Goal: Task Accomplishment & Management: Manage account settings

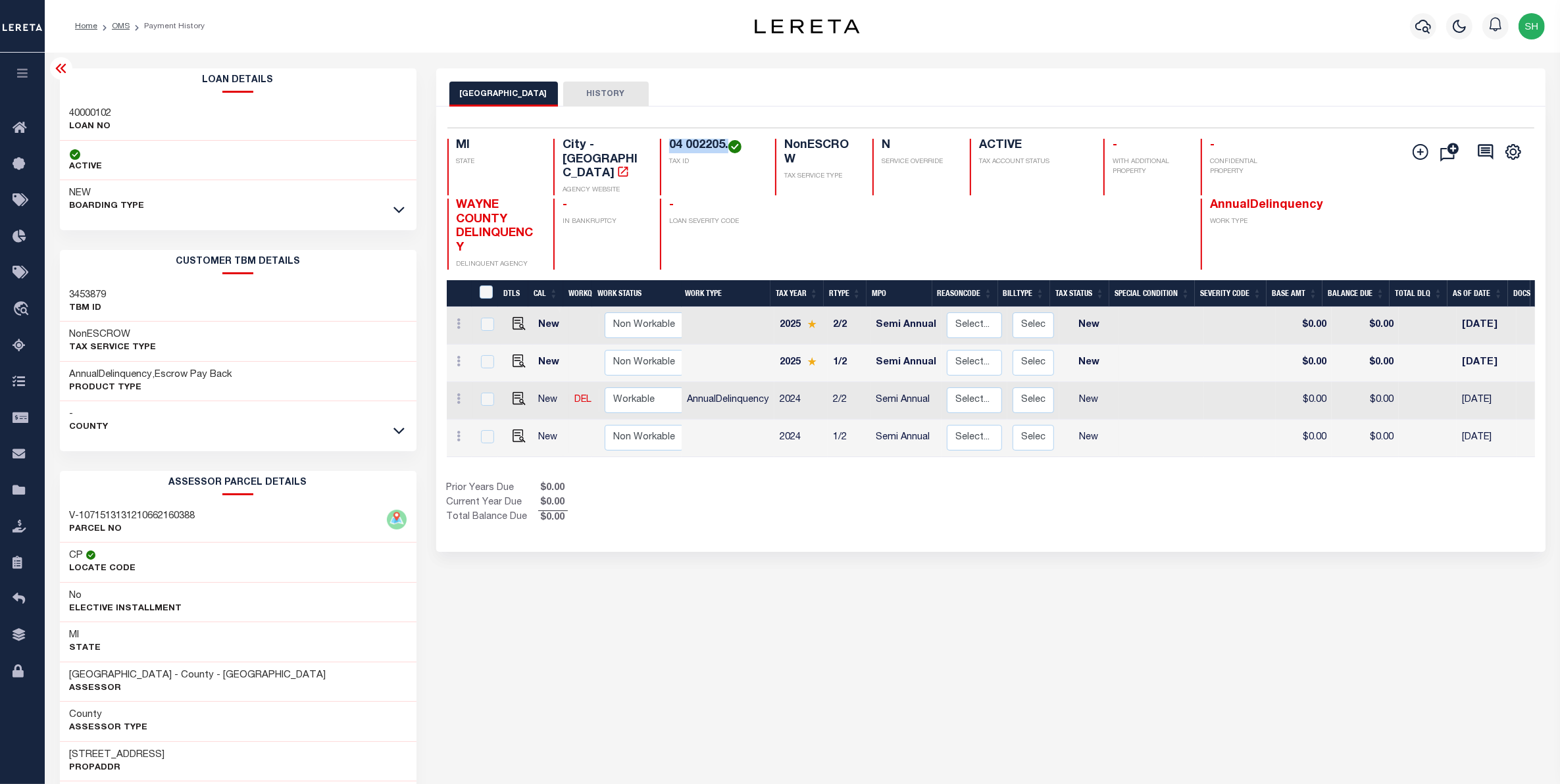
scroll to position [0, 185]
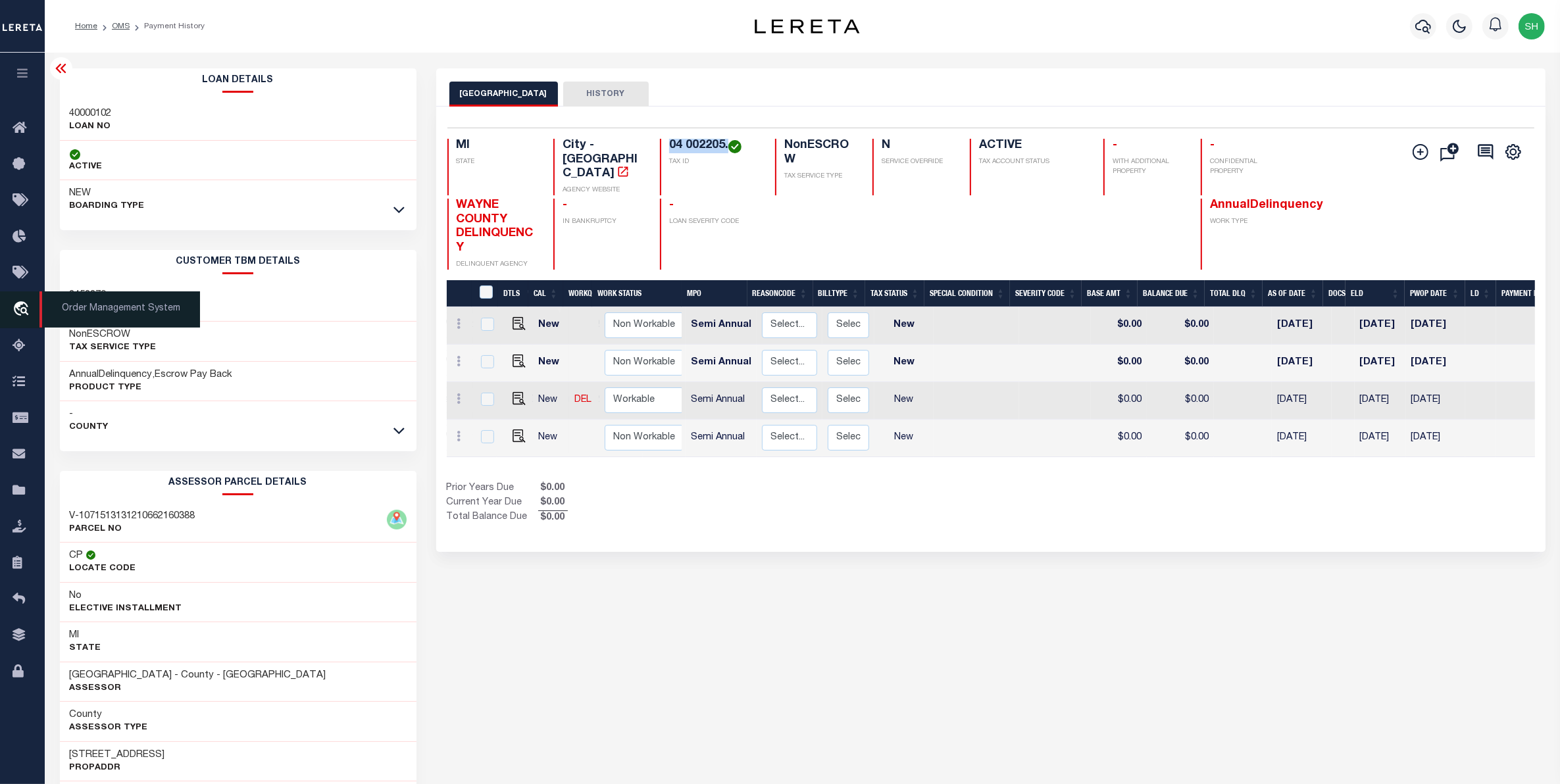
click at [27, 313] on icon "travel_explore" at bounding box center [23, 309] width 21 height 17
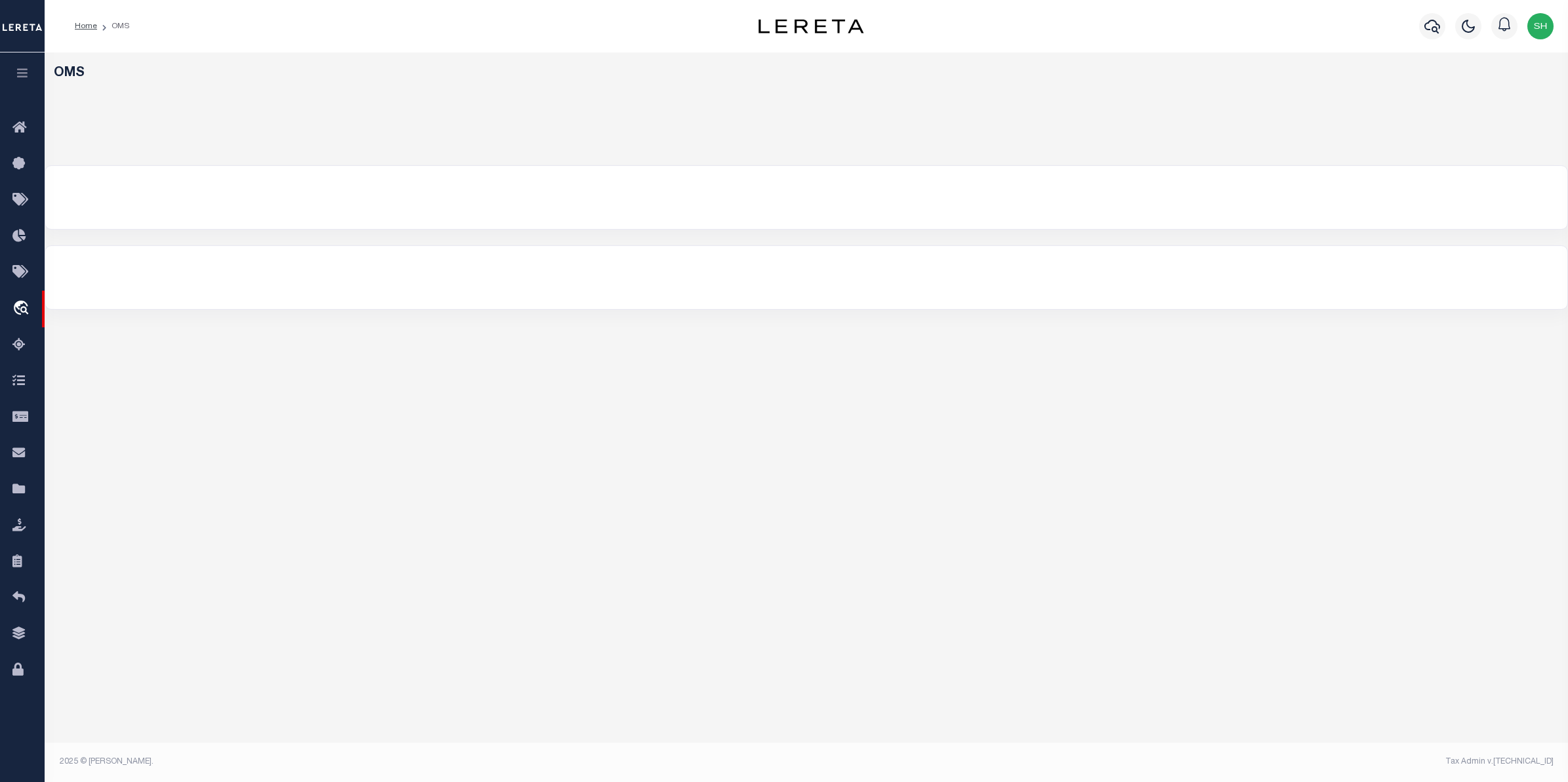
select select "200"
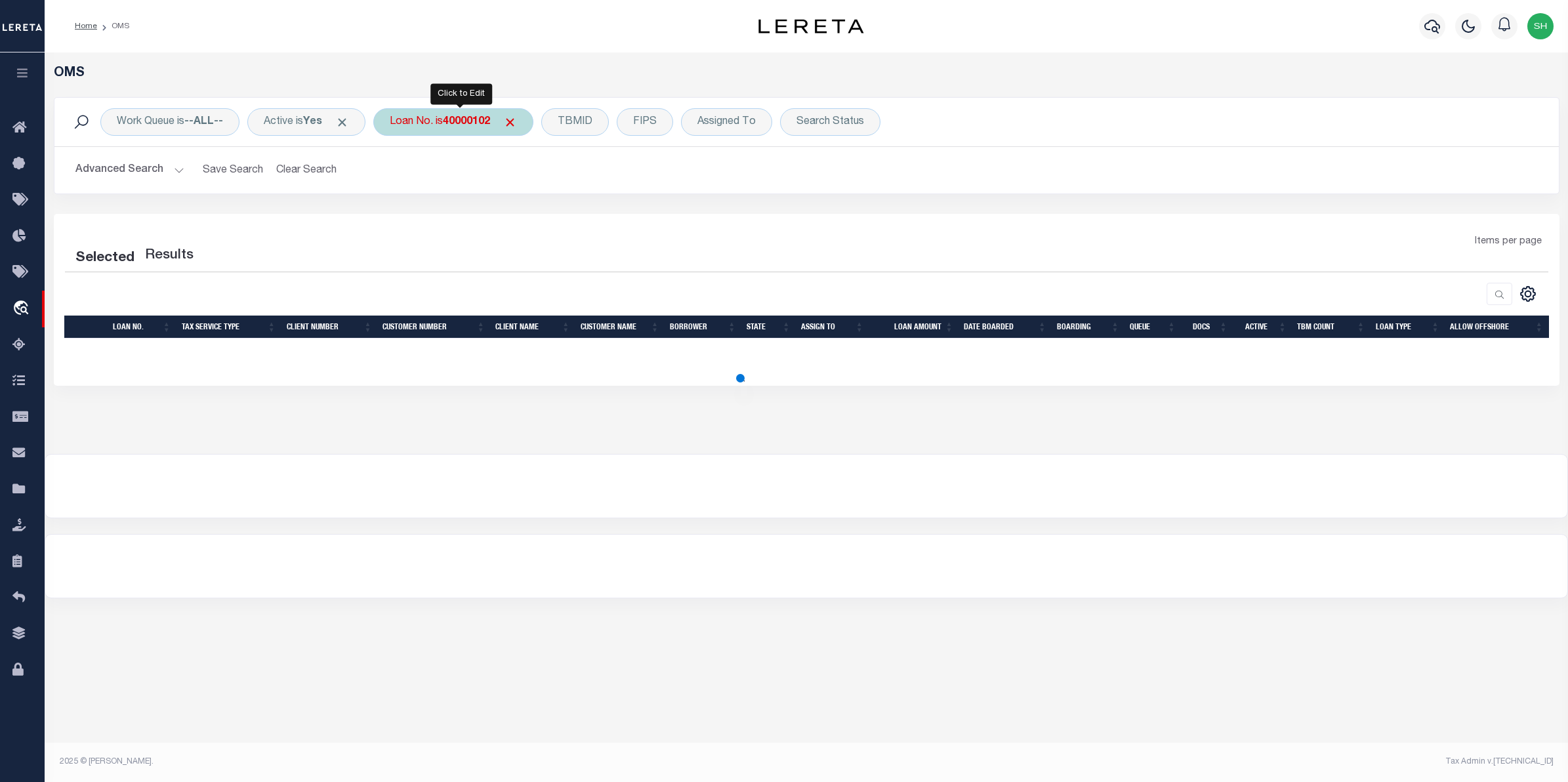
select select "200"
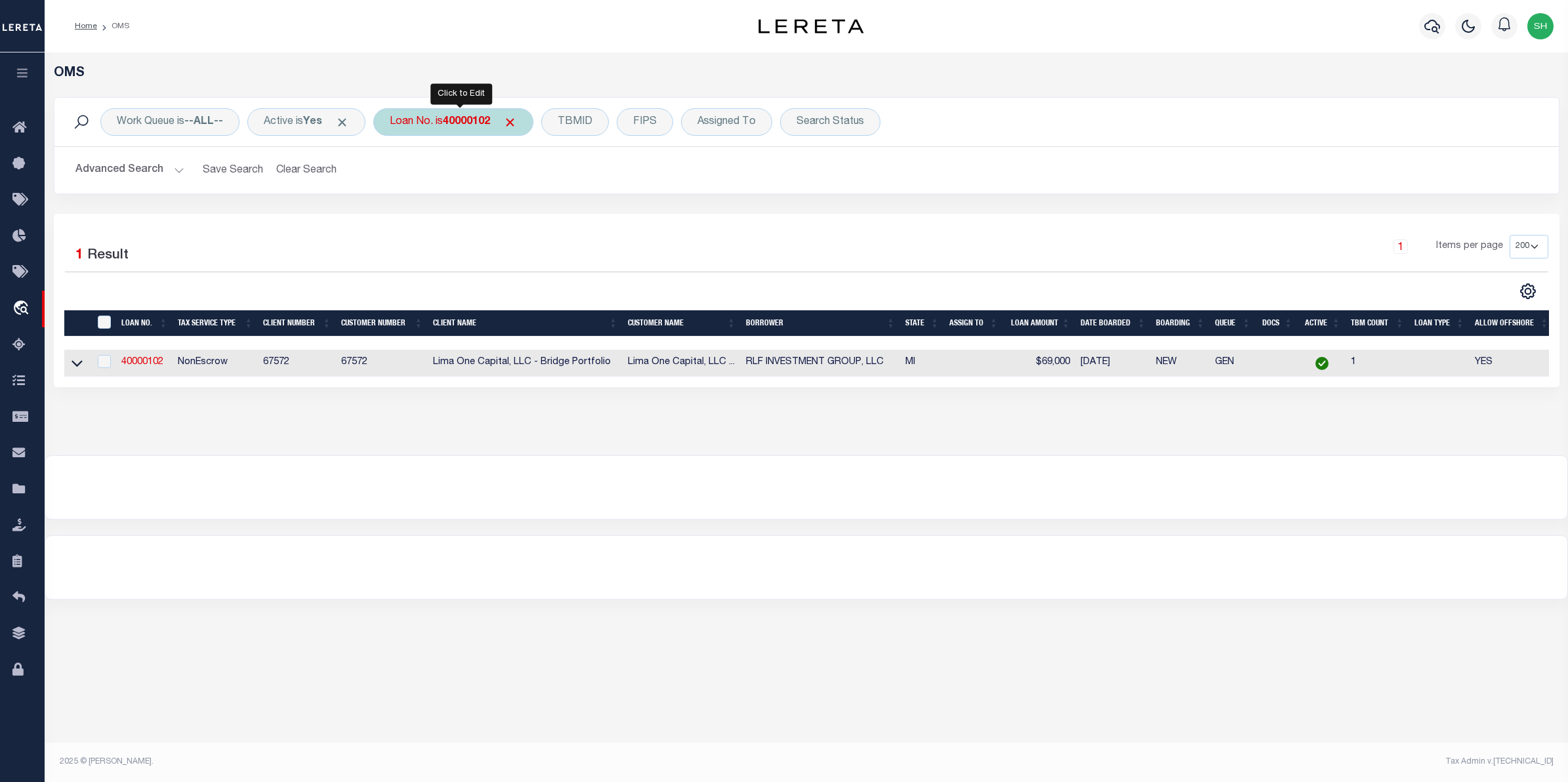
click at [439, 127] on div "Loan No. is 40000102" at bounding box center [453, 122] width 160 height 28
type input "07248410"
click at [573, 211] on input "Apply" at bounding box center [563, 215] width 39 height 22
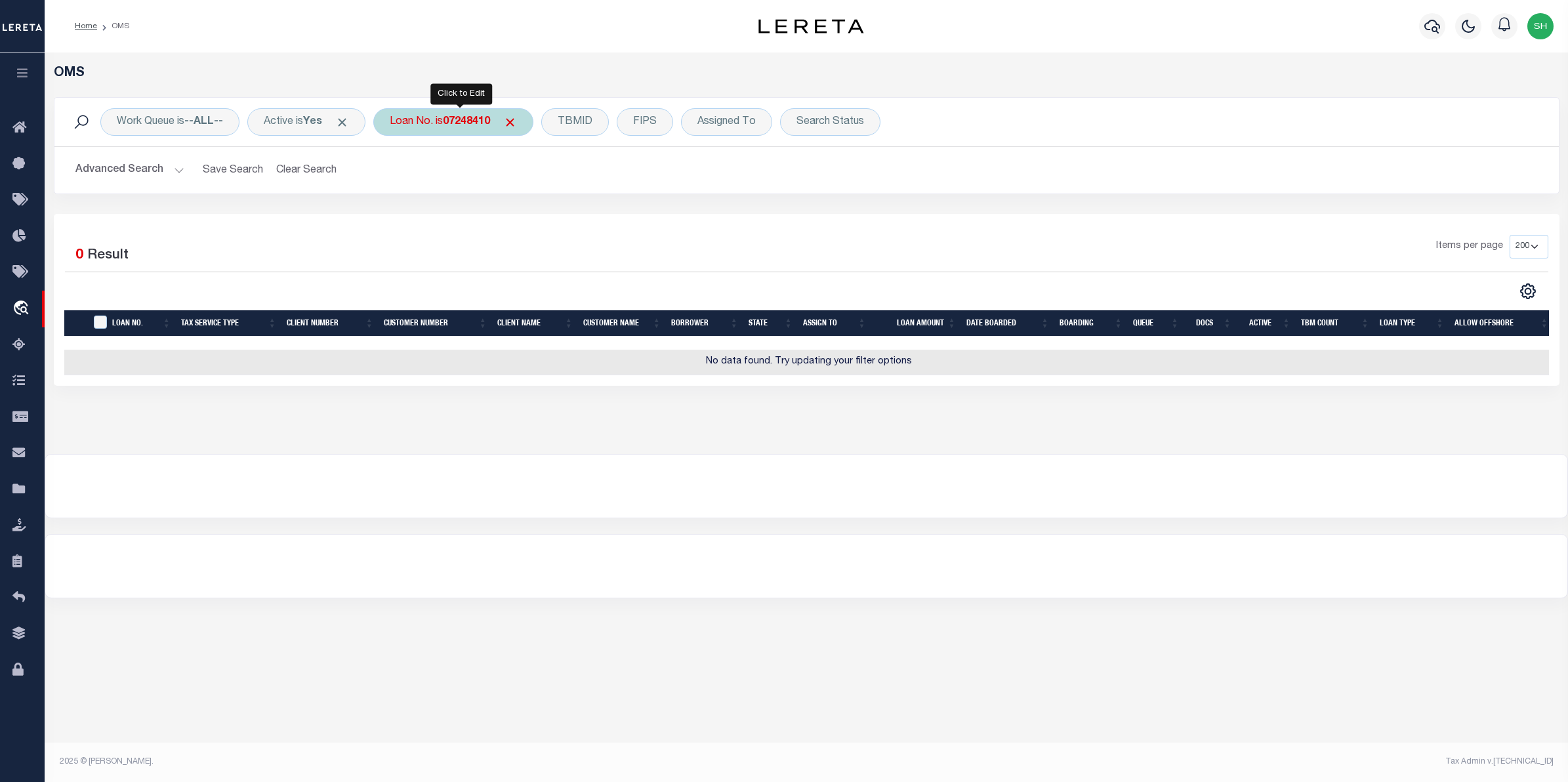
click at [473, 128] on b "07248410" at bounding box center [466, 122] width 47 height 10
type input "20010000593131"
click at [560, 218] on input "Apply" at bounding box center [563, 215] width 39 height 22
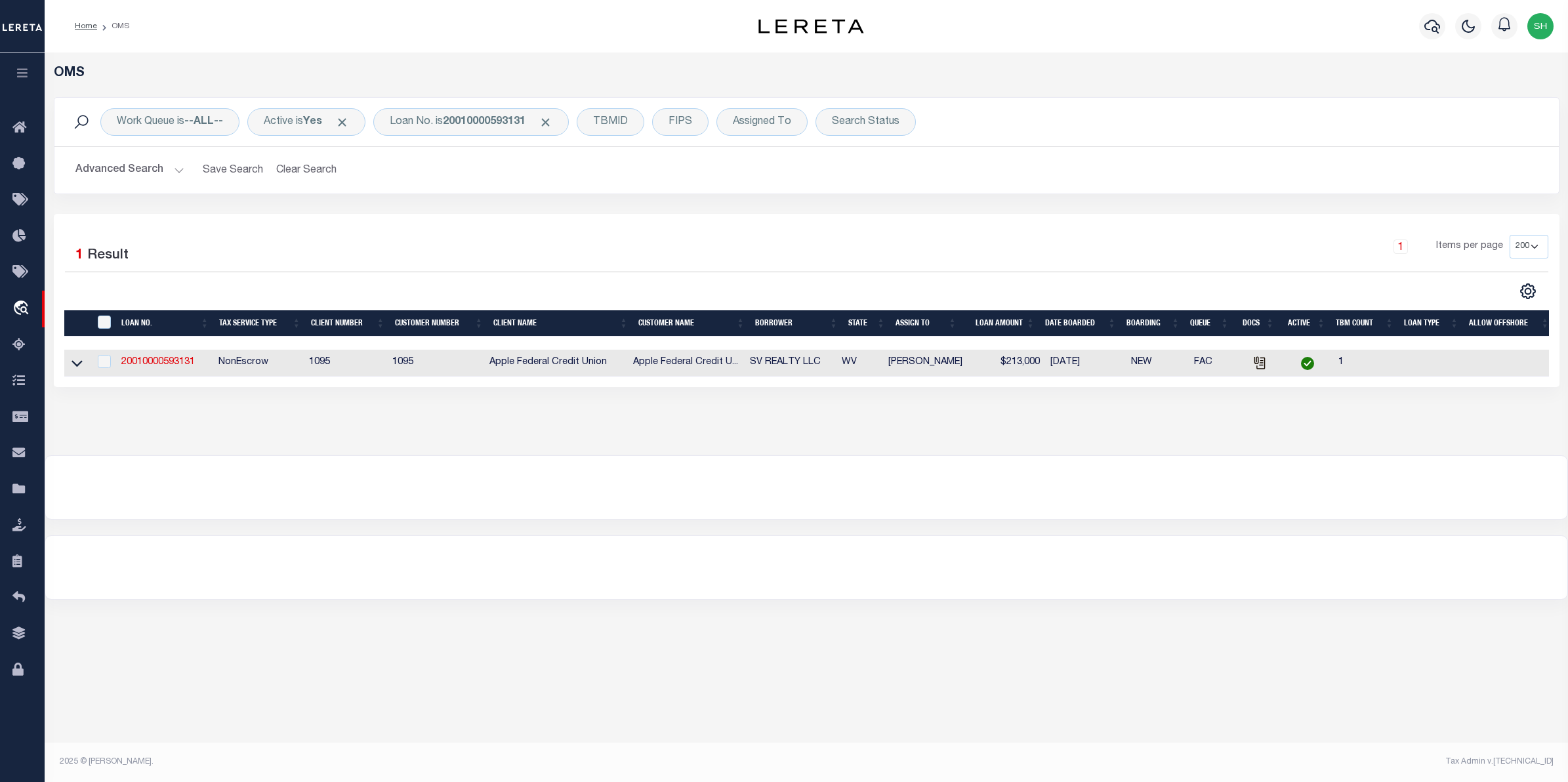
click at [87, 363] on td at bounding box center [77, 363] width 26 height 27
checkbox input "true"
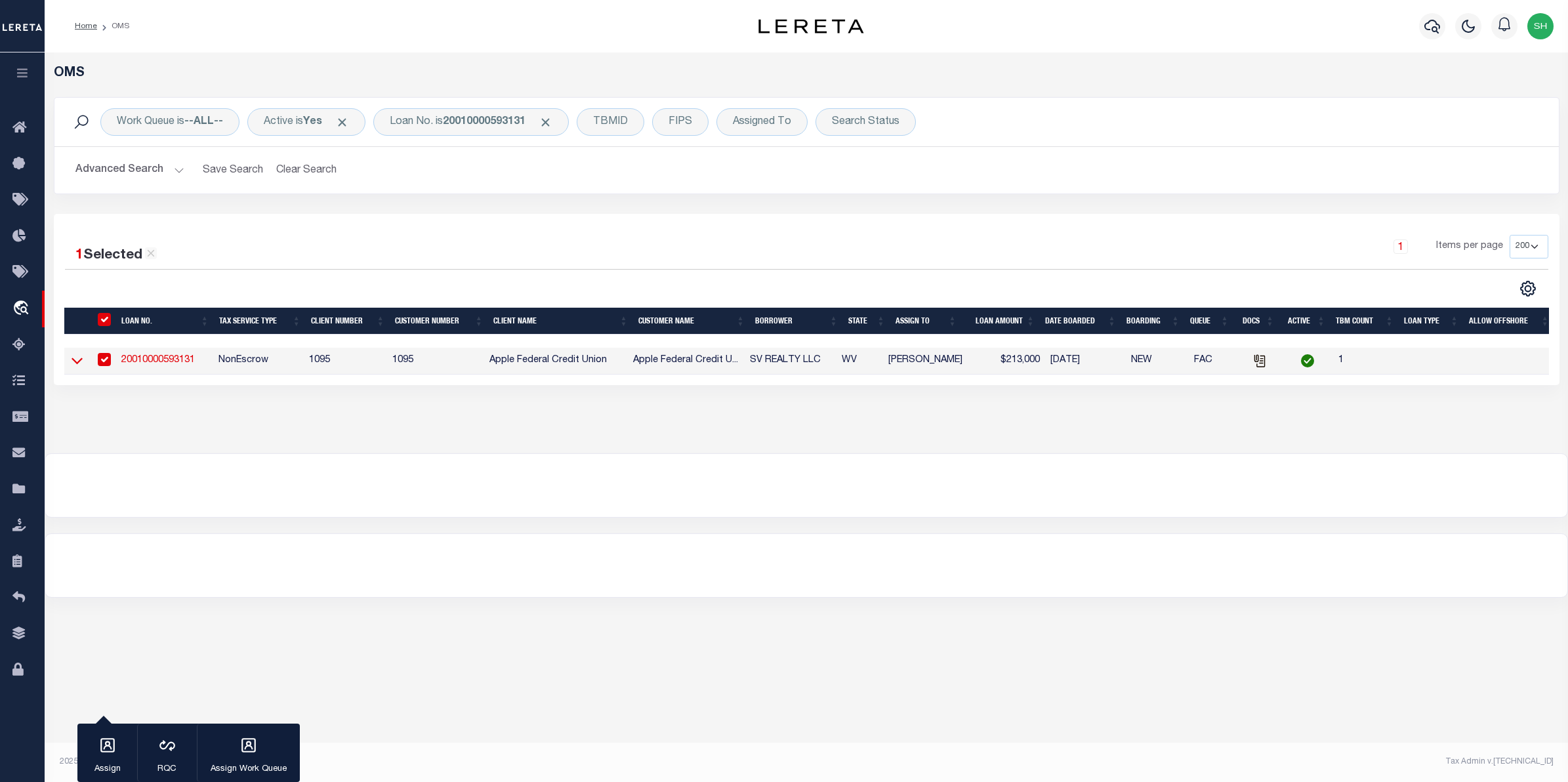
click at [80, 364] on icon at bounding box center [77, 361] width 11 height 7
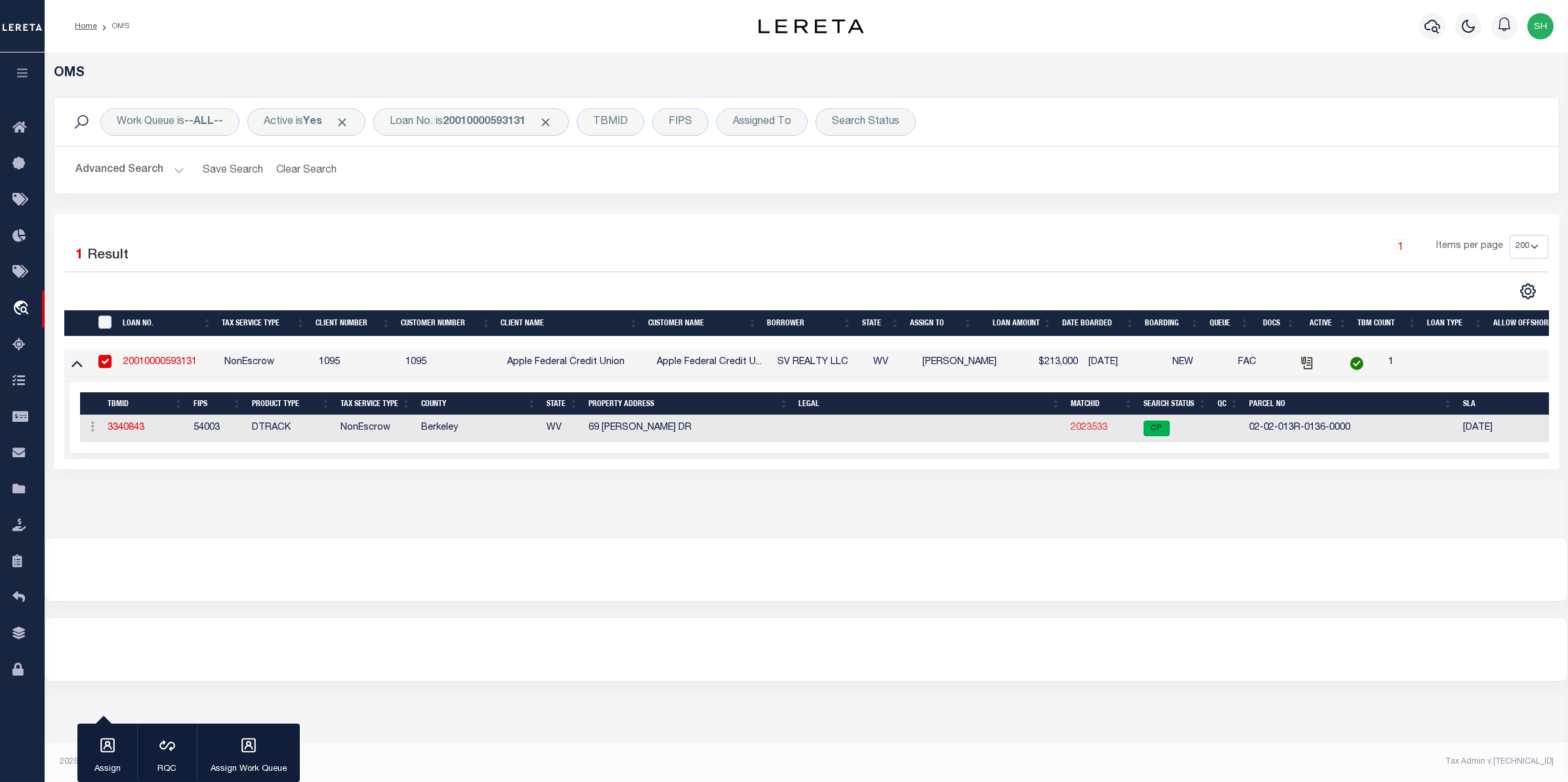
click at [1086, 426] on link "2023533" at bounding box center [1089, 428] width 36 height 9
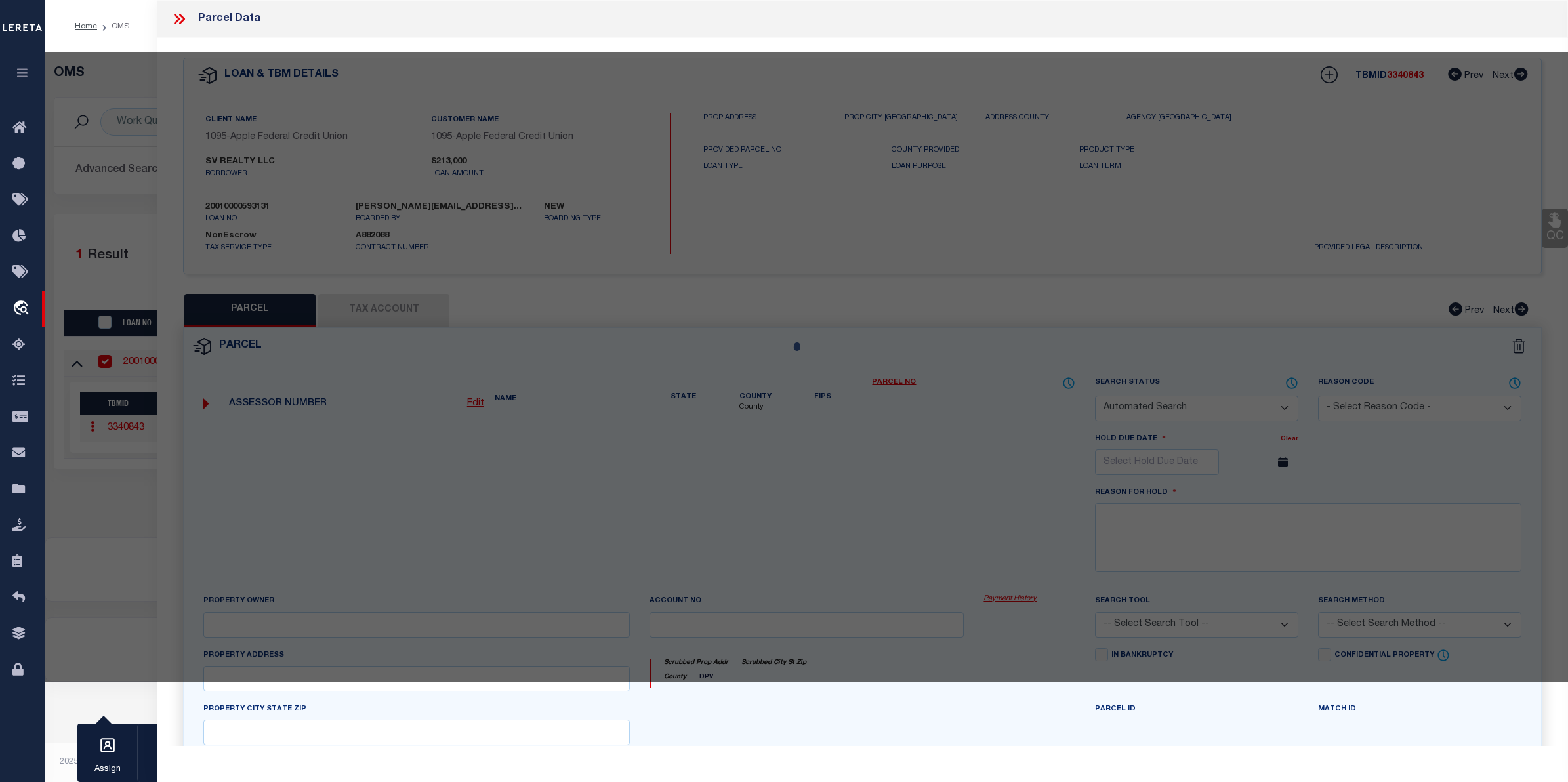
checkbox input "false"
select select "CP"
type input "BURWELL PROPERTIES LLC"
select select "AGW"
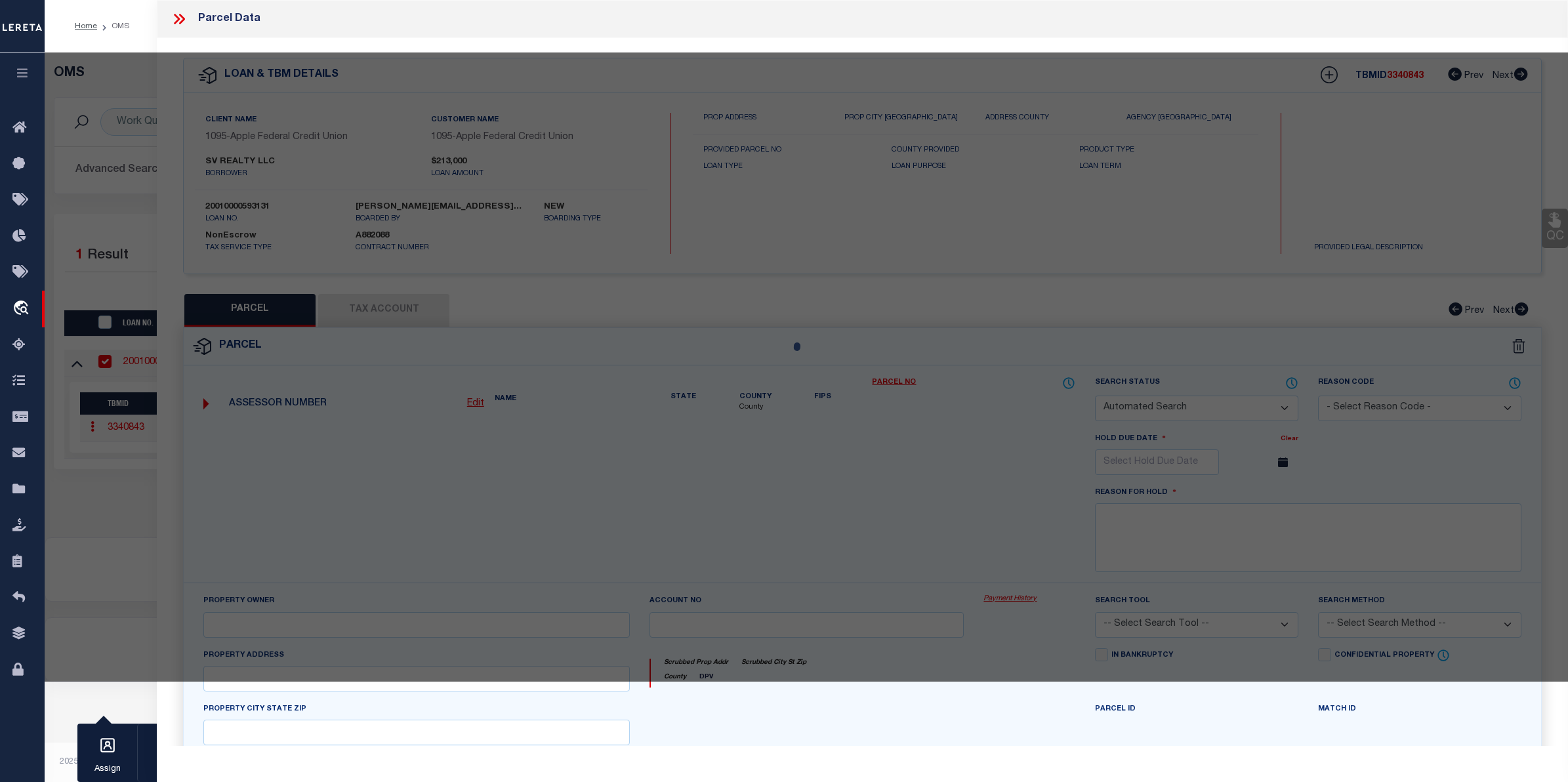
select select
type input "67 OLGA DR"
checkbox input "false"
type textarea ".05AC LOT J32 PHZ 9 COMMUNITIES OF BURWELL"
type textarea "MC Reviewed on 9-19-24-No longer new property. Completed based off legal descri…"
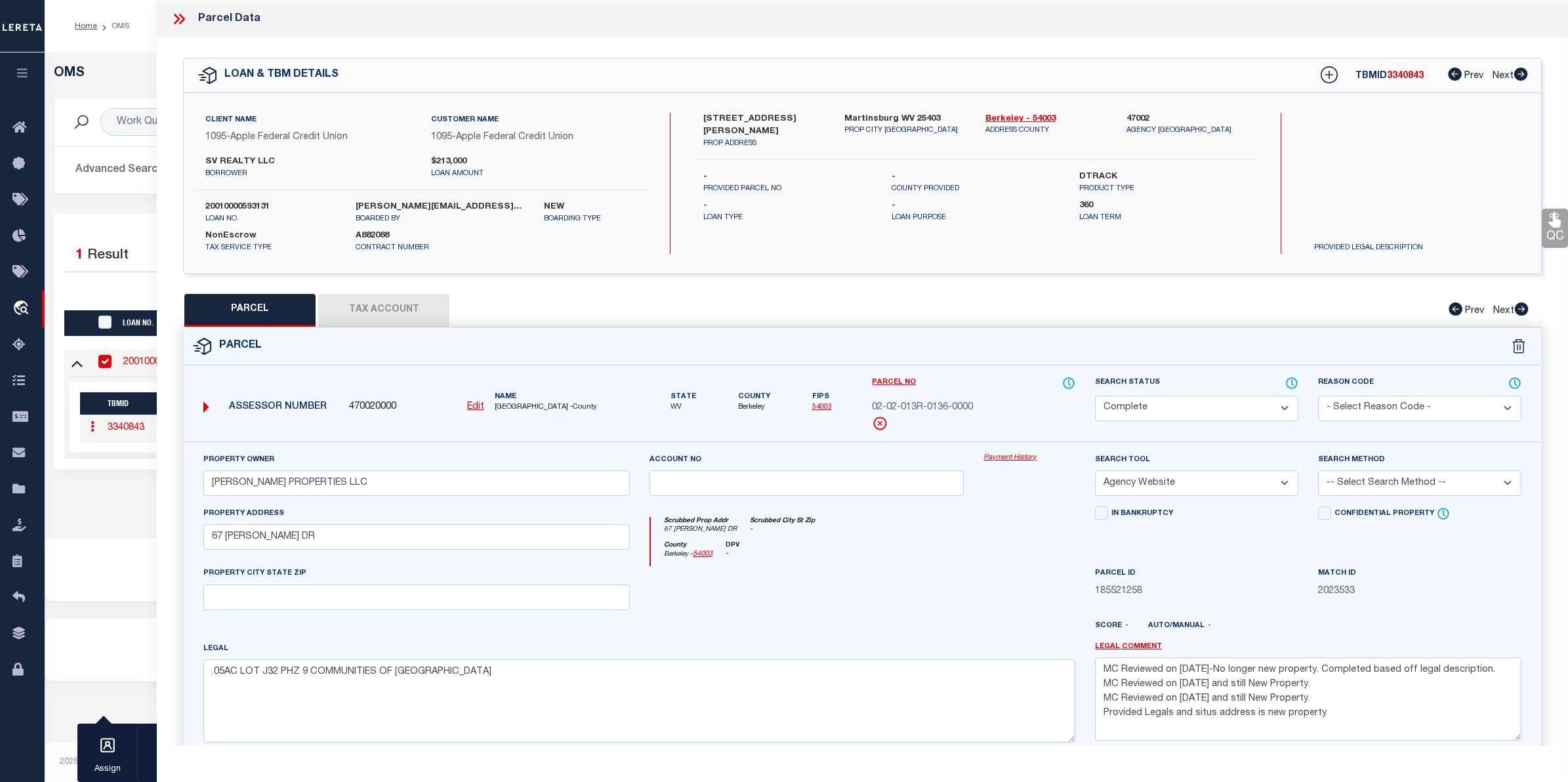
click at [1026, 459] on link "Payment History" at bounding box center [1030, 458] width 92 height 11
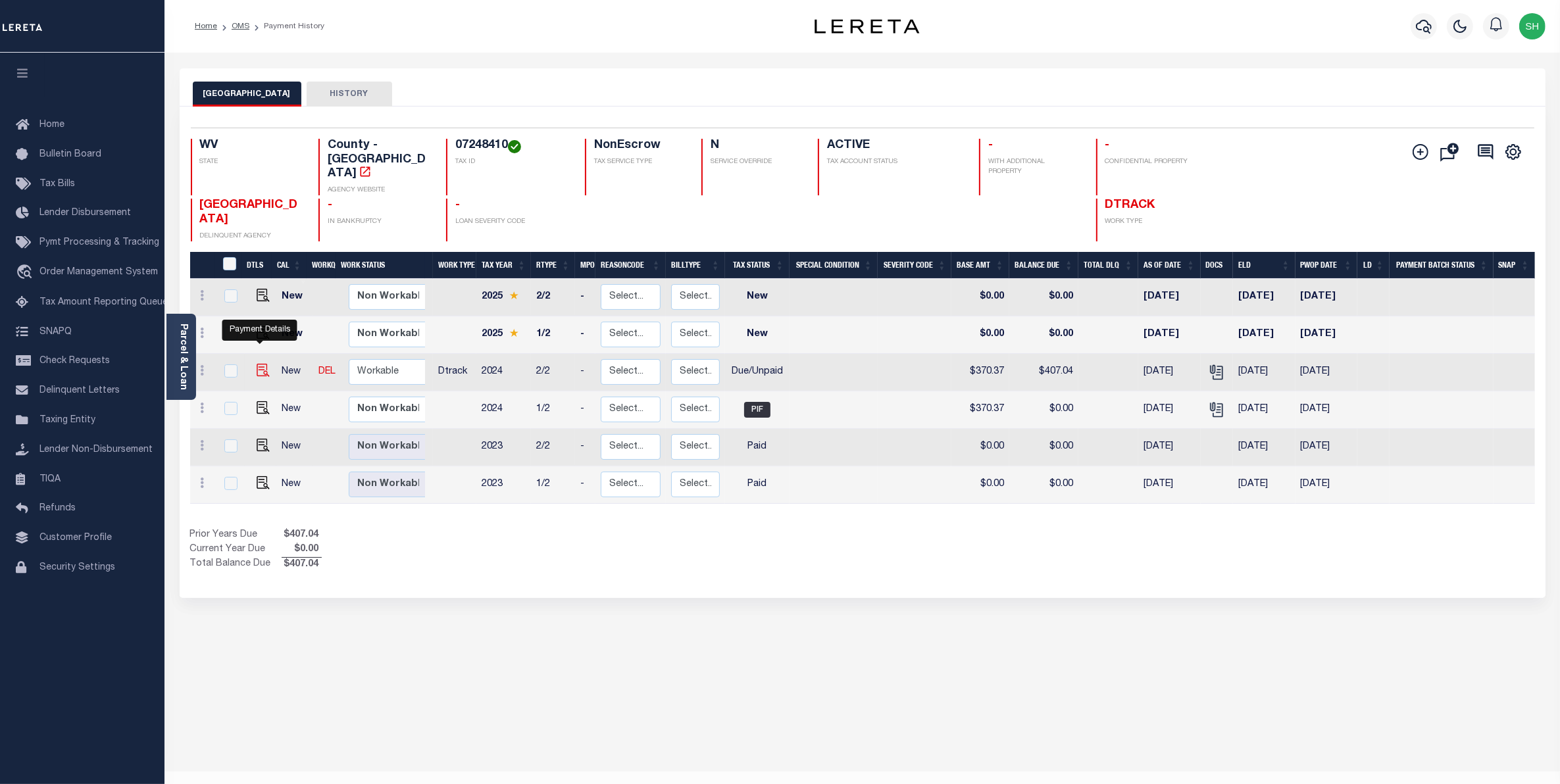
click at [262, 364] on img "" at bounding box center [263, 370] width 13 height 13
checkbox input "true"
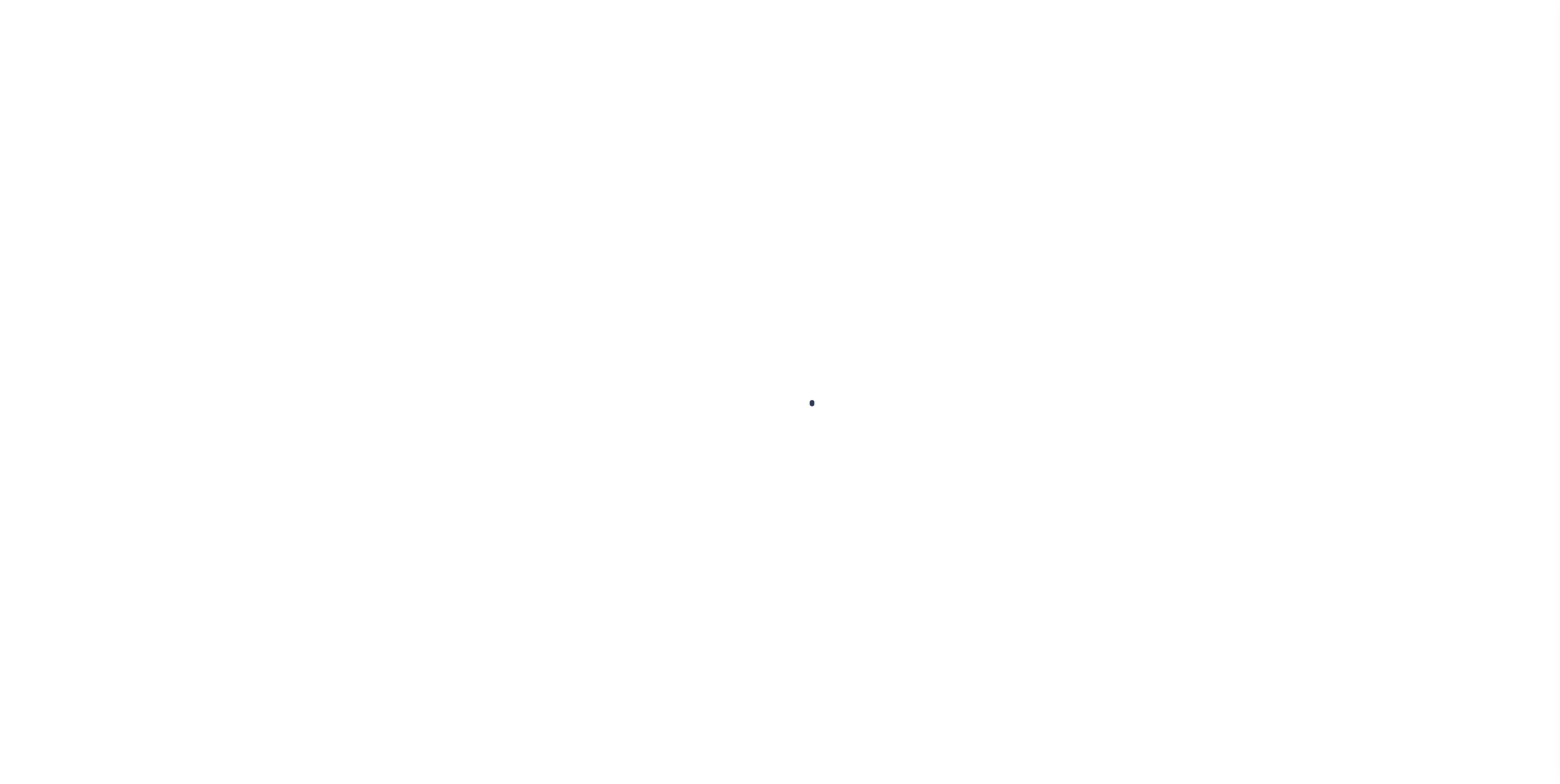
checkbox input "false"
type input "Semi Annual"
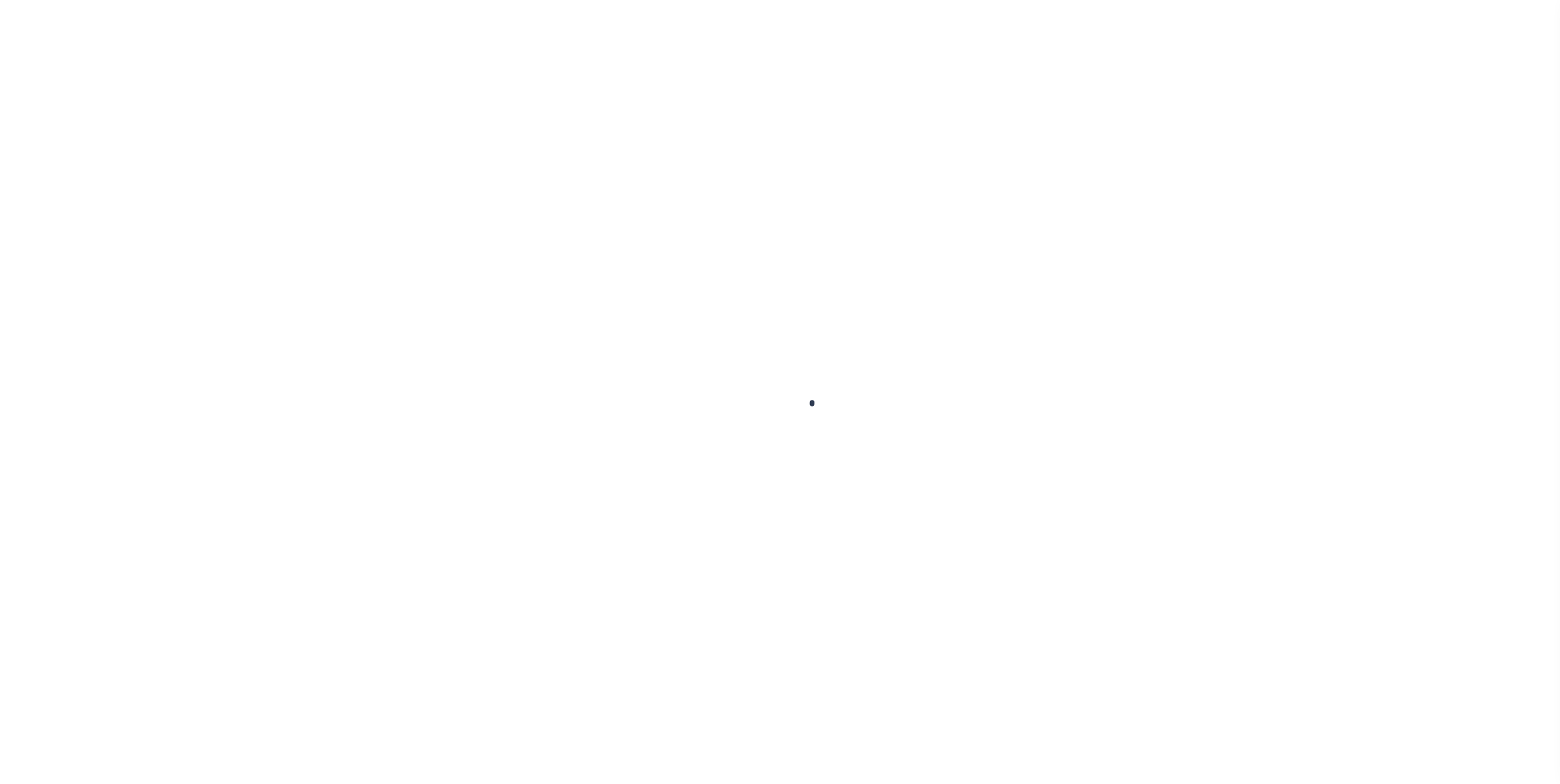
type input "09/30/2025"
type input "09/02/2025"
select select "DUE"
type input "$370.37"
type input "$407.04"
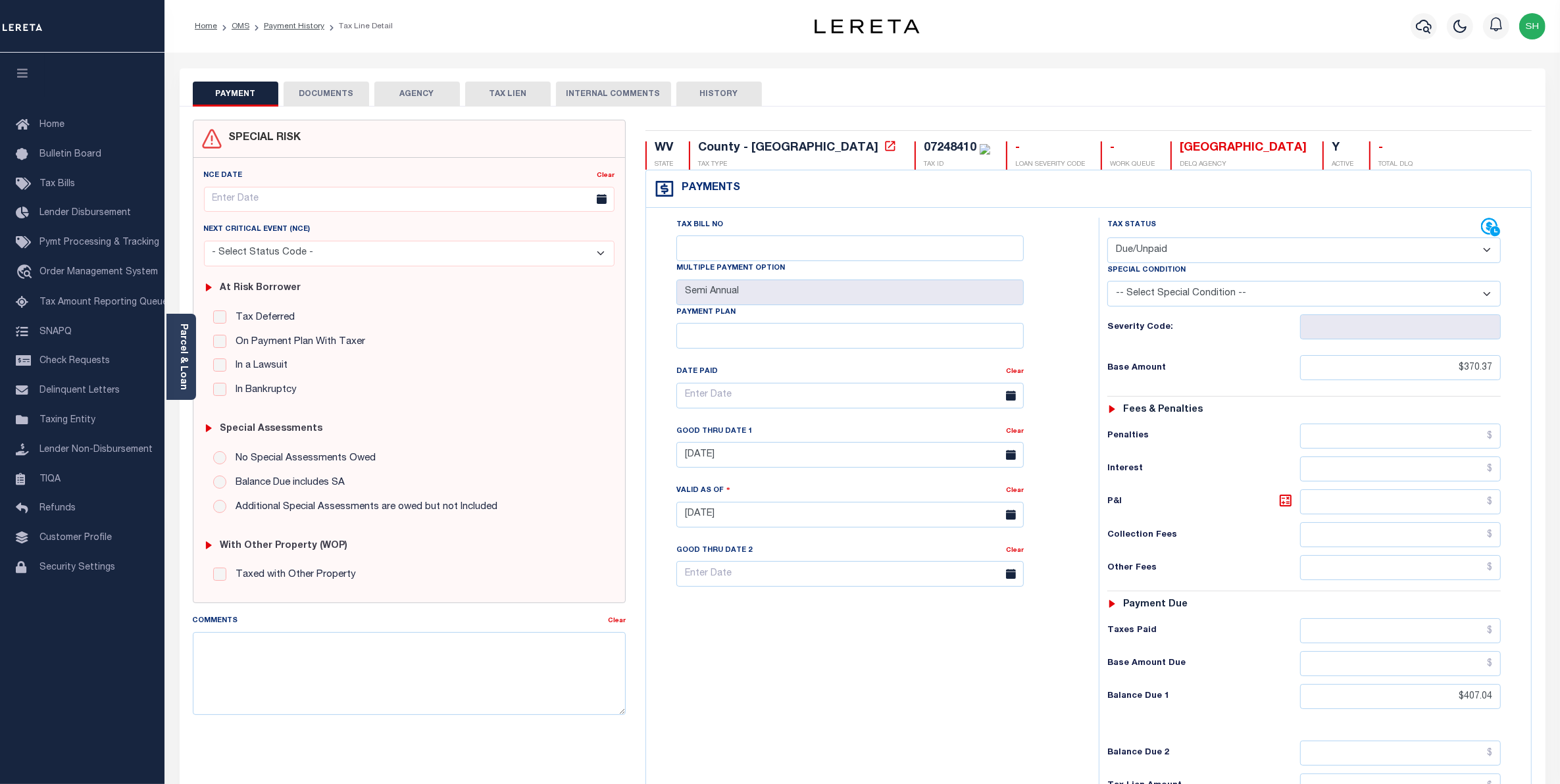
click at [334, 101] on button "DOCUMENTS" at bounding box center [326, 94] width 85 height 25
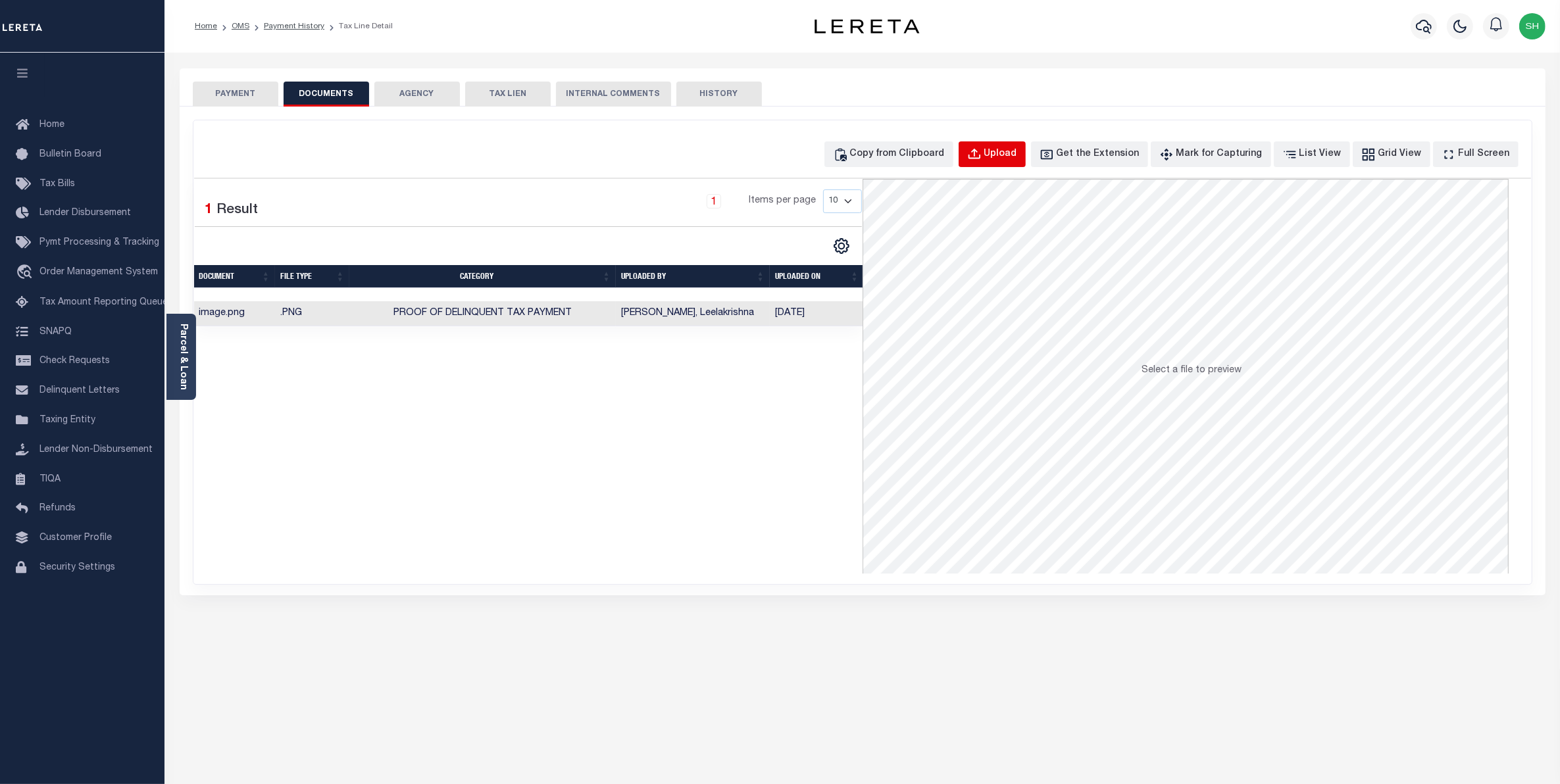
click at [1016, 159] on div "Upload" at bounding box center [1000, 155] width 33 height 15
select select "POP"
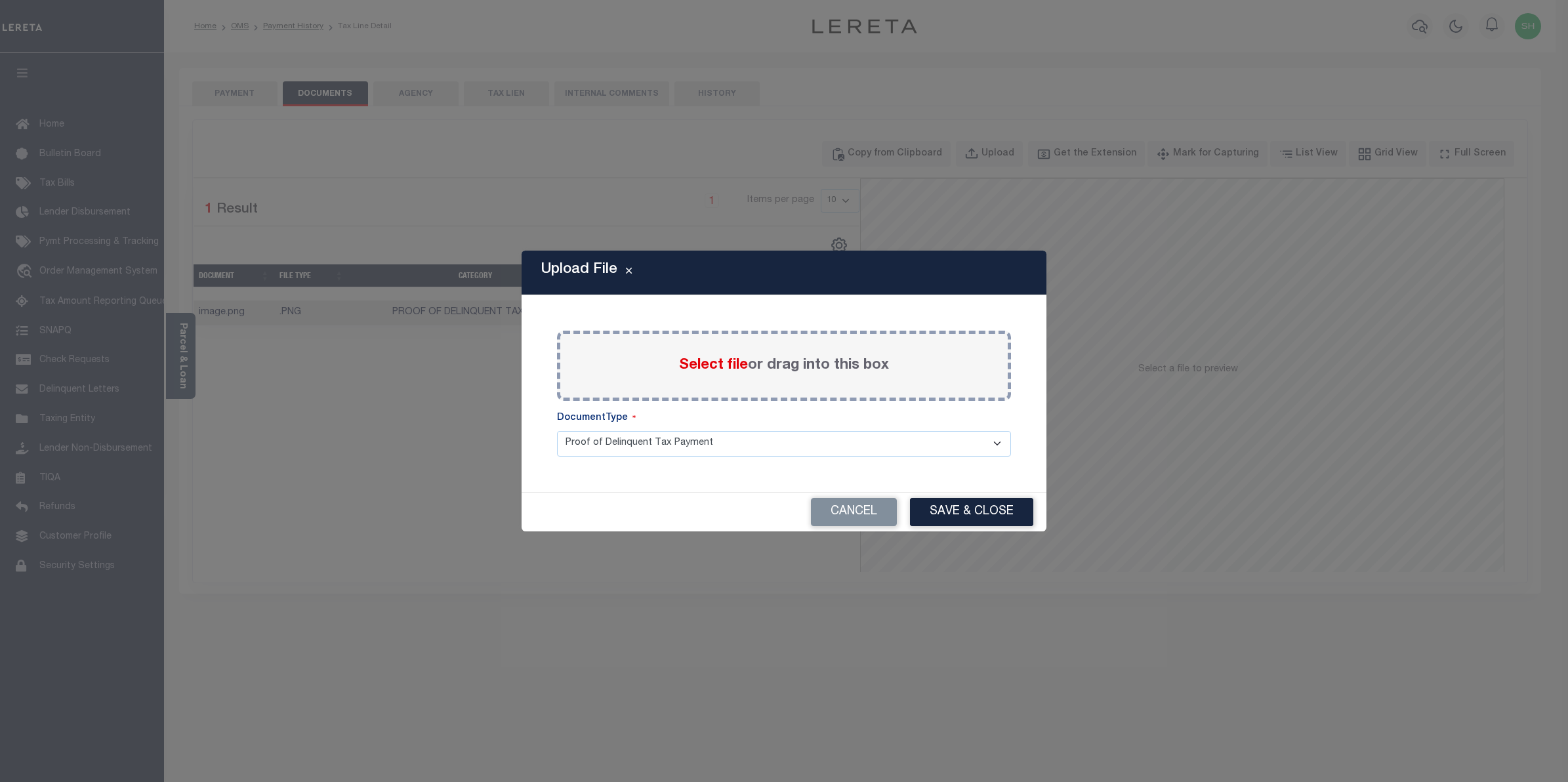
click at [739, 365] on span "Select file" at bounding box center [713, 366] width 69 height 15
click at [0, 0] on input "Select file or drag into this box" at bounding box center [0, 0] width 0 height 0
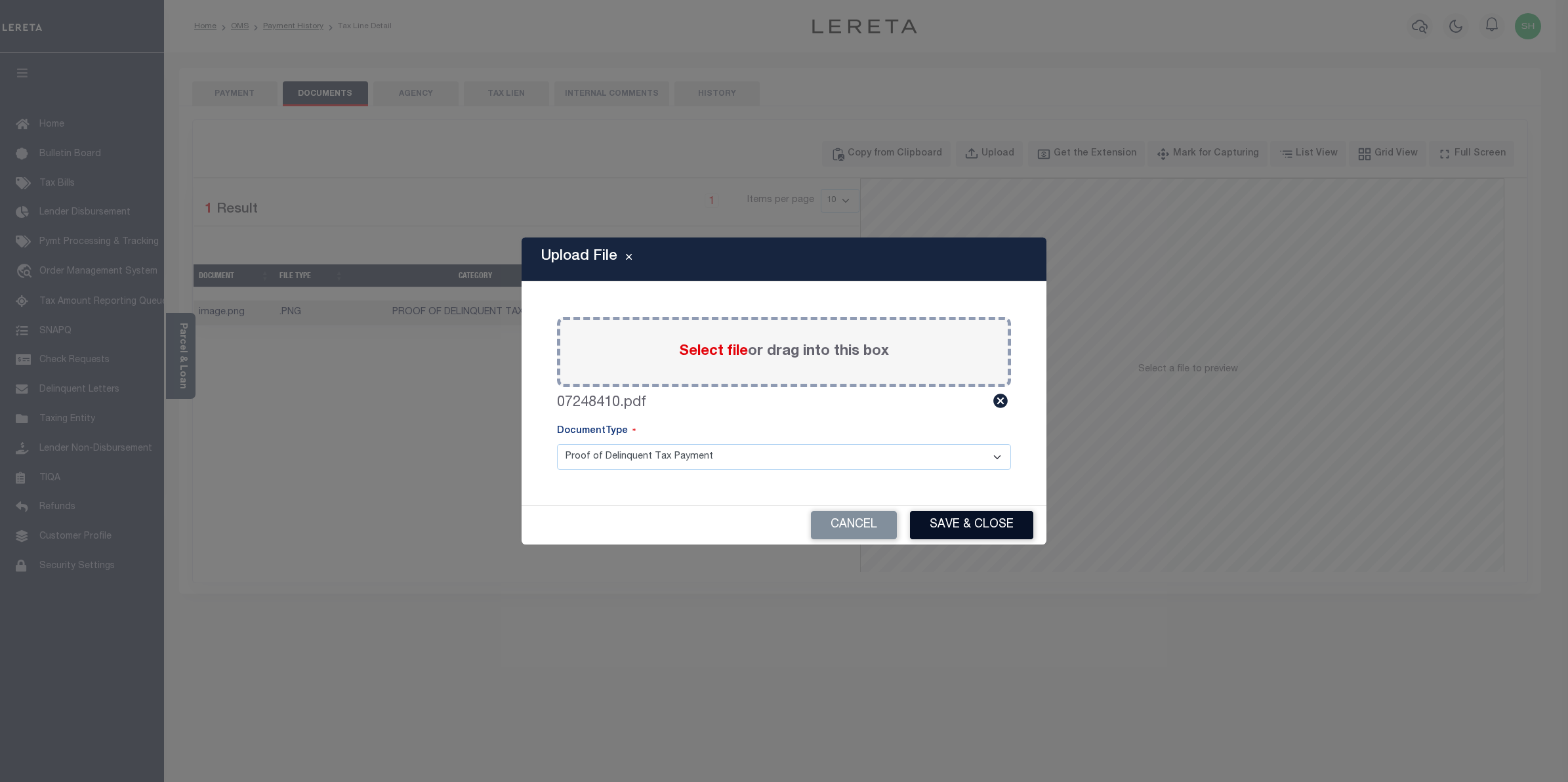
click at [938, 525] on button "Save & Close" at bounding box center [971, 525] width 123 height 28
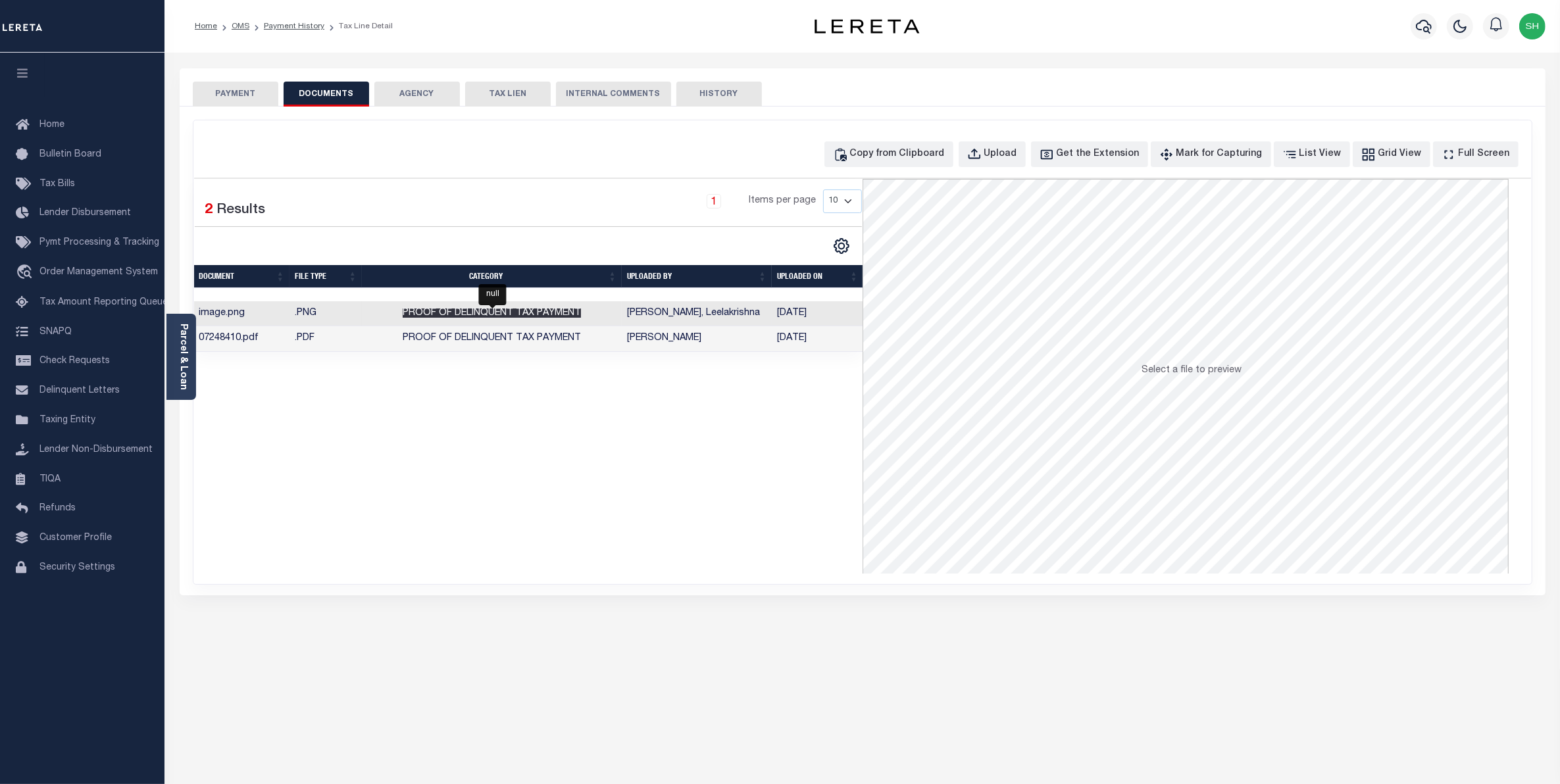
click at [531, 318] on span "Proof of Delinquent Tax Payment" at bounding box center [492, 313] width 178 height 9
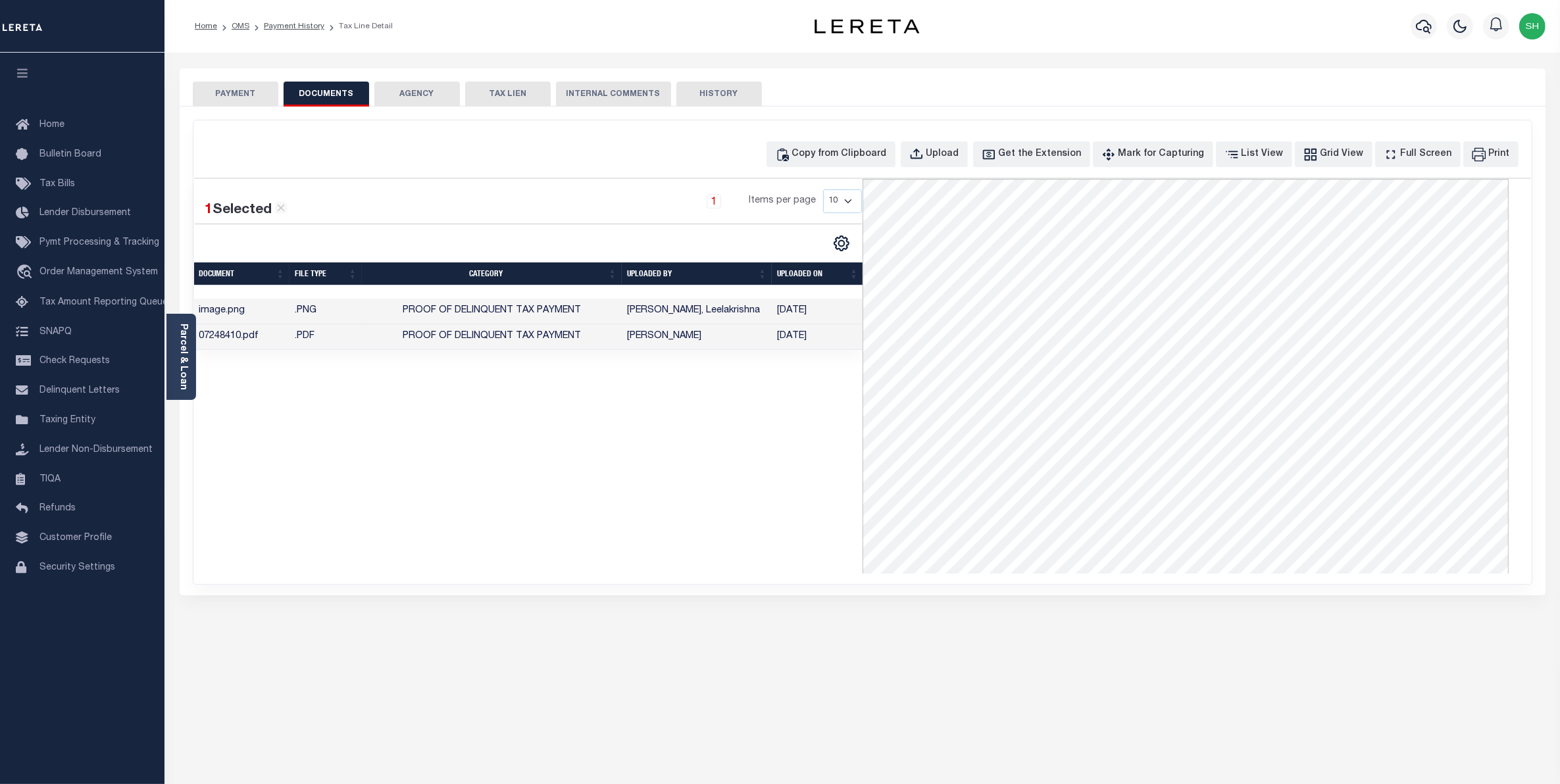
click at [229, 96] on button "PAYMENT" at bounding box center [235, 94] width 85 height 25
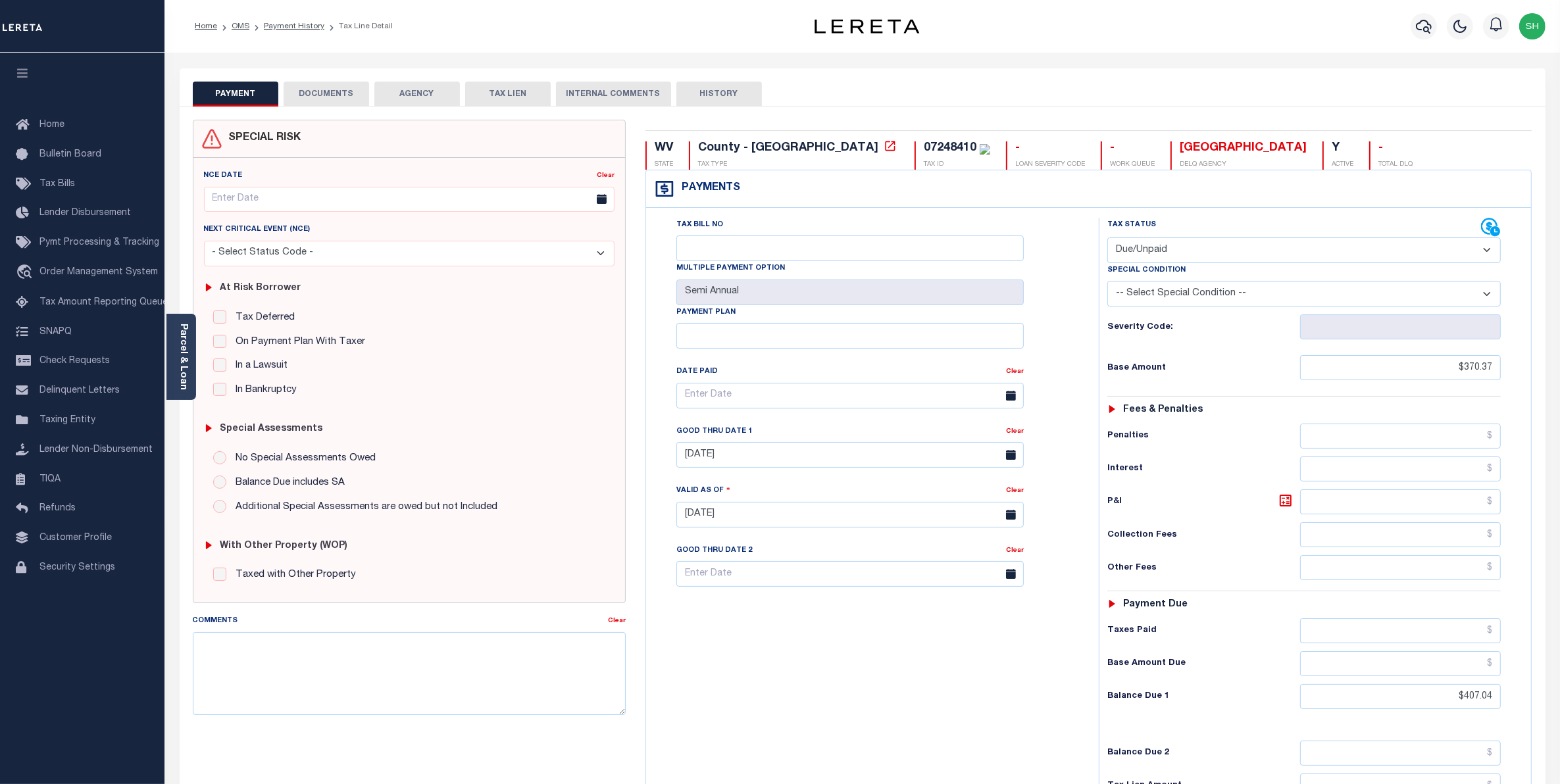
click at [1485, 254] on select "- Select Status Code - Open Due/Unpaid Paid Incomplete No Tax Due Internal Refu…" at bounding box center [1304, 250] width 394 height 26
select select "PYD"
click at [1108, 239] on select "- Select Status Code - Open Due/Unpaid Paid Incomplete No Tax Due Internal Refu…" at bounding box center [1304, 250] width 394 height 26
type input "09/04/2025"
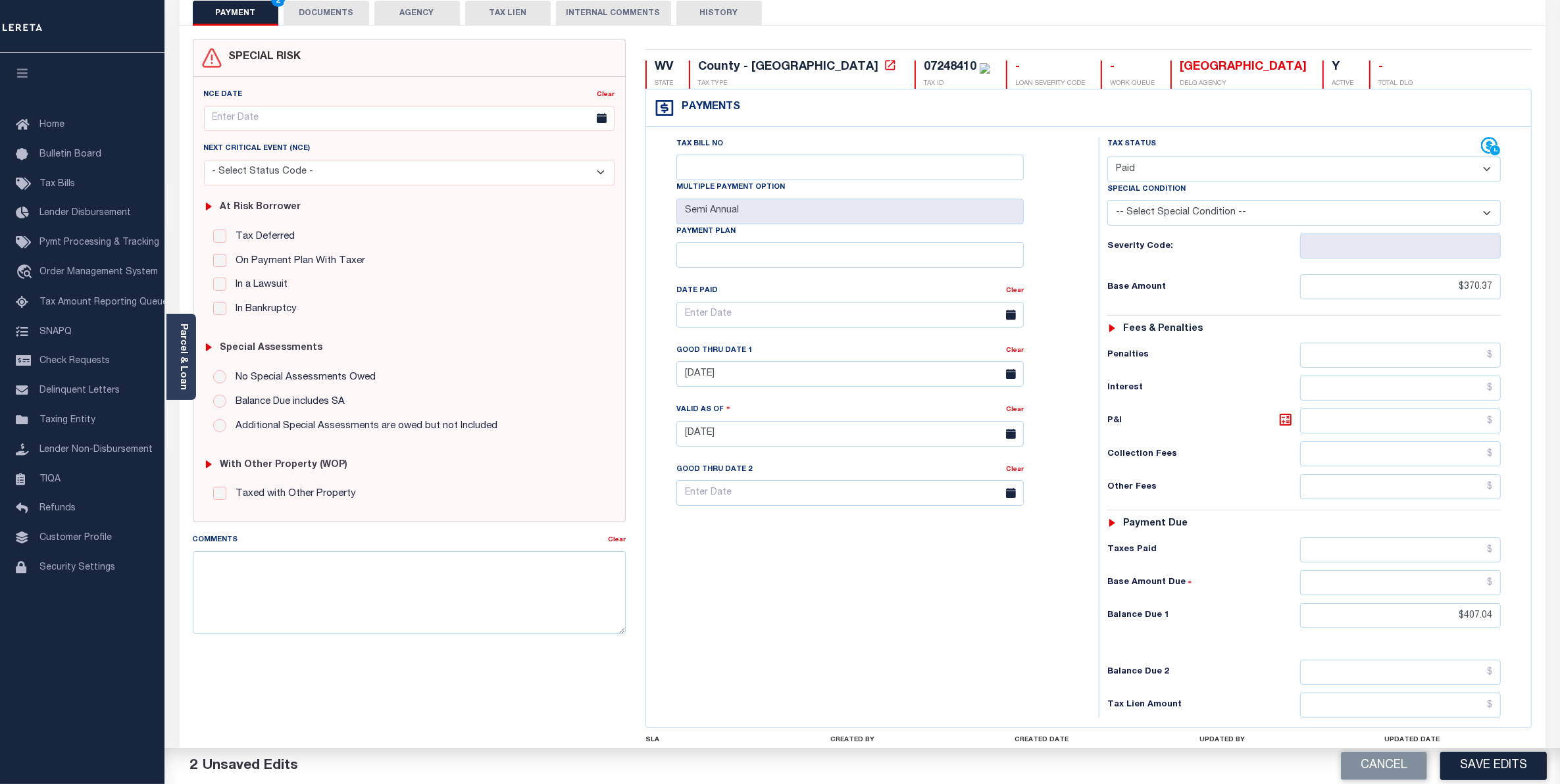
scroll to position [83, 0]
drag, startPoint x: 1449, startPoint y: 615, endPoint x: 1571, endPoint y: 574, distance: 128.7
click at [1559, 574] on html "Home OMS Payment History Tax Line Detail" at bounding box center [780, 398] width 1560 height 962
type input "$0.00"
click at [1494, 771] on button "Save Edits" at bounding box center [1494, 766] width 107 height 28
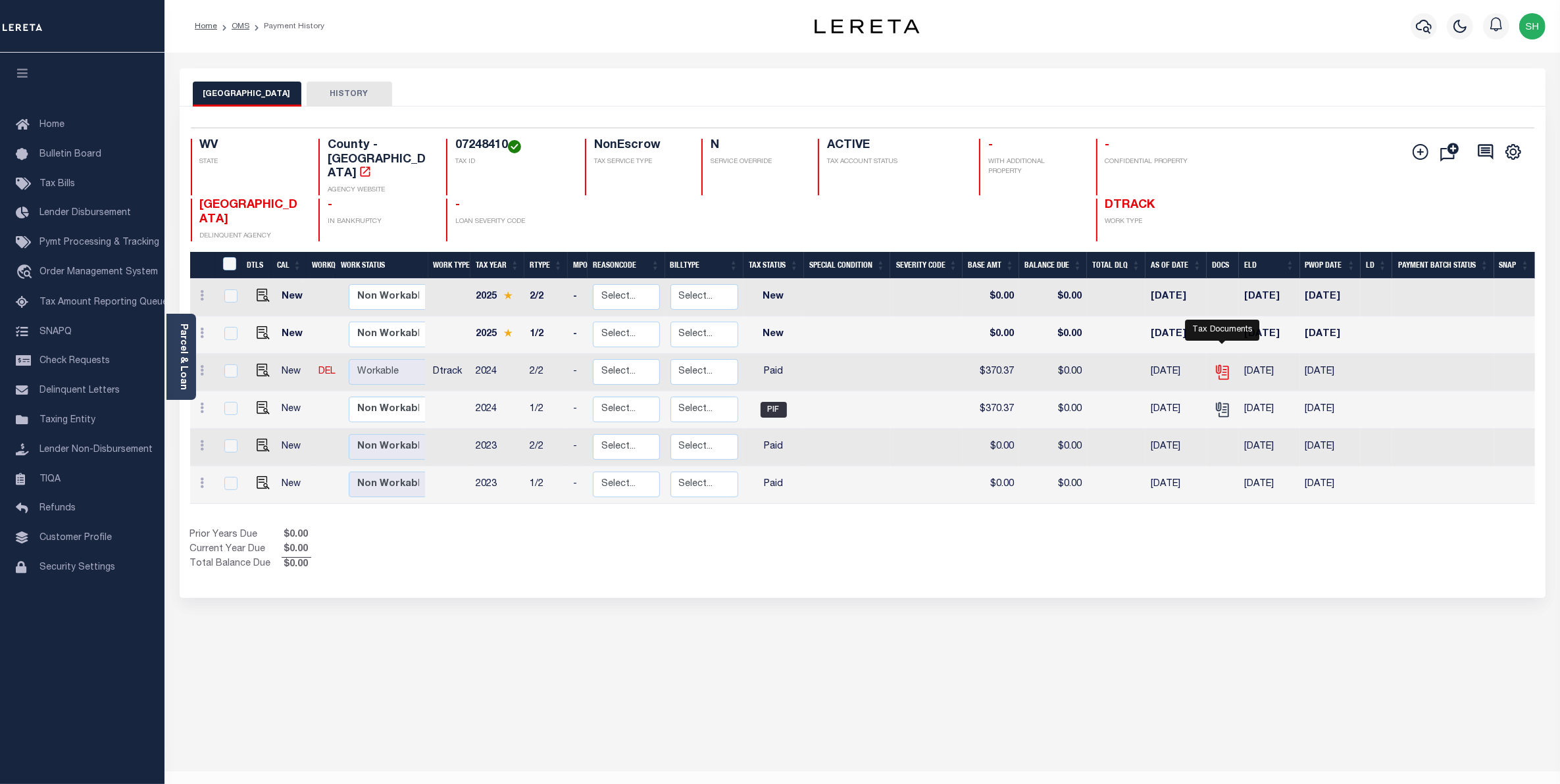
click at [1221, 364] on icon "" at bounding box center [1222, 372] width 17 height 17
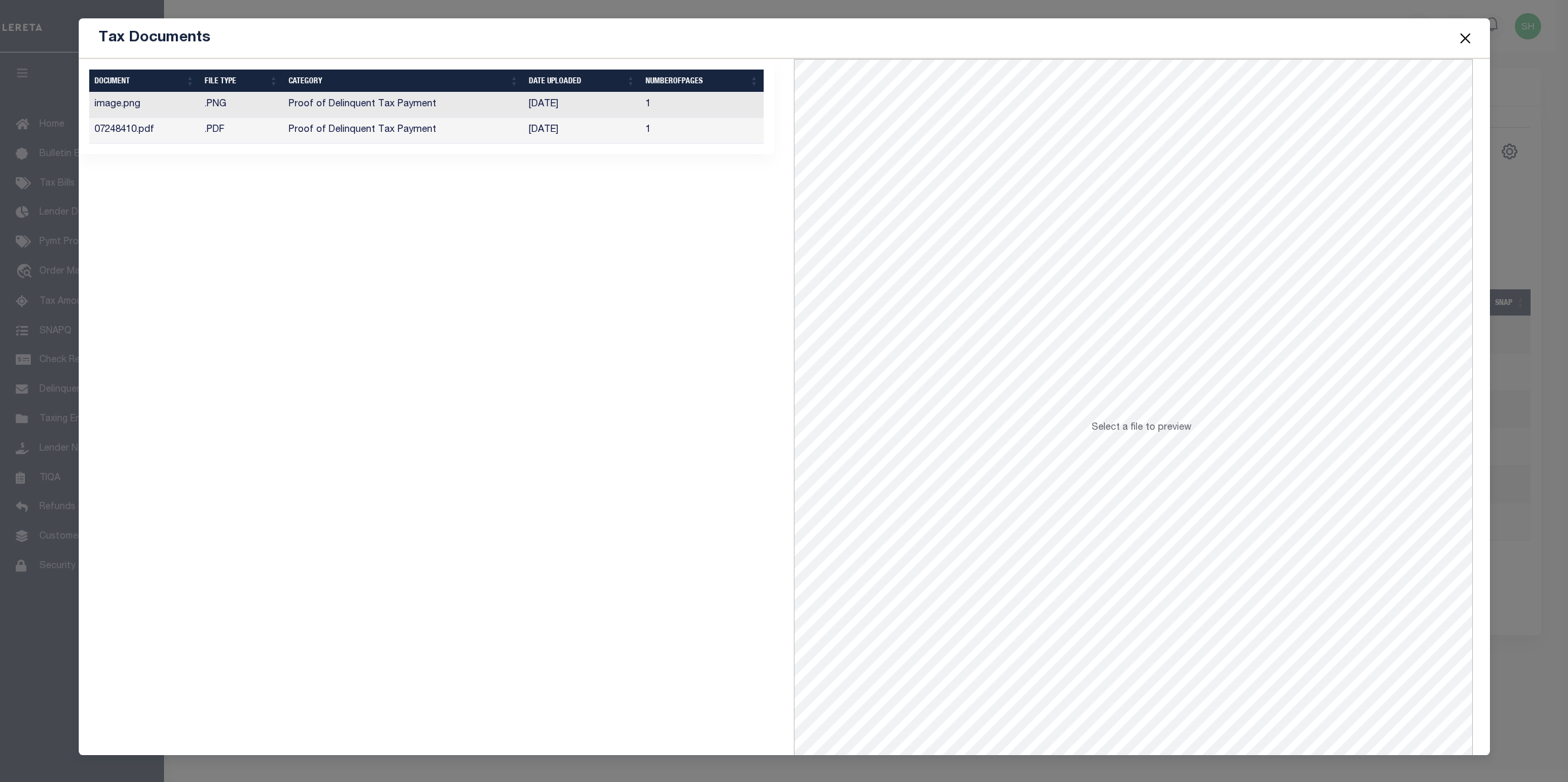
click at [406, 139] on td "Proof of Delinquent Tax Payment" at bounding box center [404, 130] width 240 height 26
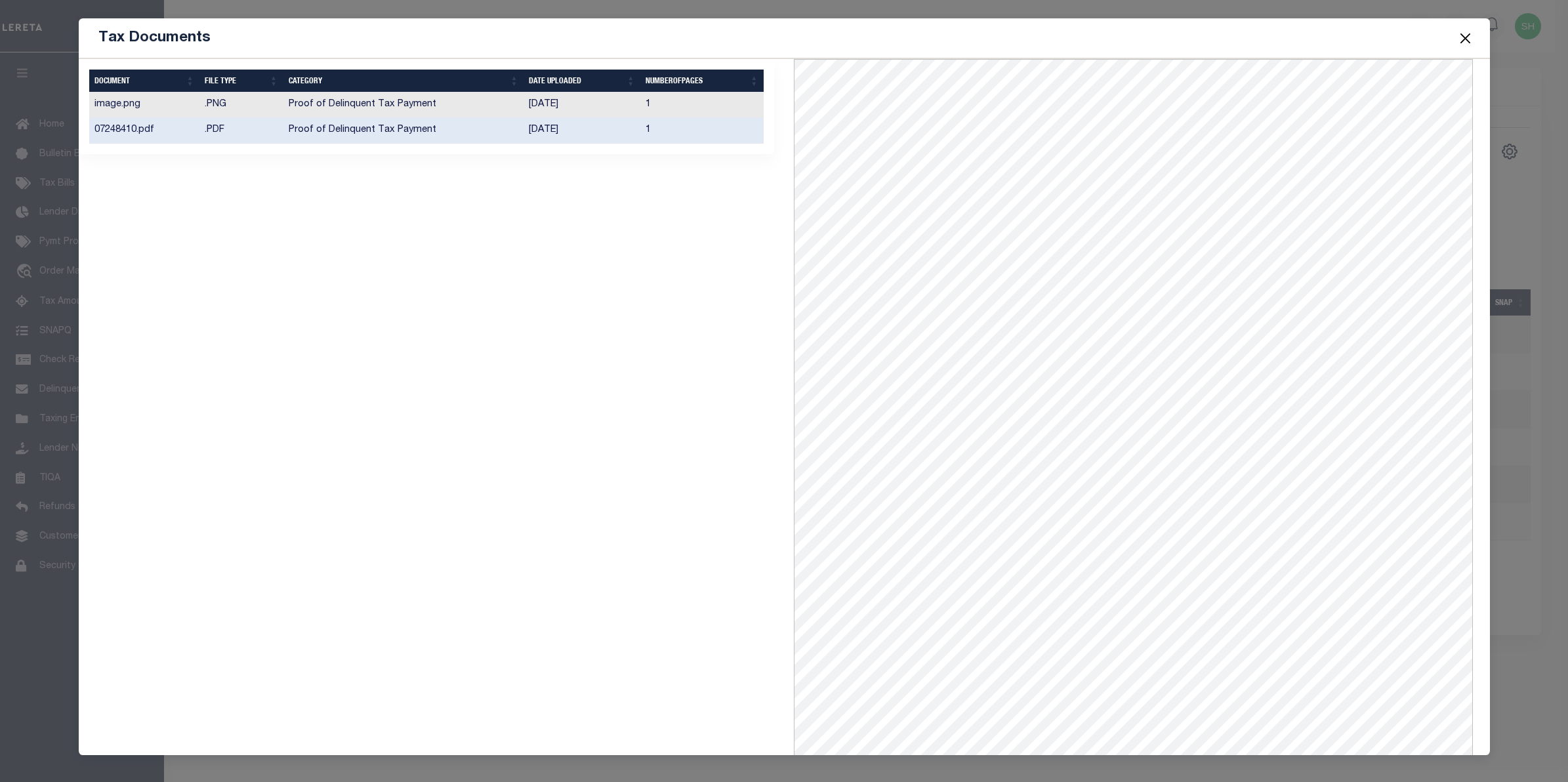
click at [1476, 34] on span at bounding box center [1465, 38] width 50 height 36
click at [1463, 42] on button "Close" at bounding box center [1465, 38] width 17 height 17
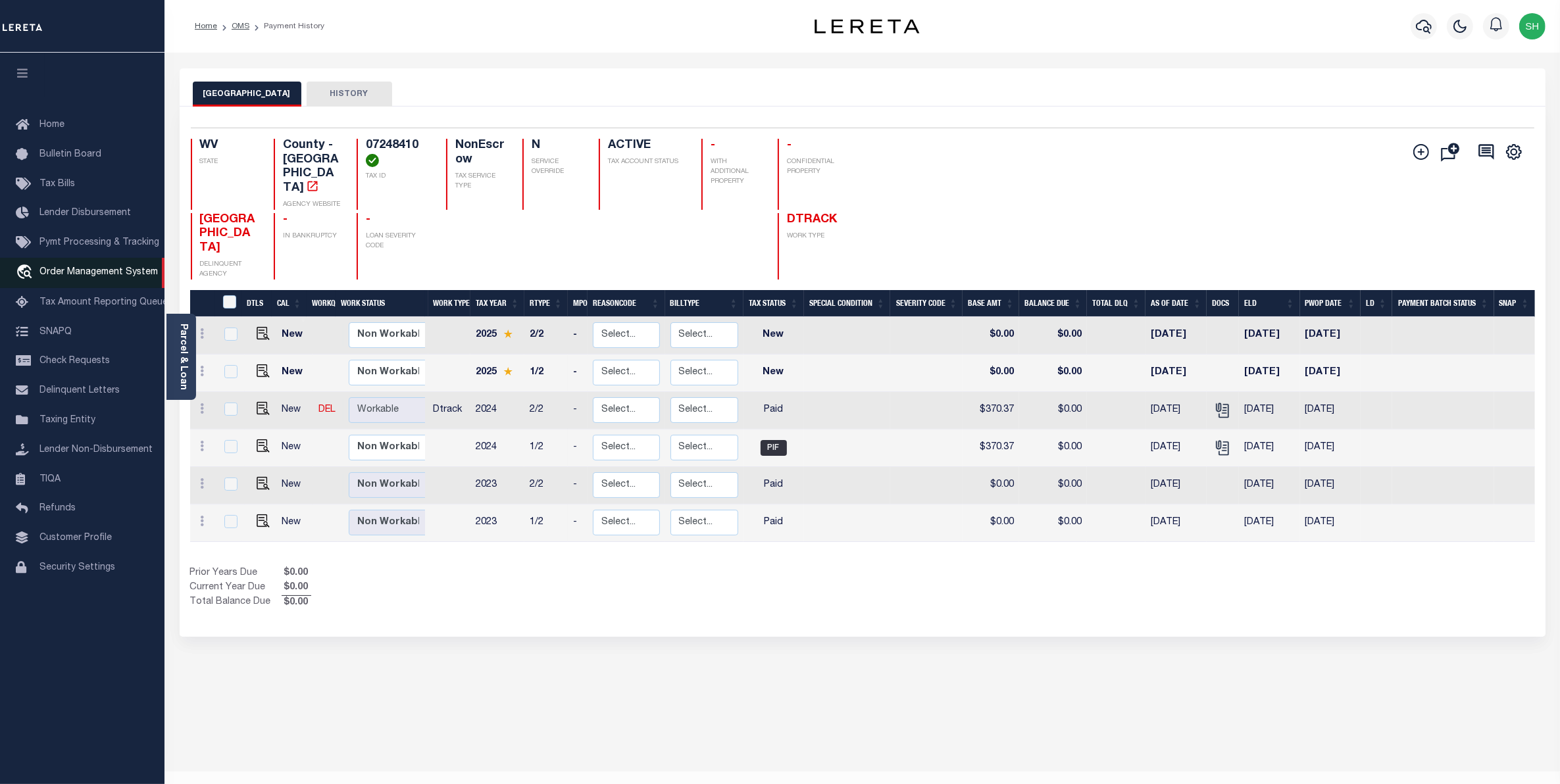
click at [89, 283] on link "travel_explore Order Management System" at bounding box center [82, 273] width 164 height 30
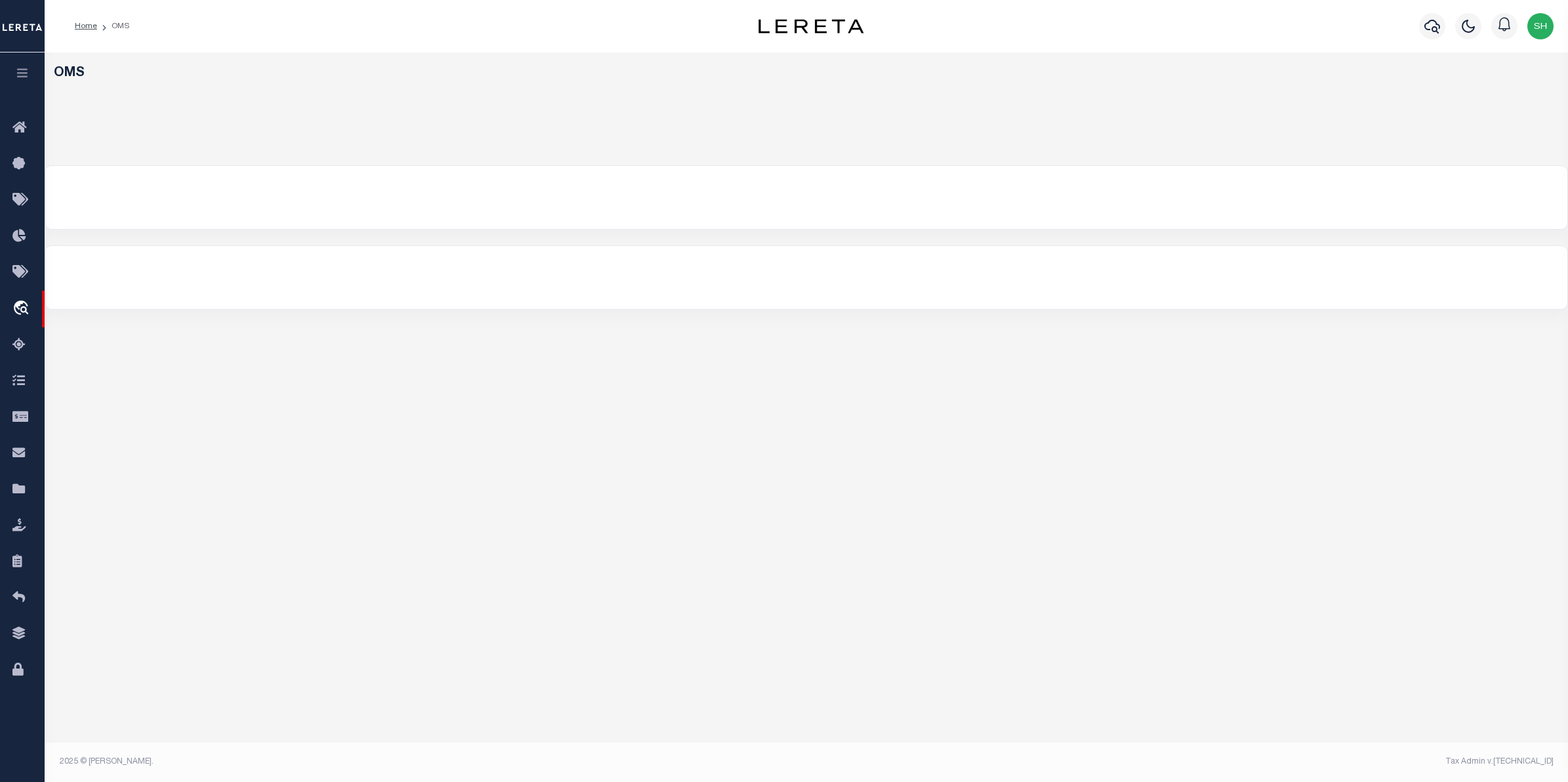
select select "200"
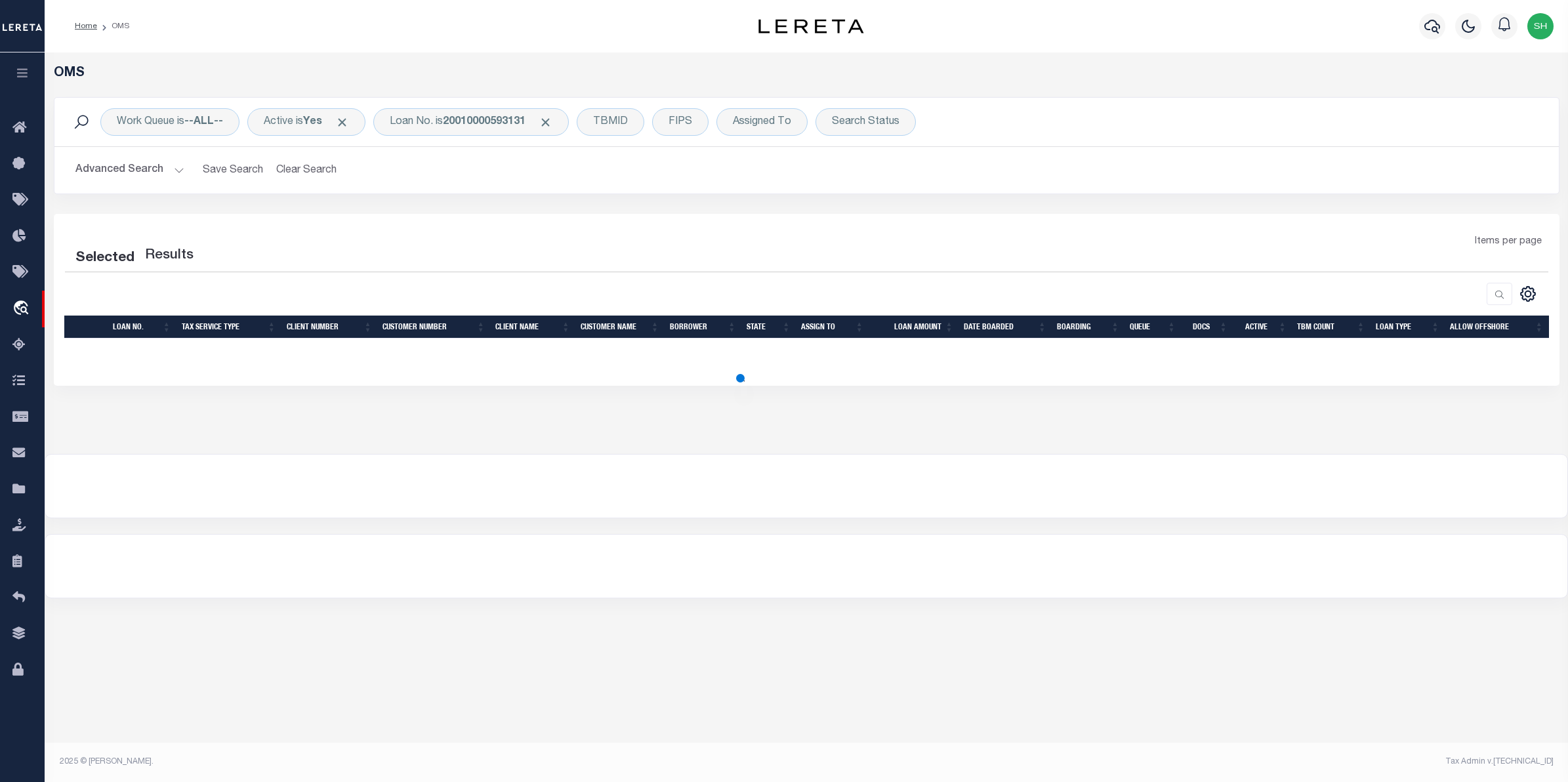
select select "200"
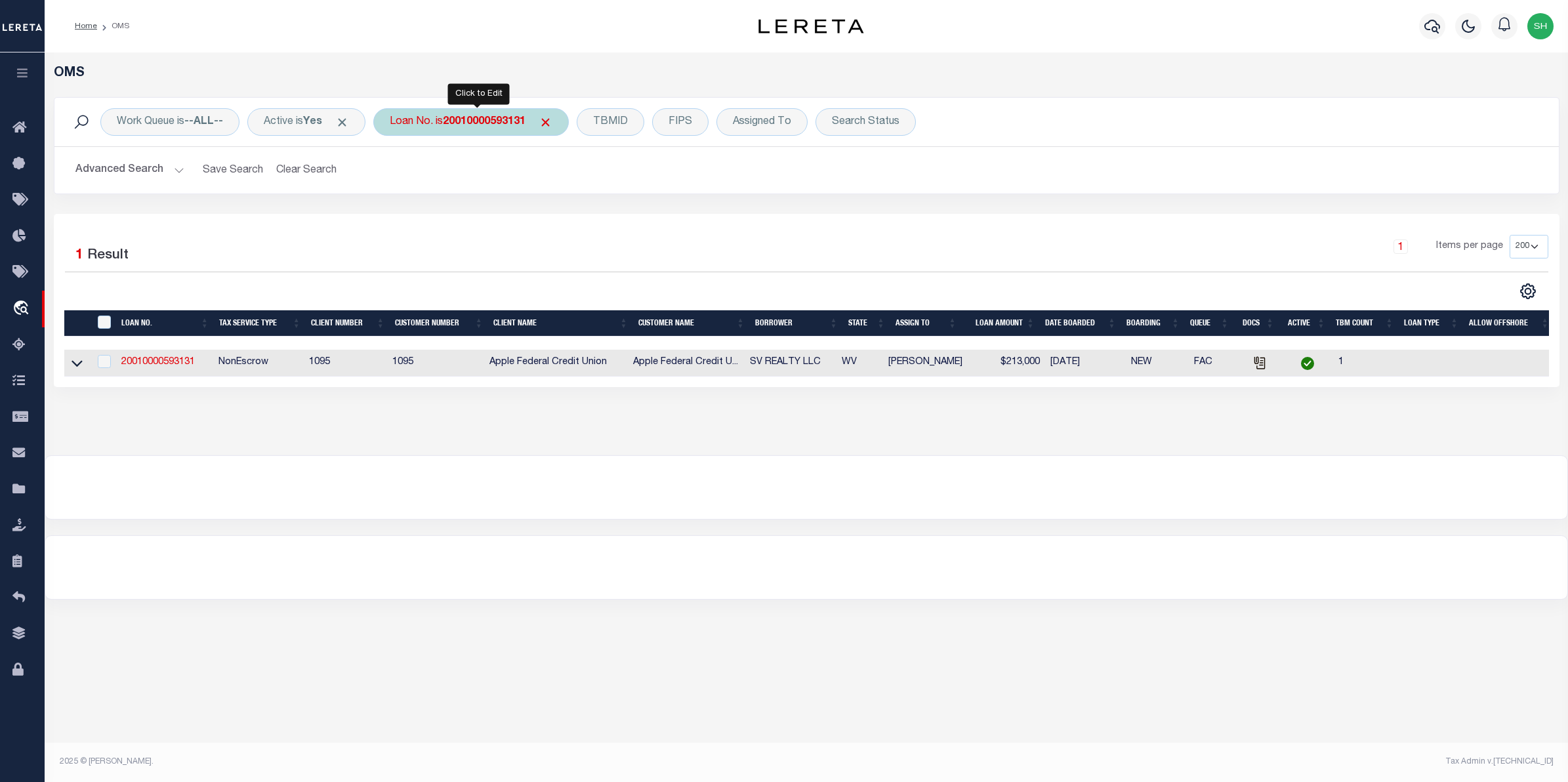
click at [418, 118] on div "Loan No. is 20010000593131" at bounding box center [471, 122] width 195 height 28
type input "11463243"
click at [562, 218] on input "Apply" at bounding box center [563, 215] width 39 height 22
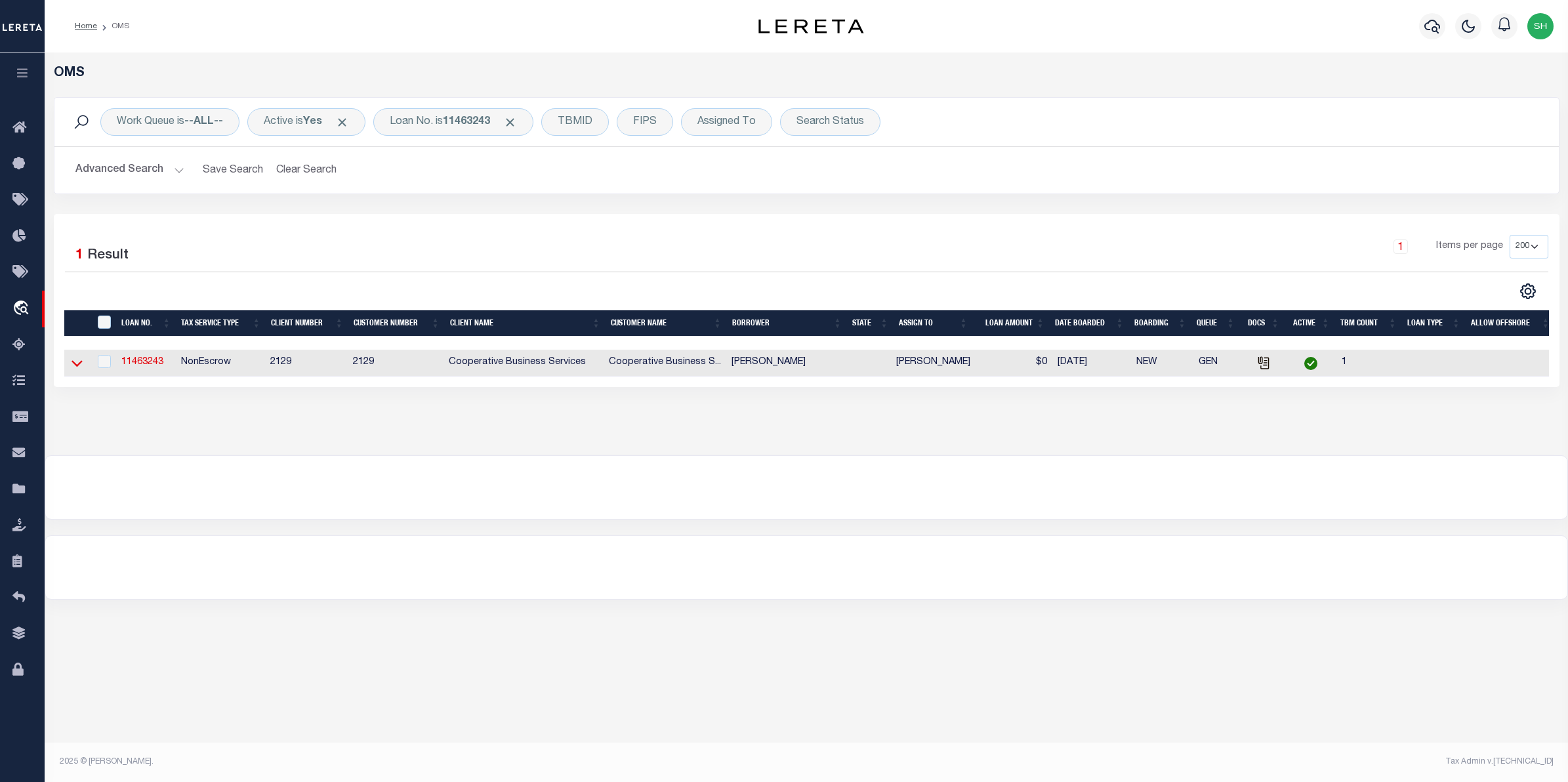
click at [80, 364] on icon at bounding box center [77, 363] width 11 height 14
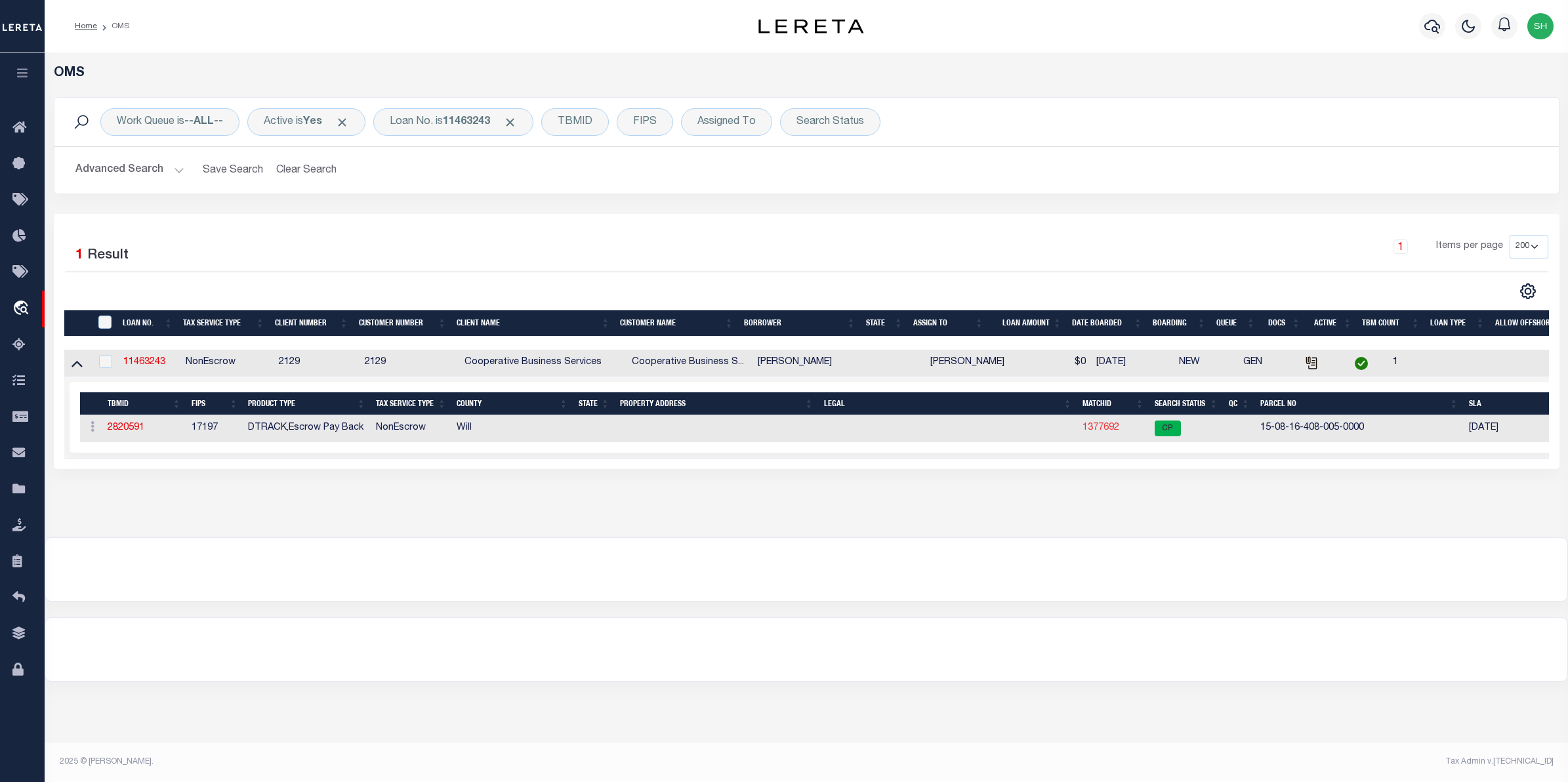
click at [1112, 431] on link "1377692" at bounding box center [1101, 428] width 36 height 9
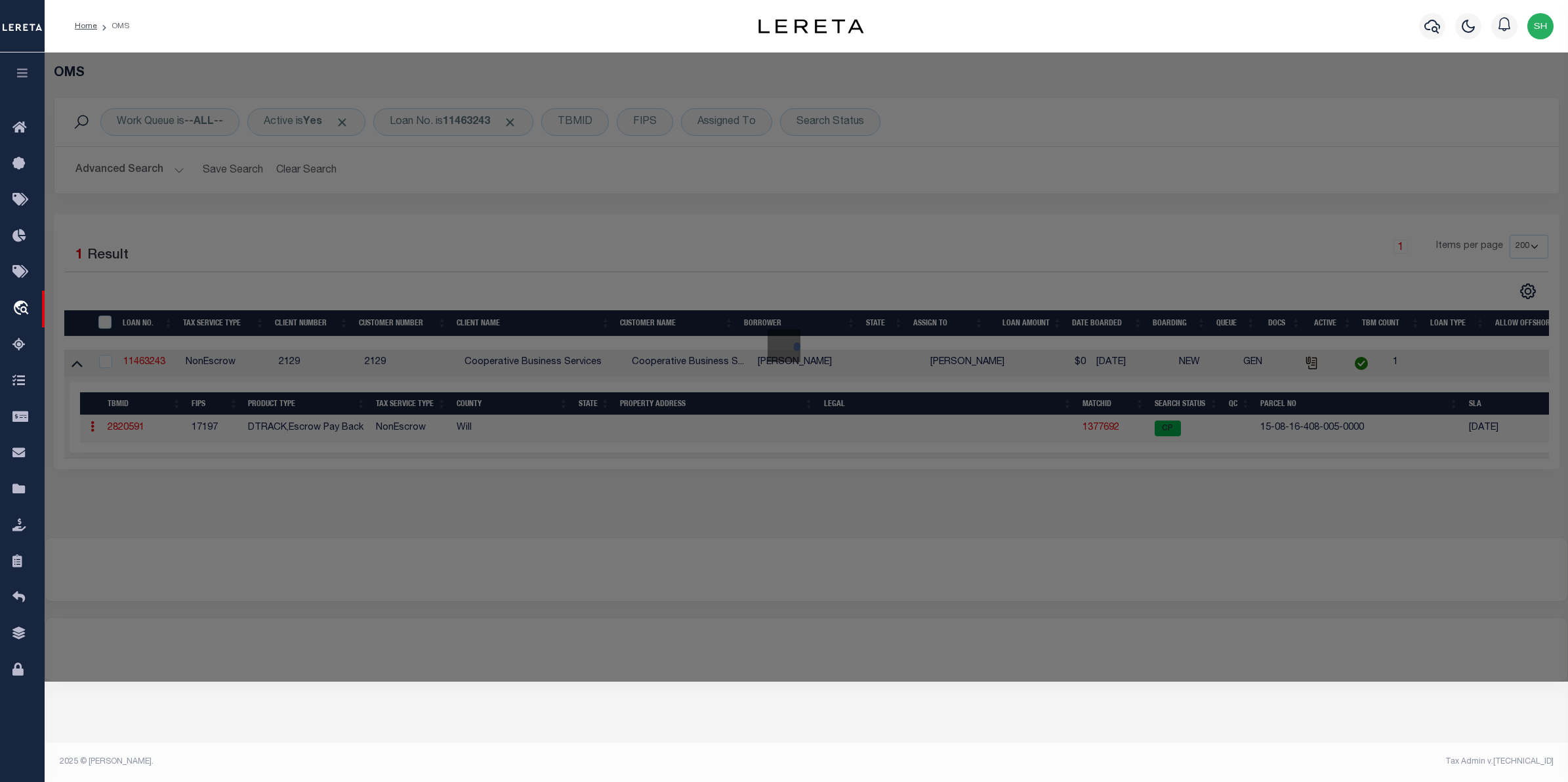
checkbox input "false"
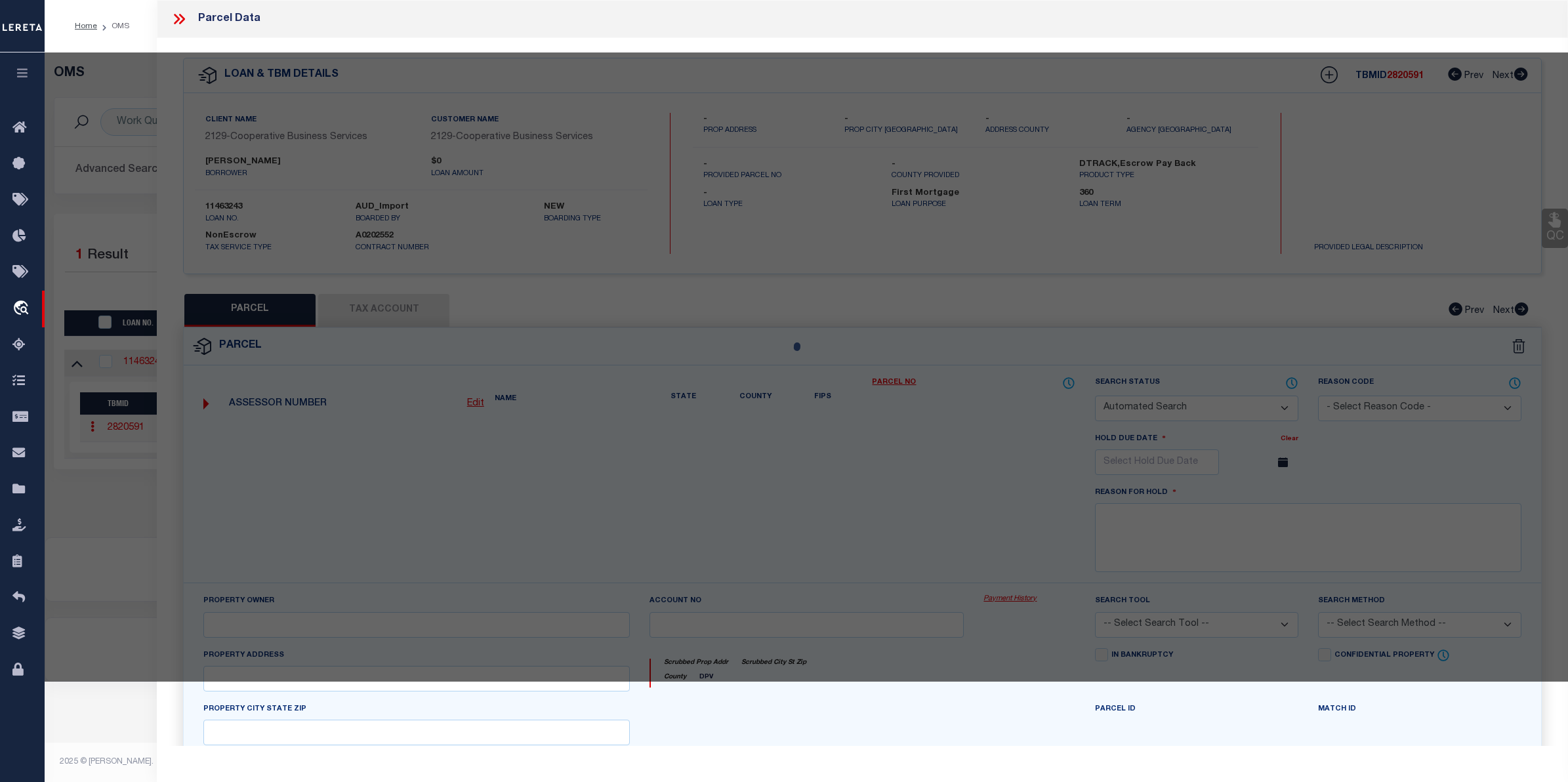
select select "CP"
type input "[PERSON_NAME]"
select select
type input "[STREET_ADDRESS]"
checkbox input "false"
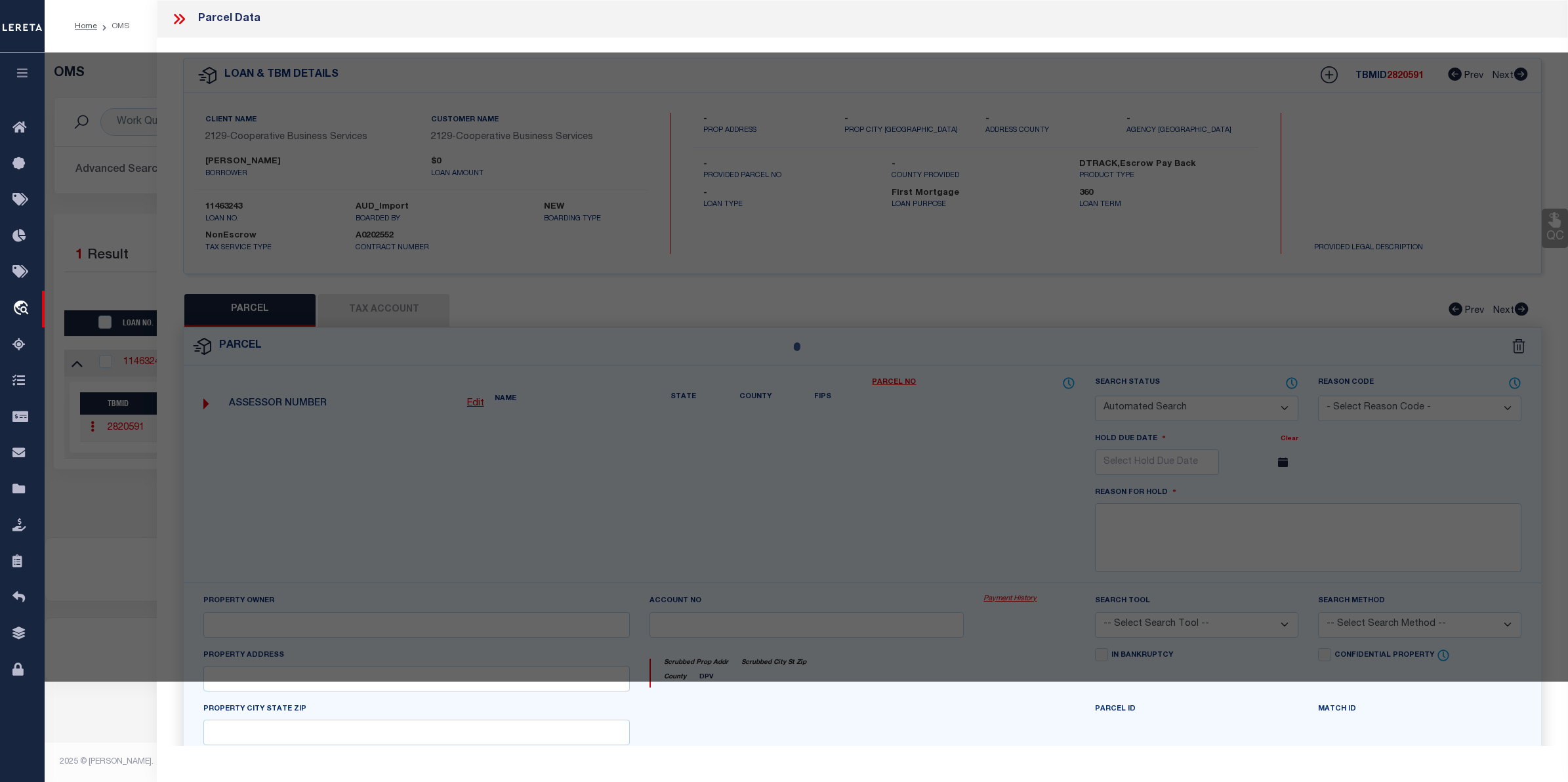
type input "NEW LENOX il 60451"
type textarea "THE E 25FT OF LOT 1 BLK 2 OF THE VILLAGE OF [GEOGRAPHIC_DATA] IN THE E1/2 SE1/4…"
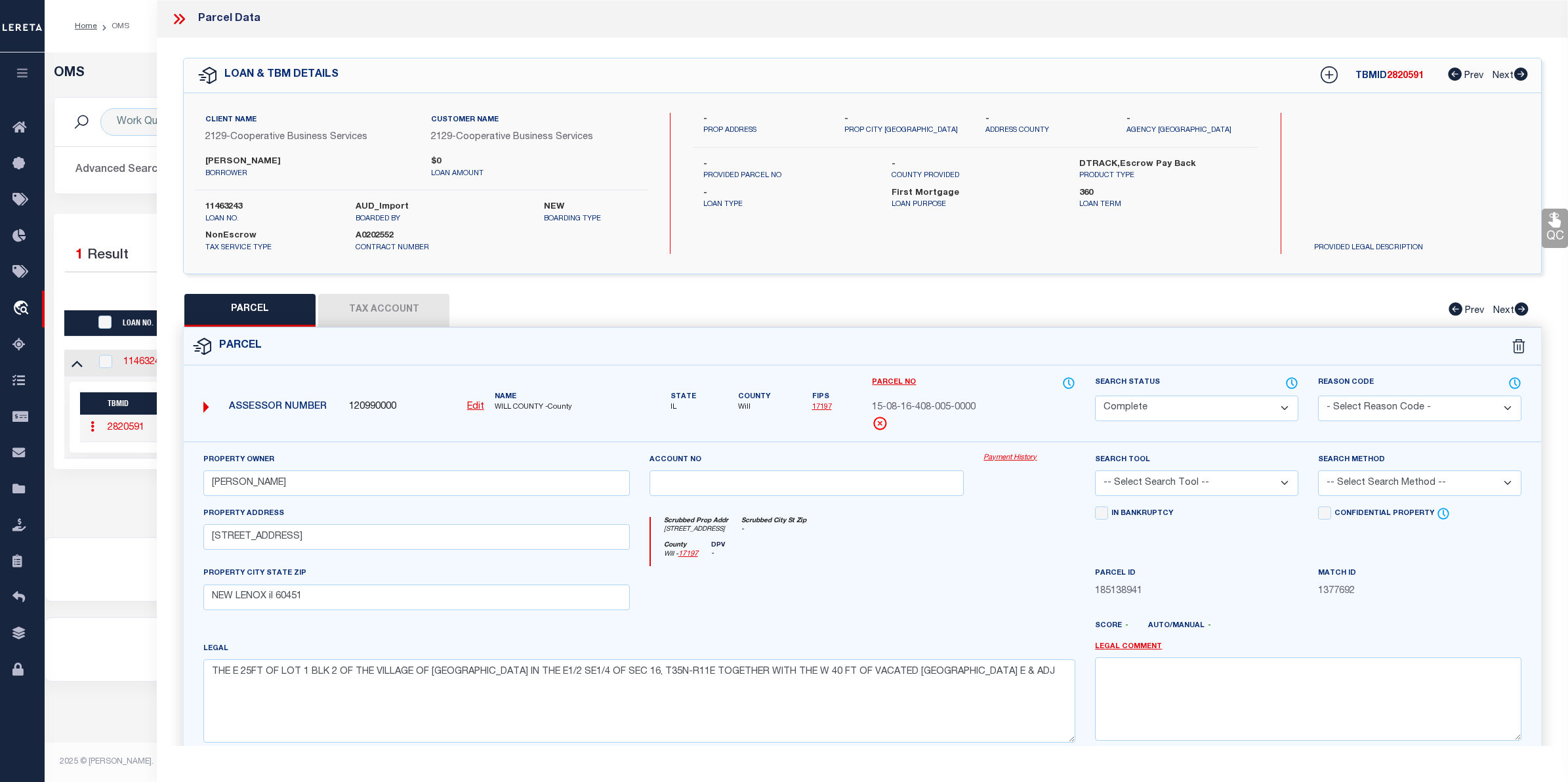
click at [1012, 456] on link "Payment History" at bounding box center [1030, 458] width 92 height 11
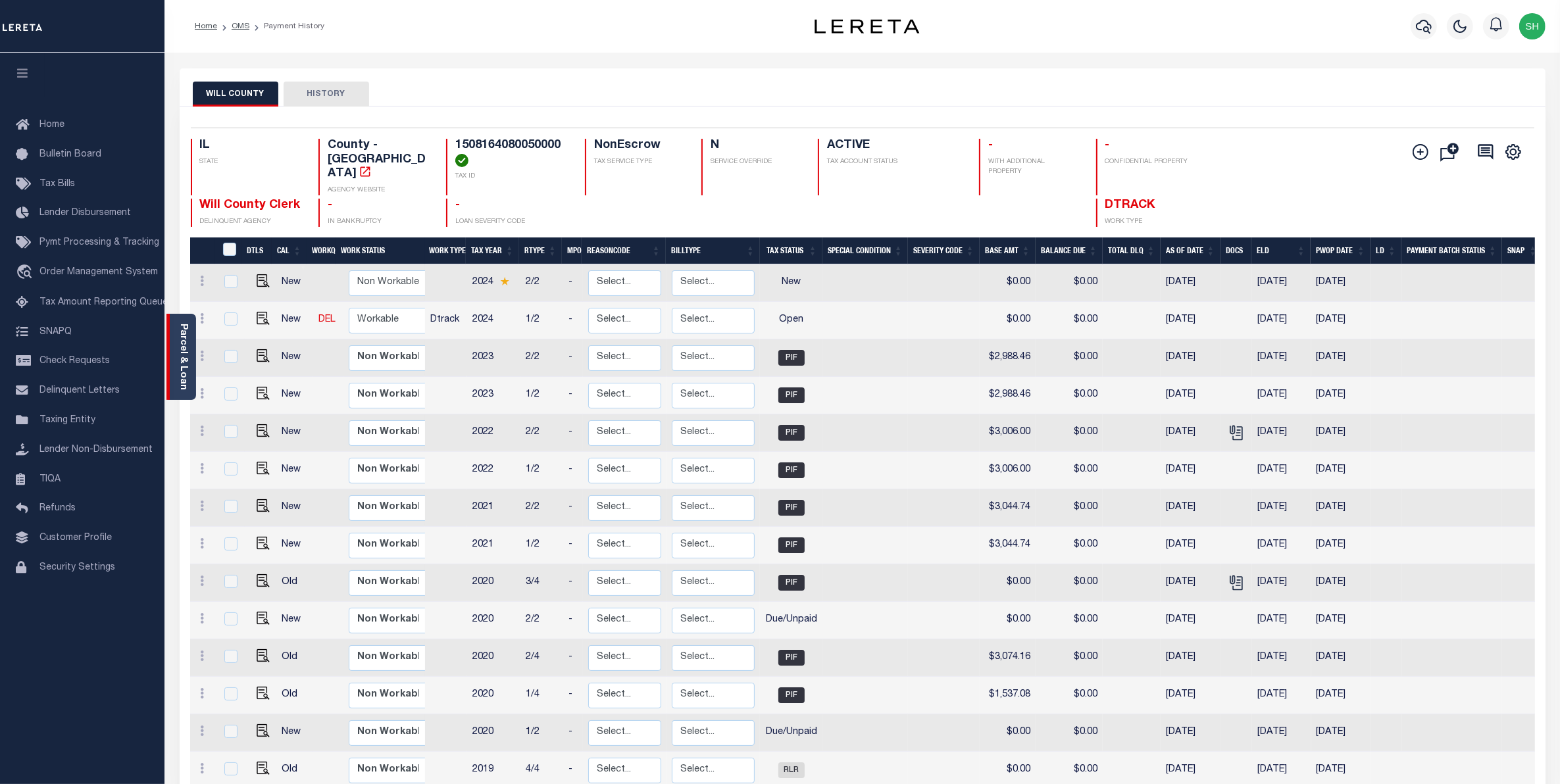
click at [193, 349] on div "Parcel & Loan" at bounding box center [181, 357] width 30 height 86
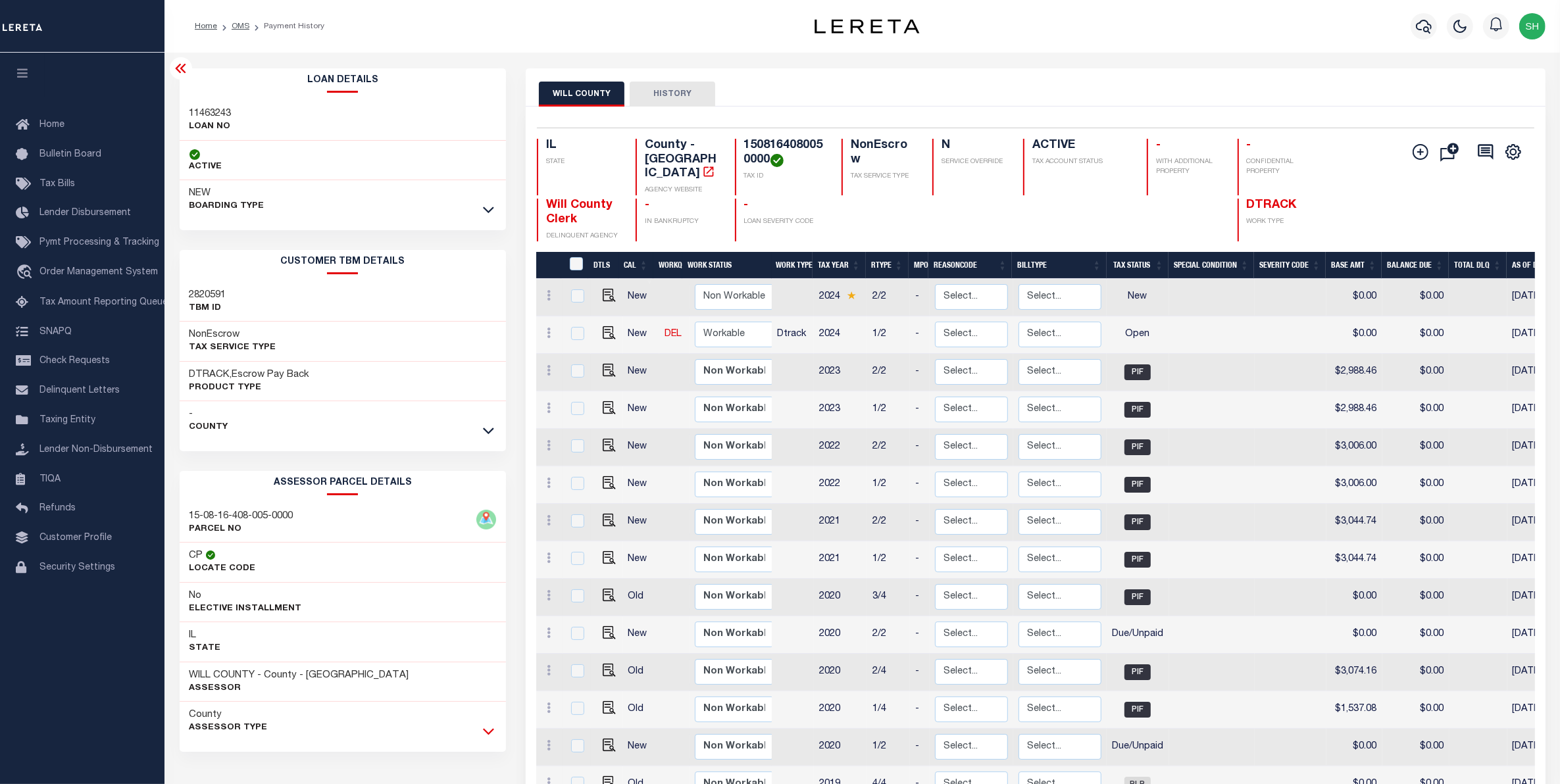
click at [487, 732] on icon at bounding box center [488, 731] width 11 height 14
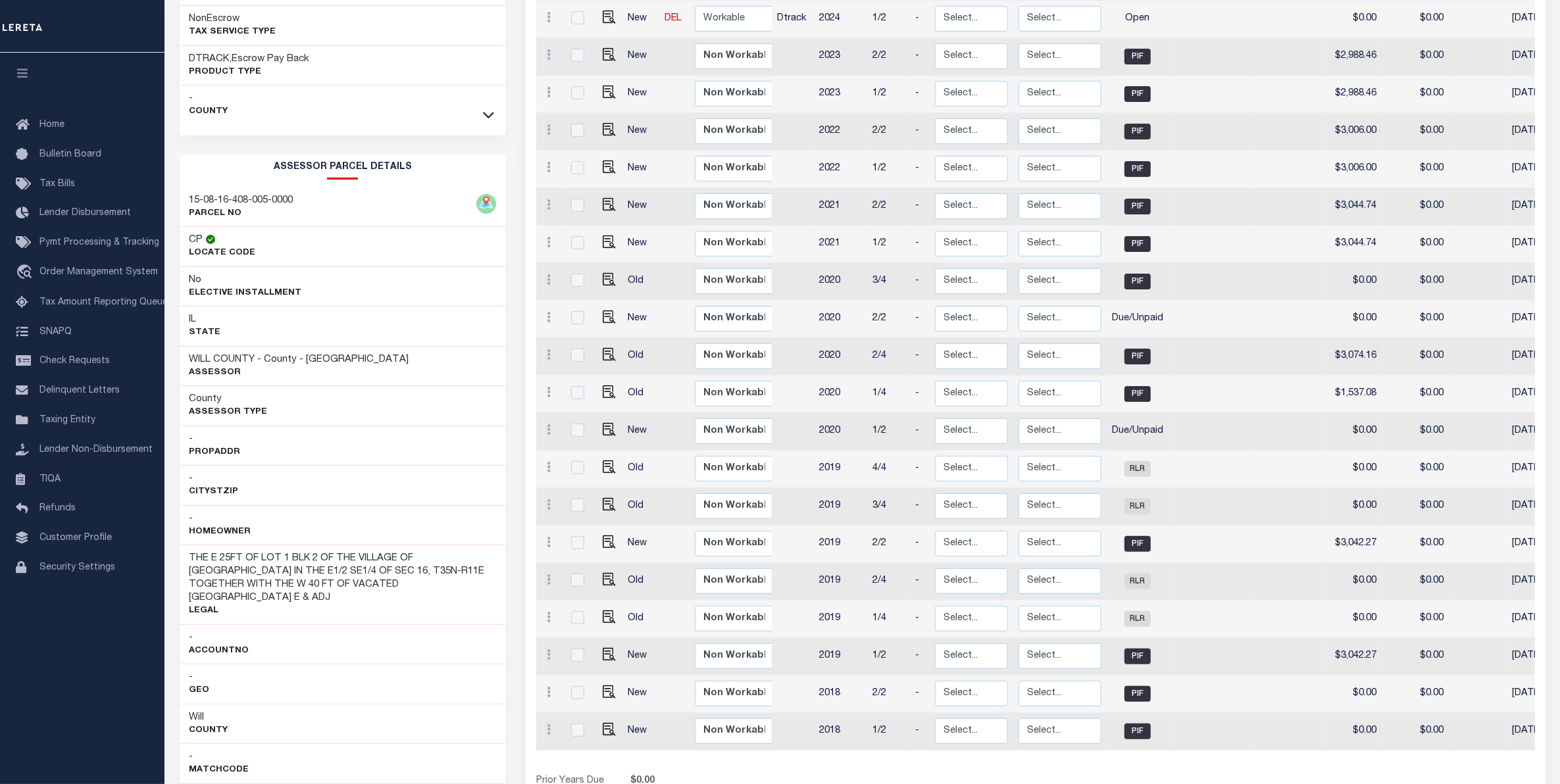
scroll to position [204, 0]
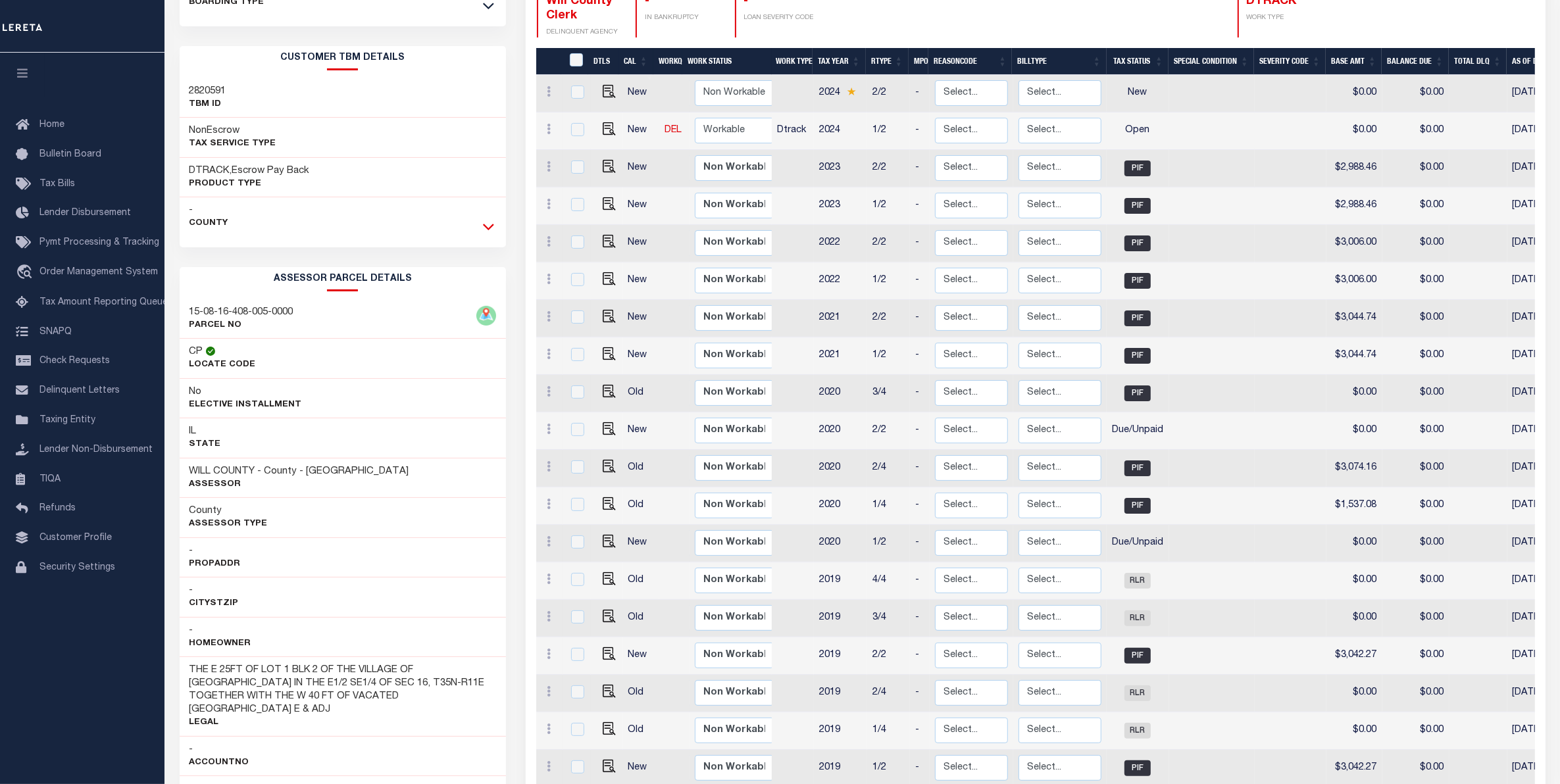
click at [484, 234] on icon at bounding box center [488, 227] width 11 height 14
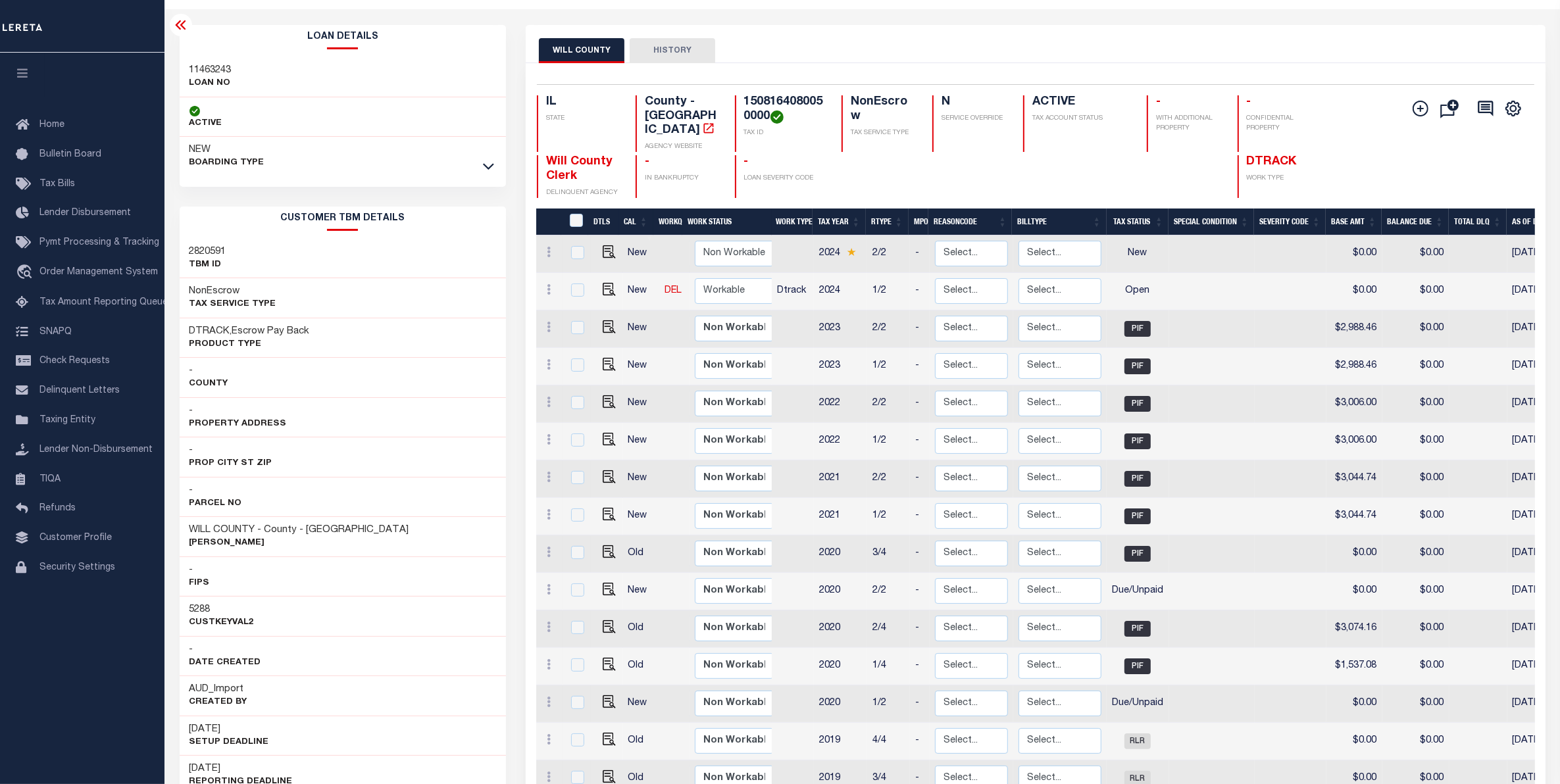
scroll to position [39, 0]
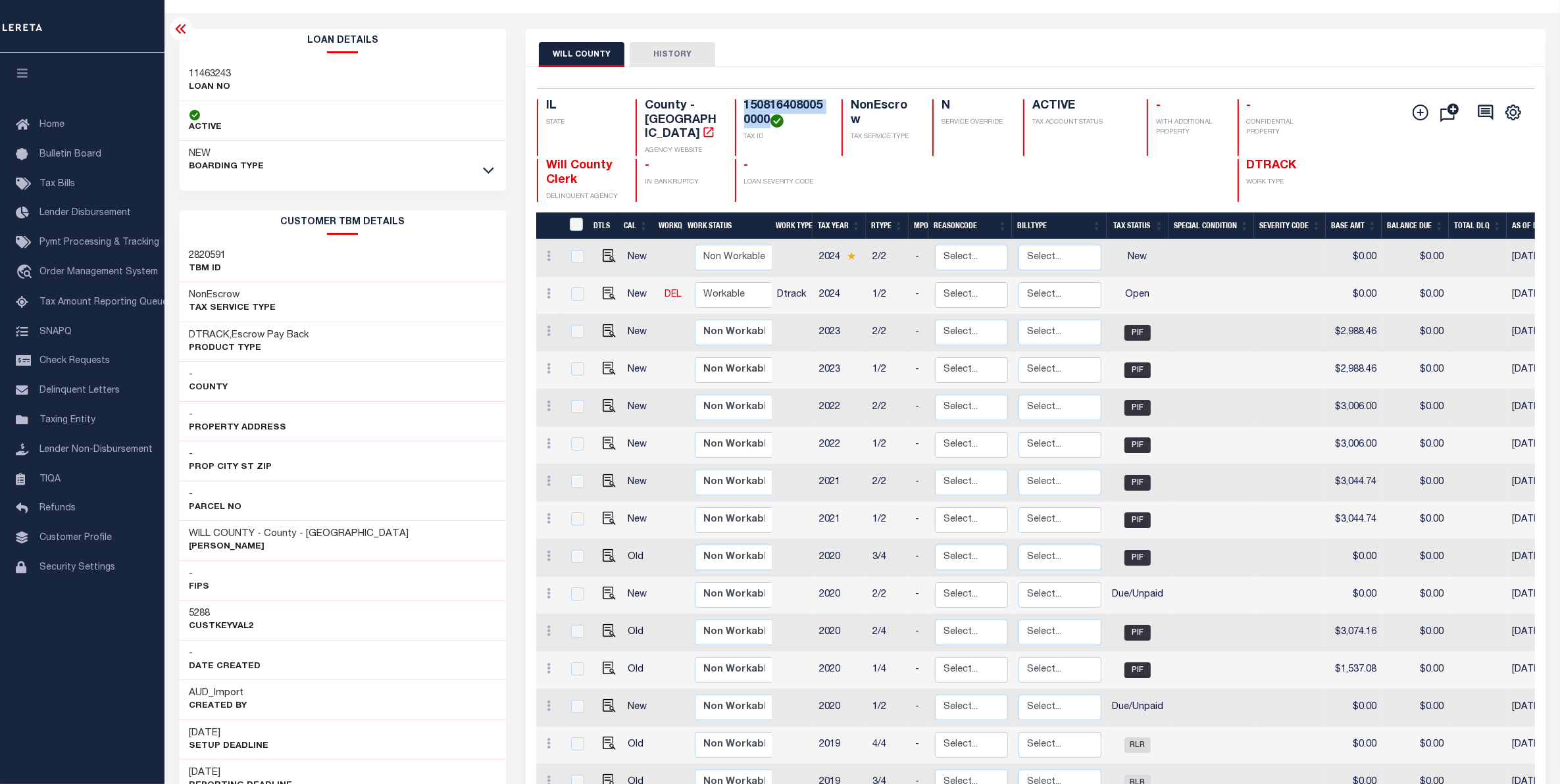
drag, startPoint x: 770, startPoint y: 121, endPoint x: 744, endPoint y: 104, distance: 31.1
click at [744, 104] on h4 "1508164080050000" at bounding box center [785, 113] width 83 height 28
copy h4 "1508164080050000"
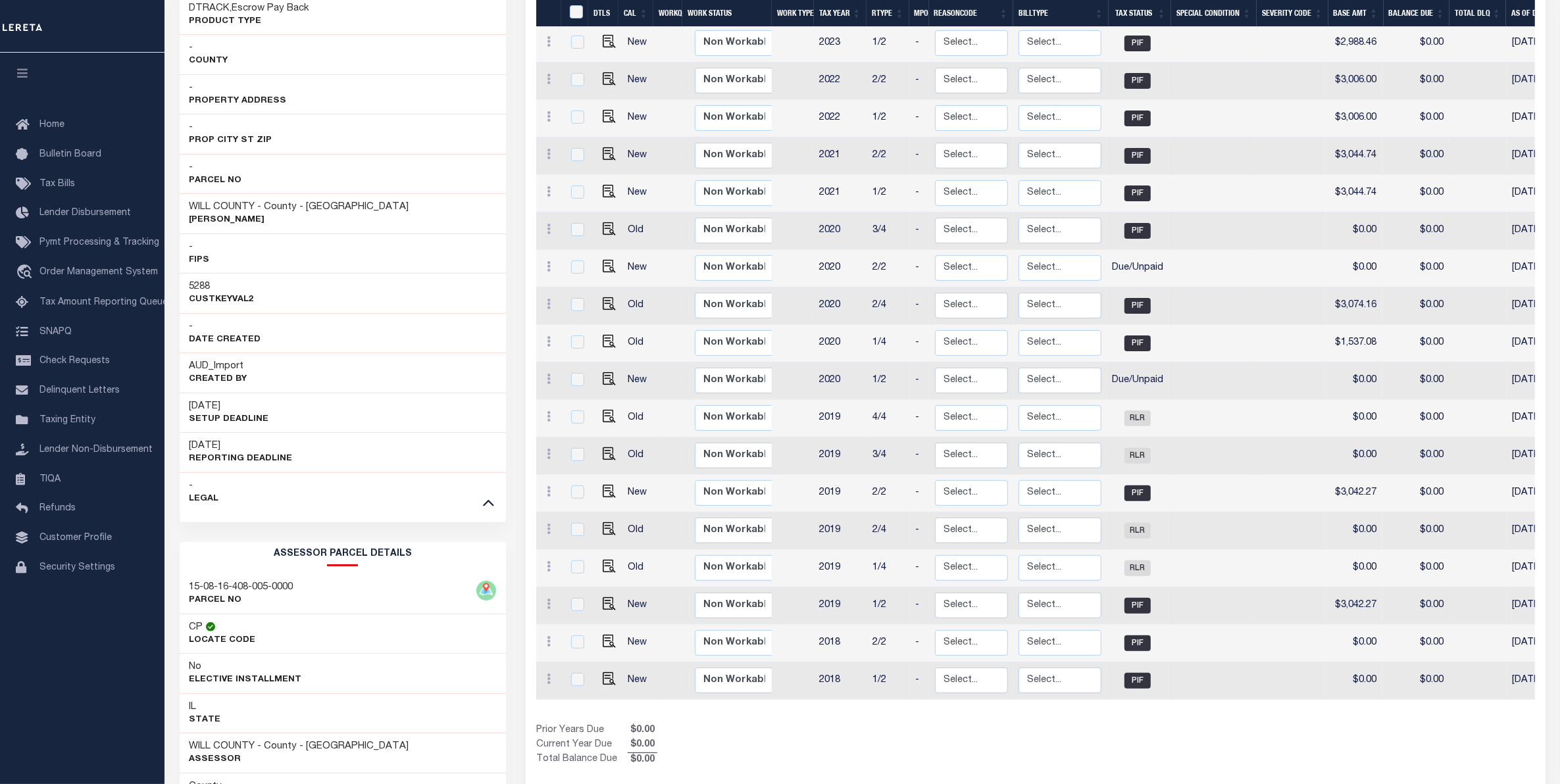
scroll to position [368, 0]
click at [606, 370] on img "" at bounding box center [609, 377] width 13 height 13
checkbox input "true"
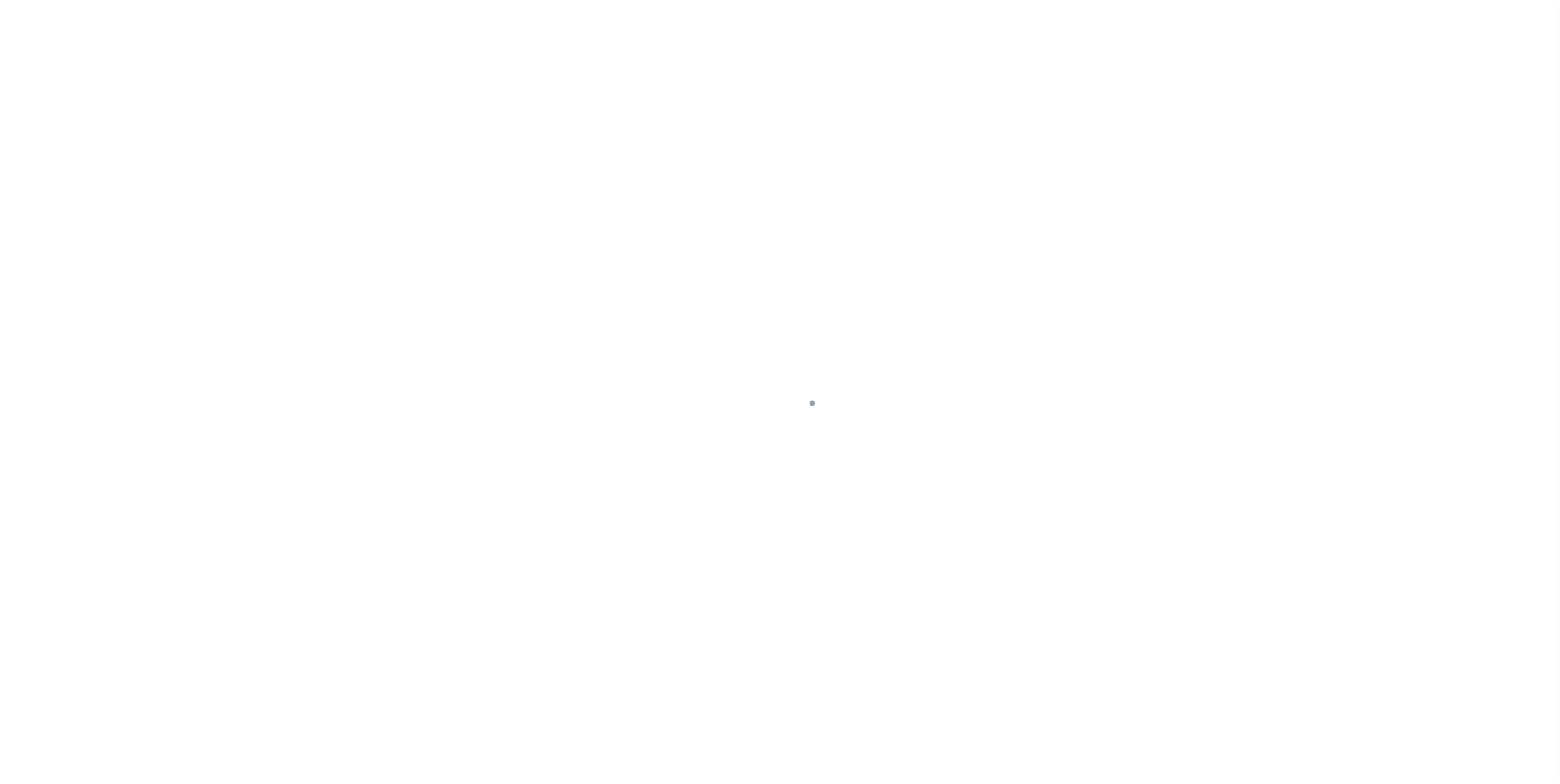
select select "DUE"
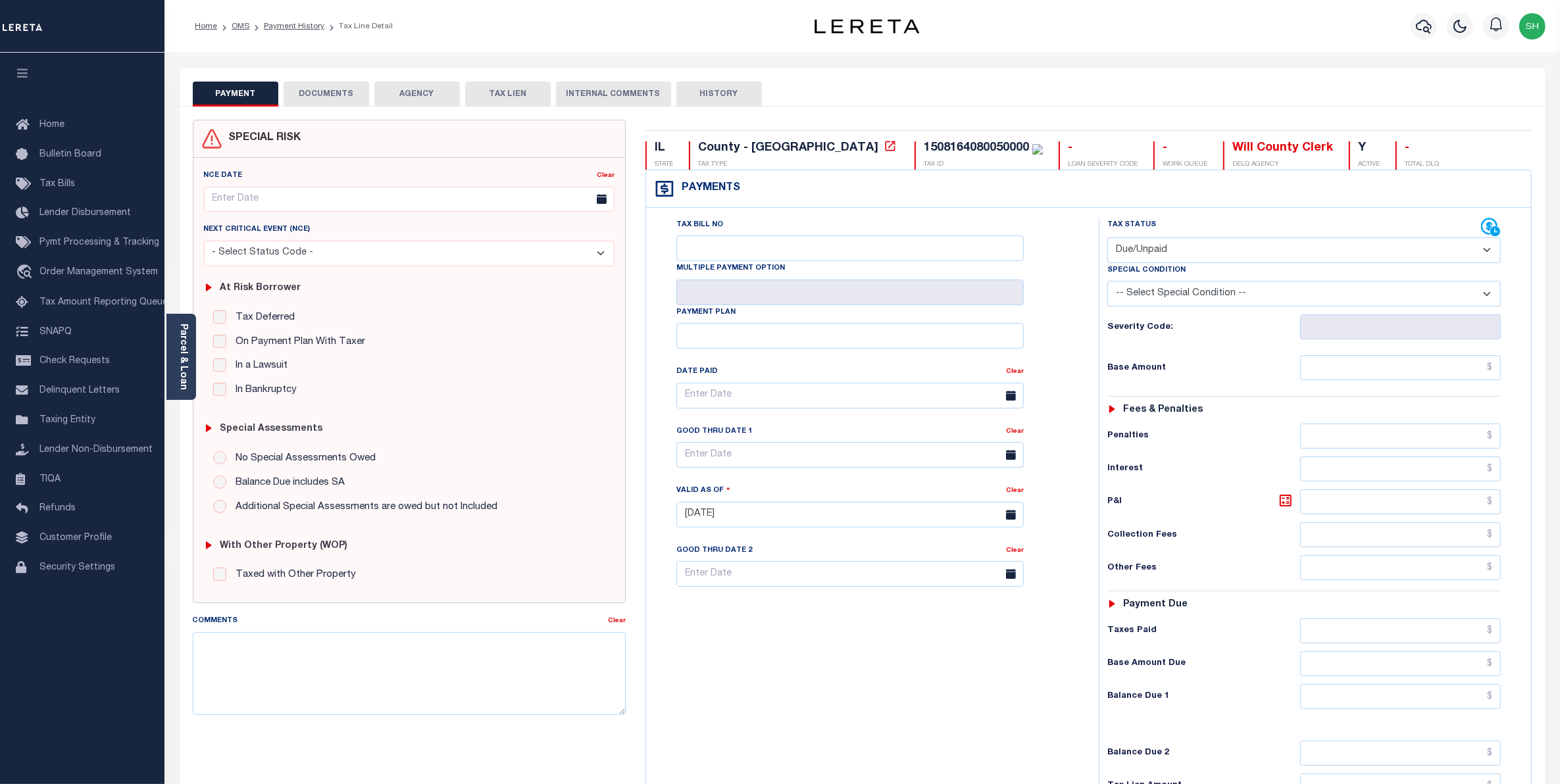
click at [339, 96] on button "DOCUMENTS" at bounding box center [326, 94] width 85 height 25
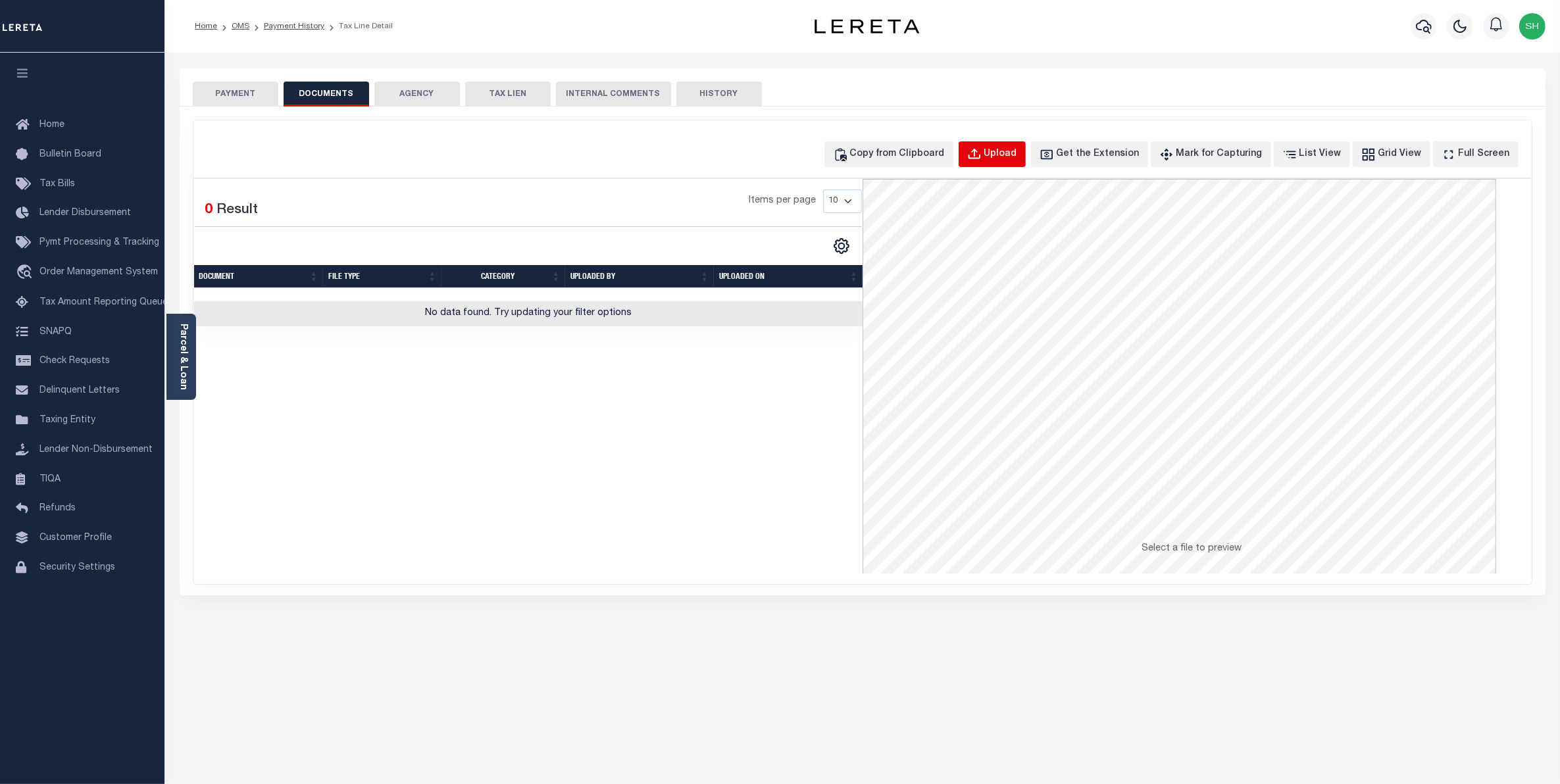
click at [1017, 156] on div "Upload" at bounding box center [1000, 155] width 33 height 15
select select "POP"
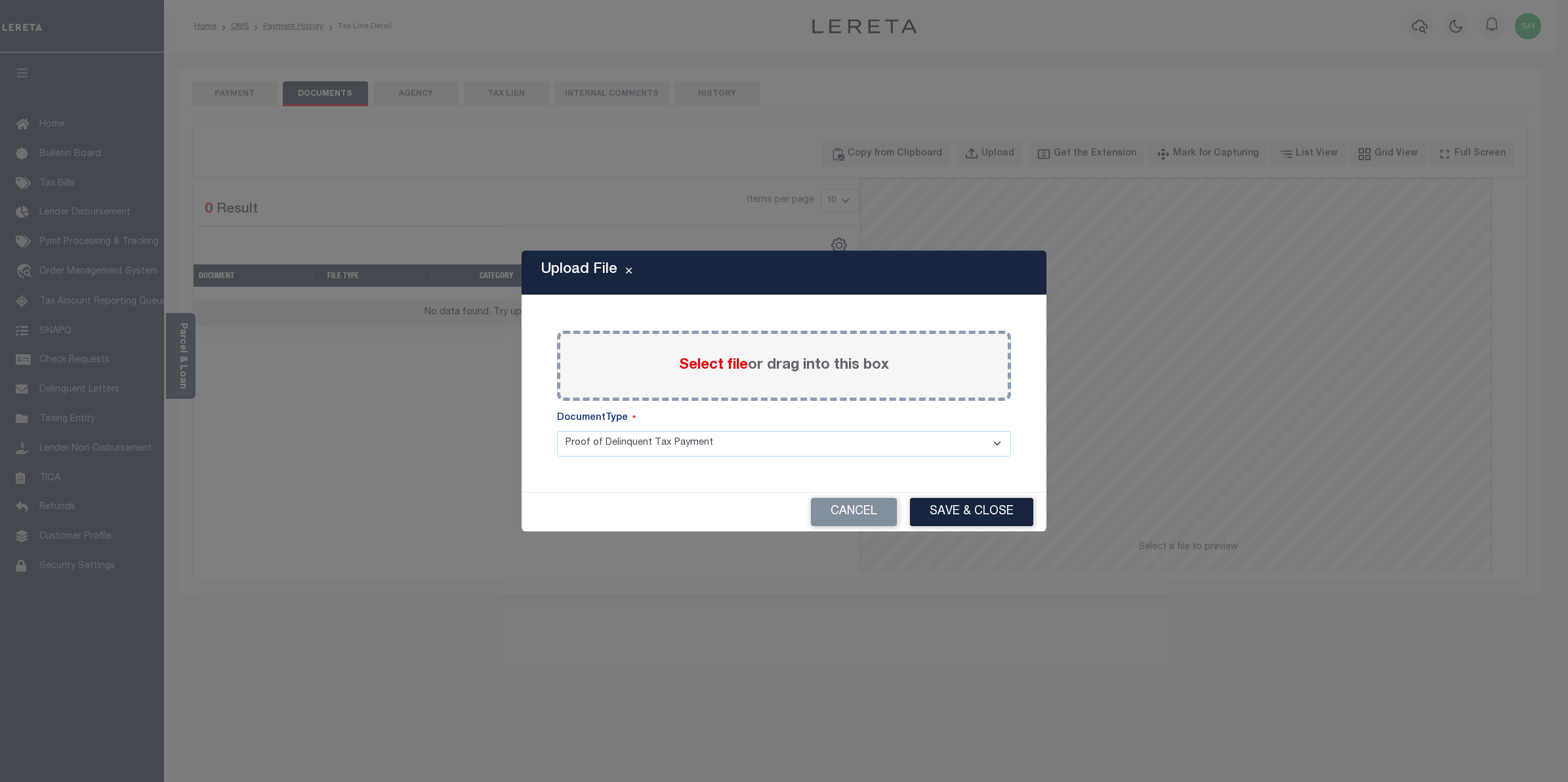
click at [717, 370] on span "Select file" at bounding box center [713, 366] width 69 height 15
click at [0, 0] on input "Select file or drag into this box" at bounding box center [0, 0] width 0 height 0
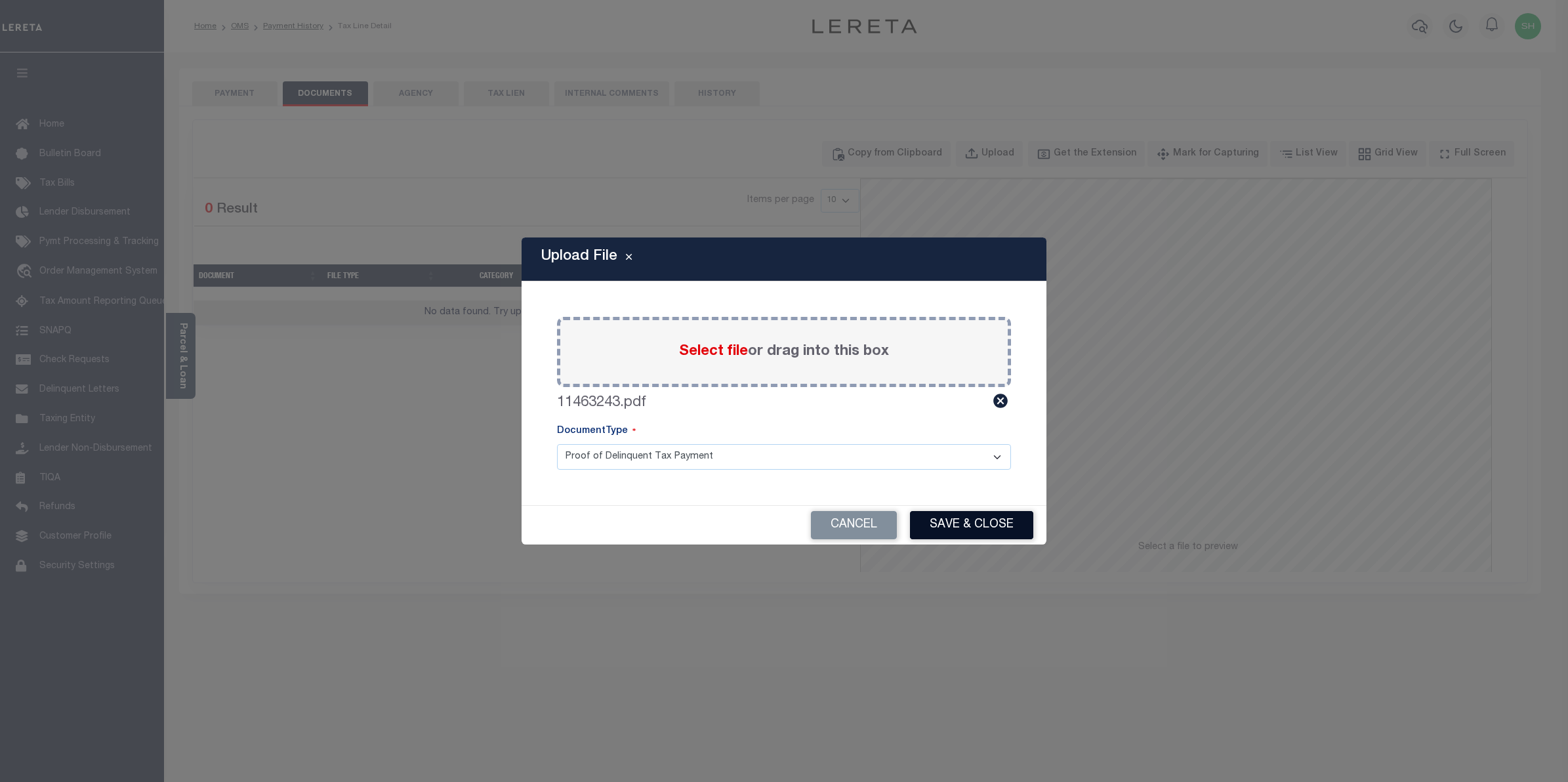
click at [950, 527] on button "Save & Close" at bounding box center [971, 525] width 123 height 28
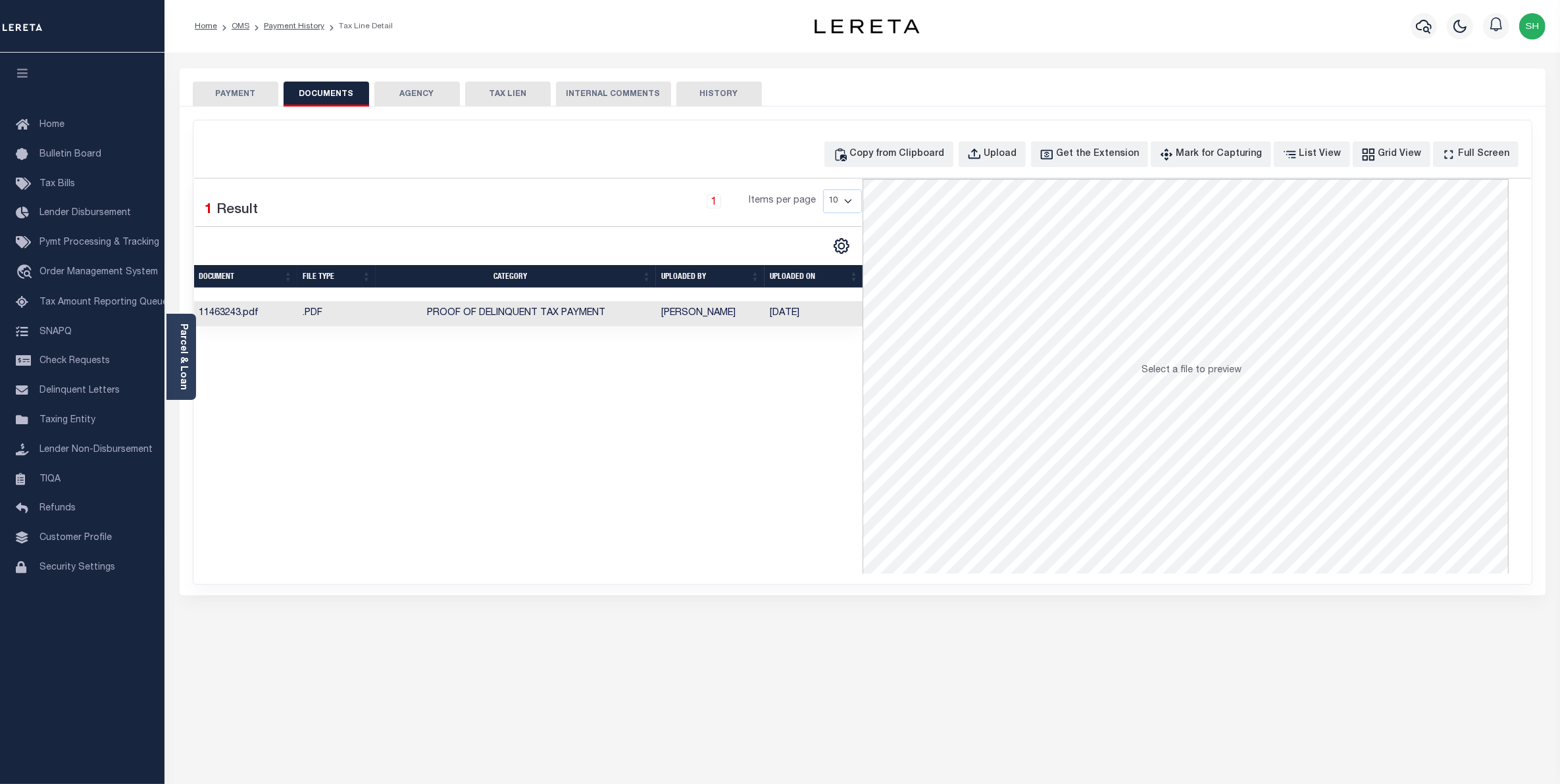
click at [221, 93] on button "PAYMENT" at bounding box center [235, 94] width 85 height 25
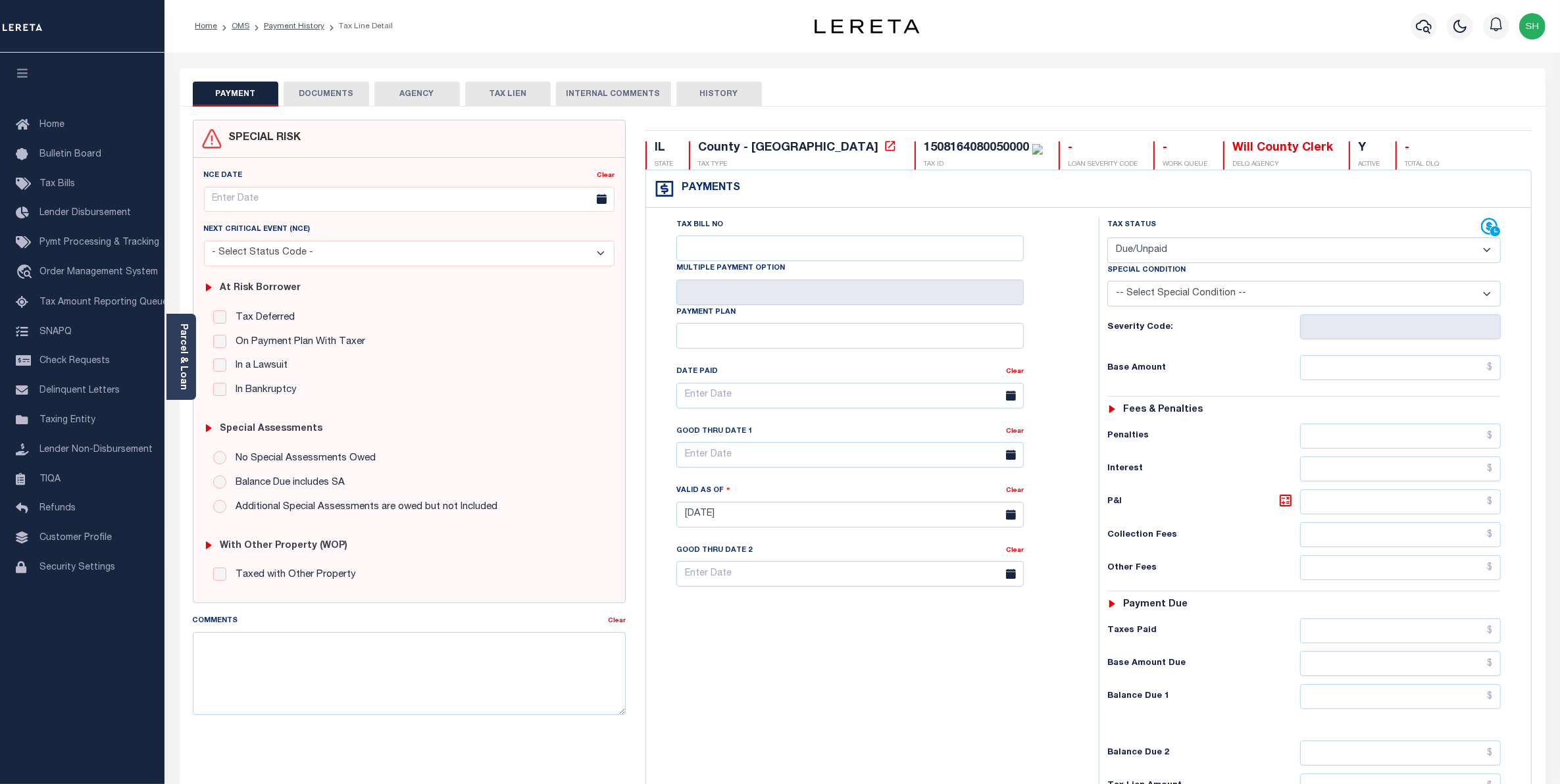
click at [1487, 252] on select "- Select Status Code - Open Due/Unpaid Paid Incomplete No Tax Due Internal Refu…" at bounding box center [1304, 250] width 394 height 26
select select "PYD"
click at [1108, 239] on select "- Select Status Code - Open Due/Unpaid Paid Incomplete No Tax Due Internal Refu…" at bounding box center [1304, 250] width 394 height 26
type input "[DATE]"
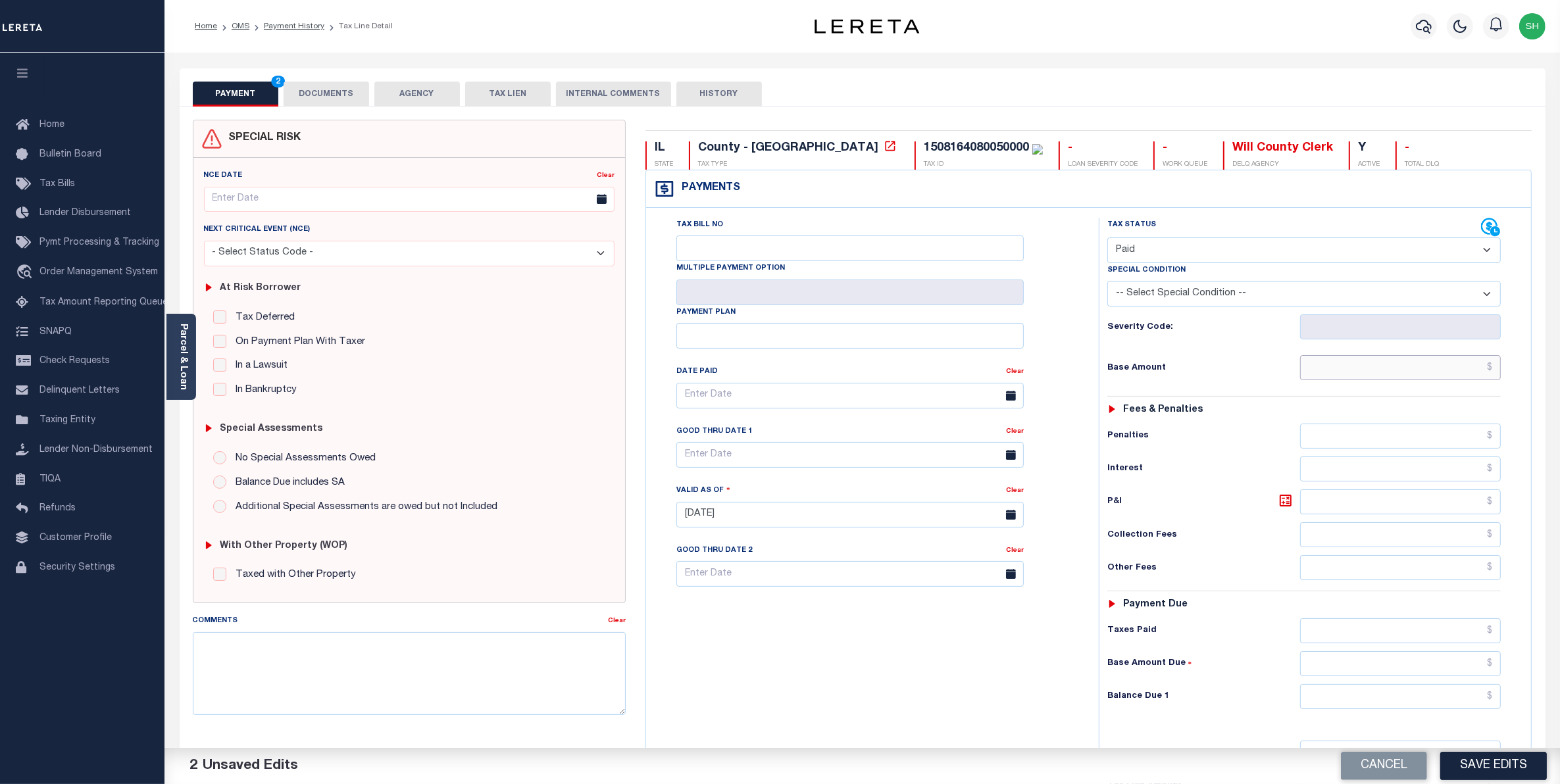
click at [1458, 373] on input "text" at bounding box center [1401, 368] width 202 height 25
type input "$0.00"
click at [1448, 701] on input "text" at bounding box center [1401, 697] width 202 height 25
type input "$0.00"
click at [1488, 764] on button "Save Edits" at bounding box center [1494, 766] width 107 height 28
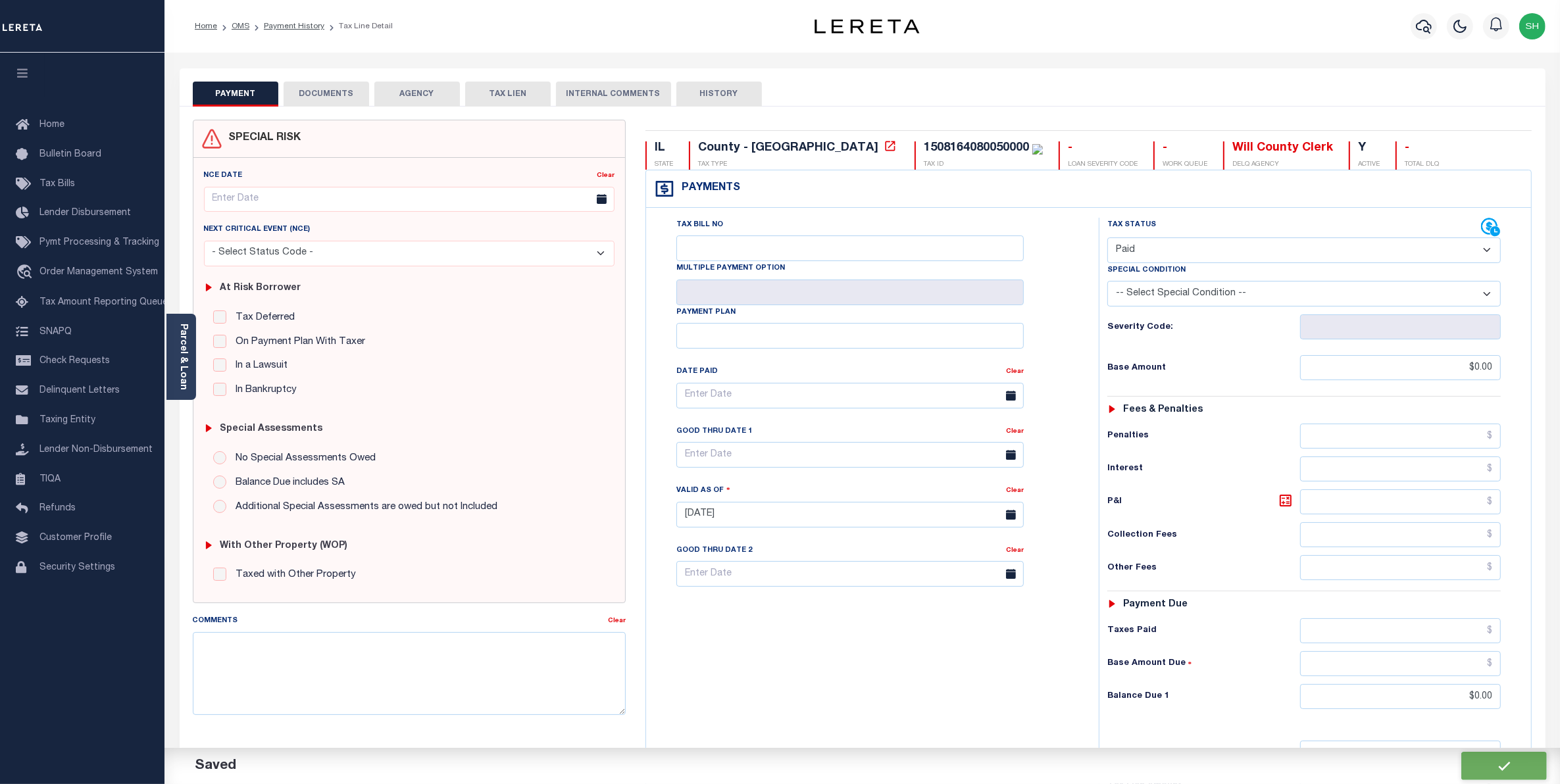
checkbox input "false"
type input "$0"
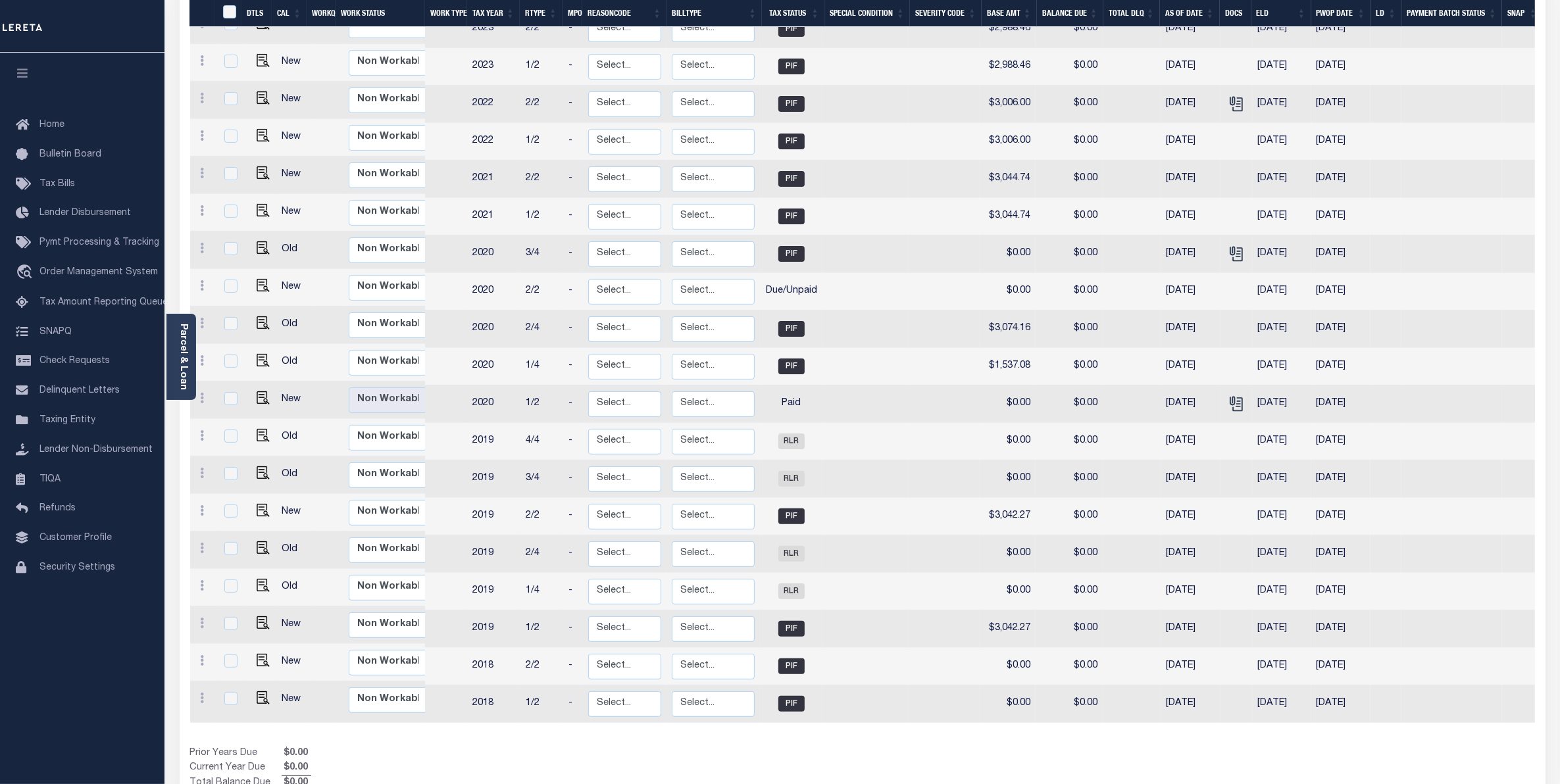
scroll to position [247, 0]
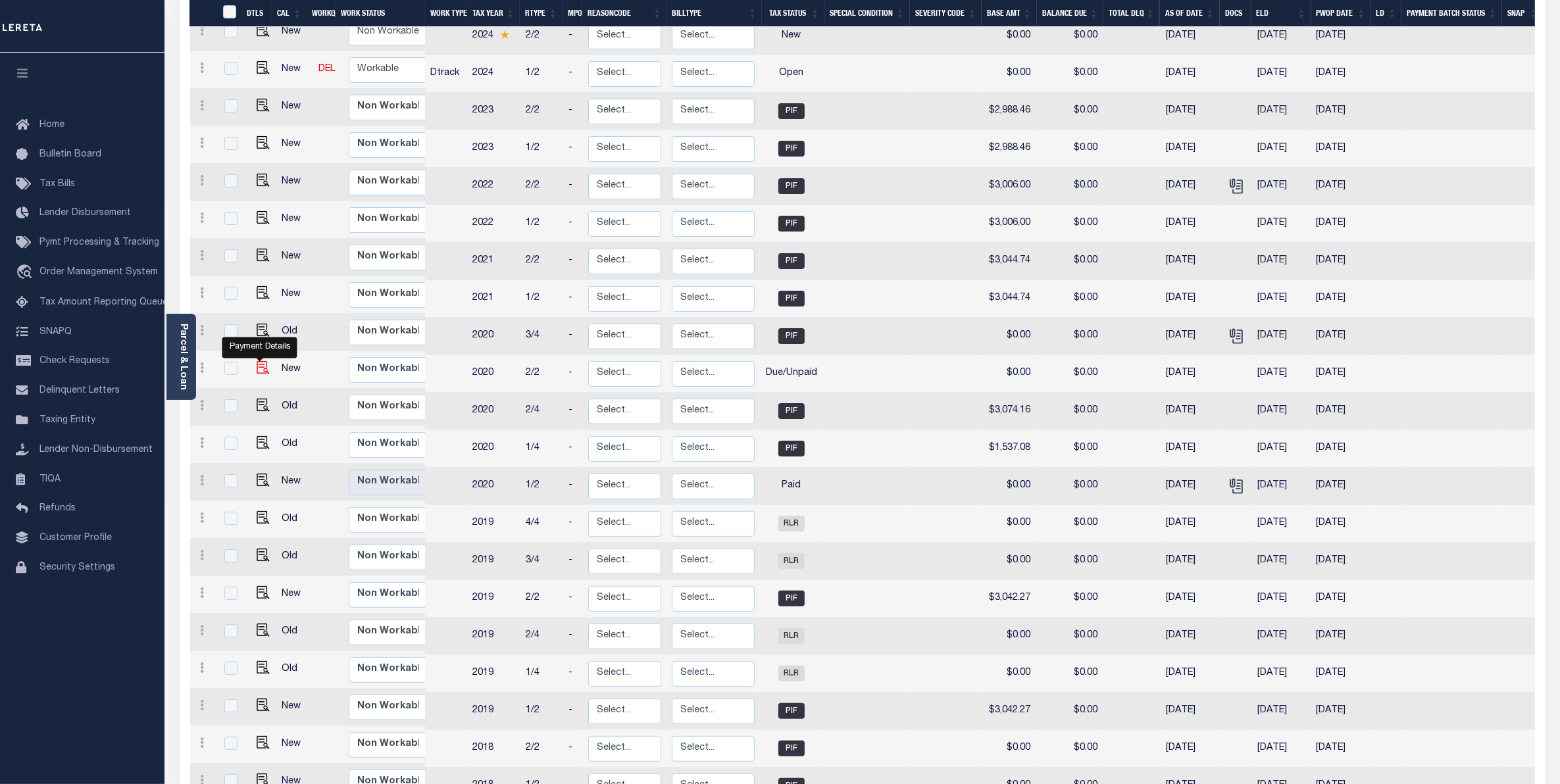
click at [256, 361] on img "" at bounding box center [263, 368] width 13 height 13
checkbox input "true"
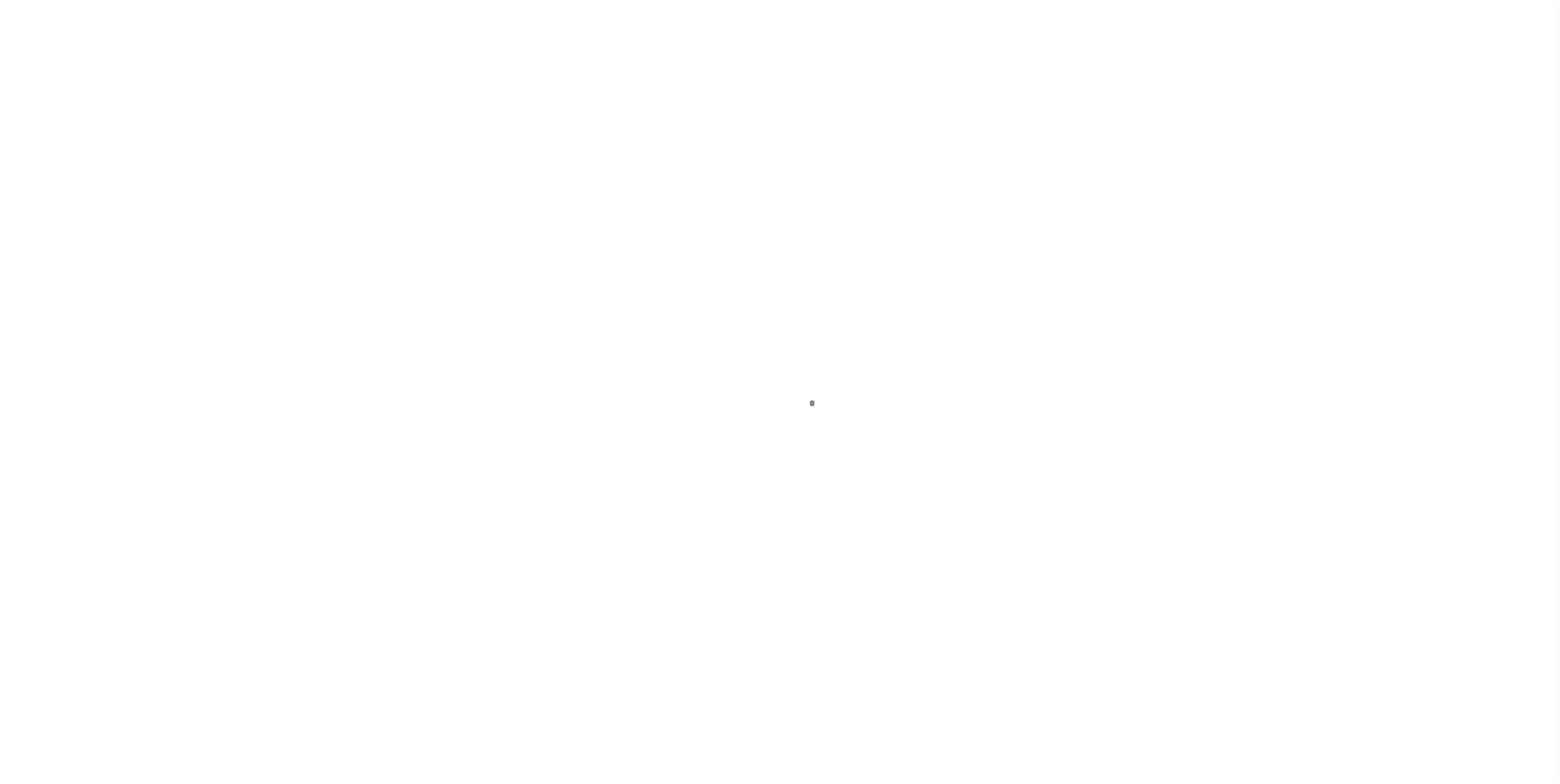
select select "DUE"
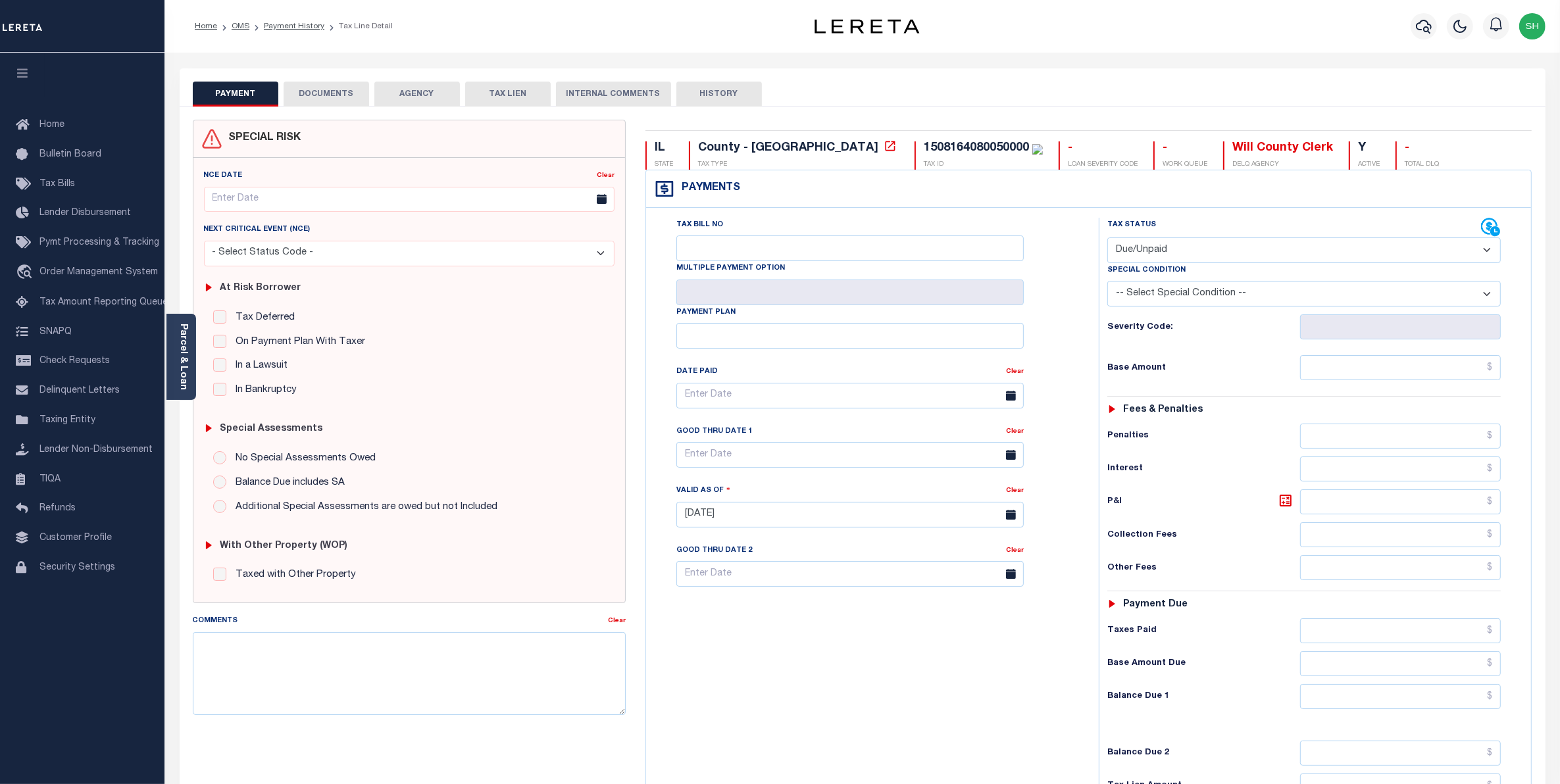
click at [357, 99] on button "DOCUMENTS" at bounding box center [326, 94] width 85 height 25
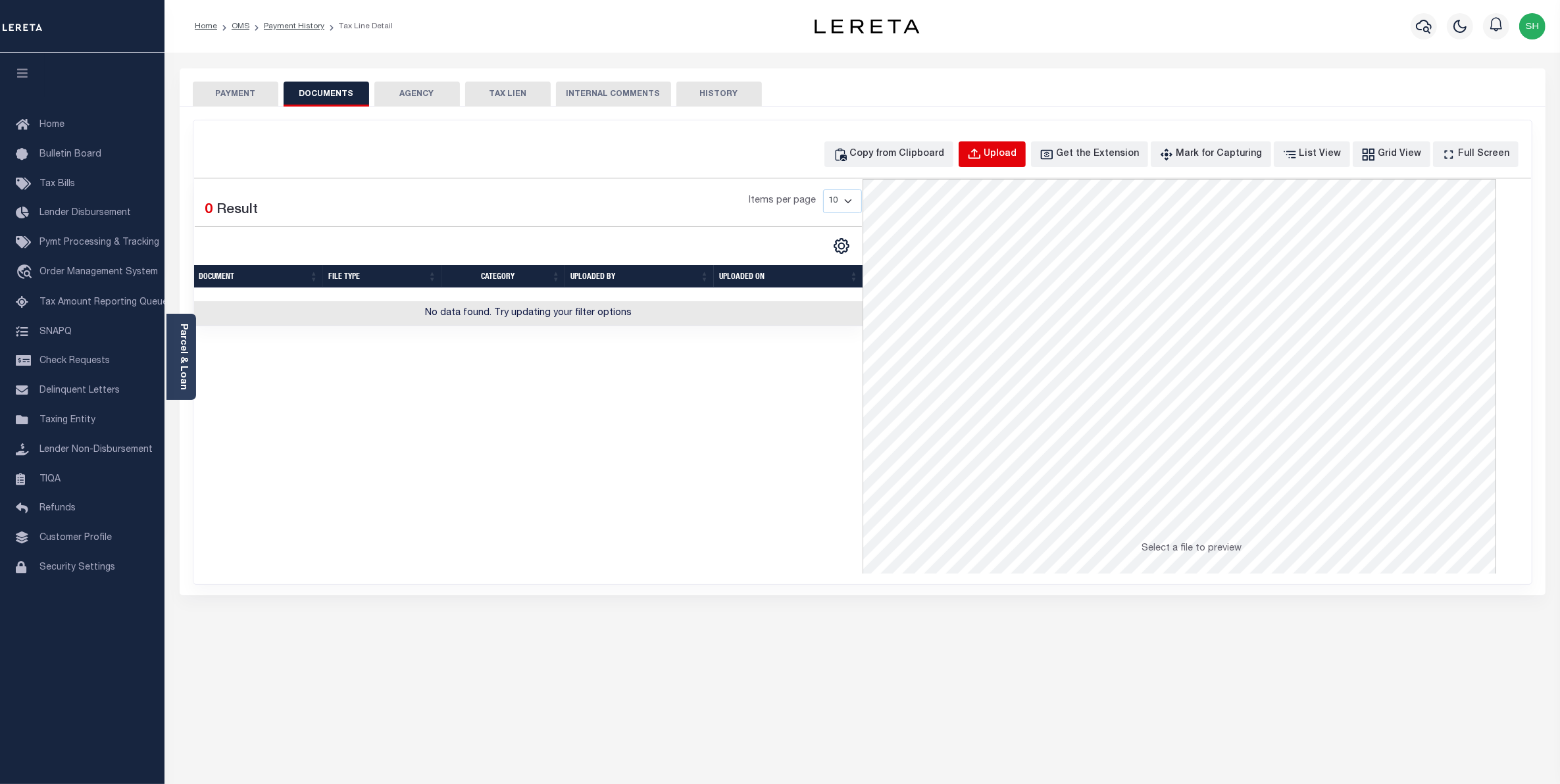
click at [1017, 155] on div "Upload" at bounding box center [1000, 155] width 33 height 15
select select "POP"
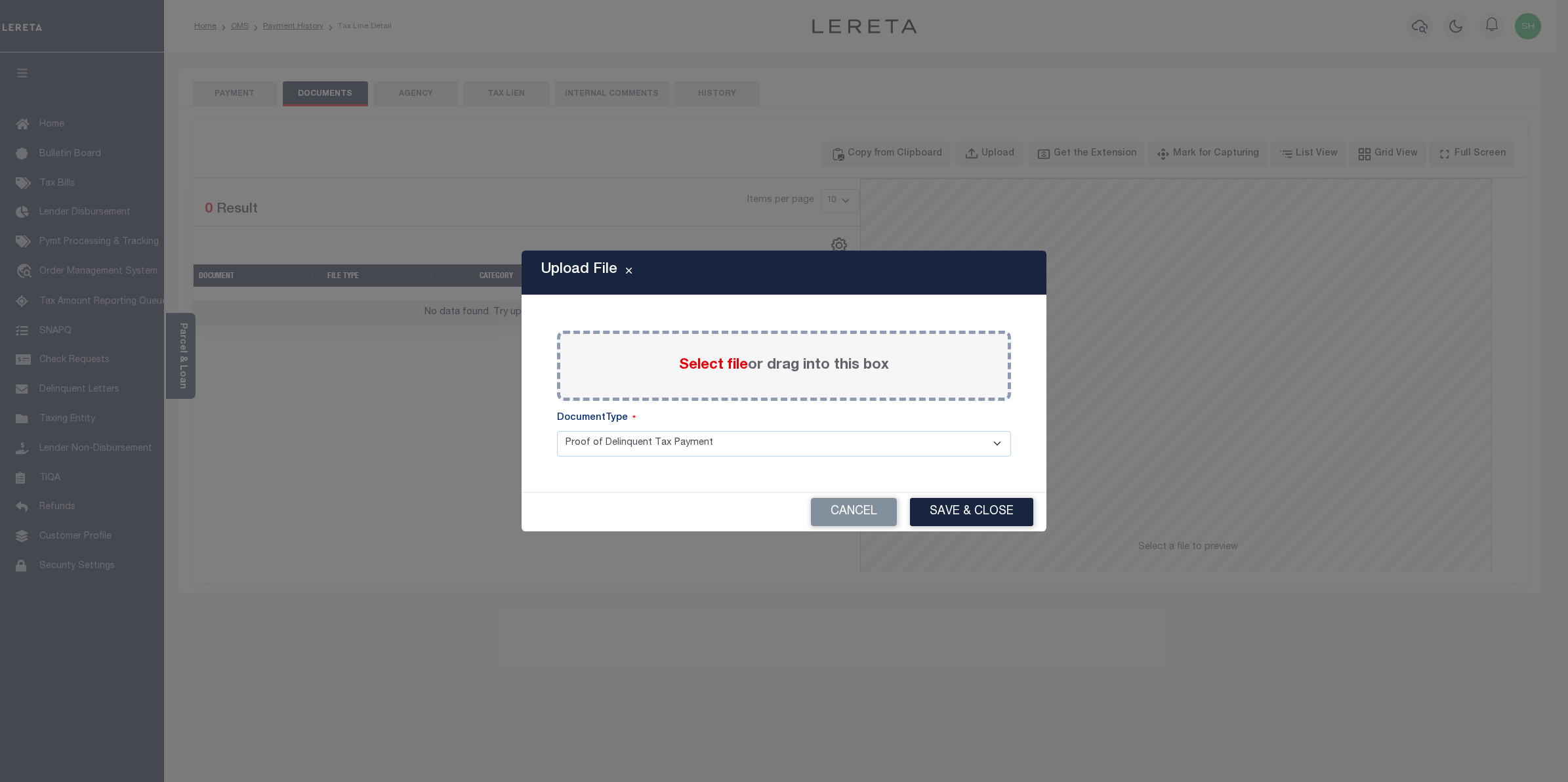
click at [701, 359] on span "Select file" at bounding box center [713, 366] width 69 height 15
click at [0, 0] on input "Select file or drag into this box" at bounding box center [0, 0] width 0 height 0
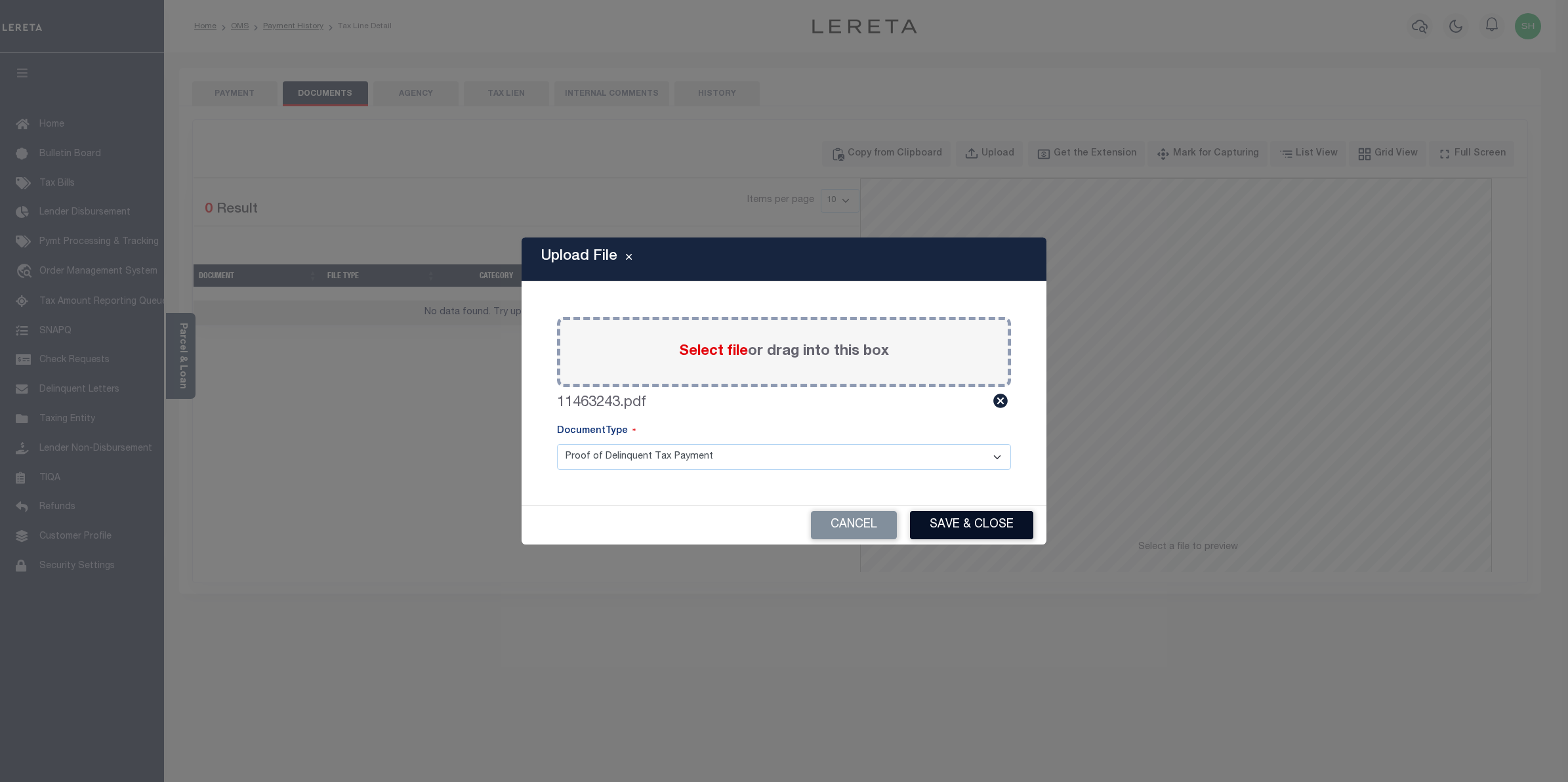
click at [965, 533] on button "Save & Close" at bounding box center [971, 525] width 123 height 28
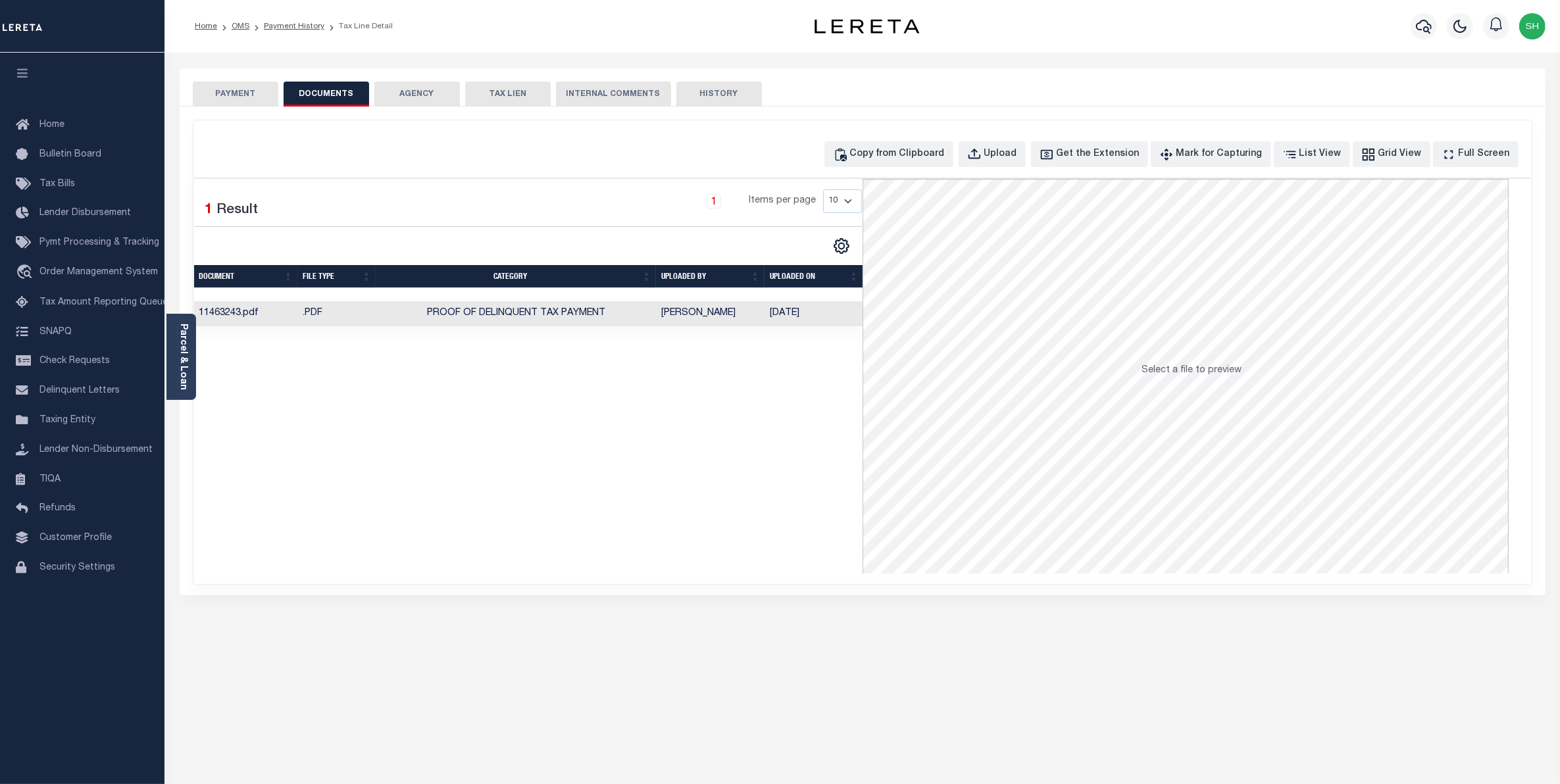
click at [230, 83] on button "PAYMENT" at bounding box center [235, 94] width 85 height 25
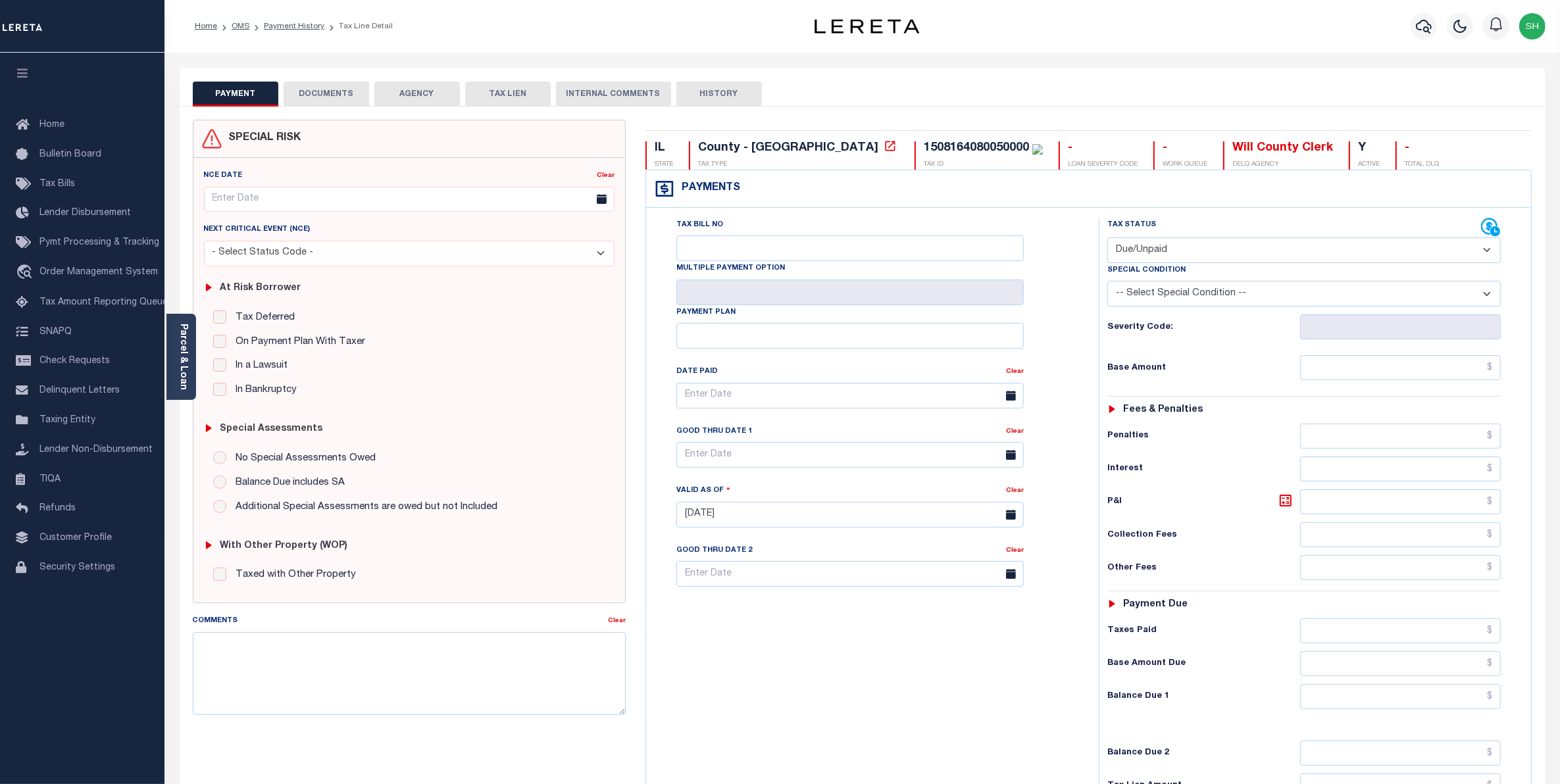
click at [1489, 254] on select "- Select Status Code - Open Due/Unpaid Paid Incomplete No Tax Due Internal Refu…" at bounding box center [1304, 250] width 394 height 26
select select "PYD"
click at [1108, 239] on select "- Select Status Code - Open Due/Unpaid Paid Incomplete No Tax Due Internal Refu…" at bounding box center [1304, 250] width 394 height 26
type input "[DATE]"
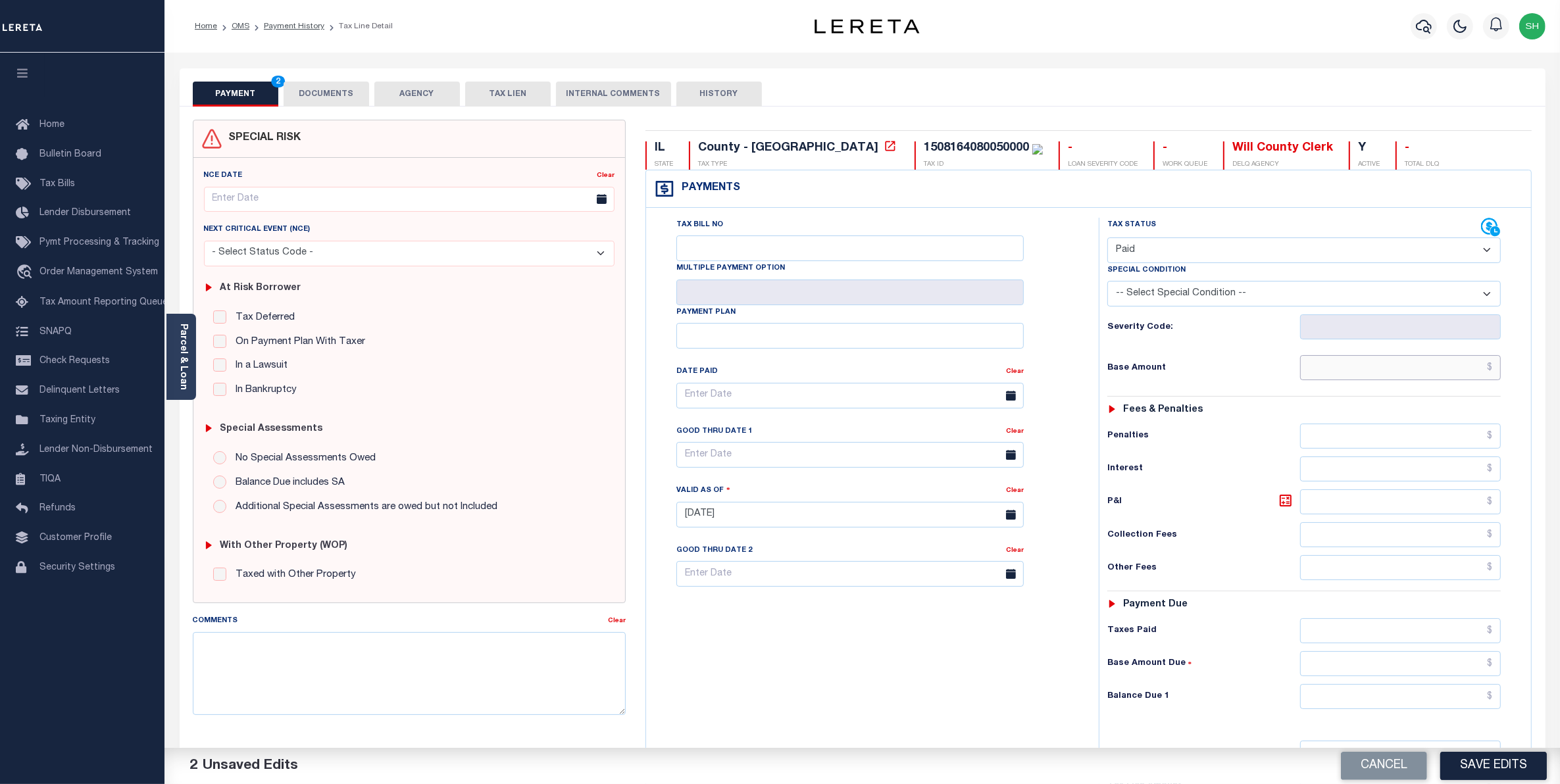
click at [1454, 375] on input "text" at bounding box center [1401, 368] width 202 height 25
type input "$0.00"
click at [1452, 707] on input "text" at bounding box center [1401, 697] width 202 height 25
type input "$0.00"
click at [1464, 764] on button "Save Edits" at bounding box center [1494, 766] width 107 height 28
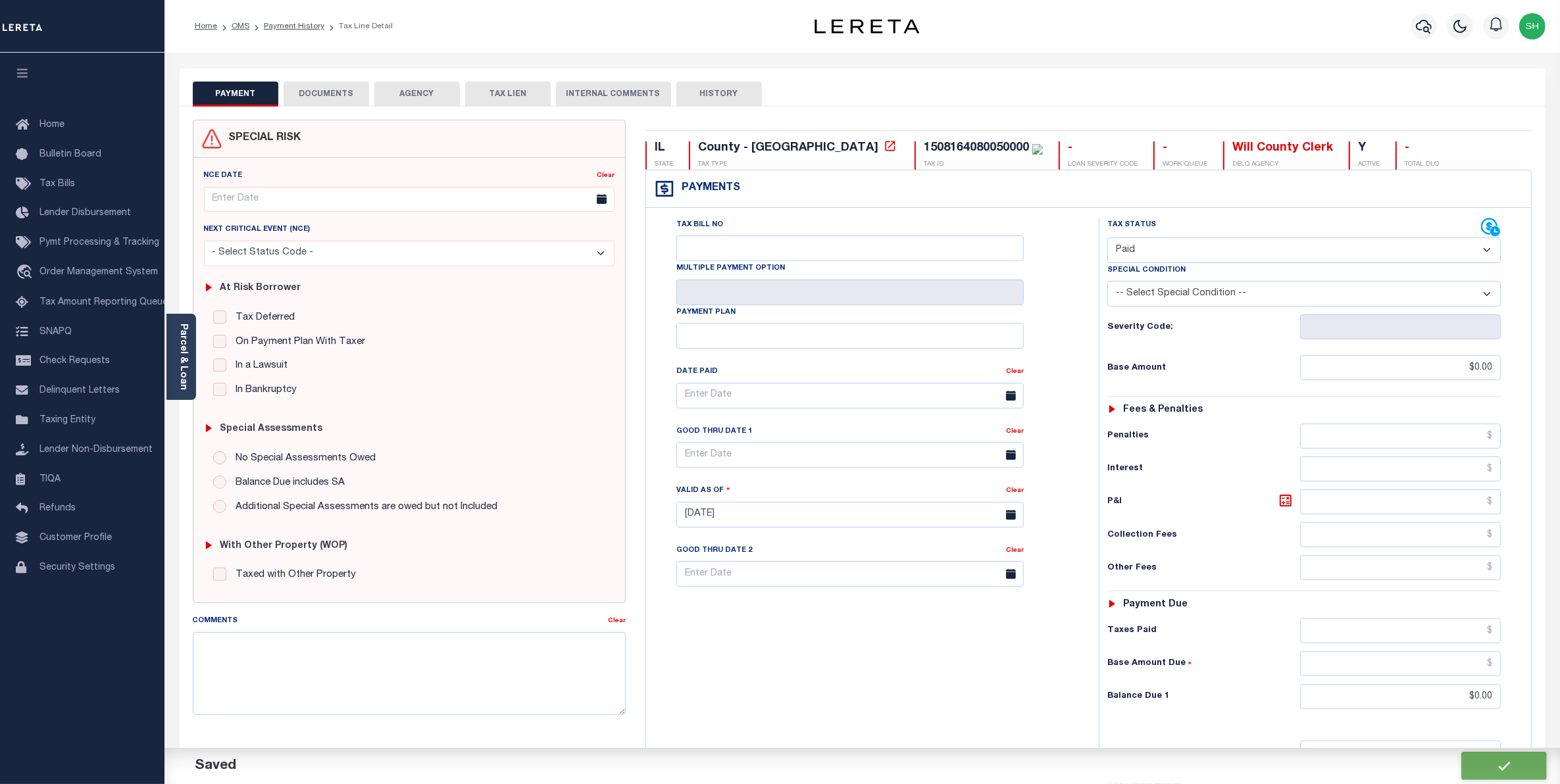
checkbox input "false"
type input "$0"
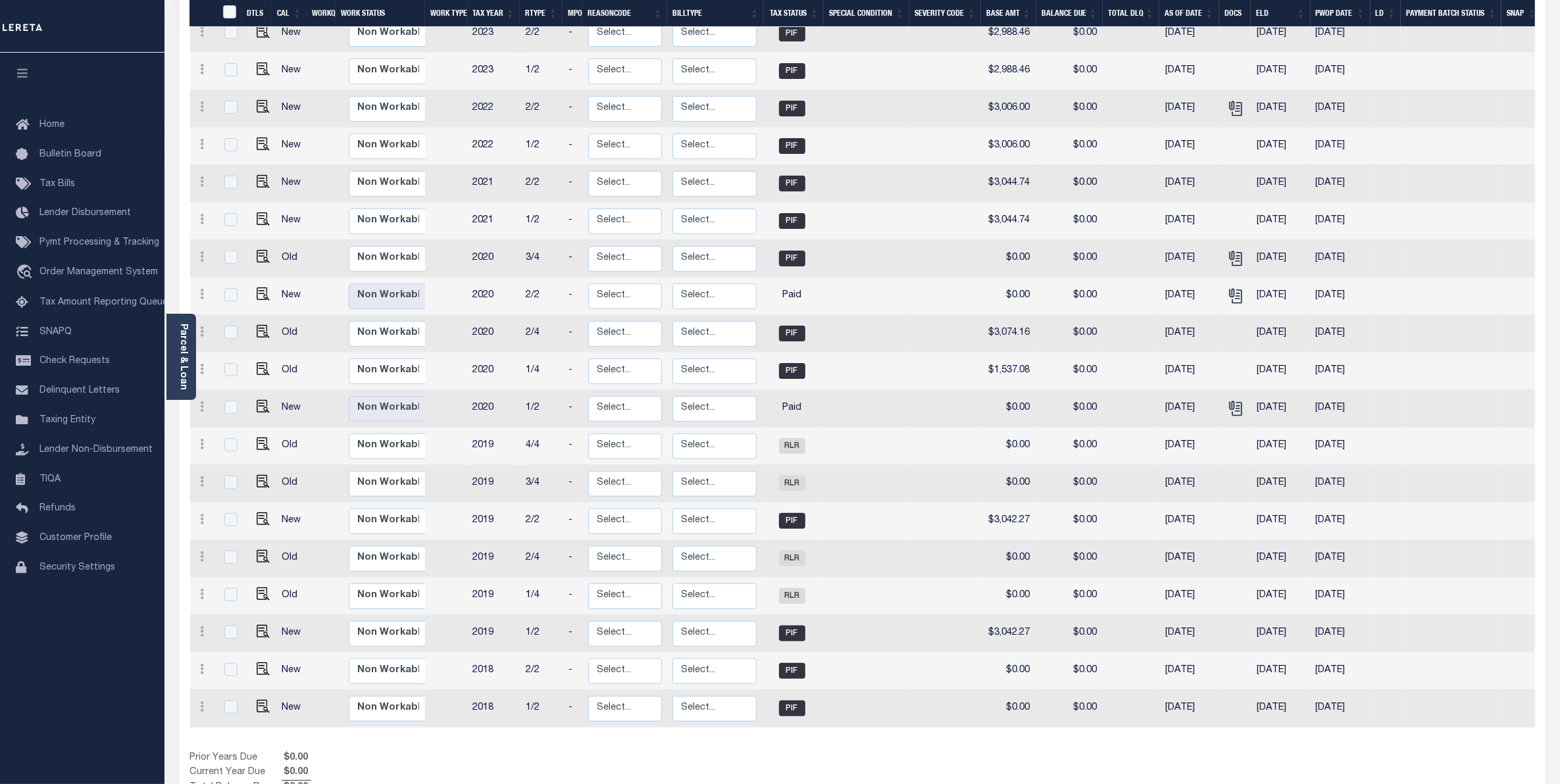
scroll to position [329, 0]
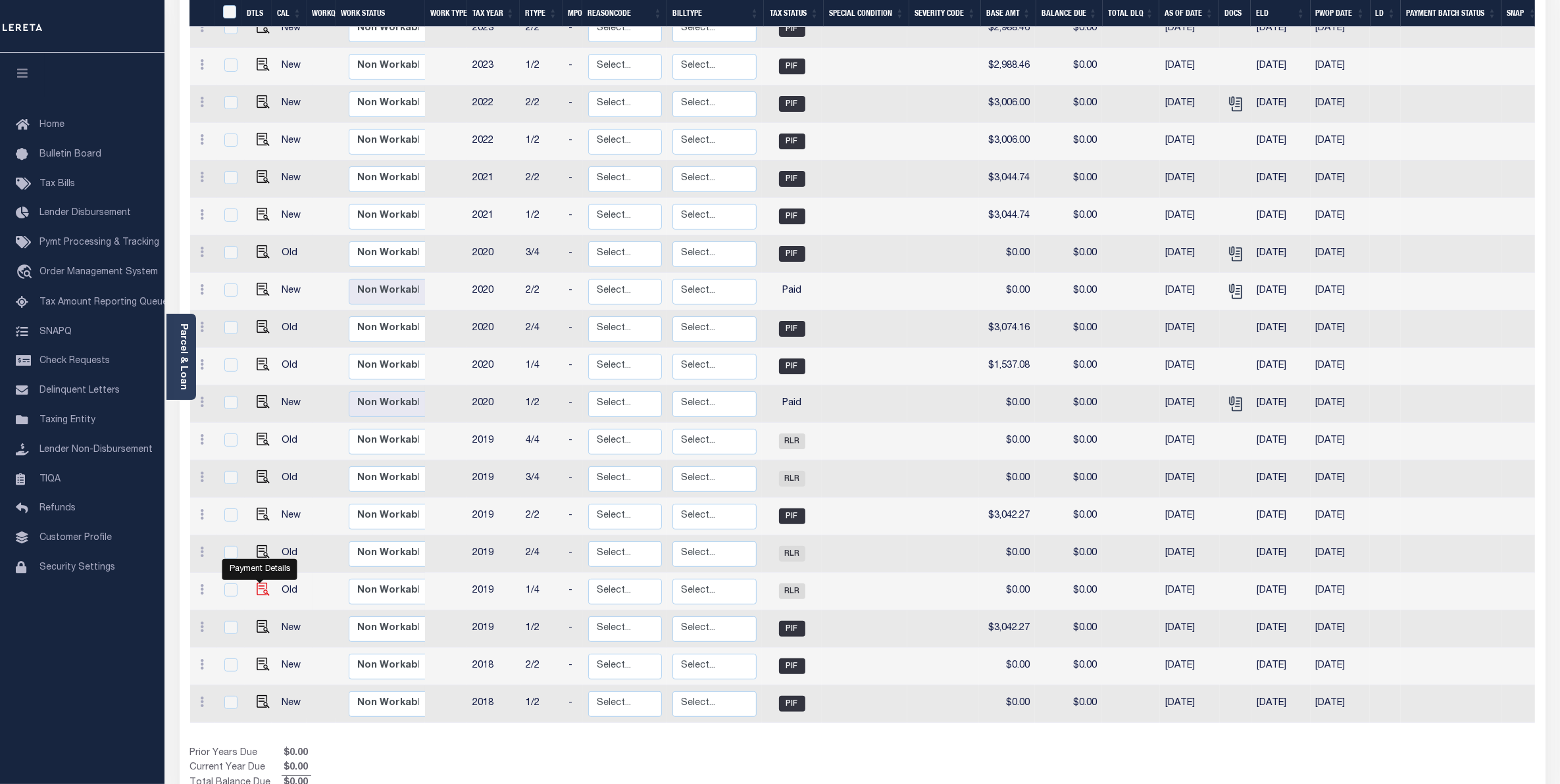
click at [257, 583] on img "" at bounding box center [263, 590] width 13 height 13
checkbox input "true"
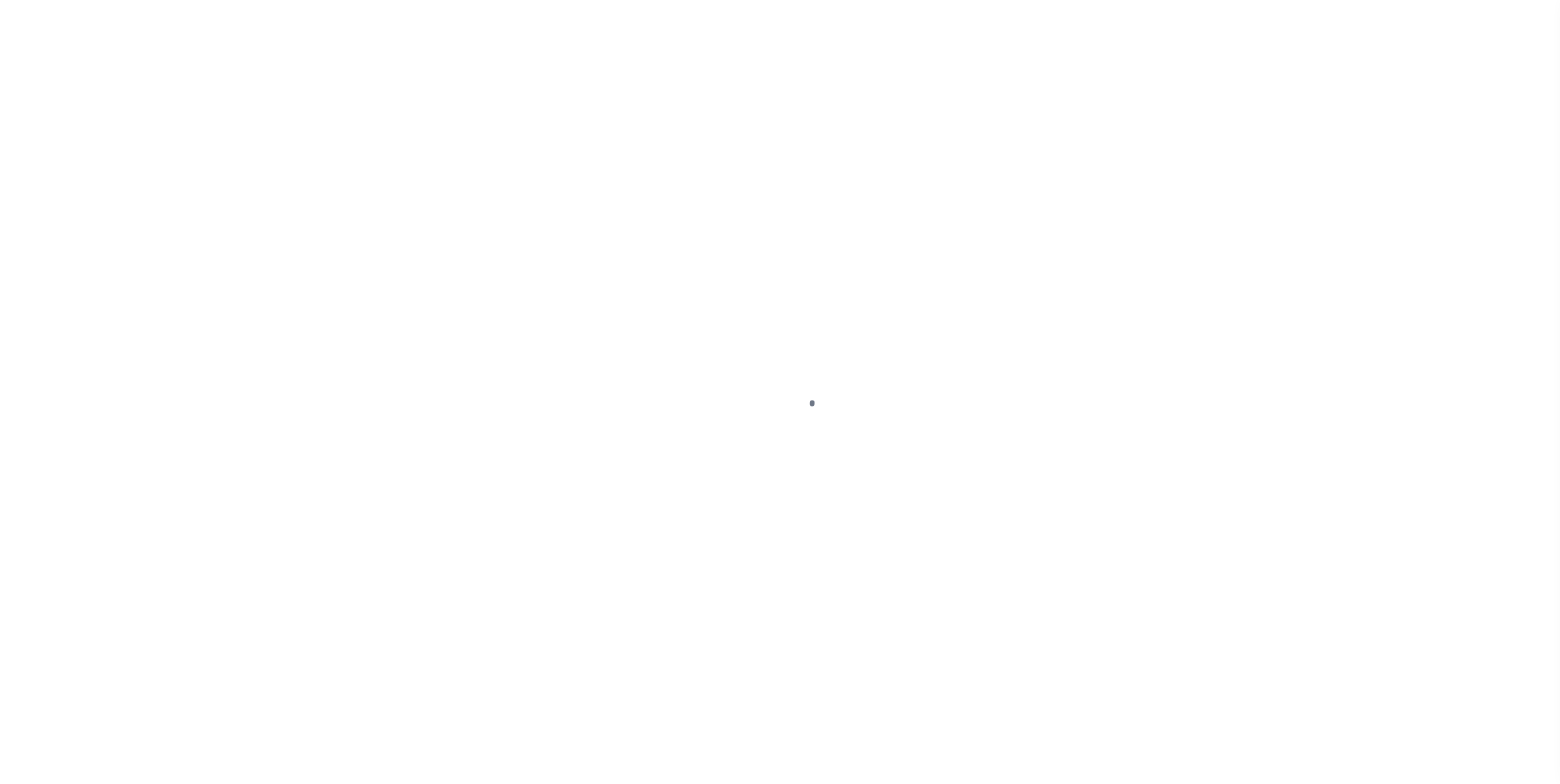
select select "RLR"
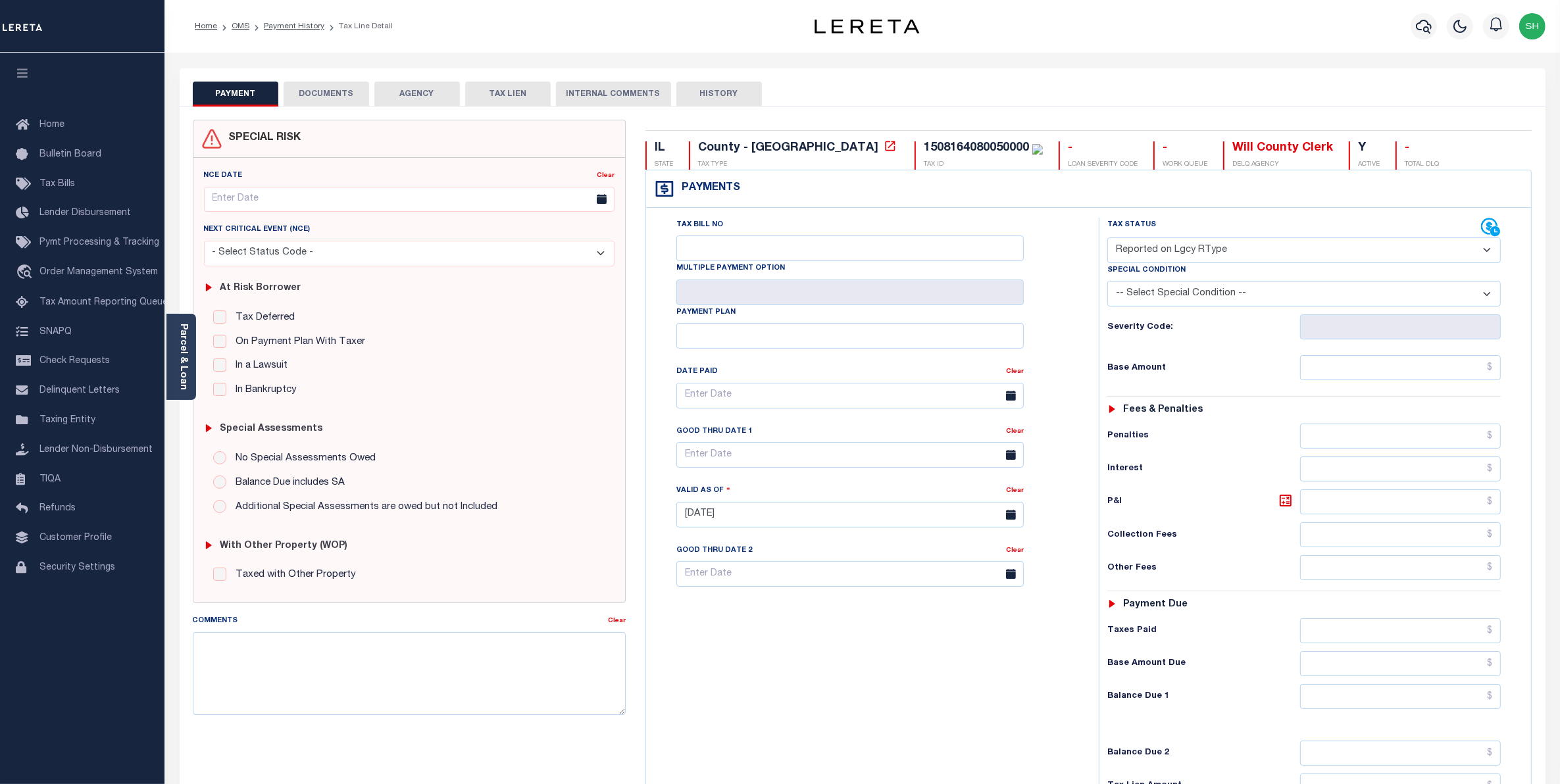
click at [317, 94] on button "DOCUMENTS" at bounding box center [326, 94] width 85 height 25
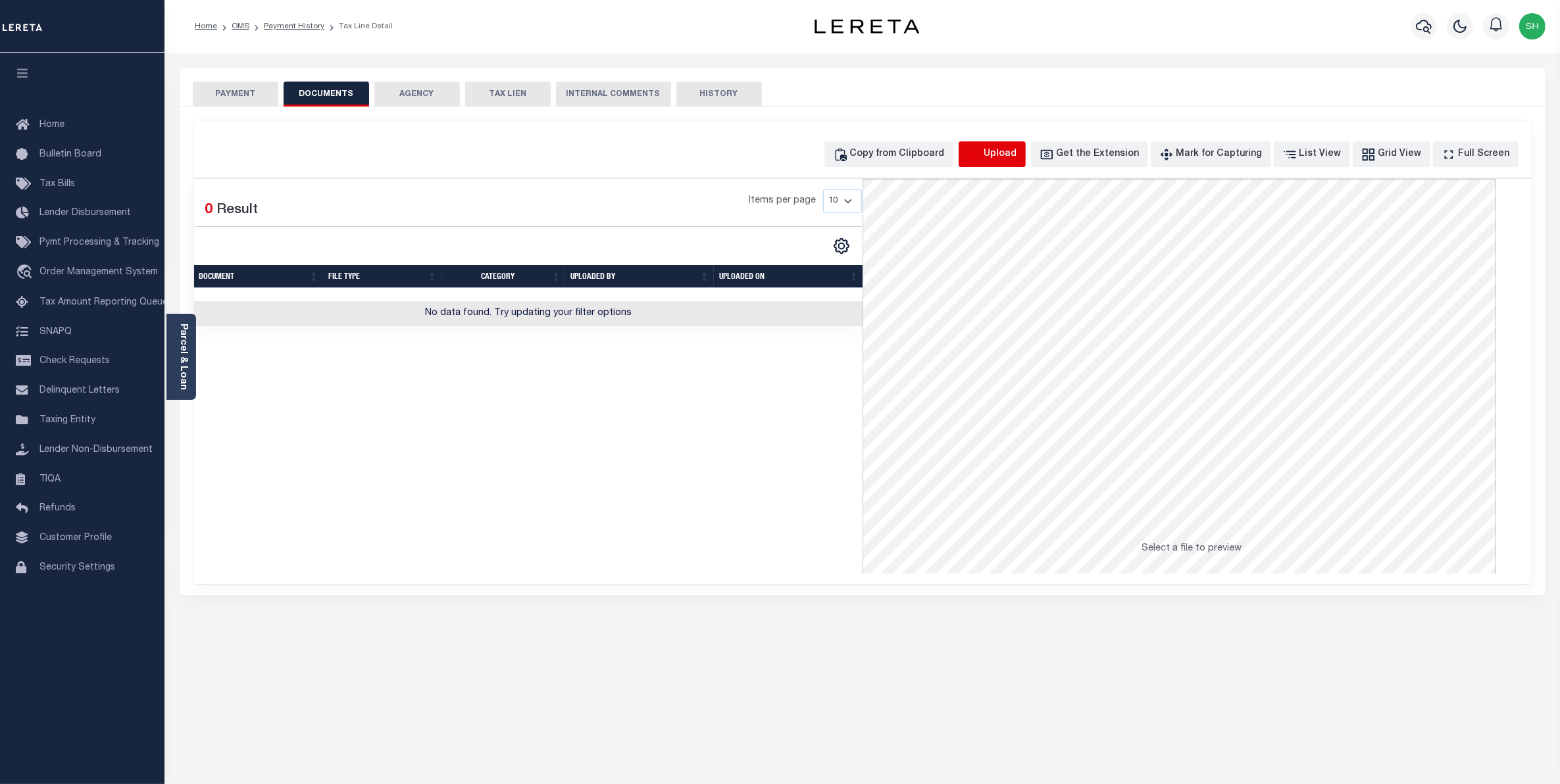
click at [982, 149] on icon "button" at bounding box center [975, 155] width 15 height 15
select select "POP"
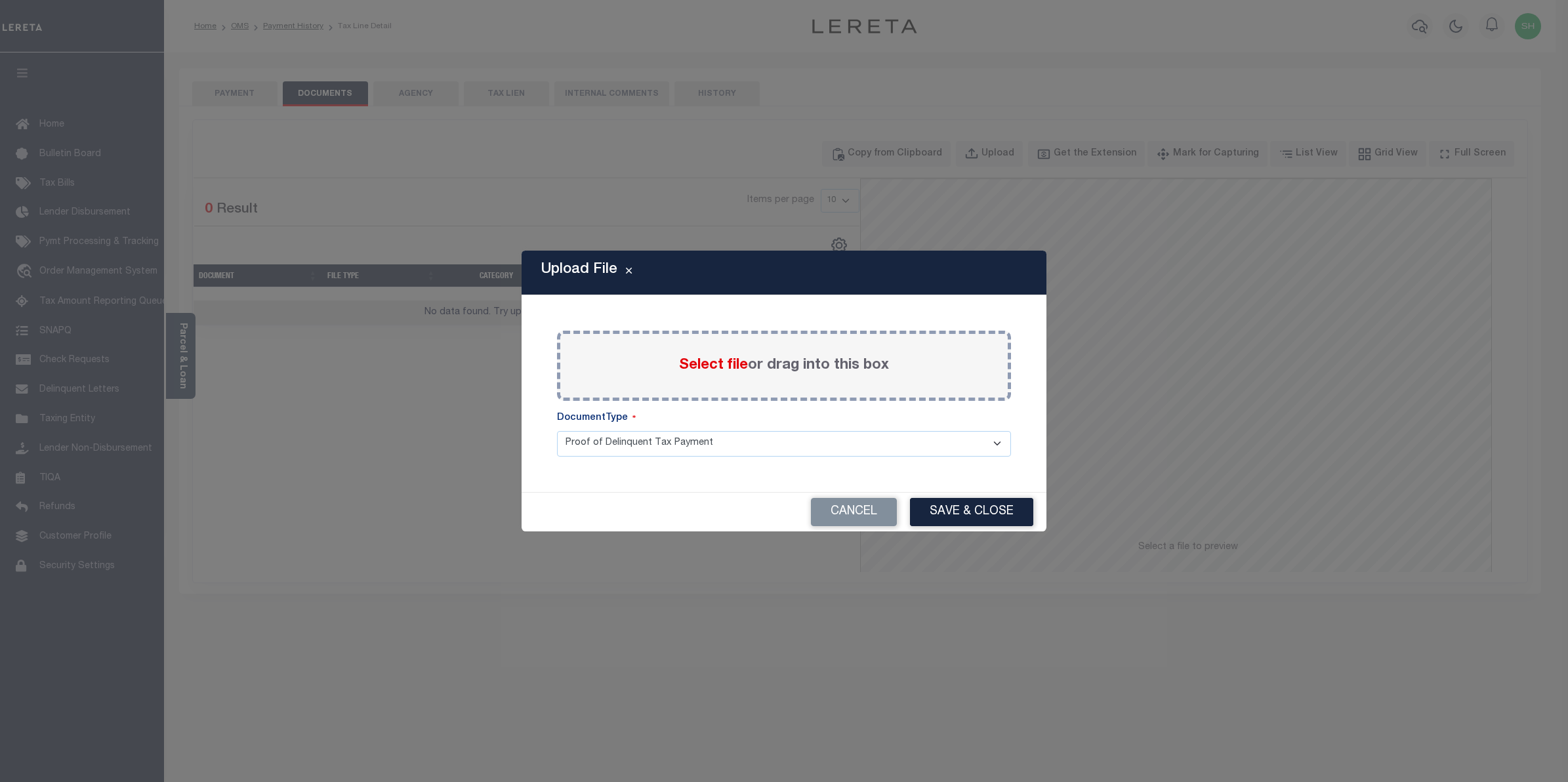
click at [724, 368] on span "Select file" at bounding box center [713, 366] width 69 height 15
click at [0, 0] on input "Select file or drag into this box" at bounding box center [0, 0] width 0 height 0
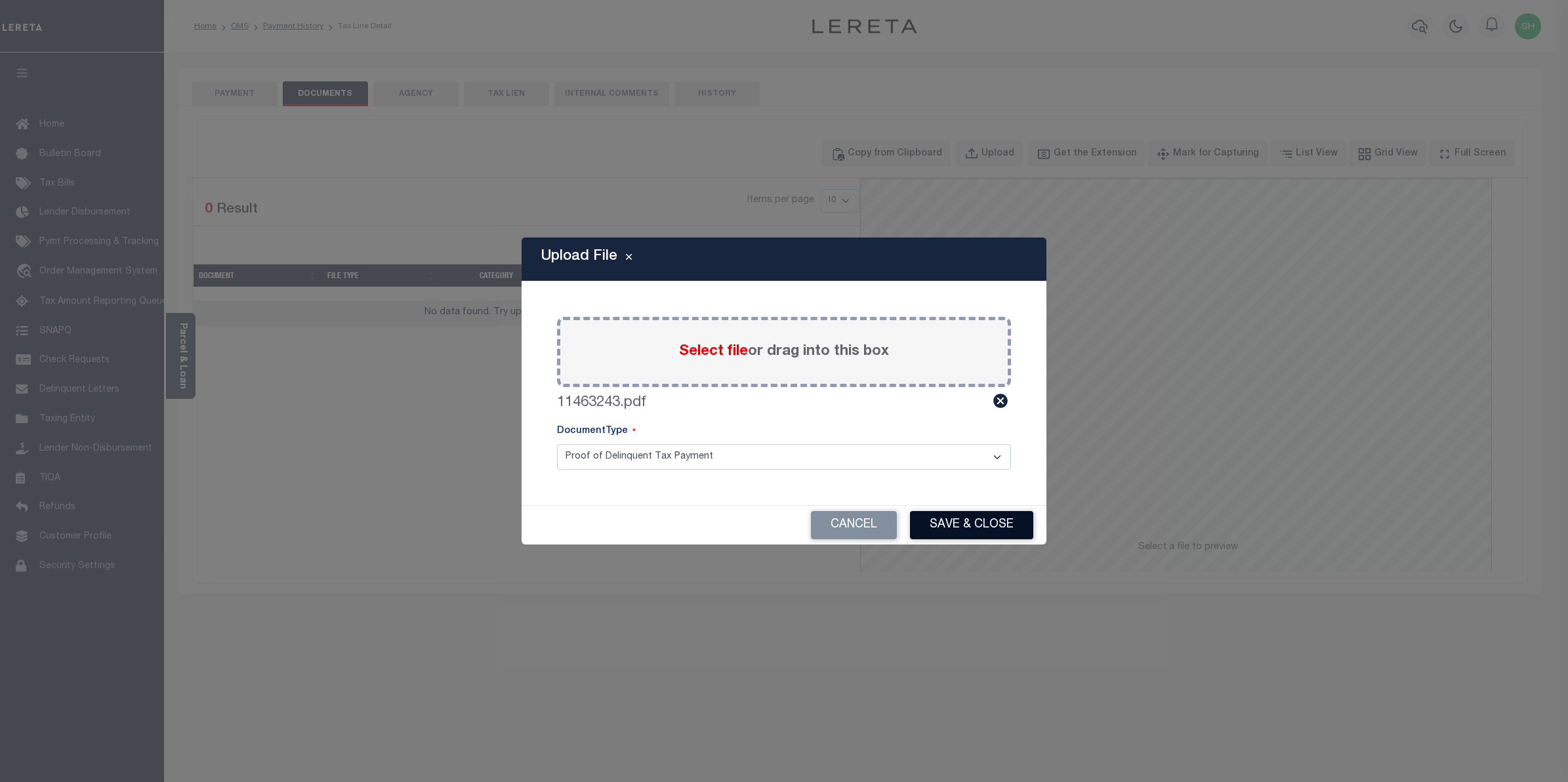
click at [1006, 520] on button "Save & Close" at bounding box center [971, 525] width 123 height 28
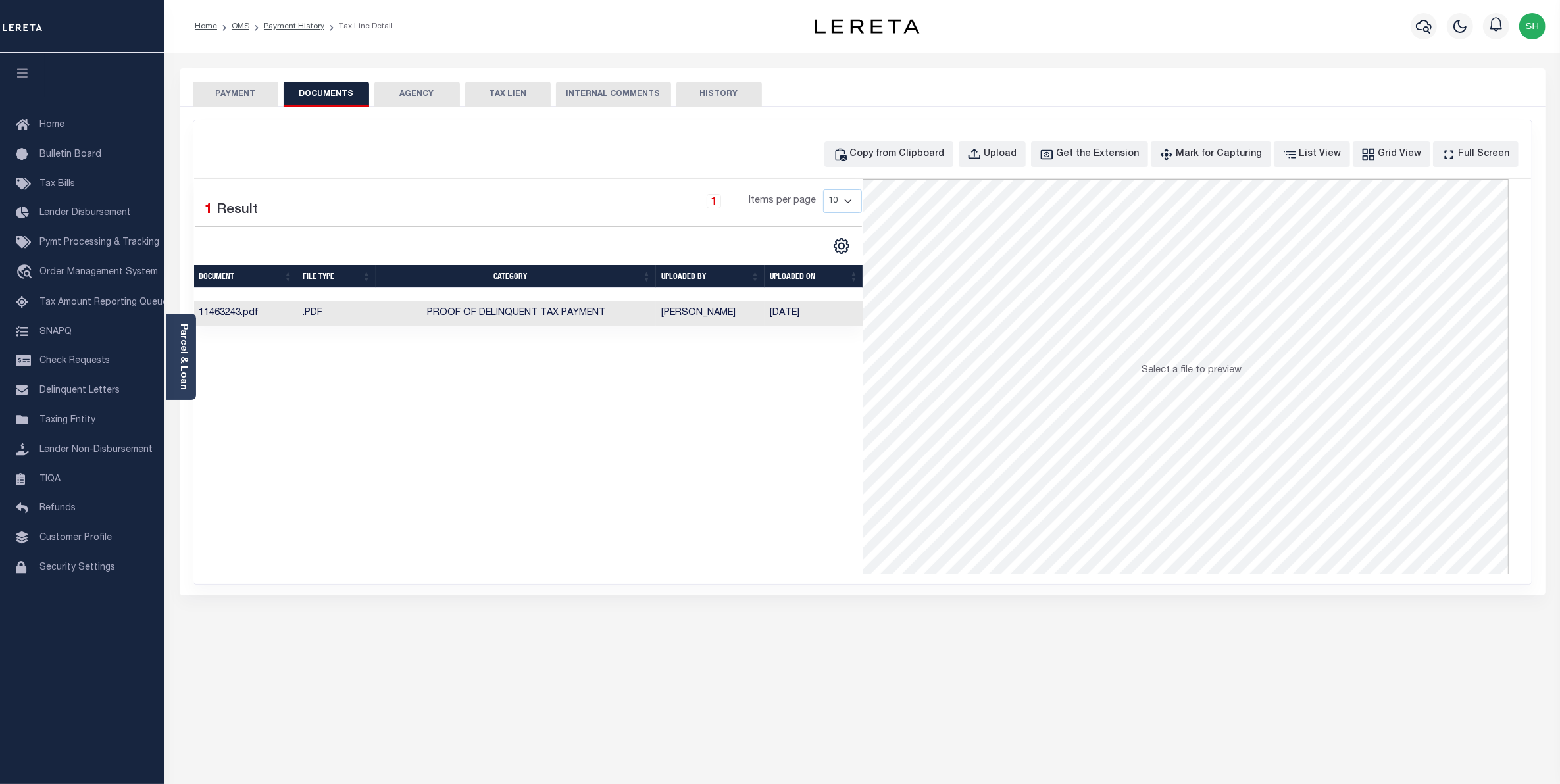
click at [219, 89] on button "PAYMENT" at bounding box center [235, 94] width 85 height 25
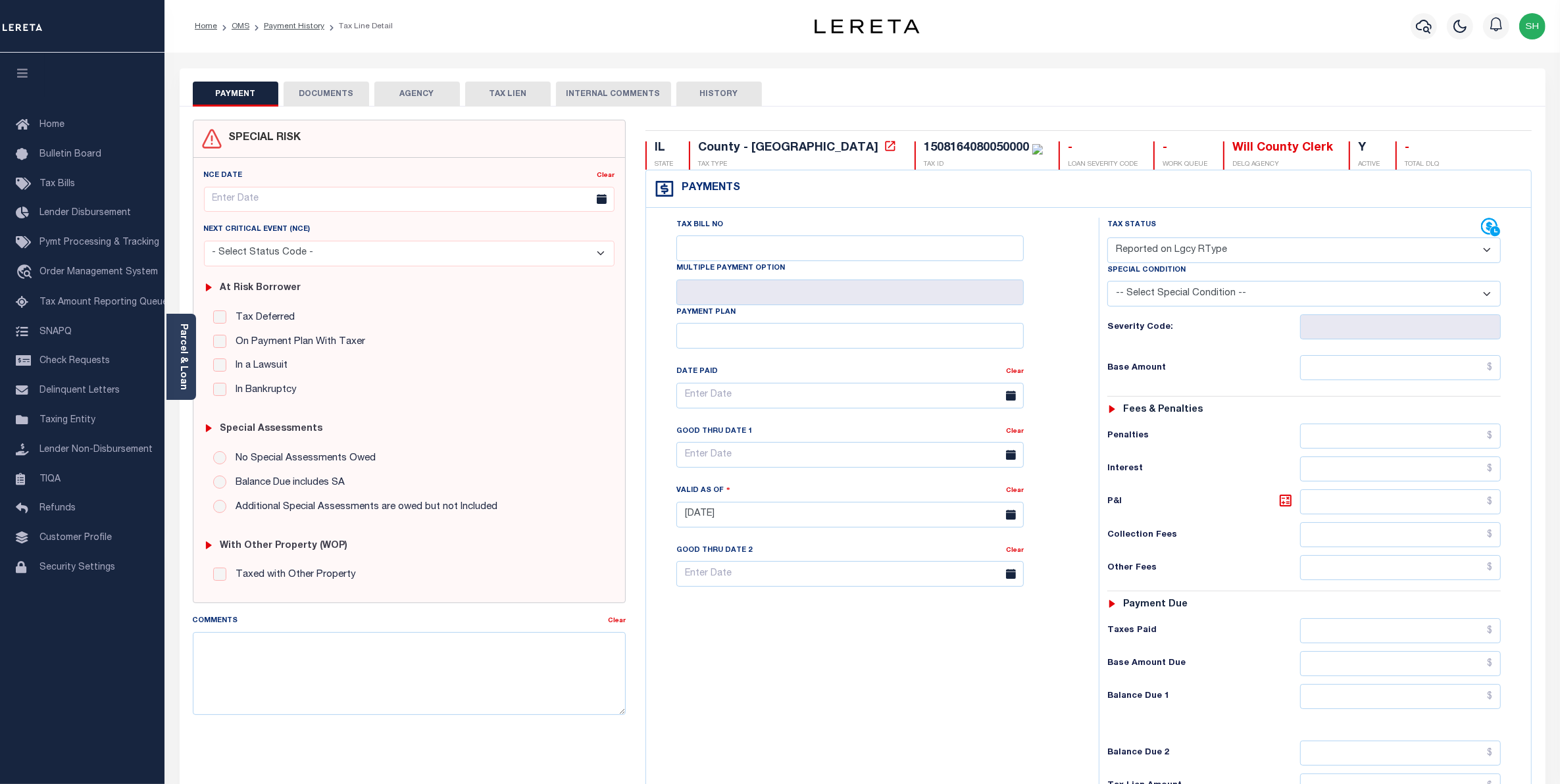
click at [1489, 255] on select "- Select Status Code - Open Due/Unpaid Paid Incomplete No Tax Due Internal Refu…" at bounding box center [1304, 250] width 394 height 26
select select "PYD"
click at [1108, 239] on select "- Select Status Code - Open Due/Unpaid Paid Incomplete No Tax Due Internal Refu…" at bounding box center [1304, 250] width 394 height 26
type input "[DATE]"
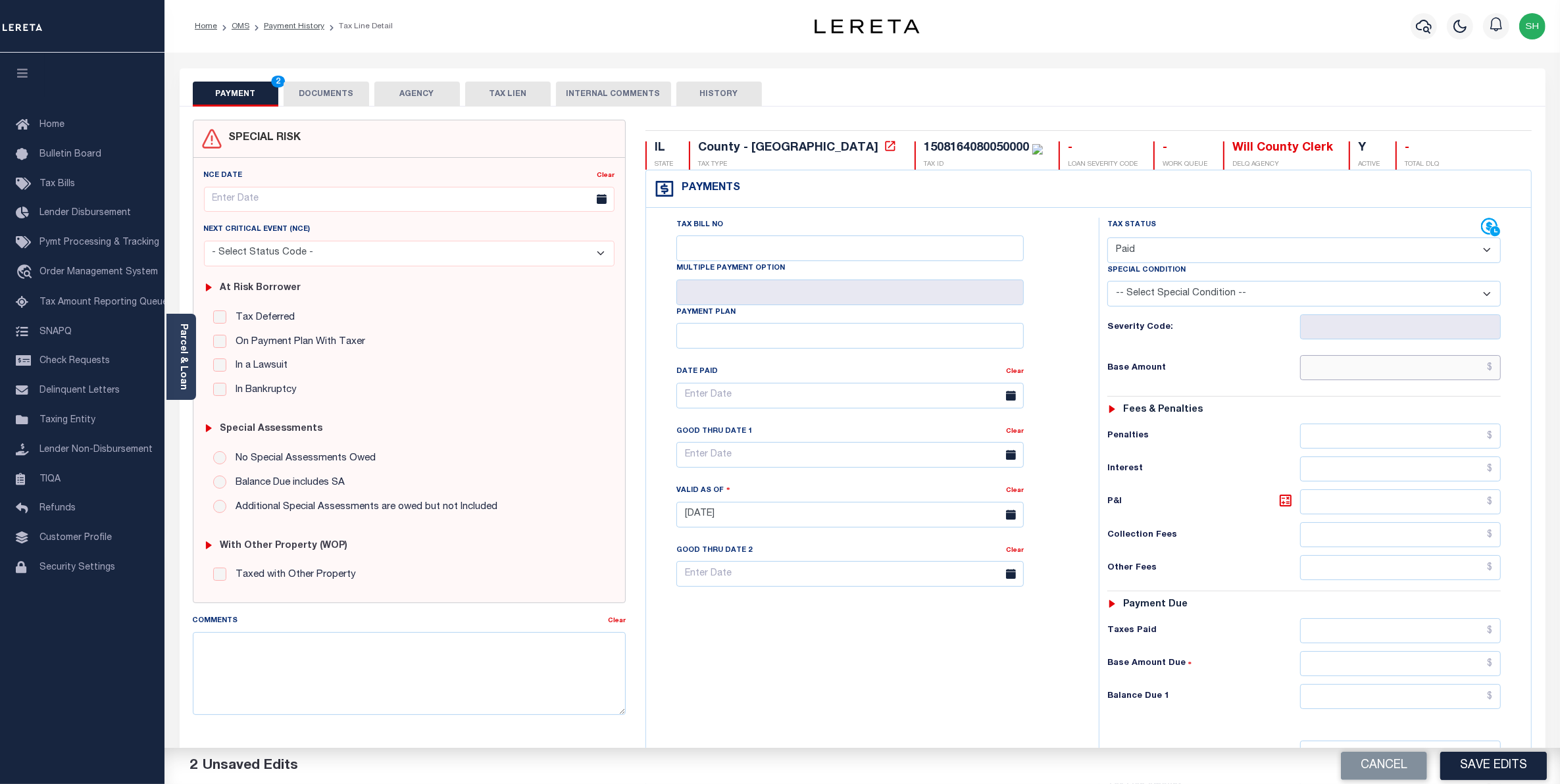
click at [1466, 370] on input "text" at bounding box center [1401, 368] width 202 height 25
type input "$0.00"
drag, startPoint x: 1466, startPoint y: 704, endPoint x: 1465, endPoint y: 696, distance: 8.1
click at [1466, 704] on input "text" at bounding box center [1401, 697] width 202 height 25
type input "$0.00"
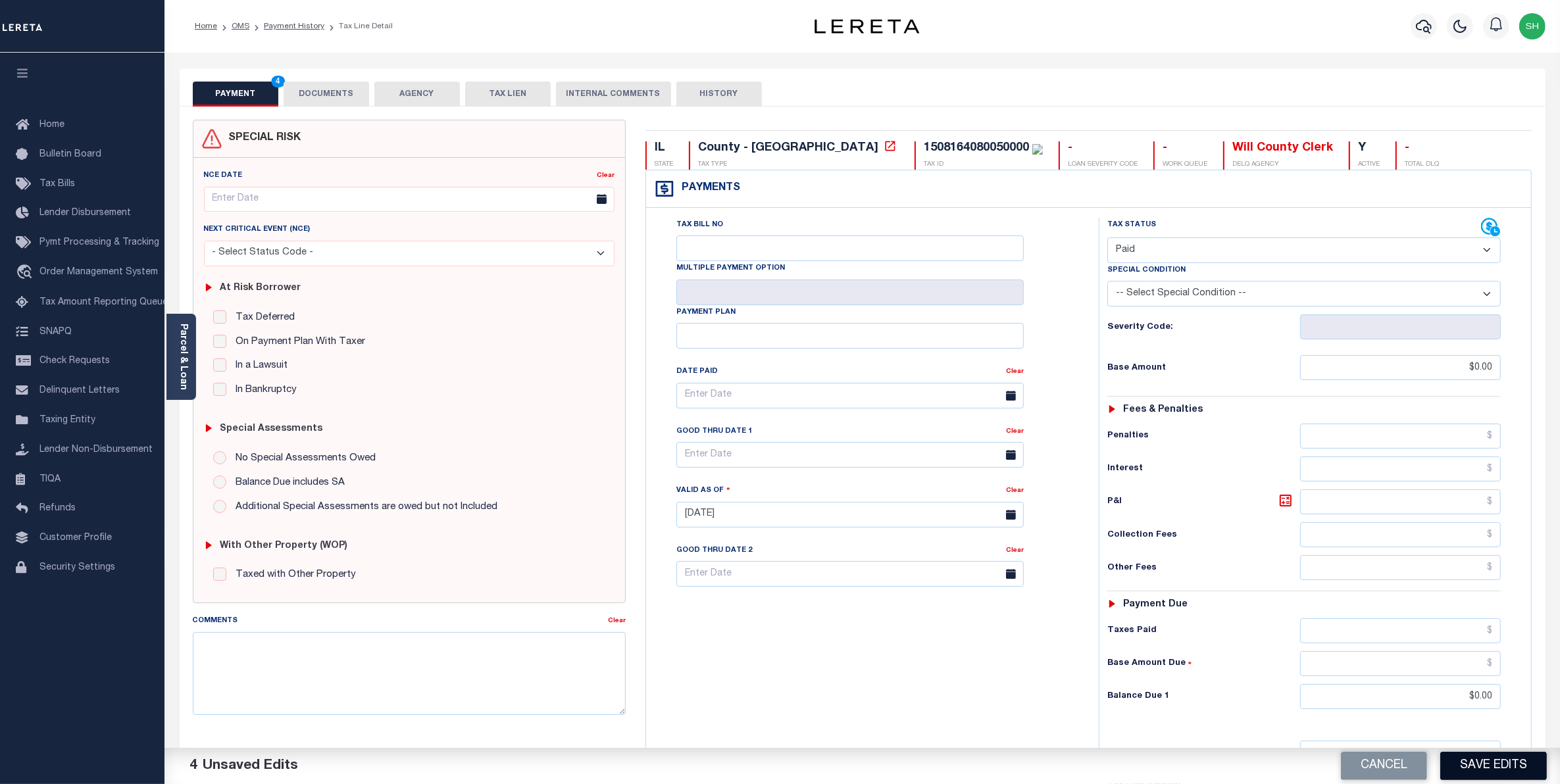
click at [1475, 758] on button "Save Edits" at bounding box center [1494, 766] width 107 height 28
checkbox input "false"
type input "$0"
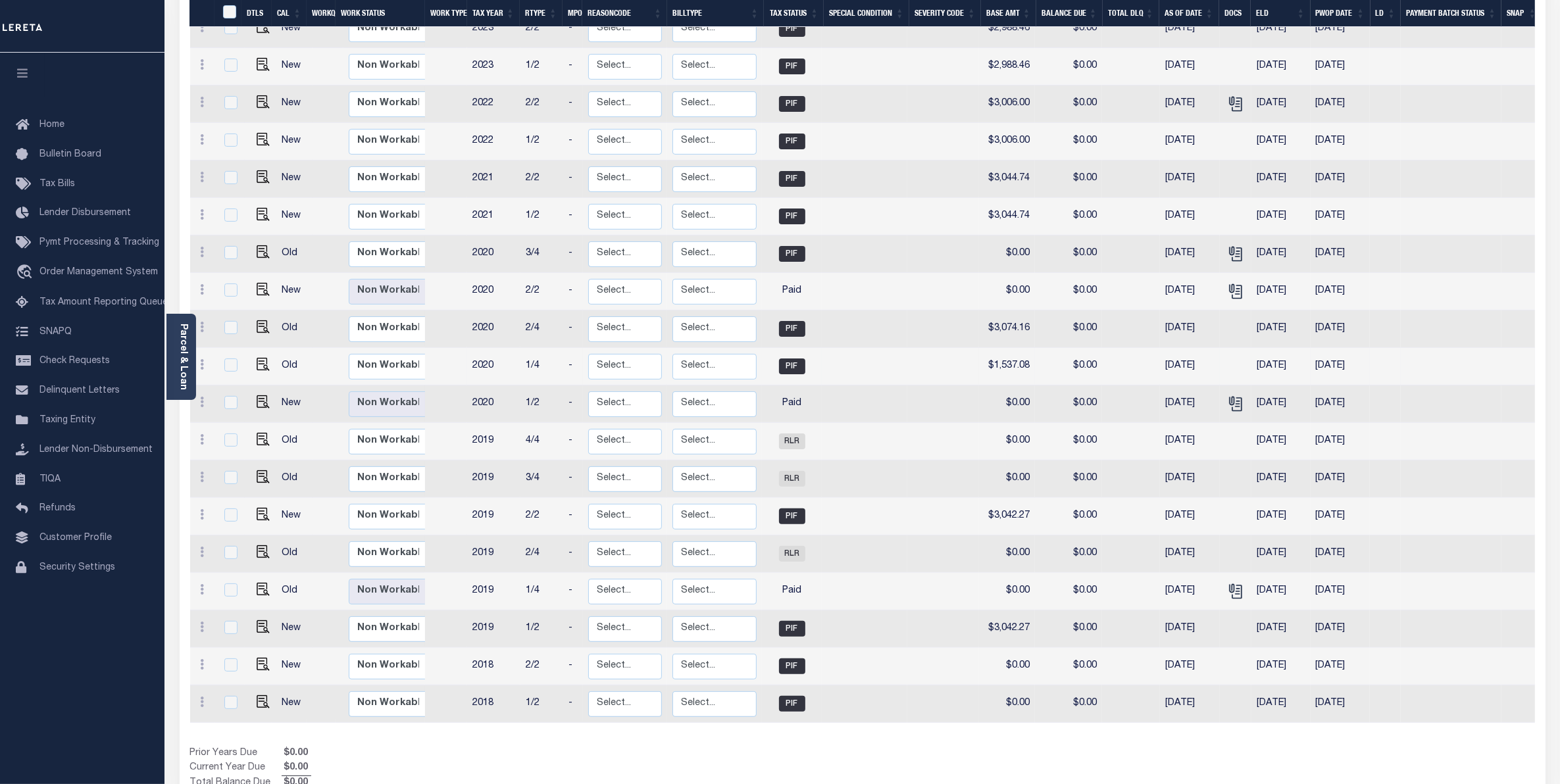
scroll to position [370, 0]
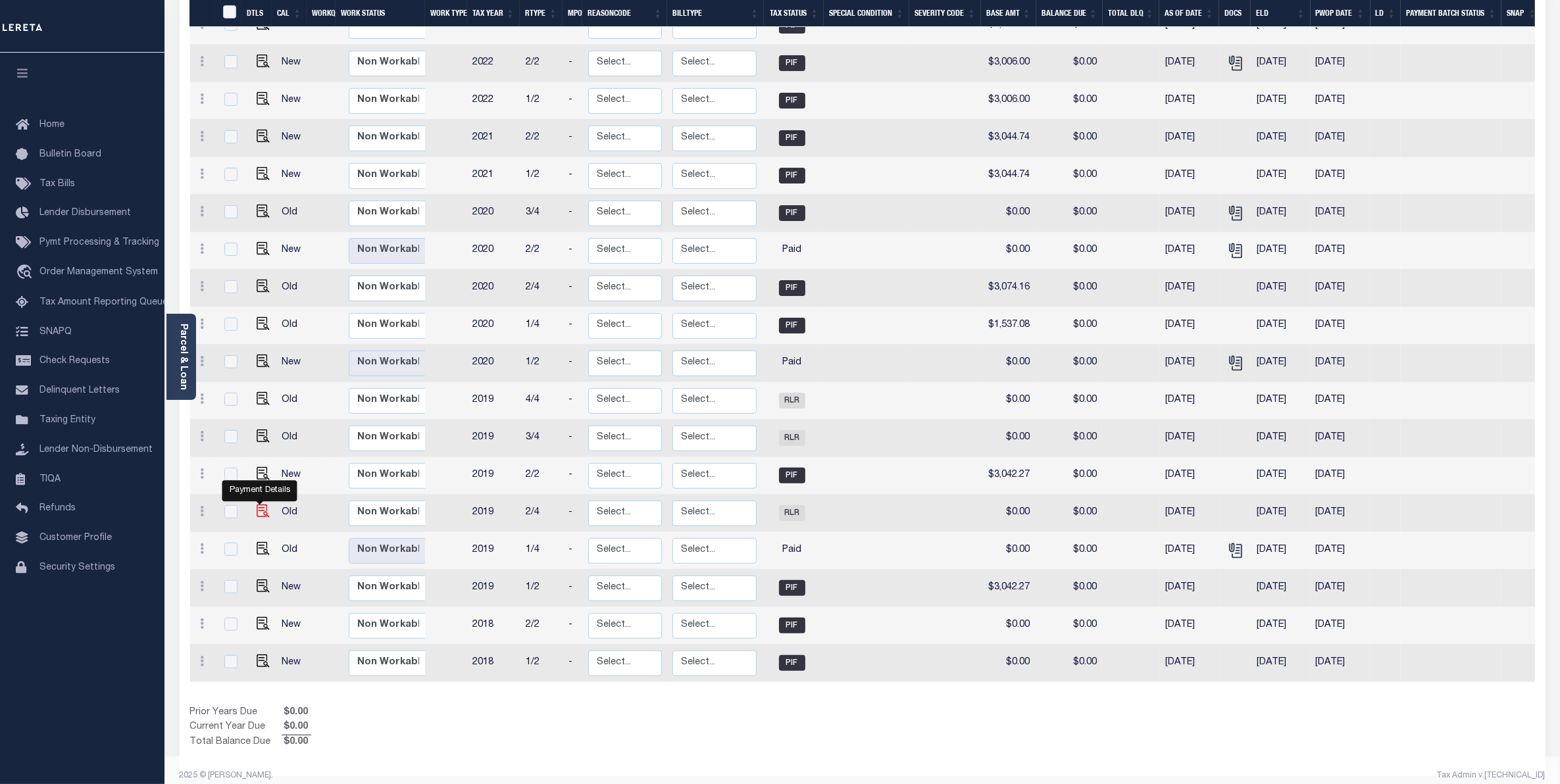
click at [262, 506] on img "" at bounding box center [263, 511] width 13 height 13
checkbox input "true"
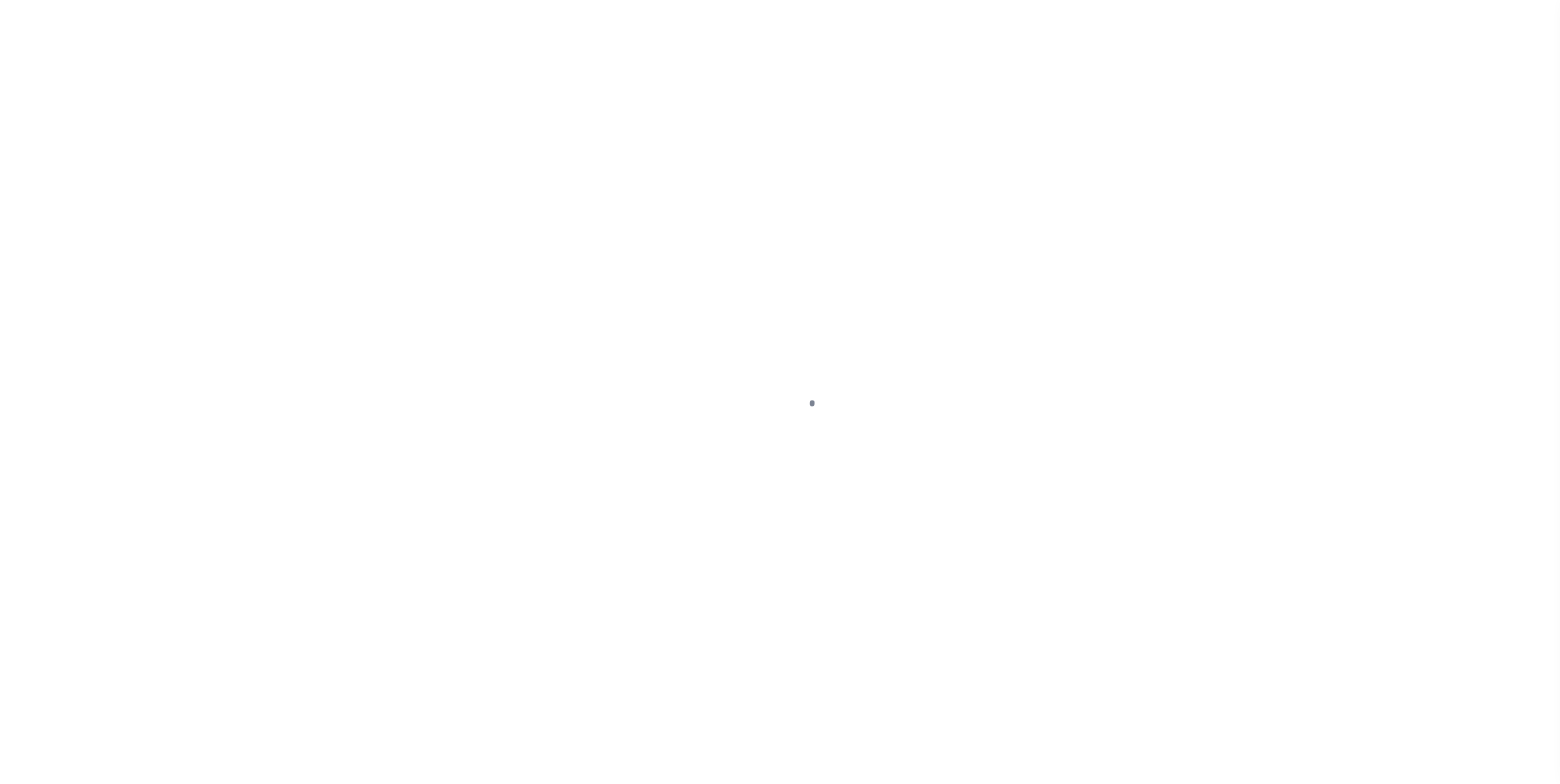
select select "RLR"
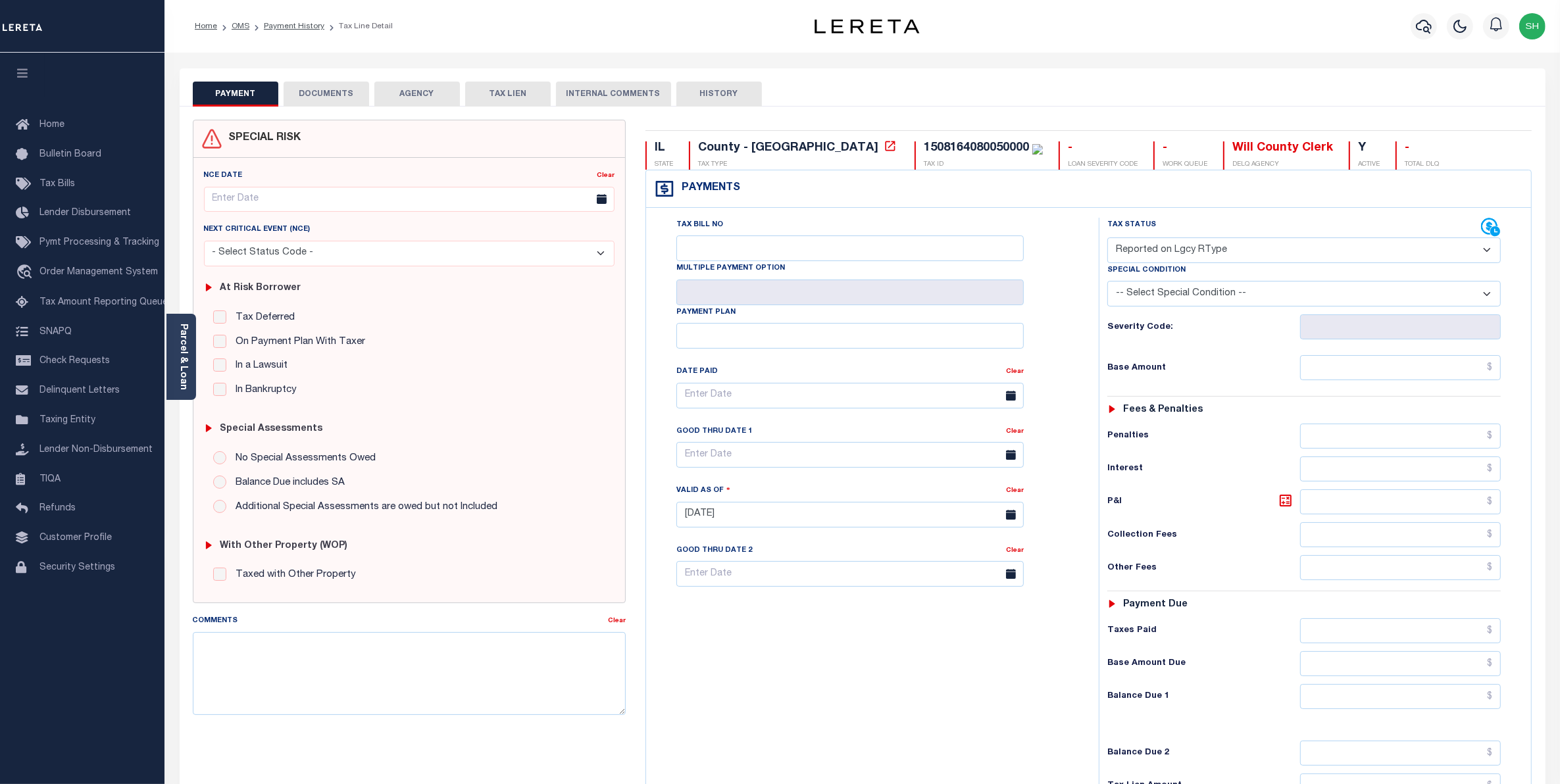
click at [330, 90] on button "DOCUMENTS" at bounding box center [326, 94] width 85 height 25
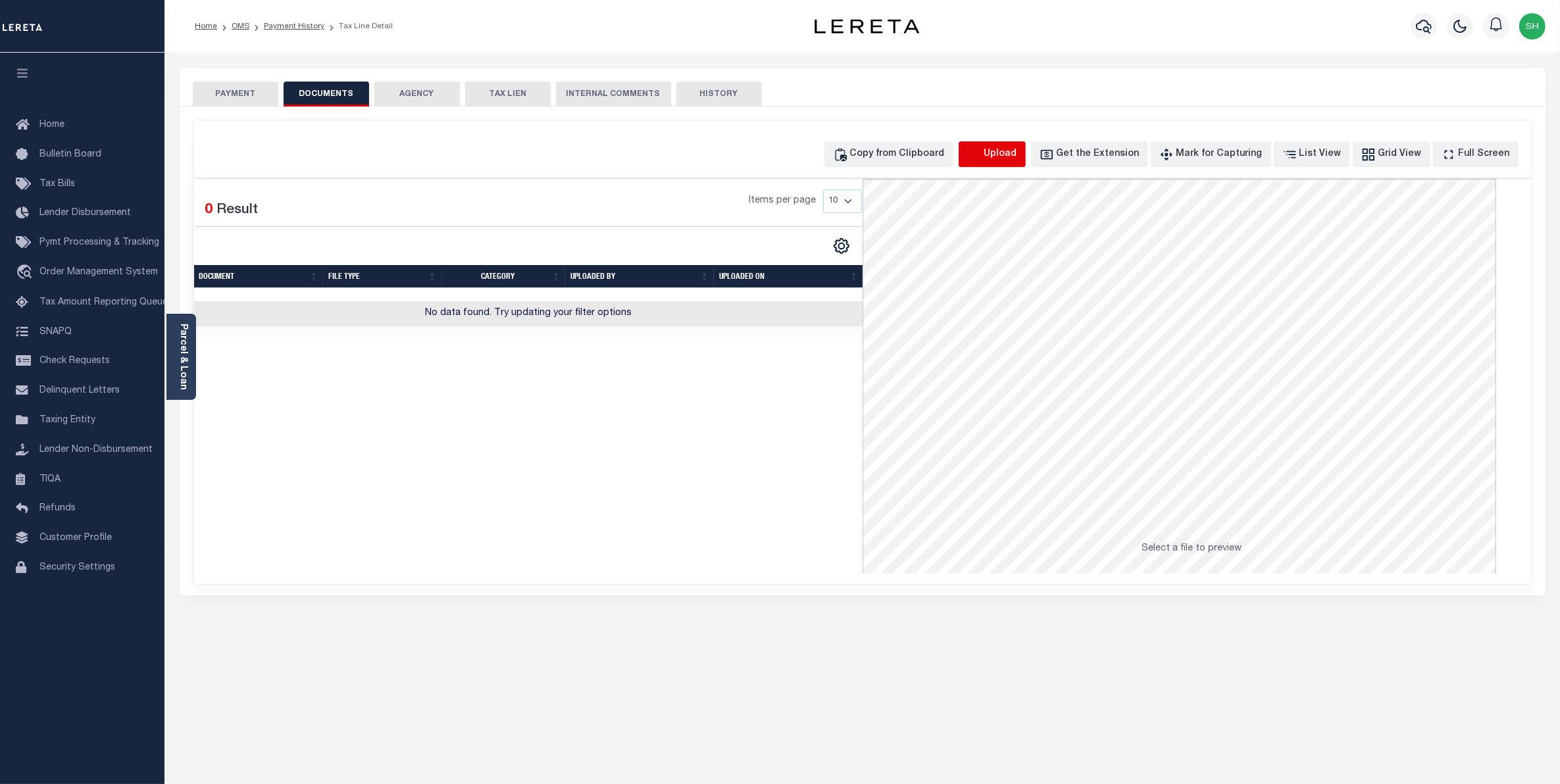
click at [982, 149] on icon "button" at bounding box center [975, 155] width 15 height 15
select select "POP"
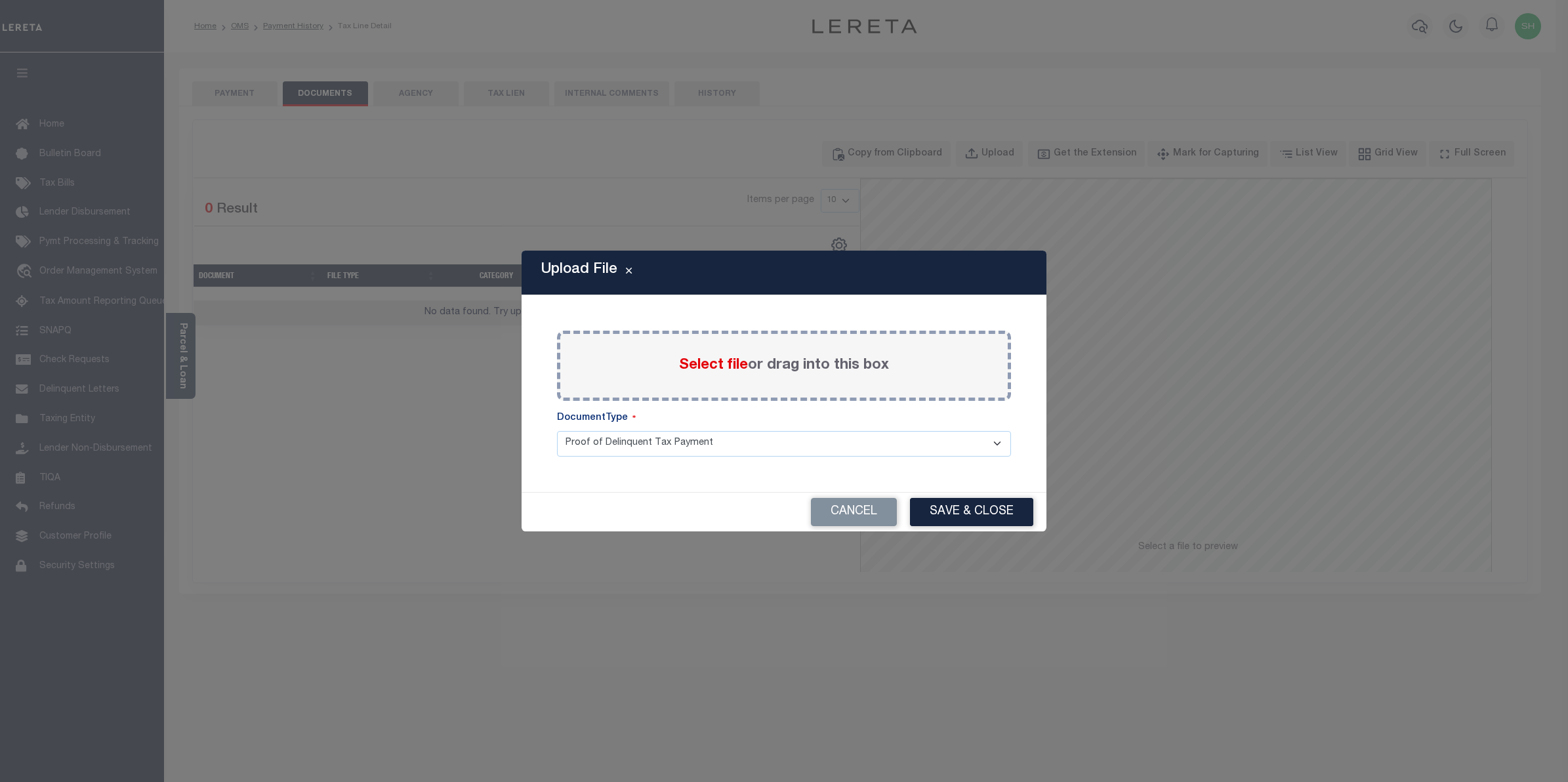
click at [740, 368] on span "Select file" at bounding box center [713, 366] width 69 height 15
click at [0, 0] on input "Select file or drag into this box" at bounding box center [0, 0] width 0 height 0
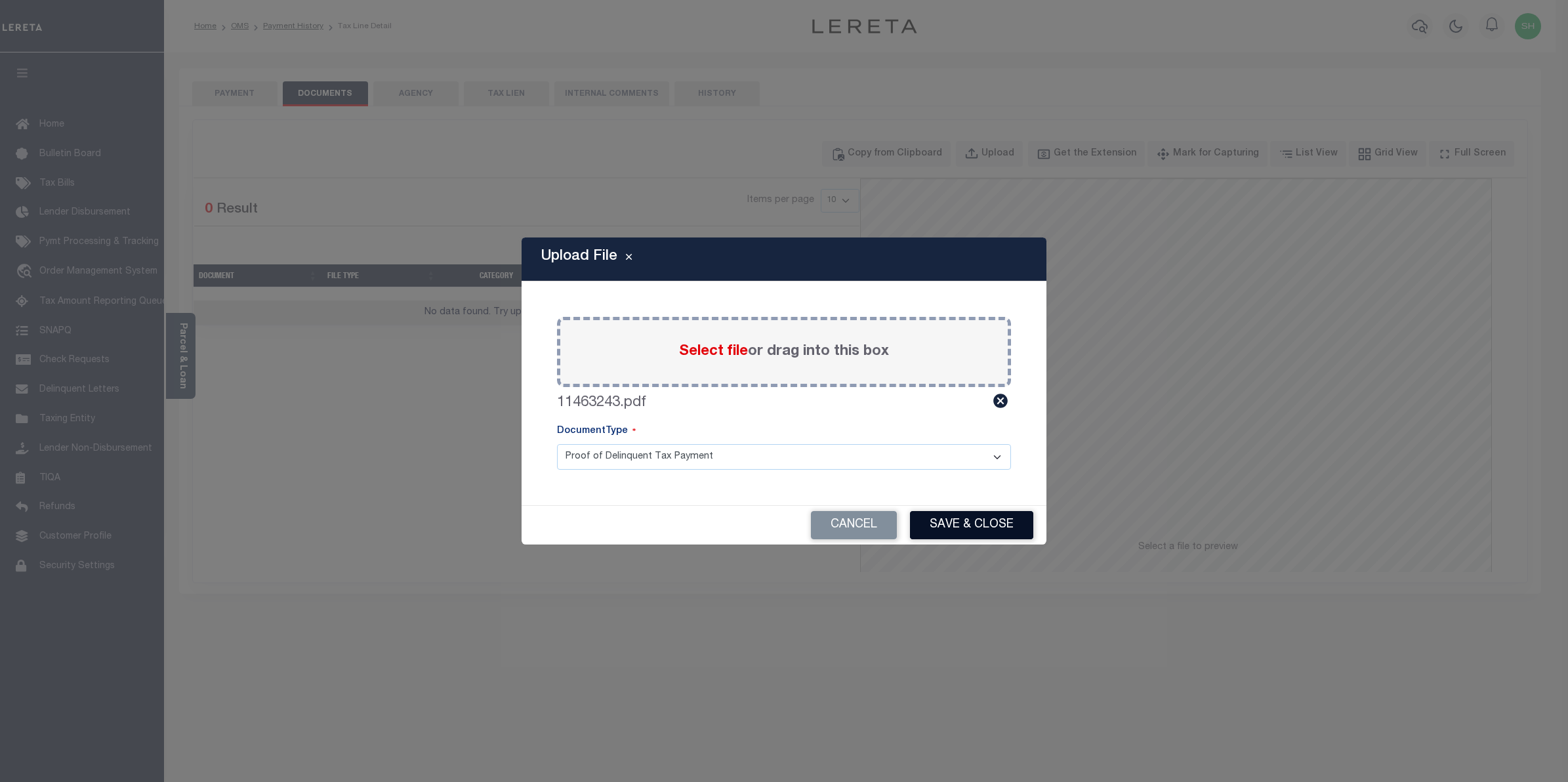
click at [985, 526] on button "Save & Close" at bounding box center [971, 525] width 123 height 28
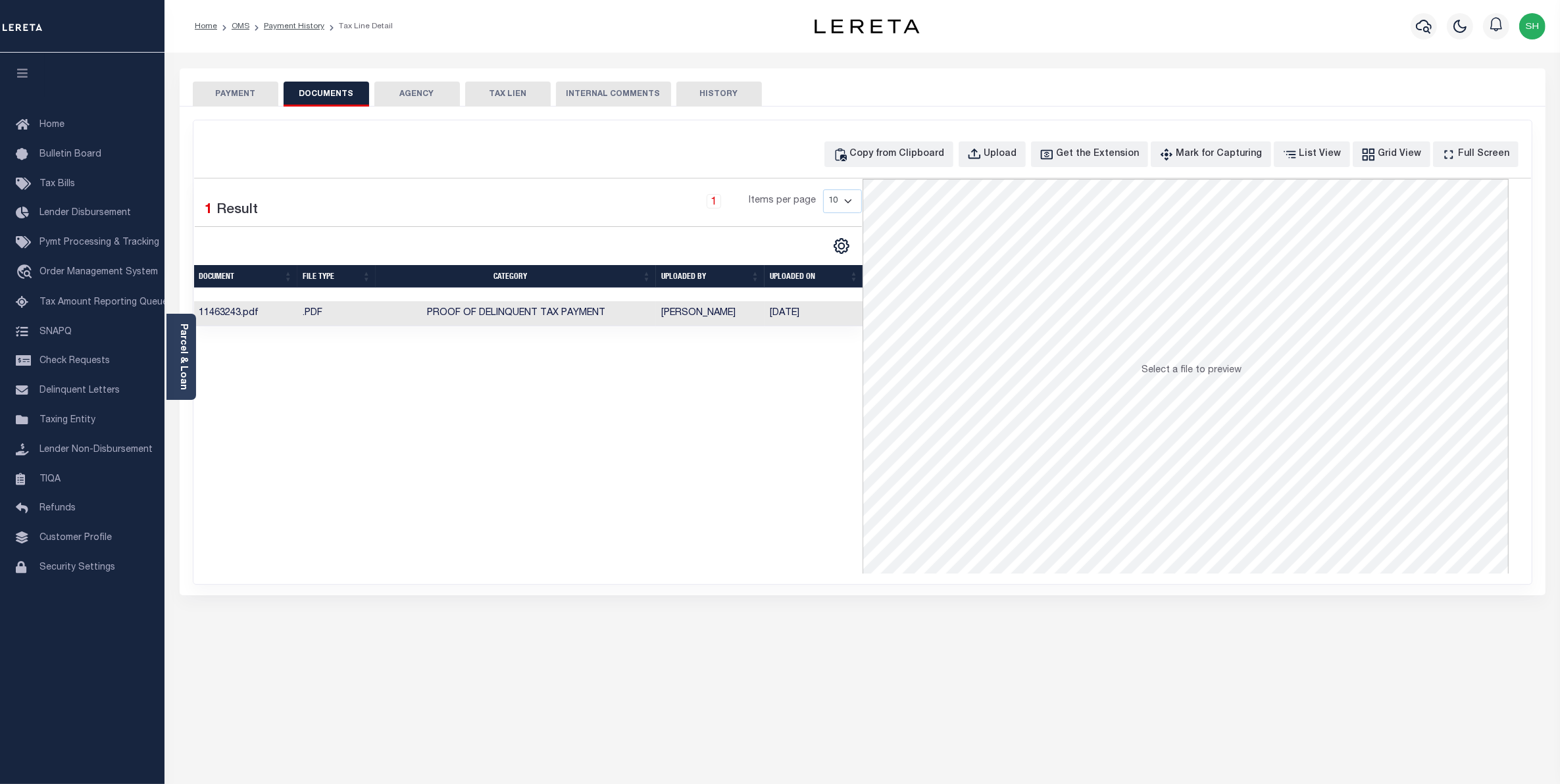
click at [235, 99] on button "PAYMENT" at bounding box center [235, 94] width 85 height 25
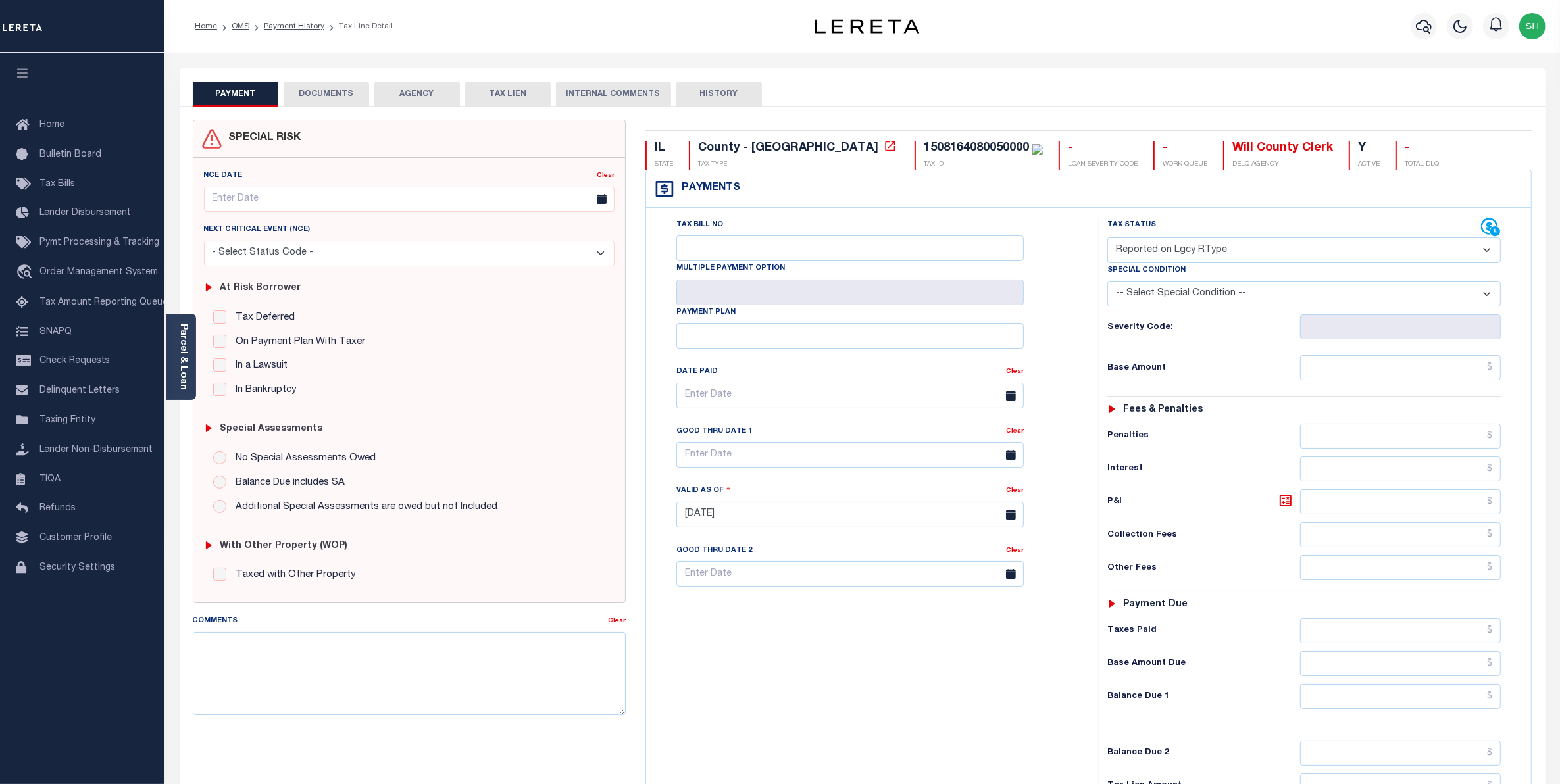
click at [1488, 250] on select "- Select Status Code - Open Due/Unpaid Paid Incomplete No Tax Due Internal Refu…" at bounding box center [1304, 250] width 394 height 26
select select "PYD"
click at [1108, 239] on select "- Select Status Code - Open Due/Unpaid Paid Incomplete No Tax Due Internal Refu…" at bounding box center [1304, 250] width 394 height 26
type input "[DATE]"
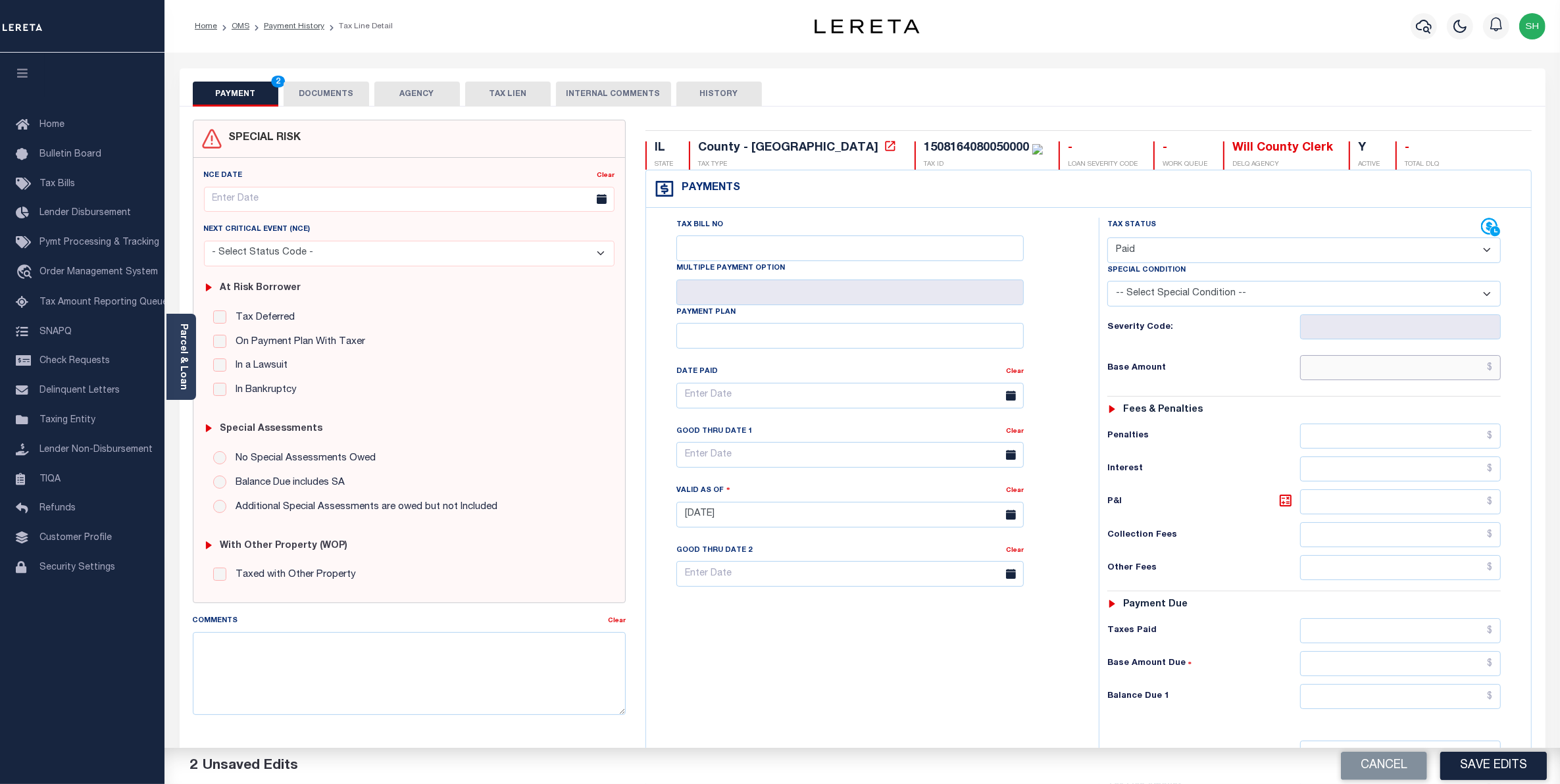
click at [1476, 369] on input "text" at bounding box center [1401, 368] width 202 height 25
type input "$0.00"
click at [1465, 708] on input "text" at bounding box center [1401, 697] width 202 height 25
type input "$0.00"
click at [1502, 767] on button "Save Edits" at bounding box center [1494, 766] width 107 height 28
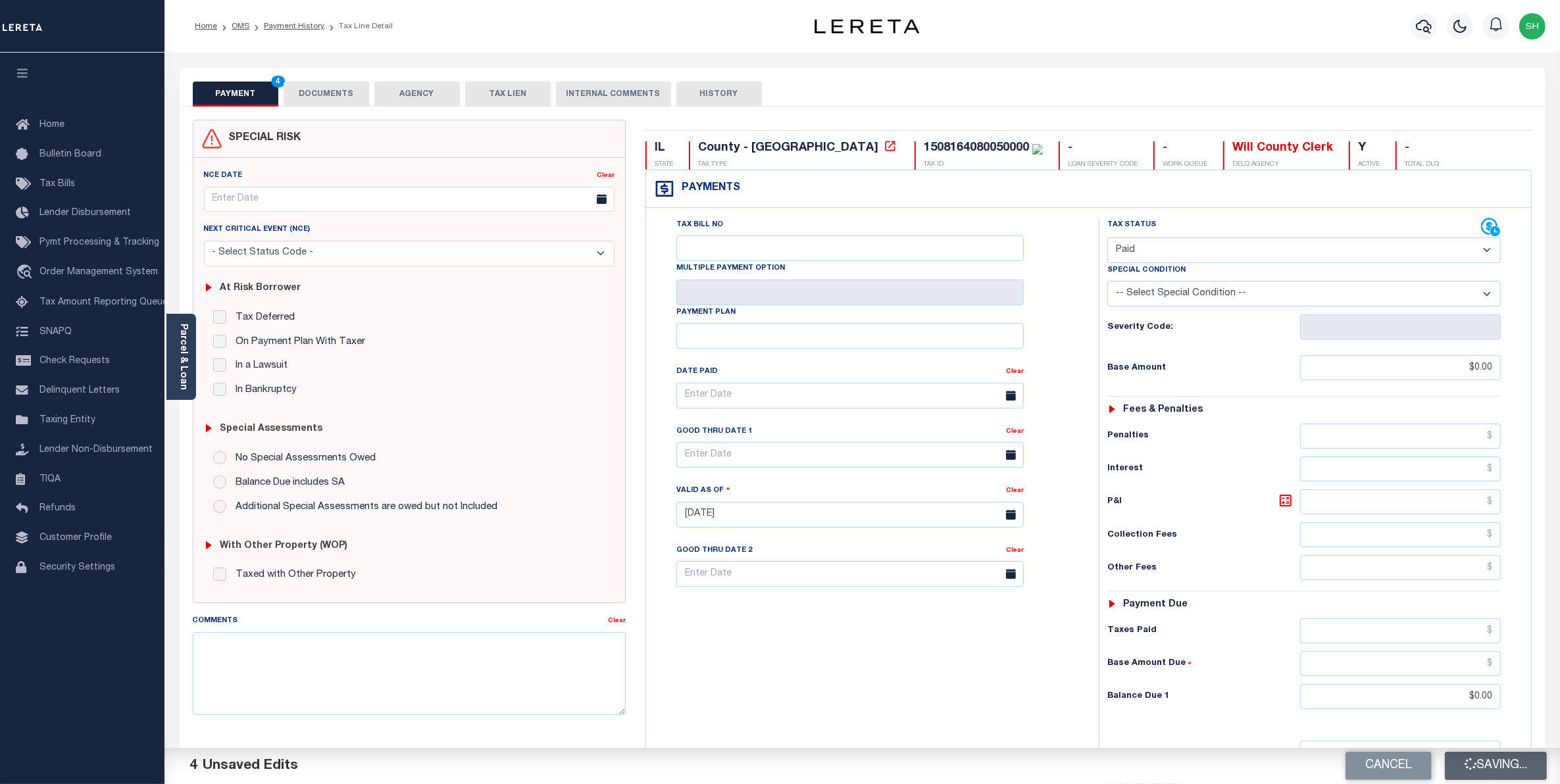
checkbox input "false"
type input "$0"
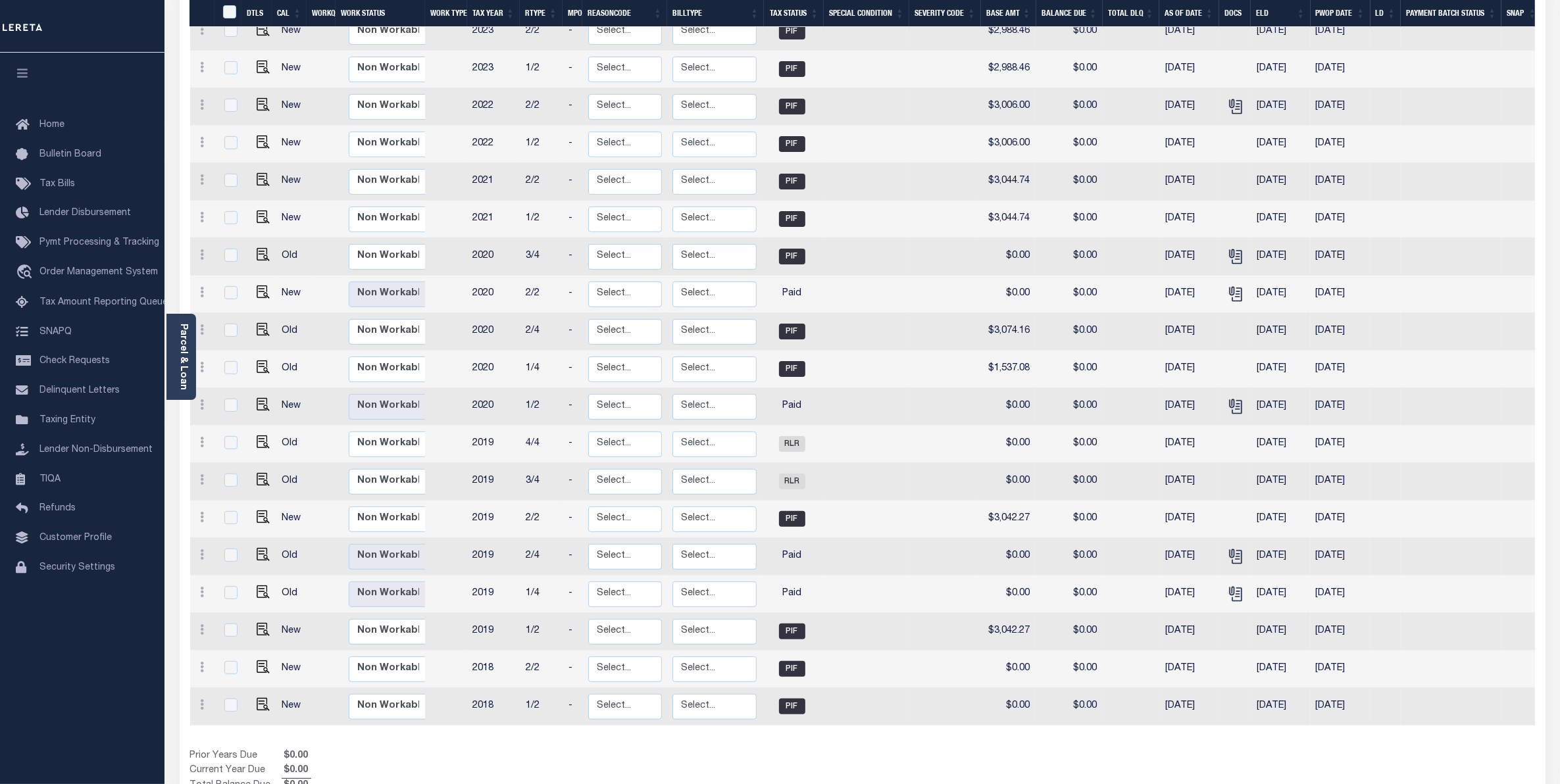
scroll to position [329, 0]
click at [259, 471] on img "" at bounding box center [263, 477] width 13 height 13
checkbox input "true"
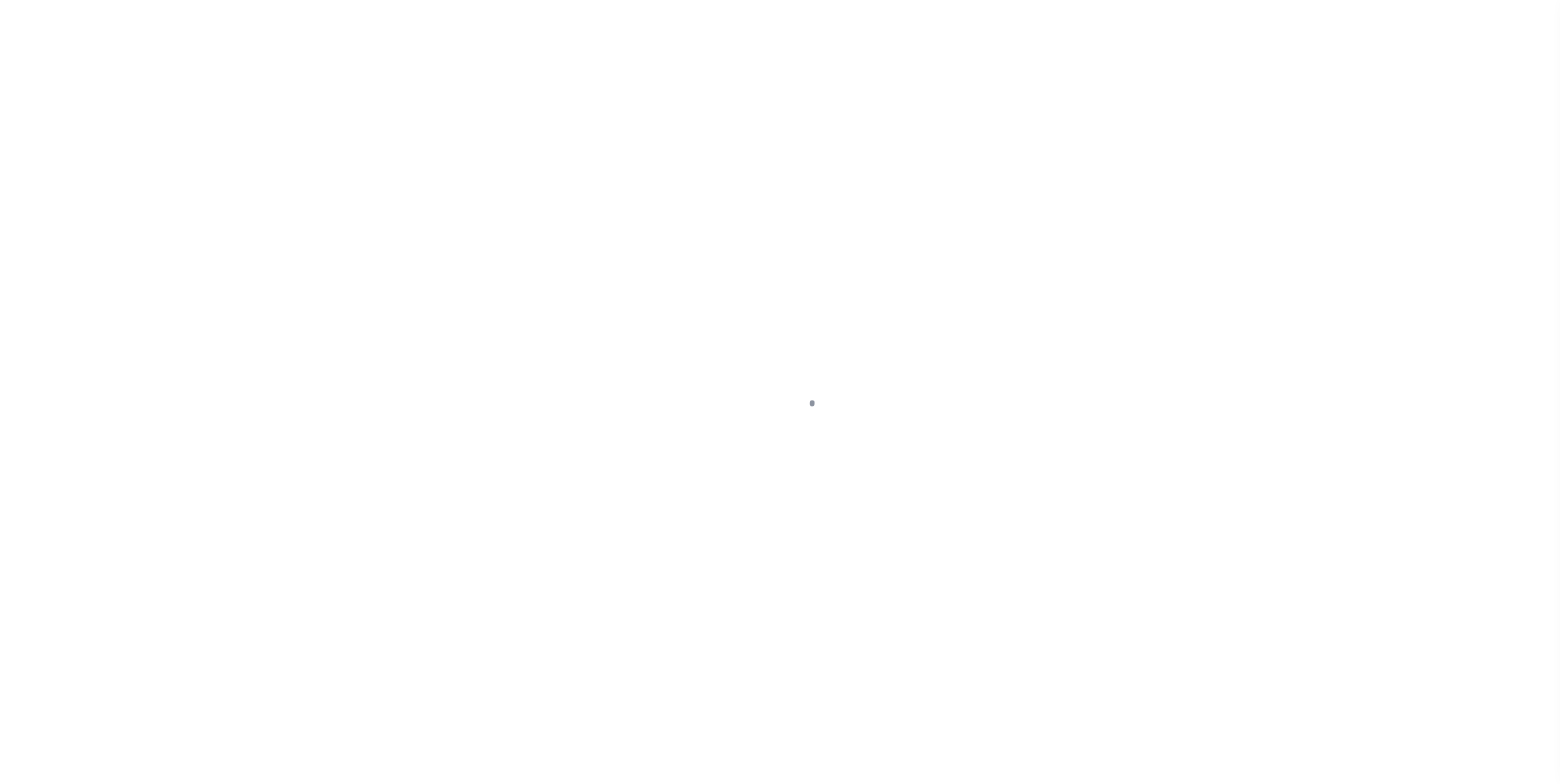
select select "RLR"
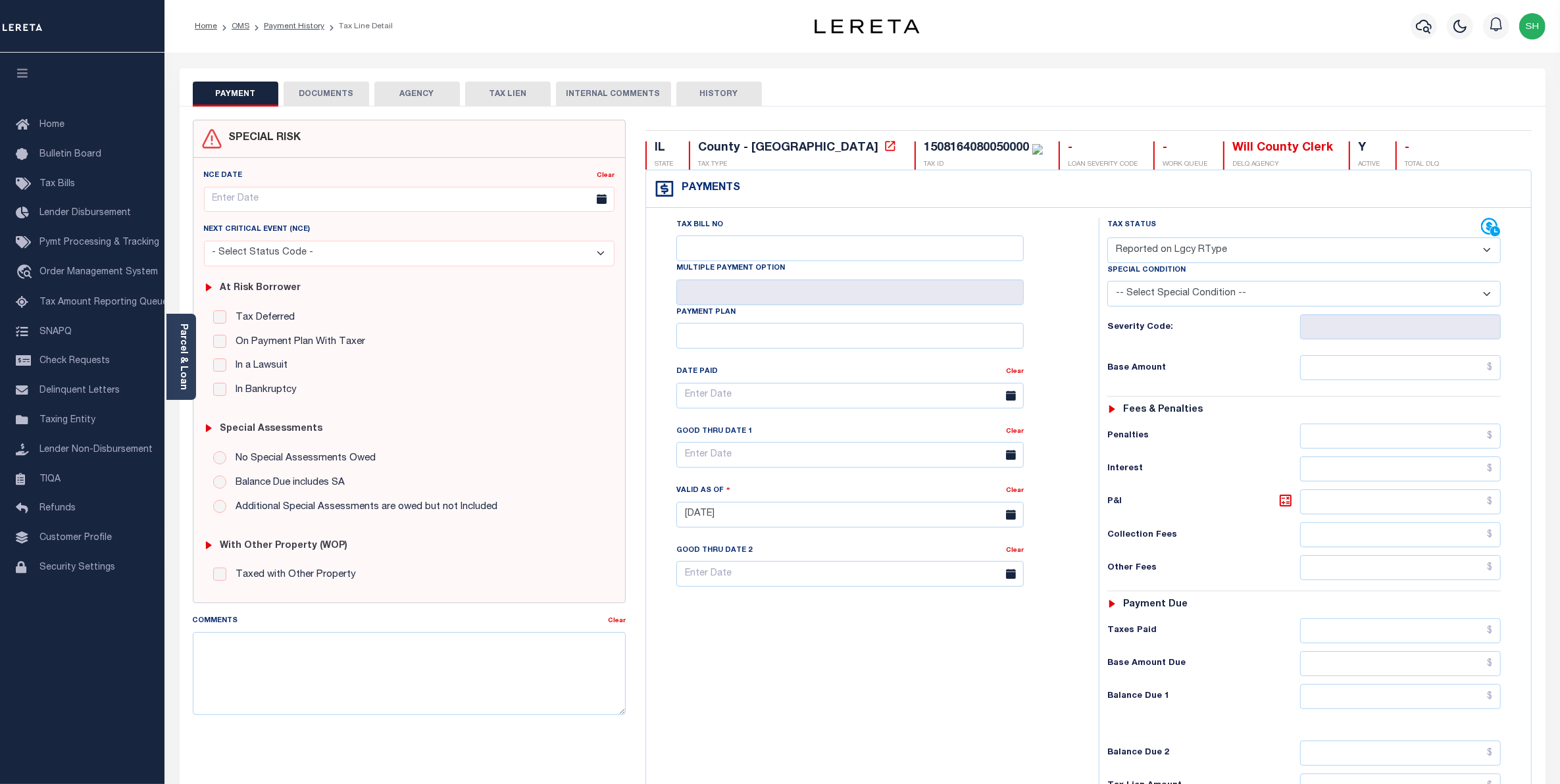
click at [338, 89] on button "DOCUMENTS" at bounding box center [326, 94] width 85 height 25
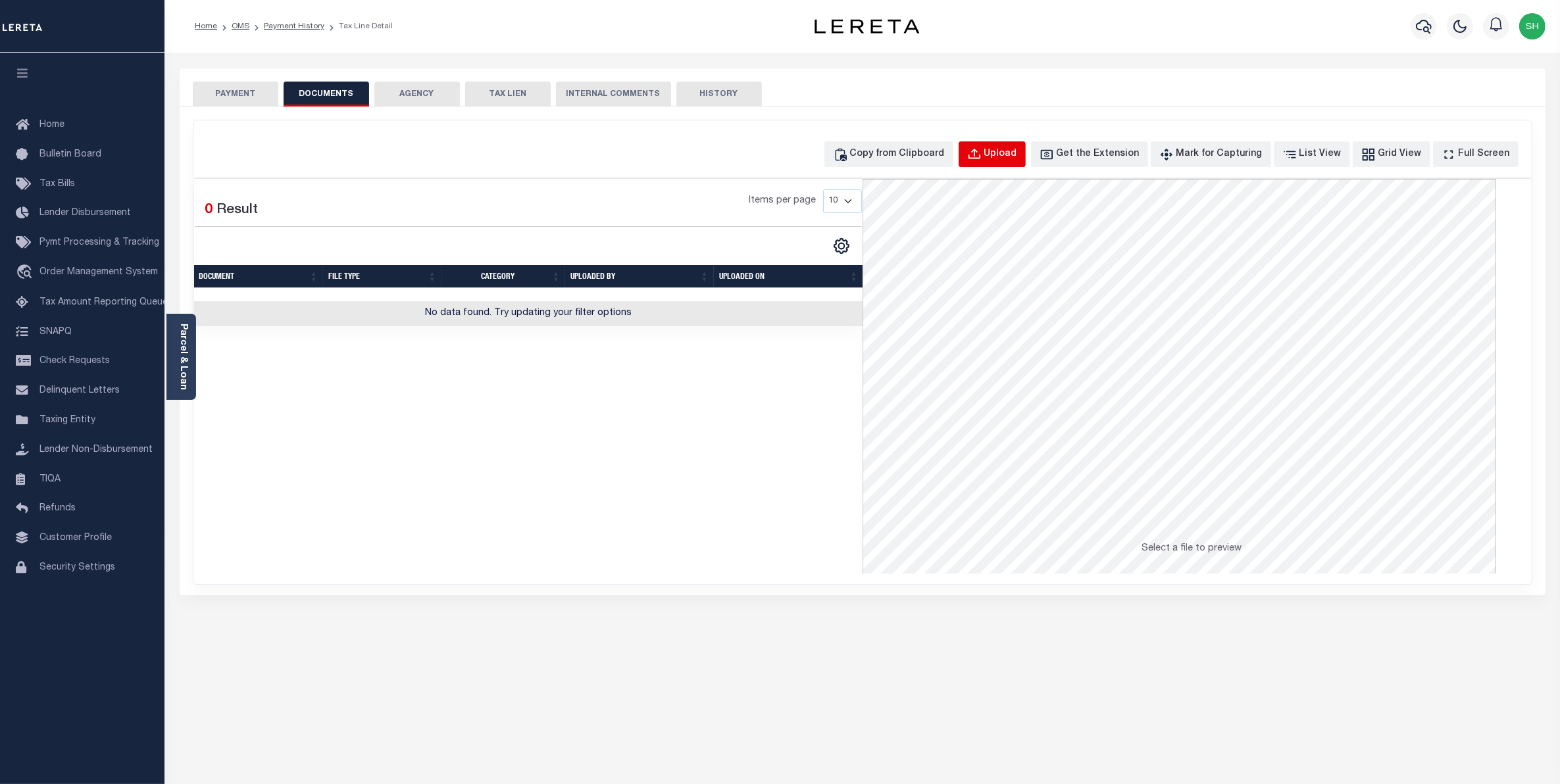
click at [1017, 159] on div "Upload" at bounding box center [1000, 155] width 33 height 15
select select "POP"
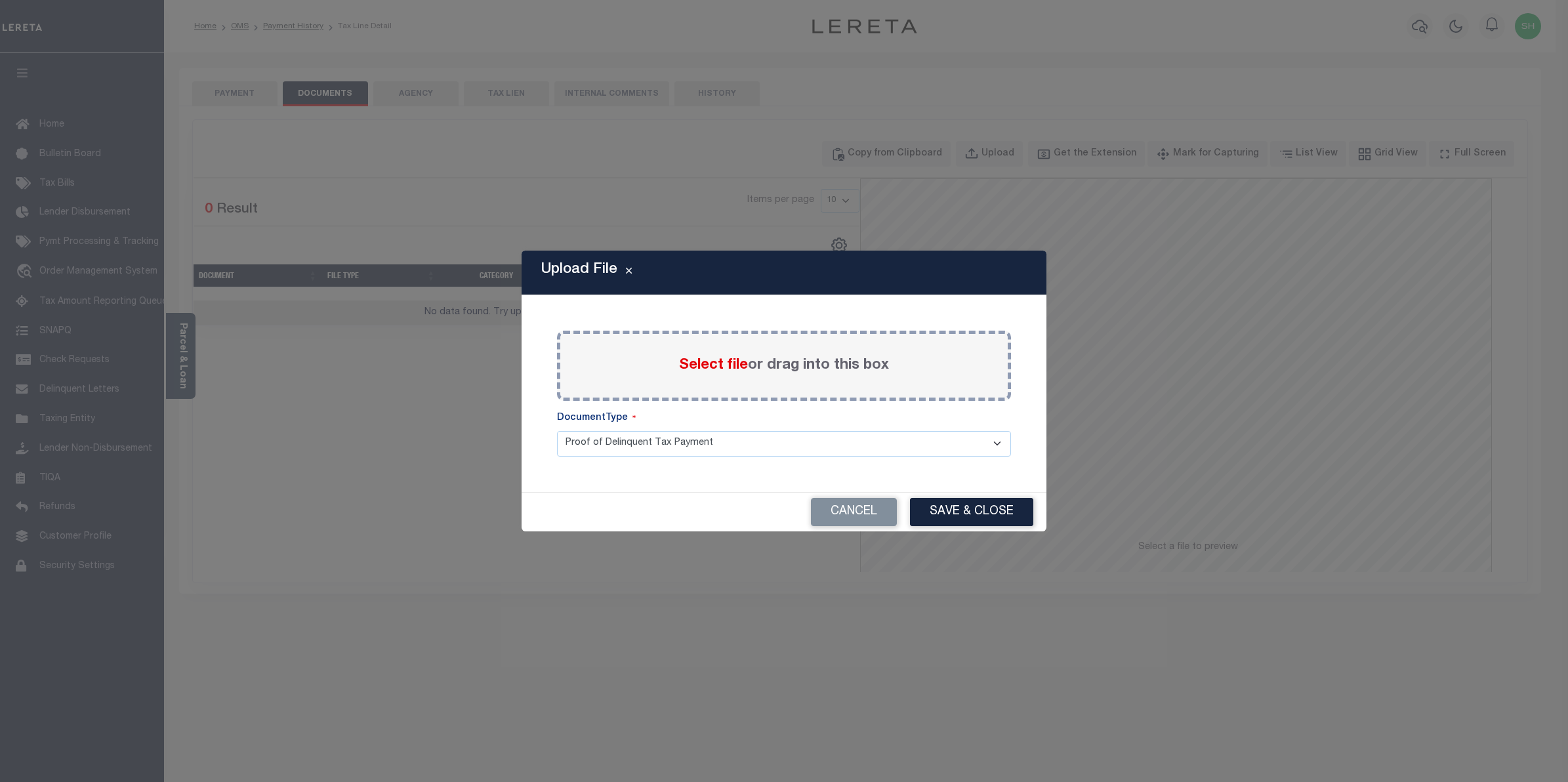
click at [709, 366] on span "Select file" at bounding box center [713, 366] width 69 height 15
click at [0, 0] on input "Select file or drag into this box" at bounding box center [0, 0] width 0 height 0
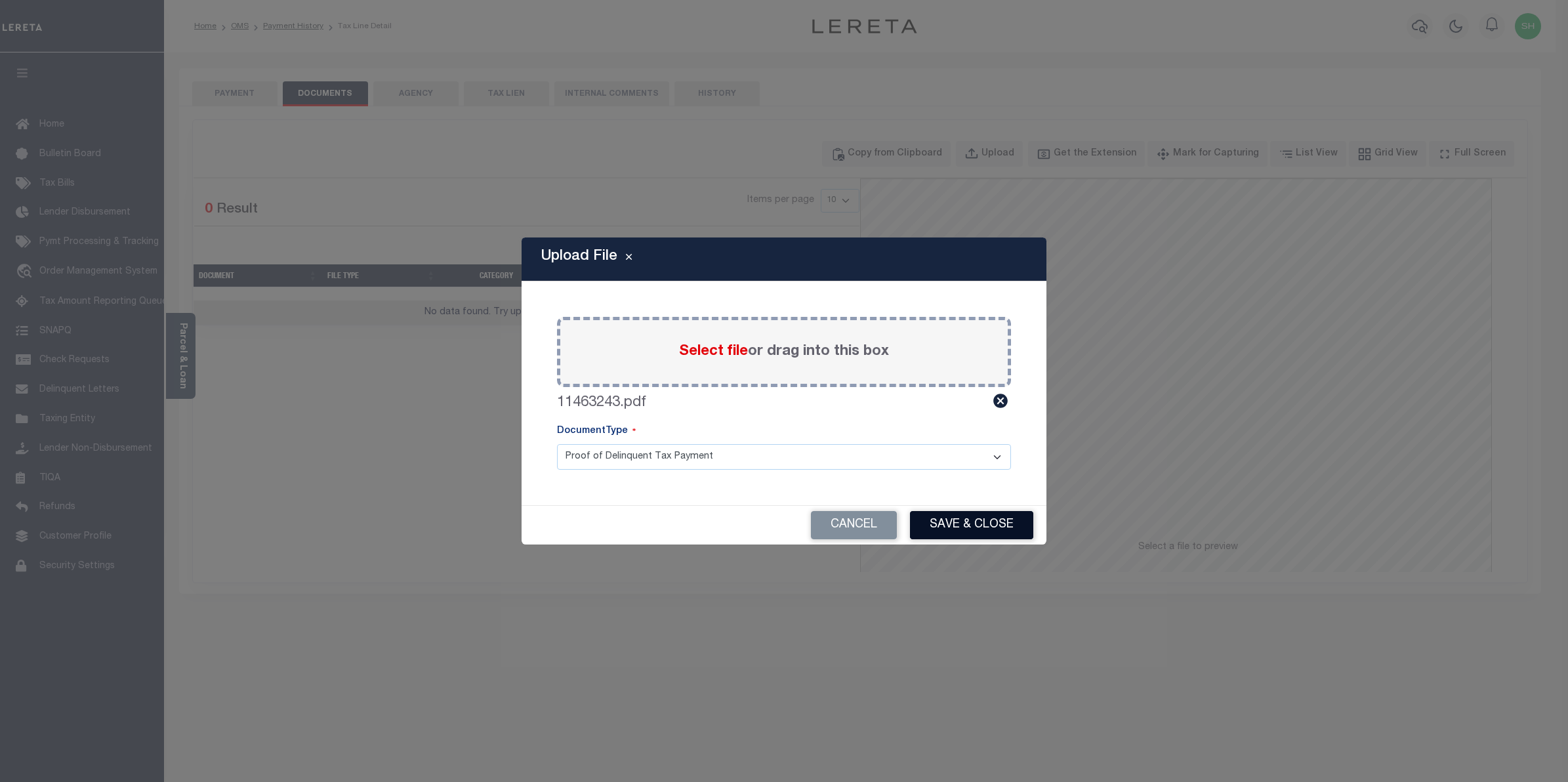
click at [939, 522] on button "Save & Close" at bounding box center [971, 525] width 123 height 28
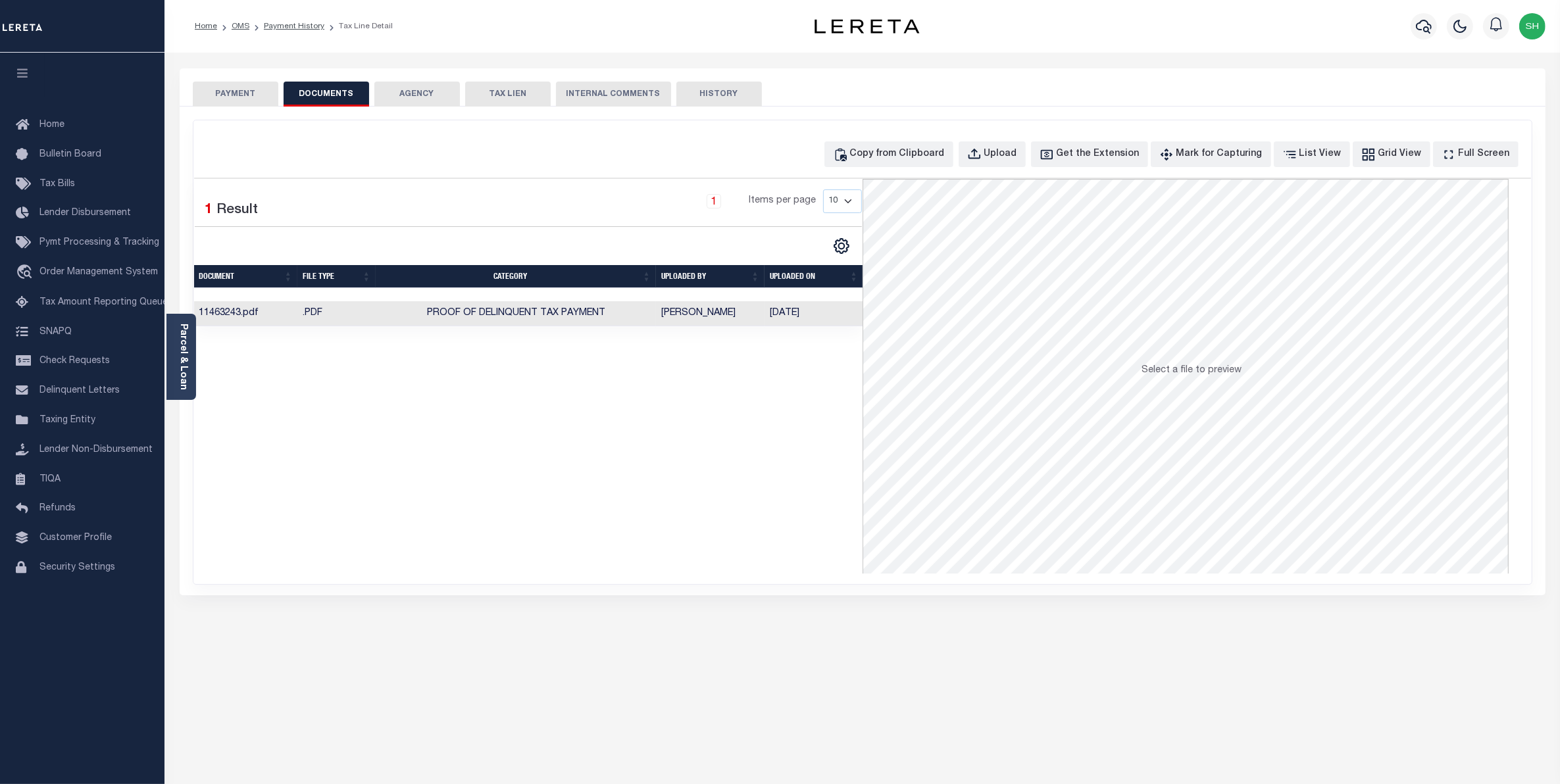
click at [224, 100] on button "PAYMENT" at bounding box center [235, 94] width 85 height 25
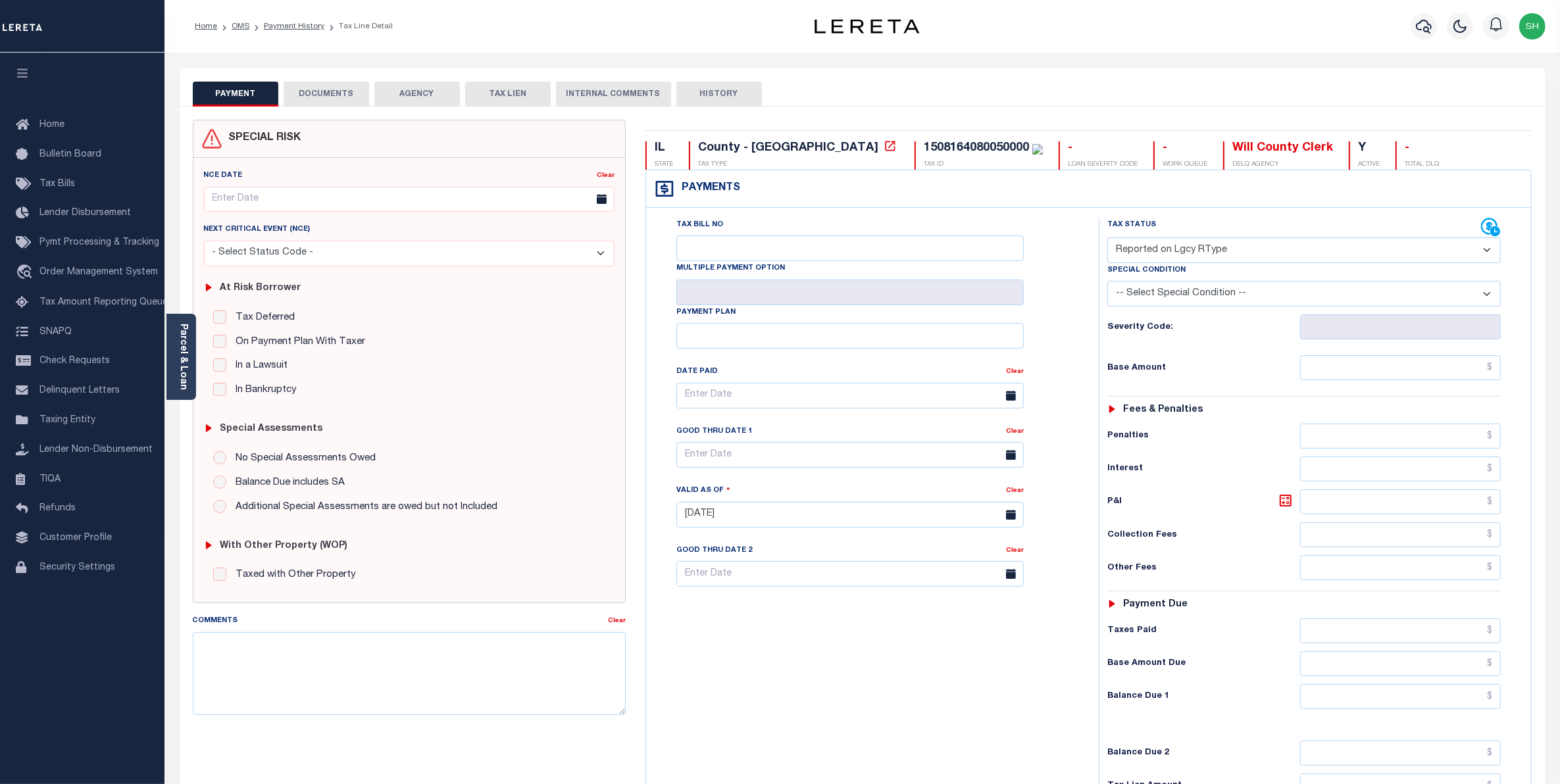
click at [1489, 251] on select "- Select Status Code - Open Due/Unpaid Paid Incomplete No Tax Due Internal Refu…" at bounding box center [1304, 250] width 394 height 26
select select "PYD"
click at [1108, 239] on select "- Select Status Code - Open Due/Unpaid Paid Incomplete No Tax Due Internal Refu…" at bounding box center [1304, 250] width 394 height 26
type input "[DATE]"
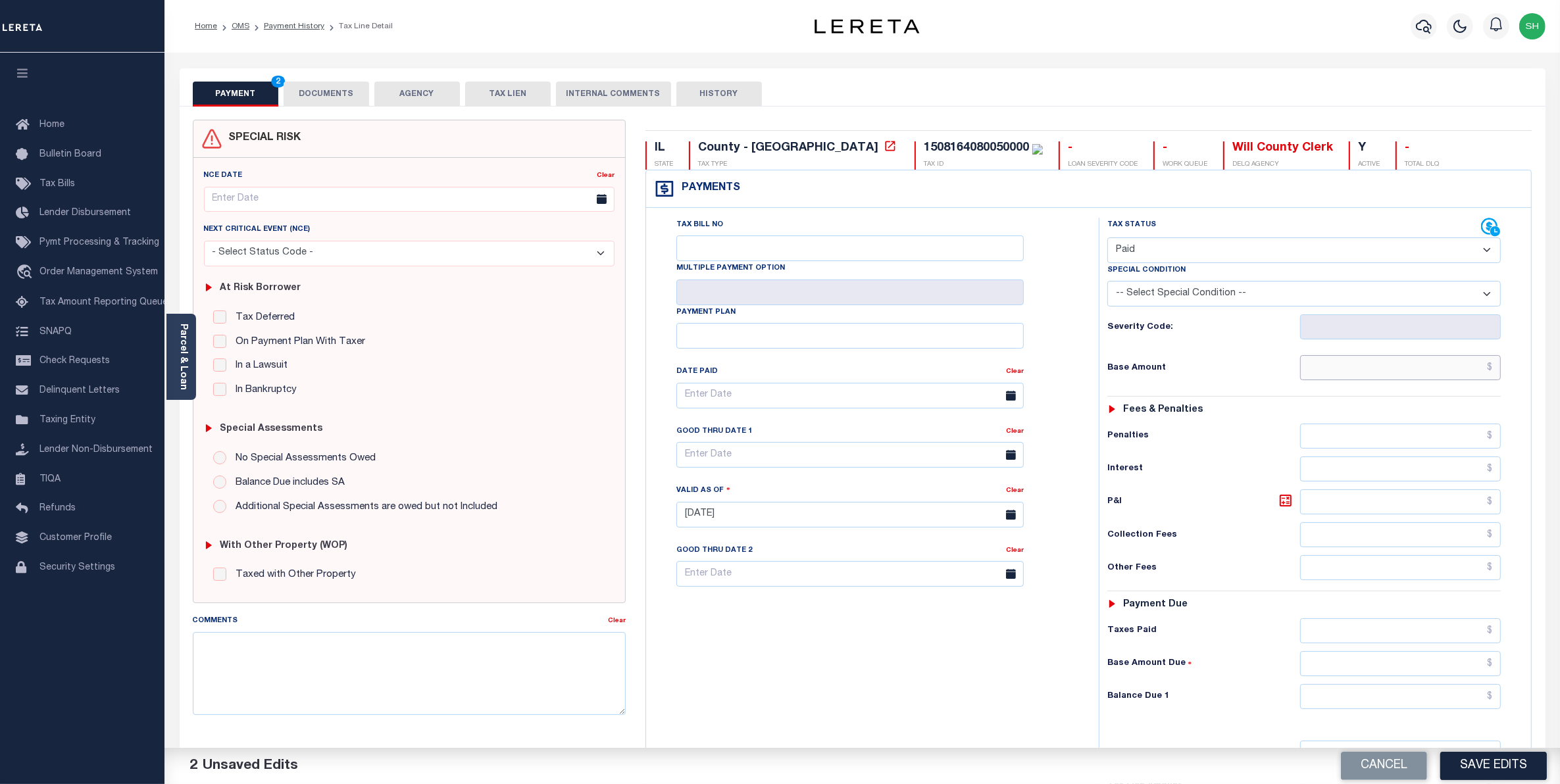
click at [1459, 379] on input "text" at bounding box center [1401, 368] width 202 height 25
type input "$0.00"
click at [1475, 767] on button "Save Edits" at bounding box center [1494, 766] width 107 height 28
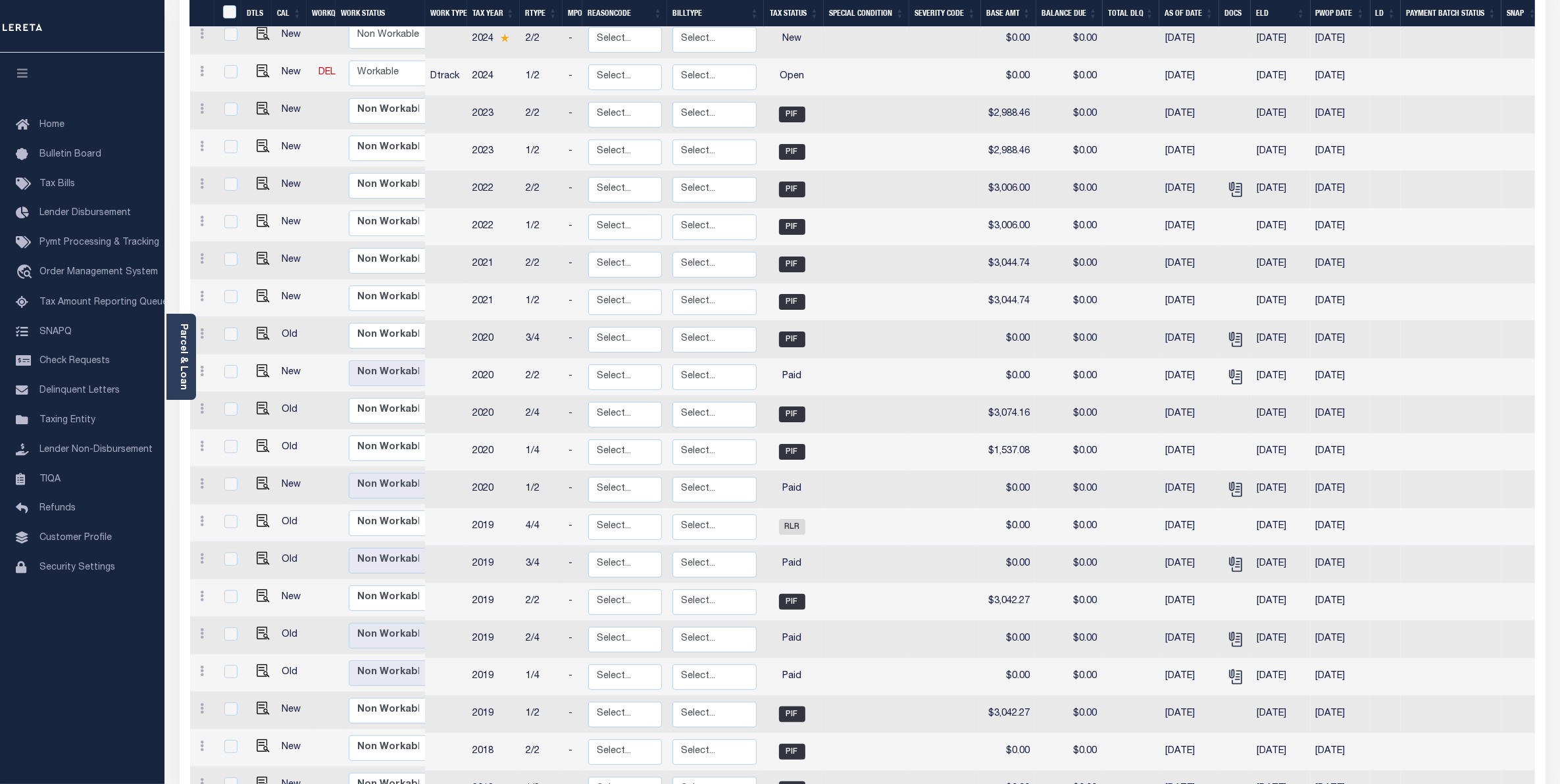
scroll to position [329, 0]
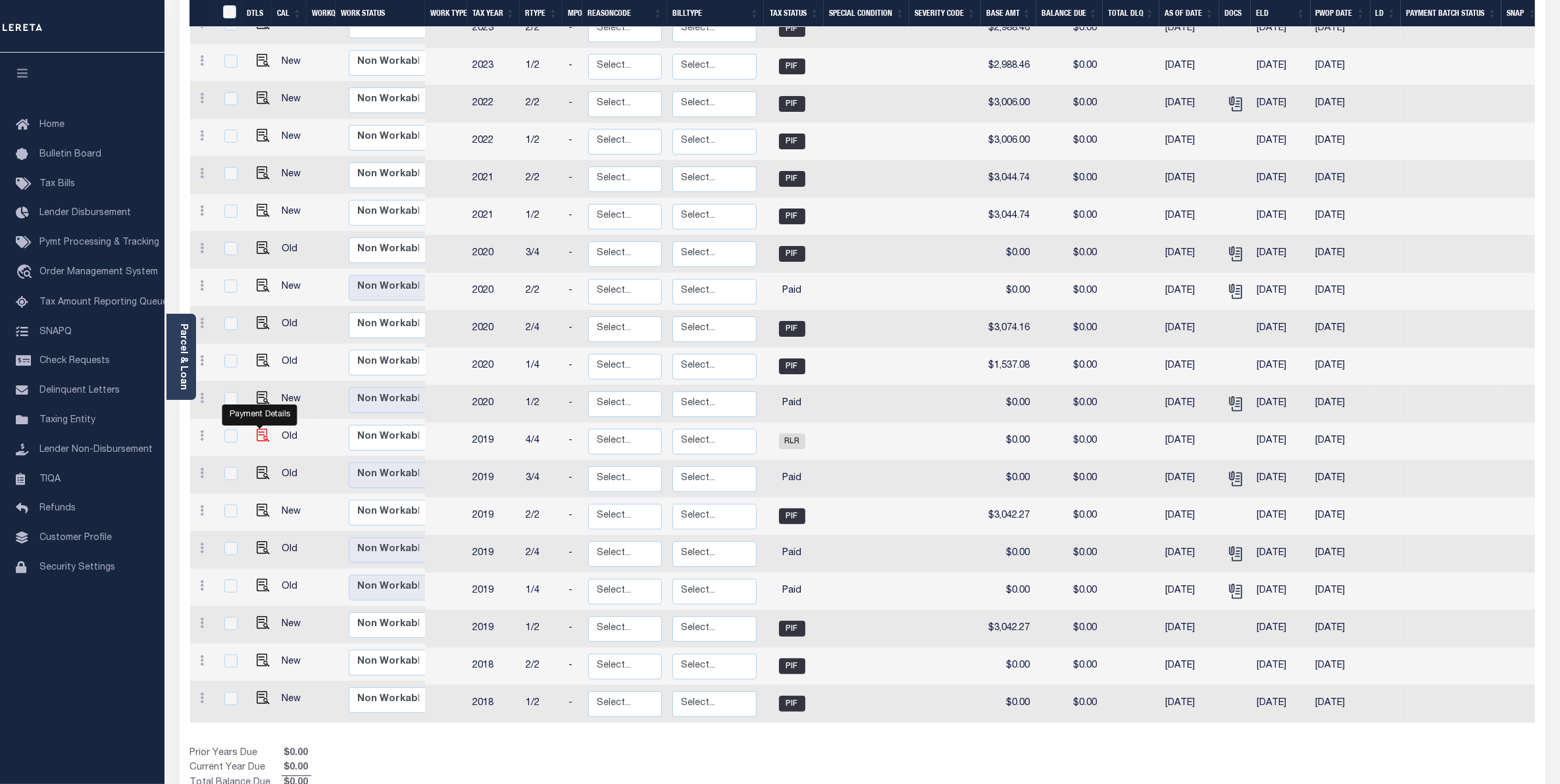
click at [263, 429] on img "" at bounding box center [263, 435] width 13 height 13
checkbox input "true"
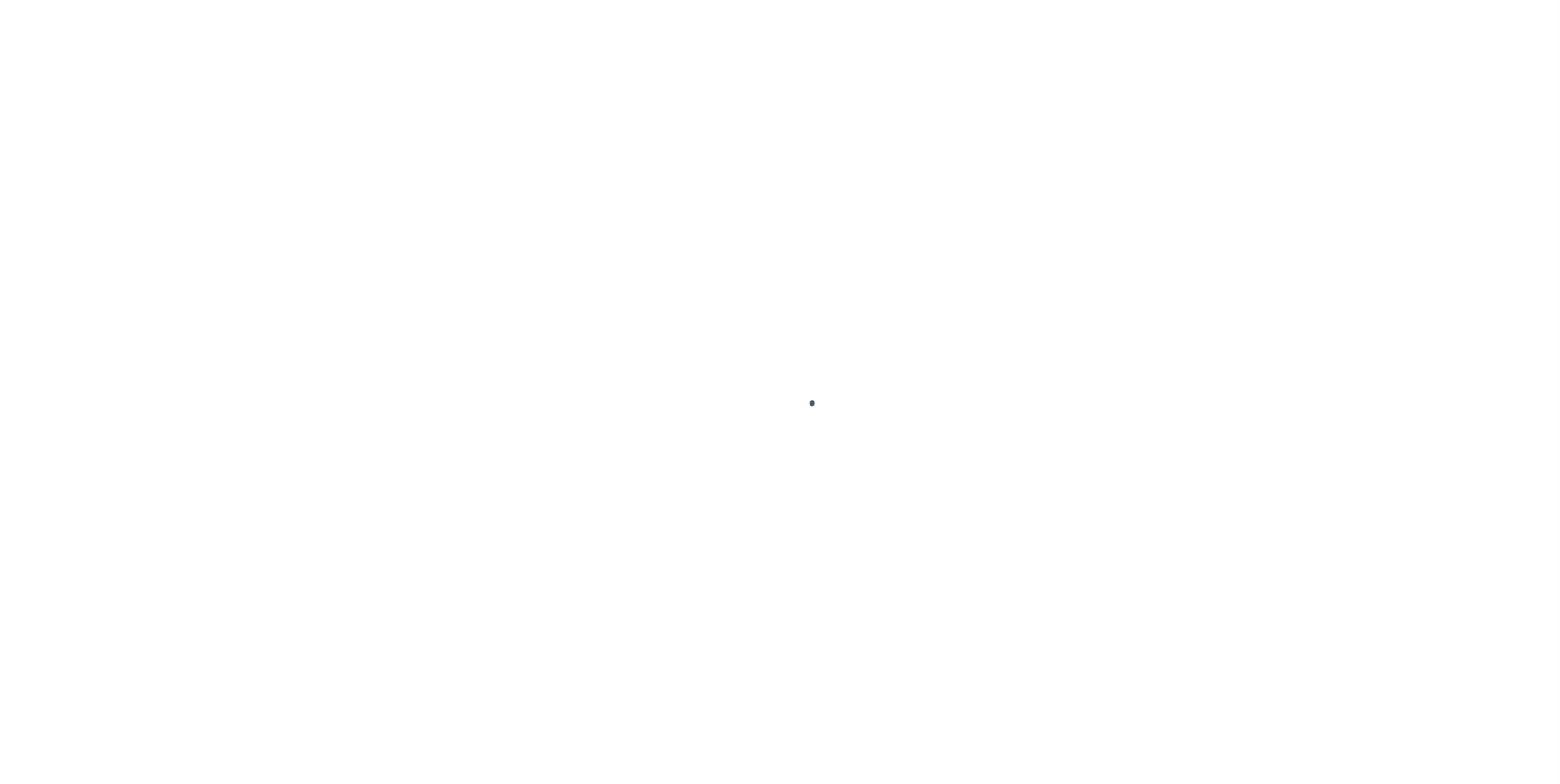
select select "RLR"
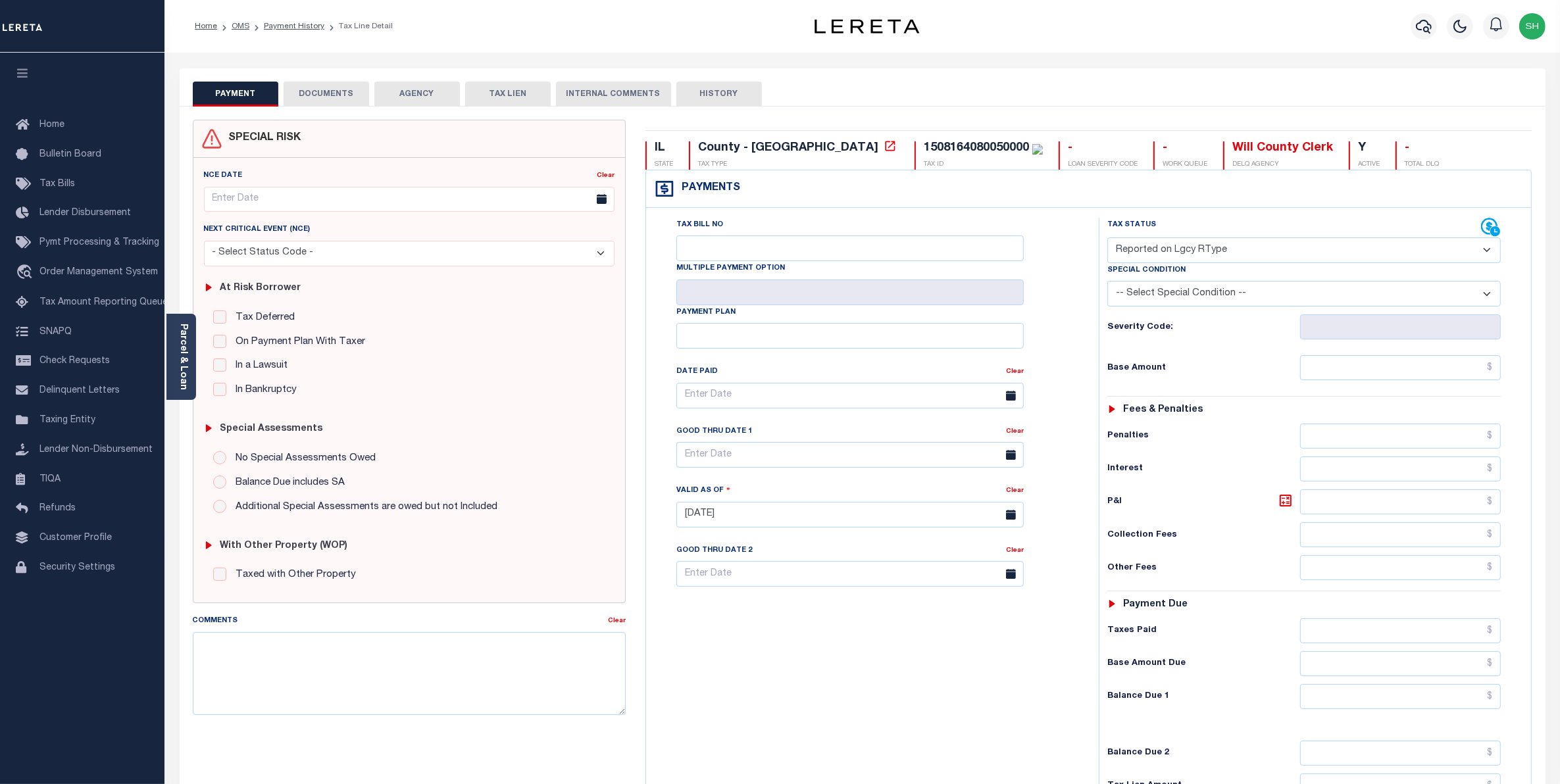
click at [313, 99] on button "DOCUMENTS" at bounding box center [326, 94] width 85 height 25
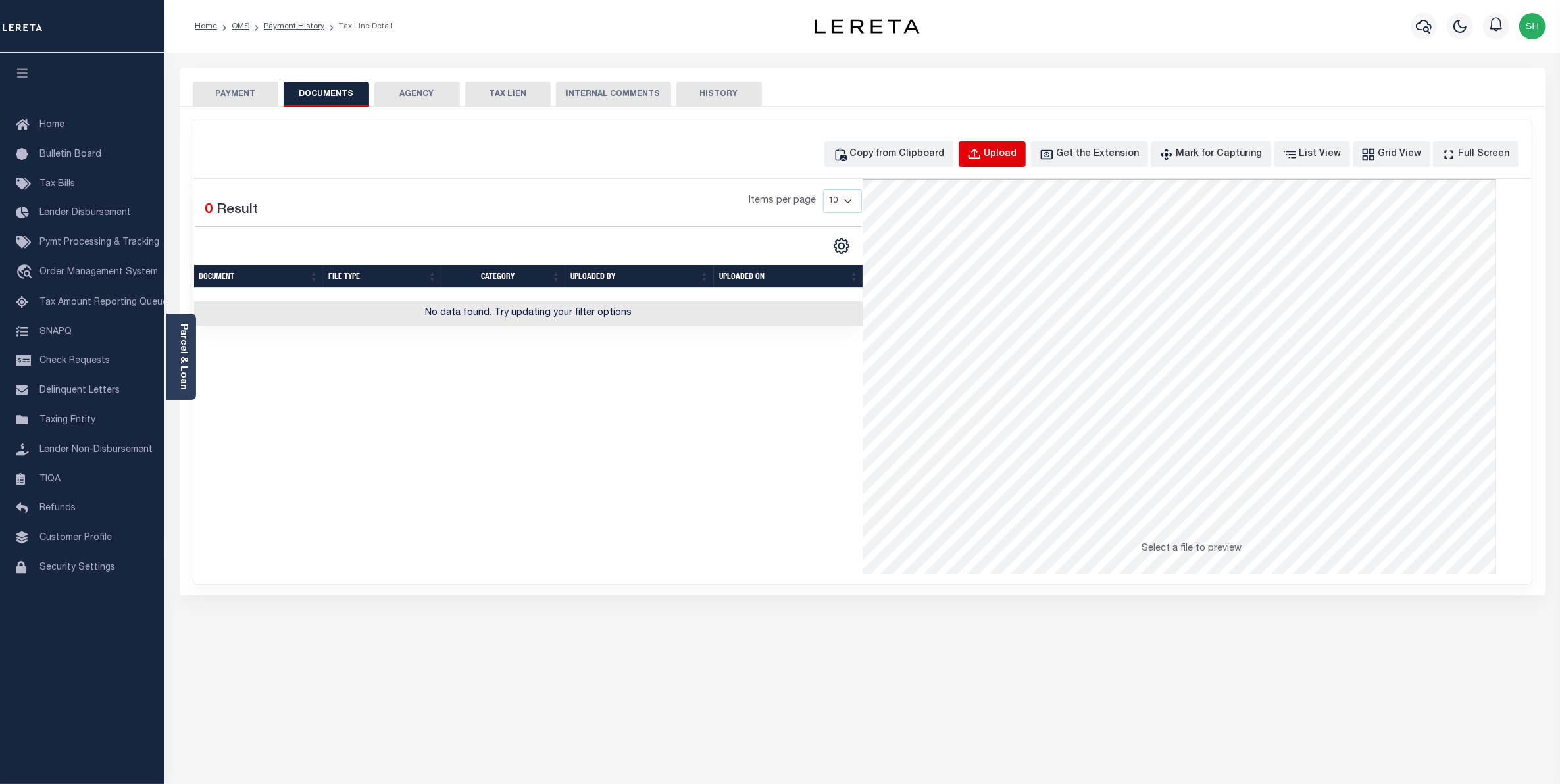
click at [1017, 150] on div "Upload" at bounding box center [1000, 155] width 33 height 15
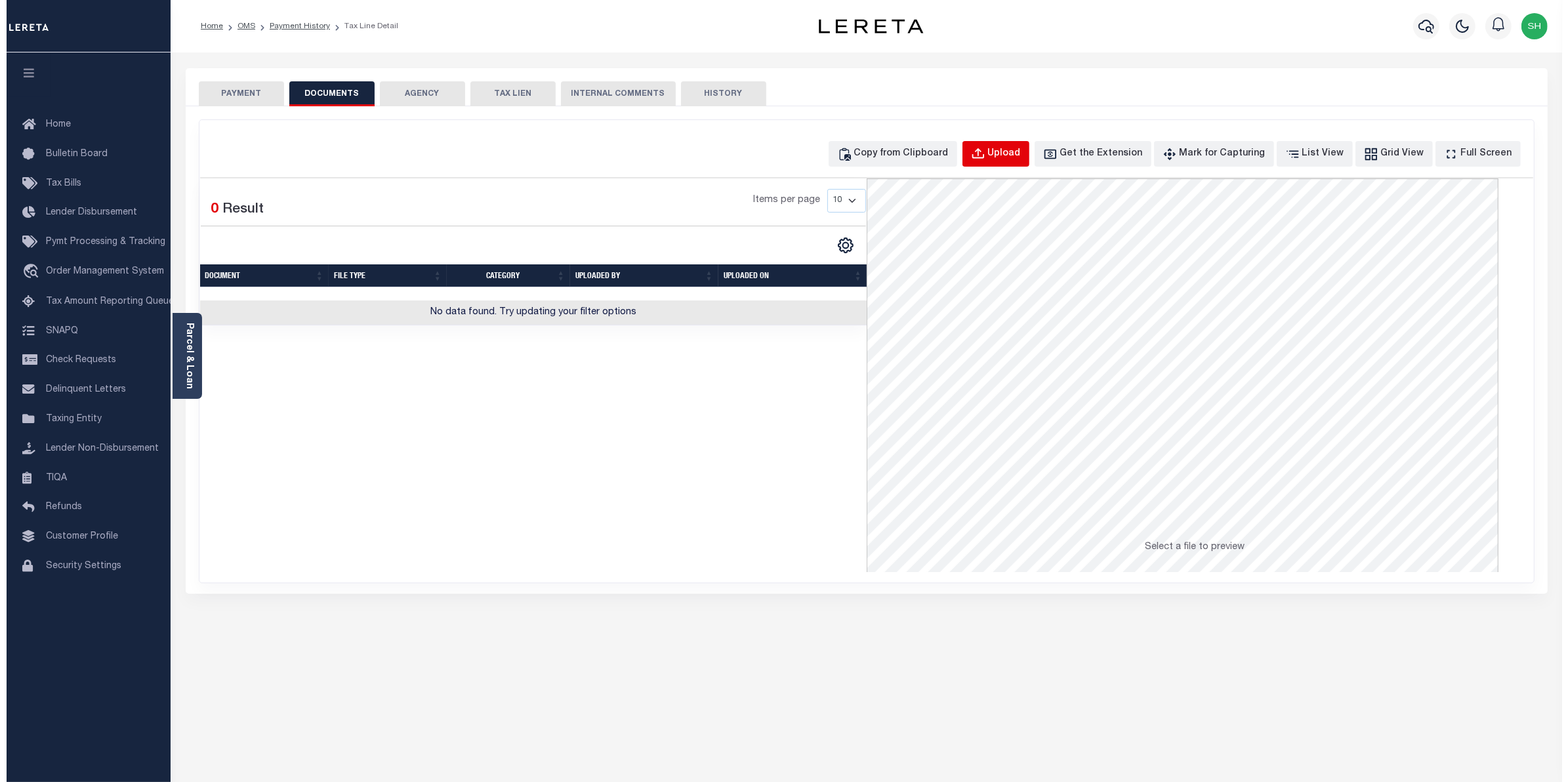
select select "POP"
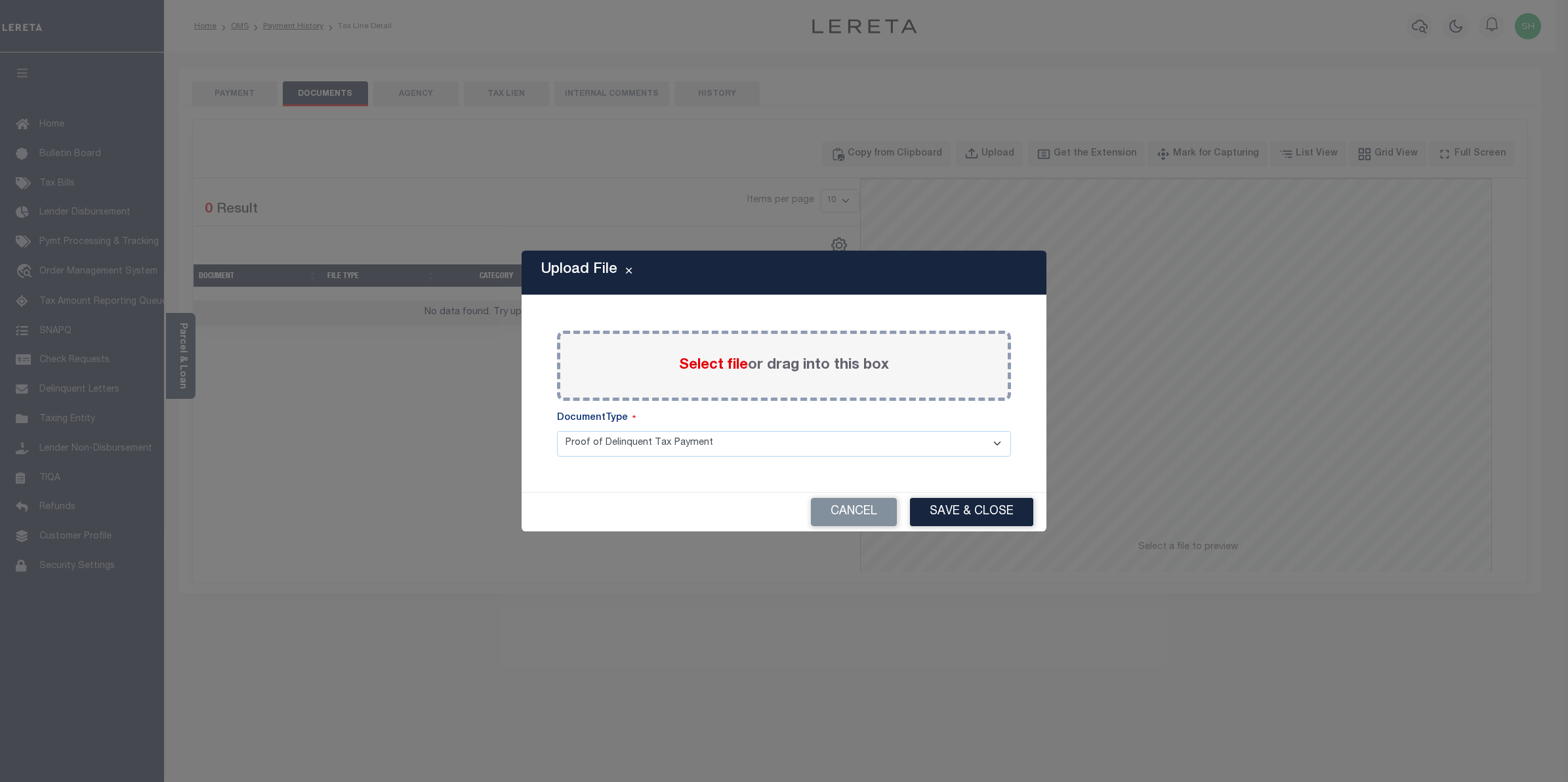
click at [729, 366] on span "Select file" at bounding box center [713, 366] width 69 height 15
click at [0, 0] on input "Select file or drag into this box" at bounding box center [0, 0] width 0 height 0
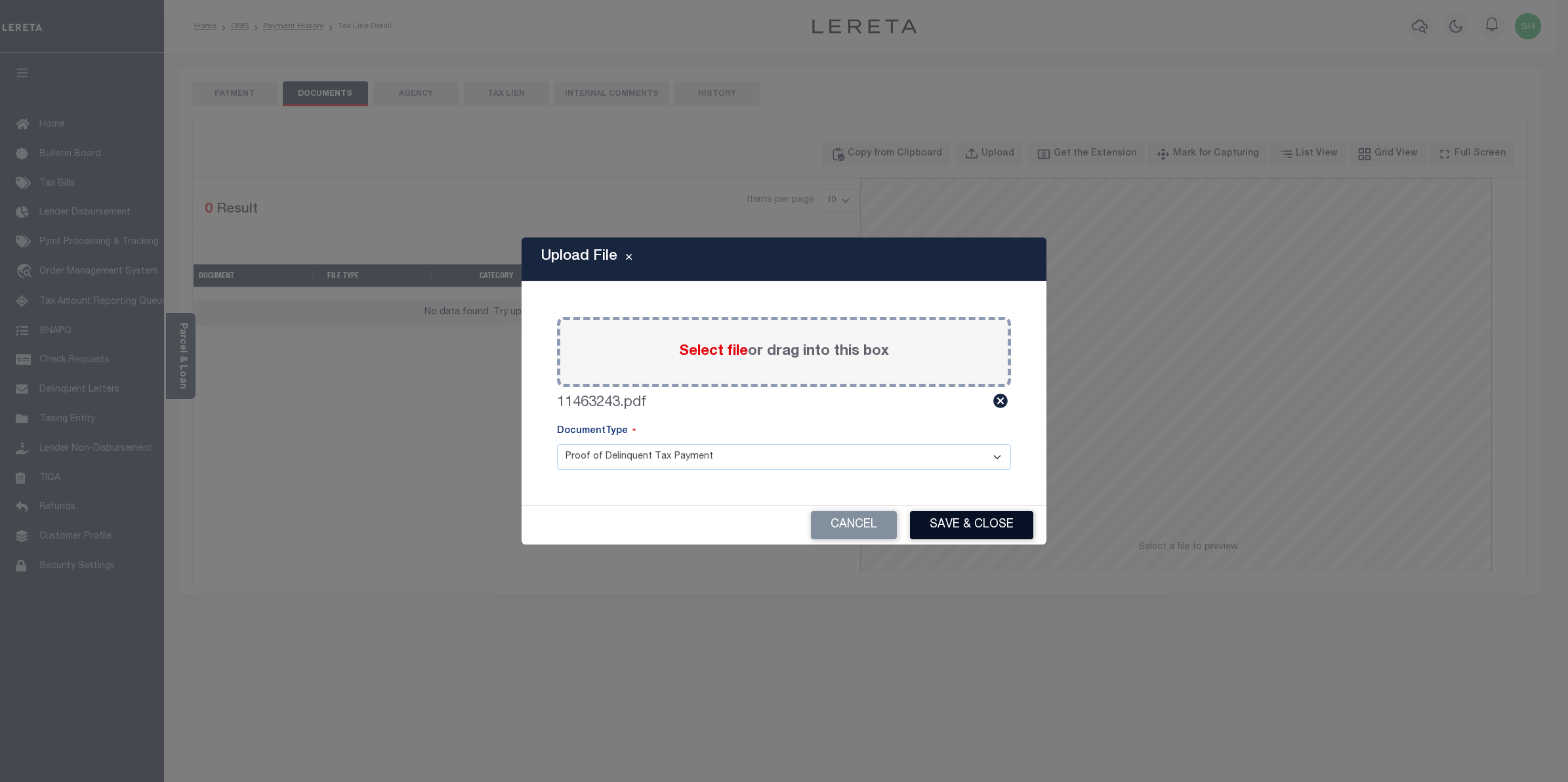
click at [976, 523] on button "Save & Close" at bounding box center [971, 525] width 123 height 28
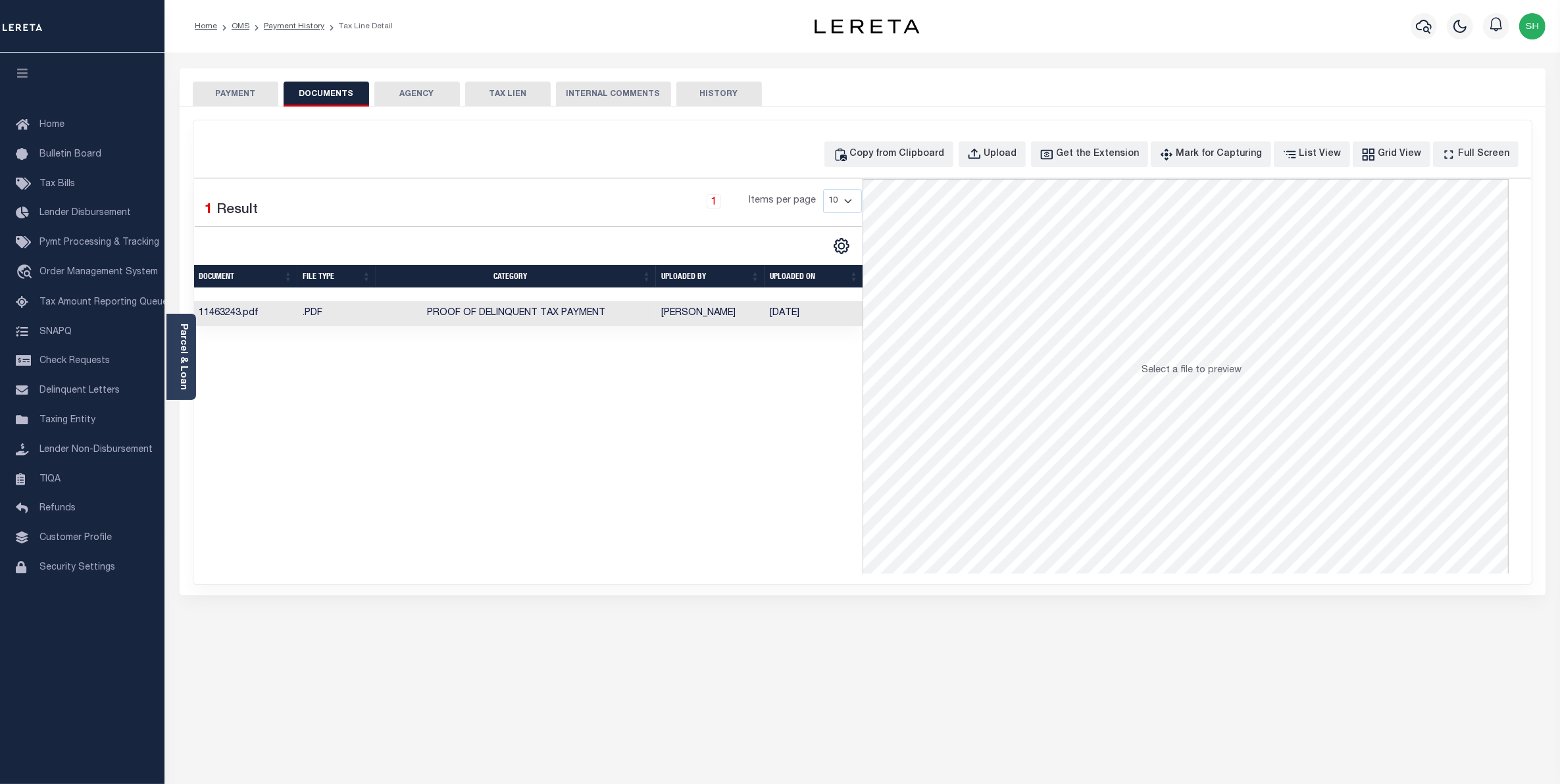
click at [243, 94] on button "PAYMENT" at bounding box center [235, 94] width 85 height 25
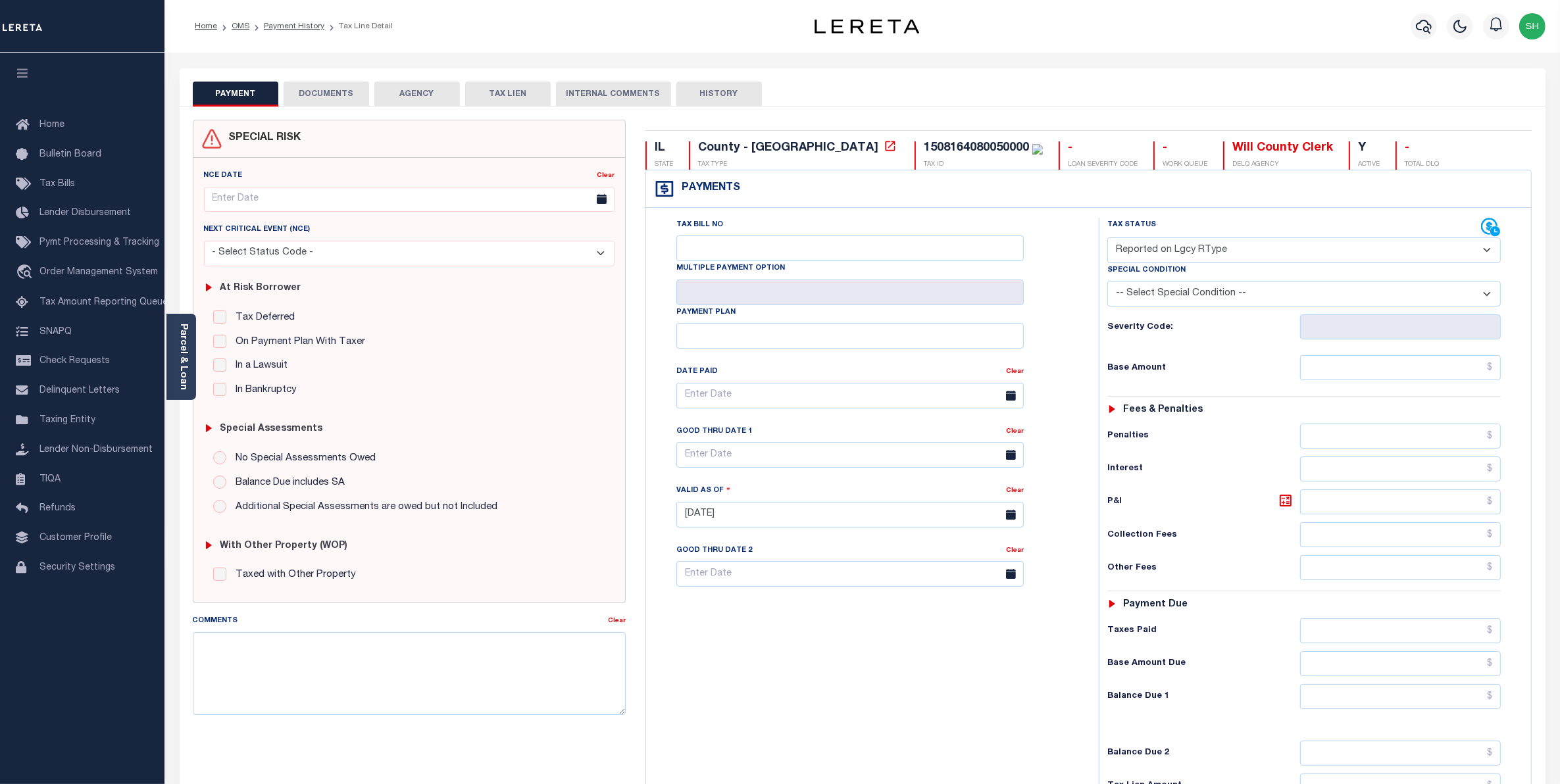
click at [1487, 252] on select "- Select Status Code - Open Due/Unpaid Paid Incomplete No Tax Due Internal Refu…" at bounding box center [1304, 250] width 394 height 26
select select "PYD"
click at [1108, 239] on select "- Select Status Code - Open Due/Unpaid Paid Incomplete No Tax Due Internal Refu…" at bounding box center [1304, 250] width 394 height 26
type input "09/04/2025"
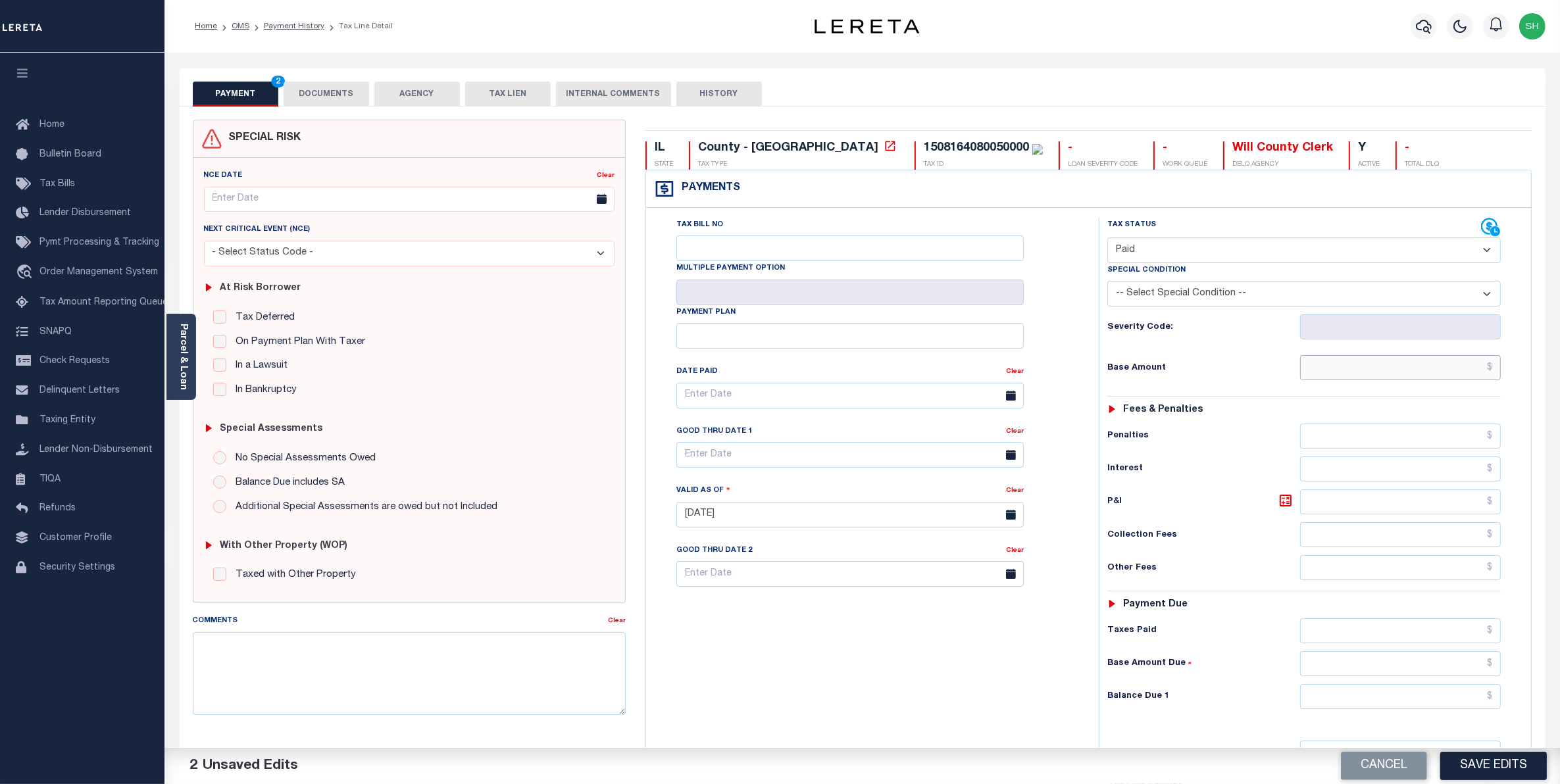
click at [1474, 373] on input "text" at bounding box center [1401, 368] width 202 height 25
type input "$0.00"
click at [1454, 702] on input "text" at bounding box center [1401, 697] width 202 height 25
type input "$0.00"
click at [1511, 768] on button "Save Edits" at bounding box center [1494, 766] width 107 height 28
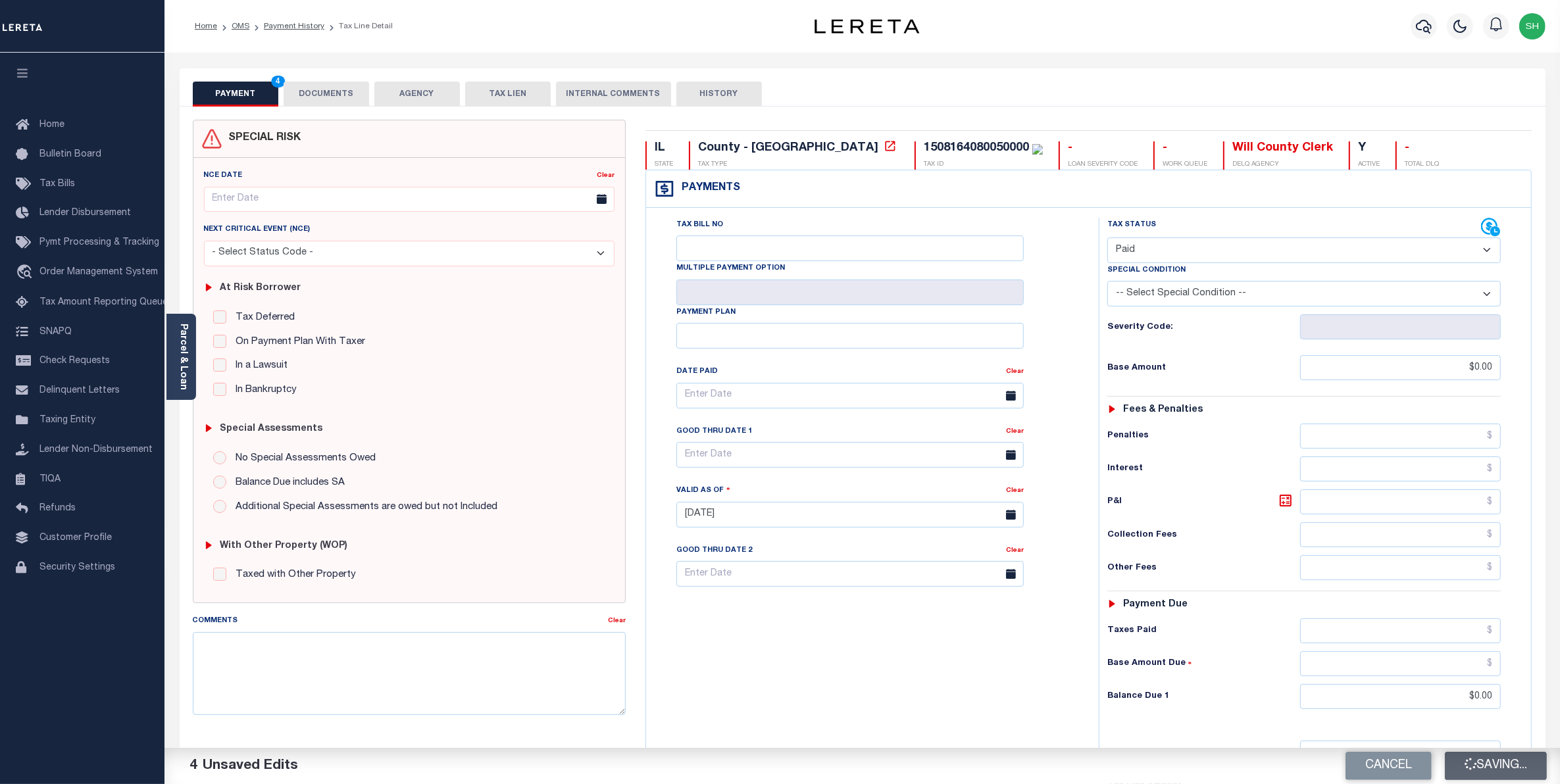
checkbox input "false"
type input "$0"
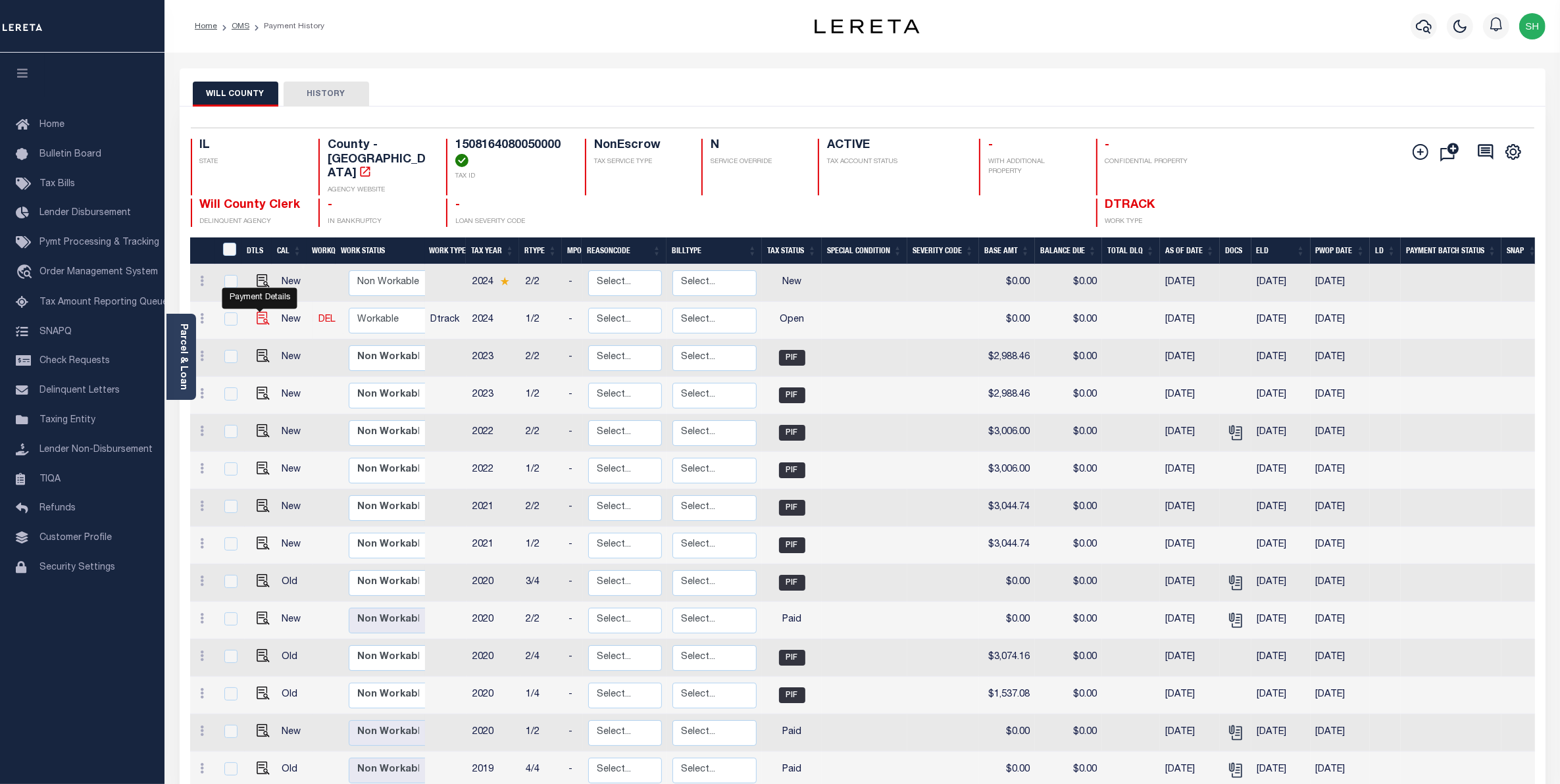
click at [263, 312] on img "" at bounding box center [263, 319] width 13 height 13
checkbox input "true"
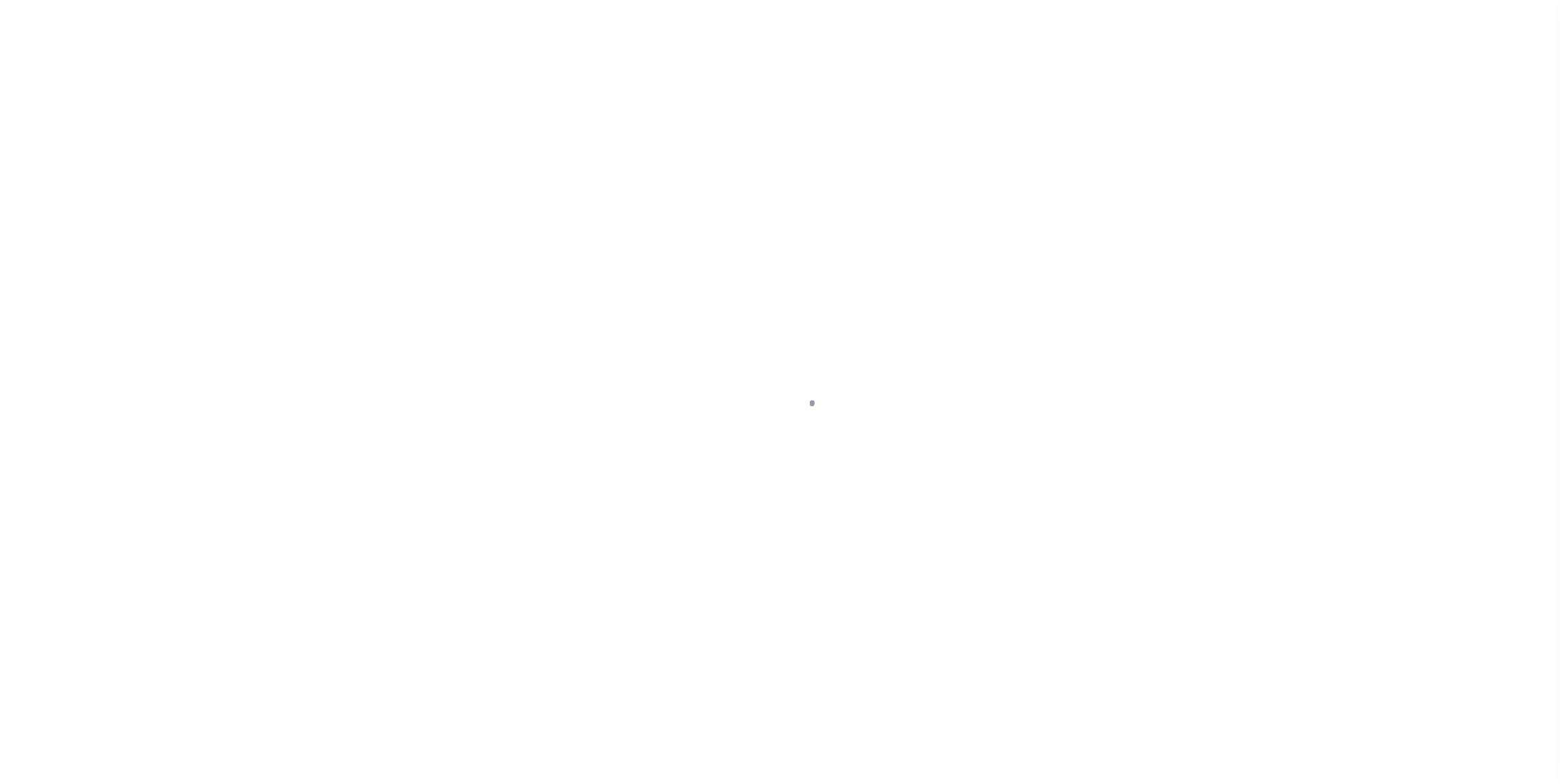
select select "OP2"
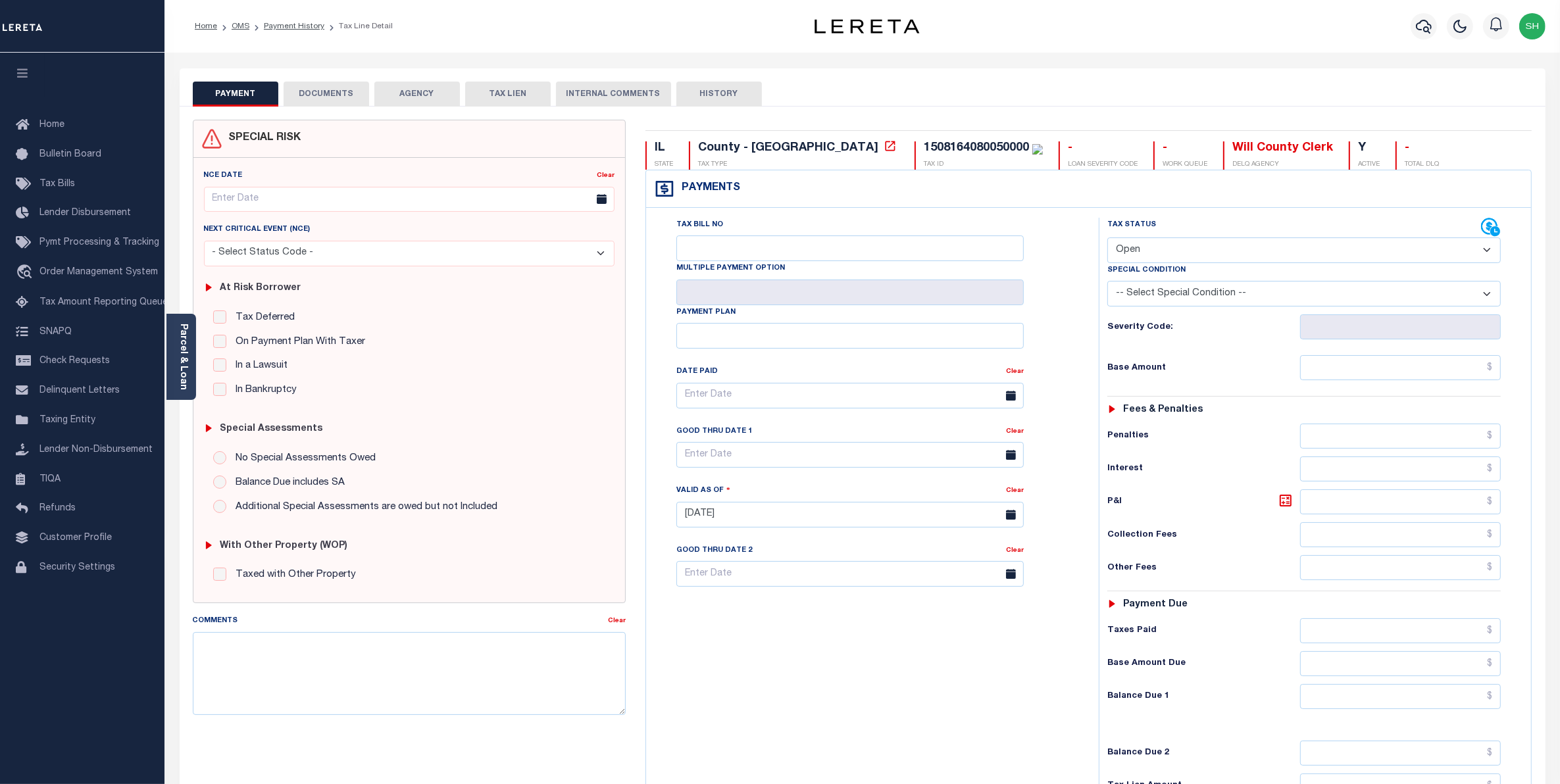
click at [335, 93] on button "DOCUMENTS" at bounding box center [326, 94] width 85 height 25
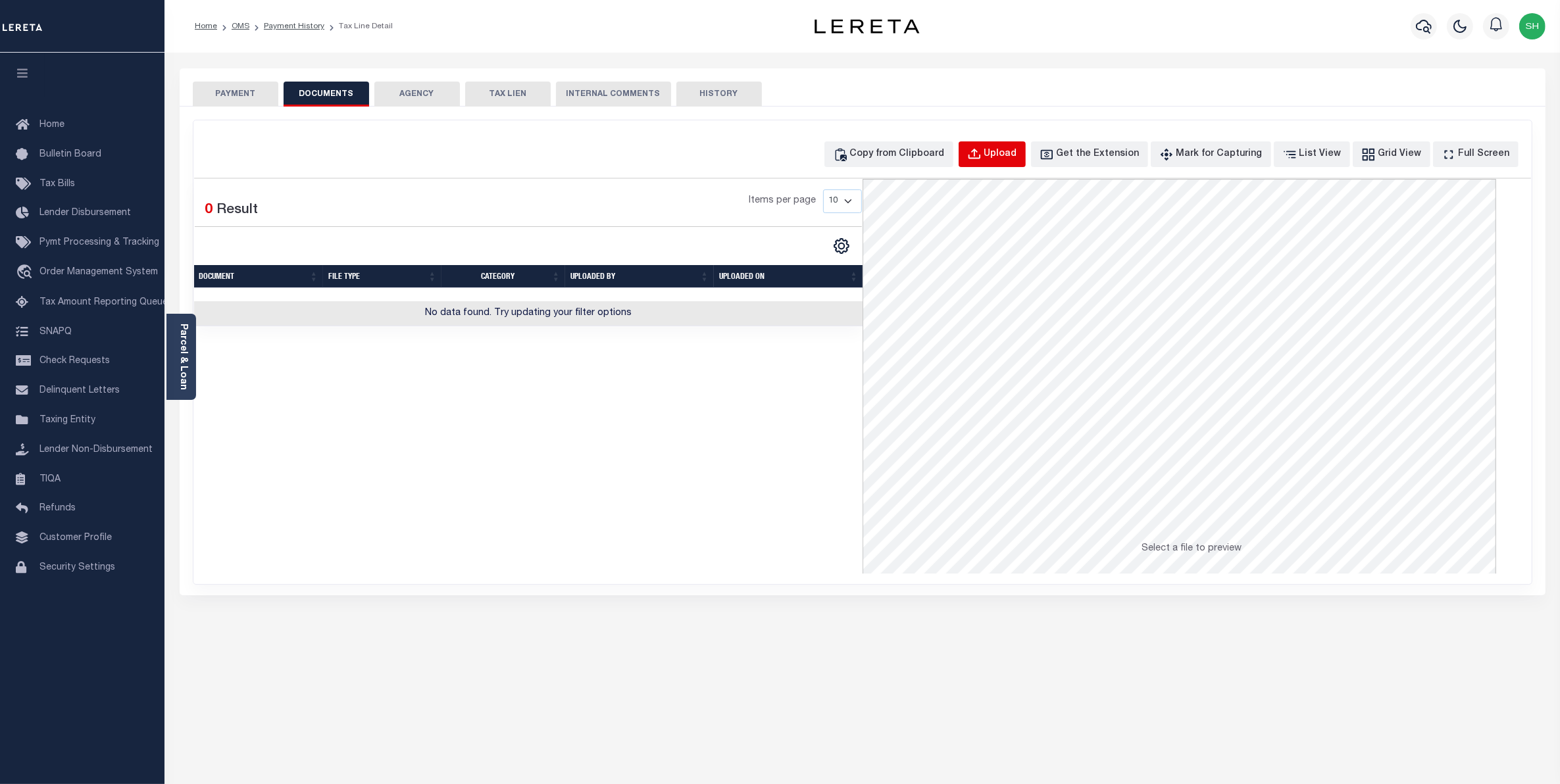
click at [1017, 159] on div "Upload" at bounding box center [1000, 155] width 33 height 15
select select "POP"
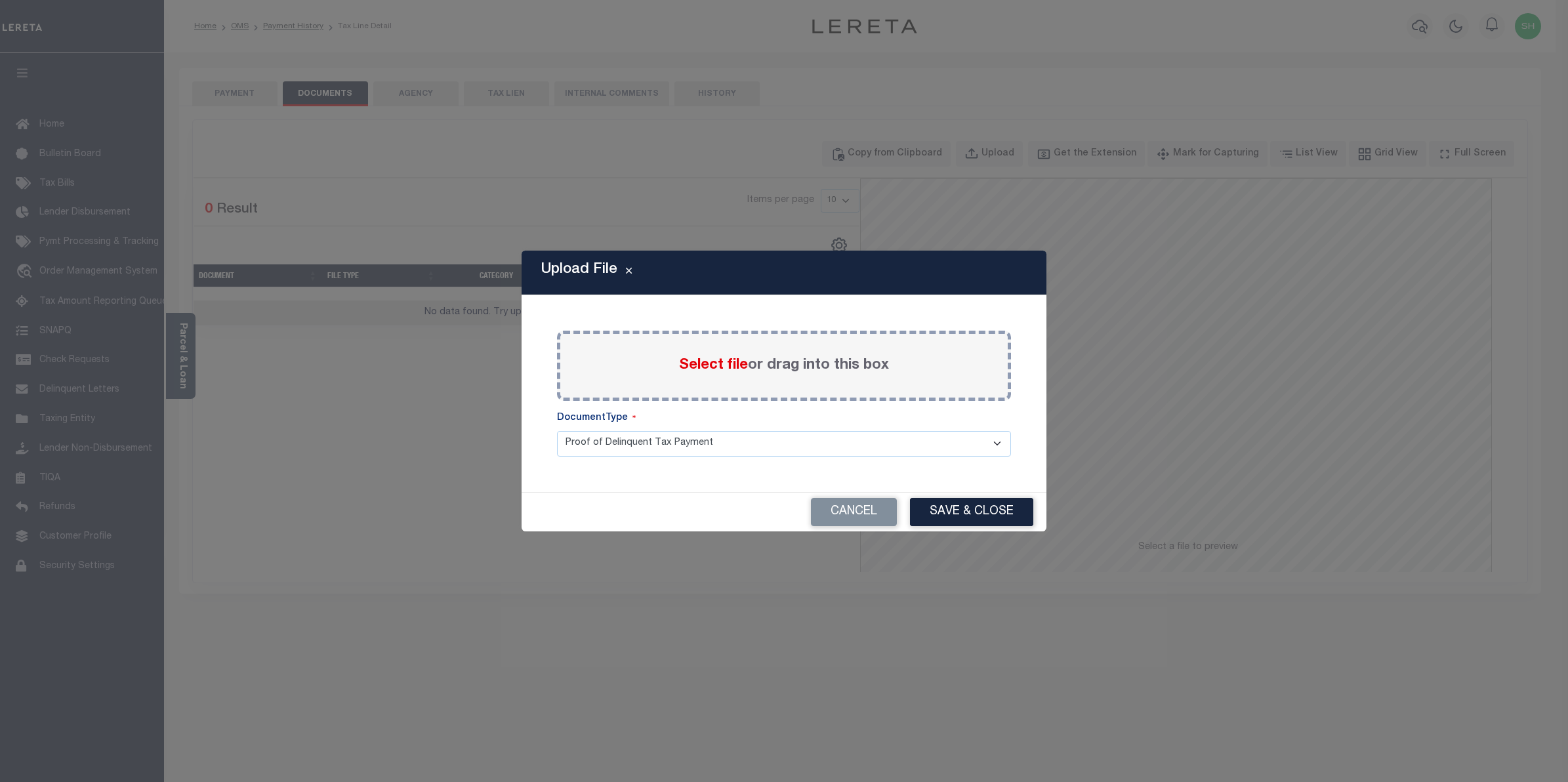
click at [732, 366] on span "Select file" at bounding box center [713, 366] width 69 height 15
click at [0, 0] on input "Select file or drag into this box" at bounding box center [0, 0] width 0 height 0
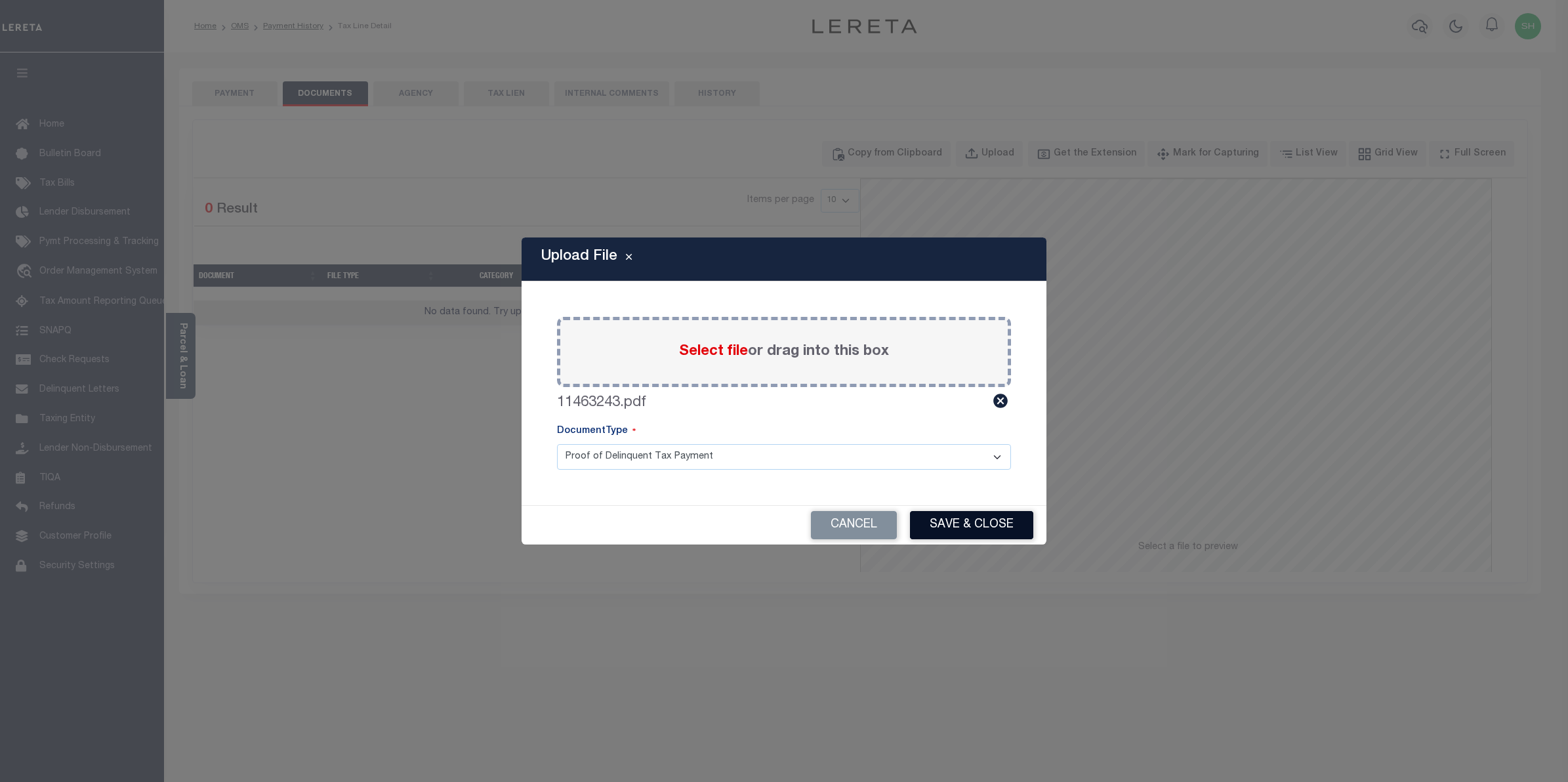
click at [1003, 525] on button "Save & Close" at bounding box center [971, 525] width 123 height 28
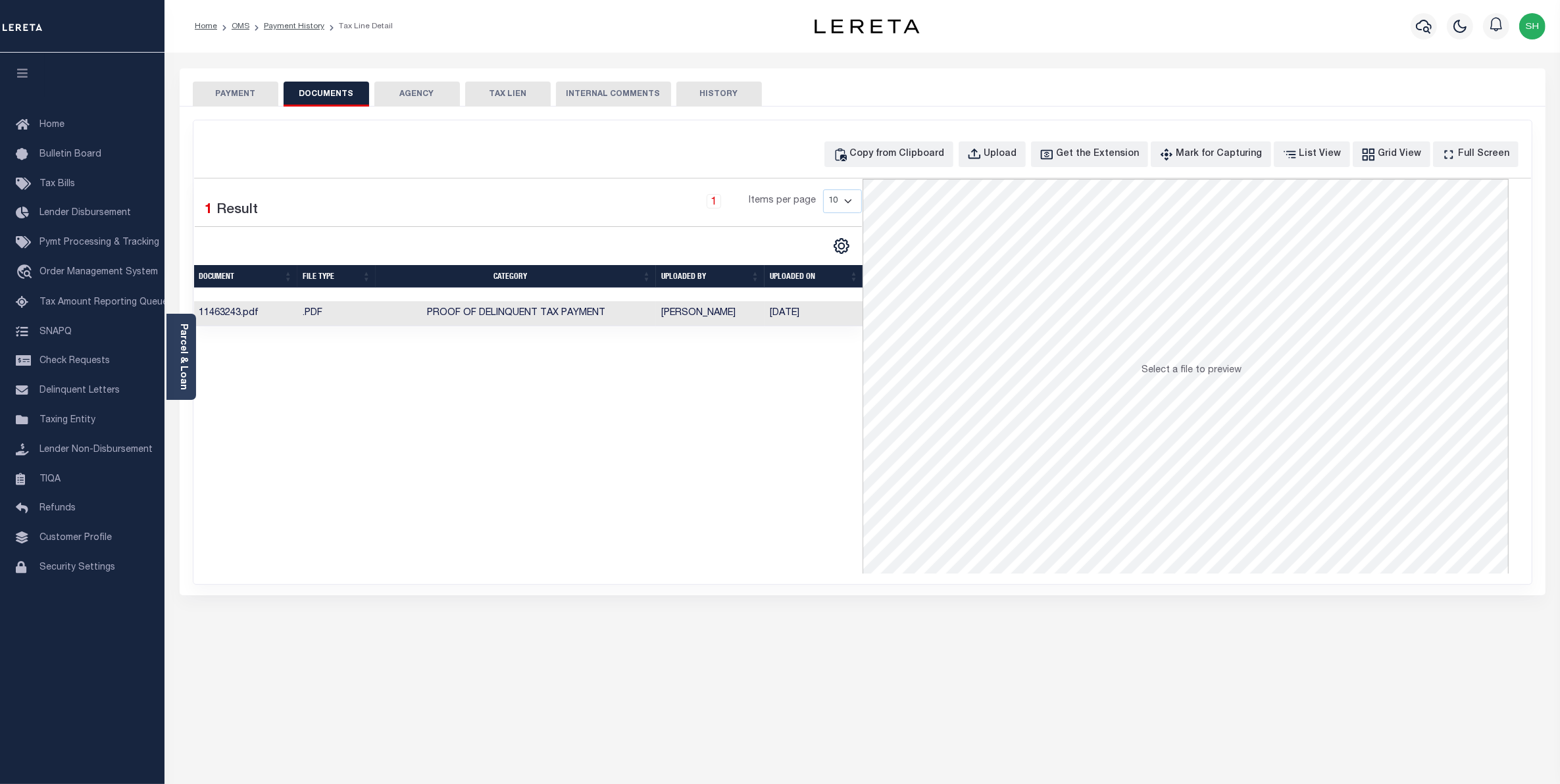
click at [230, 86] on button "PAYMENT" at bounding box center [235, 94] width 85 height 25
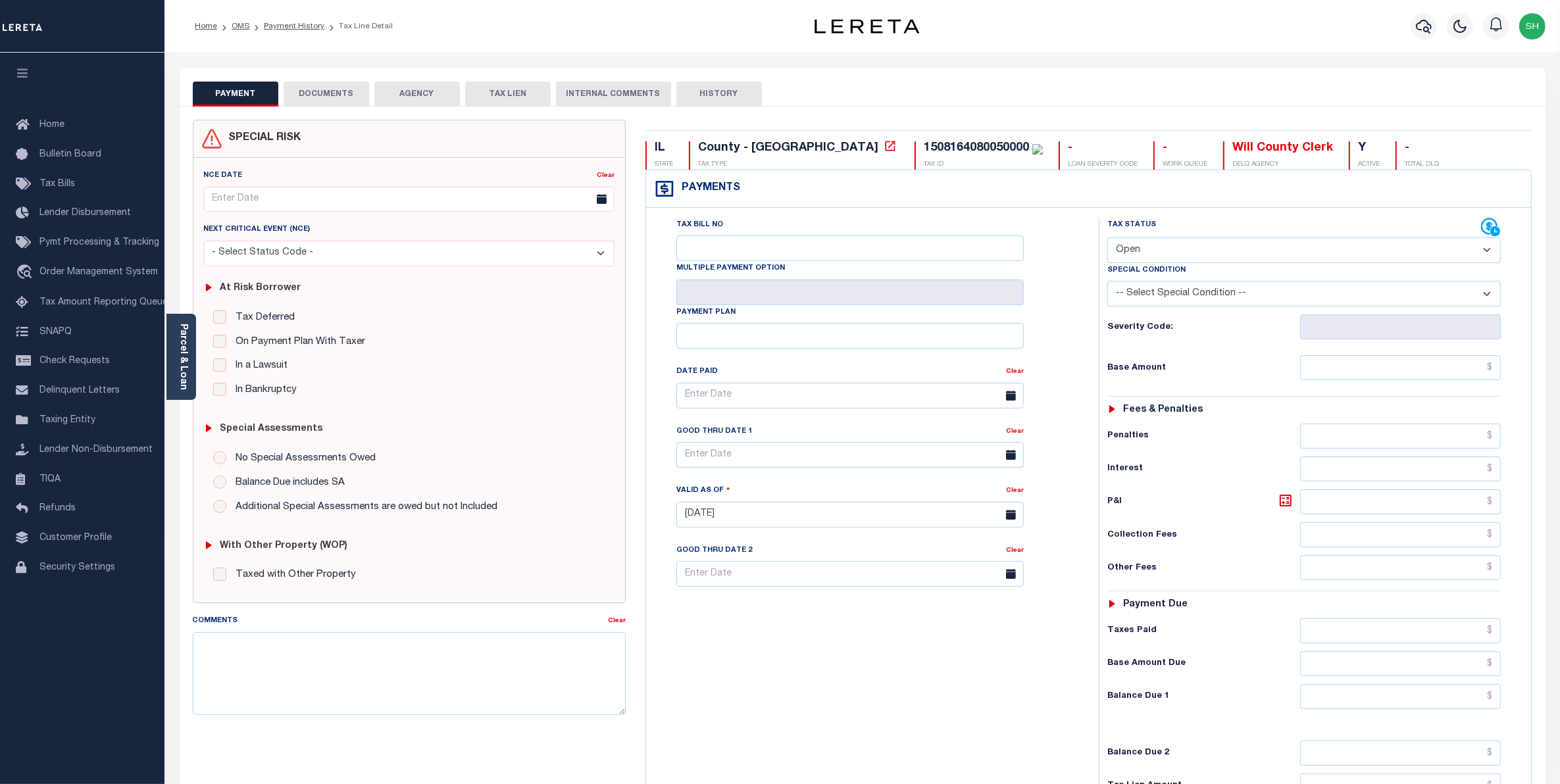
click at [1485, 255] on select "- Select Status Code - Open Due/Unpaid Paid Incomplete No Tax Due Internal Refu…" at bounding box center [1304, 250] width 394 height 26
select select "PYD"
click at [1108, 239] on select "- Select Status Code - Open Due/Unpaid Paid Incomplete No Tax Due Internal Refu…" at bounding box center [1304, 250] width 394 height 26
type input "09/04/2025"
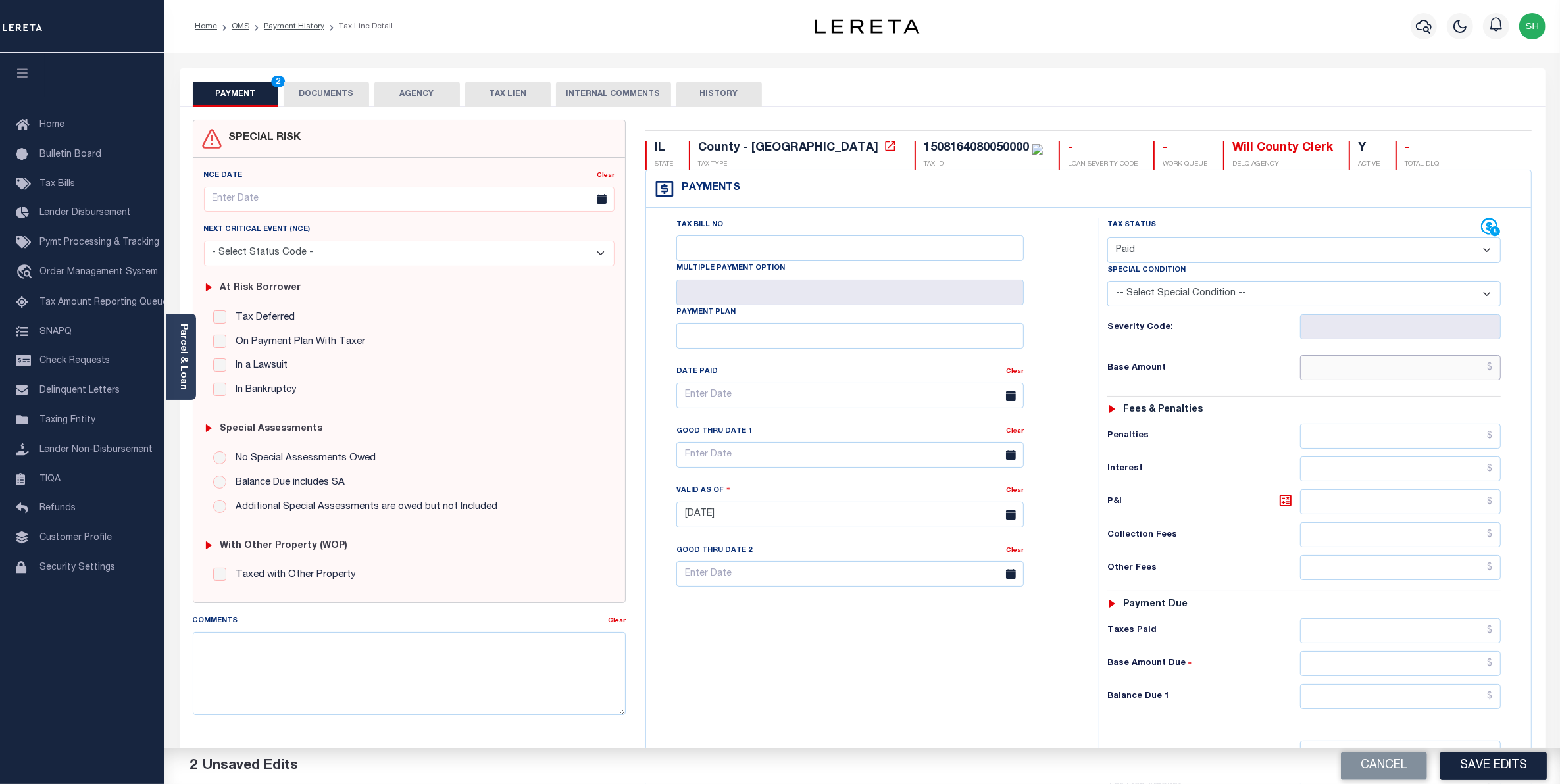
click at [1430, 376] on input "text" at bounding box center [1401, 368] width 202 height 25
type input "$2,819.30"
click at [1455, 580] on input "text" at bounding box center [1401, 568] width 202 height 25
click at [1463, 699] on input "text" at bounding box center [1401, 697] width 202 height 25
type input "$0.00"
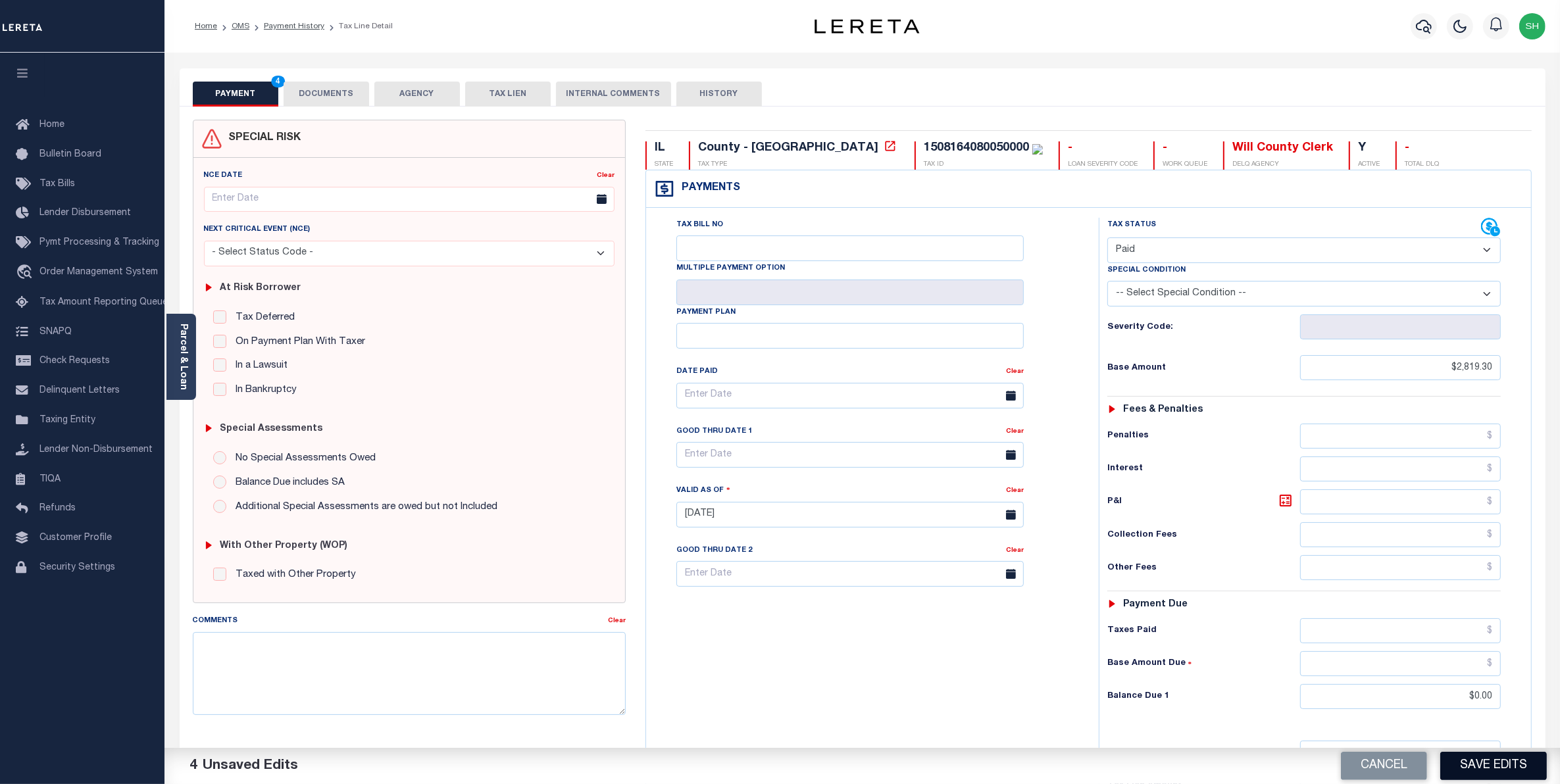
click at [1491, 757] on button "Save Edits" at bounding box center [1494, 766] width 107 height 28
checkbox input "false"
type input "$2,819.3"
type input "$0"
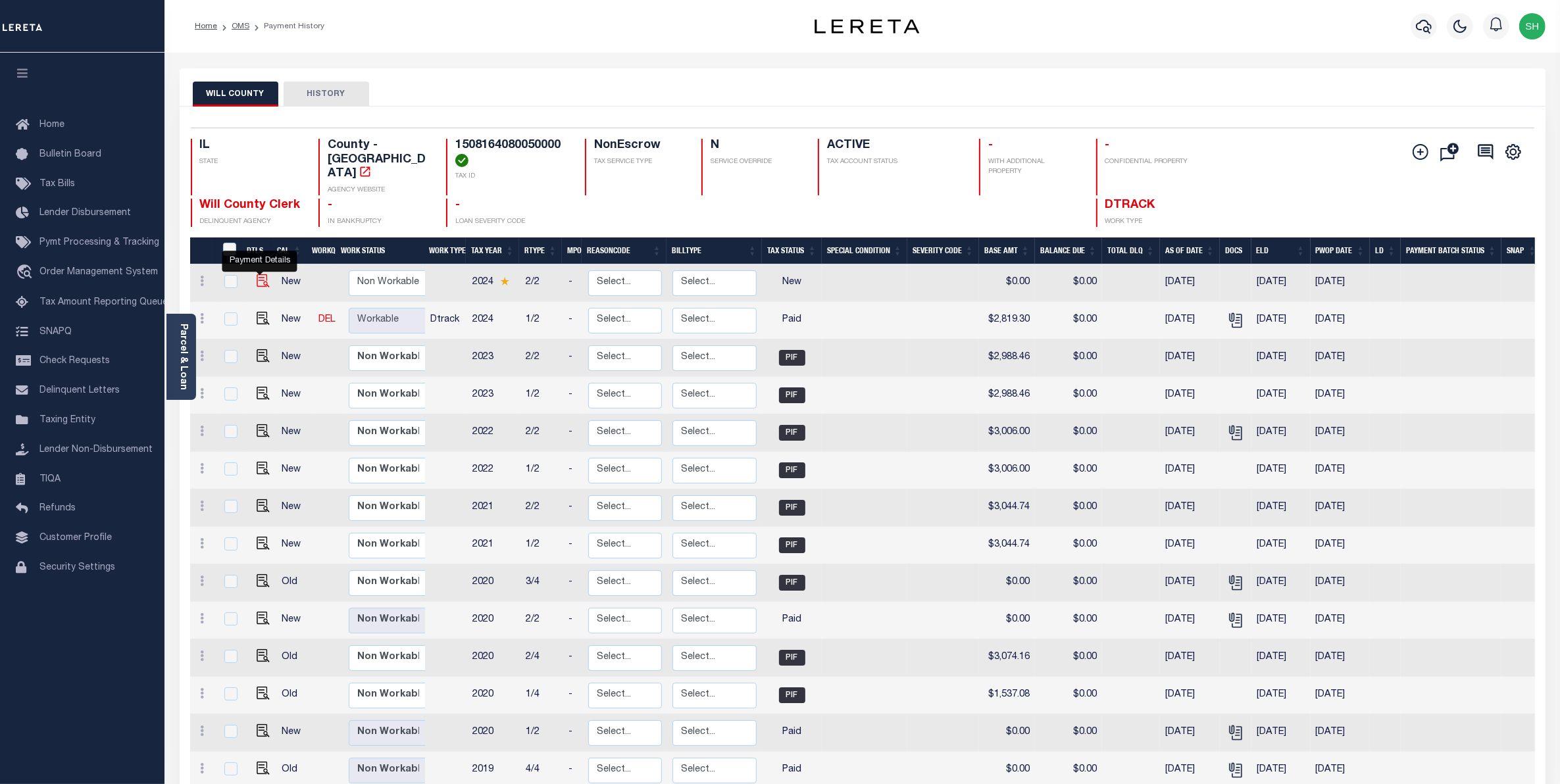
click at [258, 275] on img "" at bounding box center [263, 281] width 13 height 13
checkbox input "true"
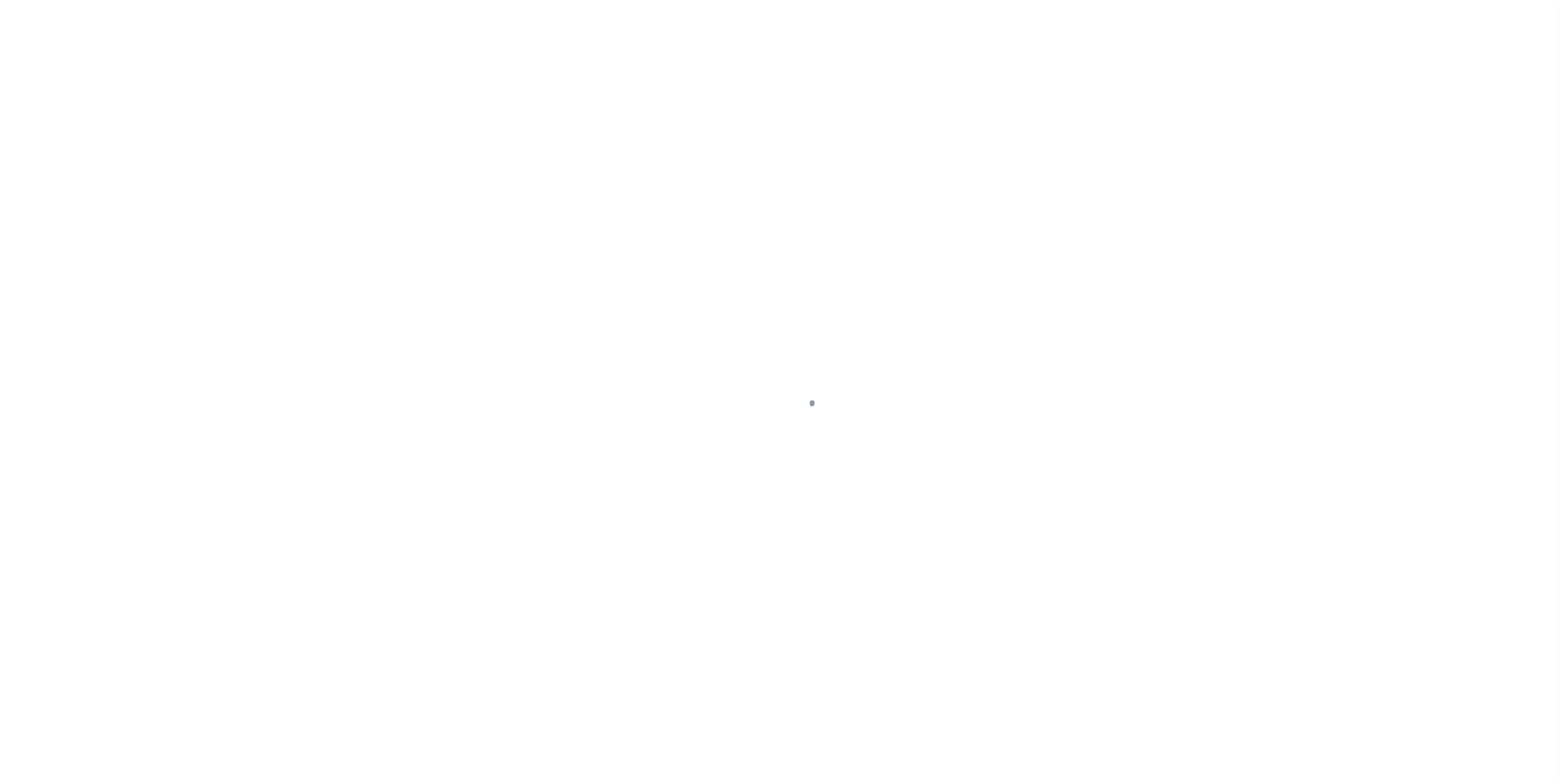
select select "NW2"
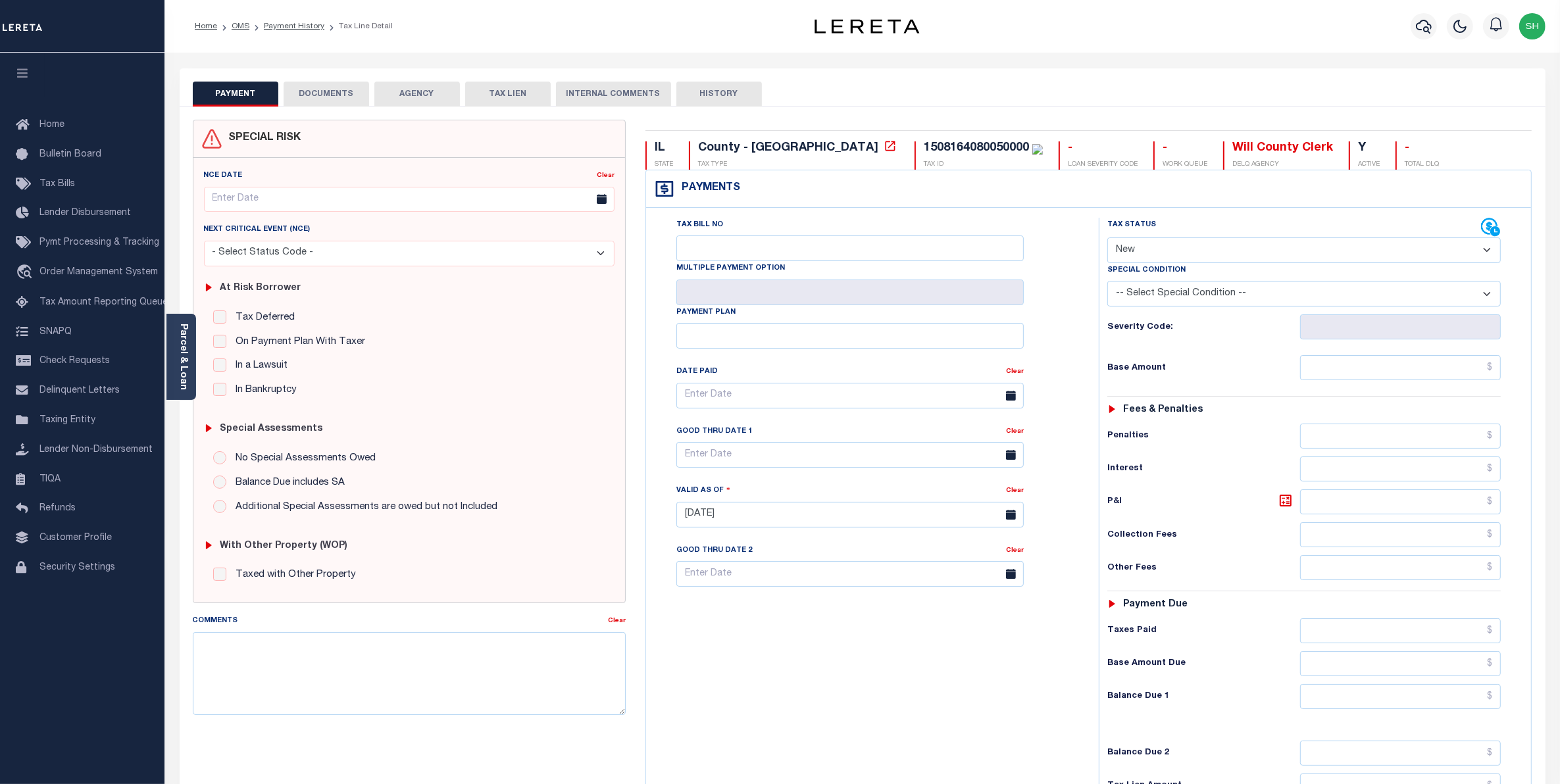
click at [321, 89] on button "DOCUMENTS" at bounding box center [326, 94] width 85 height 25
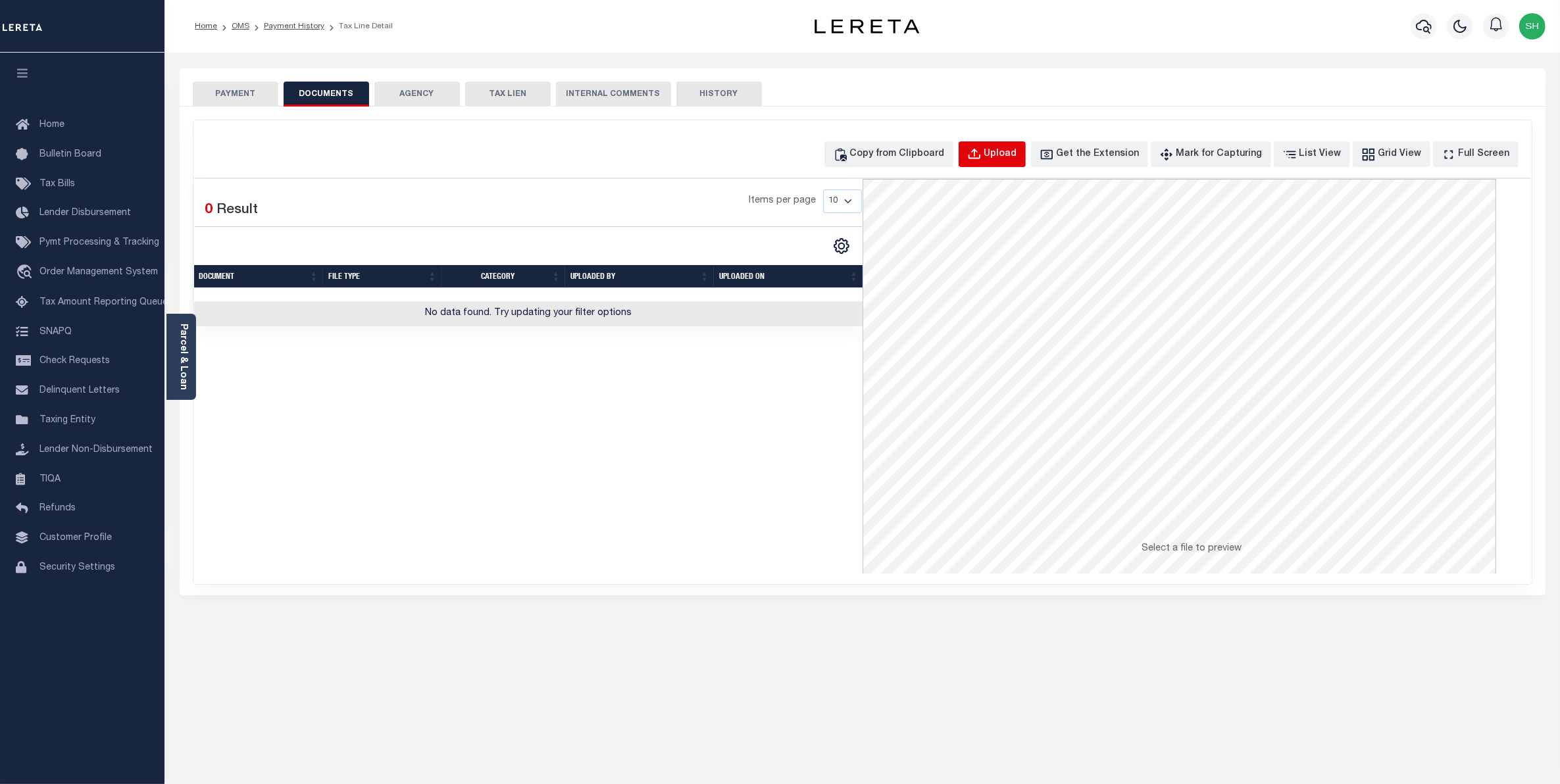
click at [1013, 152] on div "Upload" at bounding box center [1000, 155] width 33 height 15
select select "POP"
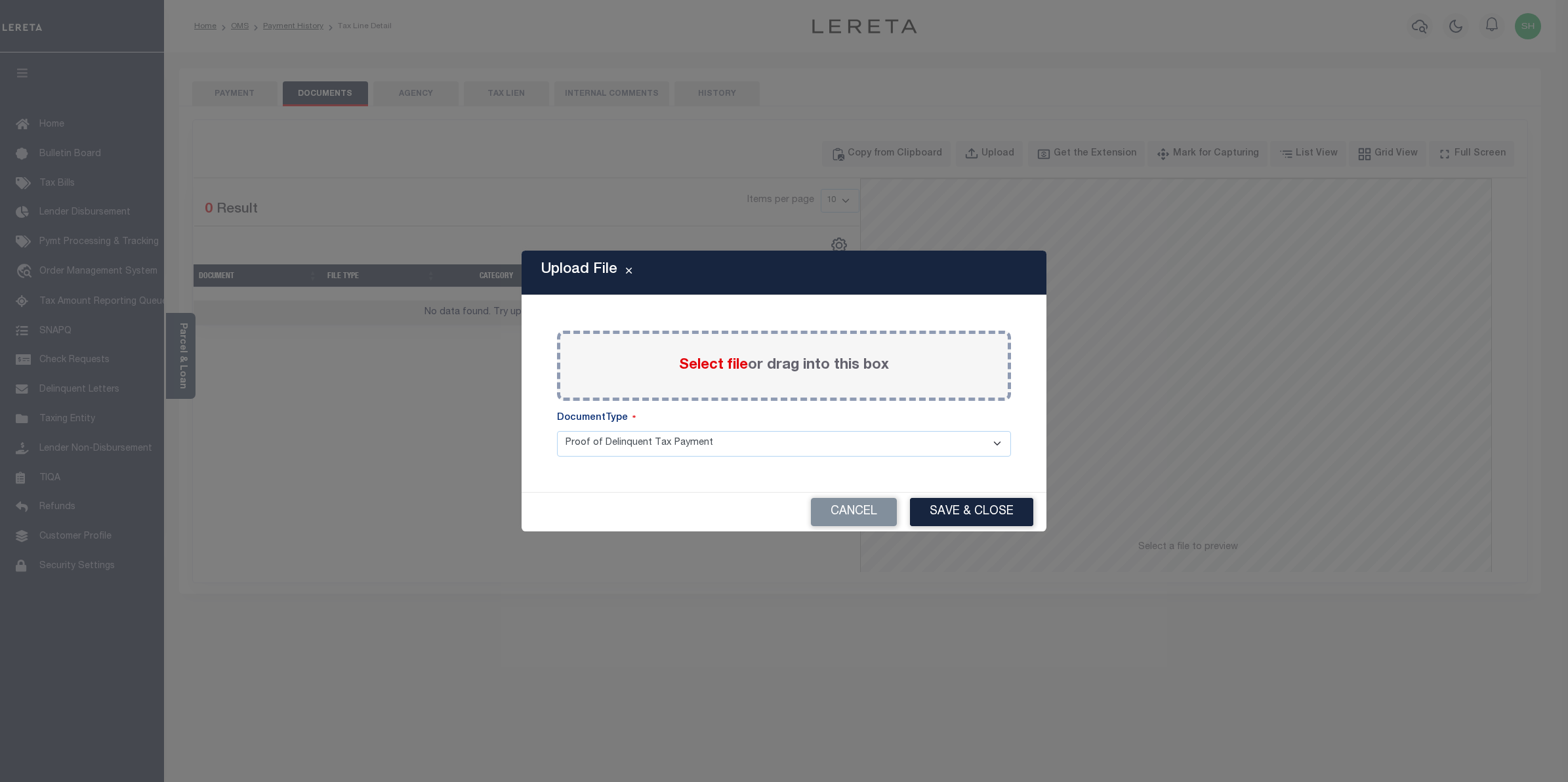
click at [729, 367] on span "Select file" at bounding box center [713, 366] width 69 height 15
click at [0, 0] on input "Select file or drag into this box" at bounding box center [0, 0] width 0 height 0
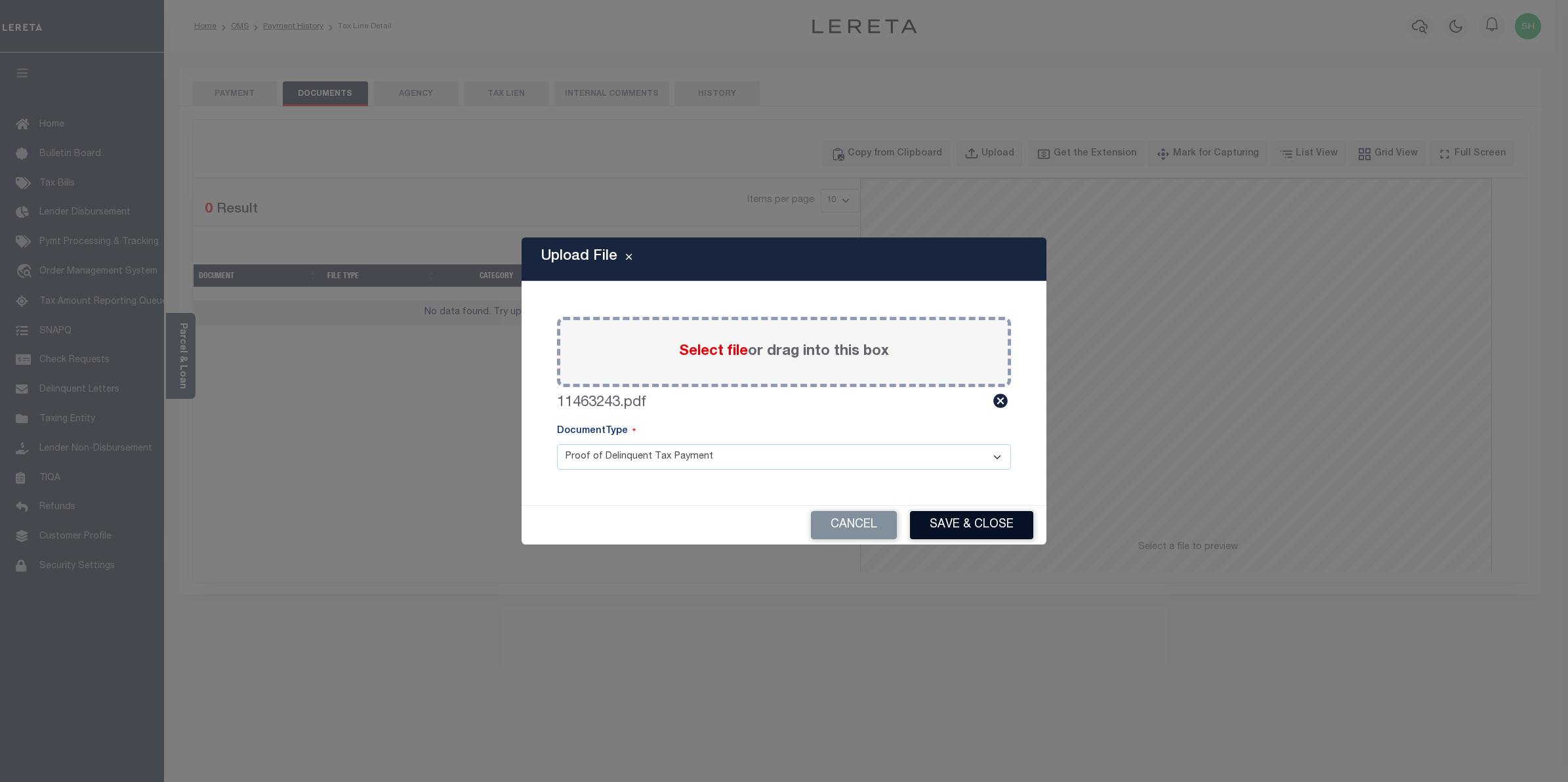
click at [986, 526] on button "Save & Close" at bounding box center [971, 525] width 123 height 28
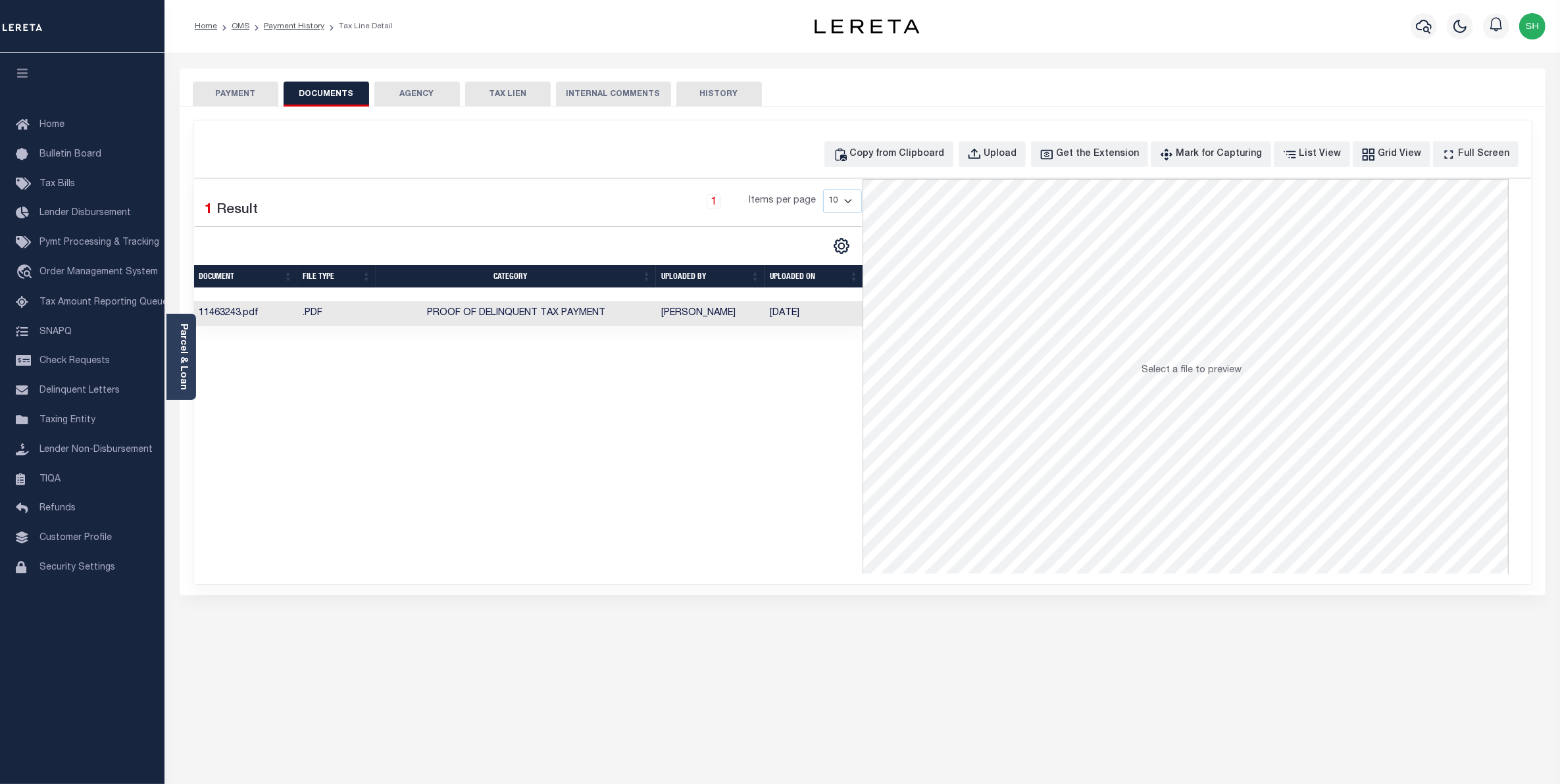
click at [245, 97] on button "PAYMENT" at bounding box center [235, 94] width 85 height 25
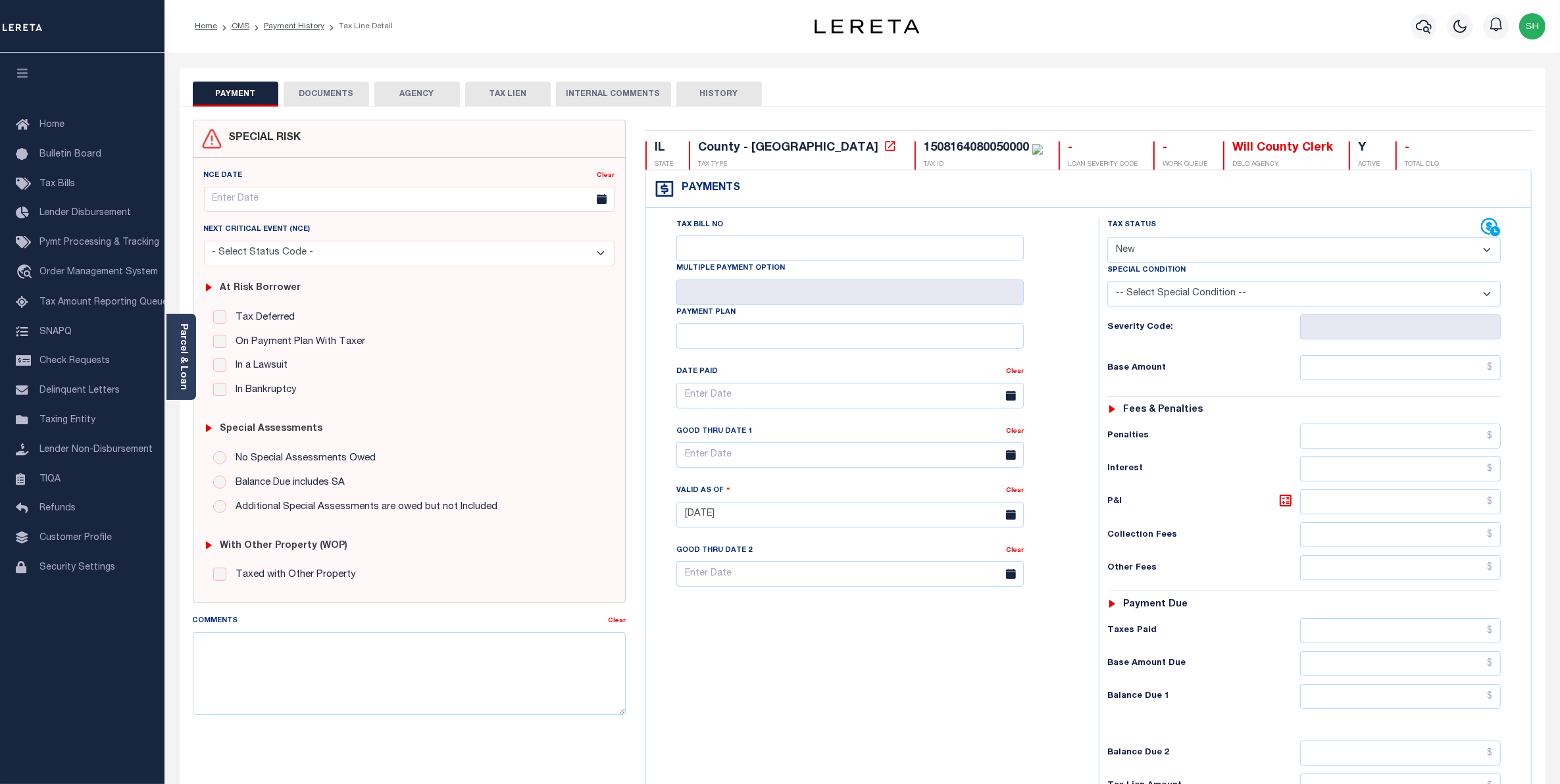
click at [1487, 254] on select "- Select Status Code - Open Due/Unpaid Paid Incomplete No Tax Due Internal Refu…" at bounding box center [1304, 250] width 394 height 26
select select "PYD"
click at [1108, 239] on select "- Select Status Code - Open Due/Unpaid Paid Incomplete No Tax Due Internal Refu…" at bounding box center [1304, 250] width 394 height 26
type input "09/04/2025"
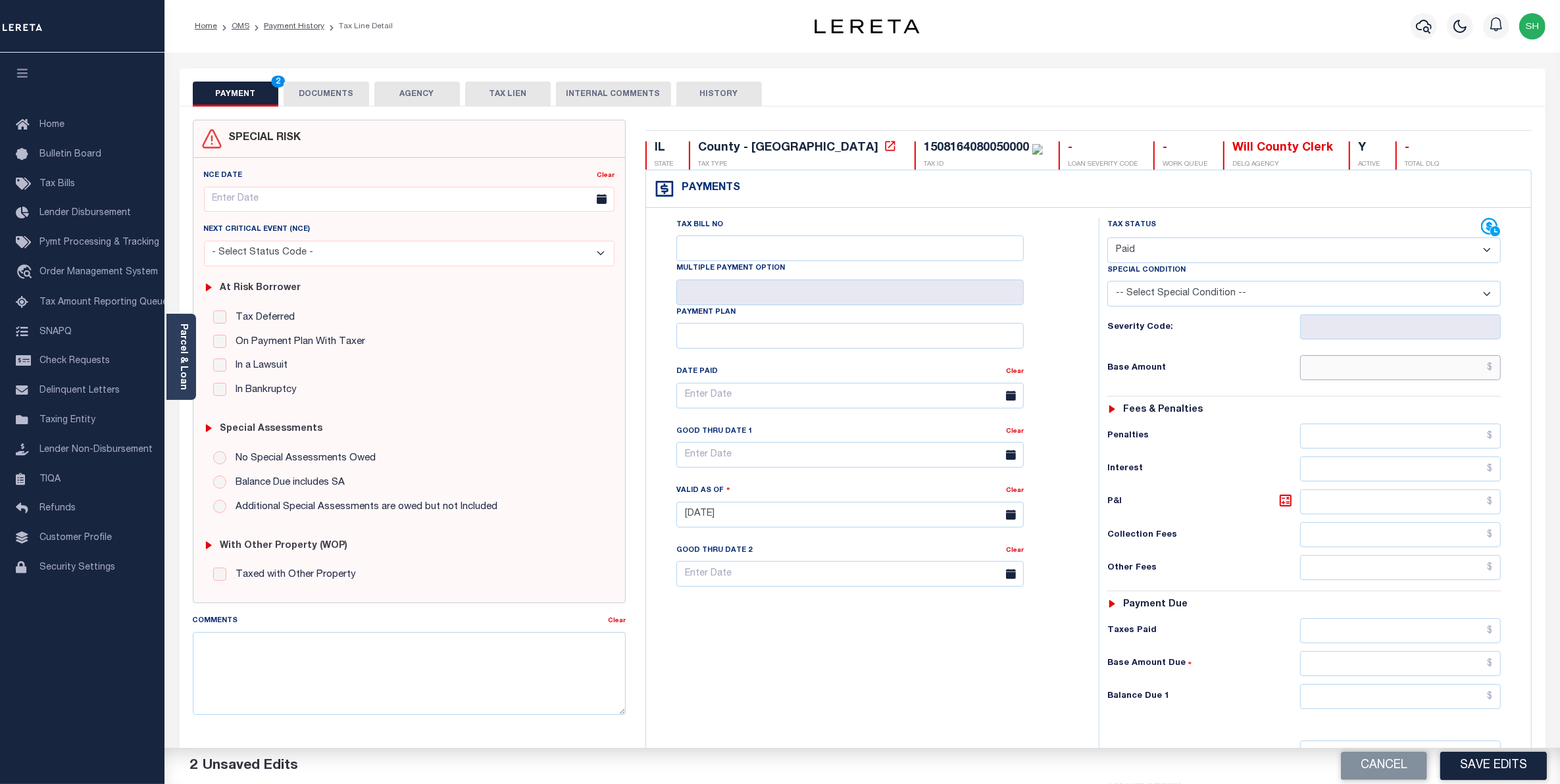
click at [1458, 377] on input "text" at bounding box center [1401, 368] width 202 height 25
type input "$2,819.30"
type input "$0.00"
click at [1478, 772] on button "Save Edits" at bounding box center [1494, 766] width 107 height 28
checkbox input "false"
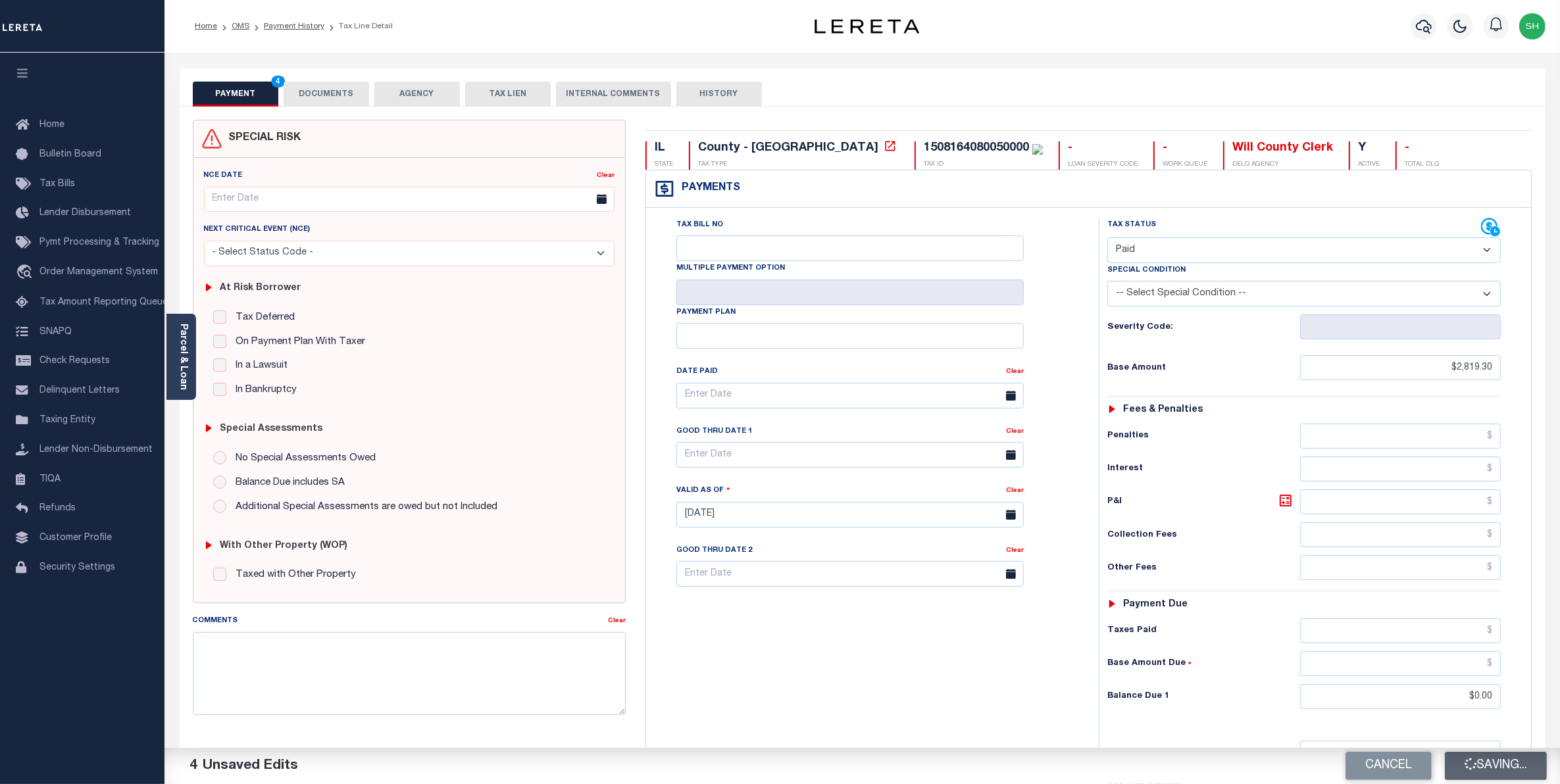
type input "$2,819.3"
type input "$0"
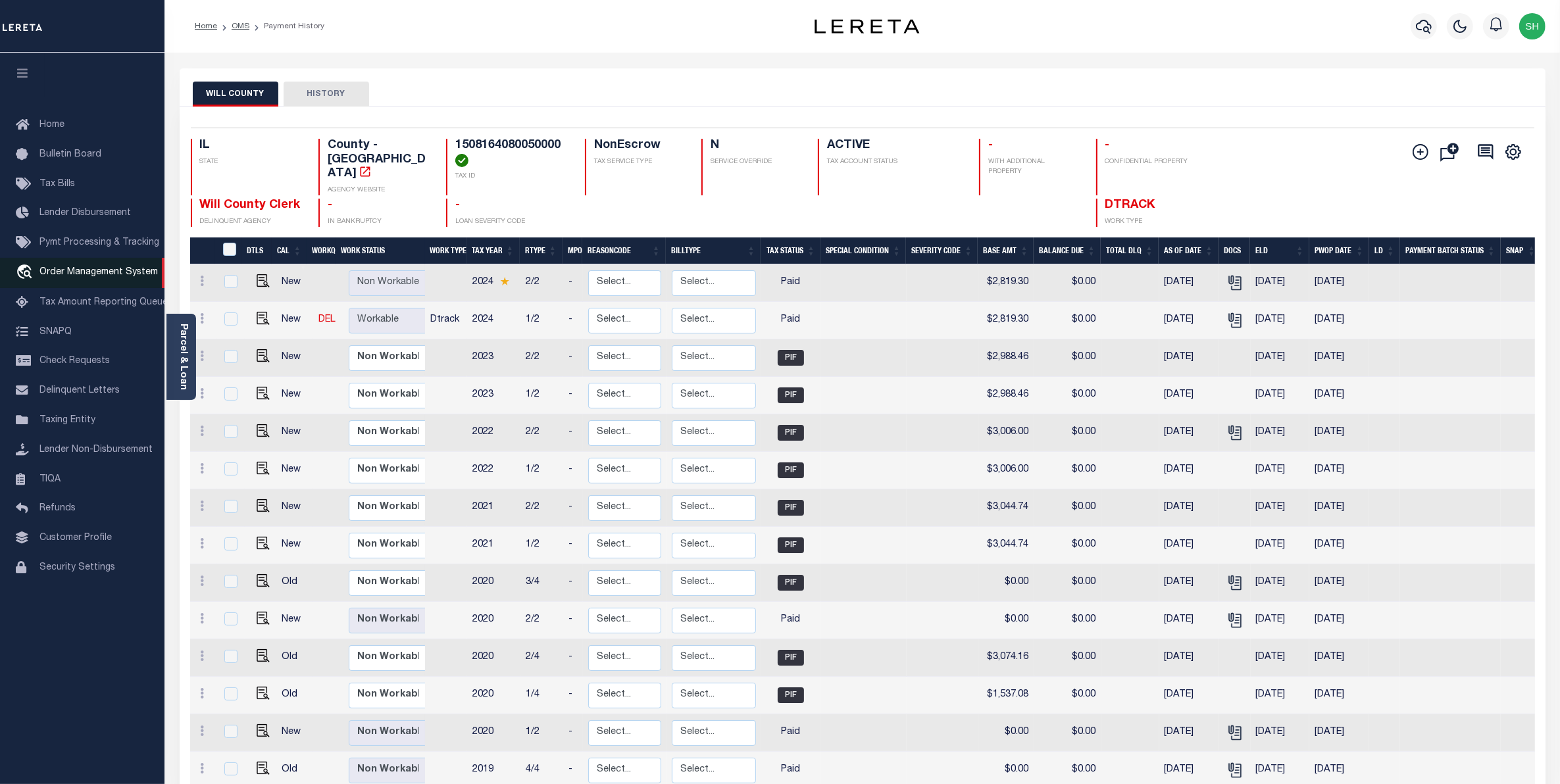
click at [44, 276] on span "Order Management System" at bounding box center [99, 273] width 118 height 9
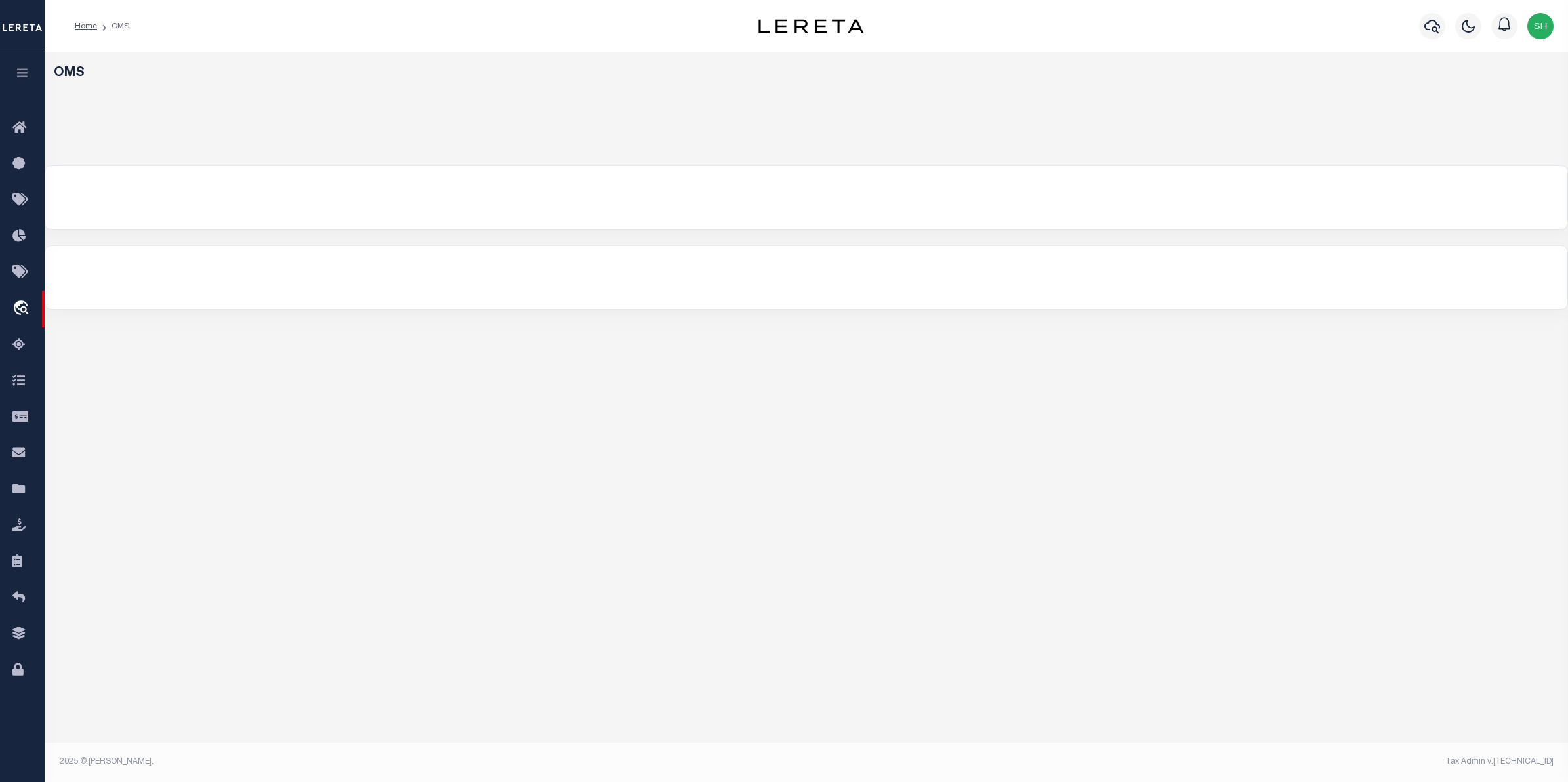
select select "200"
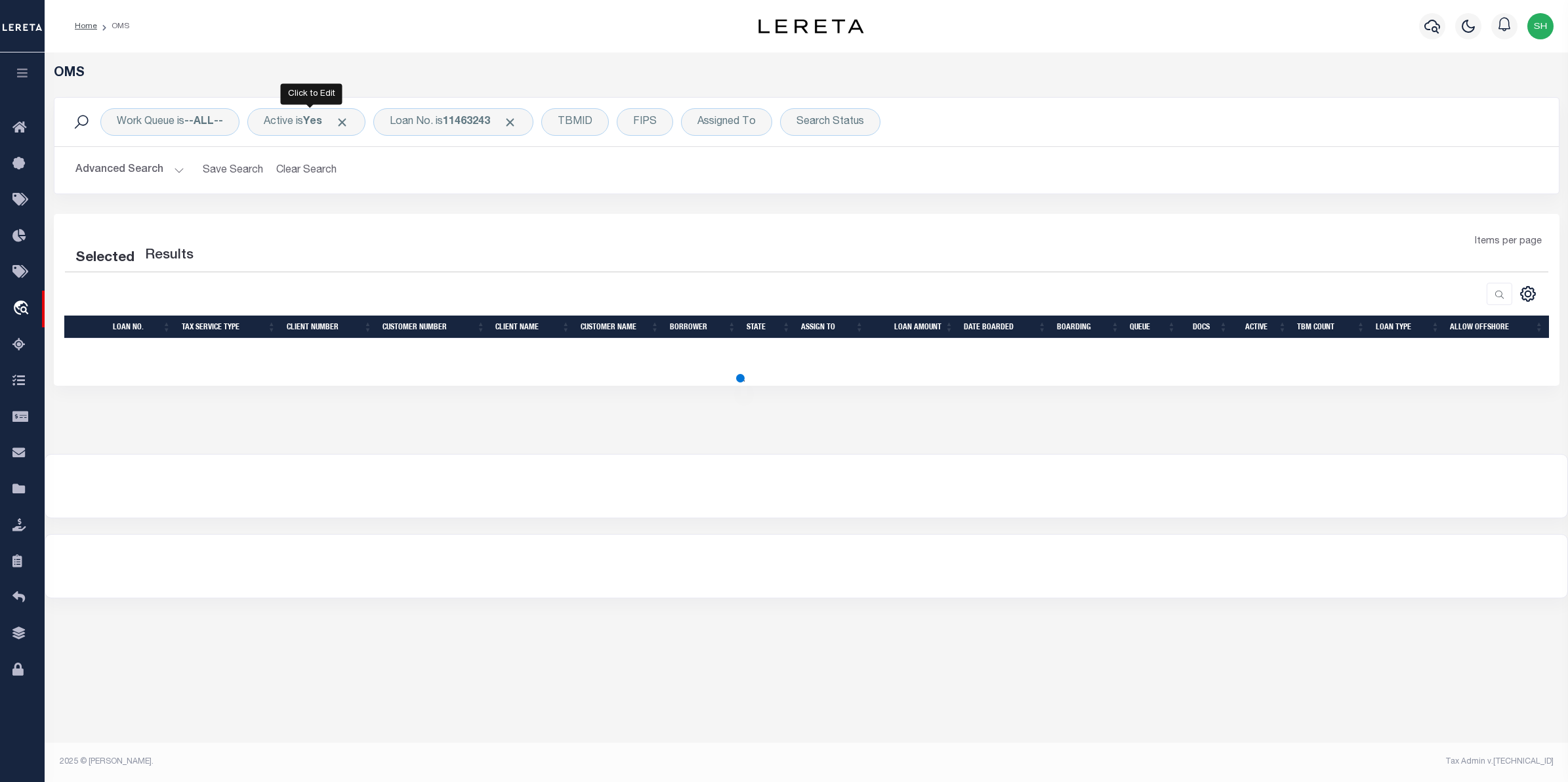
select select "200"
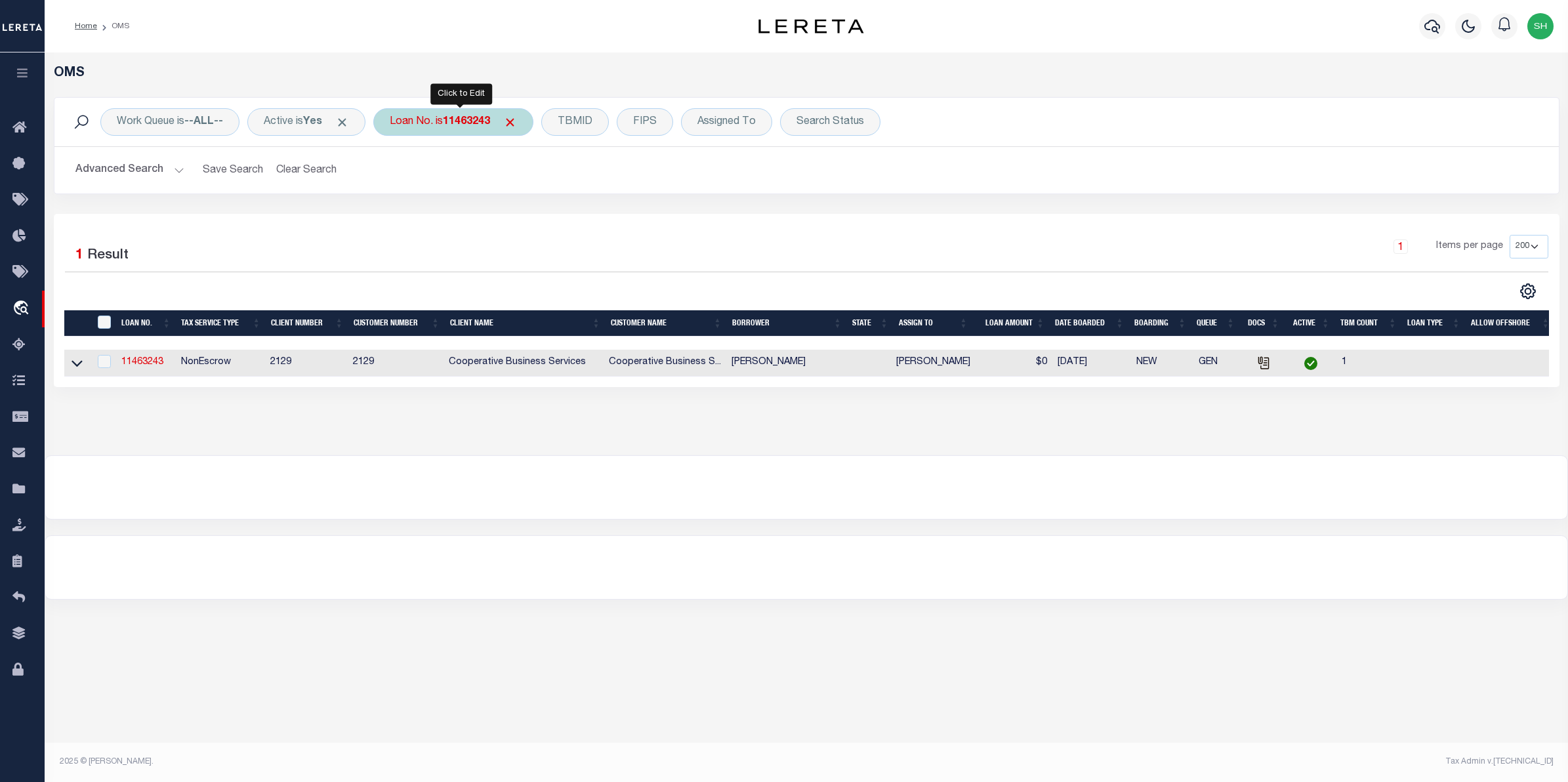
click at [428, 122] on div "Loan No. is 11463243" at bounding box center [453, 122] width 160 height 28
type input "11463248"
click at [571, 210] on input "Apply" at bounding box center [563, 215] width 39 height 22
click at [82, 365] on icon at bounding box center [77, 364] width 11 height 7
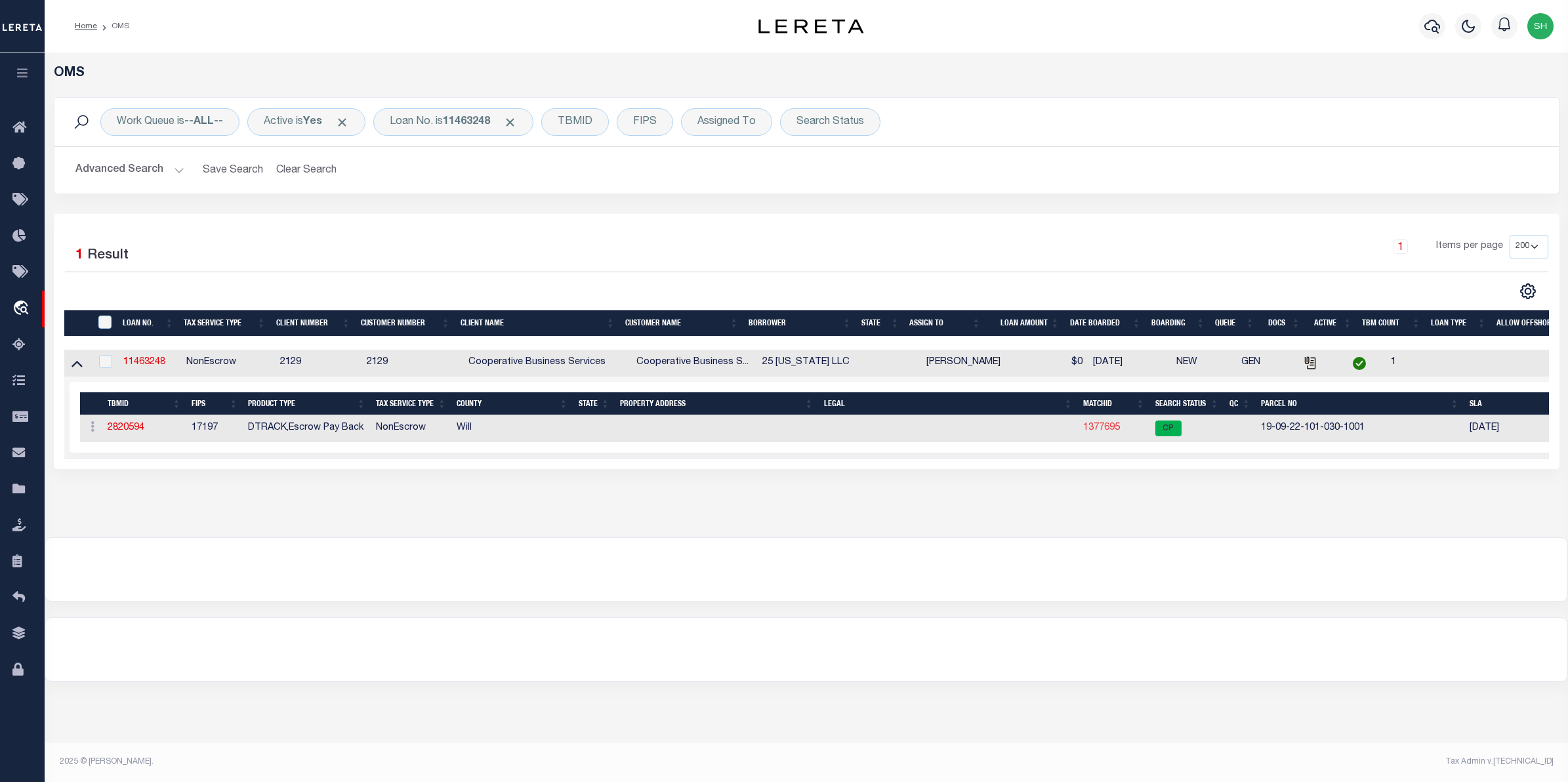
click at [1110, 432] on link "1377695" at bounding box center [1102, 428] width 36 height 9
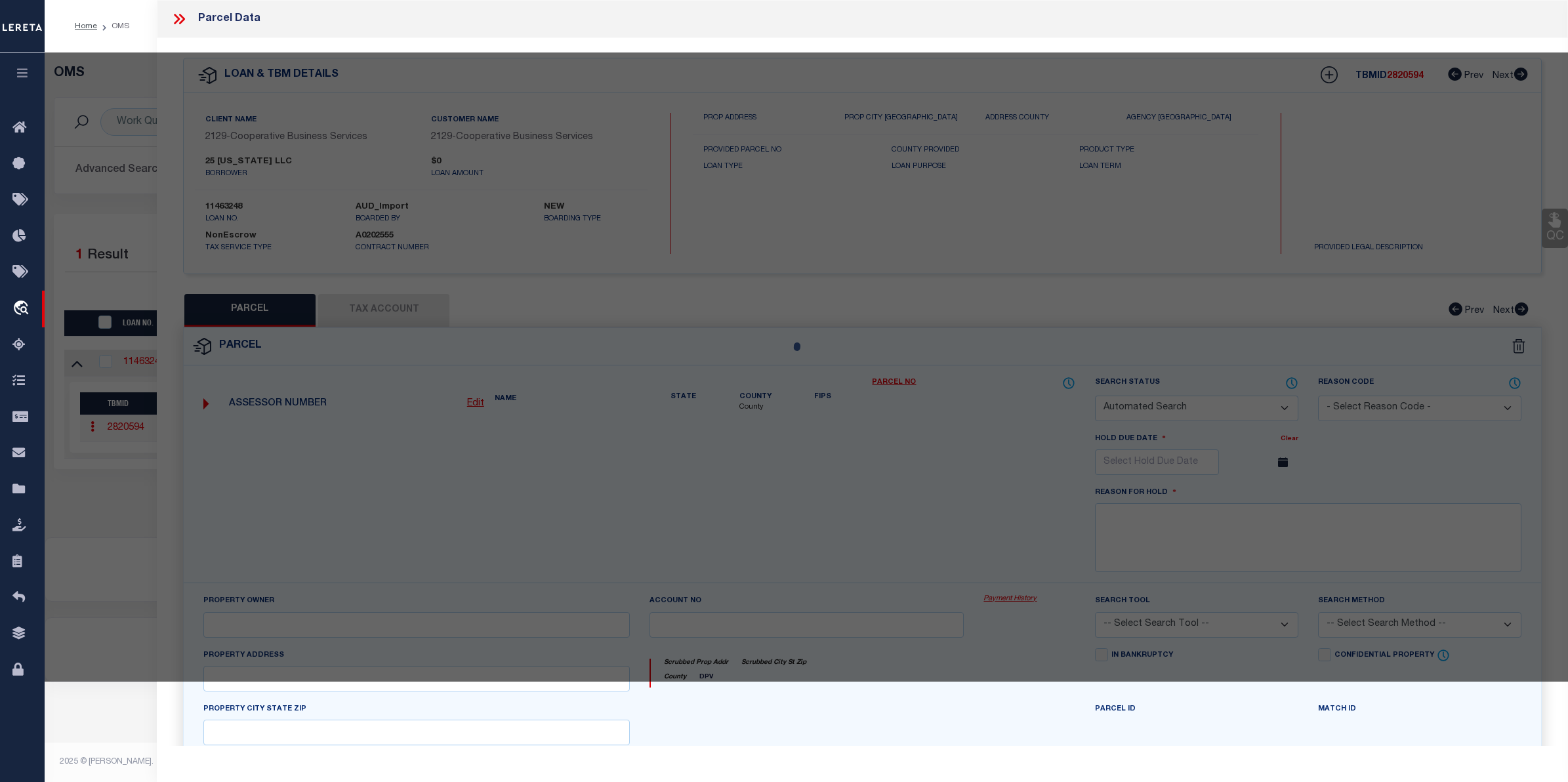
checkbox input "false"
select select "CP"
type input "25 [US_STATE] LLC"
select select
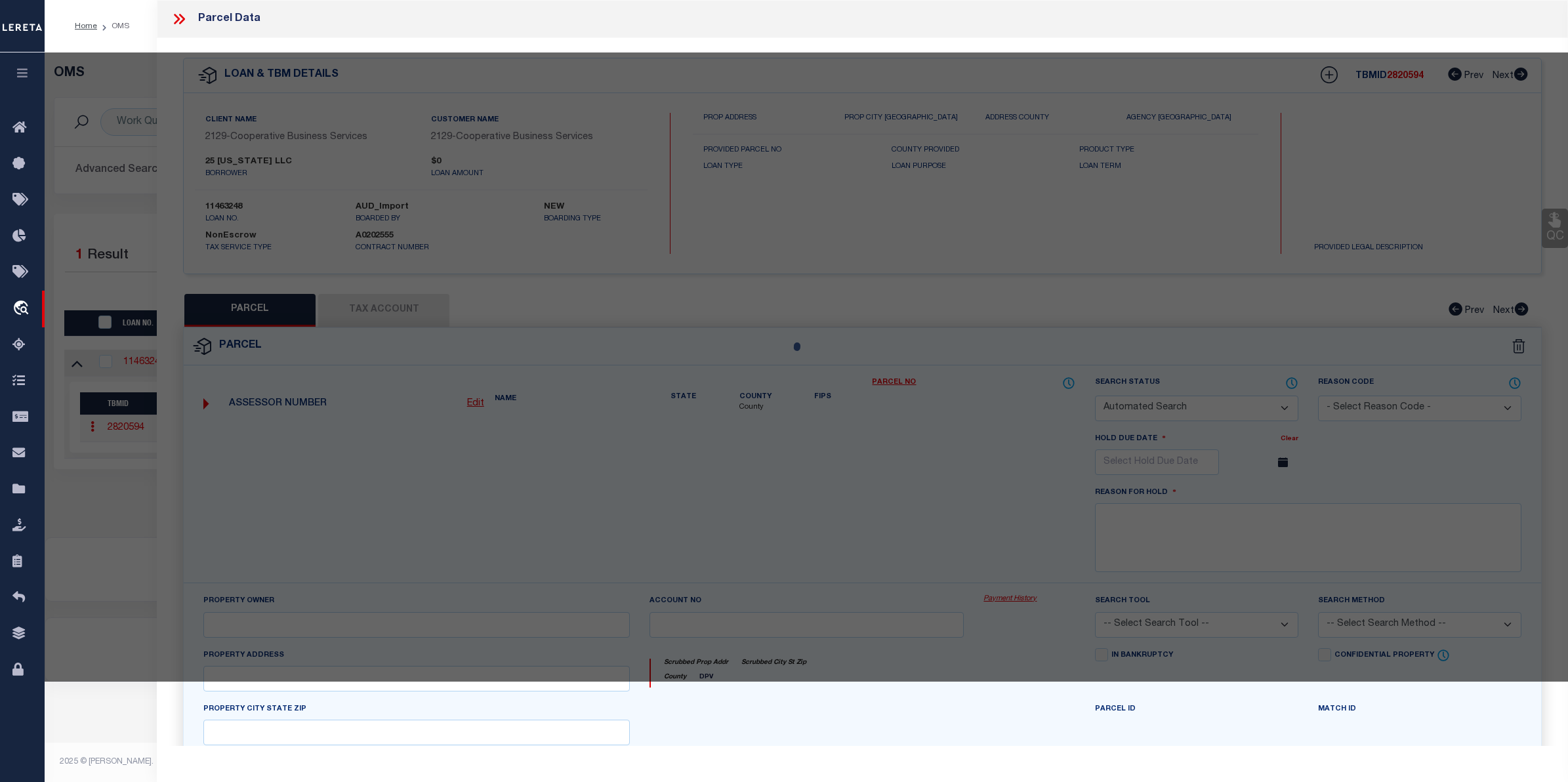
type input "[STREET_ADDRESS][US_STATE]"
checkbox input "false"
type input "FRANKFORT IL 60423"
type textarea "UNIT 25 IN PRAIRIE BUILDING CONDOS, A SUB OF LOT 2 IN BANK ONE FRANKFORT SUB, B…"
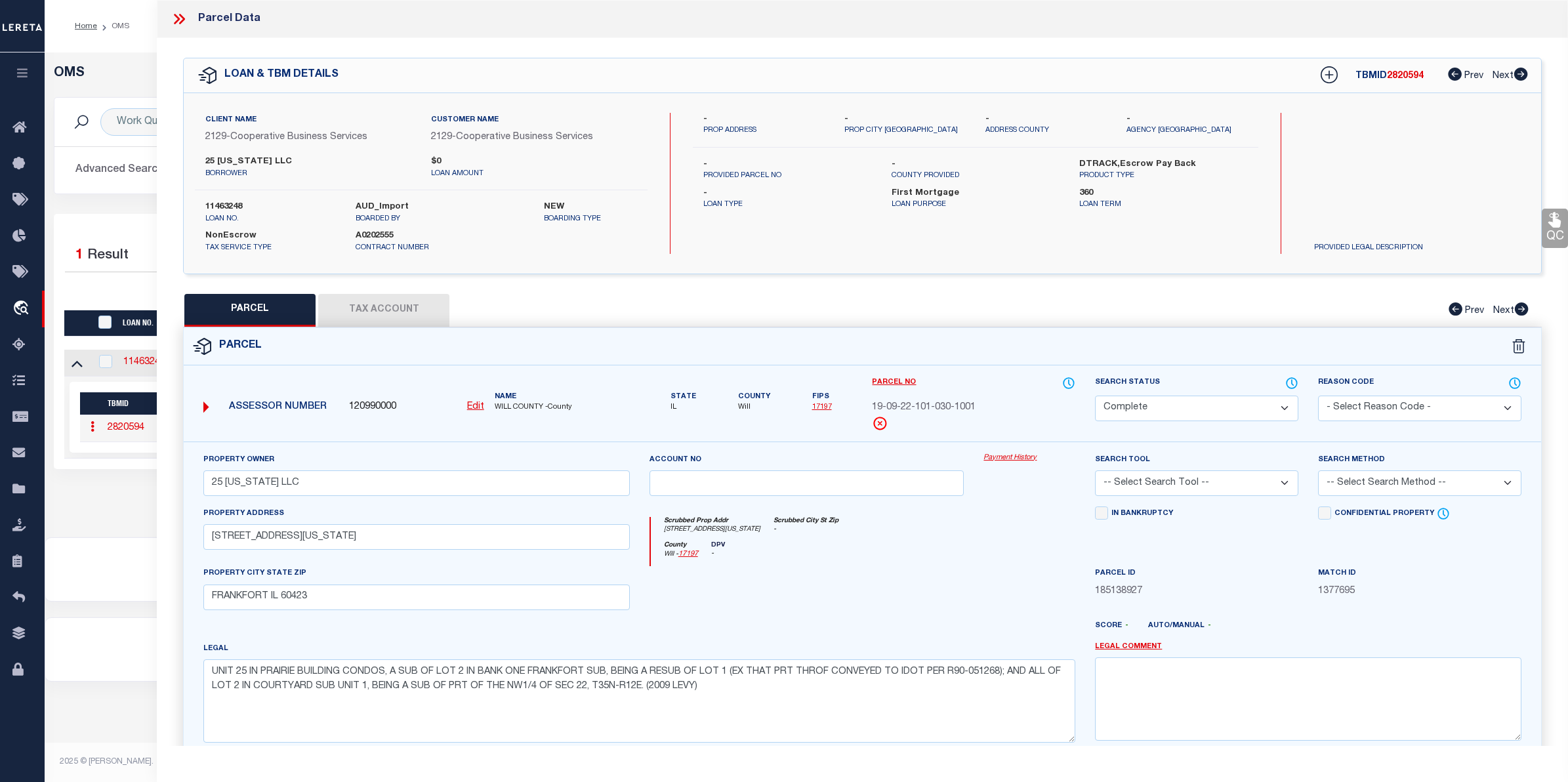
click at [1018, 454] on link "Payment History" at bounding box center [1030, 458] width 92 height 11
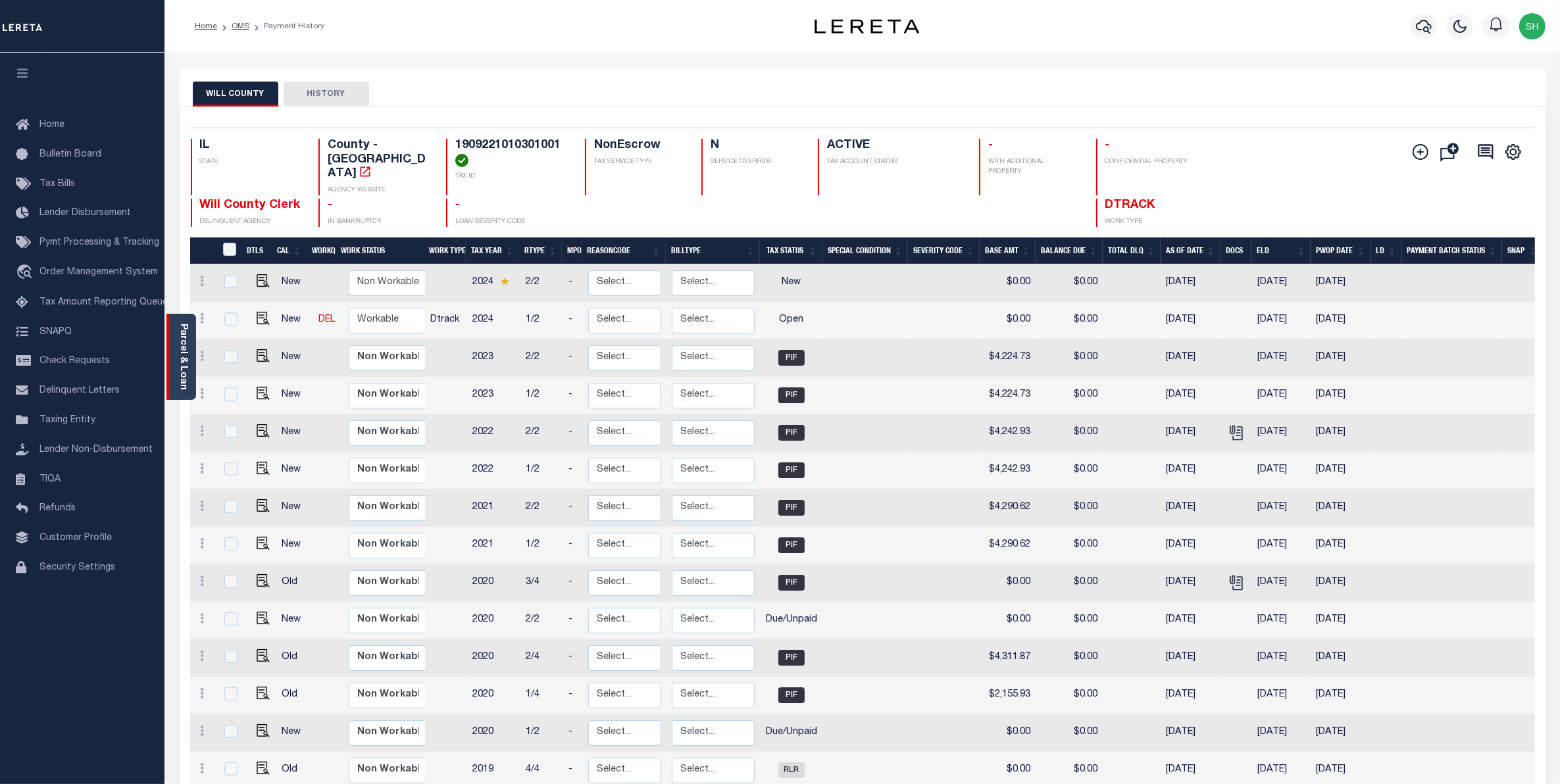
click at [186, 350] on link "Parcel & Loan" at bounding box center [183, 357] width 9 height 66
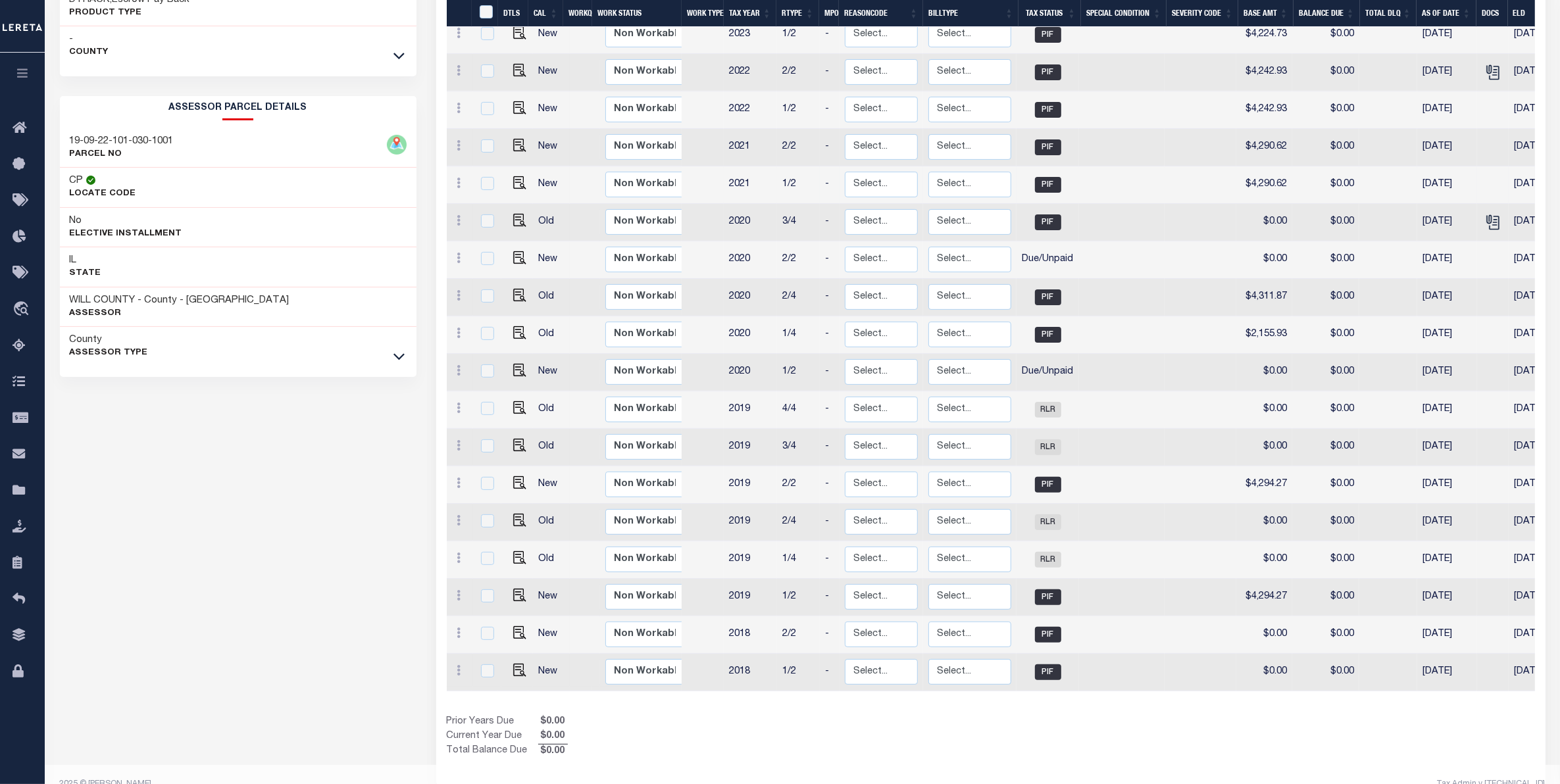
scroll to position [384, 0]
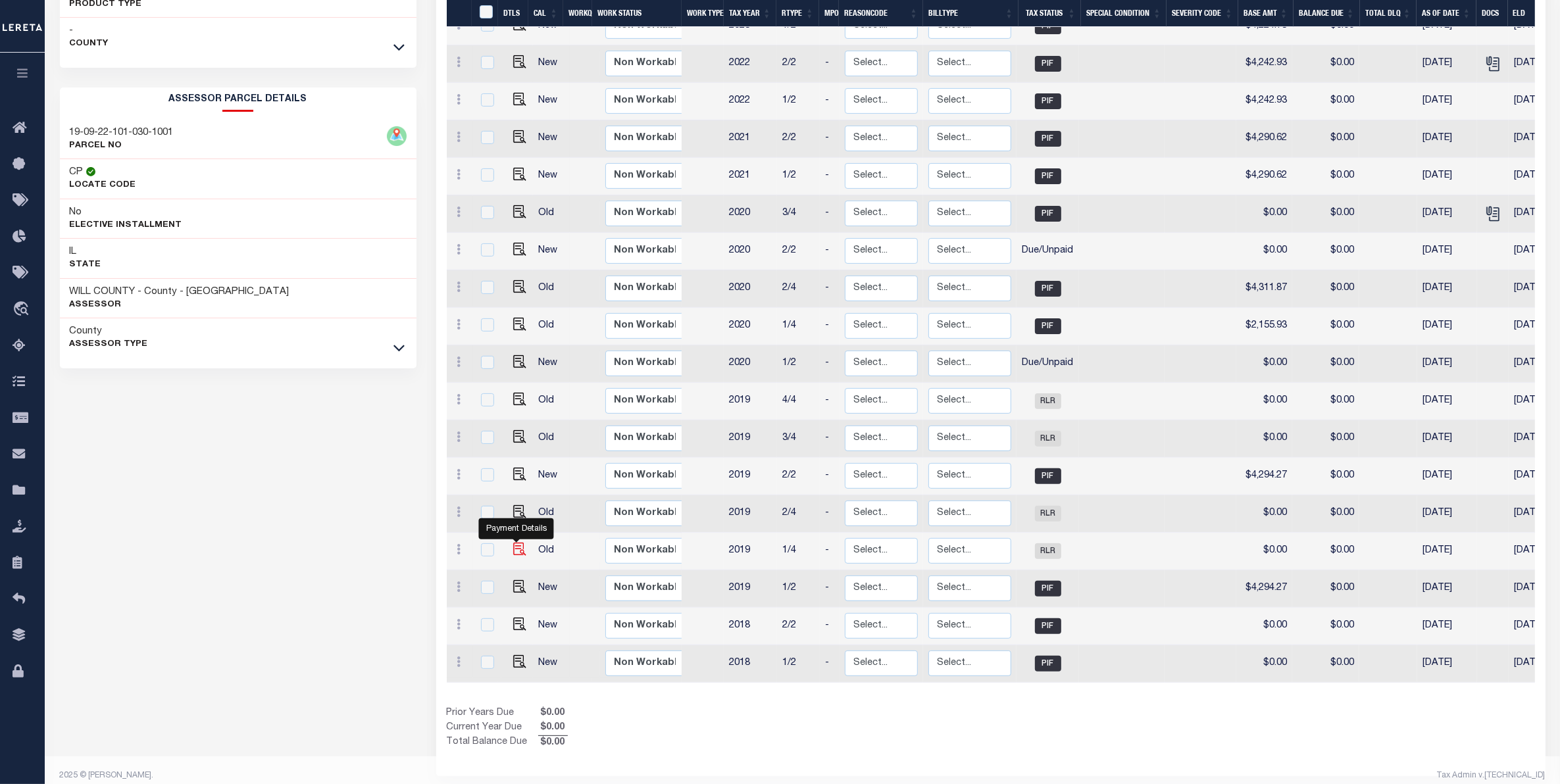
click at [518, 543] on img "" at bounding box center [520, 549] width 13 height 13
checkbox input "true"
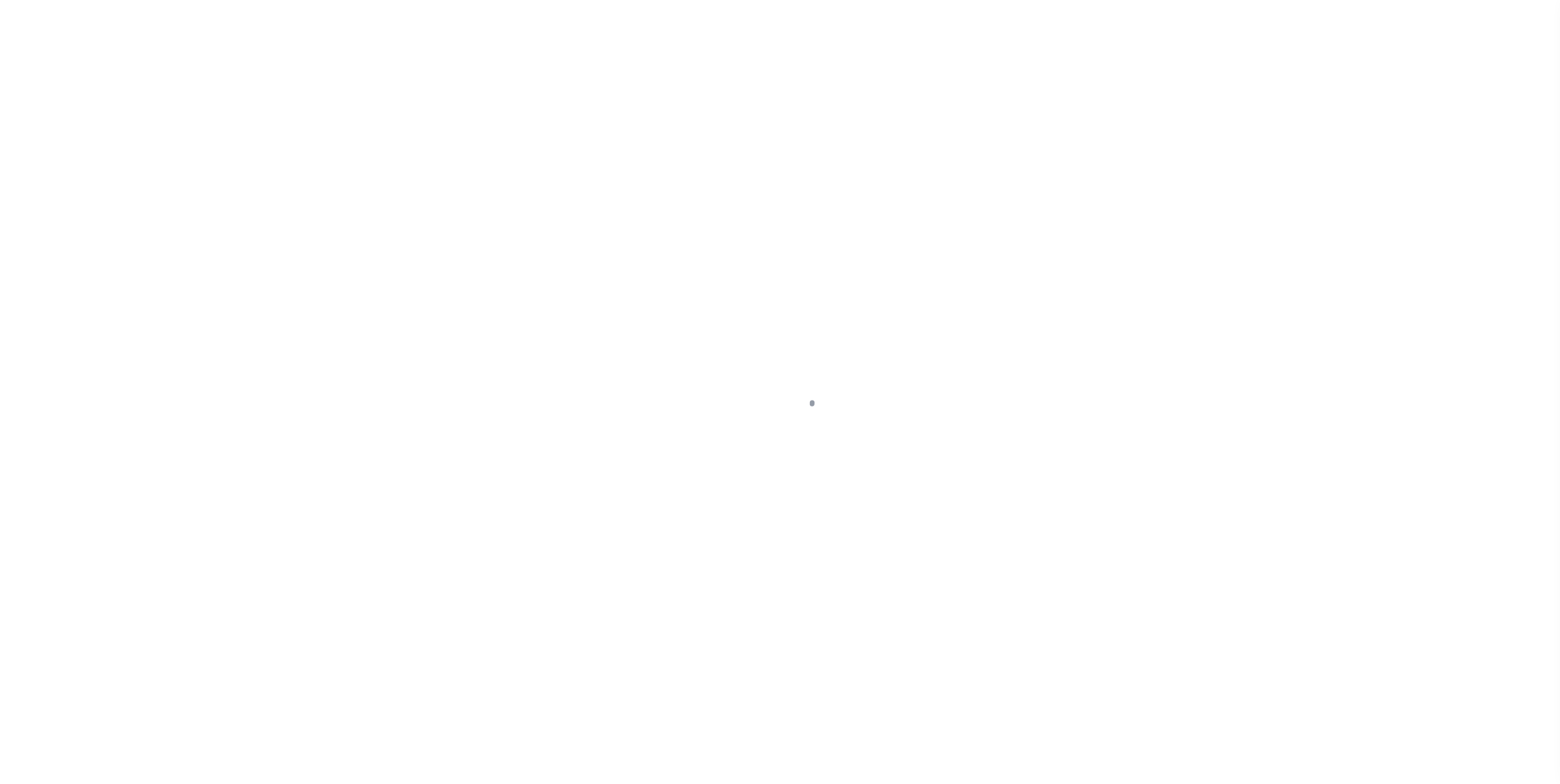
select select "RLR"
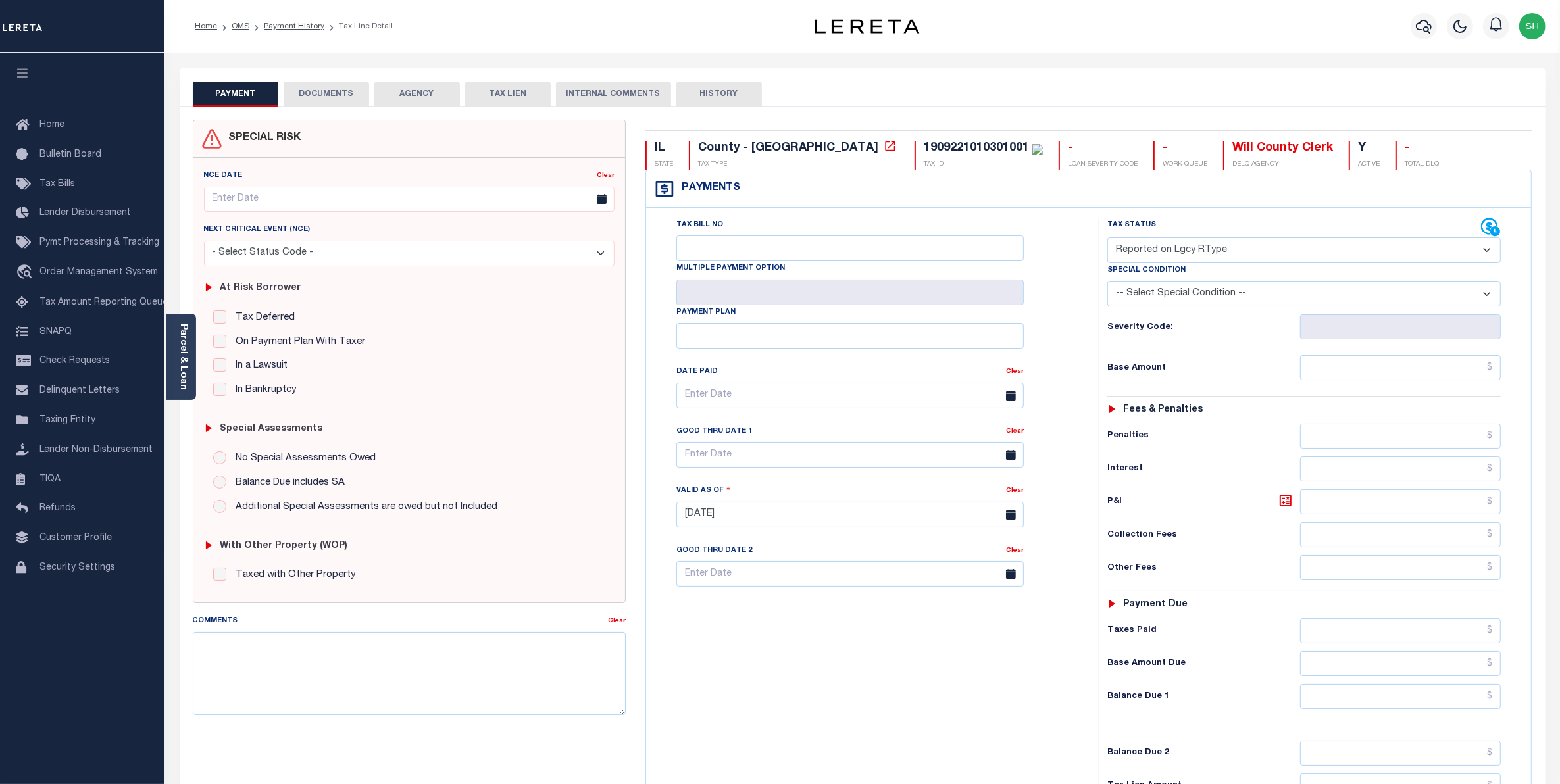
click at [351, 94] on button "DOCUMENTS" at bounding box center [326, 94] width 85 height 25
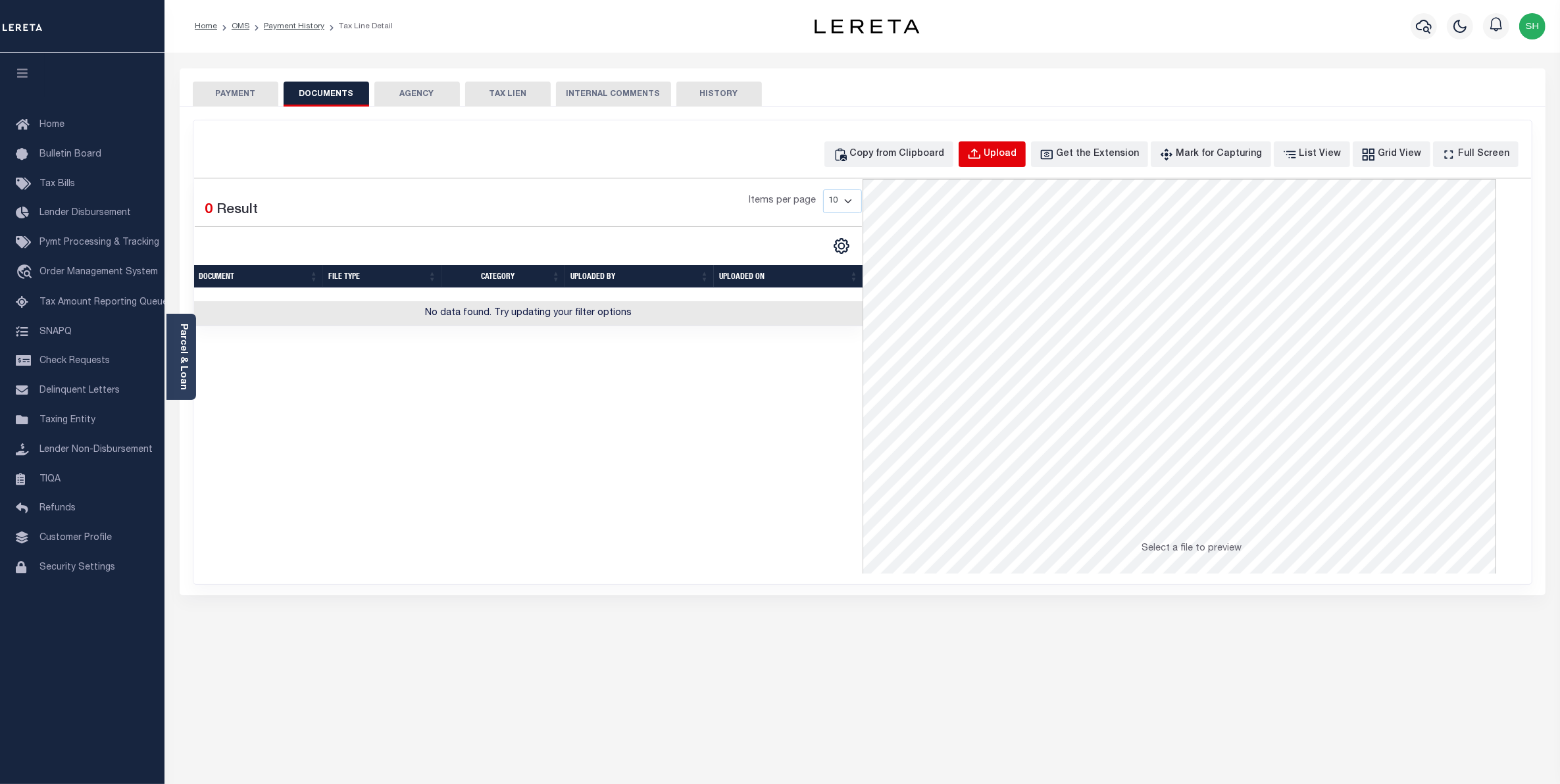
click at [1017, 159] on div "Upload" at bounding box center [1000, 155] width 33 height 15
select select "POP"
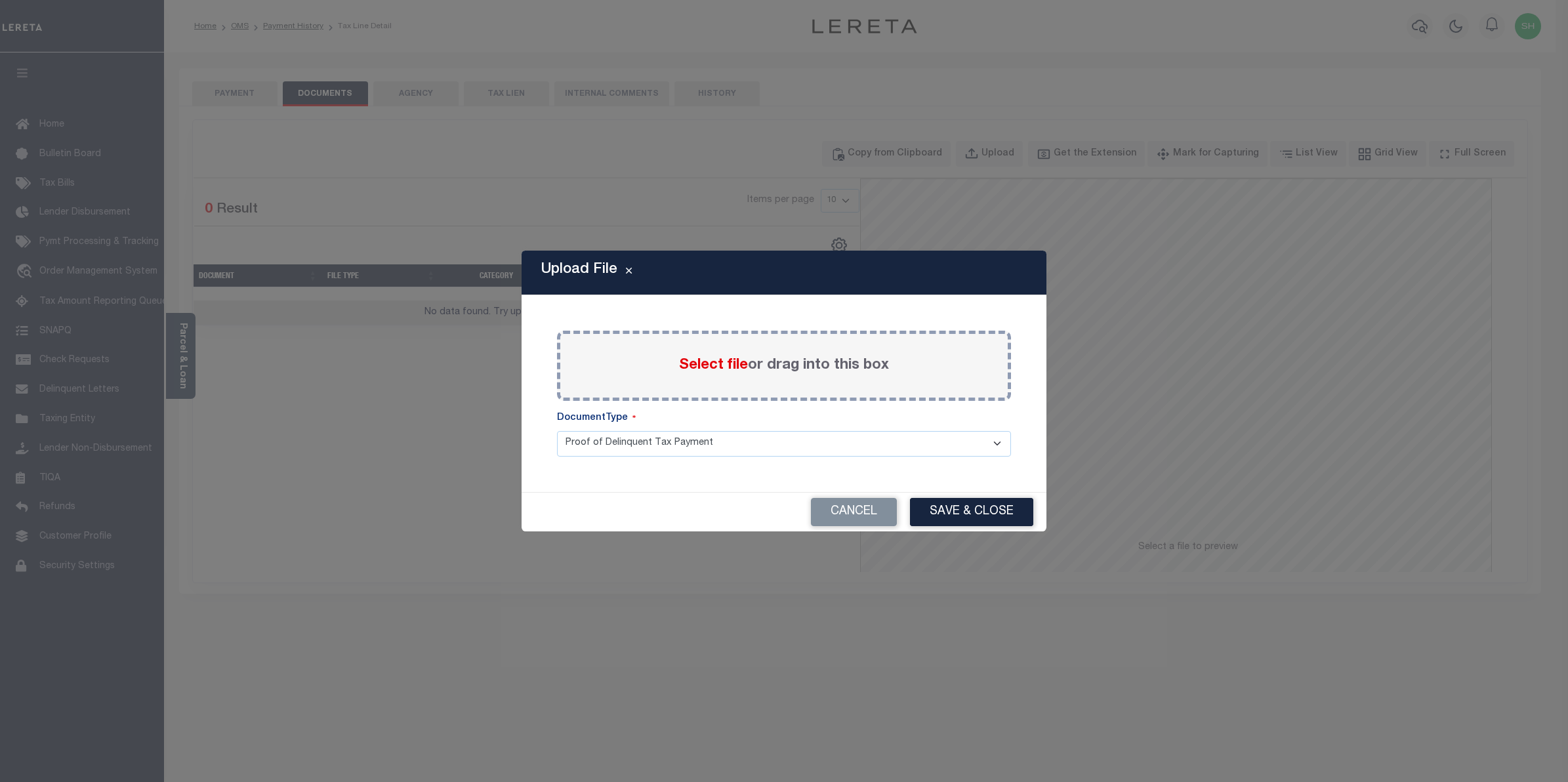
click at [738, 367] on span "Select file" at bounding box center [713, 366] width 69 height 15
click at [0, 0] on input "Select file or drag into this box" at bounding box center [0, 0] width 0 height 0
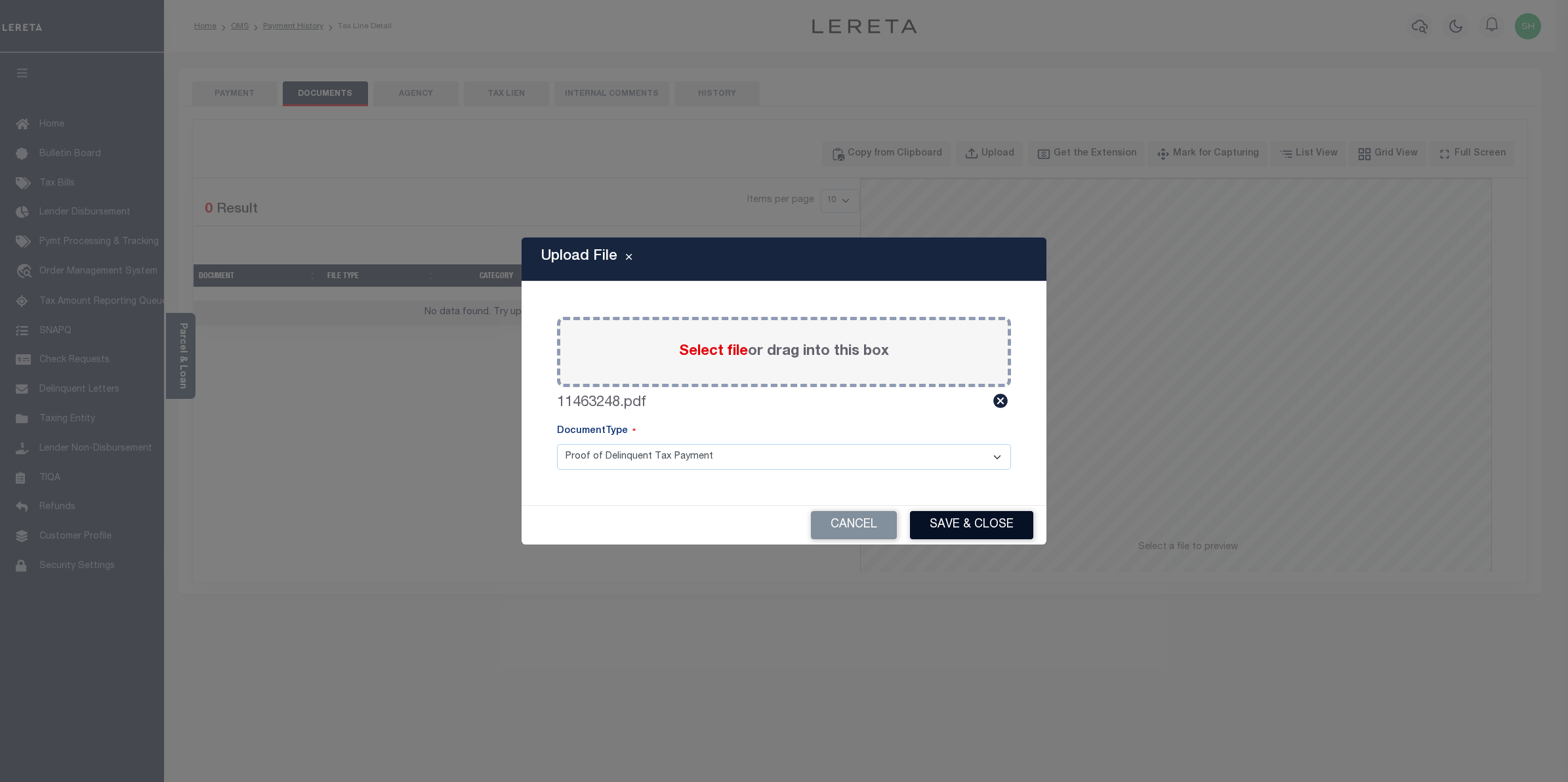
click at [944, 531] on button "Save & Close" at bounding box center [971, 525] width 123 height 28
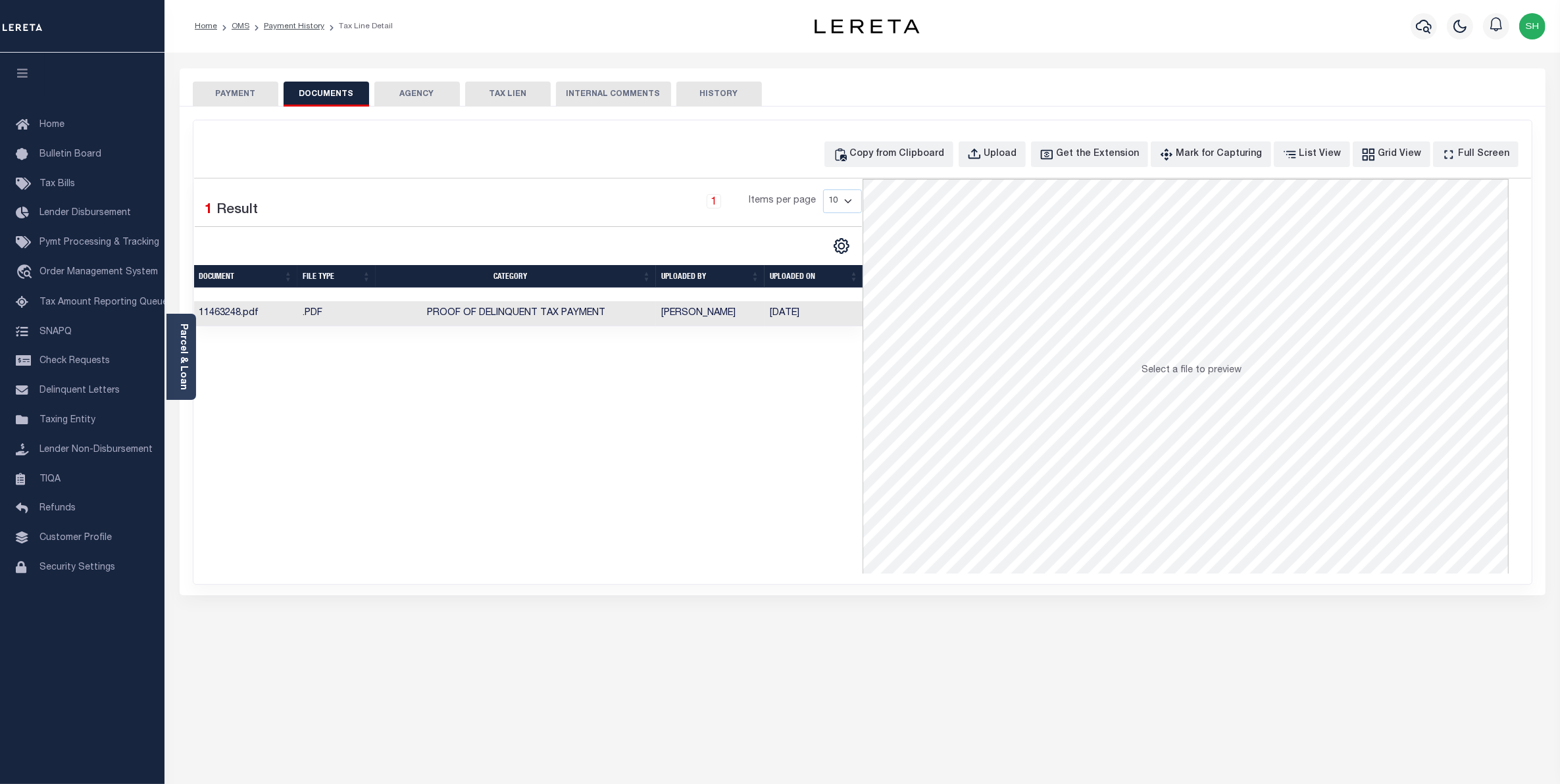
click at [209, 87] on button "PAYMENT" at bounding box center [235, 94] width 85 height 25
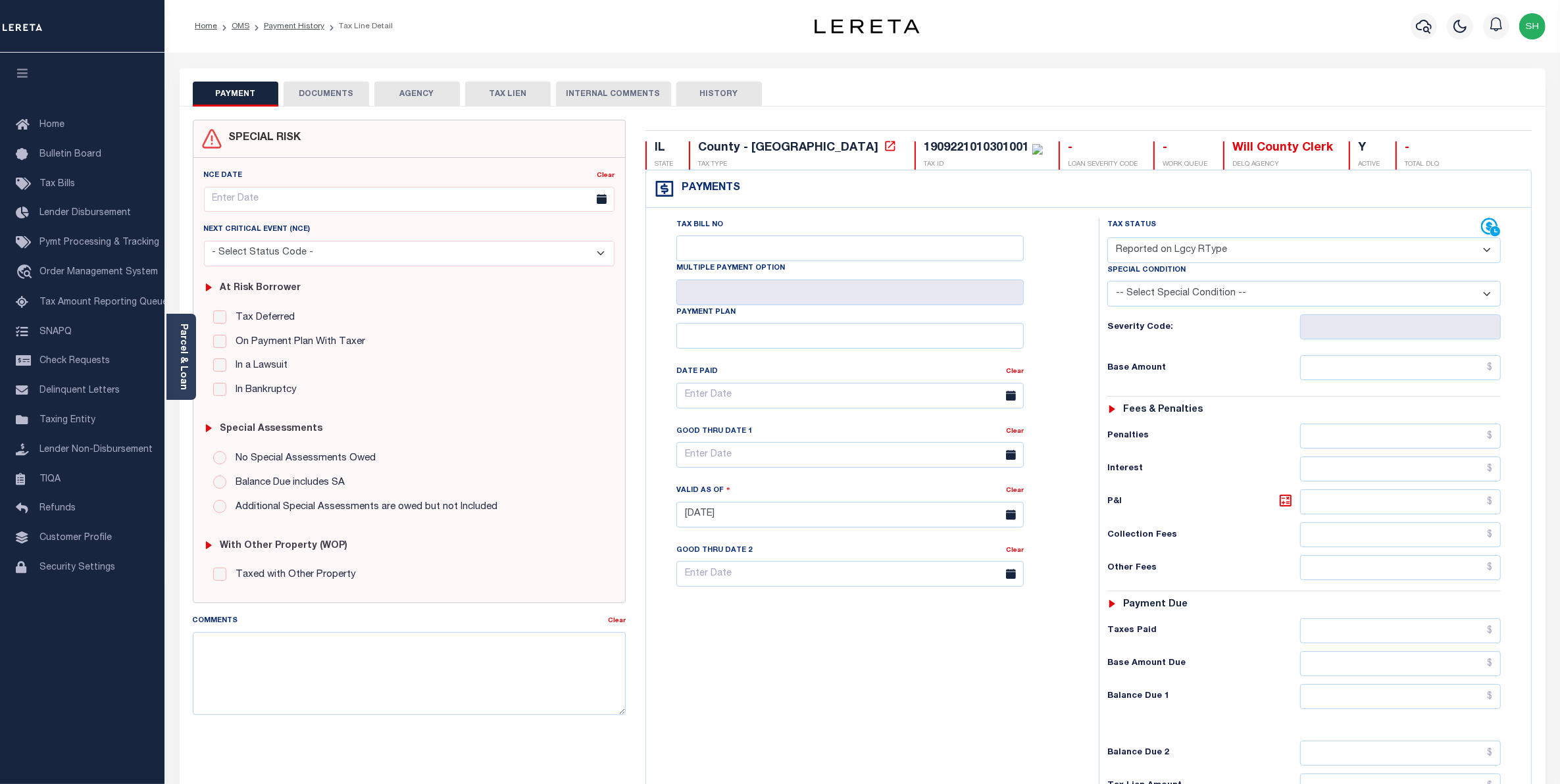
click at [1488, 255] on select "- Select Status Code - Open Due/Unpaid Paid Incomplete No Tax Due Internal Refu…" at bounding box center [1304, 250] width 394 height 26
select select "PYD"
click at [1108, 239] on select "- Select Status Code - Open Due/Unpaid Paid Incomplete No Tax Due Internal Refu…" at bounding box center [1304, 250] width 394 height 26
type input "09/04/2025"
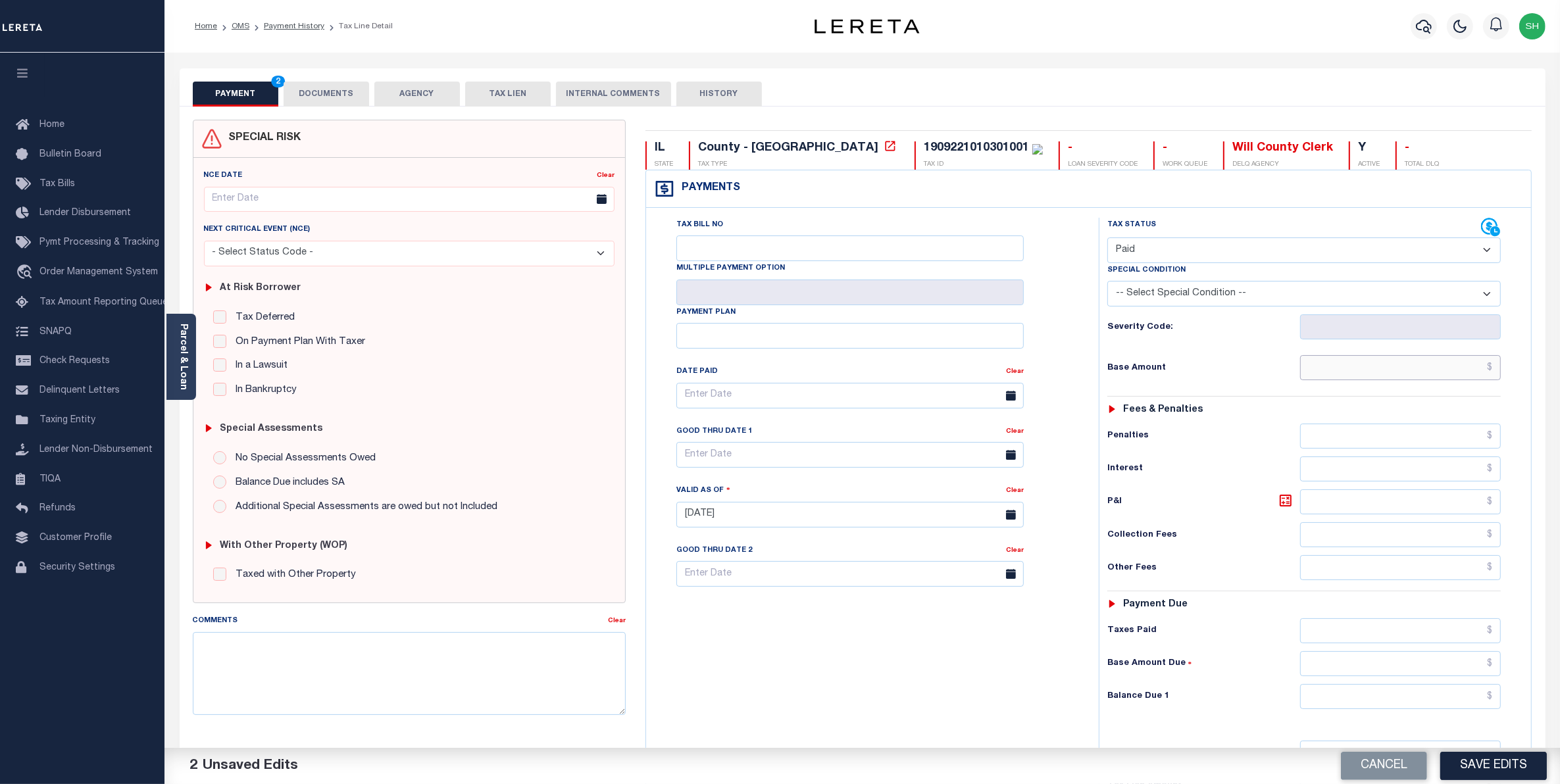
click at [1425, 373] on input "text" at bounding box center [1401, 368] width 202 height 25
type input "$0.00"
click at [1485, 706] on input "text" at bounding box center [1401, 697] width 202 height 25
type input "$0.00"
click at [1511, 771] on button "Save Edits" at bounding box center [1494, 766] width 107 height 28
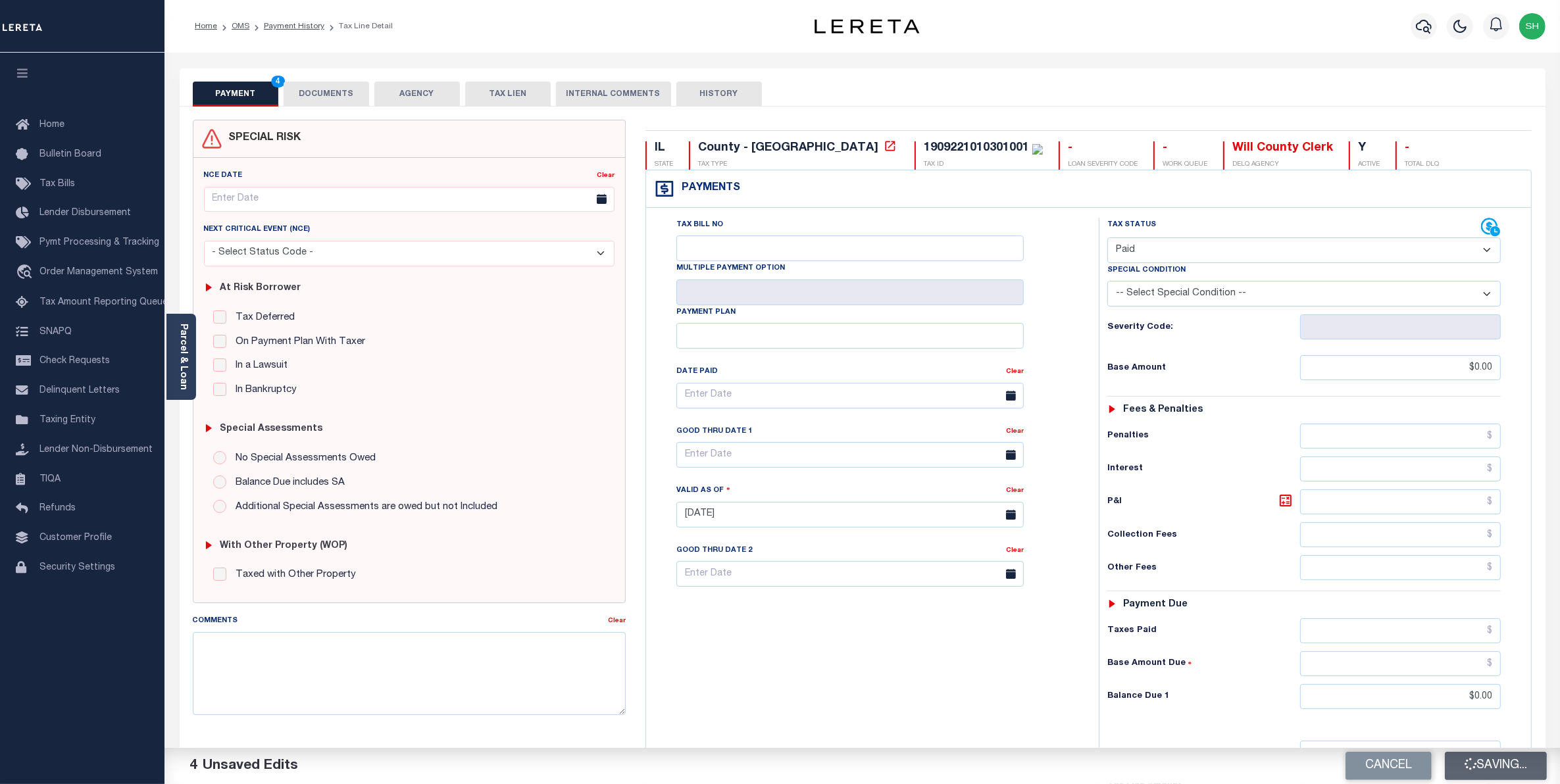
checkbox input "false"
type input "$0"
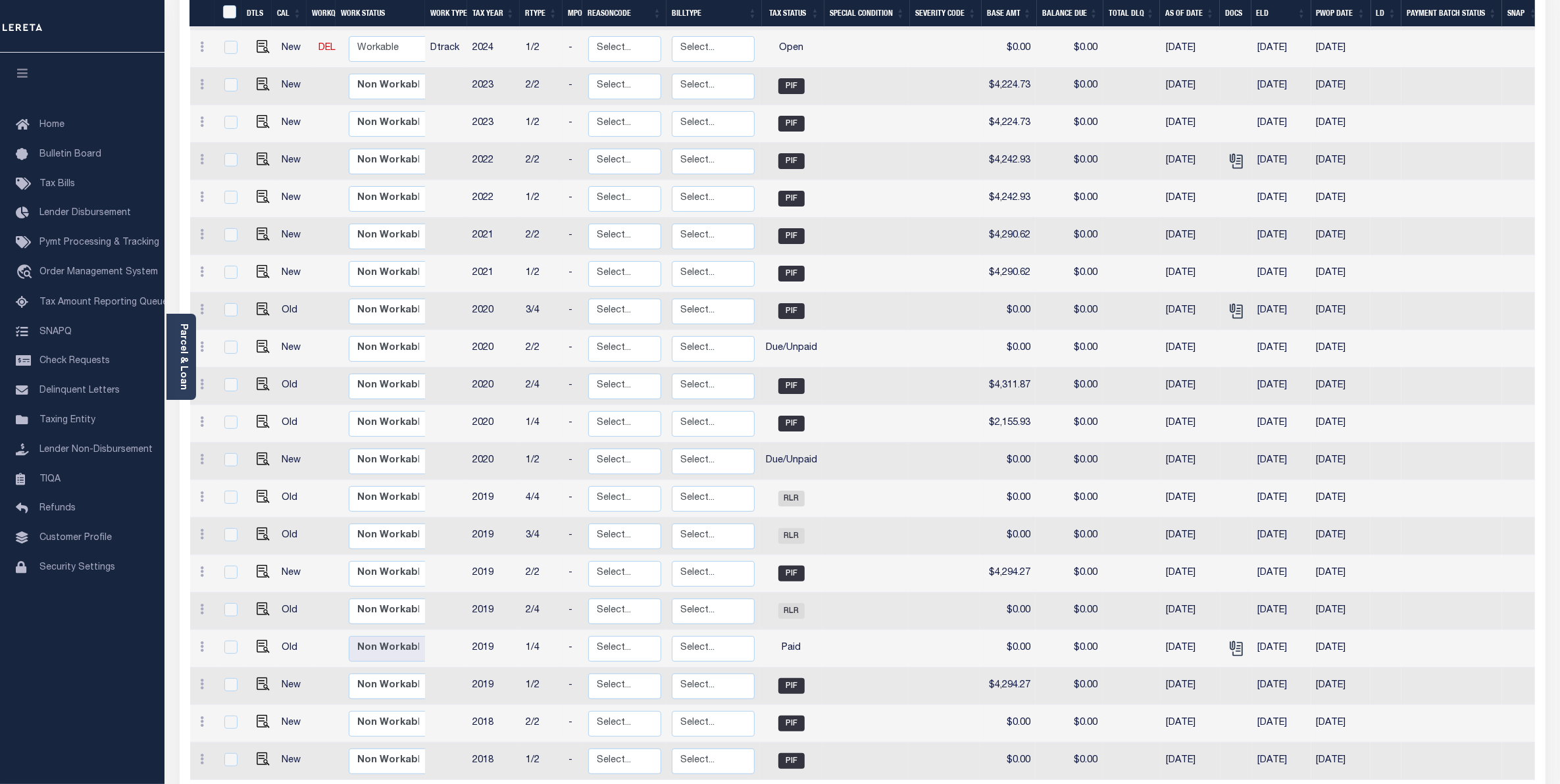
scroll to position [370, 0]
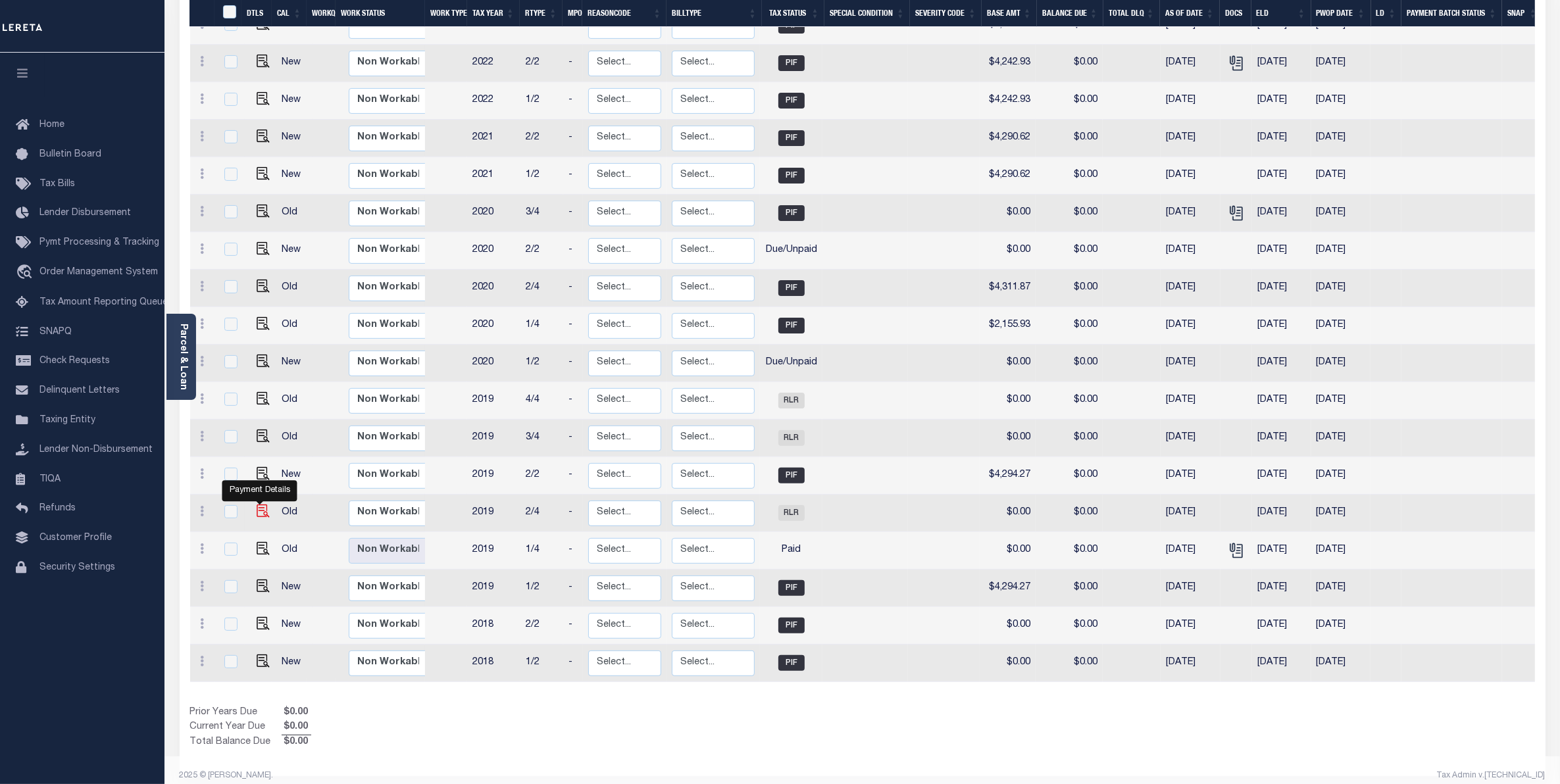
click at [262, 505] on img "" at bounding box center [263, 511] width 13 height 13
checkbox input "true"
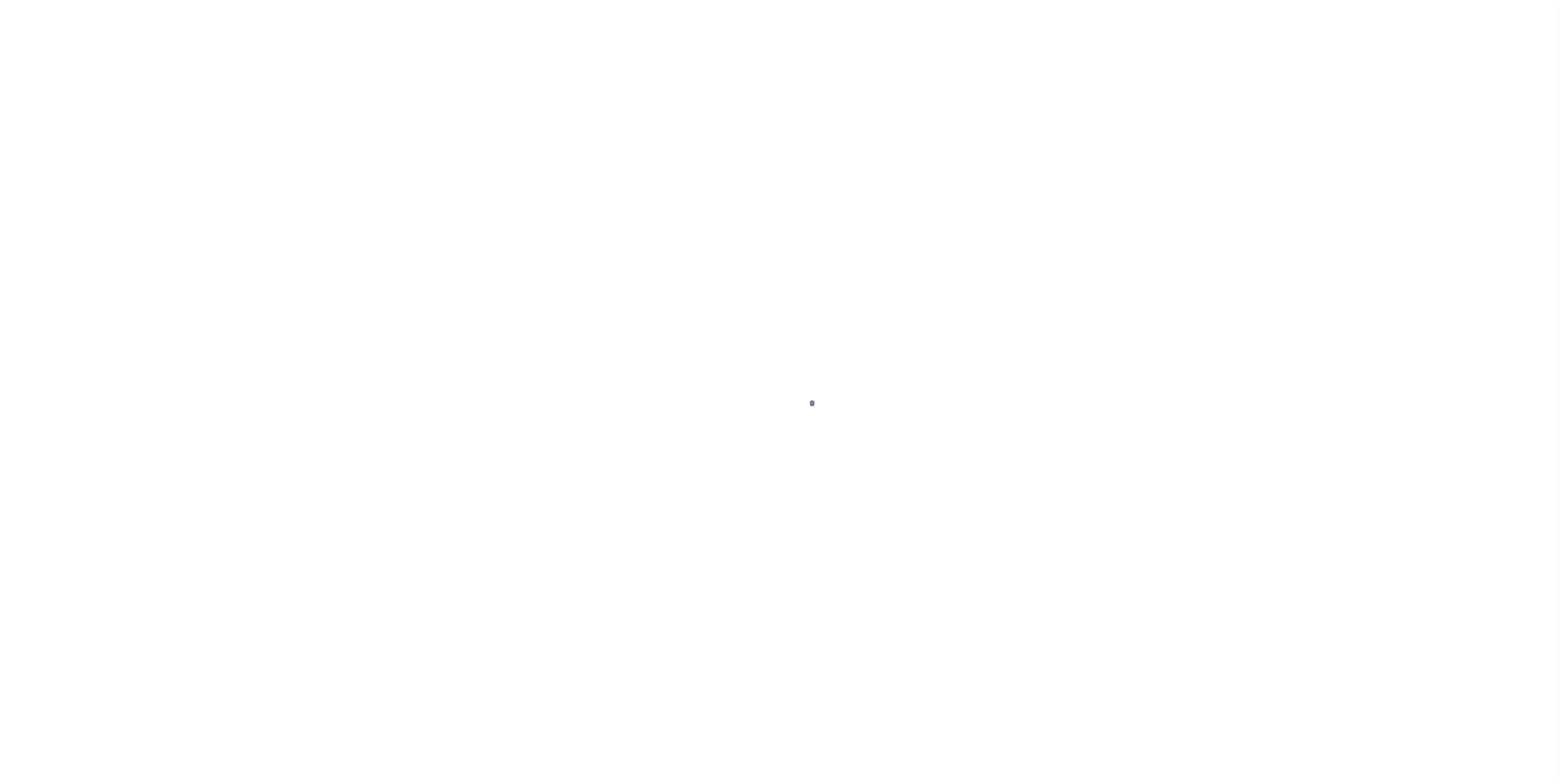
select select "RLR"
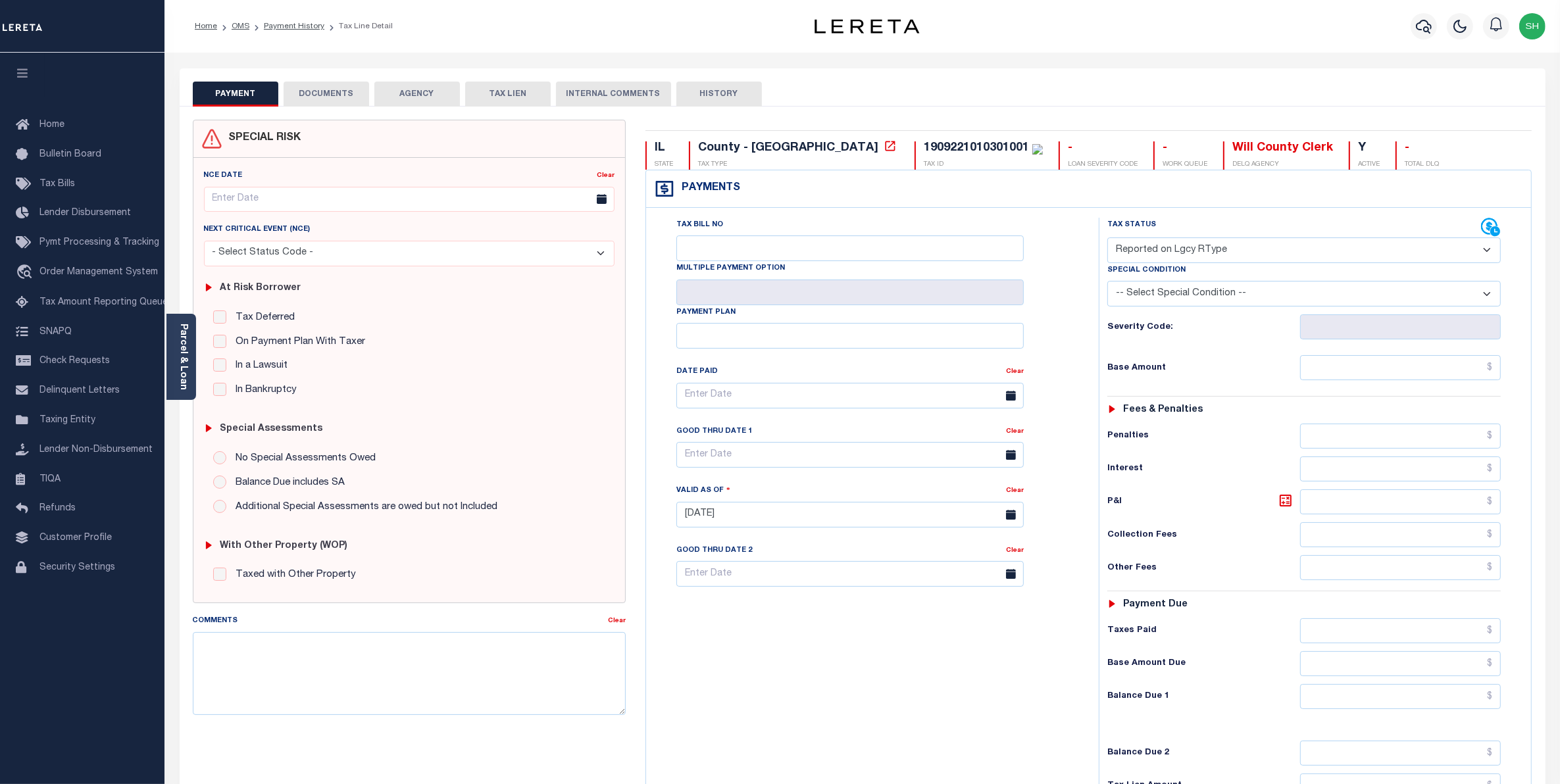
click at [344, 94] on button "DOCUMENTS" at bounding box center [326, 94] width 85 height 25
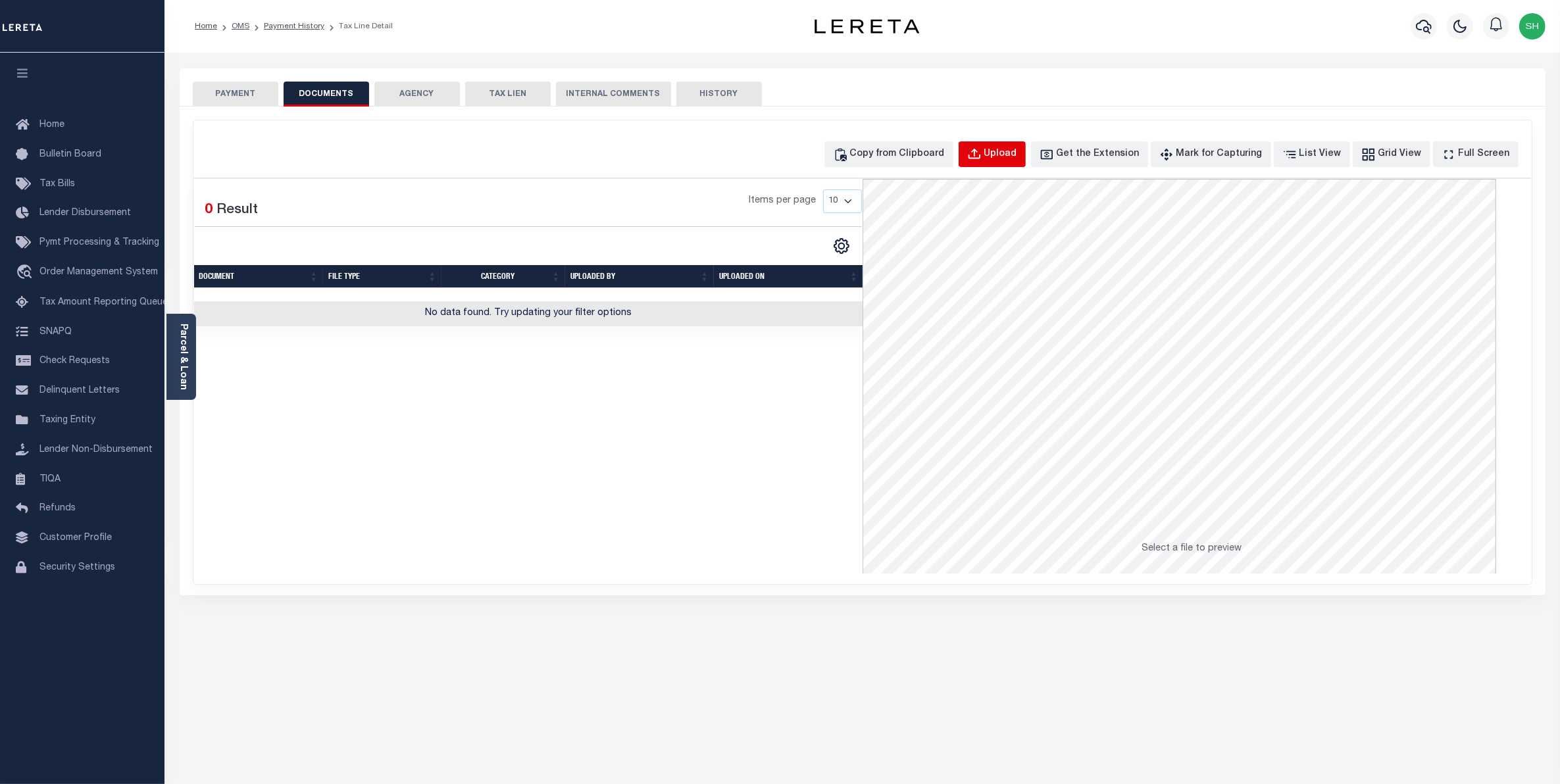
click at [1017, 159] on div "Upload" at bounding box center [1000, 155] width 33 height 15
select select "POP"
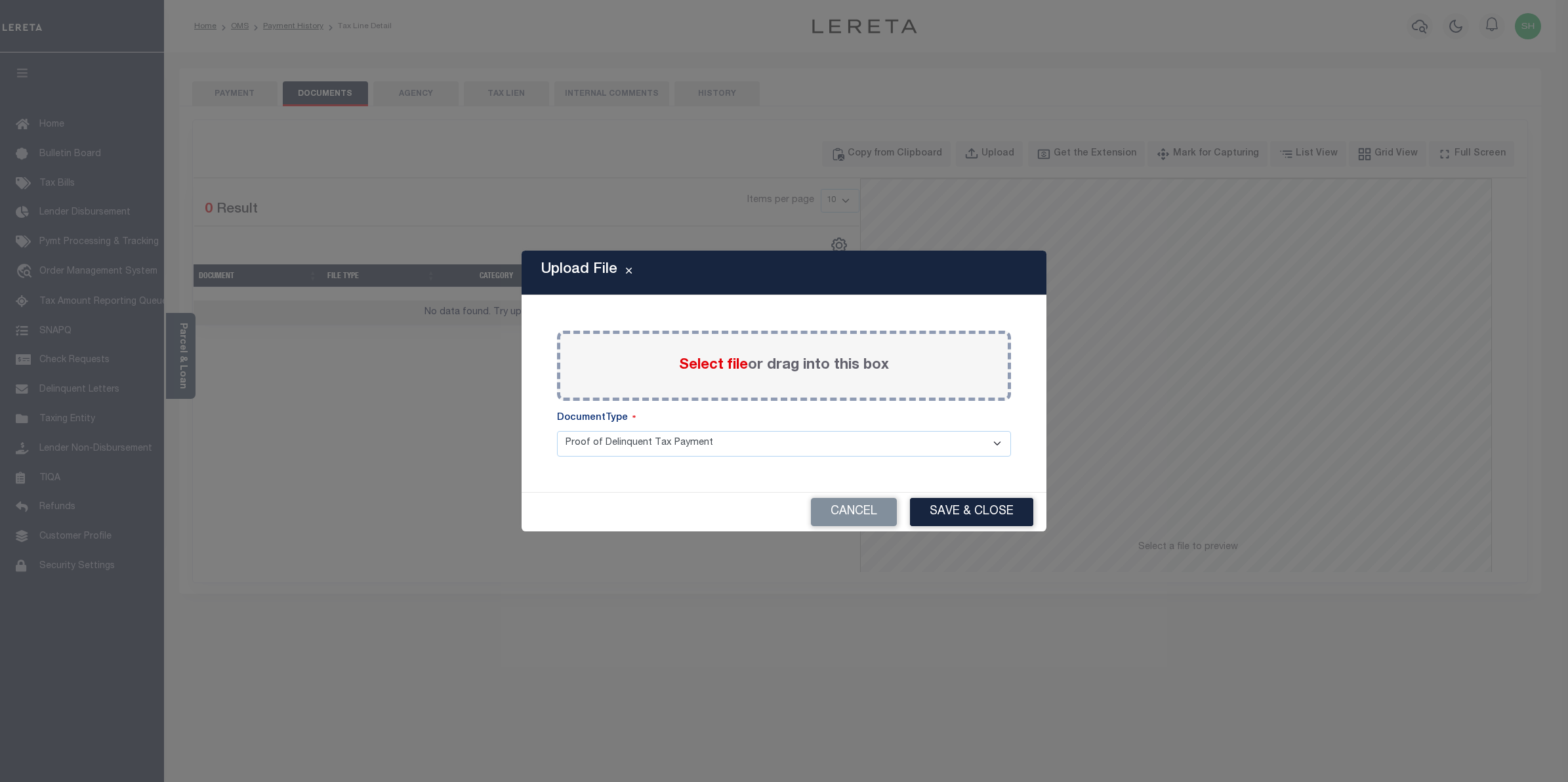
click at [739, 364] on span "Select file" at bounding box center [713, 366] width 69 height 15
click at [0, 0] on input "Select file or drag into this box" at bounding box center [0, 0] width 0 height 0
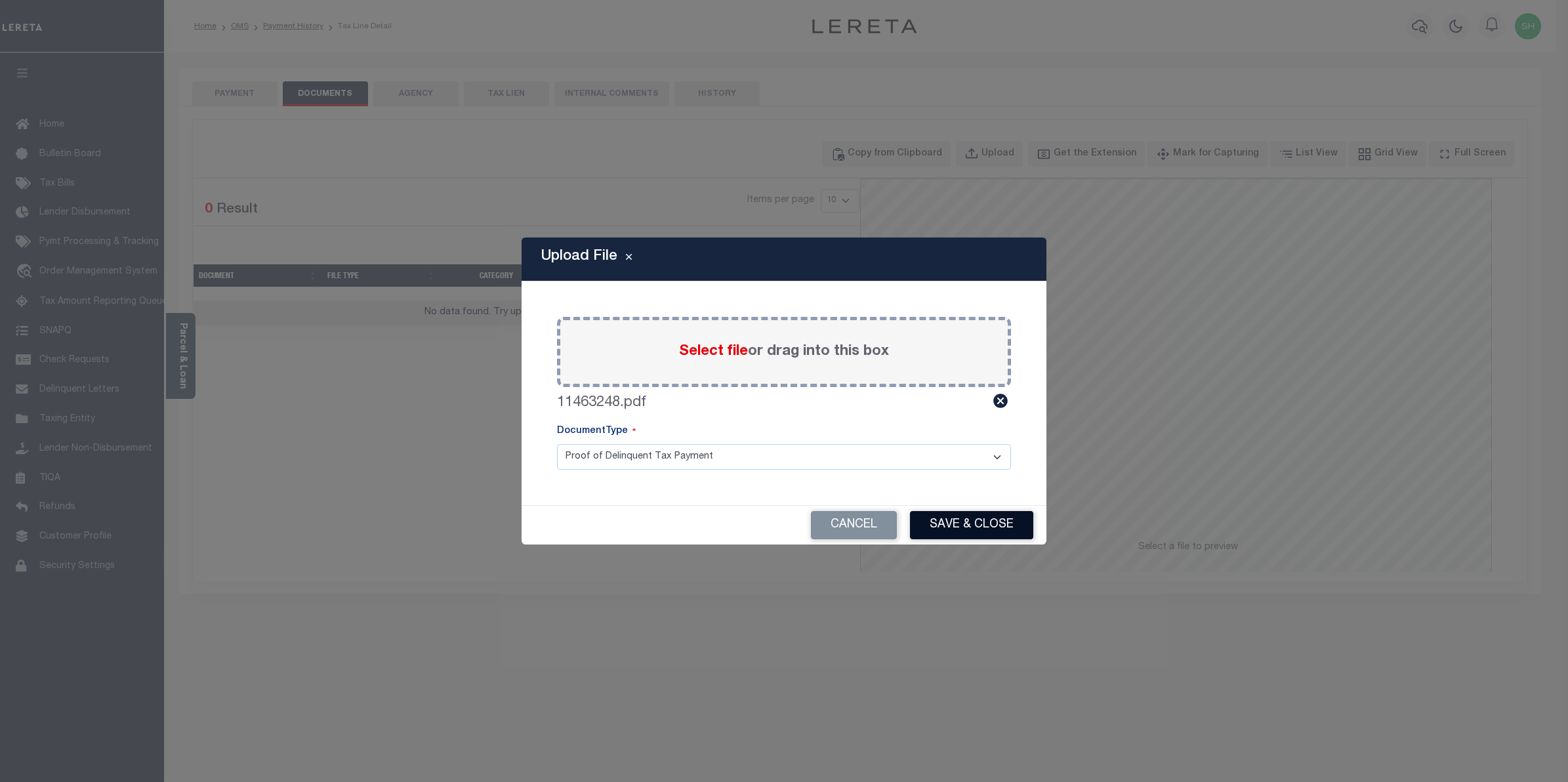
click at [961, 530] on button "Save & Close" at bounding box center [971, 525] width 123 height 28
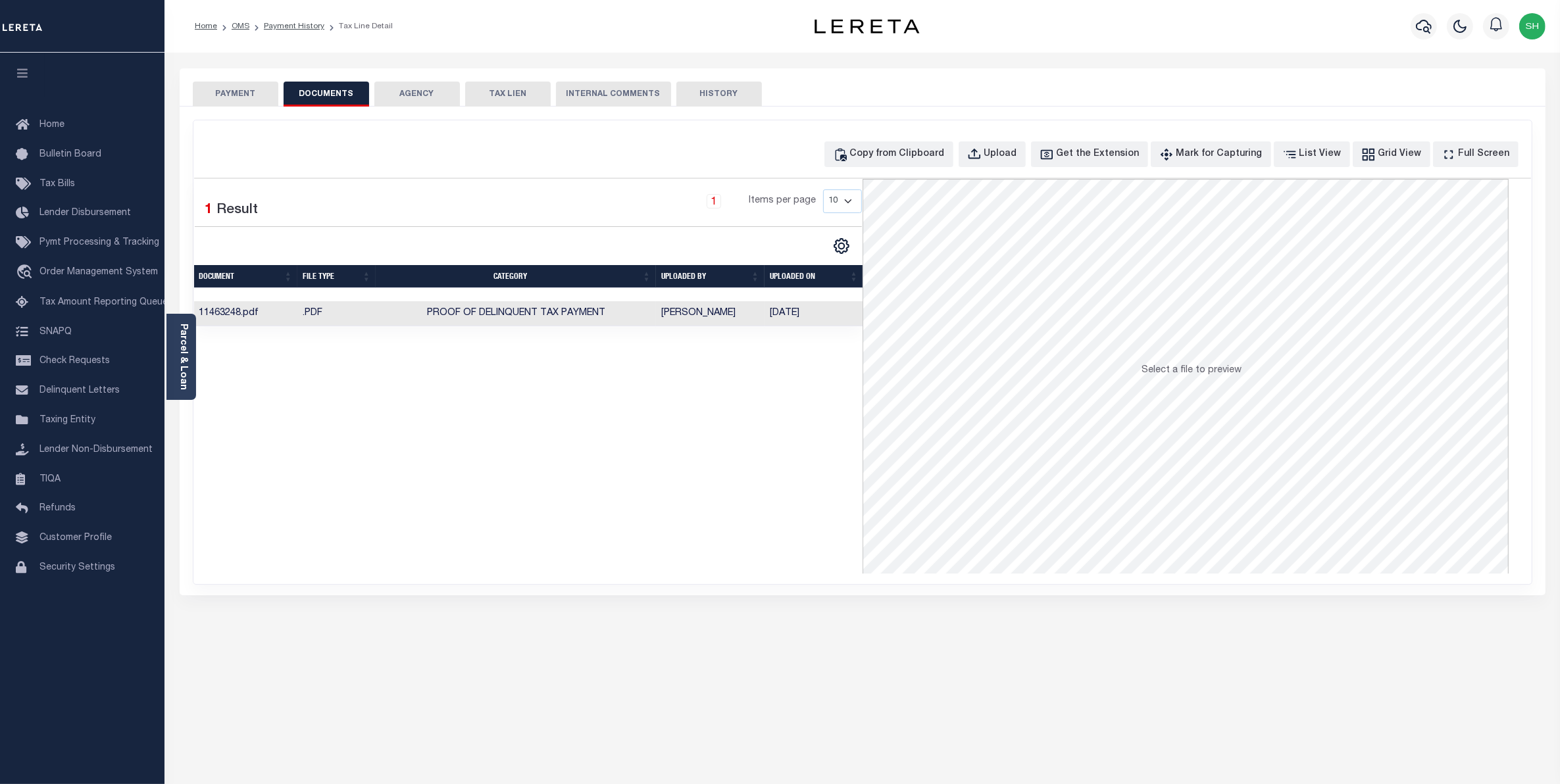
click at [248, 83] on button "PAYMENT" at bounding box center [235, 94] width 85 height 25
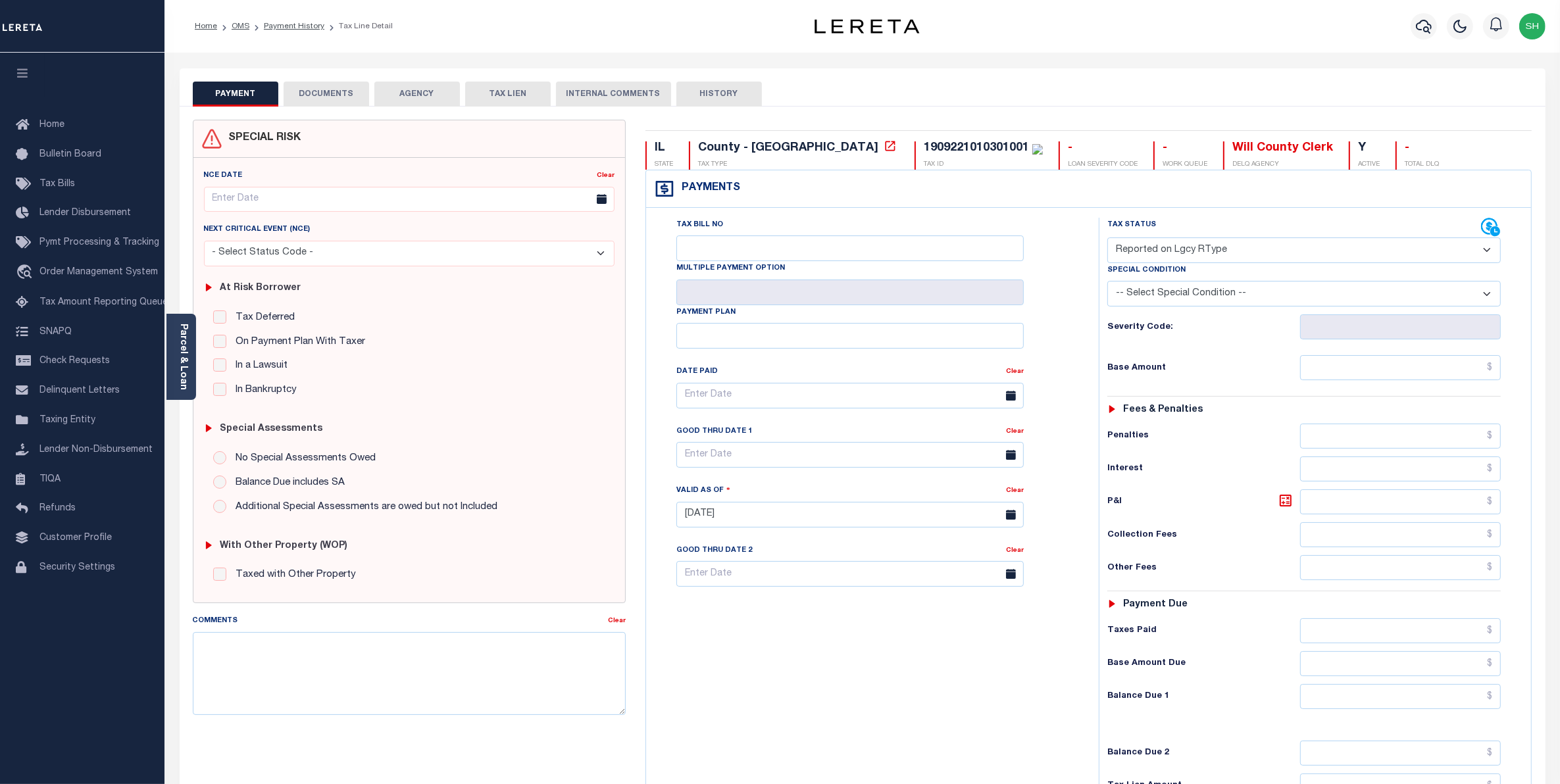
click at [1487, 255] on select "- Select Status Code - Open Due/Unpaid Paid Incomplete No Tax Due Internal Refu…" at bounding box center [1304, 250] width 394 height 26
select select "PYD"
click at [1108, 239] on select "- Select Status Code - Open Due/Unpaid Paid Incomplete No Tax Due Internal Refu…" at bounding box center [1304, 250] width 394 height 26
type input "[DATE]"
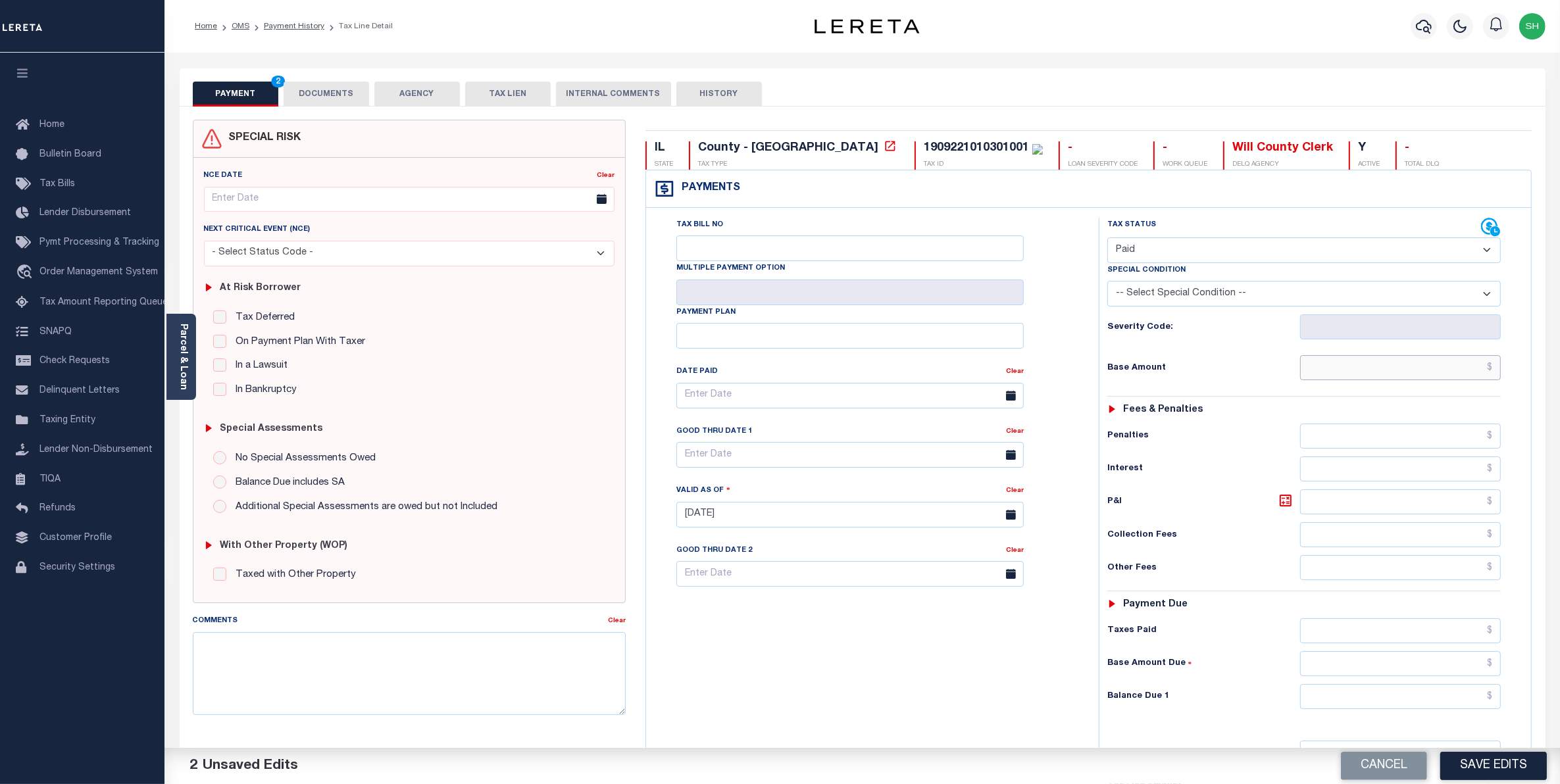
click at [1461, 380] on input "text" at bounding box center [1401, 368] width 202 height 25
type input "$0.00"
click at [1467, 703] on input "text" at bounding box center [1401, 697] width 202 height 25
type input "$0.00"
click at [1472, 767] on button "Save Edits" at bounding box center [1494, 766] width 107 height 28
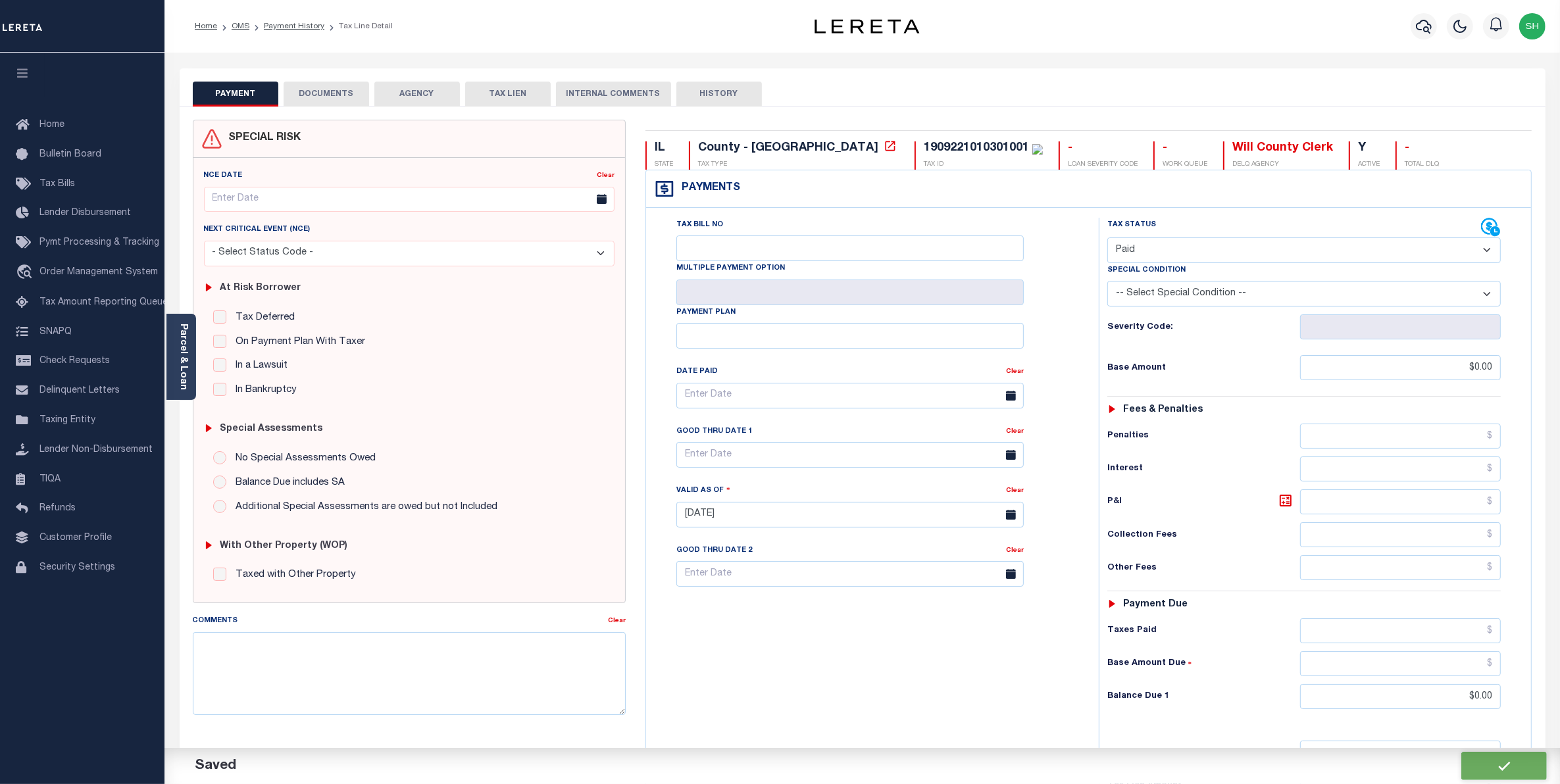
checkbox input "false"
type input "$0"
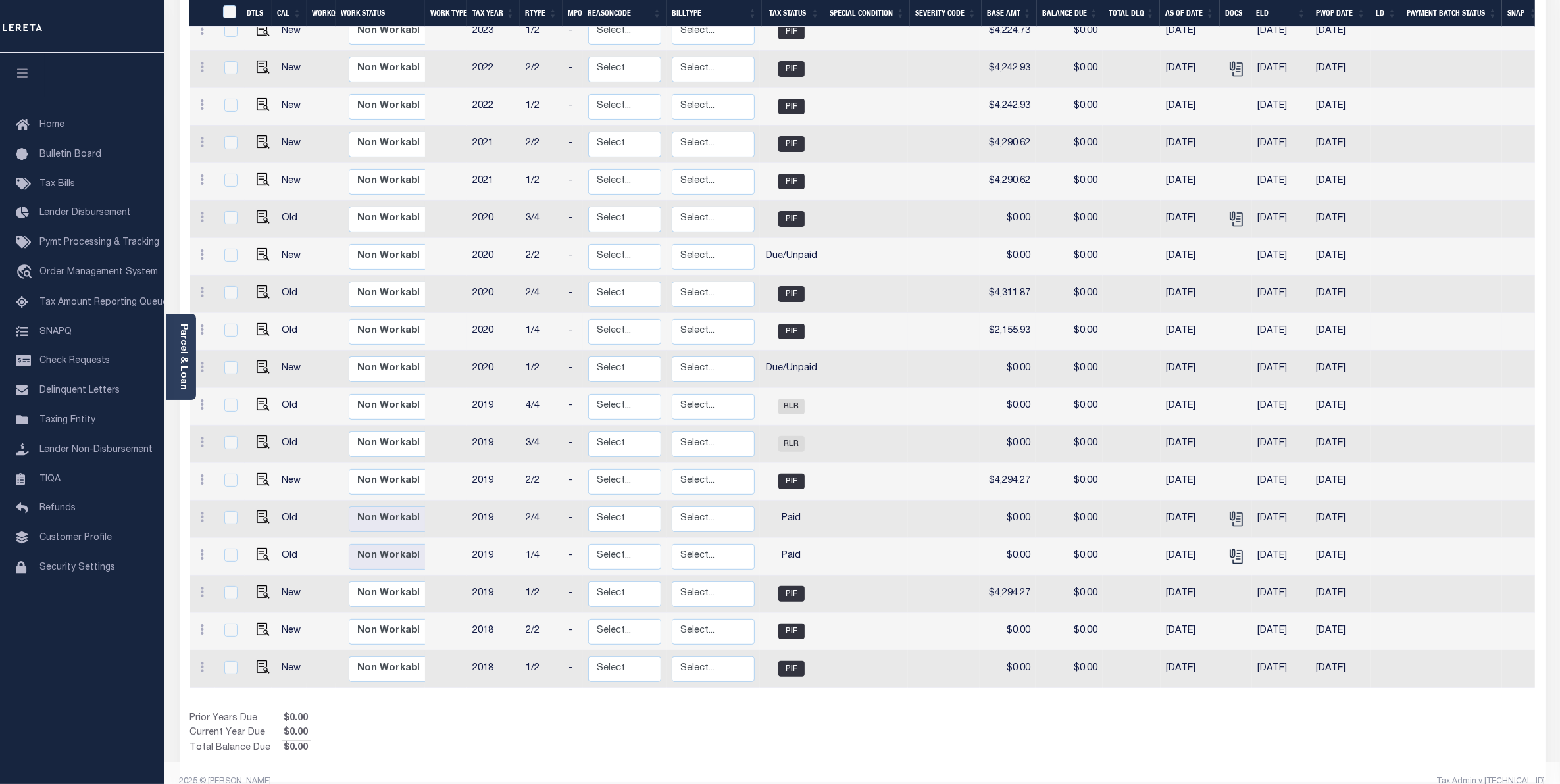
scroll to position [370, 0]
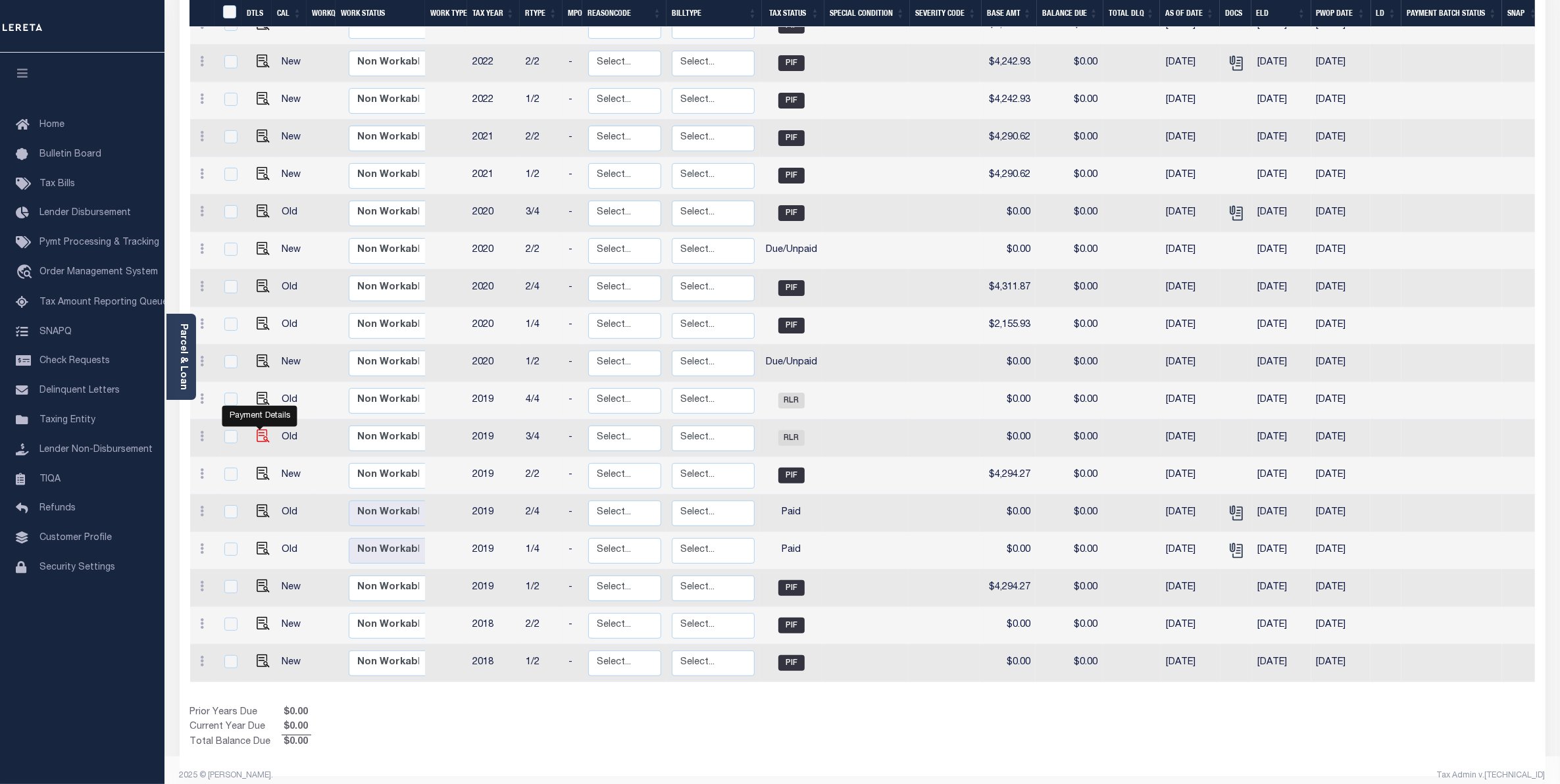
click at [259, 430] on img "" at bounding box center [263, 436] width 13 height 13
checkbox input "true"
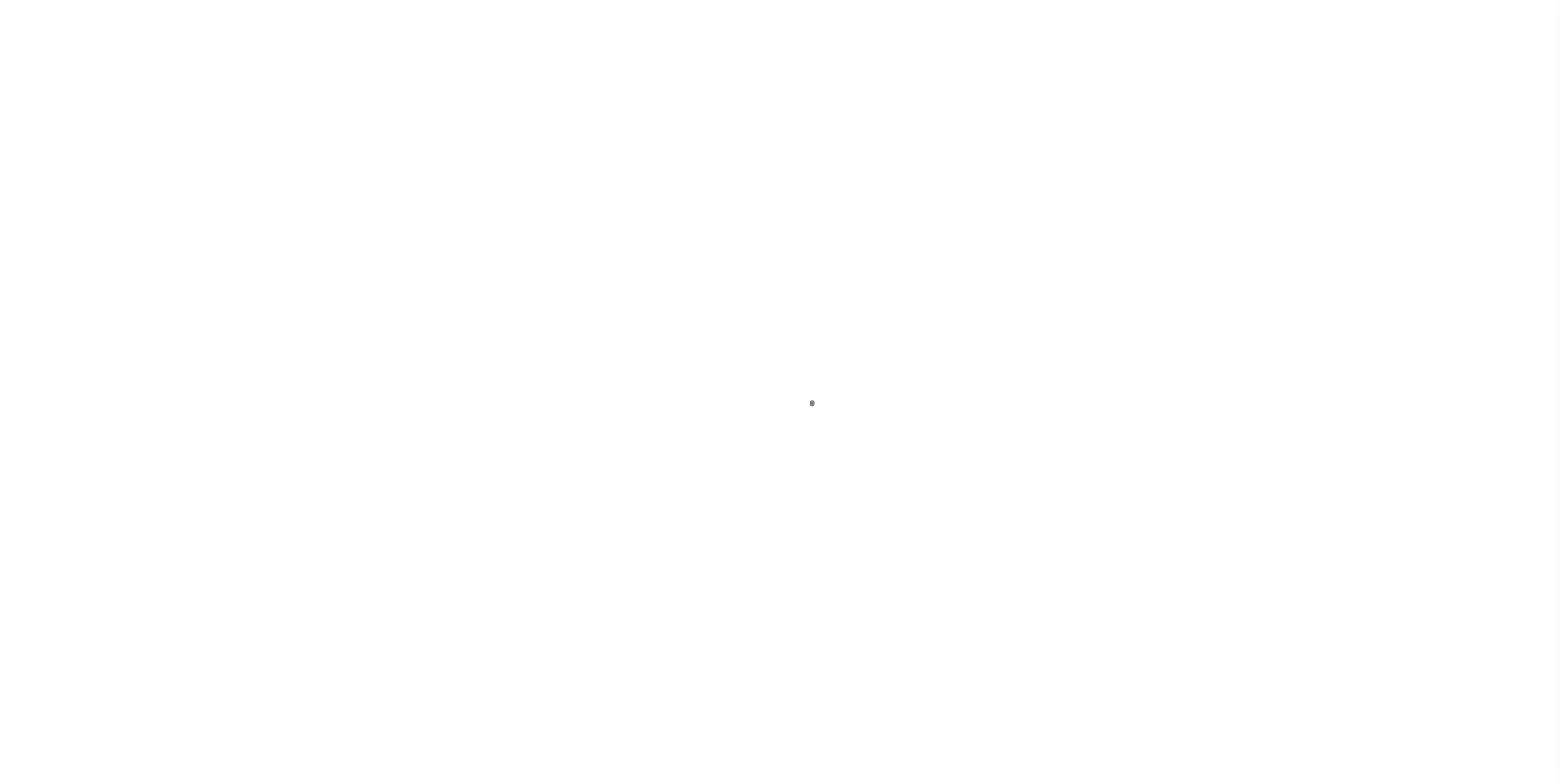
select select "RLR"
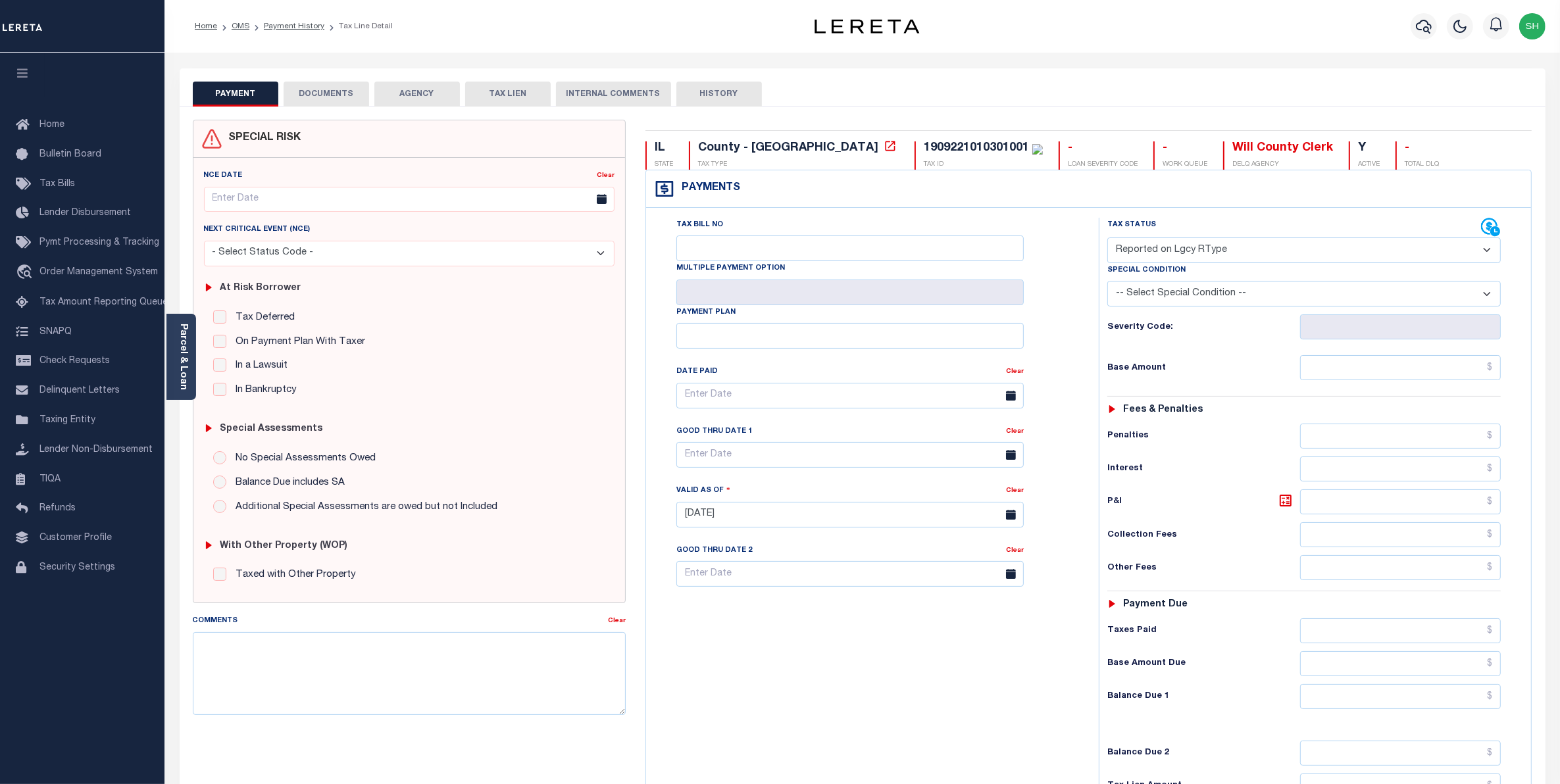
click at [329, 88] on button "DOCUMENTS" at bounding box center [326, 94] width 85 height 25
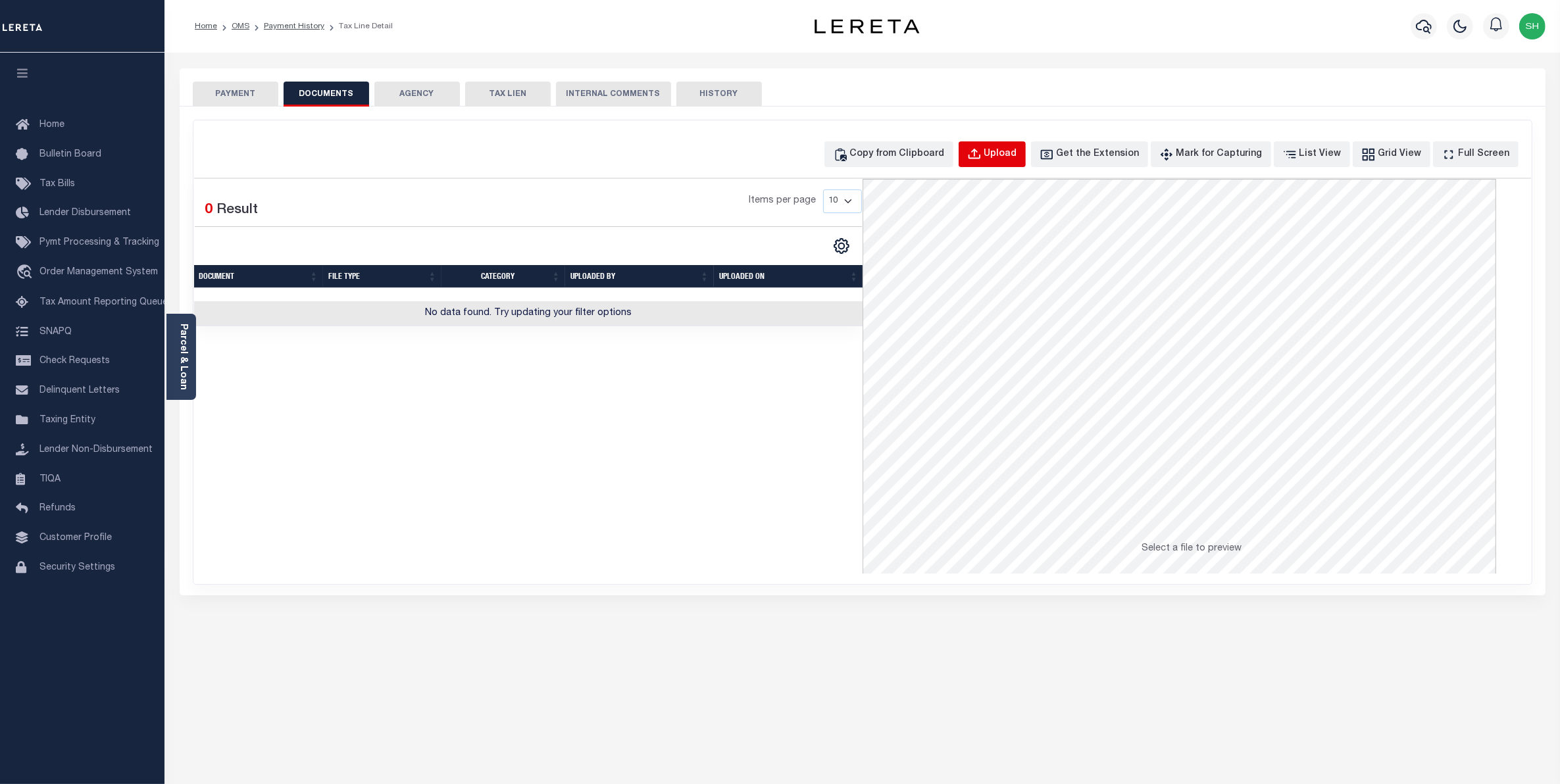
click at [1011, 158] on div "Upload" at bounding box center [1000, 155] width 33 height 15
select select "POP"
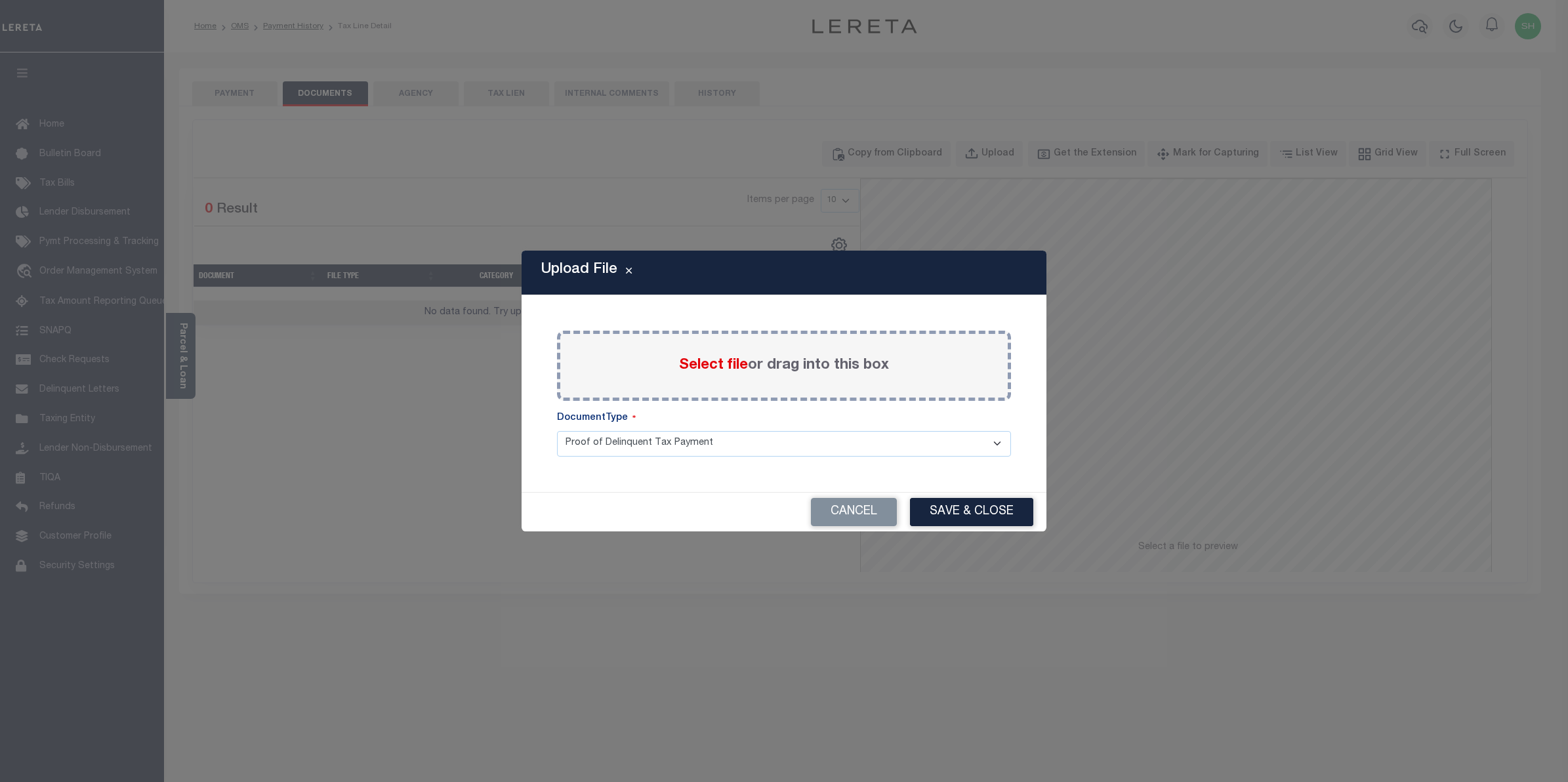
click at [729, 361] on span "Select file" at bounding box center [713, 366] width 69 height 15
click at [0, 0] on input "Select file or drag into this box" at bounding box center [0, 0] width 0 height 0
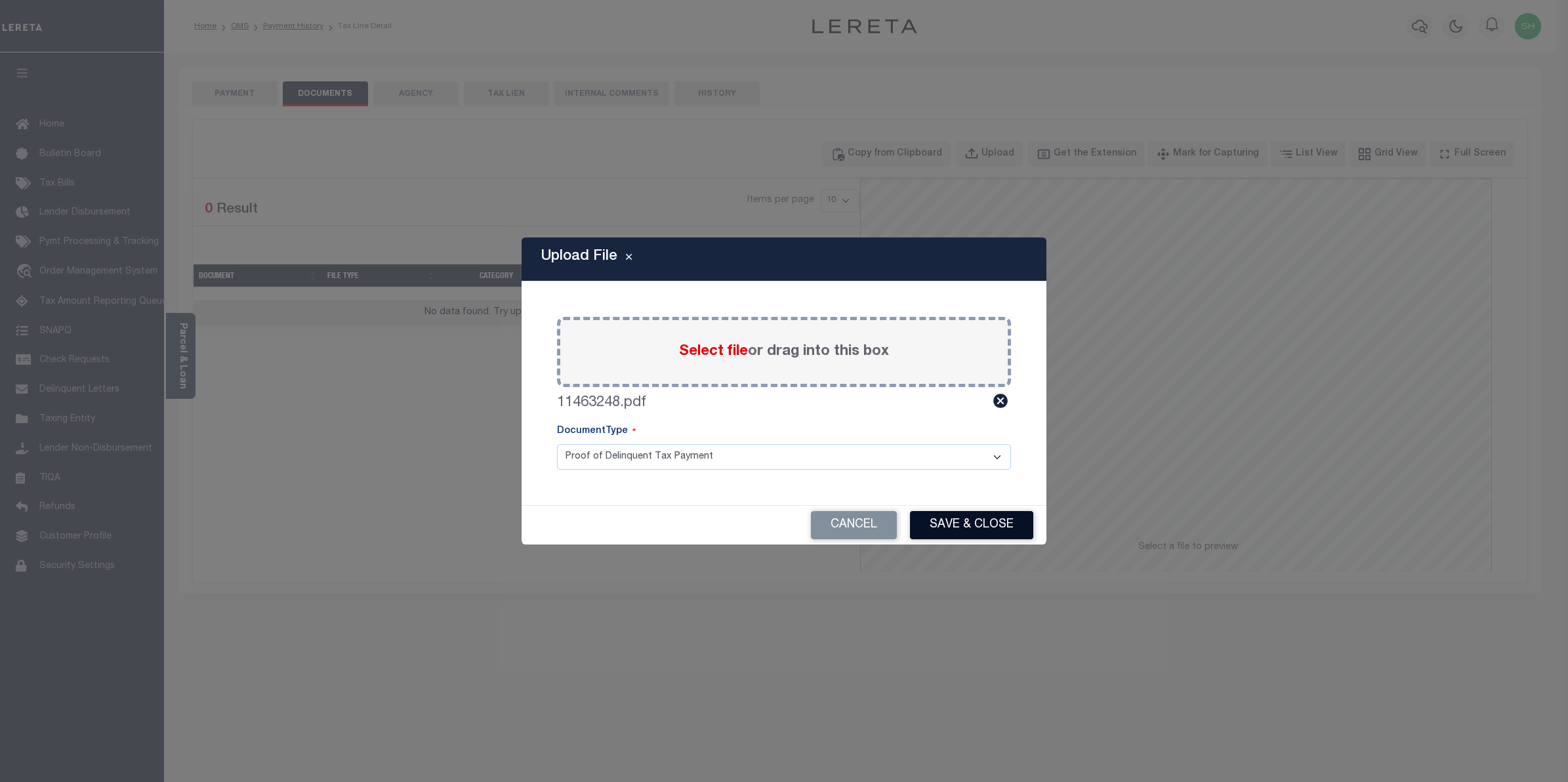
click at [952, 525] on button "Save & Close" at bounding box center [971, 525] width 123 height 28
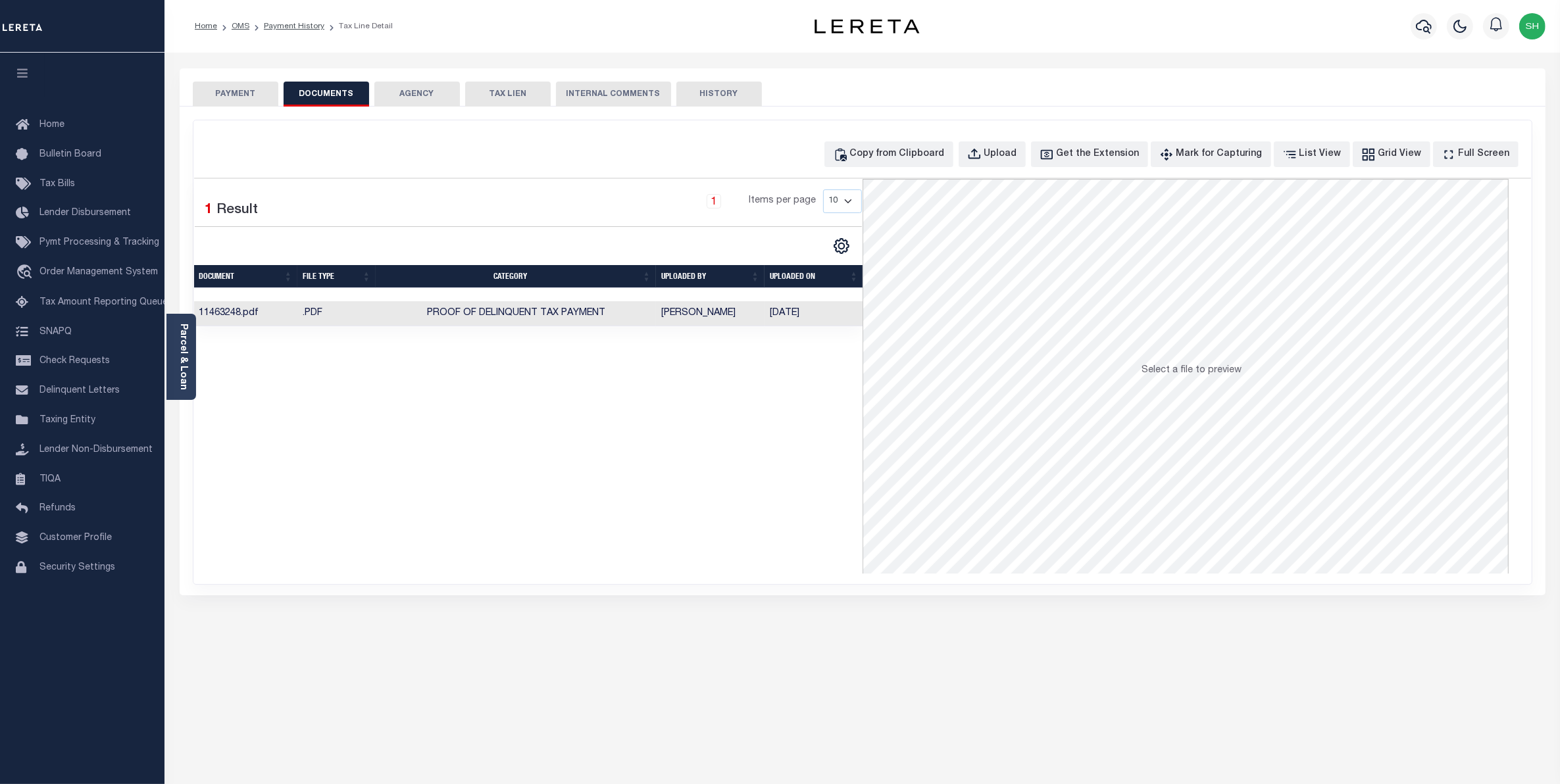
click at [229, 94] on button "PAYMENT" at bounding box center [235, 94] width 85 height 25
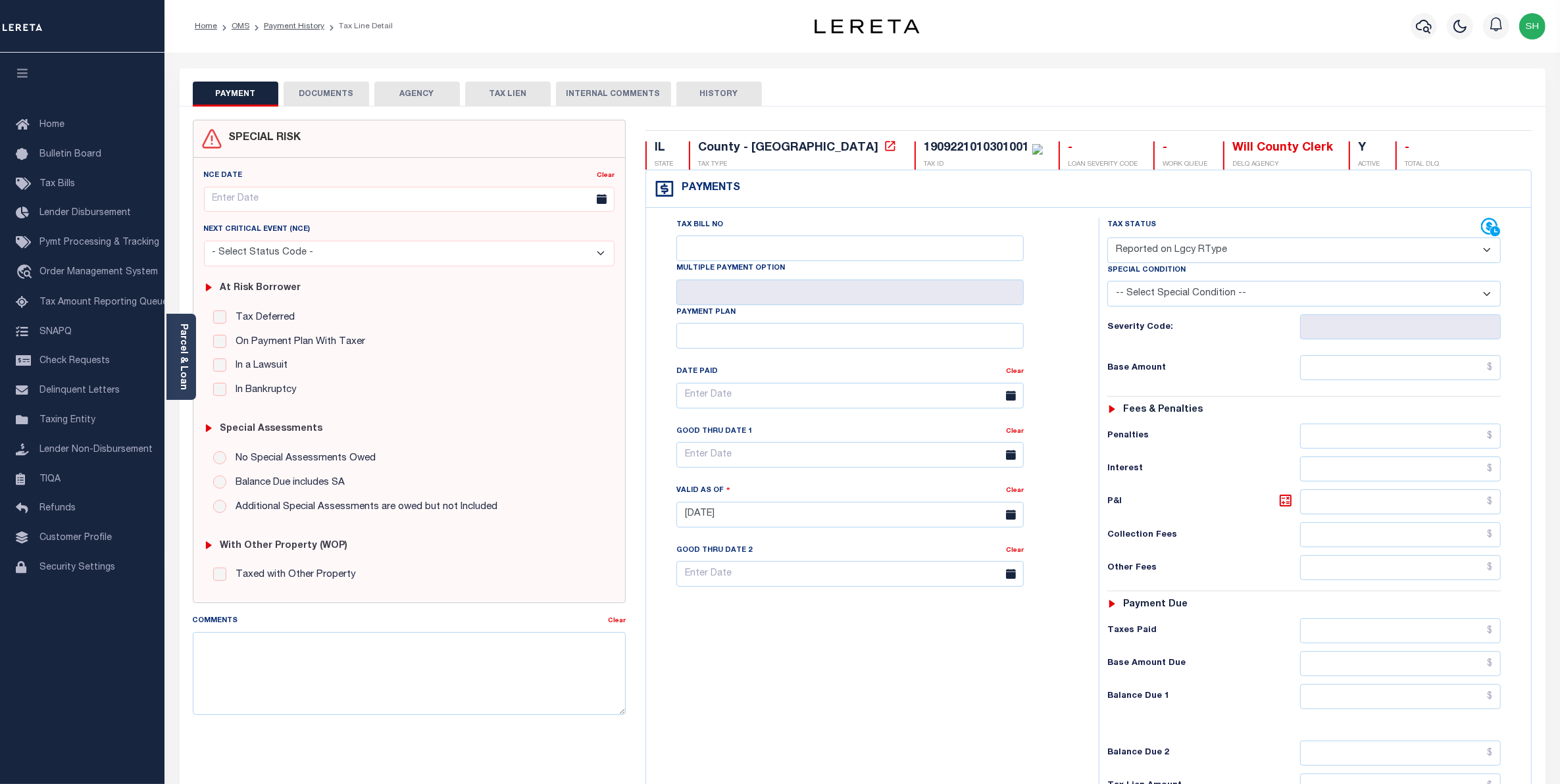
click at [1485, 254] on select "- Select Status Code - Open Due/Unpaid Paid Incomplete No Tax Due Internal Refu…" at bounding box center [1304, 250] width 394 height 26
select select "PYD"
click at [1108, 239] on select "- Select Status Code - Open Due/Unpaid Paid Incomplete No Tax Due Internal Refu…" at bounding box center [1304, 250] width 394 height 26
type input "[DATE]"
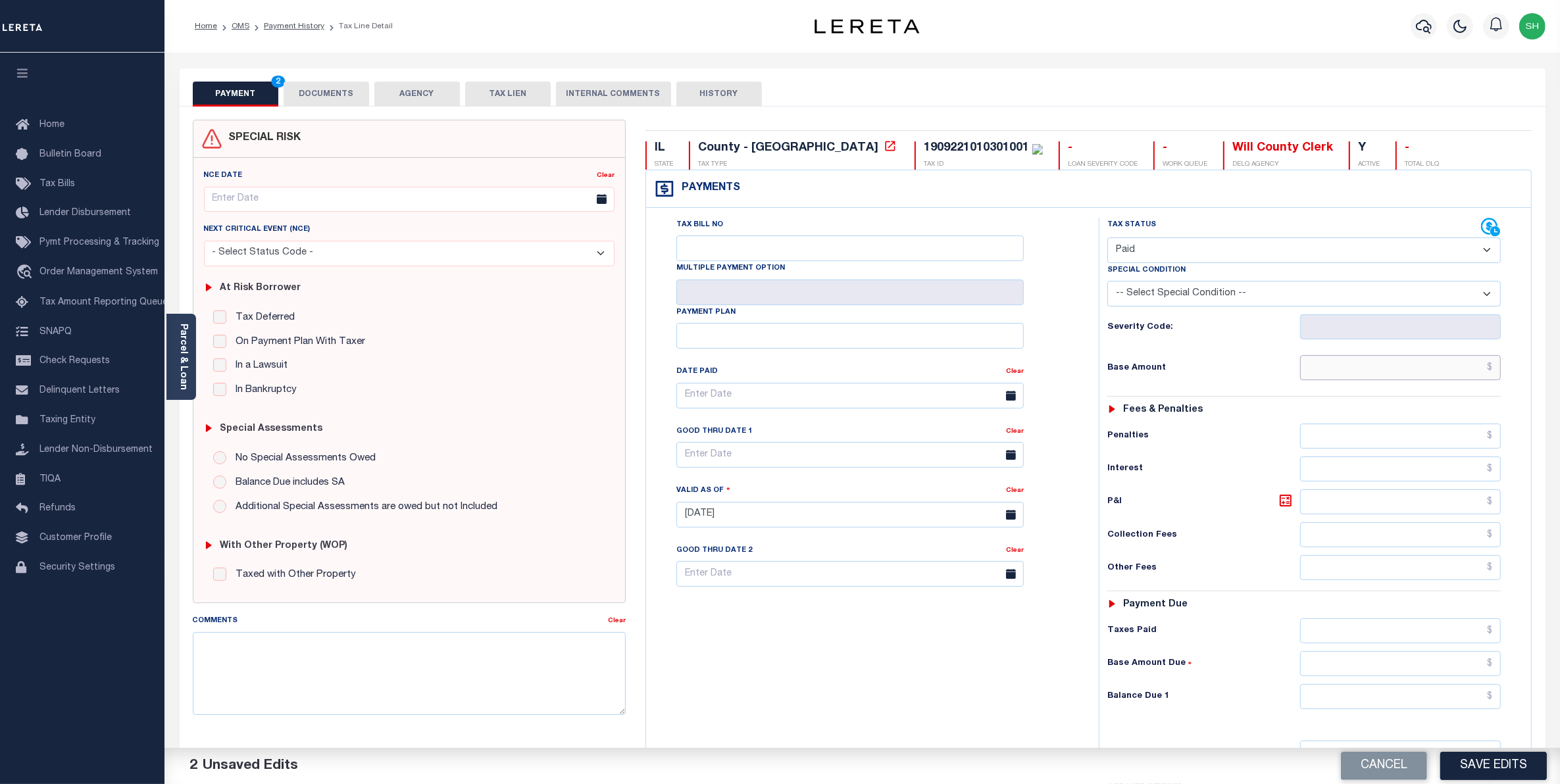
click at [1458, 378] on input "text" at bounding box center [1401, 368] width 202 height 25
type input "$0.00"
click at [1466, 709] on input "text" at bounding box center [1401, 697] width 202 height 25
type input "$0.00"
click at [1492, 761] on button "Save Edits" at bounding box center [1494, 766] width 107 height 28
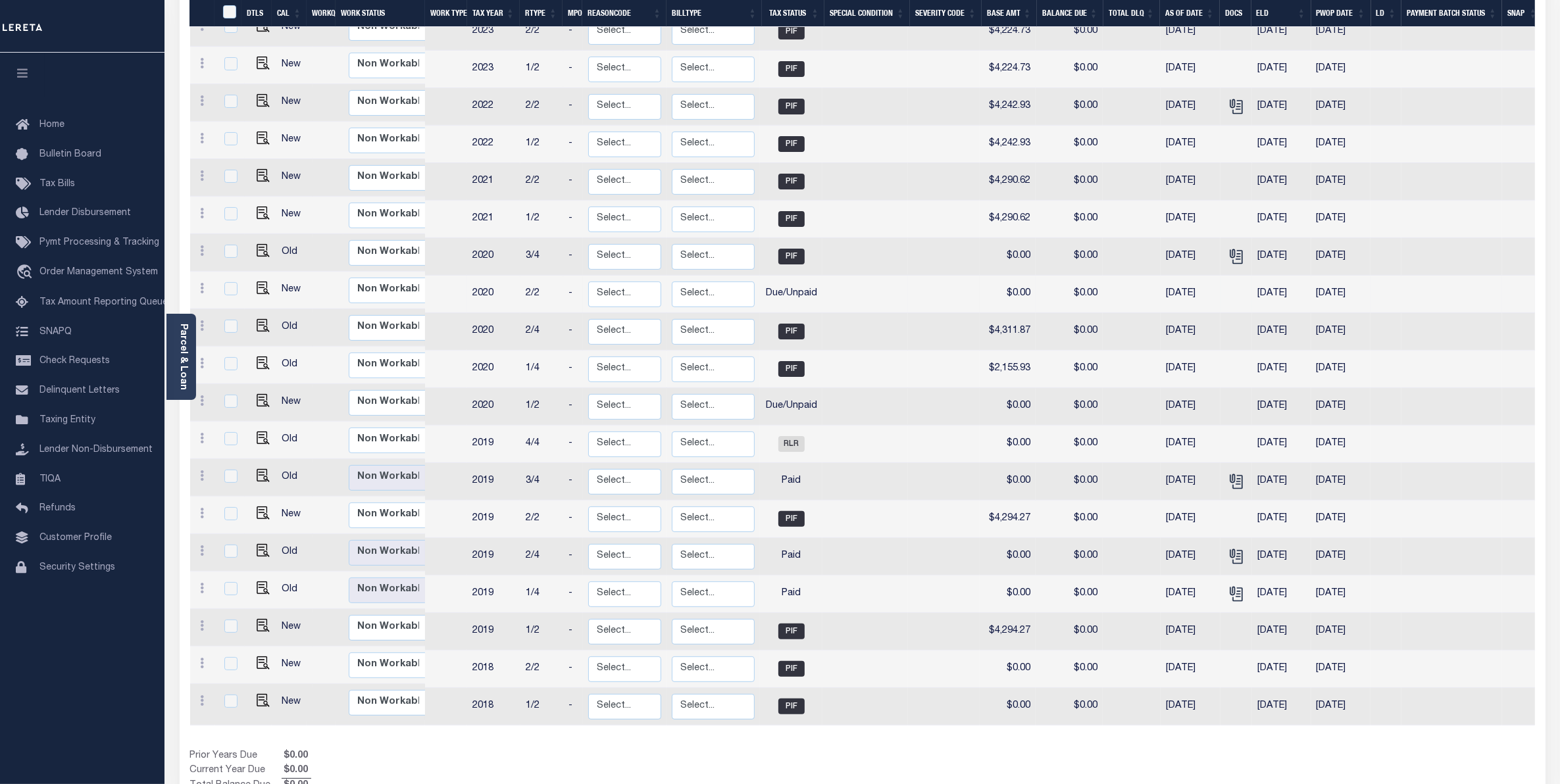
scroll to position [329, 0]
click at [262, 429] on img "" at bounding box center [263, 435] width 13 height 13
checkbox input "true"
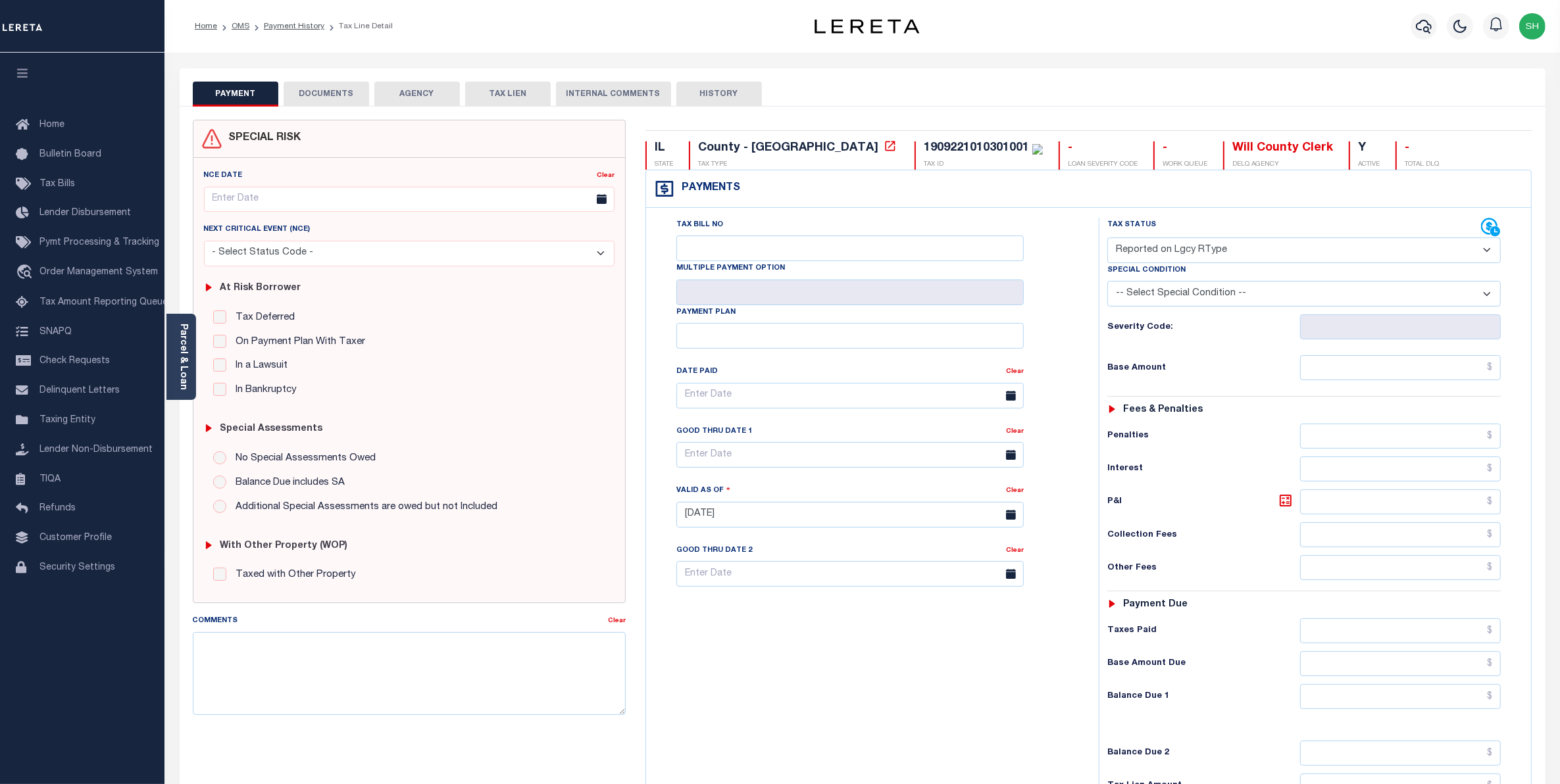
click at [333, 96] on button "DOCUMENTS" at bounding box center [326, 94] width 85 height 25
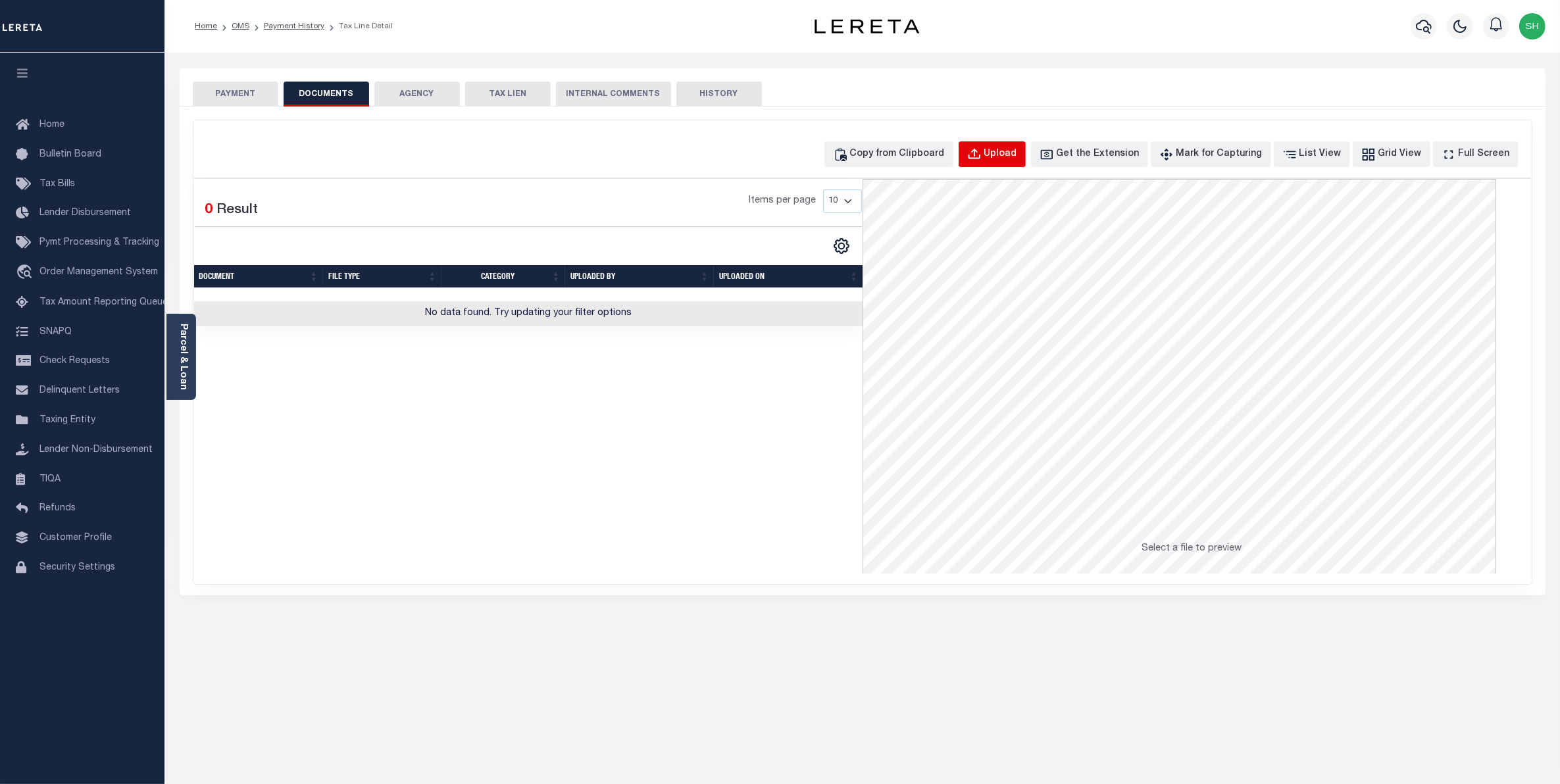
click at [1014, 156] on div "Upload" at bounding box center [1000, 155] width 33 height 15
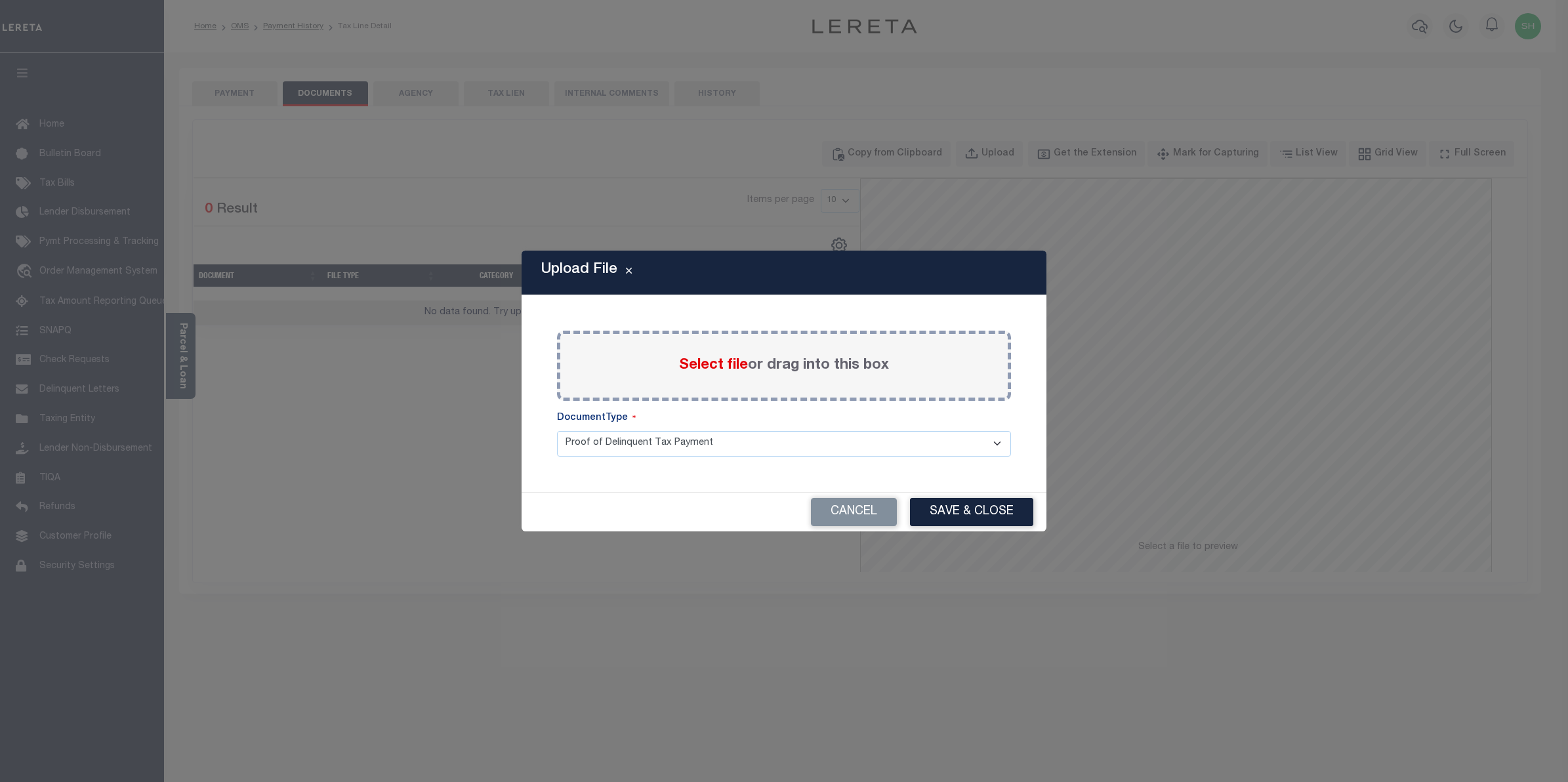
click at [738, 364] on span "Select file" at bounding box center [713, 366] width 69 height 15
click at [0, 0] on input "Select file or drag into this box" at bounding box center [0, 0] width 0 height 0
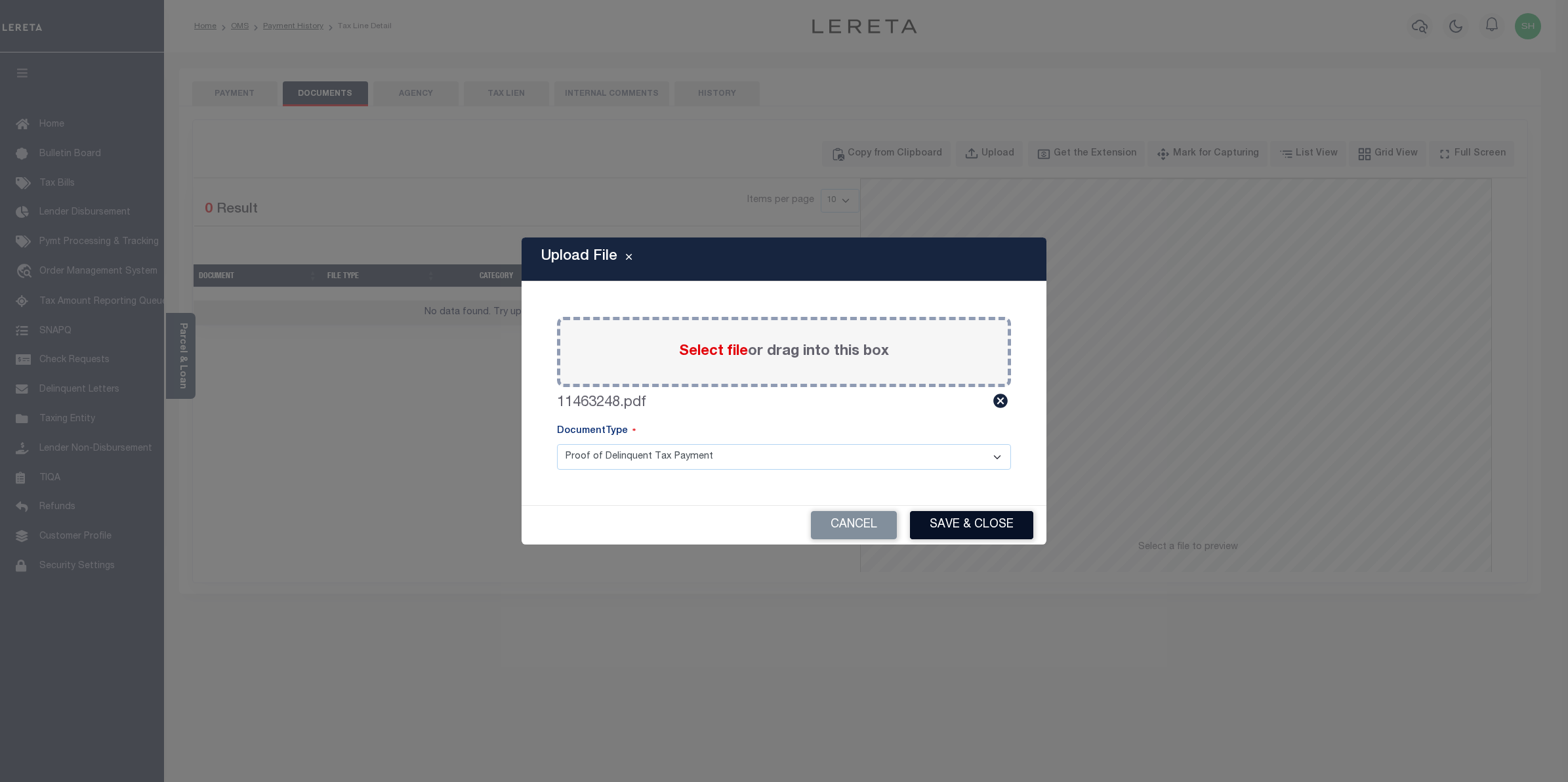
click at [936, 520] on button "Save & Close" at bounding box center [971, 525] width 123 height 28
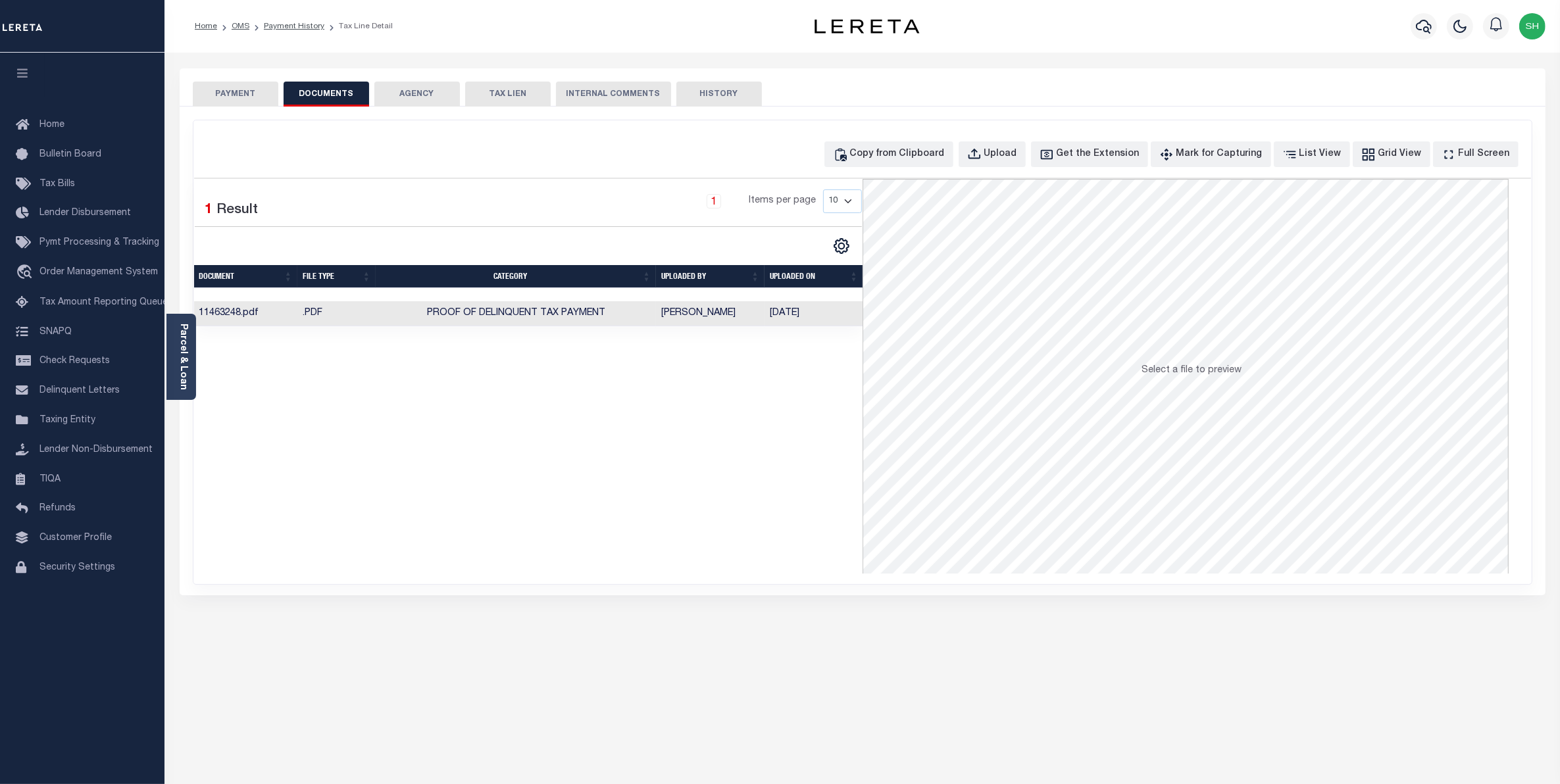
click at [218, 89] on button "PAYMENT" at bounding box center [235, 94] width 85 height 25
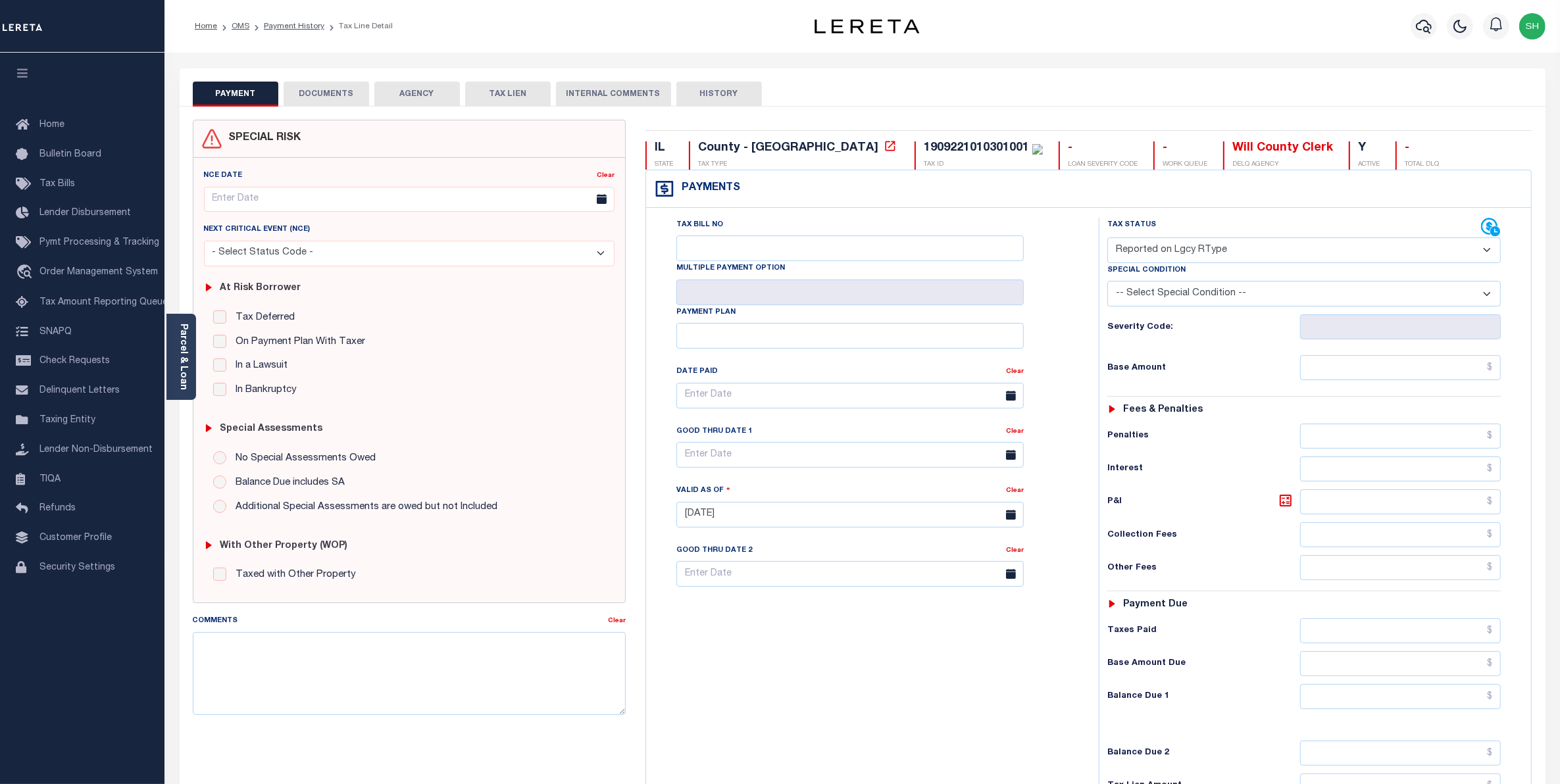
click at [1488, 252] on select "- Select Status Code - Open Due/Unpaid Paid Incomplete No Tax Due Internal Refu…" at bounding box center [1304, 250] width 394 height 26
select select "PYD"
click at [1108, 239] on select "- Select Status Code - Open Due/Unpaid Paid Incomplete No Tax Due Internal Refu…" at bounding box center [1304, 250] width 394 height 26
type input "[DATE]"
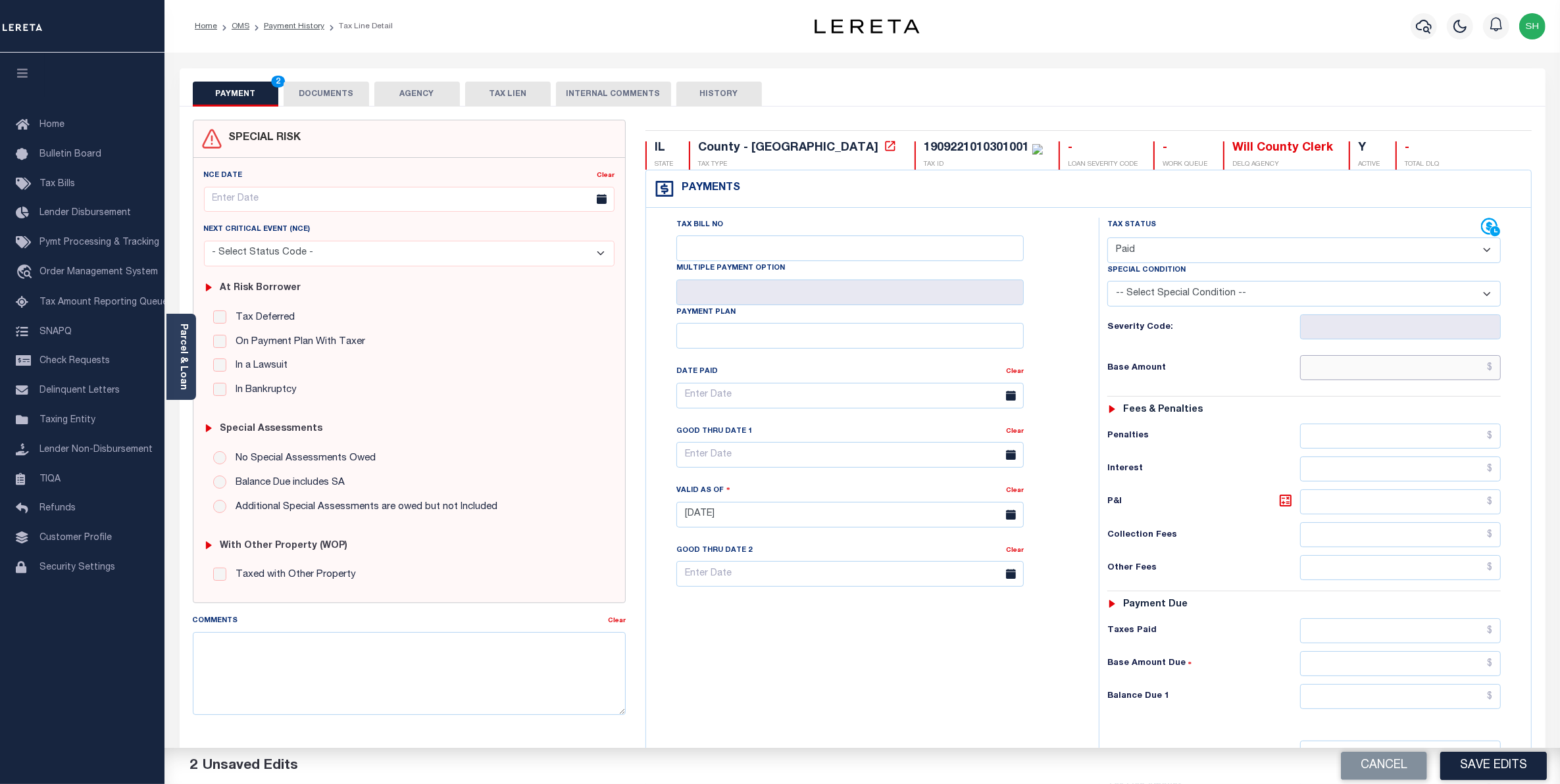
click at [1452, 372] on input "text" at bounding box center [1401, 368] width 202 height 25
type input "$0.00"
click at [1472, 704] on input "text" at bounding box center [1401, 697] width 202 height 25
type input "$0.00"
click at [1517, 764] on button "Save Edits" at bounding box center [1494, 766] width 107 height 28
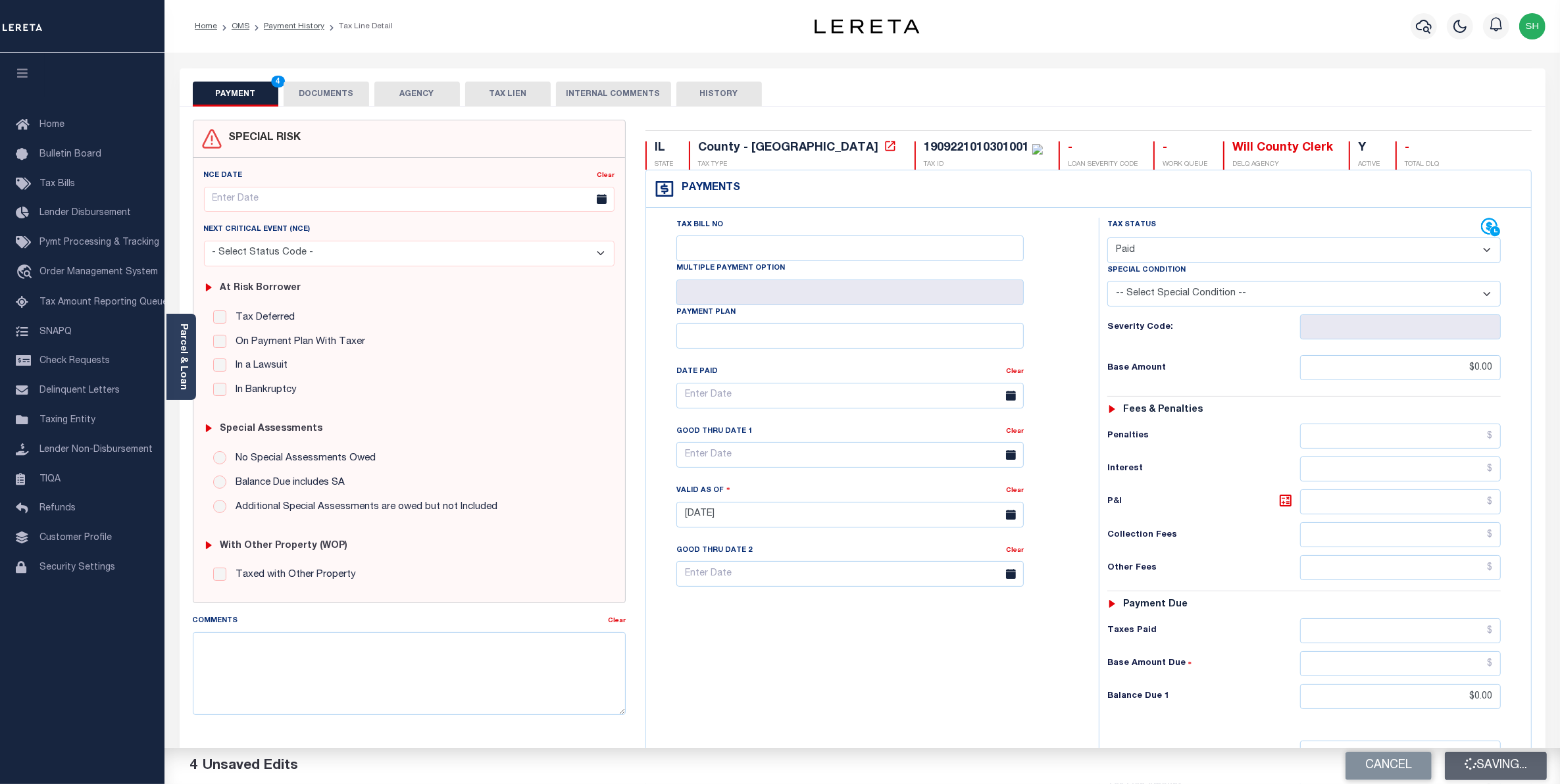
checkbox input "false"
type input "$0"
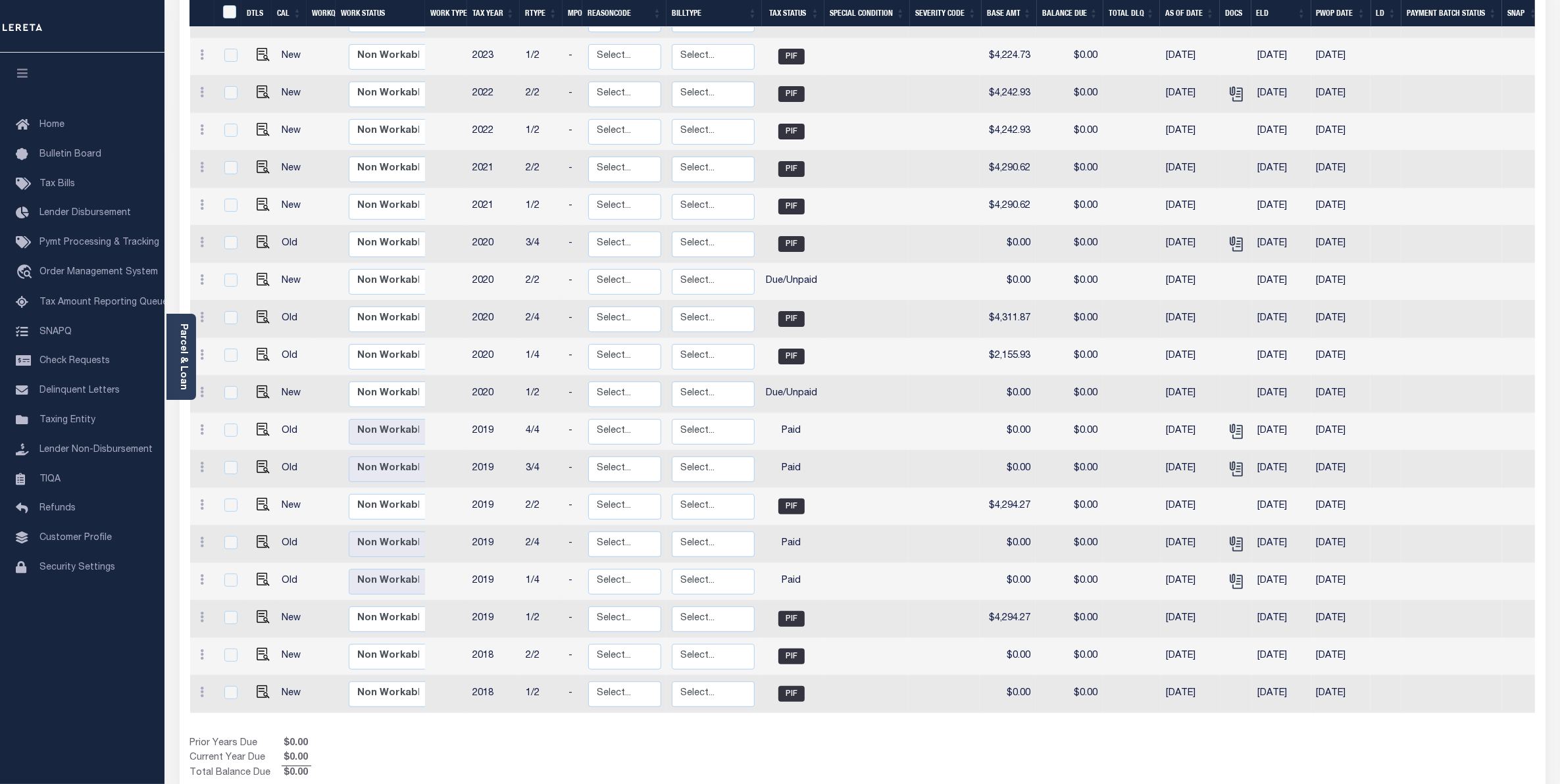
scroll to position [370, 0]
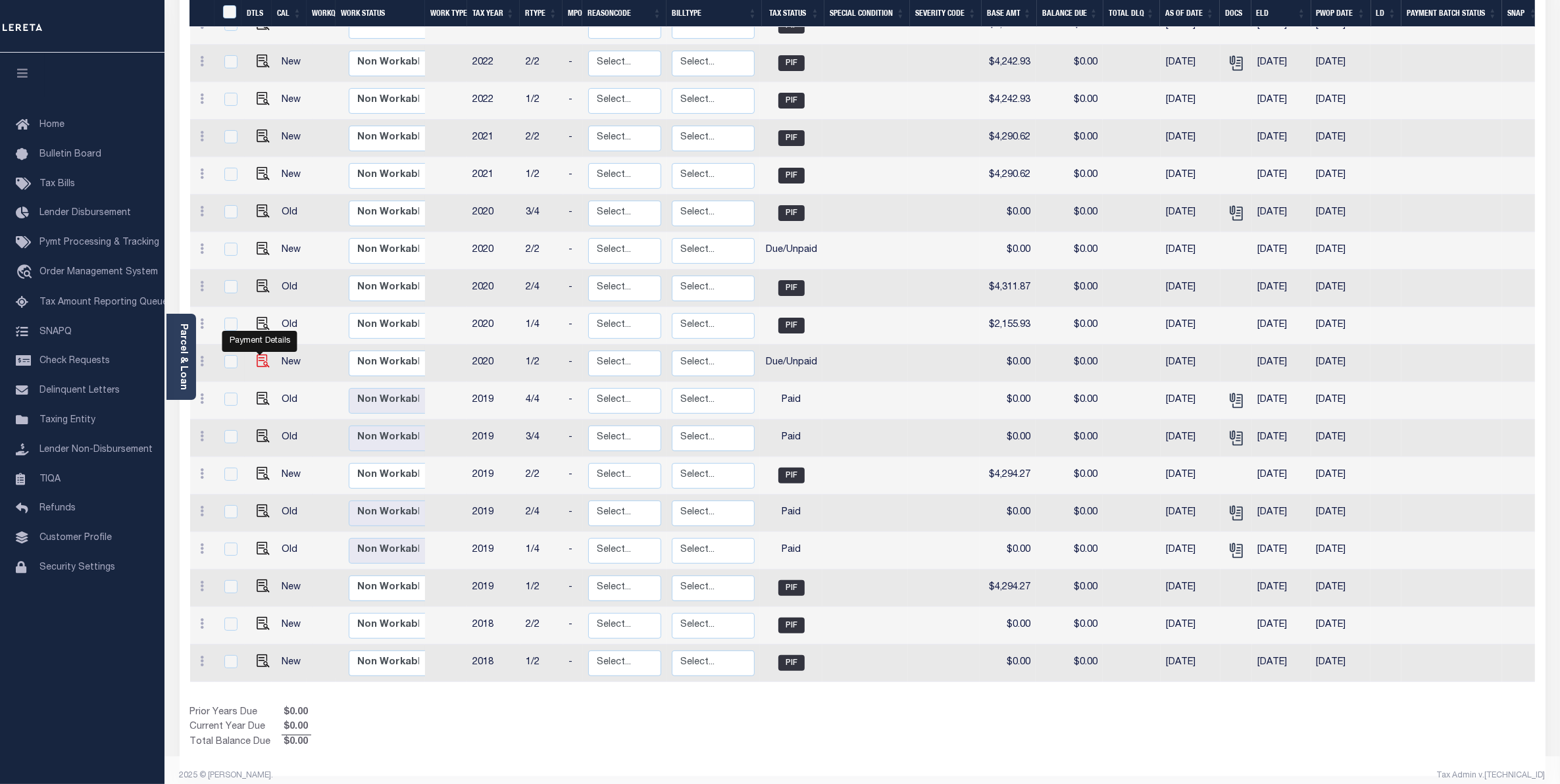
click at [258, 354] on img "" at bounding box center [263, 361] width 13 height 13
checkbox input "true"
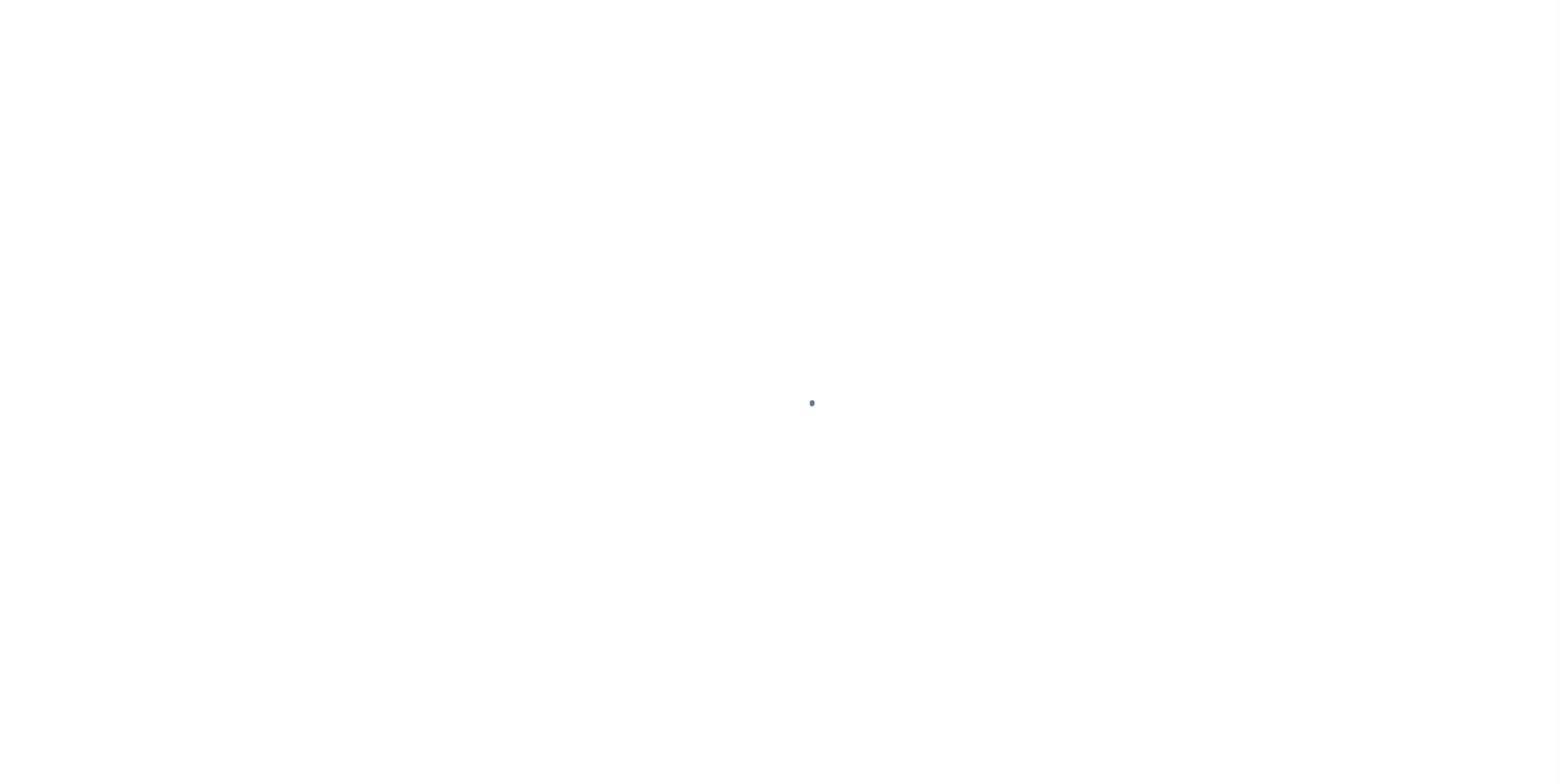
select select "DUE"
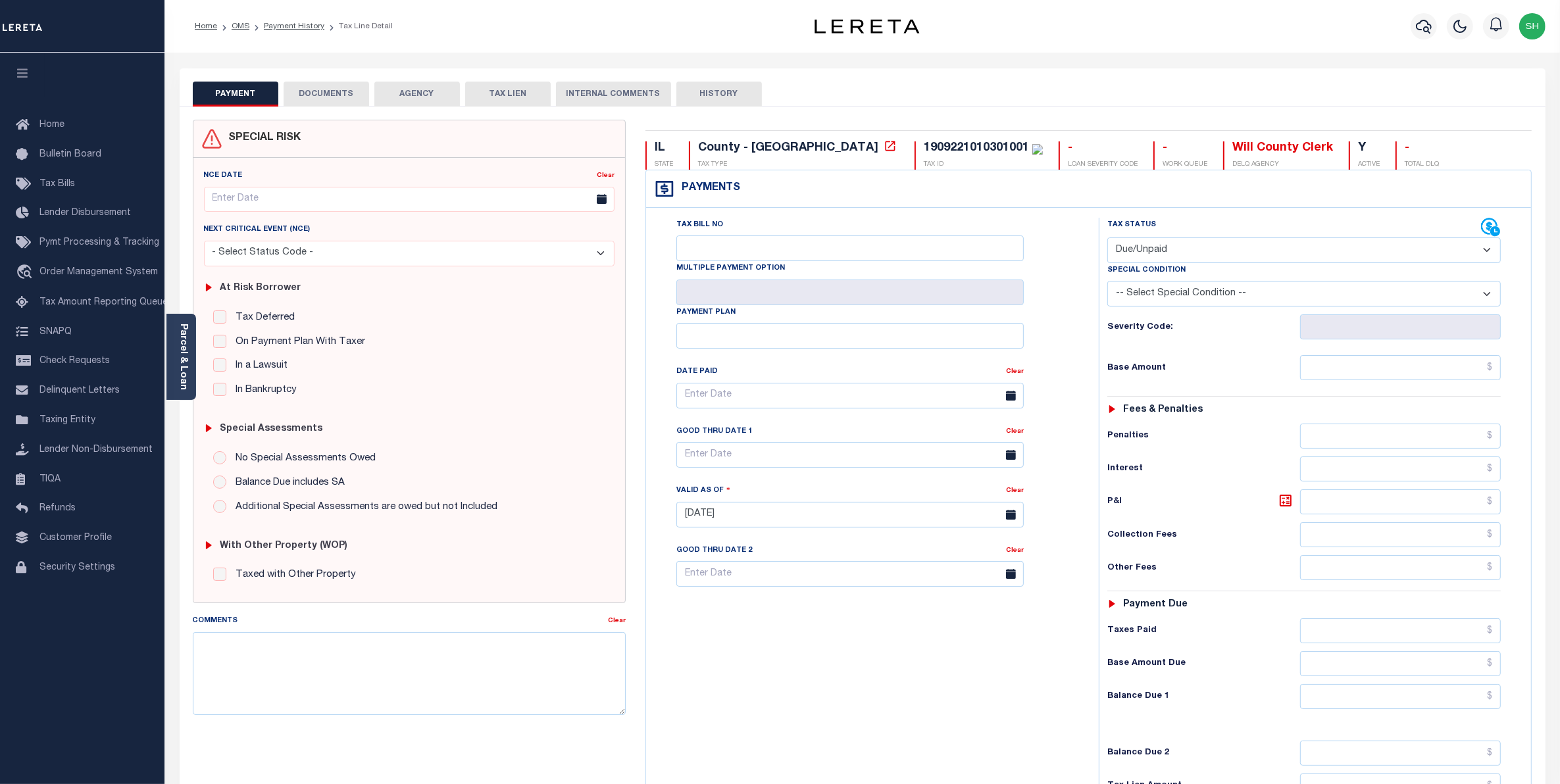
click at [326, 85] on button "DOCUMENTS" at bounding box center [326, 94] width 85 height 25
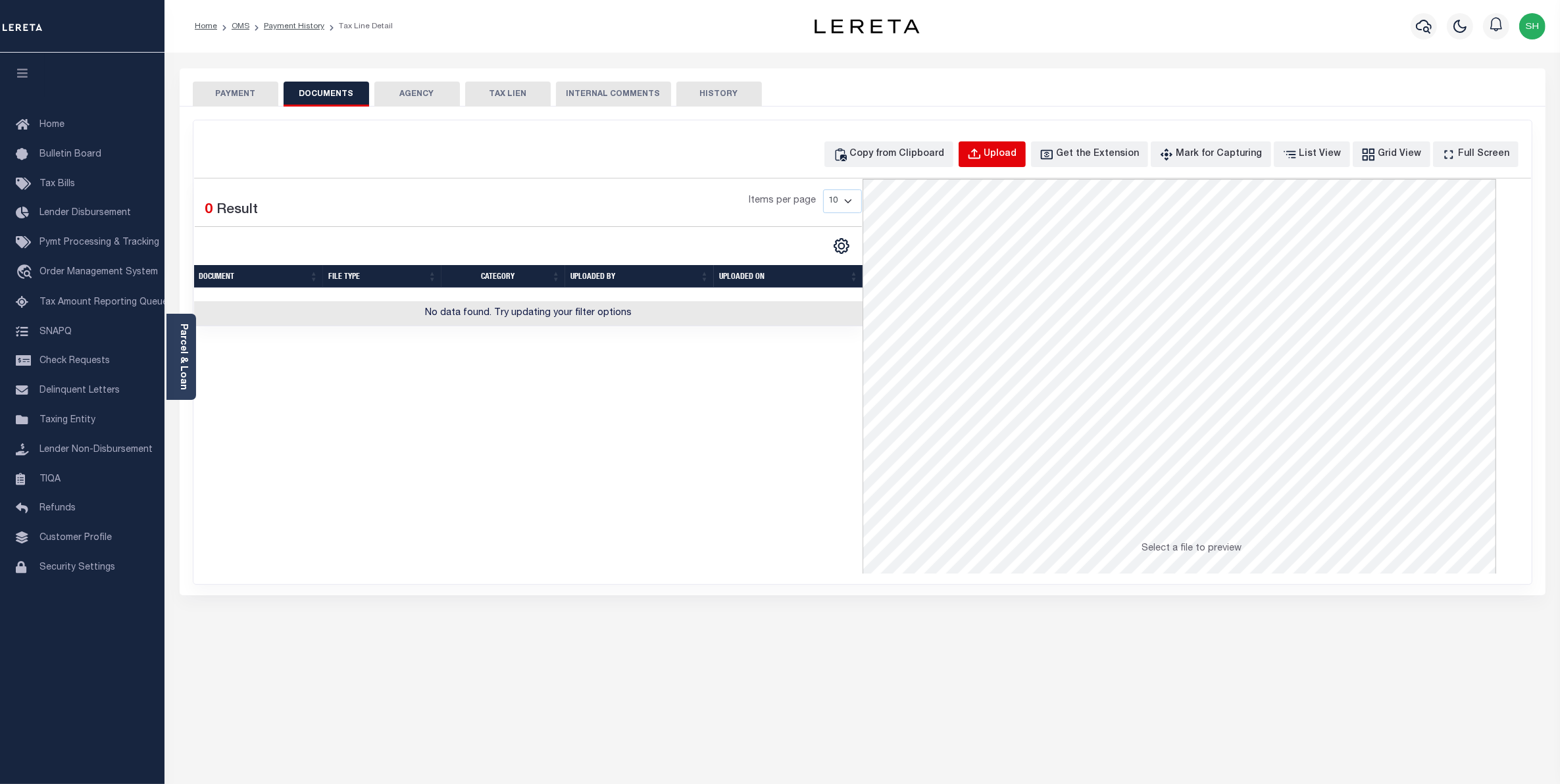
click at [1017, 150] on div "Upload" at bounding box center [1000, 155] width 33 height 15
select select "POP"
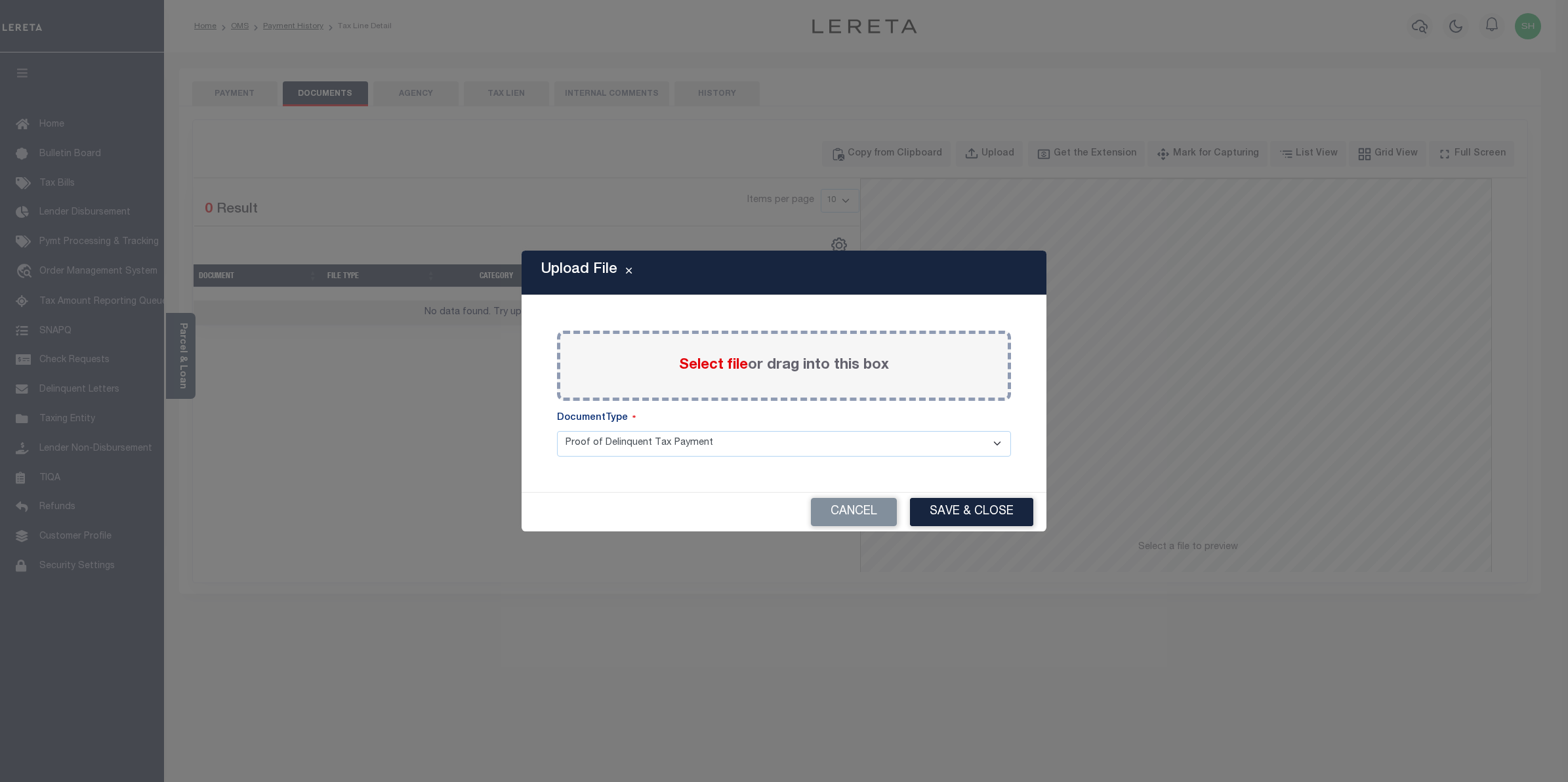
click at [723, 362] on span "Select file" at bounding box center [713, 366] width 69 height 15
click at [0, 0] on input "Select file or drag into this box" at bounding box center [0, 0] width 0 height 0
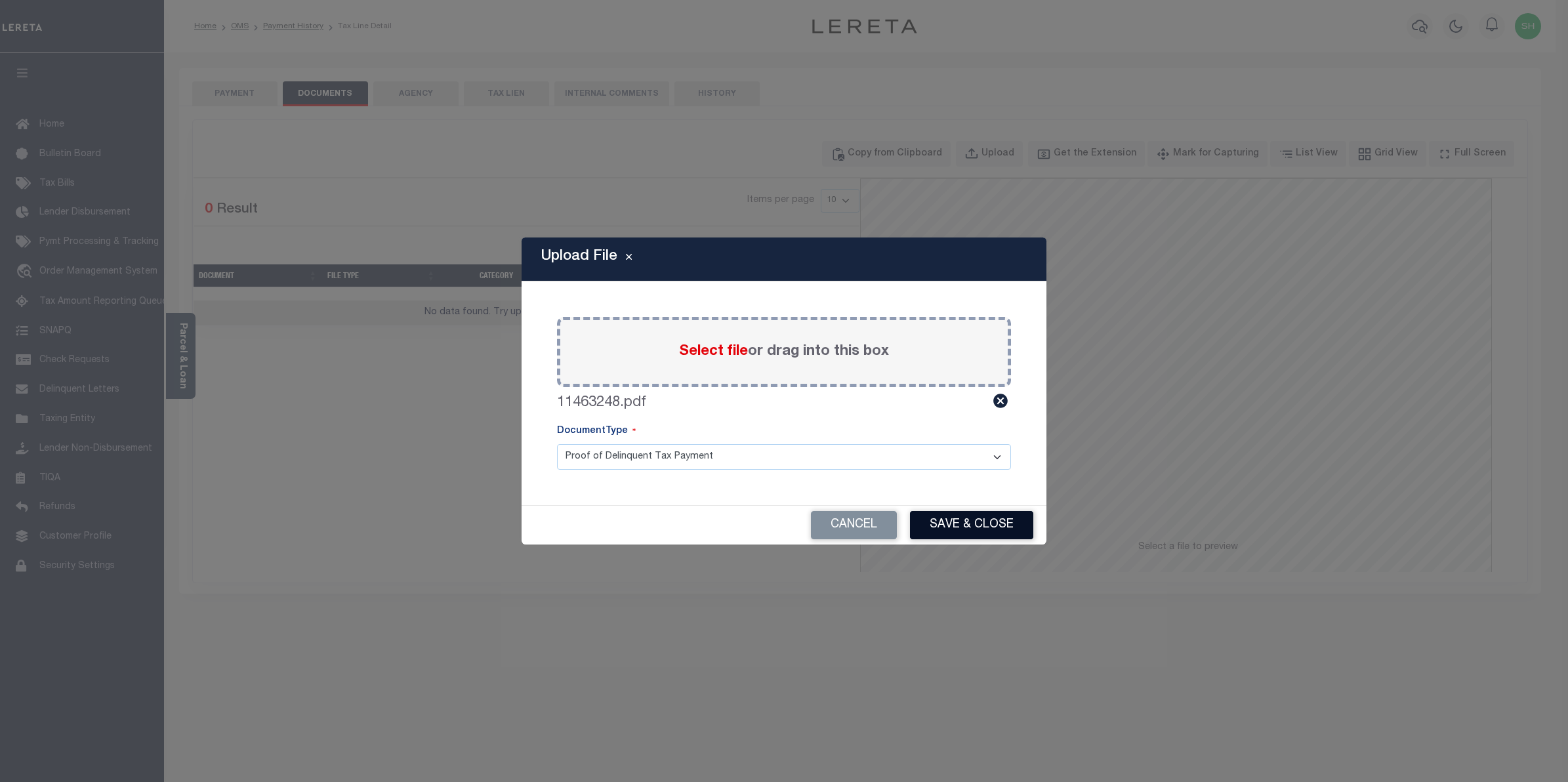
click at [972, 520] on button "Save & Close" at bounding box center [971, 525] width 123 height 28
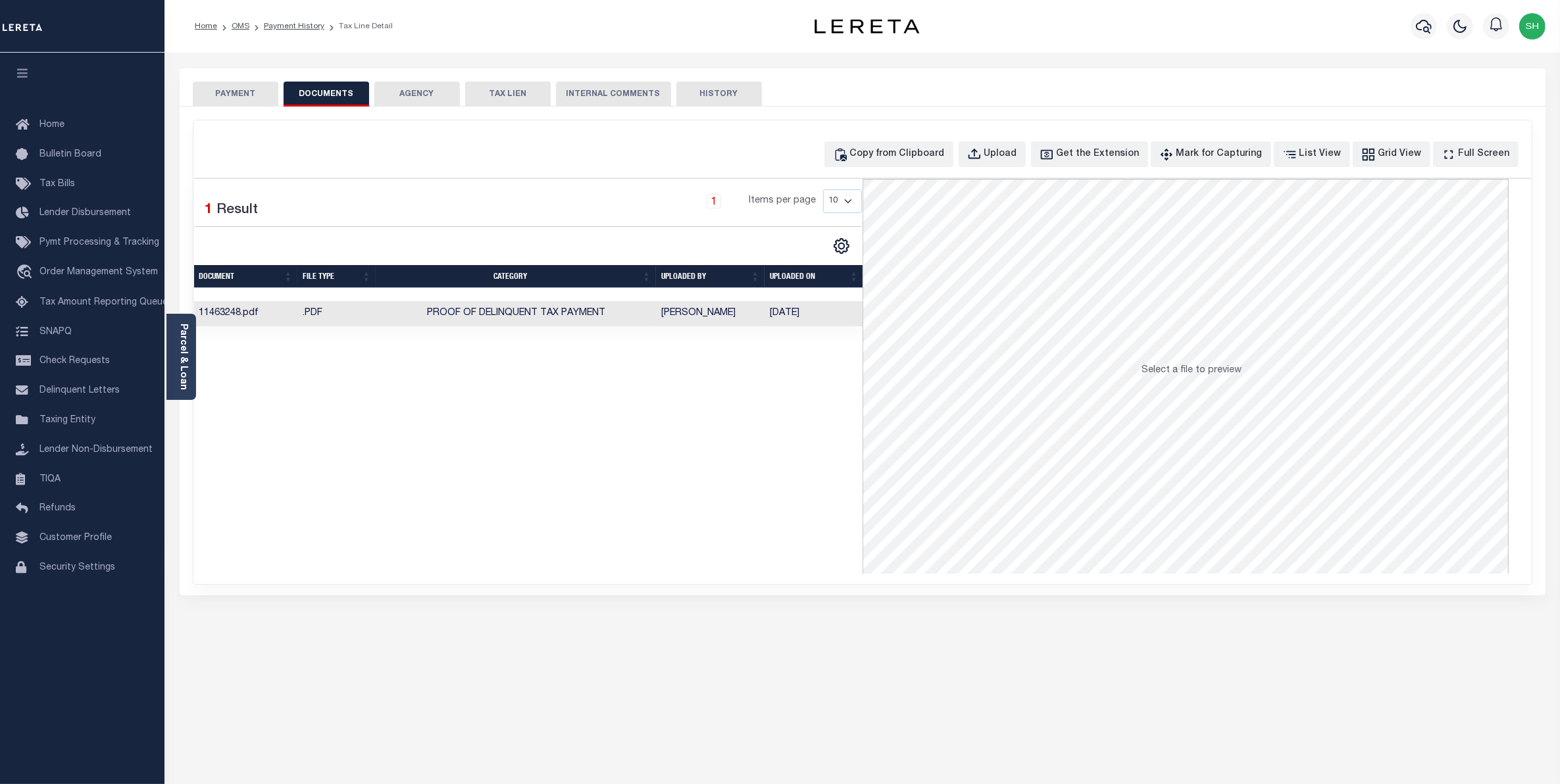
click at [246, 89] on button "PAYMENT" at bounding box center [235, 94] width 85 height 25
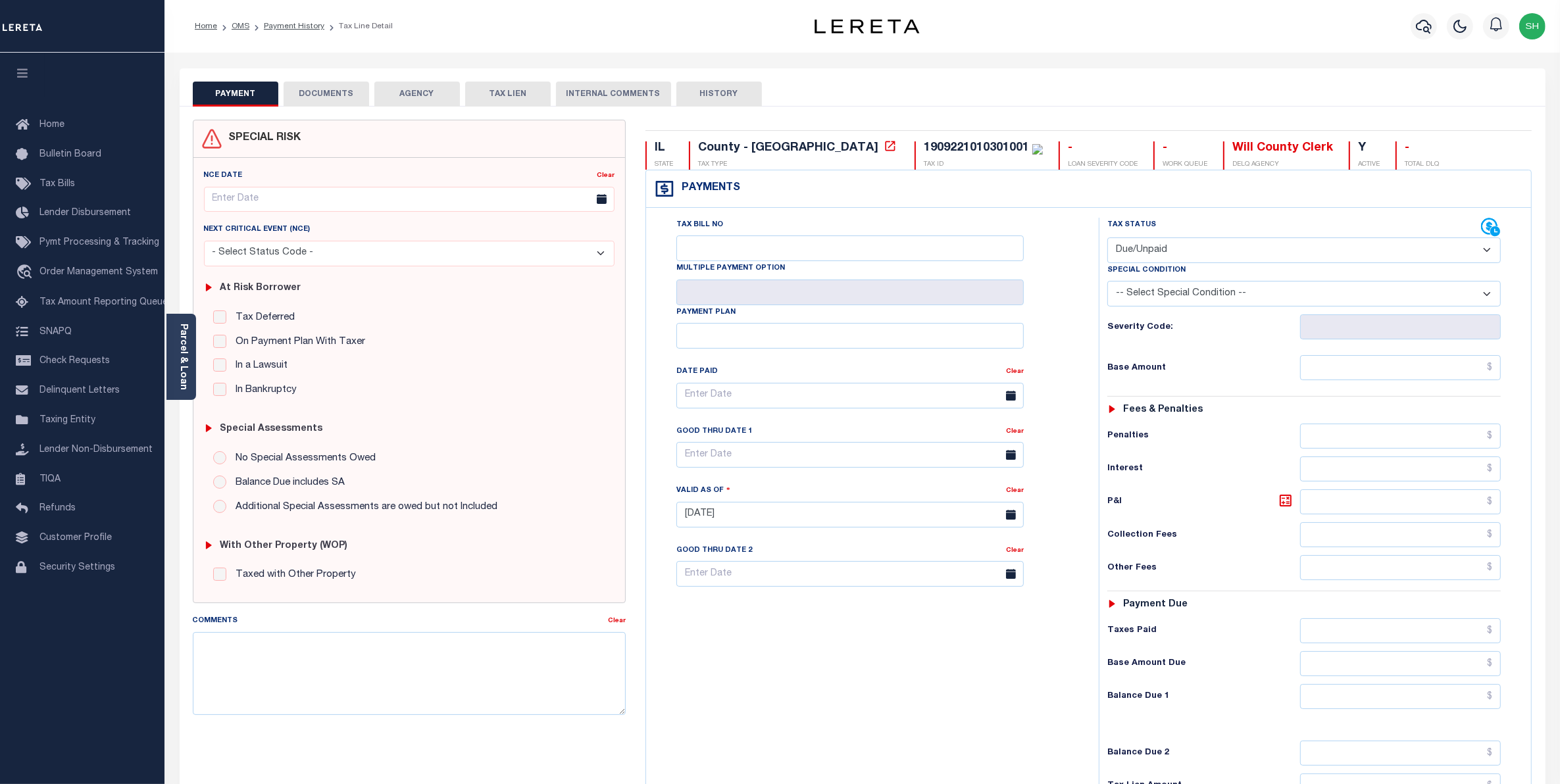
click at [1485, 255] on select "- Select Status Code - Open Due/Unpaid Paid Incomplete No Tax Due Internal Refu…" at bounding box center [1304, 250] width 394 height 26
select select "PYD"
click at [1108, 239] on select "- Select Status Code - Open Due/Unpaid Paid Incomplete No Tax Due Internal Refu…" at bounding box center [1304, 250] width 394 height 26
type input "[DATE]"
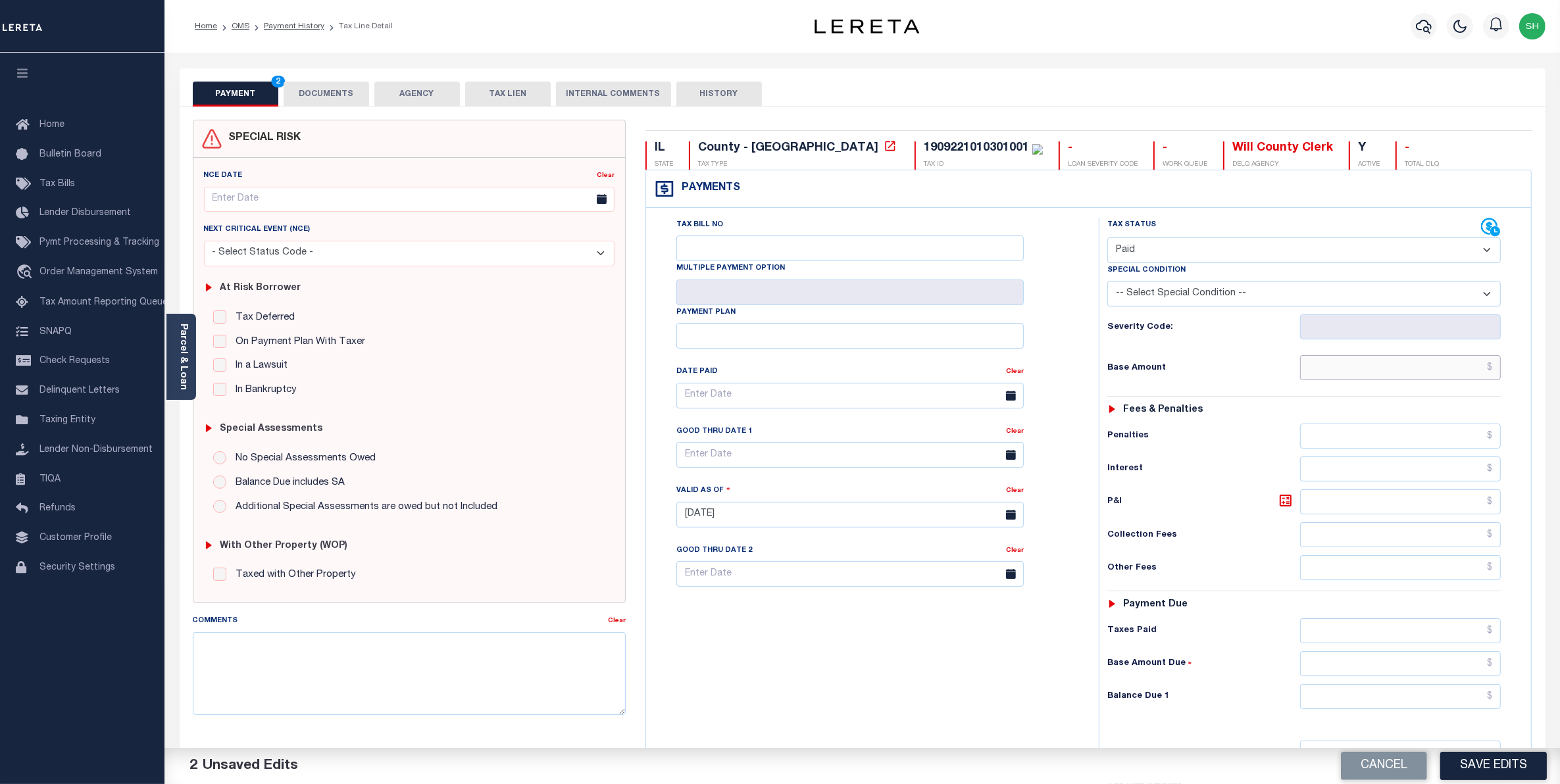
click at [1466, 369] on input "text" at bounding box center [1401, 368] width 202 height 25
type input "$0.00"
click at [1432, 699] on input "text" at bounding box center [1401, 697] width 202 height 25
type input "$0.00"
click at [1479, 768] on button "Save Edits" at bounding box center [1494, 766] width 107 height 28
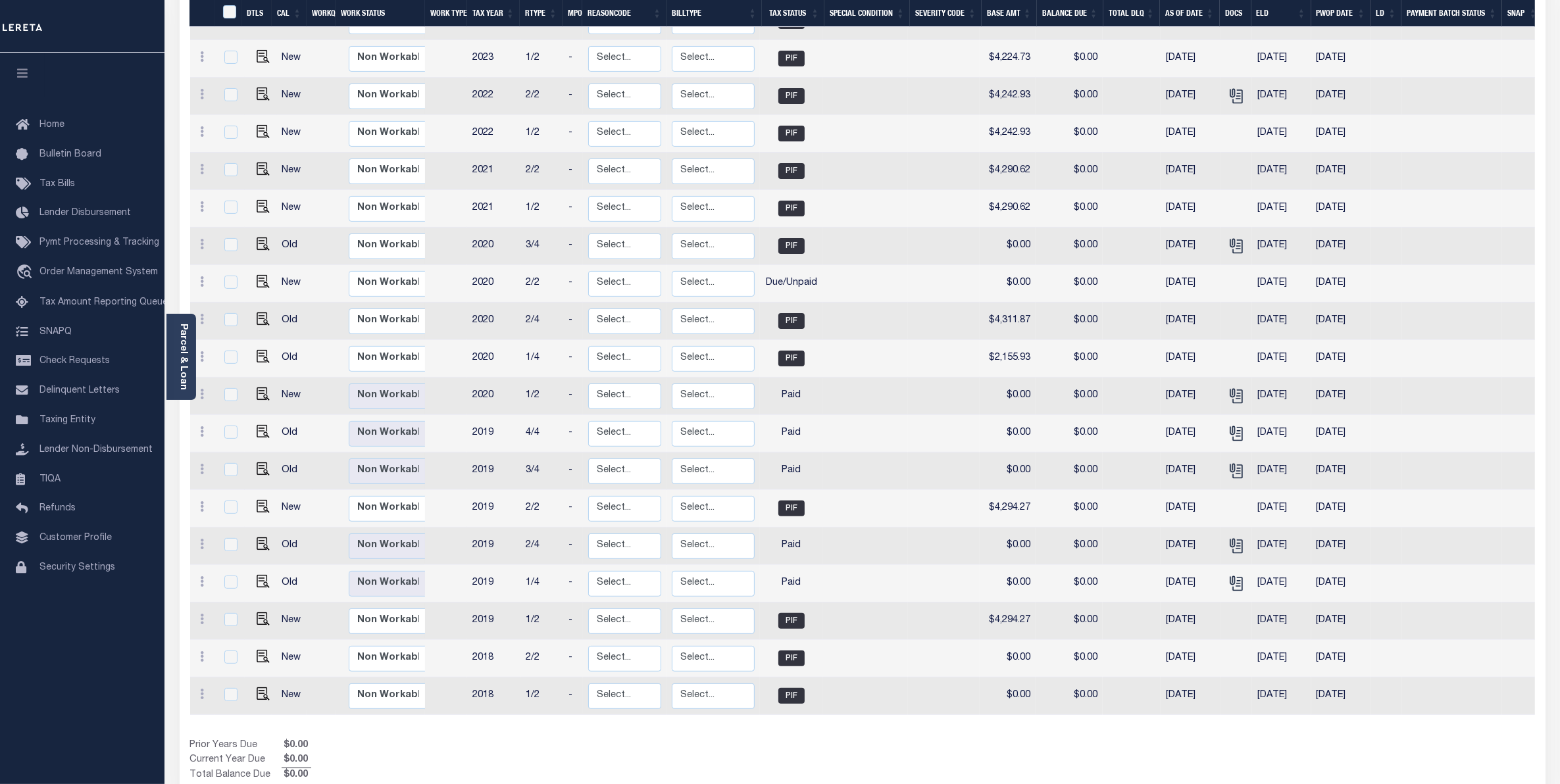
scroll to position [370, 0]
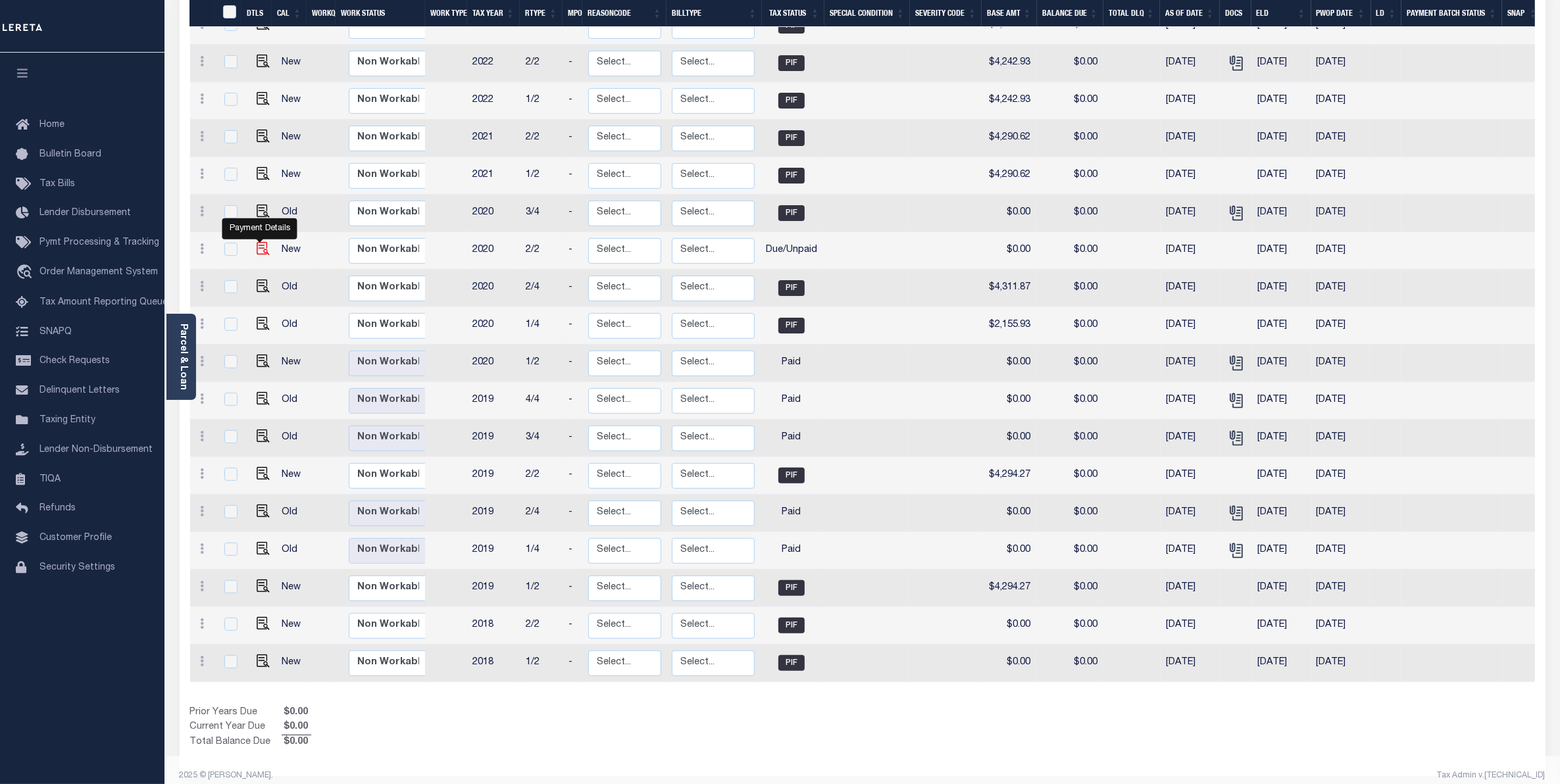
click at [261, 242] on img "" at bounding box center [263, 248] width 13 height 13
checkbox input "true"
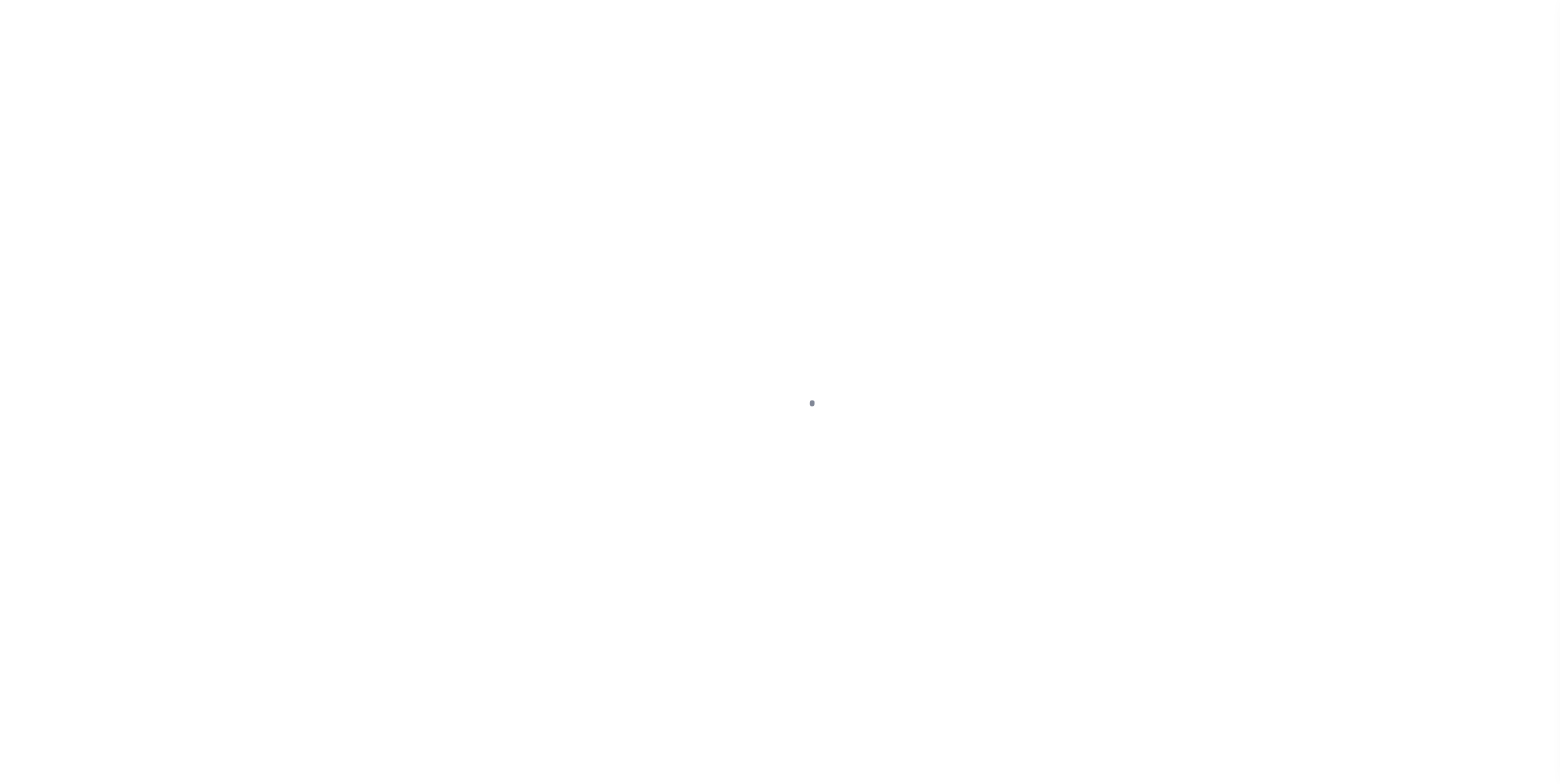
select select "DUE"
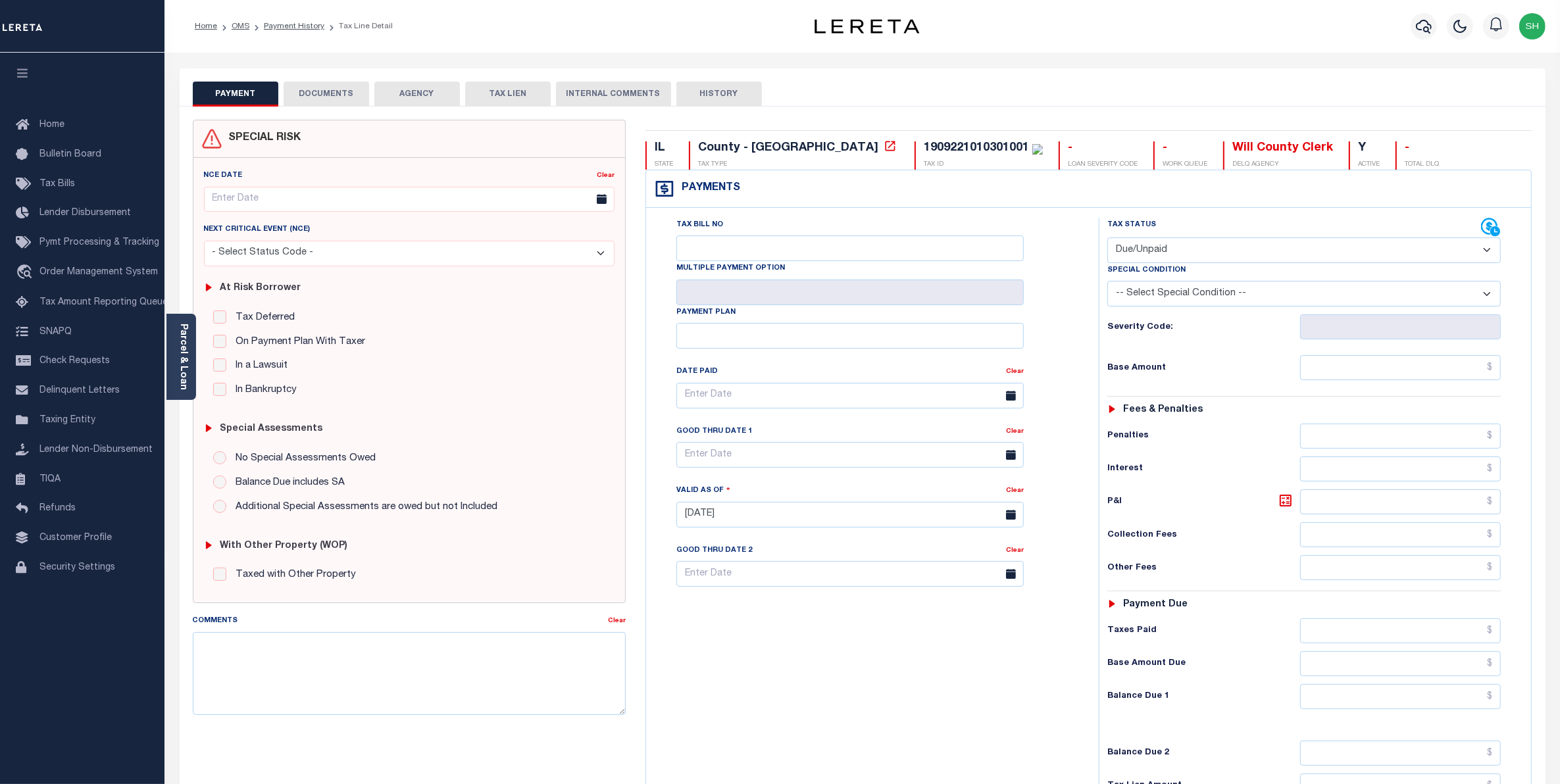
click at [334, 97] on button "DOCUMENTS" at bounding box center [326, 94] width 85 height 25
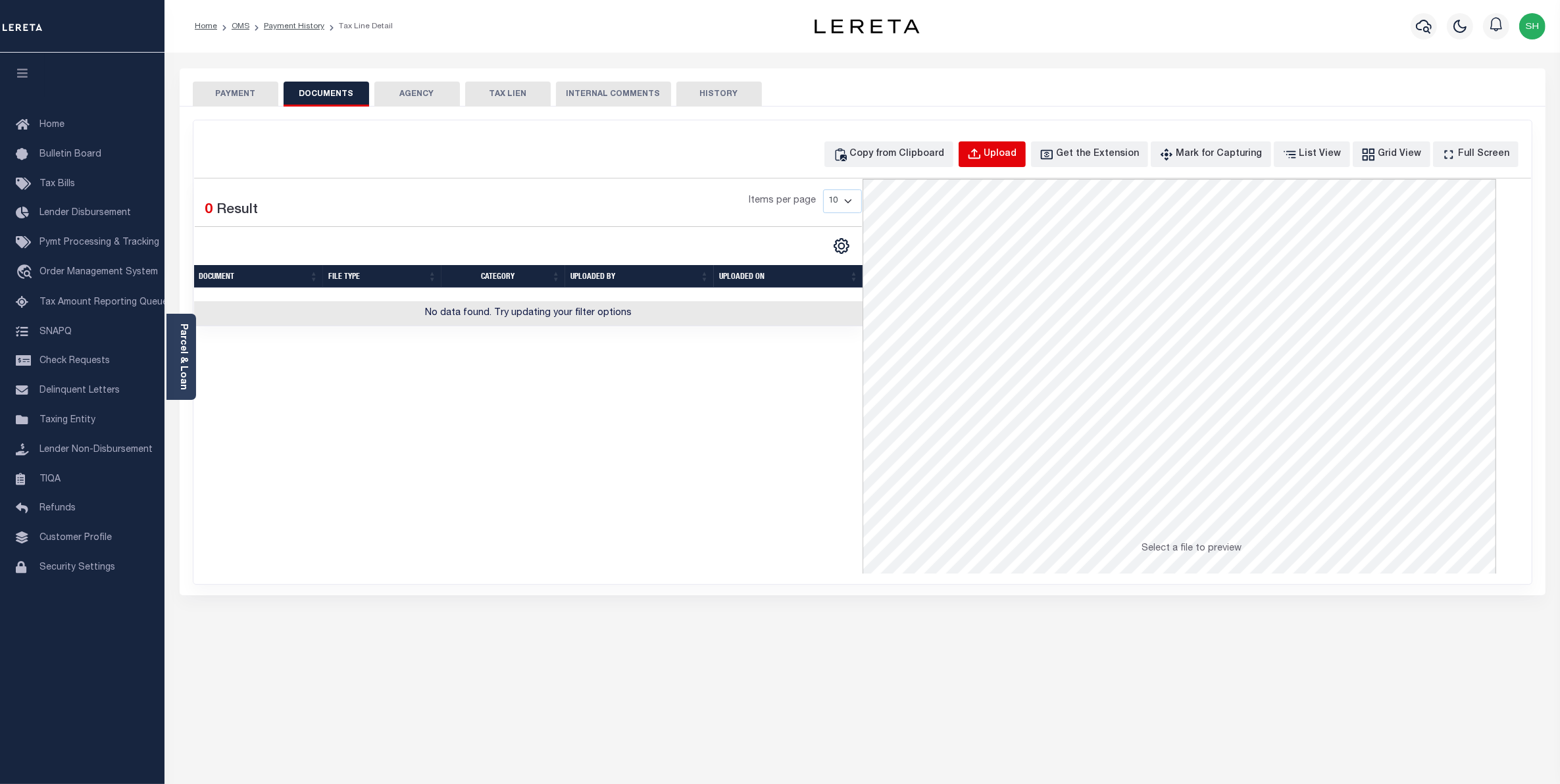
click at [1017, 155] on div "Upload" at bounding box center [1000, 155] width 33 height 15
select select "POP"
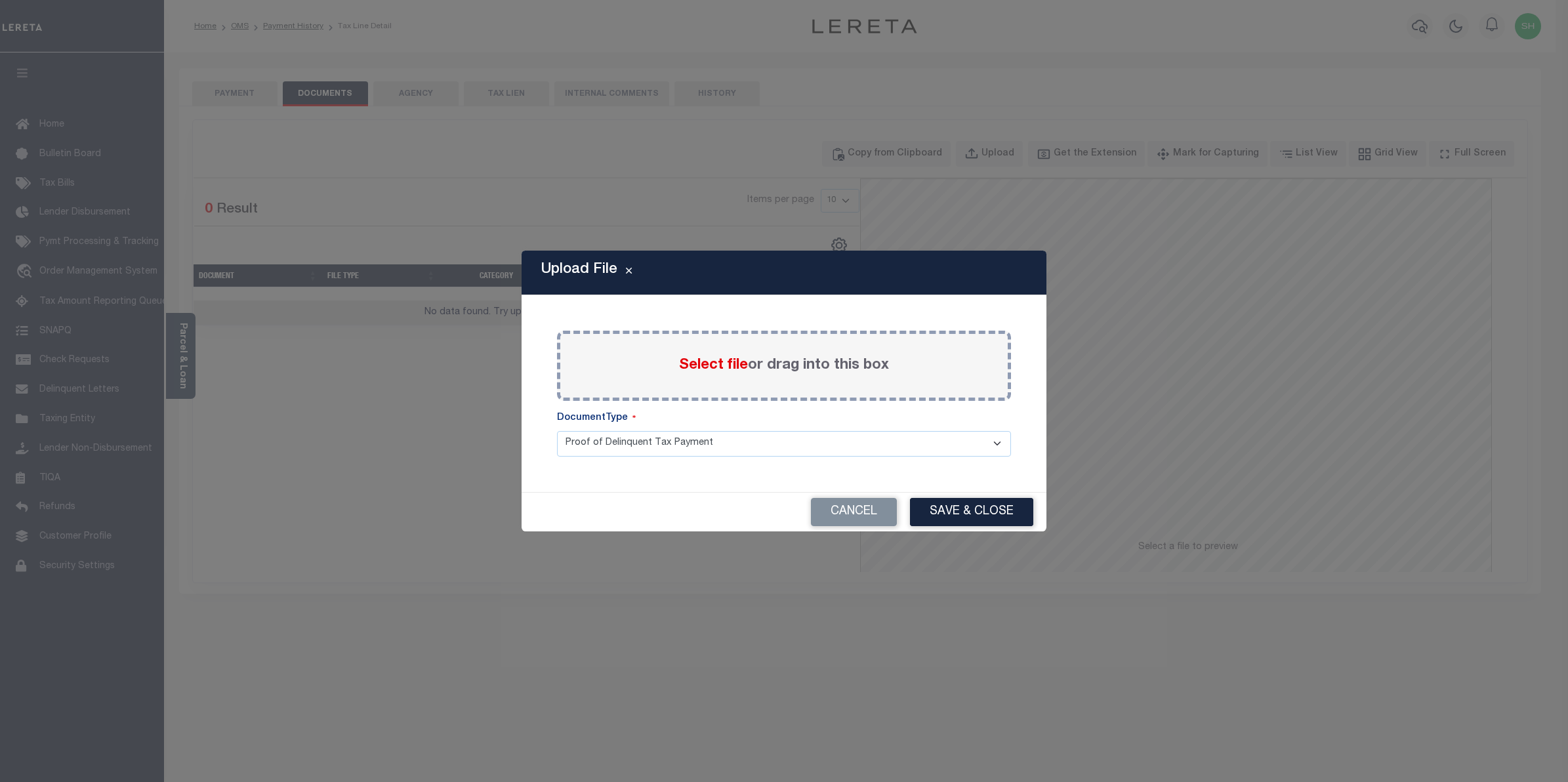
click at [723, 364] on span "Select file" at bounding box center [713, 366] width 69 height 15
click at [0, 0] on input "Select file or drag into this box" at bounding box center [0, 0] width 0 height 0
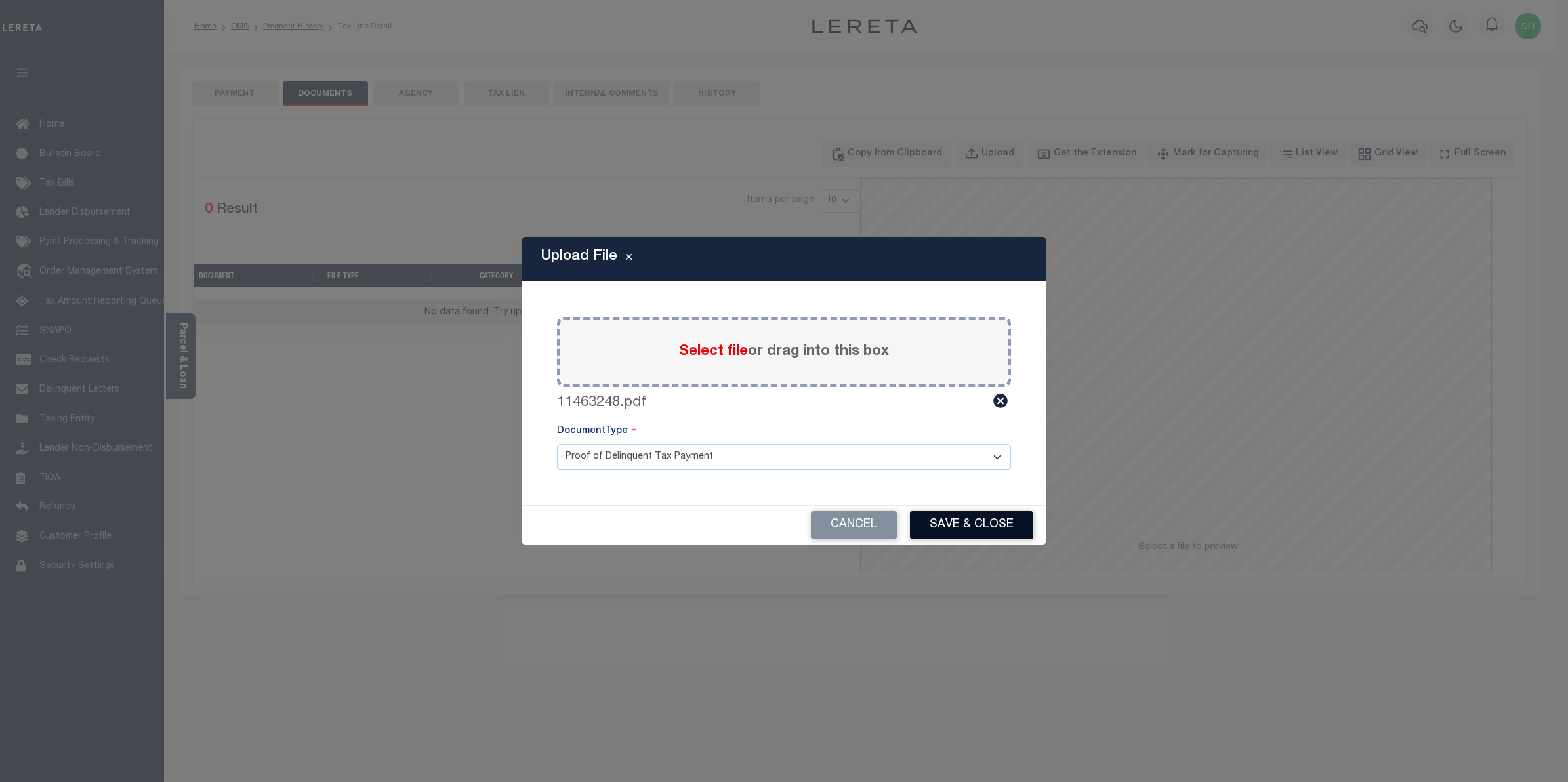
click at [942, 522] on button "Save & Close" at bounding box center [971, 525] width 123 height 28
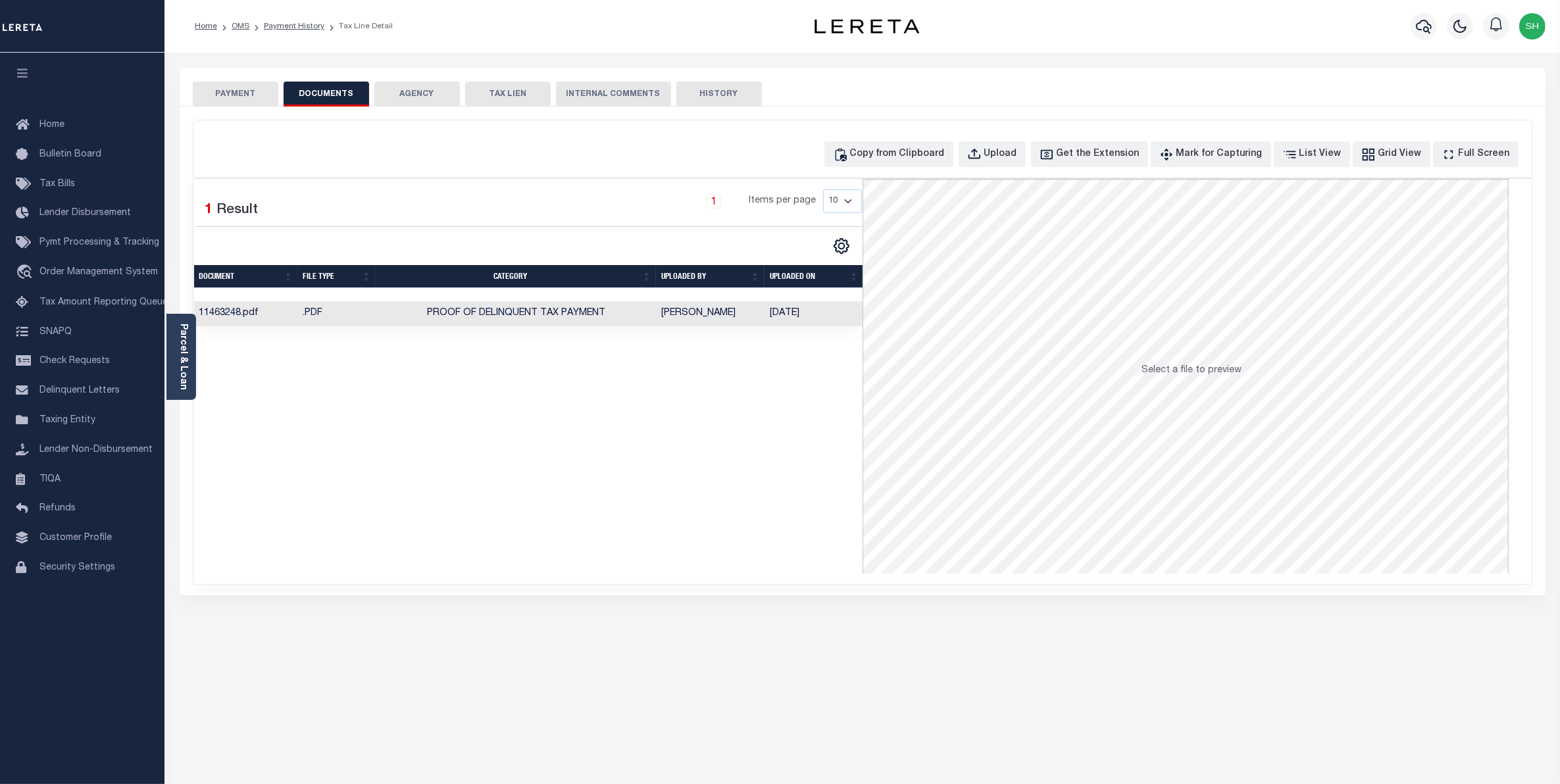
click at [228, 89] on button "PAYMENT" at bounding box center [235, 94] width 85 height 25
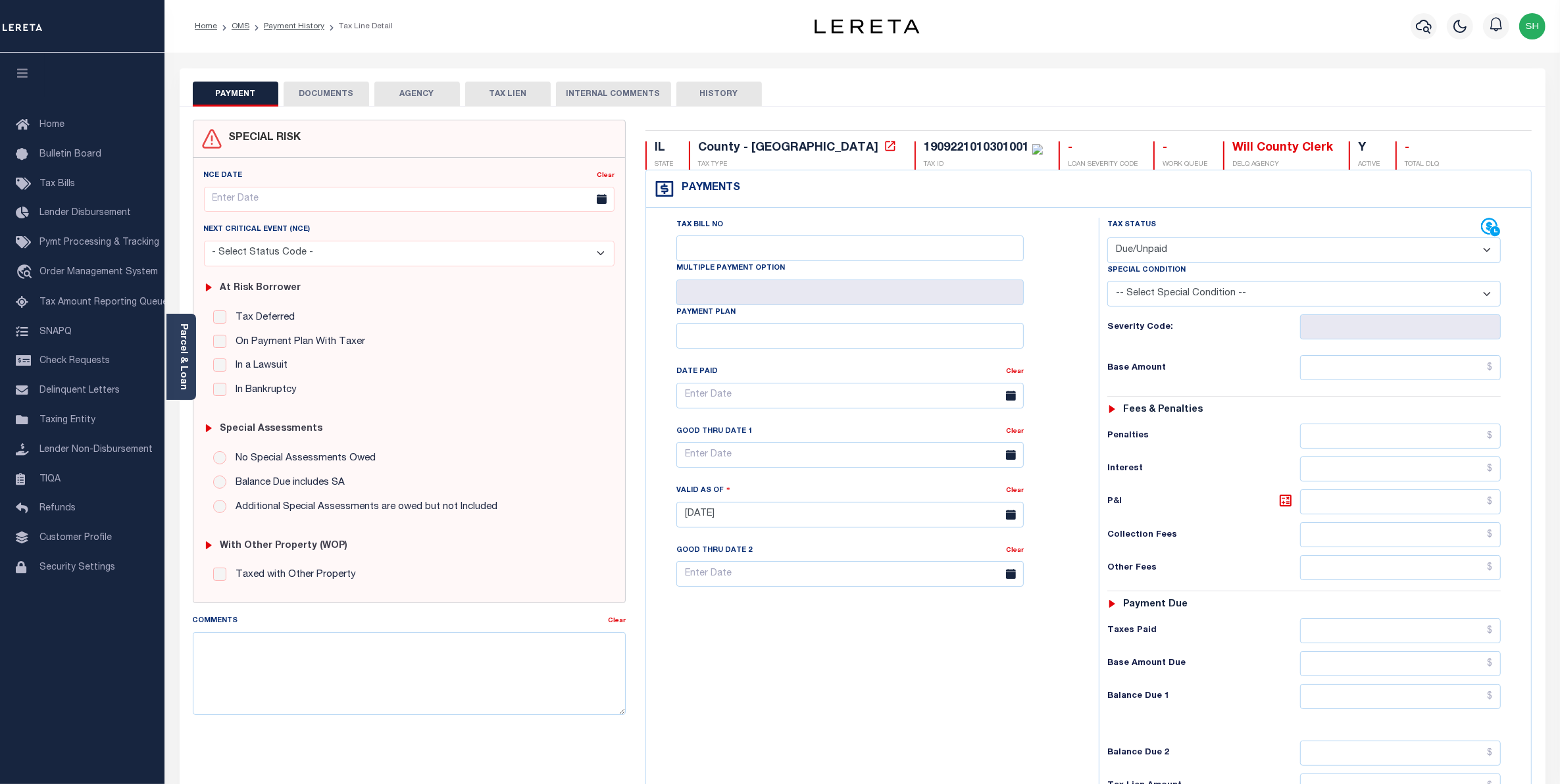
click at [1488, 255] on select "- Select Status Code - Open Due/Unpaid Paid Incomplete No Tax Due Internal Refu…" at bounding box center [1304, 250] width 394 height 26
select select "PYD"
click at [1108, 239] on select "- Select Status Code - Open Due/Unpaid Paid Incomplete No Tax Due Internal Refu…" at bounding box center [1304, 250] width 394 height 26
type input "[DATE]"
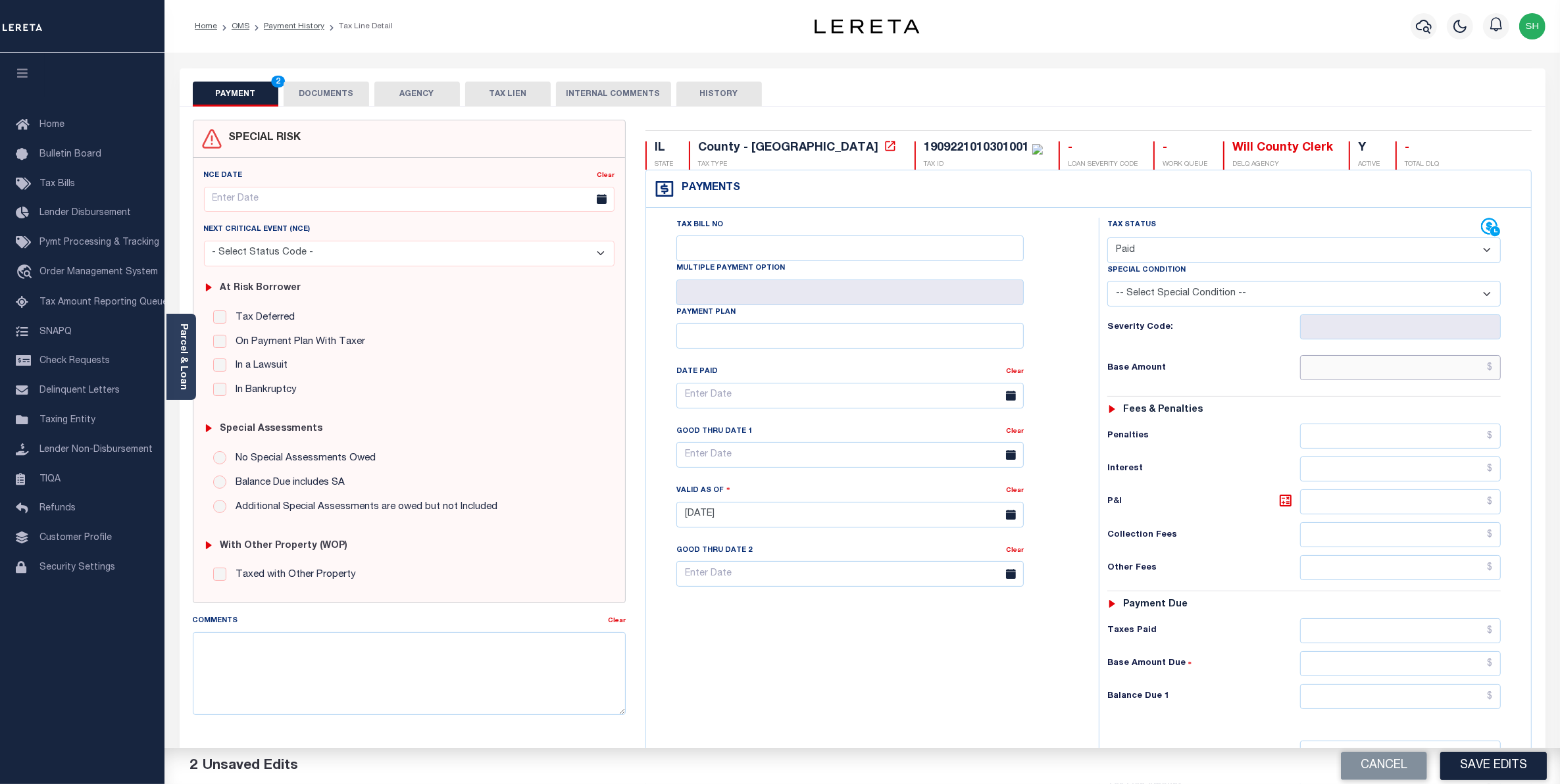
click at [1467, 369] on input "text" at bounding box center [1401, 368] width 202 height 25
type input "$0.00"
click at [1452, 701] on input "text" at bounding box center [1401, 697] width 202 height 25
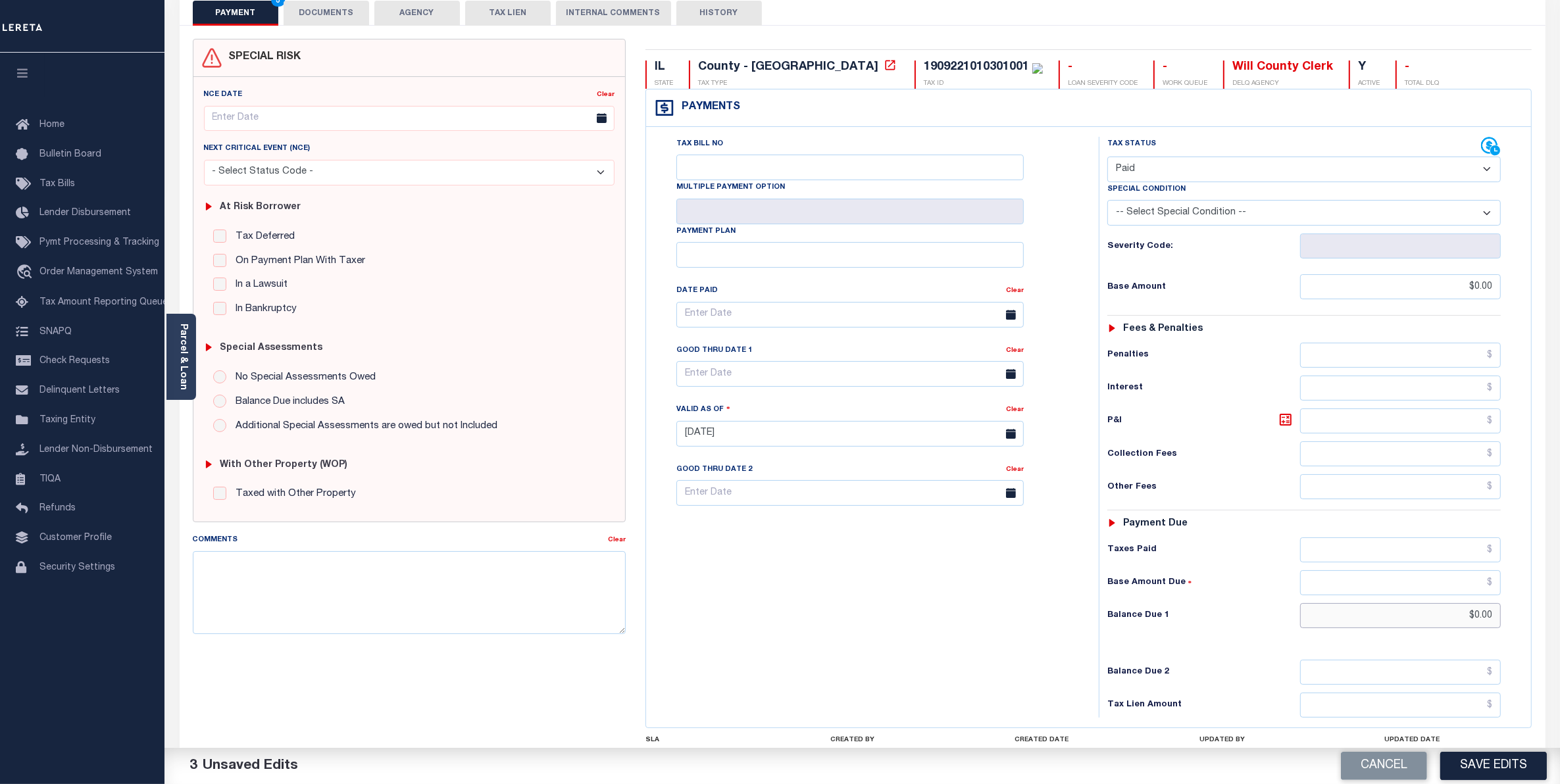
scroll to position [83, 0]
type input "$0.00"
click at [1498, 765] on button "Save Edits" at bounding box center [1494, 766] width 107 height 28
checkbox input "false"
type input "$0"
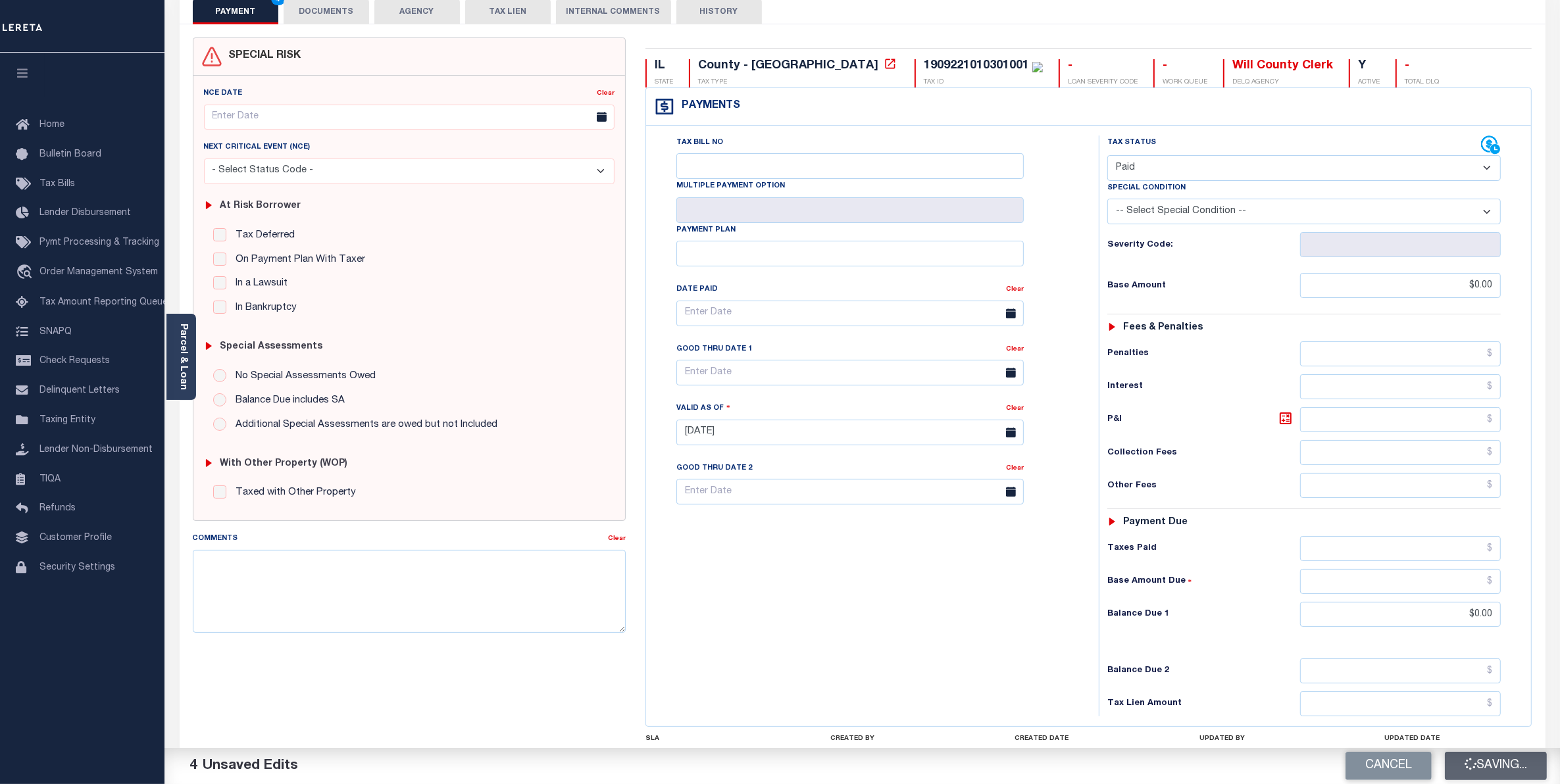
type input "$0"
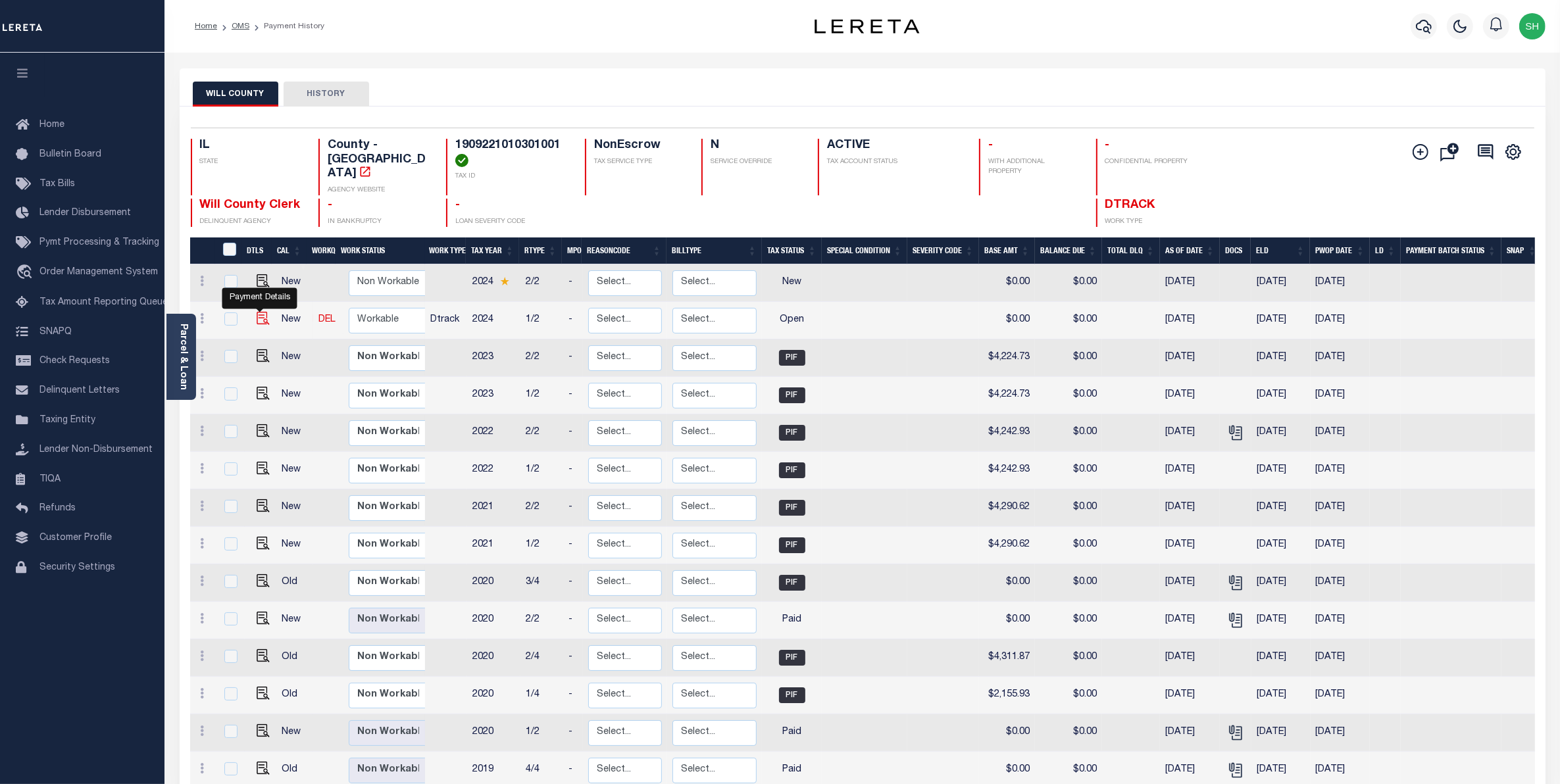
click at [256, 312] on img "" at bounding box center [263, 319] width 13 height 13
checkbox input "true"
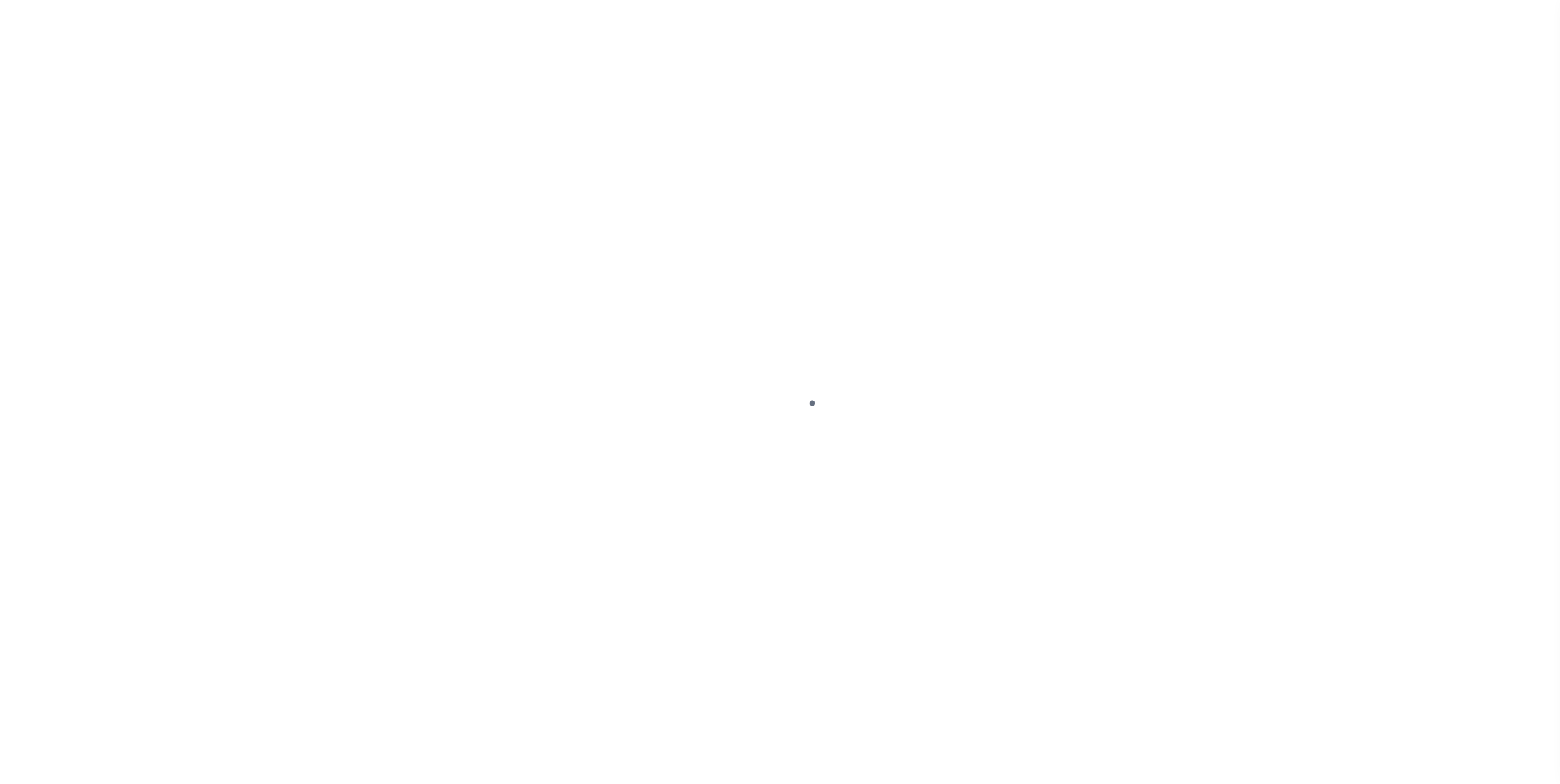
select select "OP2"
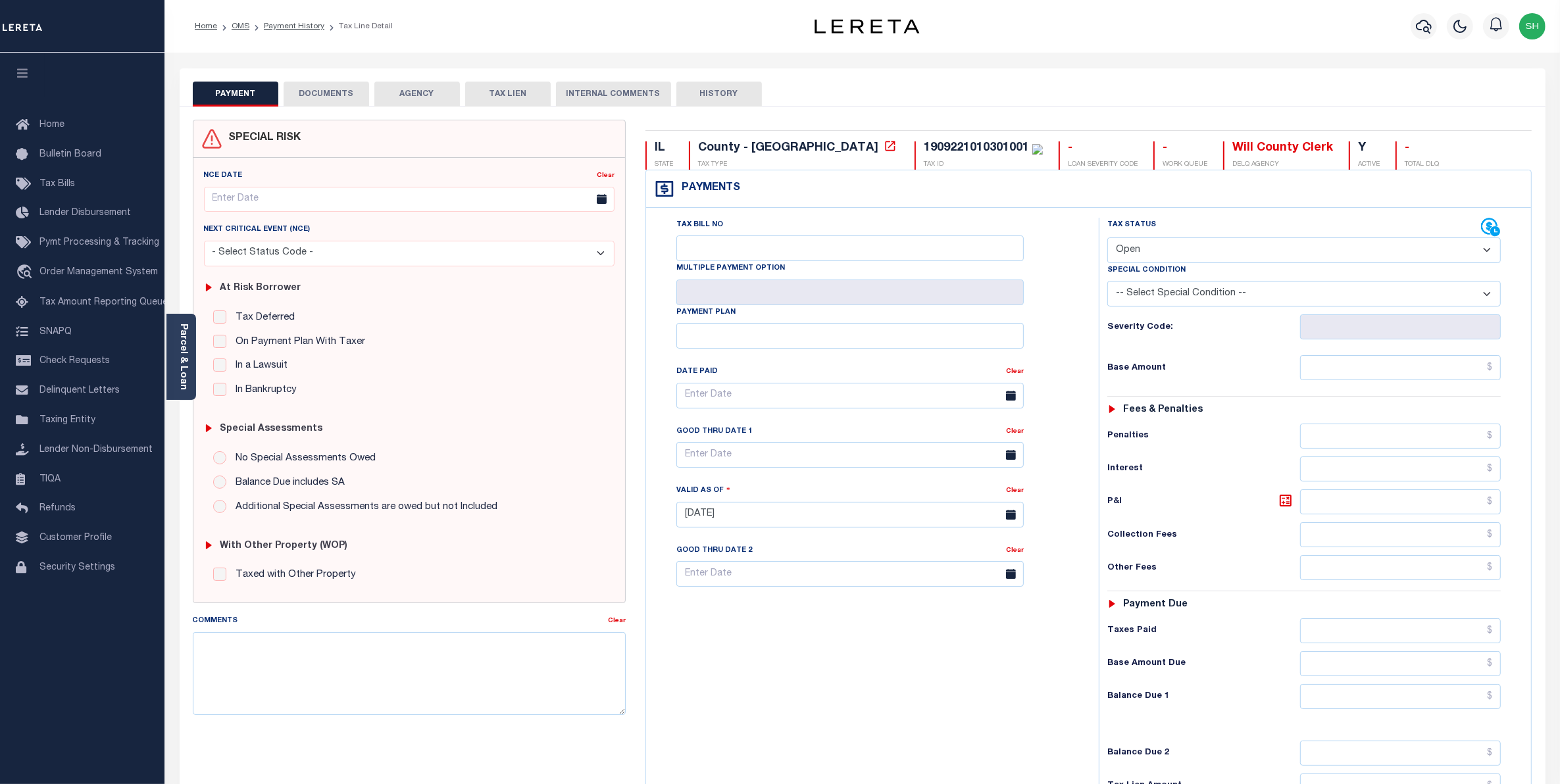
click at [336, 97] on button "DOCUMENTS" at bounding box center [326, 94] width 85 height 25
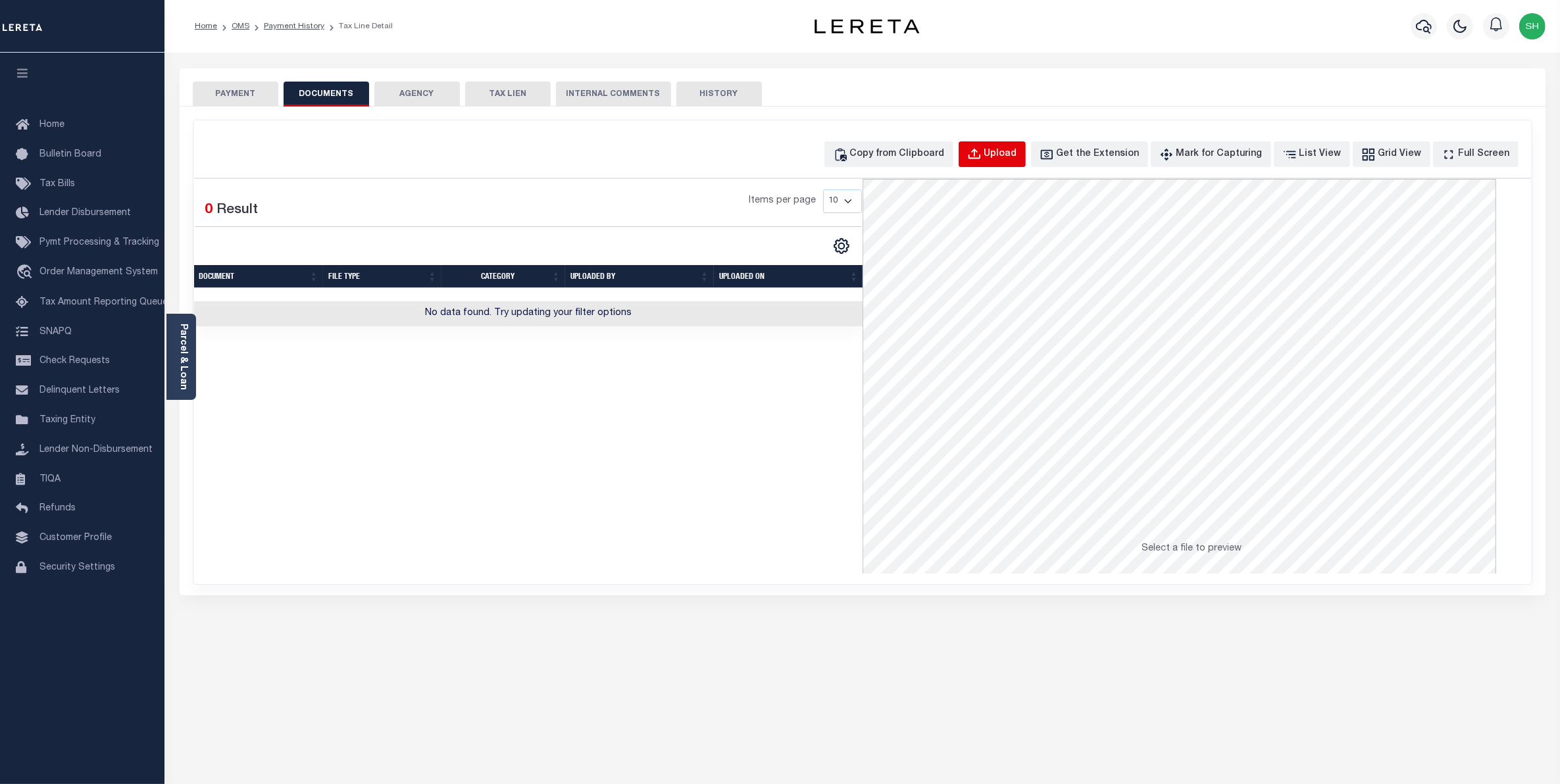
click at [1016, 156] on div "Upload" at bounding box center [1000, 155] width 33 height 15
select select "POP"
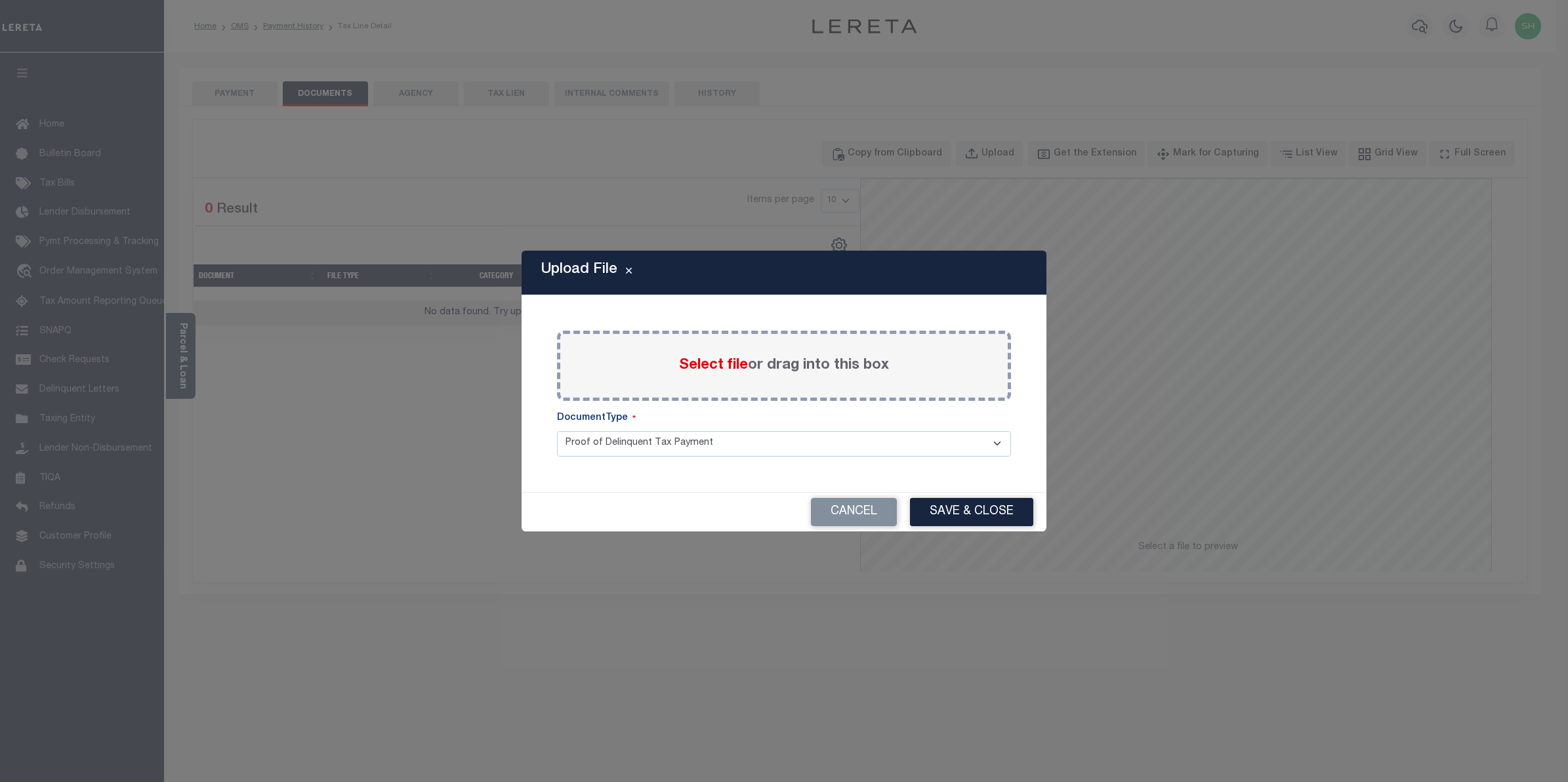
click at [732, 361] on span "Select file" at bounding box center [713, 366] width 69 height 15
click at [0, 0] on input "Select file or drag into this box" at bounding box center [0, 0] width 0 height 0
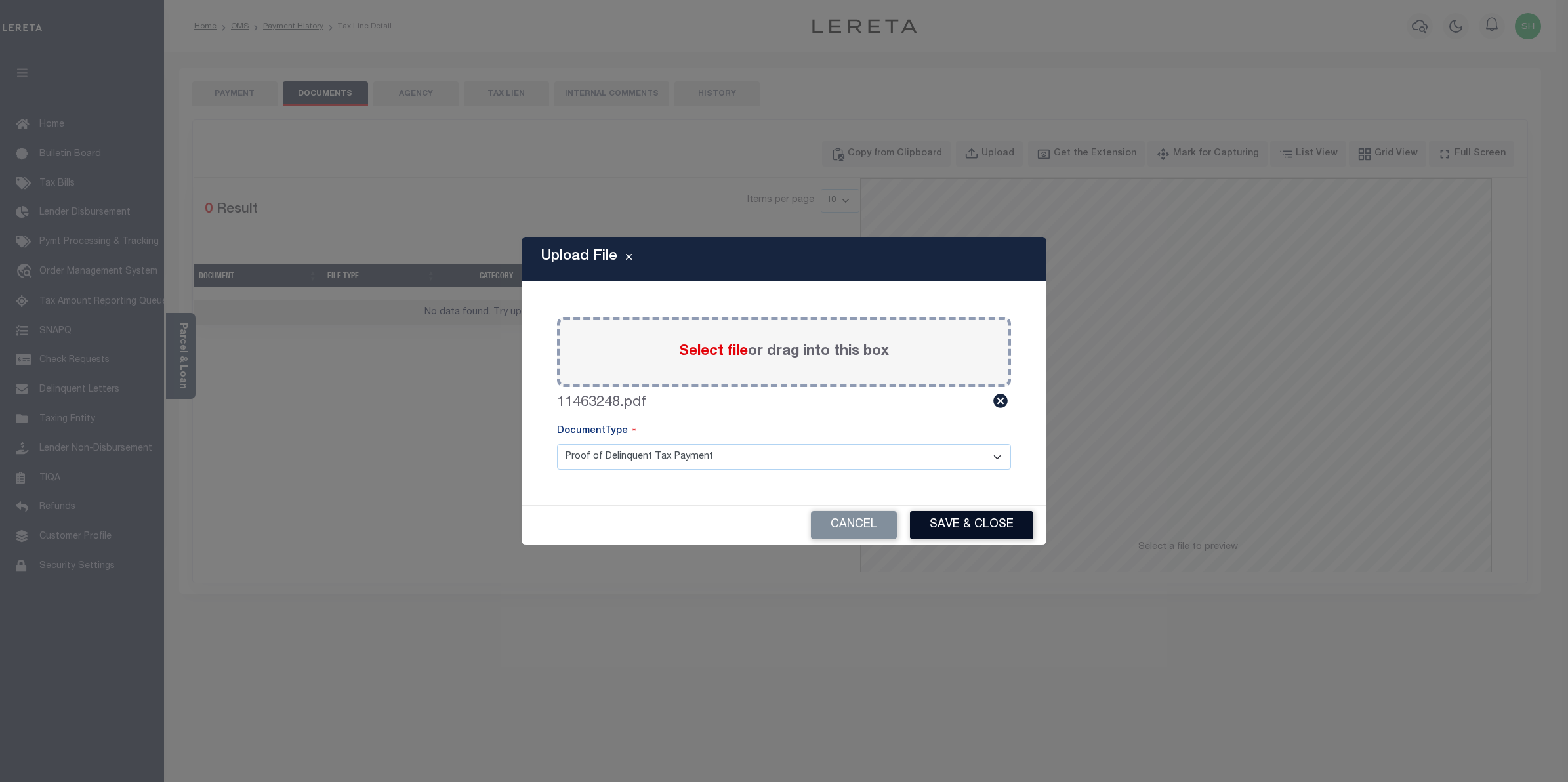
click at [968, 525] on button "Save & Close" at bounding box center [971, 525] width 123 height 28
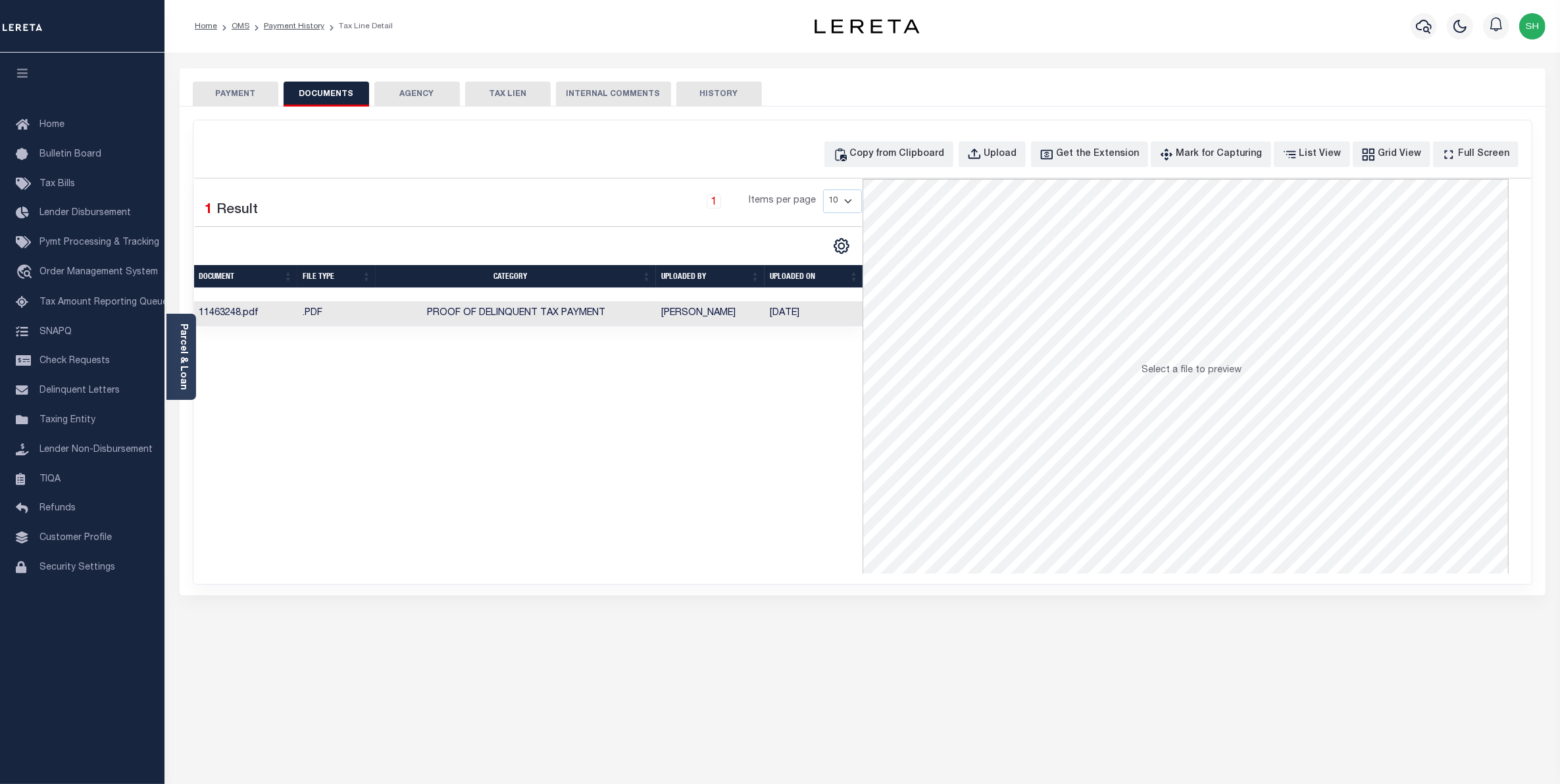
click at [258, 97] on button "PAYMENT" at bounding box center [235, 94] width 85 height 25
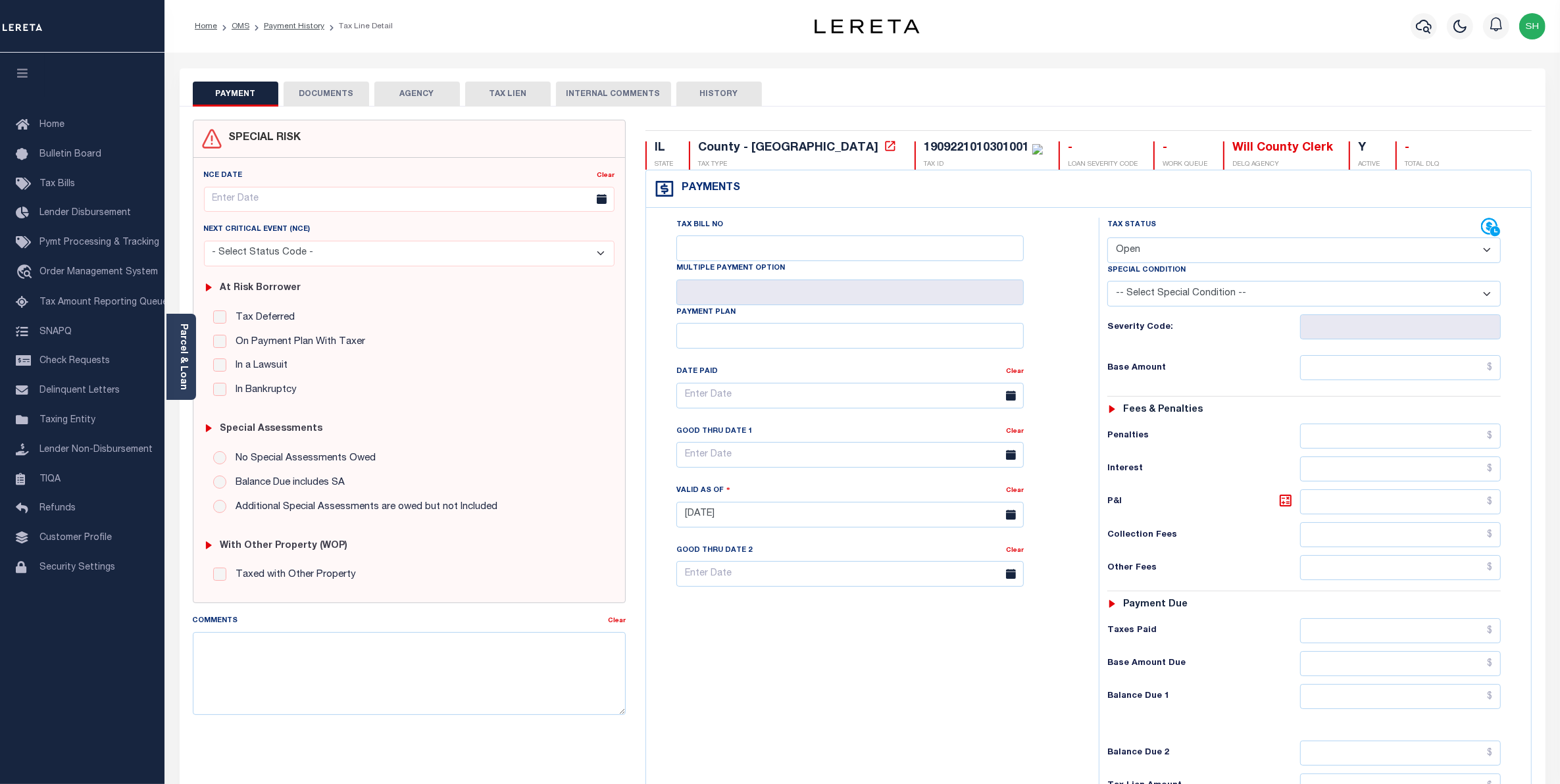
click at [1485, 255] on select "- Select Status Code - Open Due/Unpaid Paid Incomplete No Tax Due Internal Refu…" at bounding box center [1304, 250] width 394 height 26
select select "PYD"
click at [1108, 239] on select "- Select Status Code - Open Due/Unpaid Paid Incomplete No Tax Due Internal Refu…" at bounding box center [1304, 250] width 394 height 26
type input "[DATE]"
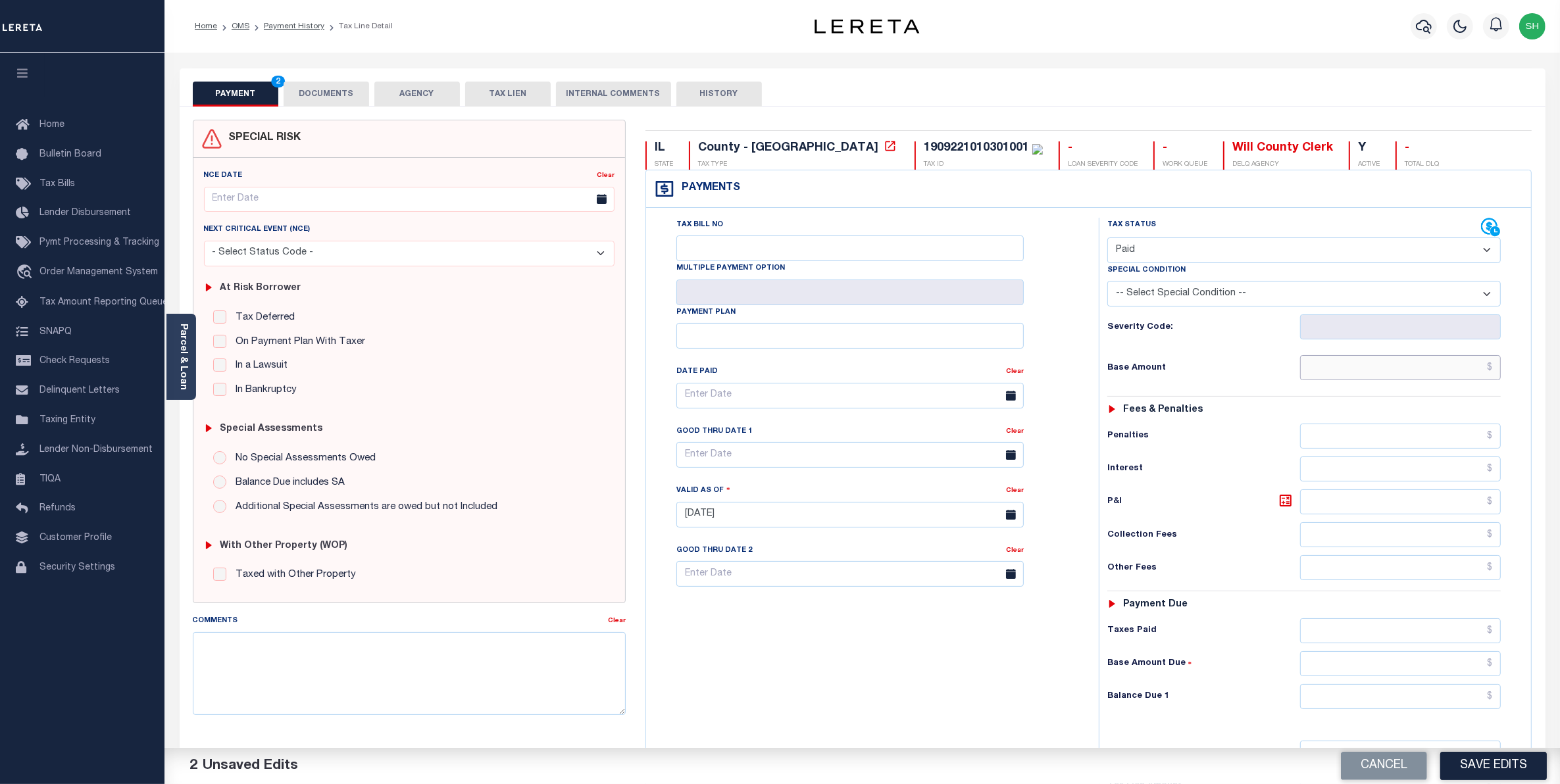
click at [1461, 376] on input "text" at bounding box center [1401, 368] width 202 height 25
type input "$3,961.11"
click at [1464, 698] on input "text" at bounding box center [1401, 697] width 202 height 25
type input "$0.00"
click at [1483, 767] on button "Save Edits" at bounding box center [1494, 766] width 107 height 28
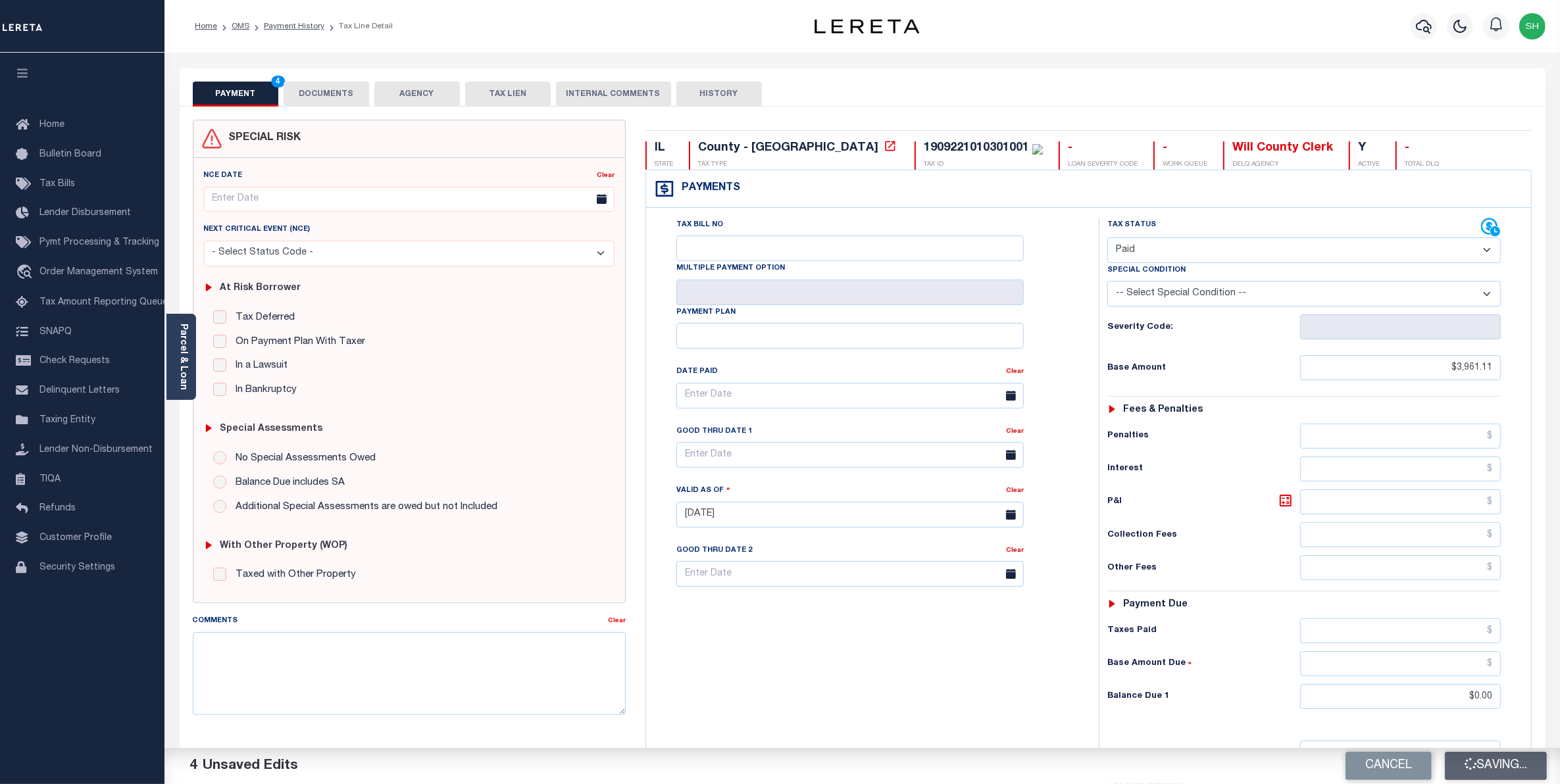
checkbox input "false"
type input "$3,961.11"
type input "$0"
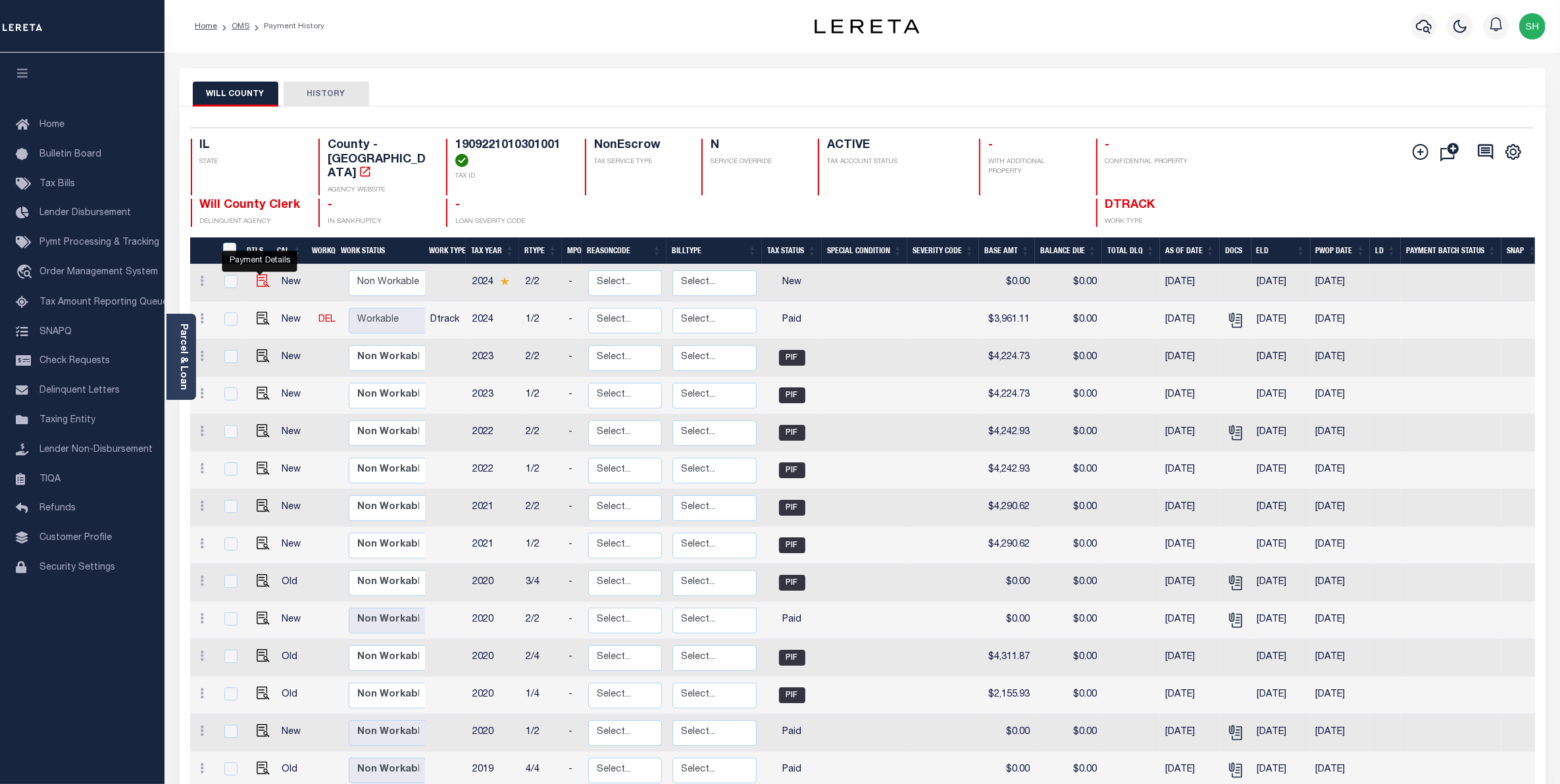
click at [256, 275] on img "" at bounding box center [263, 281] width 13 height 13
checkbox input "true"
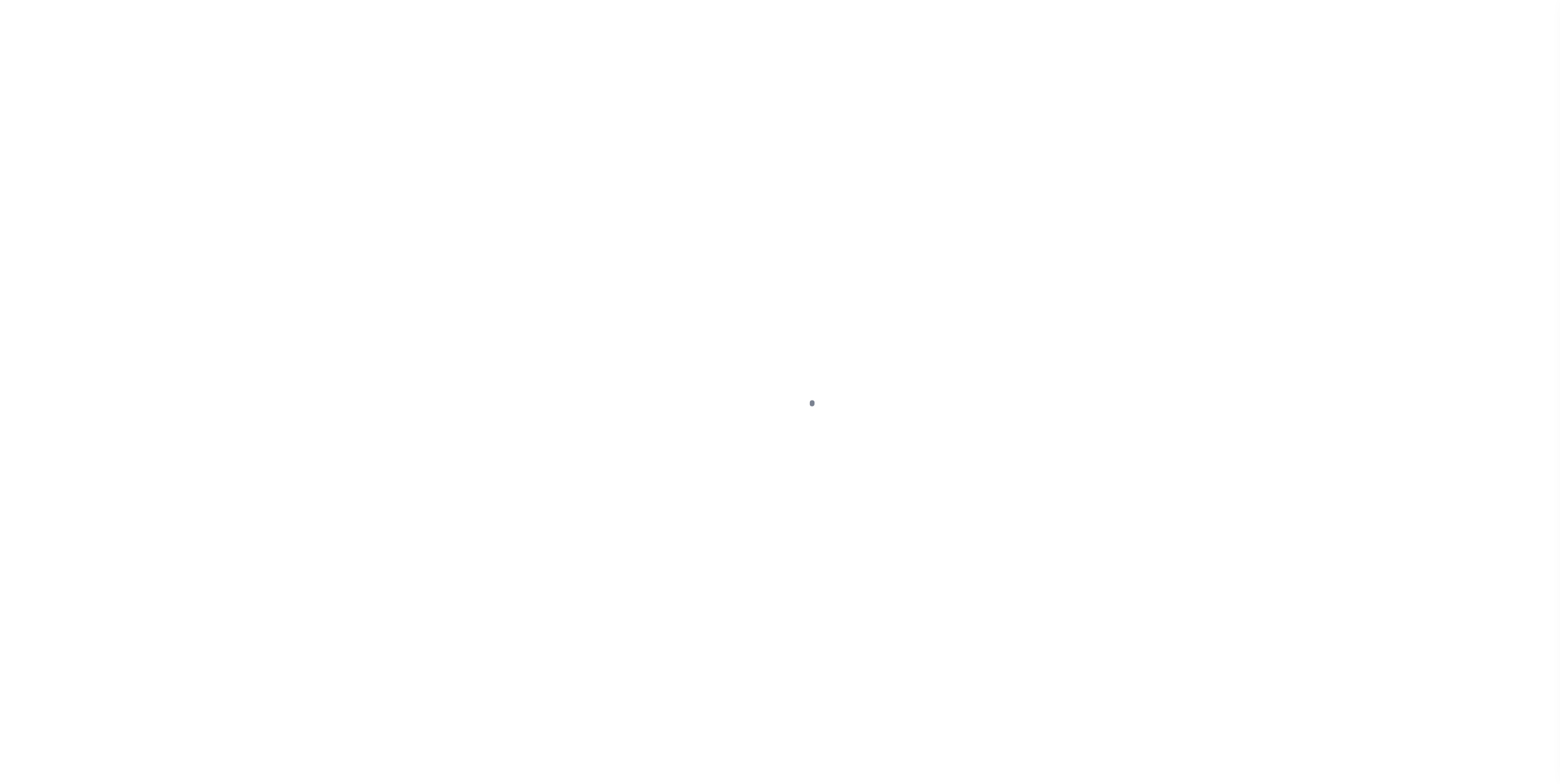
select select "NW2"
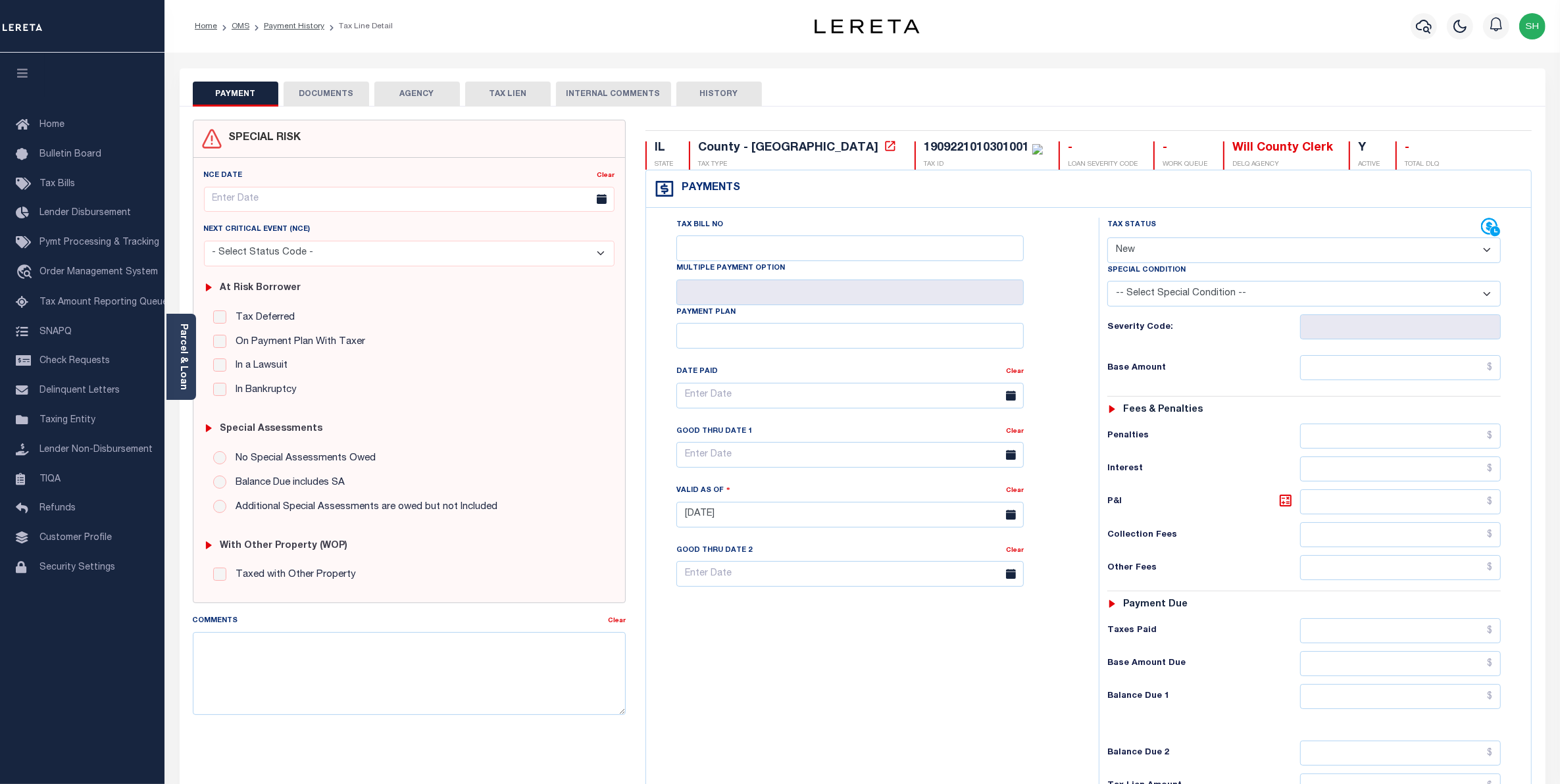
click at [343, 99] on button "DOCUMENTS" at bounding box center [326, 94] width 85 height 25
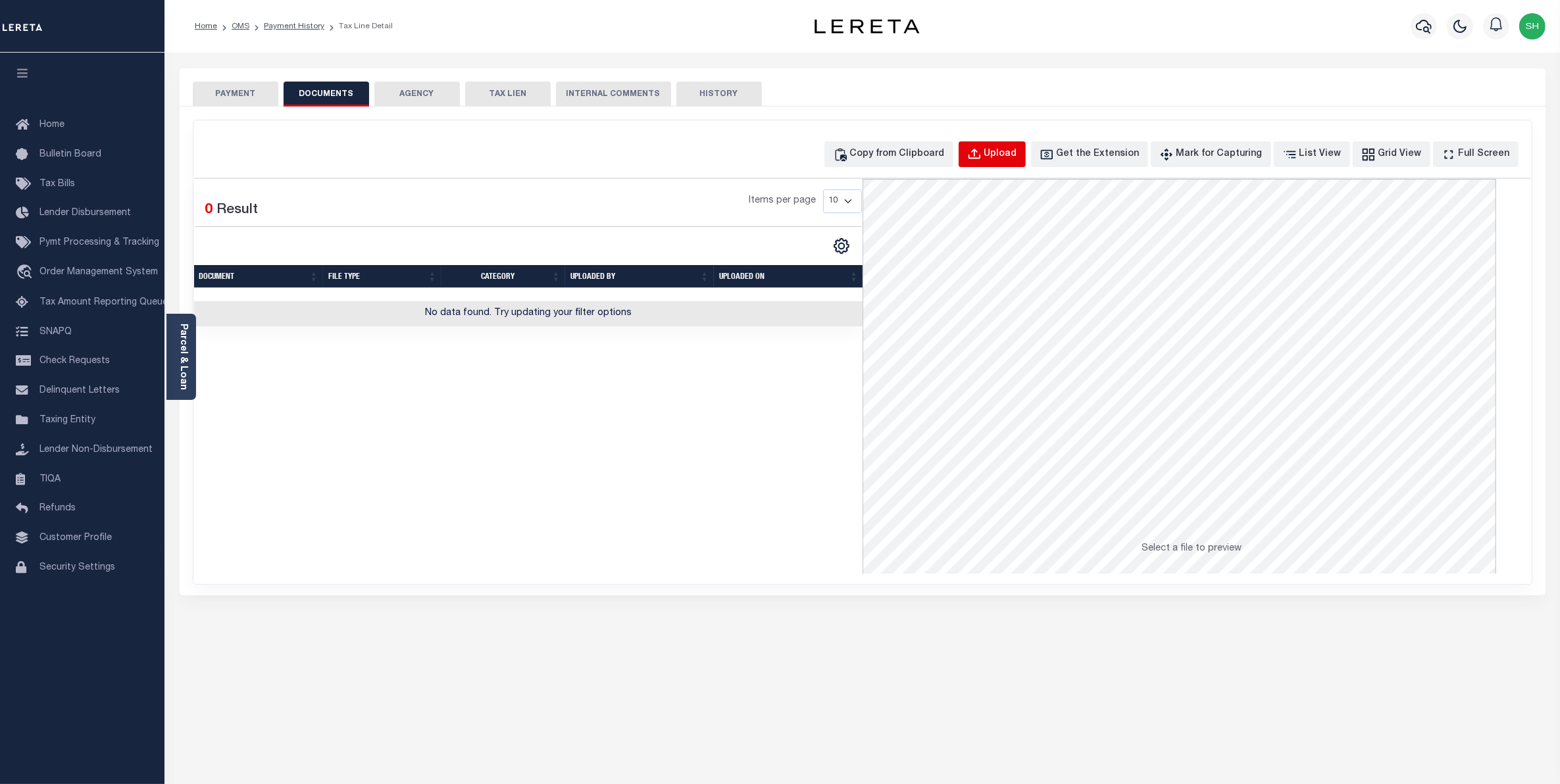
click at [1017, 149] on div "Upload" at bounding box center [1000, 155] width 33 height 15
select select "POP"
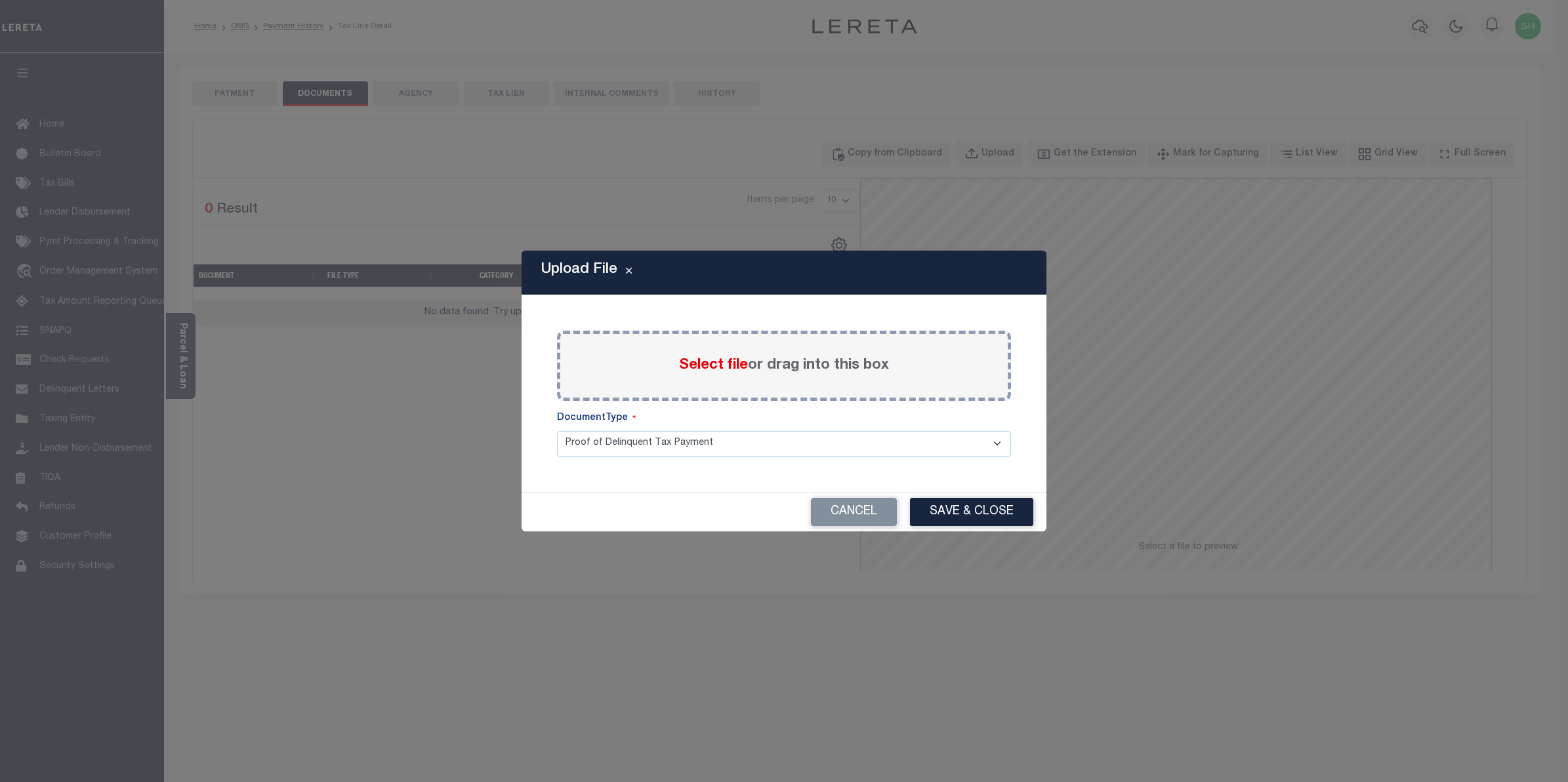
click at [735, 366] on span "Select file" at bounding box center [713, 366] width 69 height 15
click at [0, 0] on input "Select file or drag into this box" at bounding box center [0, 0] width 0 height 0
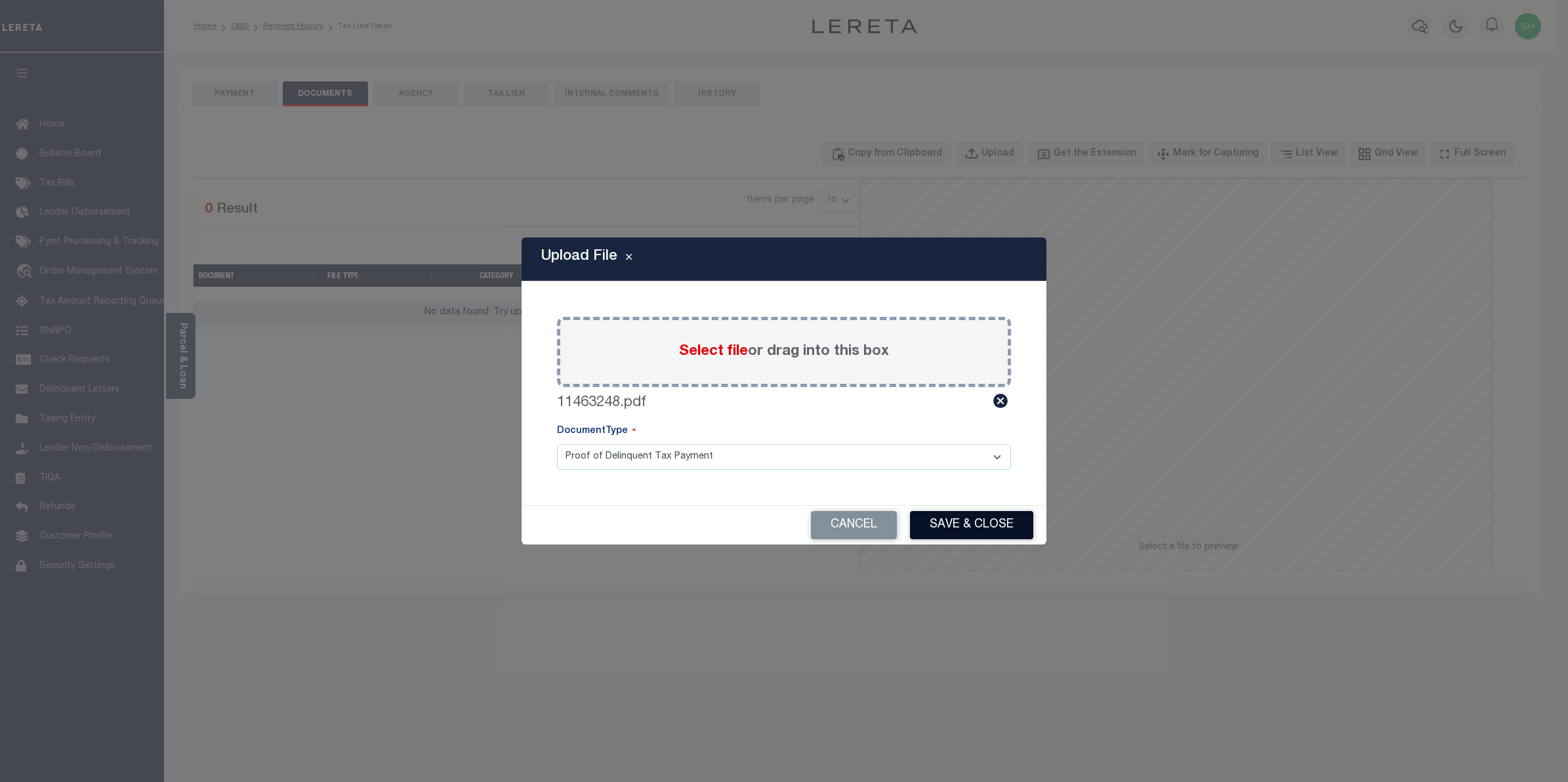
click at [943, 532] on button "Save & Close" at bounding box center [971, 525] width 123 height 28
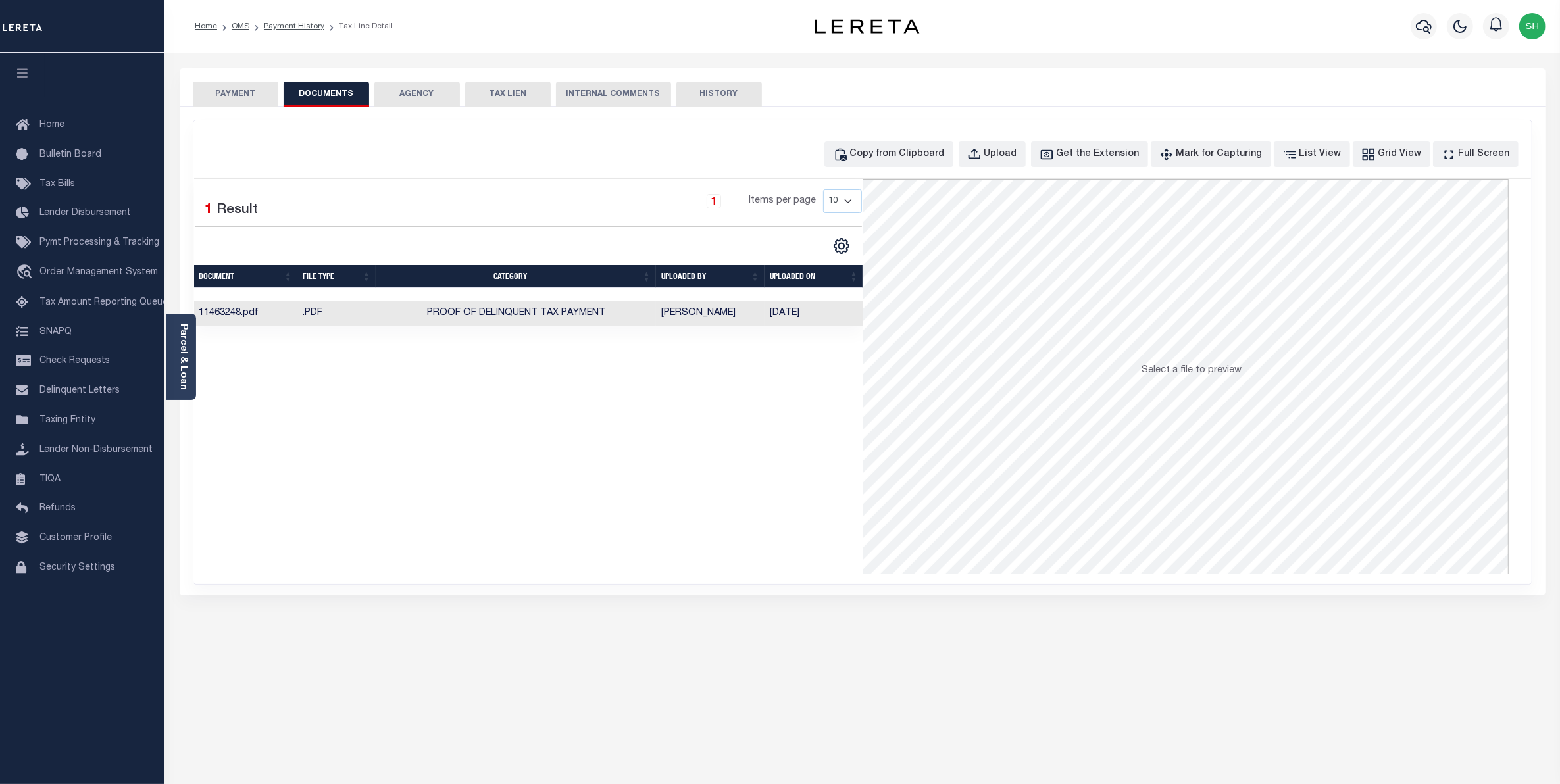
click at [252, 89] on button "PAYMENT" at bounding box center [235, 94] width 85 height 25
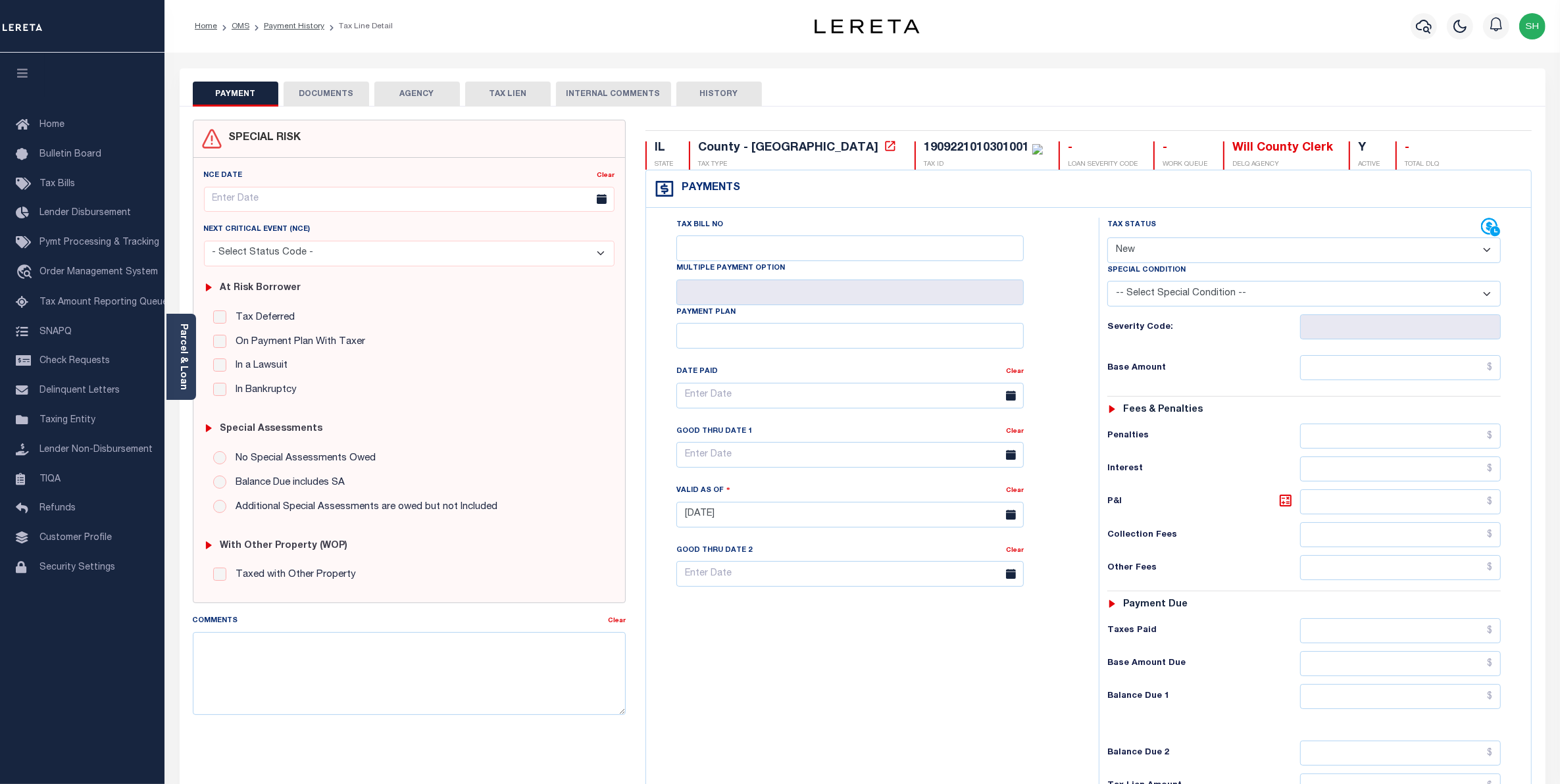
click at [1485, 254] on select "- Select Status Code - Open Due/Unpaid Paid Incomplete No Tax Due Internal Refu…" at bounding box center [1304, 250] width 394 height 26
select select "PYD"
click at [1108, 239] on select "- Select Status Code - Open Due/Unpaid Paid Incomplete No Tax Due Internal Refu…" at bounding box center [1304, 250] width 394 height 26
type input "[DATE]"
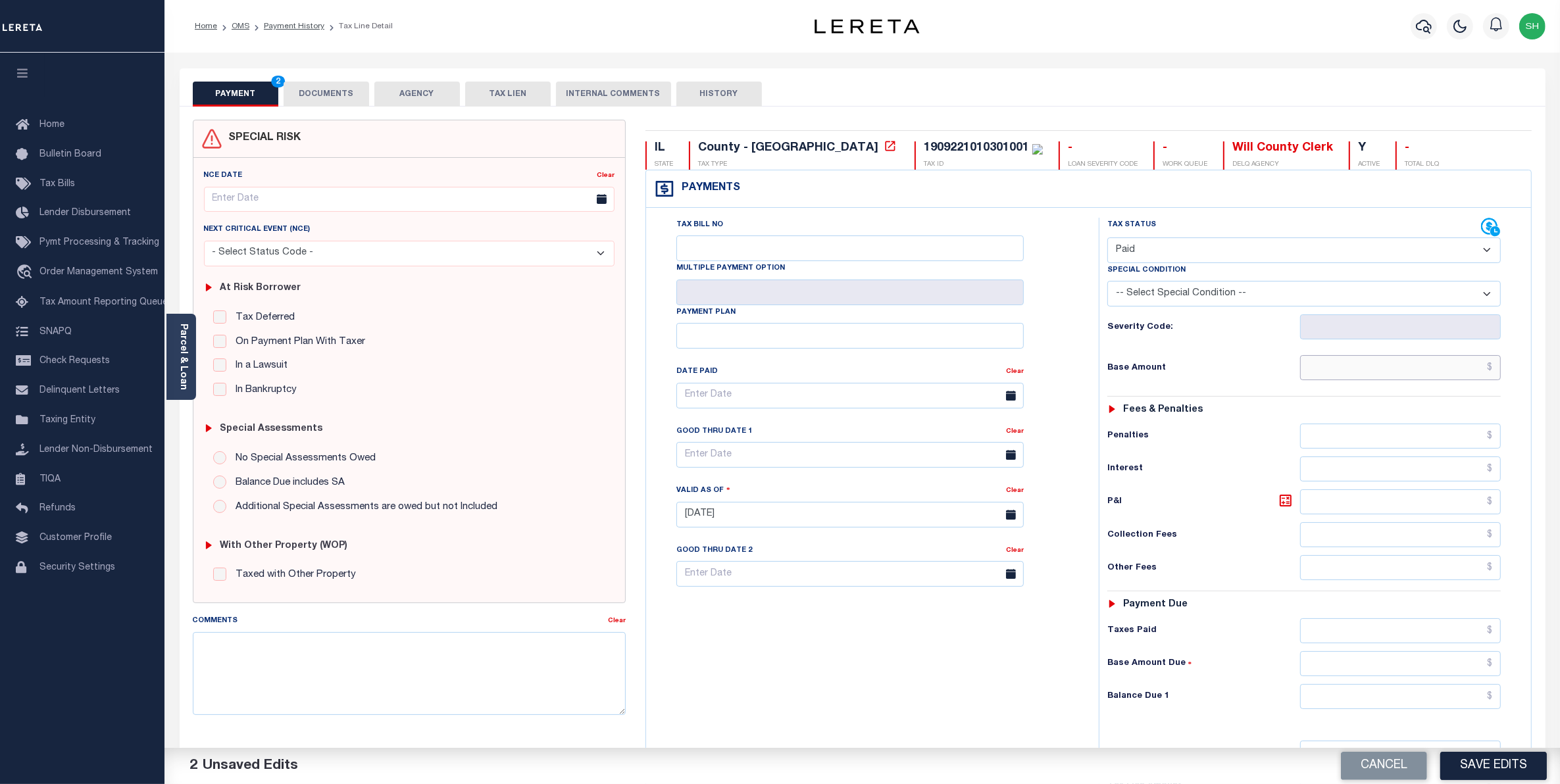
click at [1459, 373] on input "text" at bounding box center [1401, 368] width 202 height 25
type input "$3,961.11"
click at [1475, 709] on input "text" at bounding box center [1401, 697] width 202 height 25
type input "$0.00"
click at [1475, 764] on button "Save Edits" at bounding box center [1494, 766] width 107 height 28
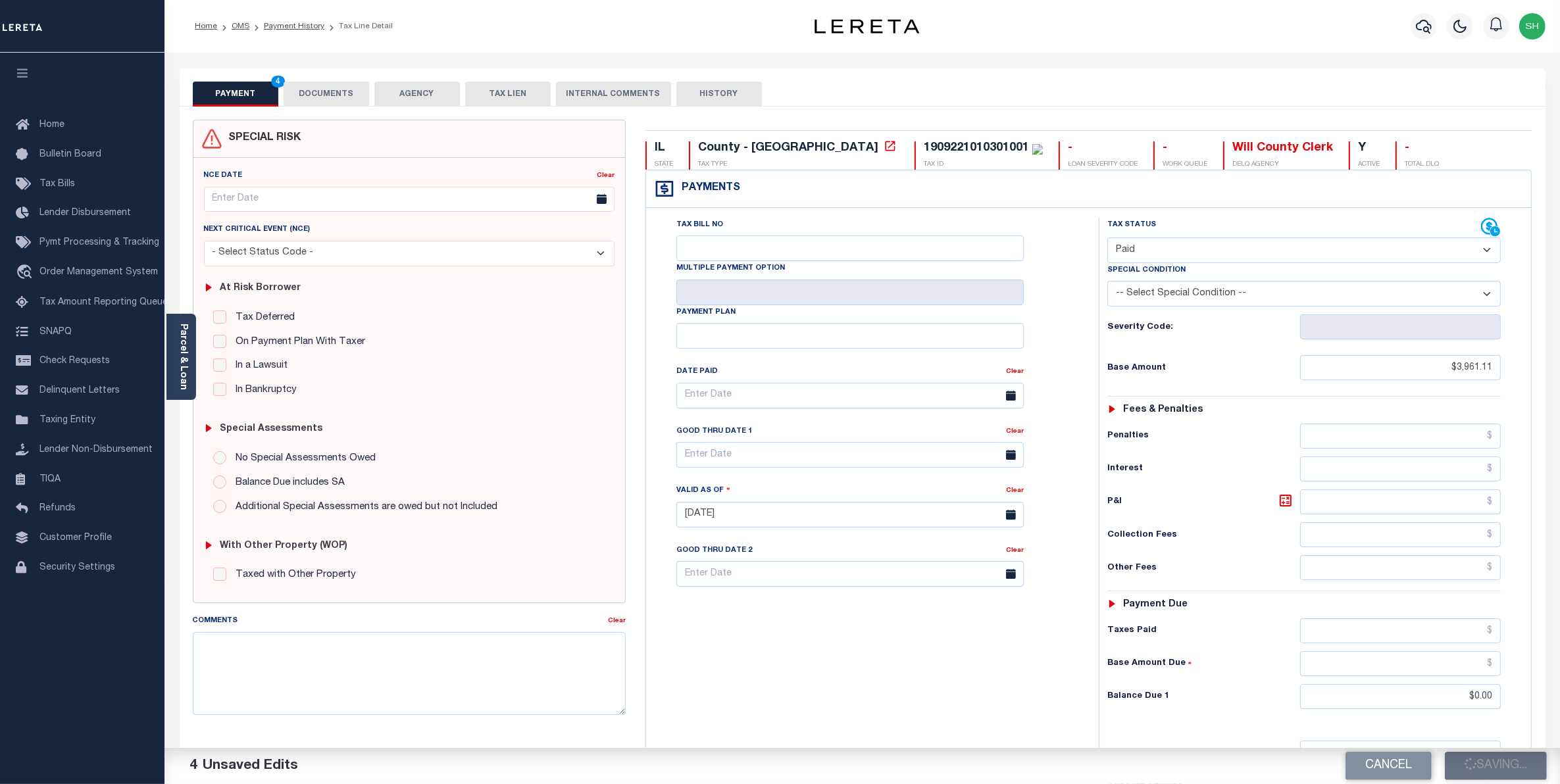
checkbox input "false"
type input "$3,961.11"
type input "$0"
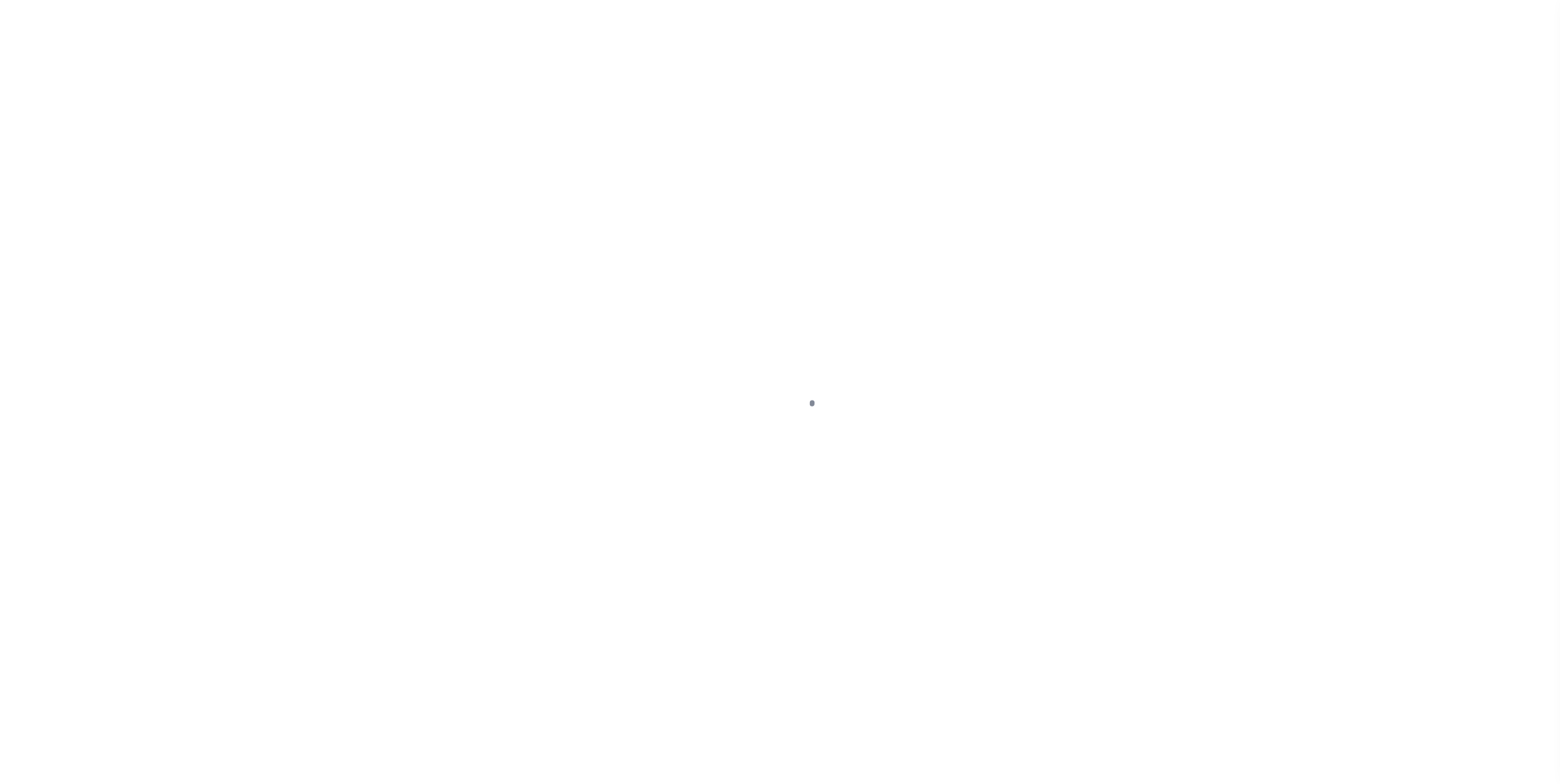
select select "PYD"
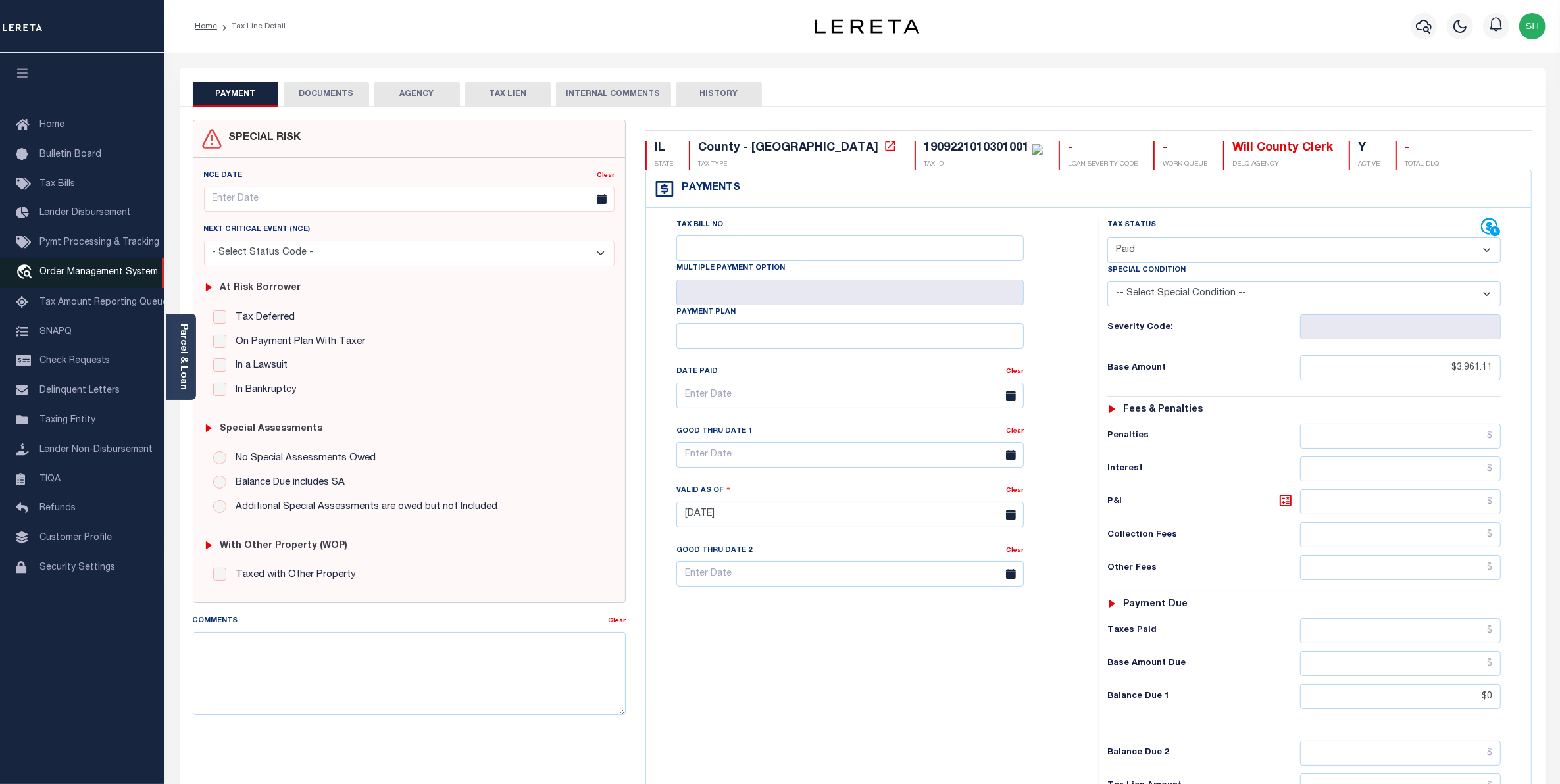
click at [67, 273] on span "Order Management System" at bounding box center [99, 273] width 118 height 9
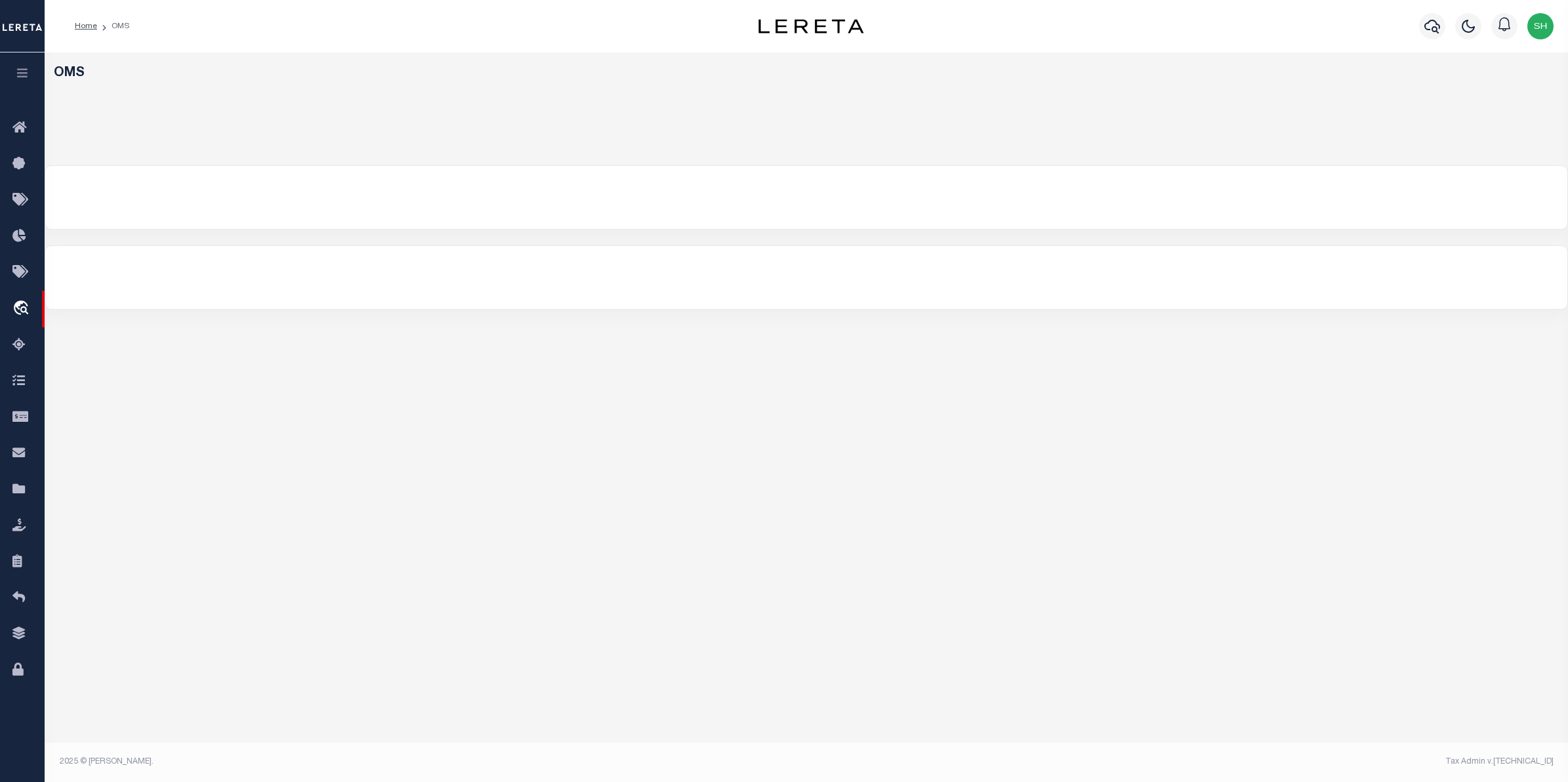
select select "200"
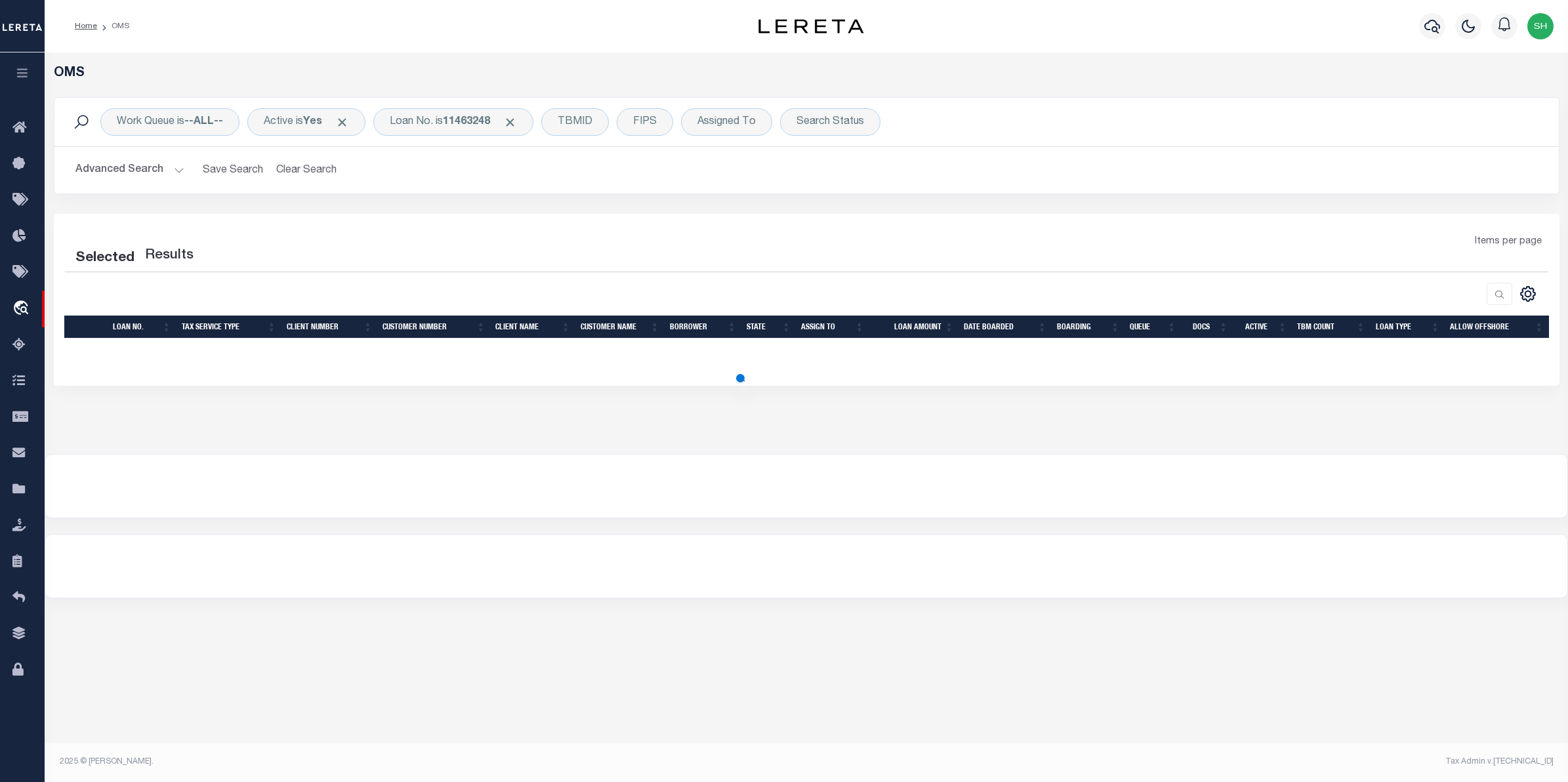
select select "200"
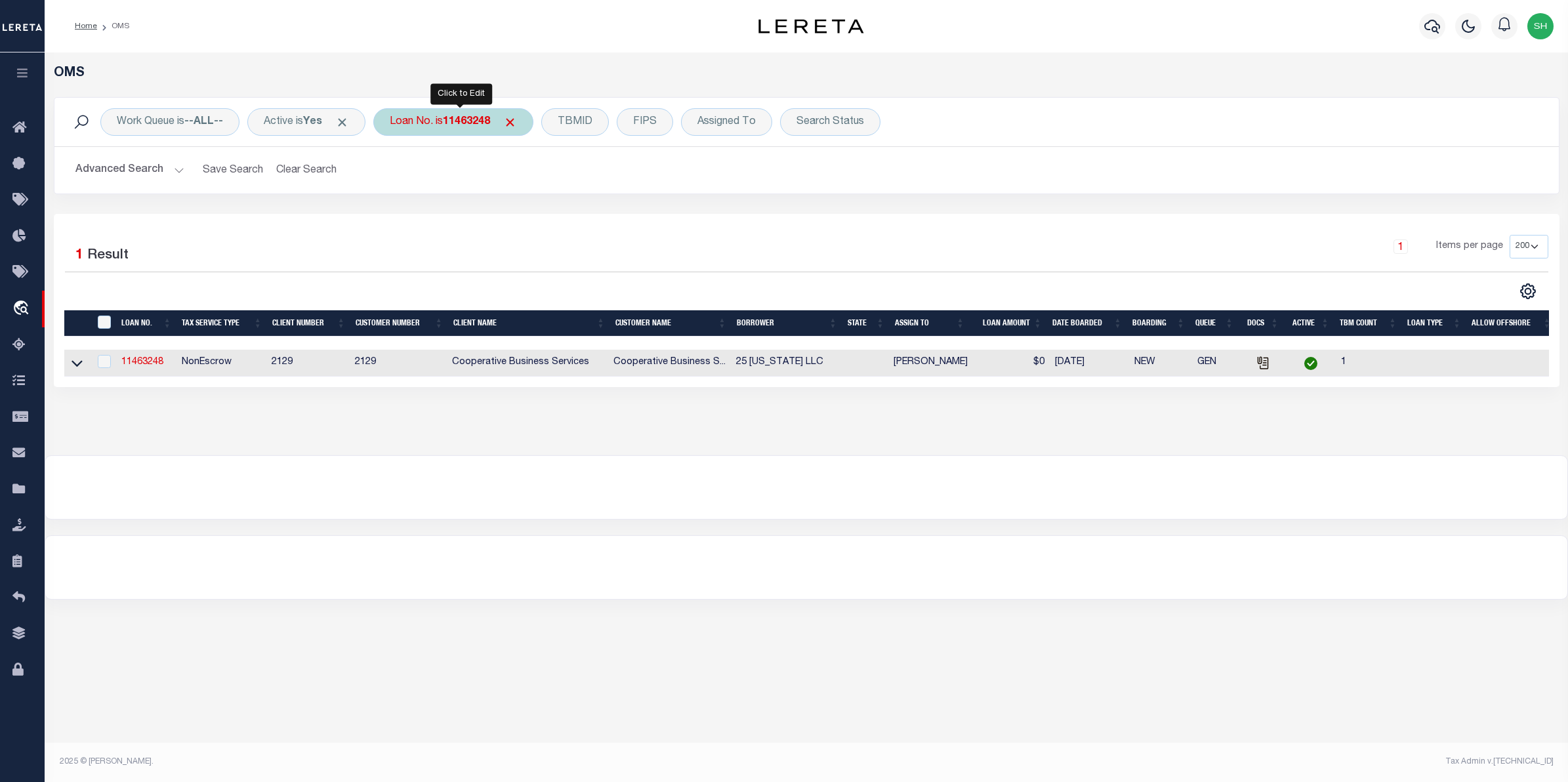
click at [487, 122] on b "11463248" at bounding box center [466, 122] width 47 height 10
type input "1146325"
click at [560, 215] on input "Apply" at bounding box center [563, 215] width 39 height 22
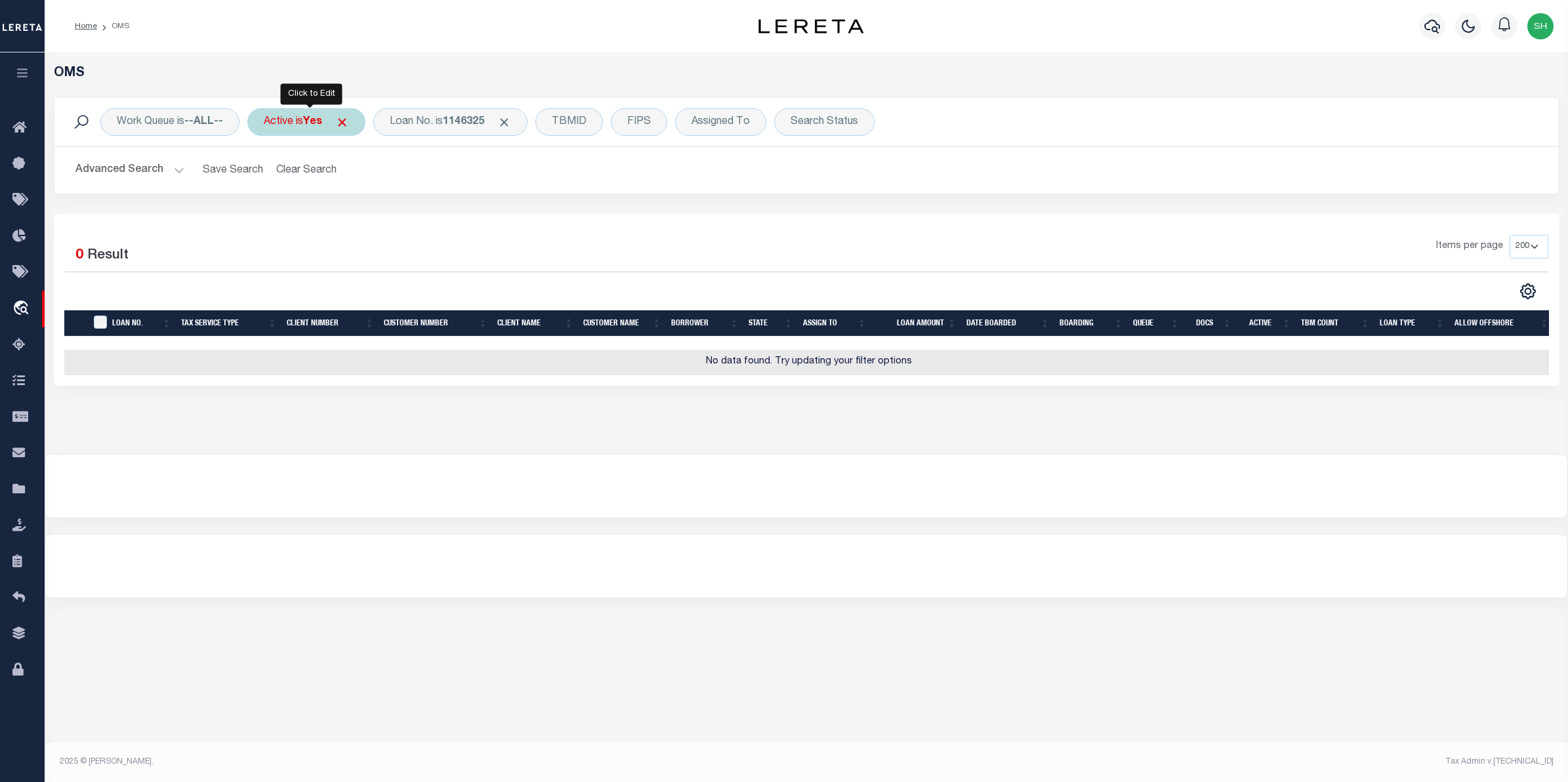
click at [329, 129] on div "Active is Yes" at bounding box center [306, 122] width 118 height 28
click at [442, 188] on select "Yes No" at bounding box center [361, 187] width 193 height 25
select select "false"
click at [267, 175] on select "Yes No" at bounding box center [361, 187] width 193 height 25
click at [439, 217] on input "Apply" at bounding box center [438, 215] width 39 height 22
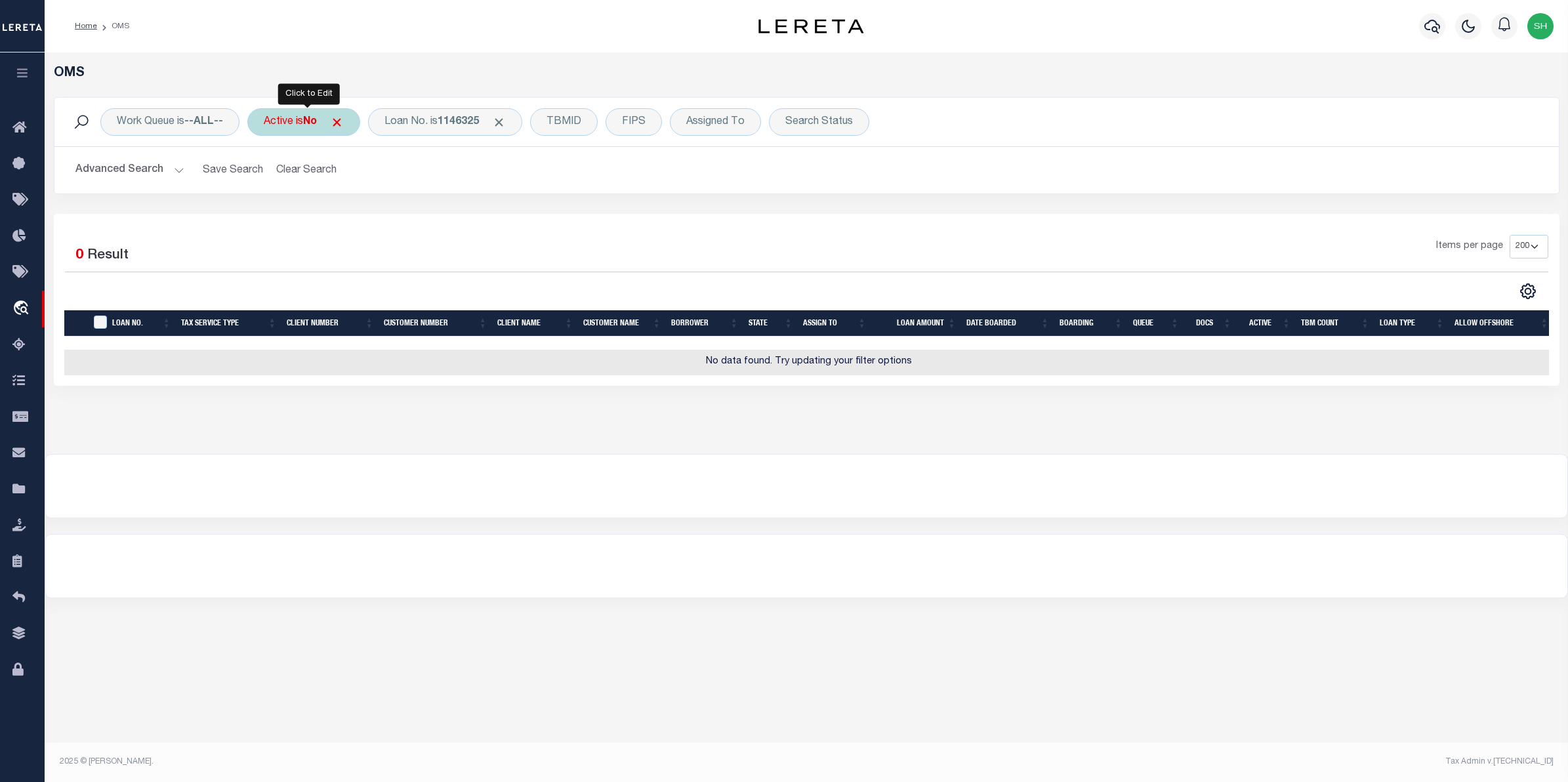
click at [328, 127] on div "Active is No" at bounding box center [303, 122] width 113 height 28
click at [444, 190] on select "Yes No" at bounding box center [361, 187] width 193 height 25
select select "true"
click at [267, 175] on select "Yes No" at bounding box center [361, 187] width 193 height 25
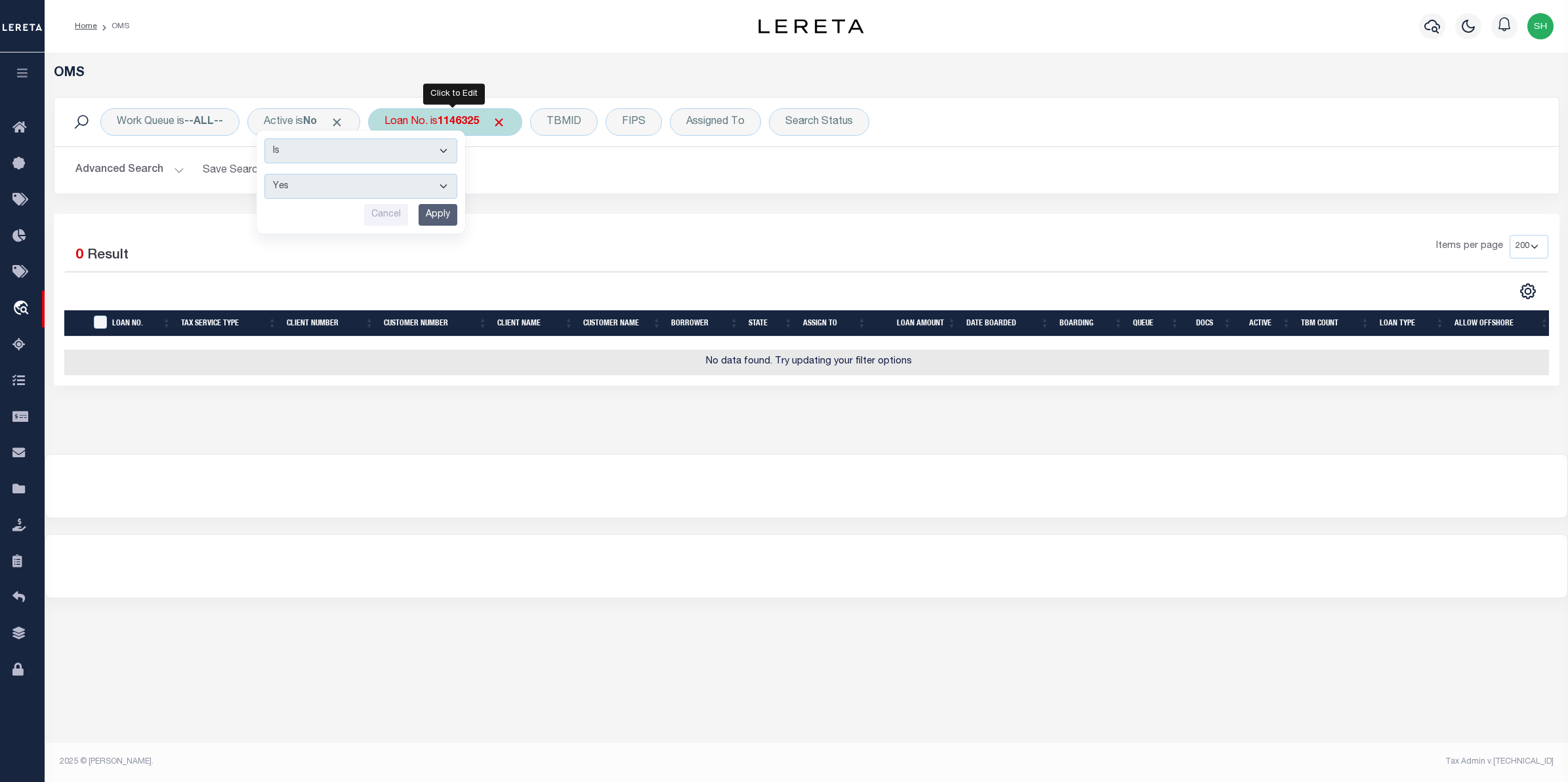
click at [474, 122] on b "1146325" at bounding box center [458, 122] width 42 height 10
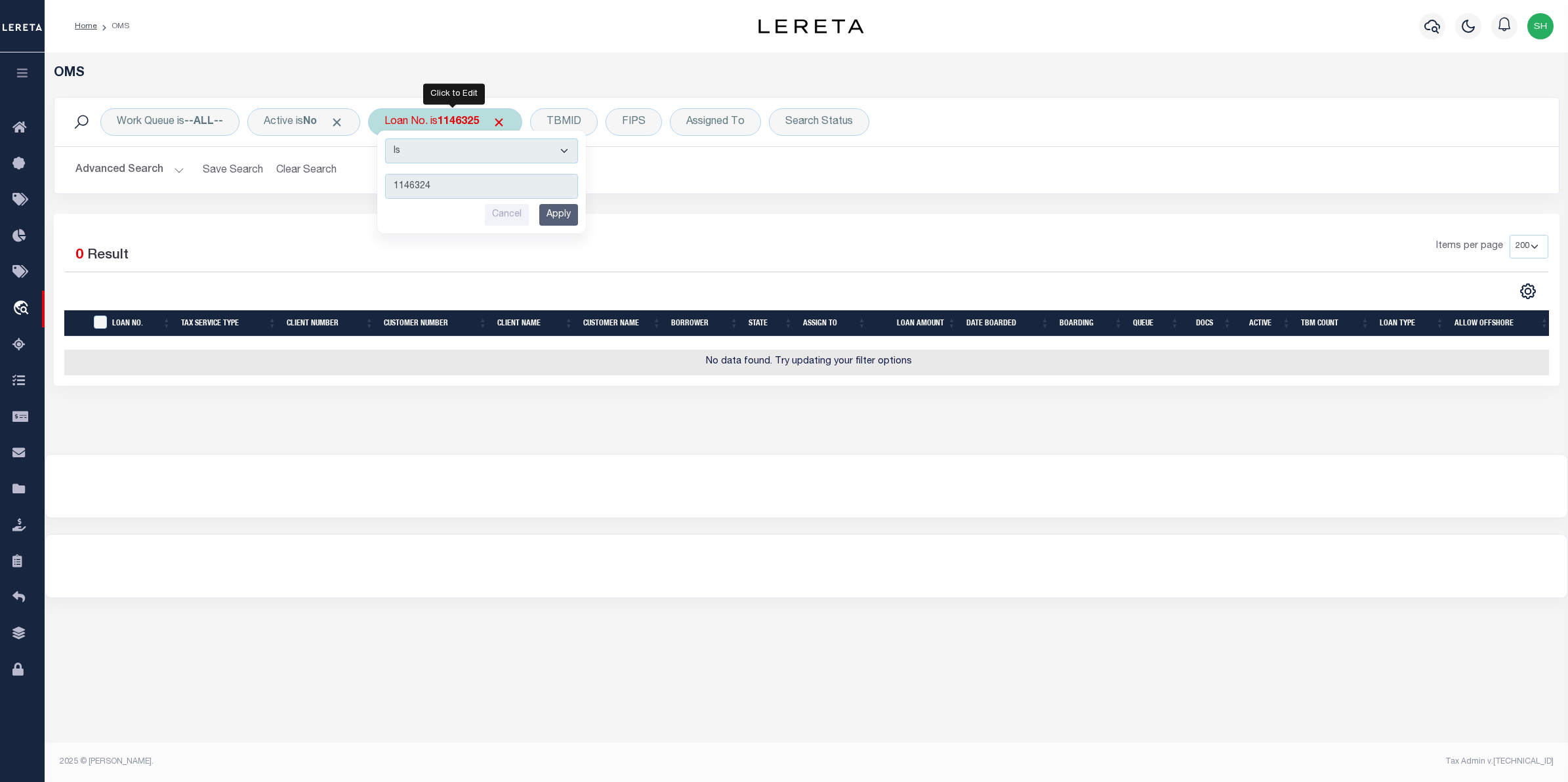
type input "11463248"
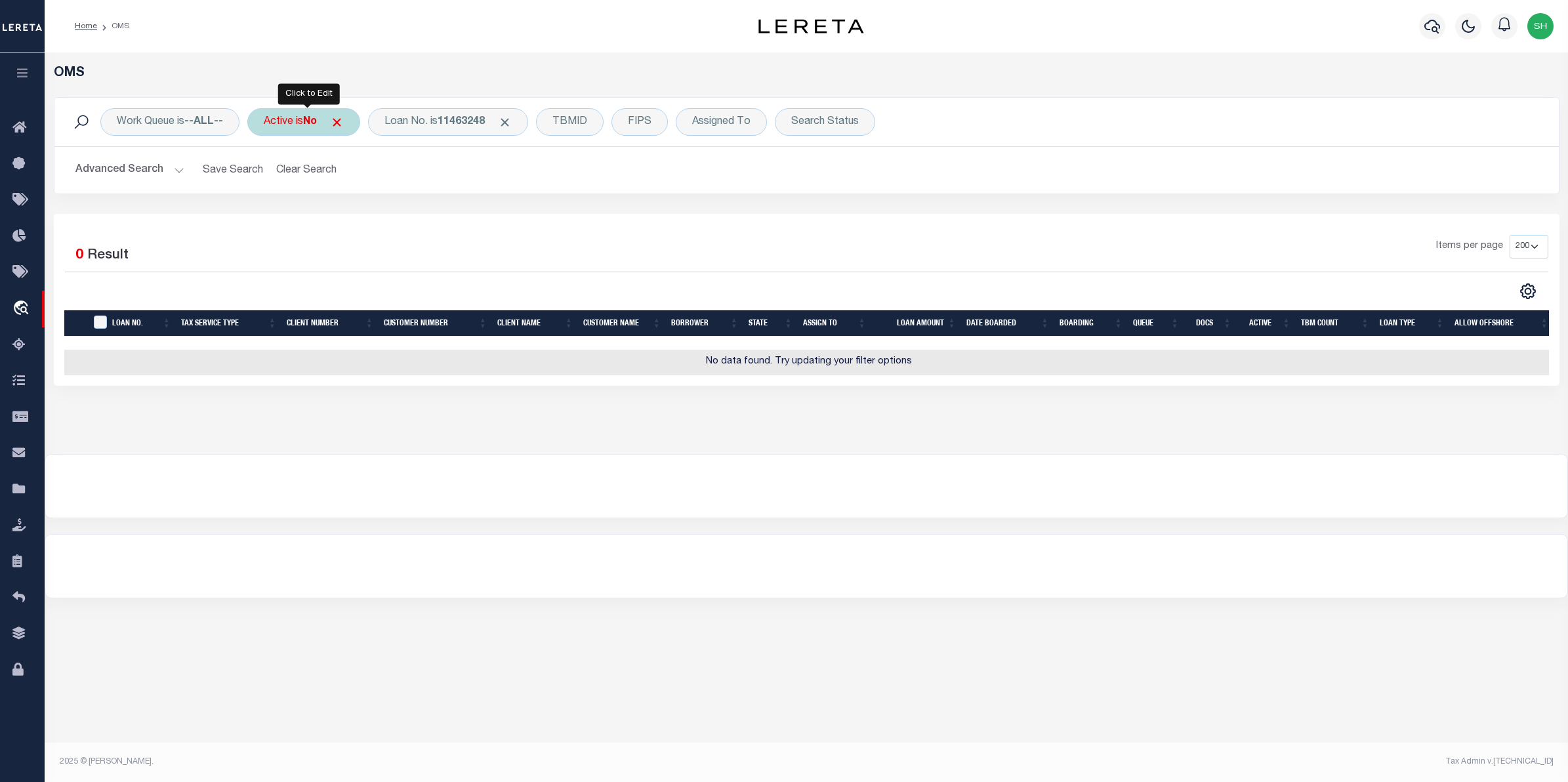
click at [313, 129] on div "Active is No" at bounding box center [303, 122] width 113 height 28
click at [441, 190] on select "Yes No" at bounding box center [361, 187] width 193 height 25
select select "true"
click at [267, 175] on select "Yes No" at bounding box center [361, 187] width 193 height 25
click at [444, 219] on input "Apply" at bounding box center [438, 215] width 39 height 22
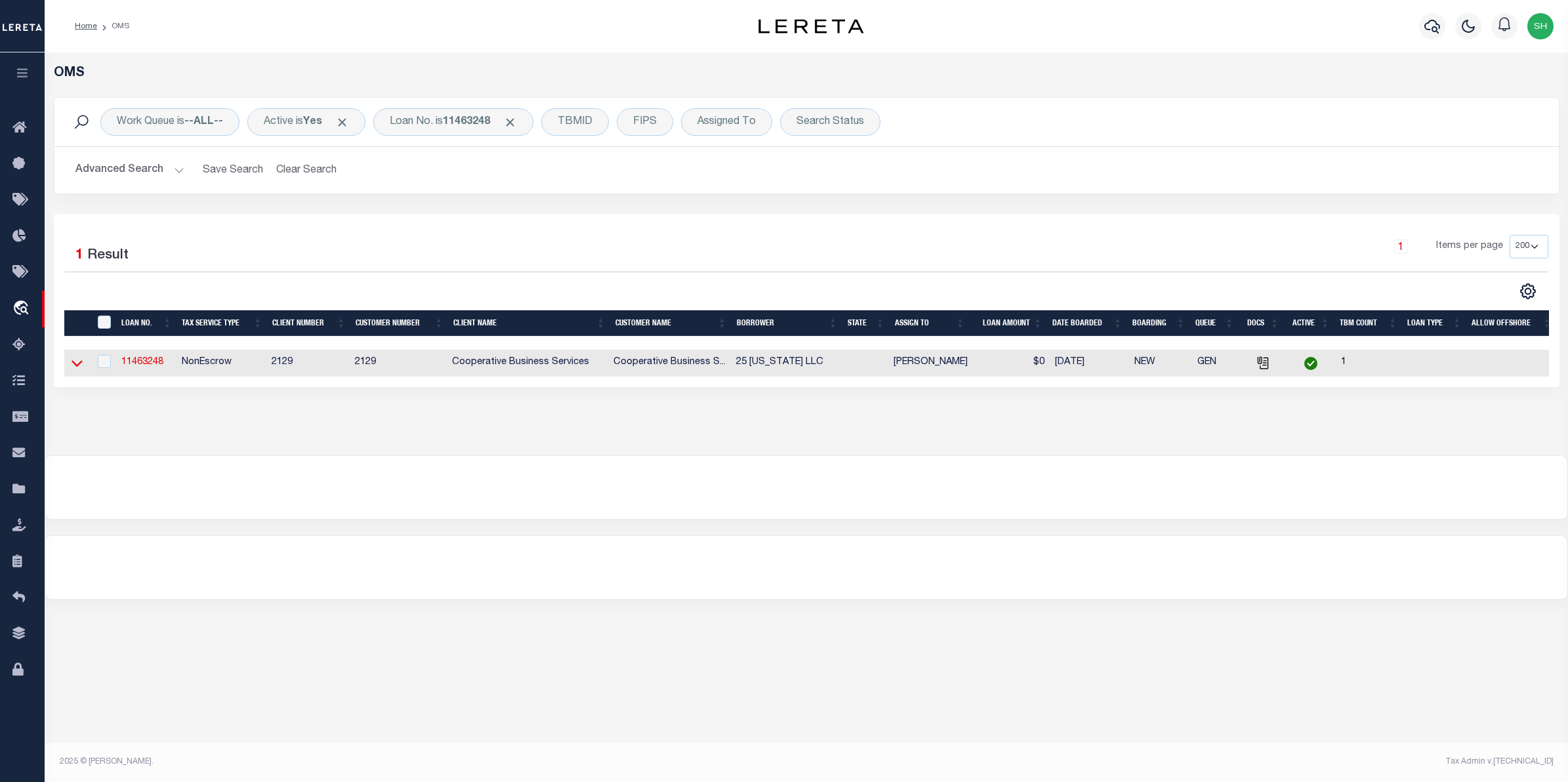
click at [74, 366] on icon at bounding box center [77, 364] width 11 height 7
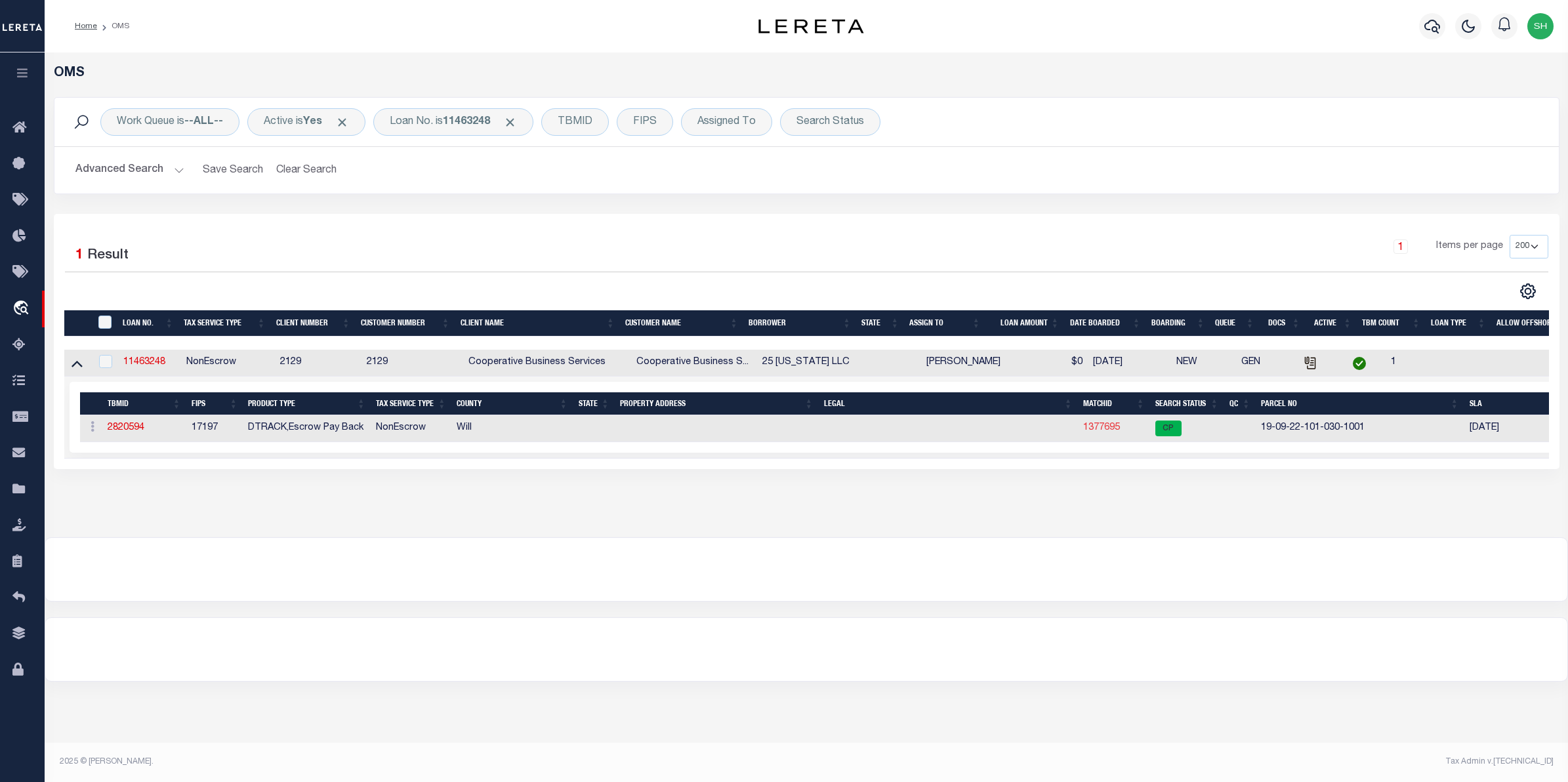
click at [1092, 429] on link "1377695" at bounding box center [1102, 428] width 36 height 9
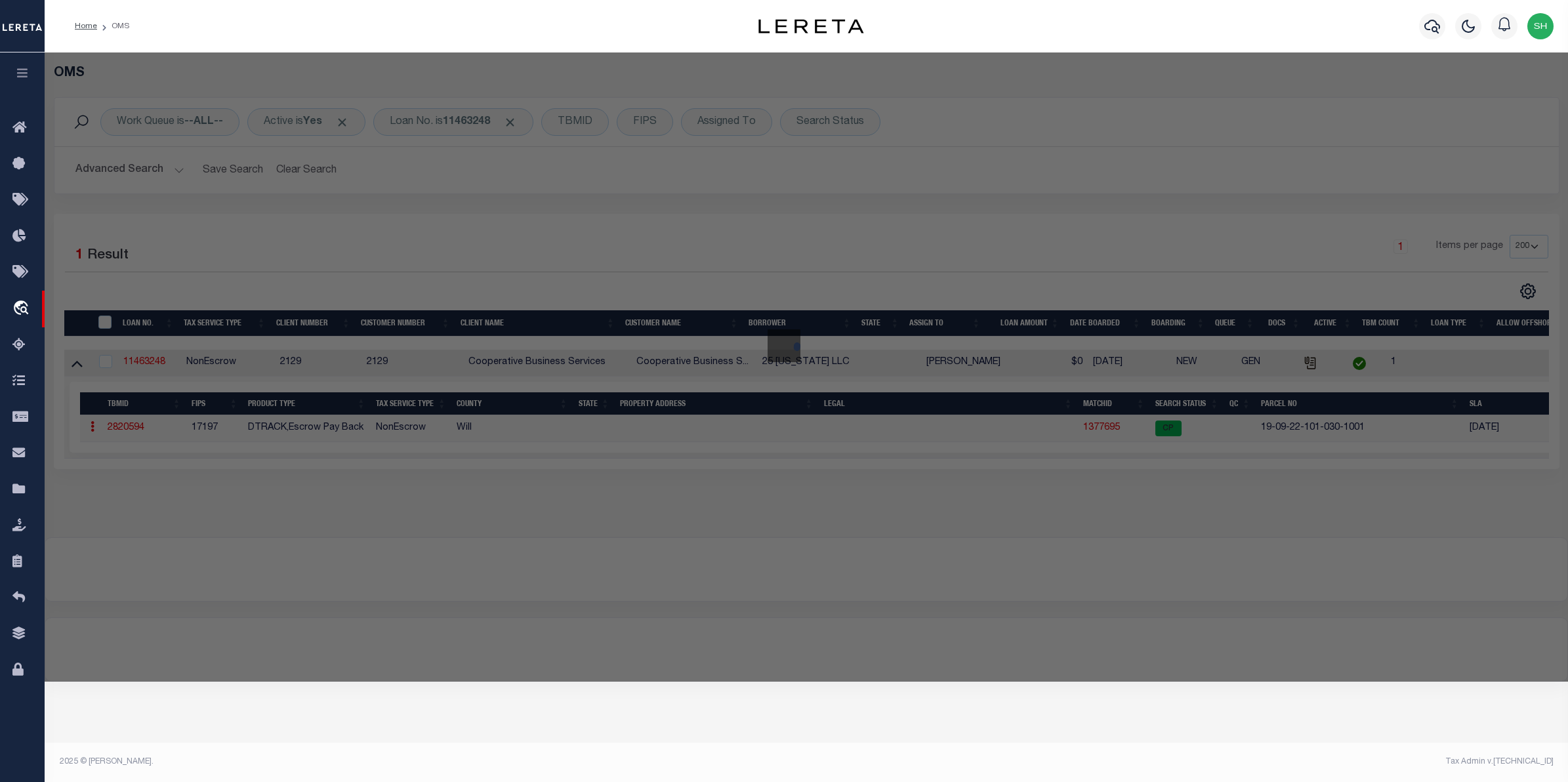
checkbox input "false"
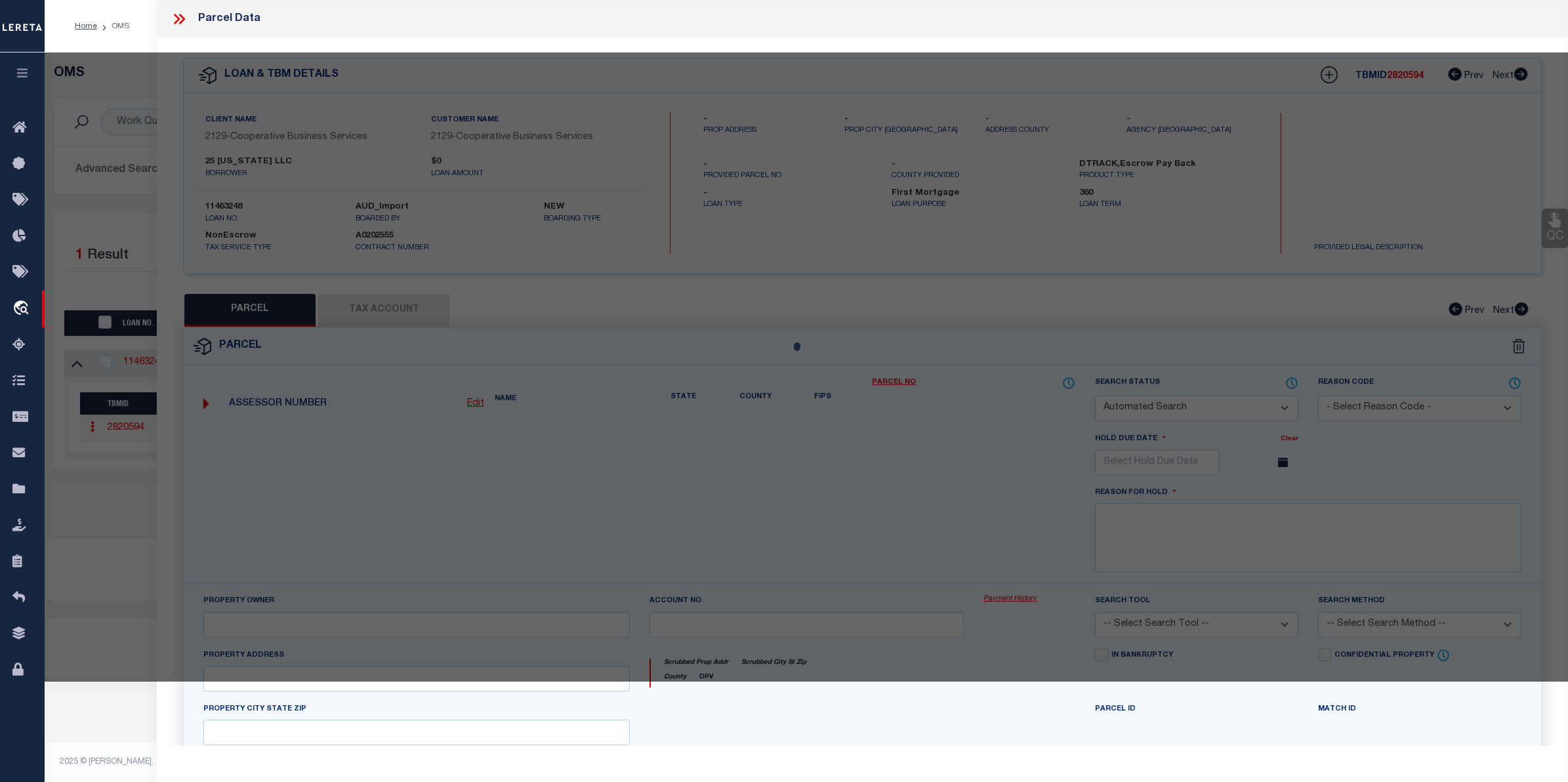
select select "CP"
type input "25 COLORADO LLC"
select select
type input "25 E COLORADO AVE"
checkbox input "false"
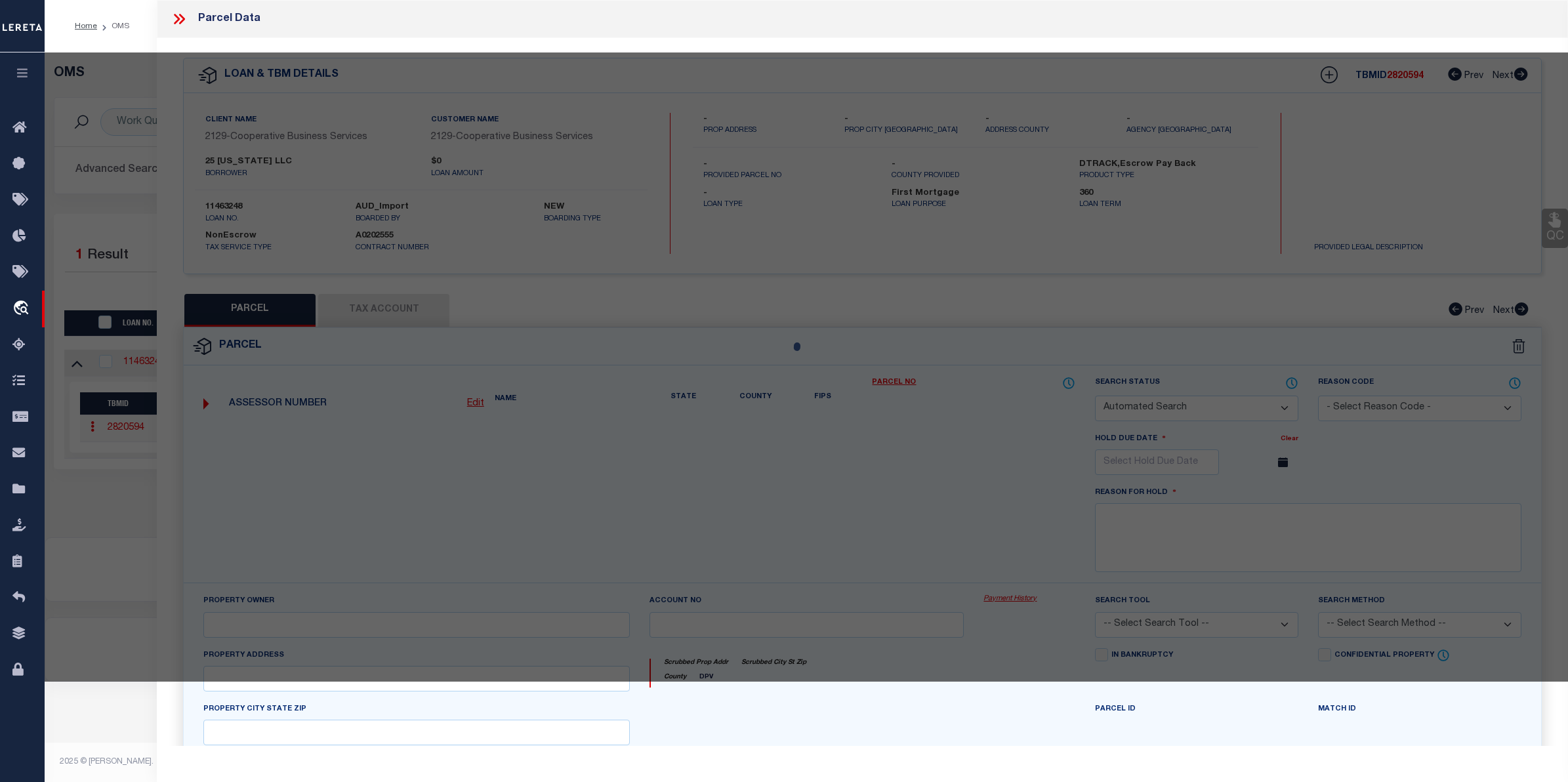
type input "FRANKFORT IL 60423"
type textarea "UNIT 25 IN PRAIRIE BUILDING CONDOS, A SUB OF LOT 2 IN BANK ONE FRANKFORT SUB, B…"
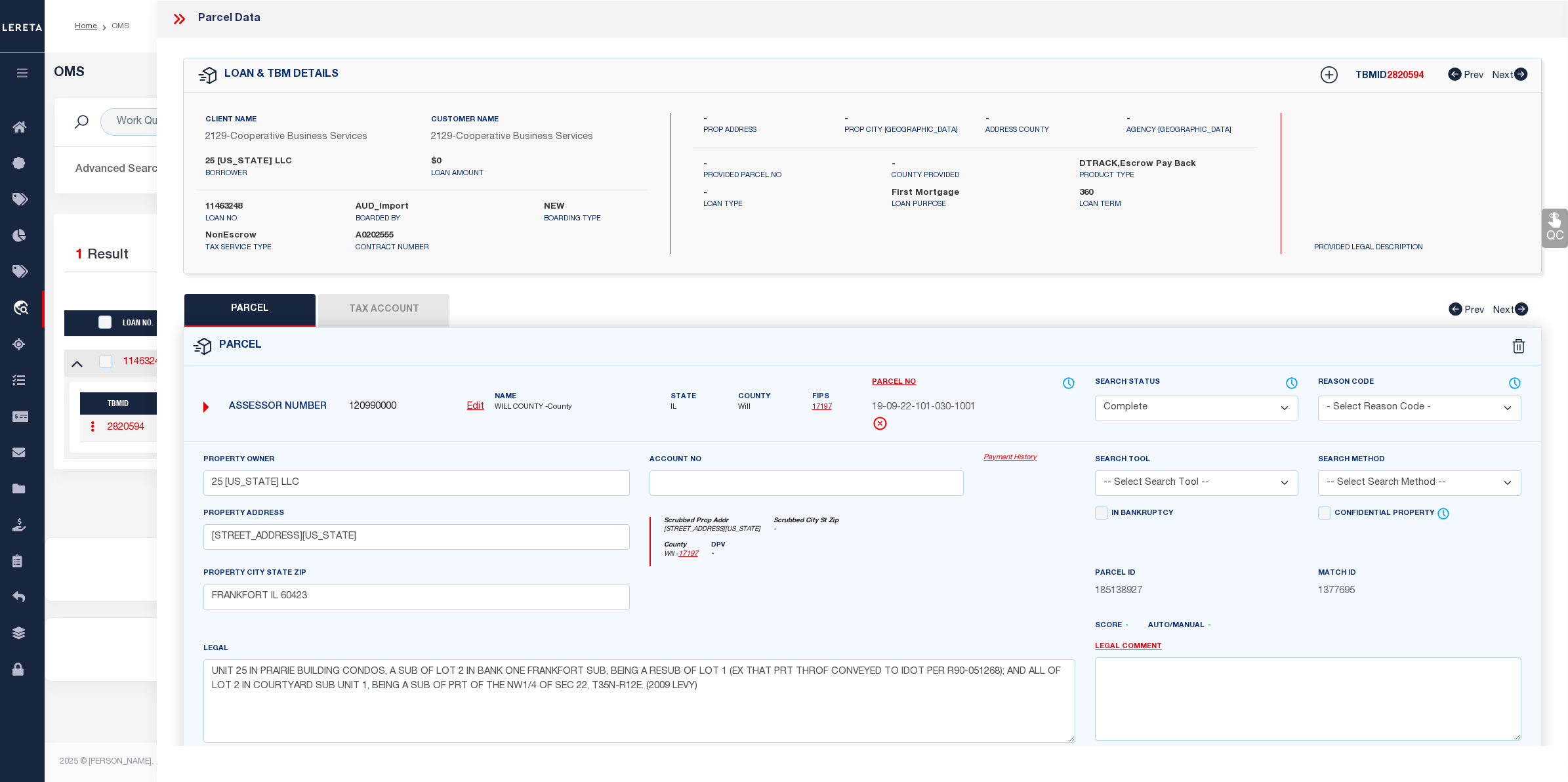
click at [1027, 454] on link "Payment History" at bounding box center [1030, 458] width 92 height 11
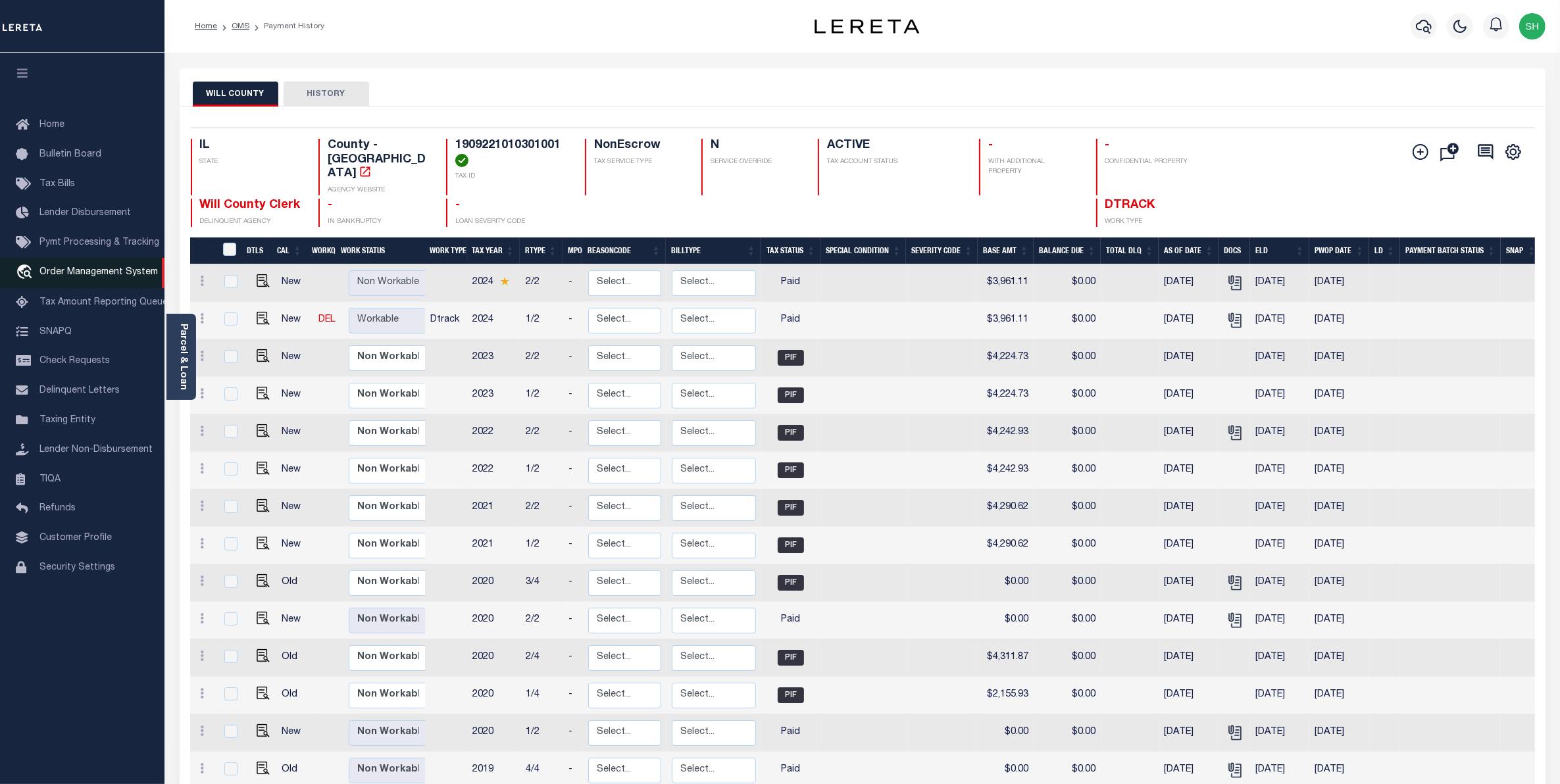
click at [81, 277] on span "Order Management System" at bounding box center [99, 273] width 118 height 9
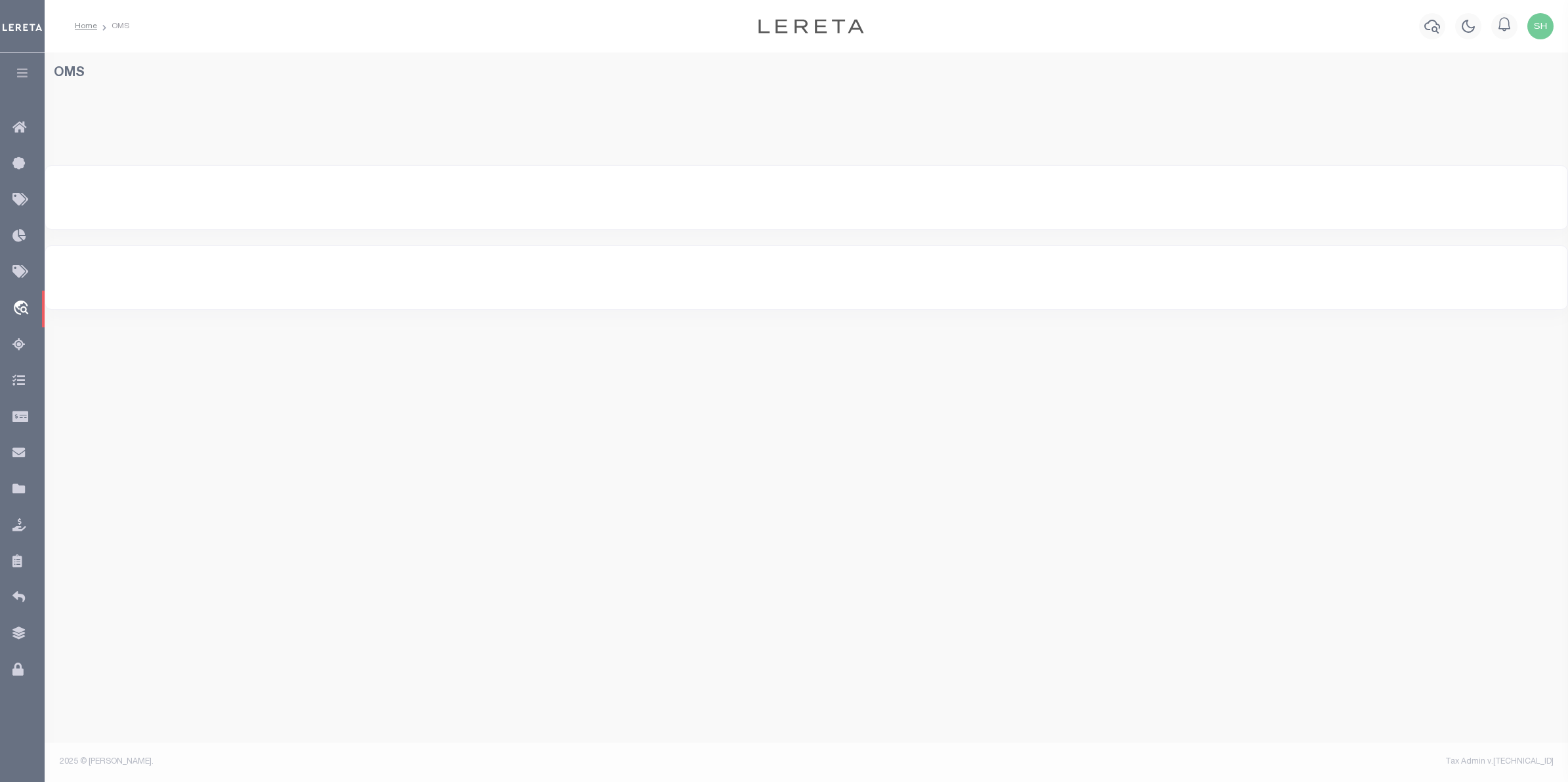
select select "200"
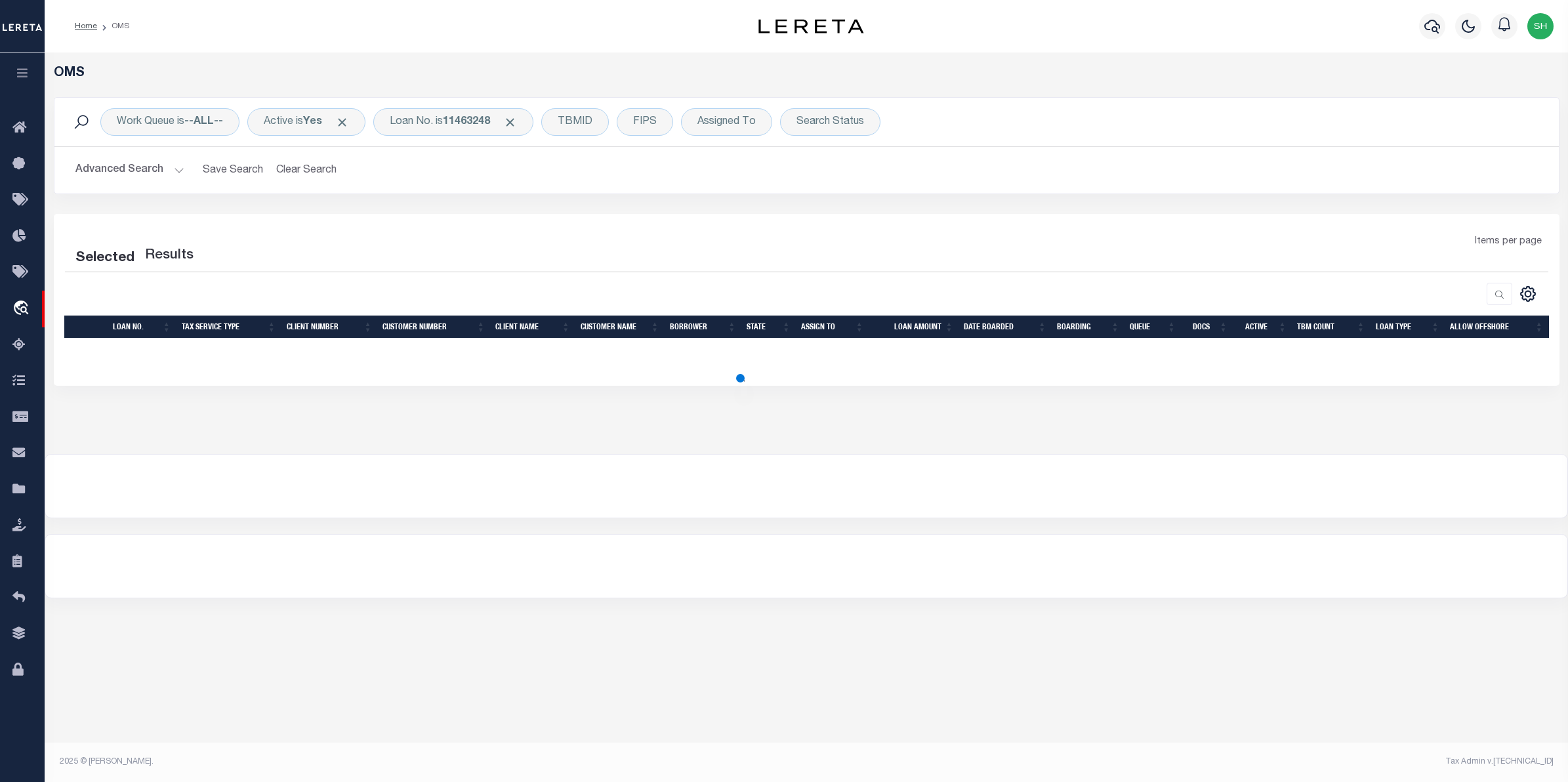
select select "200"
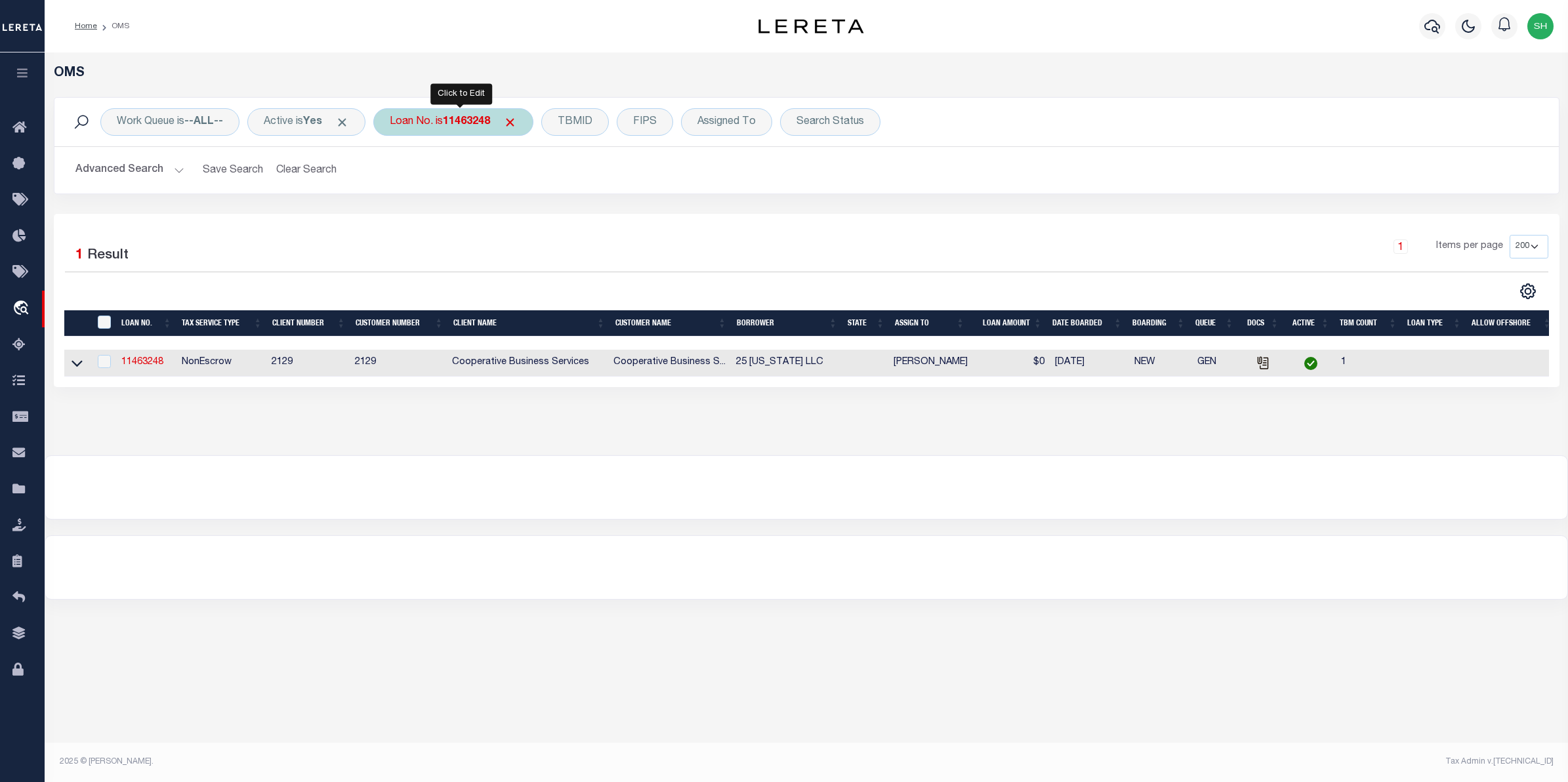
click at [478, 127] on b "11463248" at bounding box center [466, 122] width 47 height 10
type input "11463259"
click at [579, 222] on input "Apply" at bounding box center [563, 215] width 39 height 22
click at [80, 370] on icon at bounding box center [77, 363] width 11 height 14
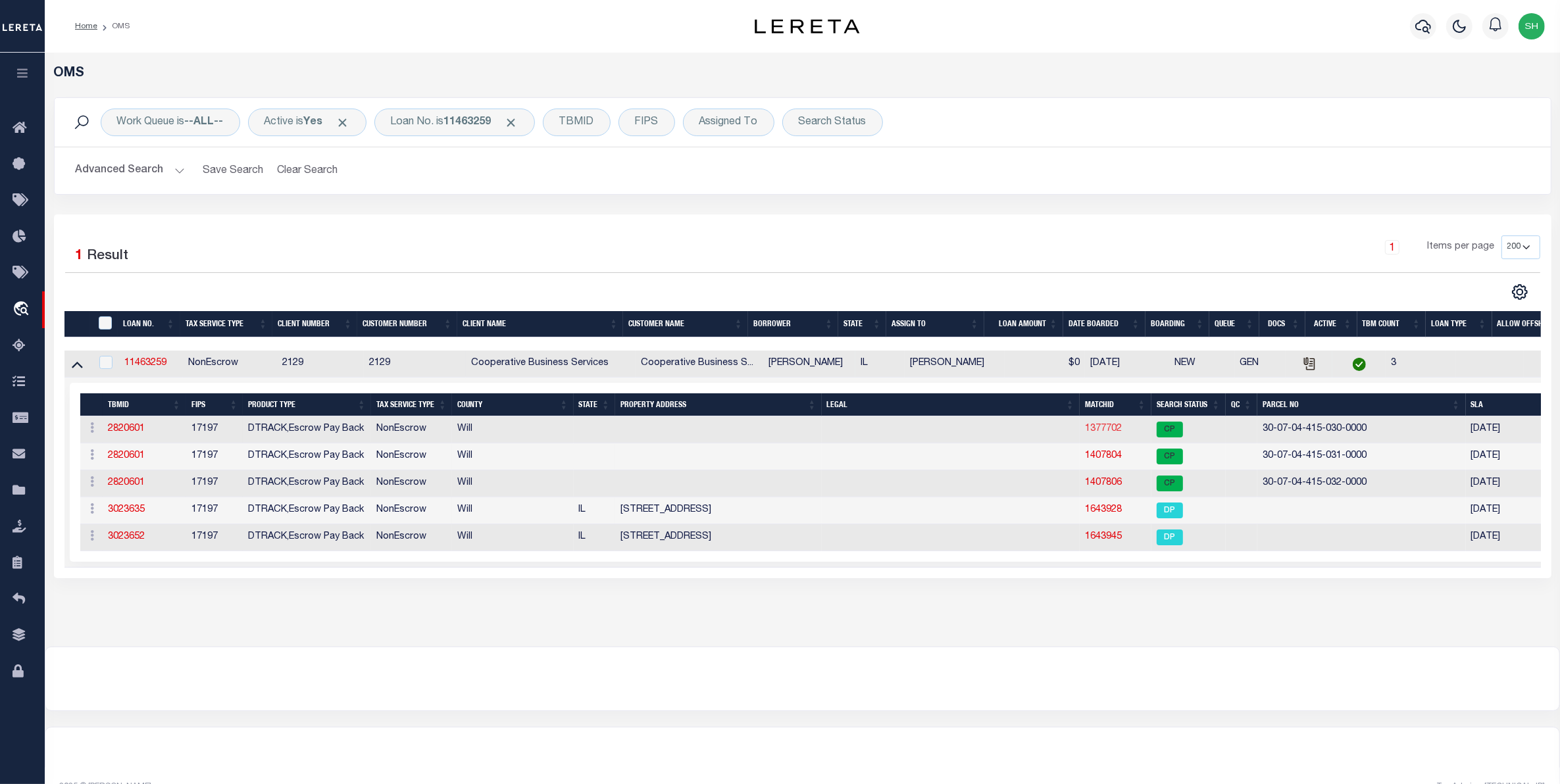
click at [1103, 433] on link "1377702" at bounding box center [1103, 429] width 37 height 9
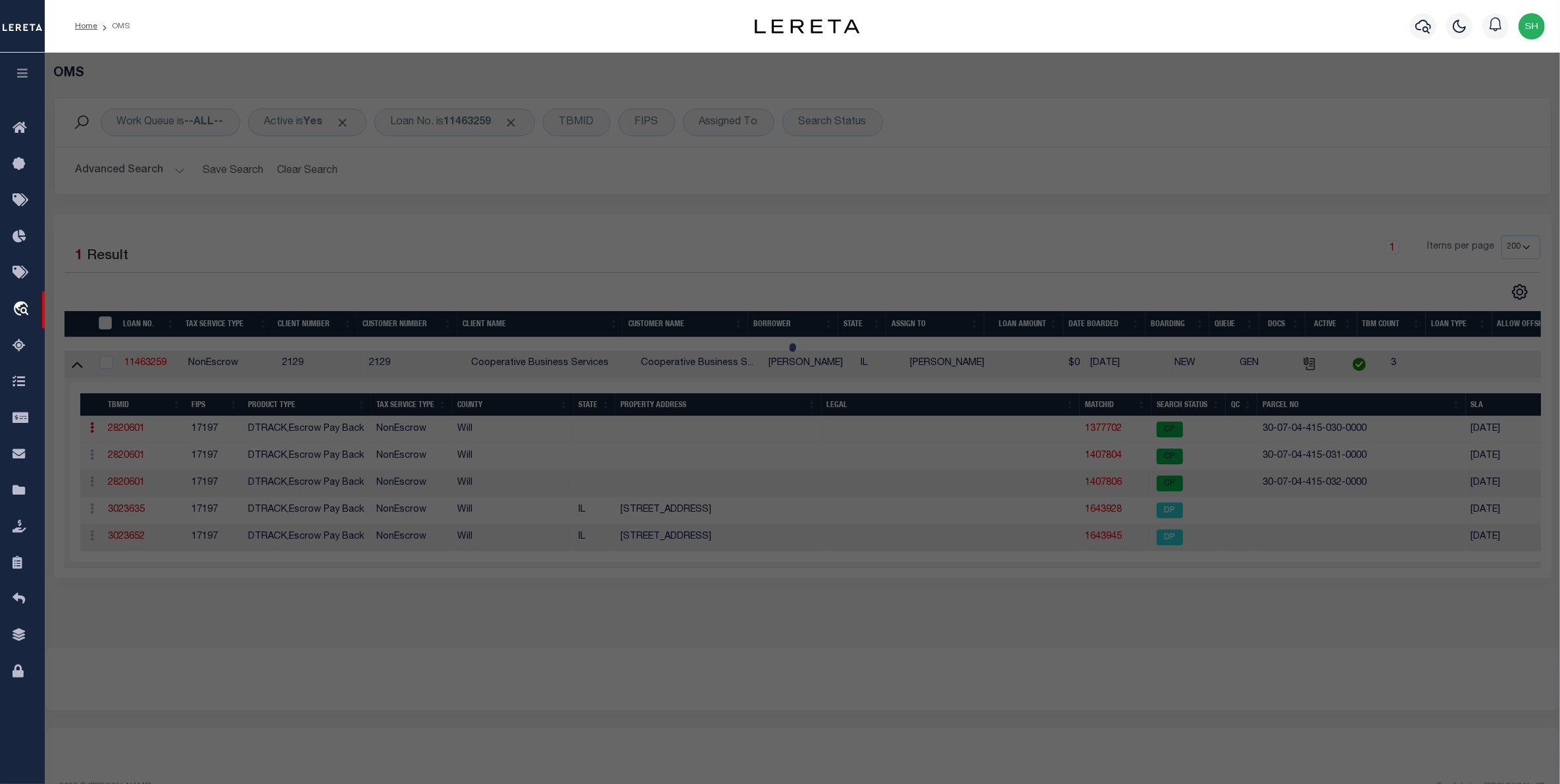
checkbox input "false"
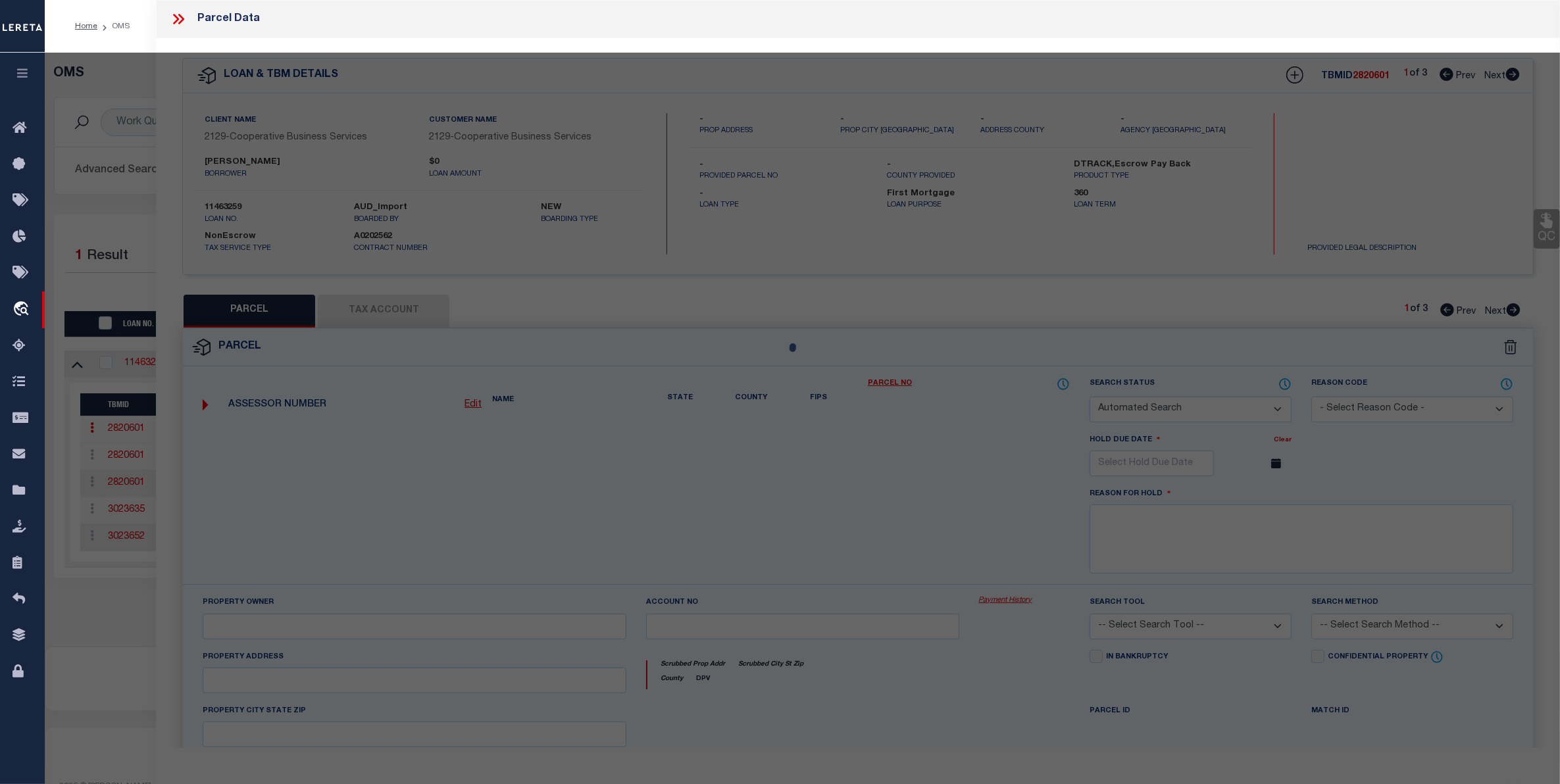
select select "CP"
type input "[PERSON_NAME]"
select select
type input "[STREET_ADDRESS]"
checkbox input "false"
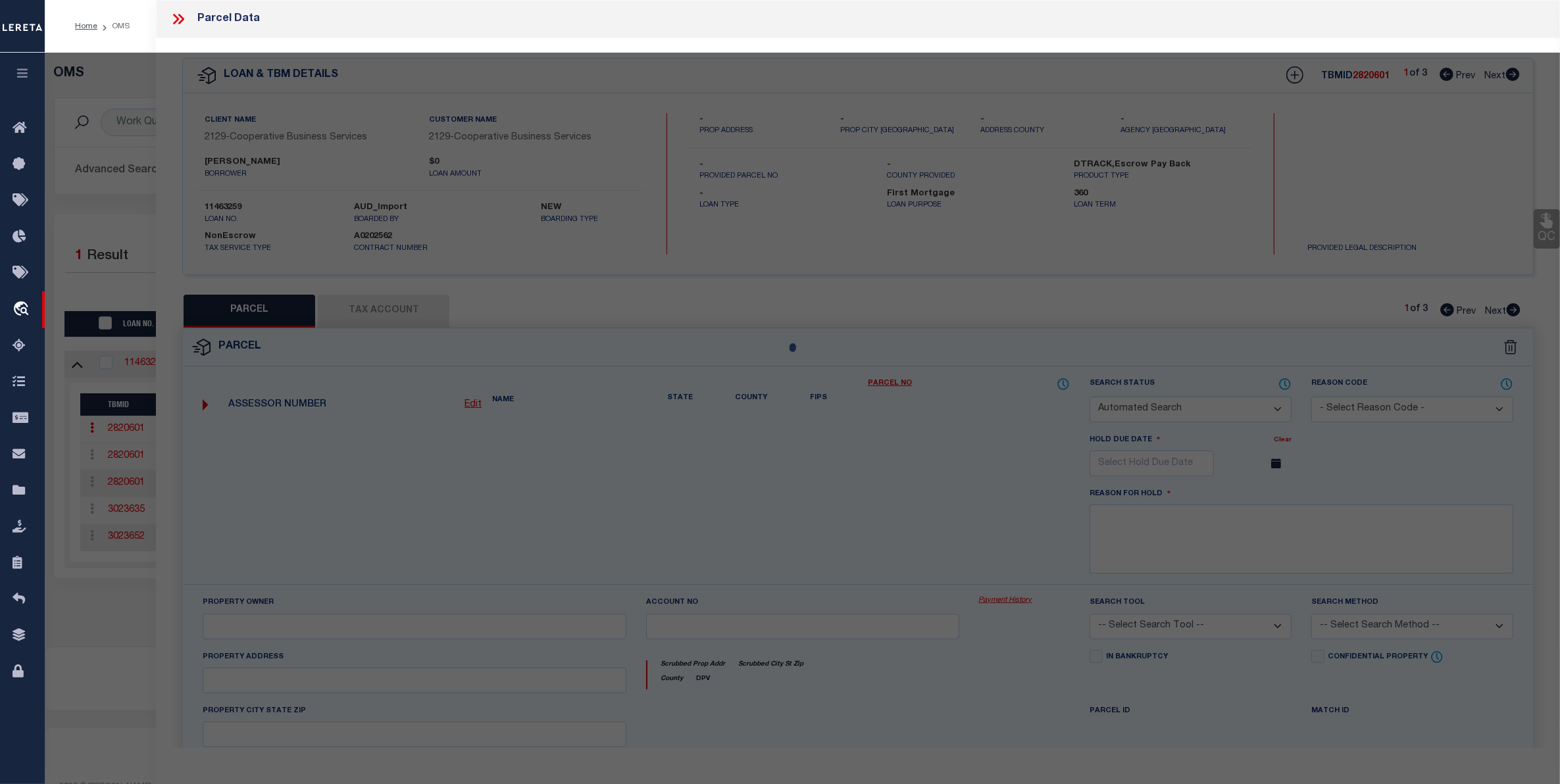
type input "IL"
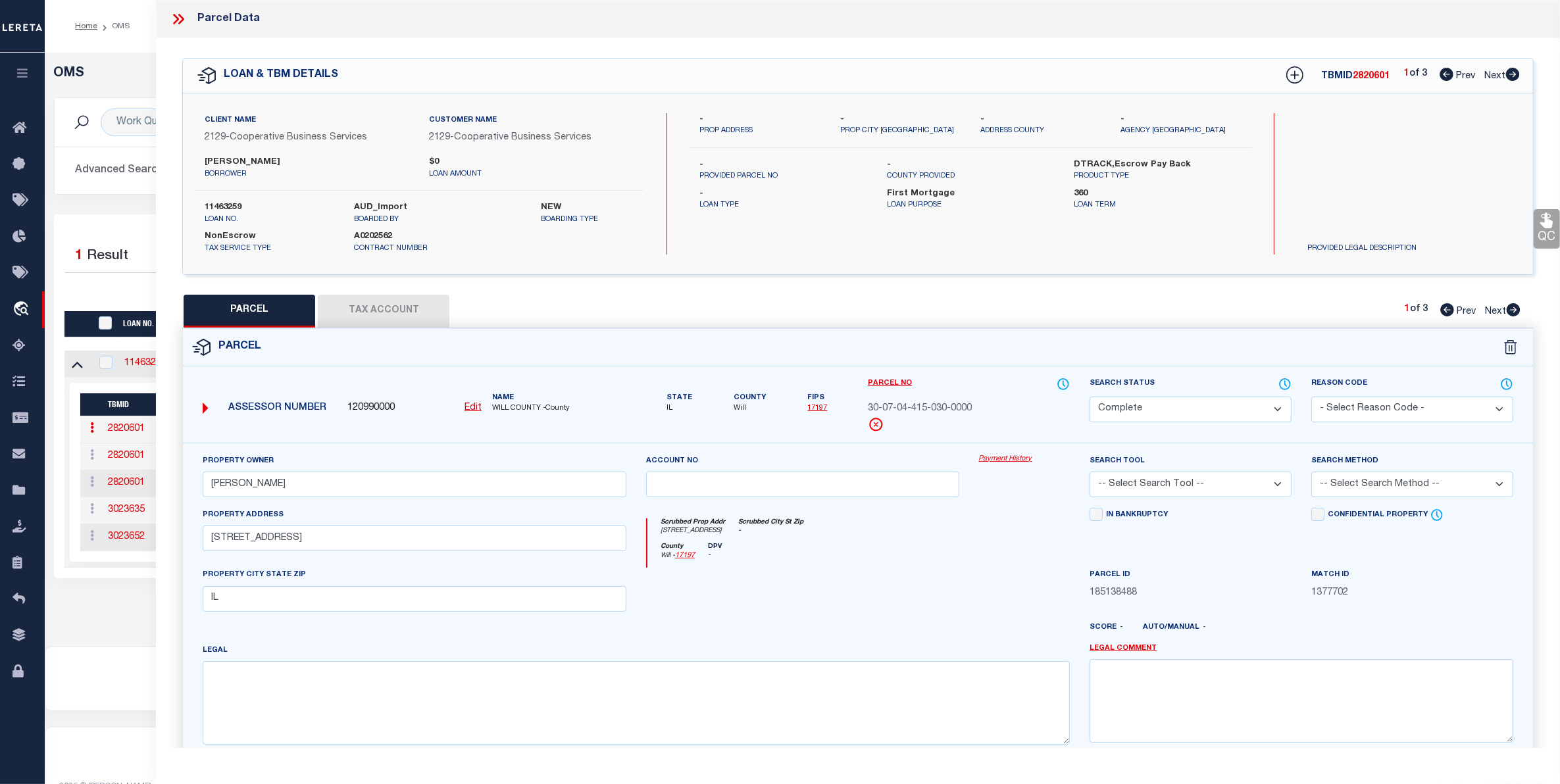
click at [1023, 464] on link "Payment History" at bounding box center [1024, 459] width 91 height 11
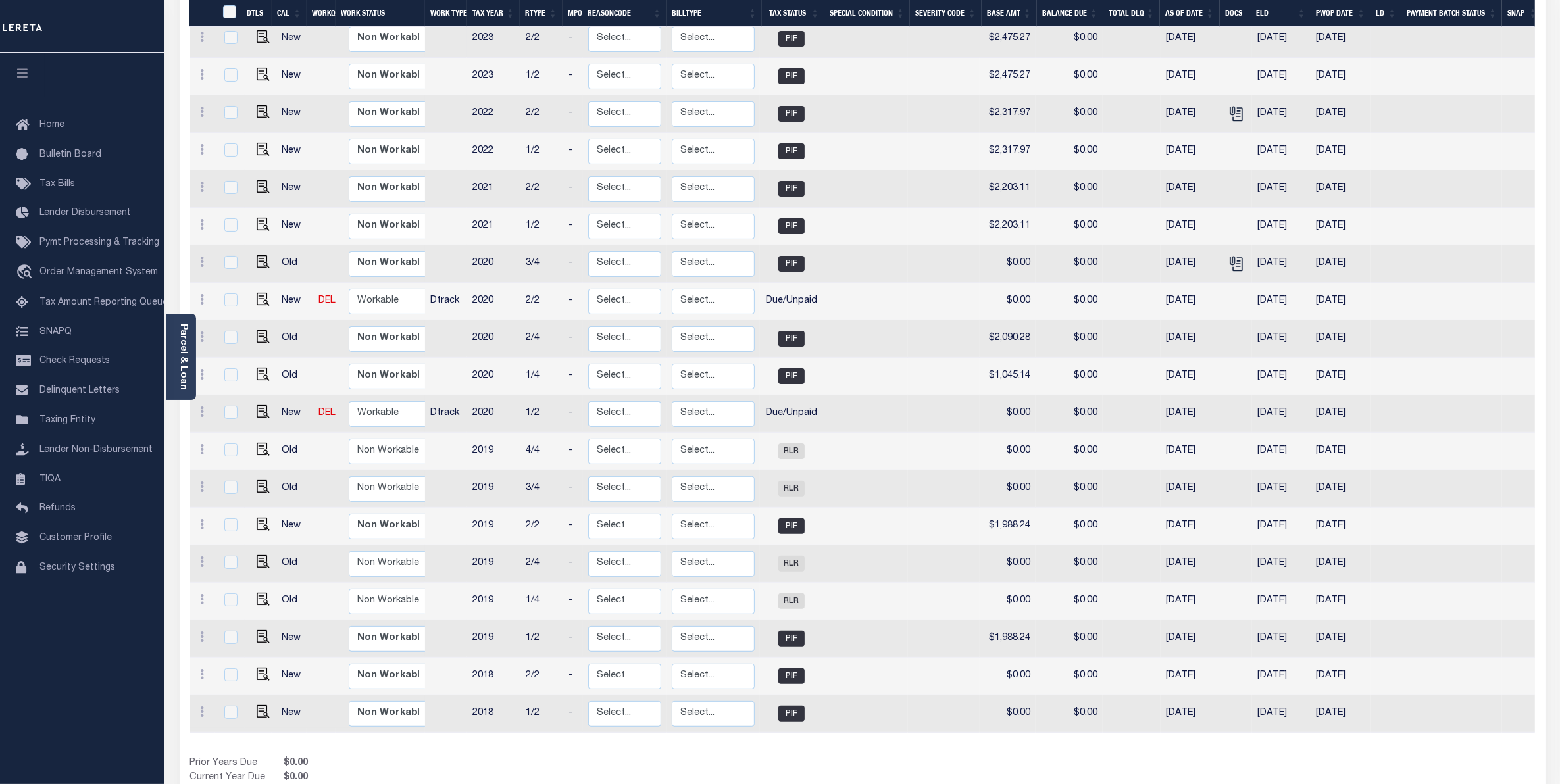
scroll to position [329, 0]
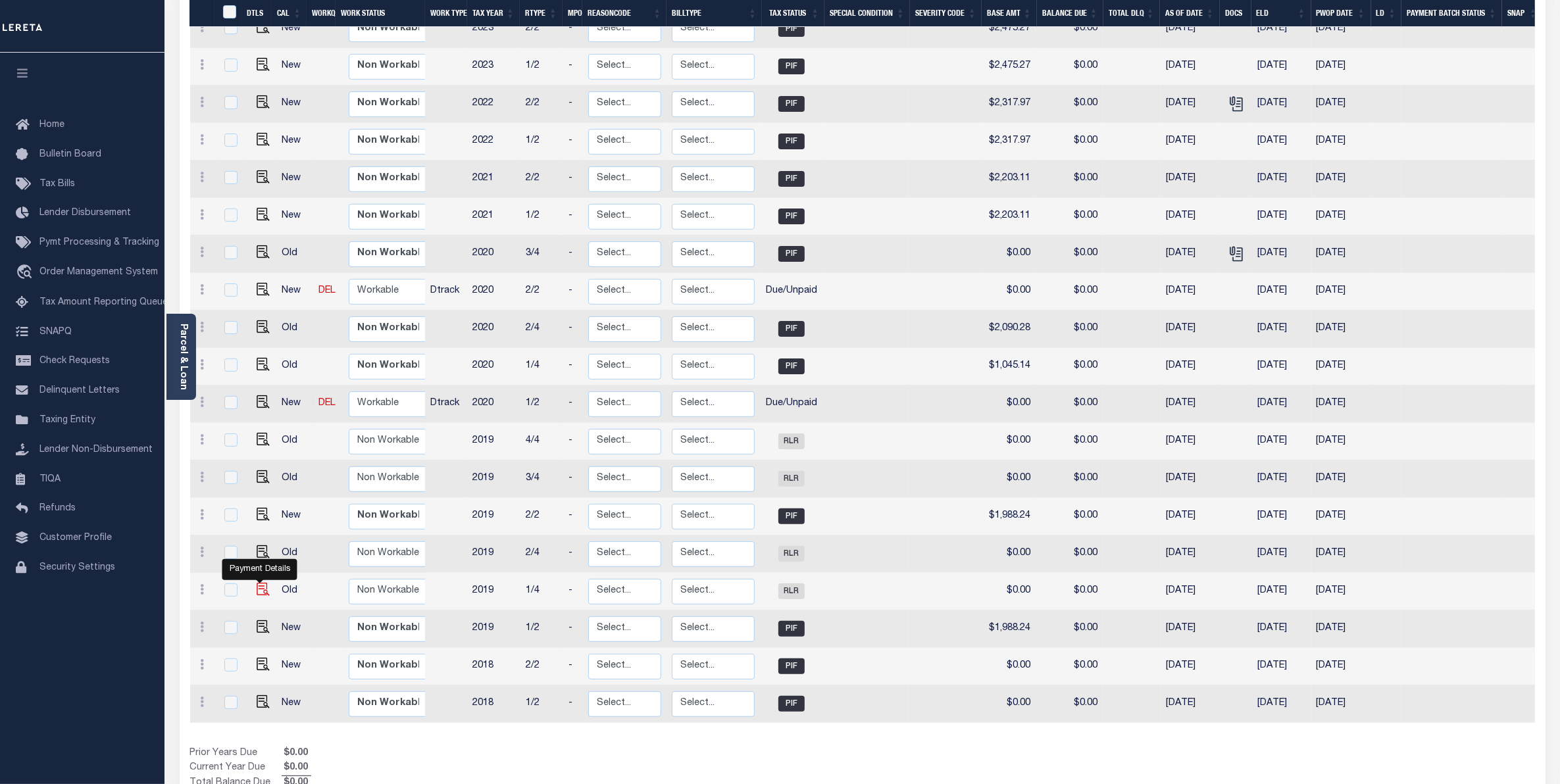
click at [260, 583] on img "" at bounding box center [263, 590] width 13 height 13
checkbox input "true"
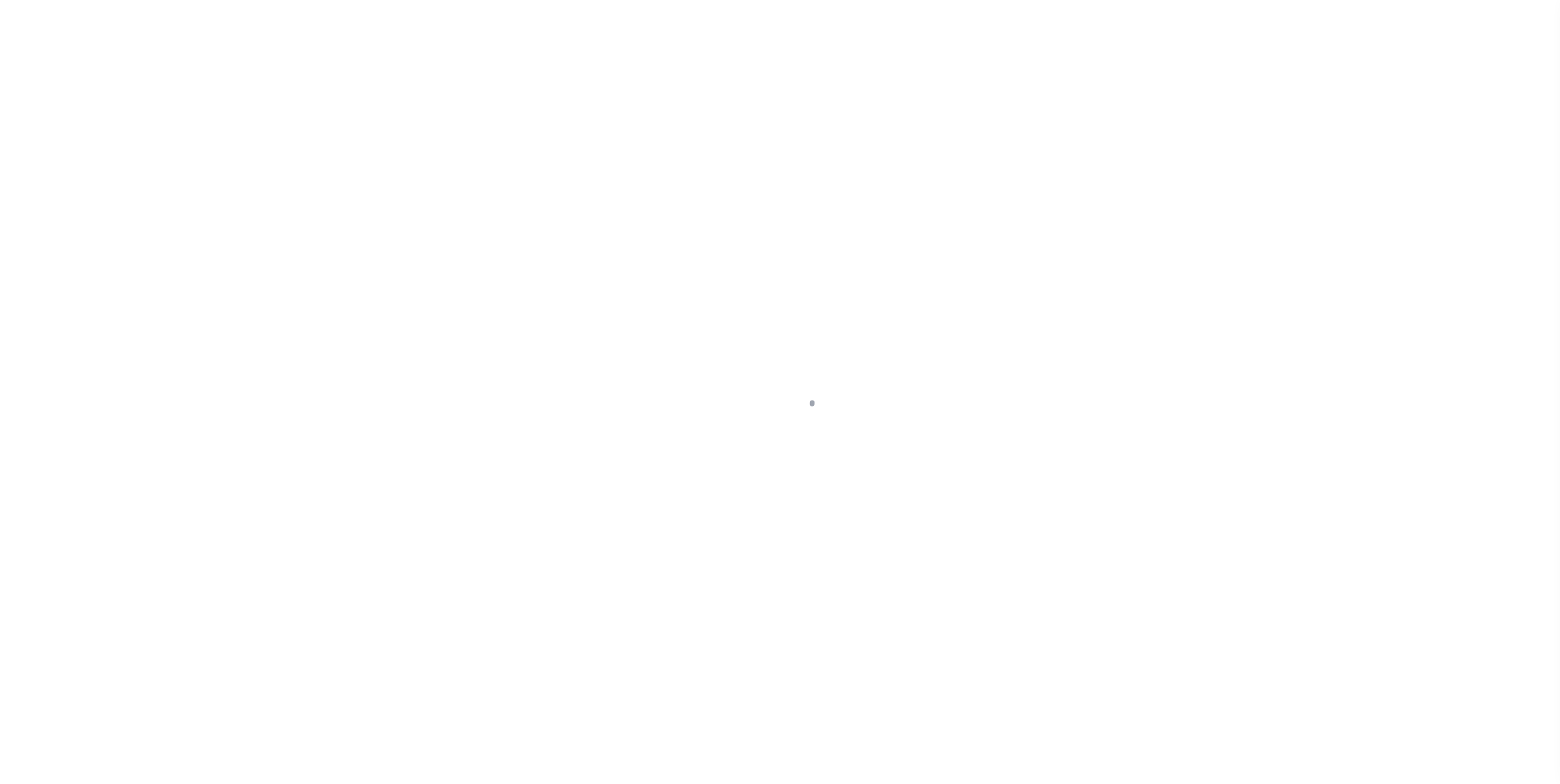
select select "RLR"
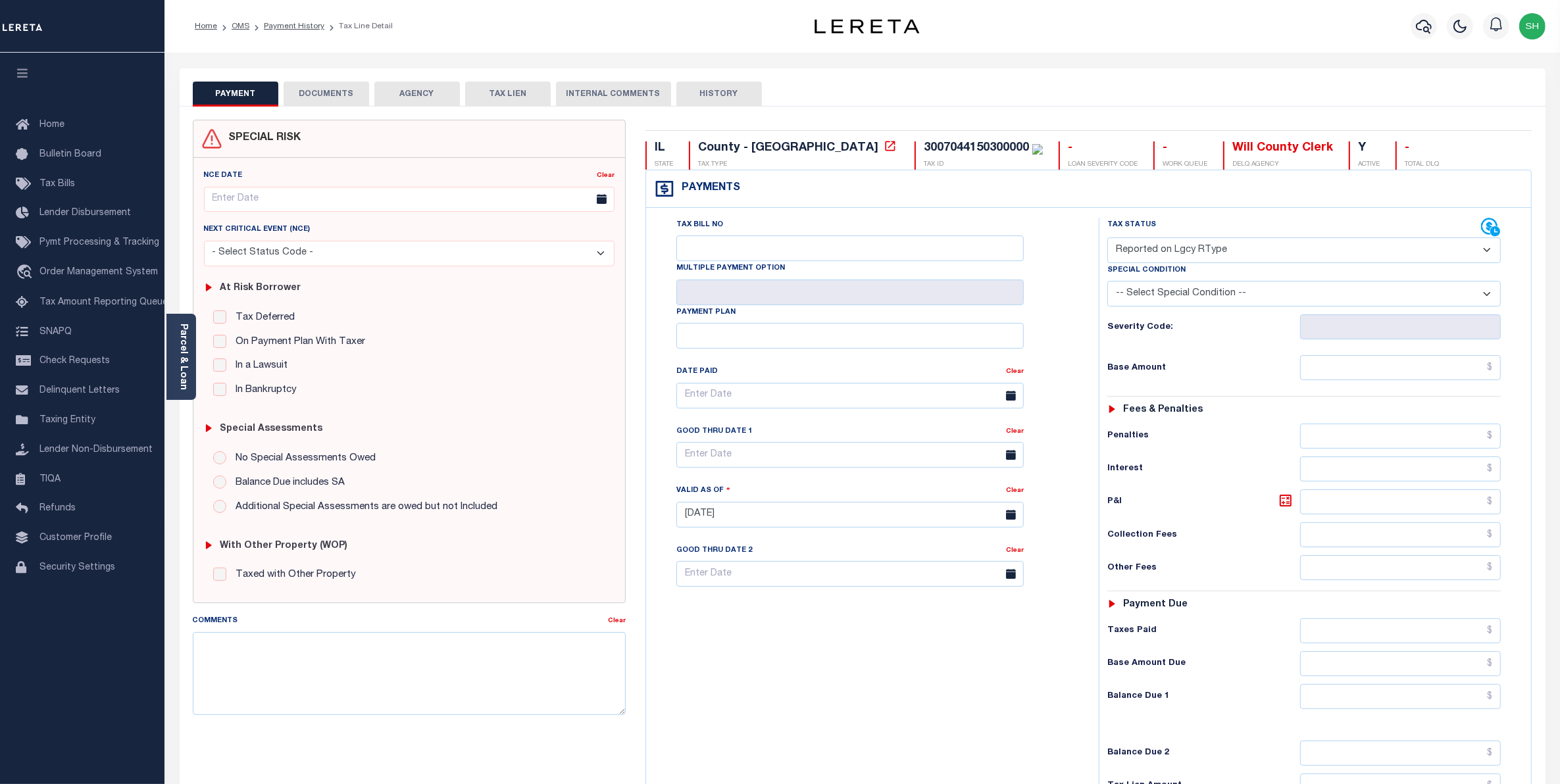
click at [316, 89] on button "DOCUMENTS" at bounding box center [326, 94] width 85 height 25
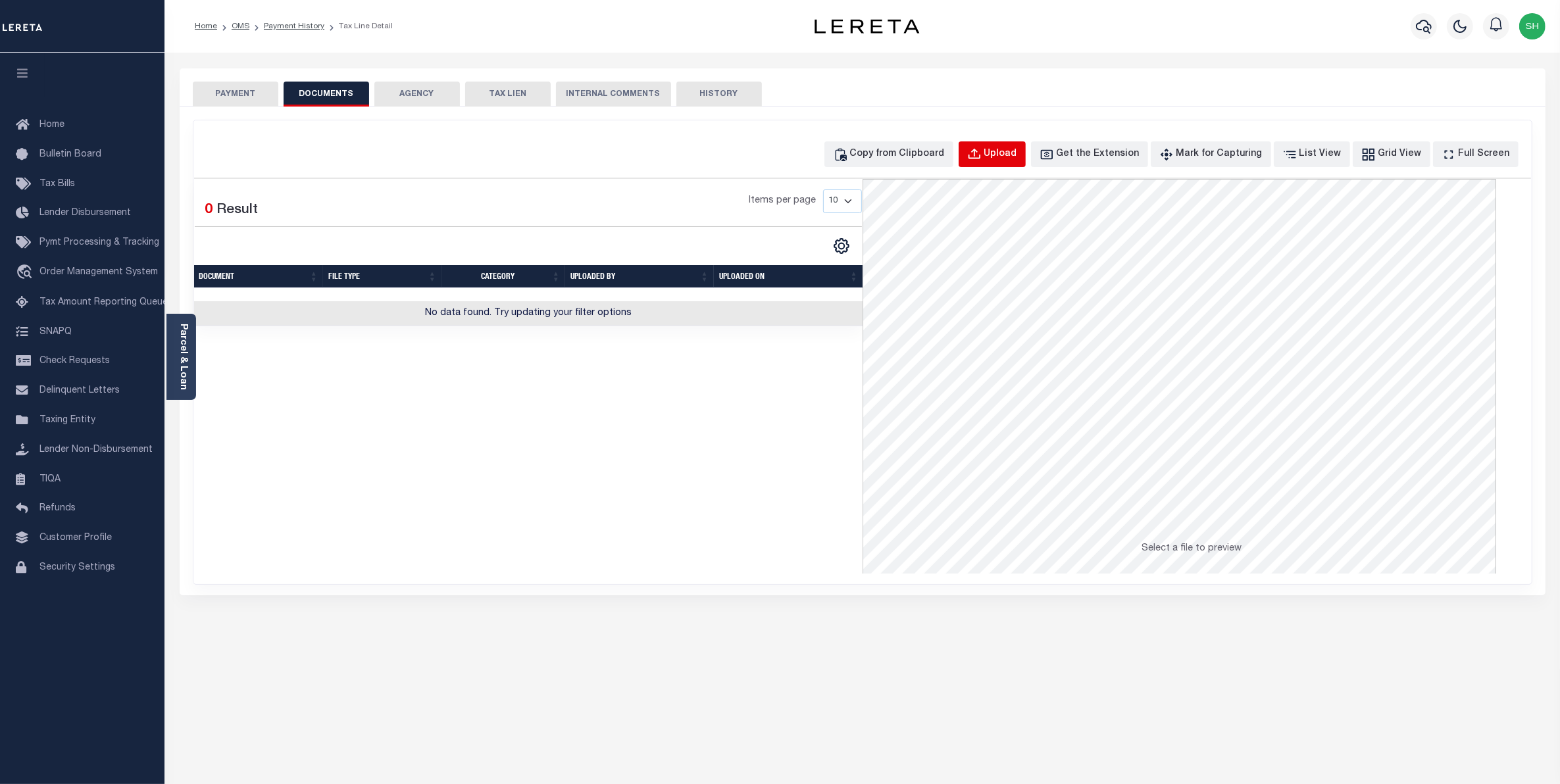
click at [1017, 161] on div "Upload" at bounding box center [1000, 155] width 33 height 15
select select "POP"
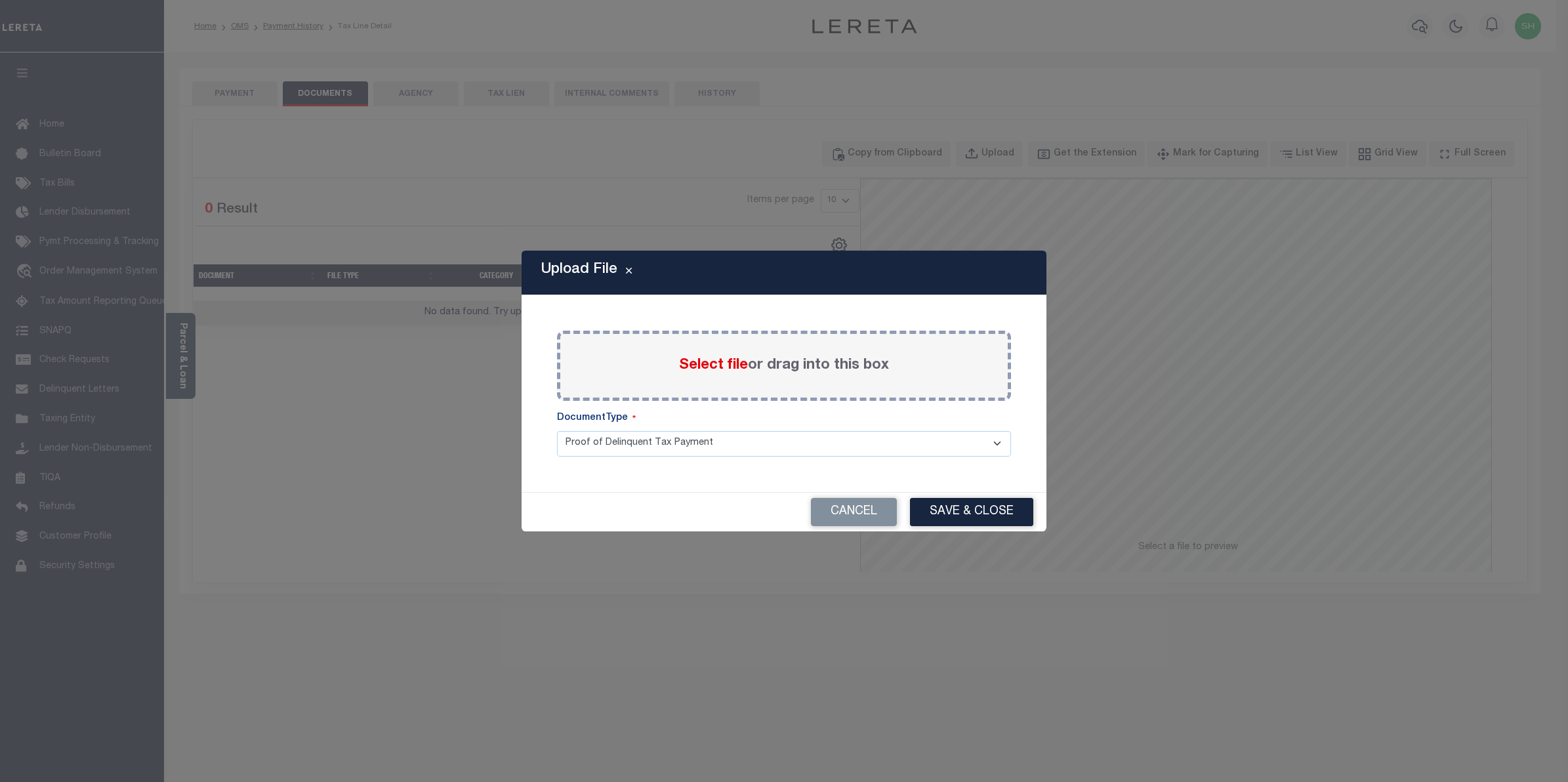
click at [736, 366] on span "Select file" at bounding box center [713, 366] width 69 height 15
click at [0, 0] on input "Select file or drag into this box" at bounding box center [0, 0] width 0 height 0
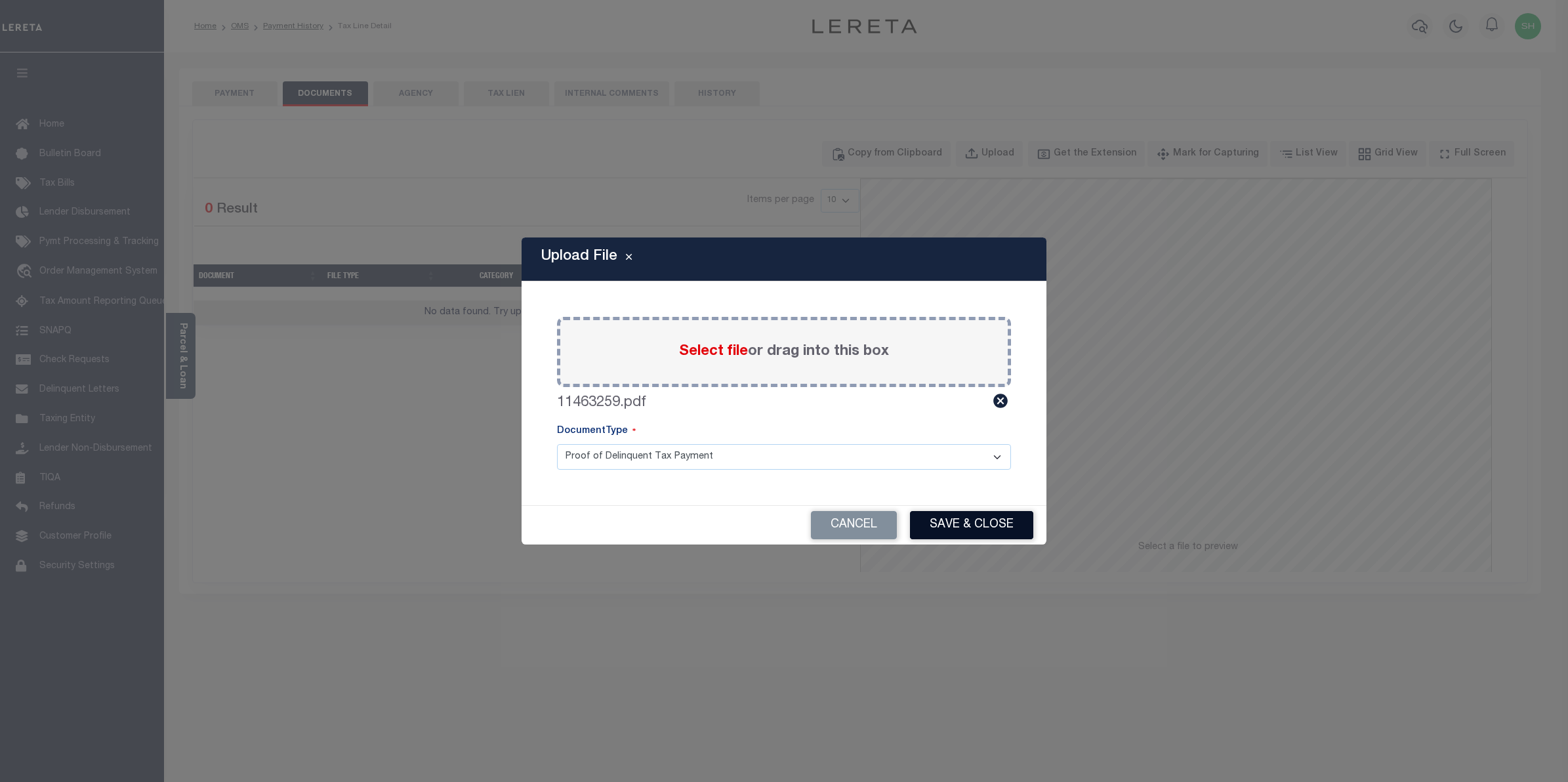
click at [940, 517] on button "Save & Close" at bounding box center [971, 525] width 123 height 28
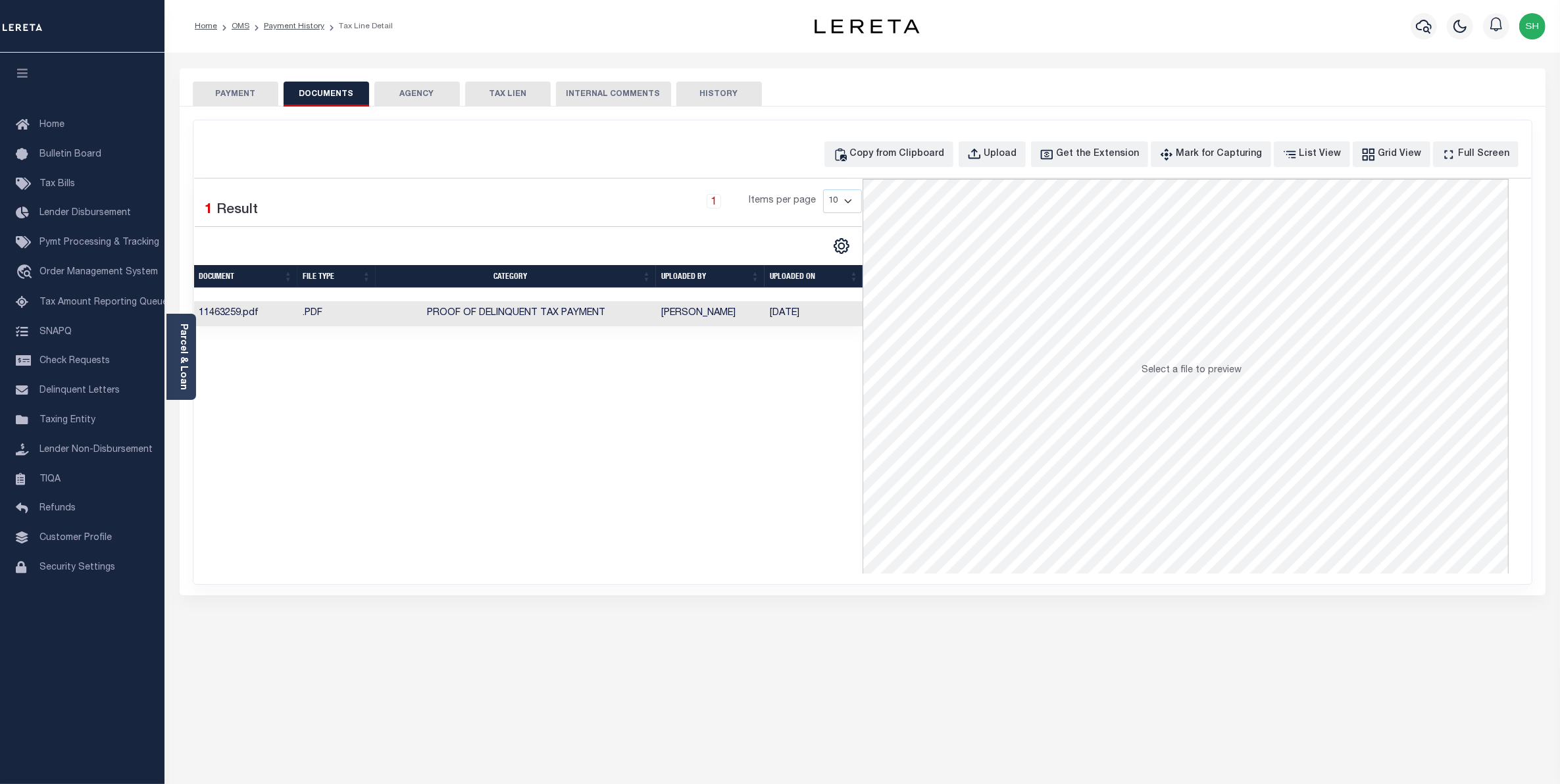
click at [239, 88] on button "PAYMENT" at bounding box center [235, 94] width 85 height 25
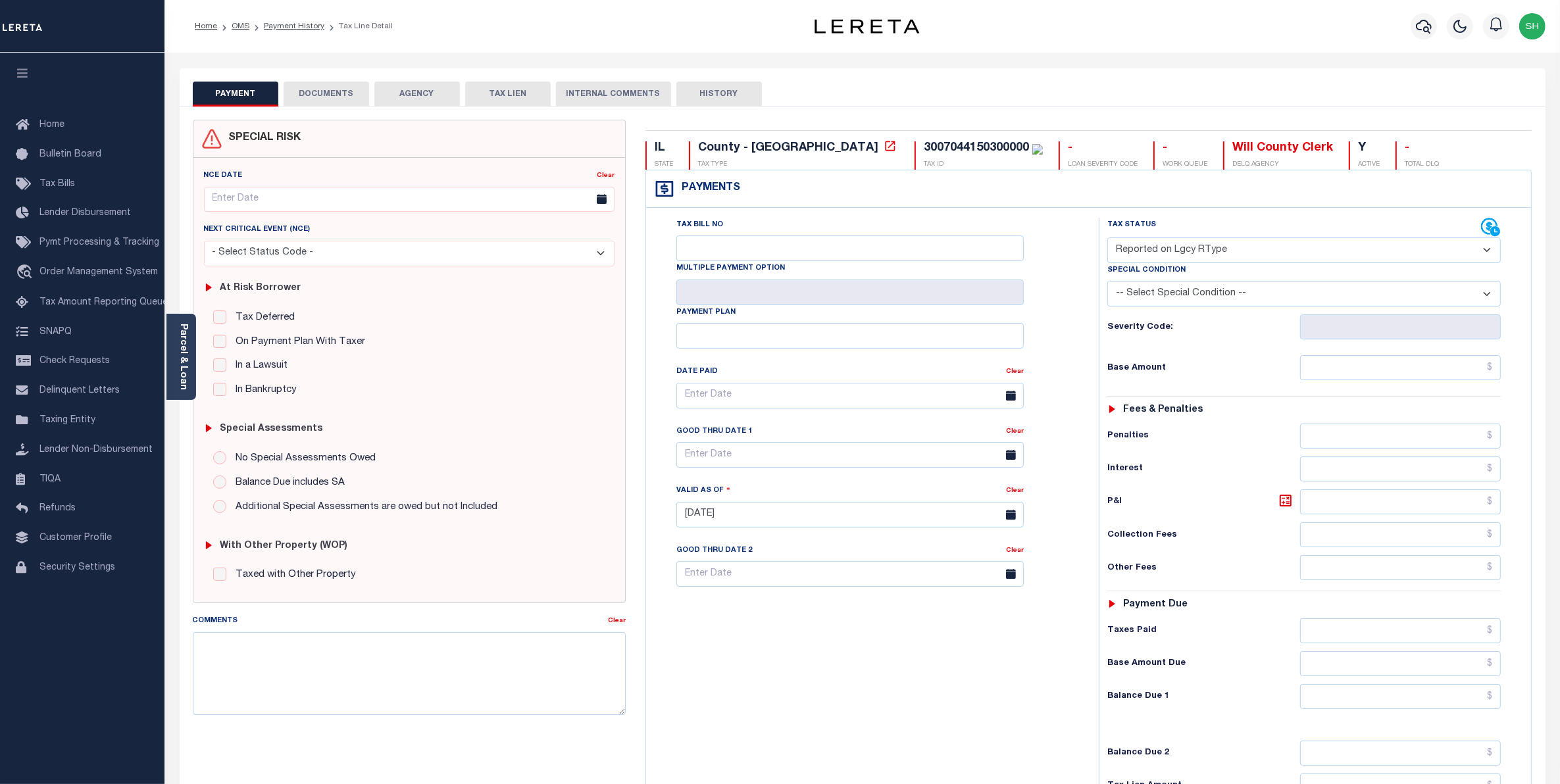
click at [1489, 254] on select "- Select Status Code - Open Due/Unpaid Paid Incomplete No Tax Due Internal Refu…" at bounding box center [1304, 250] width 394 height 26
select select "PYD"
click at [1108, 239] on select "- Select Status Code - Open Due/Unpaid Paid Incomplete No Tax Due Internal Refu…" at bounding box center [1304, 250] width 394 height 26
type input "[DATE]"
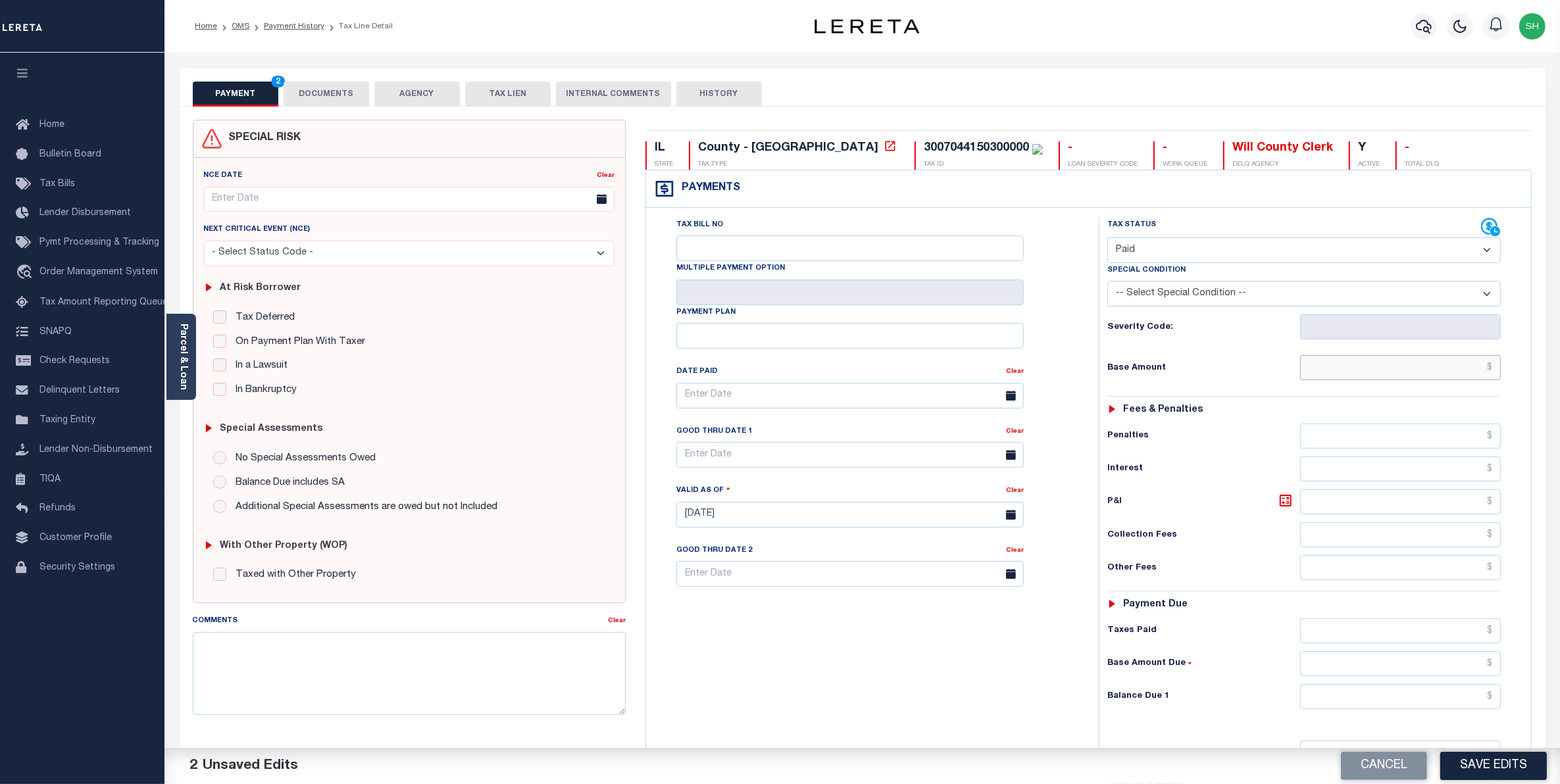
click at [1453, 373] on input "text" at bounding box center [1401, 368] width 202 height 25
type input "$0.00"
click at [1462, 706] on input "text" at bounding box center [1401, 697] width 202 height 25
type input "$0.00"
click at [1477, 773] on button "Save Edits" at bounding box center [1494, 766] width 107 height 28
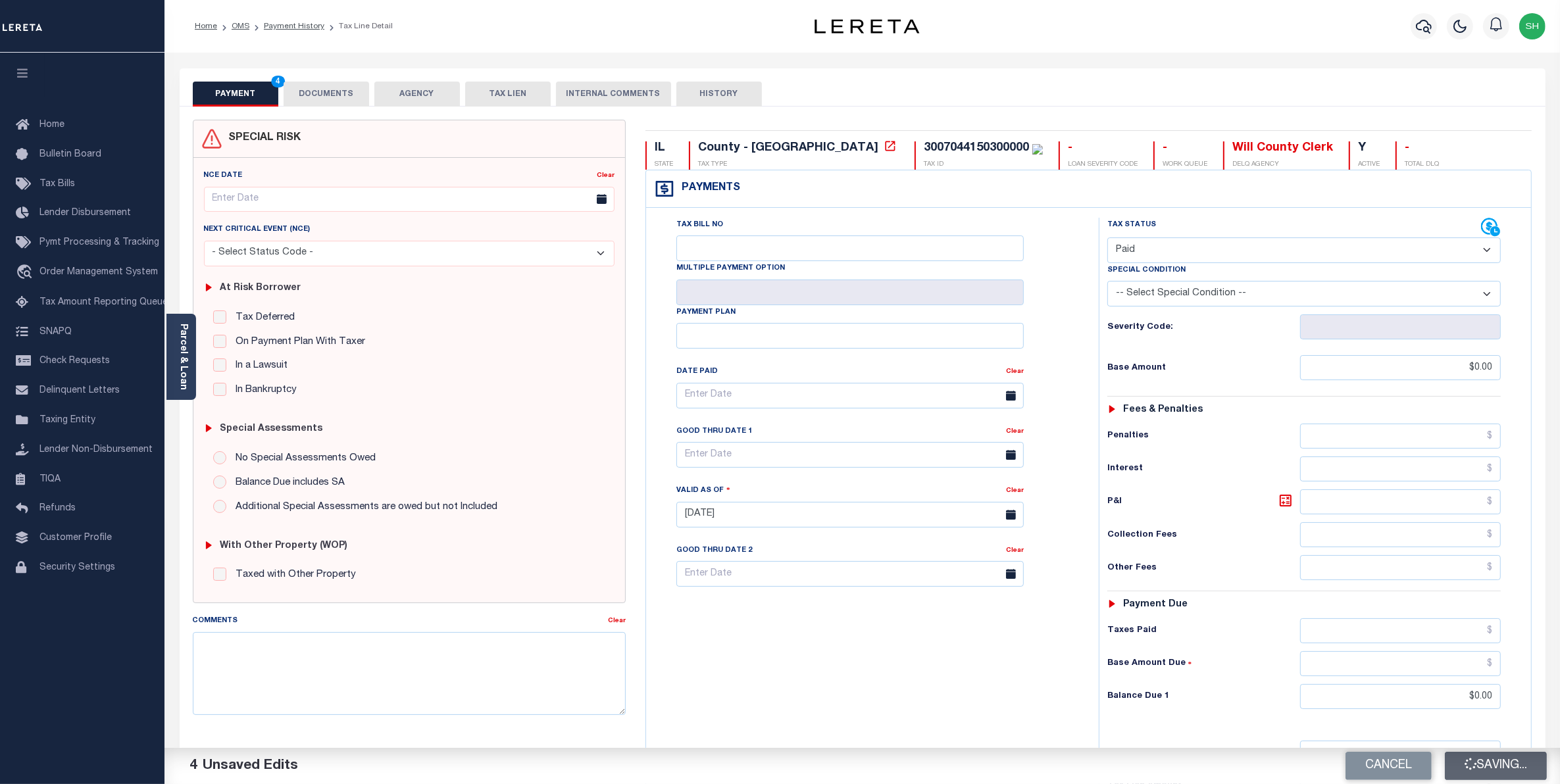
checkbox input "false"
type input "$0"
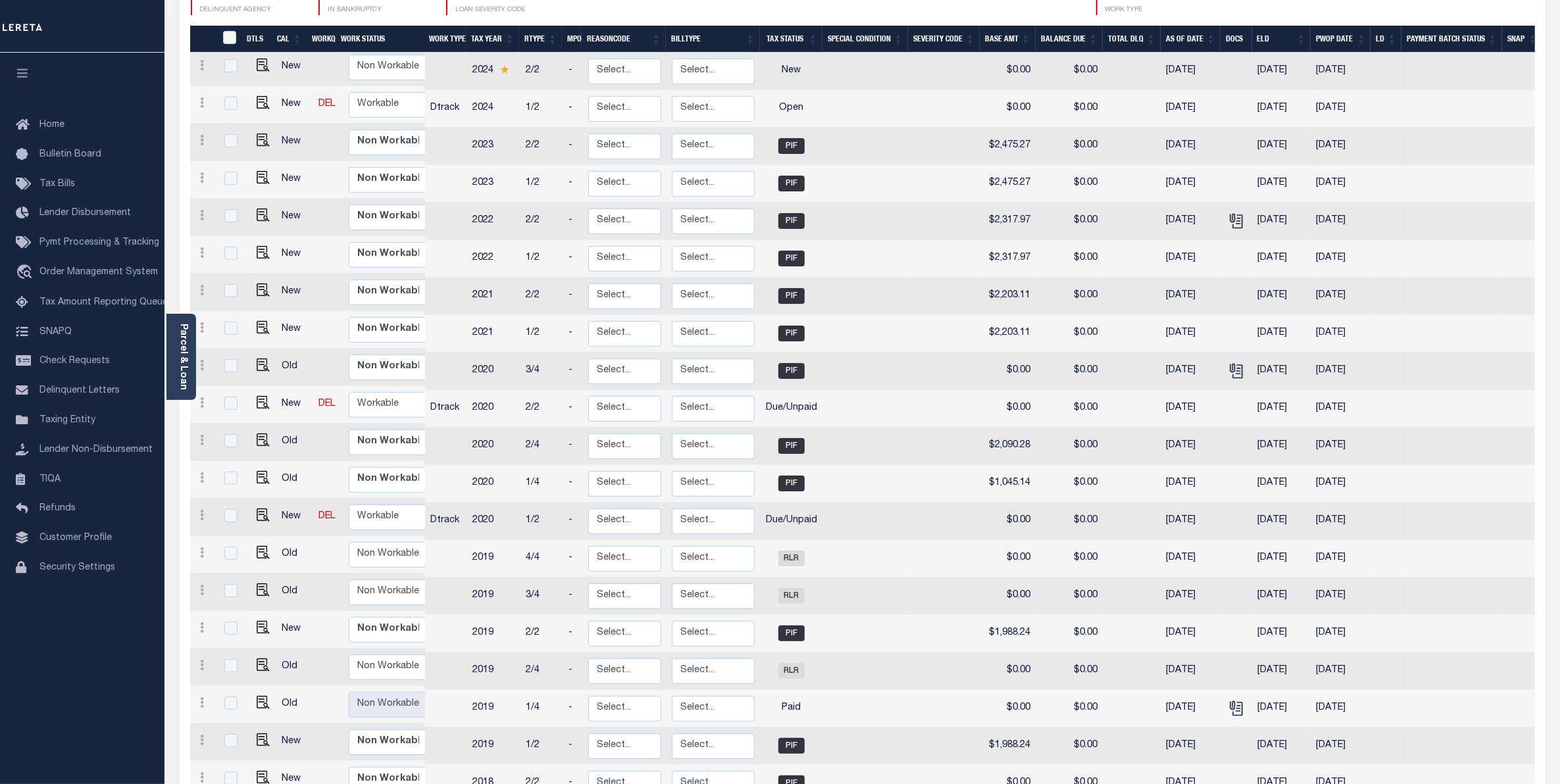
scroll to position [329, 0]
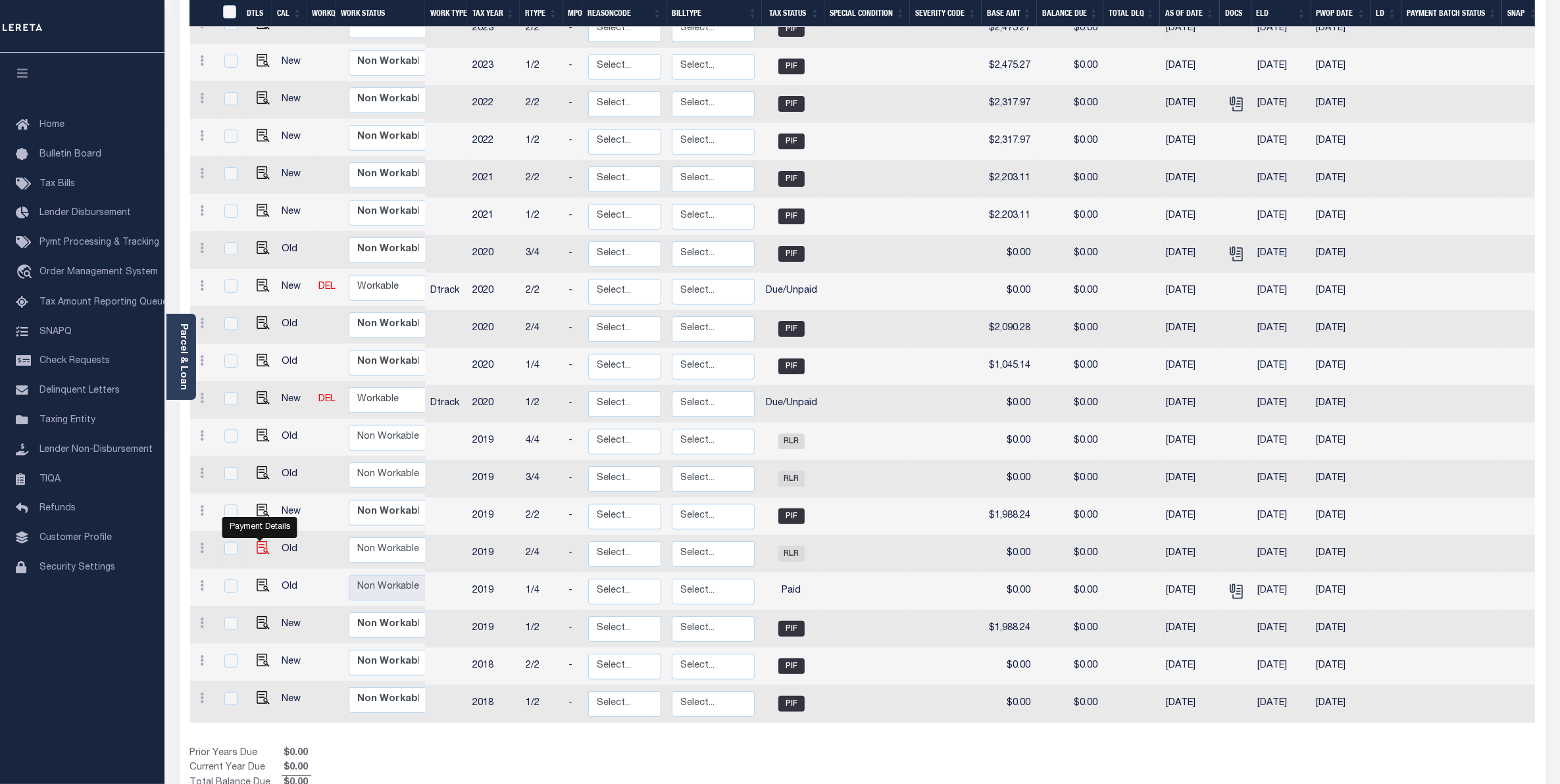
click at [265, 541] on img "" at bounding box center [263, 548] width 13 height 13
checkbox input "true"
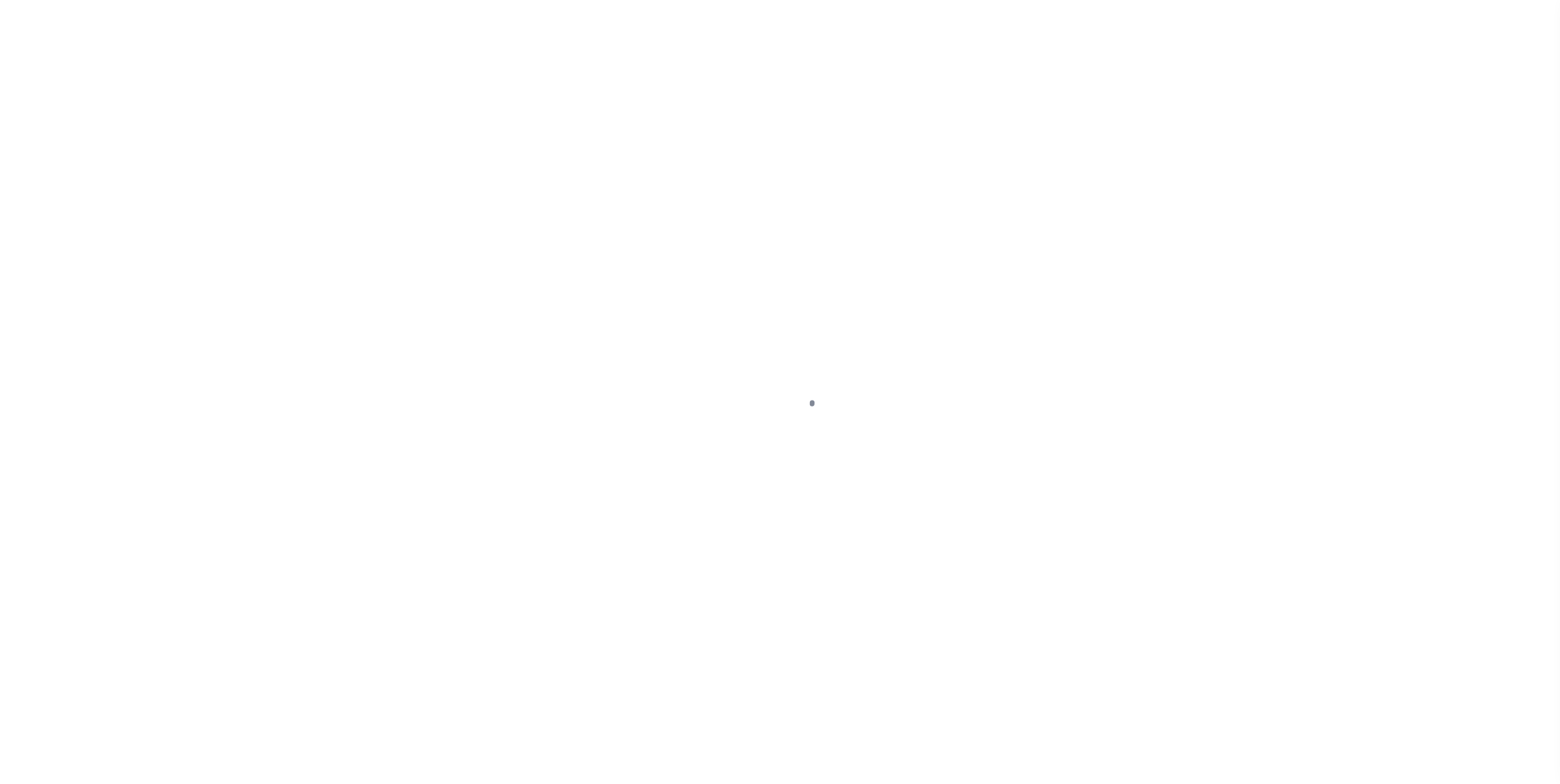
select select "RLR"
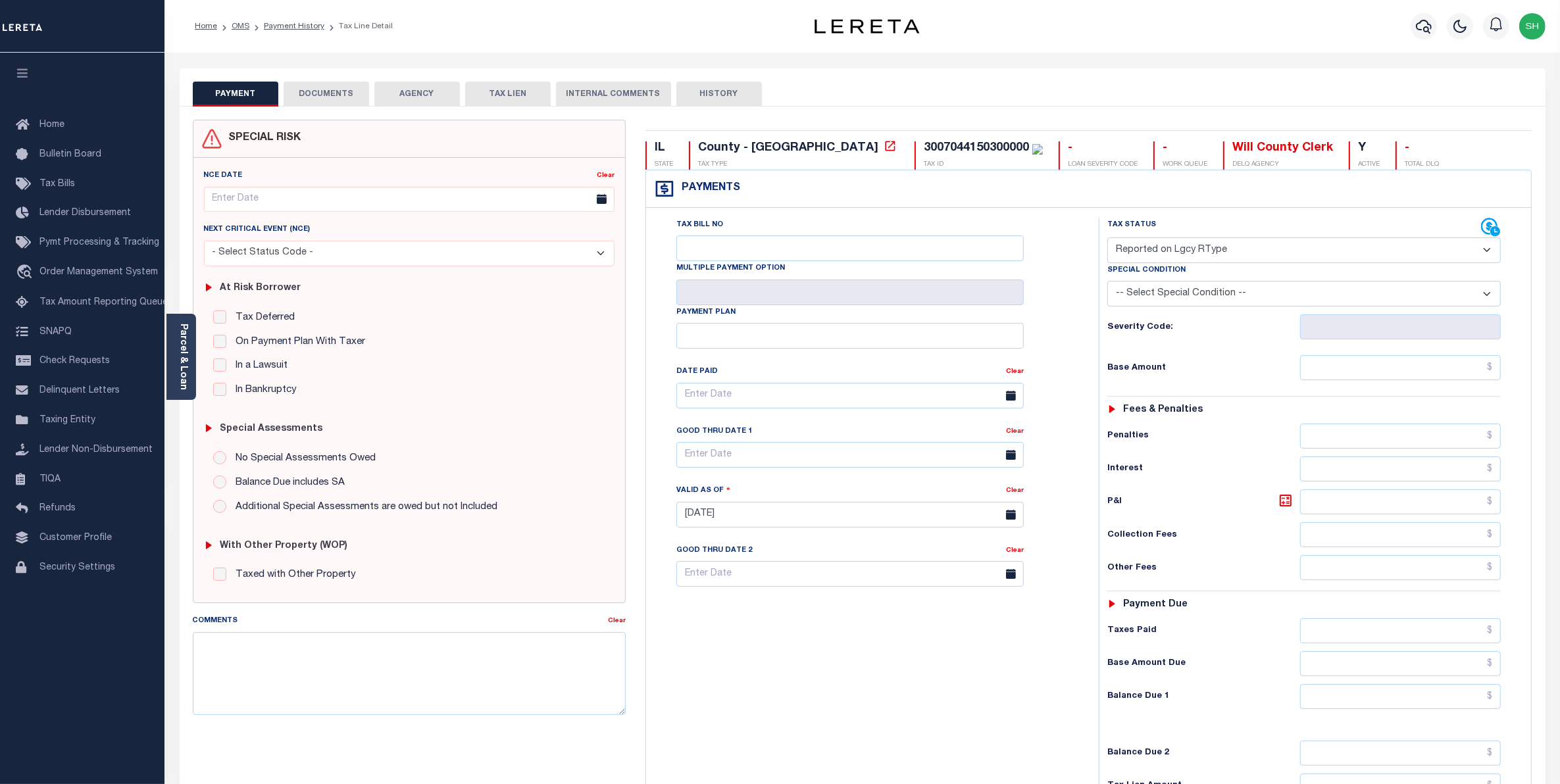
click at [347, 96] on button "DOCUMENTS" at bounding box center [326, 94] width 85 height 25
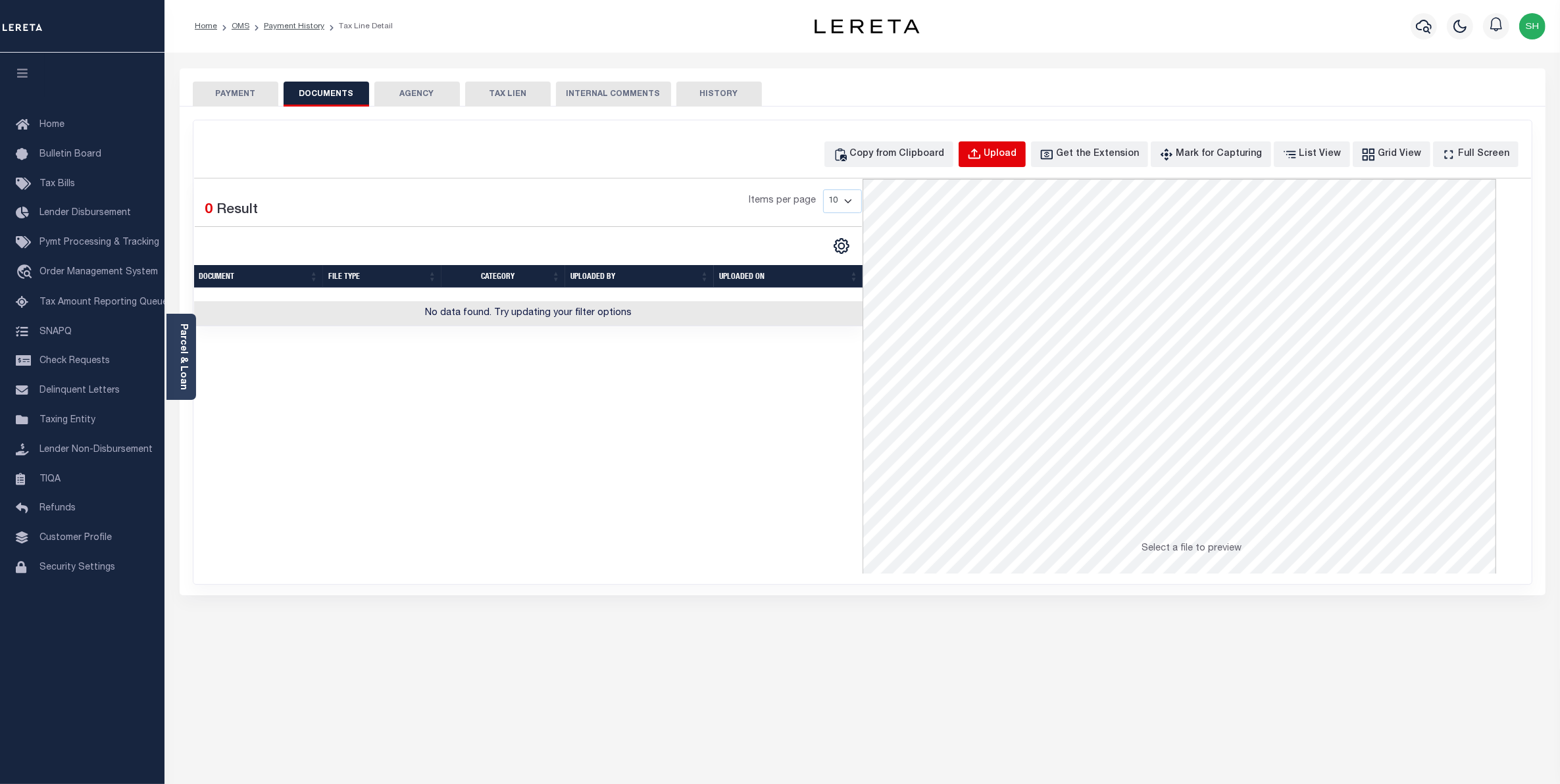
click at [1017, 155] on div "Upload" at bounding box center [1000, 155] width 33 height 15
select select "POP"
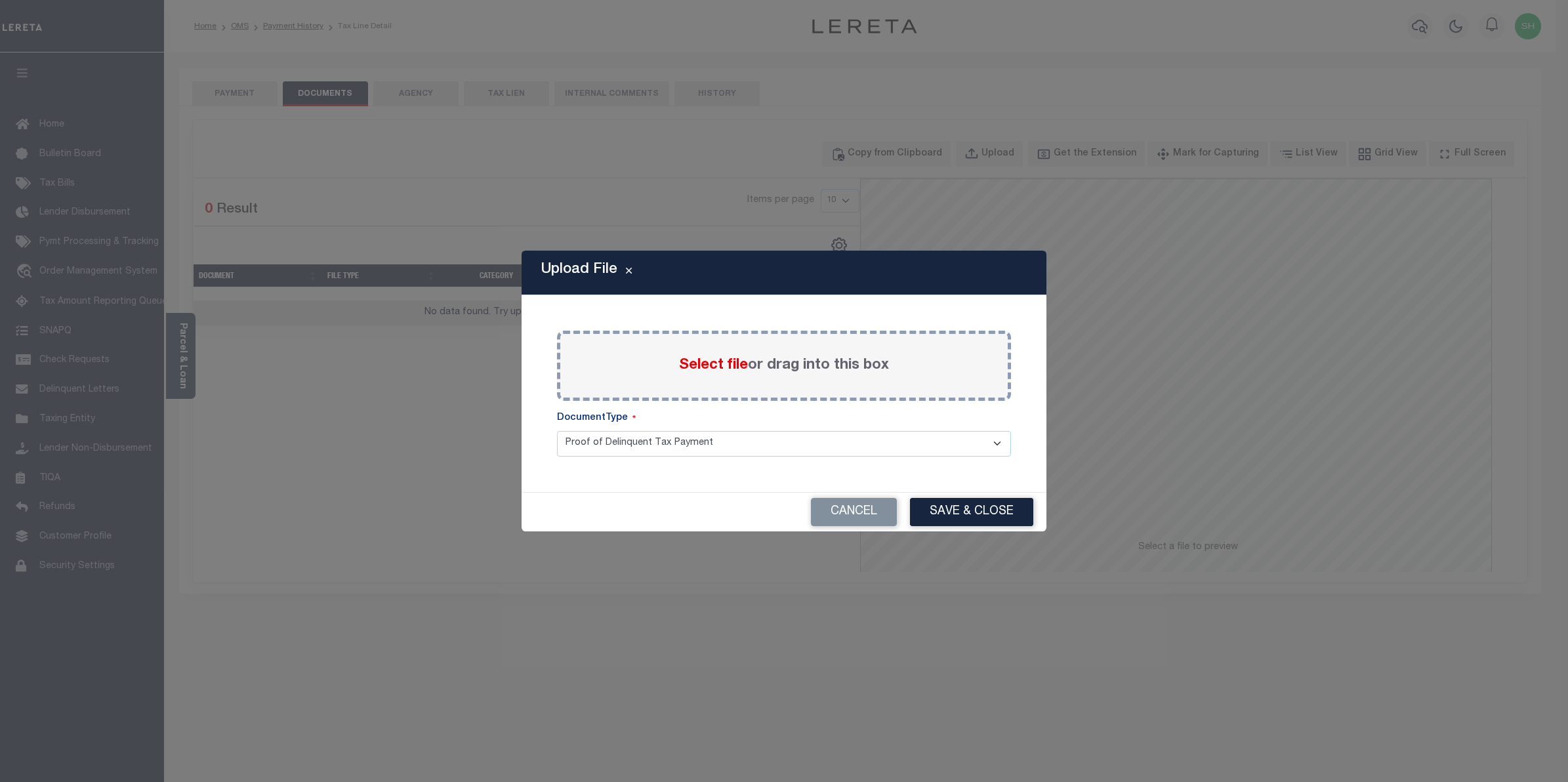
click at [716, 370] on span "Select file" at bounding box center [713, 366] width 69 height 15
click at [0, 0] on input "Select file or drag into this box" at bounding box center [0, 0] width 0 height 0
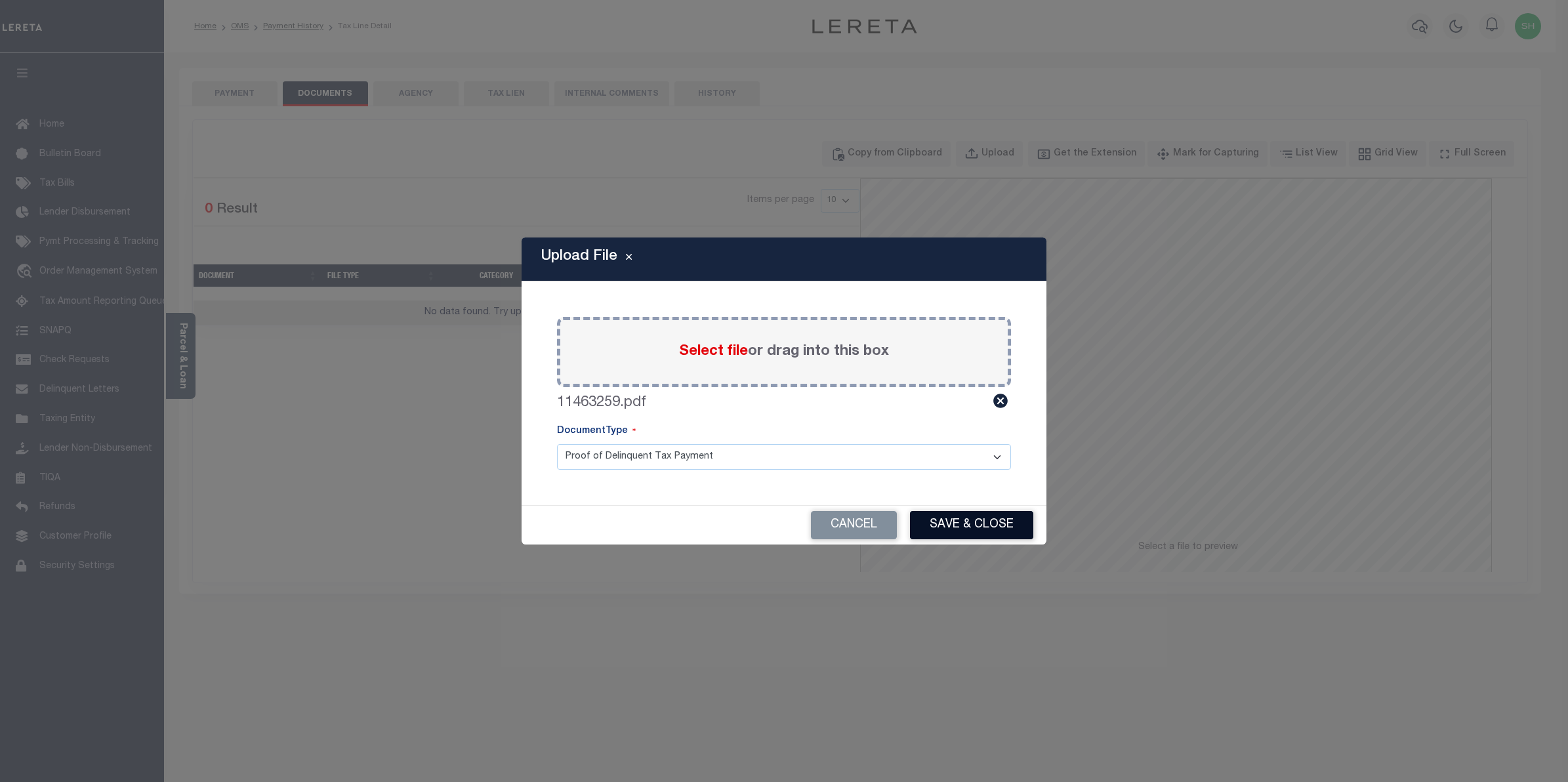
click at [950, 525] on button "Save & Close" at bounding box center [971, 525] width 123 height 28
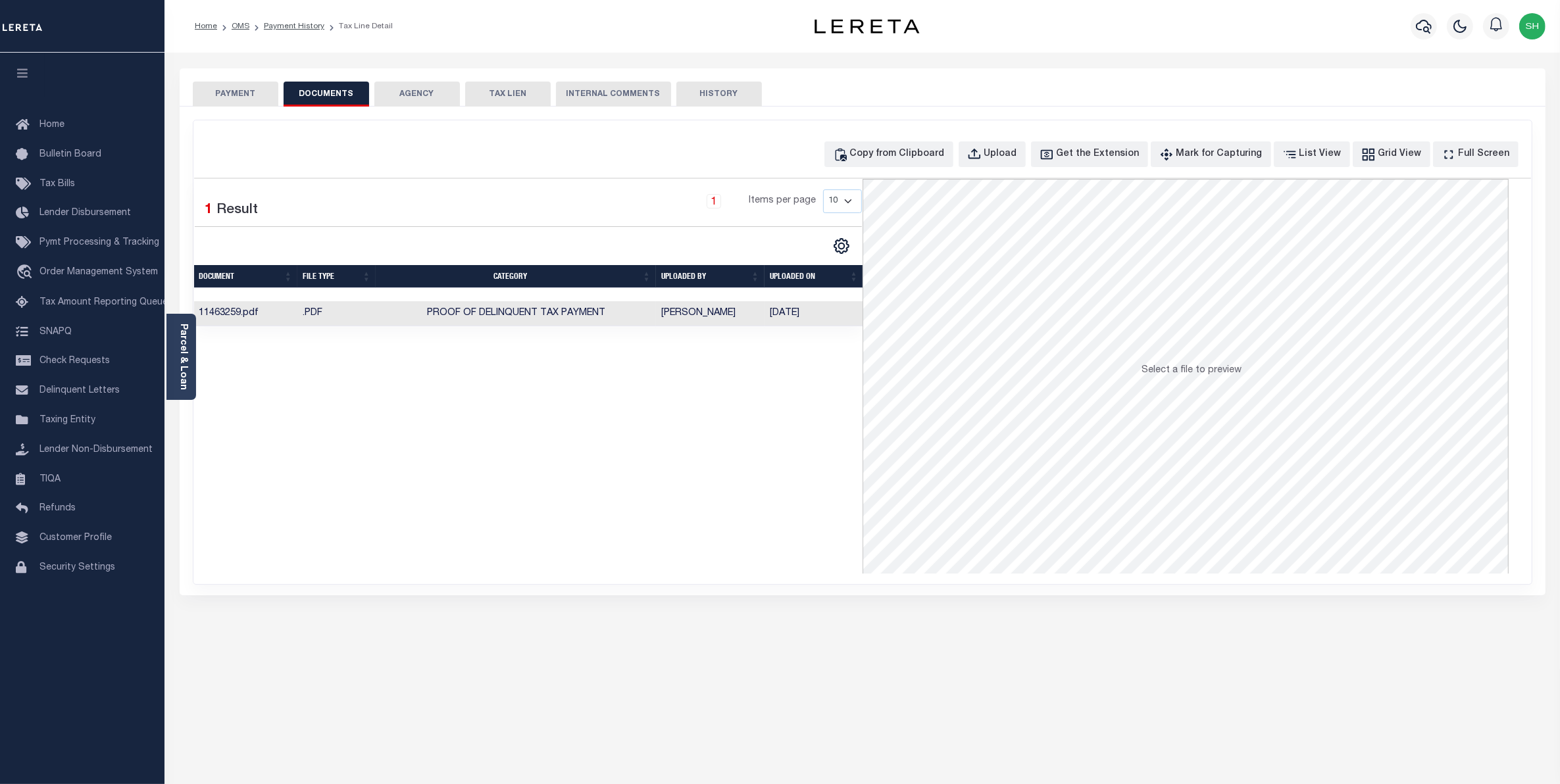
click at [224, 88] on button "PAYMENT" at bounding box center [235, 94] width 85 height 25
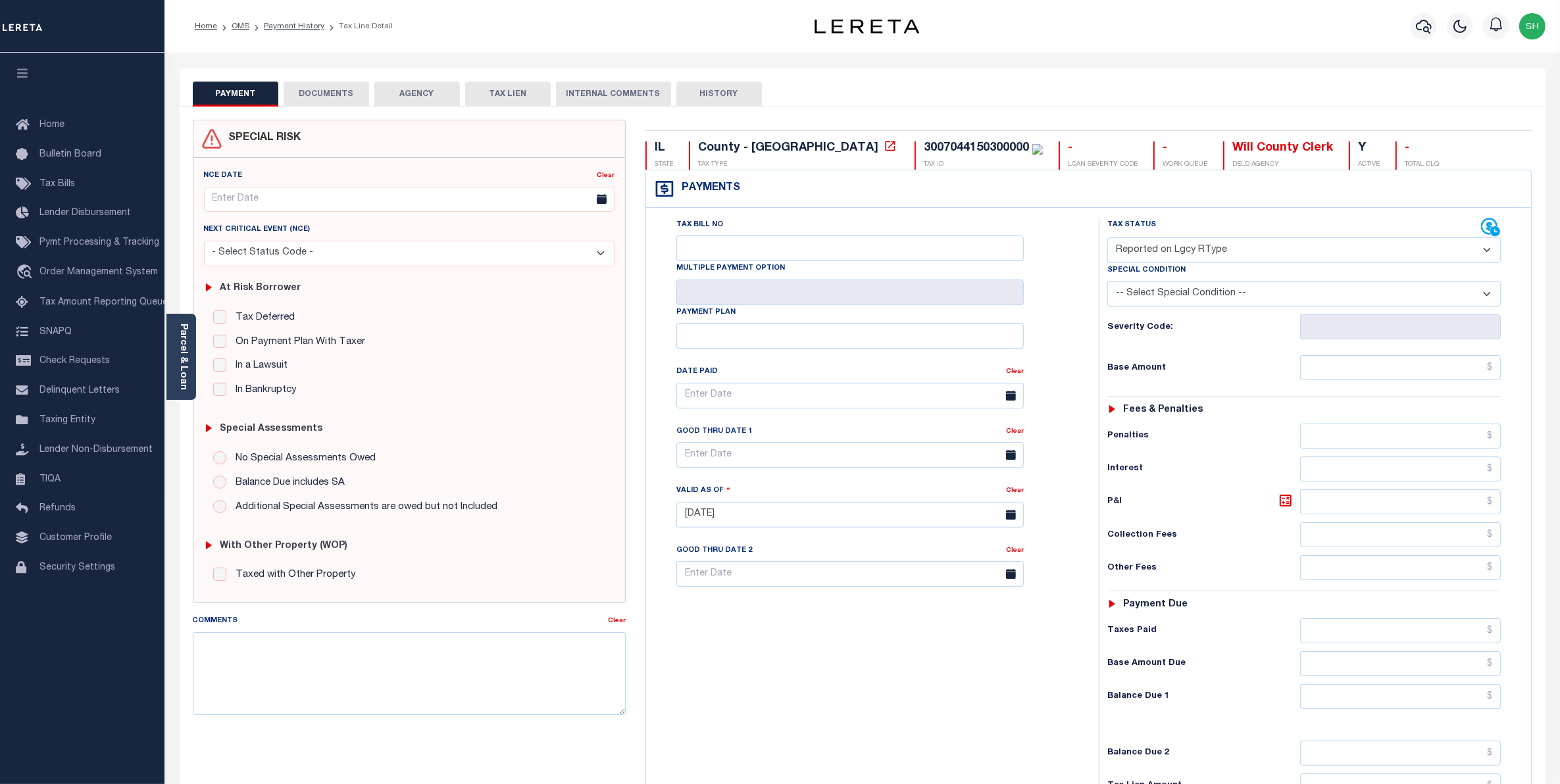
click at [1487, 252] on select "- Select Status Code - Open Due/Unpaid Paid Incomplete No Tax Due Internal Refu…" at bounding box center [1304, 250] width 394 height 26
select select "PYD"
click at [1108, 239] on select "- Select Status Code - Open Due/Unpaid Paid Incomplete No Tax Due Internal Refu…" at bounding box center [1304, 250] width 394 height 26
type input "[DATE]"
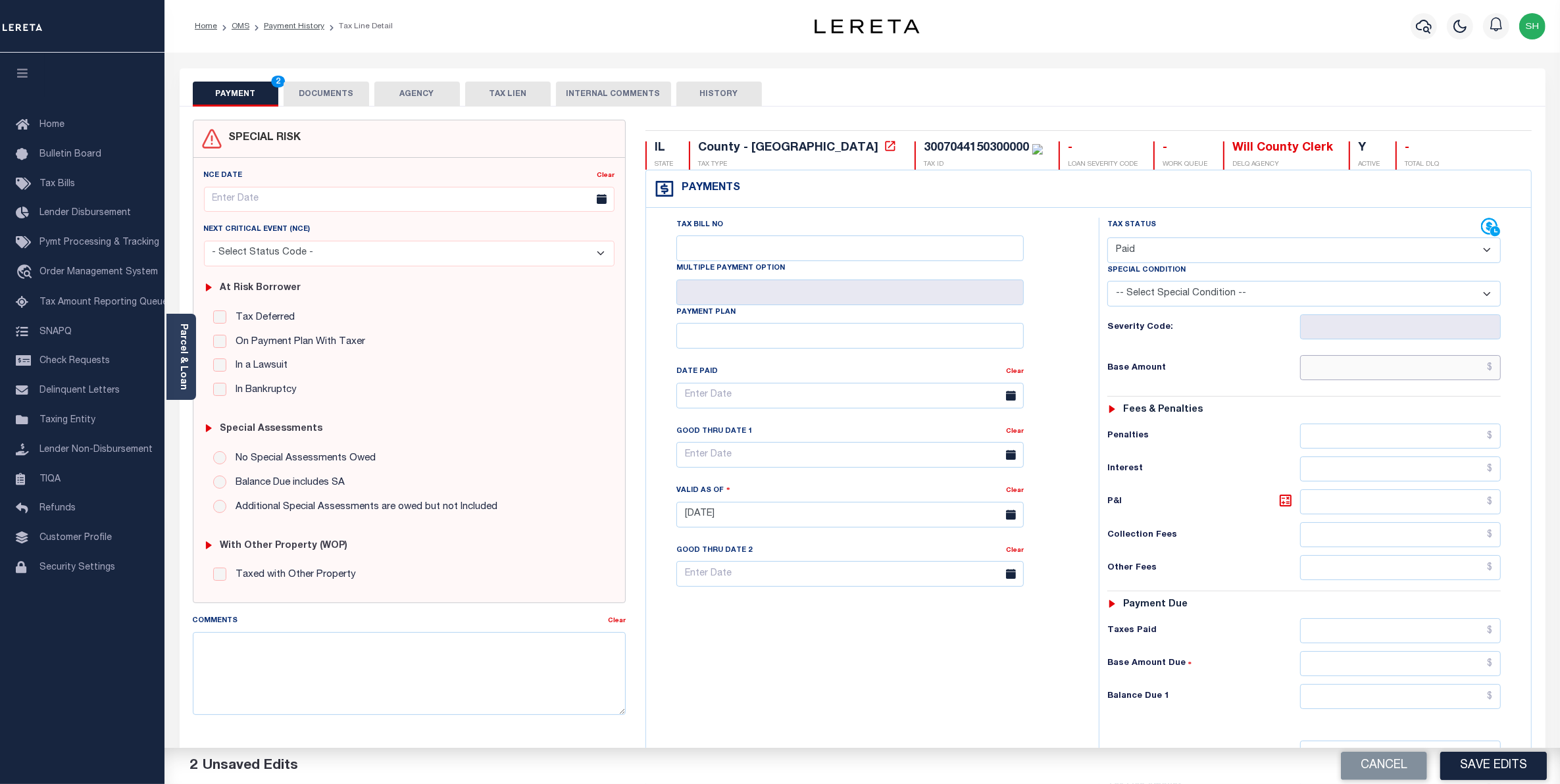
click at [1442, 373] on input "text" at bounding box center [1401, 368] width 202 height 25
type input "$0.00"
click at [1452, 701] on input "text" at bounding box center [1401, 697] width 202 height 25
type input "$0.00"
click at [1512, 777] on button "Save Edits" at bounding box center [1494, 766] width 107 height 28
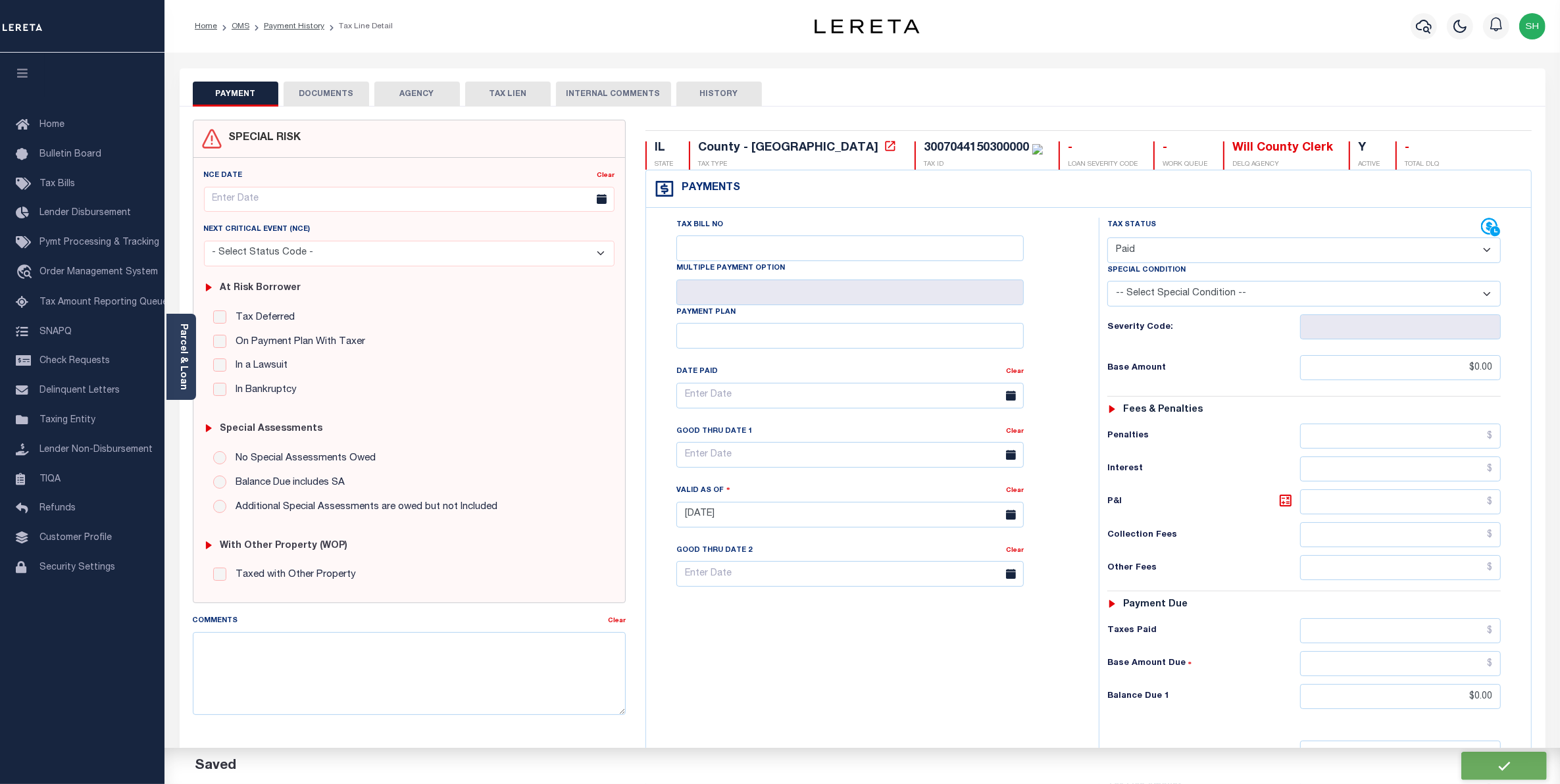
checkbox input "false"
type input "$0"
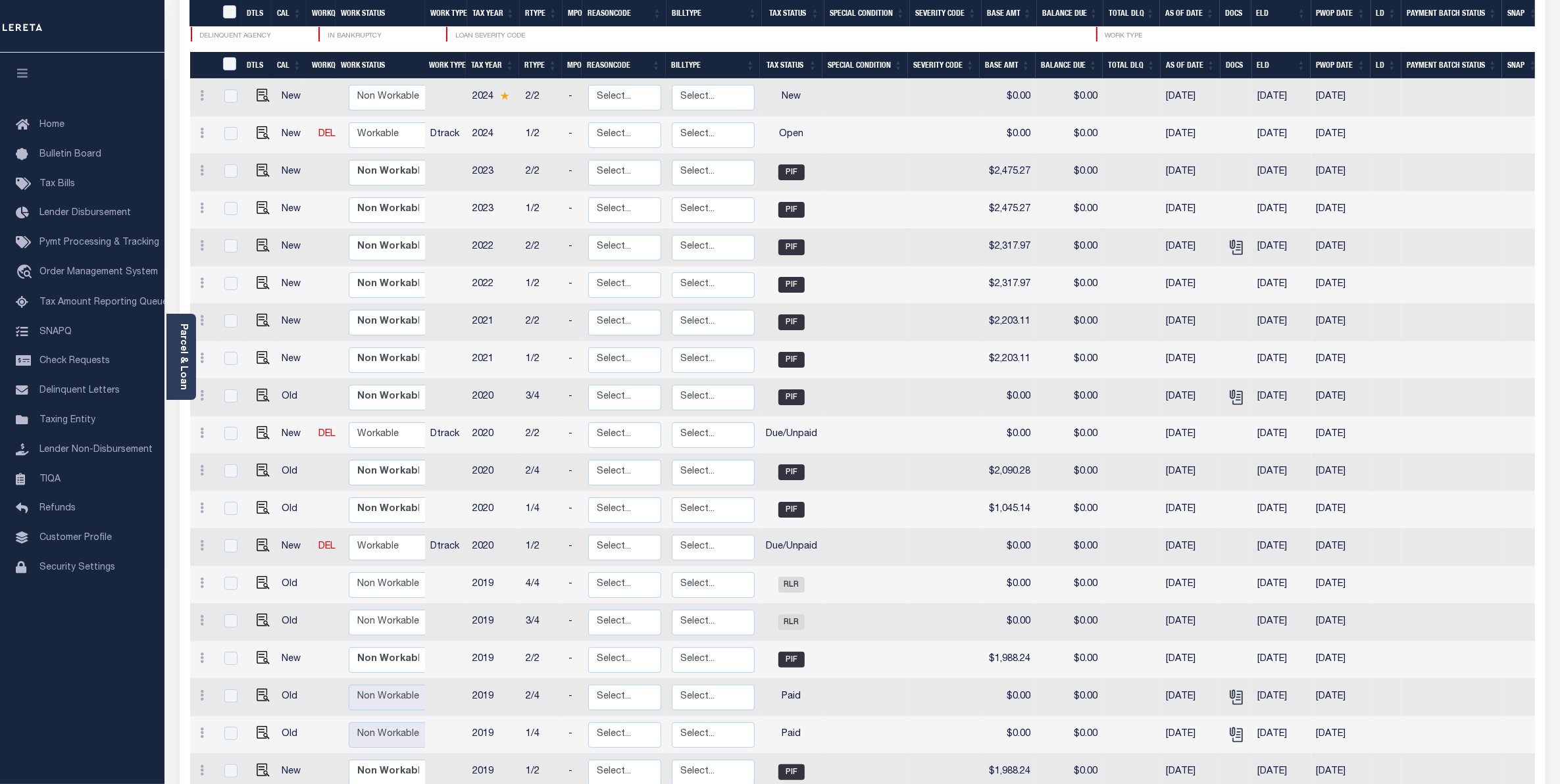
scroll to position [370, 0]
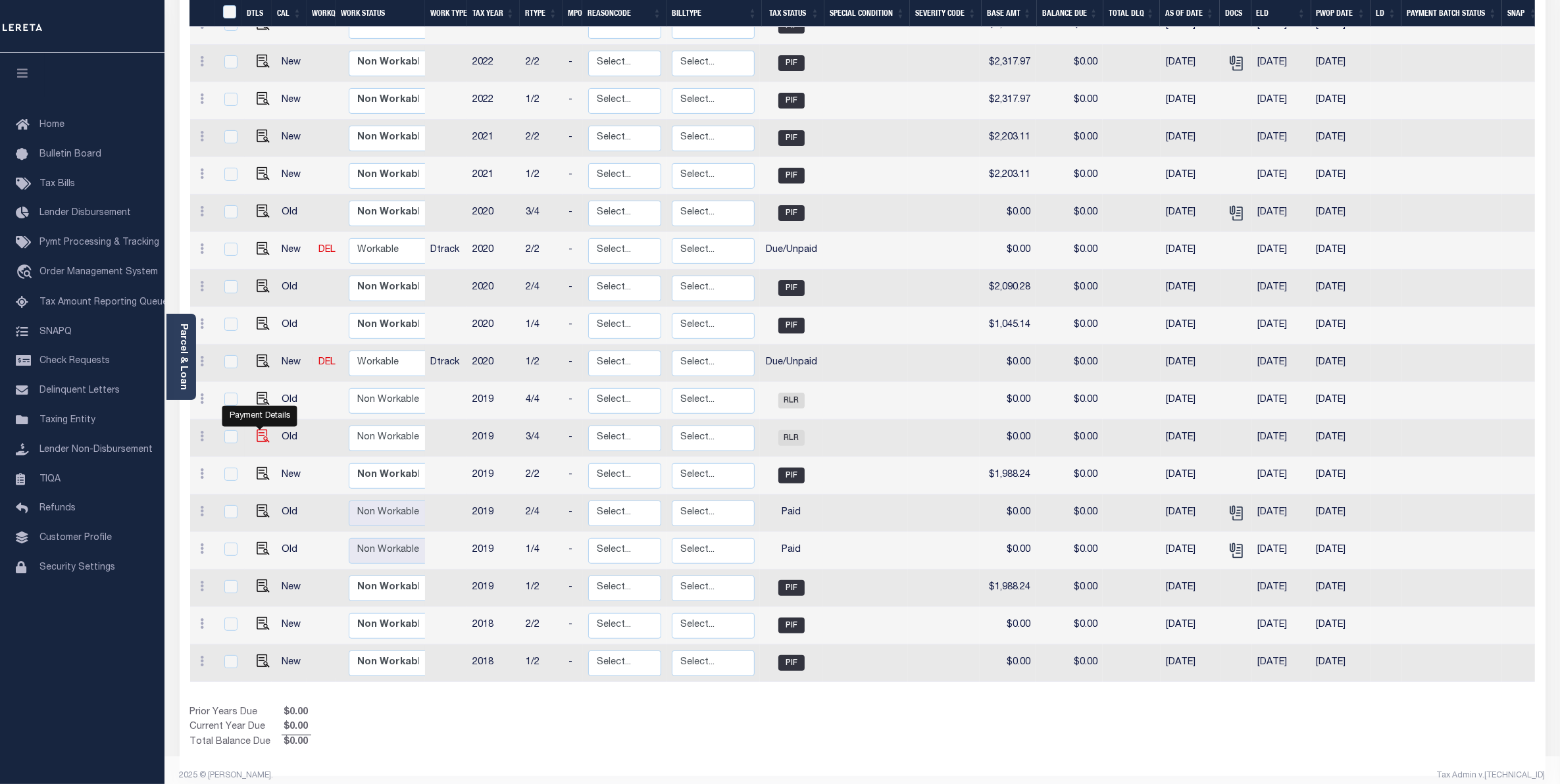
click at [259, 430] on img "" at bounding box center [263, 436] width 13 height 13
checkbox input "true"
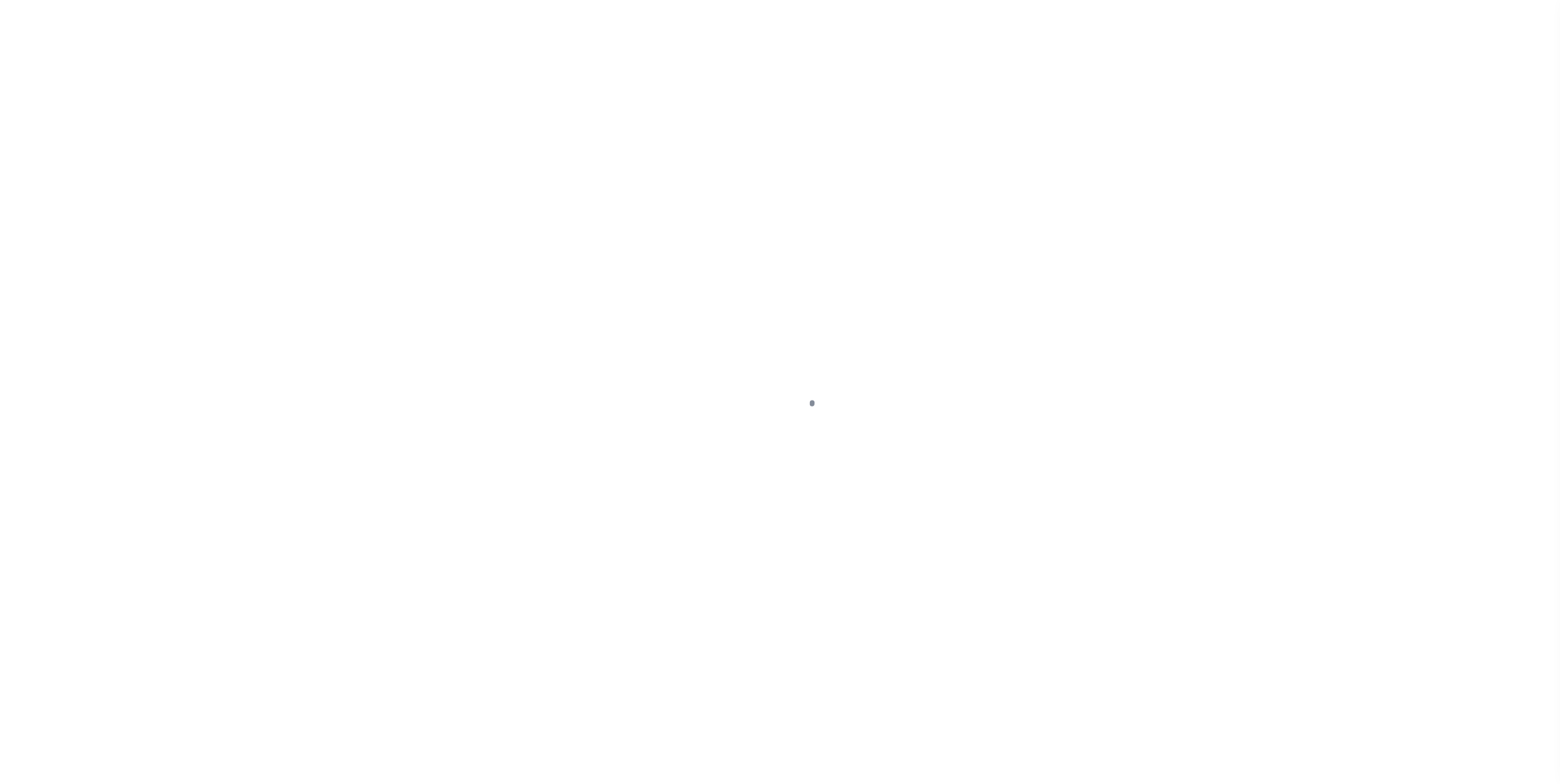
select select "RLR"
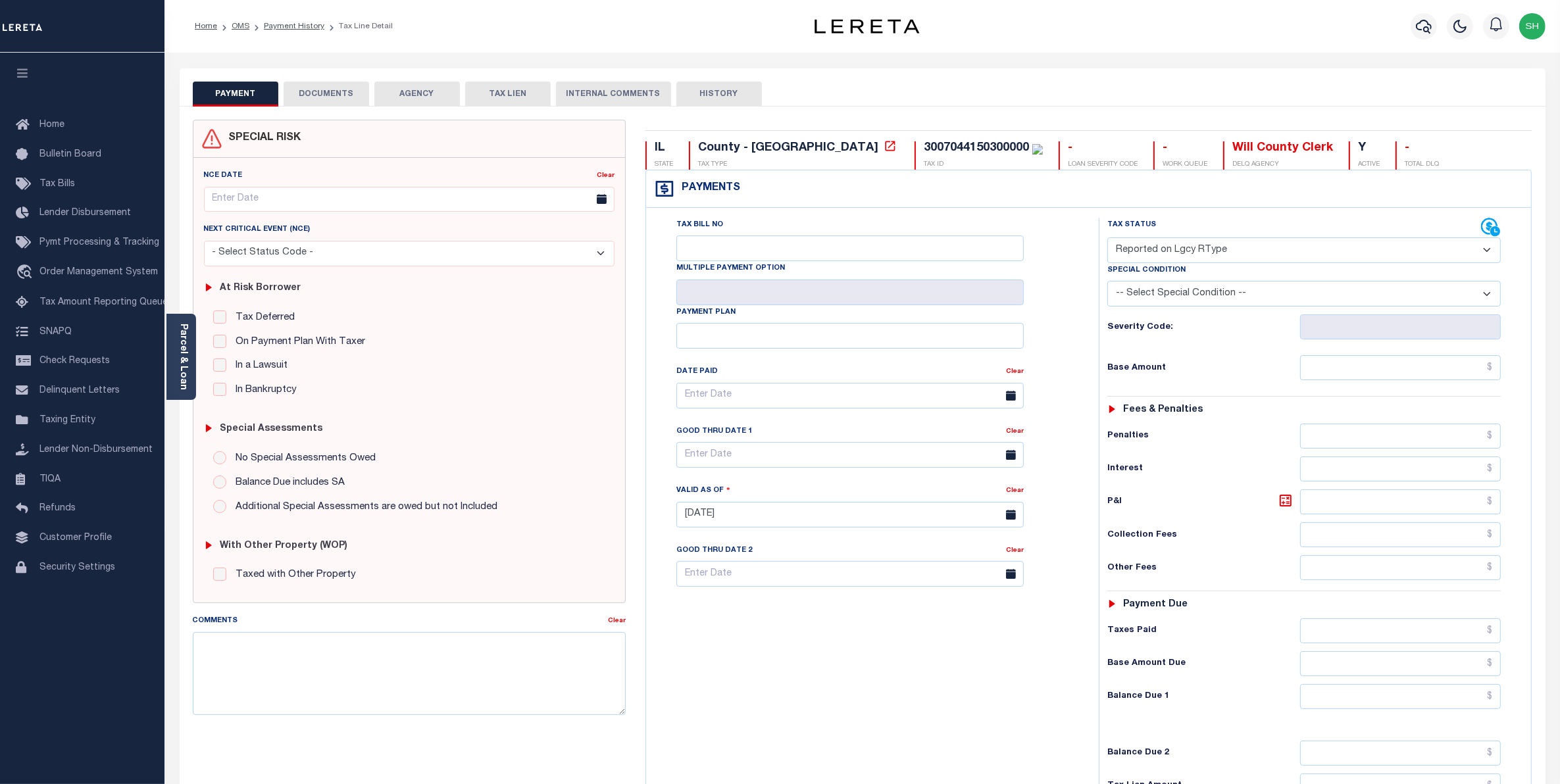
click at [323, 89] on button "DOCUMENTS" at bounding box center [326, 94] width 85 height 25
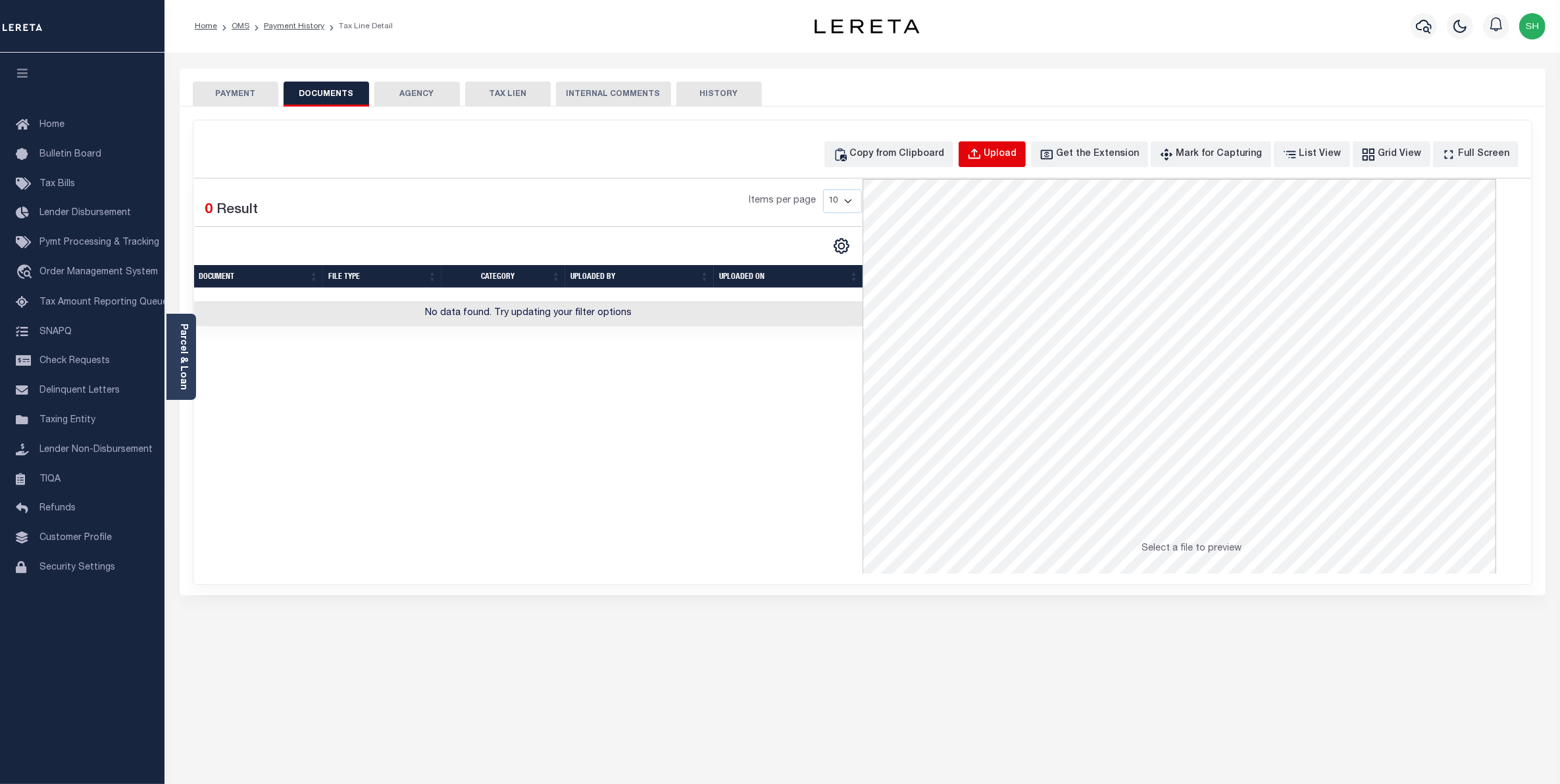
click at [1015, 155] on div "Upload" at bounding box center [1000, 155] width 33 height 15
select select "POP"
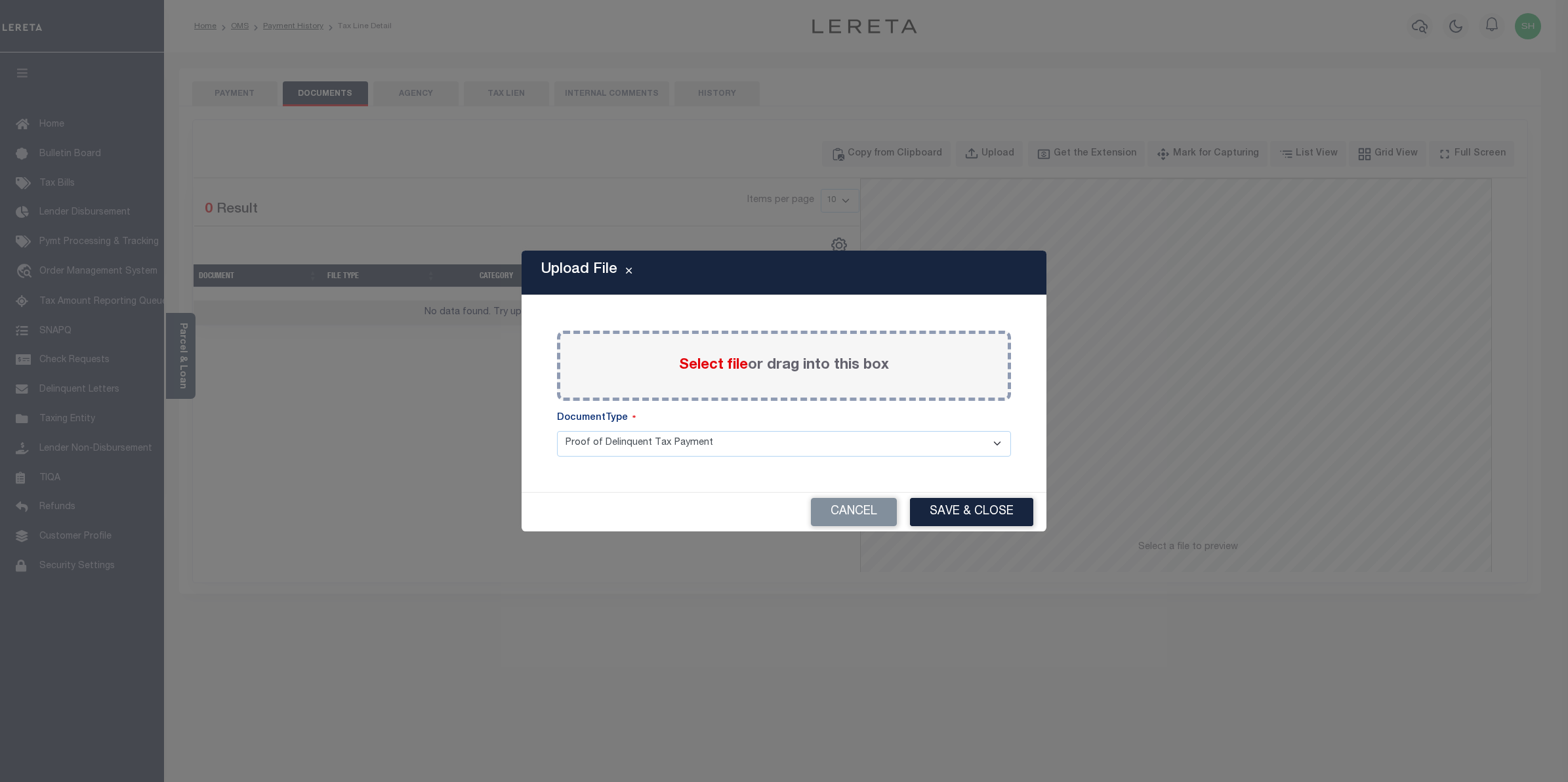
click at [710, 366] on span "Select file" at bounding box center [713, 366] width 69 height 15
click at [0, 0] on input "Select file or drag into this box" at bounding box center [0, 0] width 0 height 0
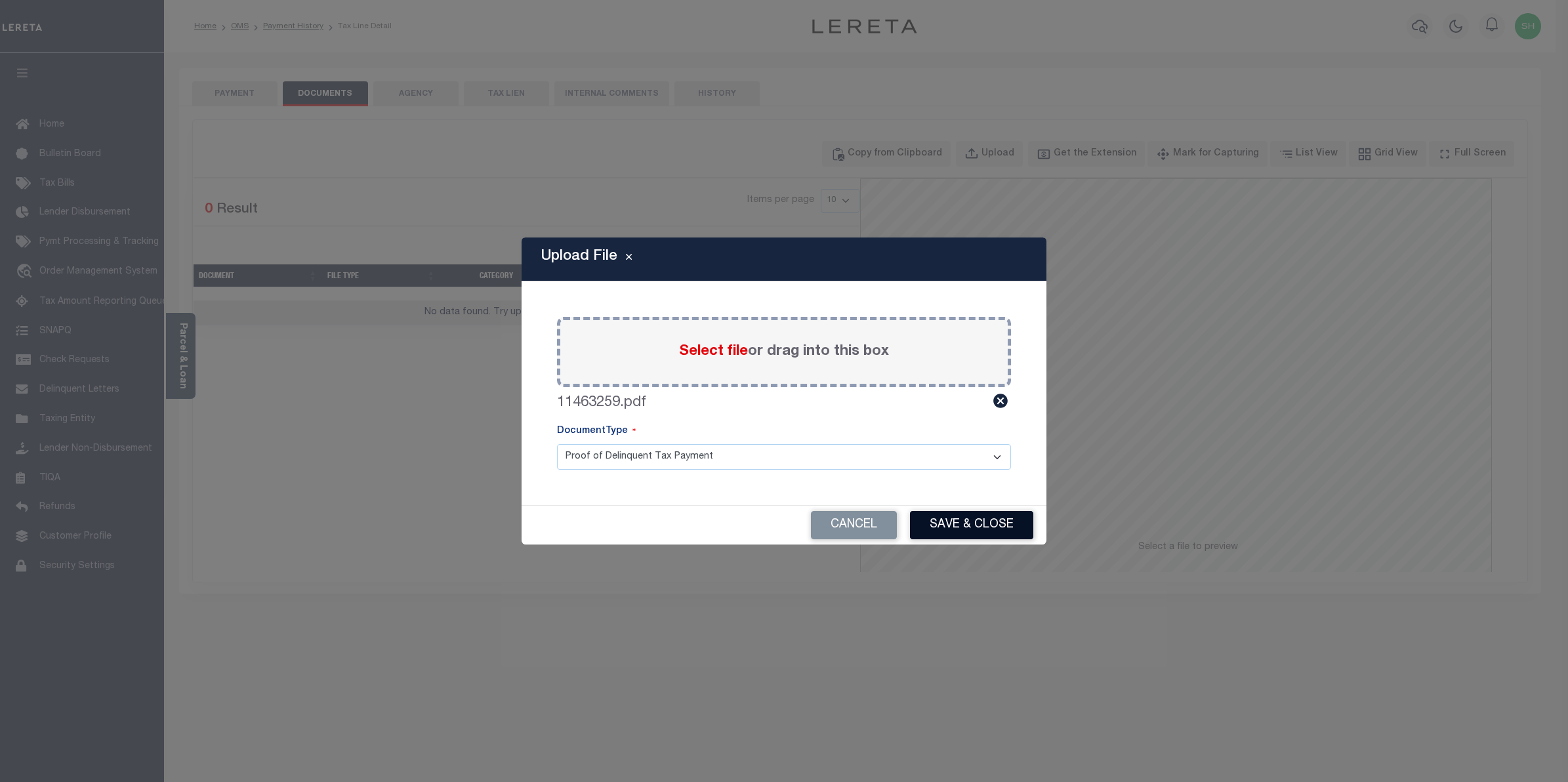
click at [974, 523] on button "Save & Close" at bounding box center [971, 525] width 123 height 28
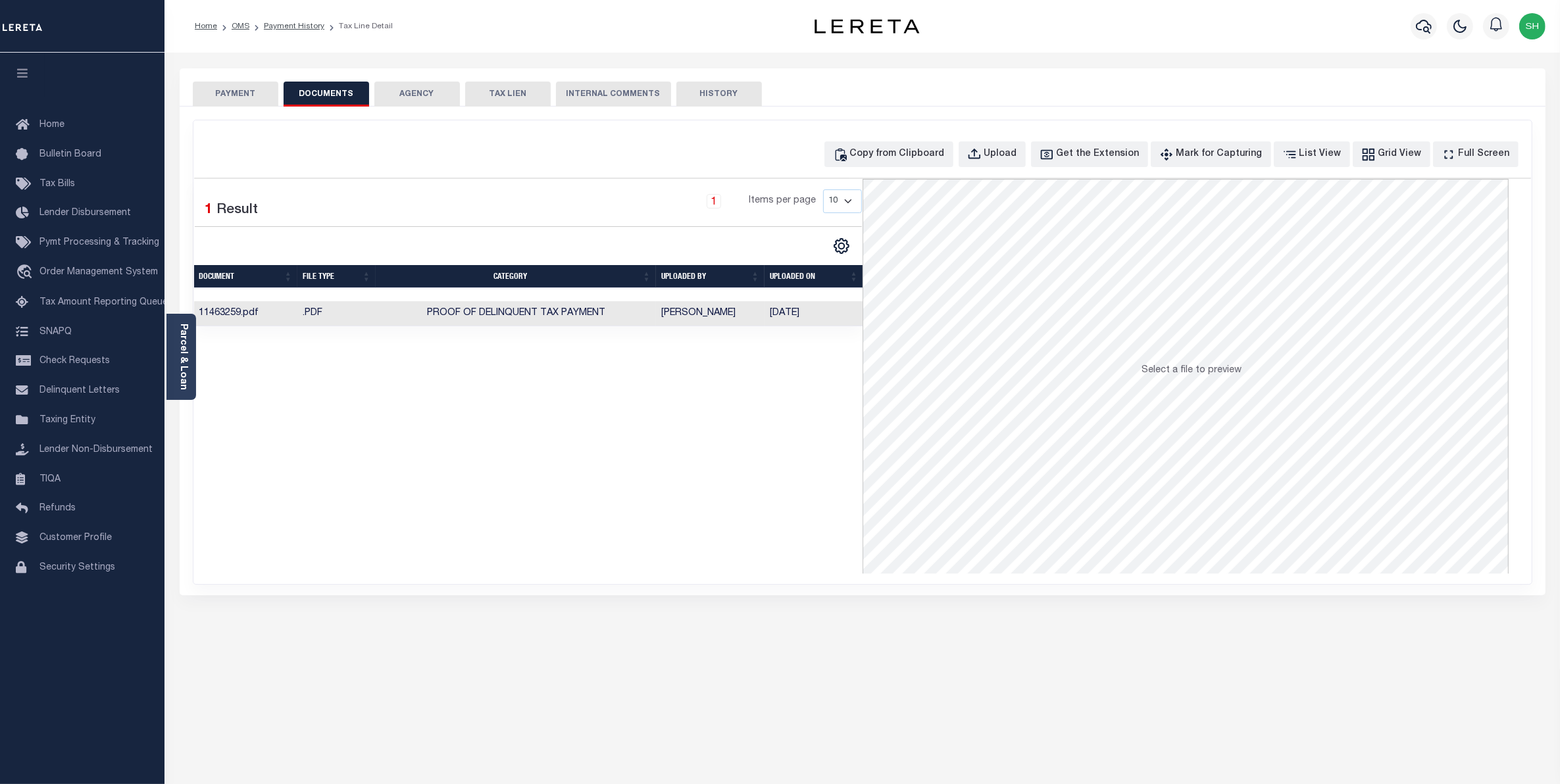
click at [237, 96] on button "PAYMENT" at bounding box center [235, 94] width 85 height 25
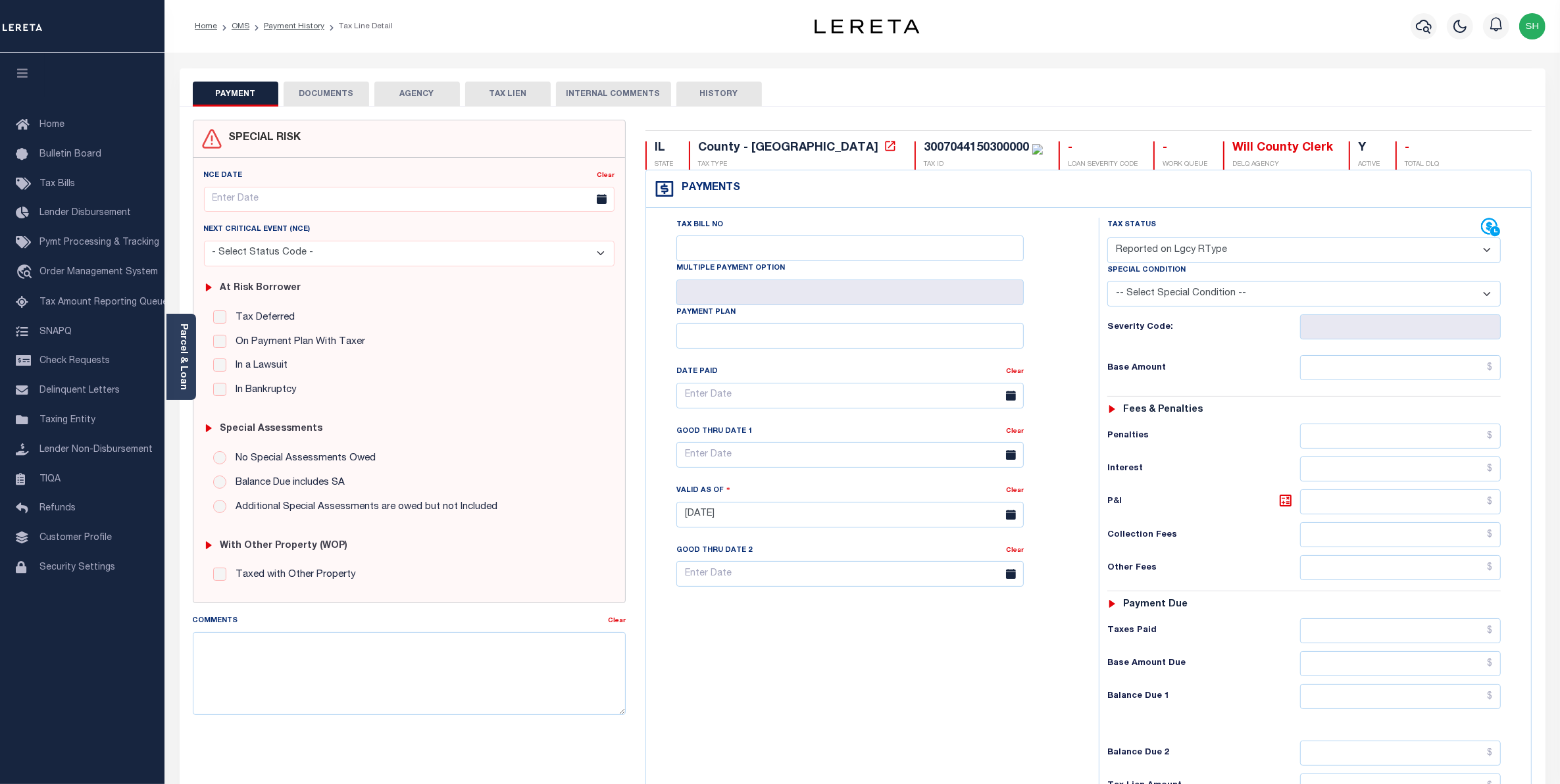
click at [1488, 252] on select "- Select Status Code - Open Due/Unpaid Paid Incomplete No Tax Due Internal Refu…" at bounding box center [1304, 250] width 394 height 26
select select "PYD"
click at [1108, 239] on select "- Select Status Code - Open Due/Unpaid Paid Incomplete No Tax Due Internal Refu…" at bounding box center [1304, 250] width 394 height 26
type input "[DATE]"
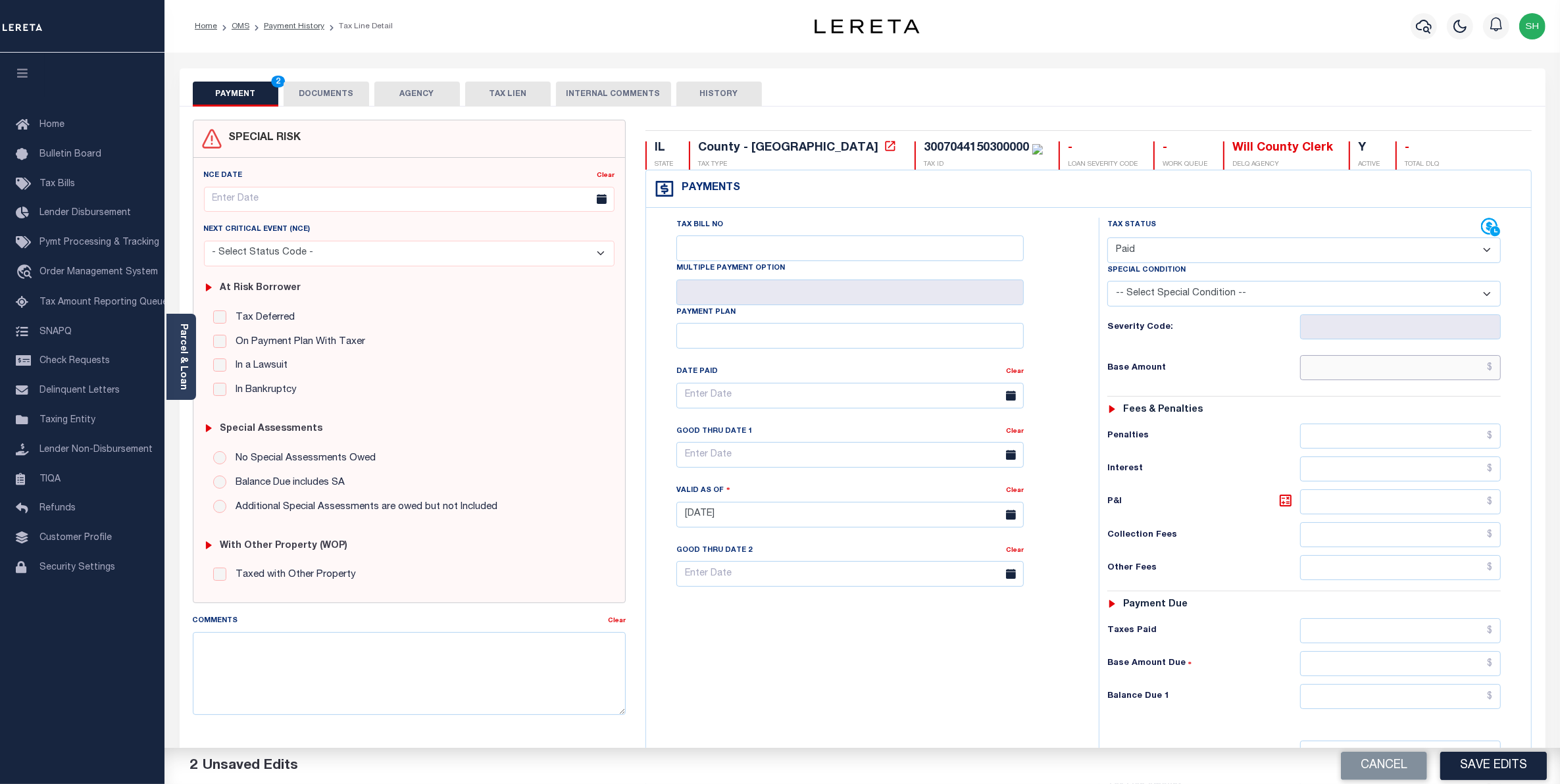
click at [1465, 376] on input "text" at bounding box center [1401, 368] width 202 height 25
type input "$0.00"
click at [1450, 702] on input "text" at bounding box center [1401, 697] width 202 height 25
type input "$0.00"
click at [1478, 768] on button "Save Edits" at bounding box center [1494, 766] width 107 height 28
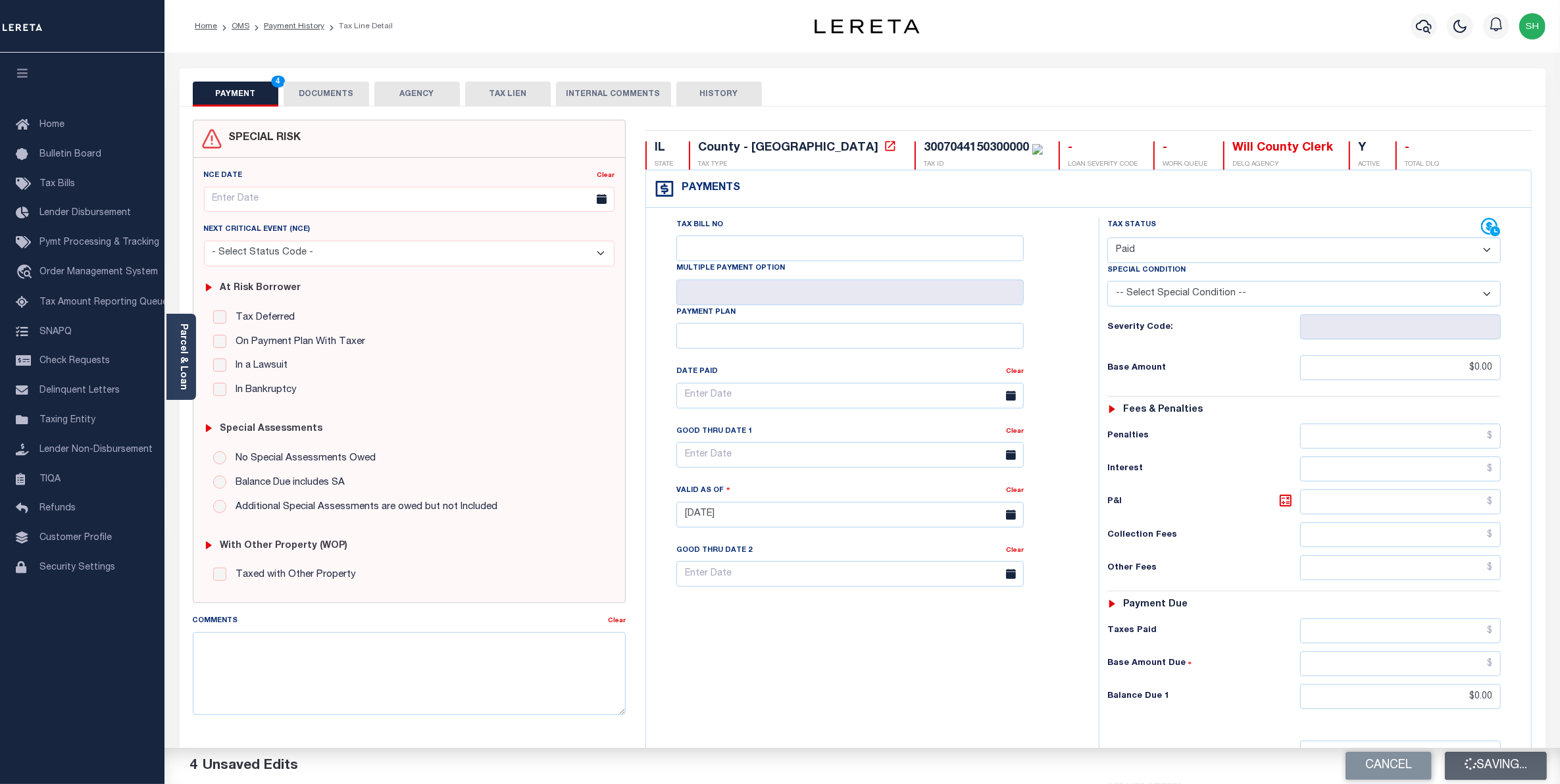
checkbox input "false"
type input "$0"
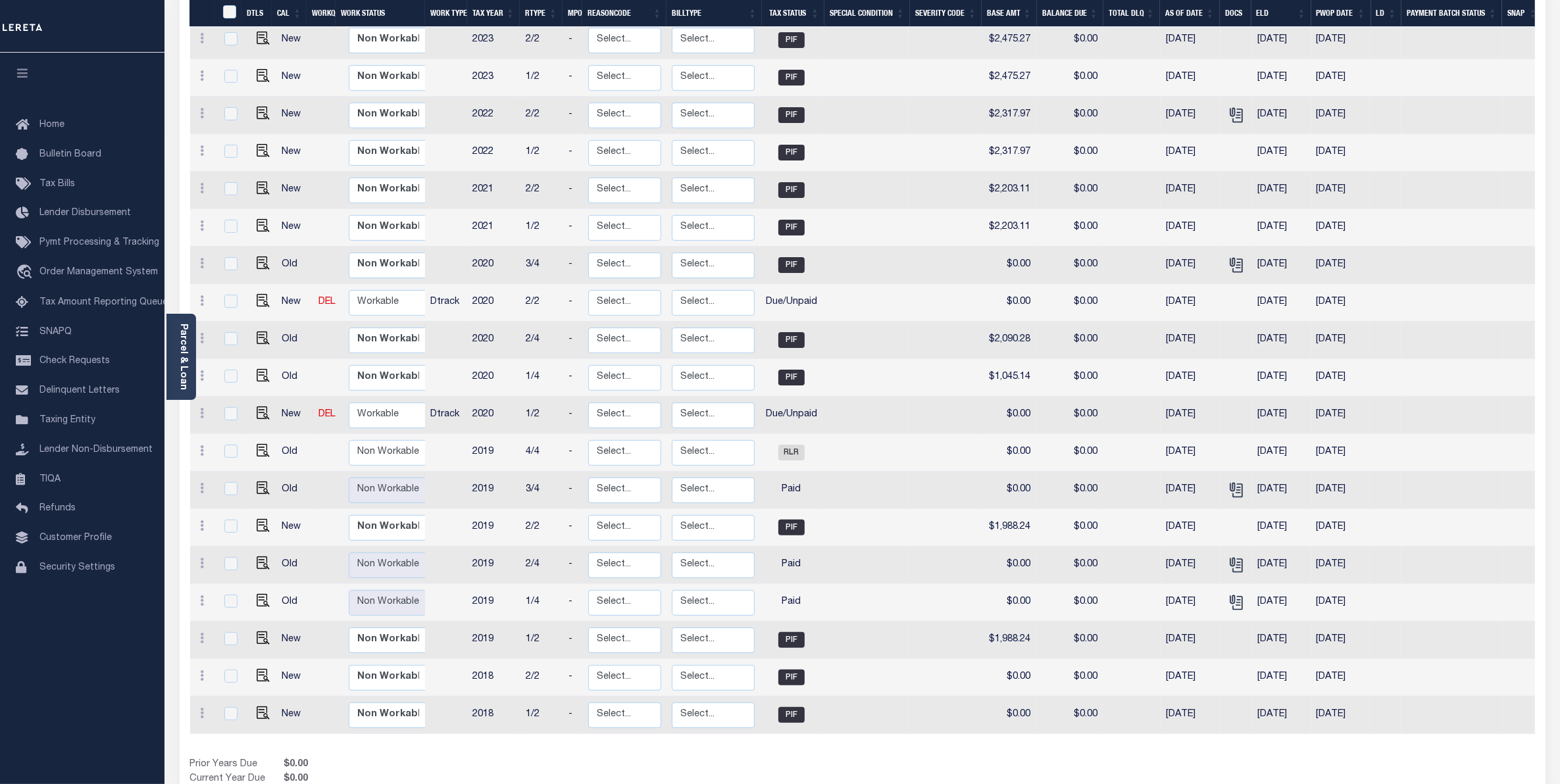
scroll to position [329, 0]
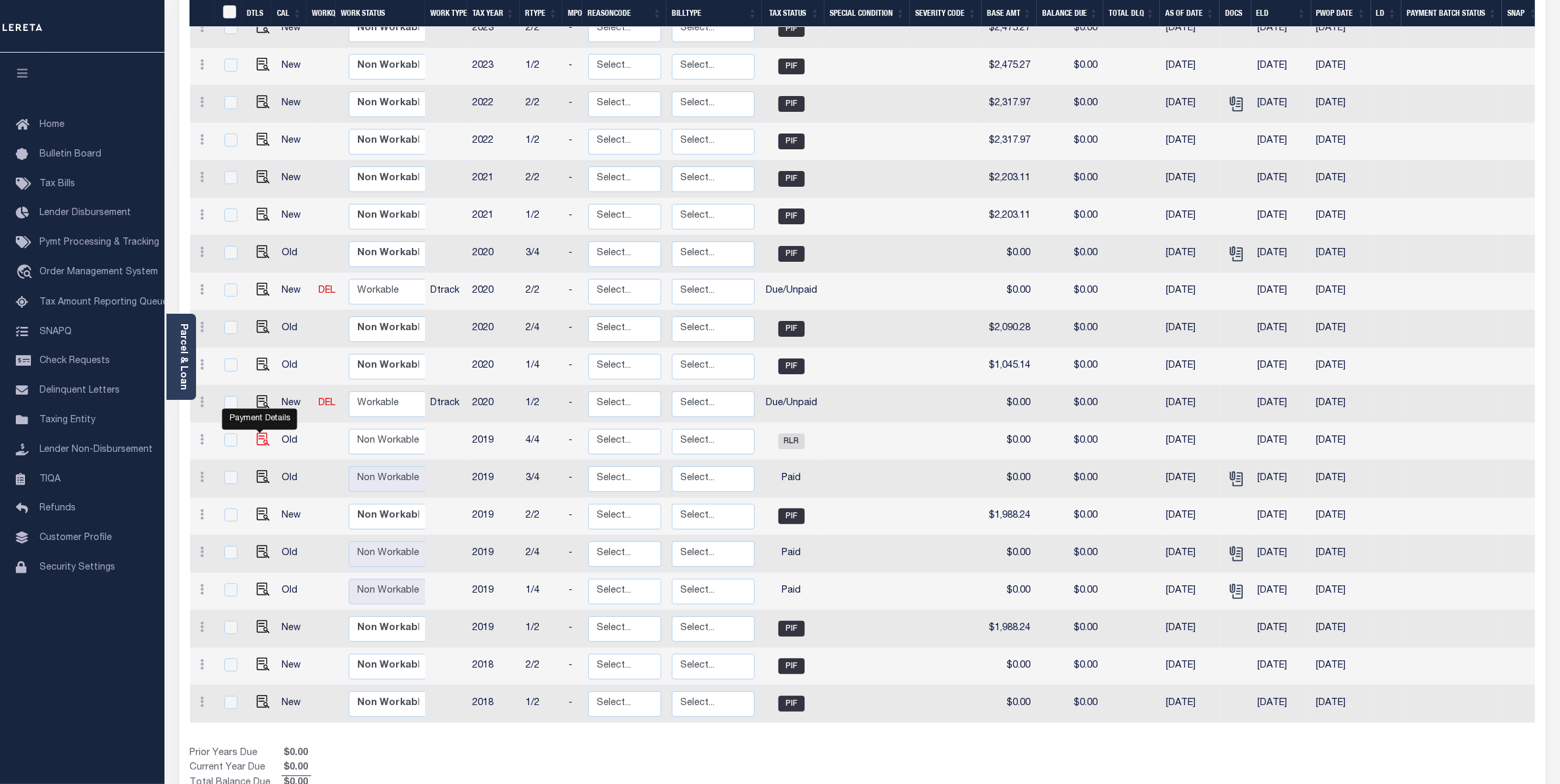
click at [260, 433] on img "" at bounding box center [263, 440] width 13 height 13
checkbox input "true"
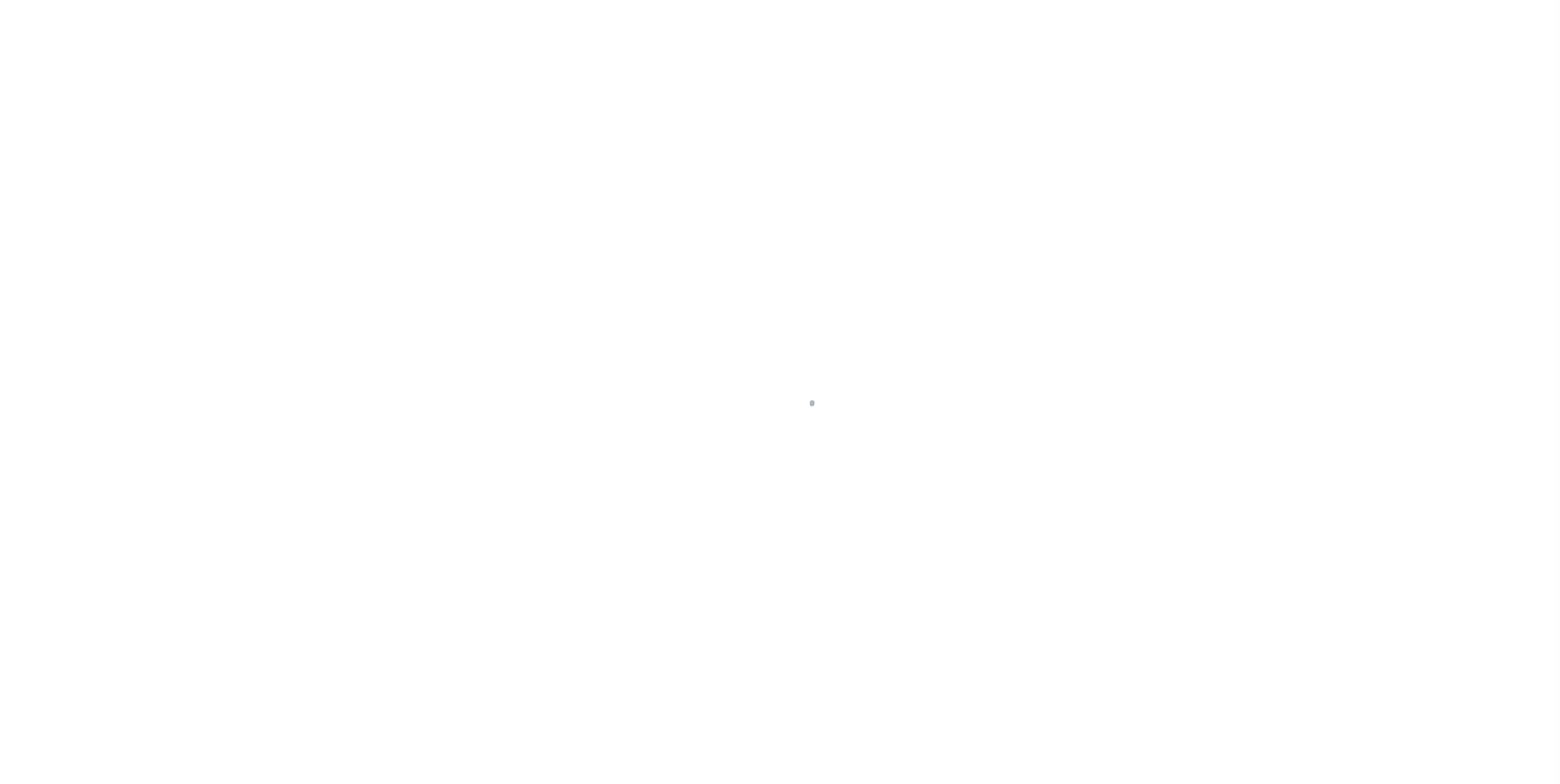
select select "RLR"
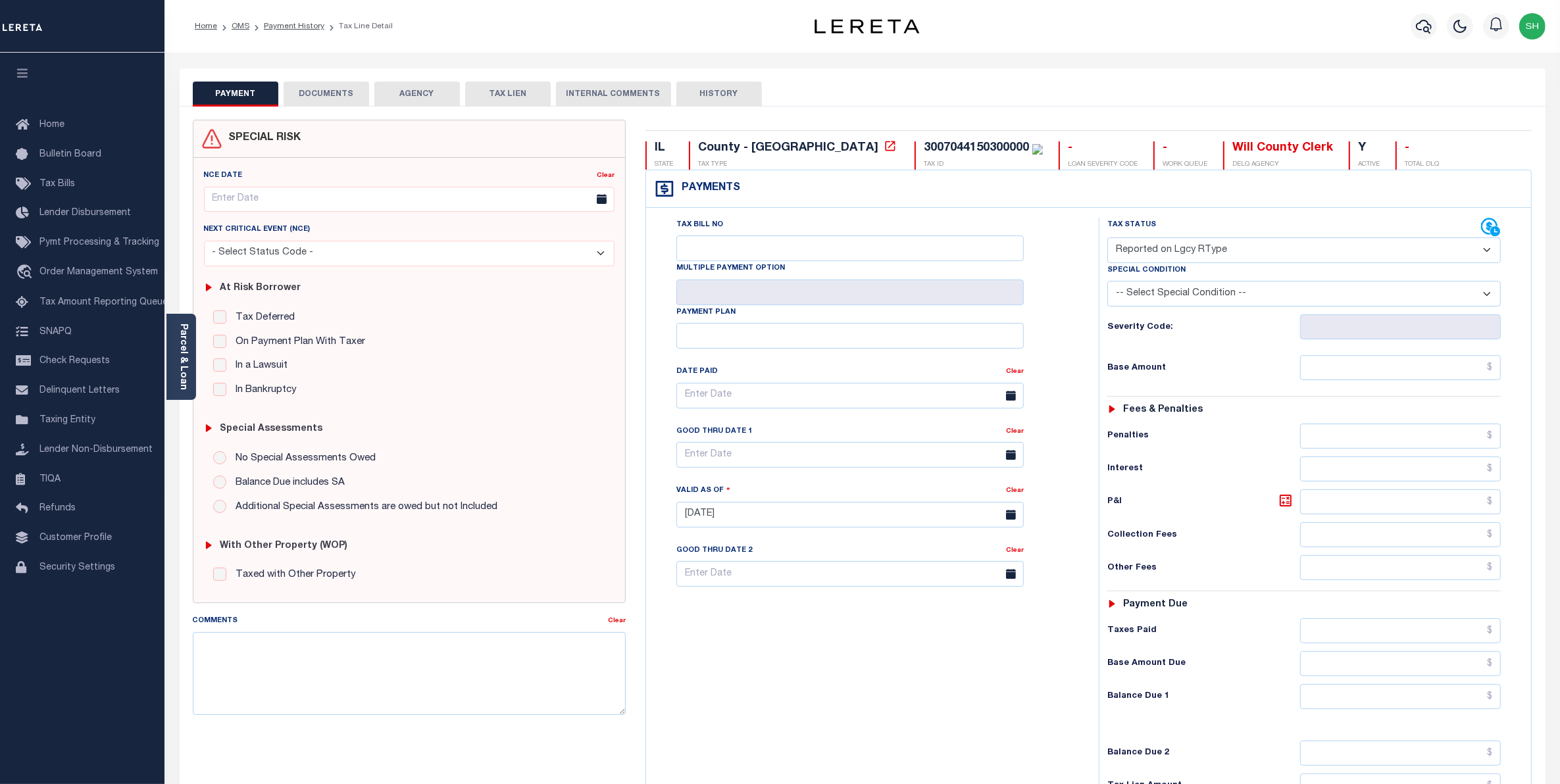
click at [342, 92] on button "DOCUMENTS" at bounding box center [326, 94] width 85 height 25
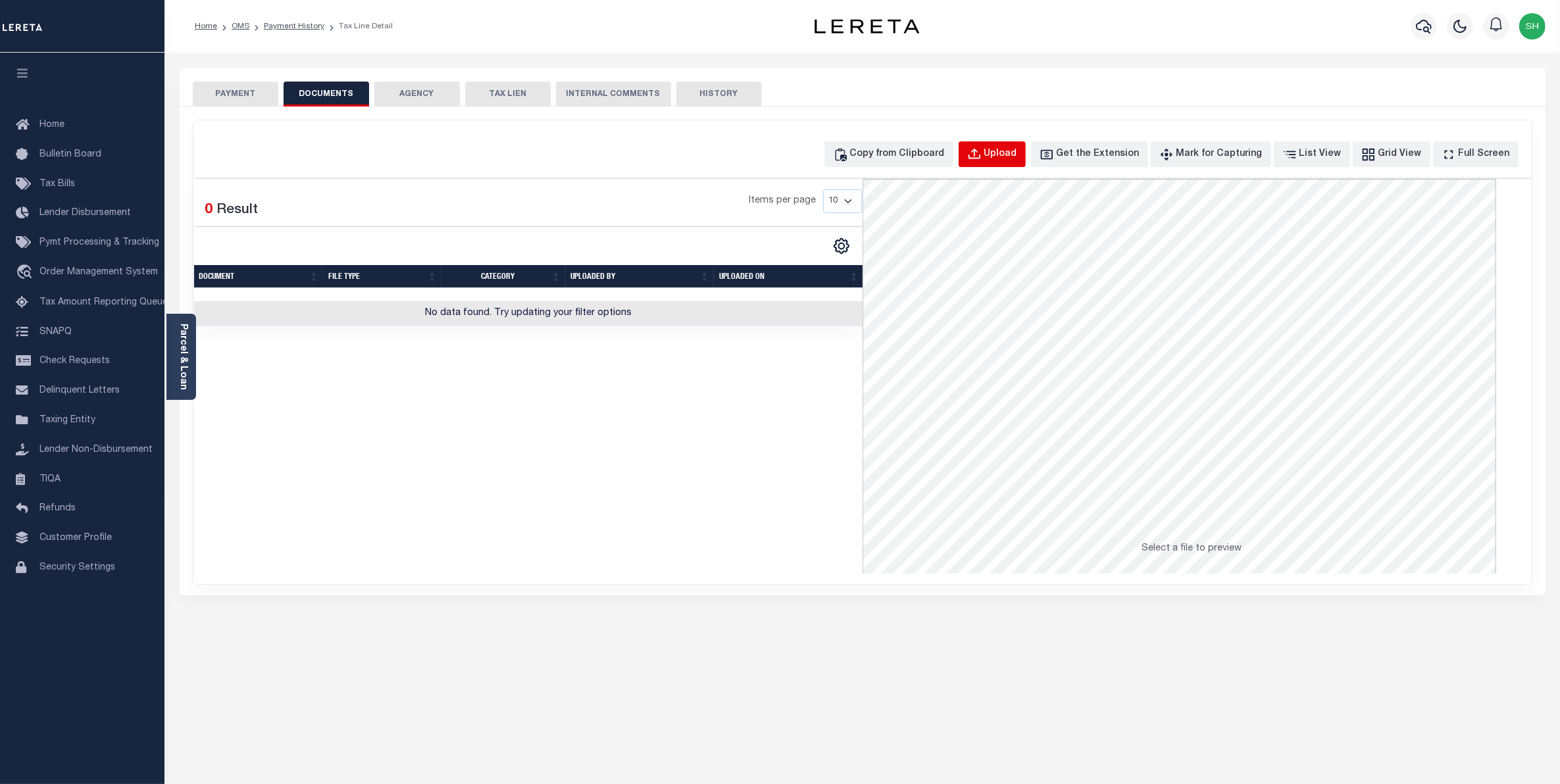
click at [1017, 149] on div "Upload" at bounding box center [1000, 155] width 33 height 15
select select "POP"
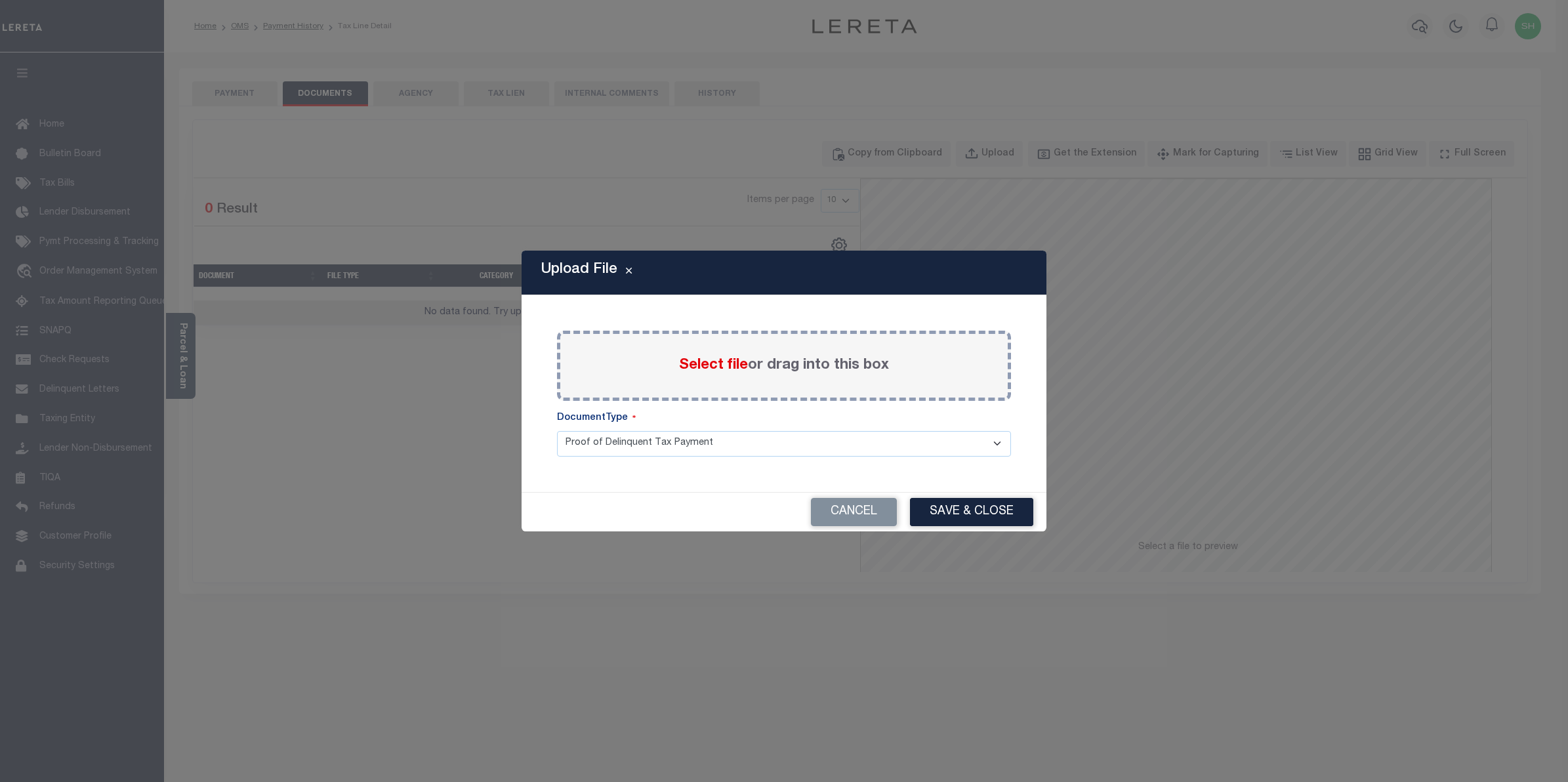
click at [739, 365] on span "Select file" at bounding box center [713, 366] width 69 height 15
click at [0, 0] on input "Select file or drag into this box" at bounding box center [0, 0] width 0 height 0
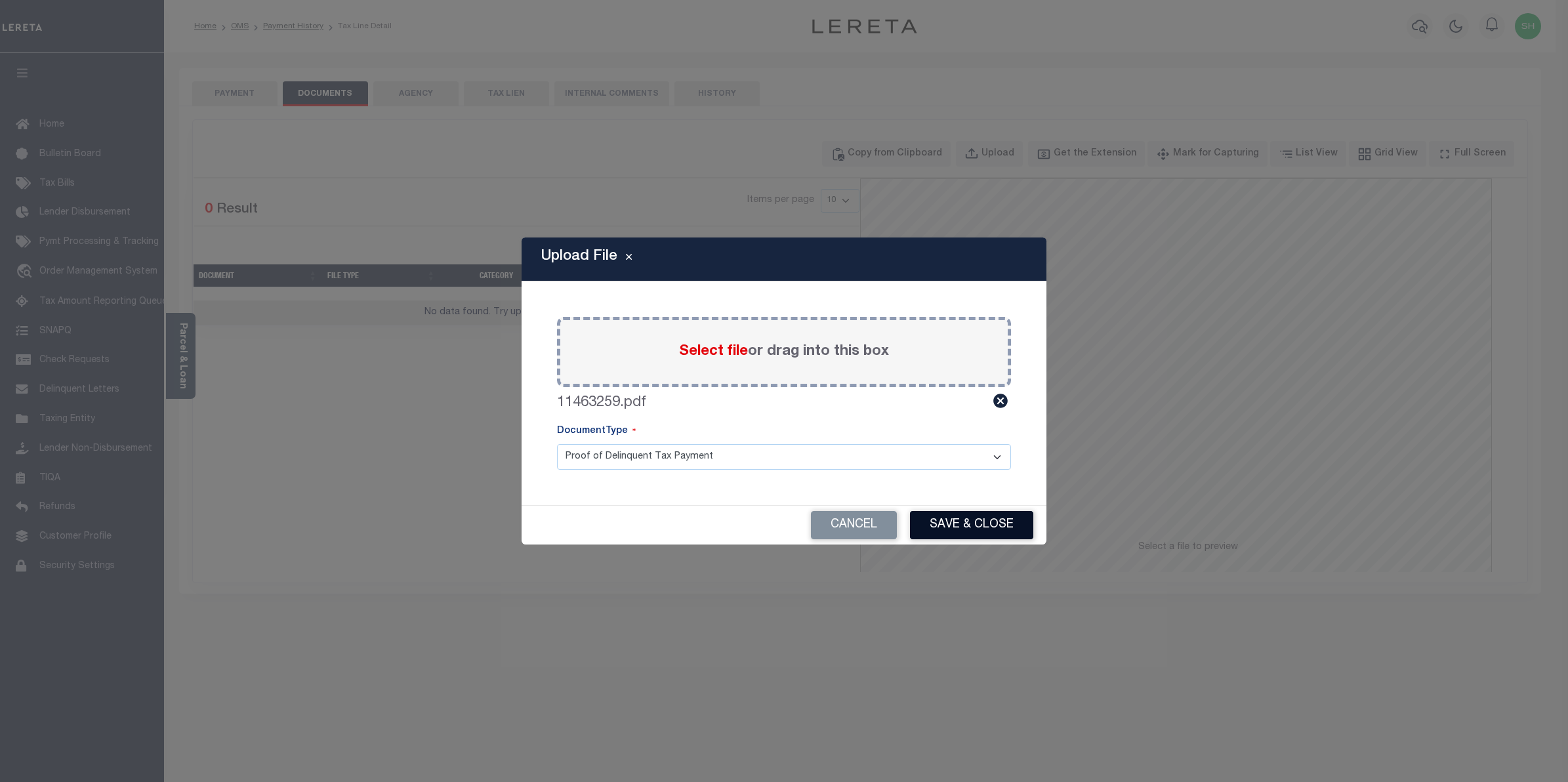
click at [944, 523] on button "Save & Close" at bounding box center [971, 525] width 123 height 28
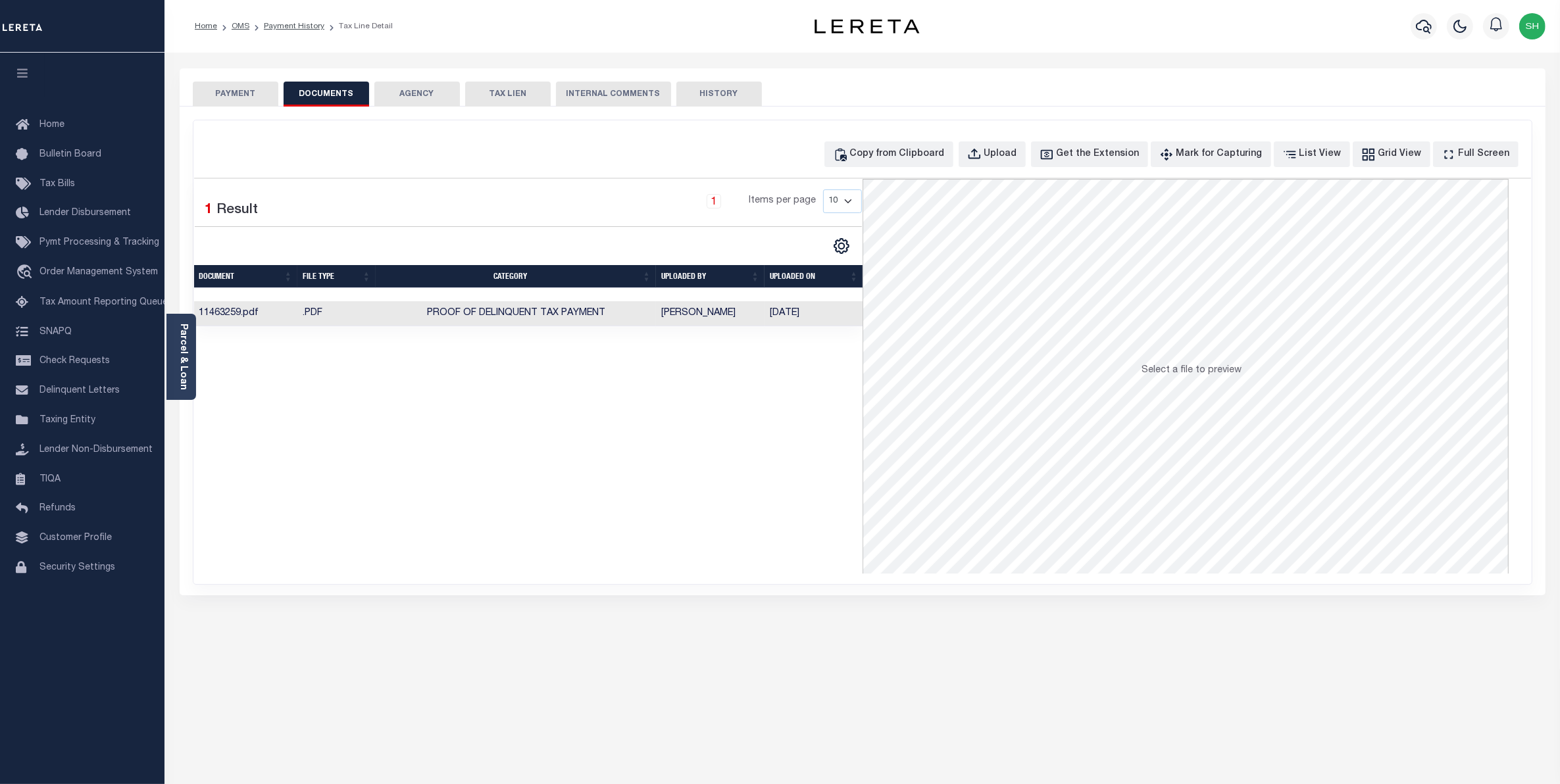
click at [251, 91] on button "PAYMENT" at bounding box center [235, 94] width 85 height 25
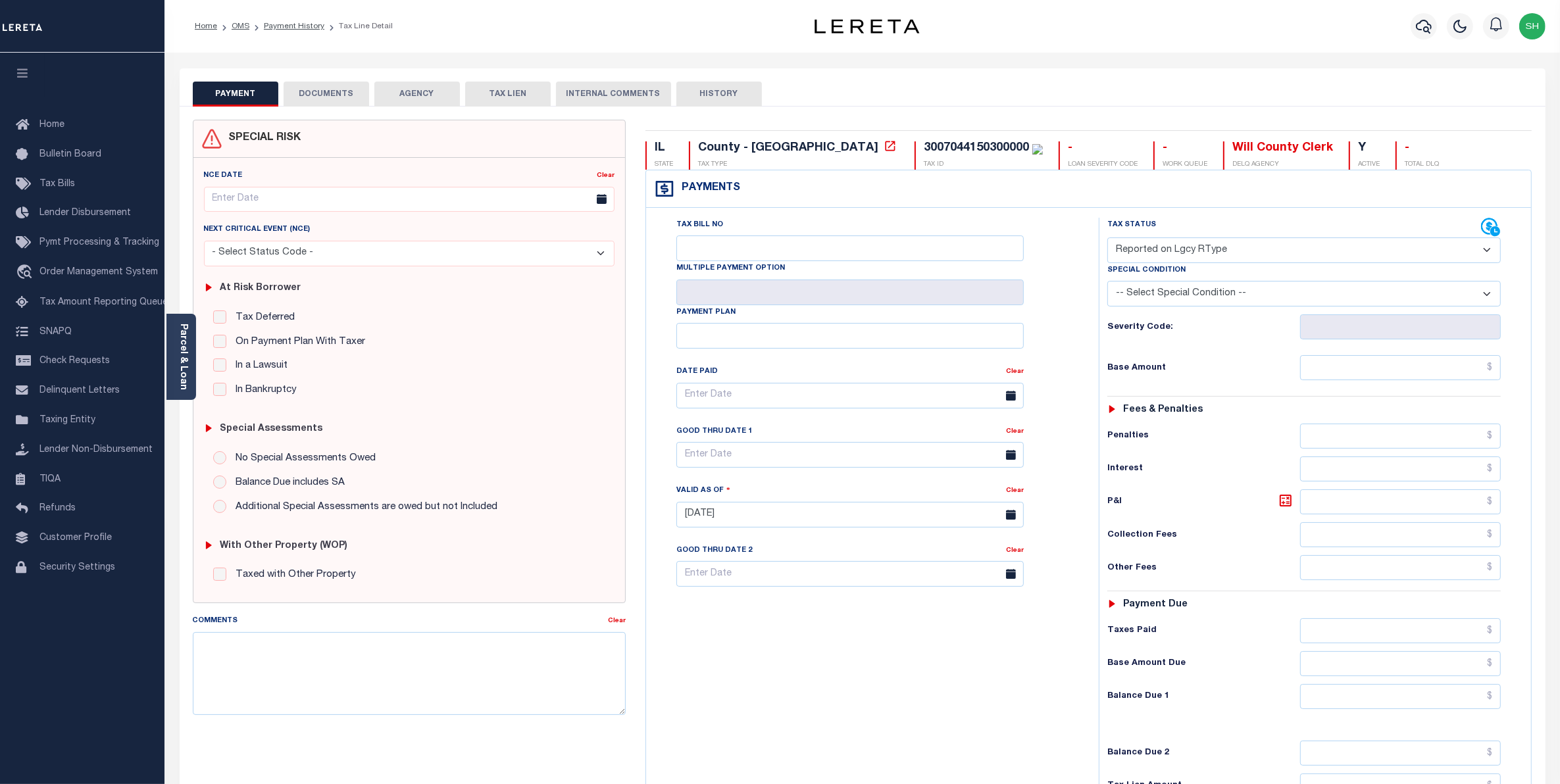
click at [1489, 251] on select "- Select Status Code - Open Due/Unpaid Paid Incomplete No Tax Due Internal Refu…" at bounding box center [1304, 250] width 394 height 26
select select "PYD"
click at [1108, 239] on select "- Select Status Code - Open Due/Unpaid Paid Incomplete No Tax Due Internal Refu…" at bounding box center [1304, 250] width 394 height 26
type input "09/04/2025"
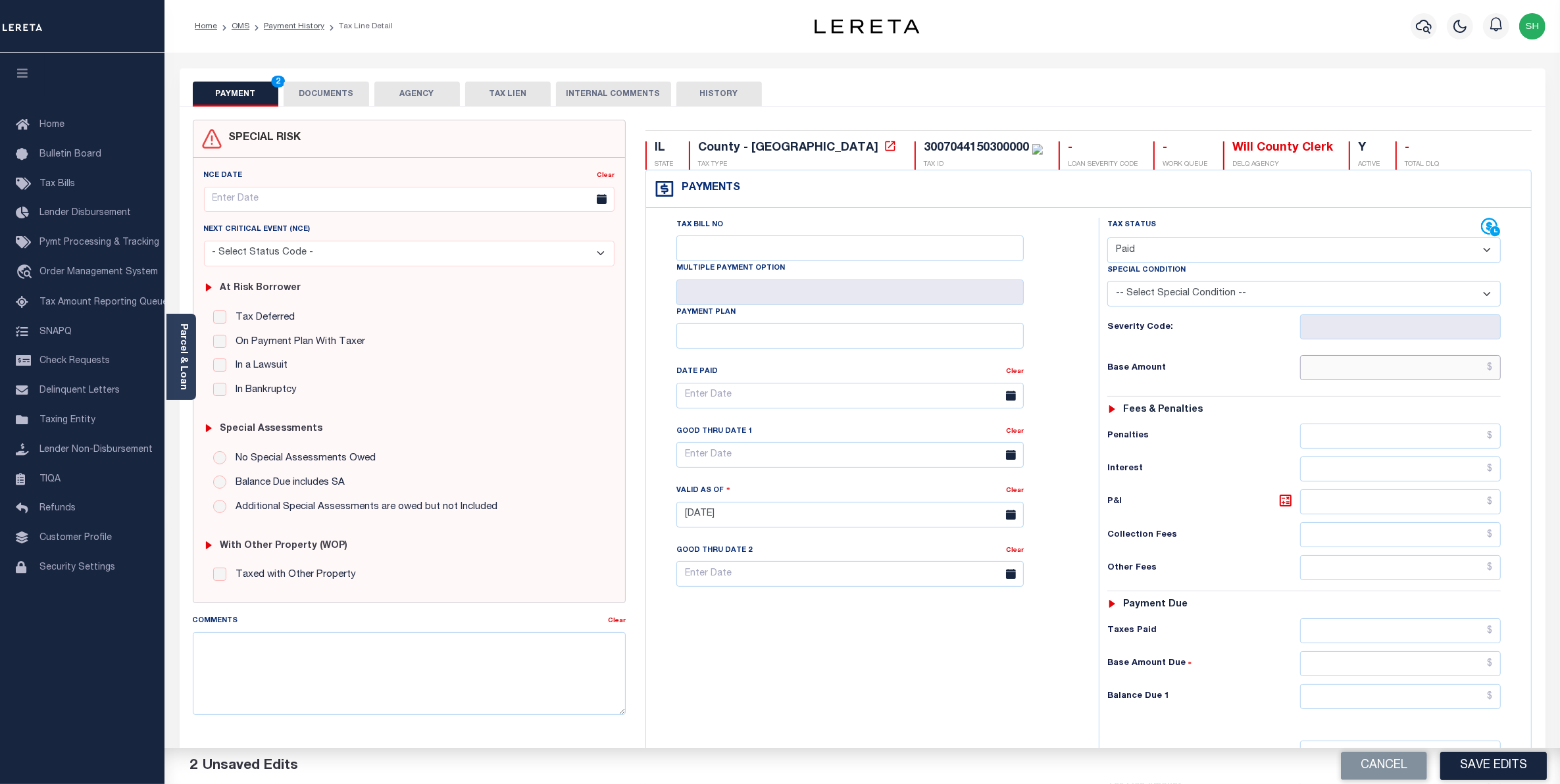
drag, startPoint x: 1425, startPoint y: 370, endPoint x: 1412, endPoint y: 373, distance: 13.3
click at [1425, 370] on input "text" at bounding box center [1401, 368] width 202 height 25
type input "$0.00"
drag, startPoint x: 1477, startPoint y: 705, endPoint x: 1472, endPoint y: 693, distance: 13.0
click at [1477, 705] on input "text" at bounding box center [1401, 697] width 202 height 25
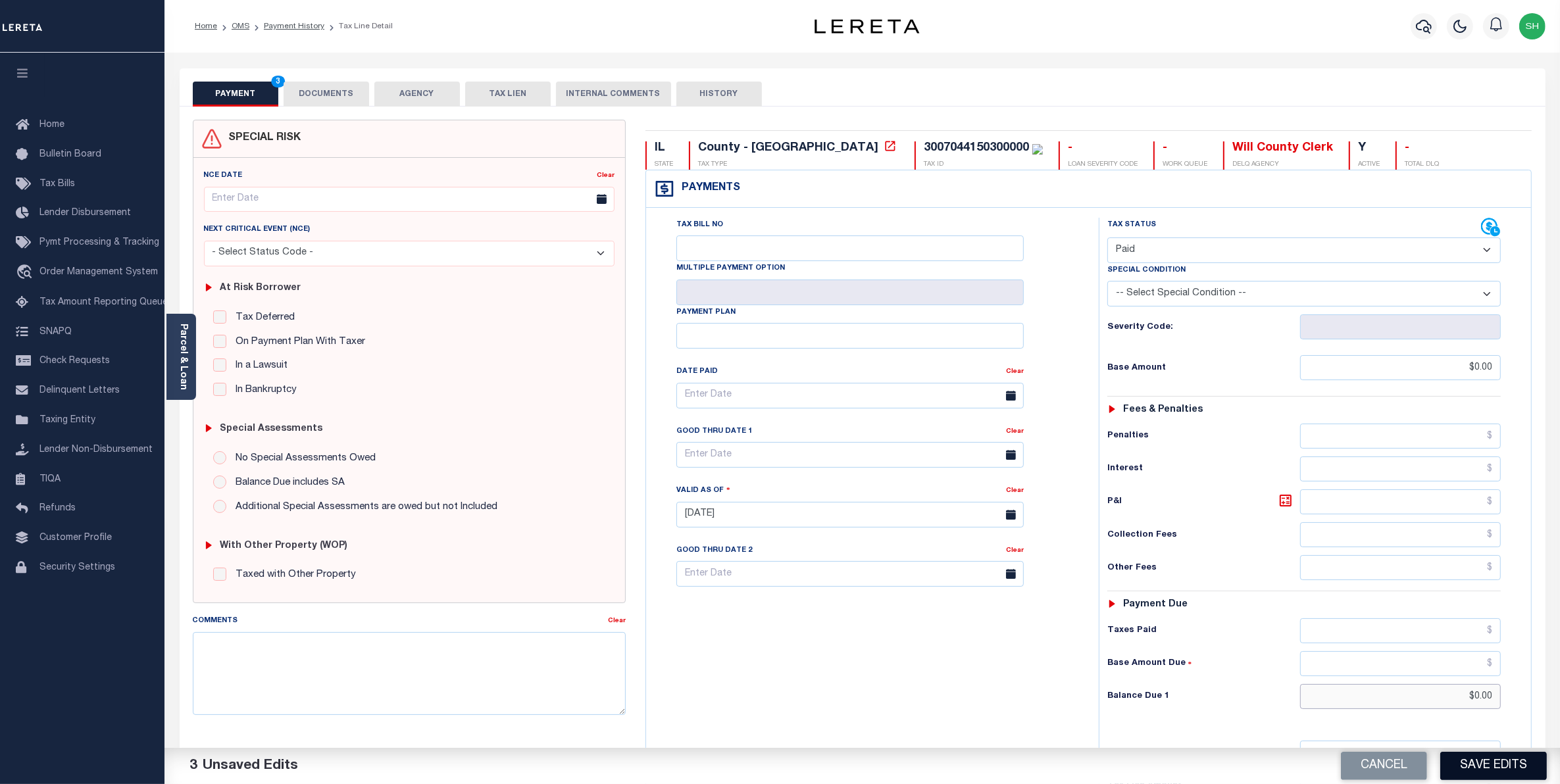
type input "$0.00"
click at [1481, 765] on button "Save Edits" at bounding box center [1494, 766] width 107 height 28
checkbox input "false"
type input "$0"
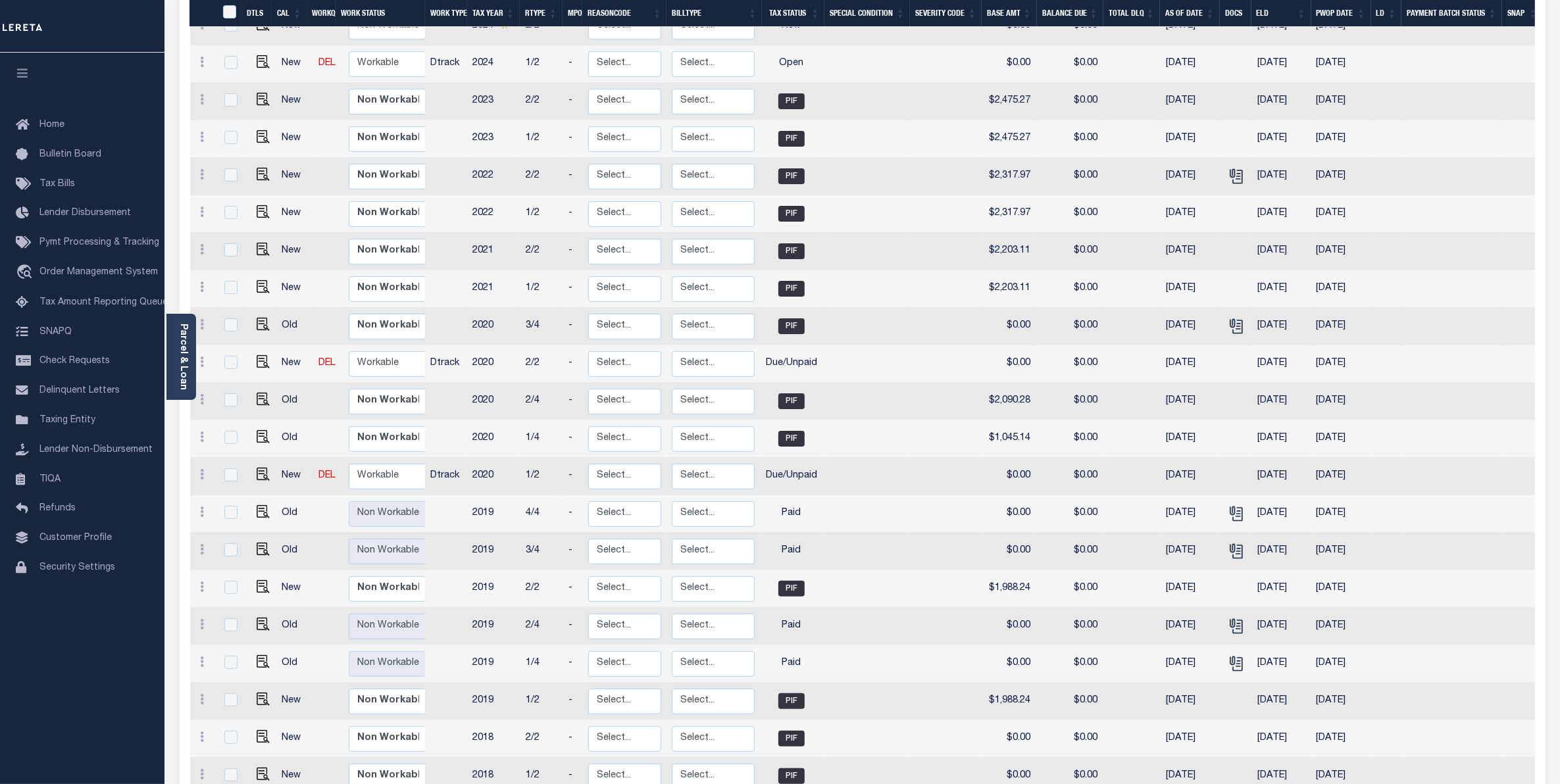
scroll to position [329, 0]
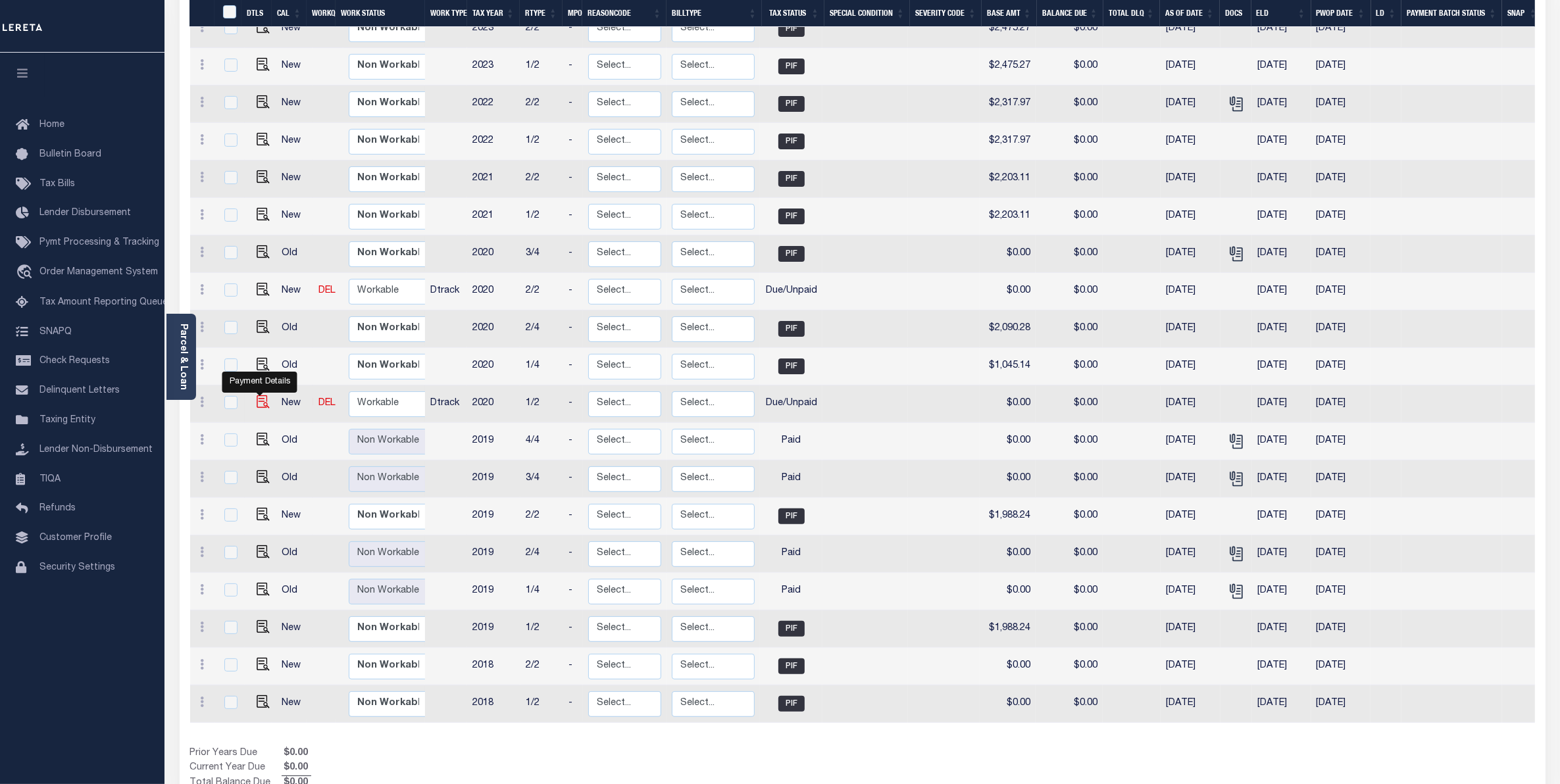
click at [261, 395] on img "" at bounding box center [263, 402] width 13 height 13
checkbox input "true"
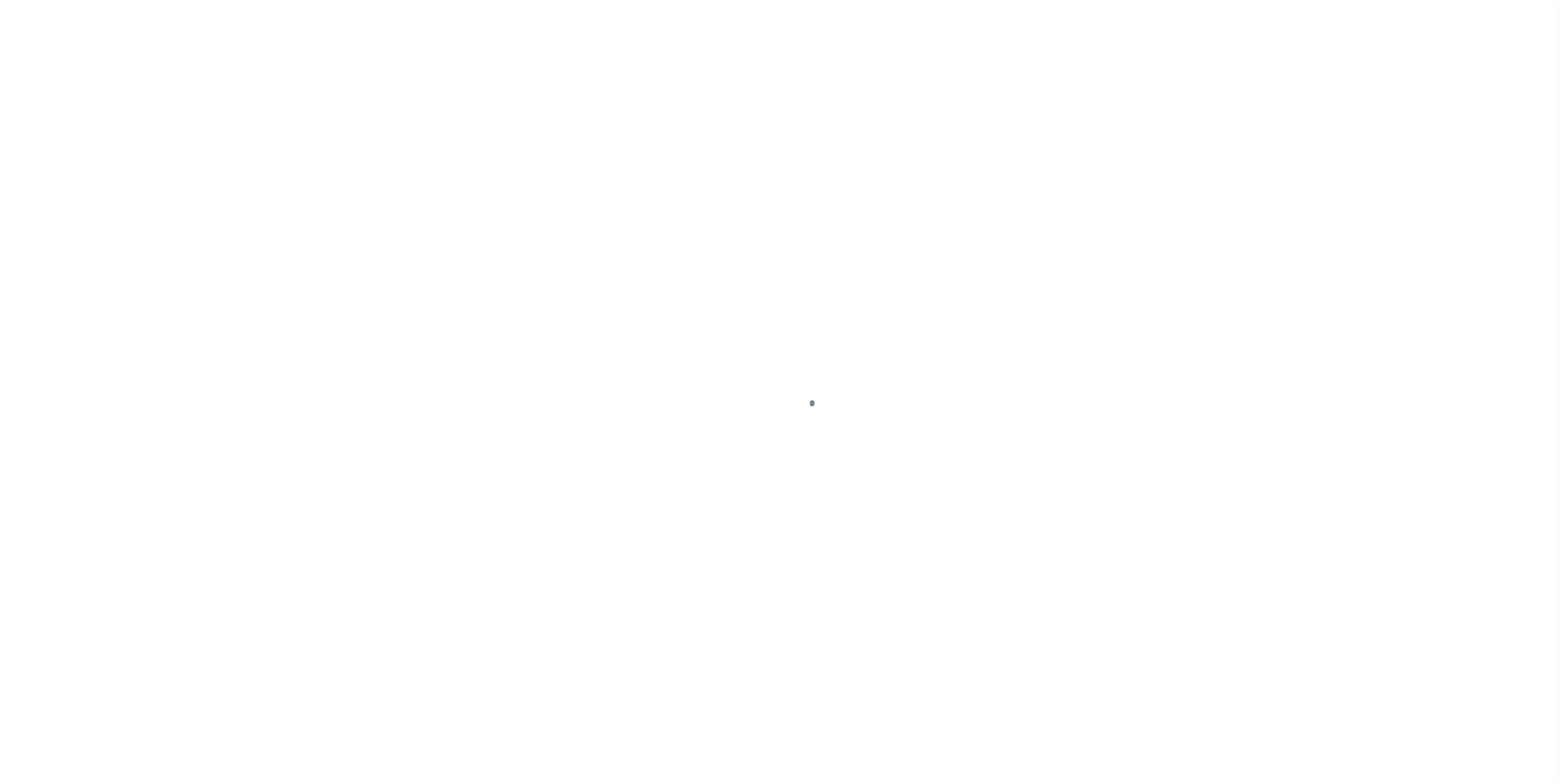
select select "DUE"
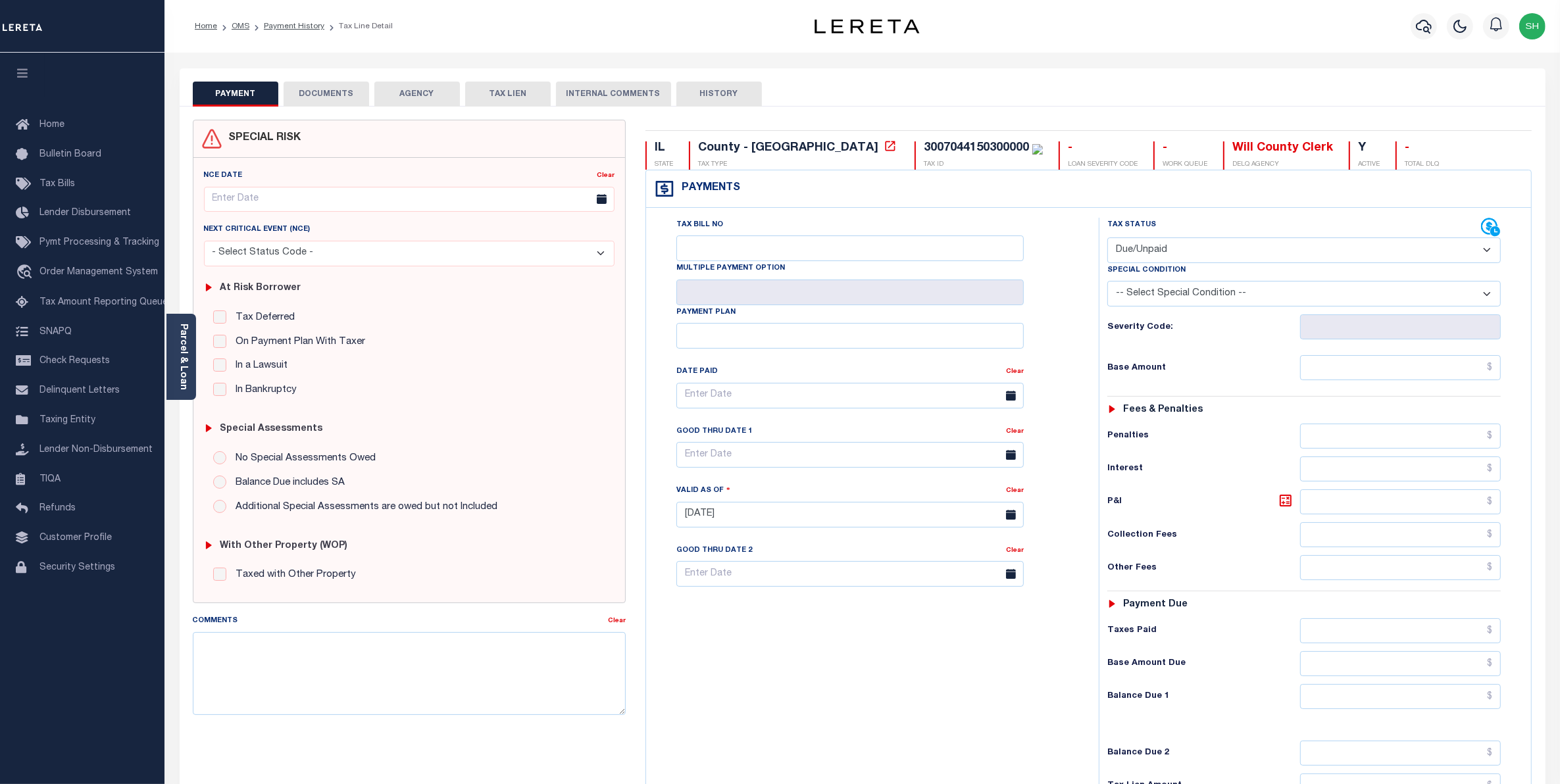
click at [346, 89] on button "DOCUMENTS" at bounding box center [326, 94] width 85 height 25
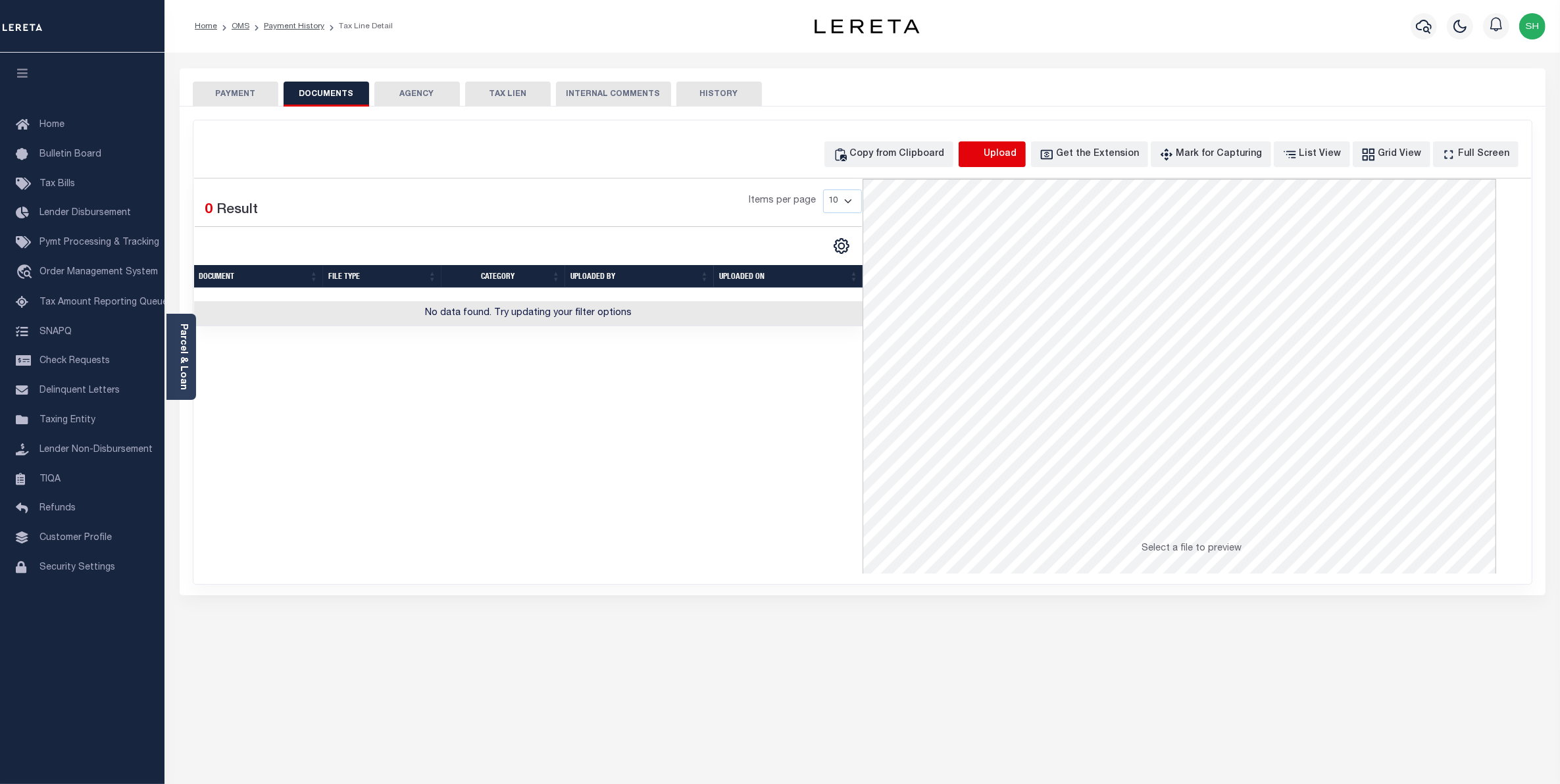
click at [982, 149] on icon "button" at bounding box center [975, 155] width 15 height 15
select select "POP"
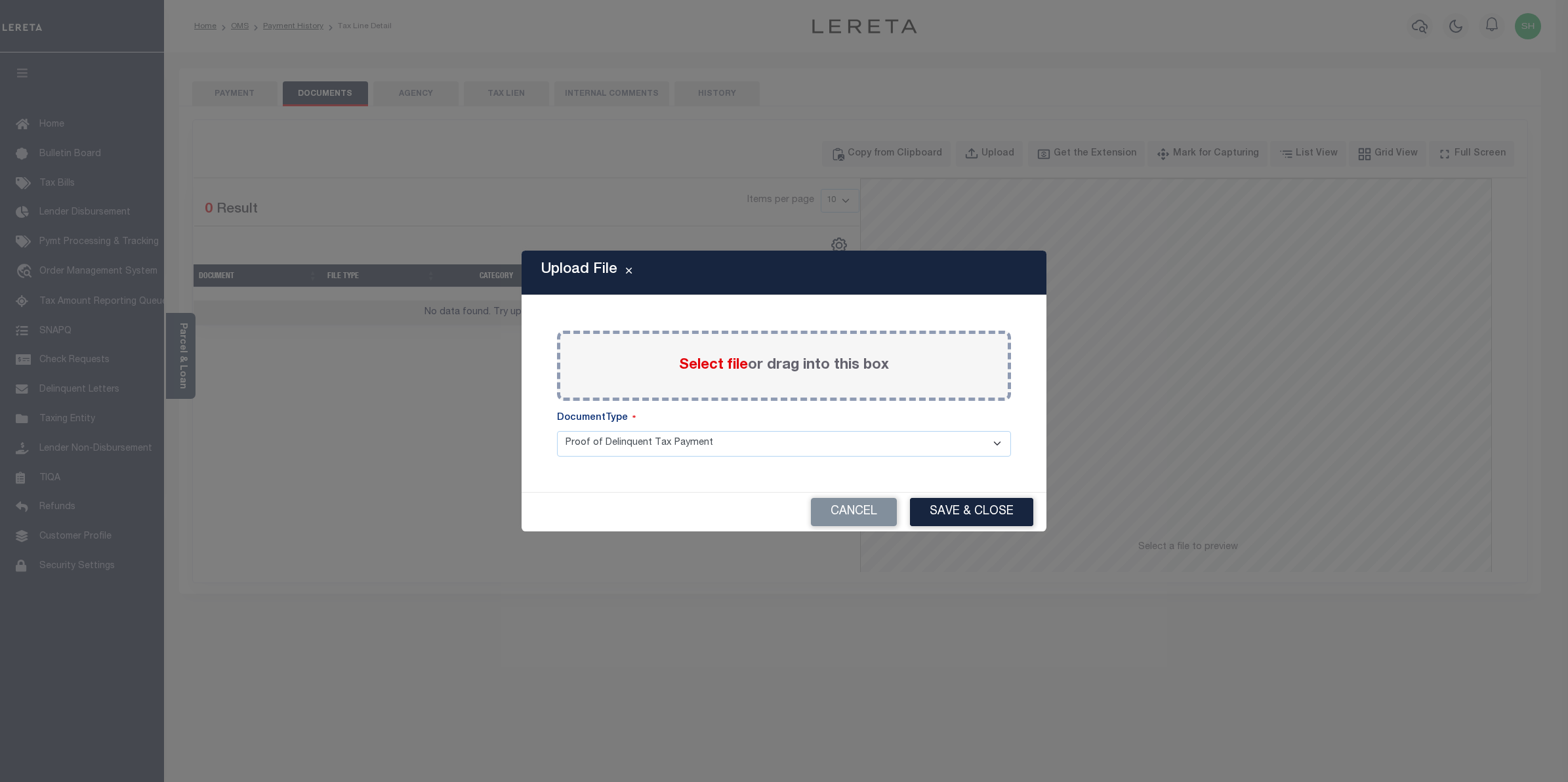
click at [719, 368] on span "Select file" at bounding box center [713, 366] width 69 height 15
click at [0, 0] on input "Select file or drag into this box" at bounding box center [0, 0] width 0 height 0
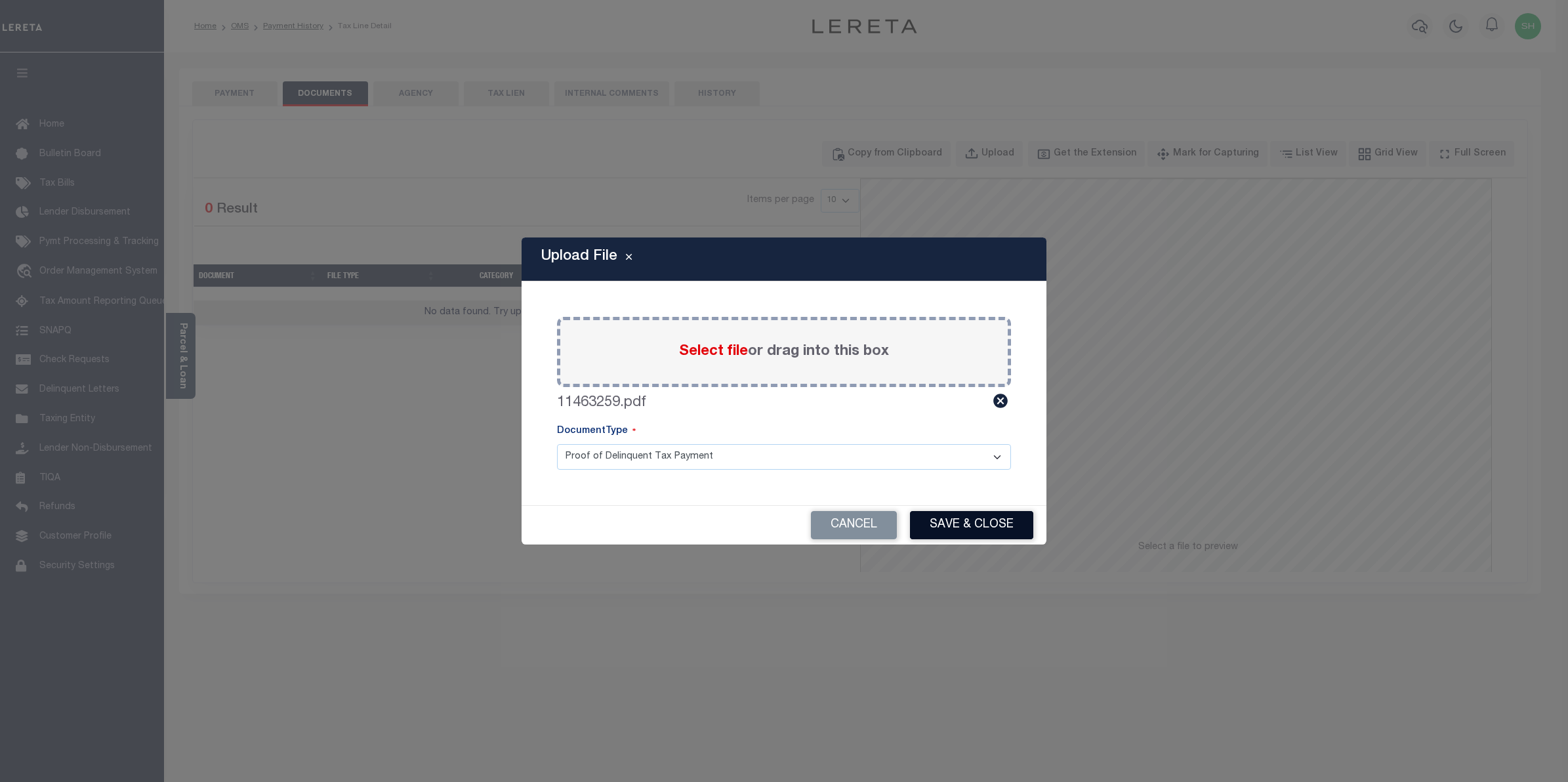
click at [933, 525] on button "Save & Close" at bounding box center [971, 525] width 123 height 28
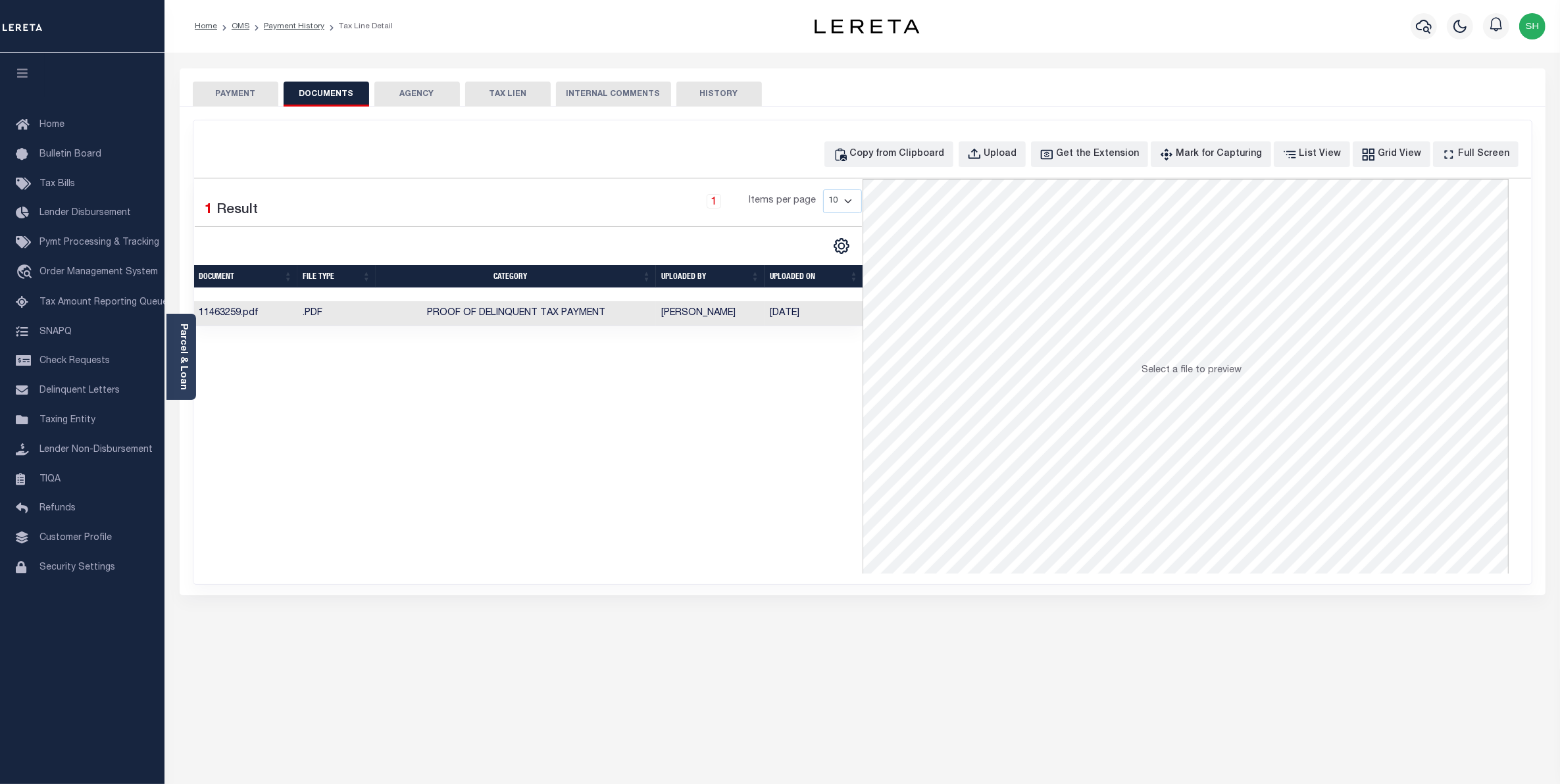
click at [225, 96] on button "PAYMENT" at bounding box center [235, 94] width 85 height 25
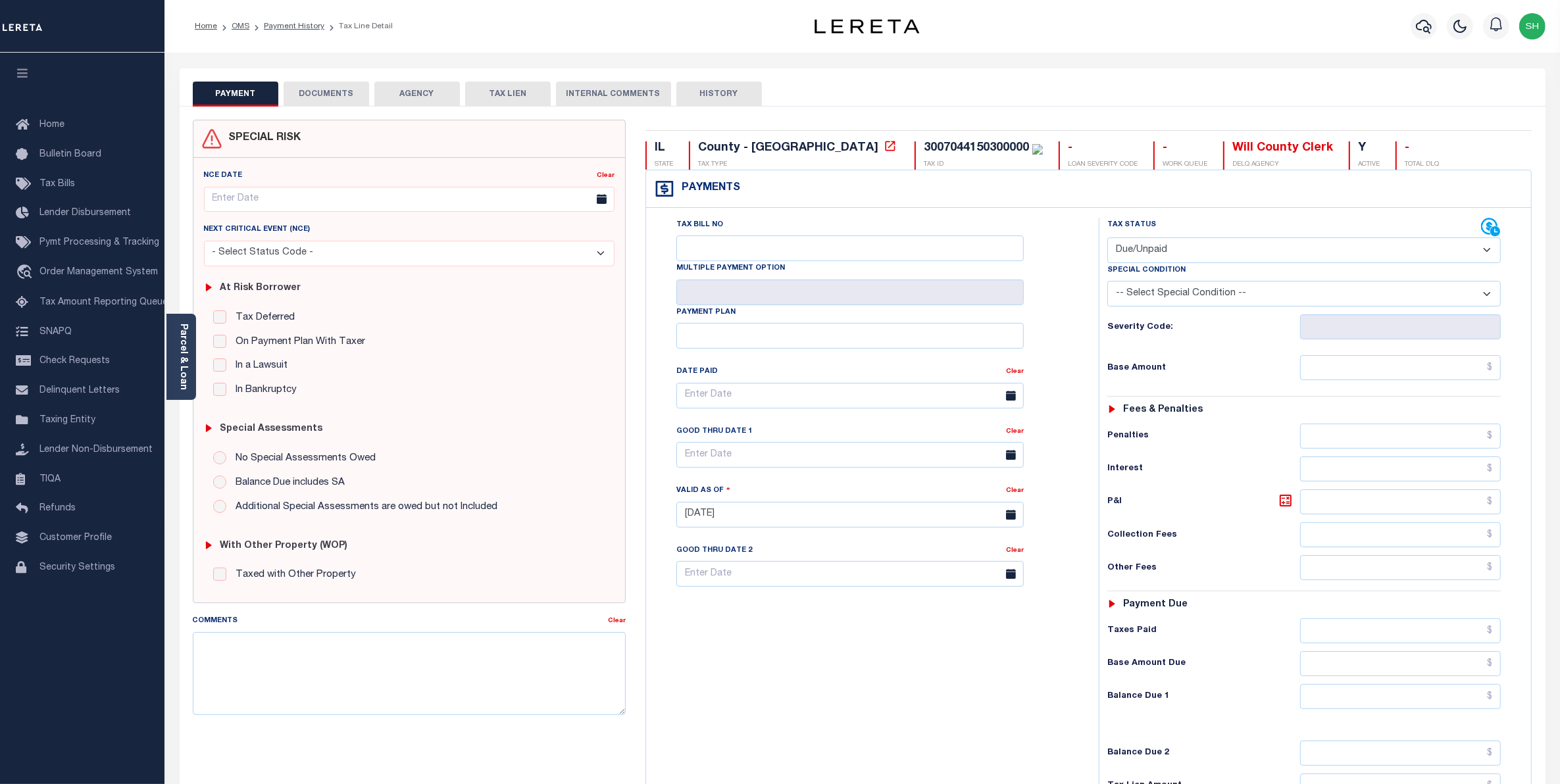
click at [1491, 248] on select "- Select Status Code - Open Due/Unpaid Paid Incomplete No Tax Due Internal Refu…" at bounding box center [1304, 250] width 394 height 26
select select "PYD"
click at [1108, 239] on select "- Select Status Code - Open Due/Unpaid Paid Incomplete No Tax Due Internal Refu…" at bounding box center [1304, 250] width 394 height 26
type input "[DATE]"
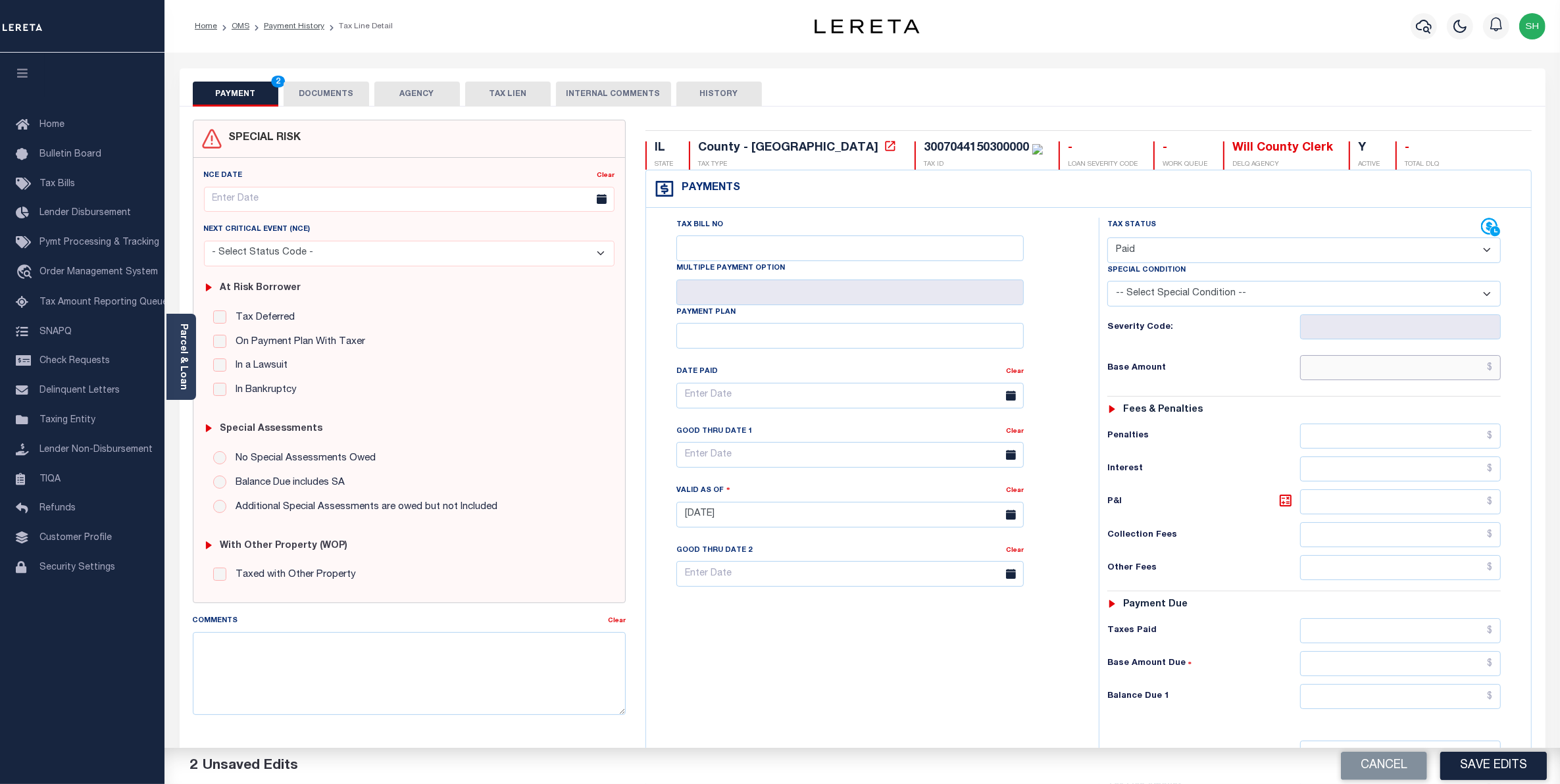
click at [1465, 376] on input "text" at bounding box center [1401, 368] width 202 height 25
type input "$0.00"
click at [1485, 701] on input "text" at bounding box center [1401, 697] width 202 height 25
type input "$0.00"
click at [1501, 766] on button "Save Edits" at bounding box center [1494, 766] width 107 height 28
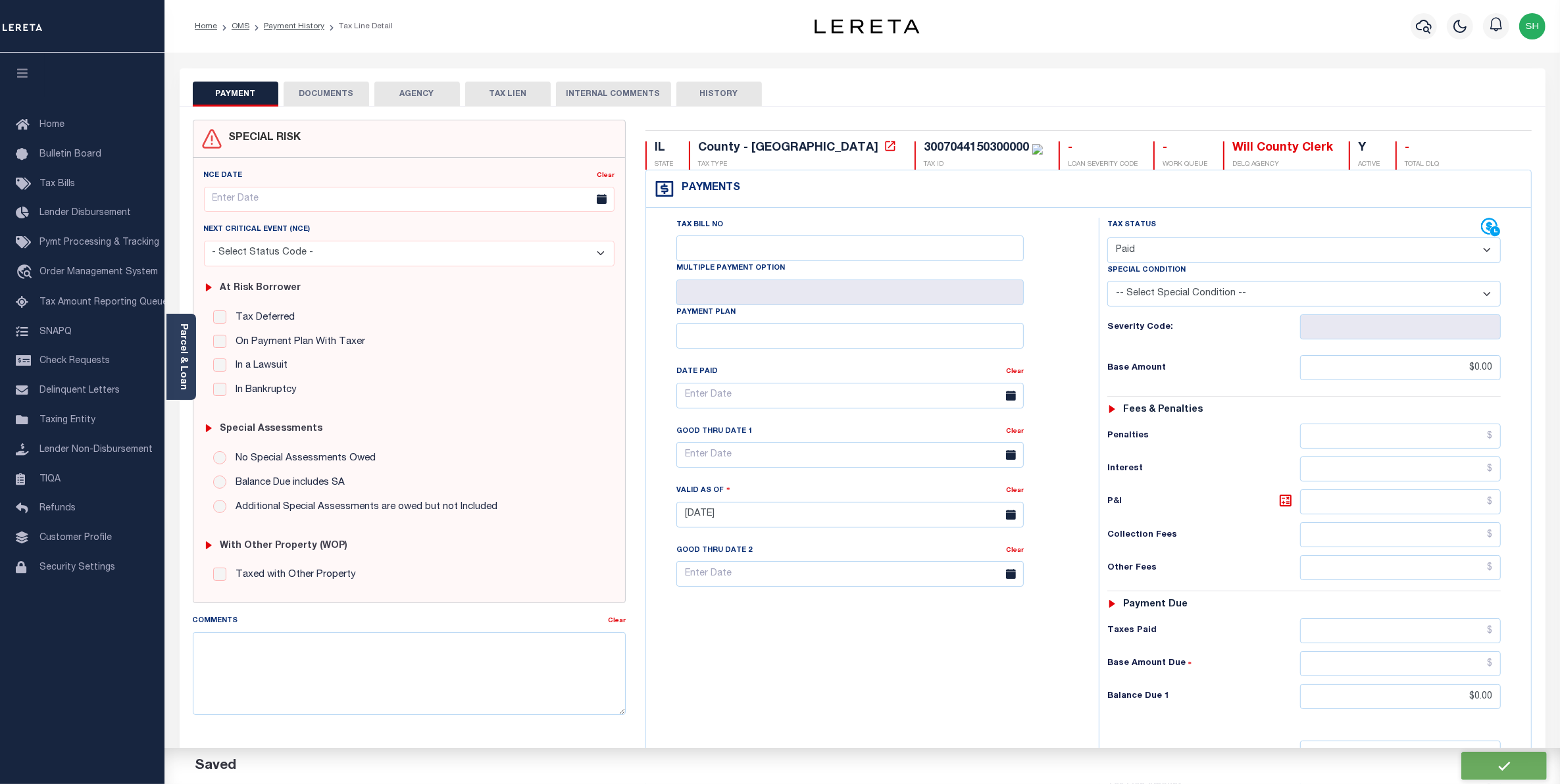
checkbox input "false"
type input "$0"
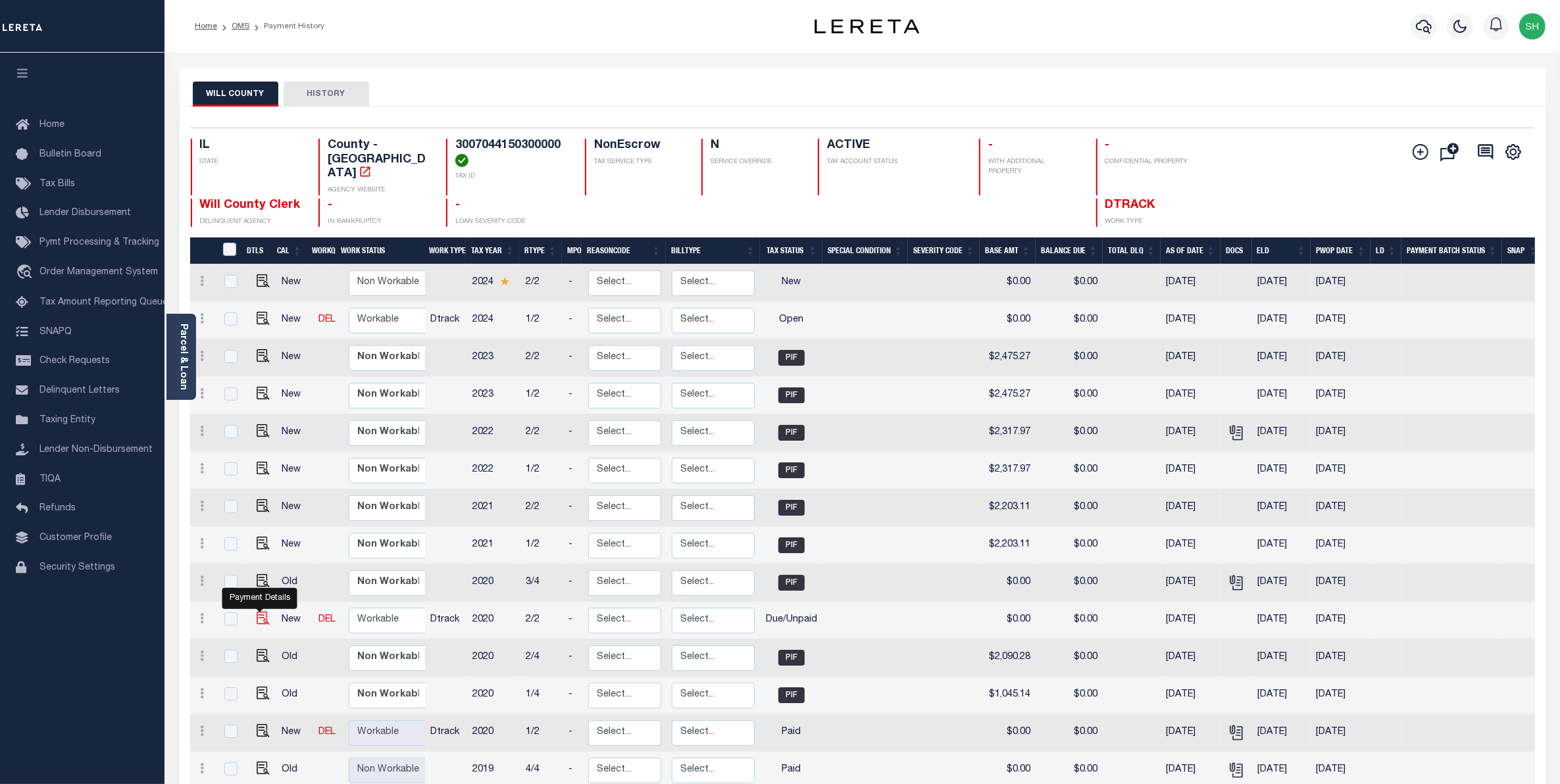
click at [262, 612] on img "" at bounding box center [263, 618] width 13 height 13
checkbox input "true"
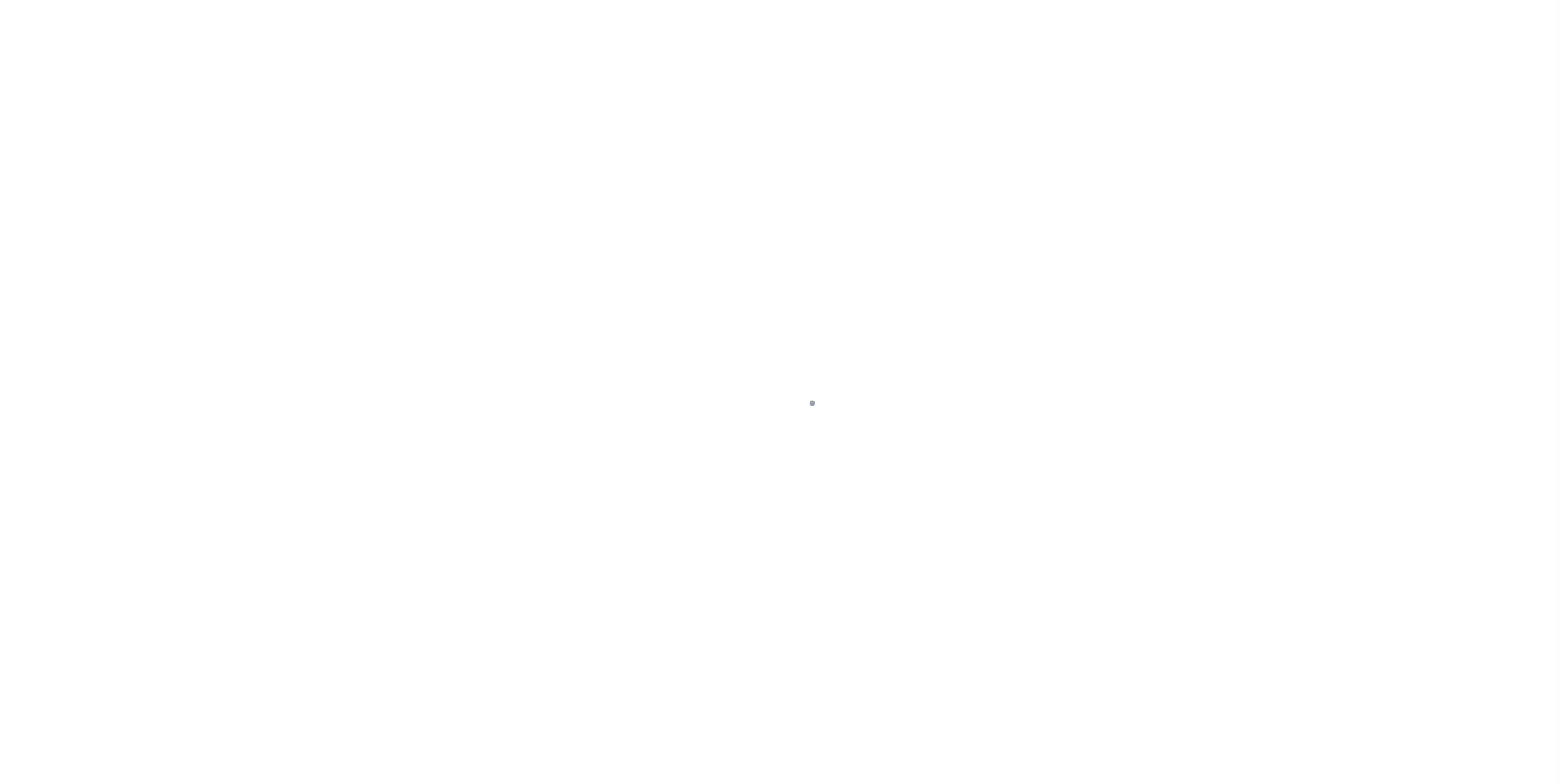
select select "DUE"
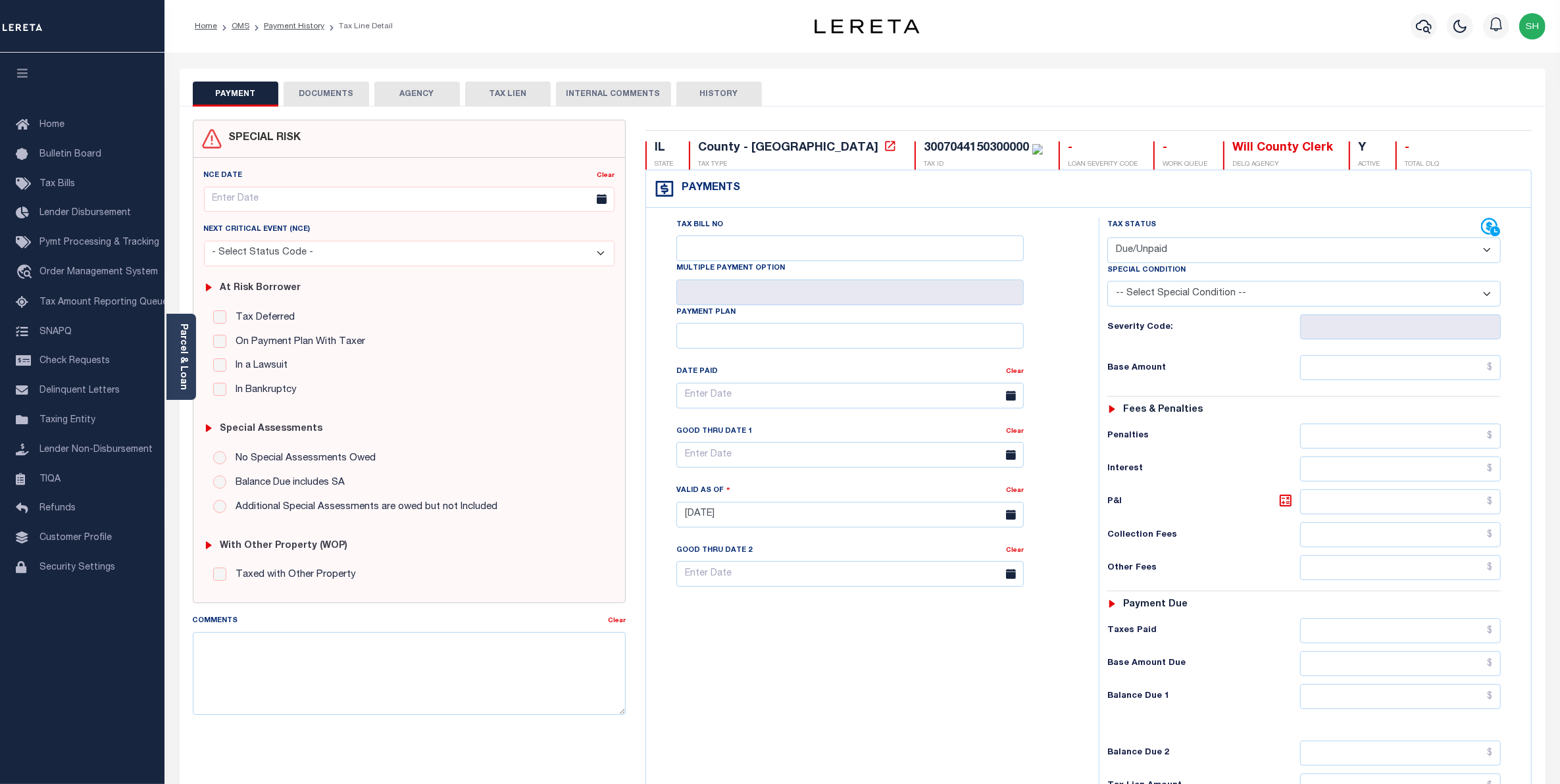
click at [311, 94] on button "DOCUMENTS" at bounding box center [326, 94] width 85 height 25
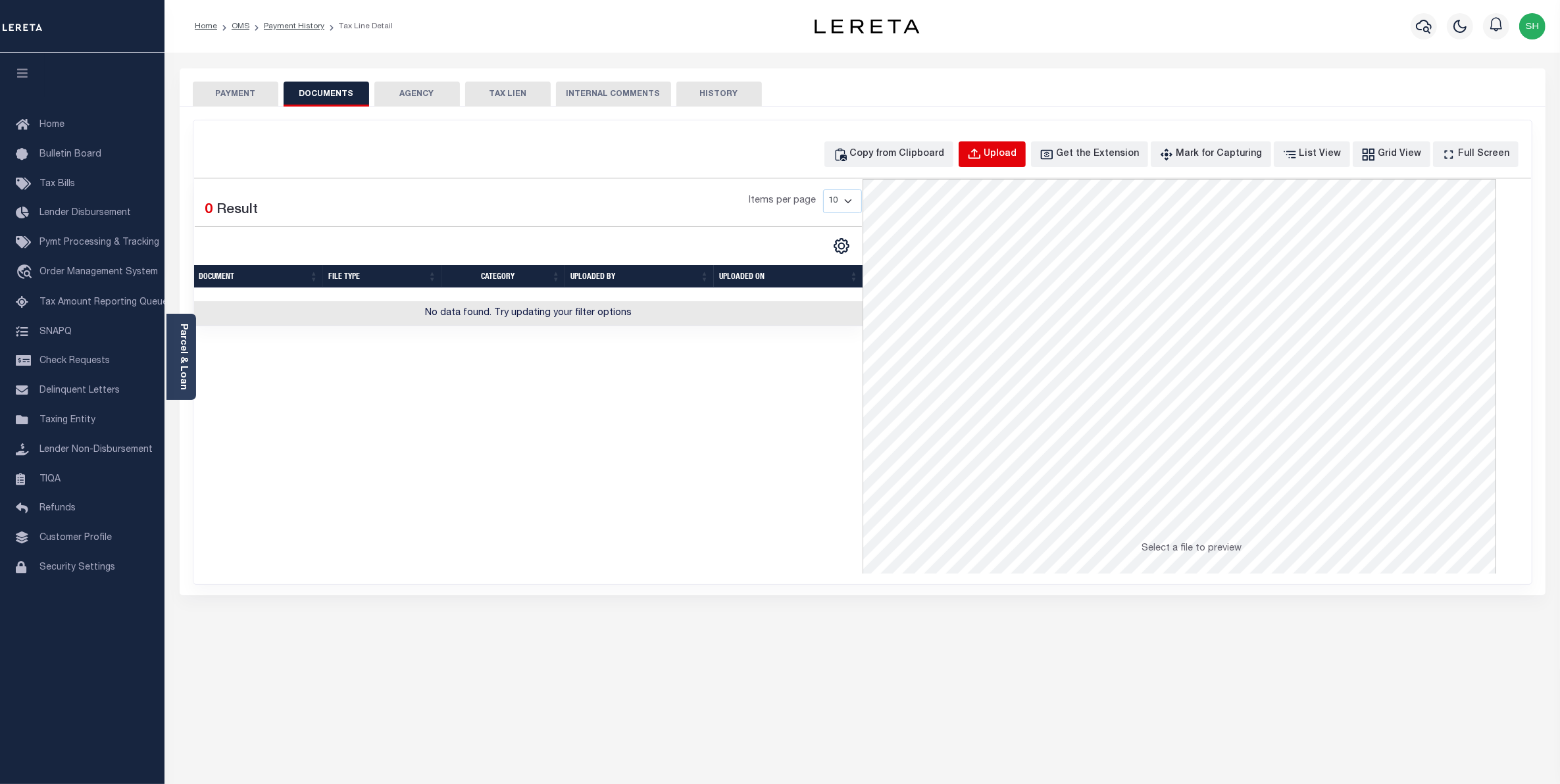
click at [1016, 156] on div "Upload" at bounding box center [1000, 155] width 33 height 15
select select "POP"
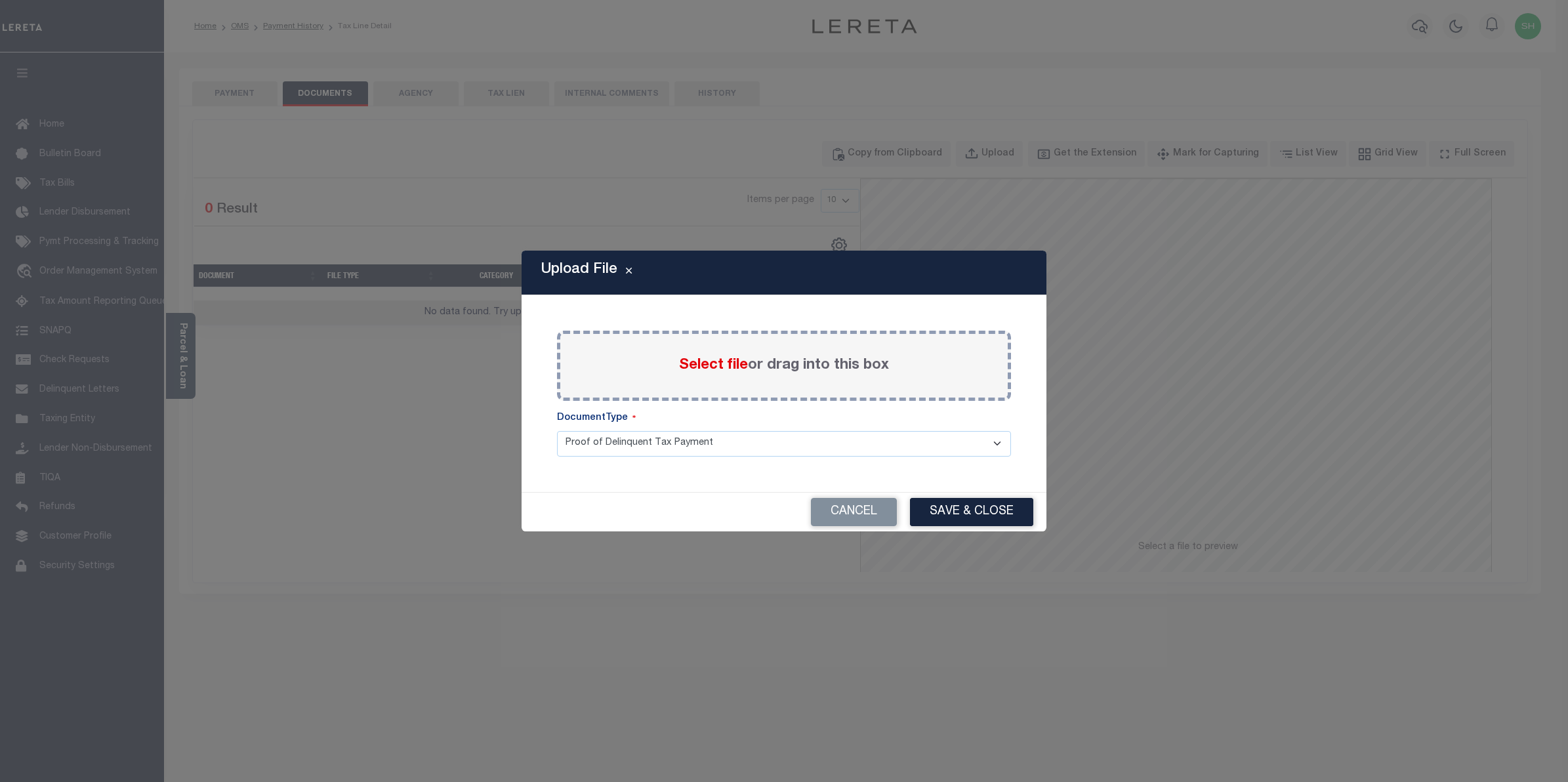
click at [717, 366] on span "Select file" at bounding box center [713, 366] width 69 height 15
click at [0, 0] on input "Select file or drag into this box" at bounding box center [0, 0] width 0 height 0
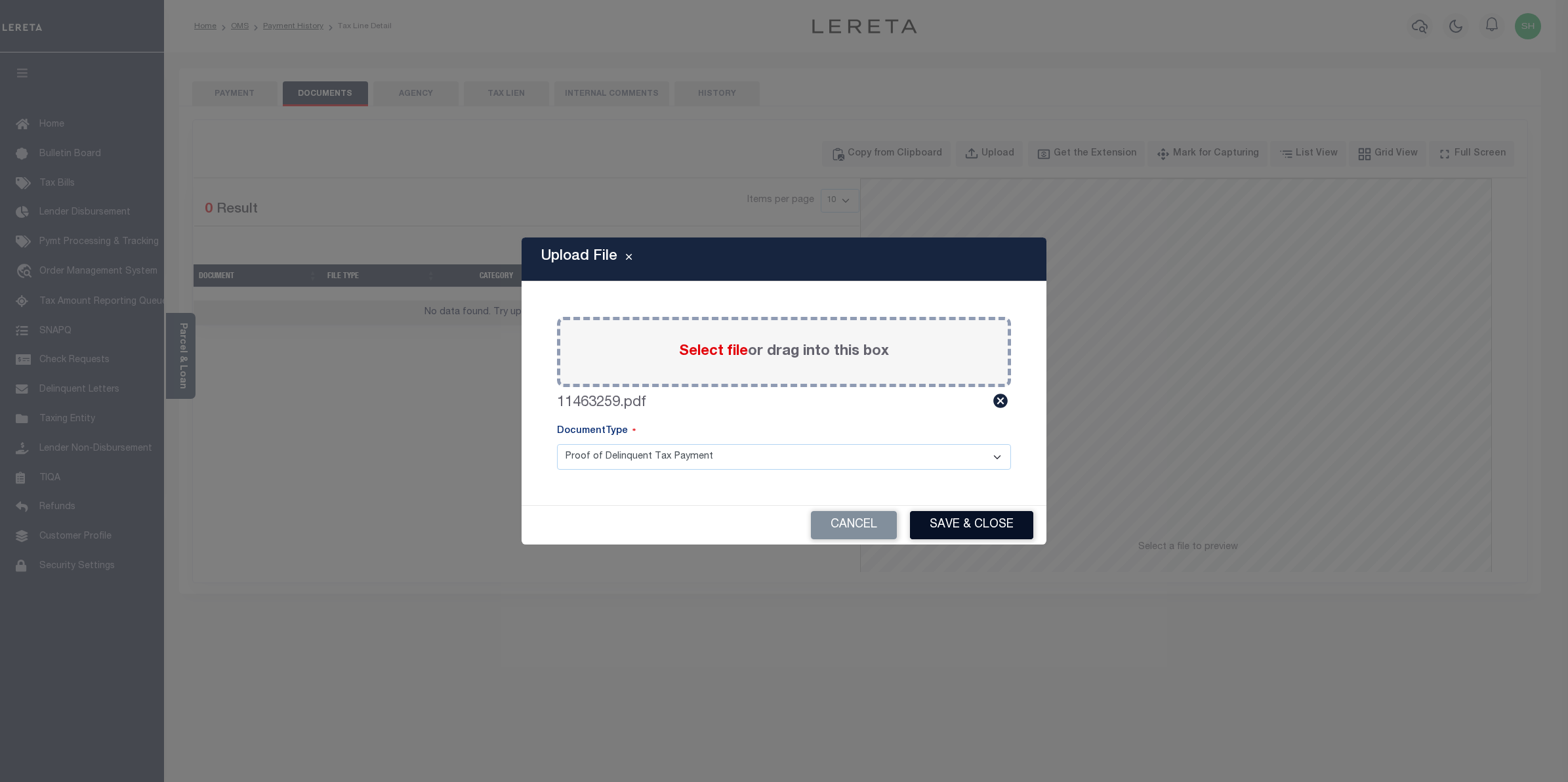
click at [933, 530] on button "Save & Close" at bounding box center [971, 525] width 123 height 28
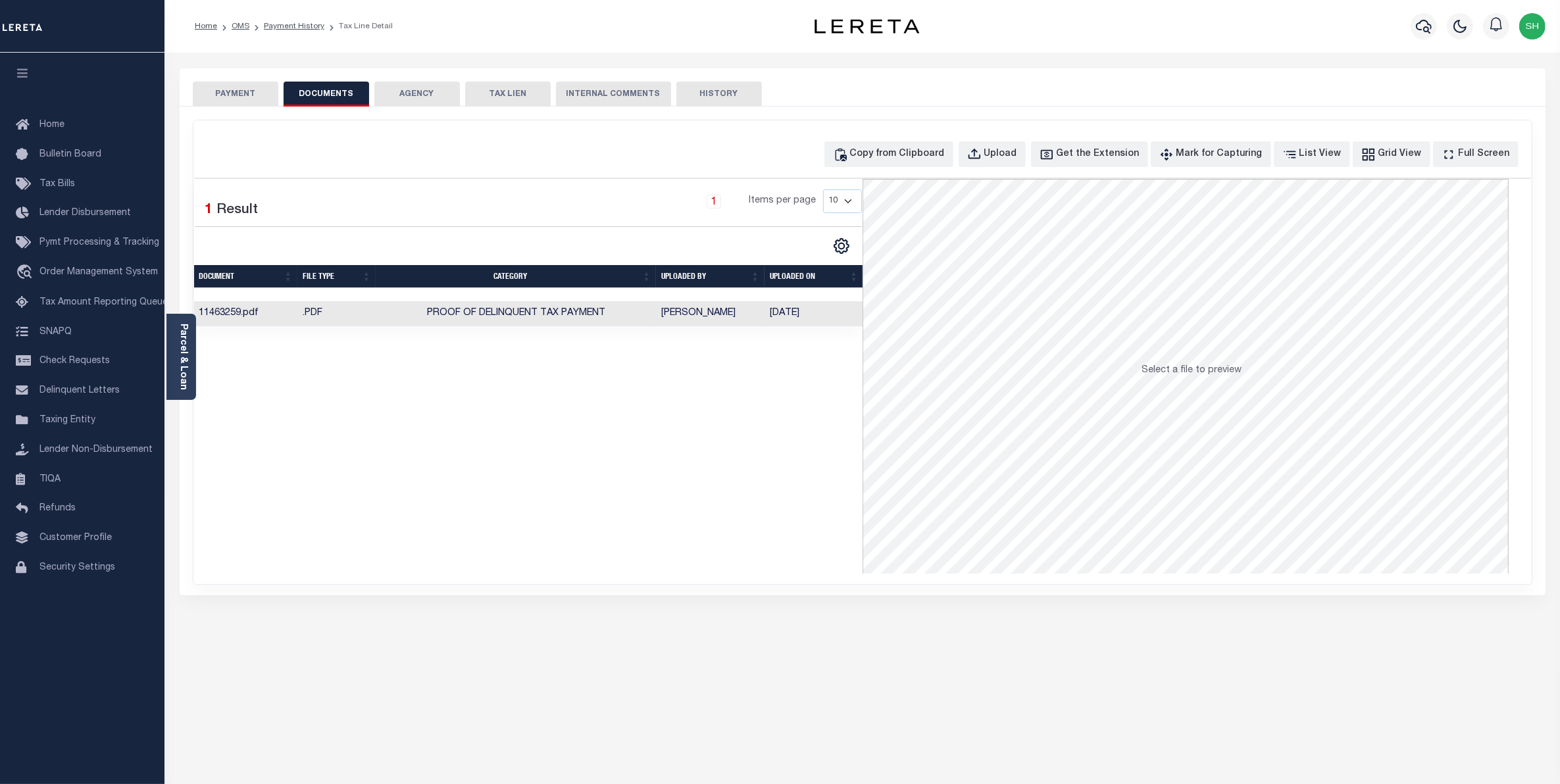
click at [244, 92] on button "PAYMENT" at bounding box center [235, 94] width 85 height 25
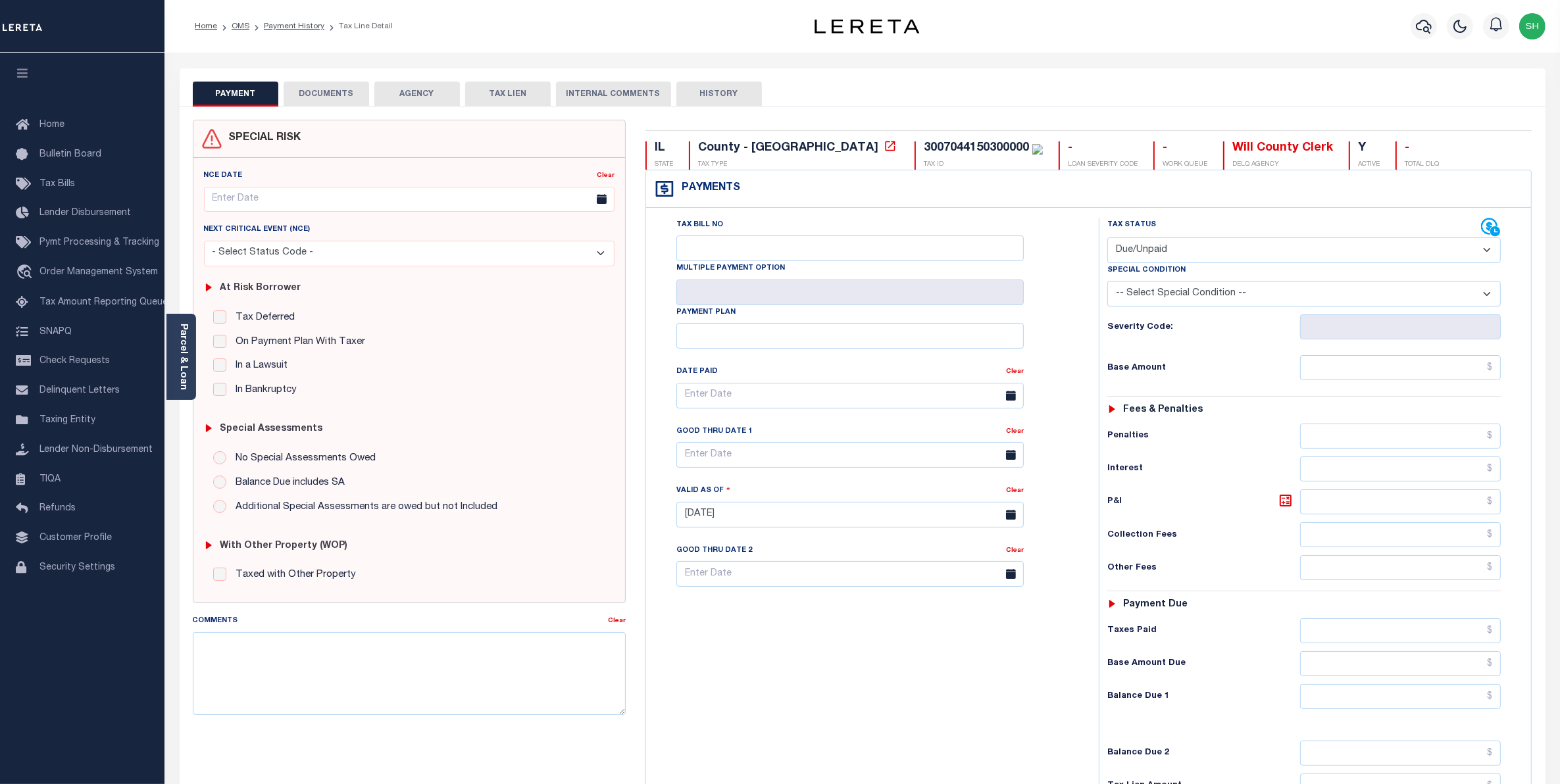
click at [1489, 252] on select "- Select Status Code - Open Due/Unpaid Paid Incomplete No Tax Due Internal Refu…" at bounding box center [1304, 250] width 394 height 26
select select "PYD"
click at [1108, 239] on select "- Select Status Code - Open Due/Unpaid Paid Incomplete No Tax Due Internal Refu…" at bounding box center [1304, 250] width 394 height 26
type input "[DATE]"
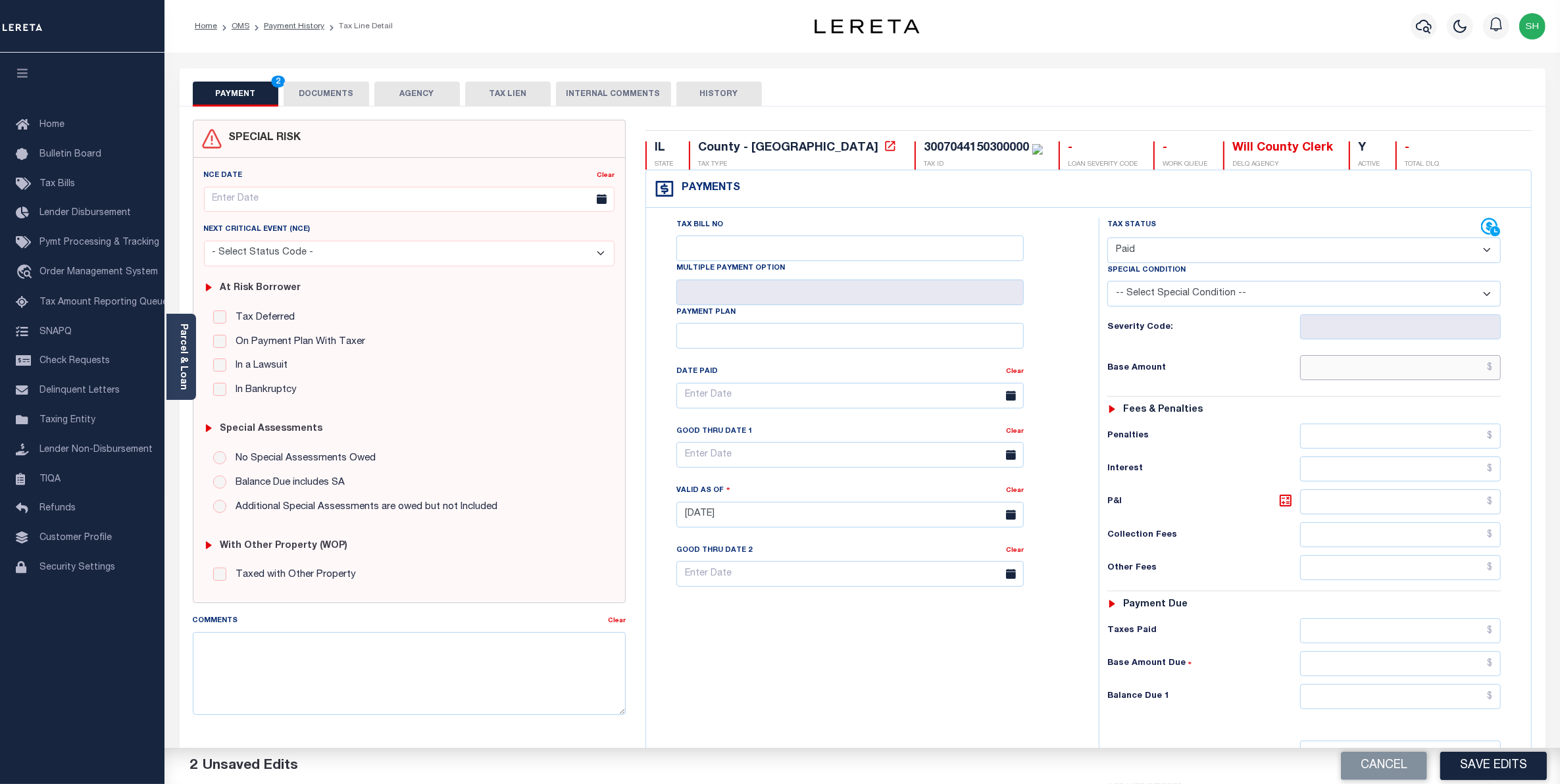
click at [1433, 368] on input "text" at bounding box center [1401, 368] width 202 height 25
type input "$0.00"
click at [1483, 704] on input "text" at bounding box center [1401, 697] width 202 height 25
type input "$0.00"
click at [1507, 761] on button "Save Edits" at bounding box center [1494, 766] width 107 height 28
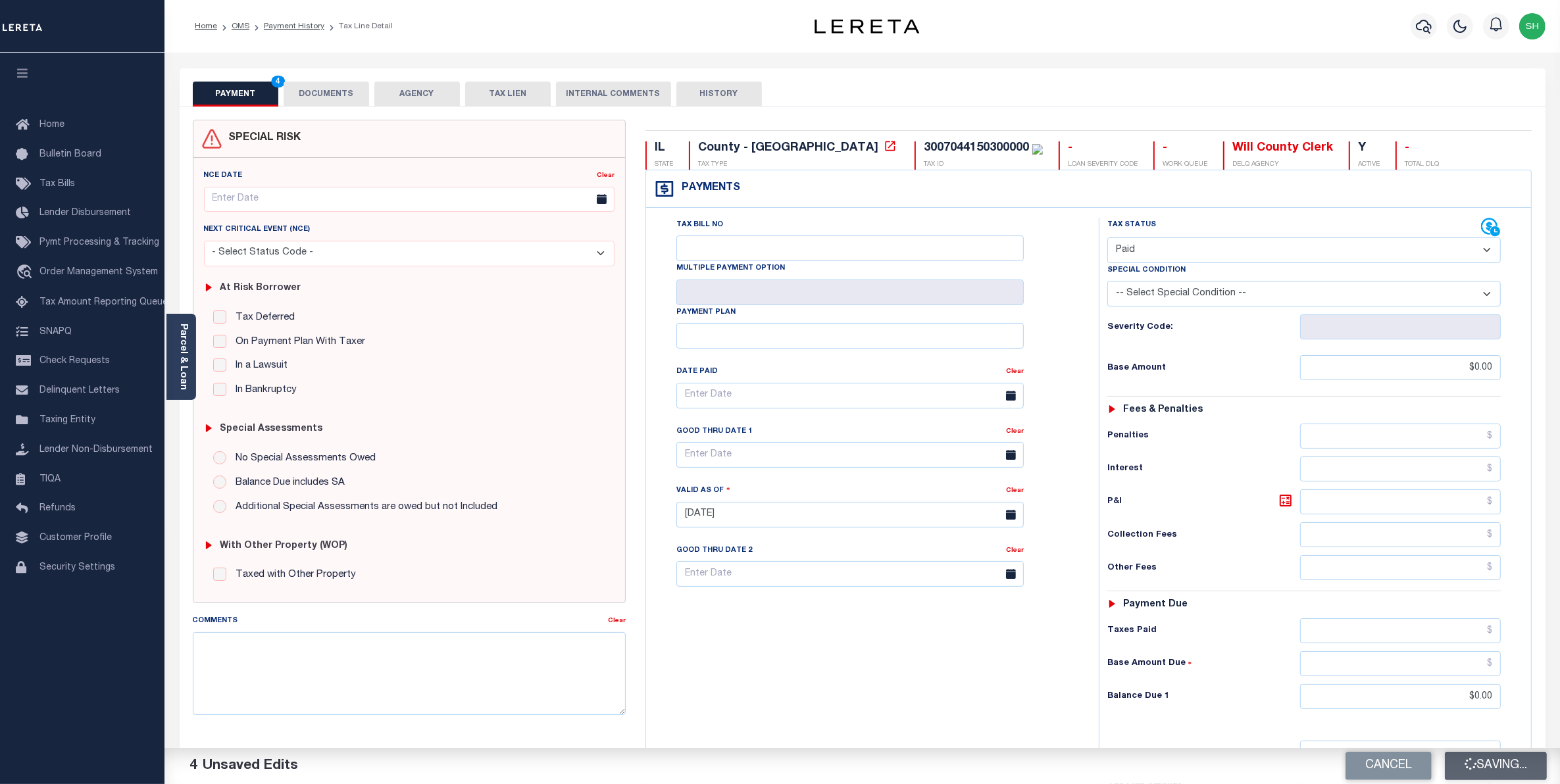
checkbox input "false"
type input "$0"
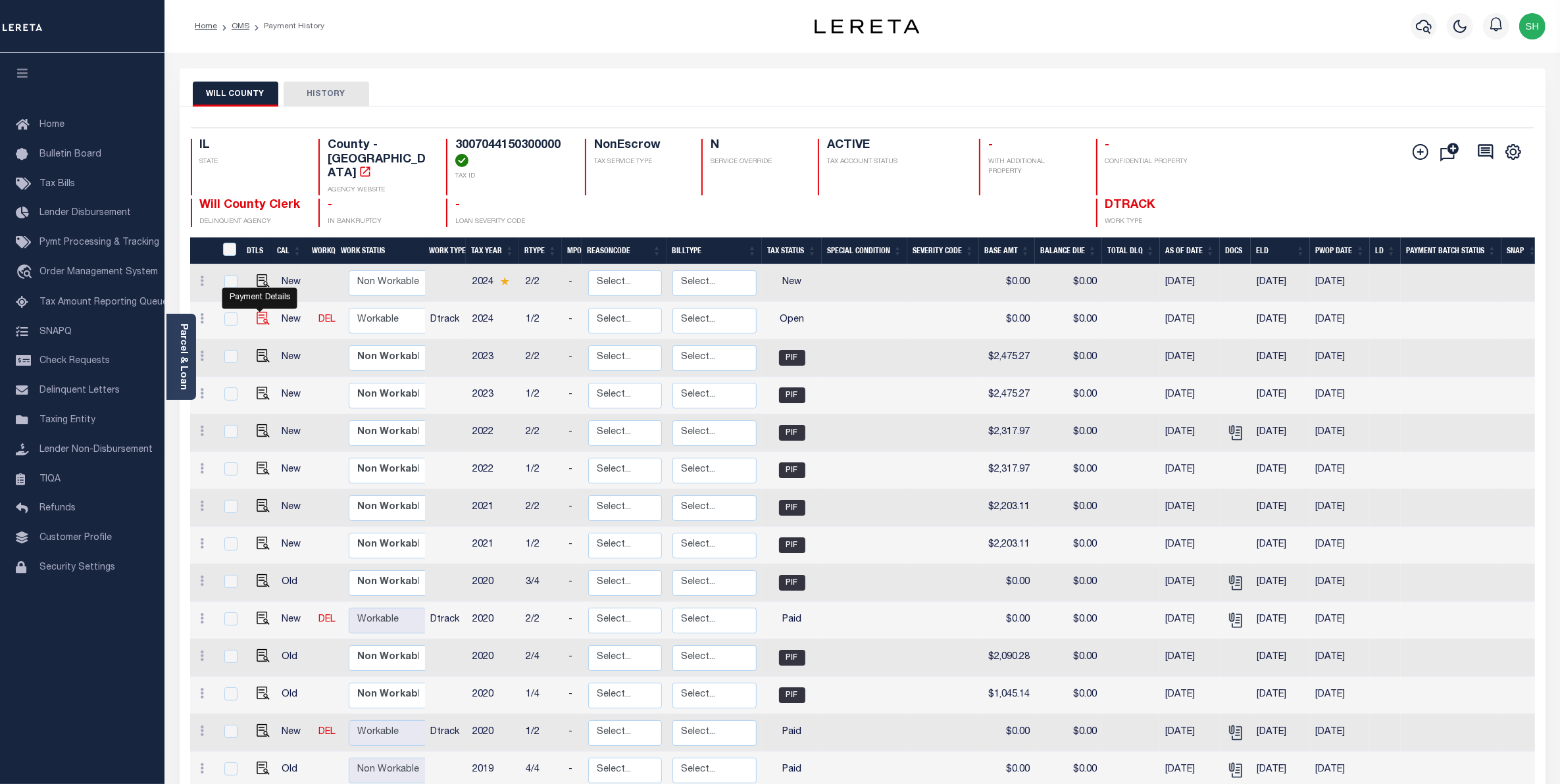
click at [264, 312] on img "" at bounding box center [263, 319] width 13 height 13
checkbox input "true"
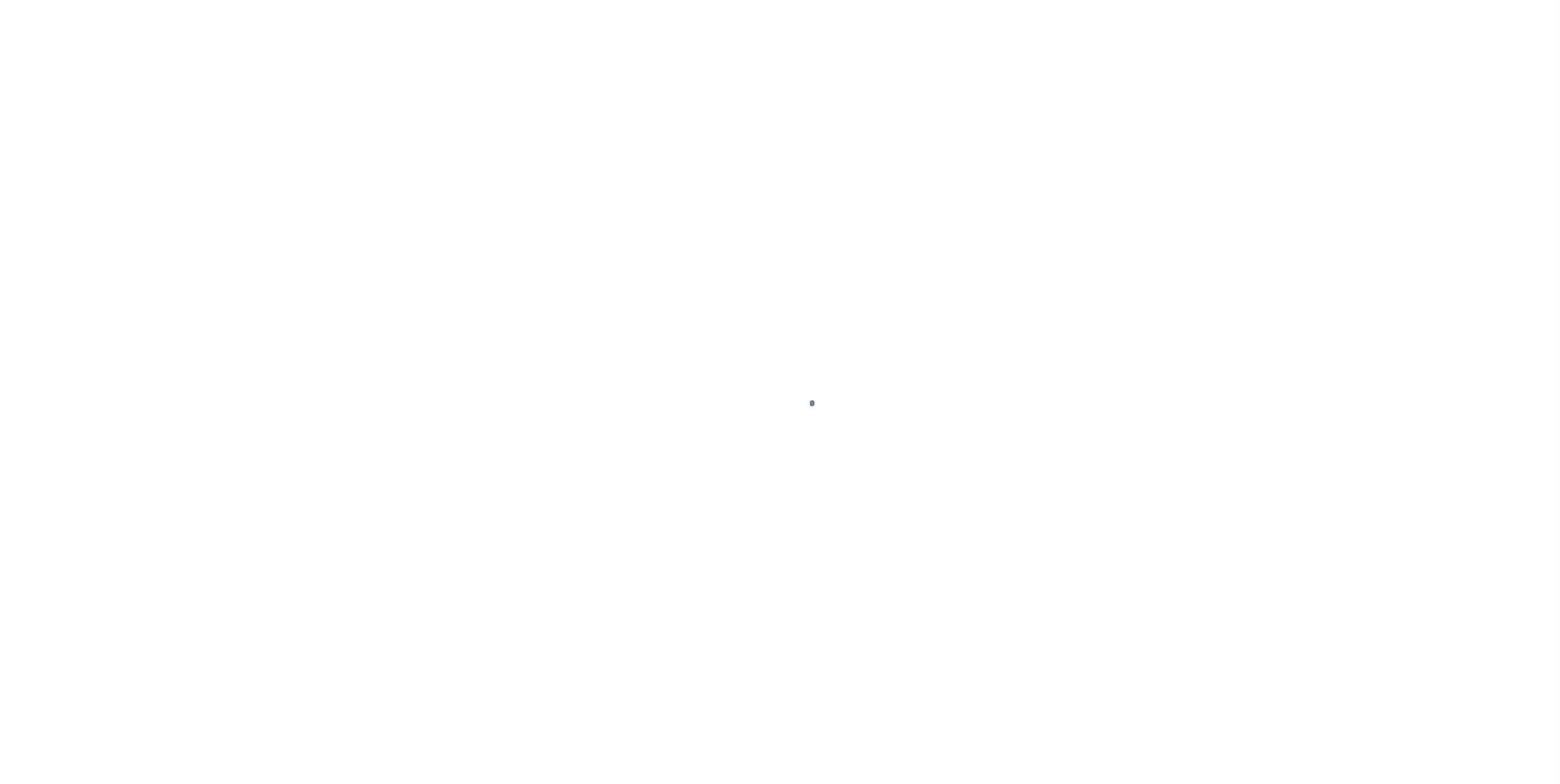
select select "OP2"
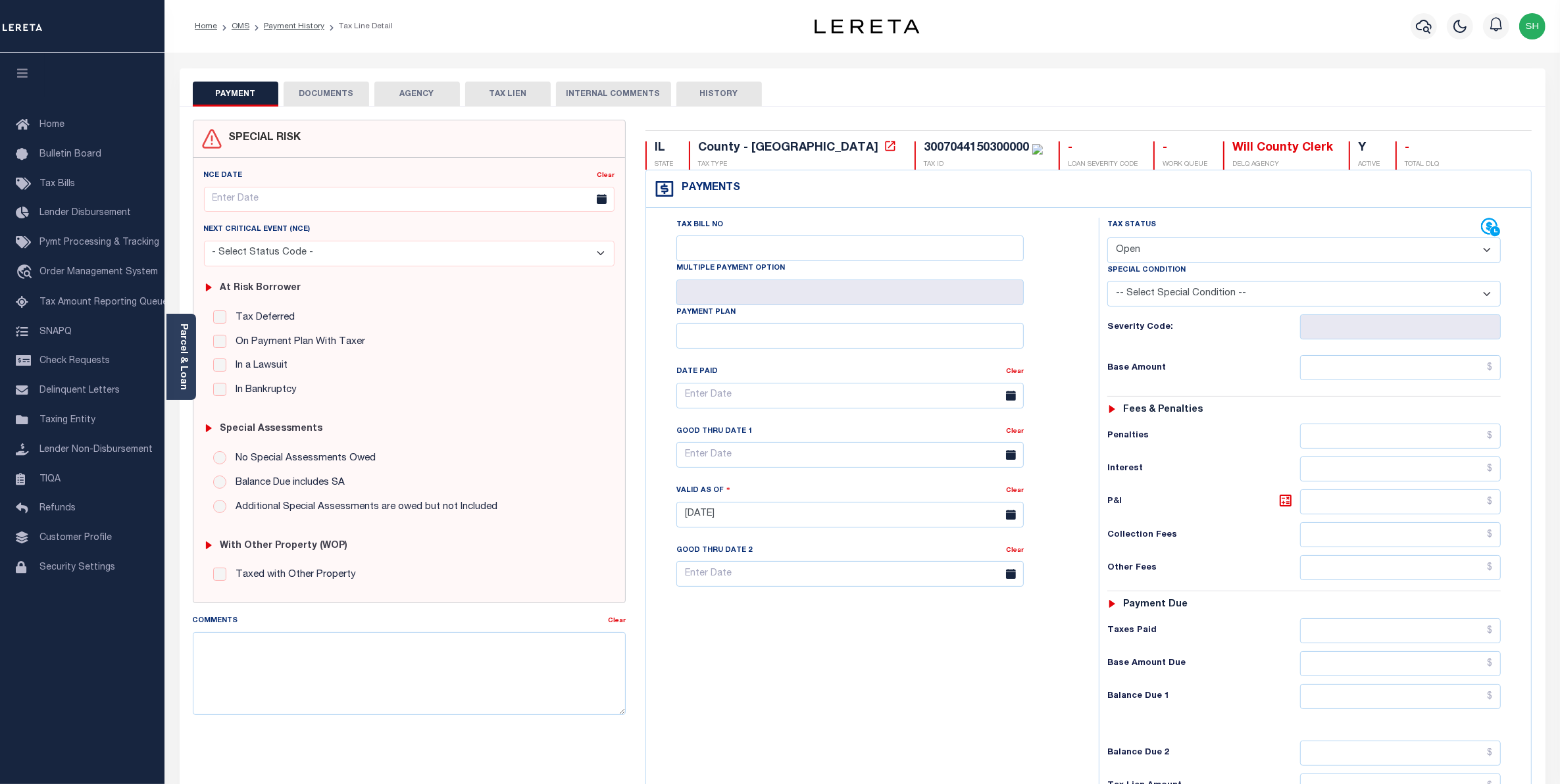
click at [310, 99] on button "DOCUMENTS" at bounding box center [326, 94] width 85 height 25
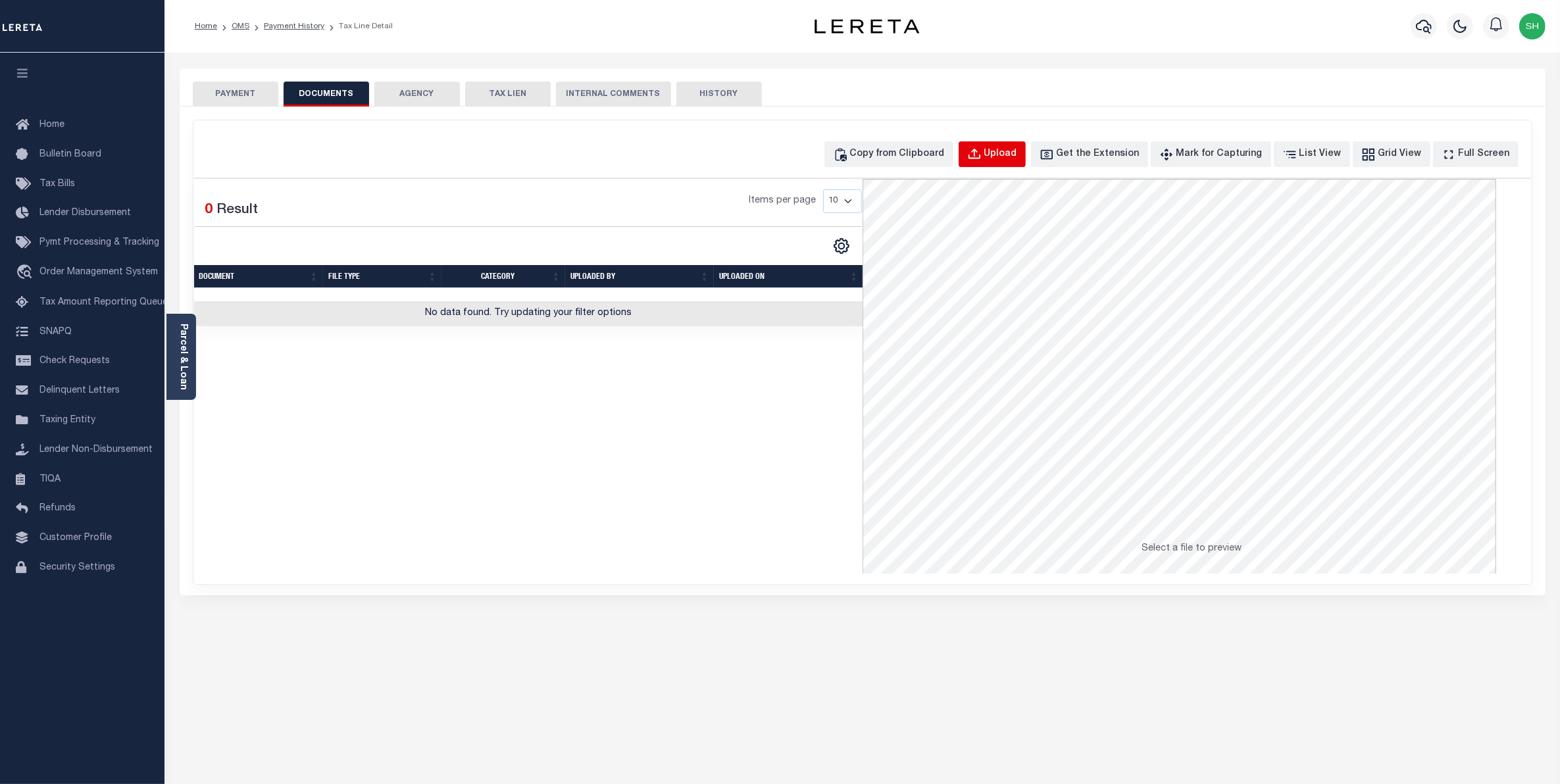
click at [1014, 156] on div "Upload" at bounding box center [1000, 155] width 33 height 15
select select "POP"
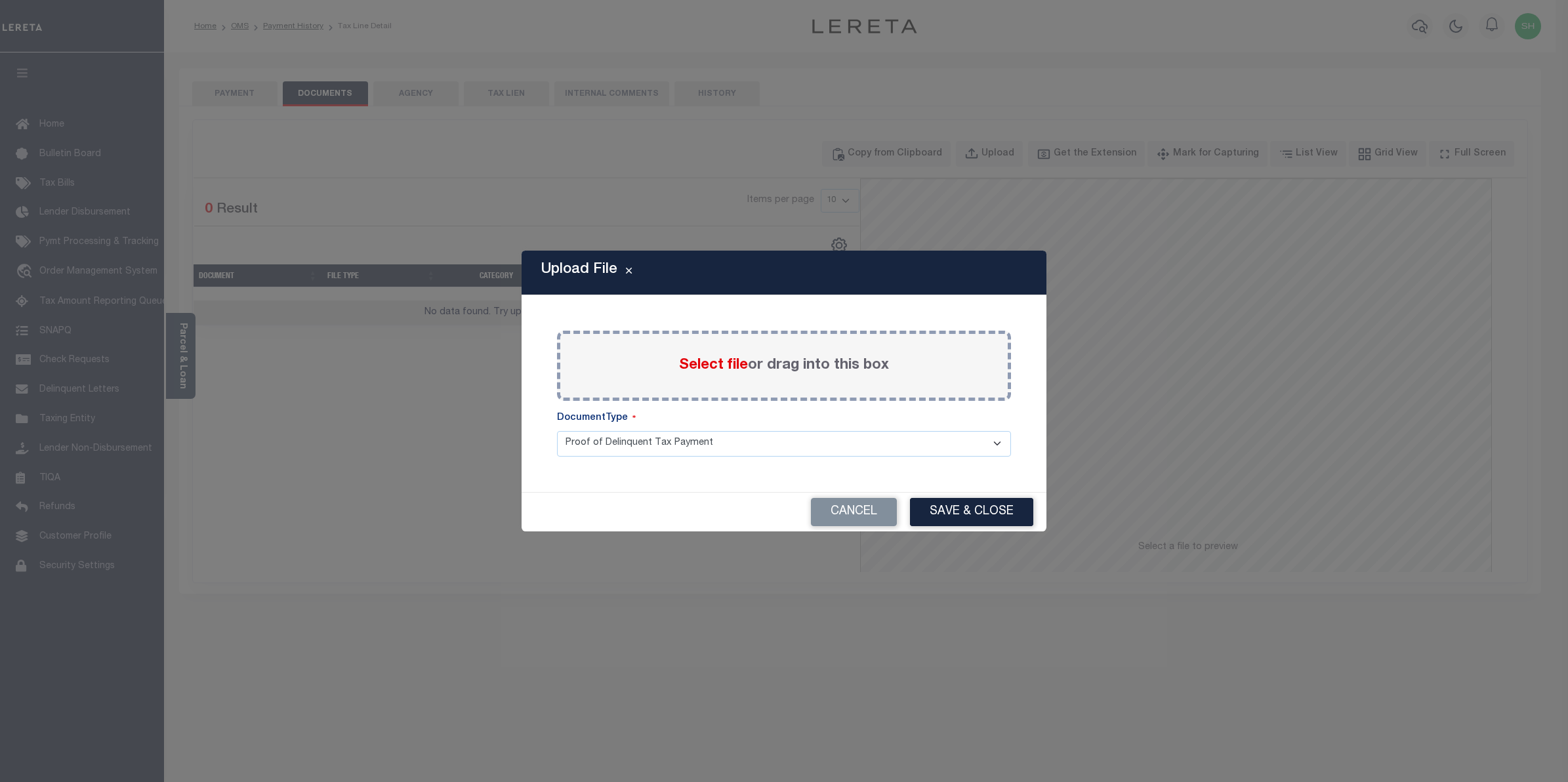
click at [722, 367] on span "Select file" at bounding box center [713, 366] width 69 height 15
click at [0, 0] on input "Select file or drag into this box" at bounding box center [0, 0] width 0 height 0
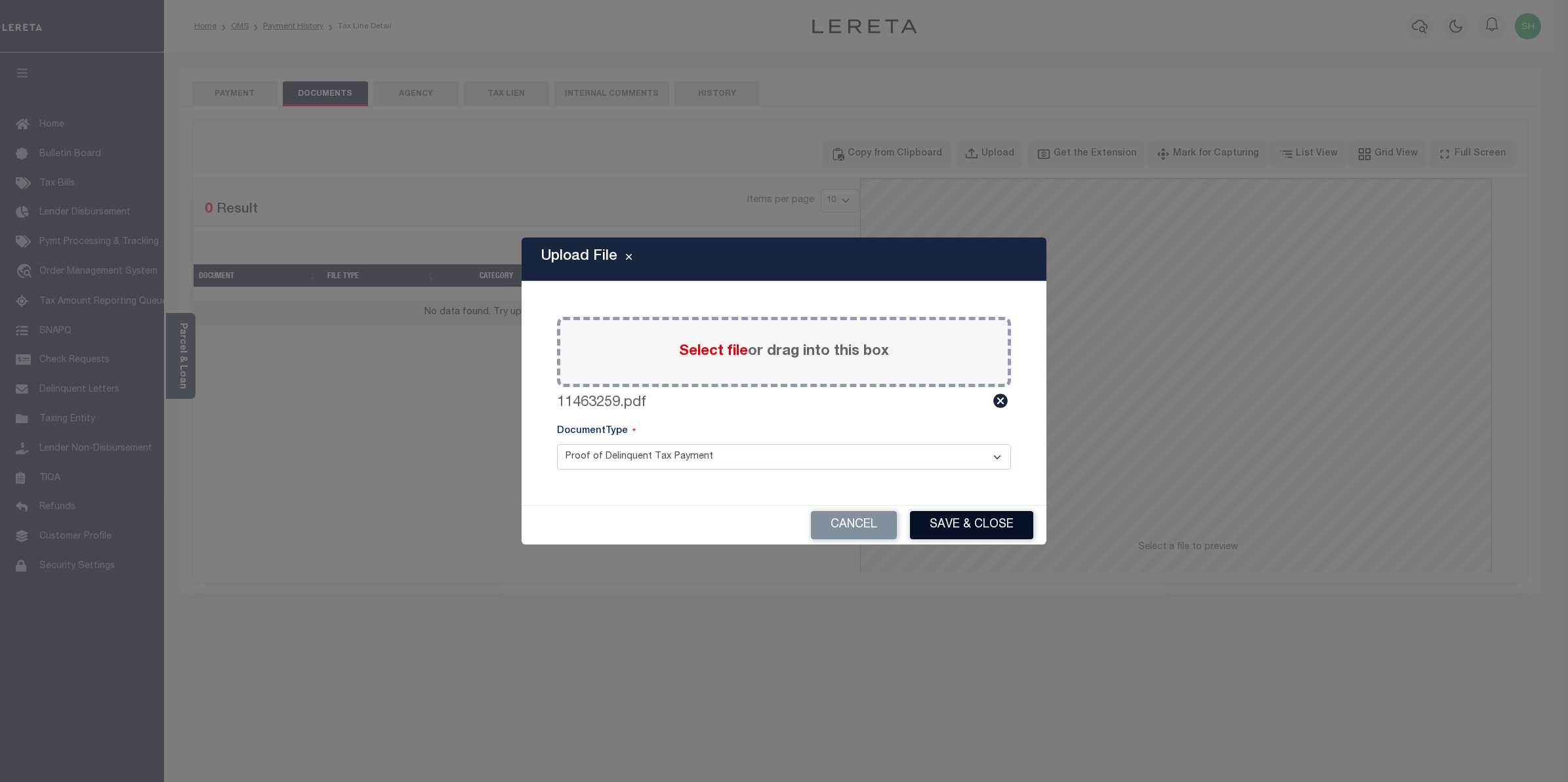
click at [961, 515] on button "Save & Close" at bounding box center [971, 525] width 123 height 28
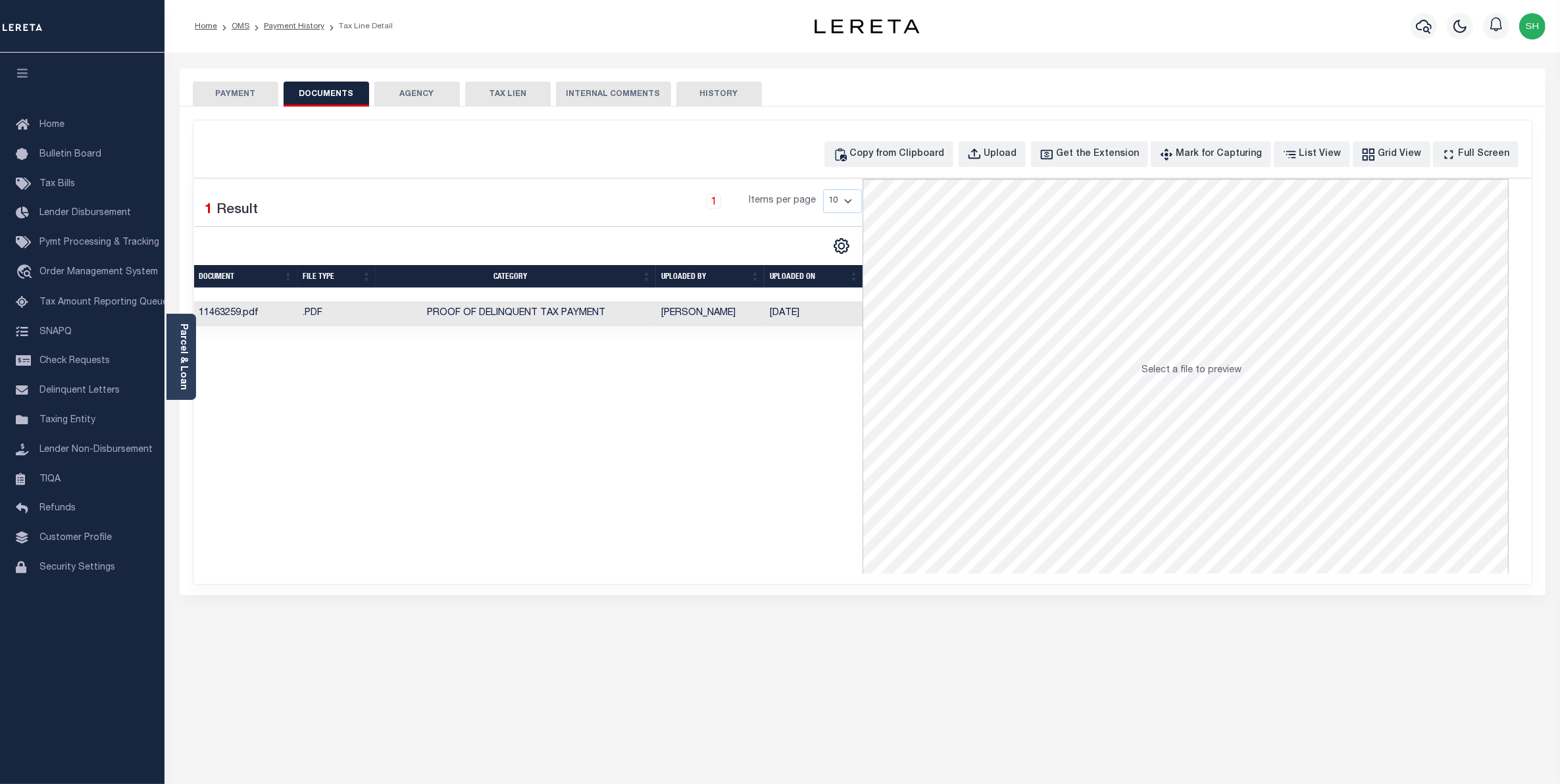
click at [231, 91] on button "PAYMENT" at bounding box center [235, 94] width 85 height 25
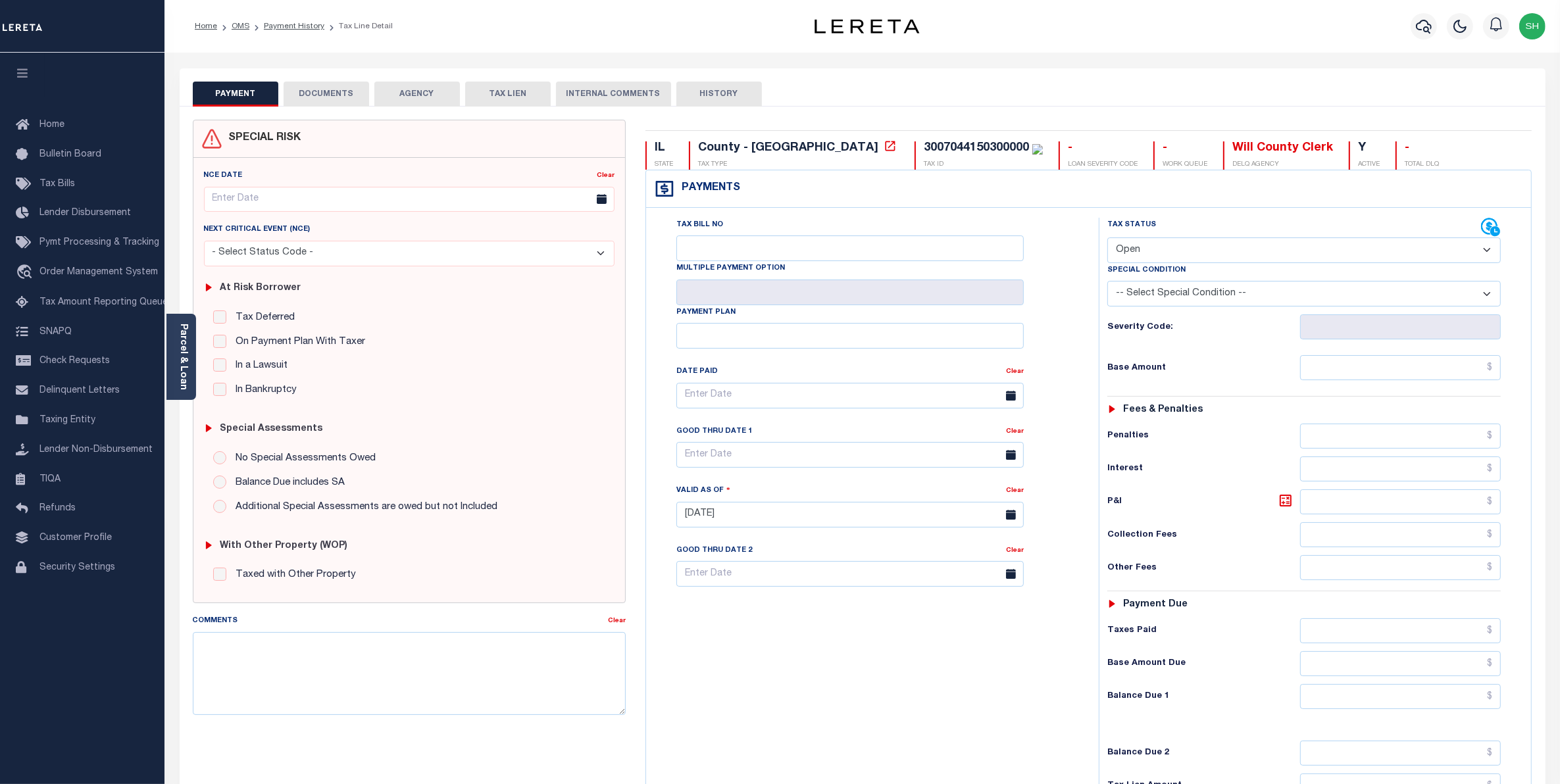
click at [1489, 252] on select "- Select Status Code - Open Due/Unpaid Paid Incomplete No Tax Due Internal Refu…" at bounding box center [1304, 250] width 394 height 26
select select "PYD"
click at [1108, 239] on select "- Select Status Code - Open Due/Unpaid Paid Incomplete No Tax Due Internal Refu…" at bounding box center [1304, 250] width 394 height 26
type input "[DATE]"
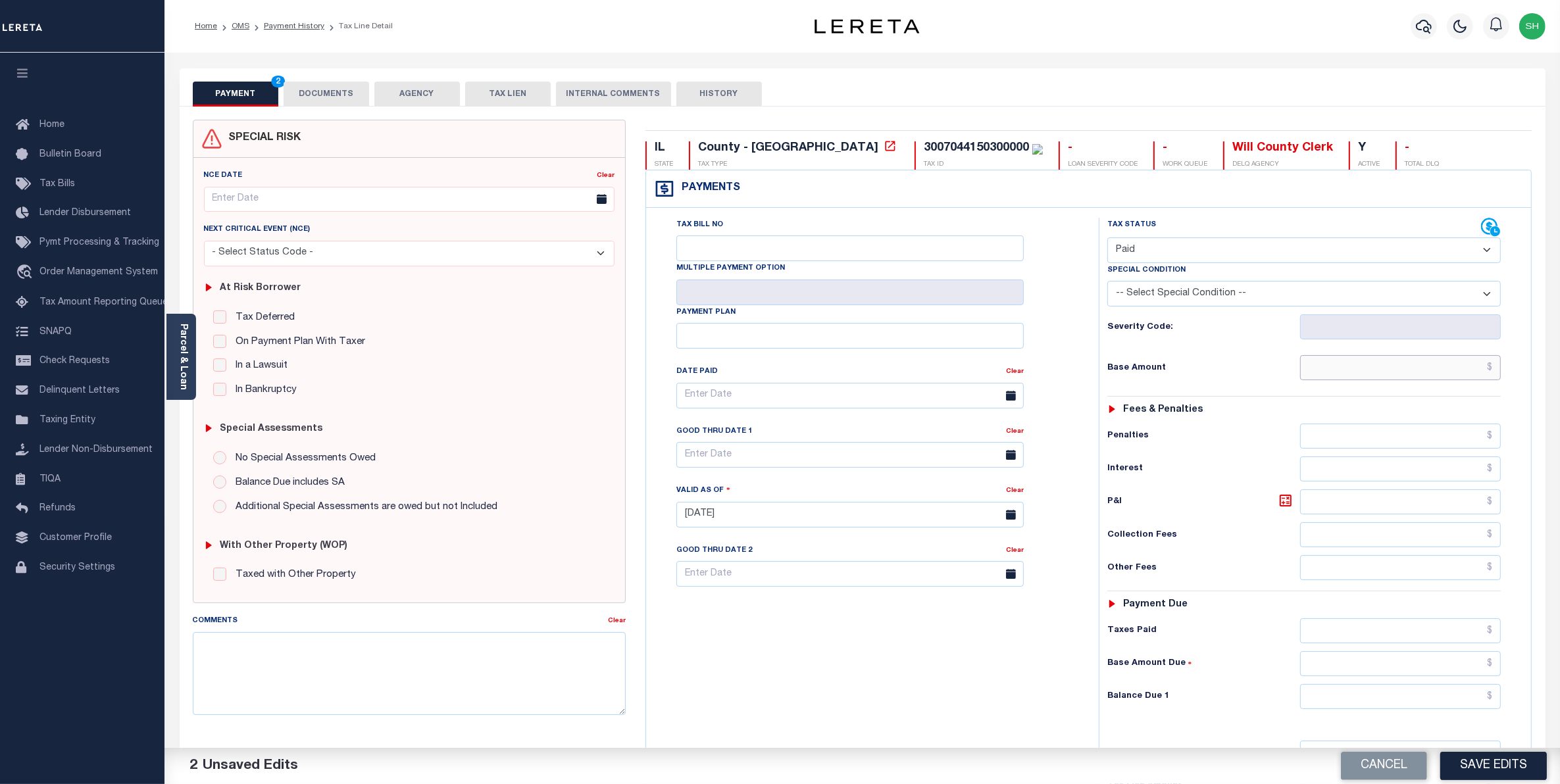
click at [1418, 373] on input "text" at bounding box center [1401, 368] width 202 height 25
type input "$2,615.76"
click at [1420, 709] on input "text" at bounding box center [1401, 697] width 202 height 25
type input "$0.00"
click at [1510, 774] on button "Save Edits" at bounding box center [1494, 766] width 107 height 28
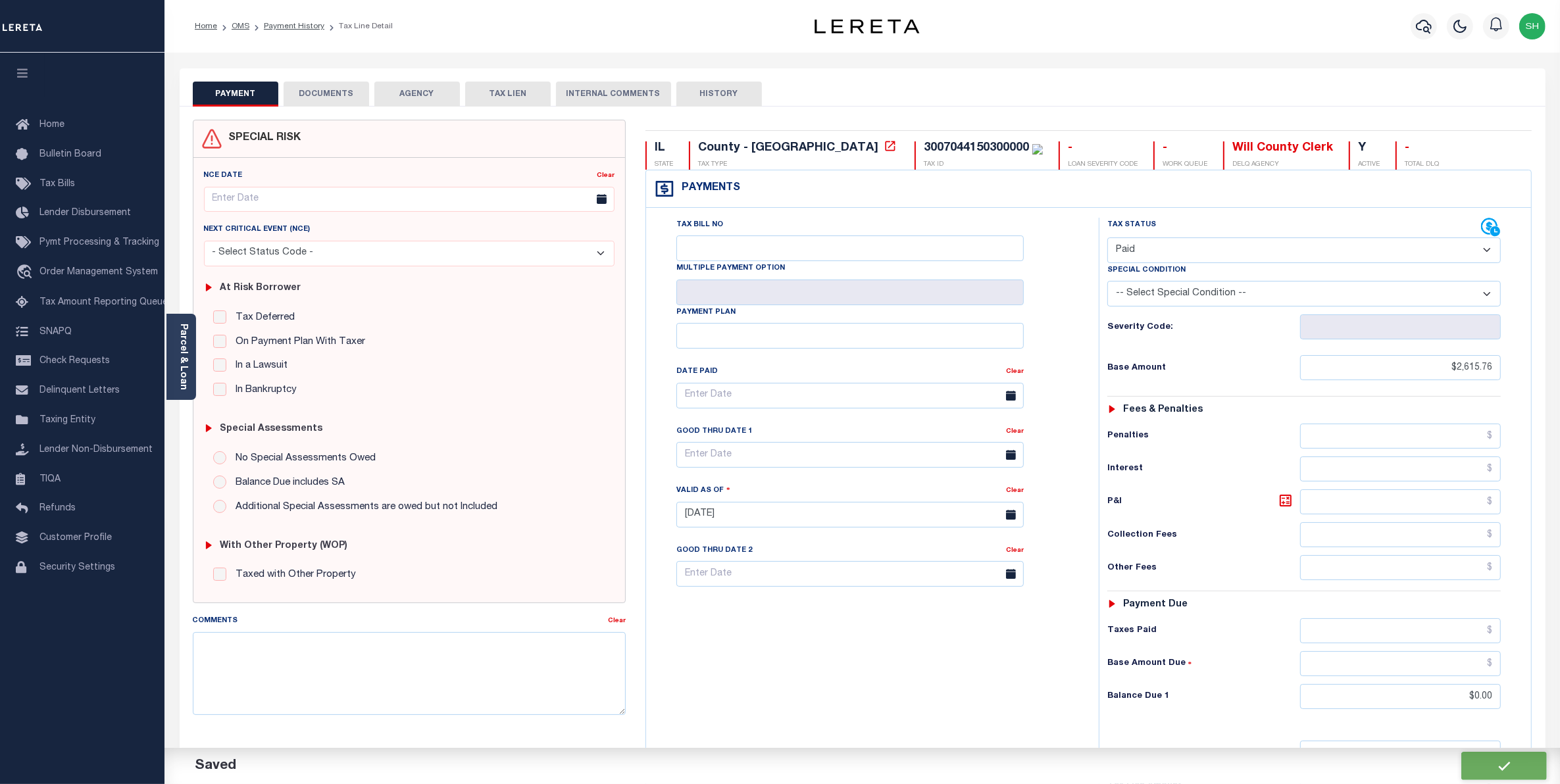
checkbox input "false"
type input "$2,615.76"
type input "$0"
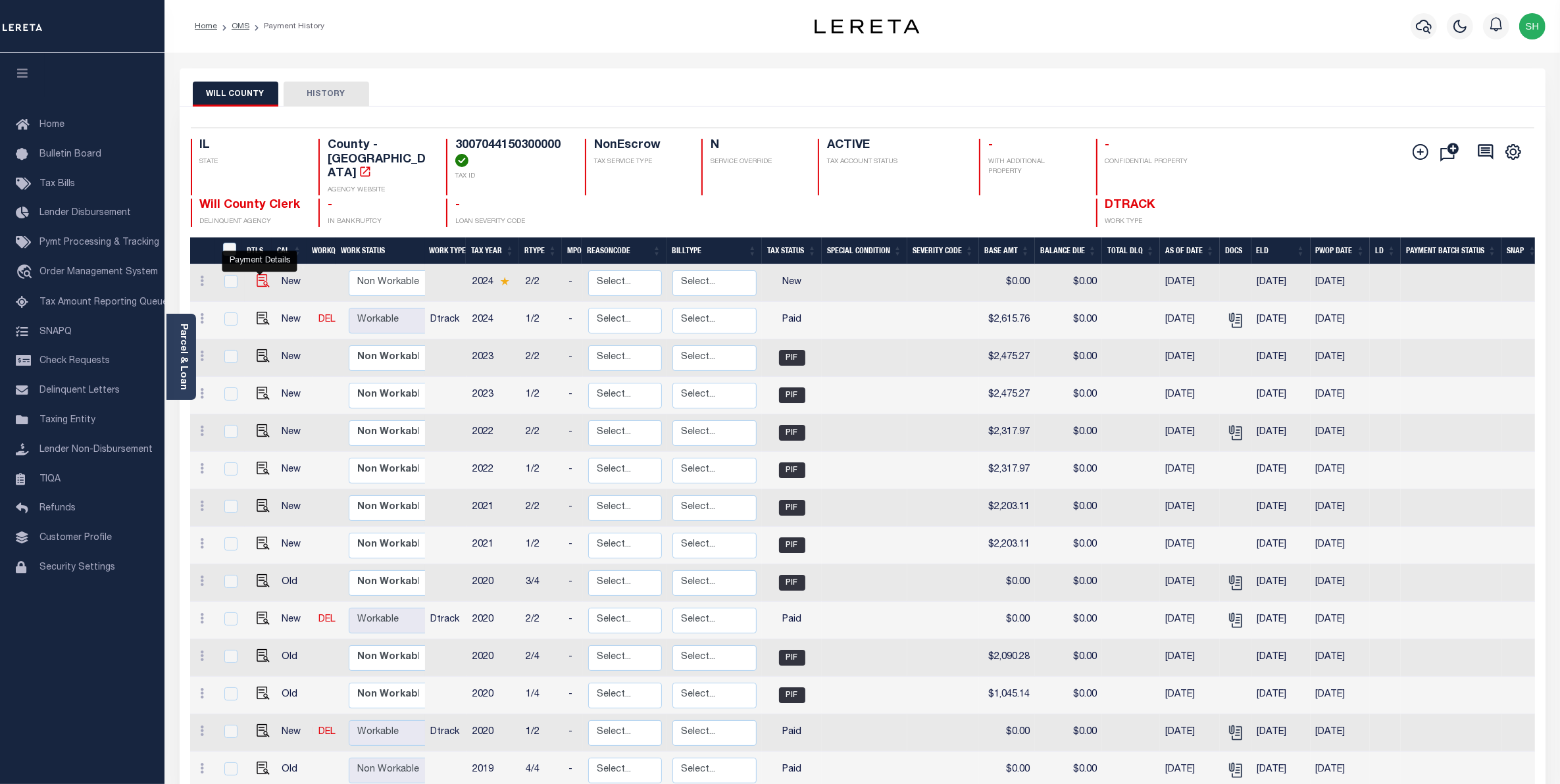
click at [257, 275] on img "" at bounding box center [263, 281] width 13 height 13
checkbox input "true"
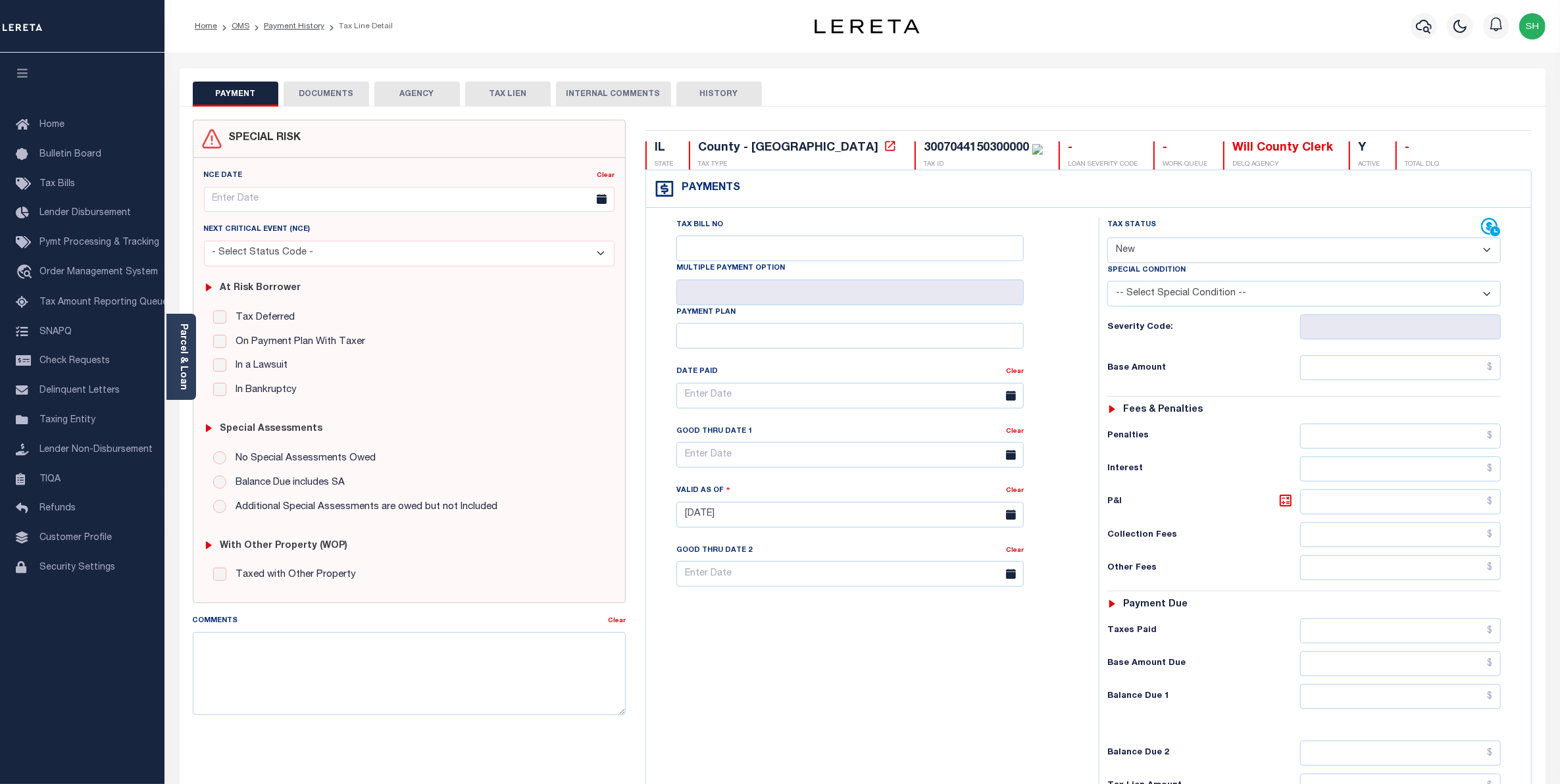
click at [349, 94] on button "DOCUMENTS" at bounding box center [326, 94] width 85 height 25
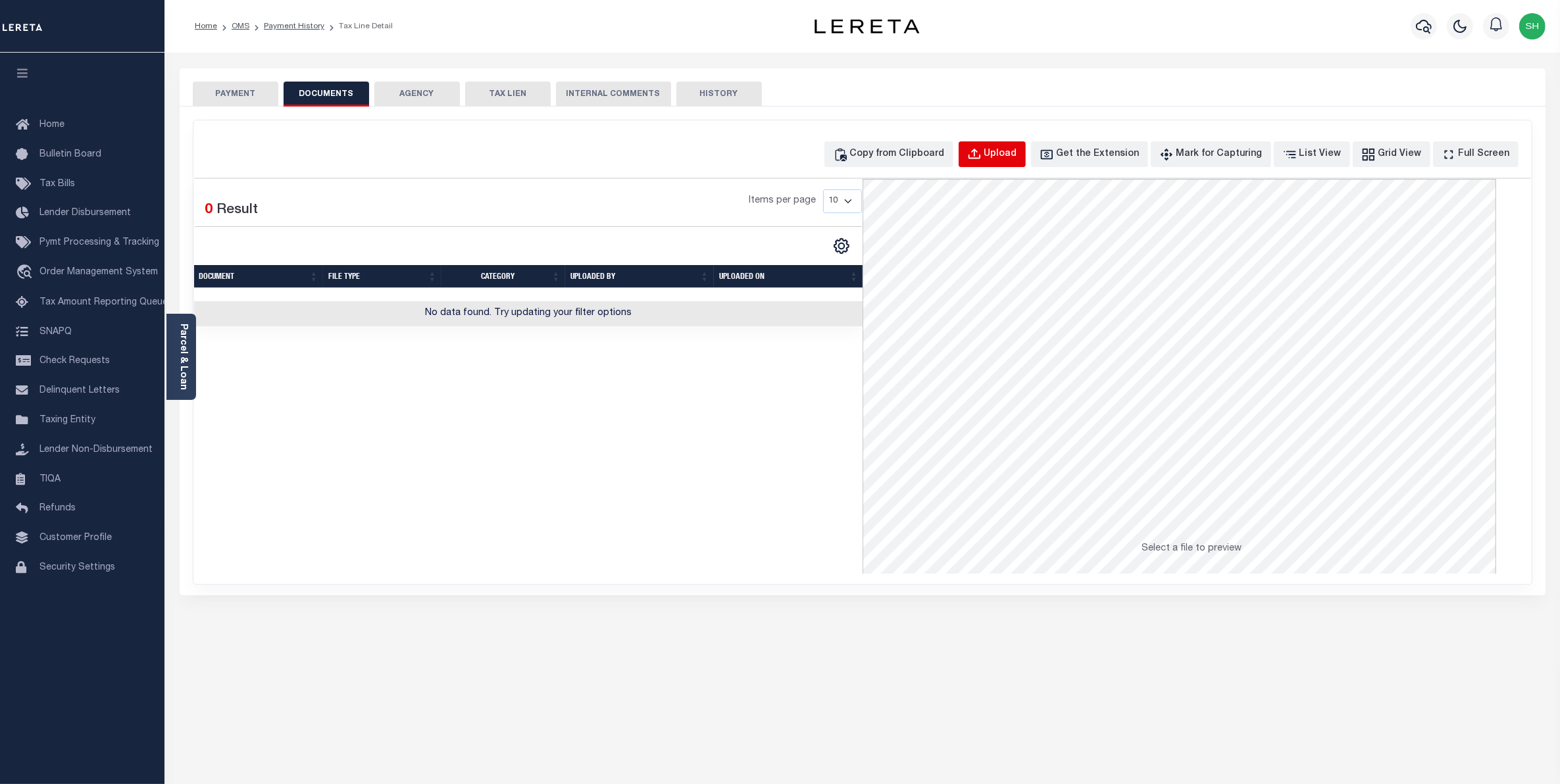
click at [1017, 152] on div "Upload" at bounding box center [1000, 155] width 33 height 15
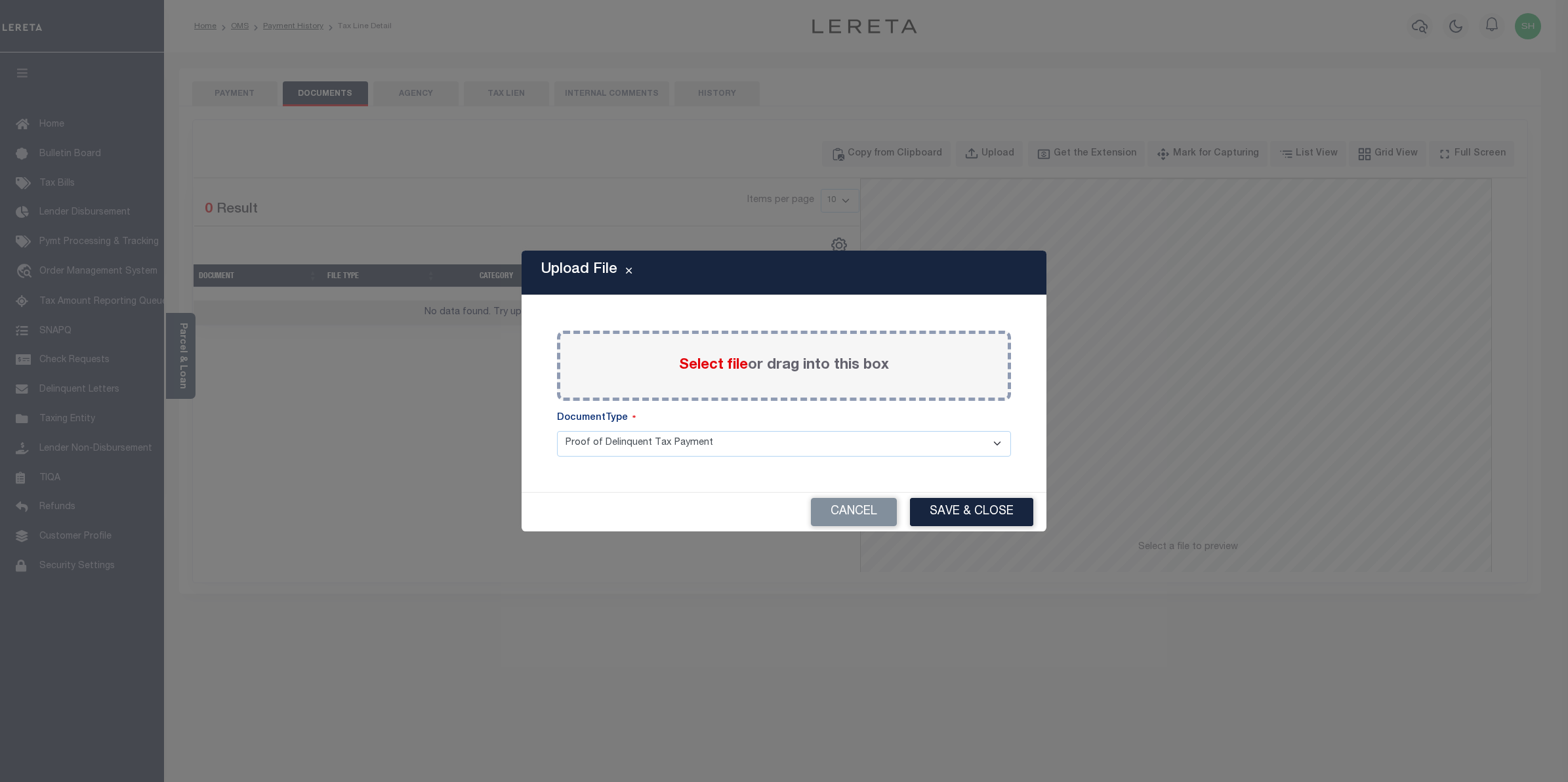
click at [702, 363] on span "Select file" at bounding box center [713, 366] width 69 height 15
click at [0, 0] on input "Select file or drag into this box" at bounding box center [0, 0] width 0 height 0
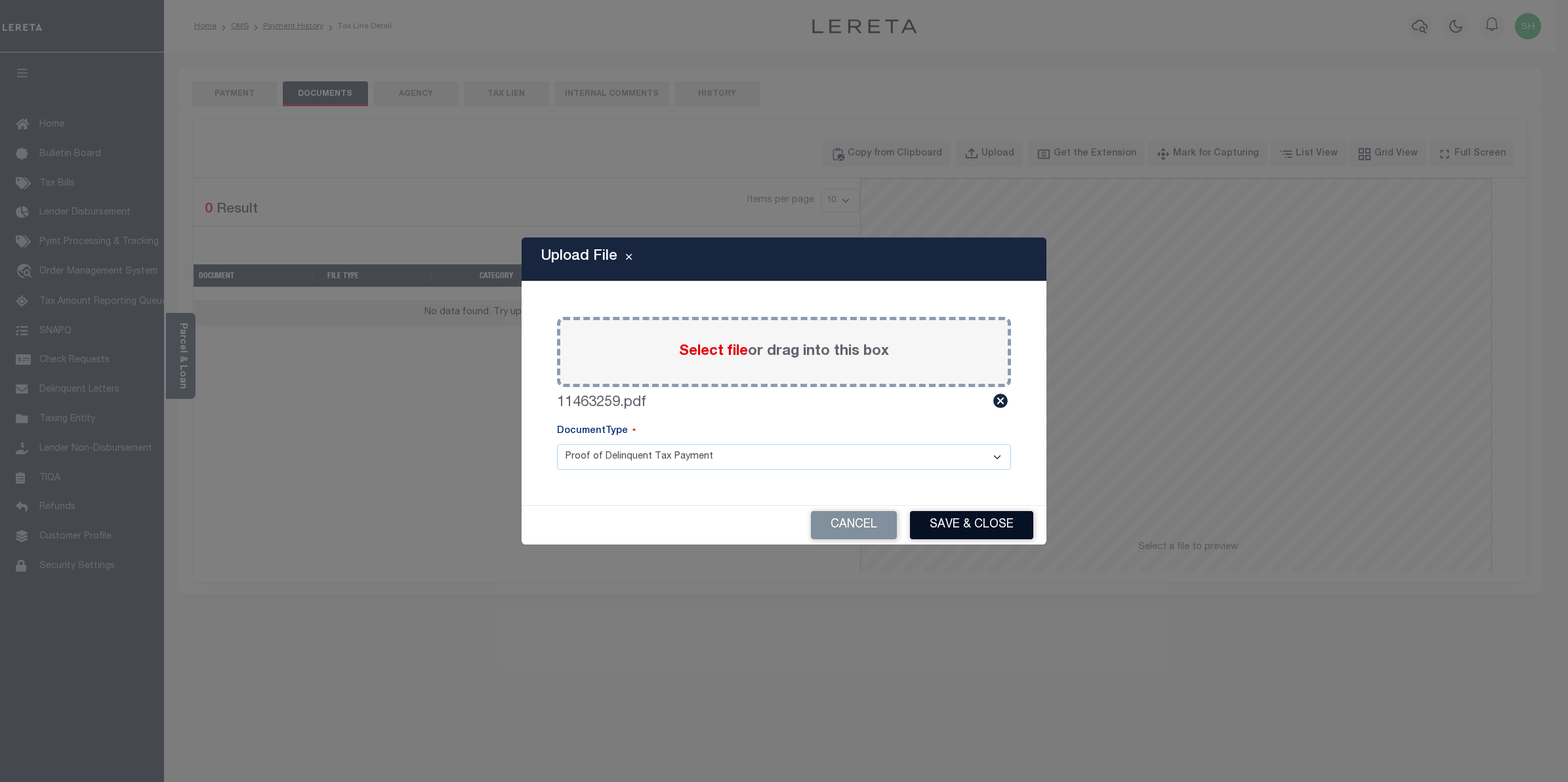
click at [939, 523] on button "Save & Close" at bounding box center [971, 525] width 123 height 28
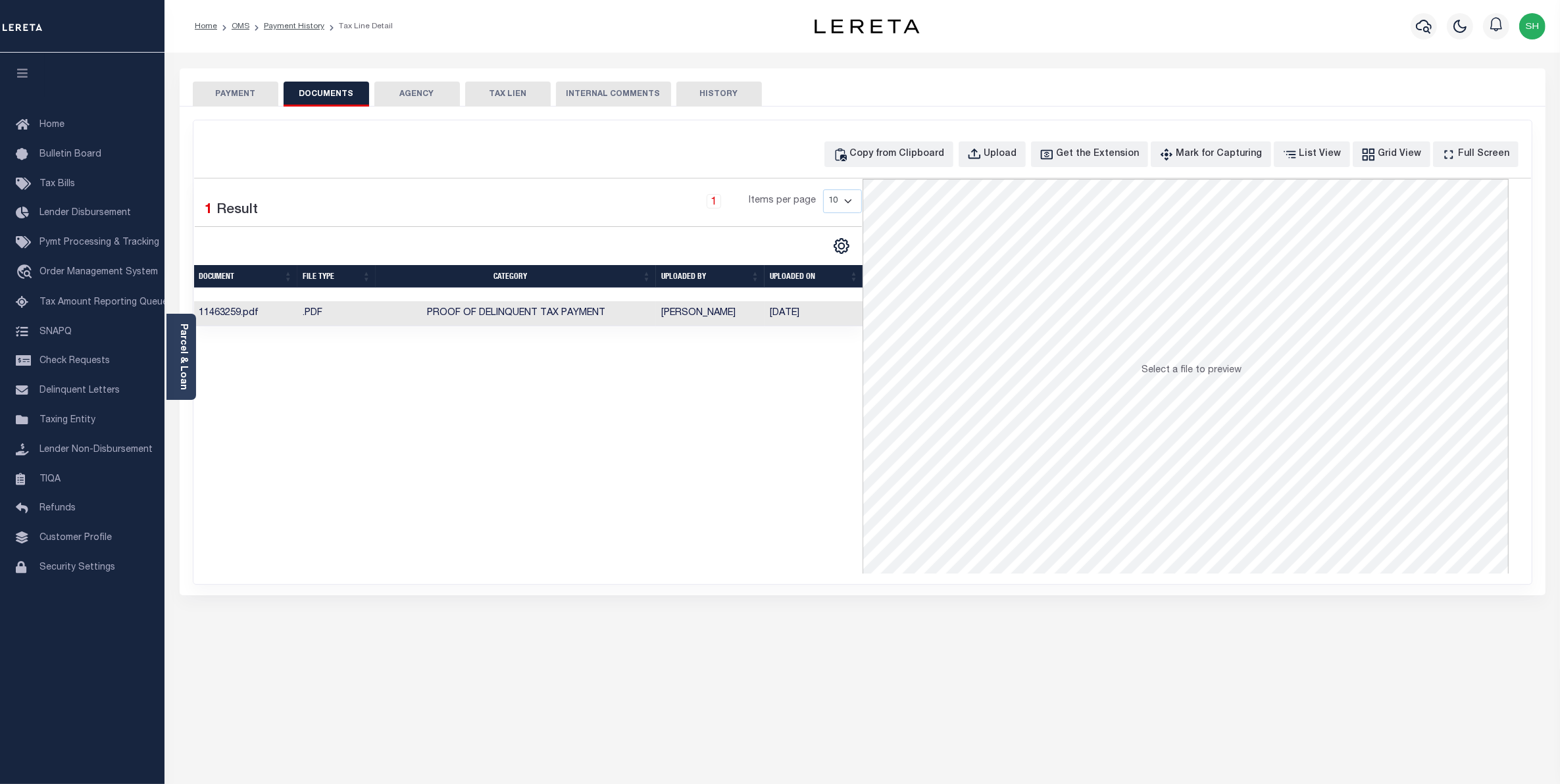
click at [258, 96] on button "PAYMENT" at bounding box center [235, 94] width 85 height 25
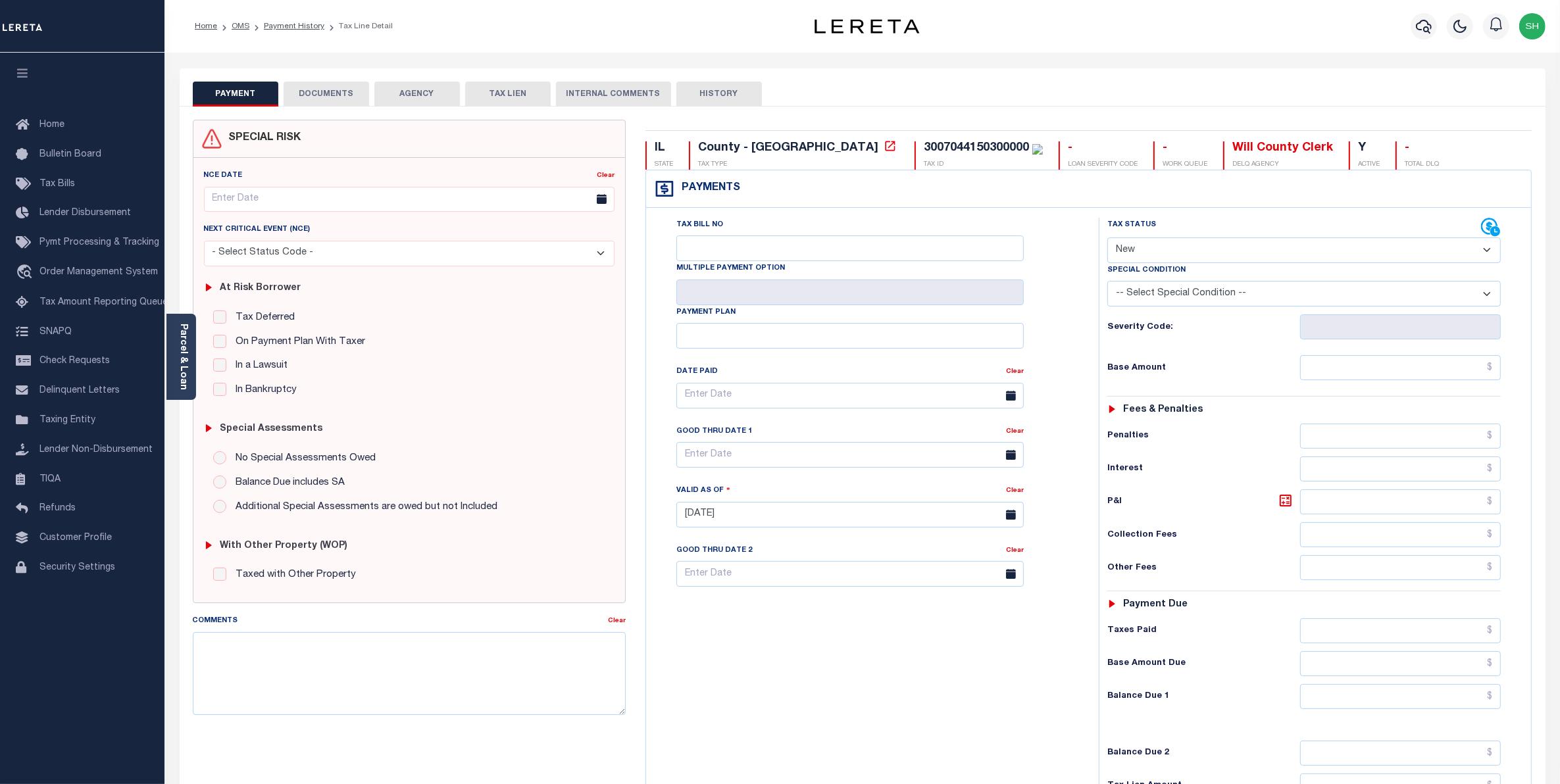
click at [1485, 254] on select "- Select Status Code - Open Due/Unpaid Paid Incomplete No Tax Due Internal Refu…" at bounding box center [1304, 250] width 394 height 26
select select "PYD"
click at [1108, 239] on select "- Select Status Code - Open Due/Unpaid Paid Incomplete No Tax Due Internal Refu…" at bounding box center [1304, 250] width 394 height 26
type input "[DATE]"
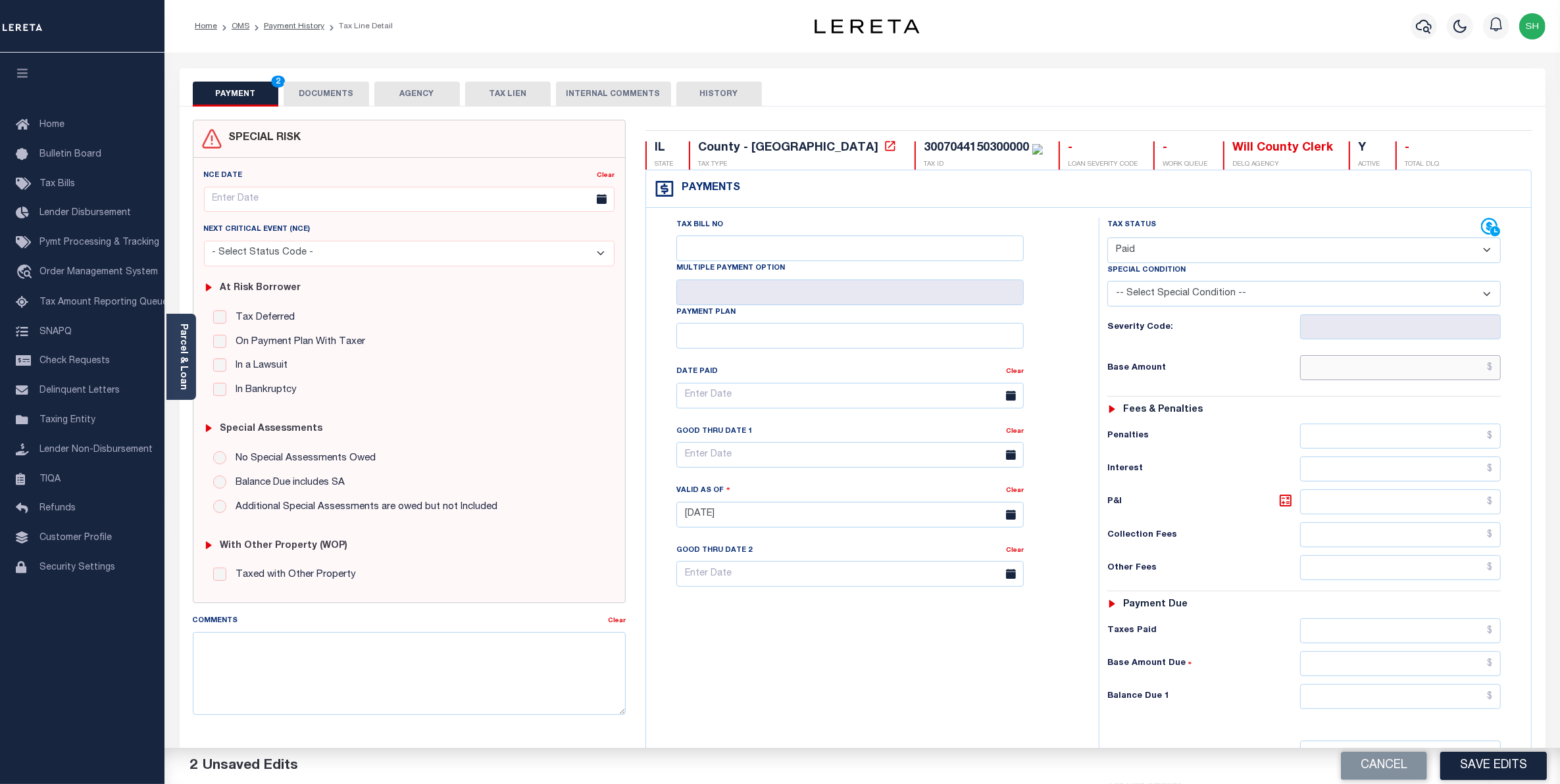
click at [1462, 370] on input "text" at bounding box center [1401, 368] width 202 height 25
type input "$2,615.76"
type input "$0.00"
click at [1462, 767] on button "Save Edits" at bounding box center [1494, 766] width 107 height 28
checkbox input "false"
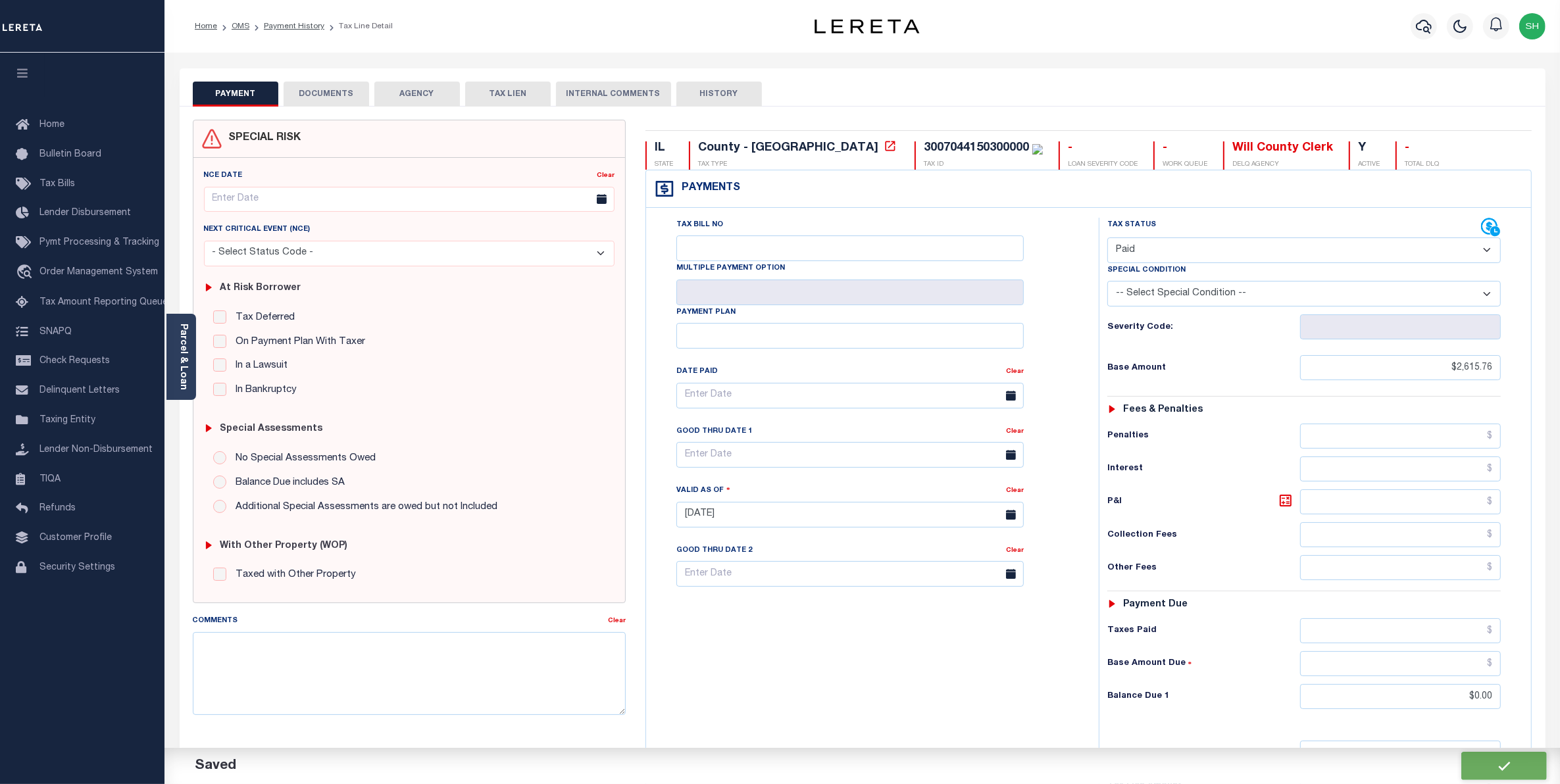
type input "$2,615.76"
type input "$0"
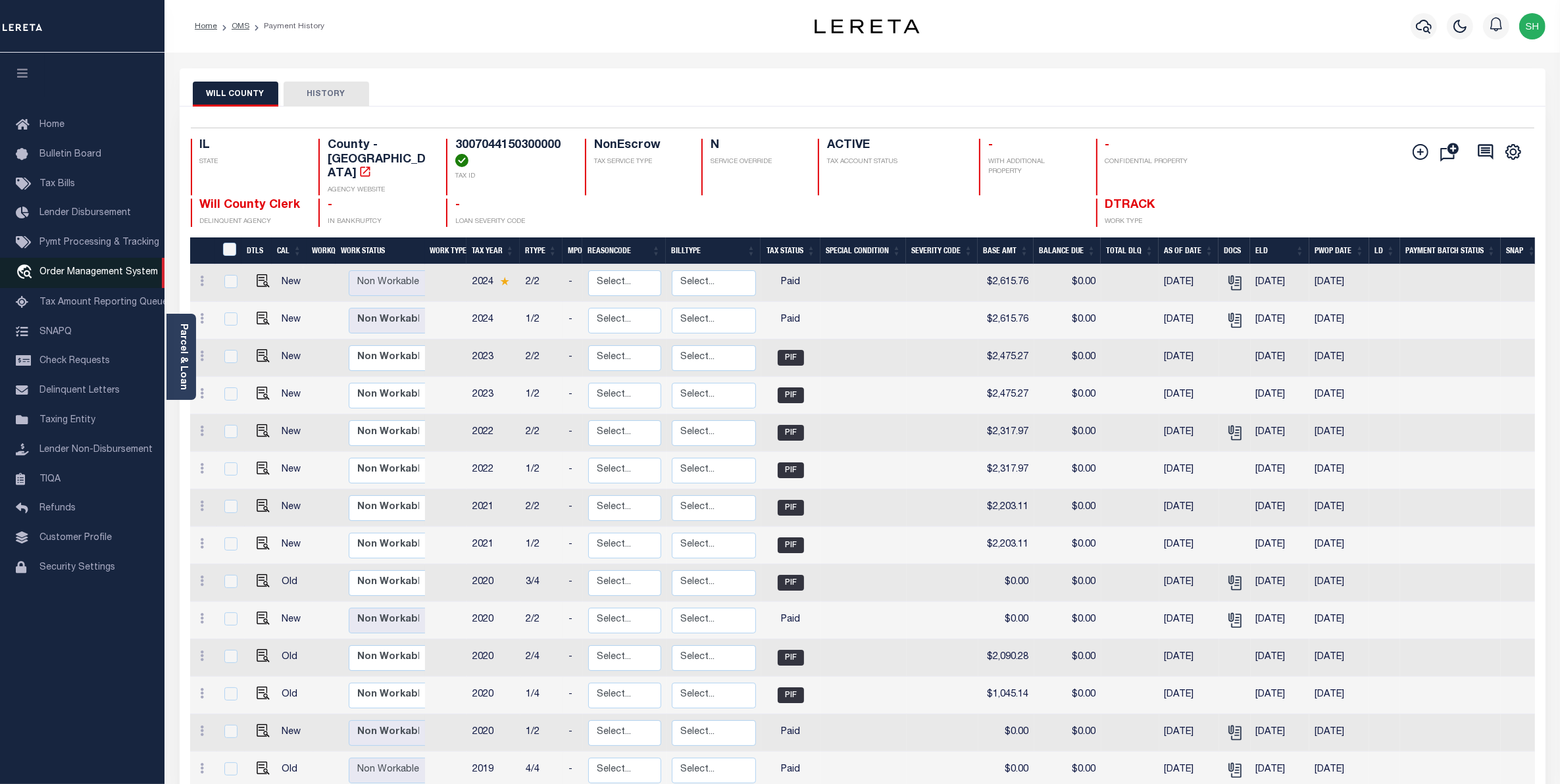
click at [83, 273] on span "Order Management System" at bounding box center [99, 273] width 118 height 9
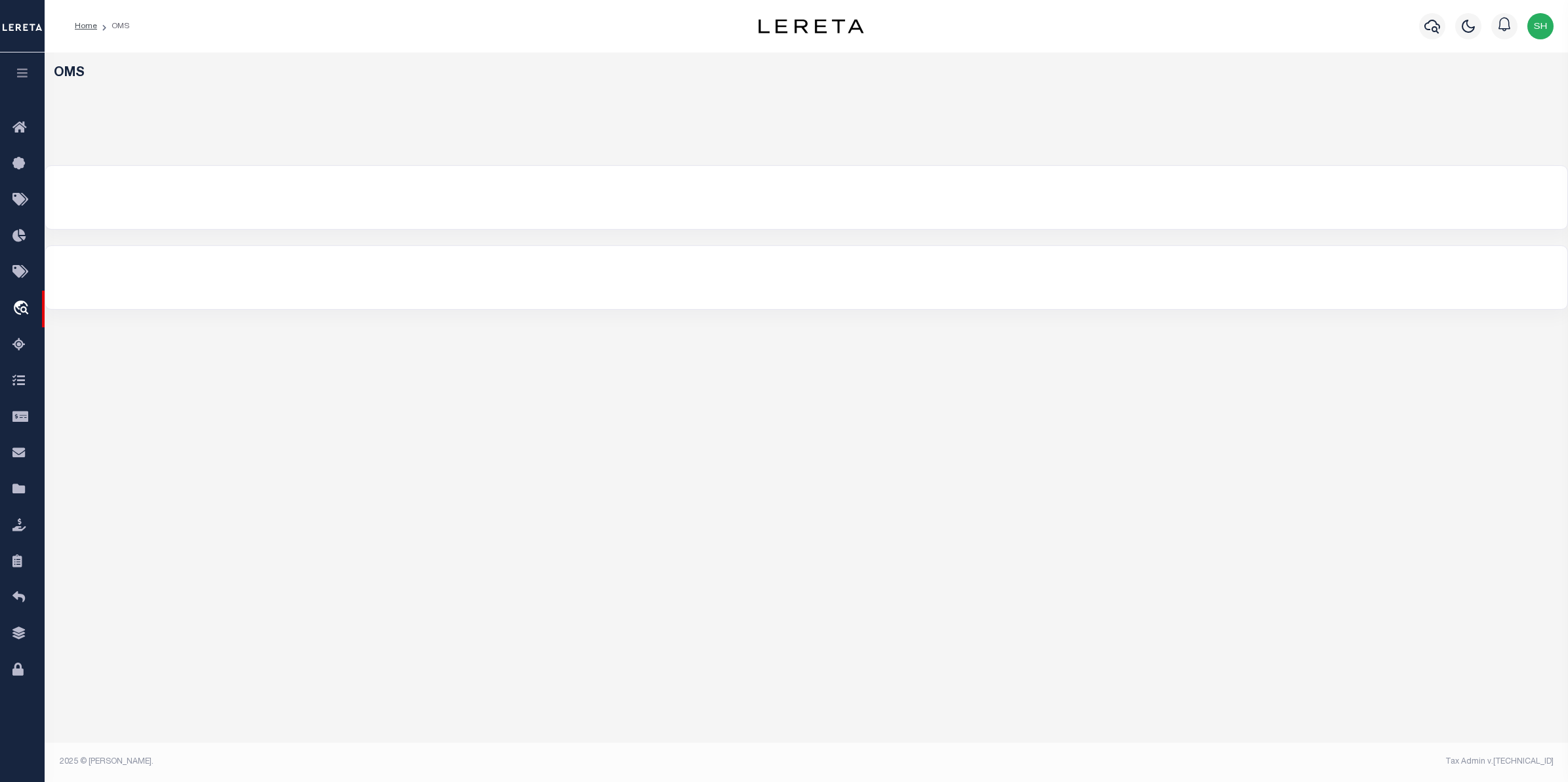
select select "200"
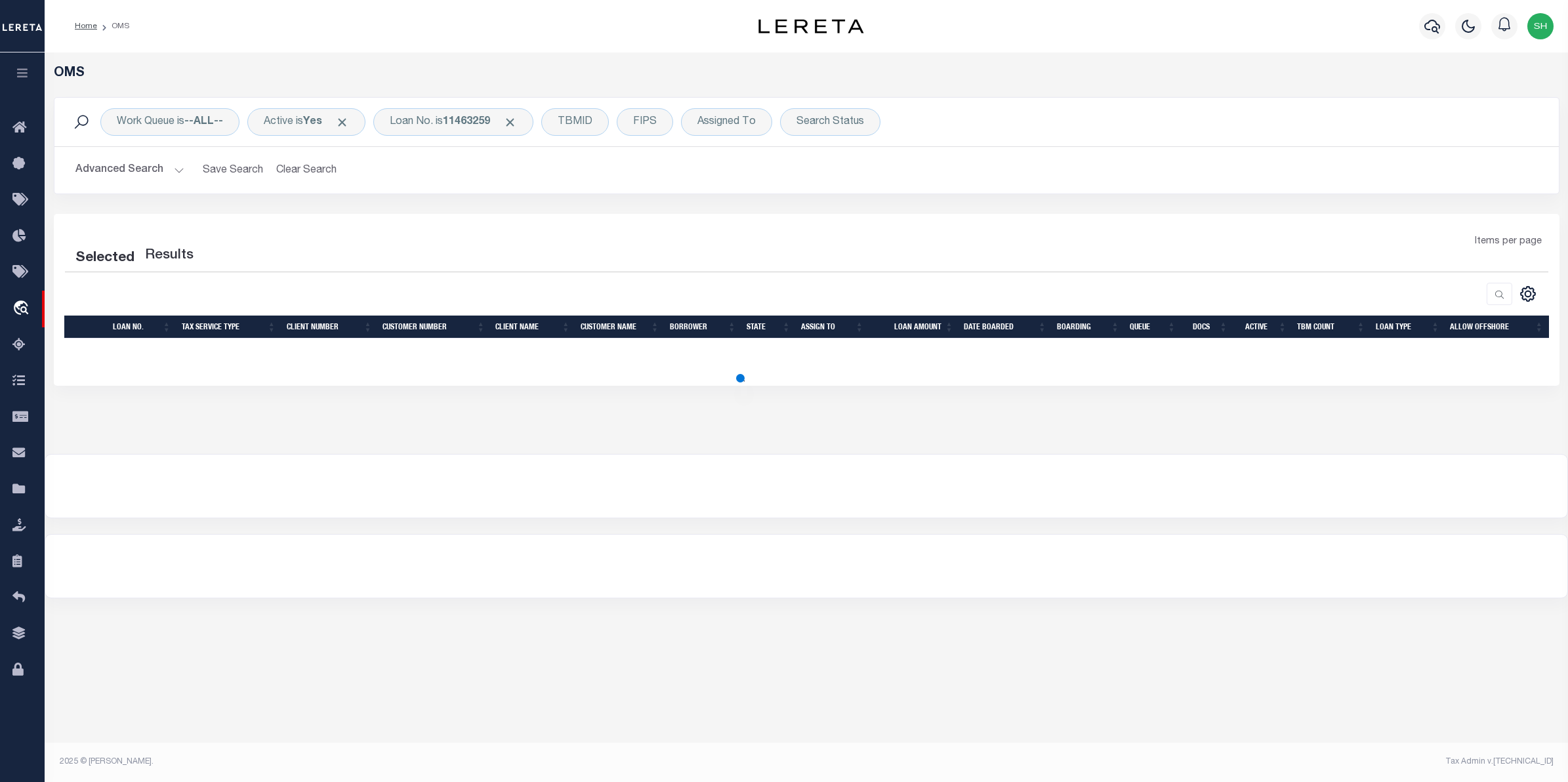
select select "200"
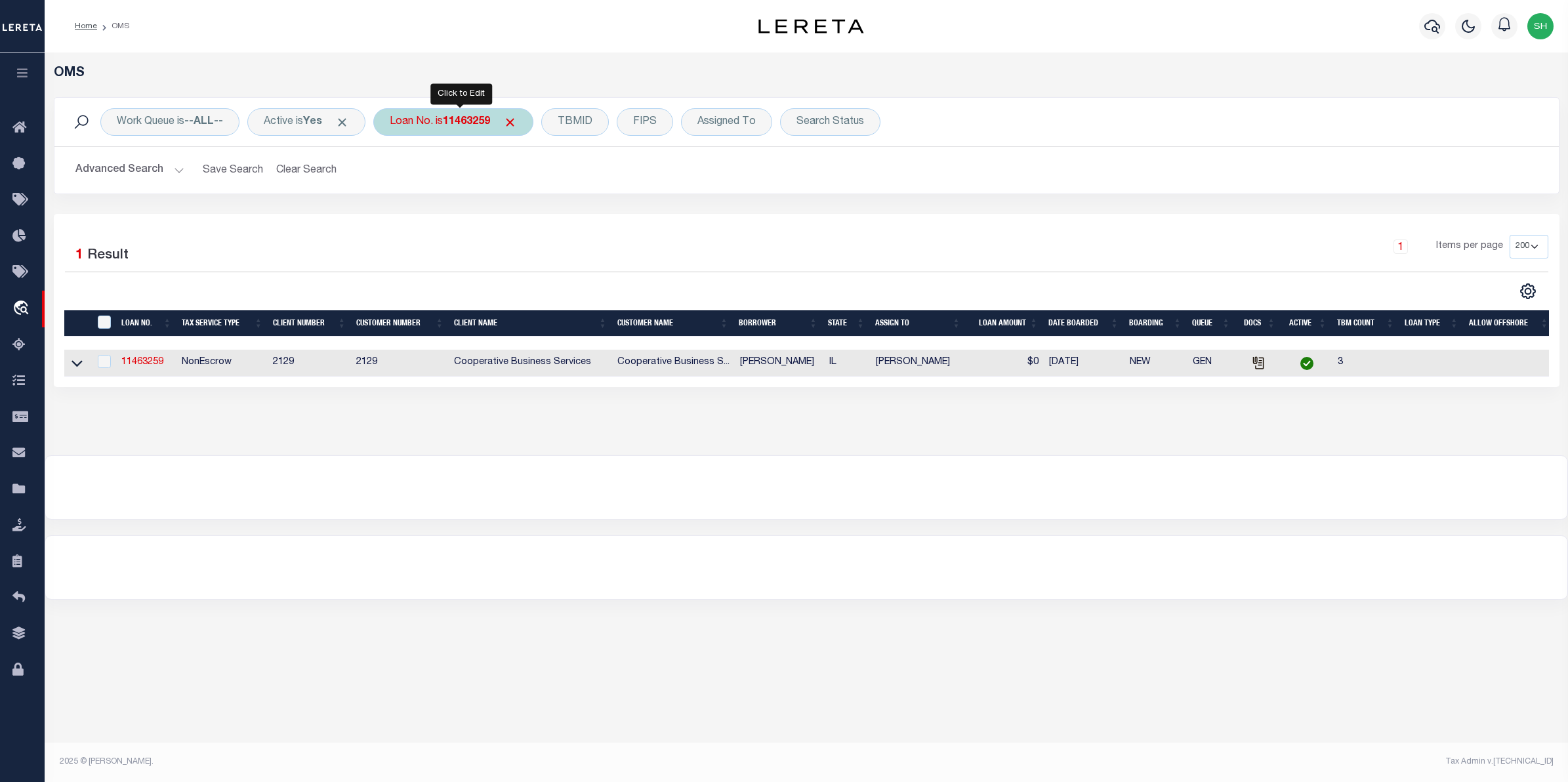
click at [414, 126] on div "Loan No. is 11463259" at bounding box center [453, 122] width 160 height 28
type input "11463620"
click at [575, 221] on input "Apply" at bounding box center [563, 215] width 39 height 22
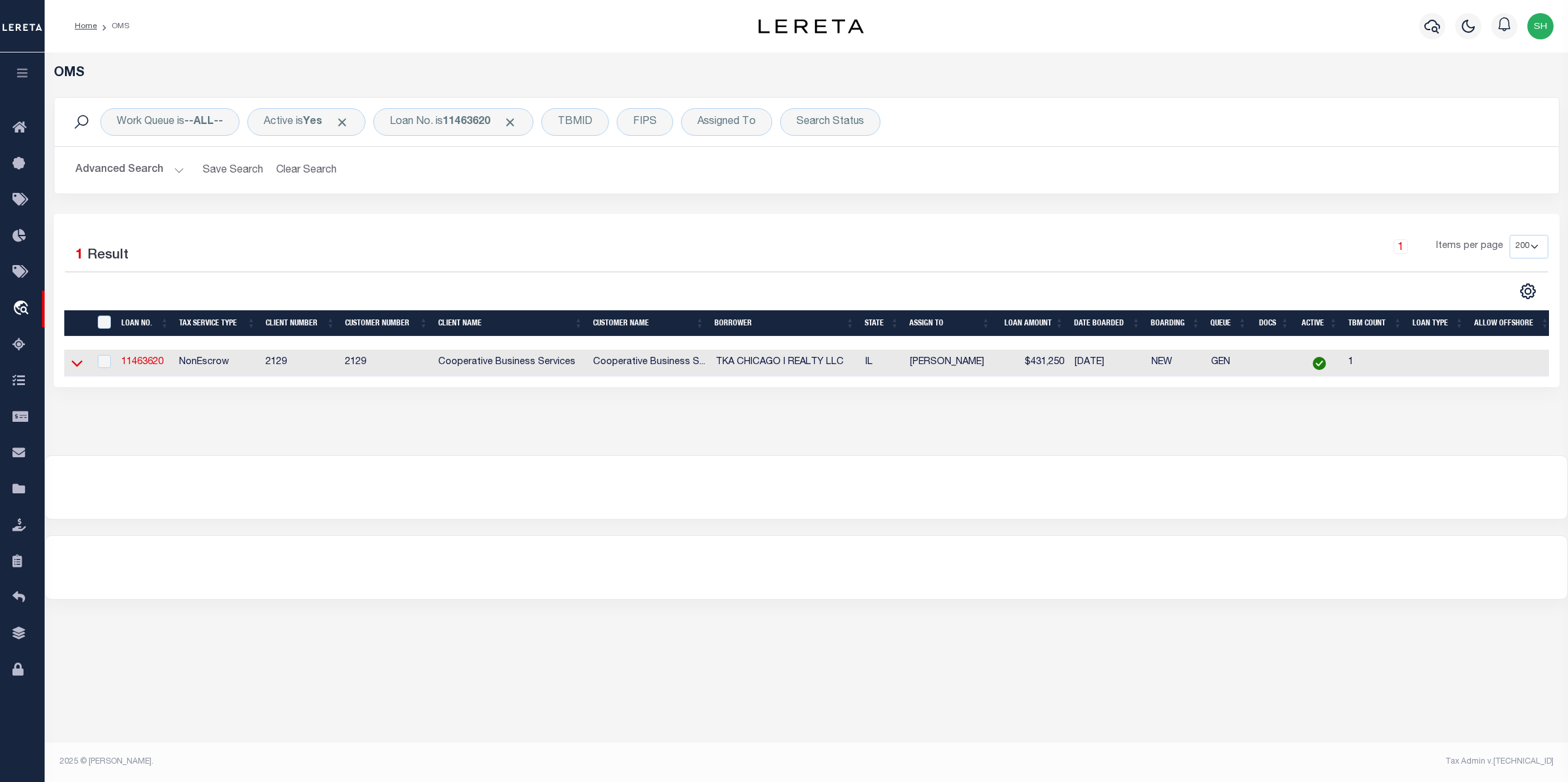
click at [77, 367] on icon at bounding box center [77, 363] width 11 height 14
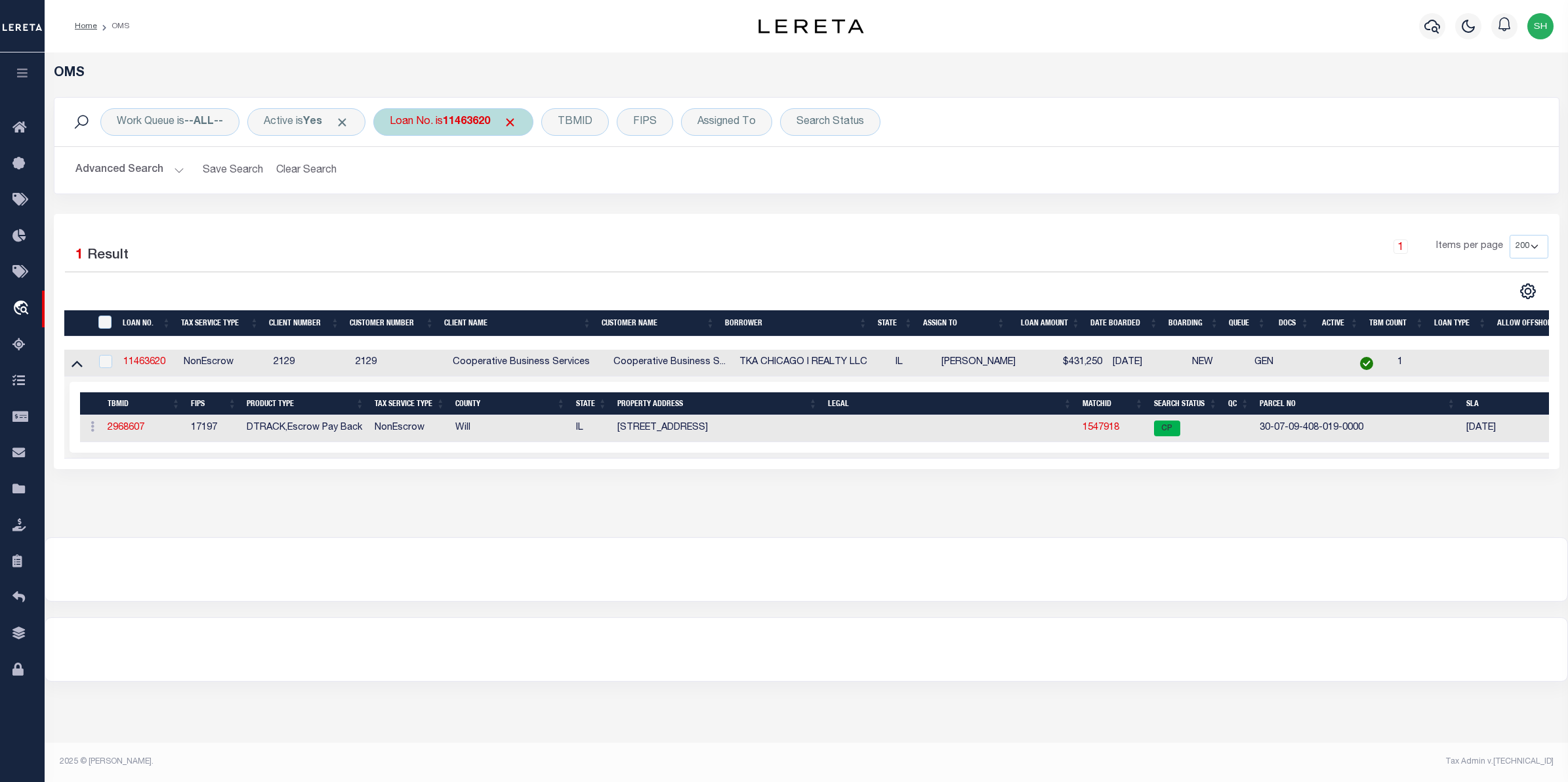
click at [469, 126] on b "11463620" at bounding box center [466, 122] width 47 height 10
type input "11463259"
click at [573, 221] on input "Apply" at bounding box center [563, 215] width 39 height 22
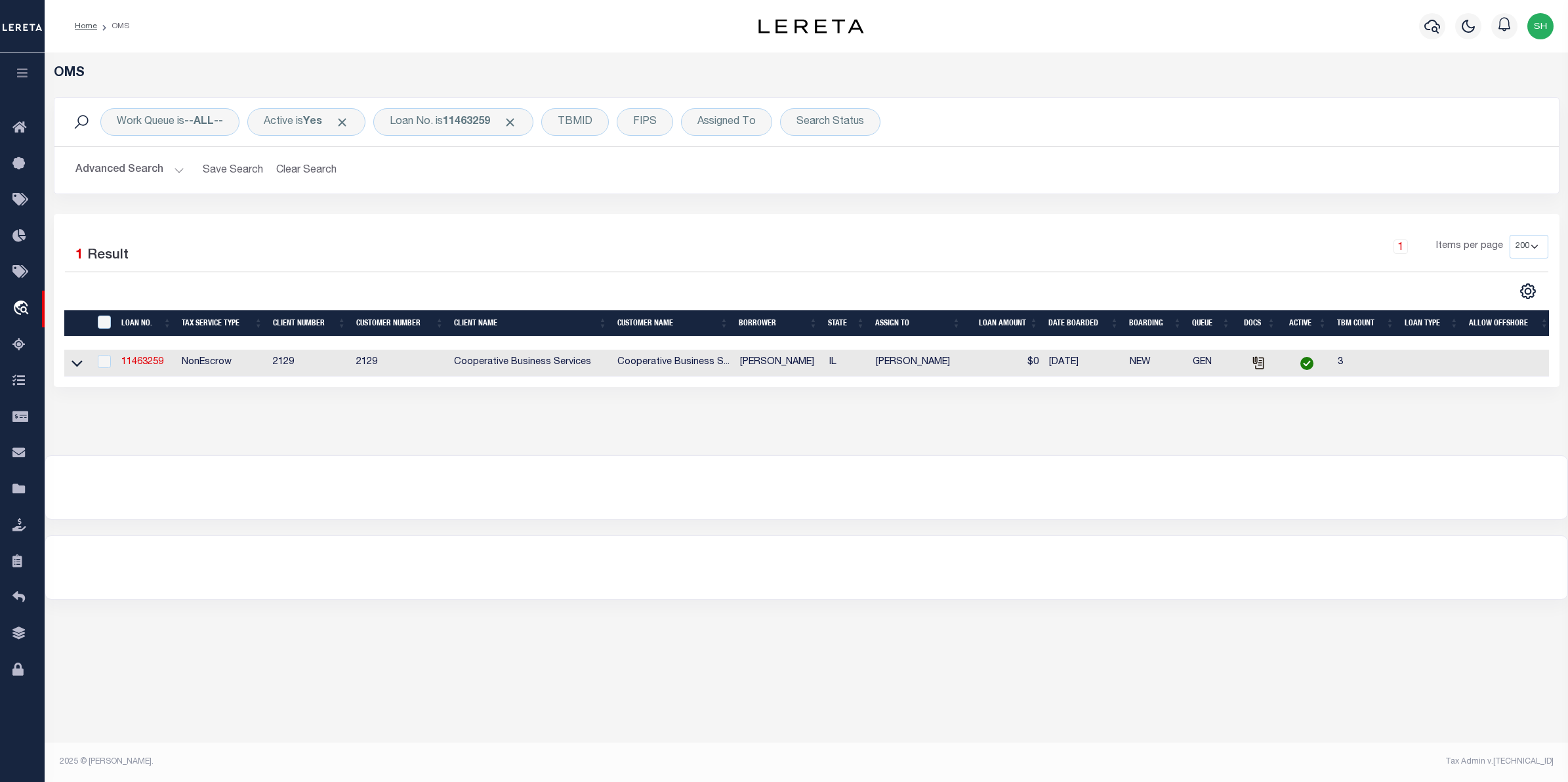
drag, startPoint x: 79, startPoint y: 364, endPoint x: 138, endPoint y: 378, distance: 60.6
click at [79, 364] on icon at bounding box center [77, 363] width 11 height 14
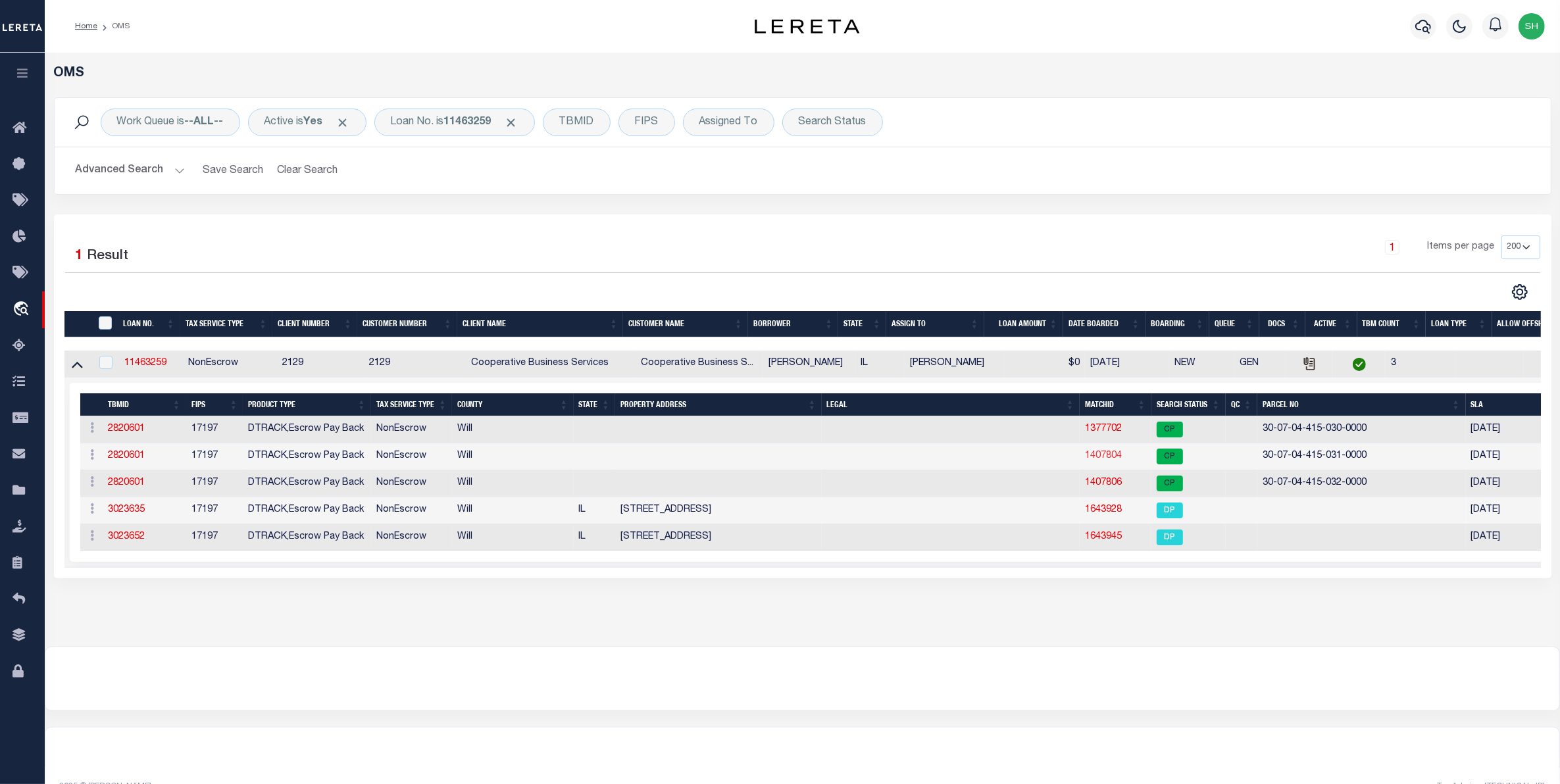
click at [1094, 460] on link "1407804" at bounding box center [1103, 456] width 37 height 9
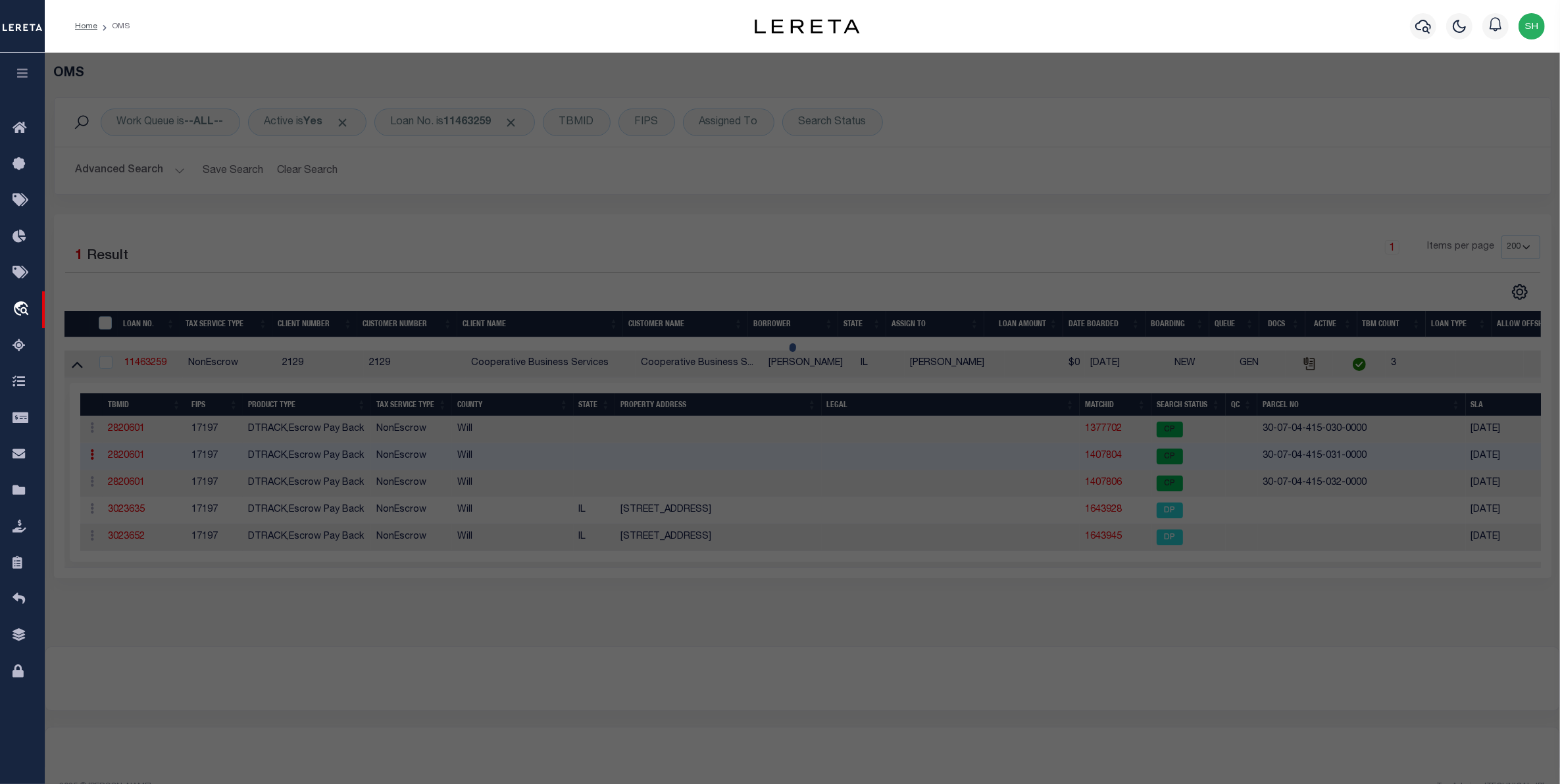
checkbox input "false"
select select "CP"
type input "[PERSON_NAME] P JR [PERSON_NAME] [PERSON_NAME]"
select select
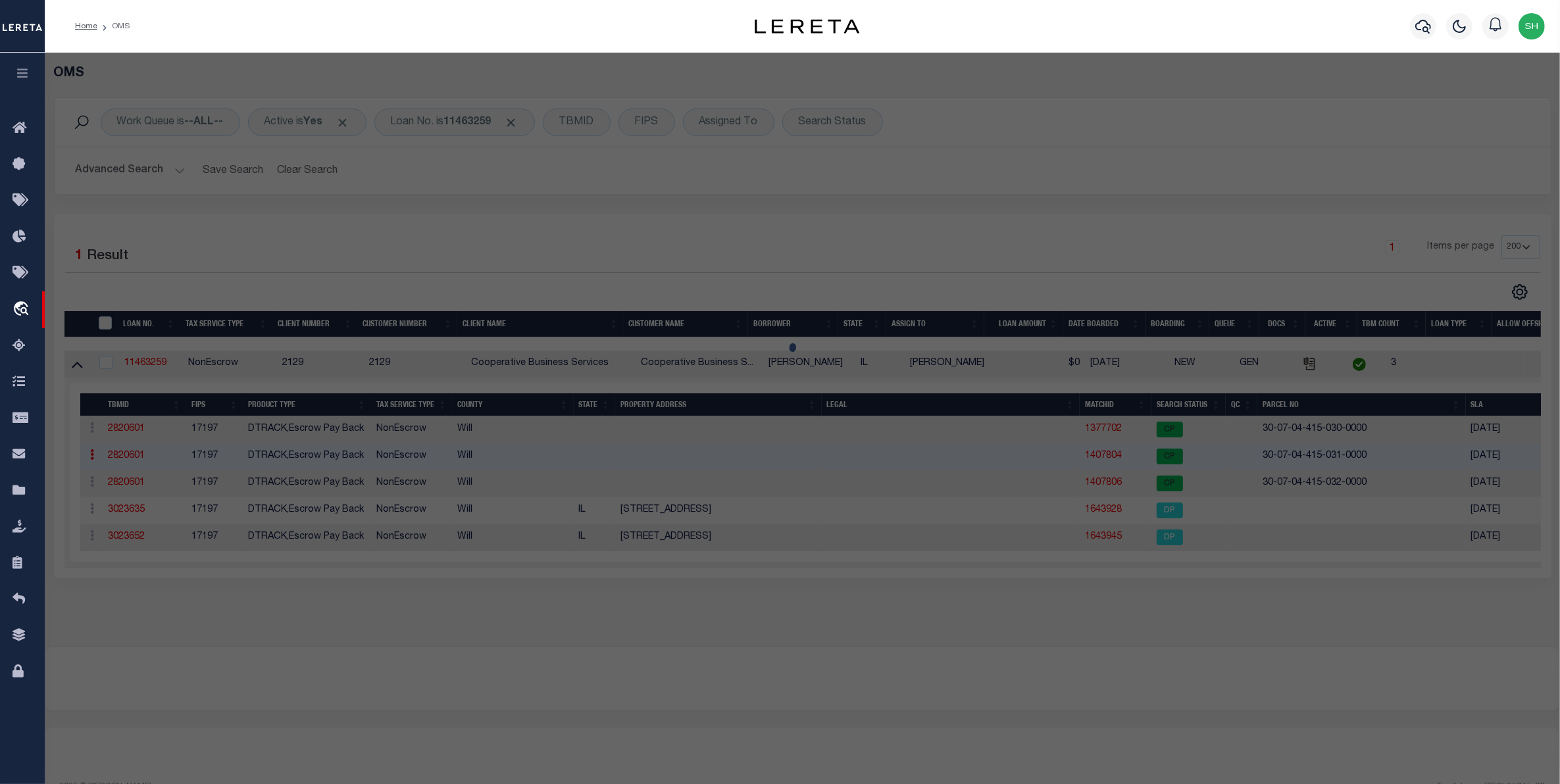
type input "[STREET_ADDRESS]"
checkbox input "false"
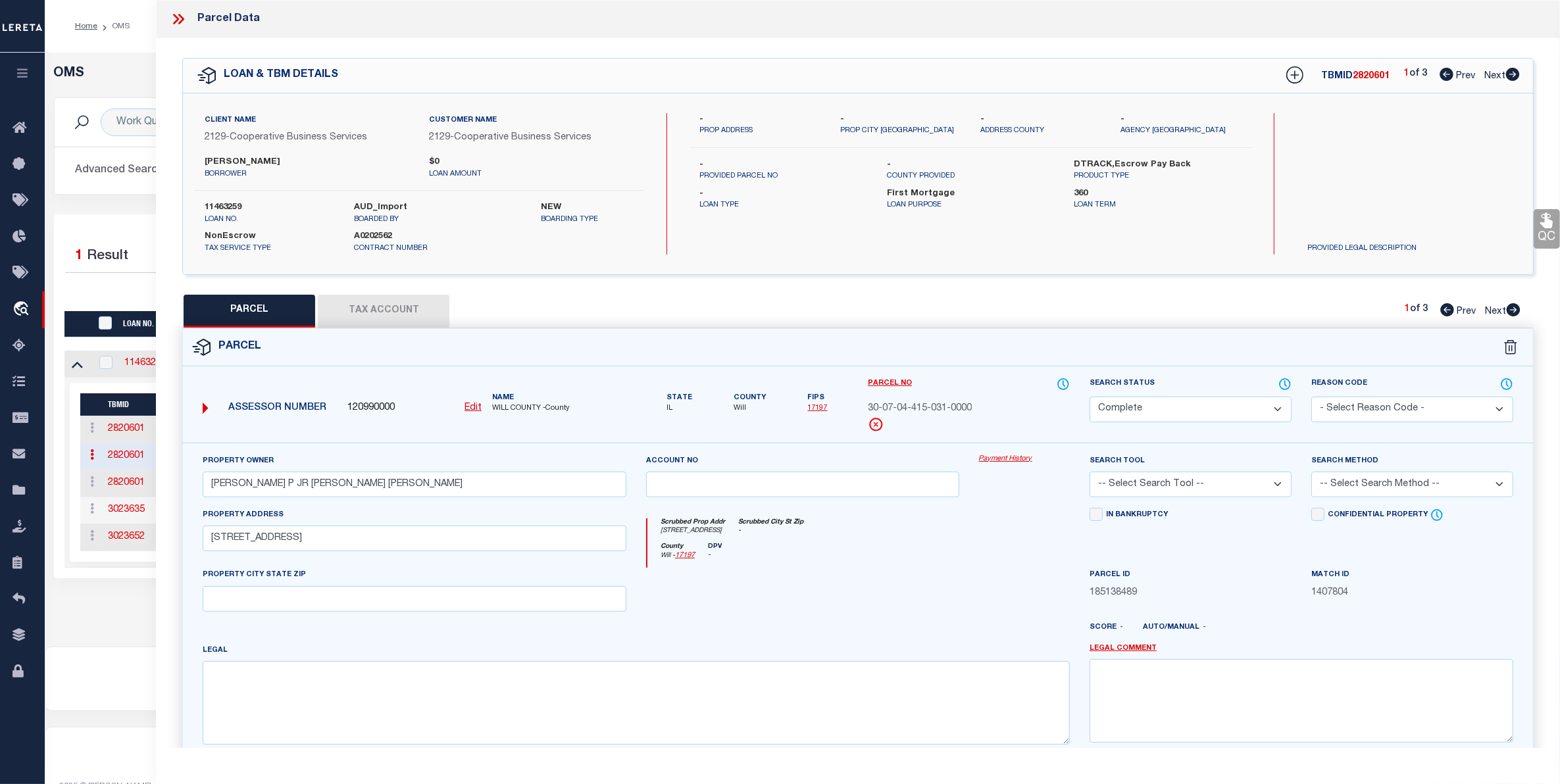
click at [1017, 460] on link "Payment History" at bounding box center [1024, 459] width 91 height 11
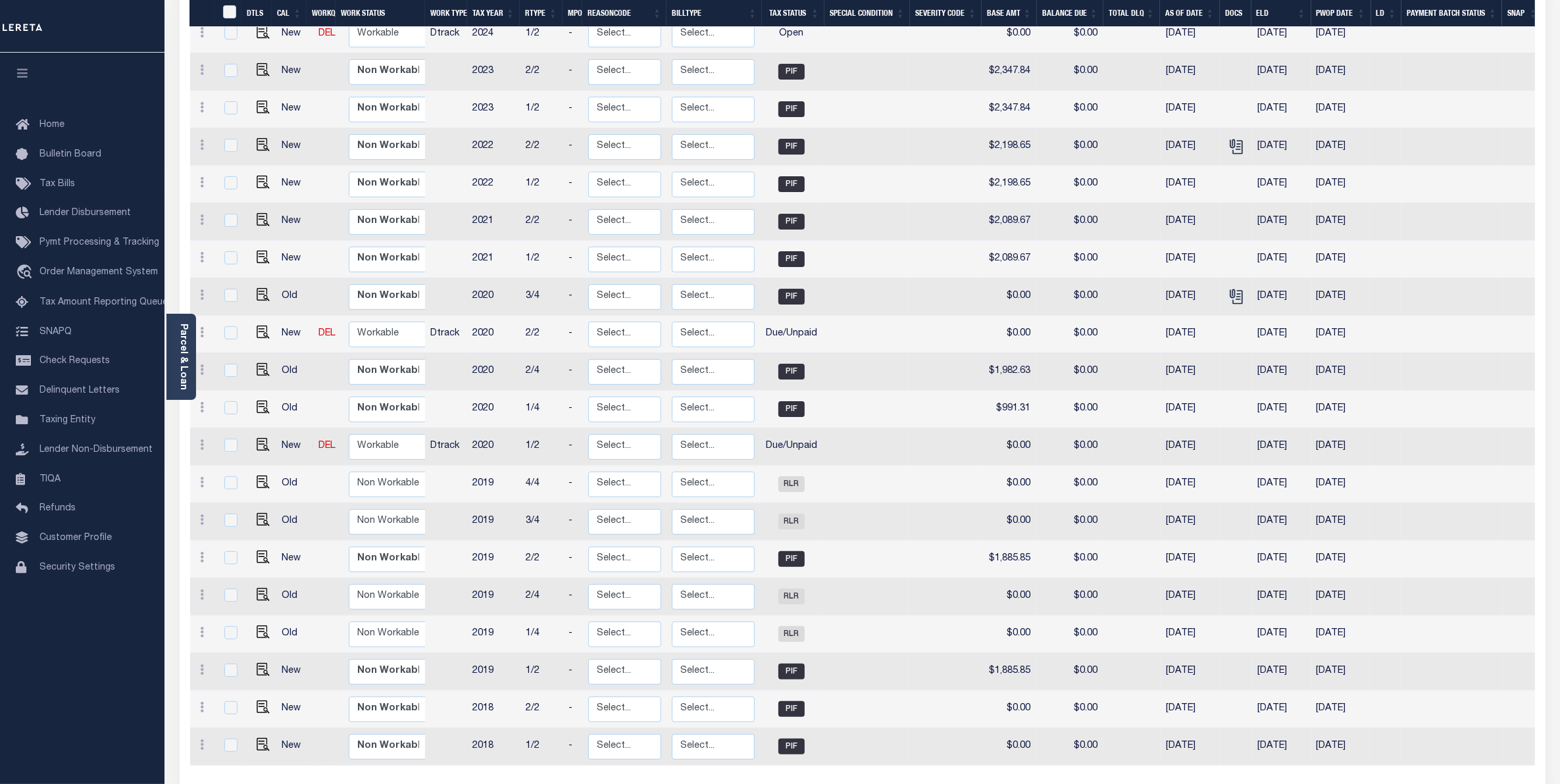
scroll to position [329, 0]
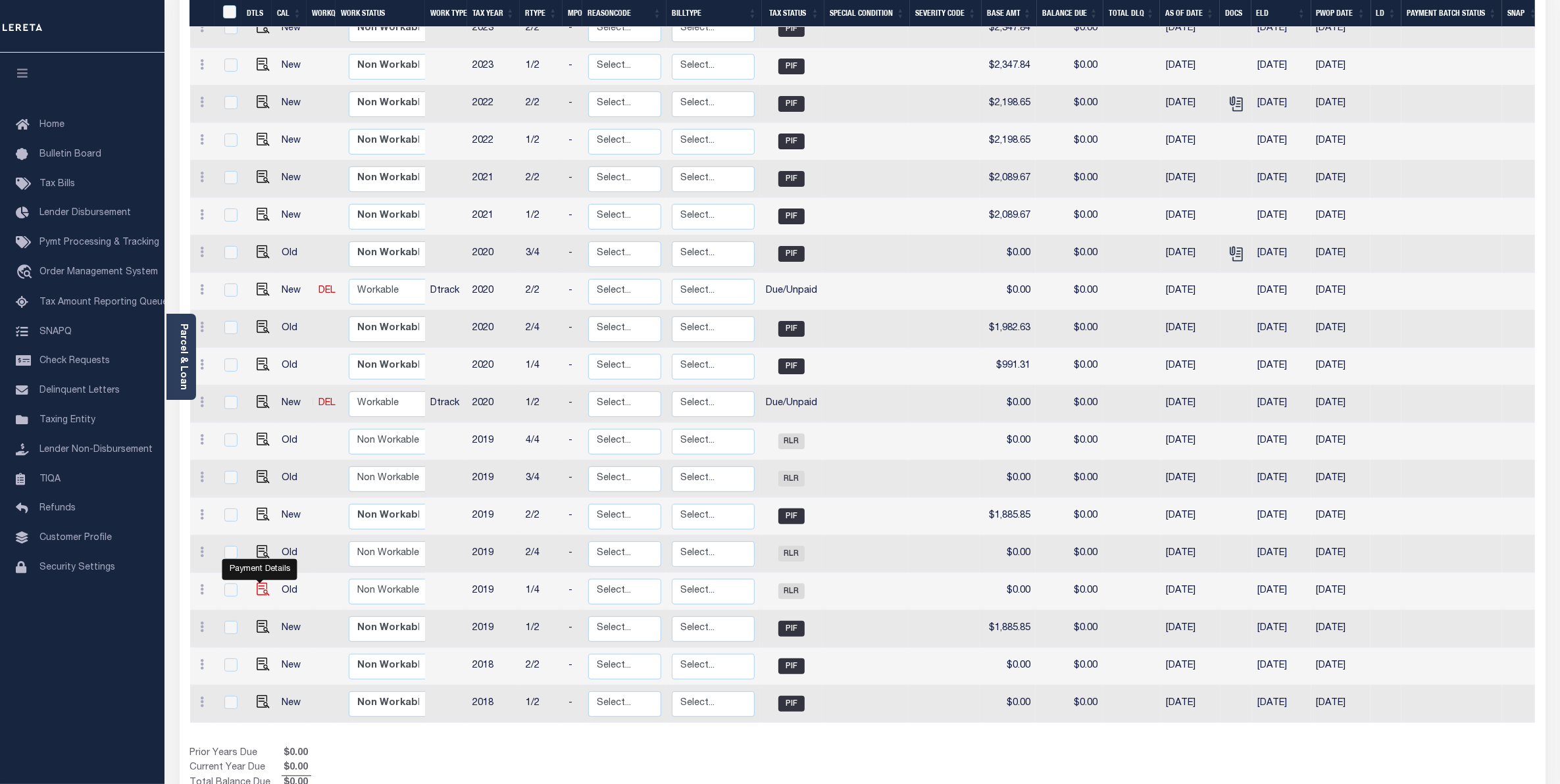
click at [256, 583] on img "" at bounding box center [263, 590] width 13 height 13
checkbox input "true"
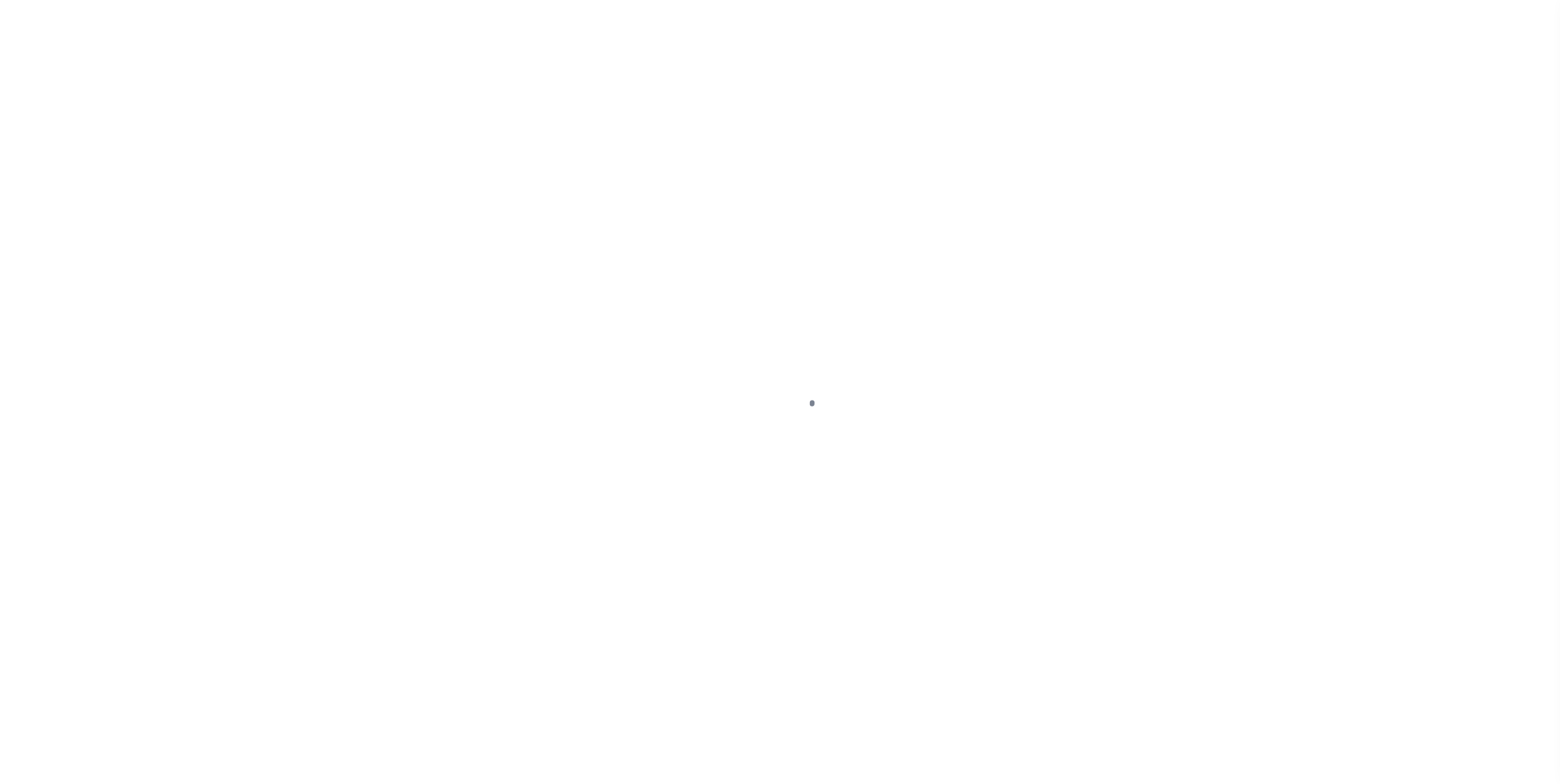
select select "RLR"
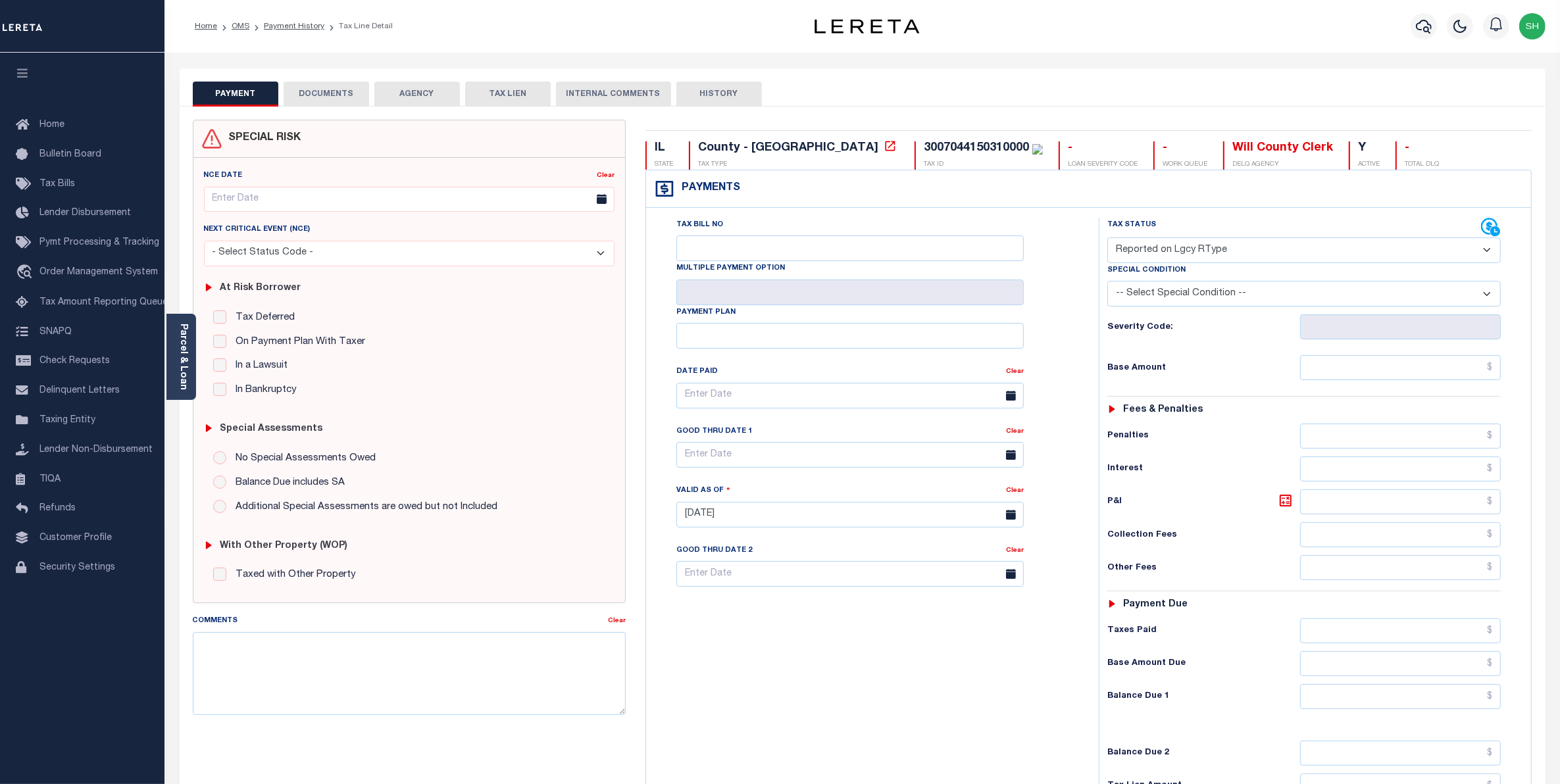
click at [354, 91] on button "DOCUMENTS" at bounding box center [326, 94] width 85 height 25
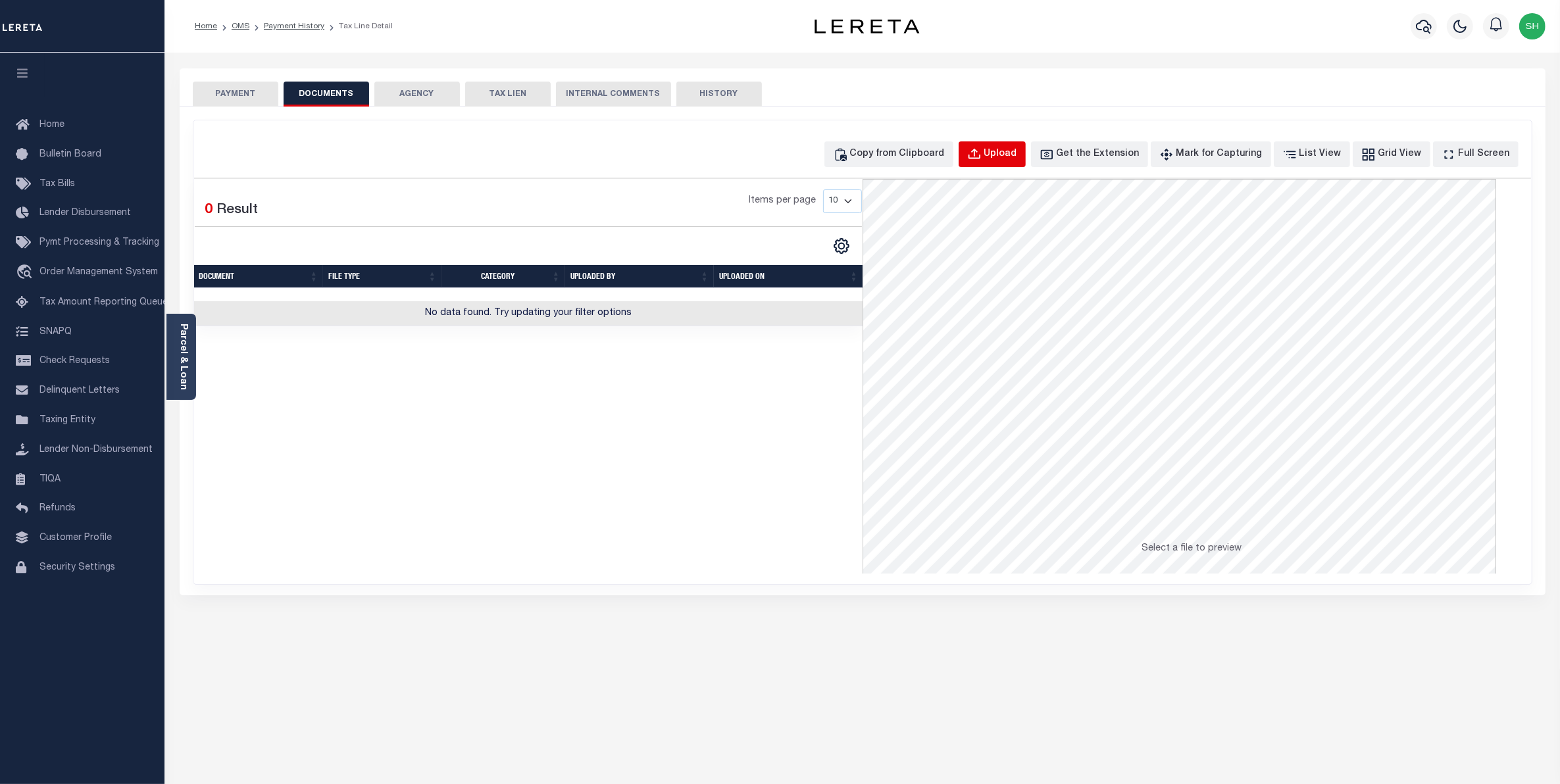
click at [1017, 158] on div "Upload" at bounding box center [1000, 155] width 33 height 15
select select "POP"
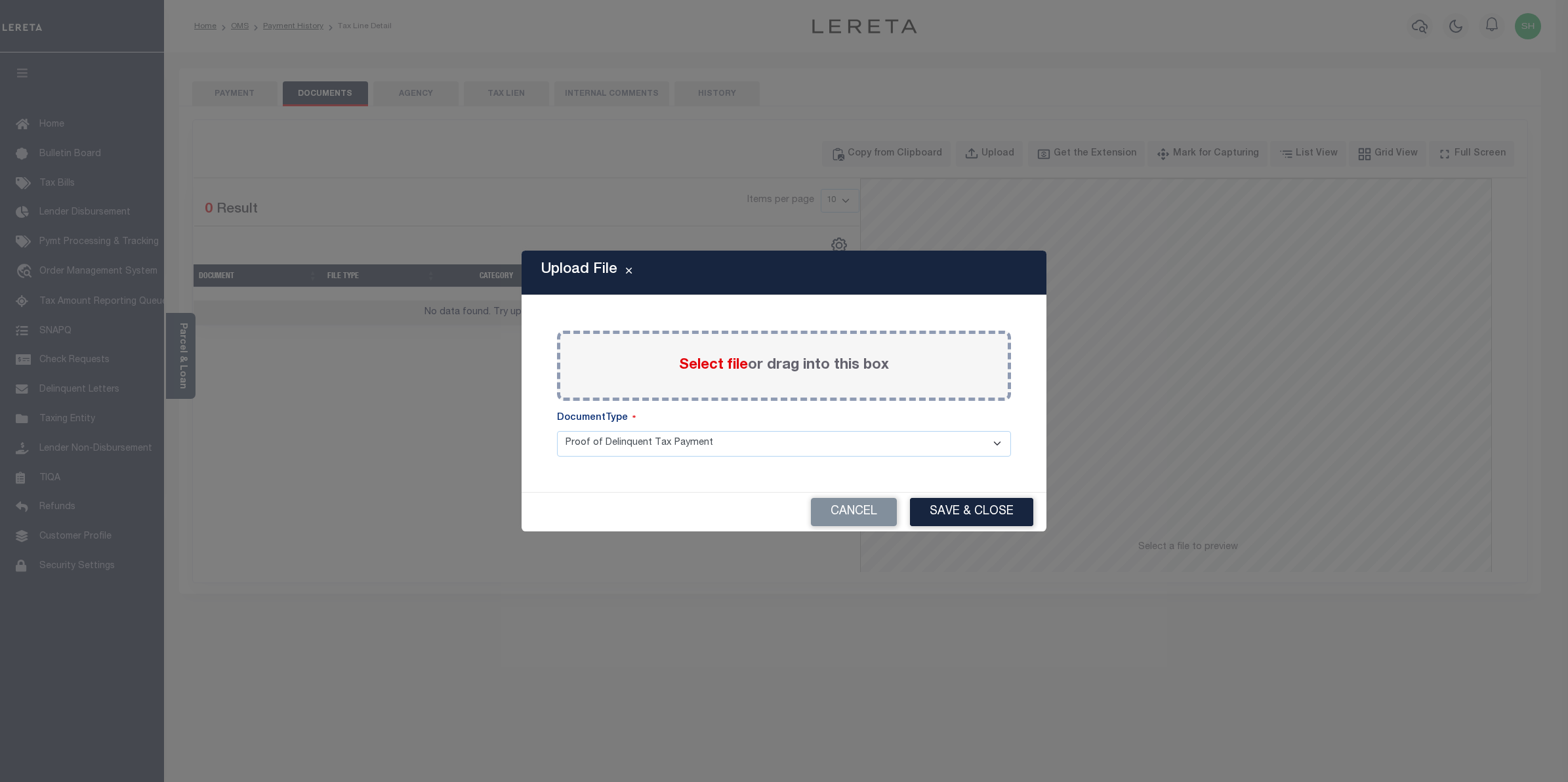
click at [720, 369] on span "Select file" at bounding box center [713, 366] width 69 height 15
click at [0, 0] on input "Select file or drag into this box" at bounding box center [0, 0] width 0 height 0
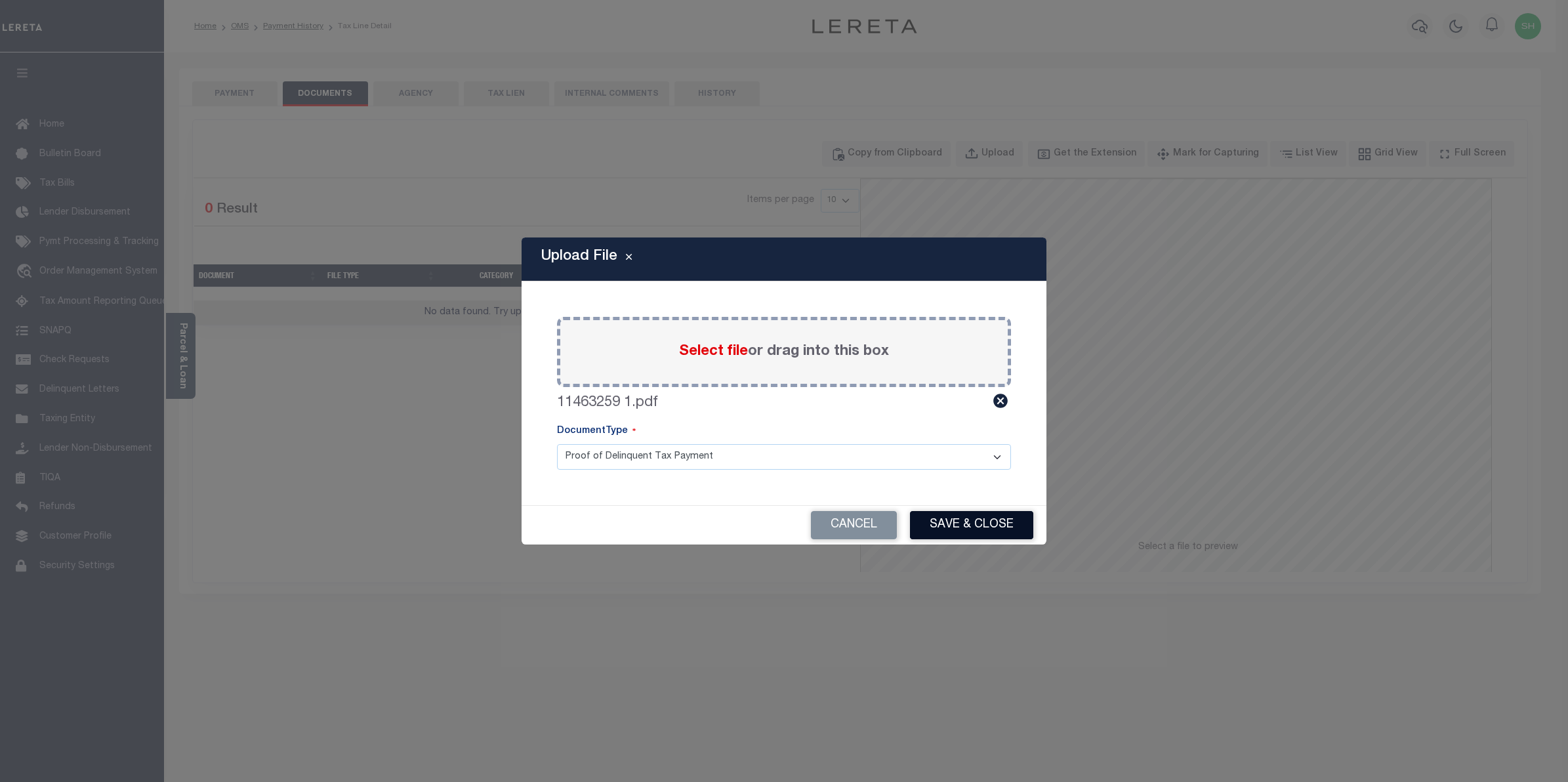
click at [982, 529] on button "Save & Close" at bounding box center [971, 525] width 123 height 28
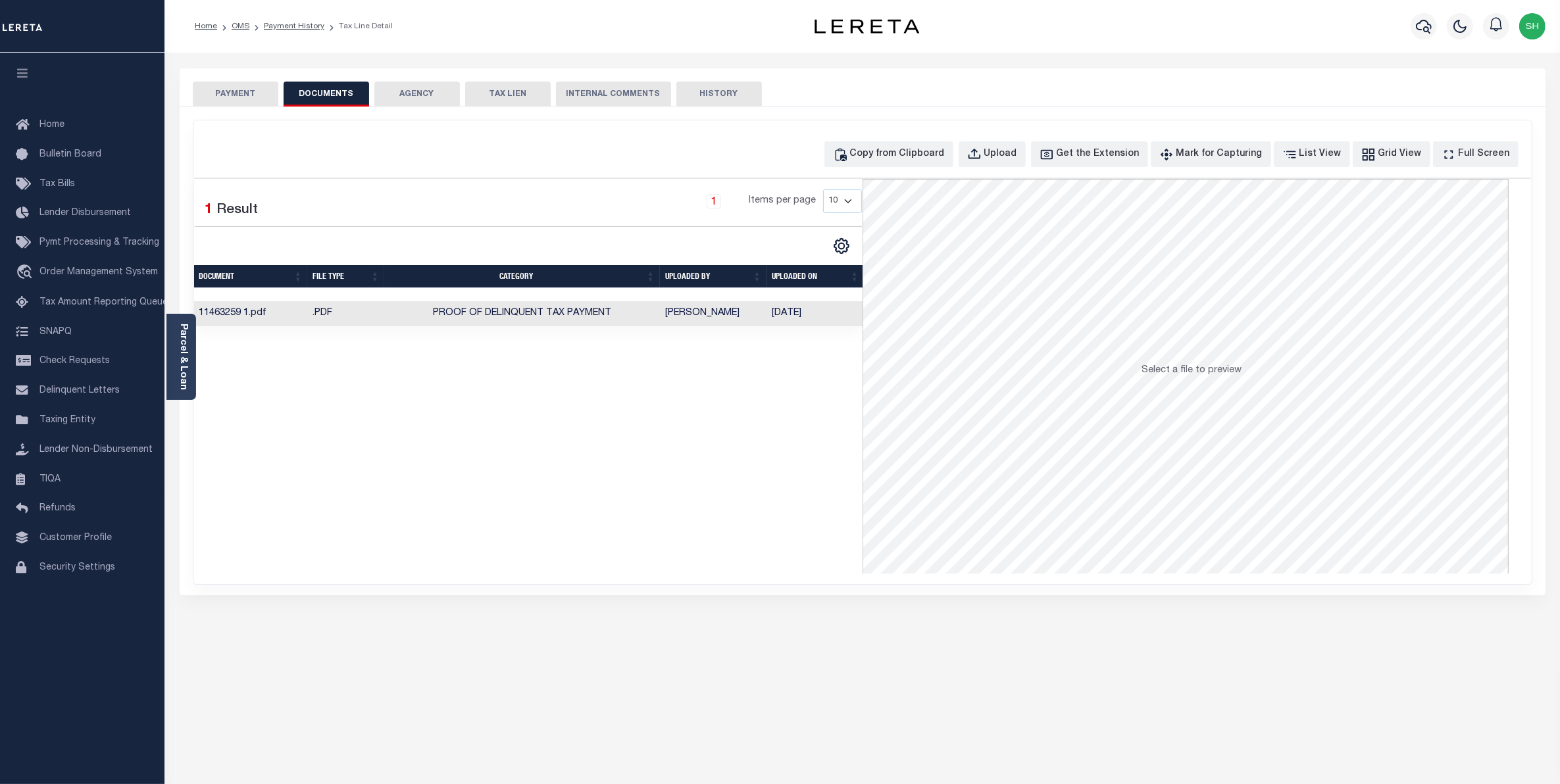
click at [248, 96] on button "PAYMENT" at bounding box center [235, 94] width 85 height 25
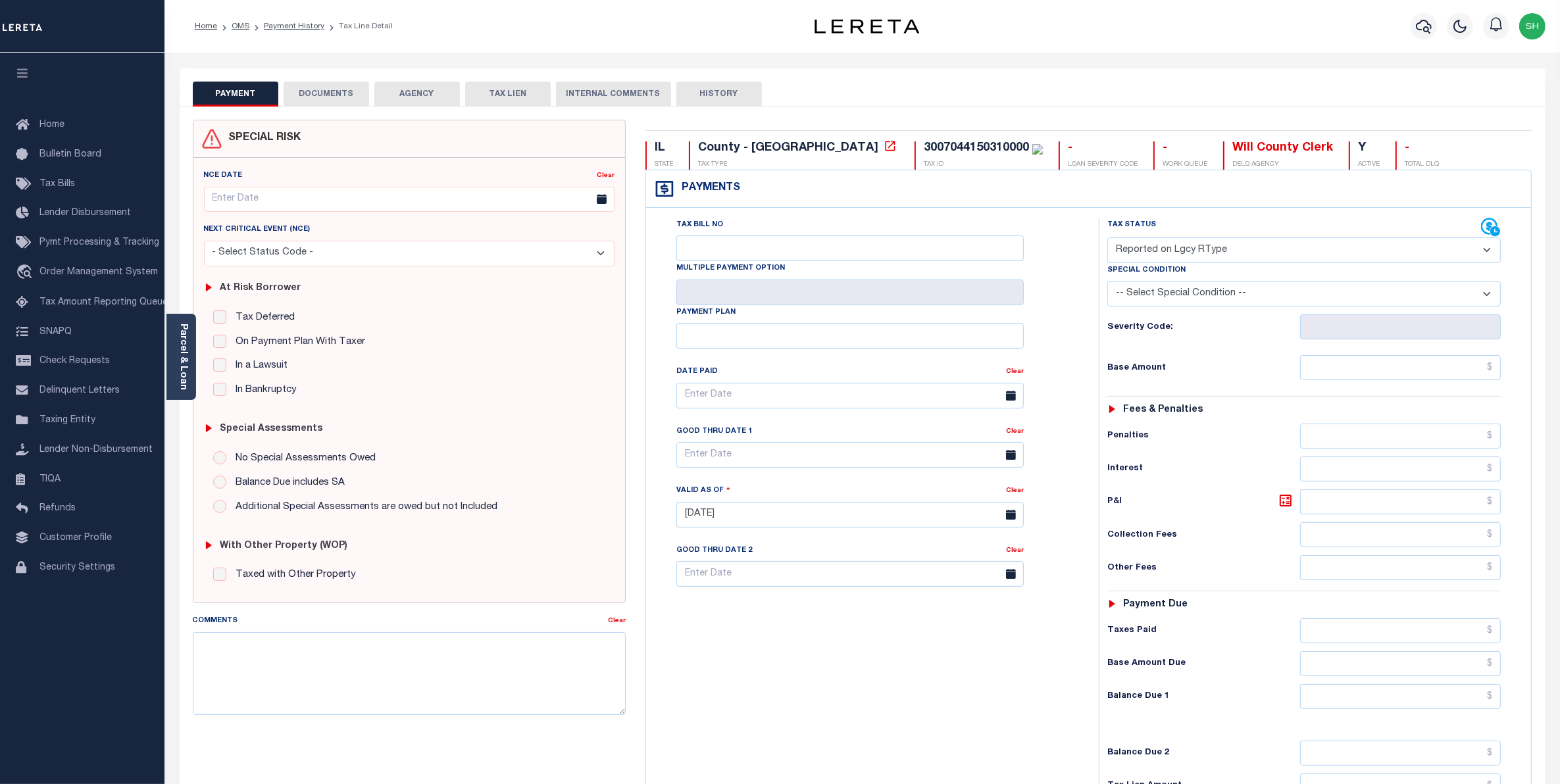
click at [1487, 252] on select "- Select Status Code - Open Due/Unpaid Paid Incomplete No Tax Due Internal Refu…" at bounding box center [1304, 250] width 394 height 26
select select "PYD"
click at [1108, 239] on select "- Select Status Code - Open Due/Unpaid Paid Incomplete No Tax Due Internal Refu…" at bounding box center [1304, 250] width 394 height 26
type input "[DATE]"
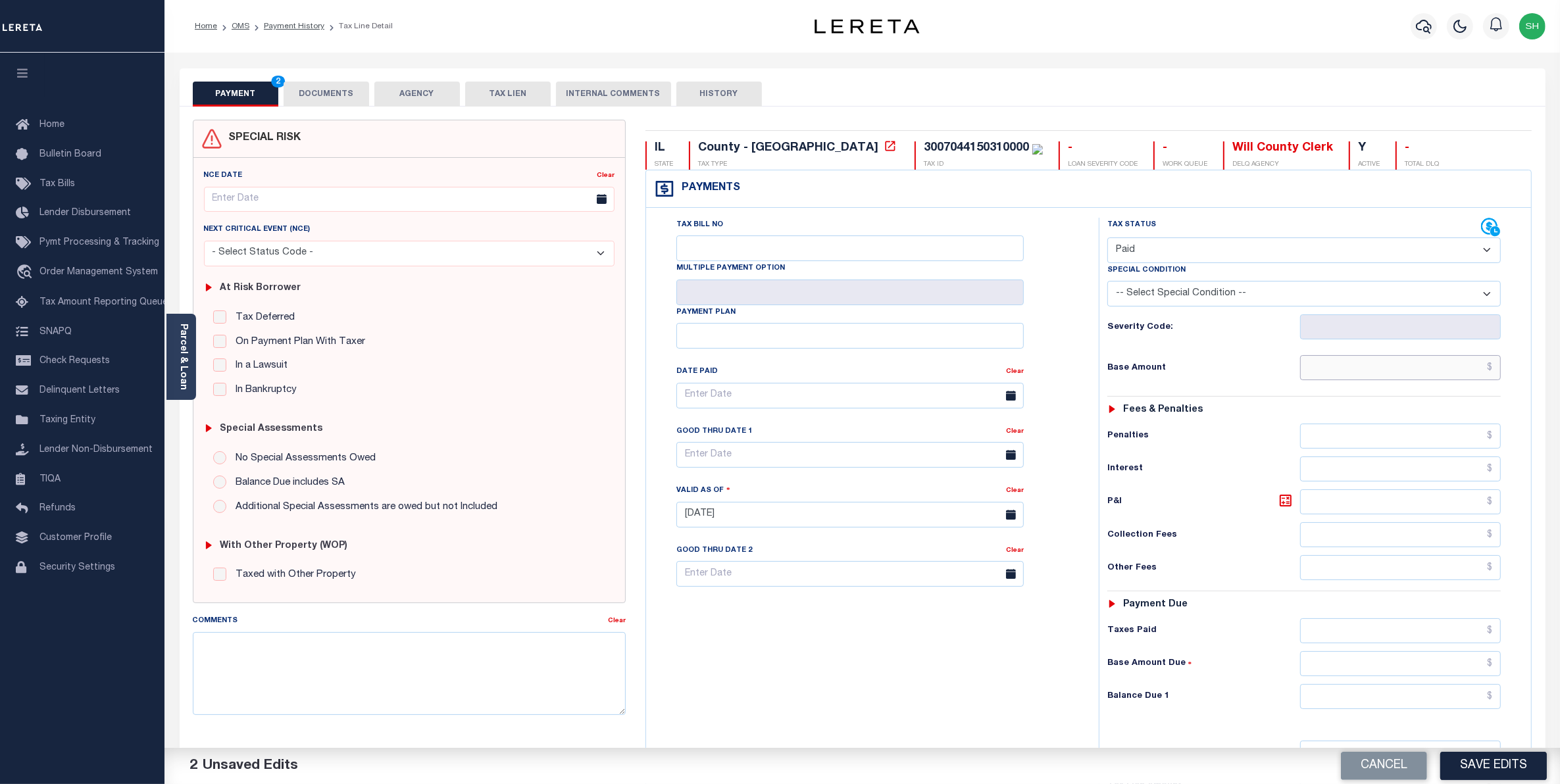
click at [1442, 367] on input "text" at bounding box center [1401, 368] width 202 height 25
type input "$0.00"
click at [1451, 696] on input "text" at bounding box center [1401, 697] width 202 height 25
type input "$0.00"
click at [1469, 762] on button "Save Edits" at bounding box center [1494, 766] width 107 height 28
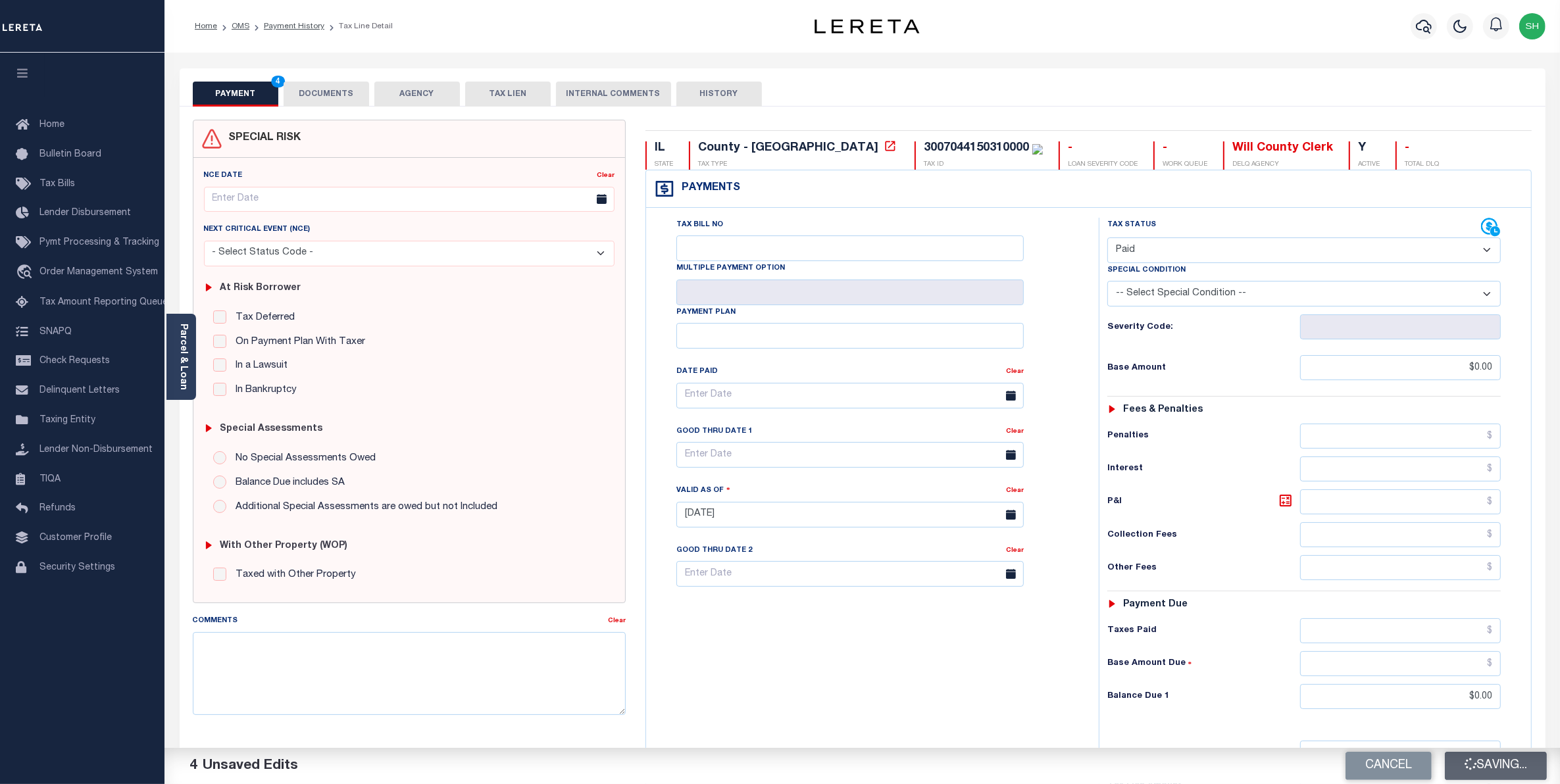
checkbox input "false"
type input "$0"
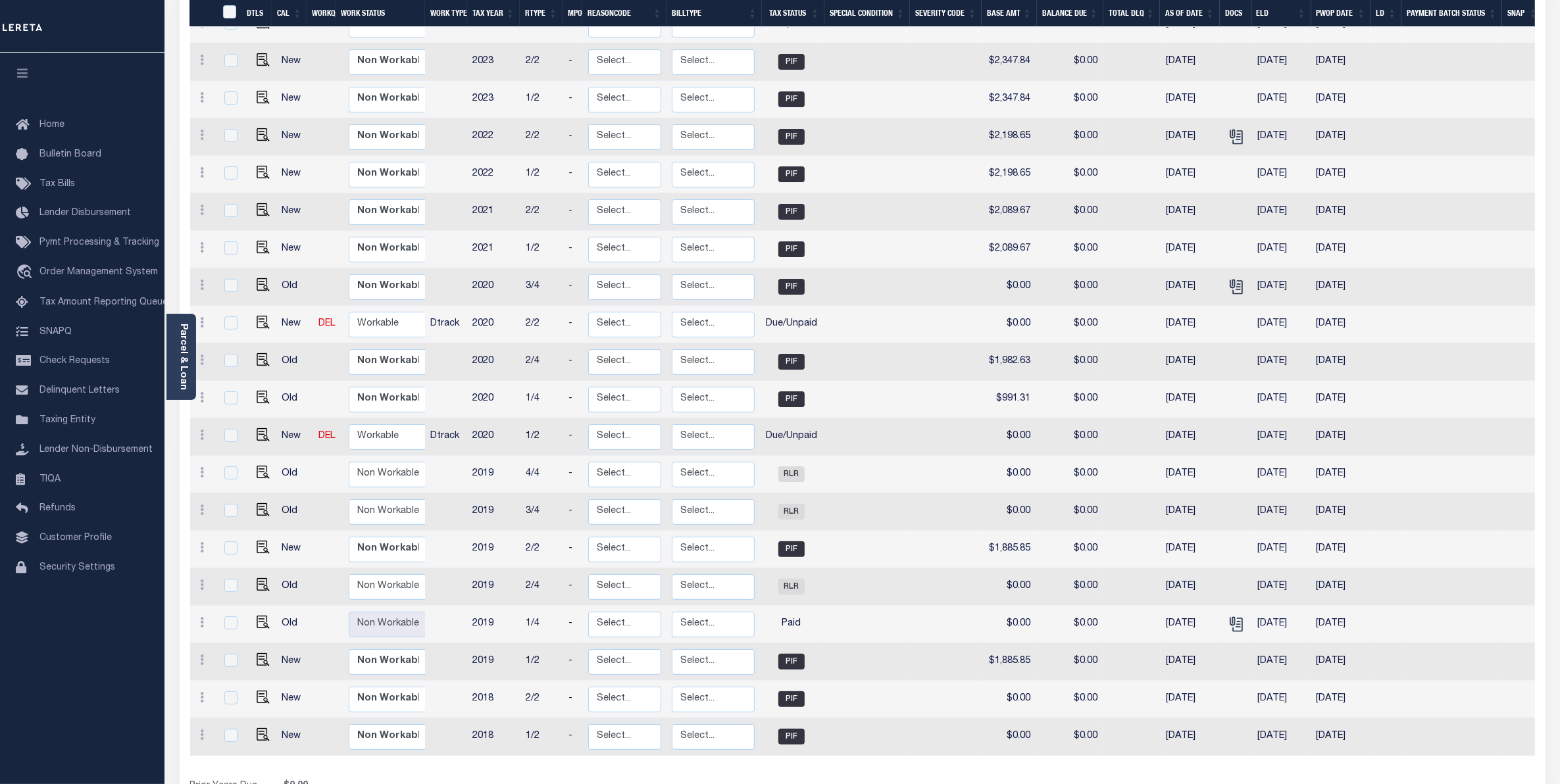
scroll to position [370, 0]
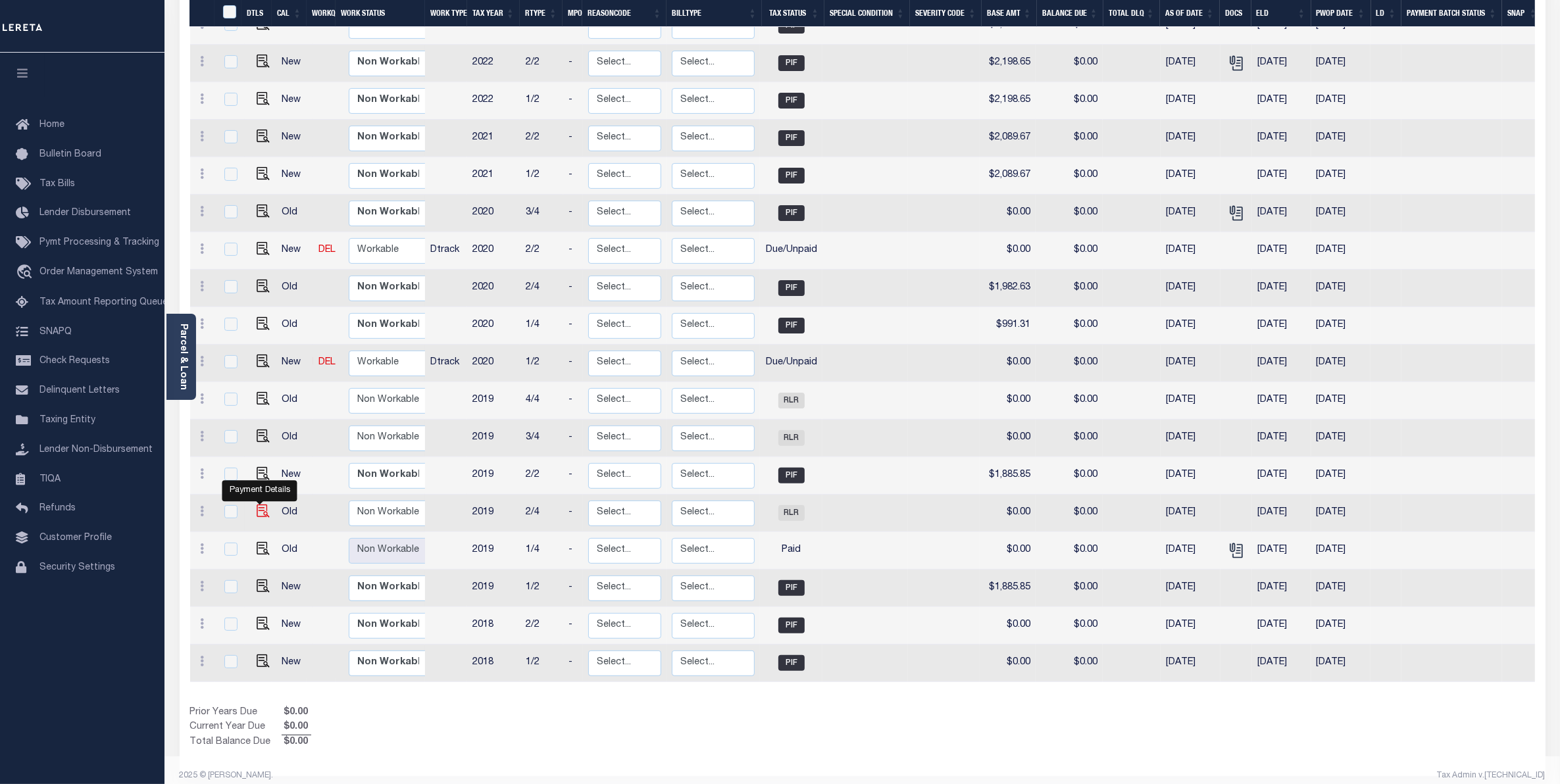
click at [256, 505] on img "" at bounding box center [263, 511] width 13 height 13
checkbox input "true"
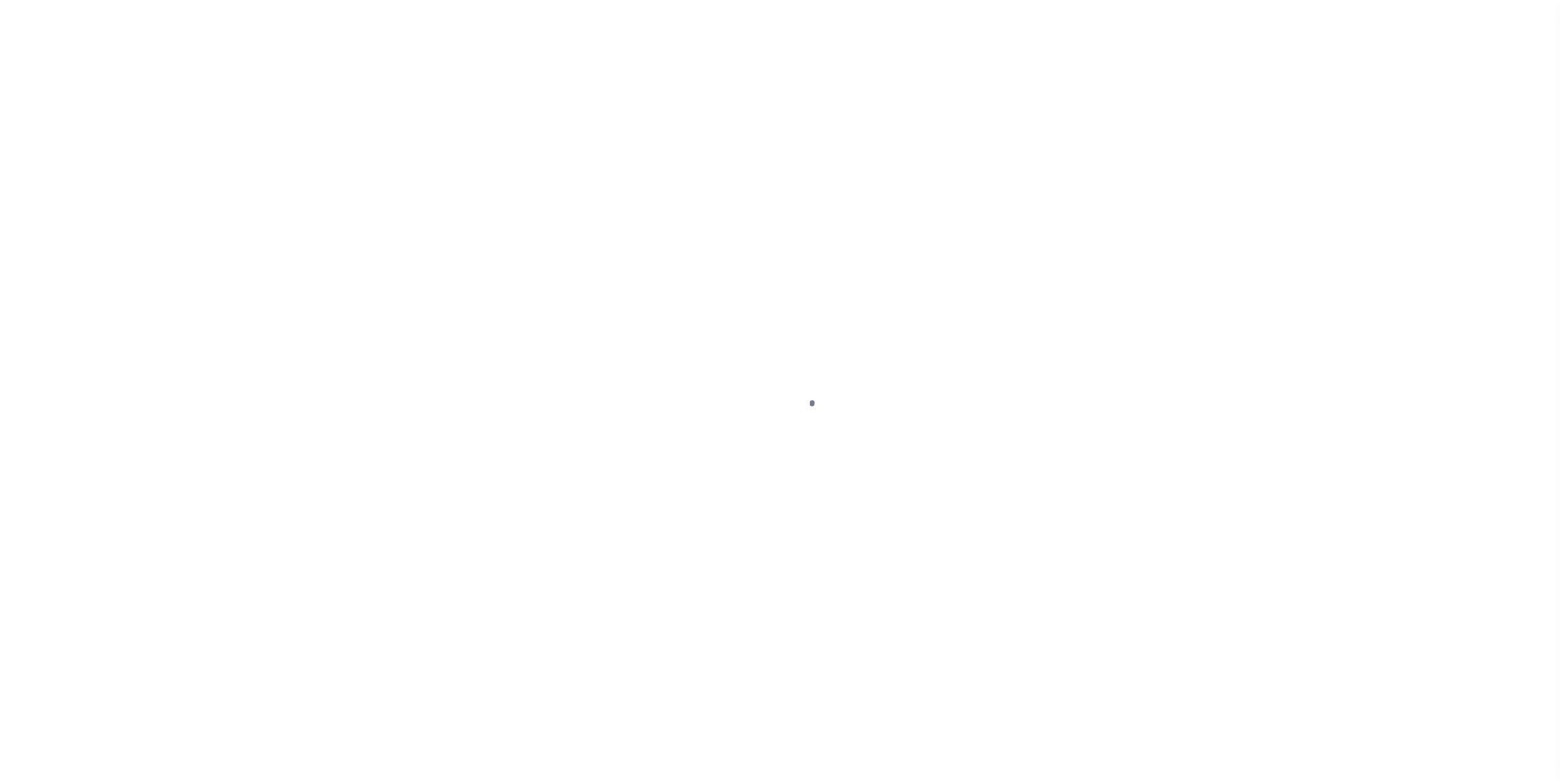
select select "RLR"
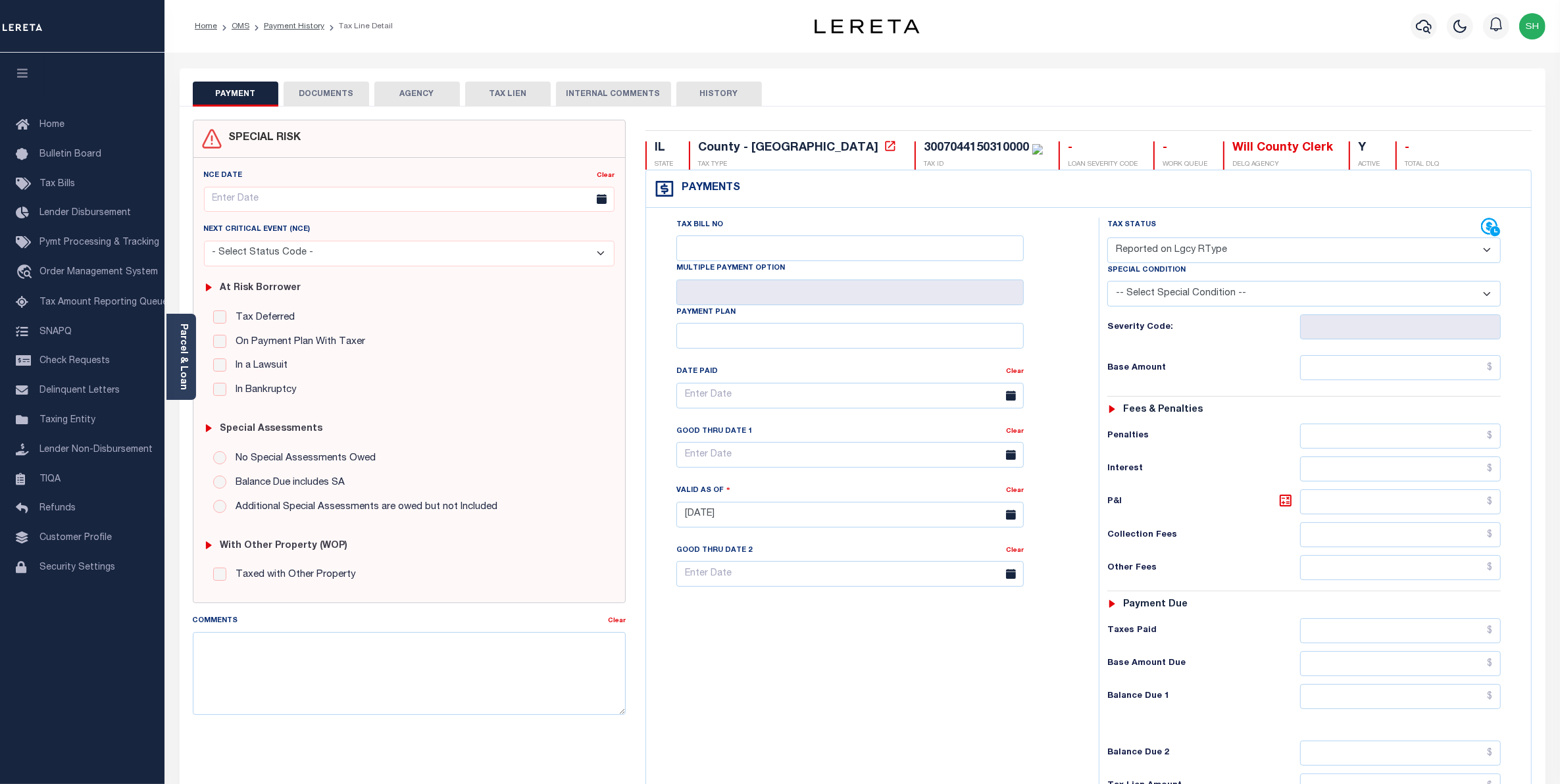
click at [329, 97] on button "DOCUMENTS" at bounding box center [326, 94] width 85 height 25
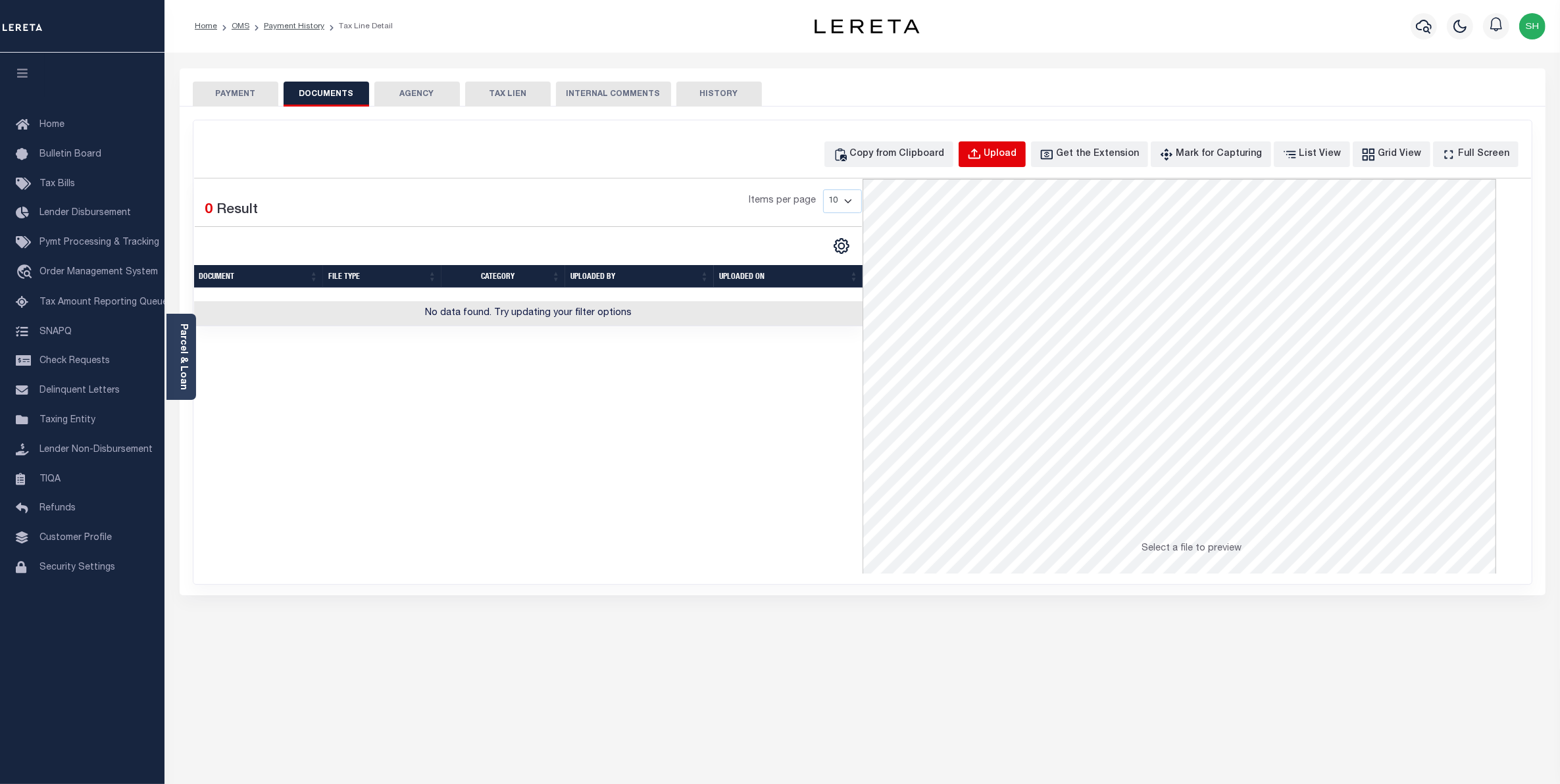
click at [1012, 152] on div "Upload" at bounding box center [1000, 155] width 33 height 15
select select "POP"
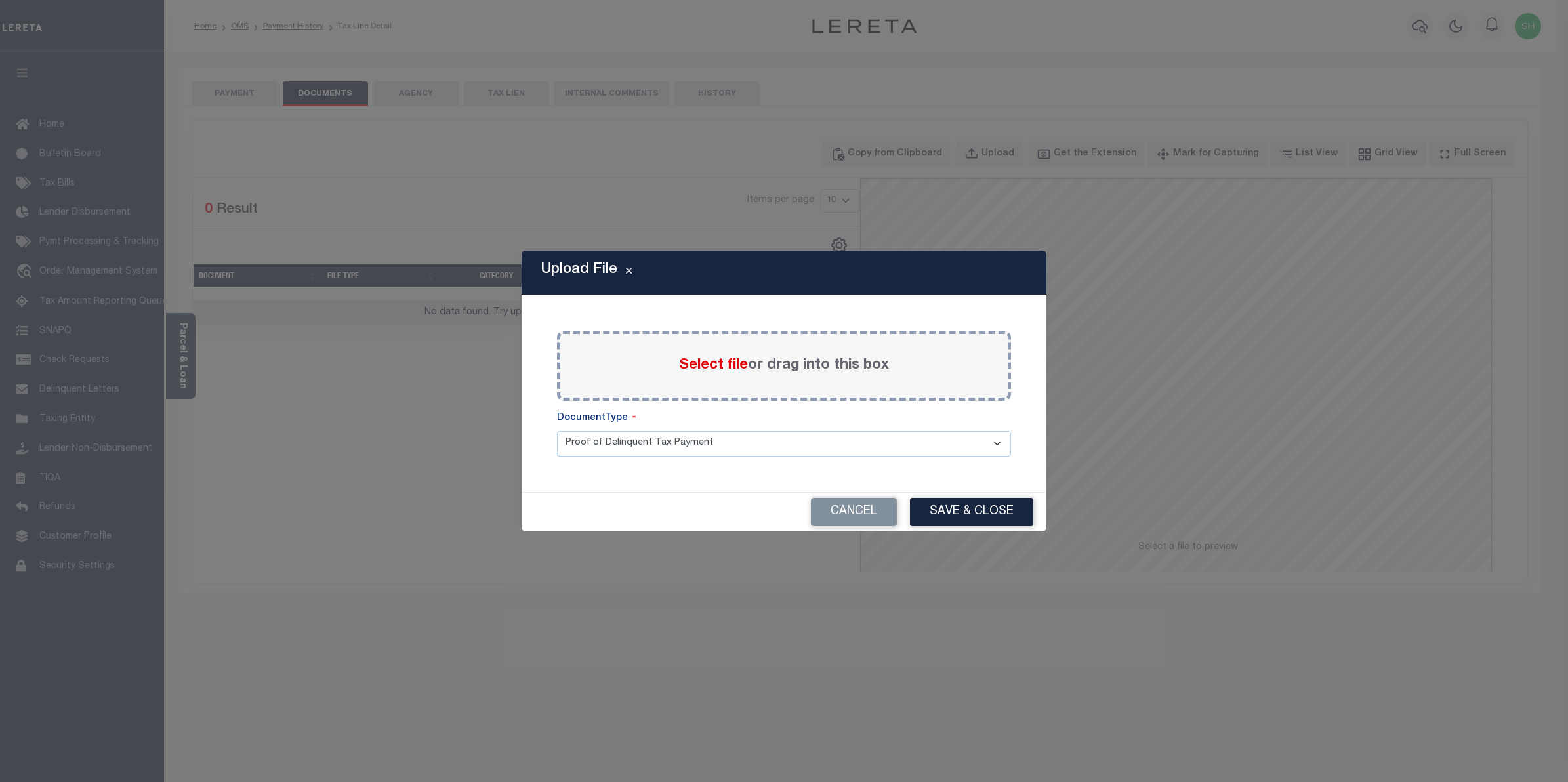
click at [703, 364] on span "Select file" at bounding box center [713, 366] width 69 height 15
click at [0, 0] on input "Select file or drag into this box" at bounding box center [0, 0] width 0 height 0
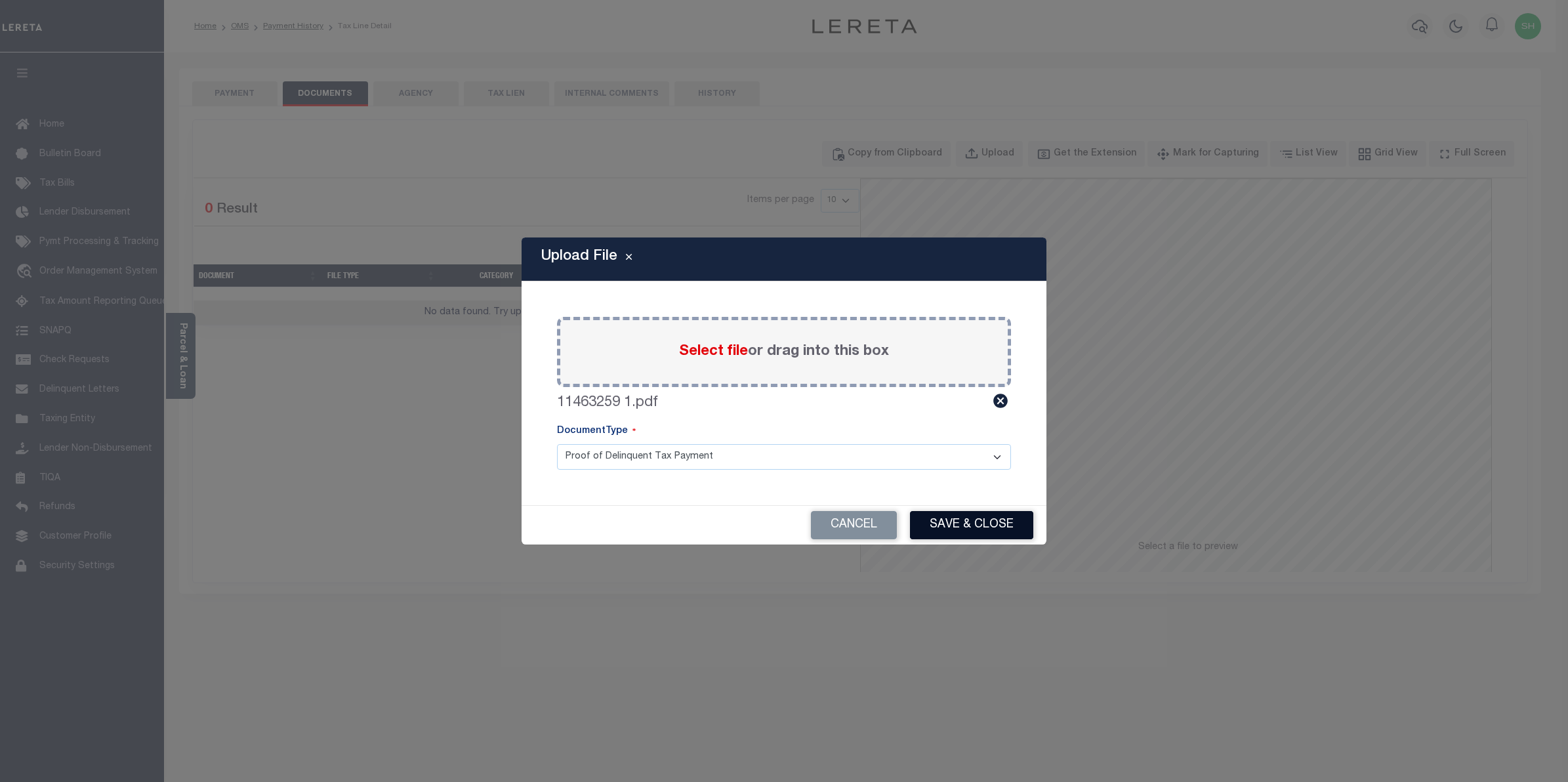
click at [946, 520] on button "Save & Close" at bounding box center [971, 525] width 123 height 28
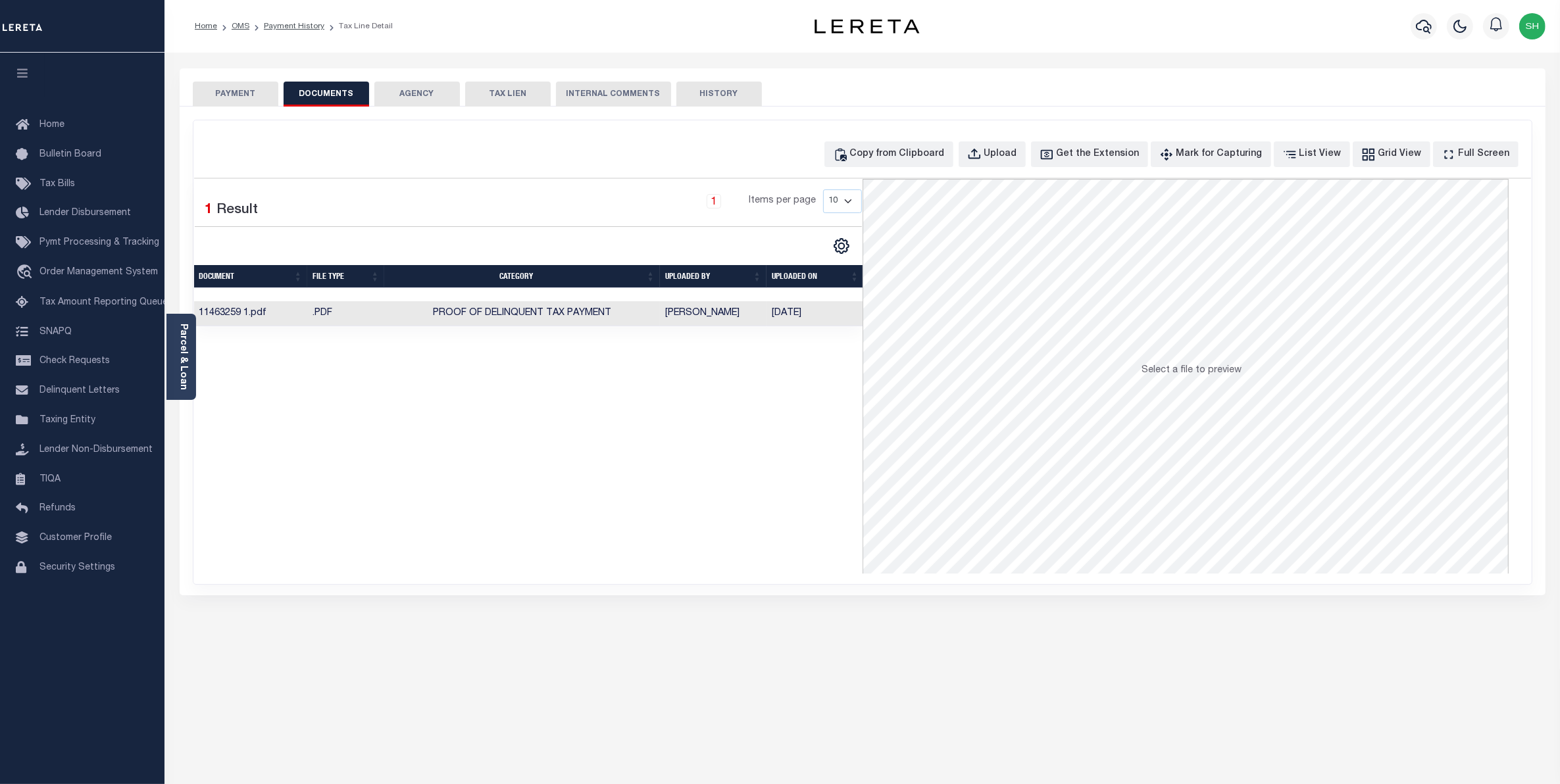
click at [246, 93] on button "PAYMENT" at bounding box center [235, 94] width 85 height 25
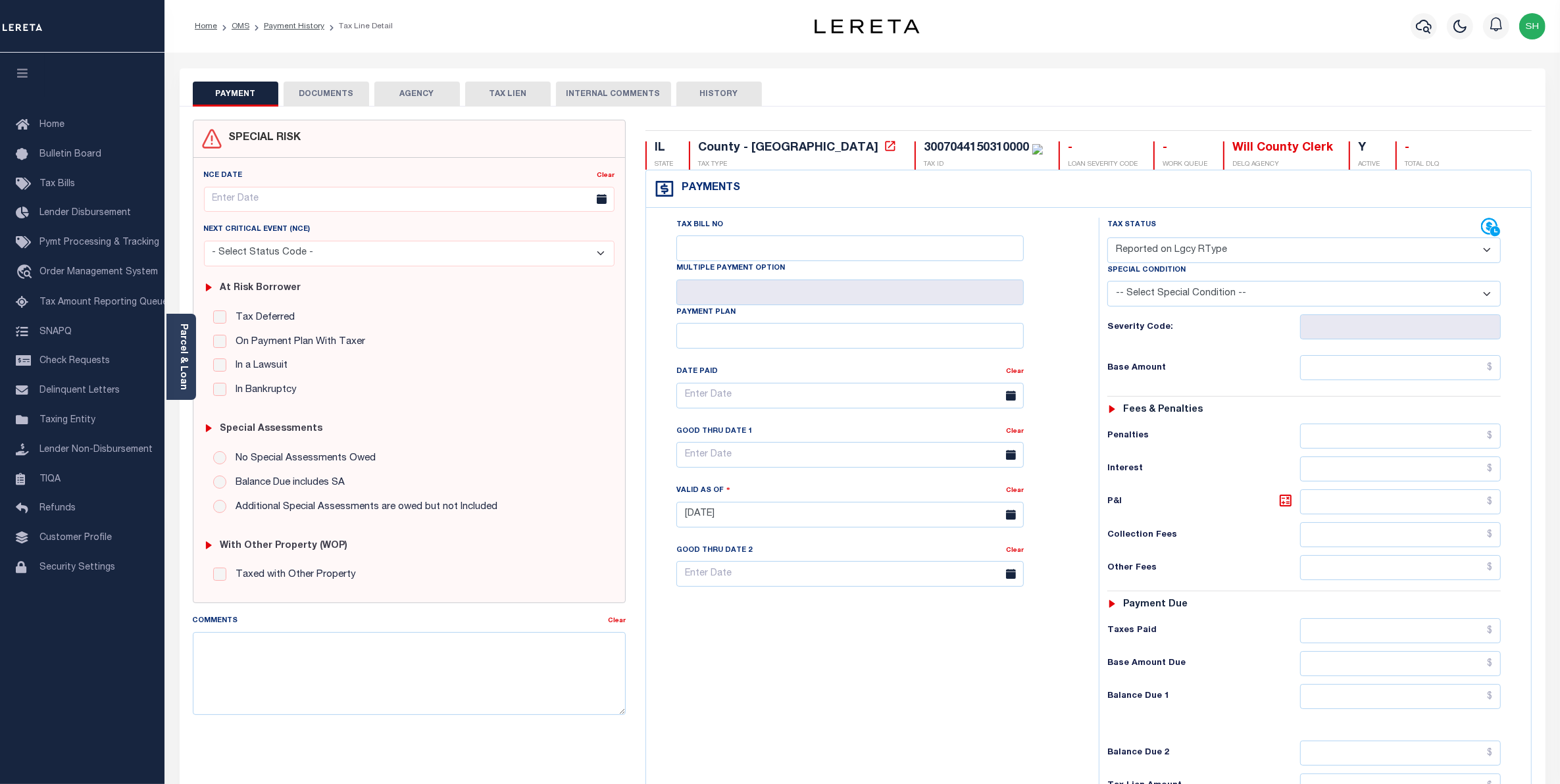
click at [1488, 254] on select "- Select Status Code - Open Due/Unpaid Paid Incomplete No Tax Due Internal Refu…" at bounding box center [1304, 250] width 394 height 26
select select "PYD"
click at [1108, 239] on select "- Select Status Code - Open Due/Unpaid Paid Incomplete No Tax Due Internal Refu…" at bounding box center [1304, 250] width 394 height 26
type input "[DATE]"
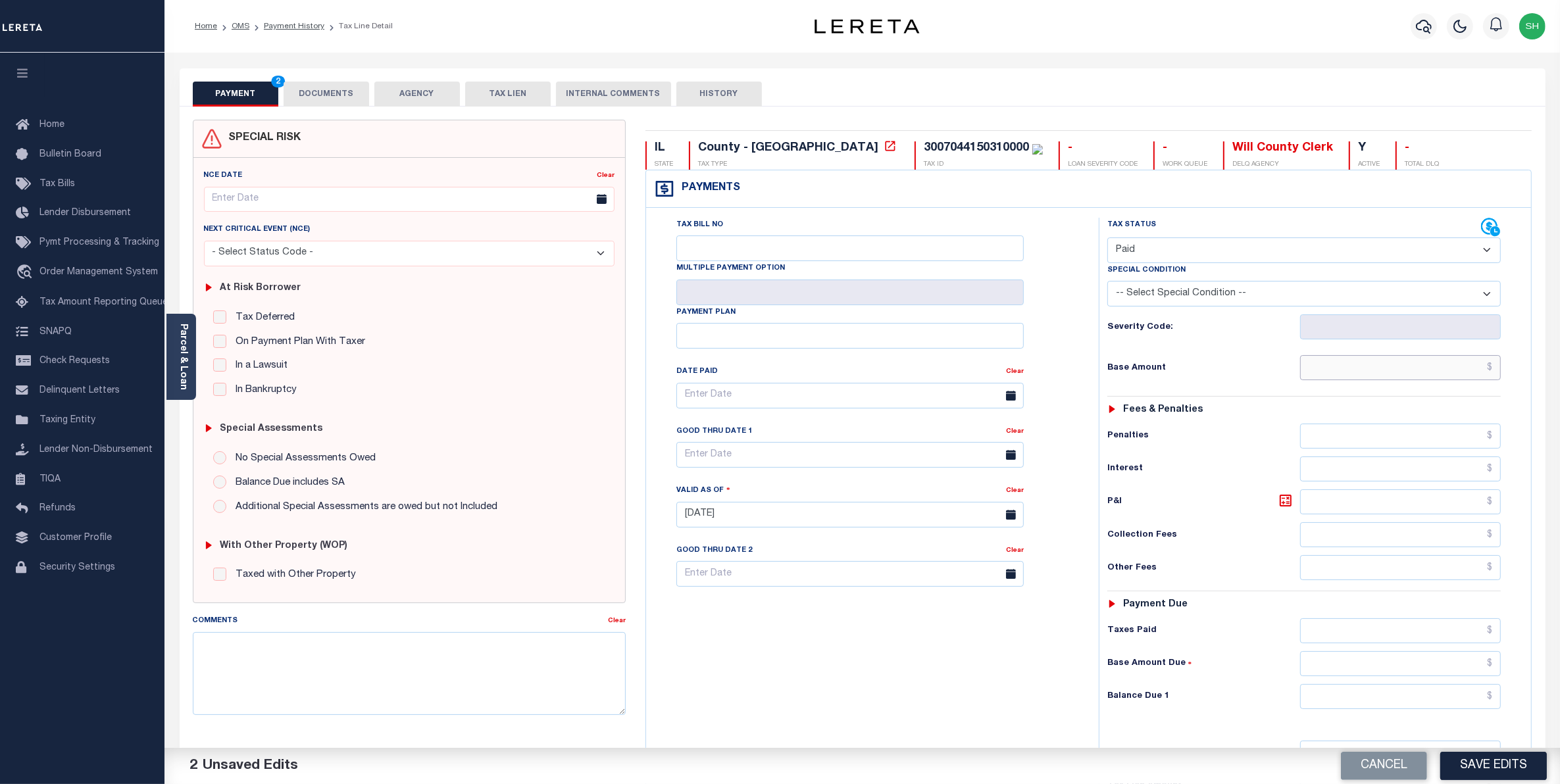
click at [1474, 375] on input "text" at bounding box center [1401, 368] width 202 height 25
type input "$0.00"
click at [1458, 704] on input "text" at bounding box center [1401, 697] width 202 height 25
type input "$0.00"
click at [1502, 760] on button "Save Edits" at bounding box center [1494, 766] width 107 height 28
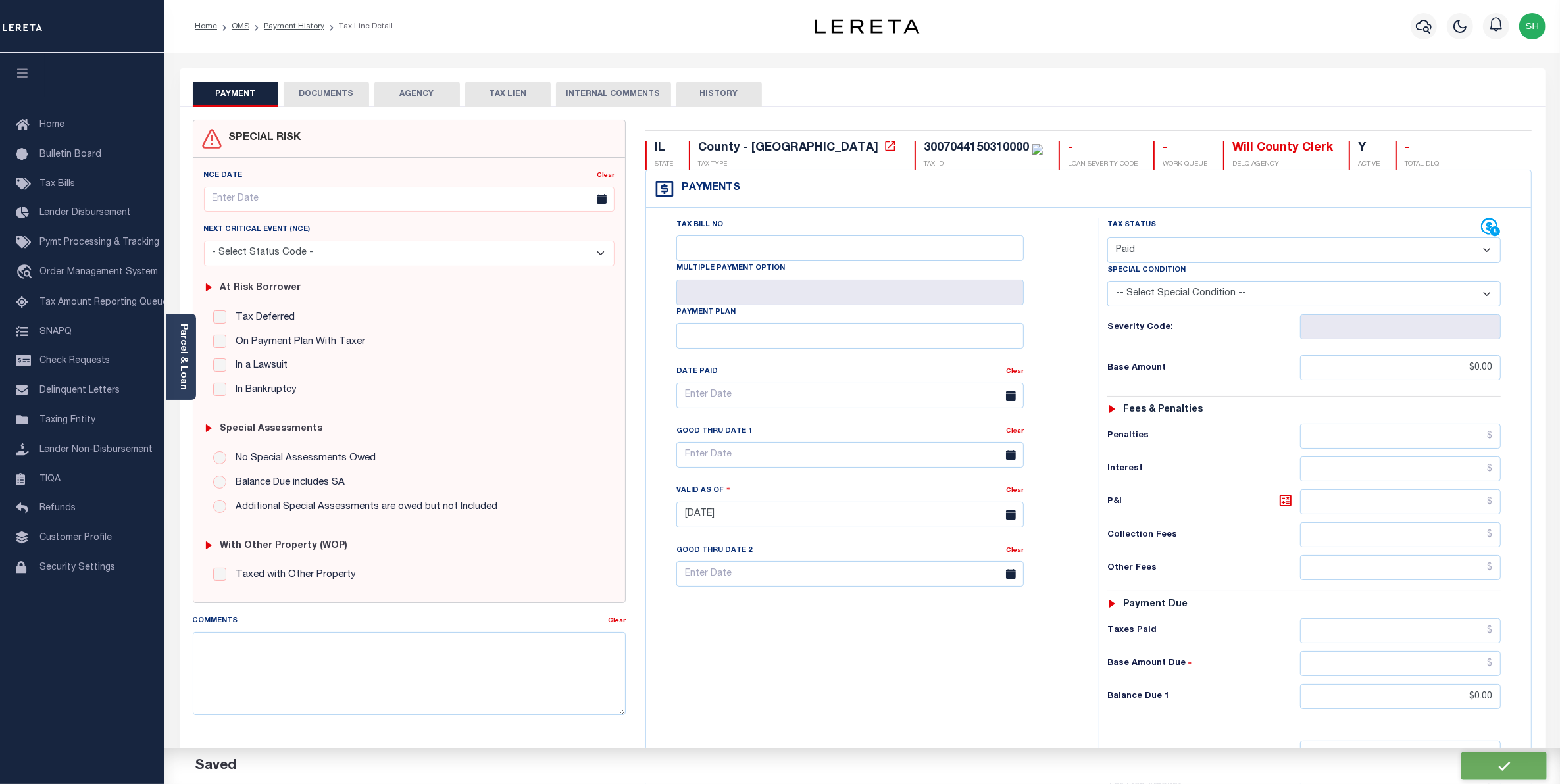
checkbox input "false"
type input "$0"
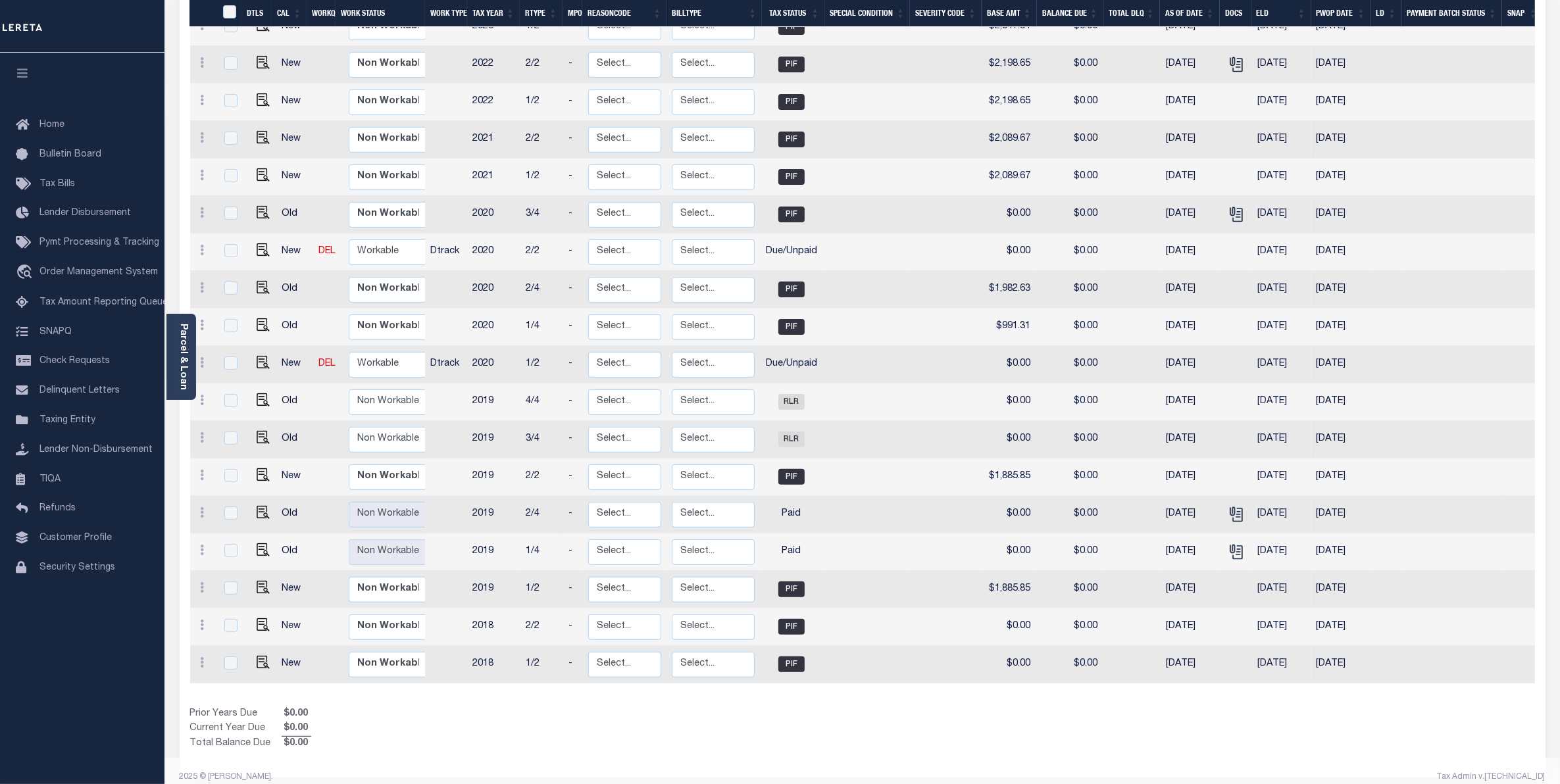
scroll to position [370, 0]
click at [256, 430] on img "" at bounding box center [263, 436] width 13 height 13
checkbox input "true"
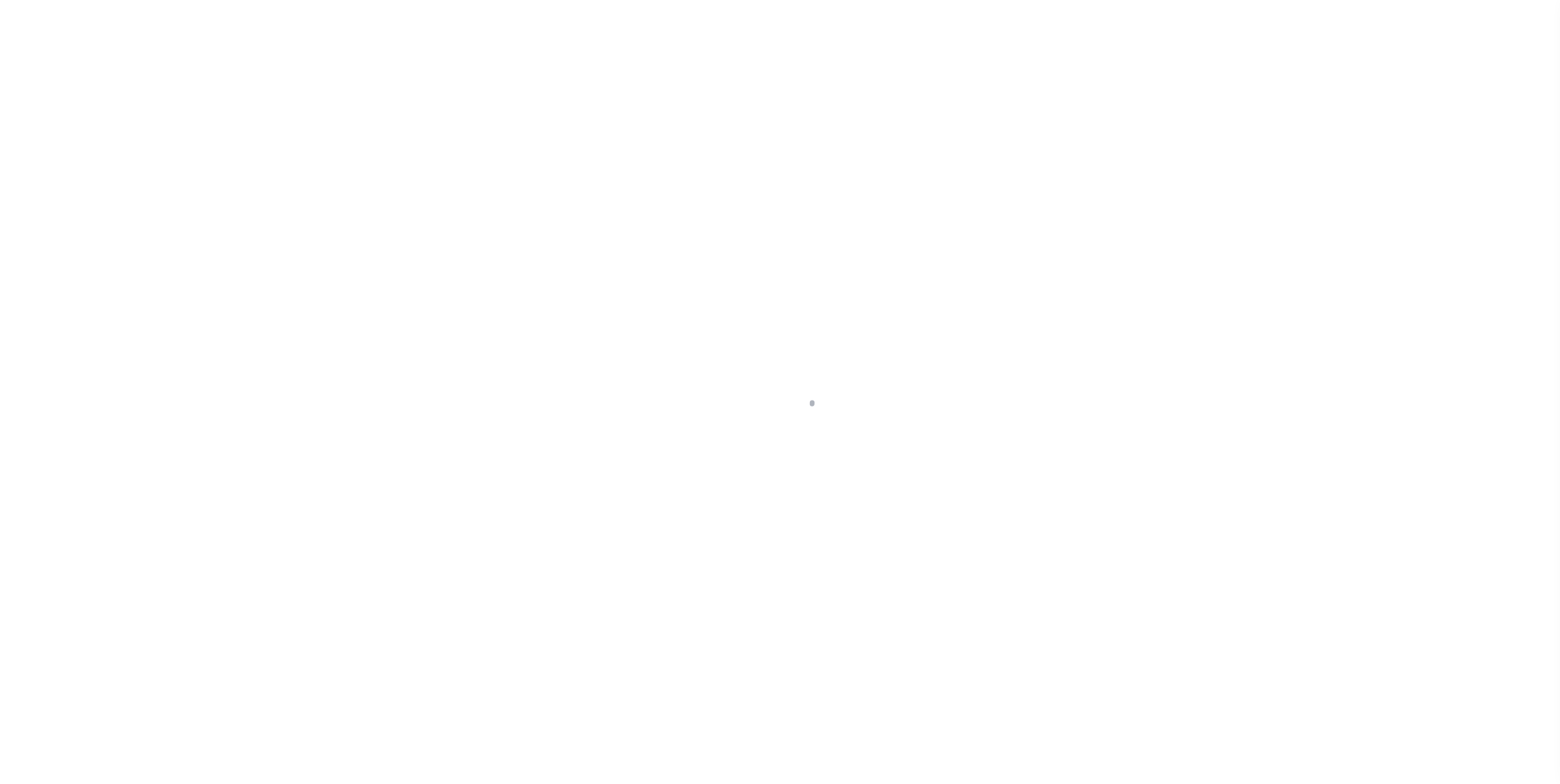
select select "RLR"
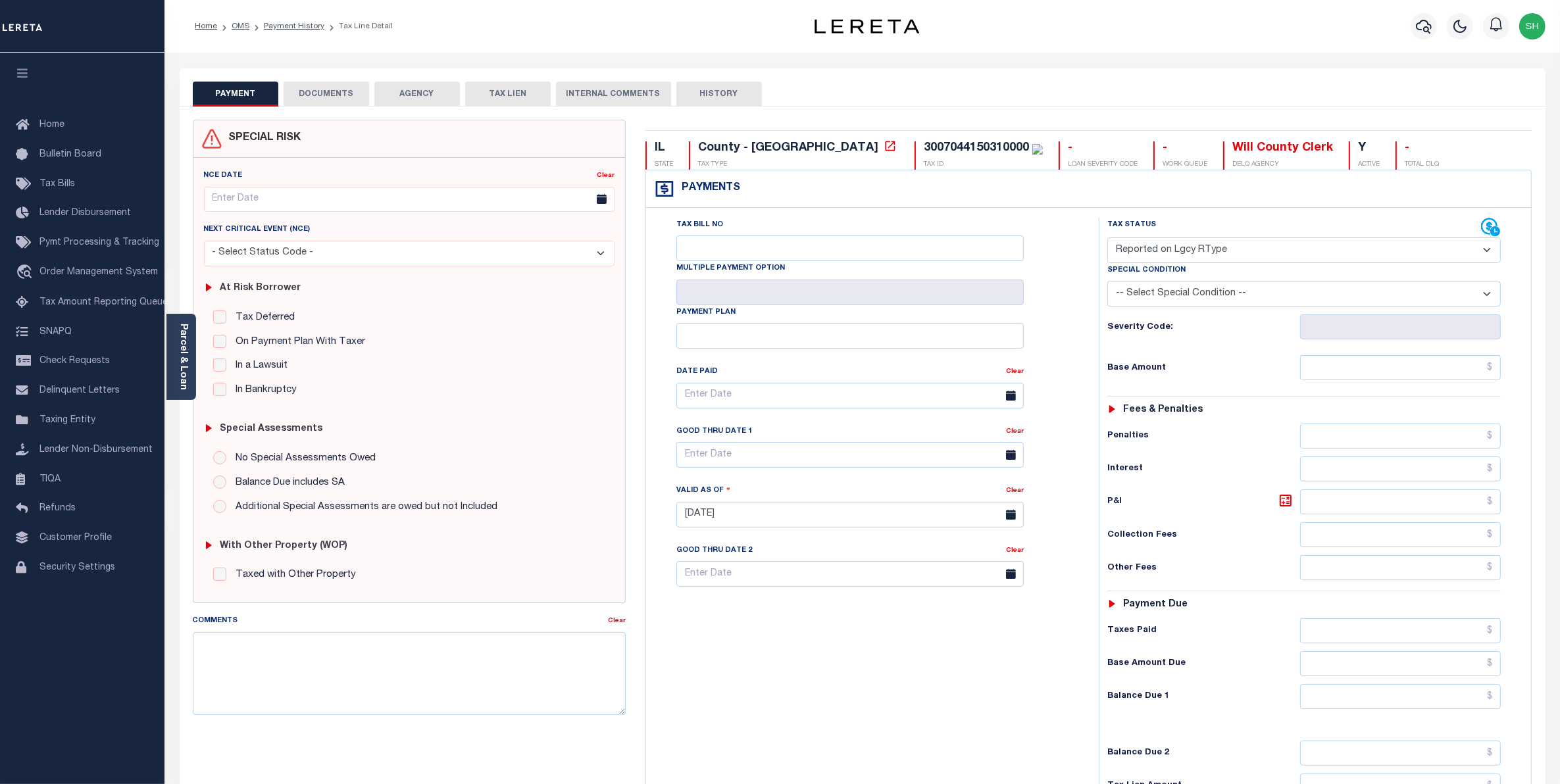
click at [333, 92] on button "DOCUMENTS" at bounding box center [326, 94] width 85 height 25
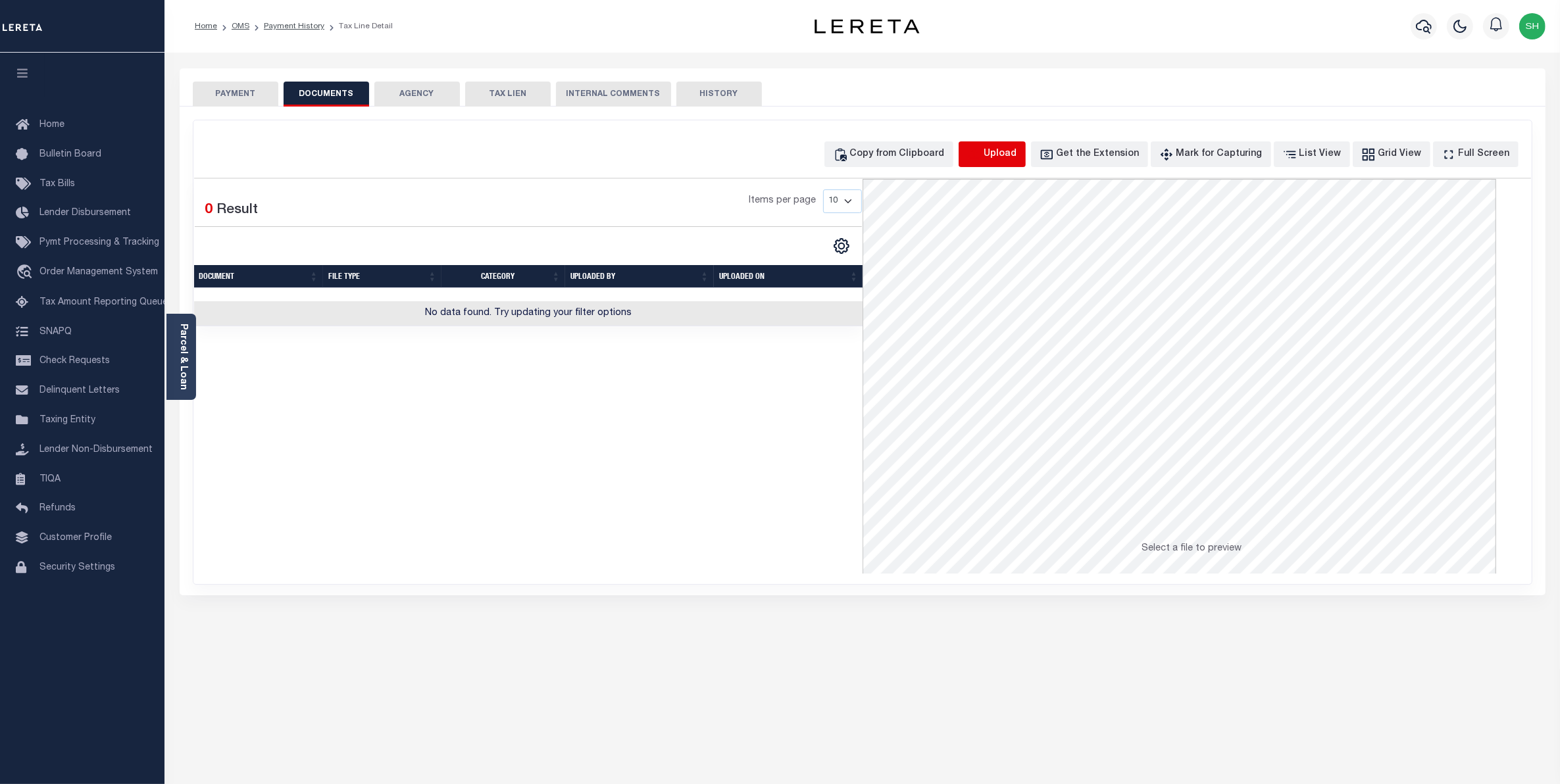
click at [982, 151] on icon "button" at bounding box center [975, 155] width 15 height 15
select select "POP"
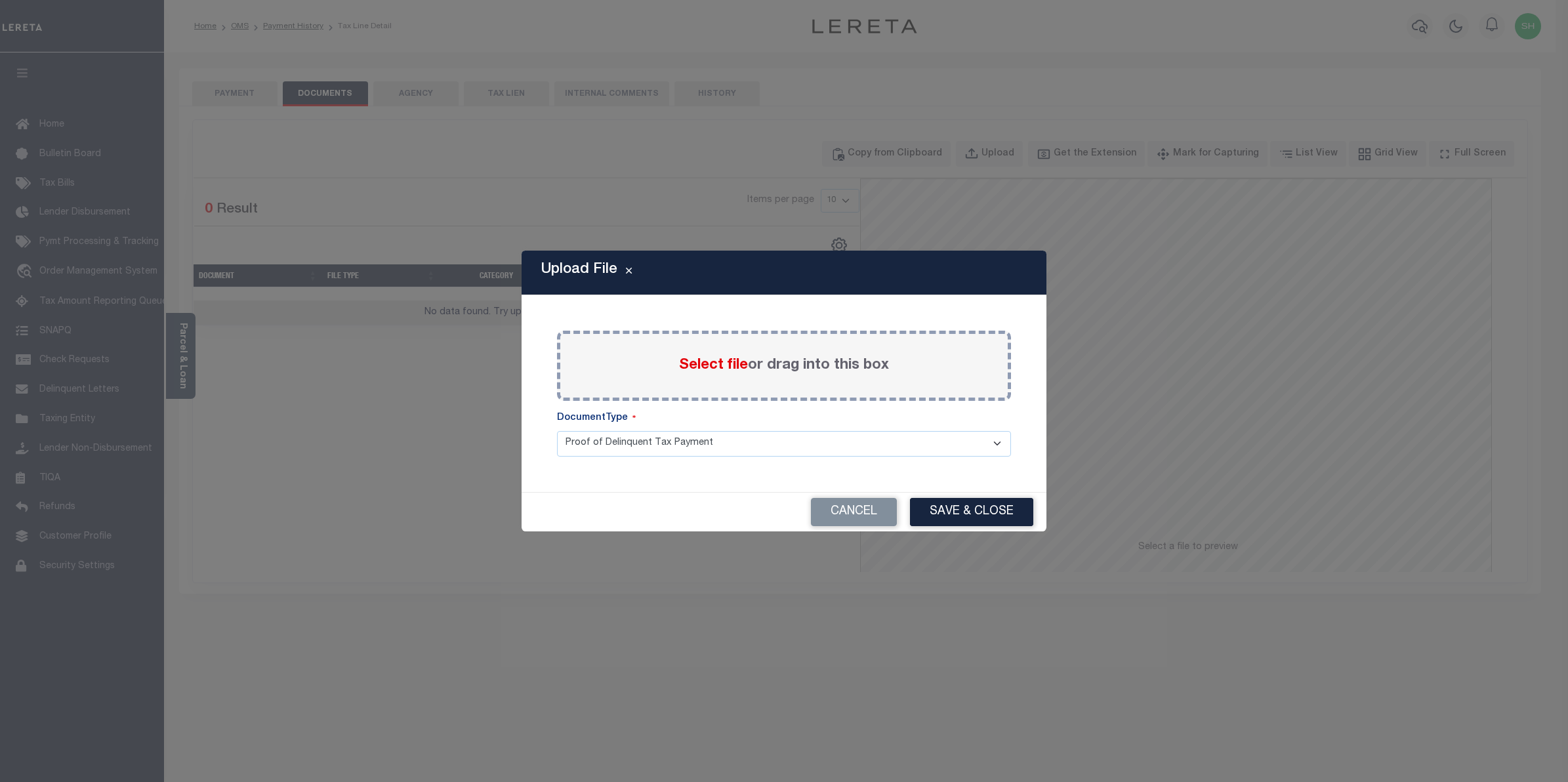
click at [714, 367] on span "Select file" at bounding box center [713, 366] width 69 height 15
click at [0, 0] on input "Select file or drag into this box" at bounding box center [0, 0] width 0 height 0
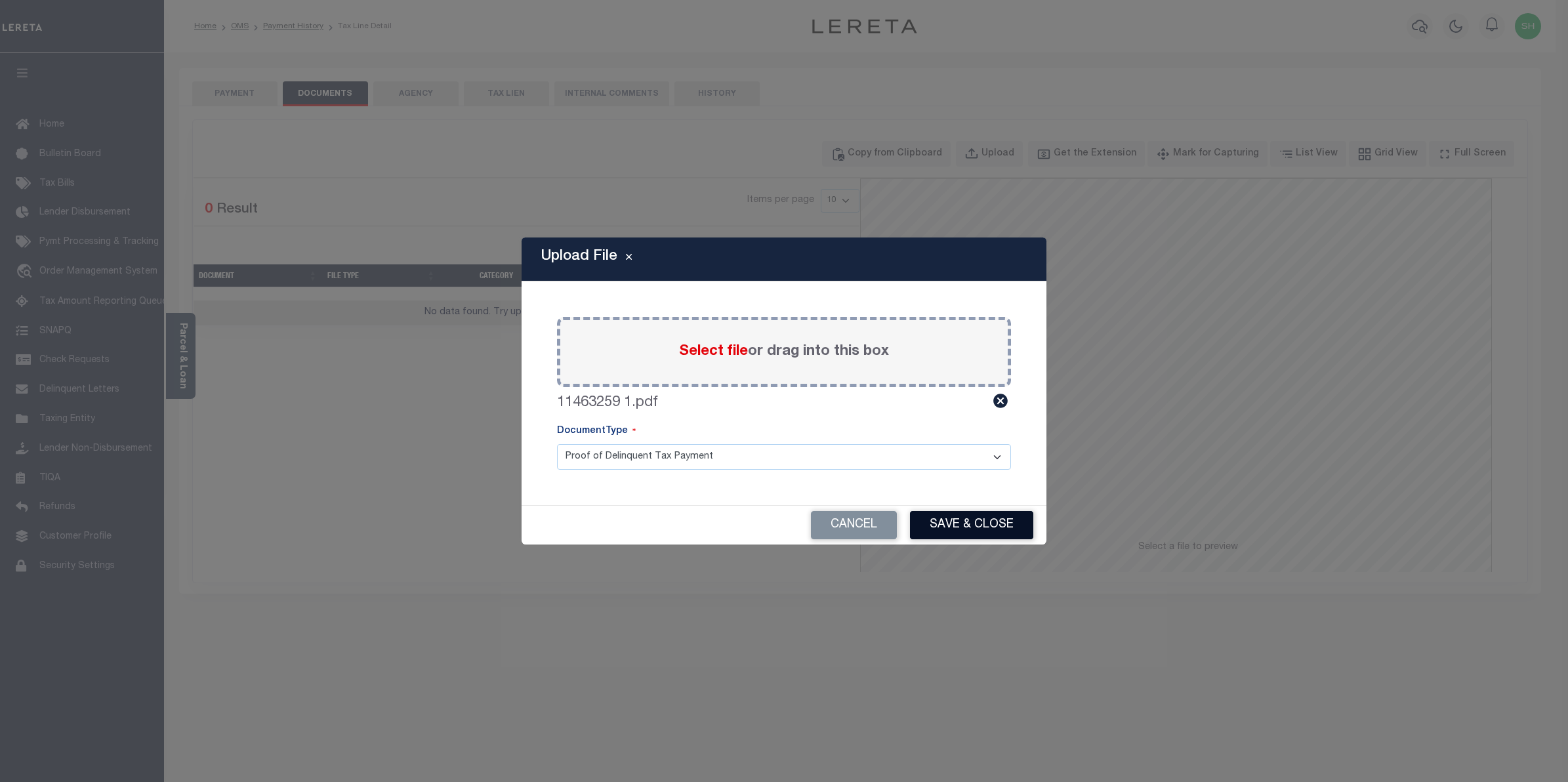
click at [975, 523] on button "Save & Close" at bounding box center [971, 525] width 123 height 28
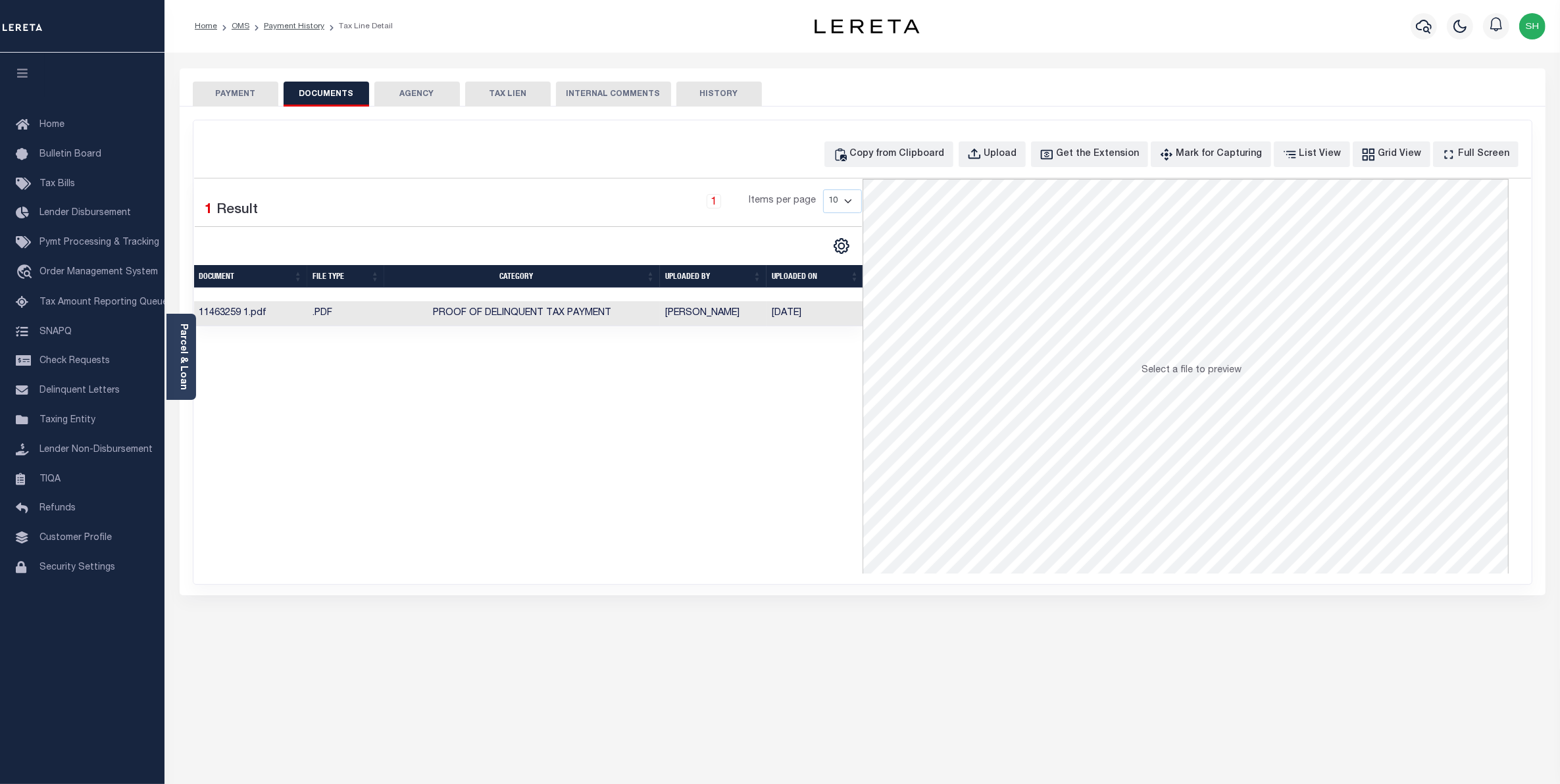
click at [231, 87] on button "PAYMENT" at bounding box center [235, 94] width 85 height 25
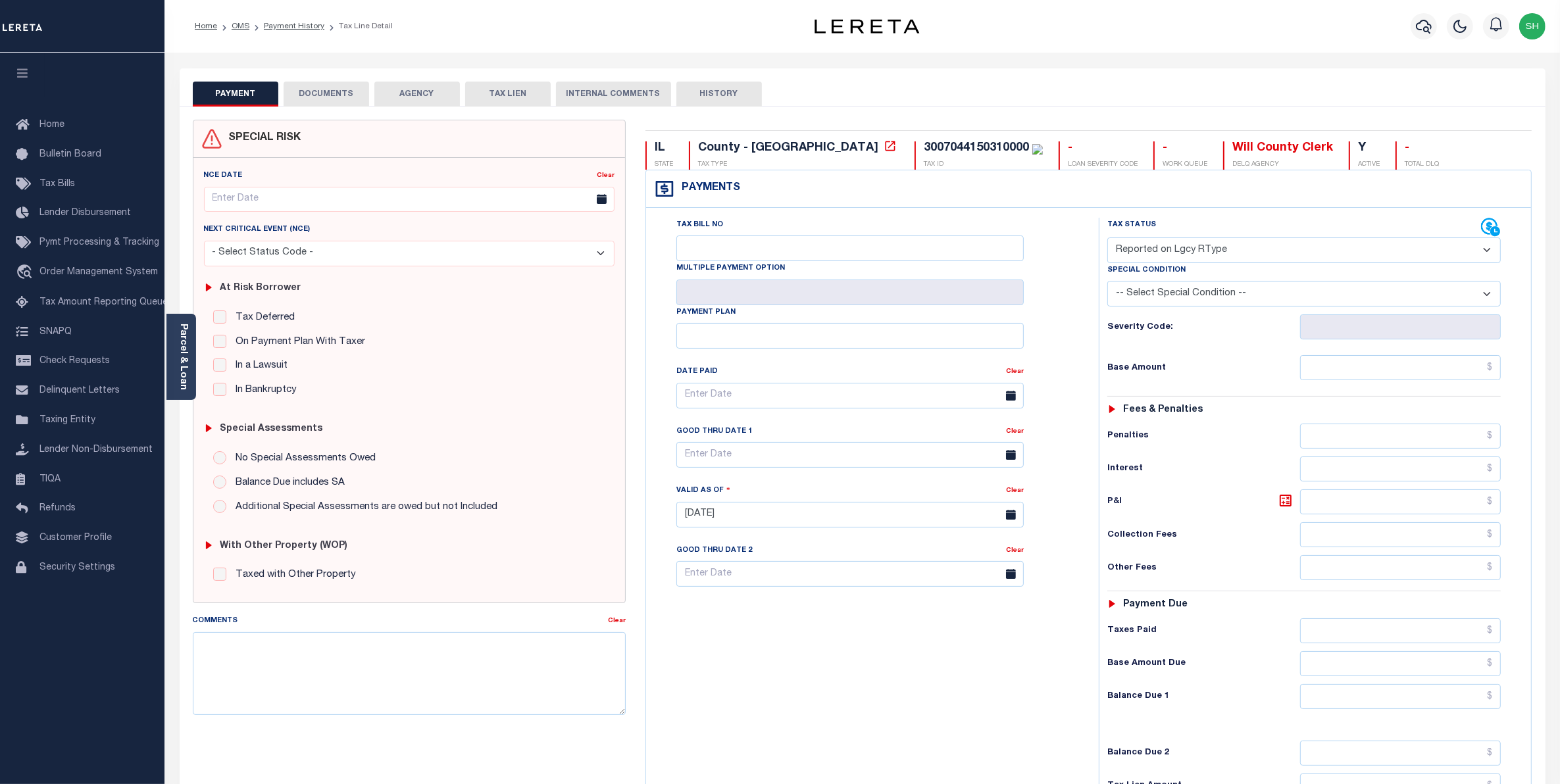
click at [1487, 251] on select "- Select Status Code - Open Due/Unpaid Paid Incomplete No Tax Due Internal Refu…" at bounding box center [1304, 250] width 394 height 26
select select "PYD"
click at [1108, 239] on select "- Select Status Code - Open Due/Unpaid Paid Incomplete No Tax Due Internal Refu…" at bounding box center [1304, 250] width 394 height 26
type input "[DATE]"
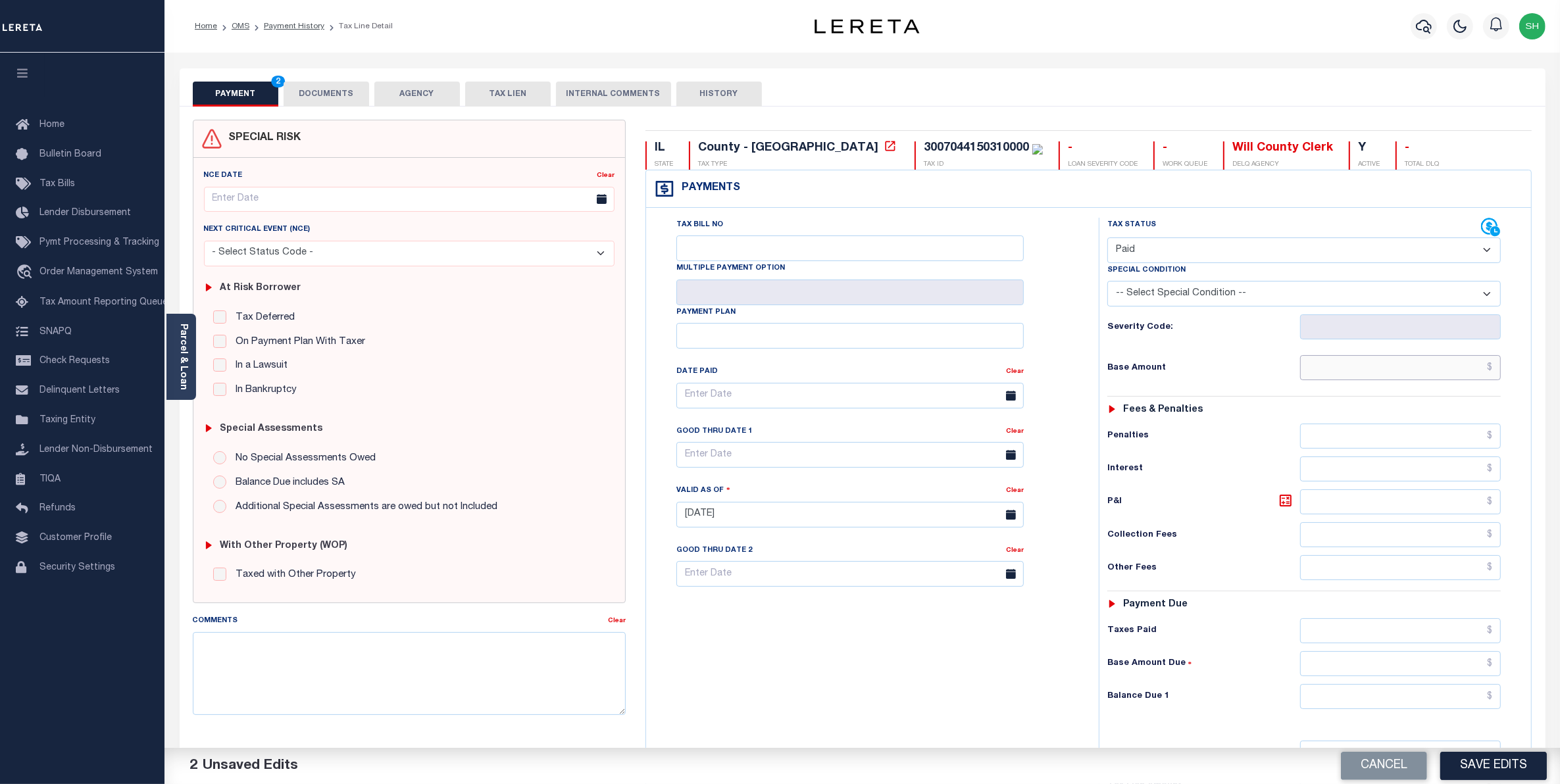
click at [1432, 367] on input "text" at bounding box center [1401, 368] width 202 height 25
type input "$0.00"
click at [1455, 696] on input "text" at bounding box center [1401, 697] width 202 height 25
type input "$0.00"
click at [1515, 771] on button "Save Edits" at bounding box center [1494, 766] width 107 height 28
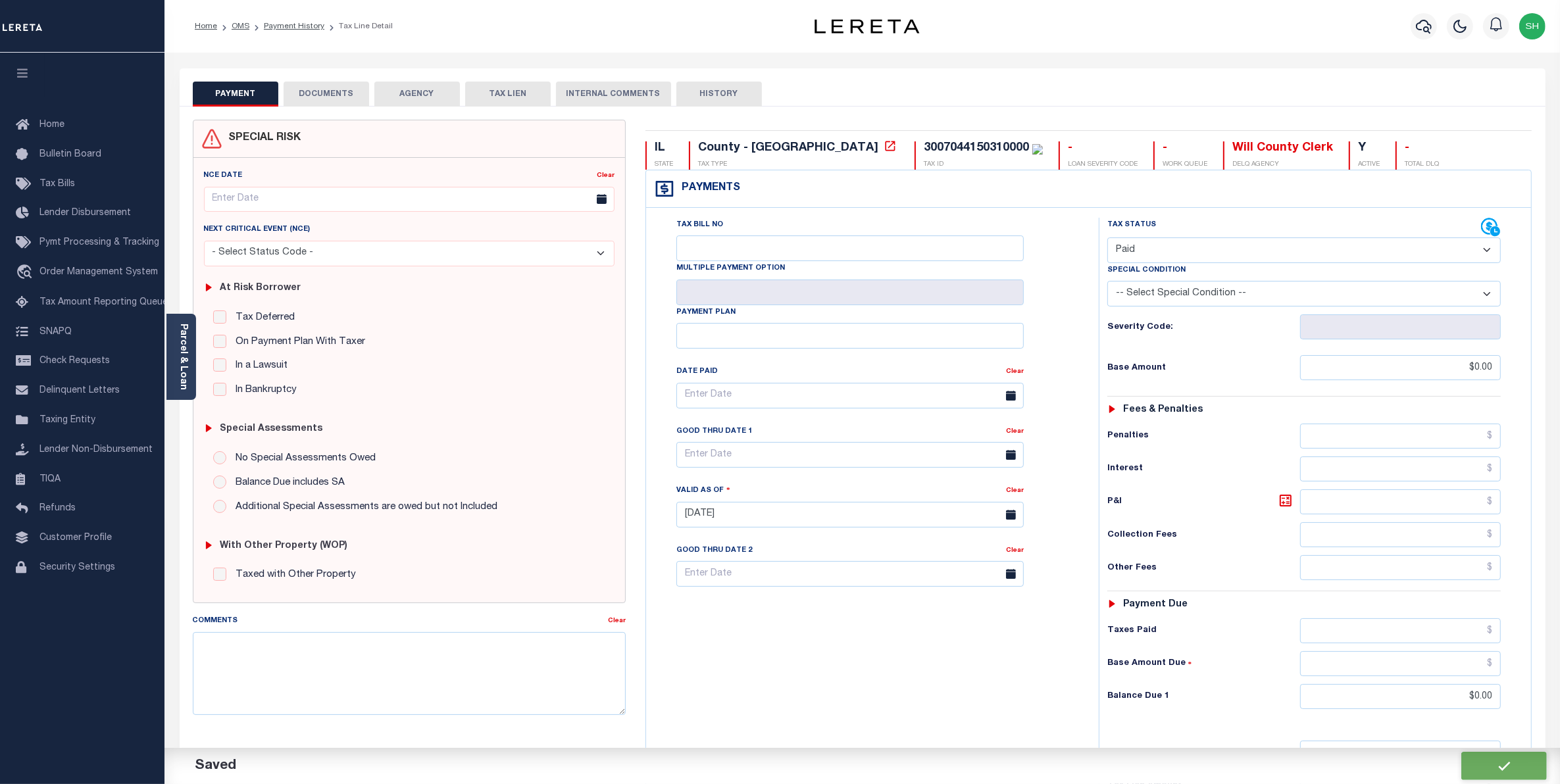
checkbox input "false"
type input "$0"
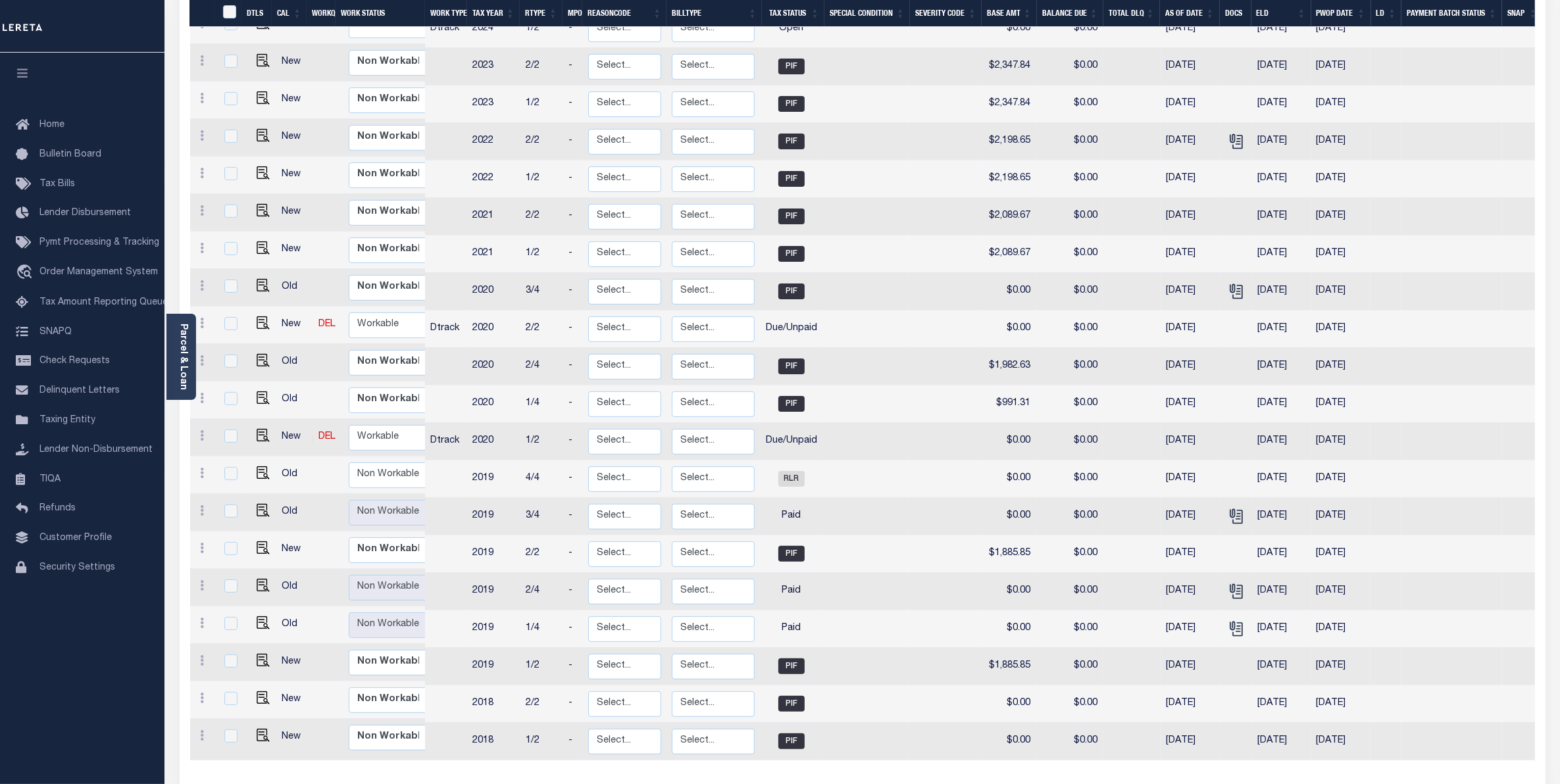
scroll to position [370, 0]
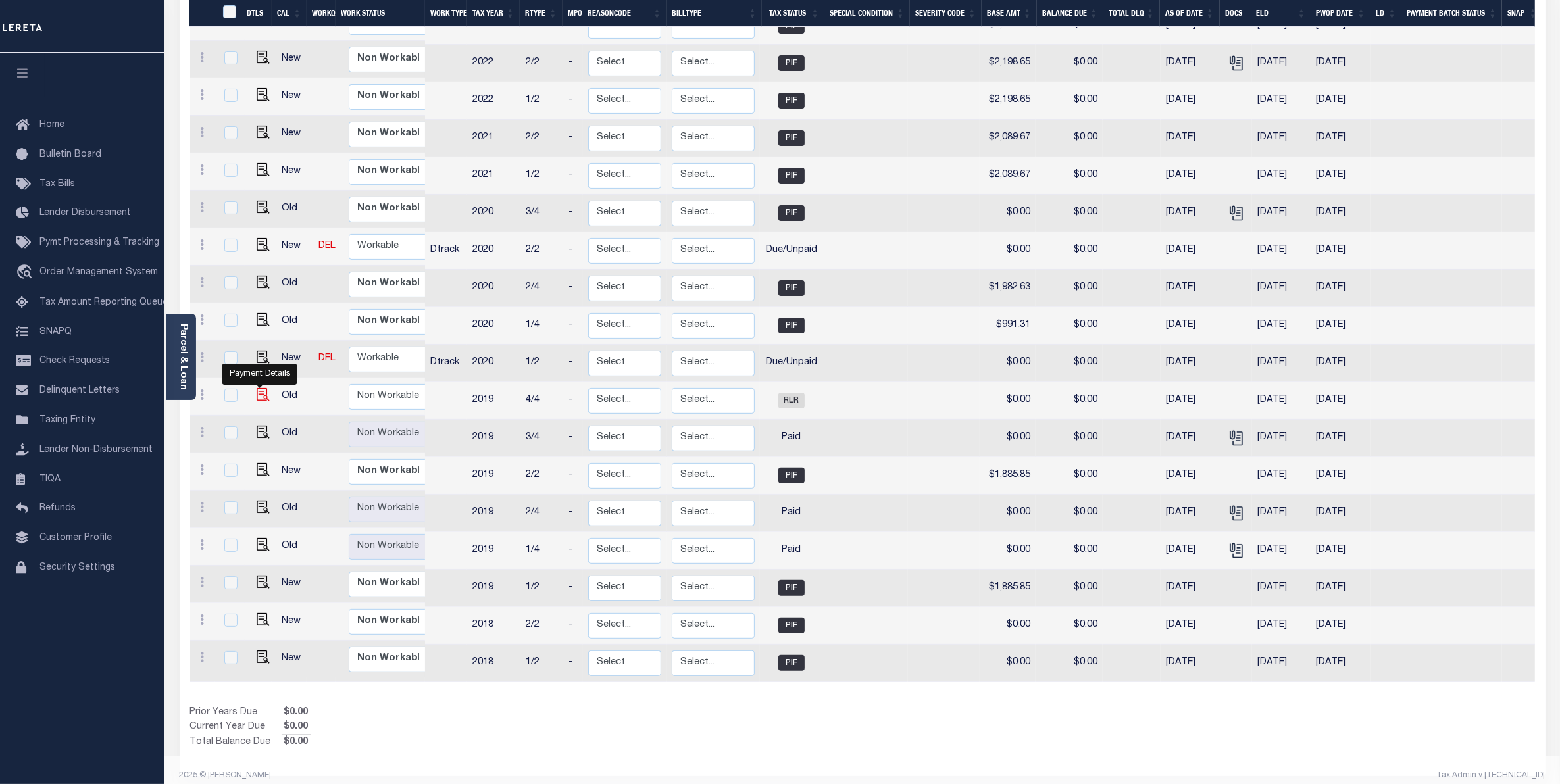
click at [258, 388] on img "" at bounding box center [263, 395] width 13 height 13
checkbox input "true"
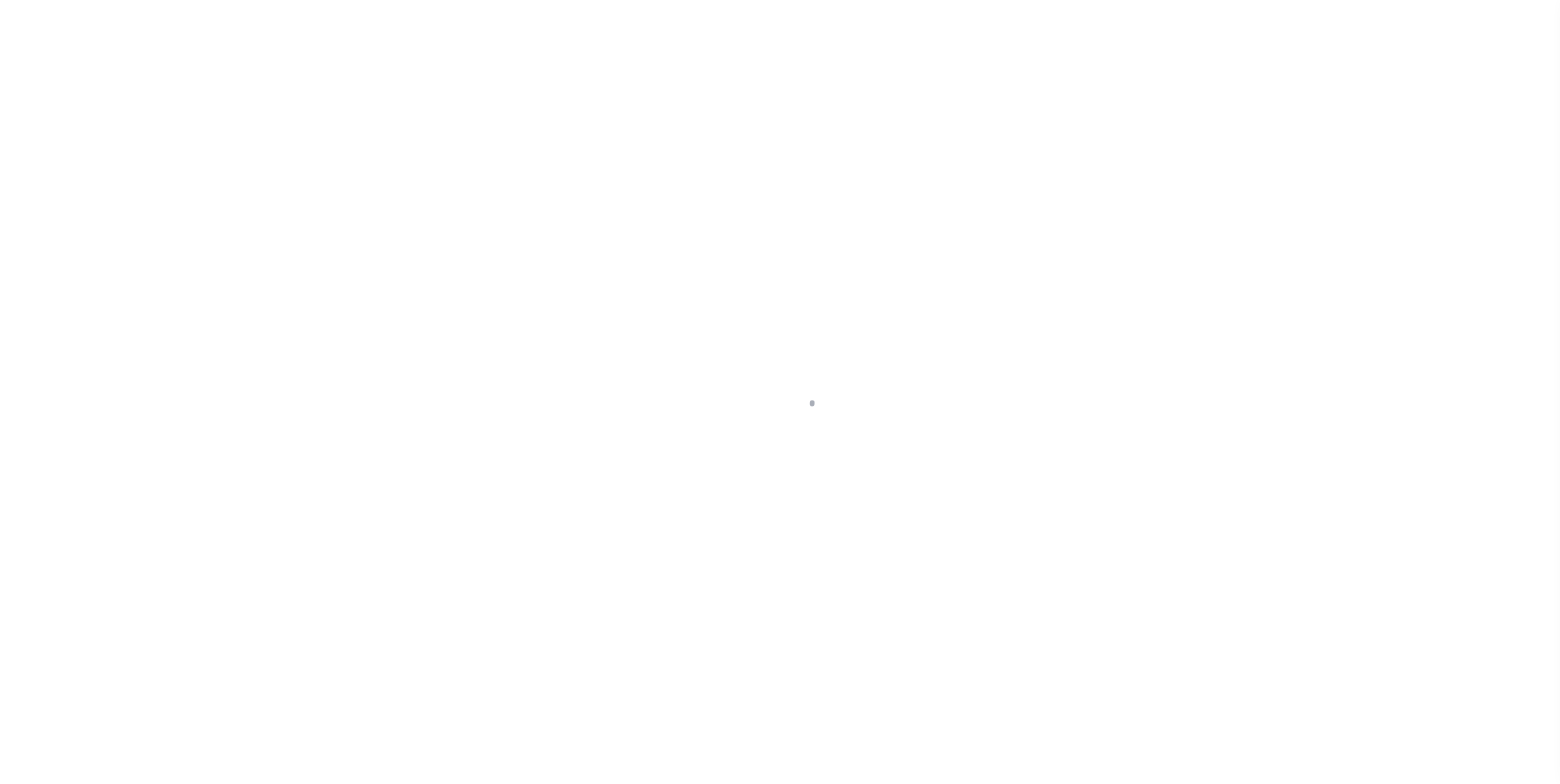
select select "RLR"
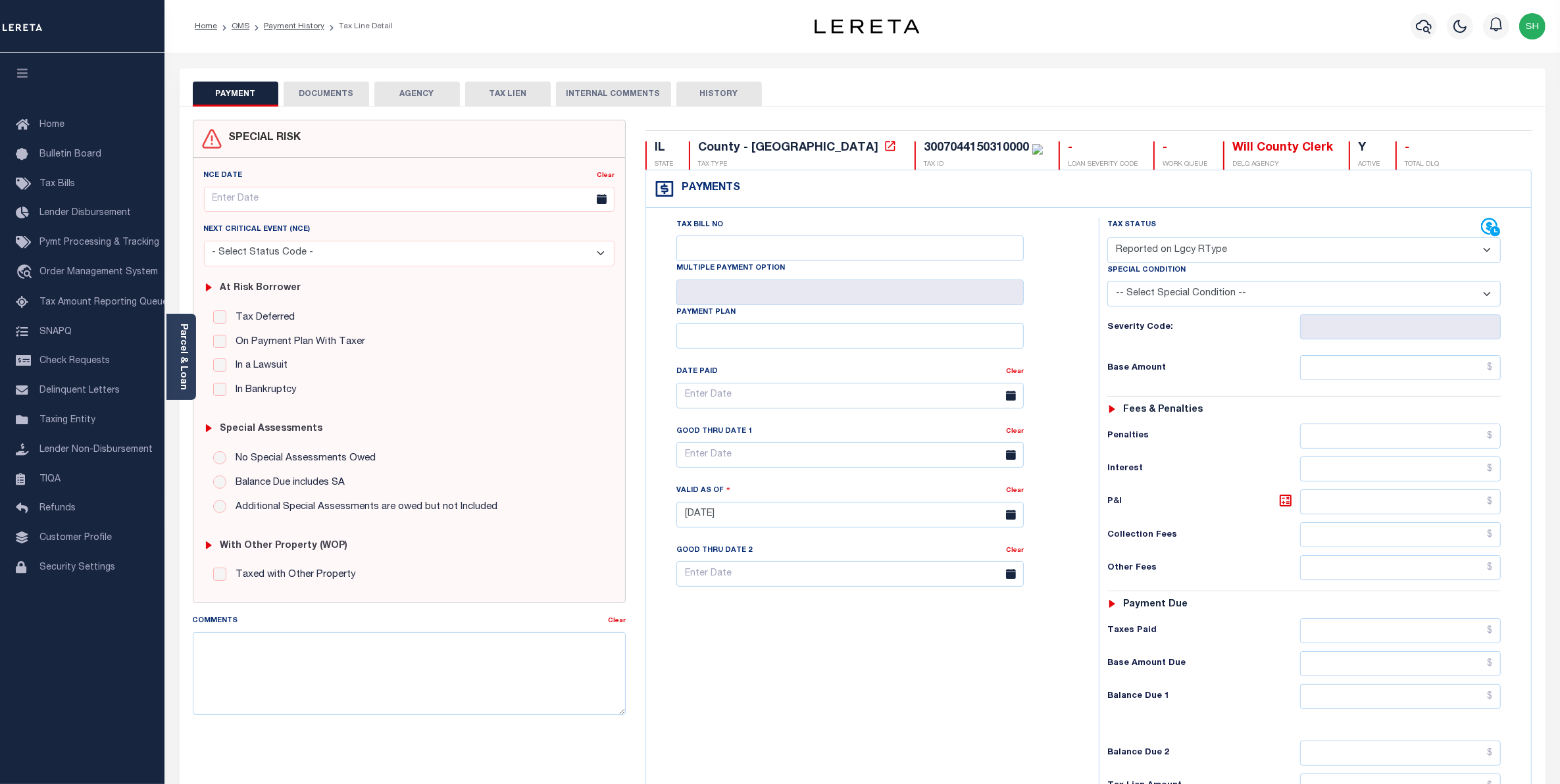
click at [334, 89] on button "DOCUMENTS" at bounding box center [326, 94] width 85 height 25
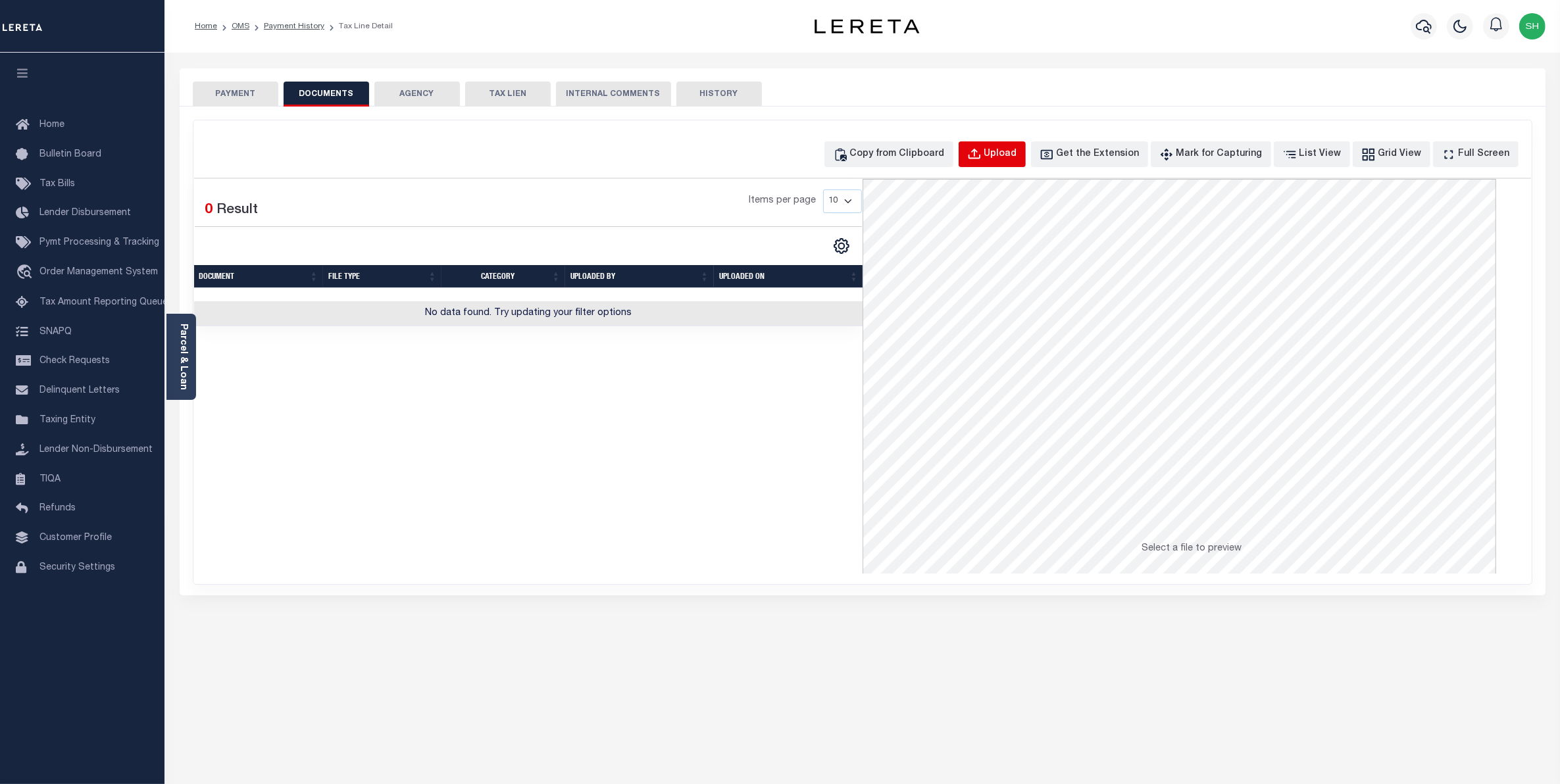
click at [1026, 161] on button "Upload" at bounding box center [992, 154] width 67 height 26
select select "POP"
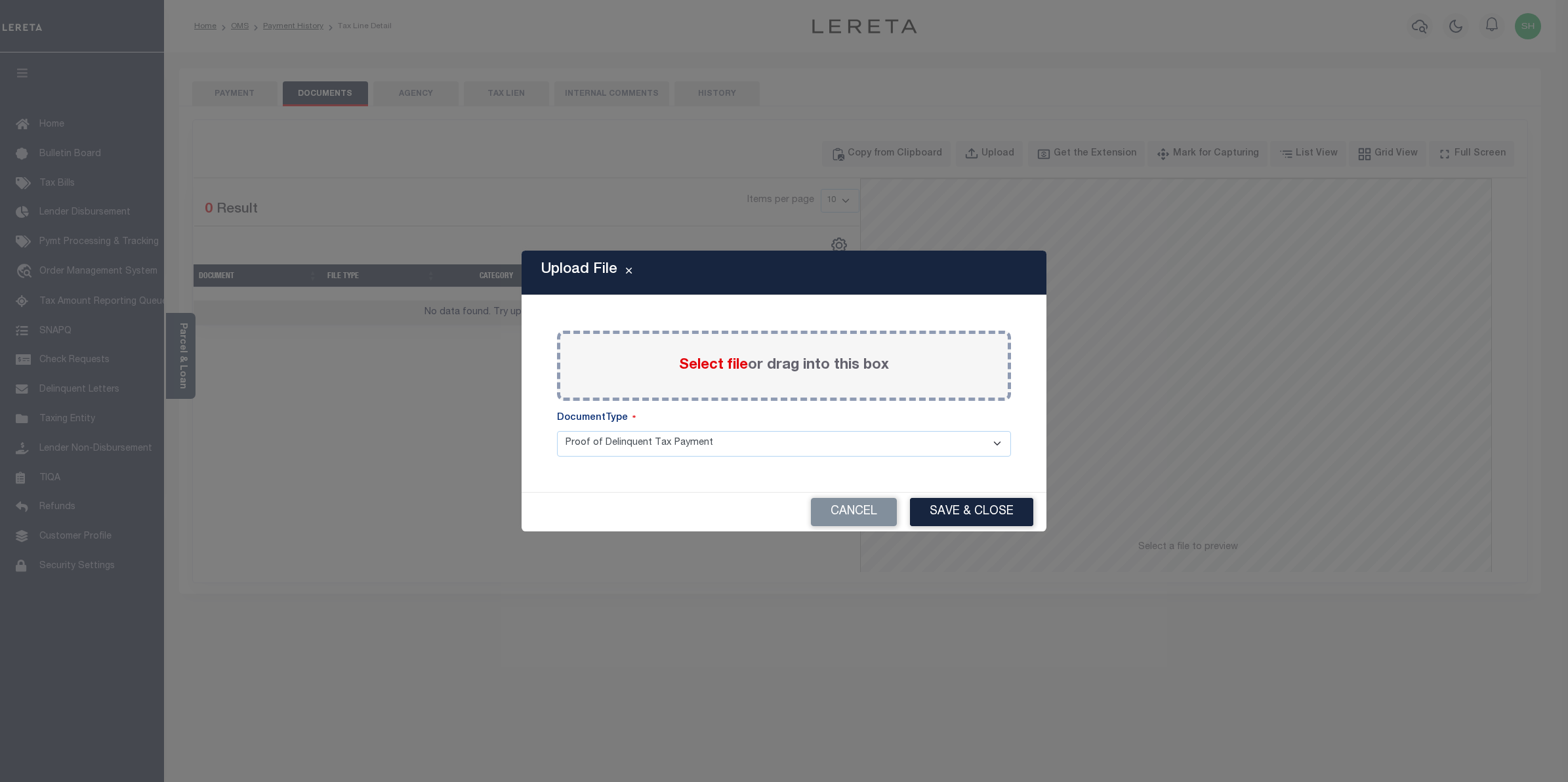
click at [739, 368] on span "Select file" at bounding box center [713, 366] width 69 height 15
click at [0, 0] on input "Select file or drag into this box" at bounding box center [0, 0] width 0 height 0
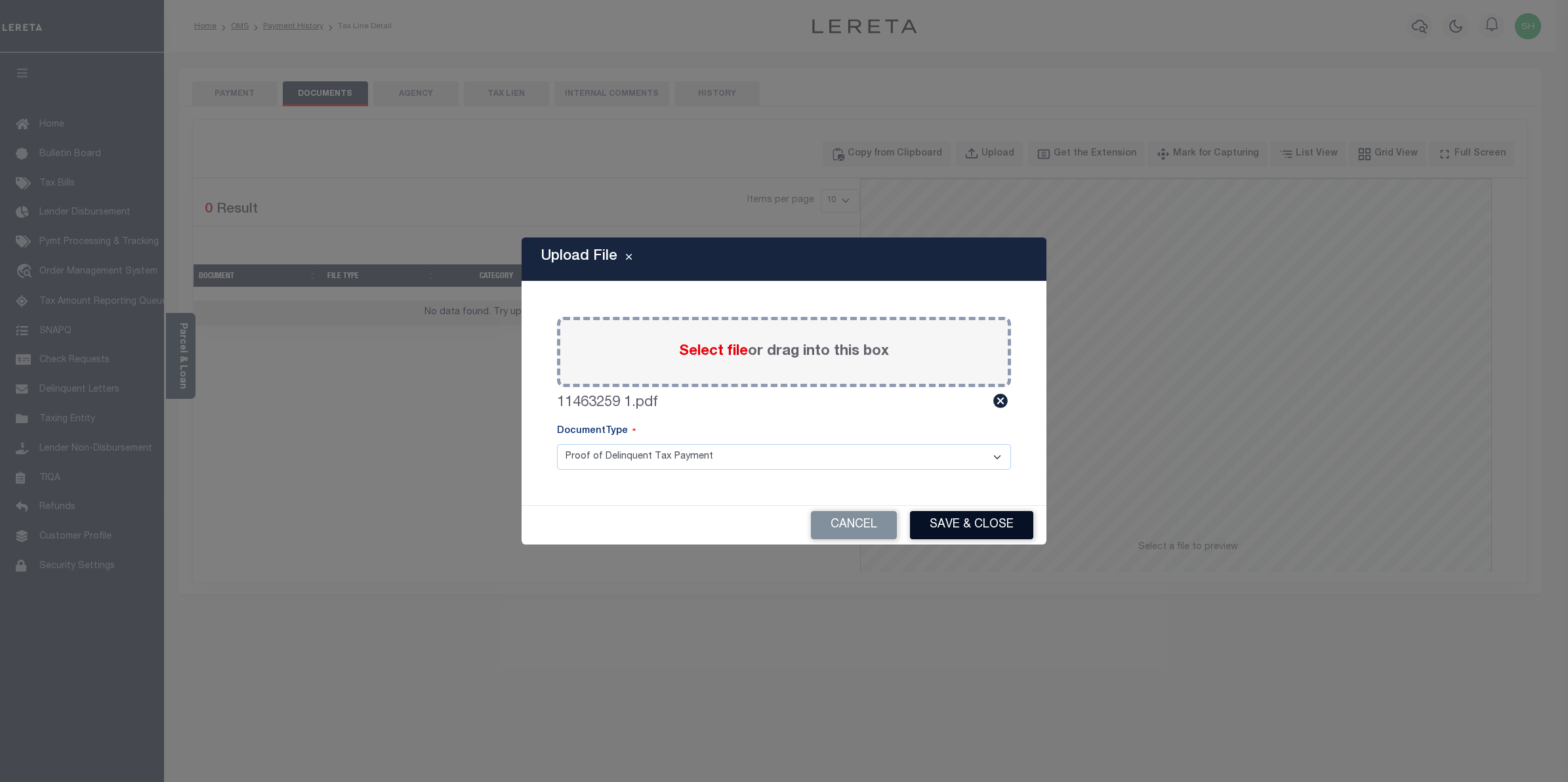
click at [996, 520] on button "Save & Close" at bounding box center [971, 525] width 123 height 28
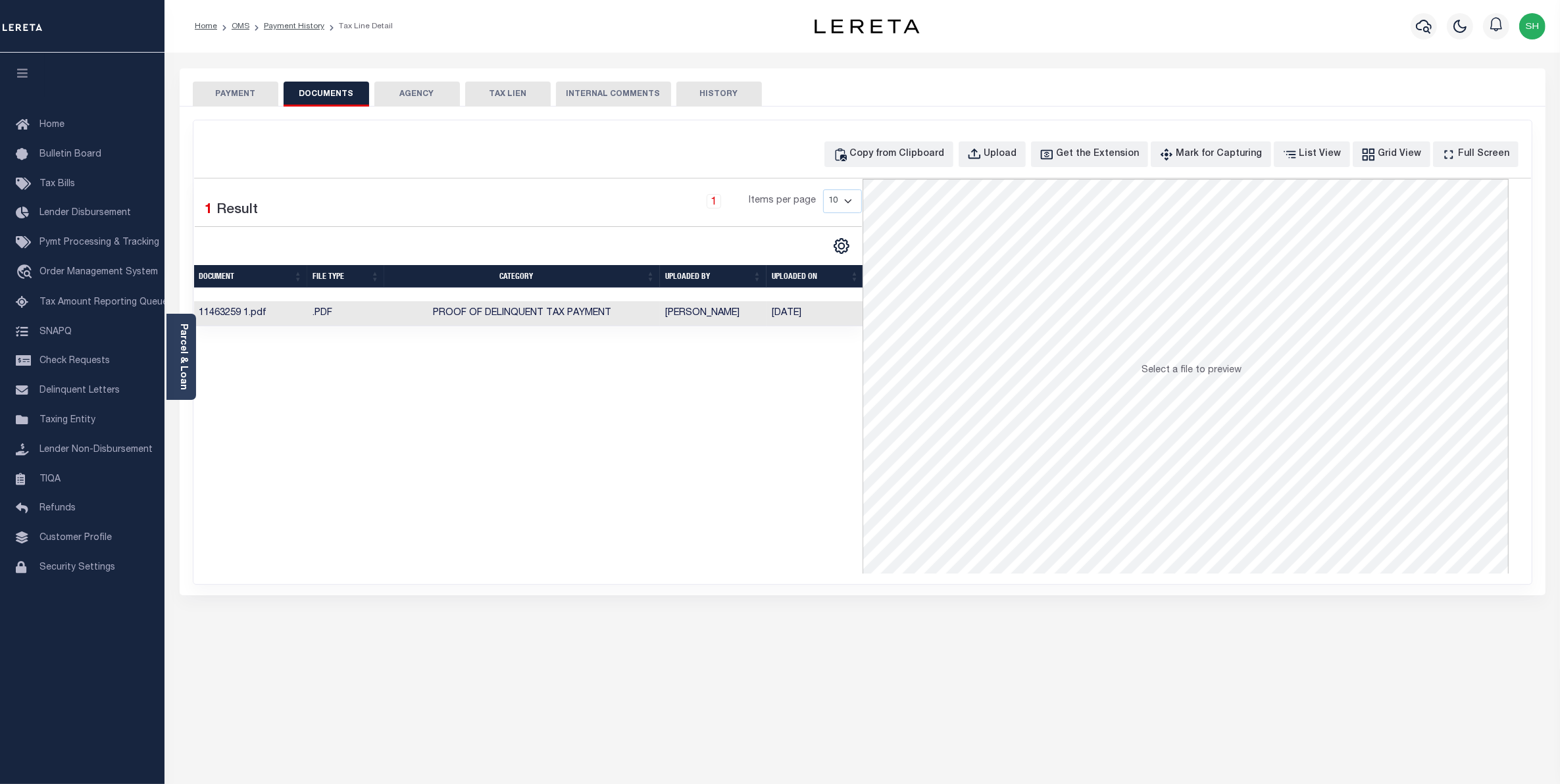
click at [251, 91] on button "PAYMENT" at bounding box center [235, 94] width 85 height 25
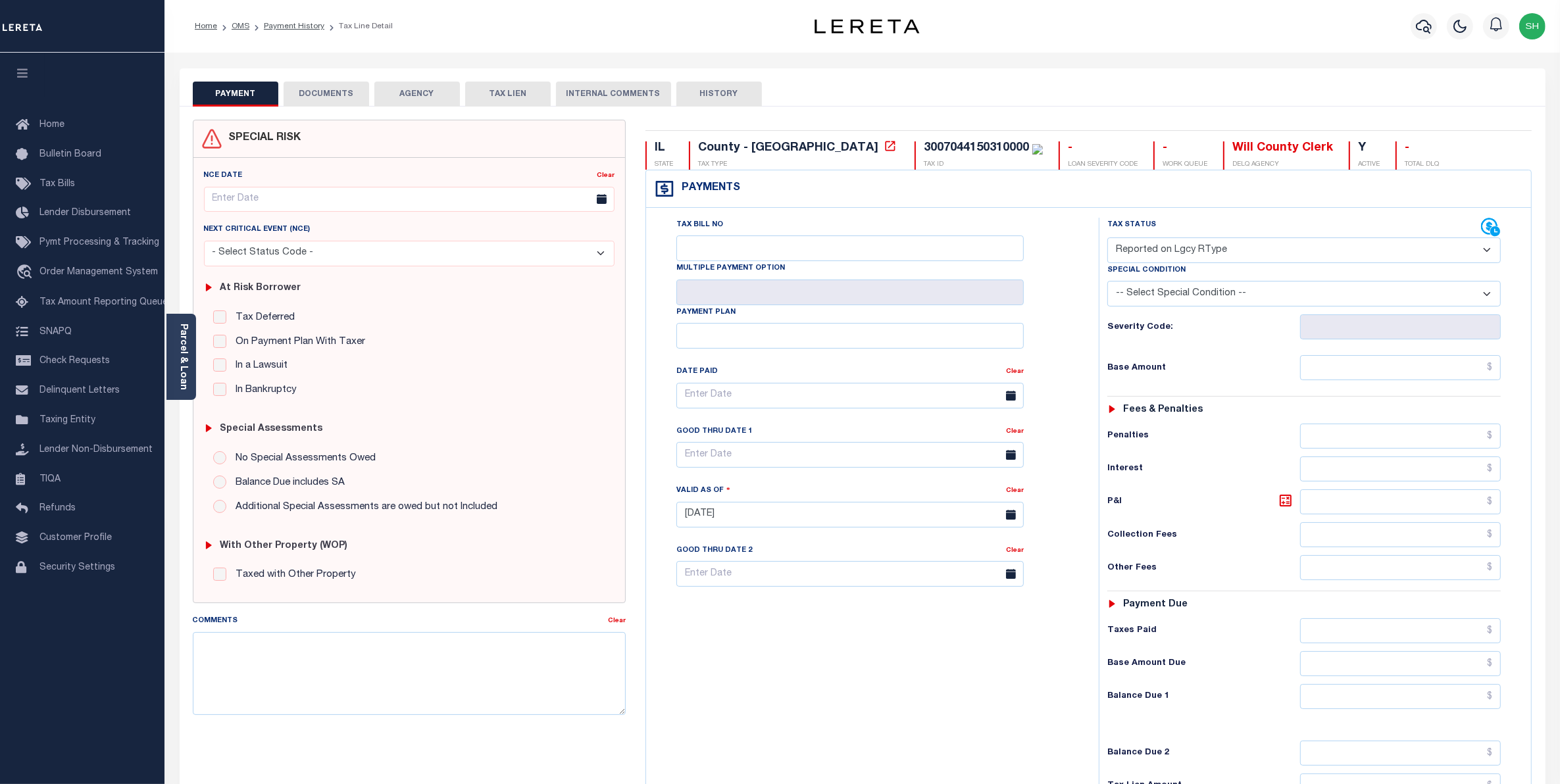
click at [1487, 251] on select "- Select Status Code - Open Due/Unpaid Paid Incomplete No Tax Due Internal Refu…" at bounding box center [1304, 250] width 394 height 26
select select "PYD"
click at [1108, 239] on select "- Select Status Code - Open Due/Unpaid Paid Incomplete No Tax Due Internal Refu…" at bounding box center [1304, 250] width 394 height 26
type input "[DATE]"
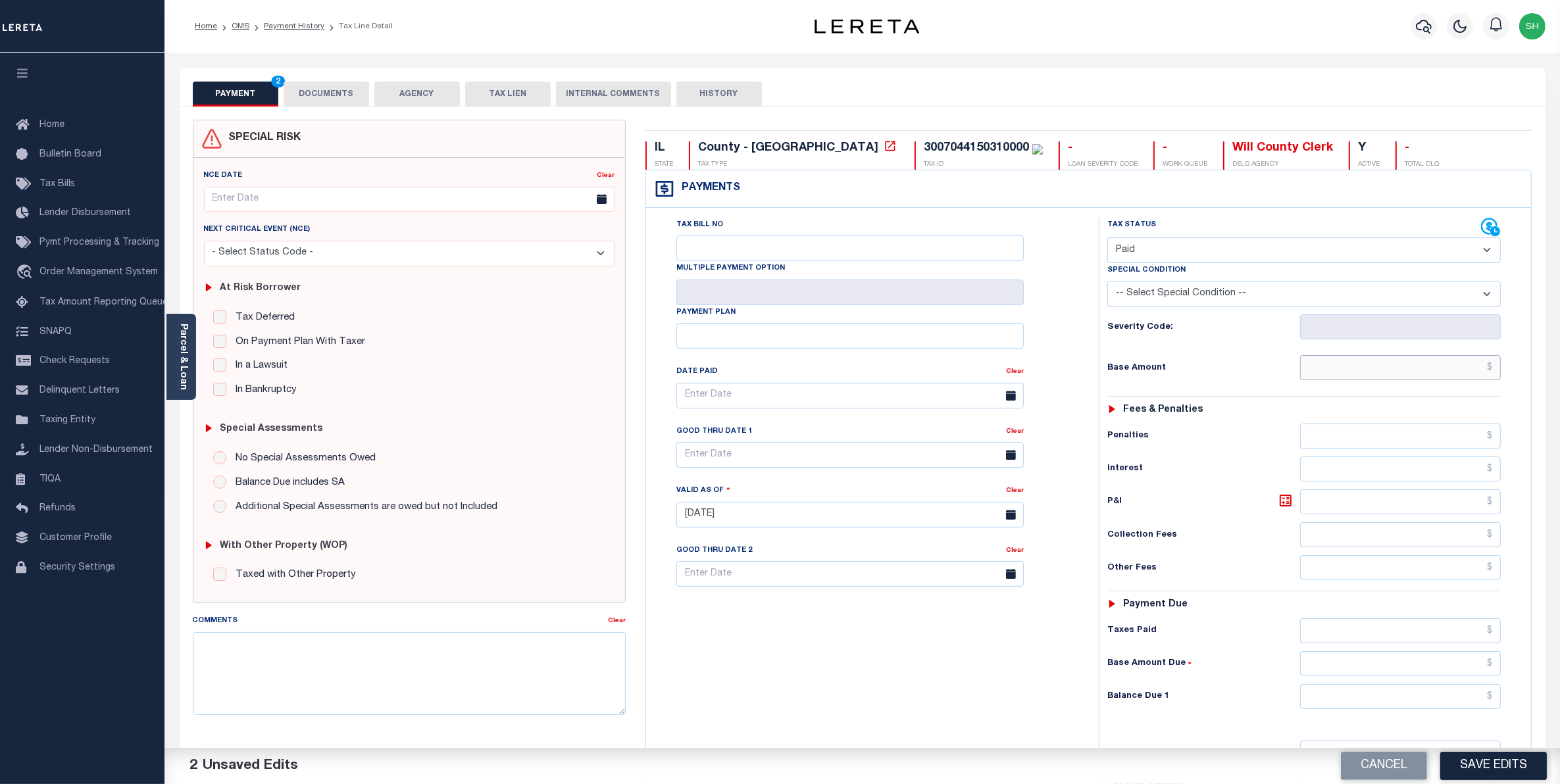
click at [1453, 376] on input "text" at bounding box center [1401, 368] width 202 height 25
type input "$0.00"
click at [1476, 709] on input "text" at bounding box center [1401, 697] width 202 height 25
type input "$0.00"
click at [1477, 777] on button "Save Edits" at bounding box center [1494, 766] width 107 height 28
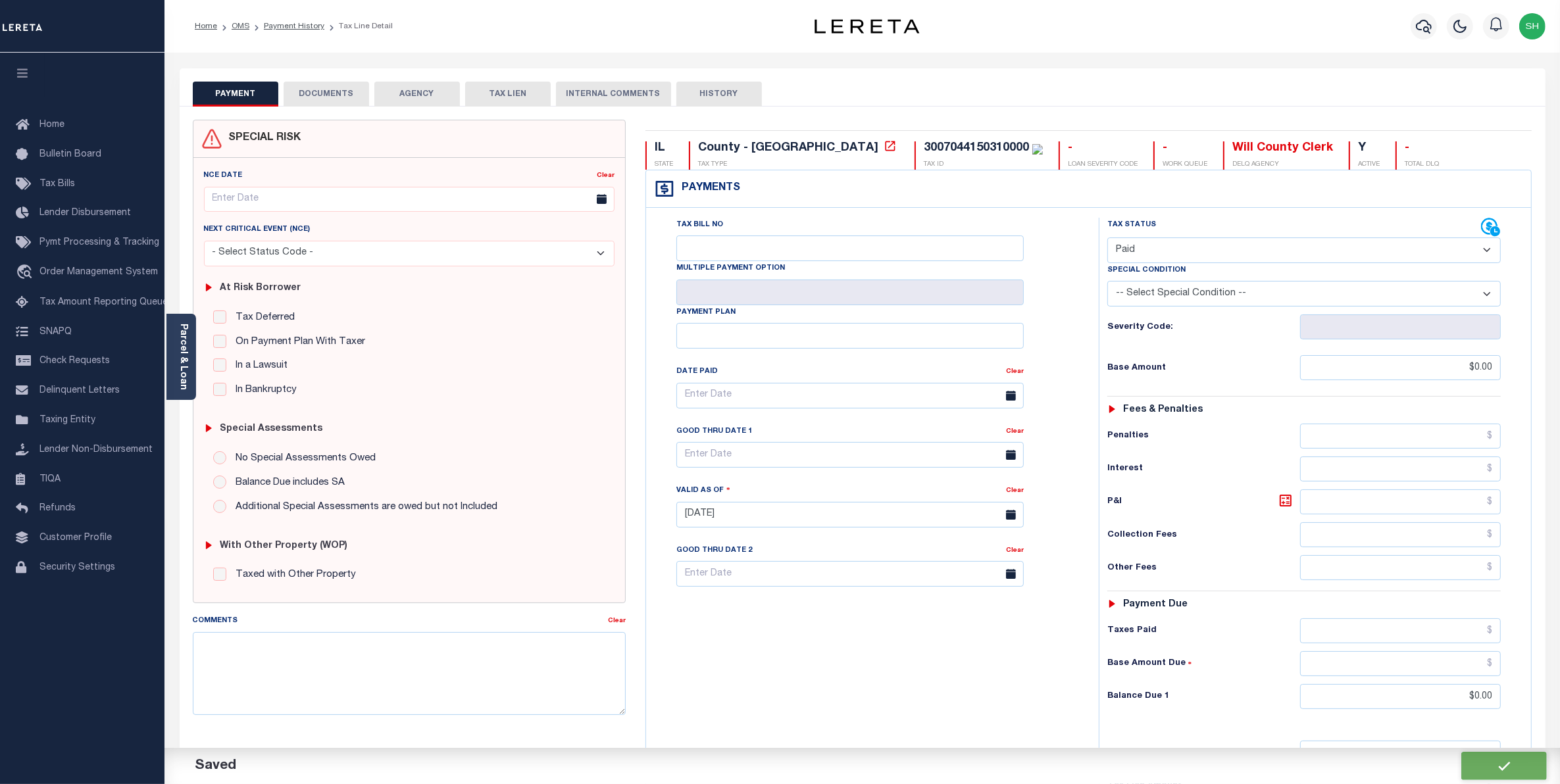
checkbox input "false"
type input "$0"
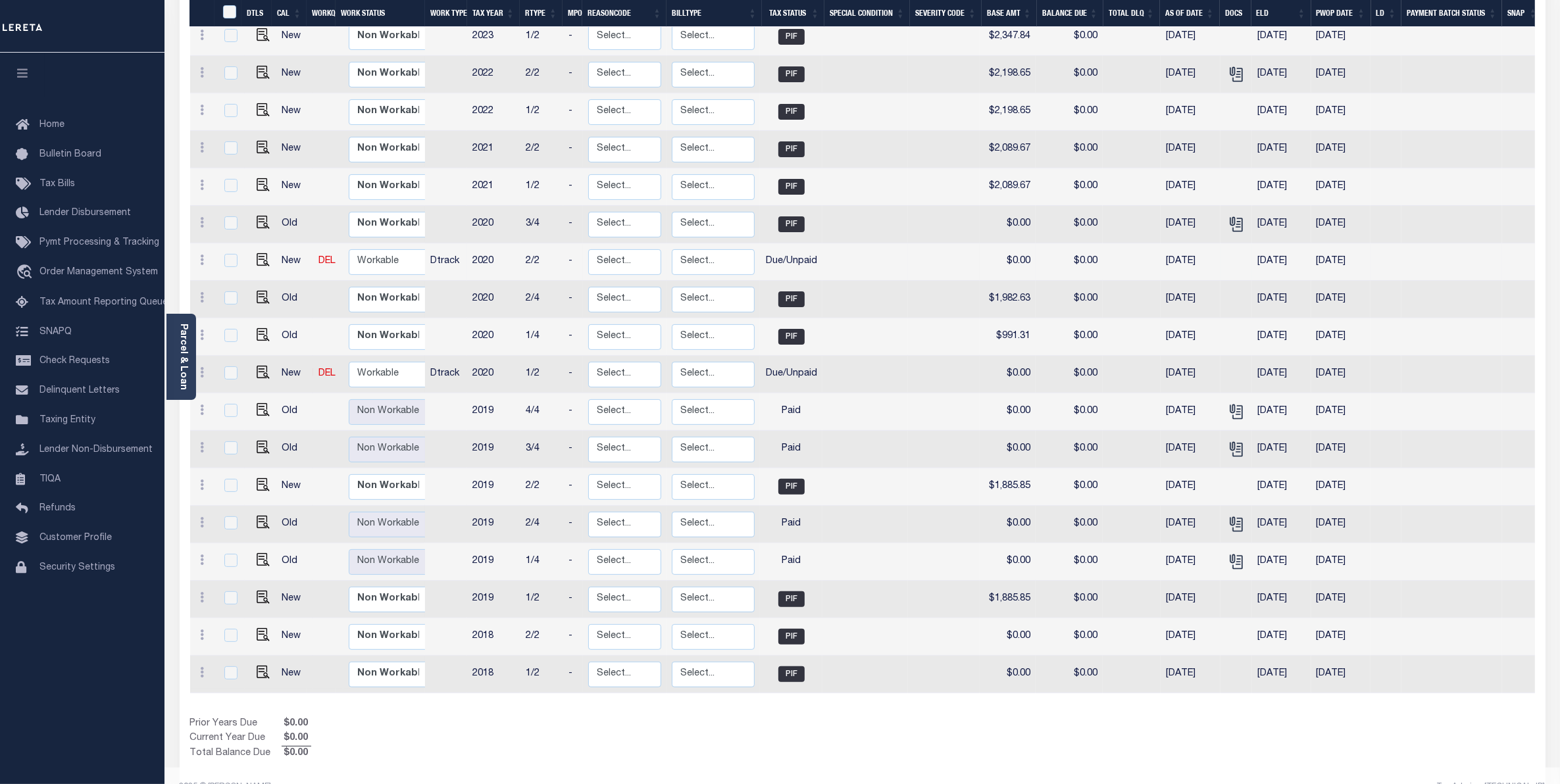
scroll to position [370, 0]
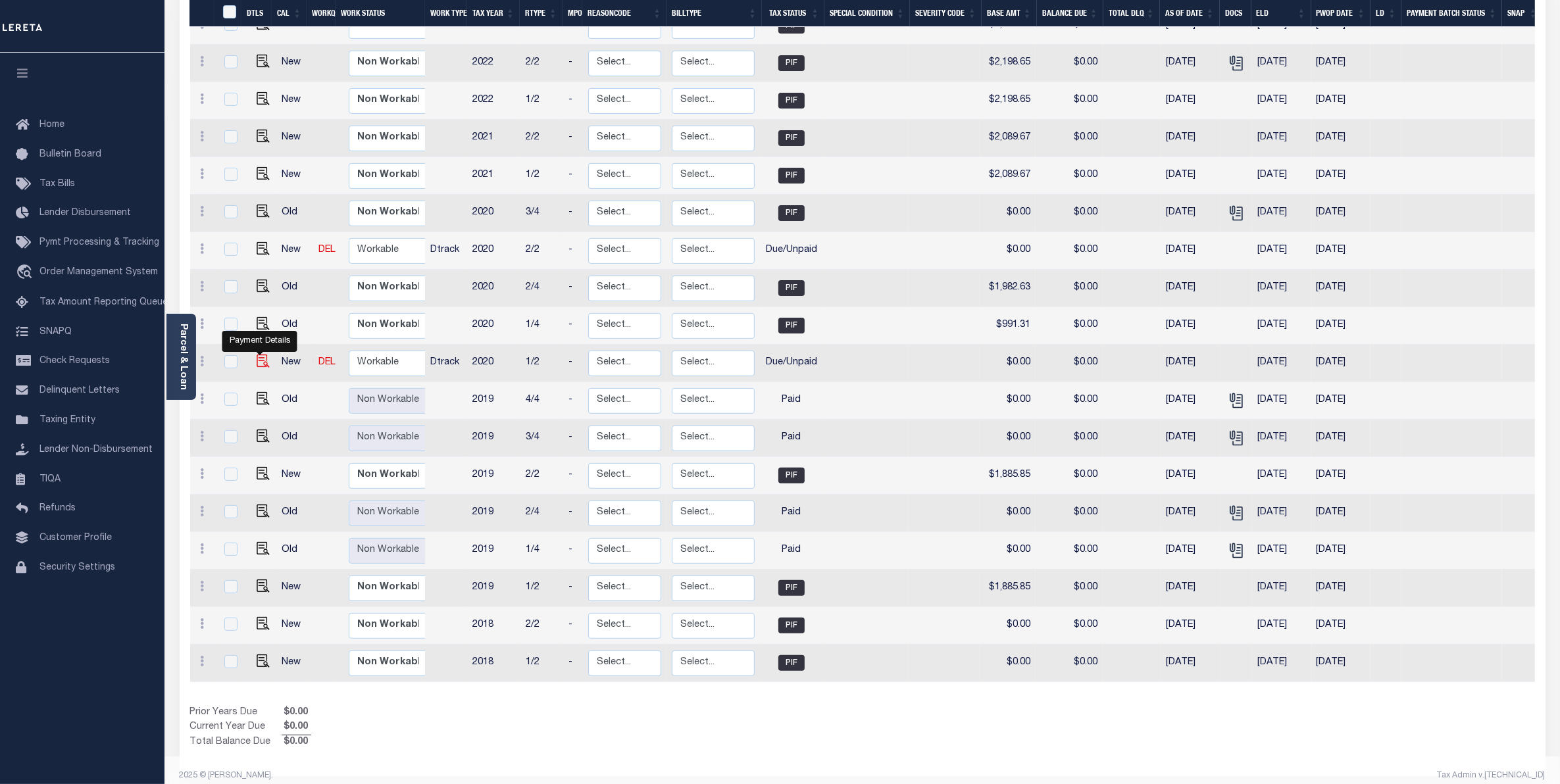
click at [256, 354] on img "" at bounding box center [263, 361] width 13 height 13
checkbox input "true"
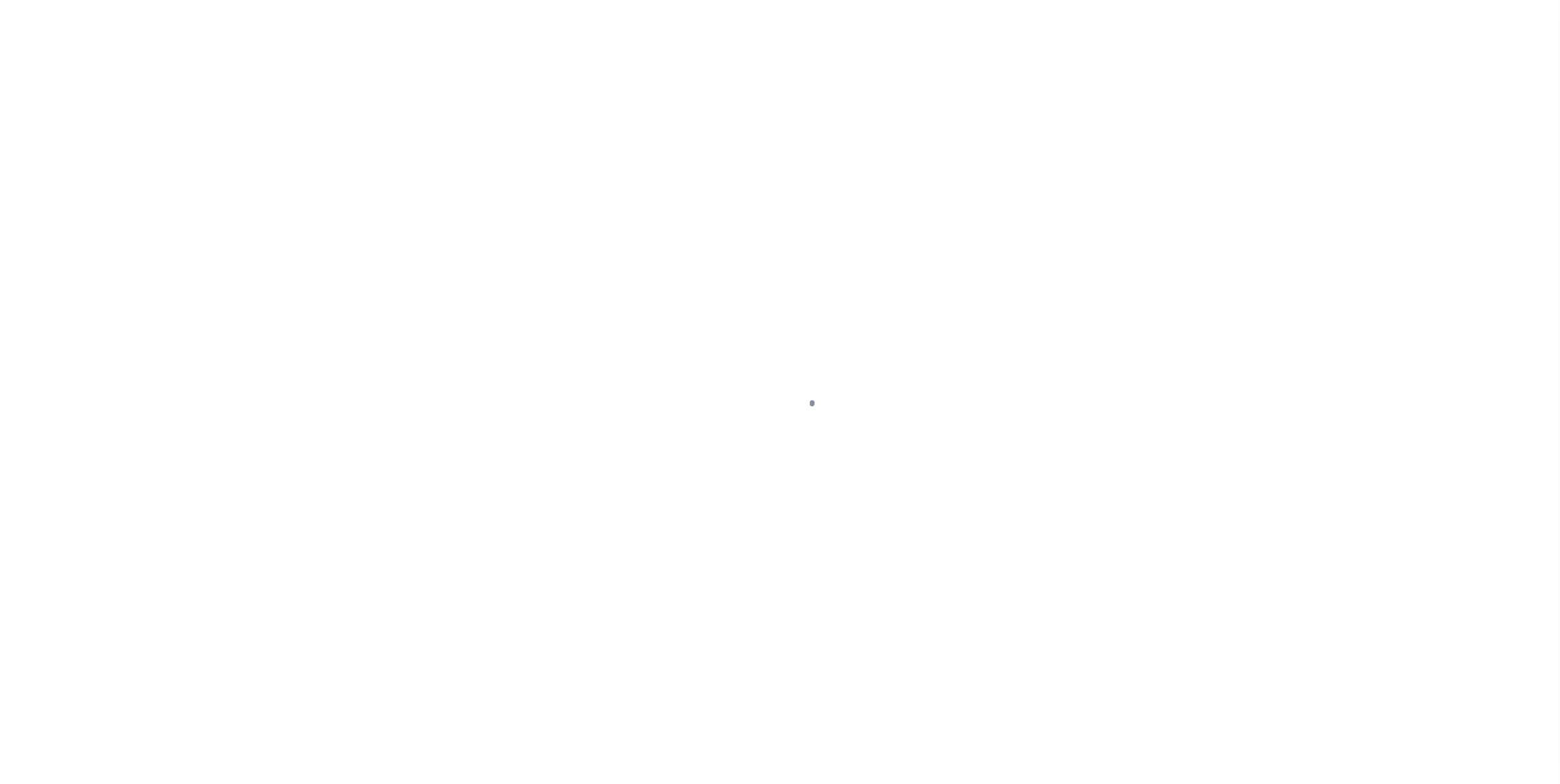
select select "DUE"
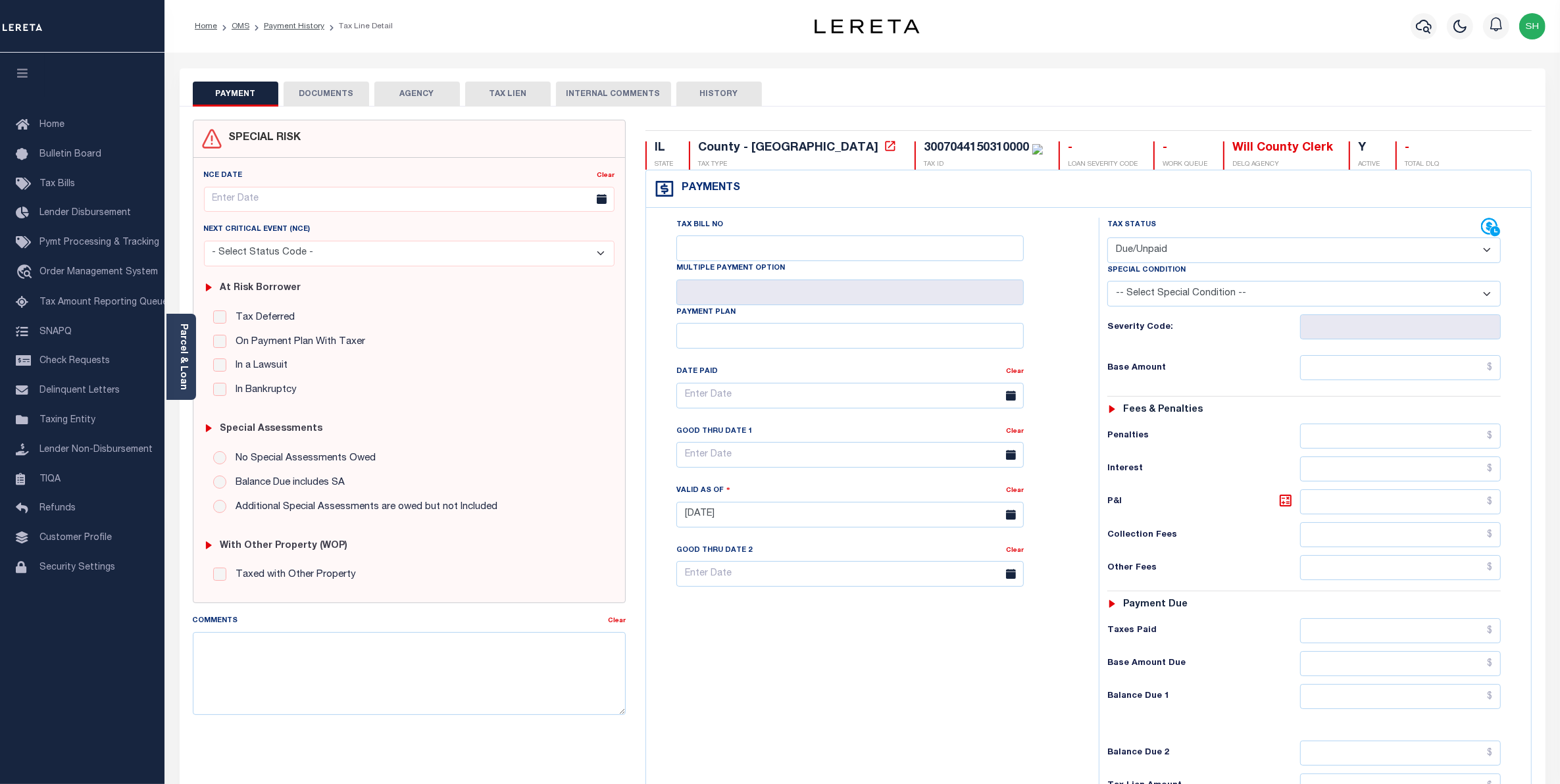
click at [336, 90] on button "DOCUMENTS" at bounding box center [326, 94] width 85 height 25
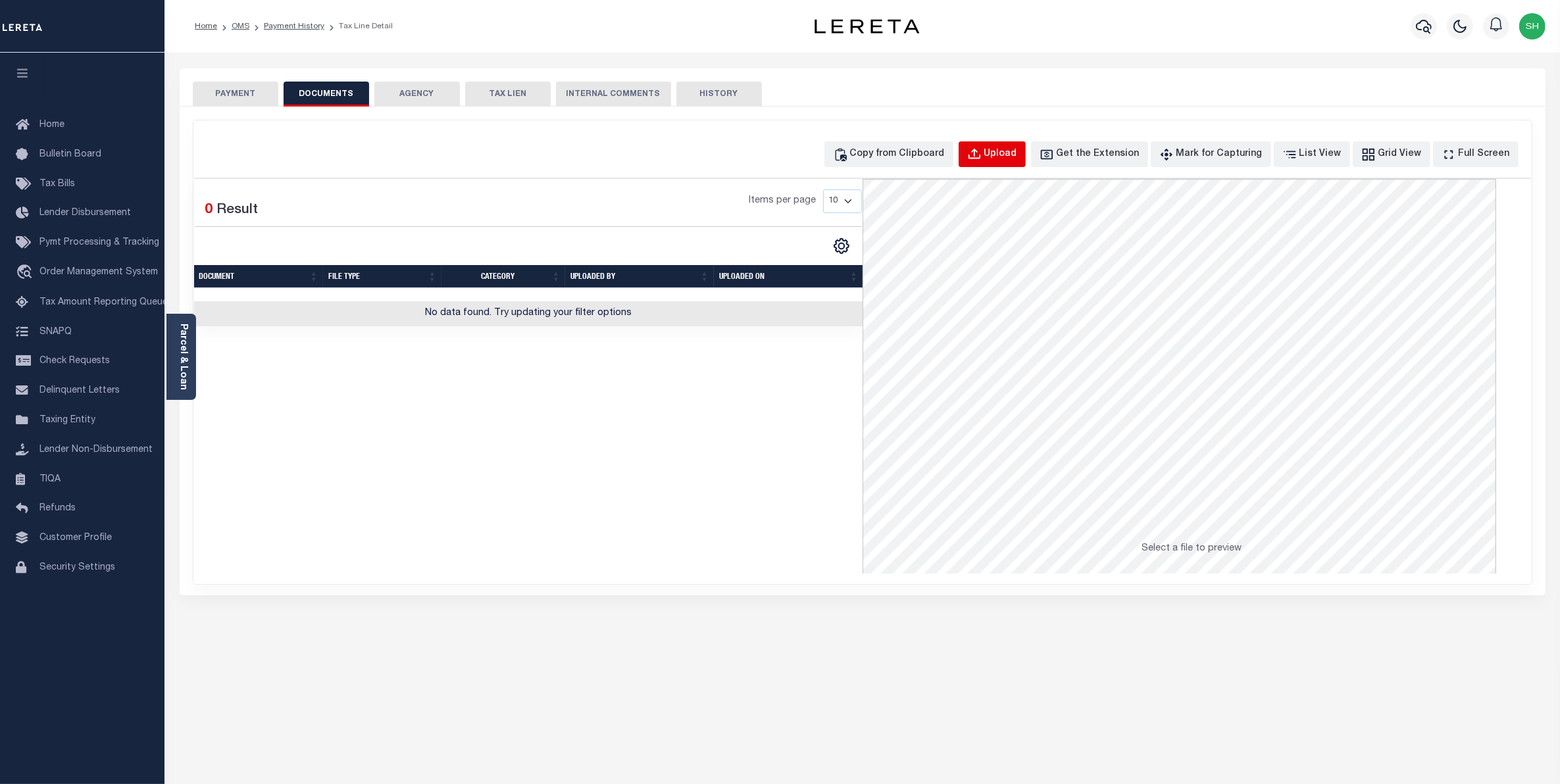
click at [1017, 151] on div "Upload" at bounding box center [1000, 155] width 33 height 15
select select "POP"
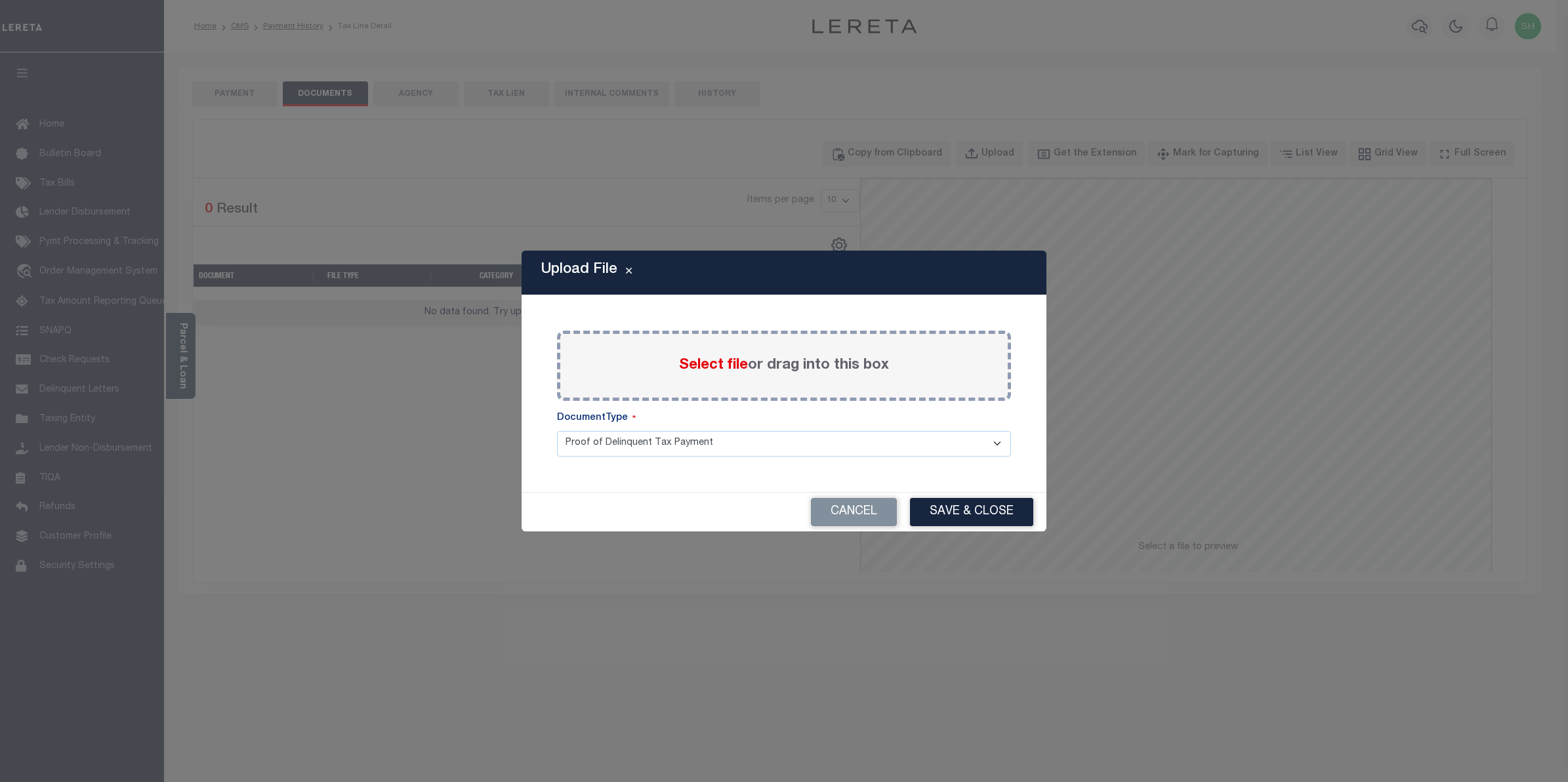
click at [724, 362] on span "Select file" at bounding box center [713, 366] width 69 height 15
click at [0, 0] on input "Select file or drag into this box" at bounding box center [0, 0] width 0 height 0
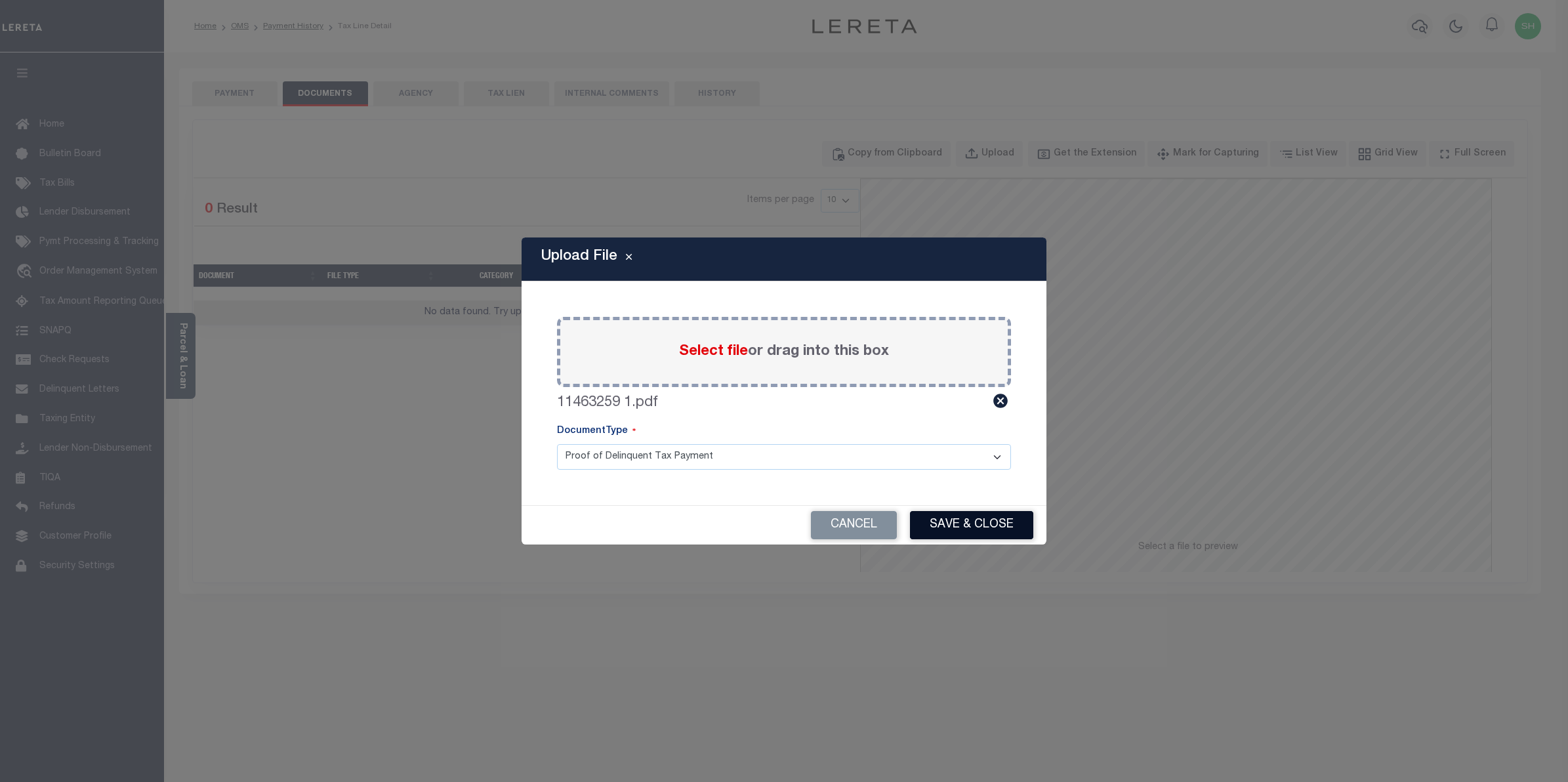
click at [965, 520] on button "Save & Close" at bounding box center [971, 525] width 123 height 28
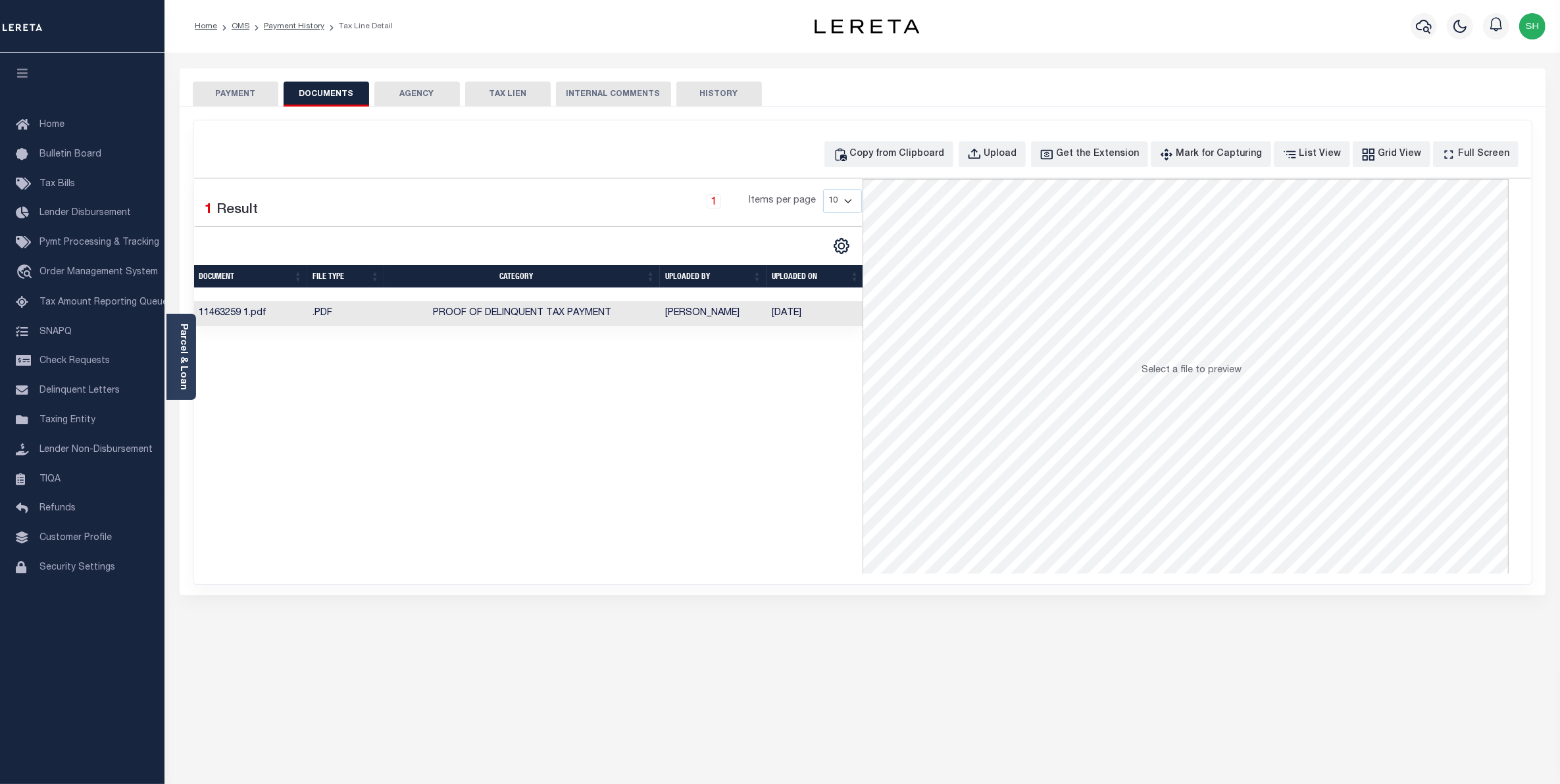
click at [241, 94] on button "PAYMENT" at bounding box center [235, 94] width 85 height 25
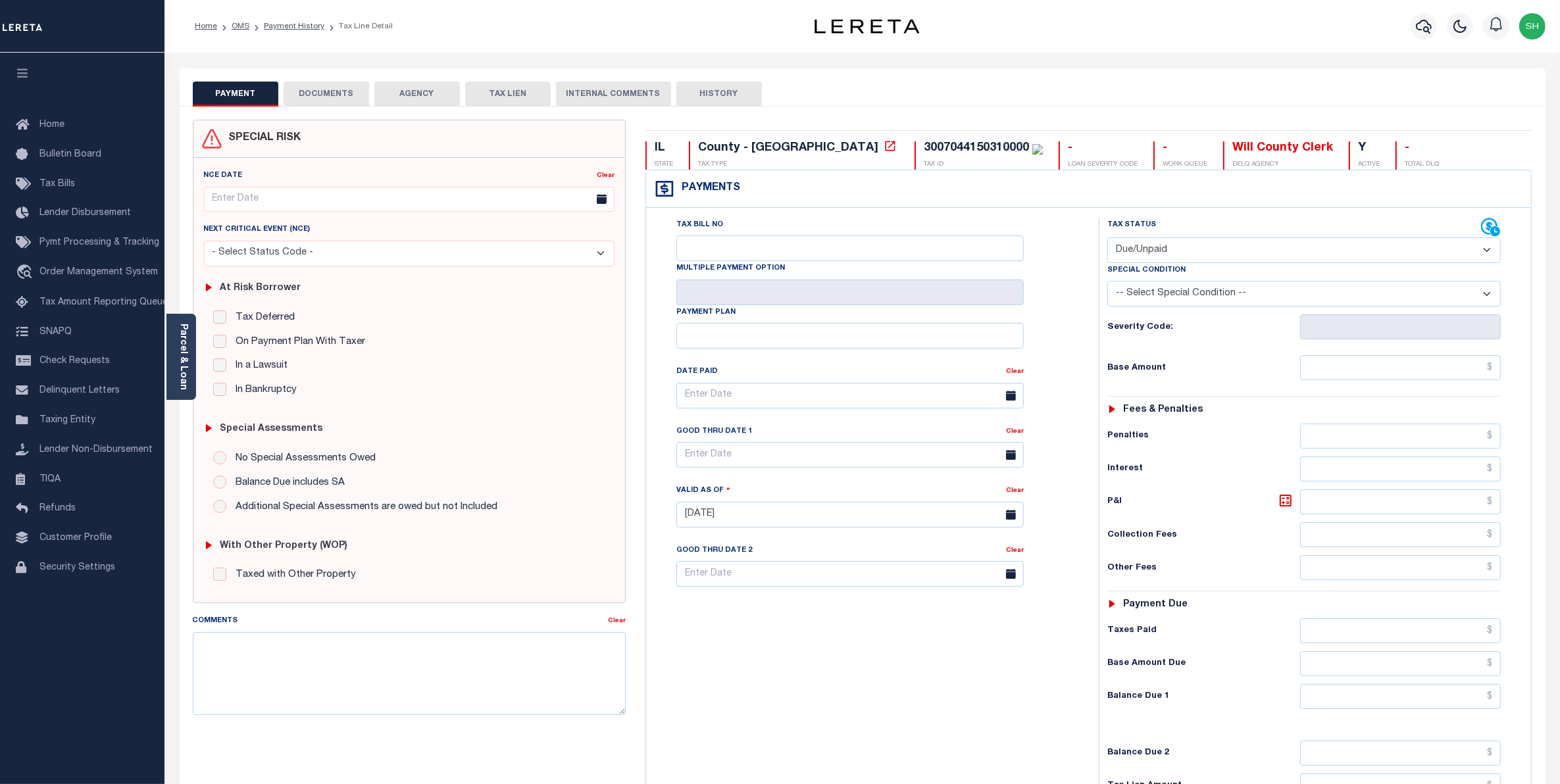
click at [1485, 251] on select "- Select Status Code - Open Due/Unpaid Paid Incomplete No Tax Due Internal Refu…" at bounding box center [1304, 250] width 394 height 26
select select "PYD"
click at [1108, 239] on select "- Select Status Code - Open Due/Unpaid Paid Incomplete No Tax Due Internal Refu…" at bounding box center [1304, 250] width 394 height 26
type input "[DATE]"
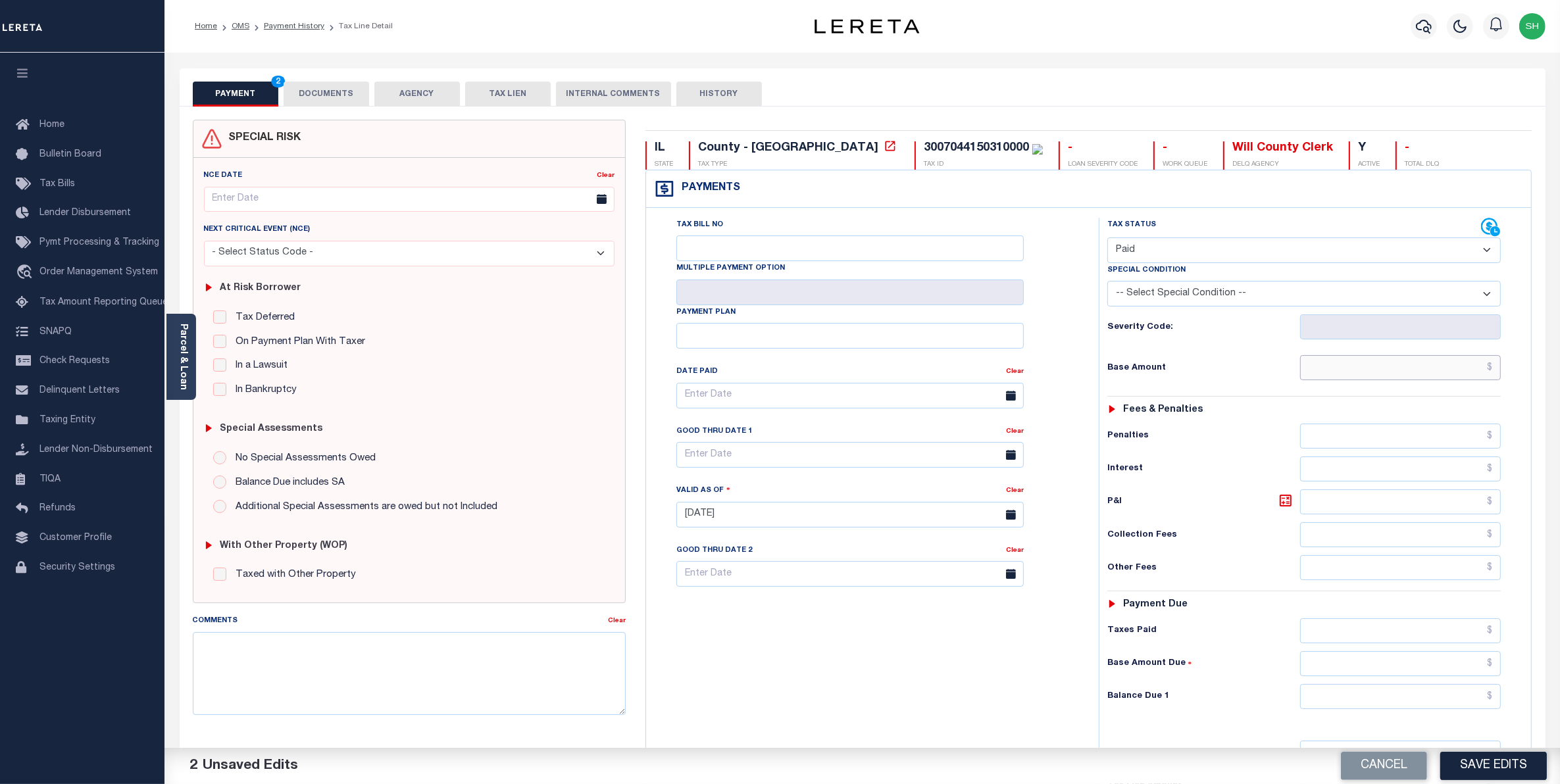
click at [1445, 367] on input "text" at bounding box center [1401, 368] width 202 height 25
type input "$0.00"
click at [1442, 696] on input "text" at bounding box center [1401, 697] width 202 height 25
type input "$0.00"
click at [1488, 768] on button "Save Edits" at bounding box center [1494, 766] width 107 height 28
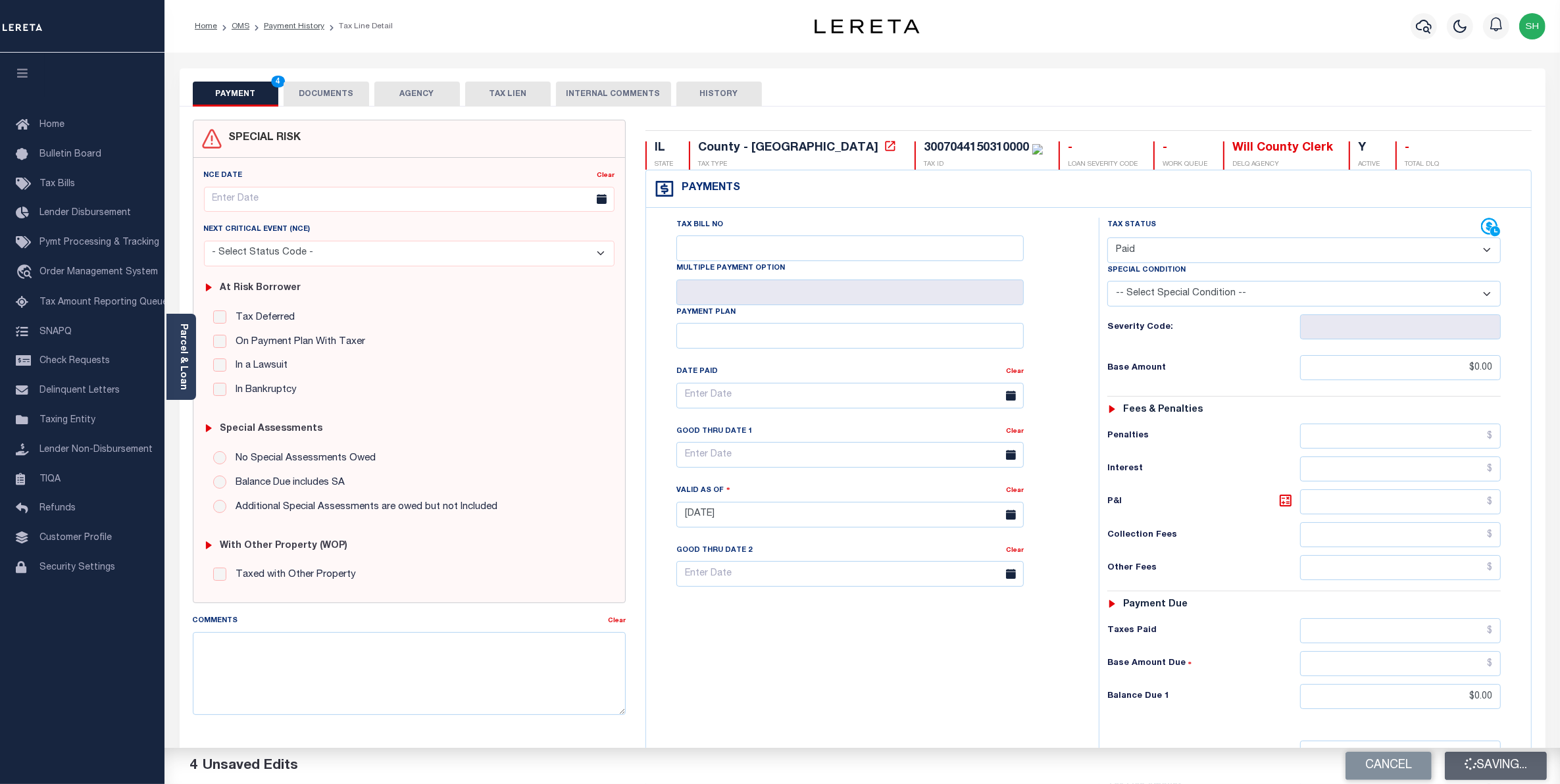
checkbox input "false"
type input "$0"
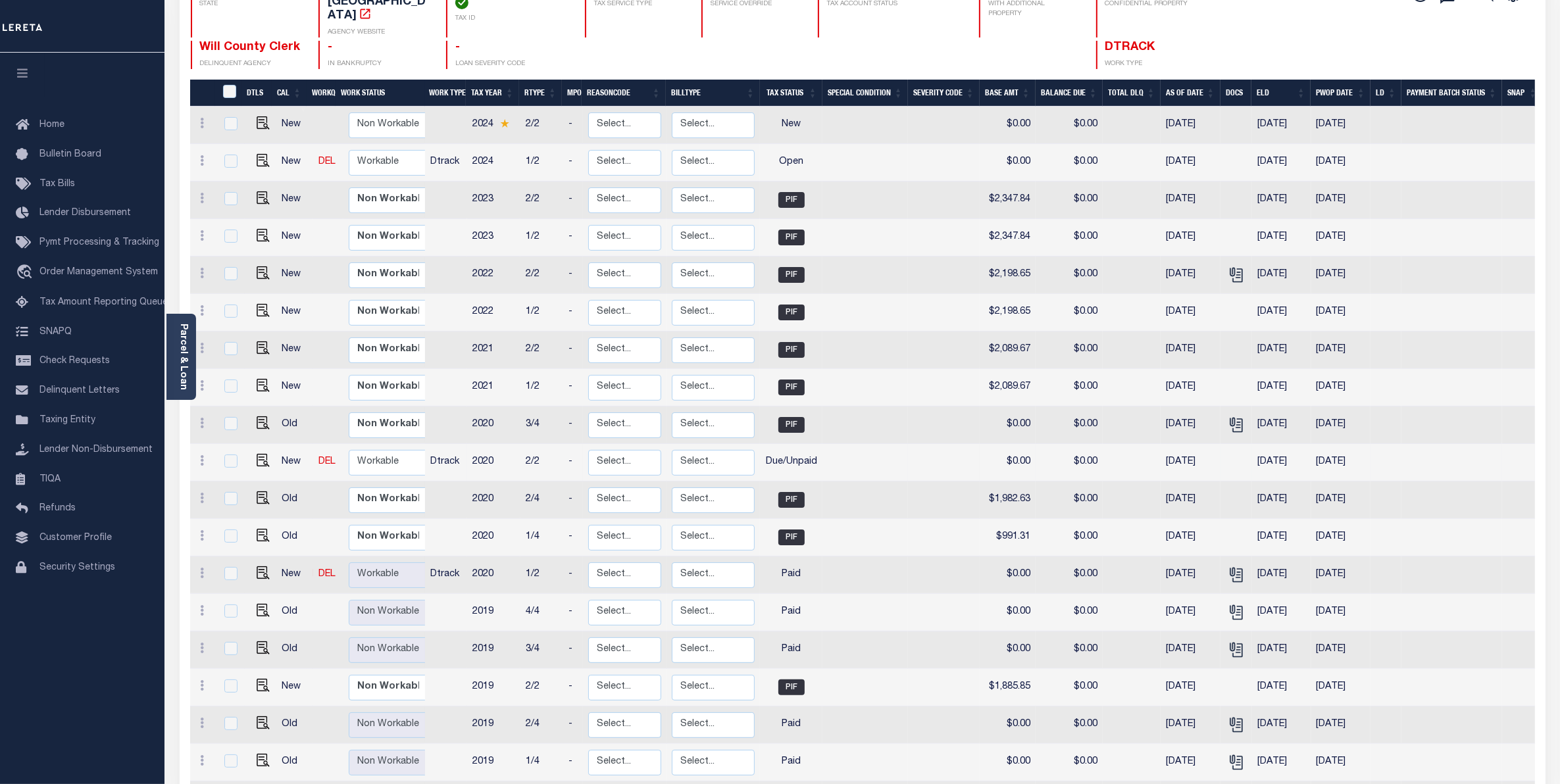
scroll to position [83, 0]
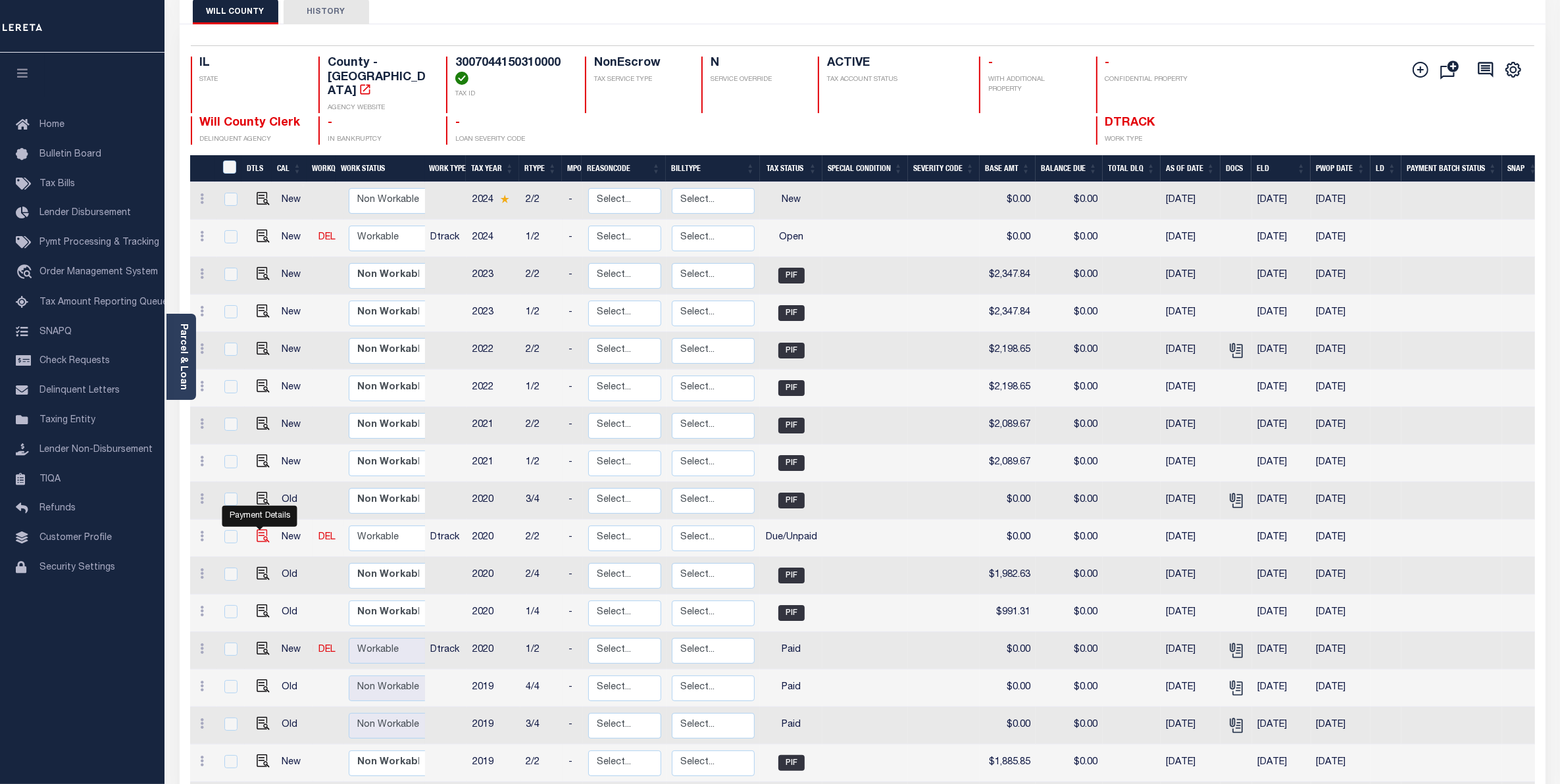
click at [260, 531] on img "" at bounding box center [263, 536] width 13 height 13
checkbox input "true"
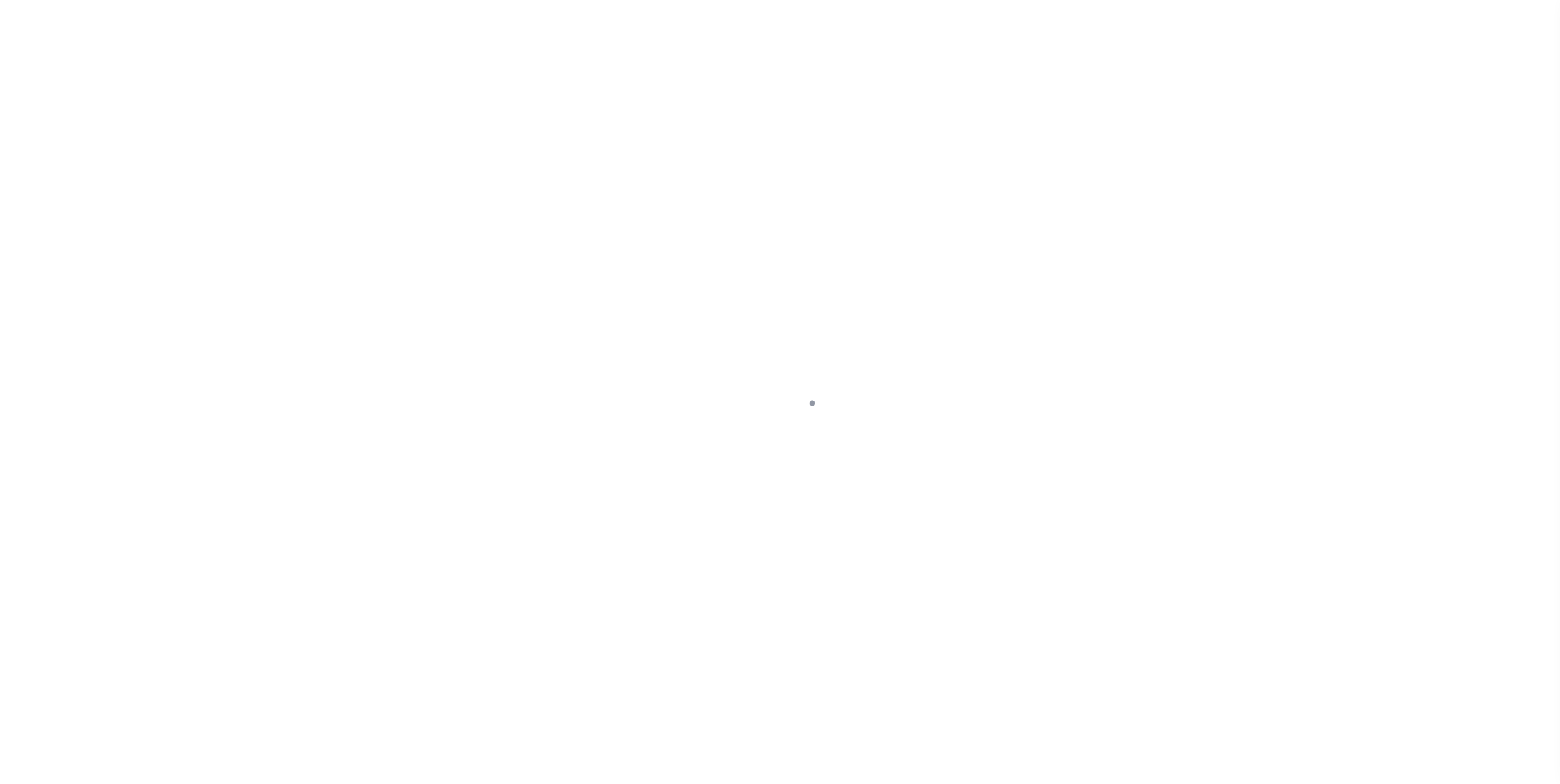
select select "DUE"
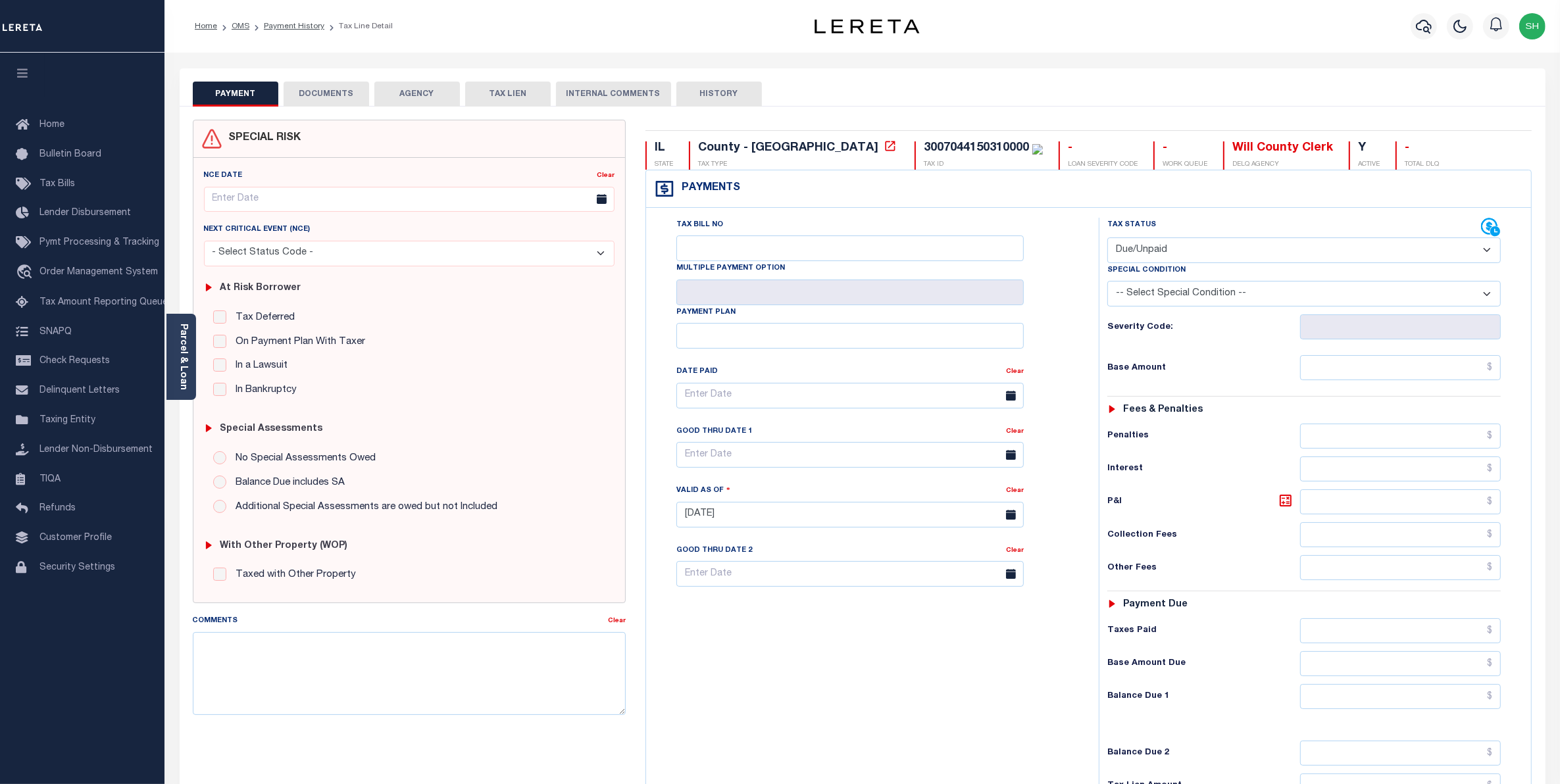
click at [332, 91] on button "DOCUMENTS" at bounding box center [326, 94] width 85 height 25
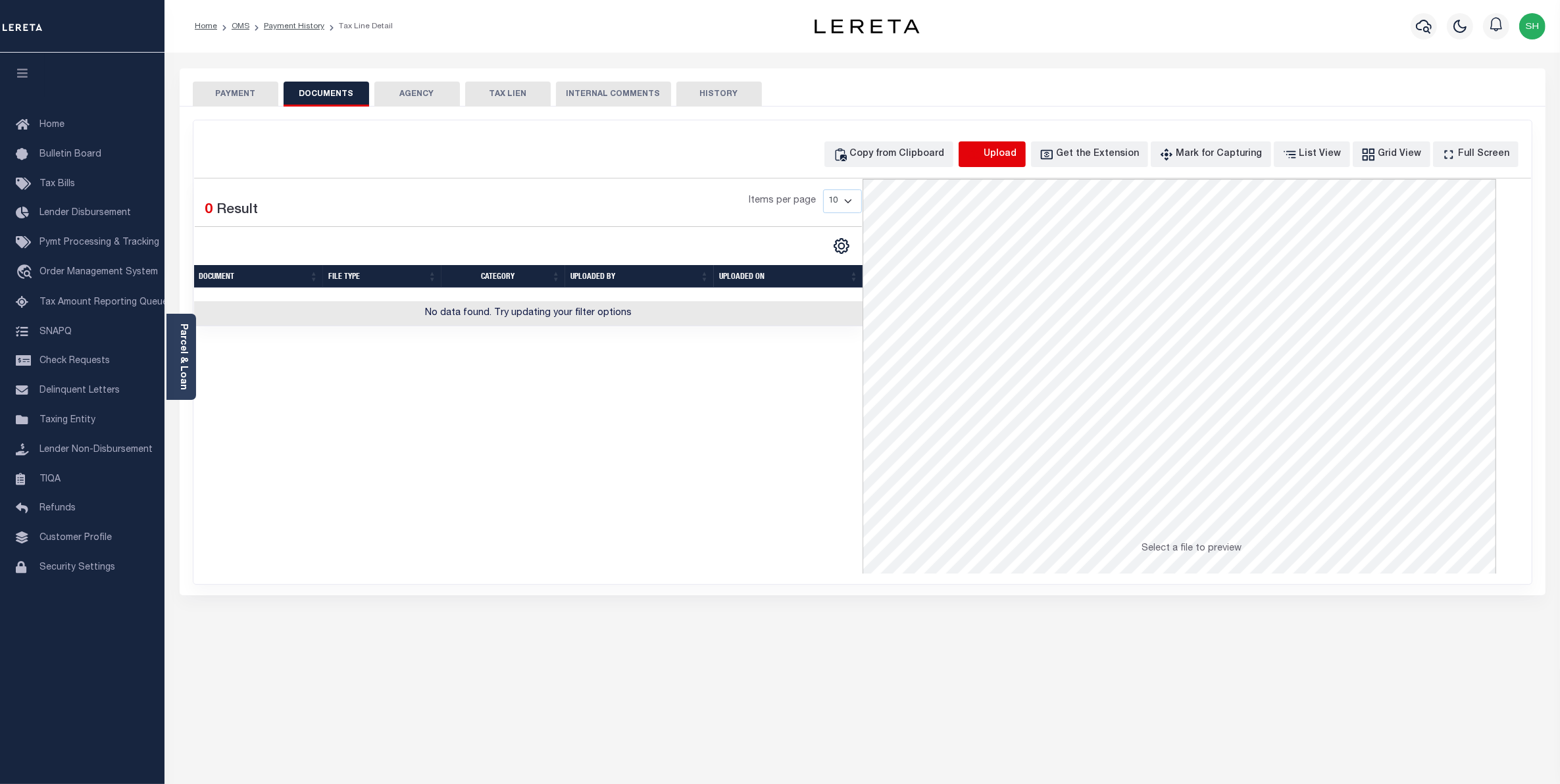
click at [982, 152] on icon "button" at bounding box center [975, 155] width 15 height 15
select select "POP"
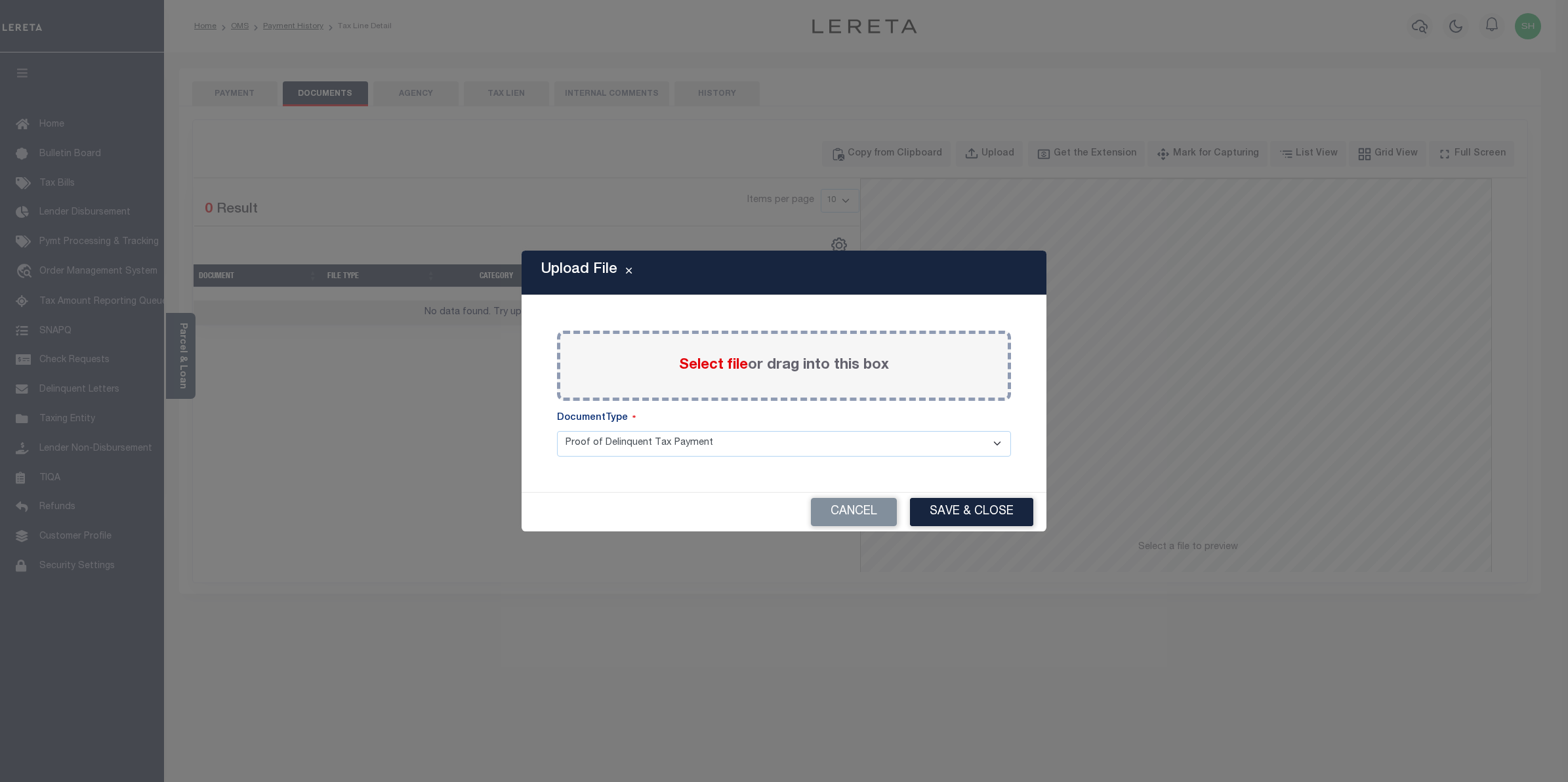
click at [737, 362] on span "Select file" at bounding box center [713, 366] width 69 height 15
click at [0, 0] on input "Select file or drag into this box" at bounding box center [0, 0] width 0 height 0
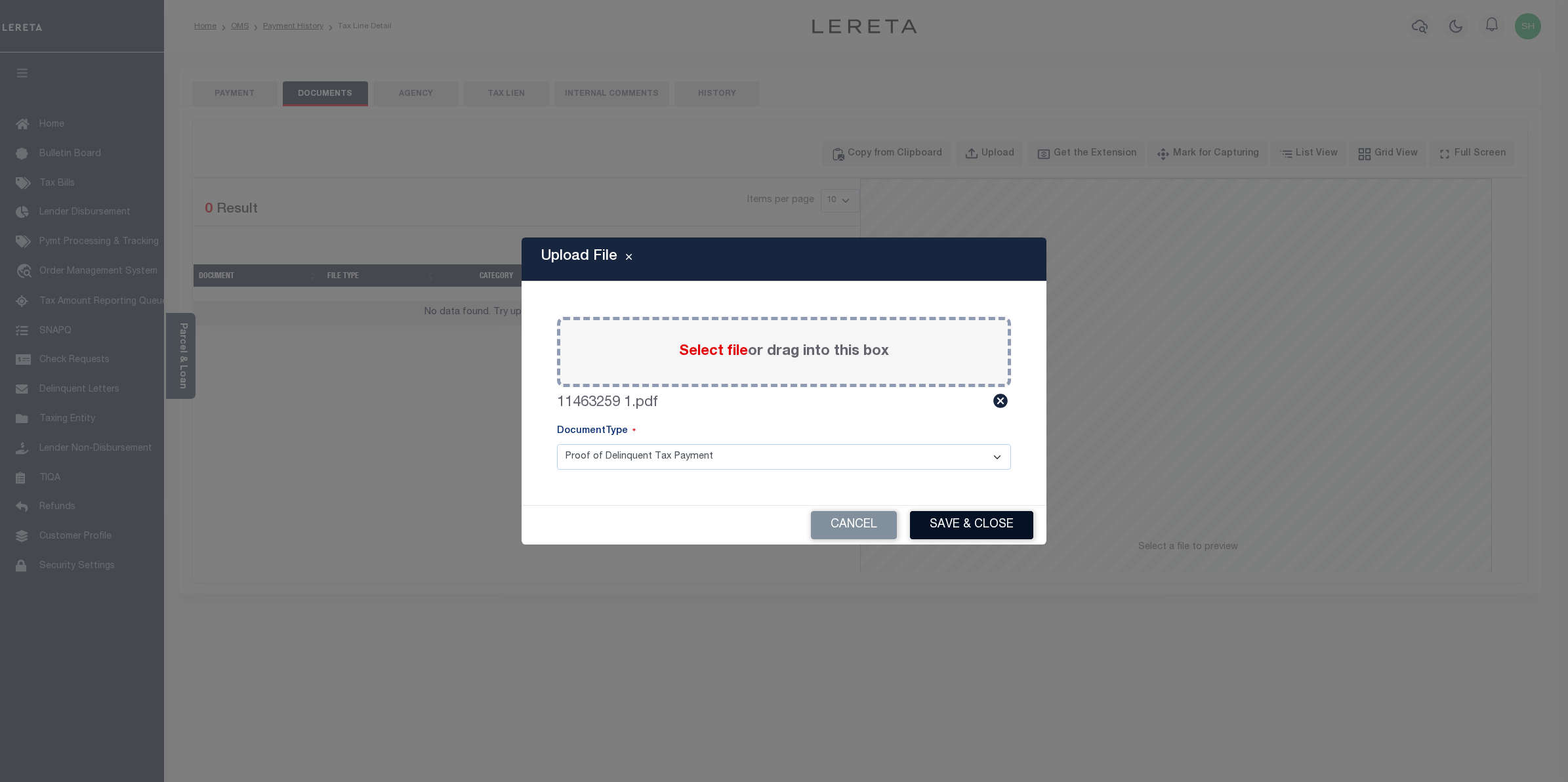
click at [981, 517] on button "Save & Close" at bounding box center [971, 525] width 123 height 28
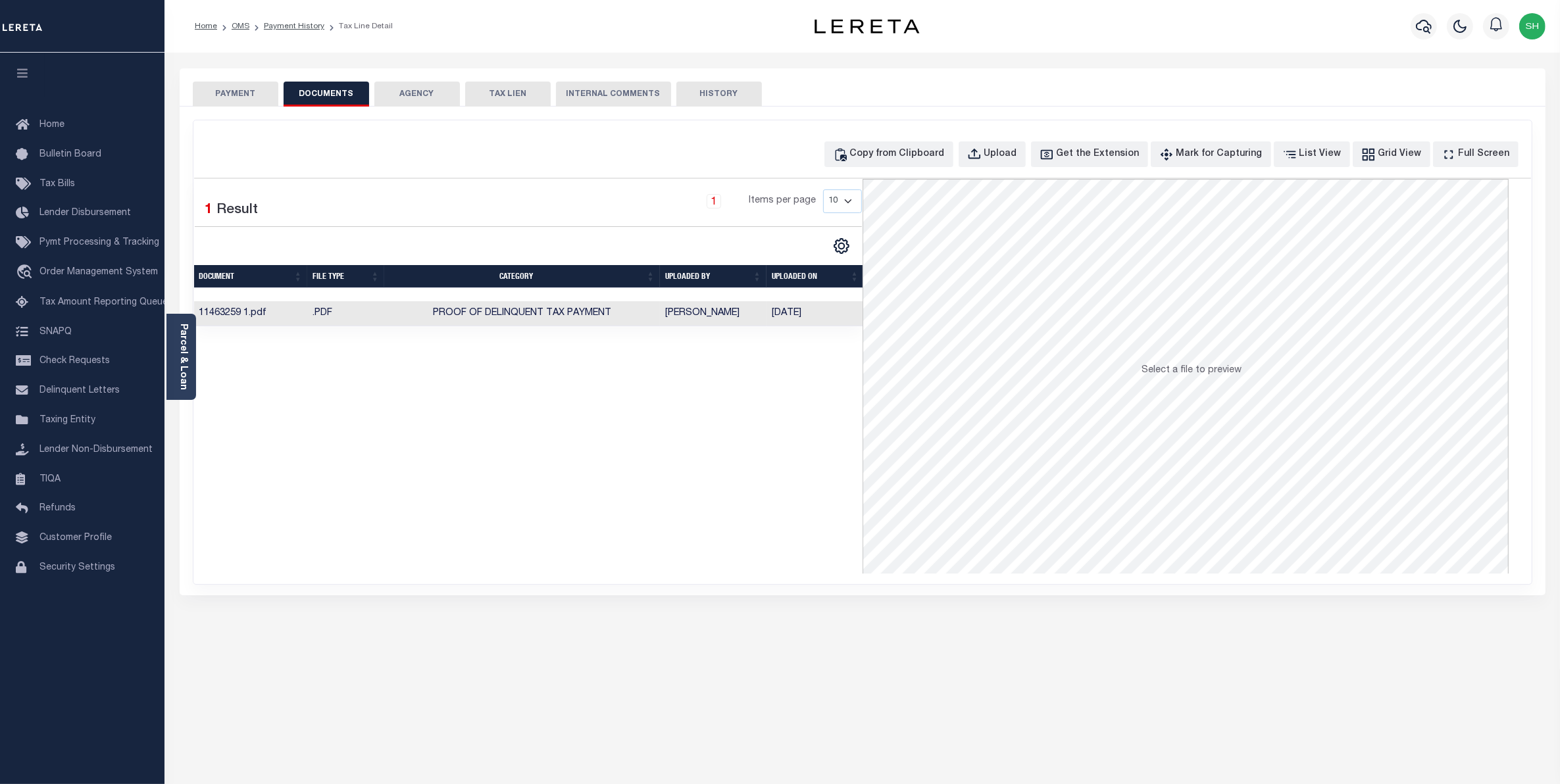
click at [255, 99] on button "PAYMENT" at bounding box center [235, 94] width 85 height 25
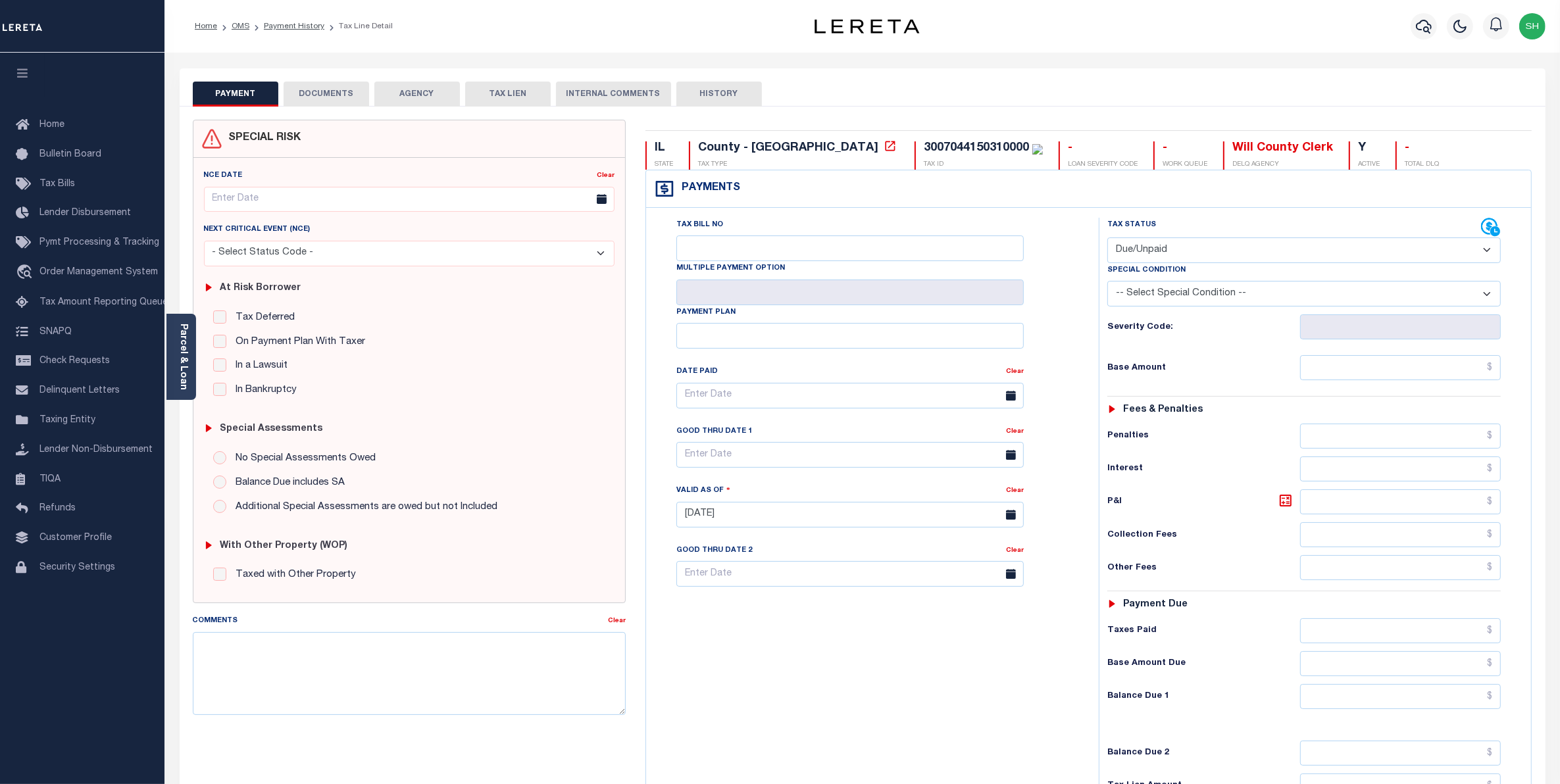
click at [1485, 251] on select "- Select Status Code - Open Due/Unpaid Paid Incomplete No Tax Due Internal Refu…" at bounding box center [1304, 250] width 394 height 26
select select "PYD"
click at [1108, 239] on select "- Select Status Code - Open Due/Unpaid Paid Incomplete No Tax Due Internal Refu…" at bounding box center [1304, 250] width 394 height 26
type input "[DATE]"
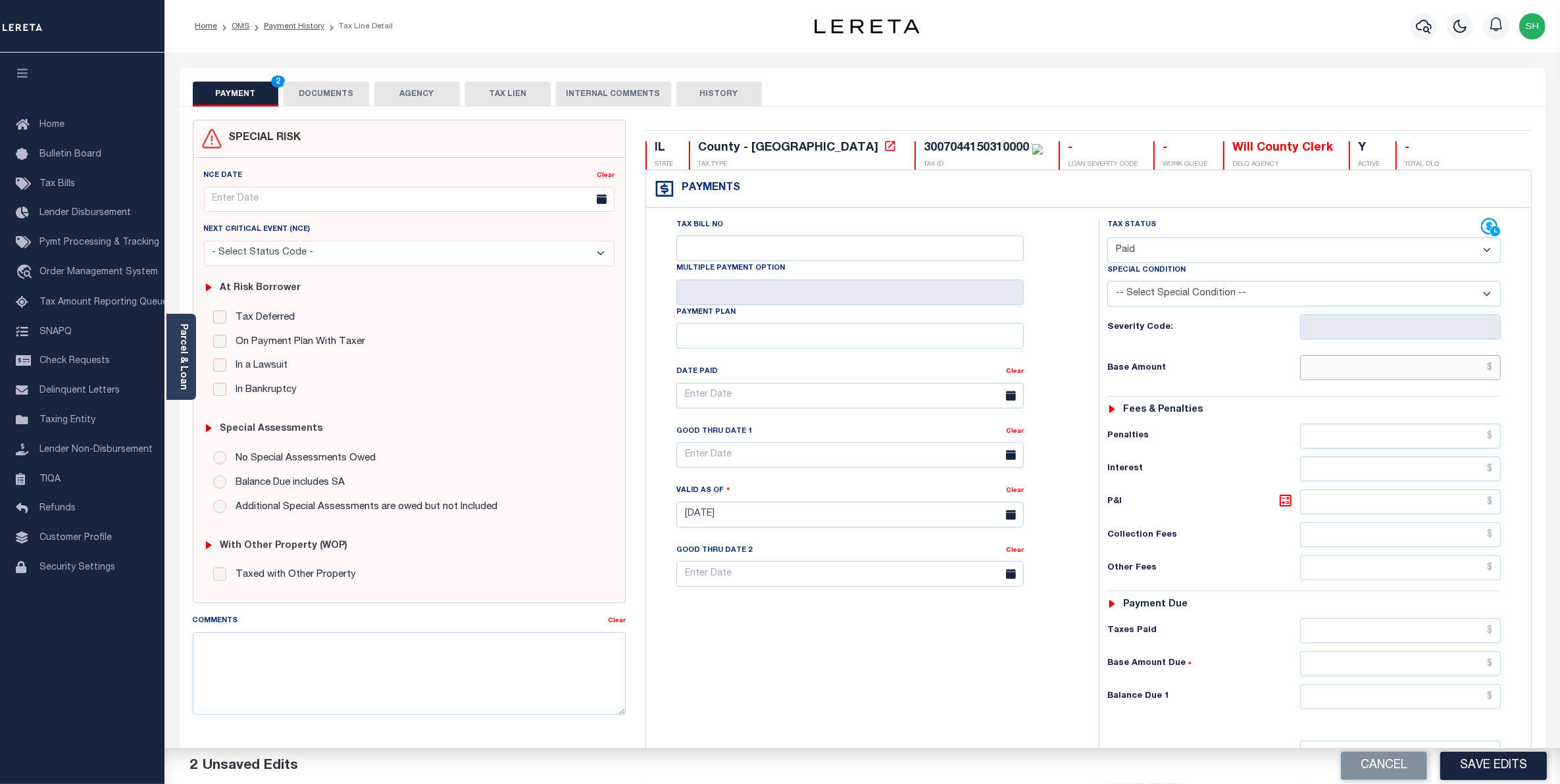
click at [1455, 376] on input "text" at bounding box center [1401, 368] width 202 height 25
type input "$0.00"
click at [1446, 707] on input "text" at bounding box center [1401, 697] width 202 height 25
type input "$0.00"
click at [1469, 775] on button "Save Edits" at bounding box center [1494, 766] width 107 height 28
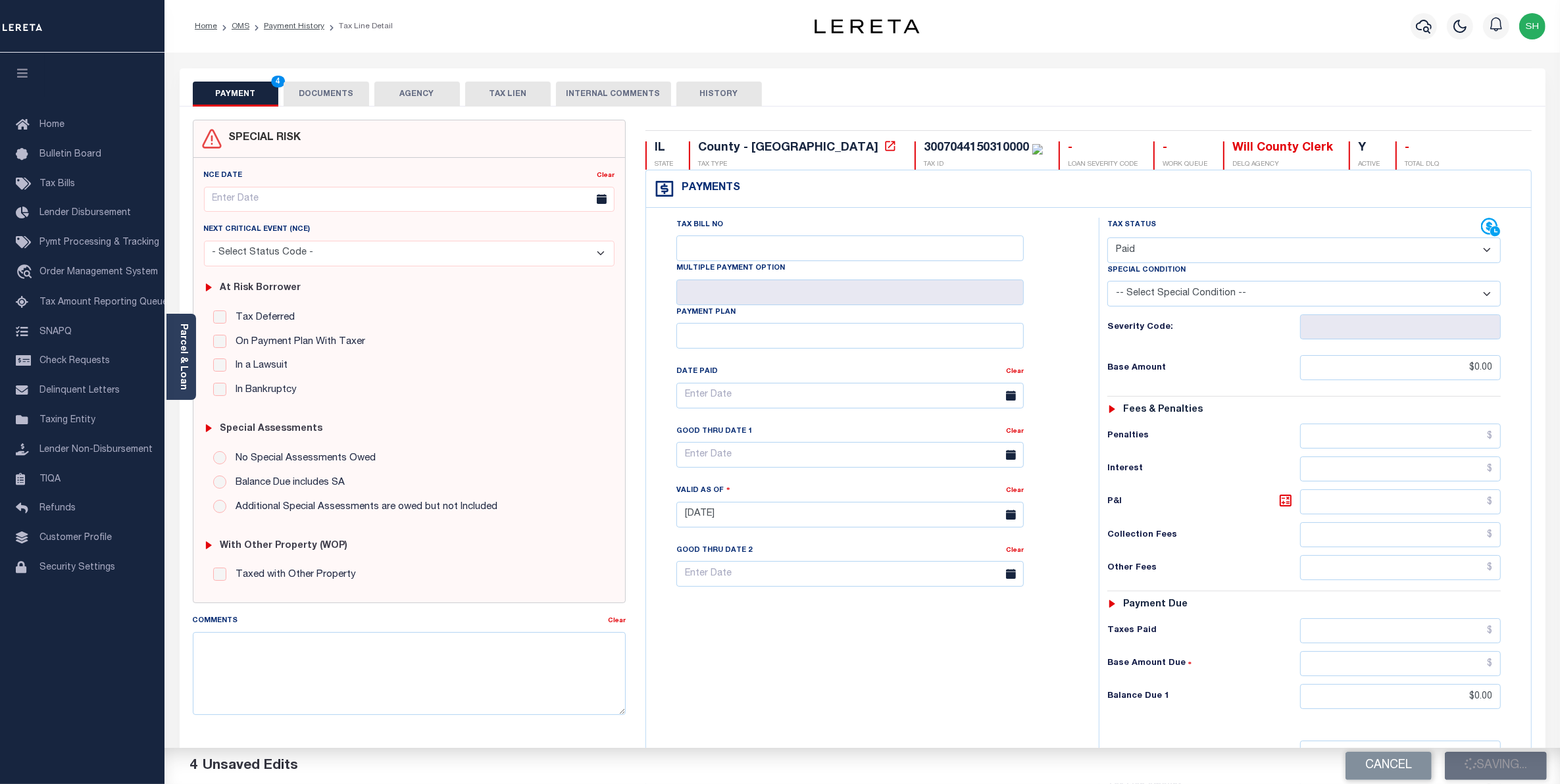
checkbox input "false"
type input "$0"
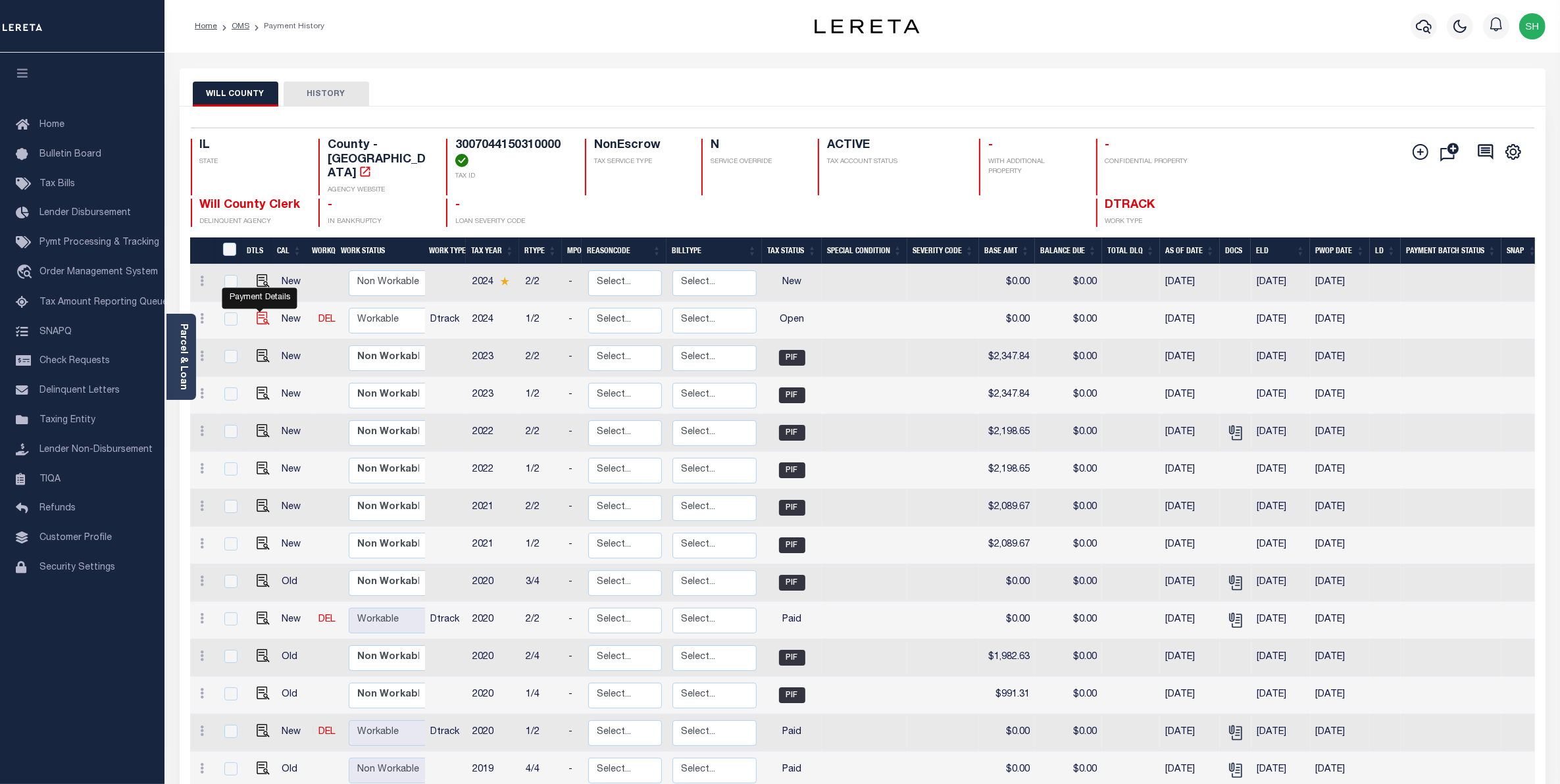
click at [262, 312] on img "" at bounding box center [263, 319] width 13 height 13
checkbox input "true"
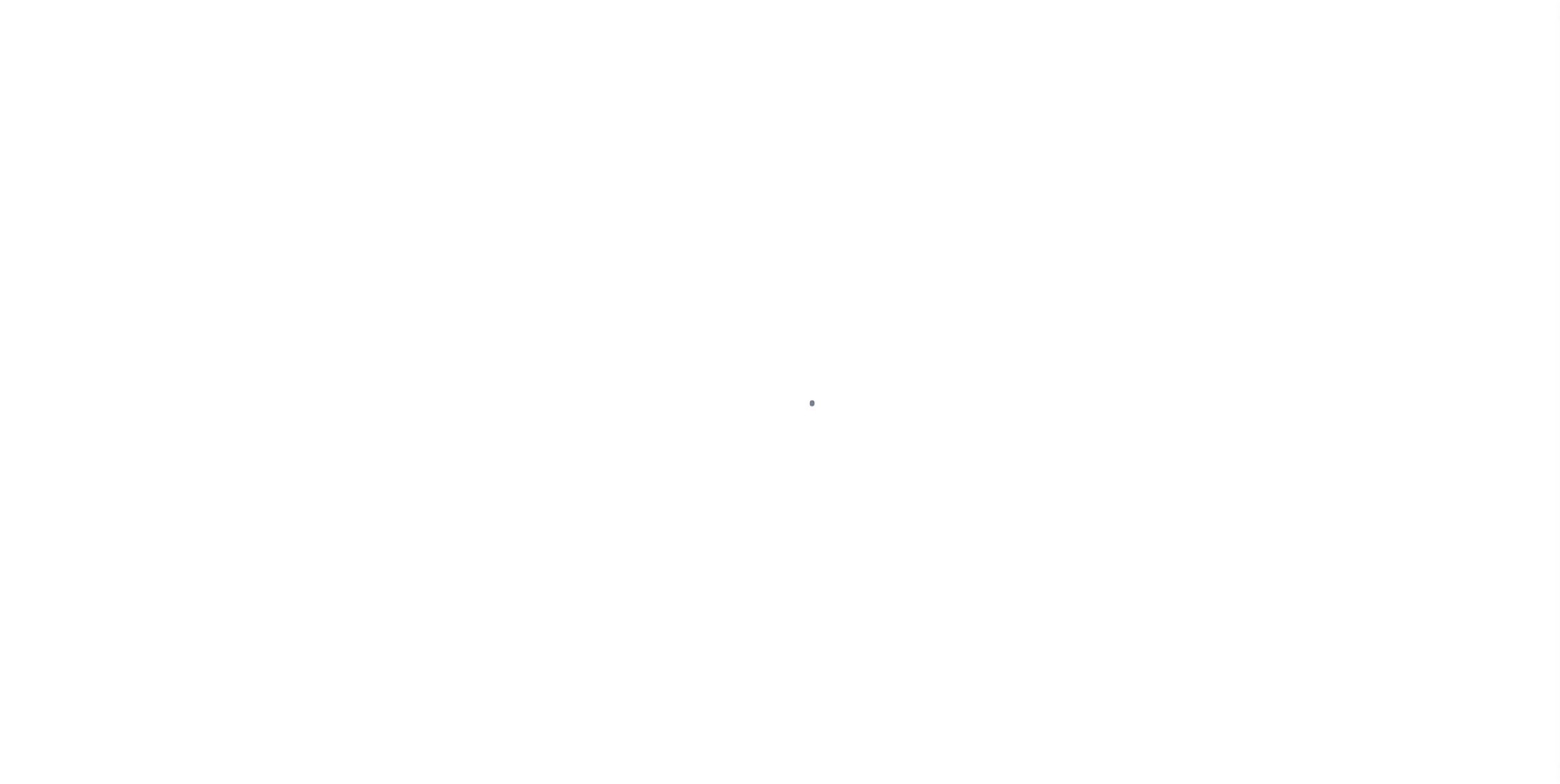
select select "OP2"
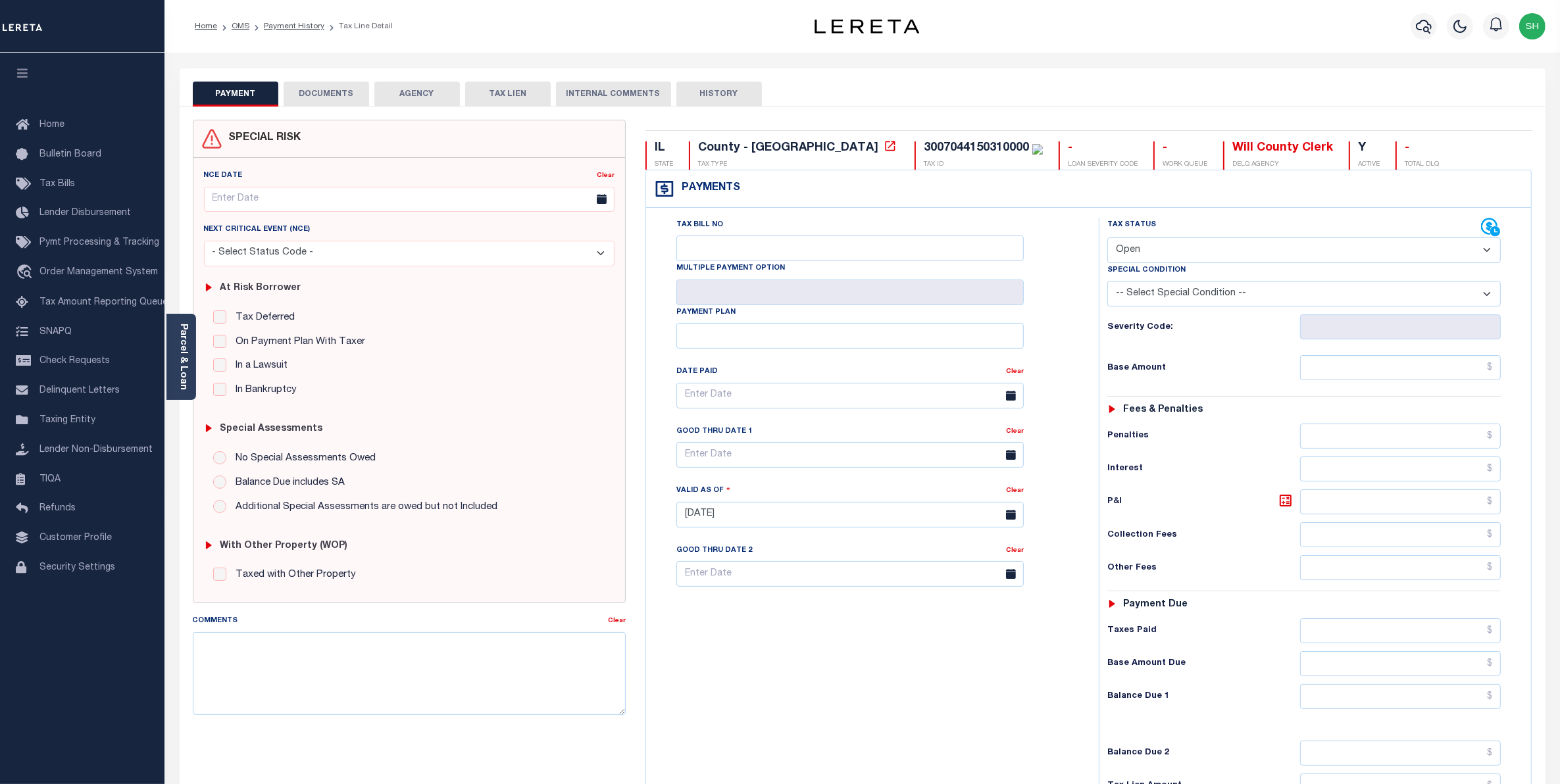
click at [334, 93] on button "DOCUMENTS" at bounding box center [326, 94] width 85 height 25
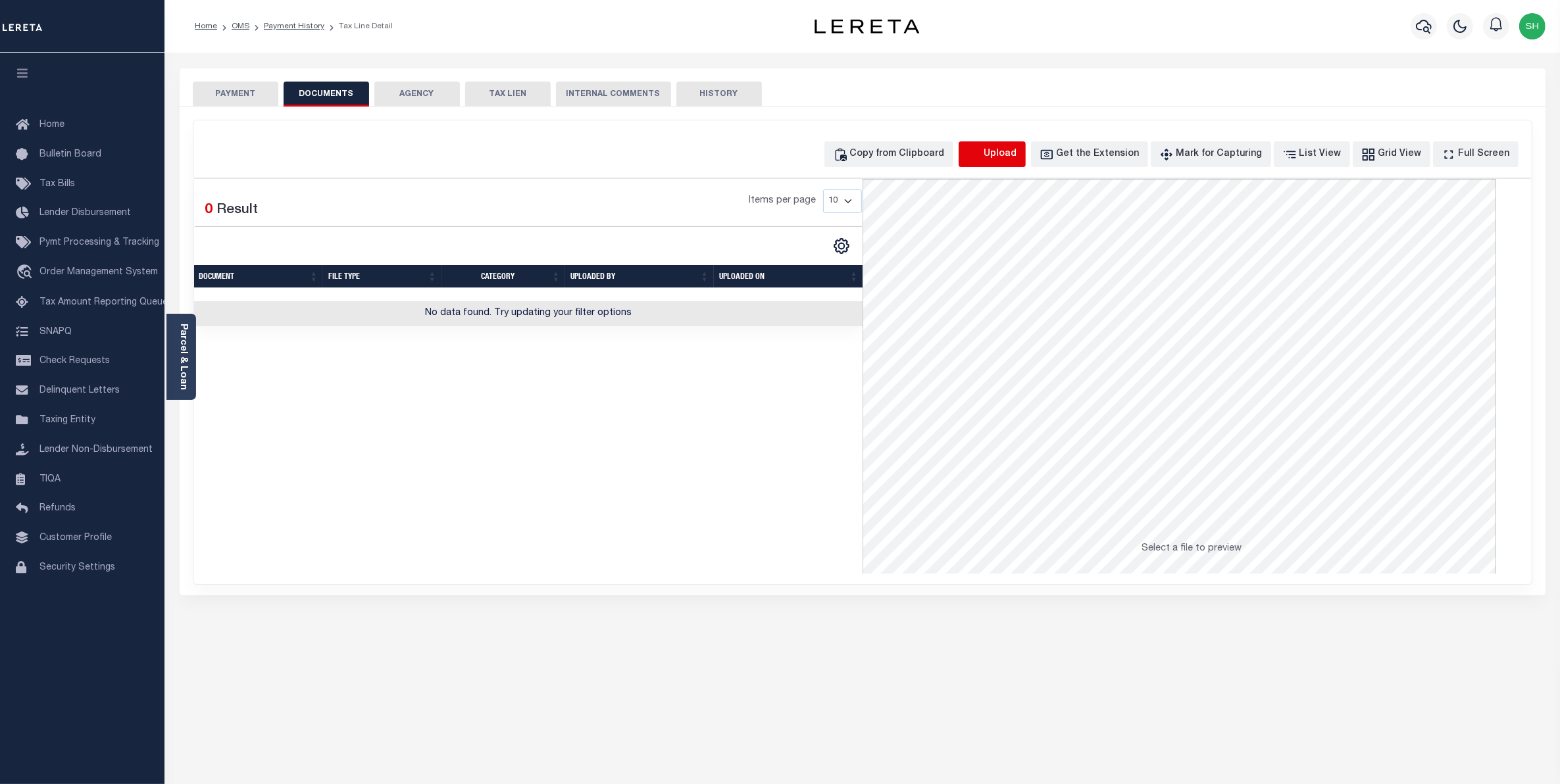
click at [982, 159] on icon "button" at bounding box center [975, 155] width 15 height 15
select select "POP"
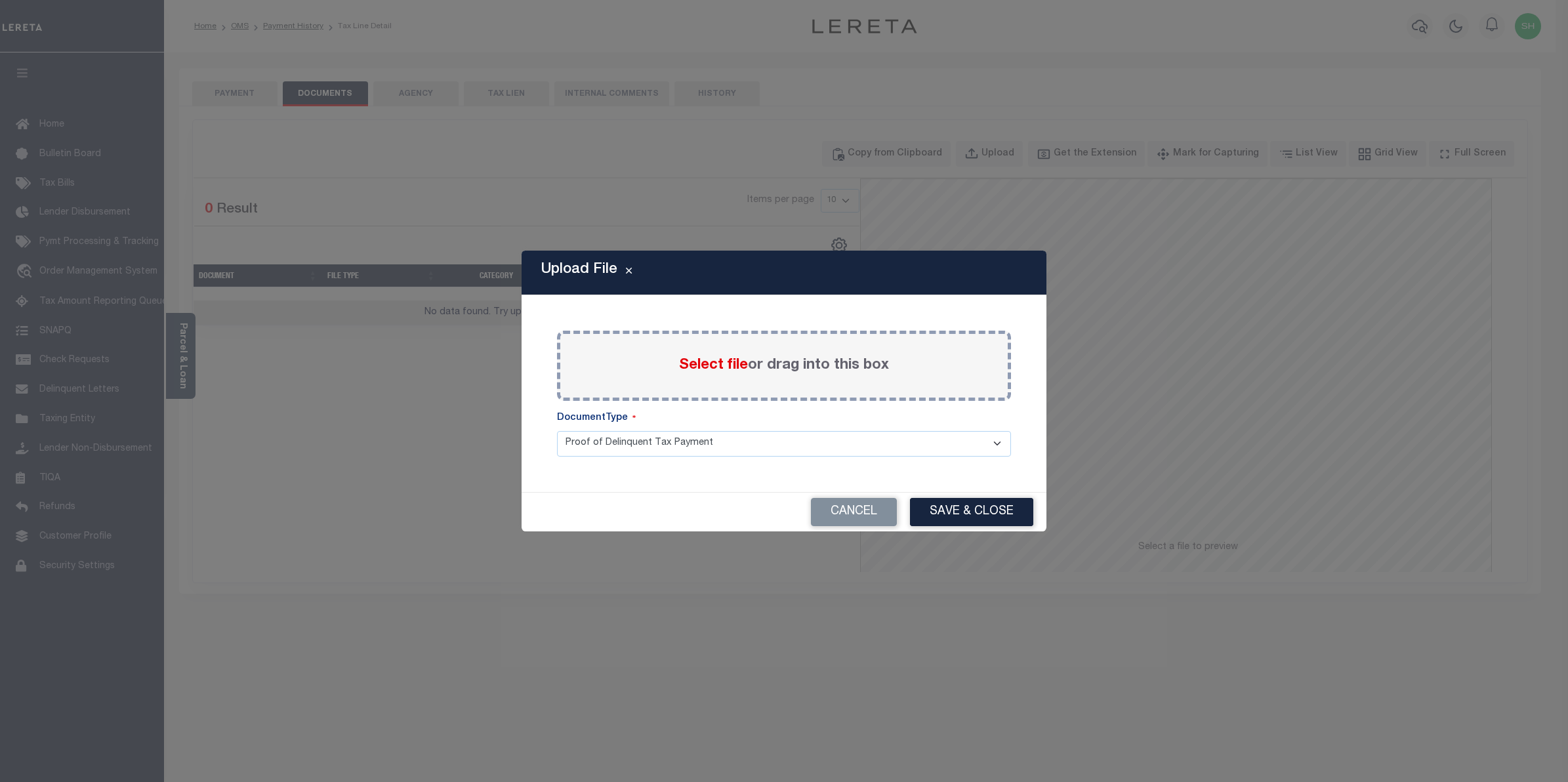
click at [716, 370] on span "Select file" at bounding box center [713, 366] width 69 height 15
click at [0, 0] on input "Select file or drag into this box" at bounding box center [0, 0] width 0 height 0
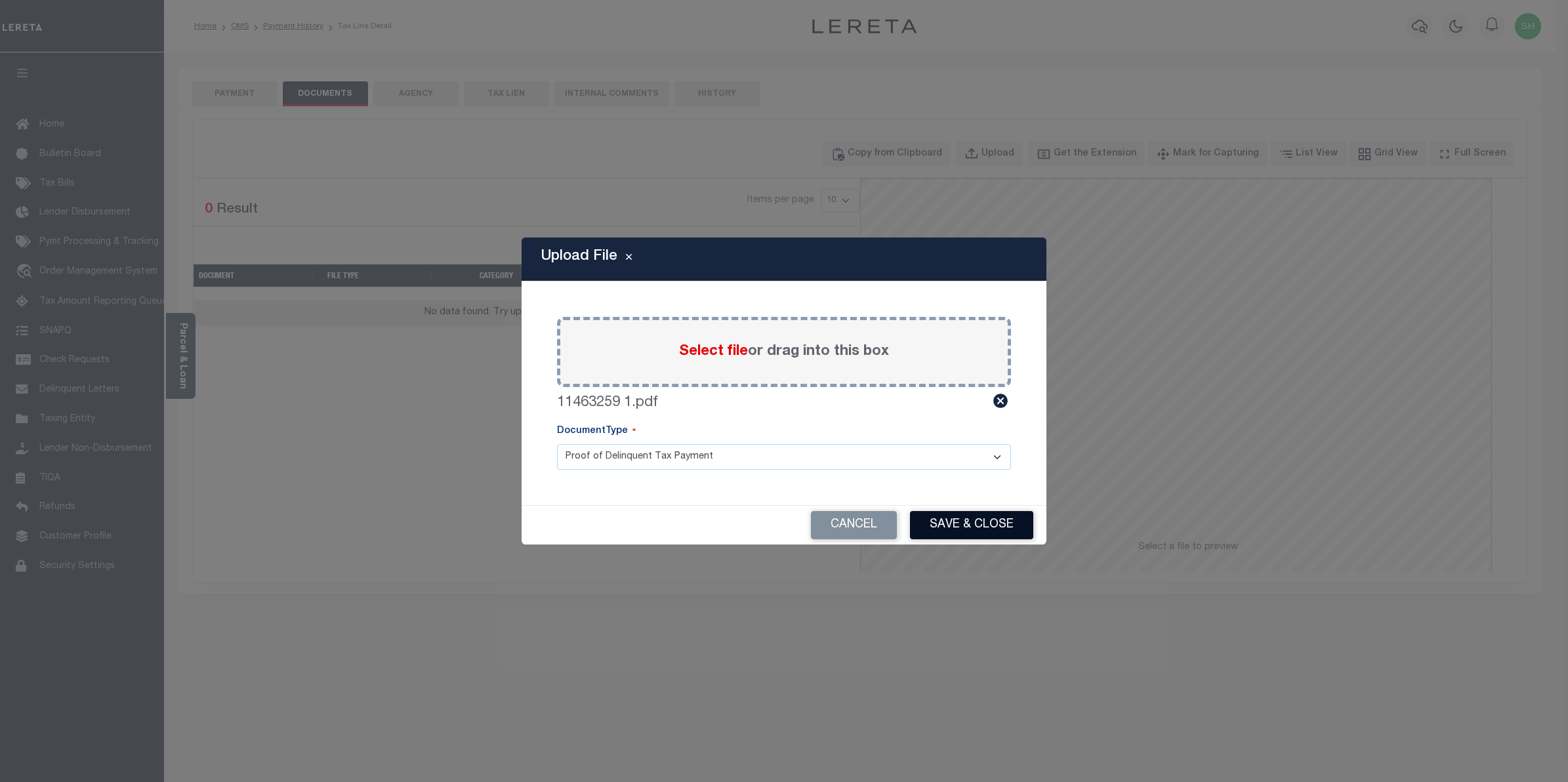
click at [963, 525] on button "Save & Close" at bounding box center [971, 525] width 123 height 28
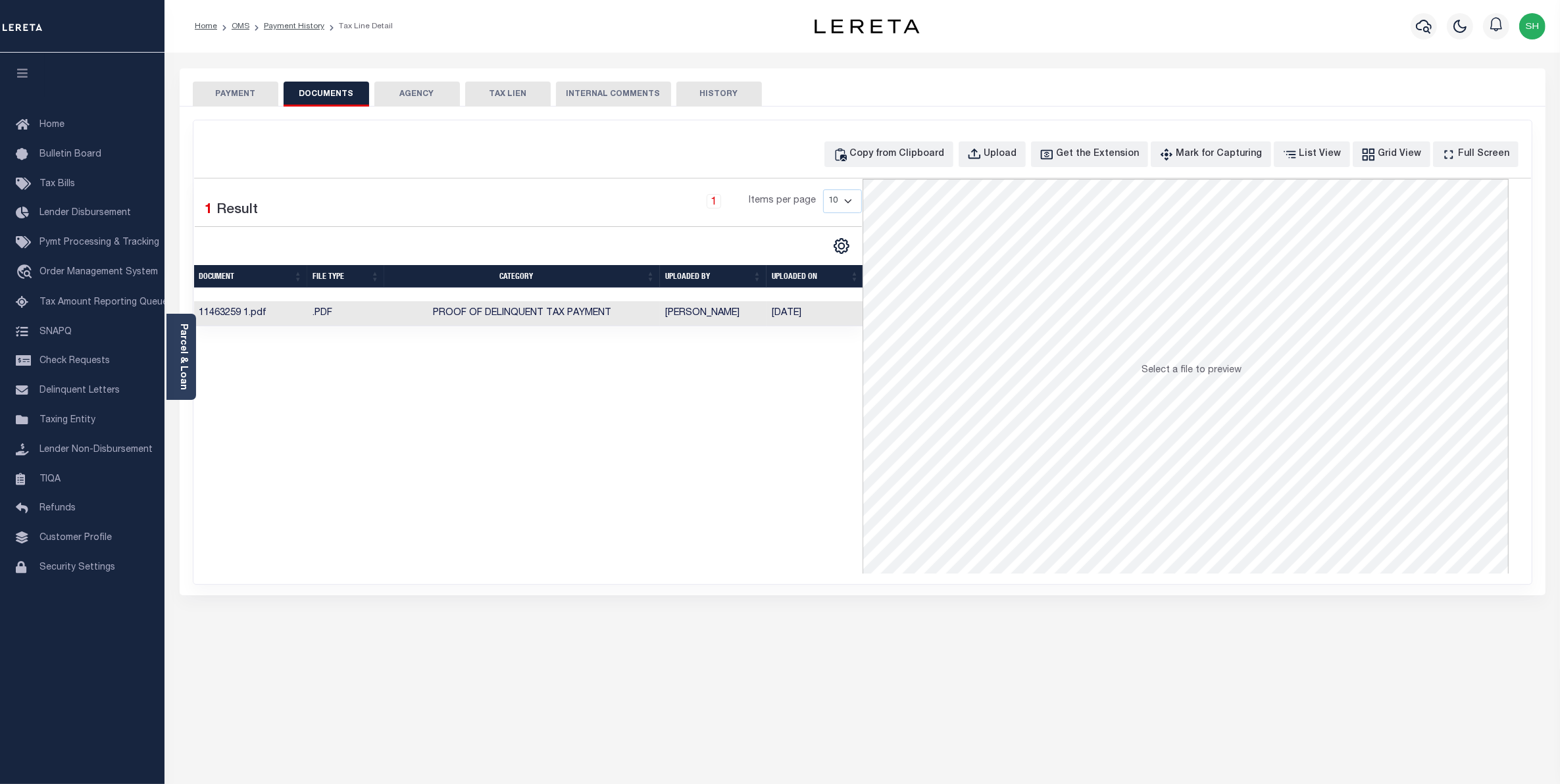
click at [225, 94] on button "PAYMENT" at bounding box center [235, 94] width 85 height 25
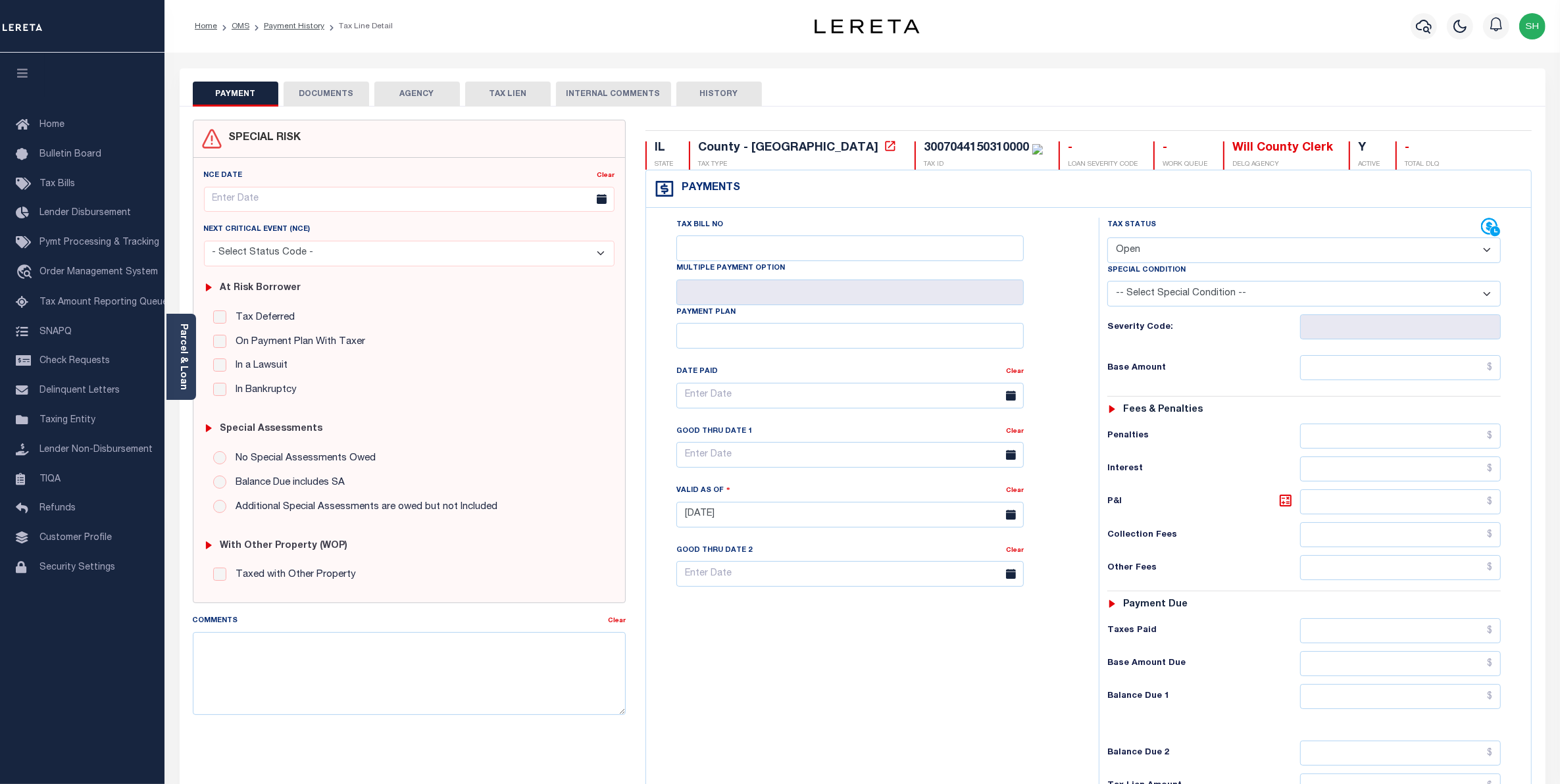
click at [1485, 256] on select "- Select Status Code - Open Due/Unpaid Paid Incomplete No Tax Due Internal Refu…" at bounding box center [1304, 250] width 394 height 26
select select "PYD"
click at [1108, 239] on select "- Select Status Code - Open Due/Unpaid Paid Incomplete No Tax Due Internal Refu…" at bounding box center [1304, 250] width 394 height 26
type input "[DATE]"
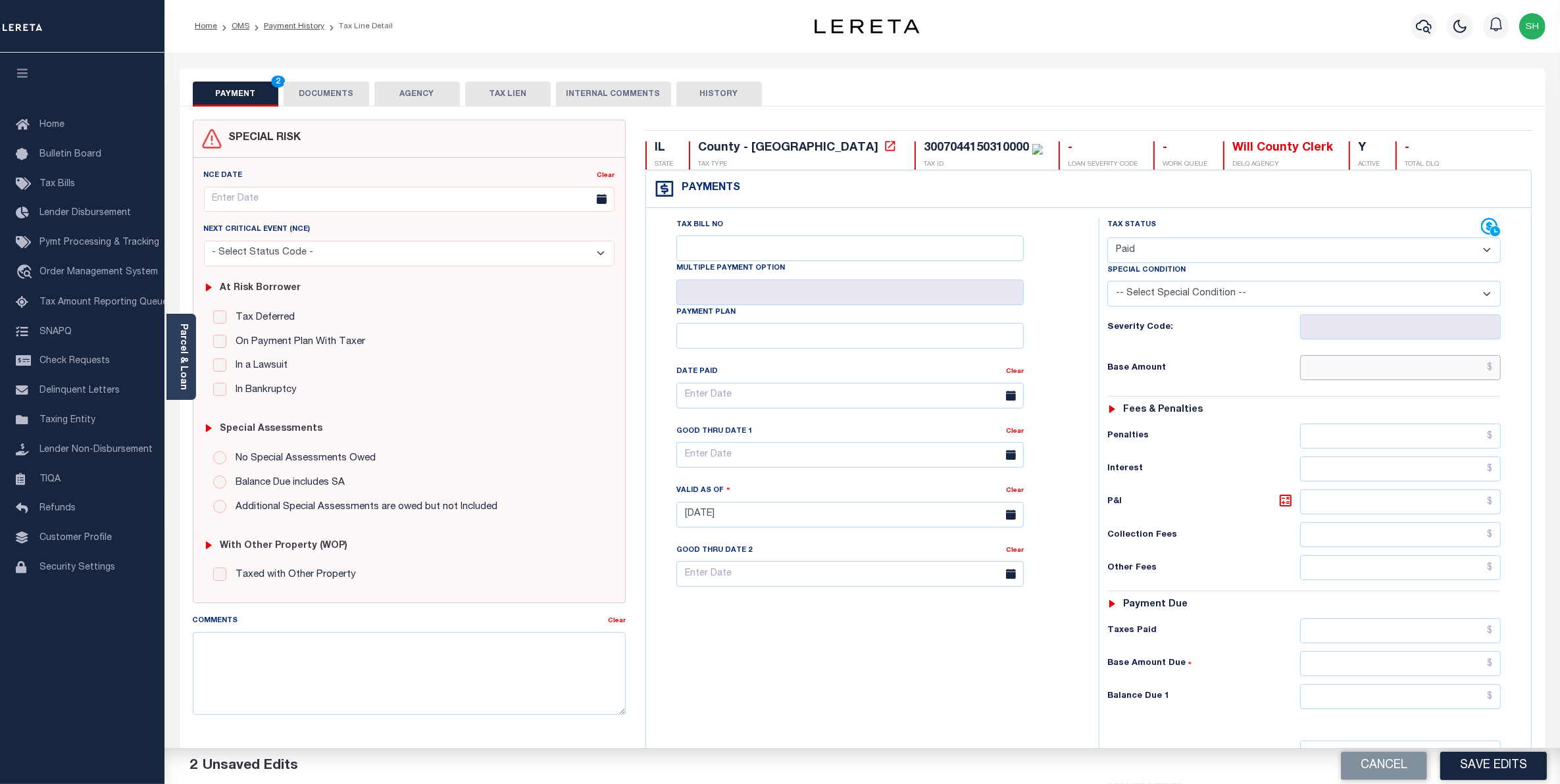
click at [1439, 376] on input "text" at bounding box center [1401, 368] width 202 height 25
type input "$2,481.08"
click at [1469, 704] on input "text" at bounding box center [1401, 697] width 202 height 25
type input "$0.00"
click at [1487, 769] on button "Save Edits" at bounding box center [1494, 766] width 107 height 28
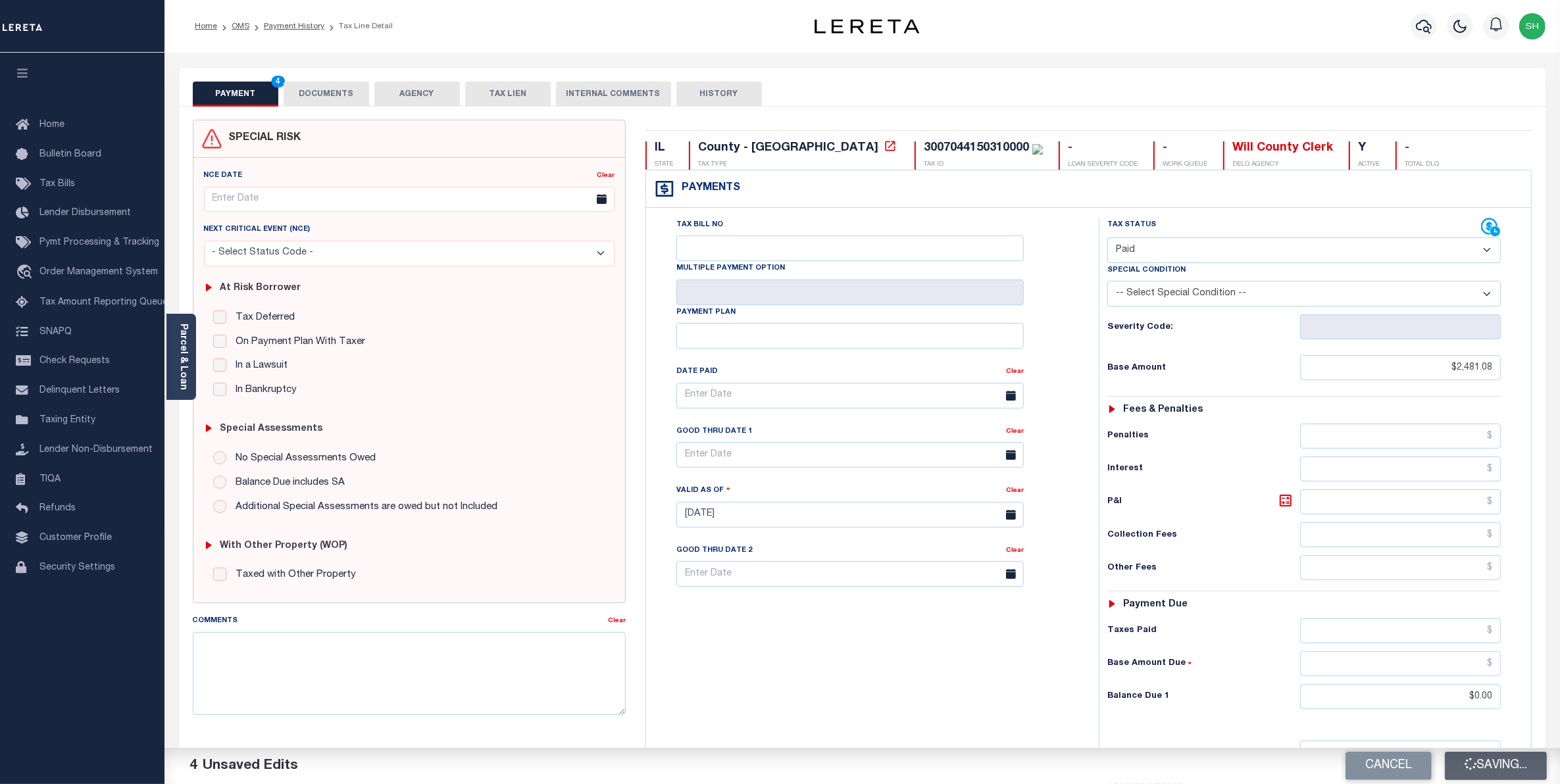
checkbox input "false"
type input "$2,481.08"
type input "$0"
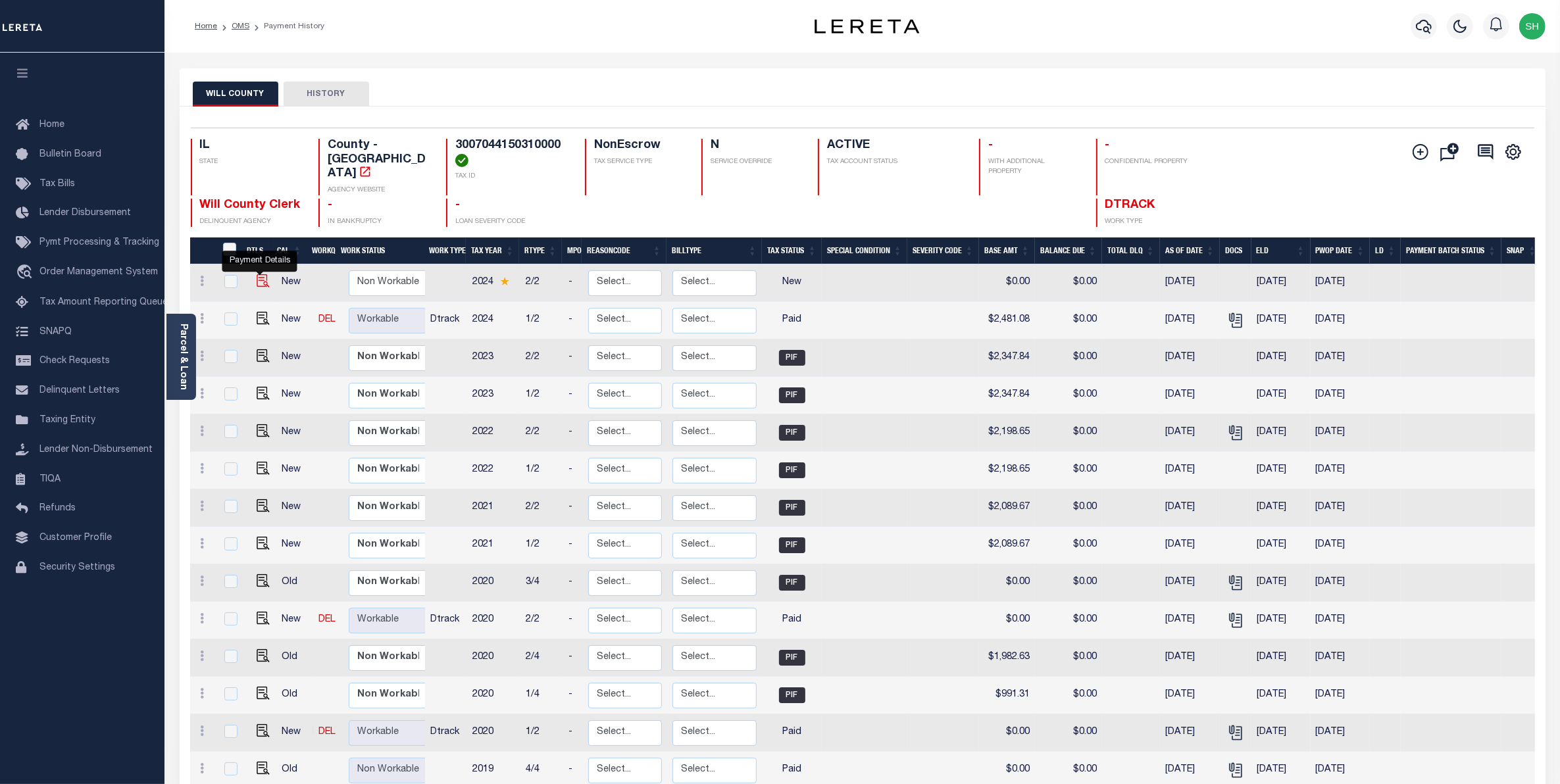
click at [256, 275] on img "" at bounding box center [263, 281] width 13 height 13
checkbox input "true"
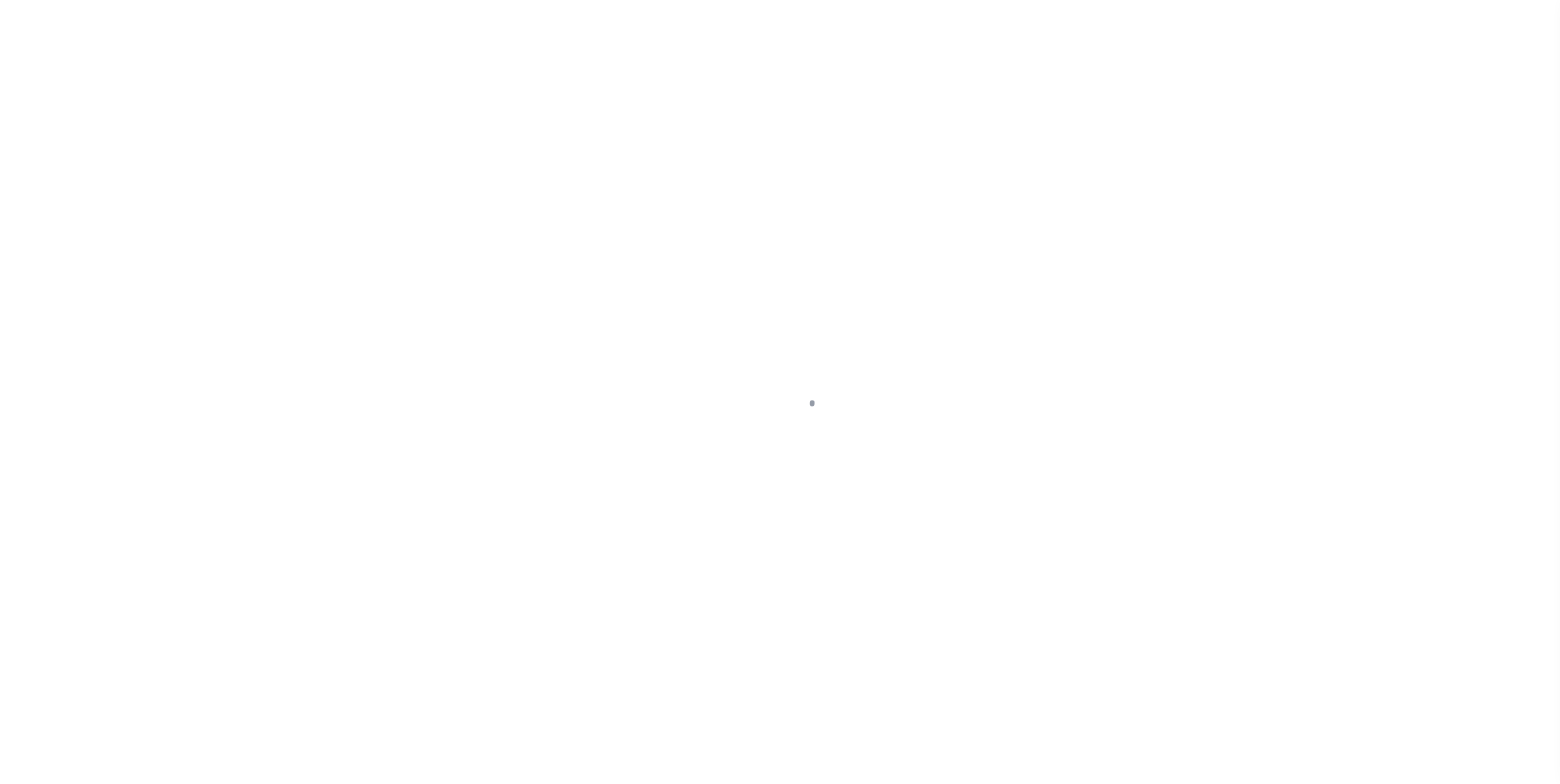
select select "NW2"
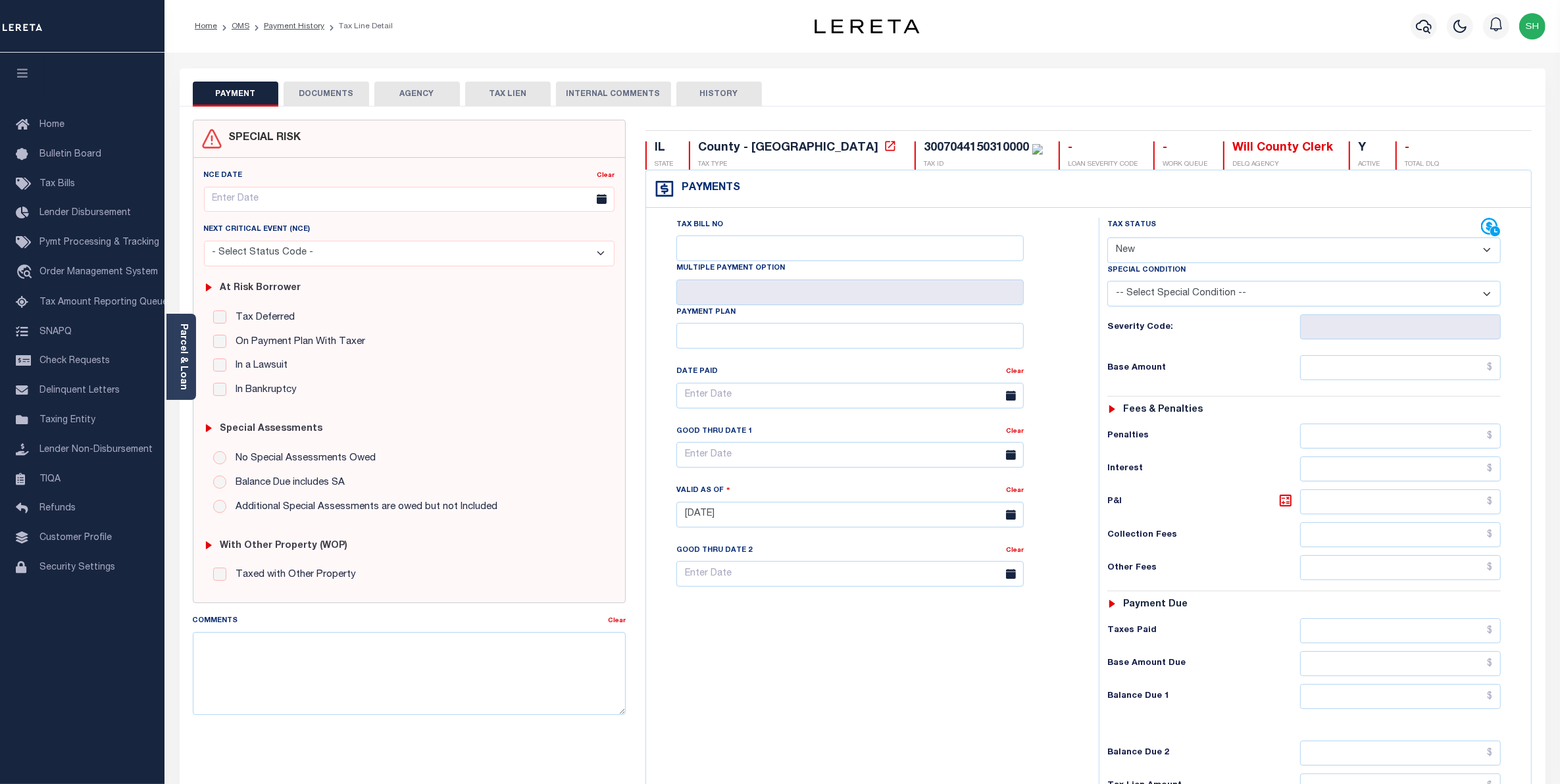
click at [343, 94] on button "DOCUMENTS" at bounding box center [326, 94] width 85 height 25
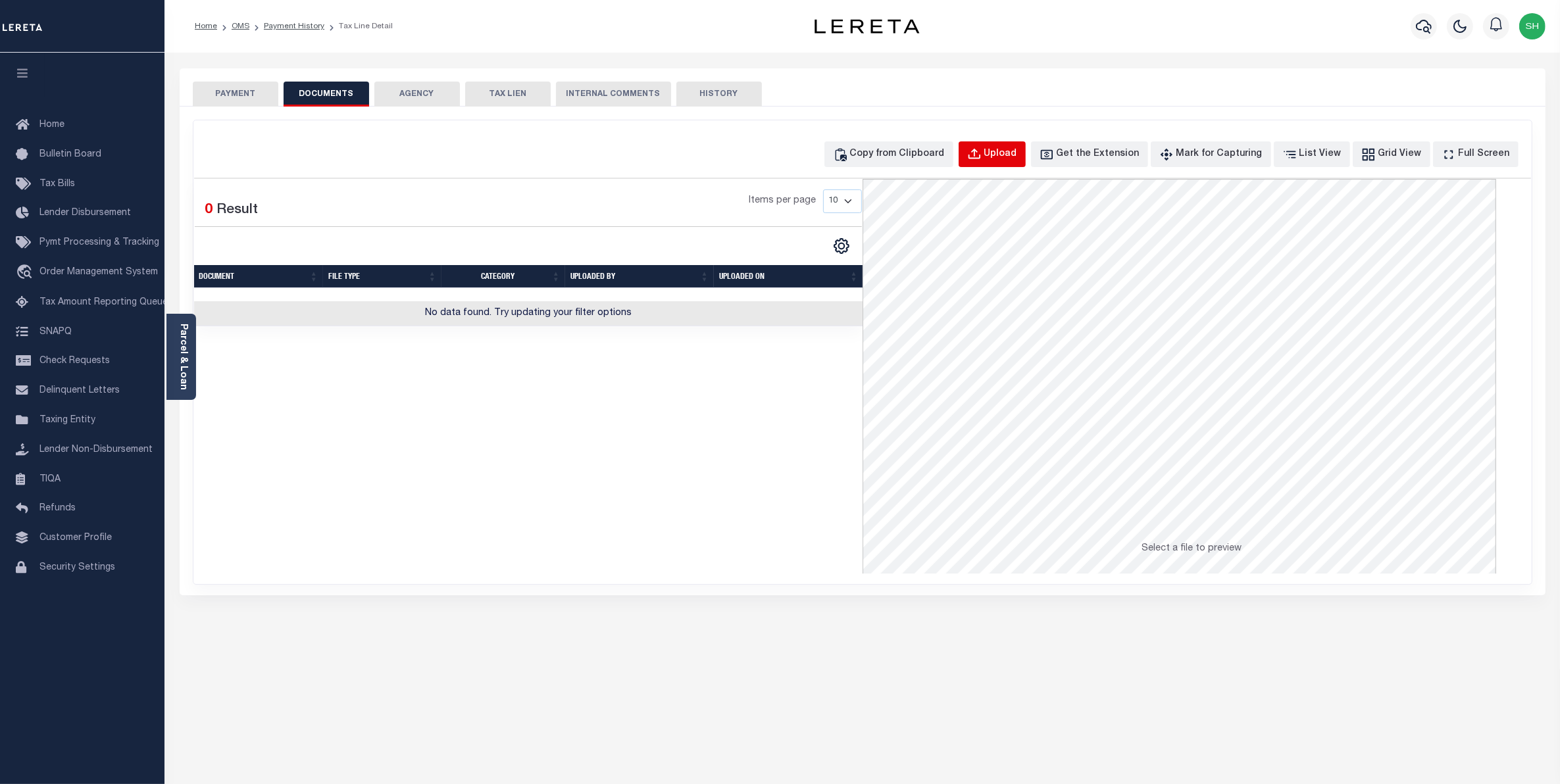
click at [1017, 153] on div "Upload" at bounding box center [1000, 155] width 33 height 15
select select "POP"
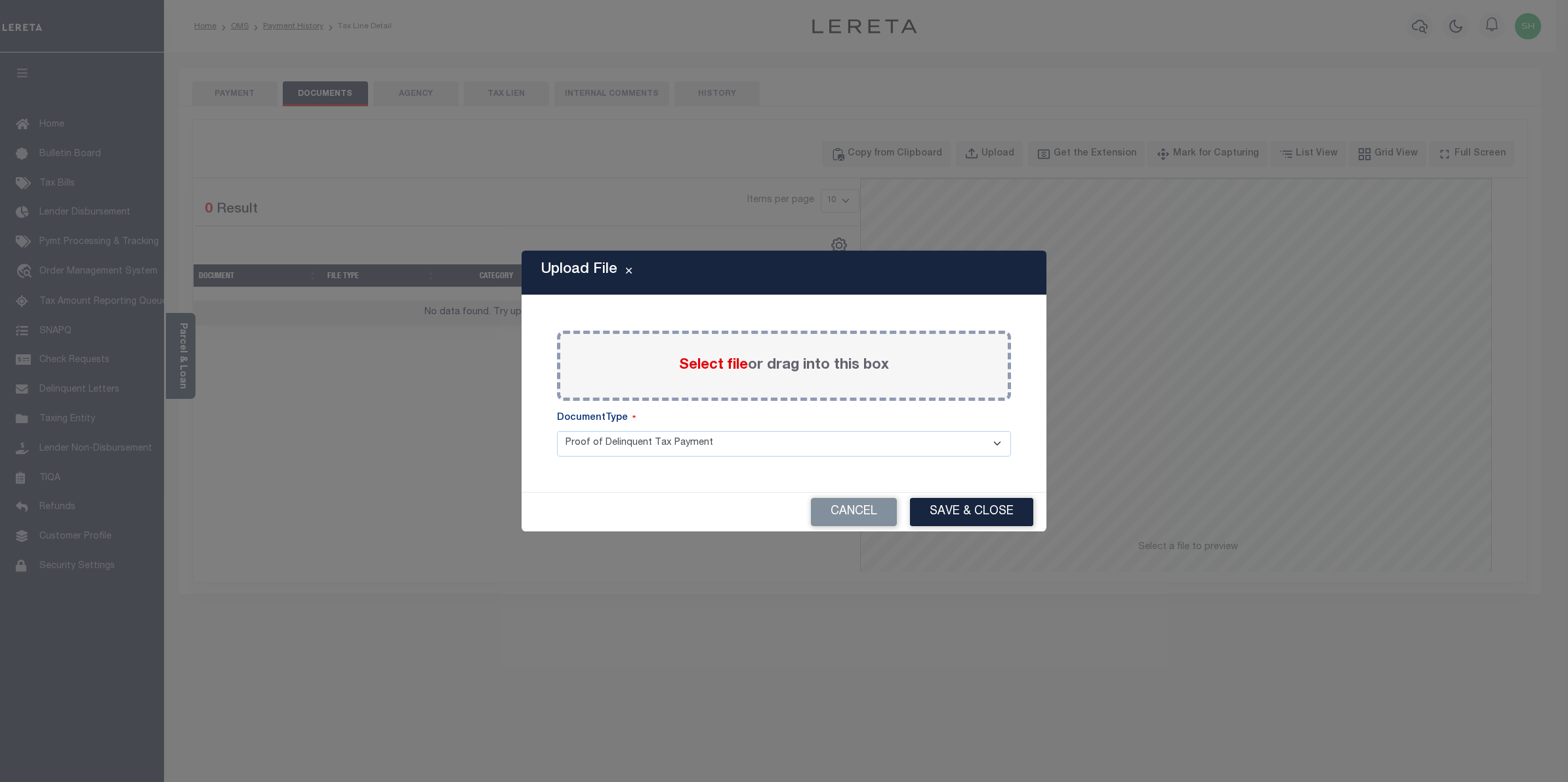
click at [726, 367] on span "Select file" at bounding box center [713, 366] width 69 height 15
click at [0, 0] on input "Select file or drag into this box" at bounding box center [0, 0] width 0 height 0
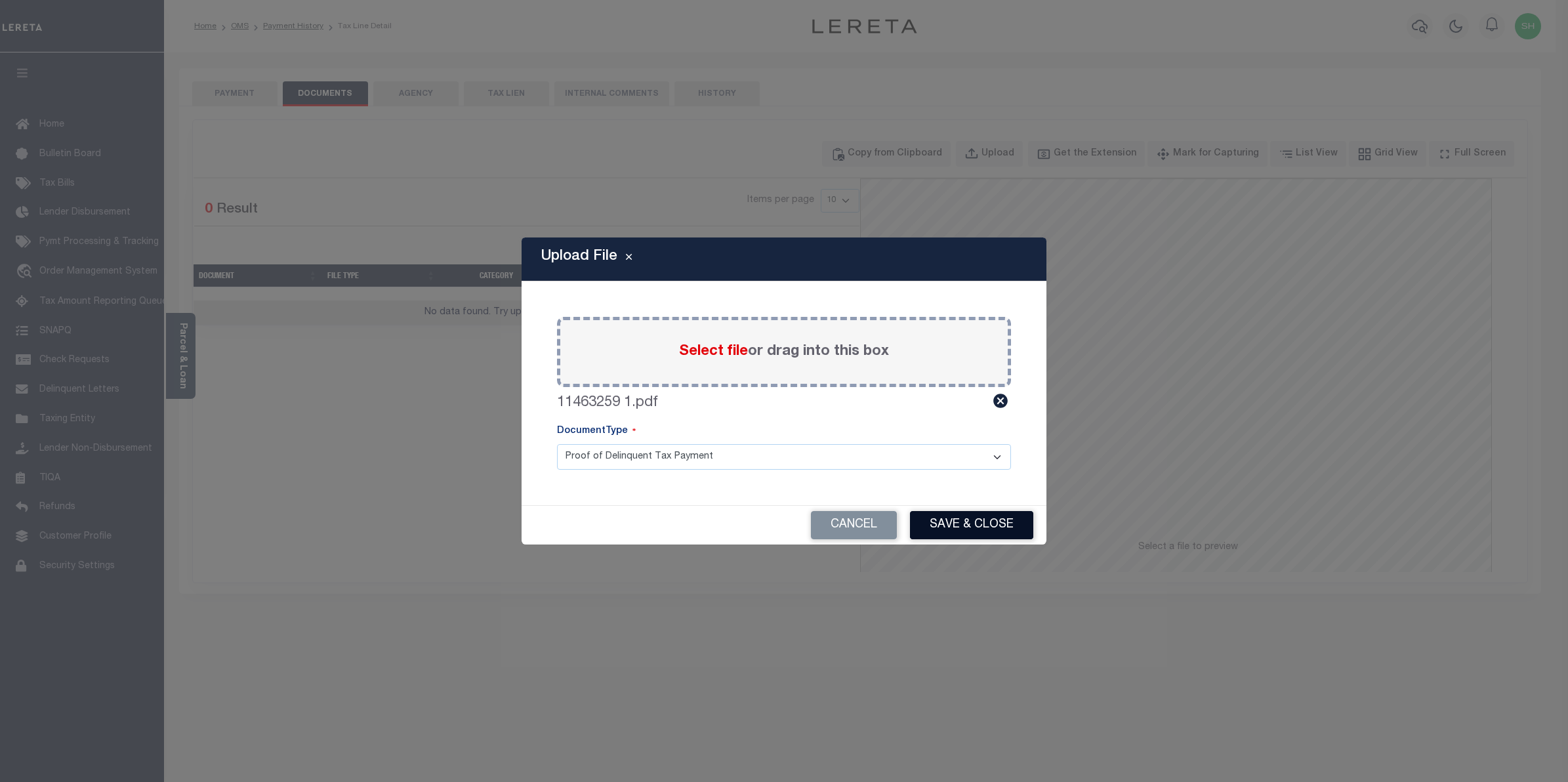
click at [968, 527] on button "Save & Close" at bounding box center [971, 525] width 123 height 28
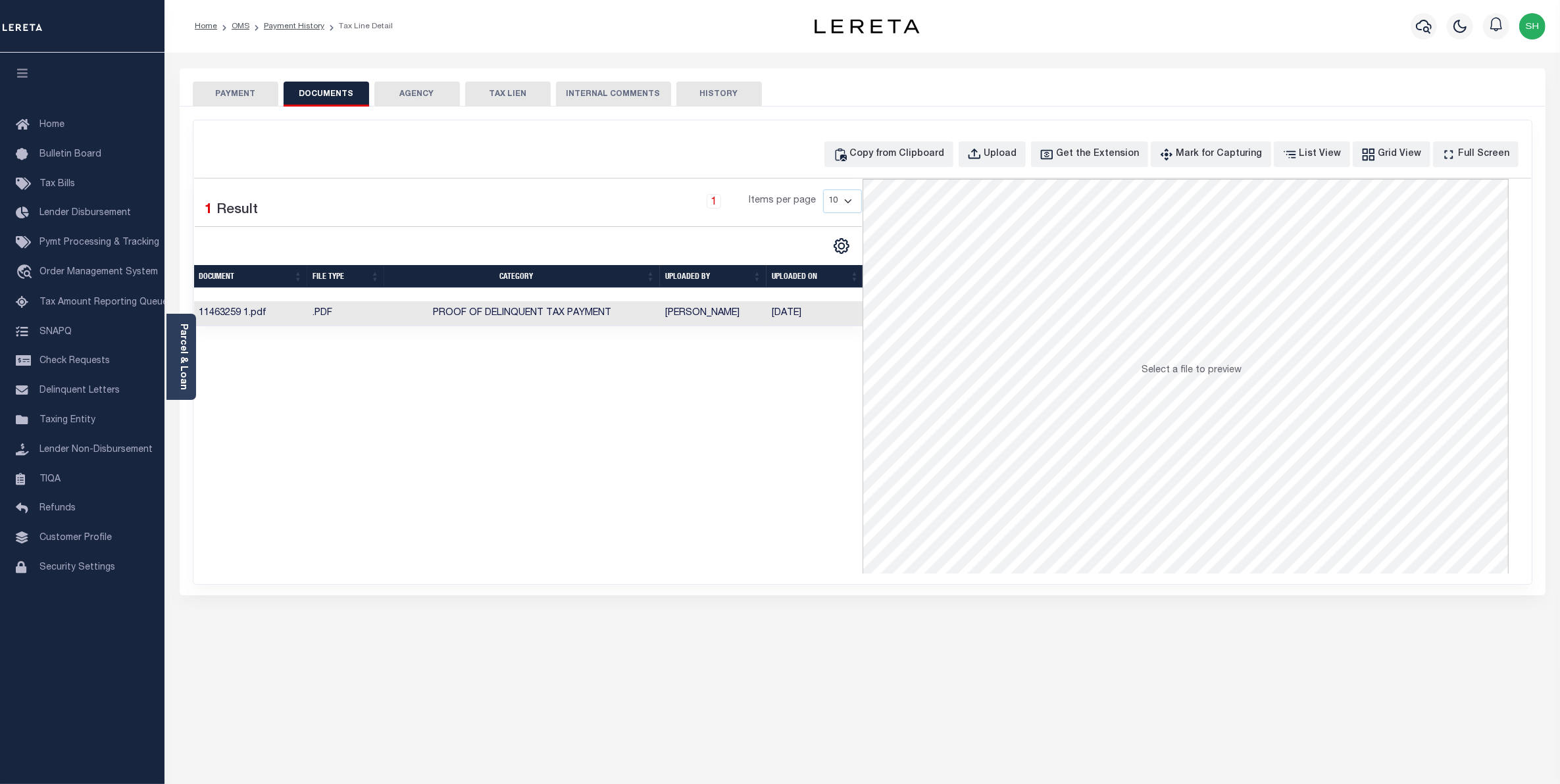
click at [221, 90] on button "PAYMENT" at bounding box center [235, 94] width 85 height 25
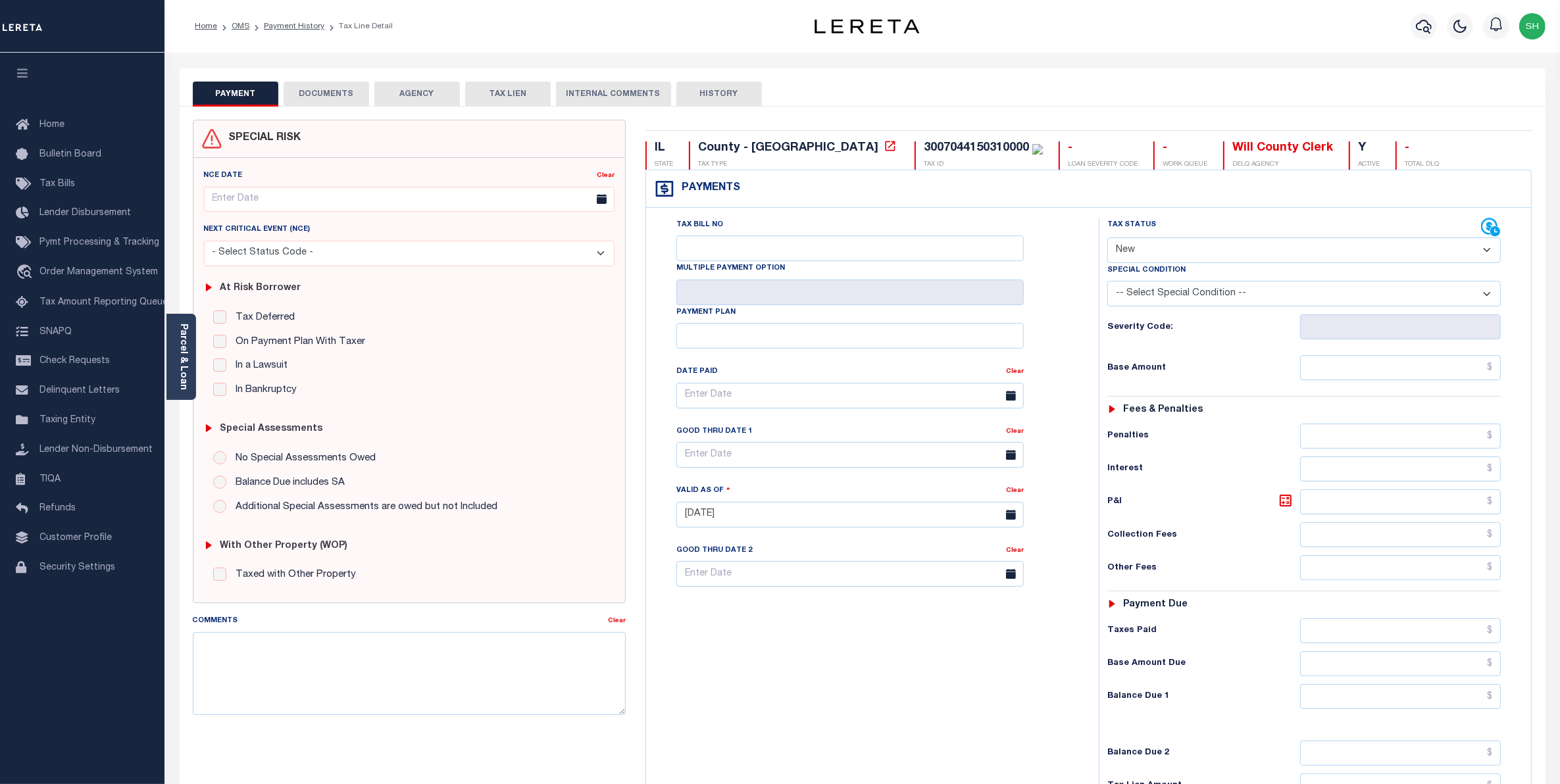
click at [1485, 254] on select "- Select Status Code - Open Due/Unpaid Paid Incomplete No Tax Due Internal Refu…" at bounding box center [1304, 250] width 394 height 26
select select "PYD"
click at [1108, 239] on select "- Select Status Code - Open Due/Unpaid Paid Incomplete No Tax Due Internal Refu…" at bounding box center [1304, 250] width 394 height 26
type input "[DATE]"
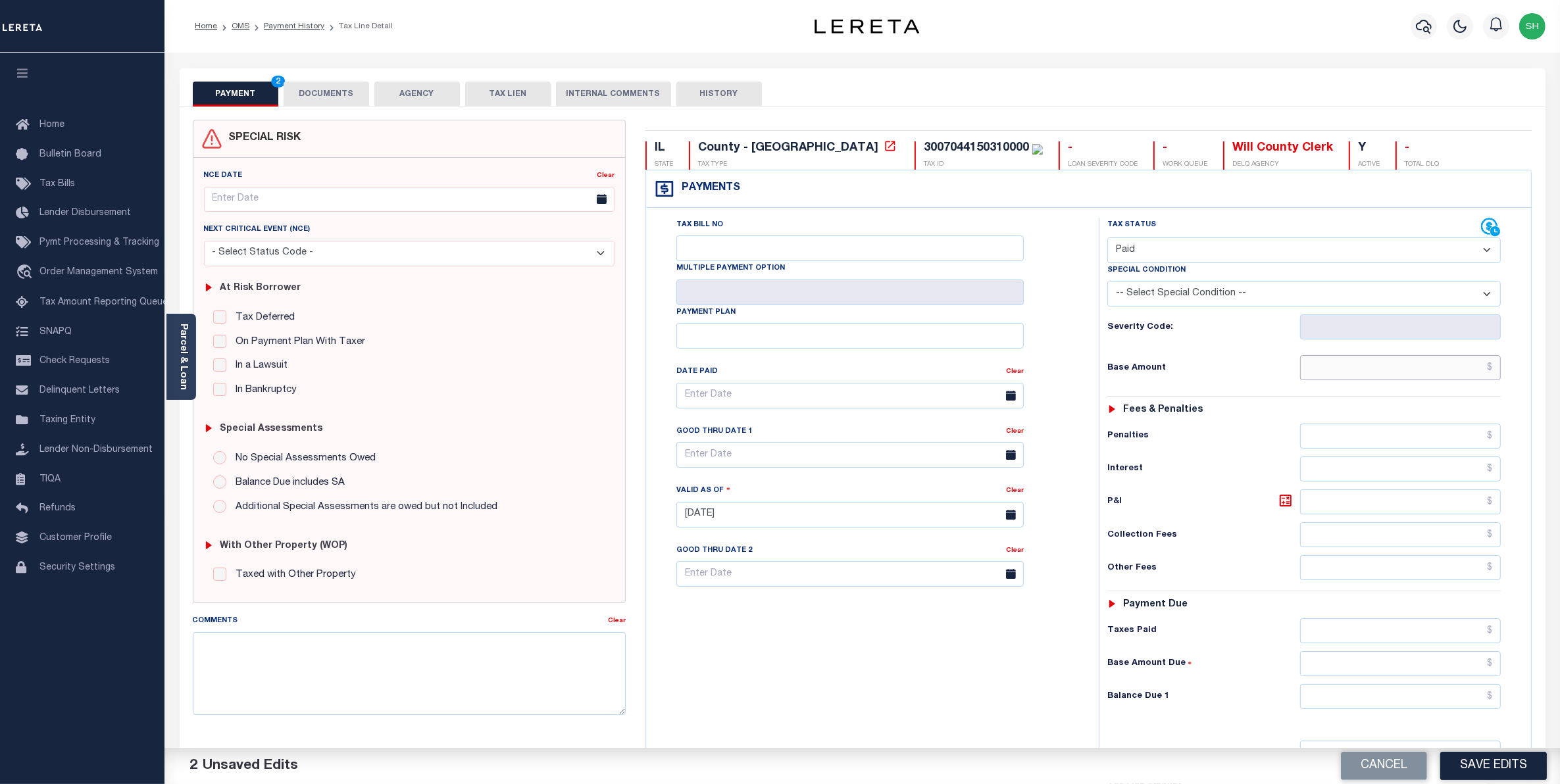
click at [1481, 369] on input "text" at bounding box center [1401, 368] width 202 height 25
type input "$2,481.08"
type input "$0.00"
click at [1475, 761] on button "Save Edits" at bounding box center [1494, 766] width 107 height 28
checkbox input "false"
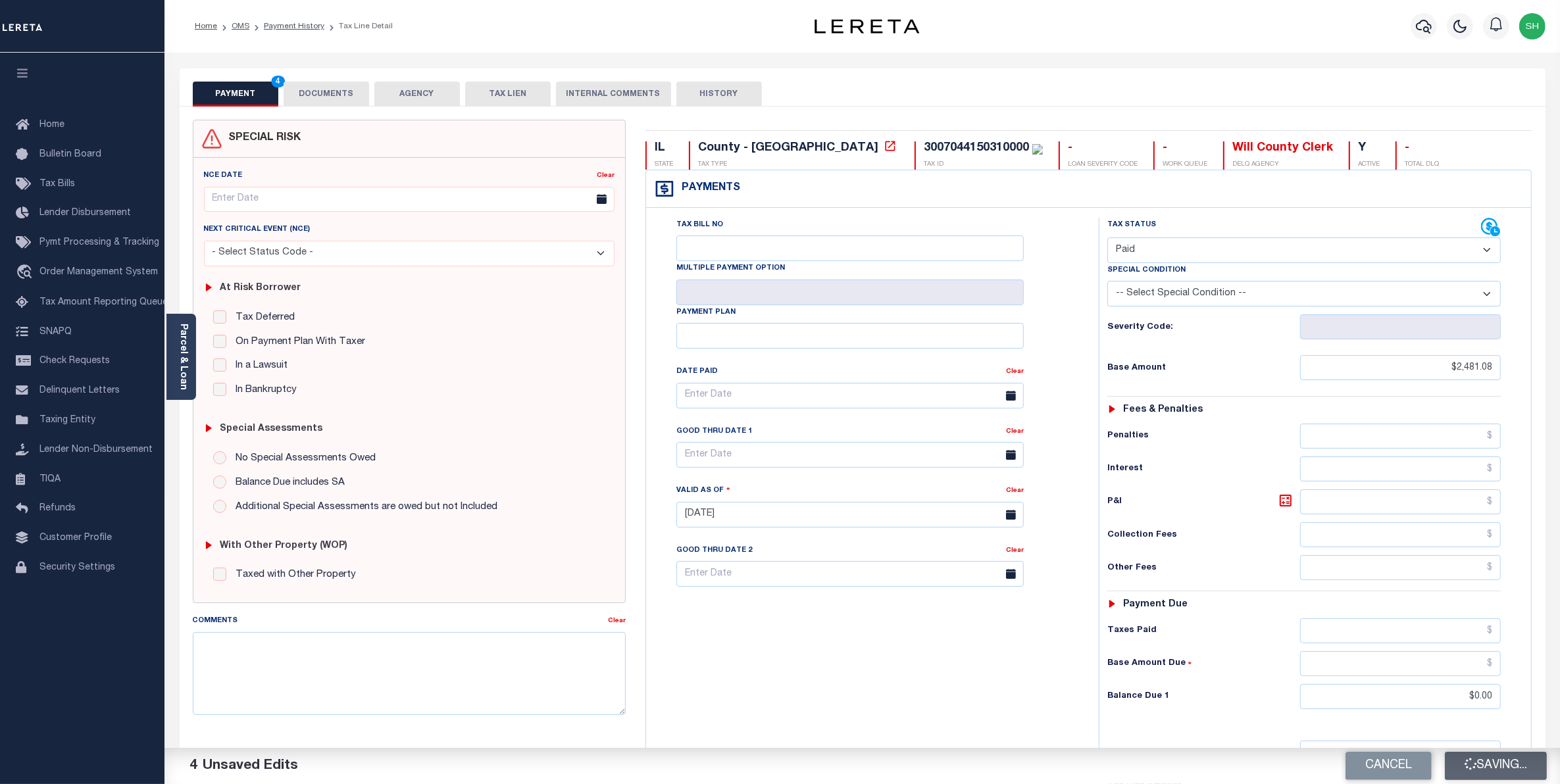
type input "$2,481.08"
type input "$0"
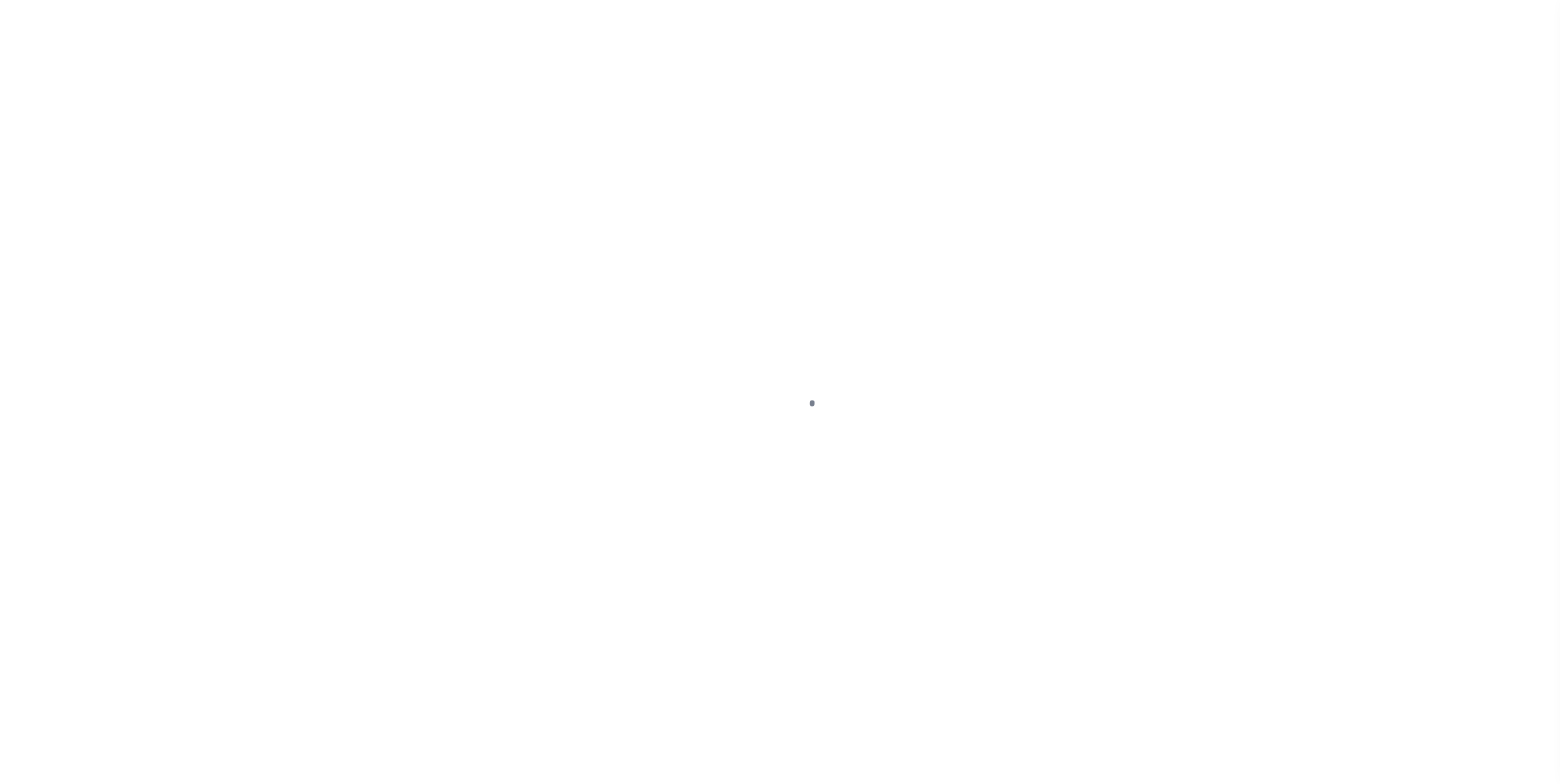
select select "PYD"
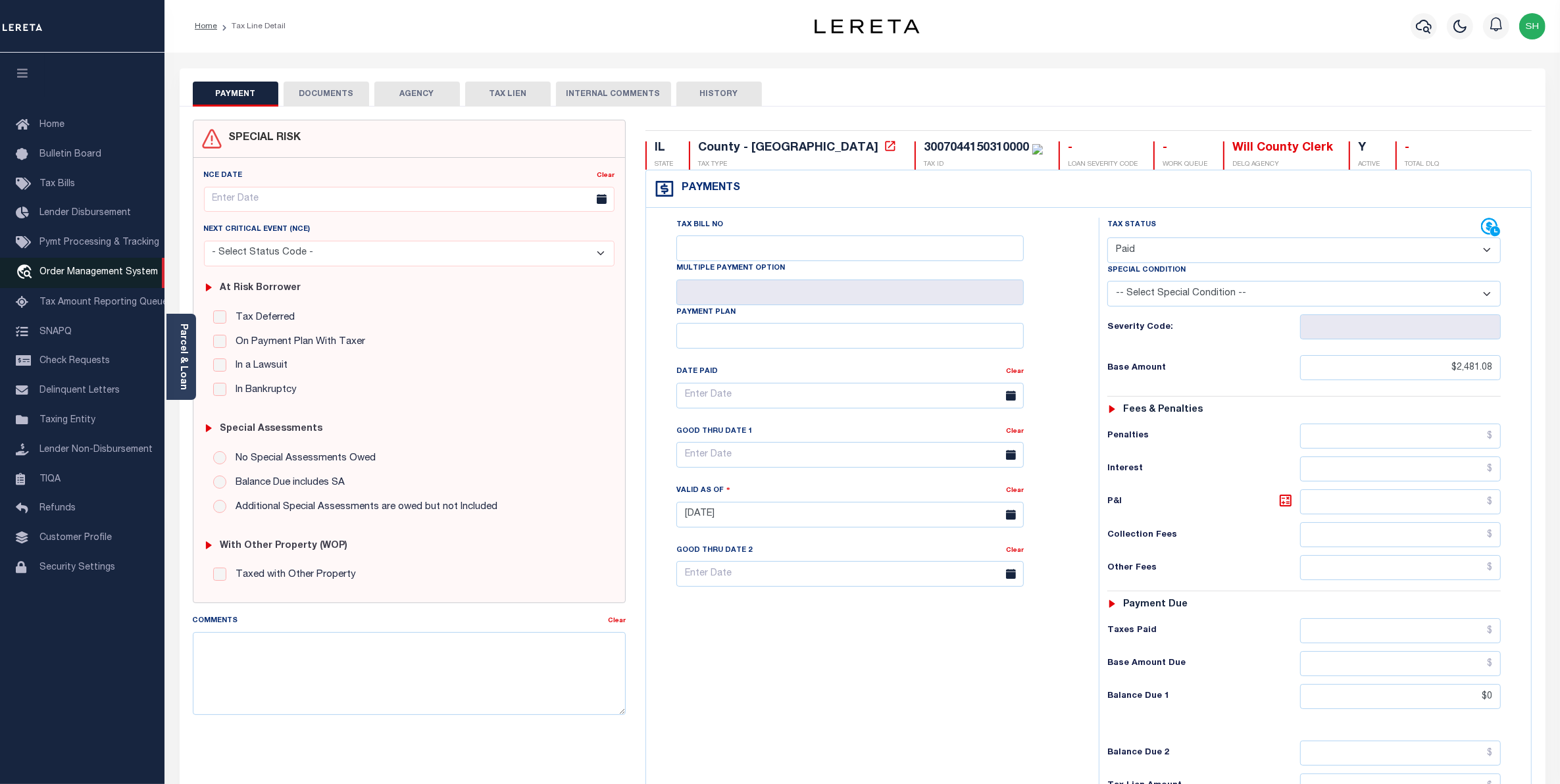
click at [69, 277] on span "Order Management System" at bounding box center [99, 273] width 118 height 9
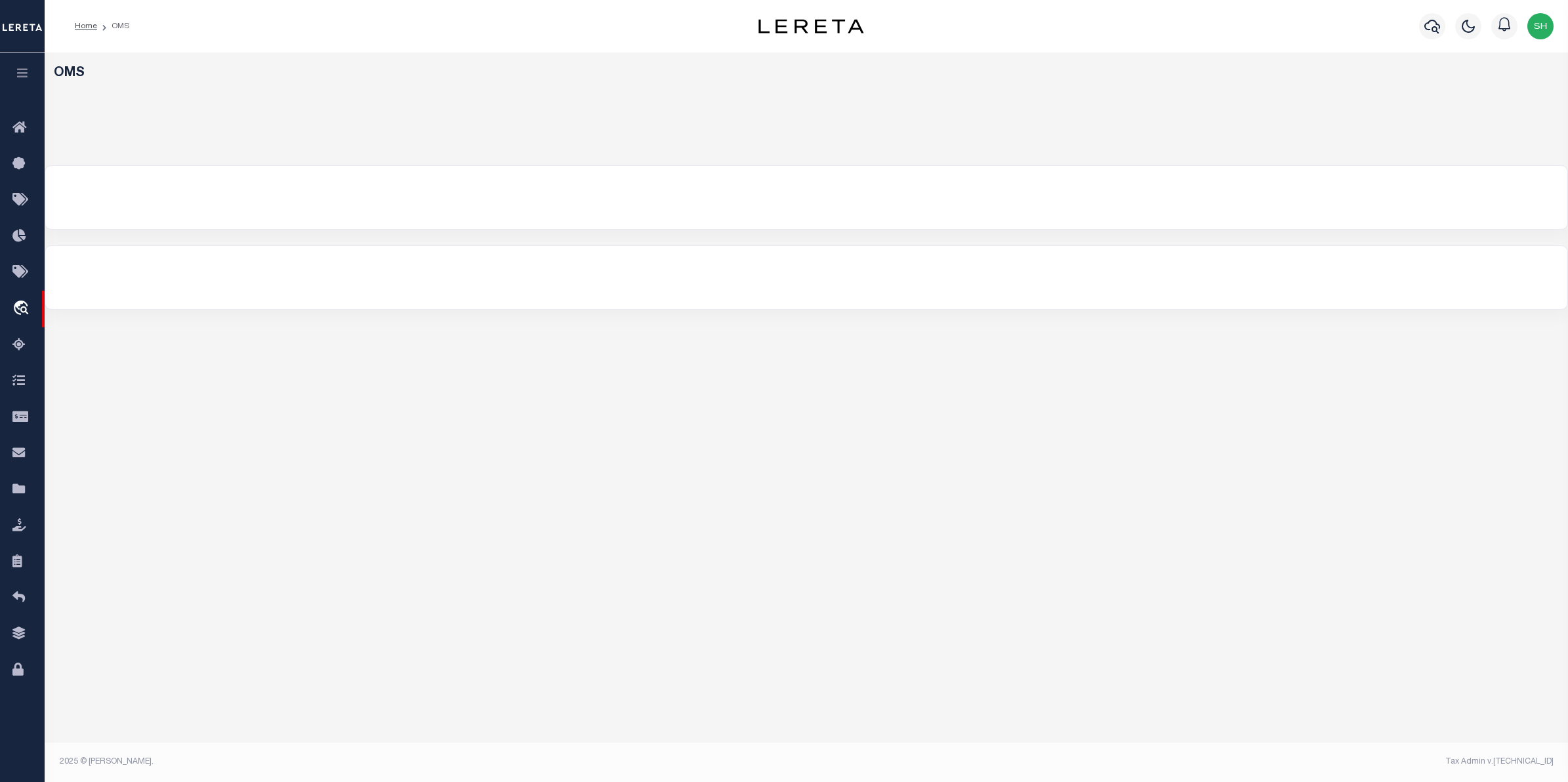
select select "200"
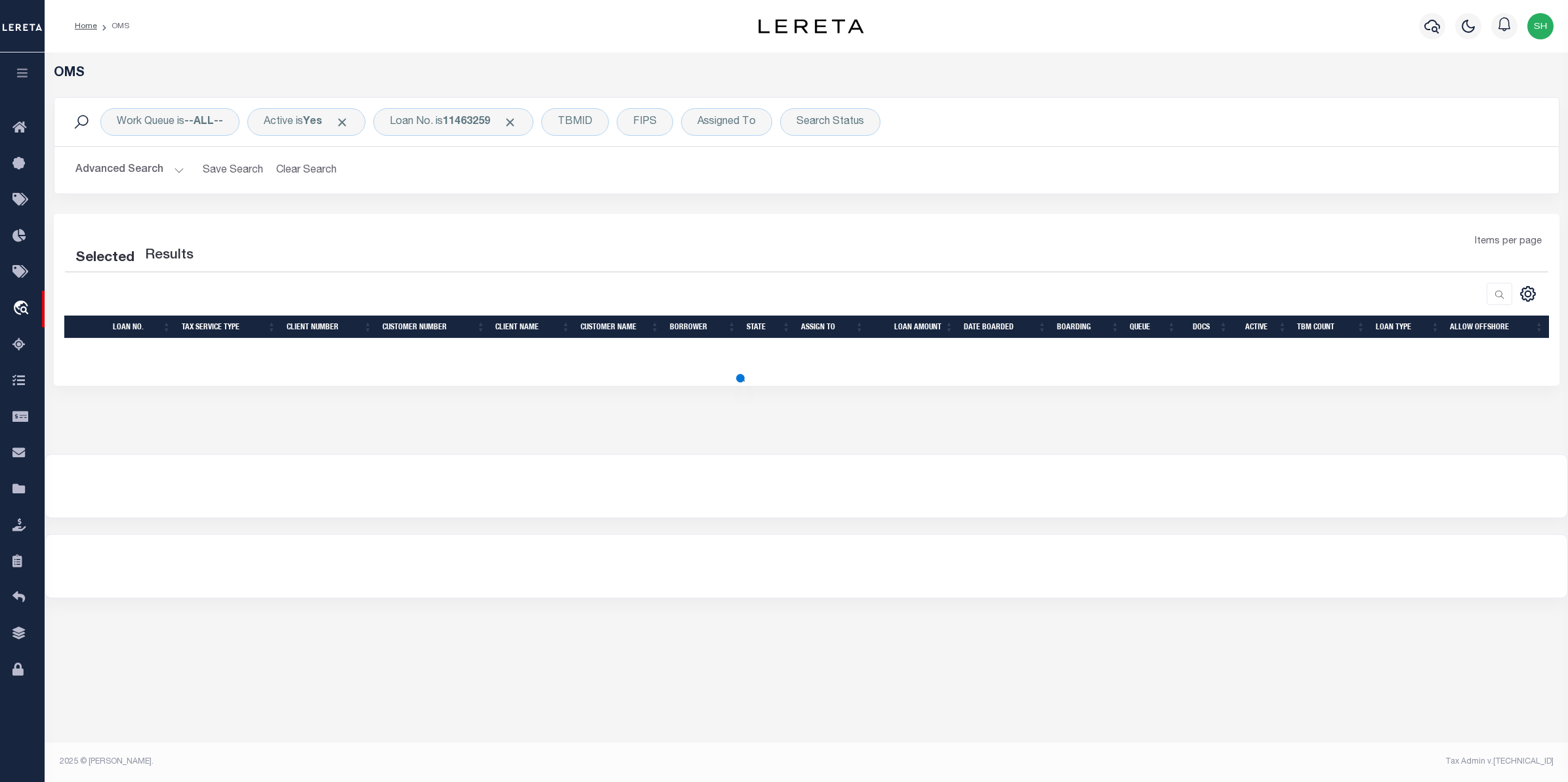
select select "200"
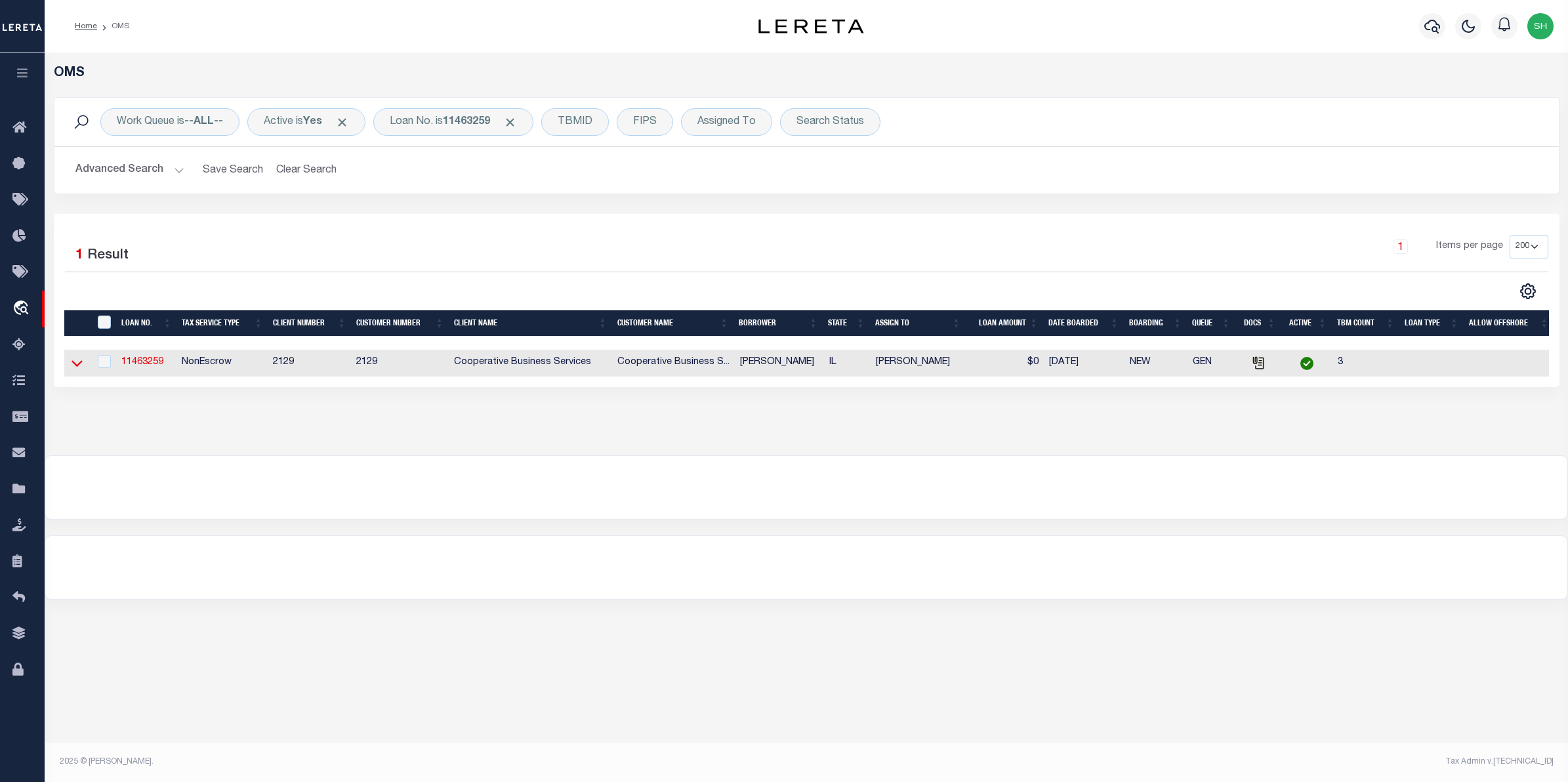
click at [77, 364] on icon at bounding box center [77, 363] width 11 height 14
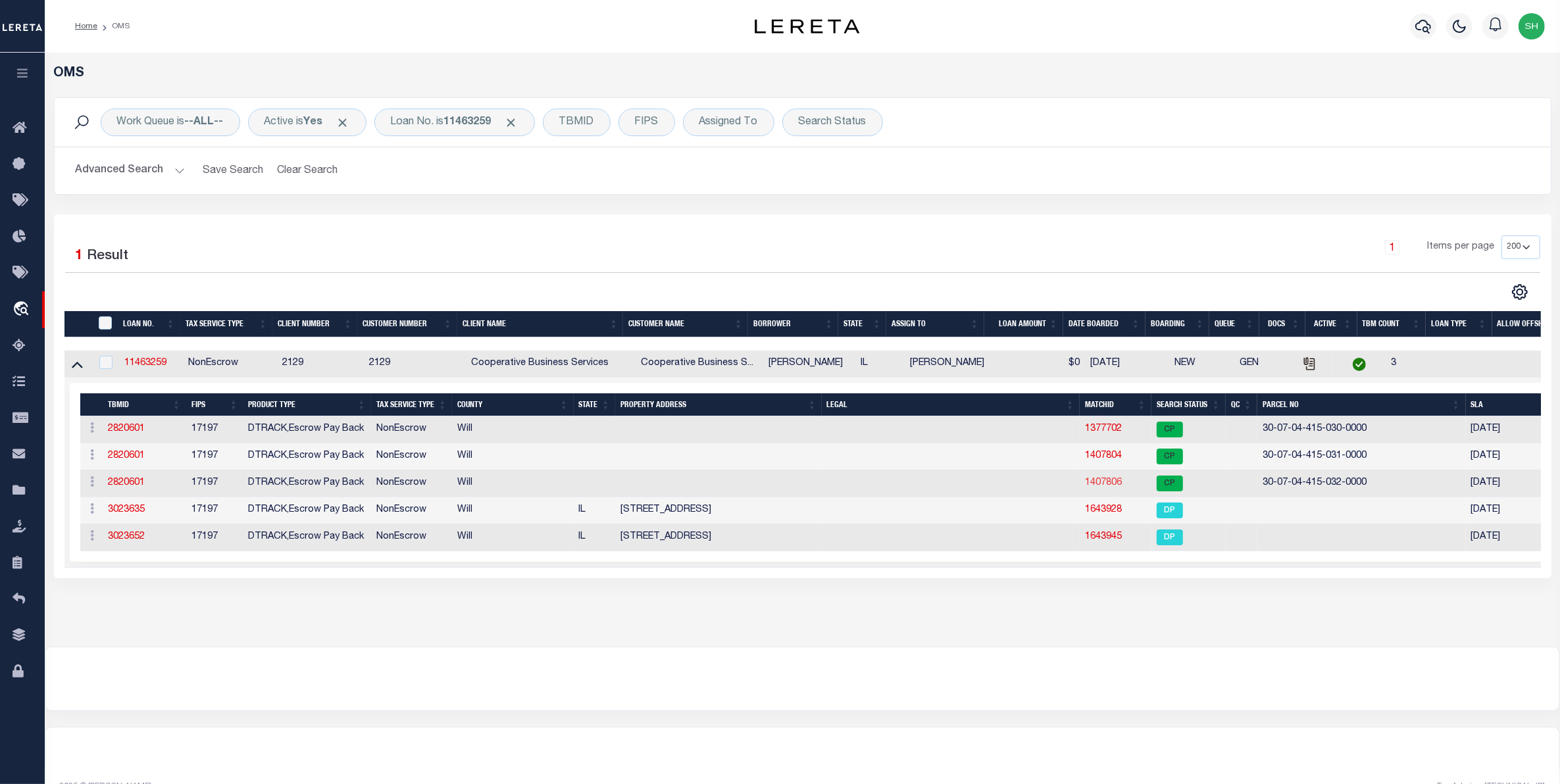
click at [1097, 487] on link "1407806" at bounding box center [1103, 483] width 37 height 9
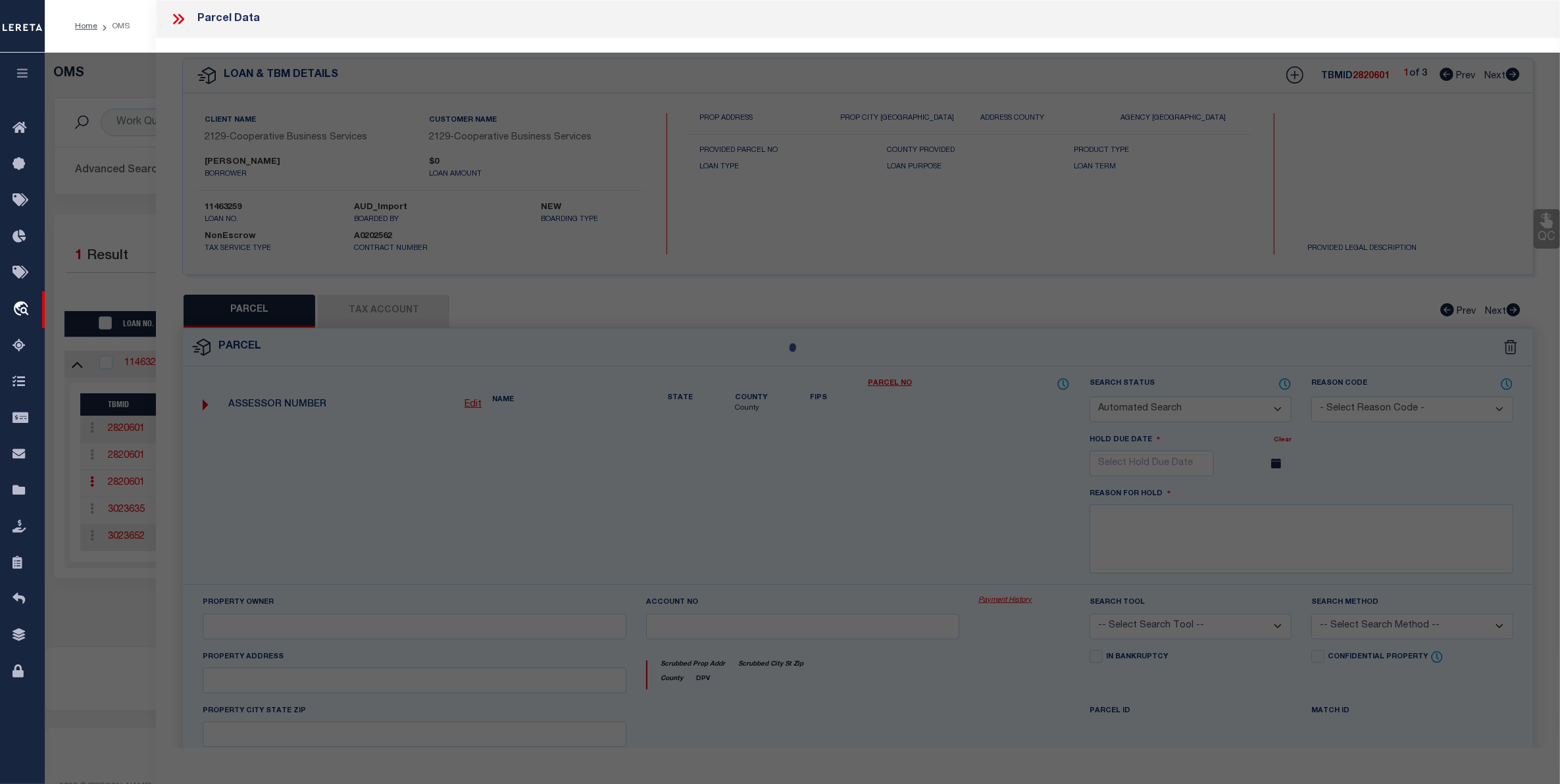
checkbox input "false"
select select "CP"
type input "RAFAC PAUL P JR MARY ANN"
select select
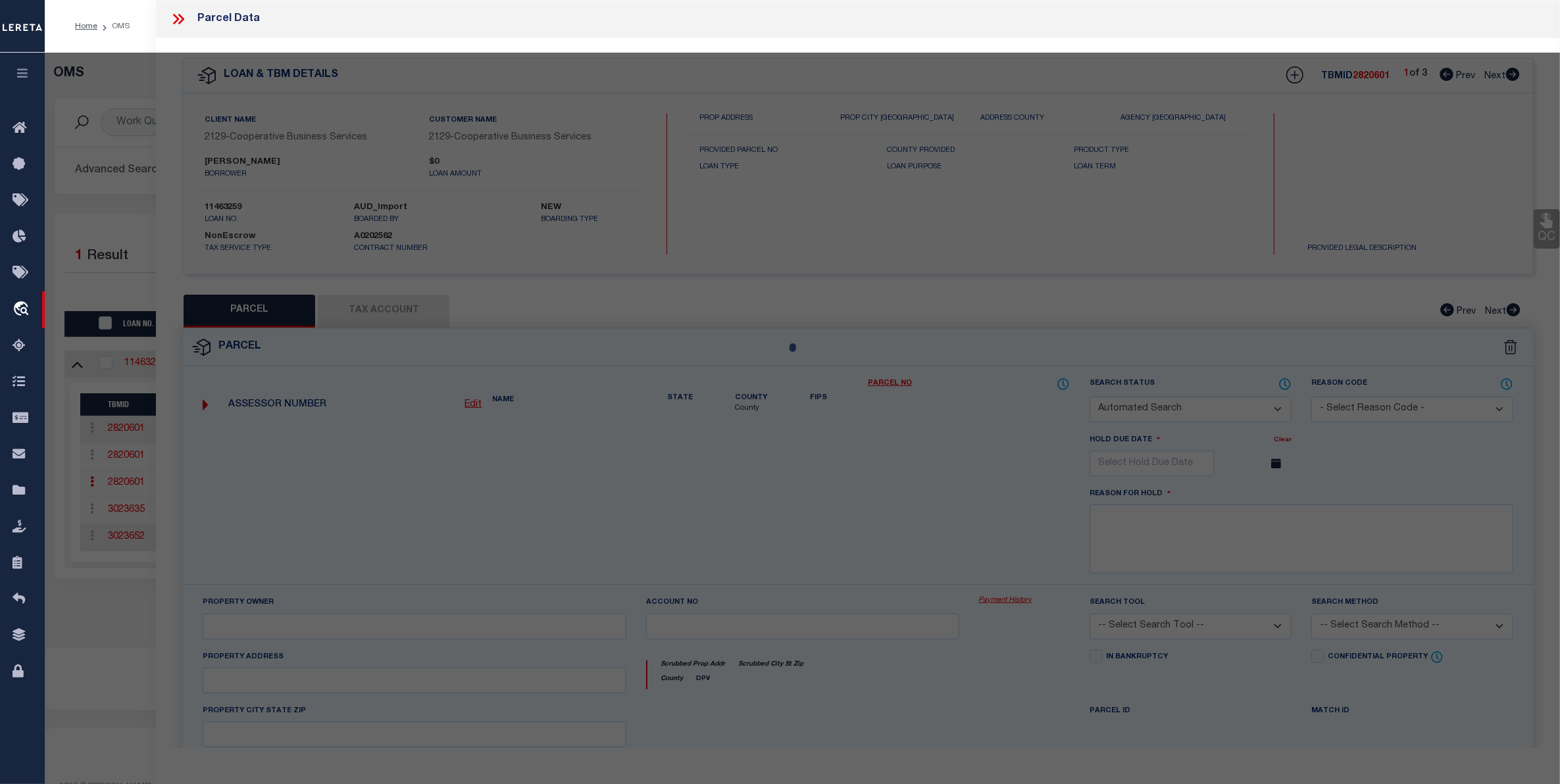
type input "800 N CENTER ST"
checkbox input "false"
type input "IL"
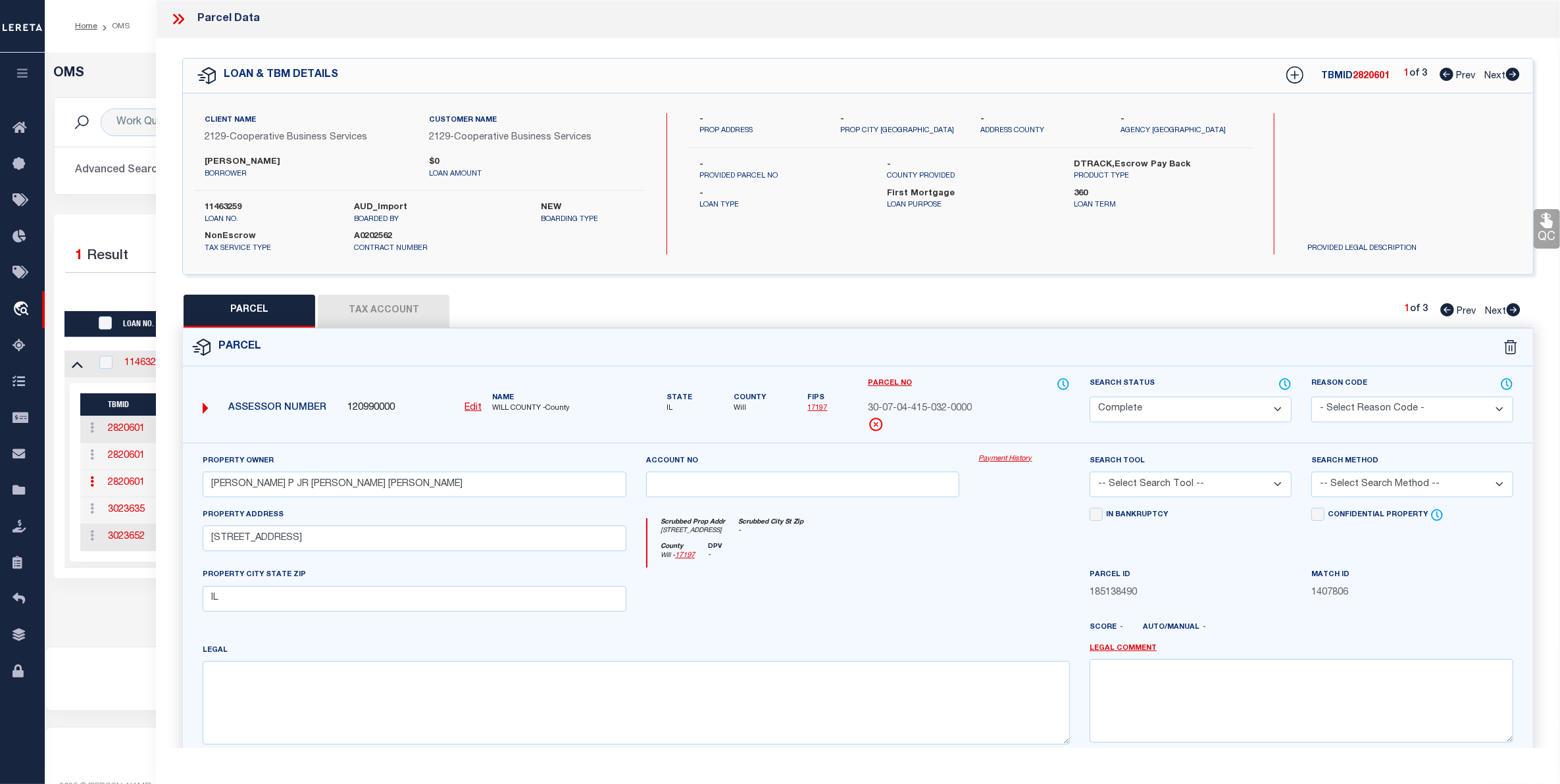
click at [1027, 464] on link "Payment History" at bounding box center [1024, 459] width 91 height 11
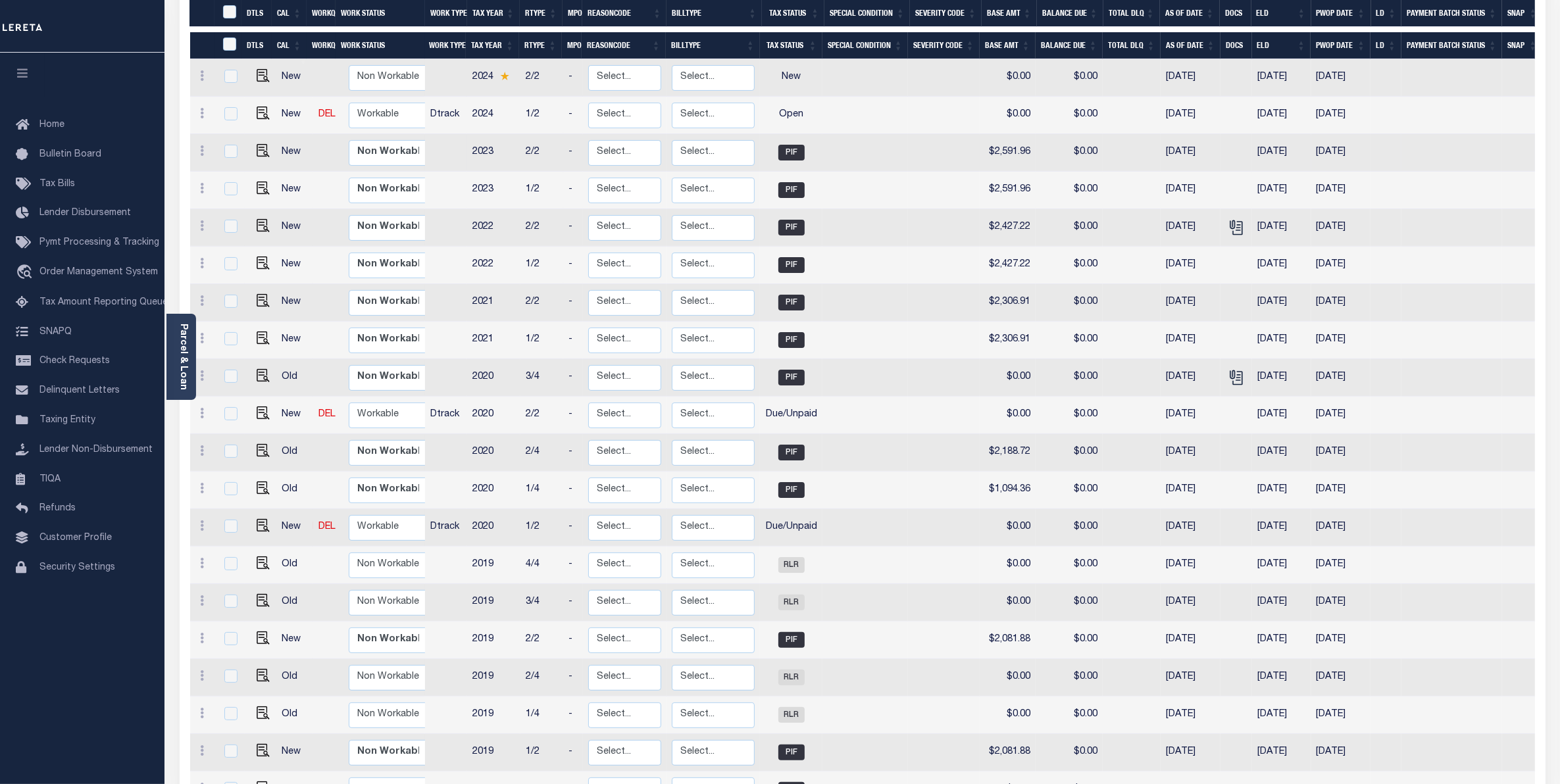
scroll to position [370, 0]
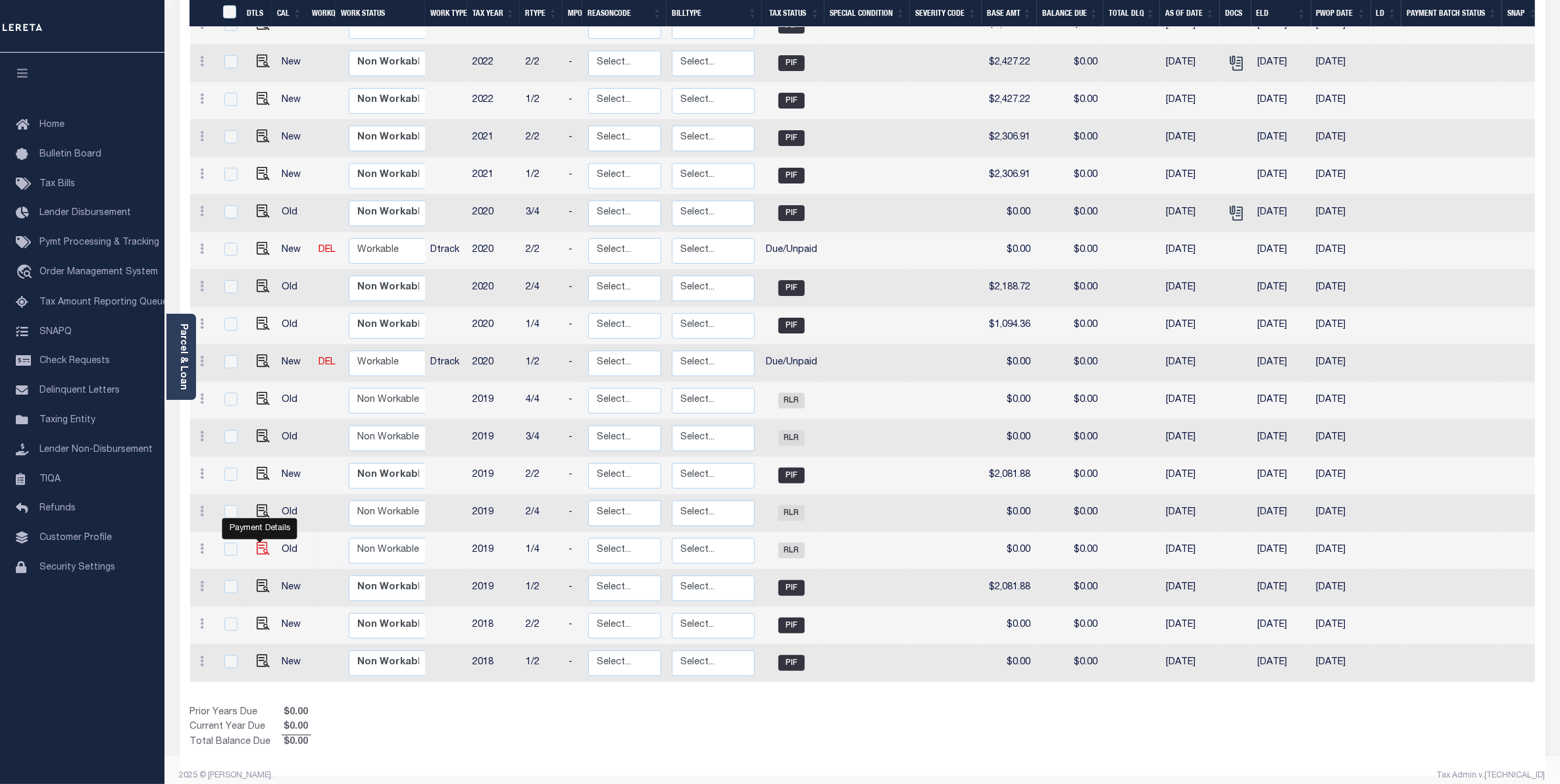
click at [259, 542] on img "" at bounding box center [263, 549] width 13 height 13
checkbox input "true"
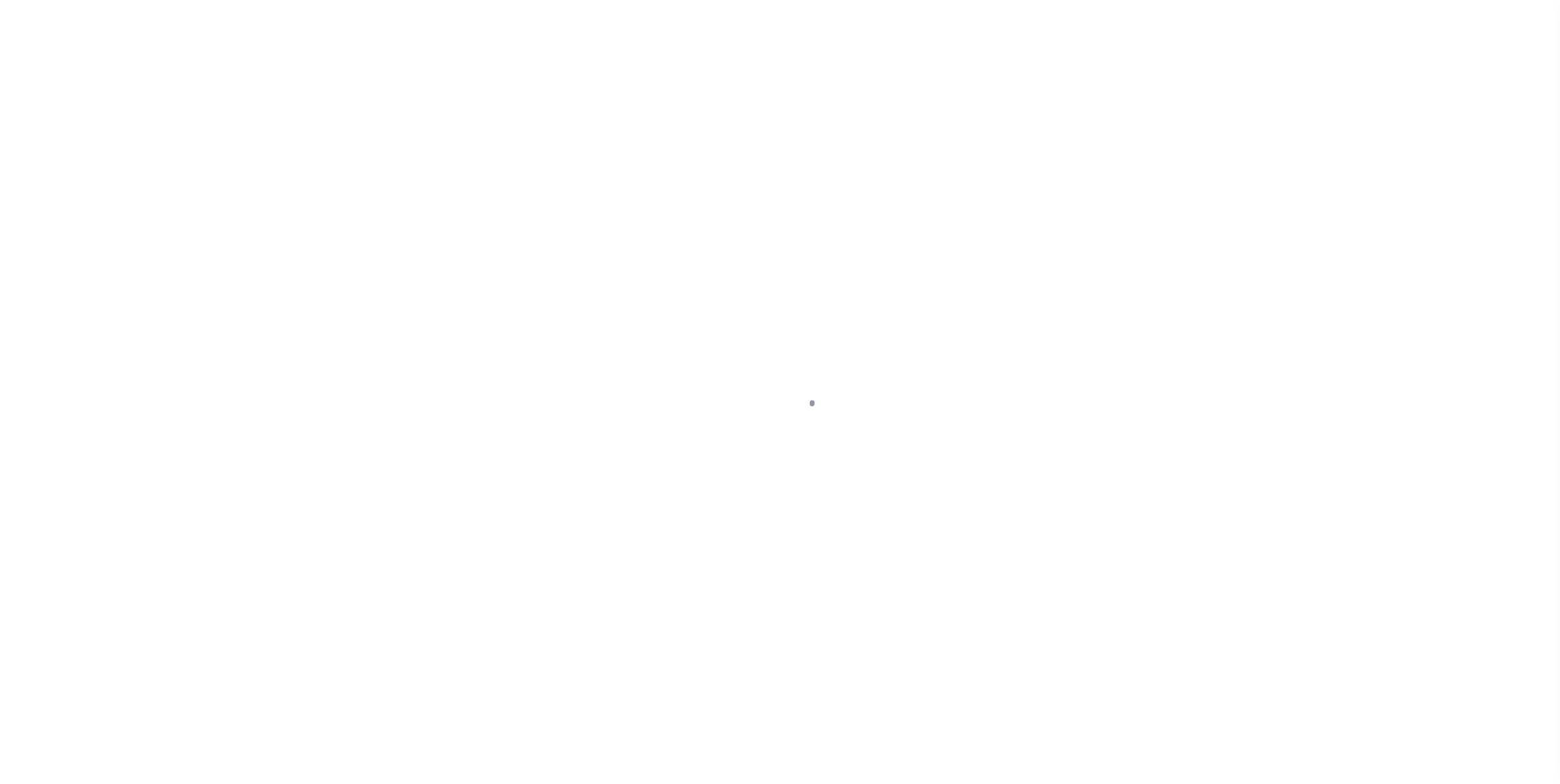
select select "RLR"
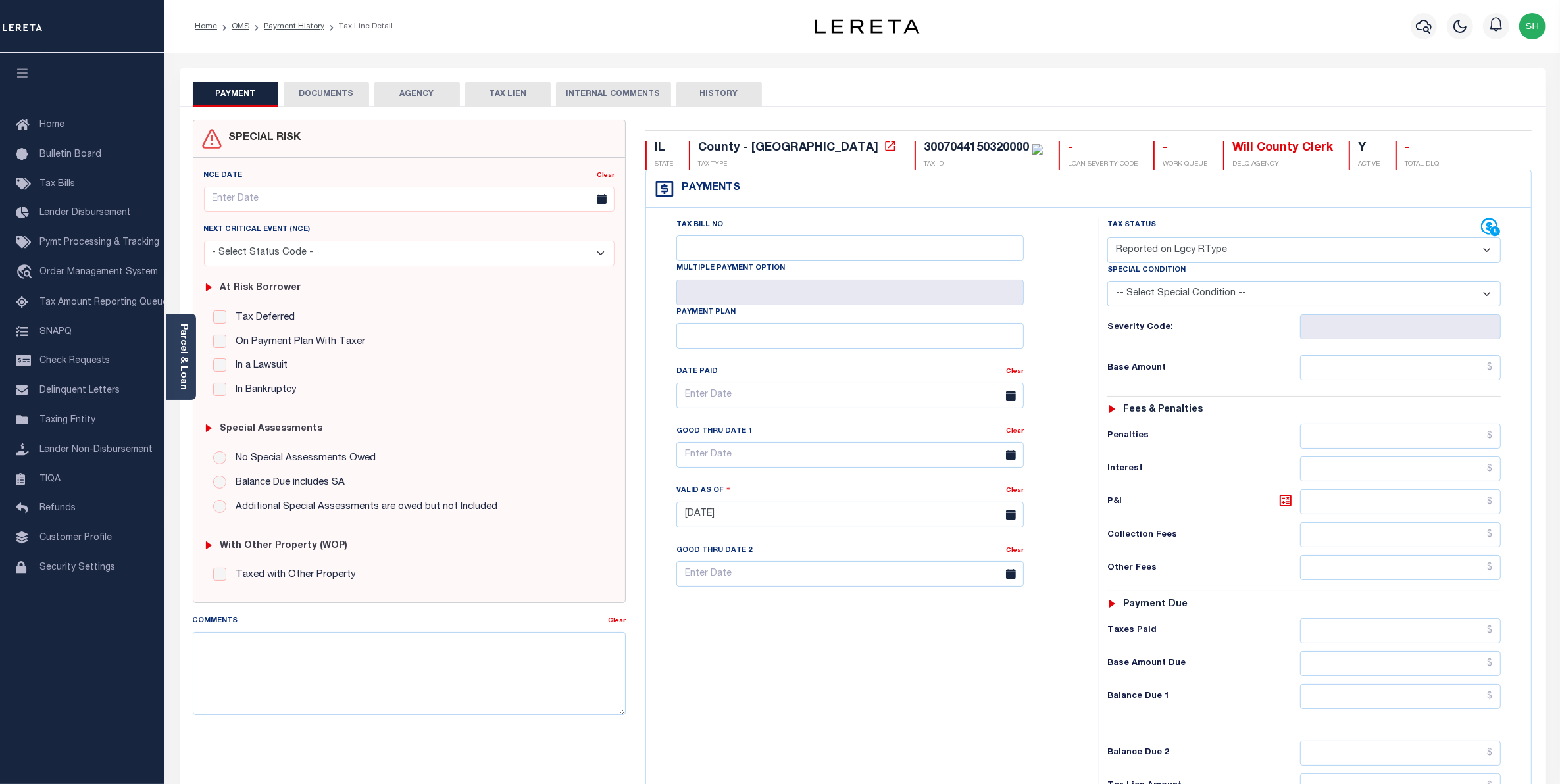
click at [336, 99] on button "DOCUMENTS" at bounding box center [326, 94] width 85 height 25
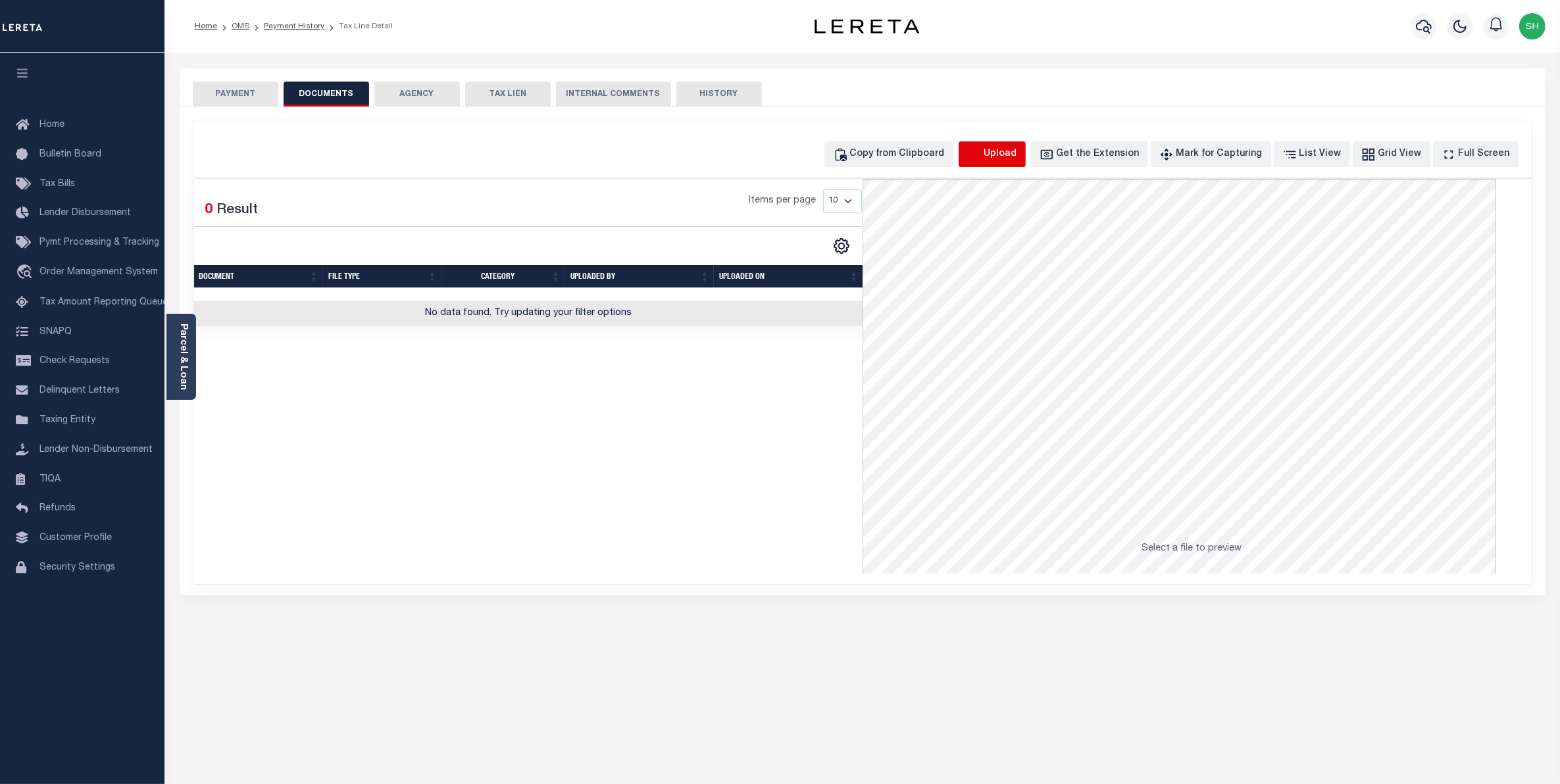
click at [982, 153] on icon "button" at bounding box center [975, 155] width 15 height 15
select select "POP"
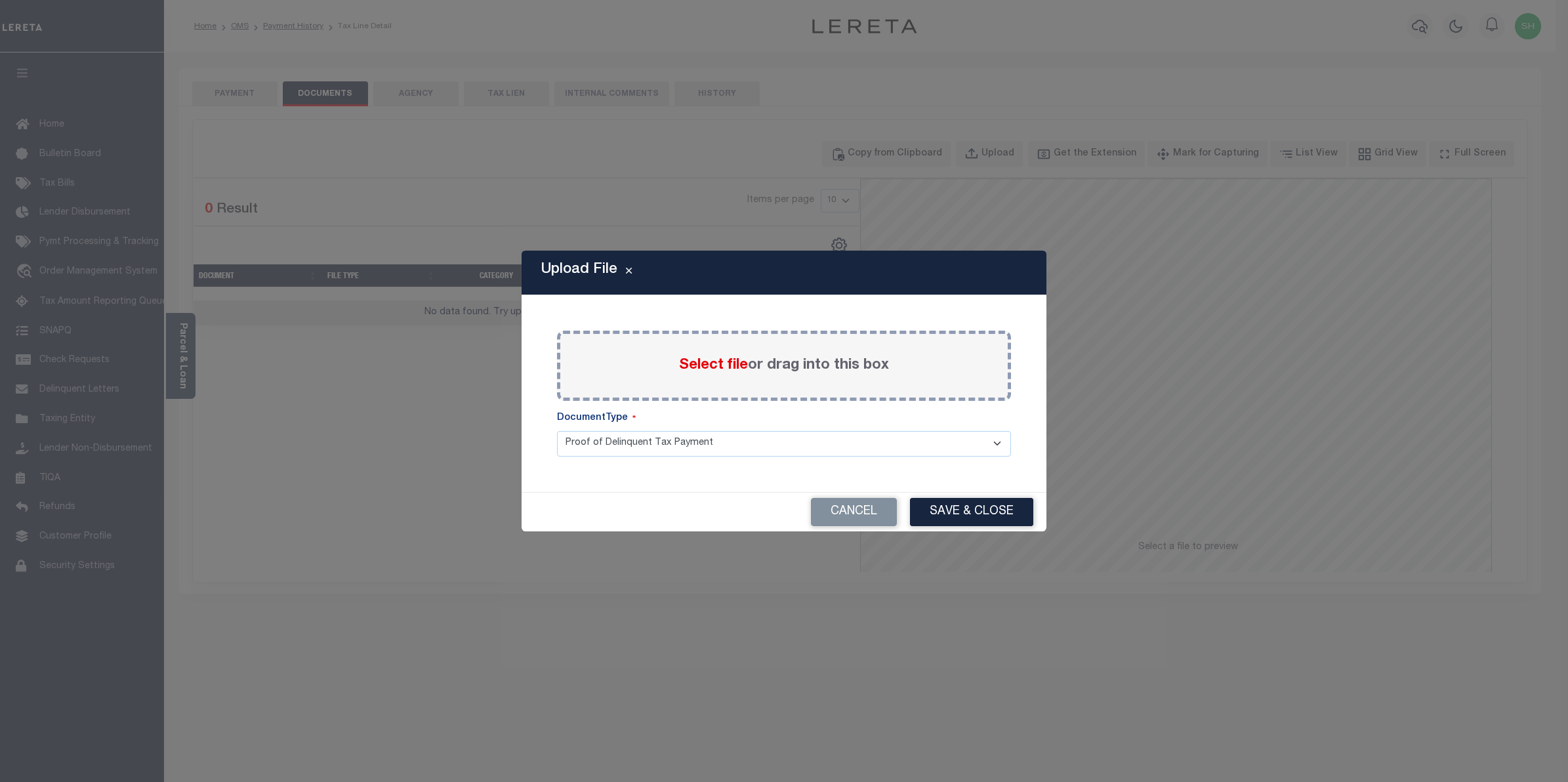
click at [732, 363] on span "Select file" at bounding box center [713, 366] width 69 height 15
click at [0, 0] on input "Select file or drag into this box" at bounding box center [0, 0] width 0 height 0
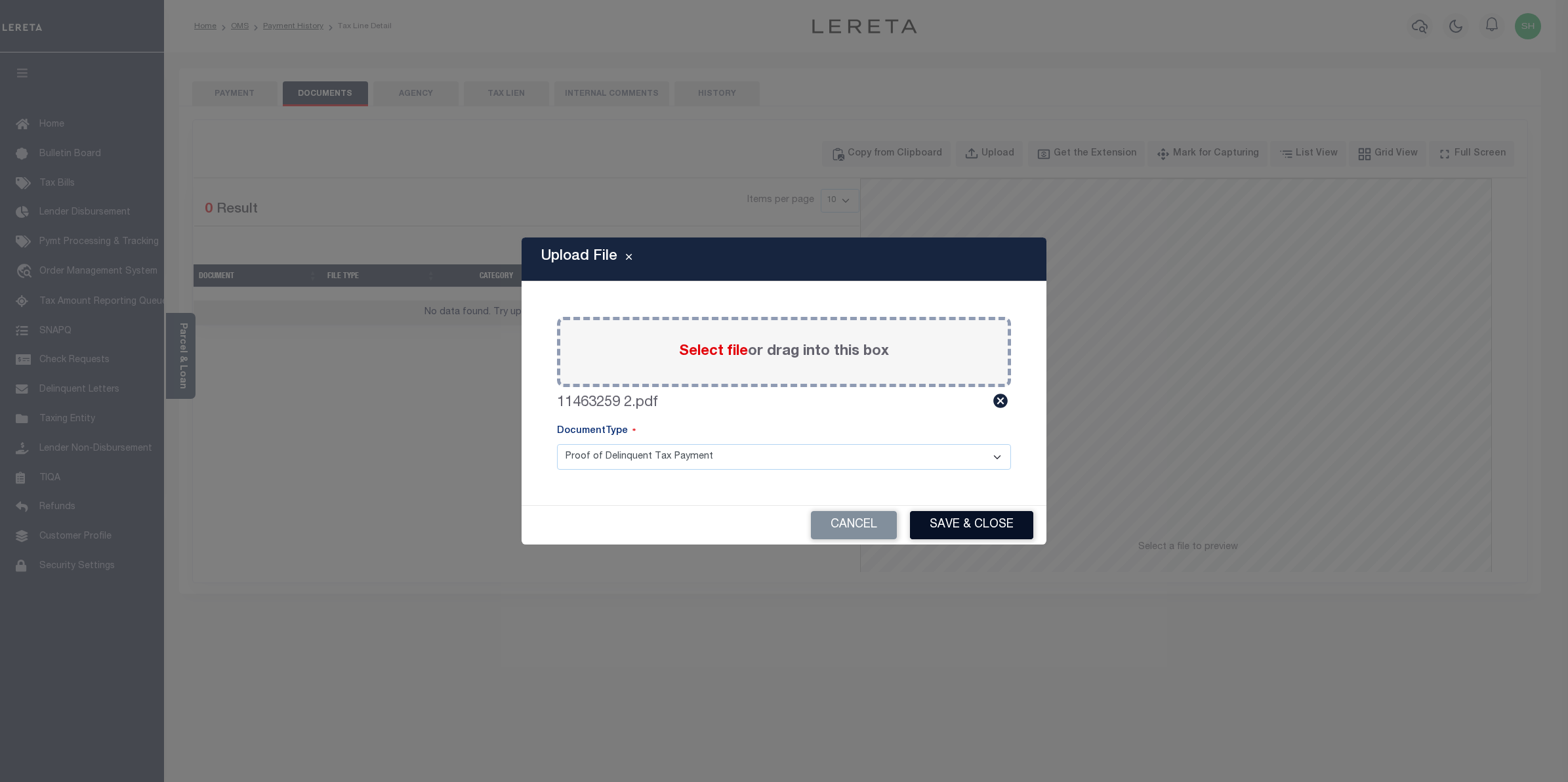
click at [935, 516] on button "Save & Close" at bounding box center [971, 525] width 123 height 28
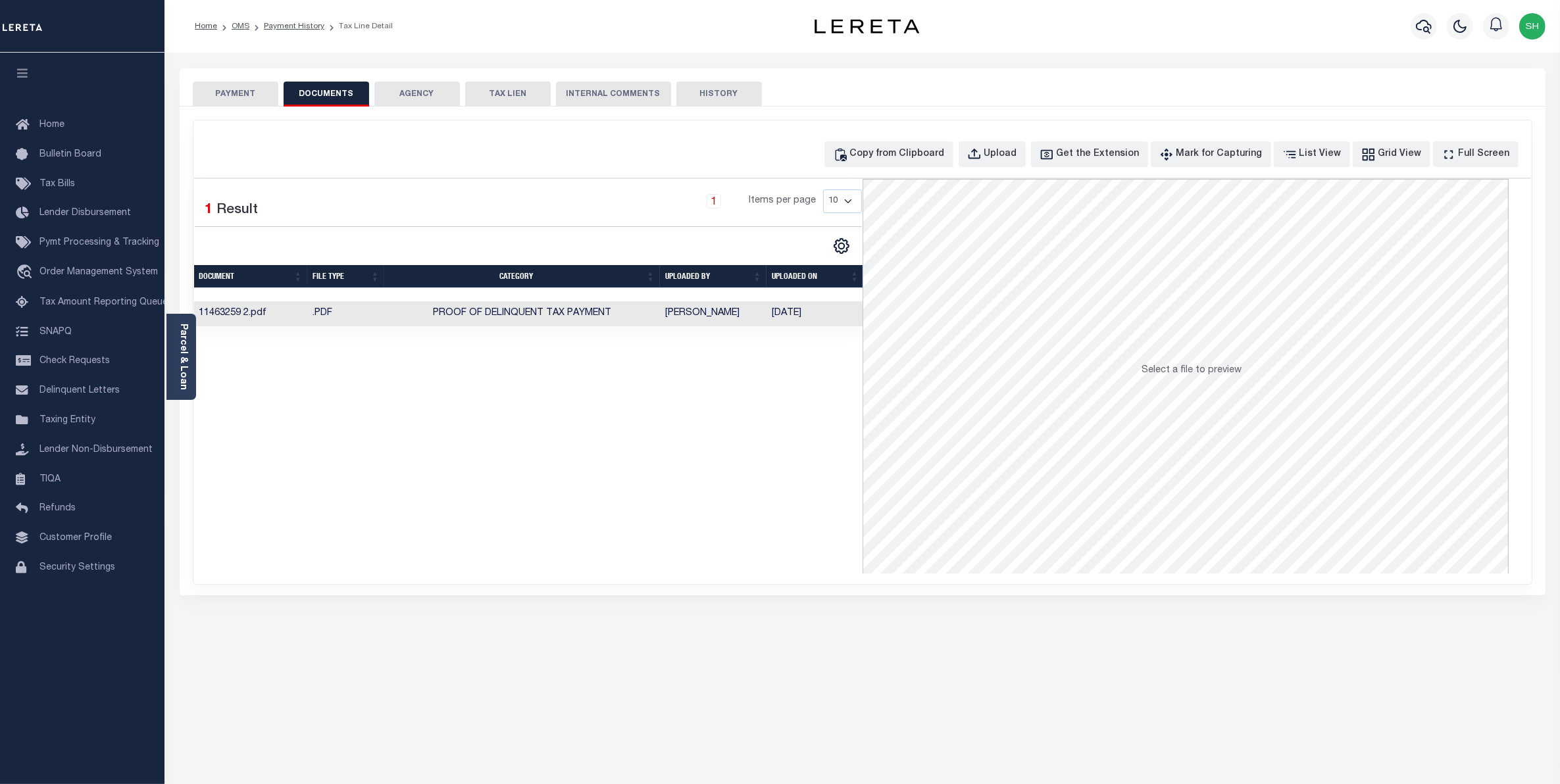
click at [228, 94] on button "PAYMENT" at bounding box center [235, 94] width 85 height 25
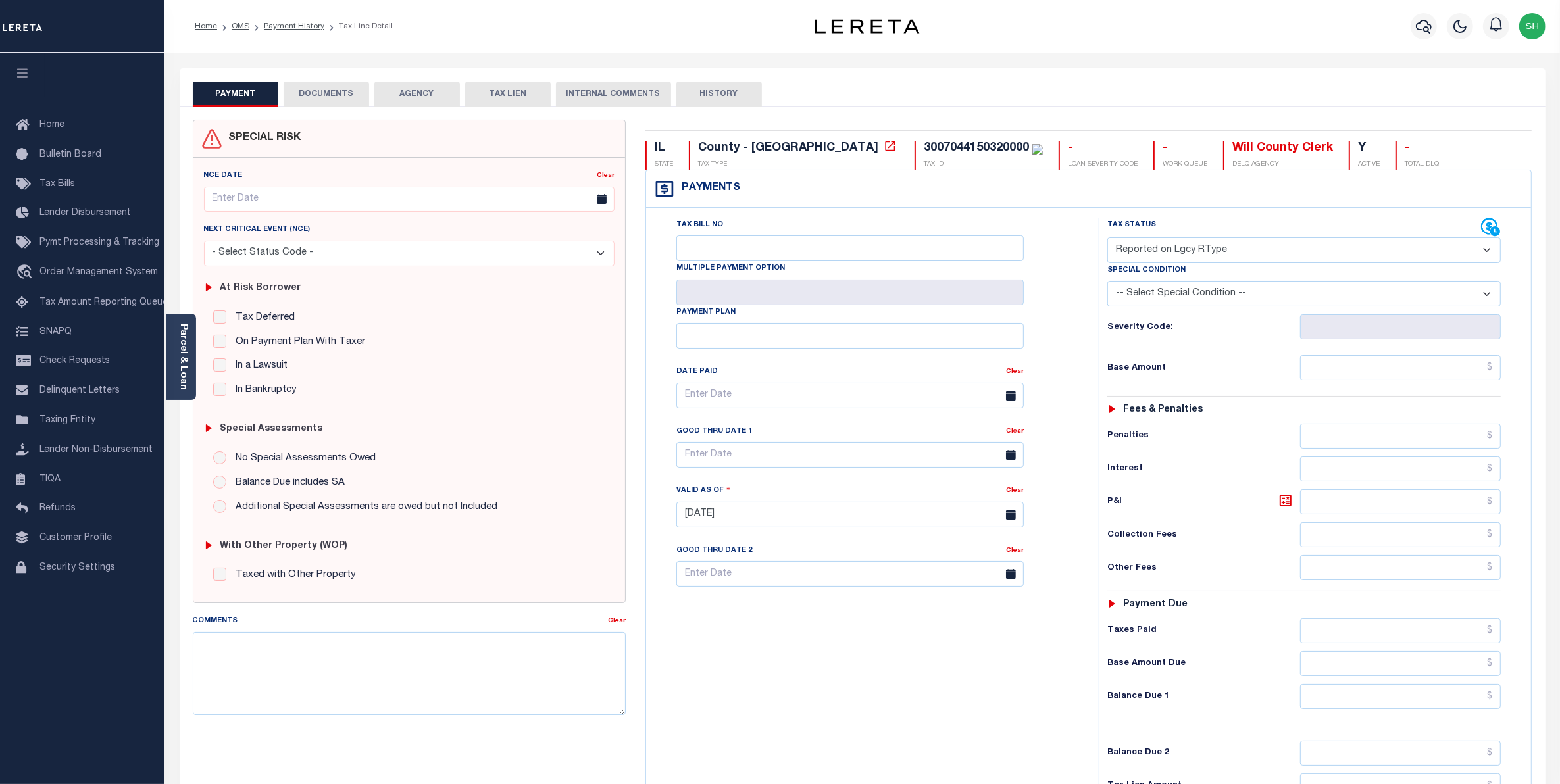
click at [1485, 251] on select "- Select Status Code - Open Due/Unpaid Paid Incomplete No Tax Due Internal Refu…" at bounding box center [1304, 250] width 394 height 26
select select "PYD"
click at [1108, 239] on select "- Select Status Code - Open Due/Unpaid Paid Incomplete No Tax Due Internal Refu…" at bounding box center [1304, 250] width 394 height 26
type input "[DATE]"
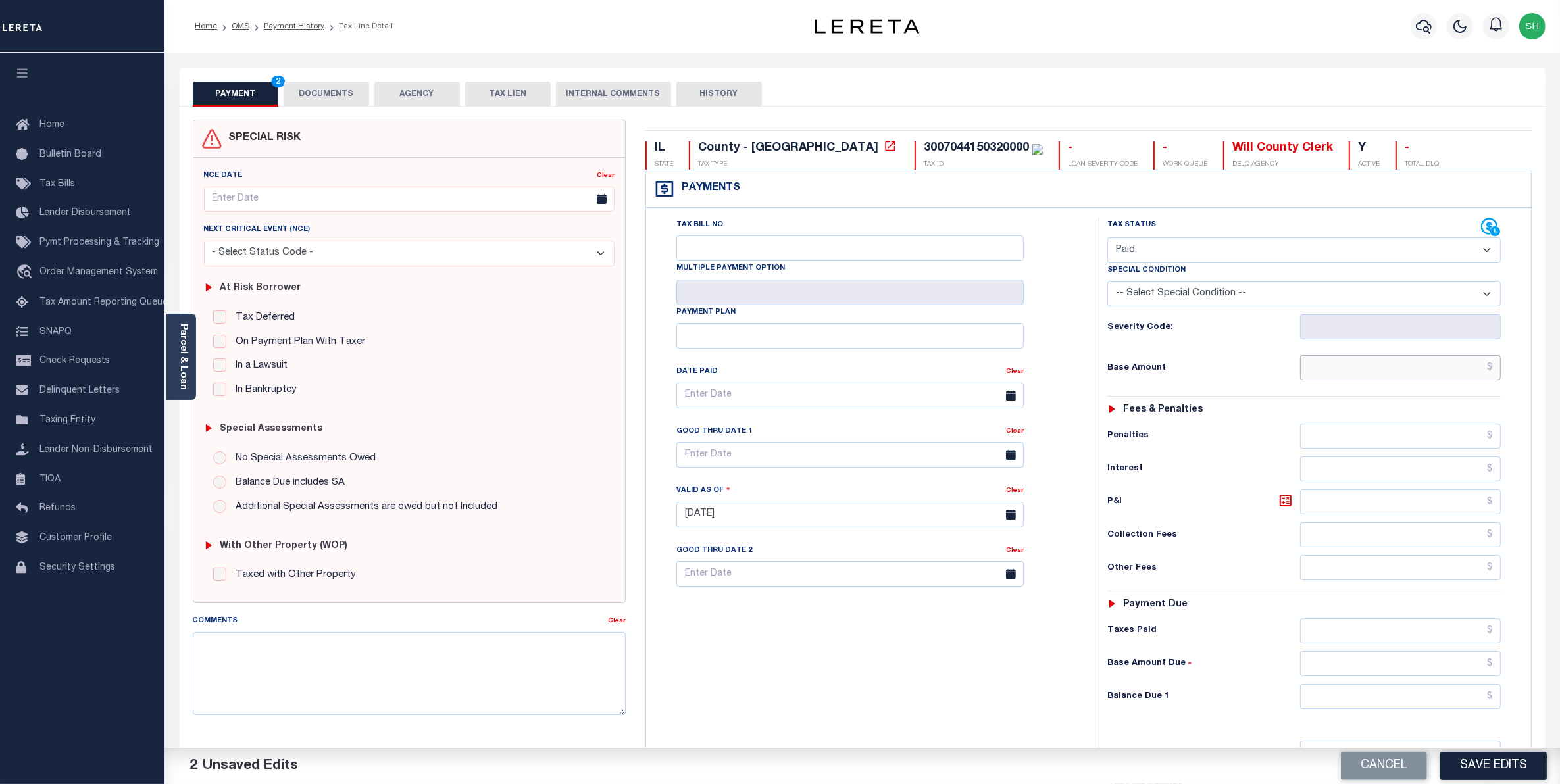
click at [1419, 368] on input "text" at bounding box center [1401, 368] width 202 height 25
type input "$0.00"
click at [1433, 709] on input "text" at bounding box center [1401, 697] width 202 height 25
type input "$0.00"
click at [1475, 767] on button "Save Edits" at bounding box center [1494, 766] width 107 height 28
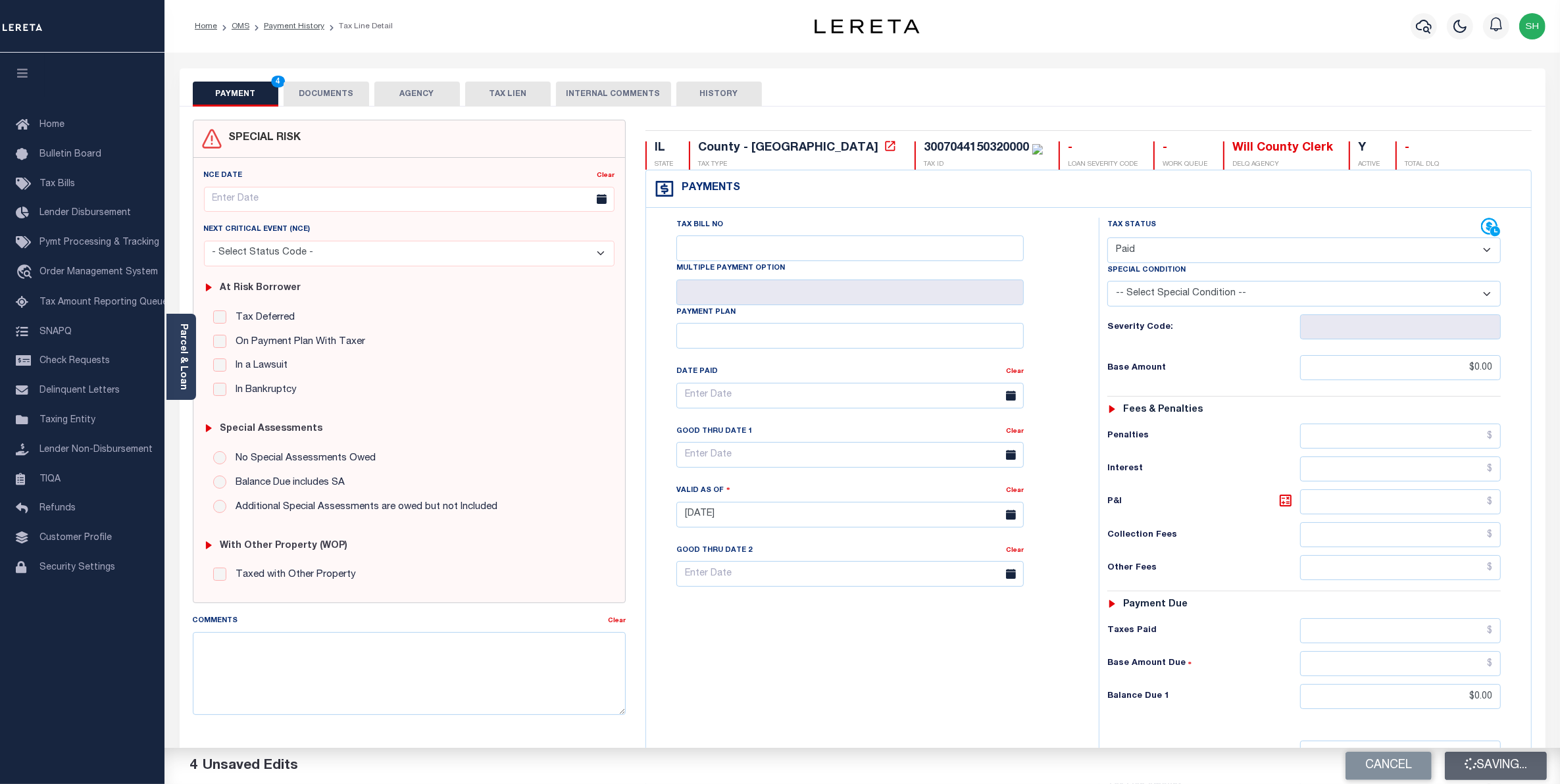
checkbox input "false"
type input "$0"
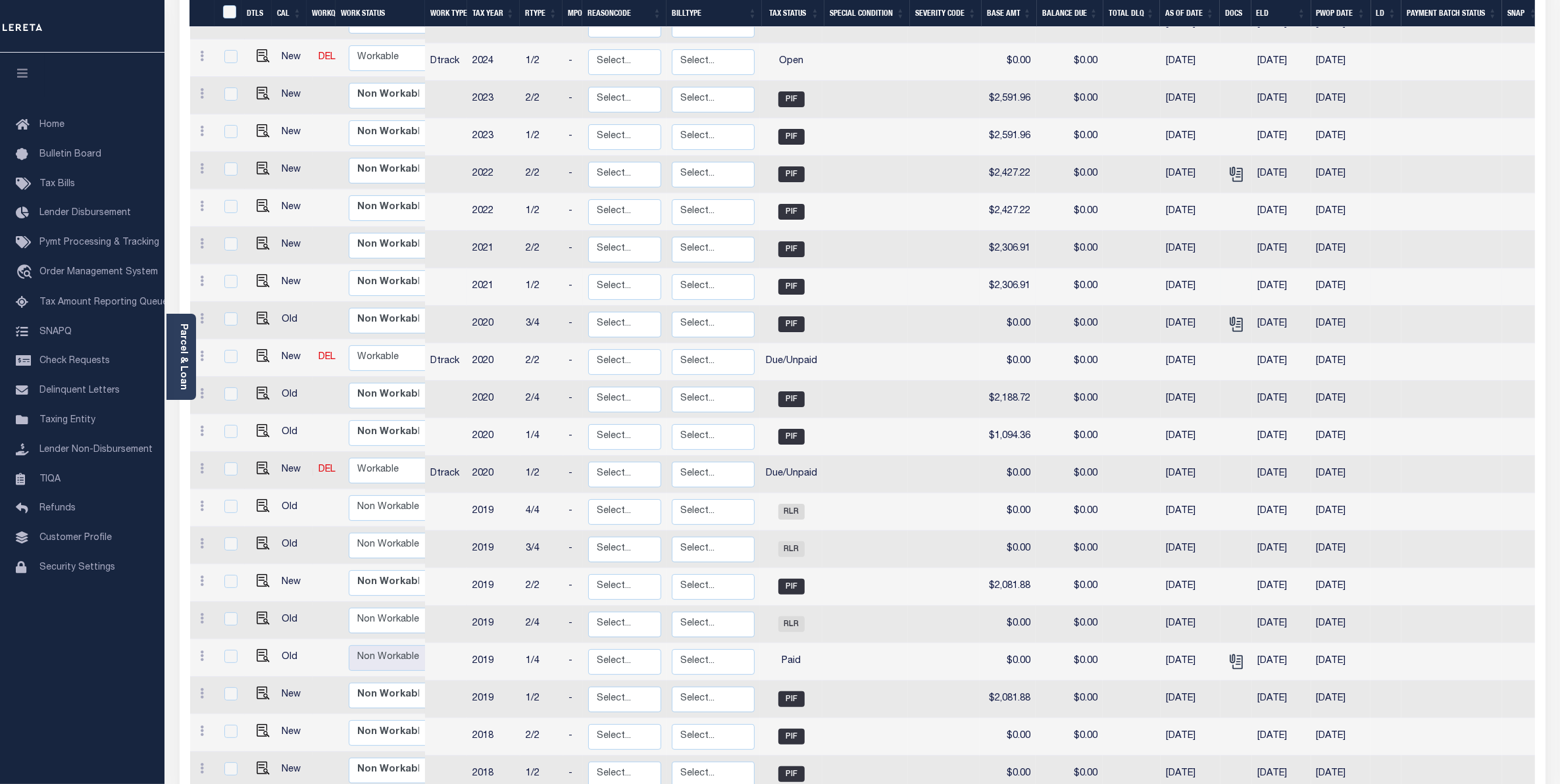
scroll to position [329, 0]
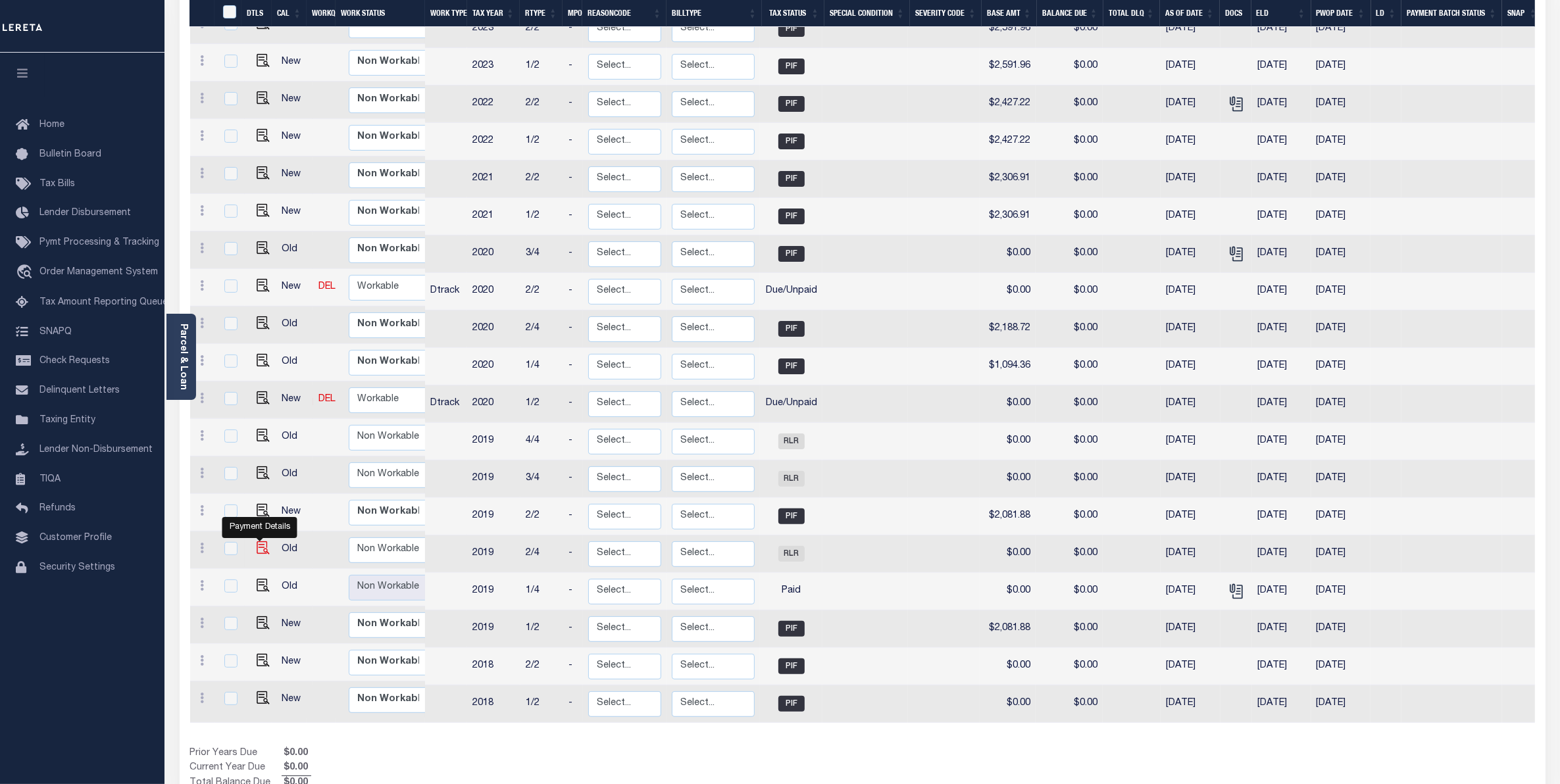
click at [256, 541] on img "" at bounding box center [263, 548] width 13 height 13
checkbox input "true"
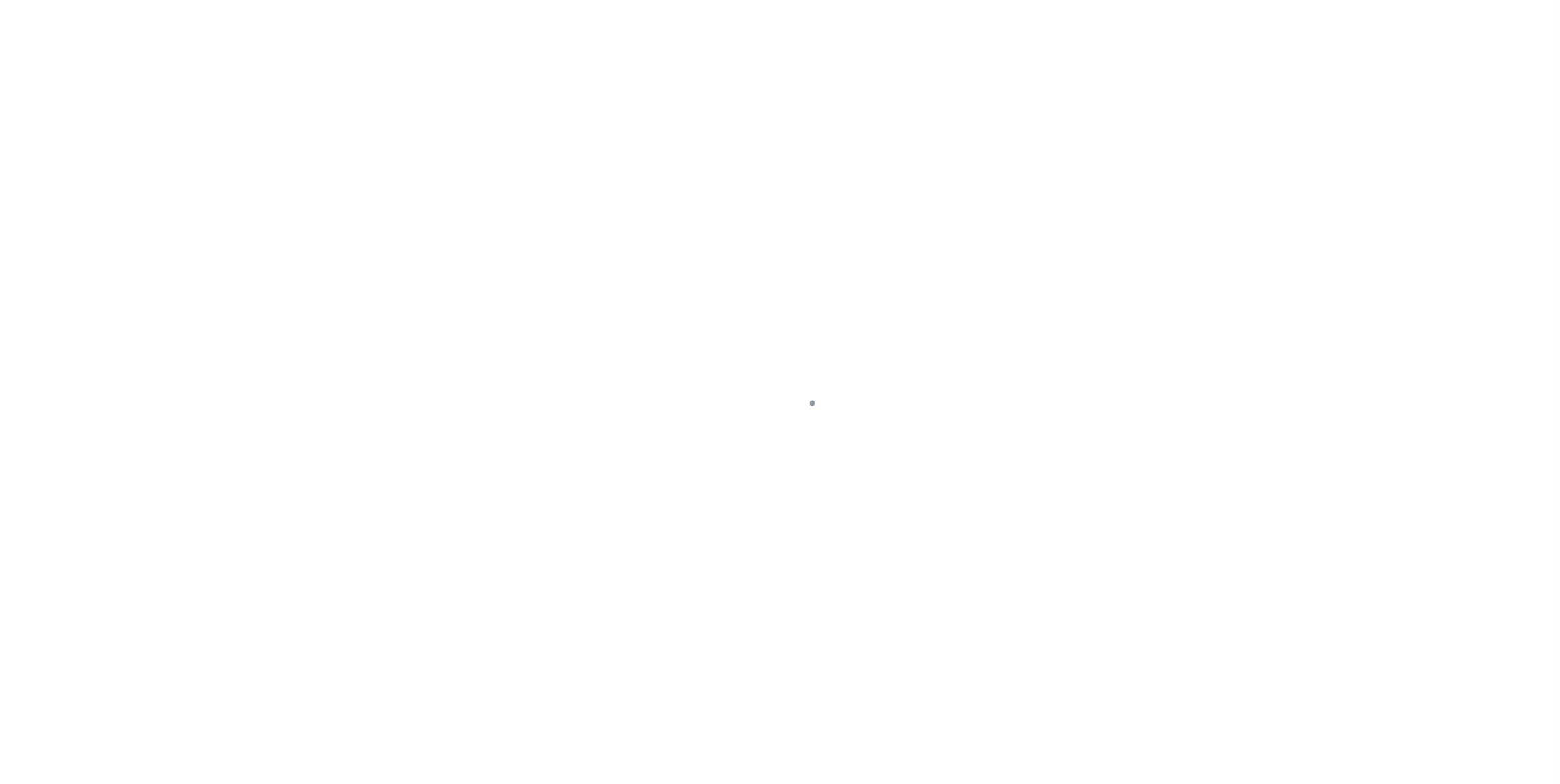
select select "RLR"
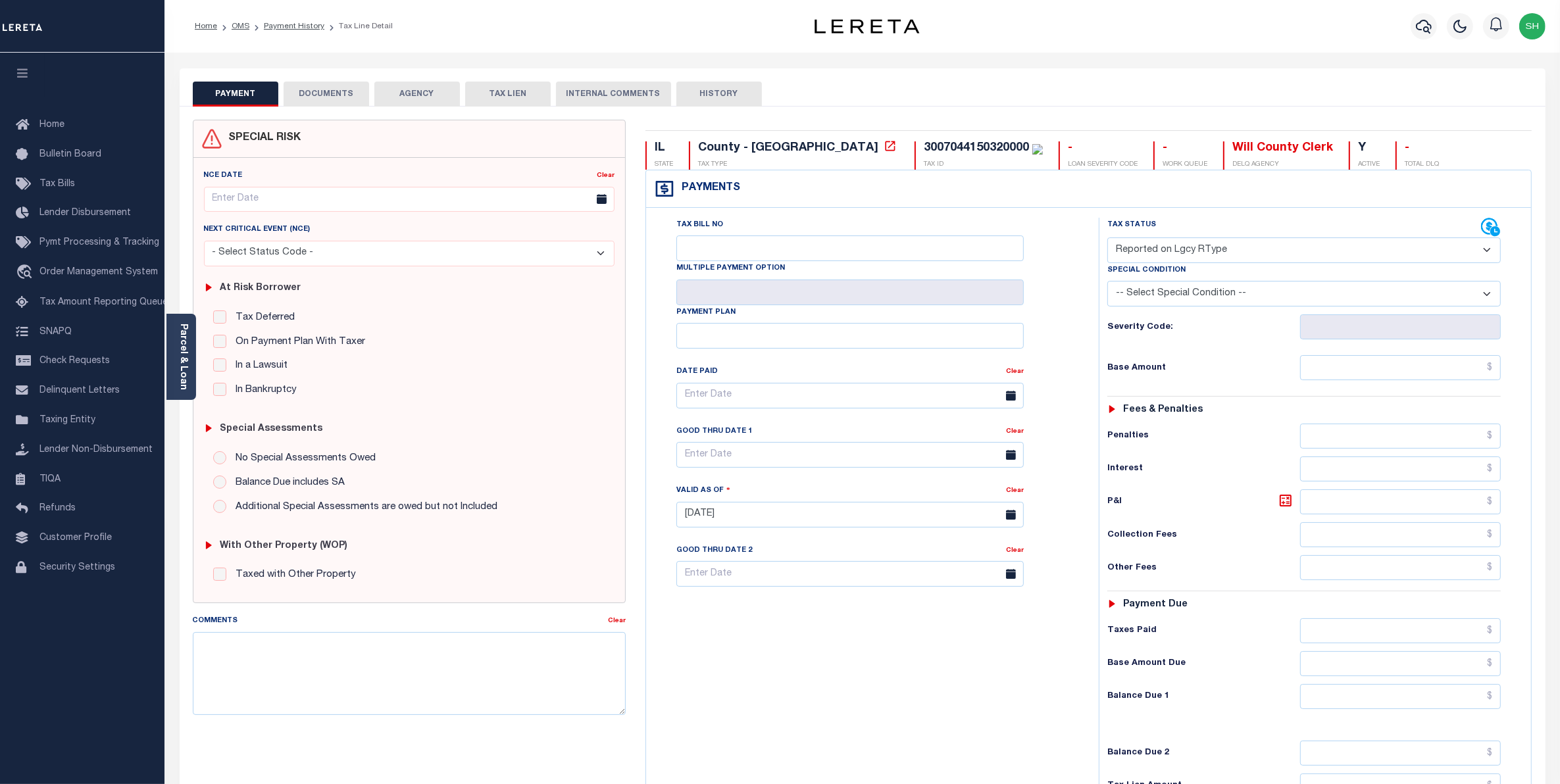
click at [337, 97] on button "DOCUMENTS" at bounding box center [326, 94] width 85 height 25
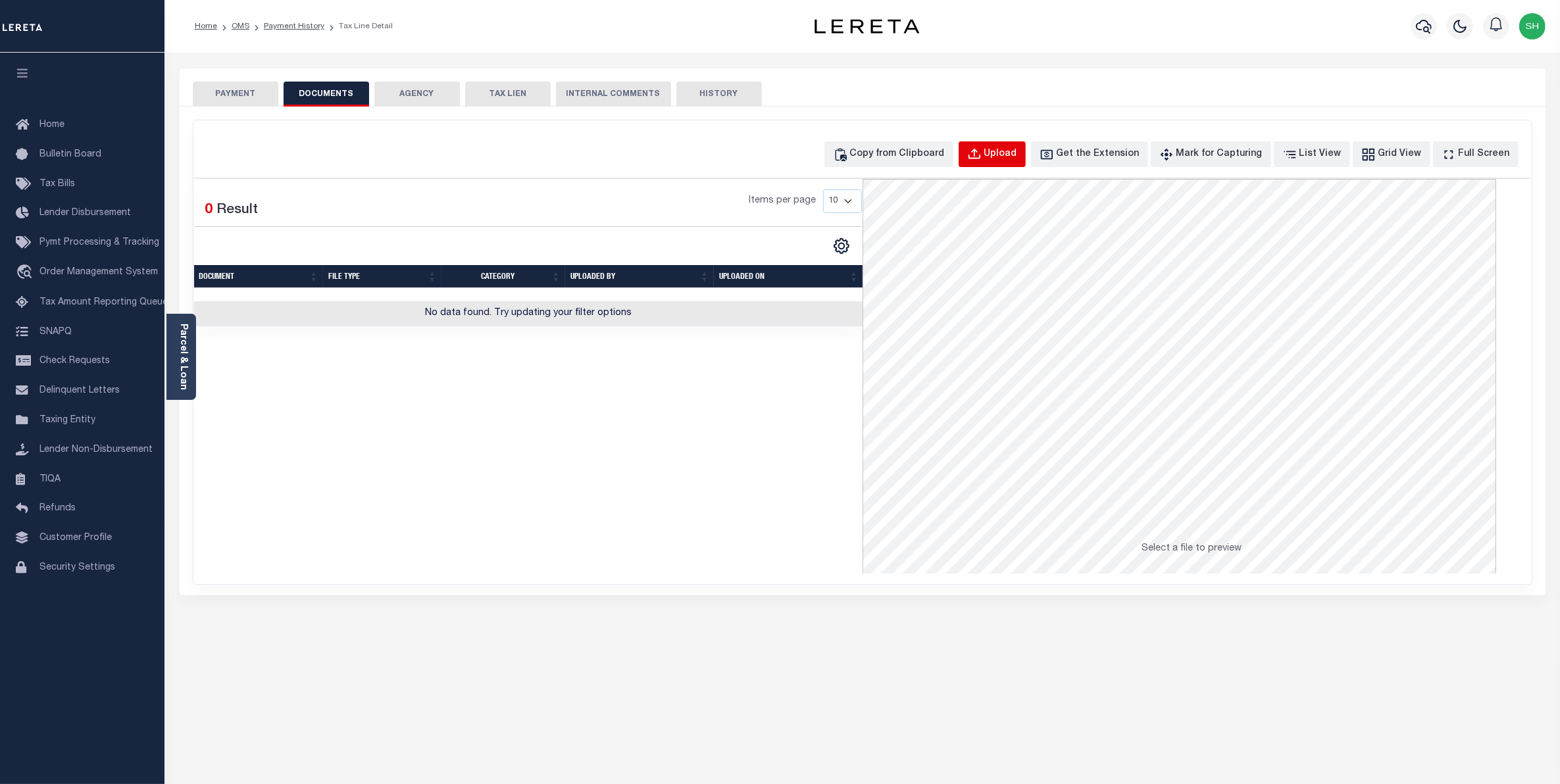
click at [1017, 161] on div "Upload" at bounding box center [1000, 155] width 33 height 15
select select "POP"
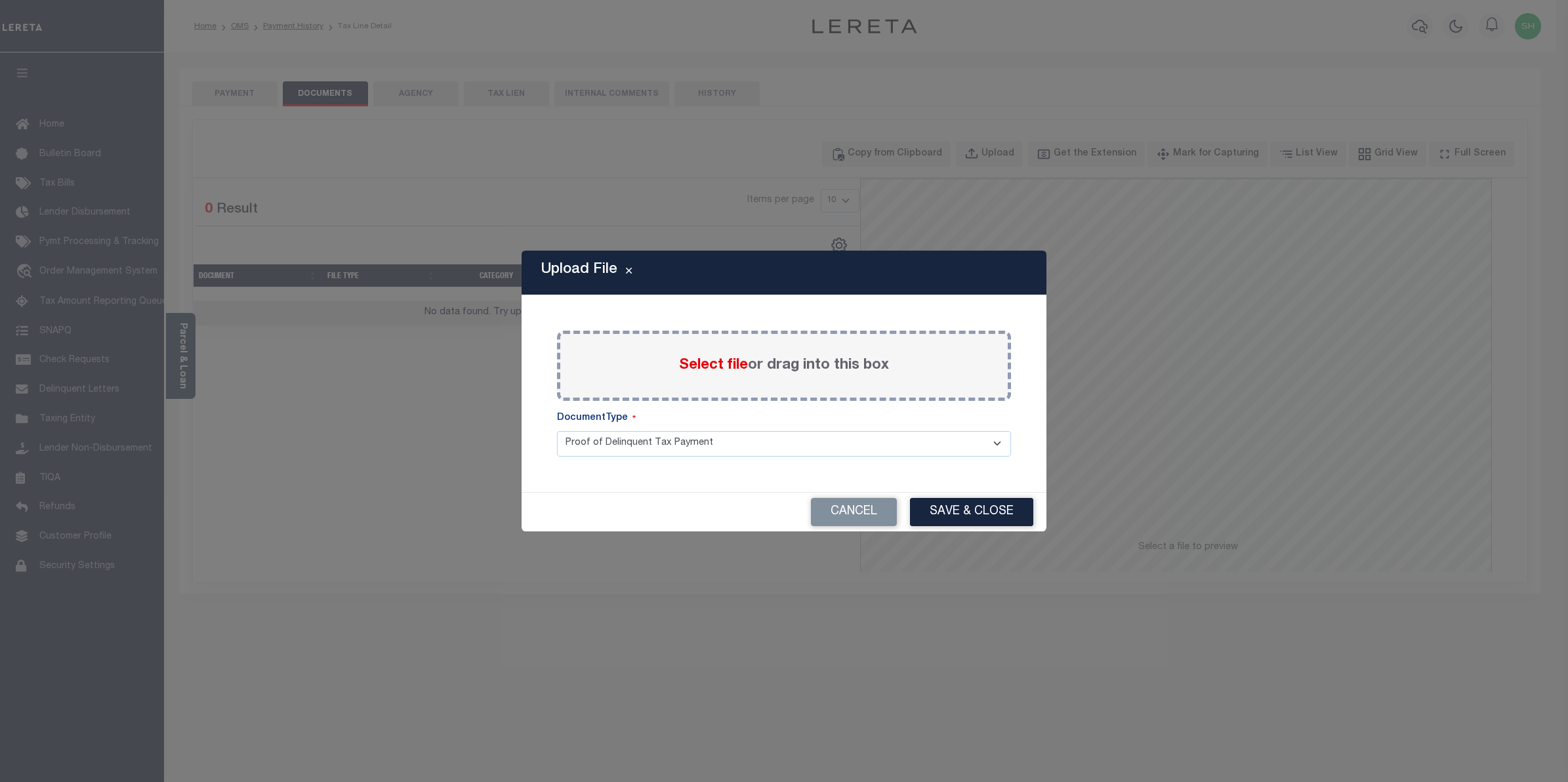
click at [740, 366] on span "Select file" at bounding box center [713, 366] width 69 height 15
click at [0, 0] on input "Select file or drag into this box" at bounding box center [0, 0] width 0 height 0
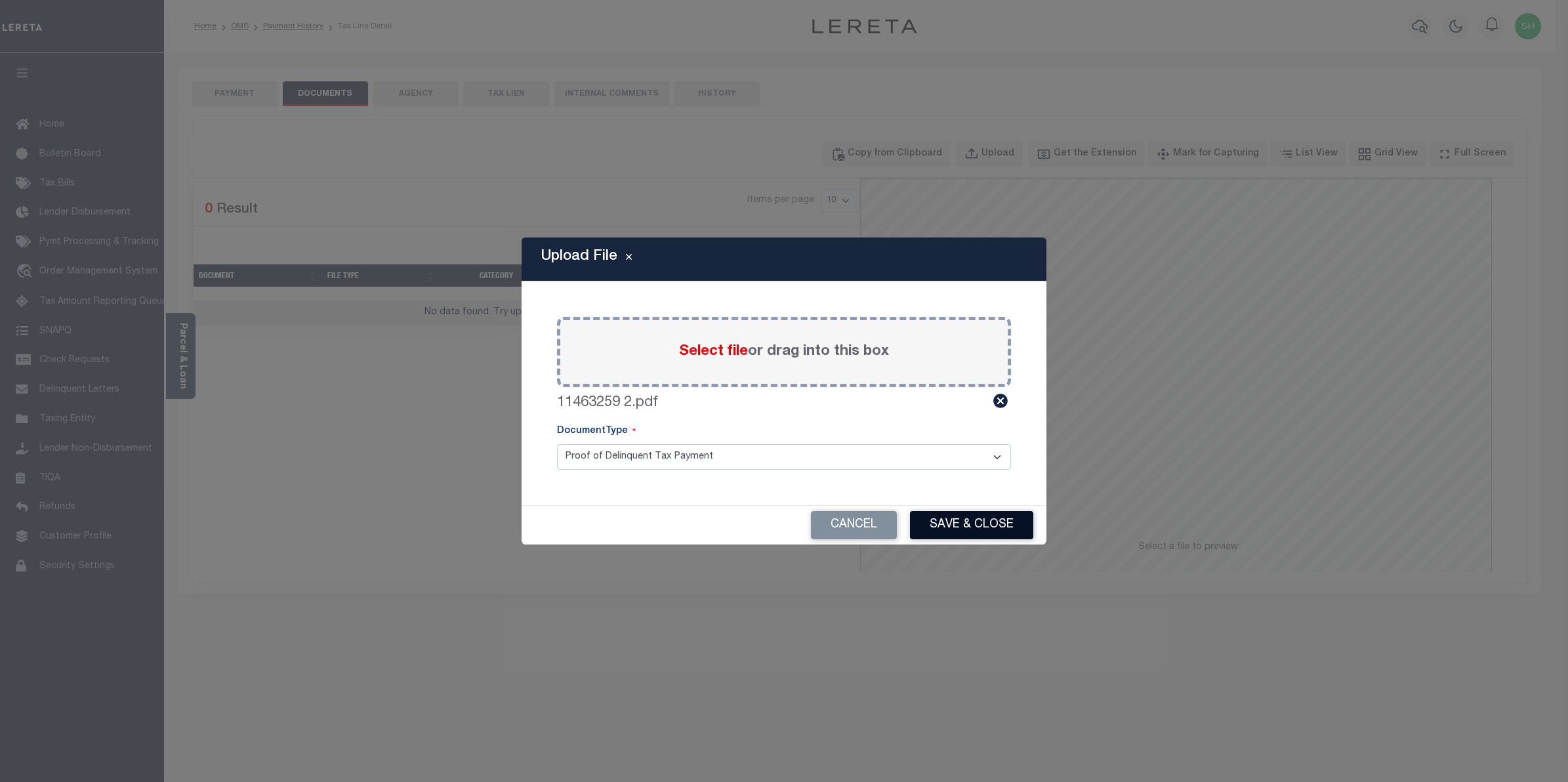
click at [962, 520] on button "Save & Close" at bounding box center [971, 525] width 123 height 28
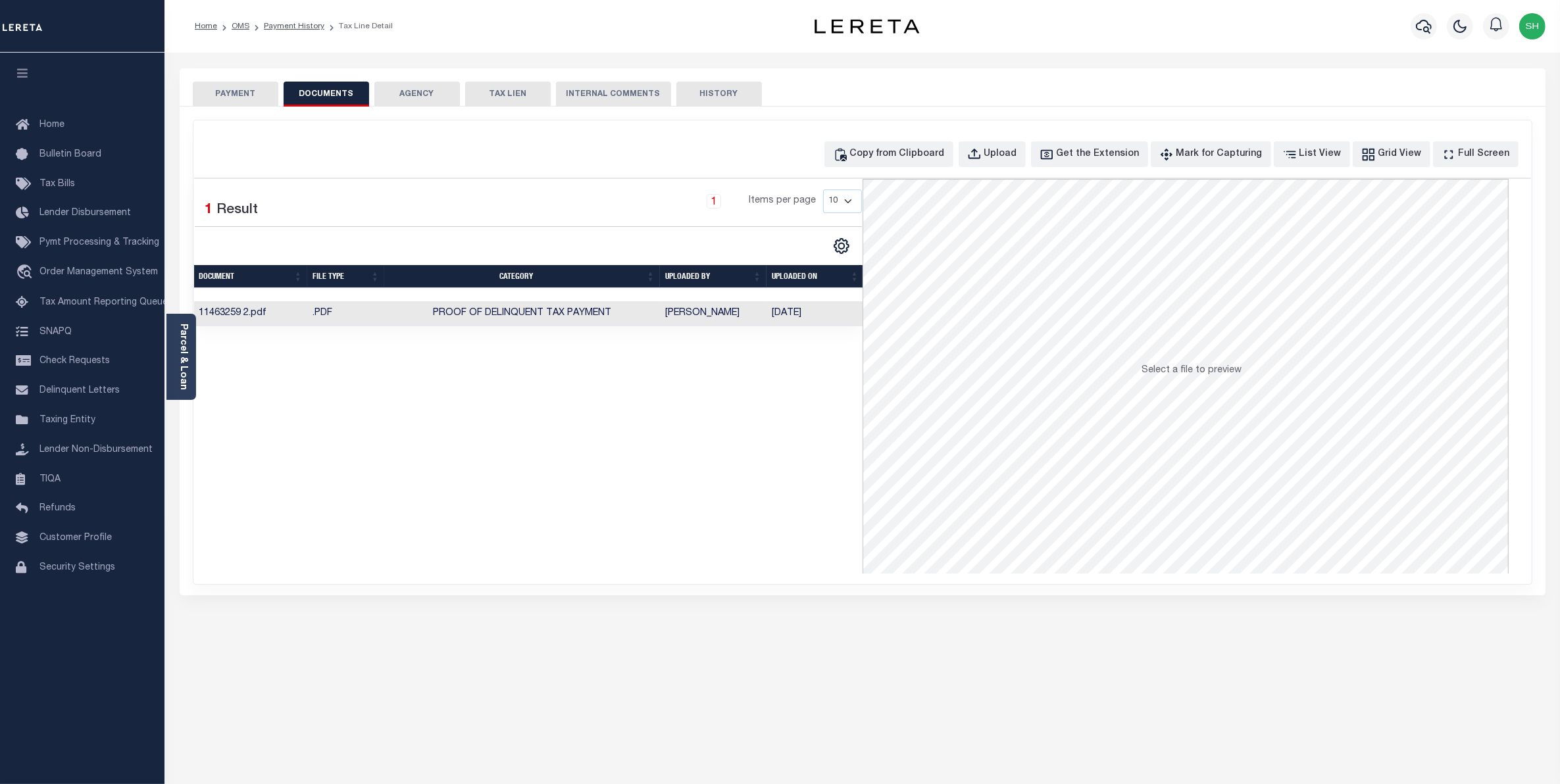
click at [224, 93] on button "PAYMENT" at bounding box center [235, 94] width 85 height 25
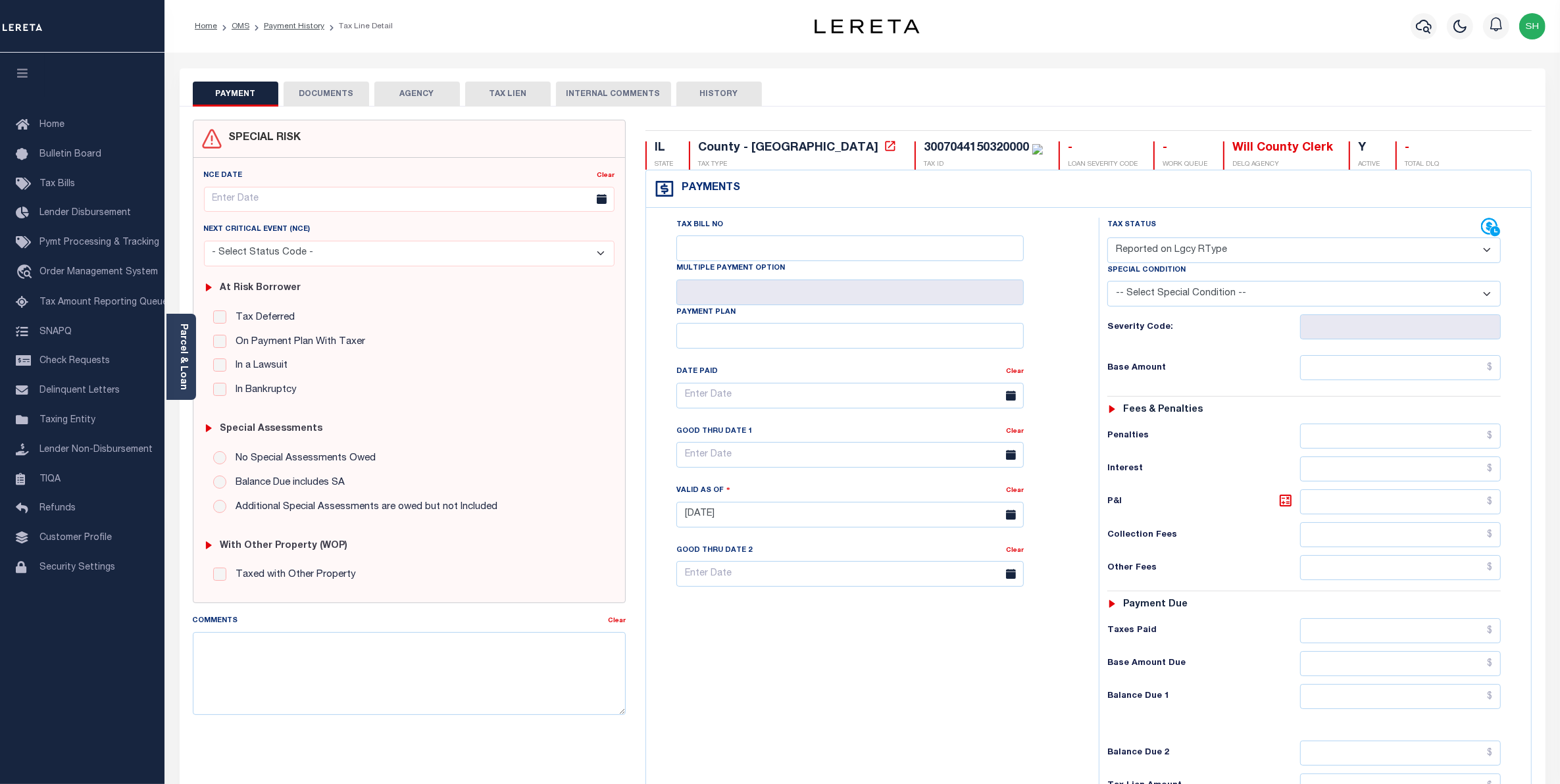
click at [1488, 252] on select "- Select Status Code - Open Due/Unpaid Paid Incomplete No Tax Due Internal Refu…" at bounding box center [1304, 250] width 394 height 26
select select "PYD"
click at [1108, 239] on select "- Select Status Code - Open Due/Unpaid Paid Incomplete No Tax Due Internal Refu…" at bounding box center [1304, 250] width 394 height 26
type input "[DATE]"
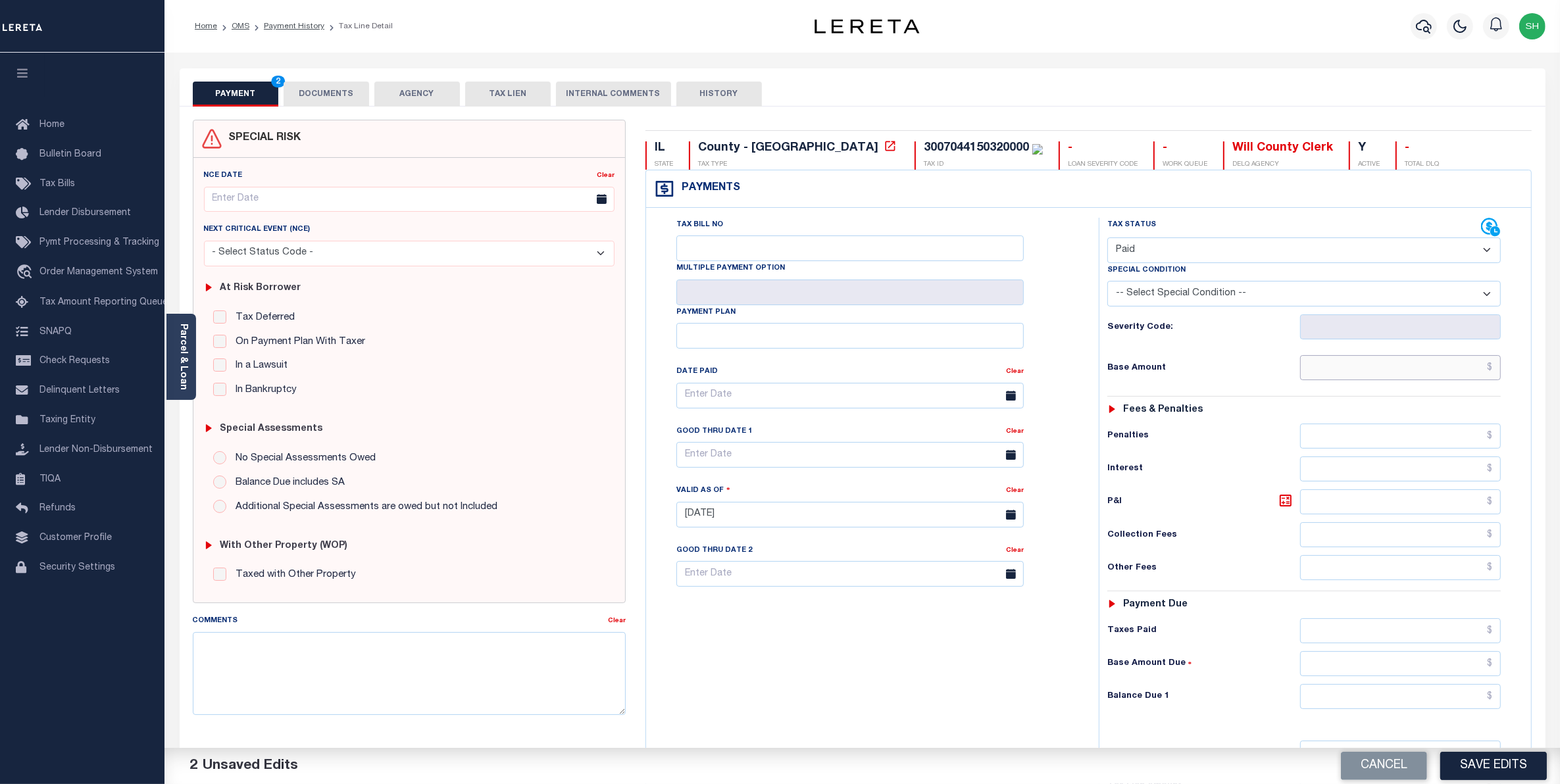
click at [1455, 375] on input "text" at bounding box center [1401, 368] width 202 height 25
type input "$0.00"
click at [1451, 706] on input "text" at bounding box center [1401, 697] width 202 height 25
type input "$0.00"
click at [1464, 767] on button "Save Edits" at bounding box center [1494, 766] width 107 height 28
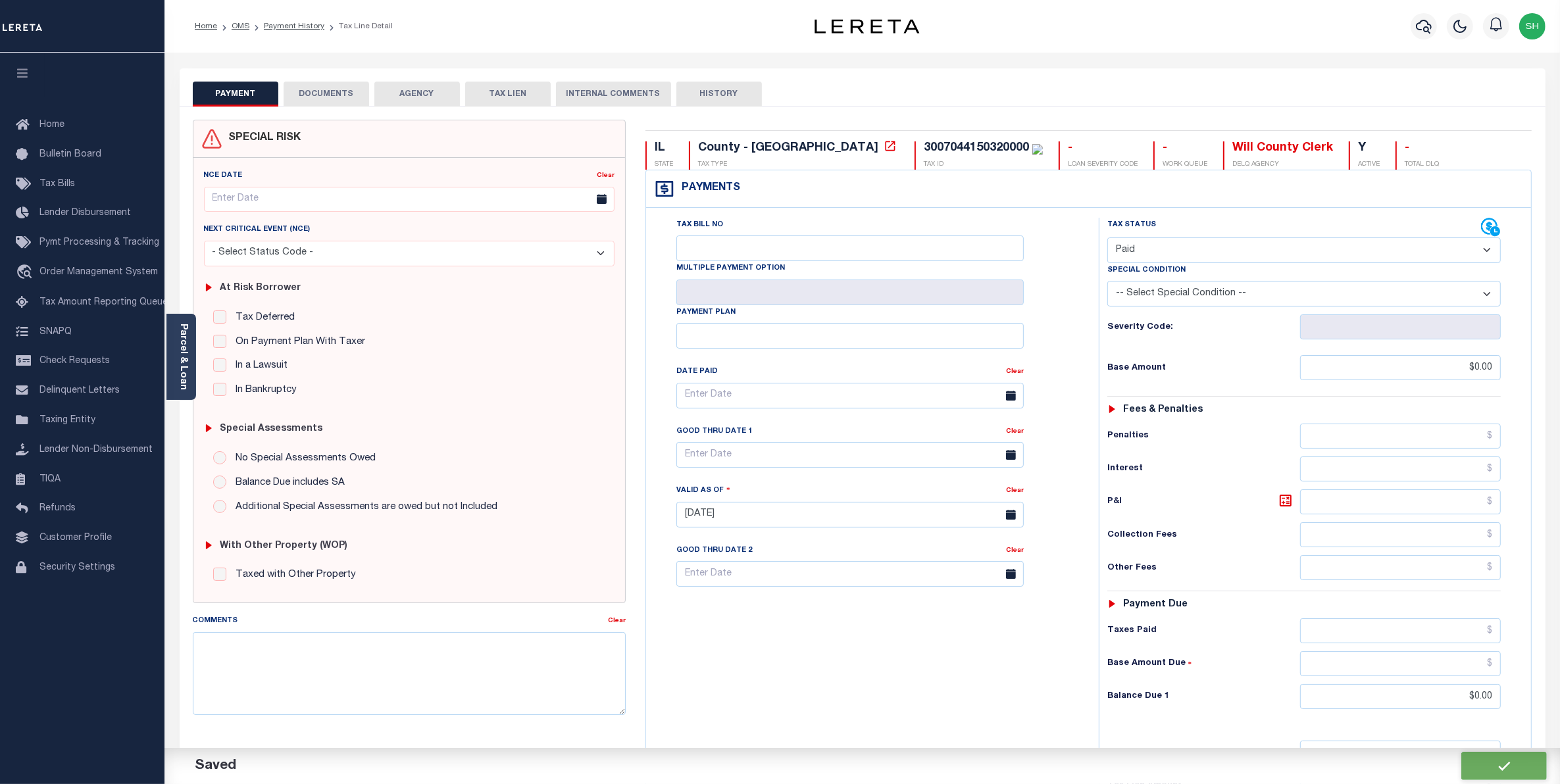
checkbox input "false"
type input "$0"
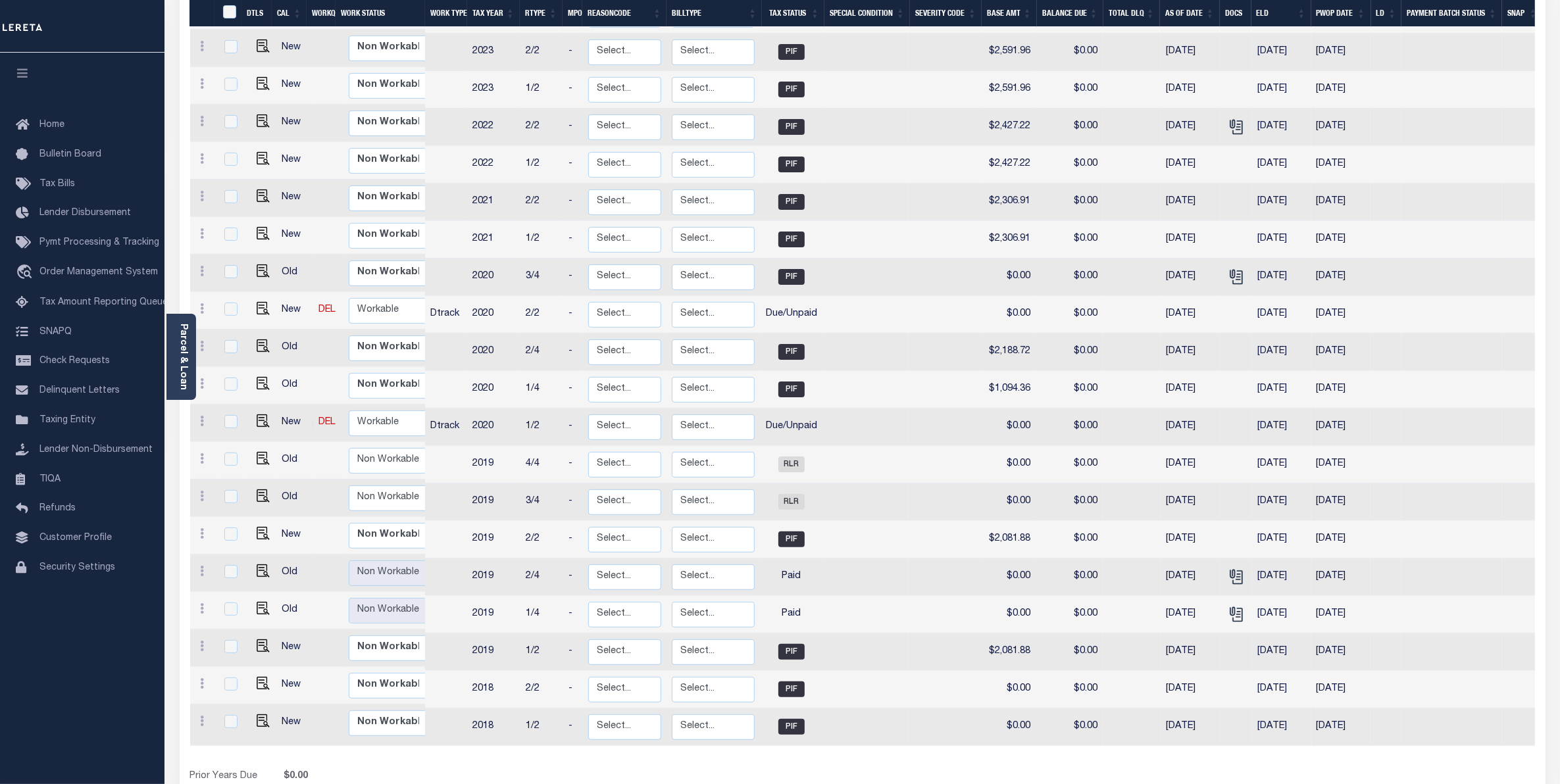
scroll to position [329, 0]
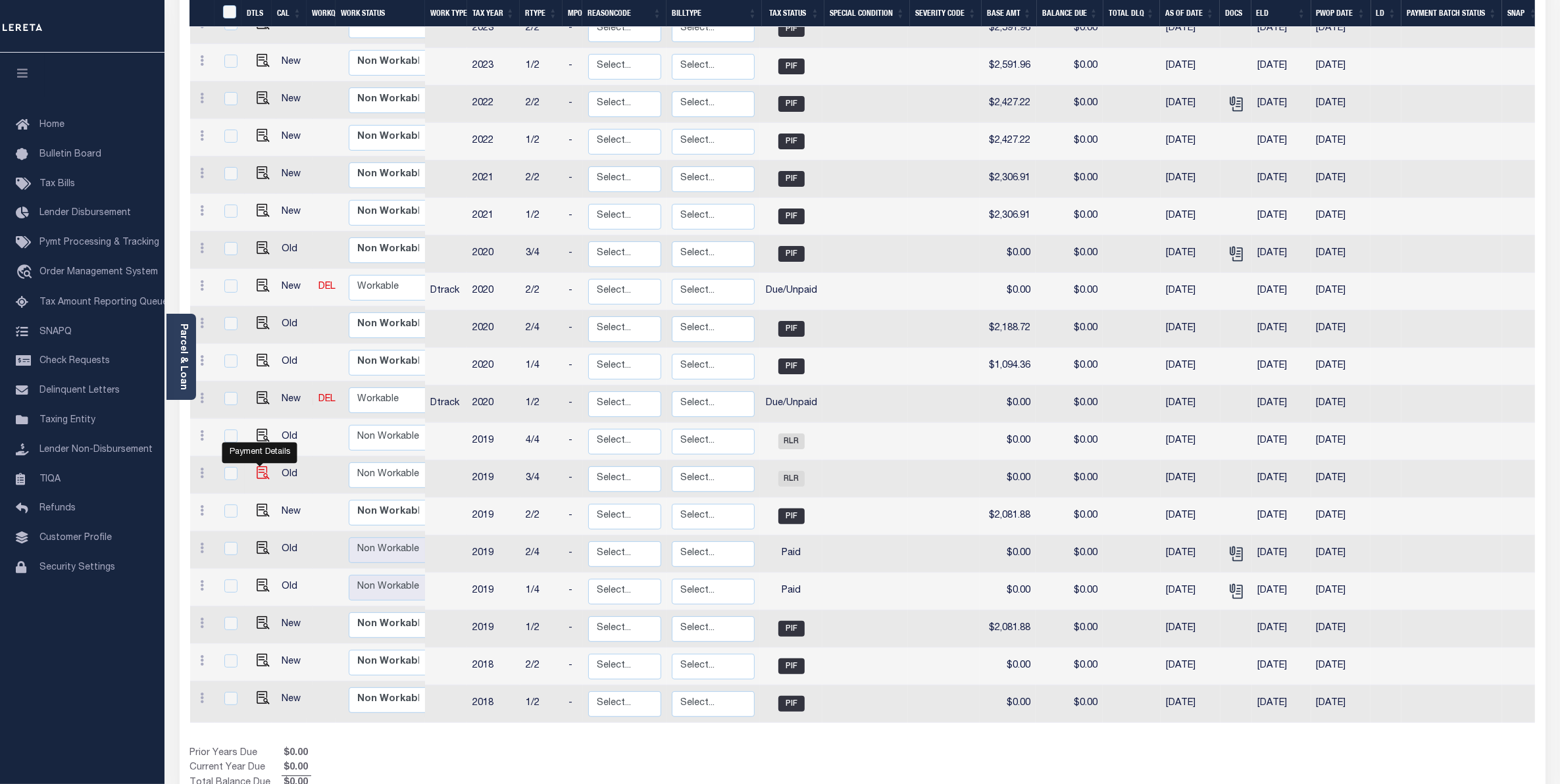
click at [263, 466] on img "" at bounding box center [263, 473] width 13 height 13
checkbox input "true"
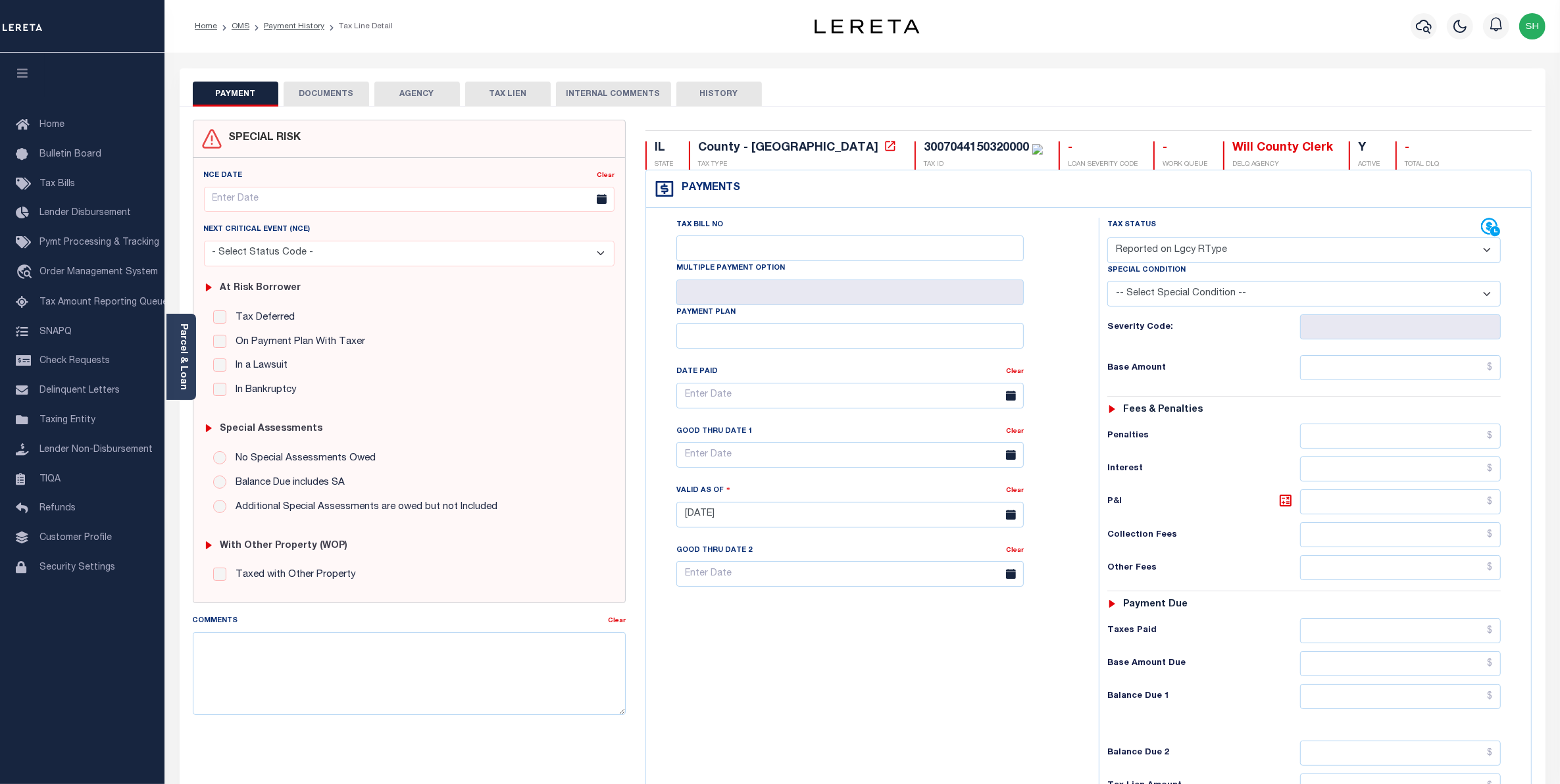
click at [346, 94] on button "DOCUMENTS" at bounding box center [326, 94] width 85 height 25
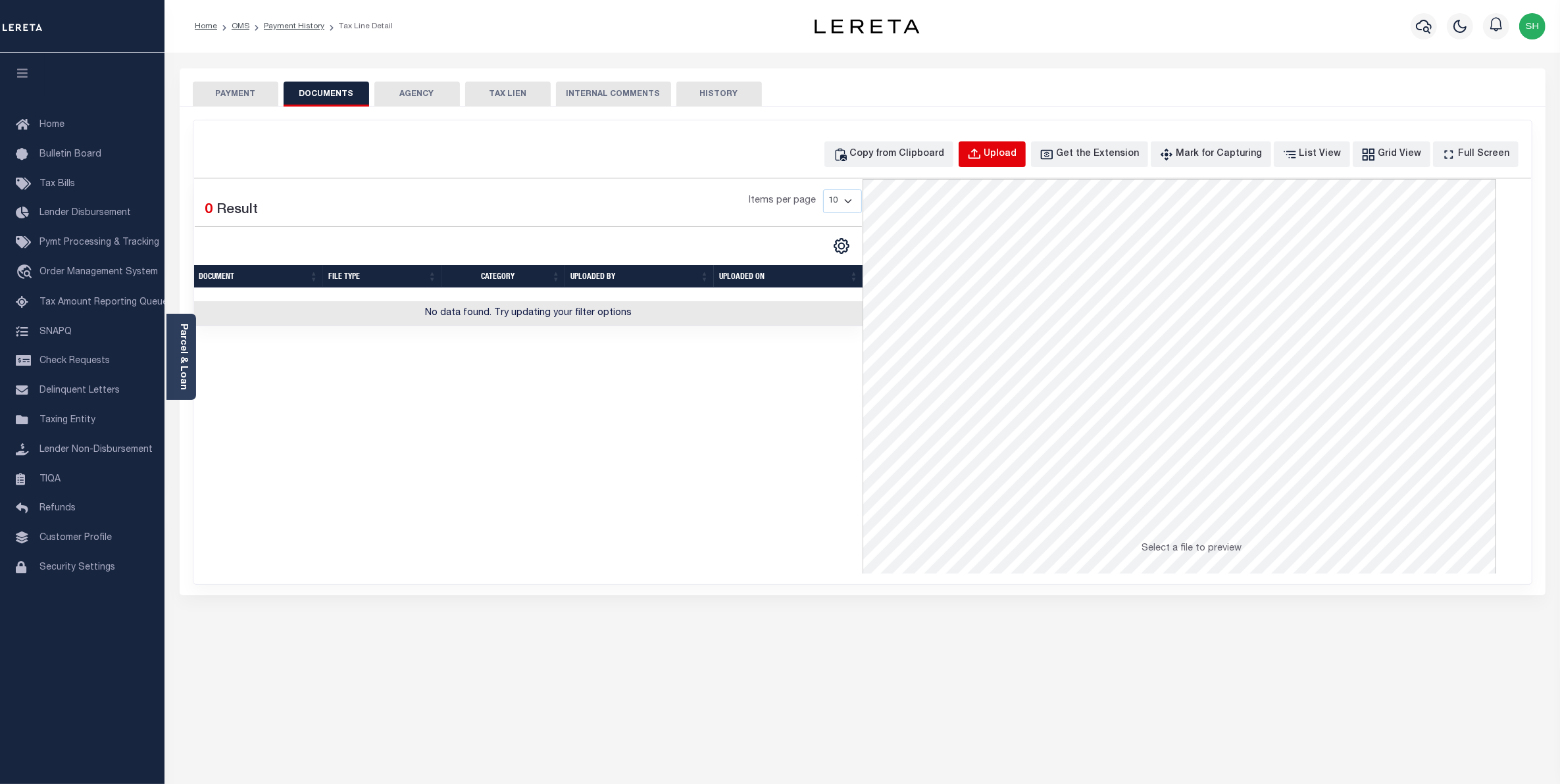
click at [1017, 156] on div "Upload" at bounding box center [1000, 155] width 33 height 15
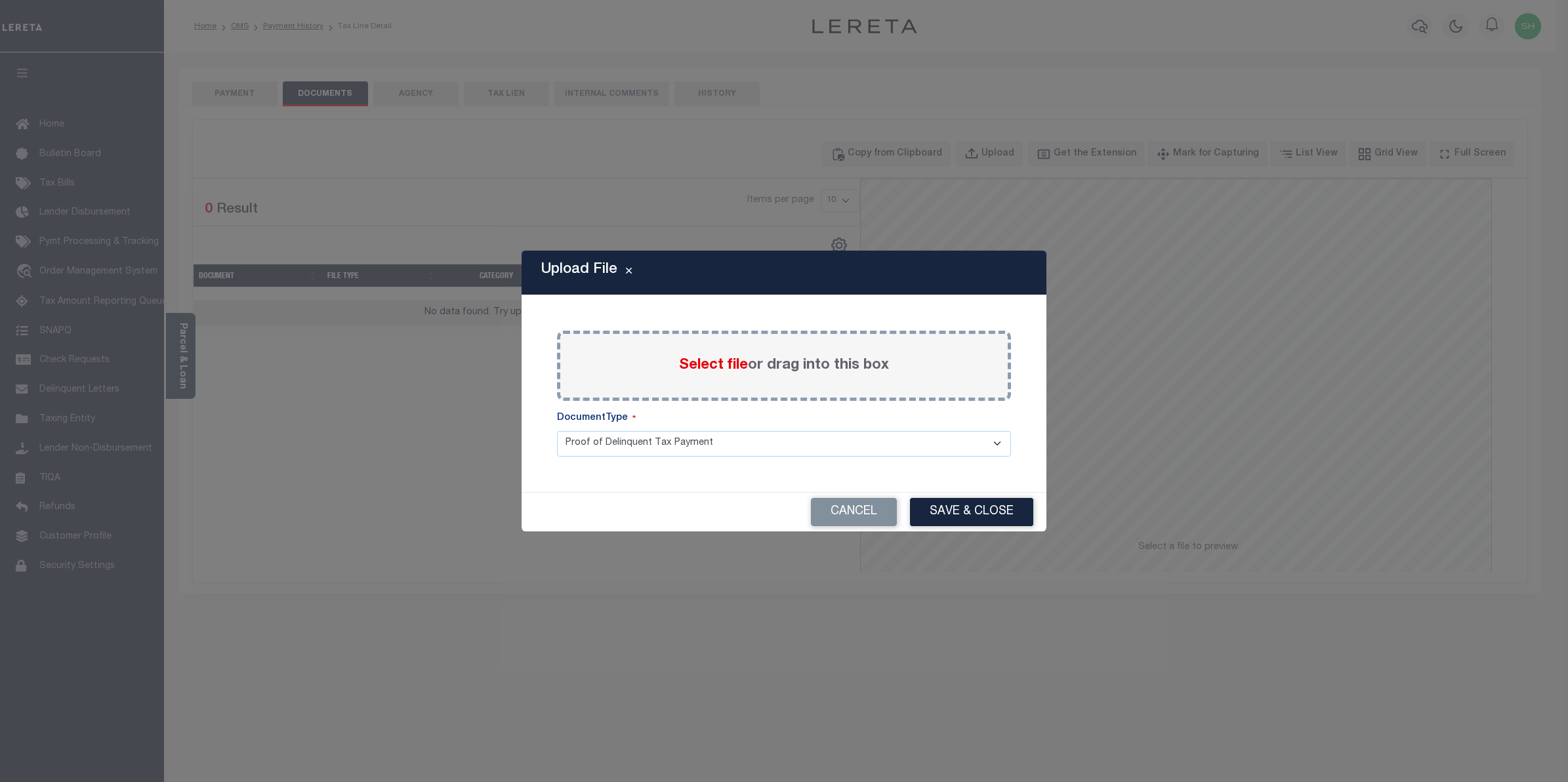
click at [742, 362] on span "Select file" at bounding box center [713, 366] width 69 height 15
click at [0, 0] on input "Select file or drag into this box" at bounding box center [0, 0] width 0 height 0
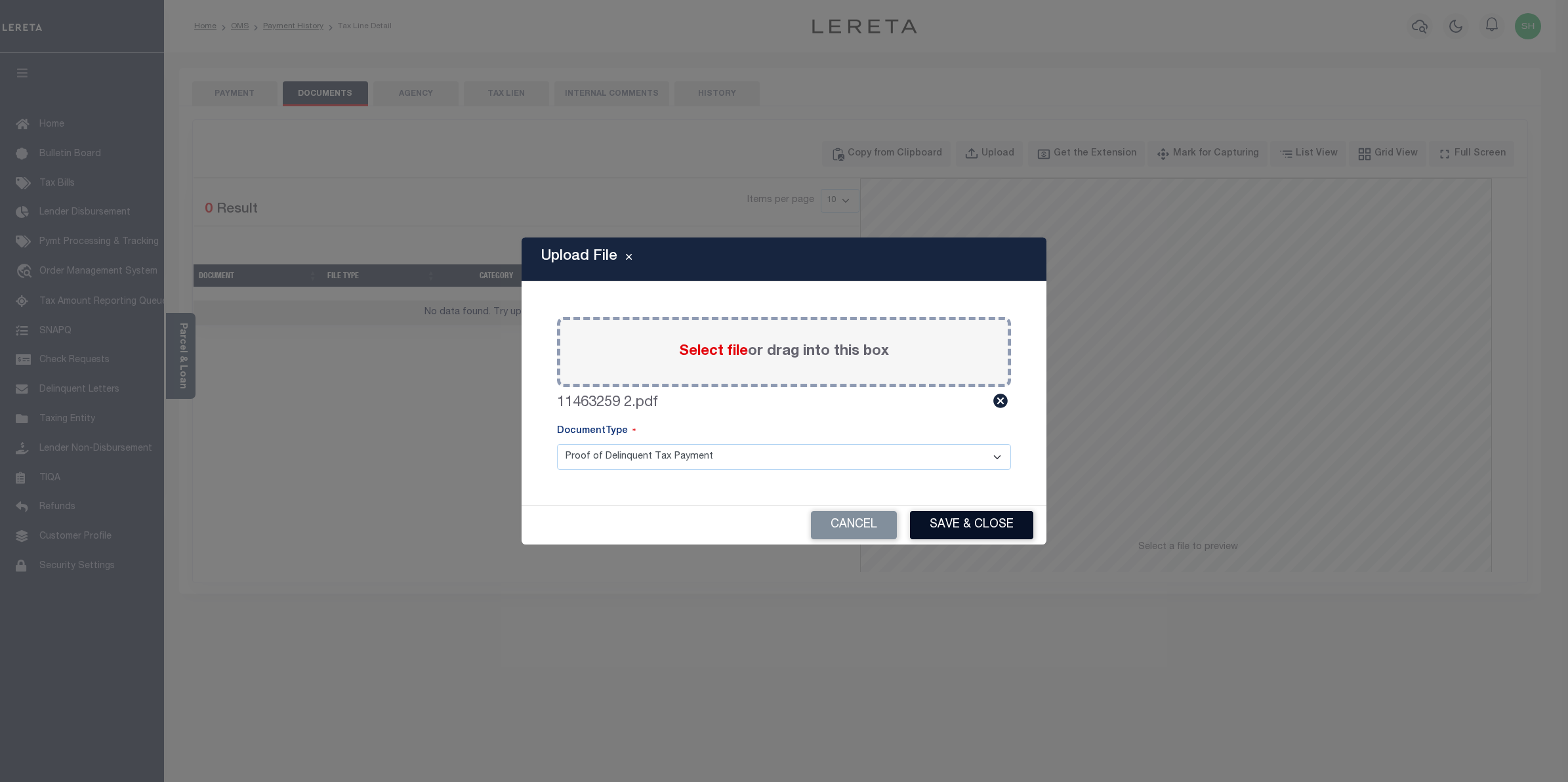
click at [976, 527] on button "Save & Close" at bounding box center [971, 525] width 123 height 28
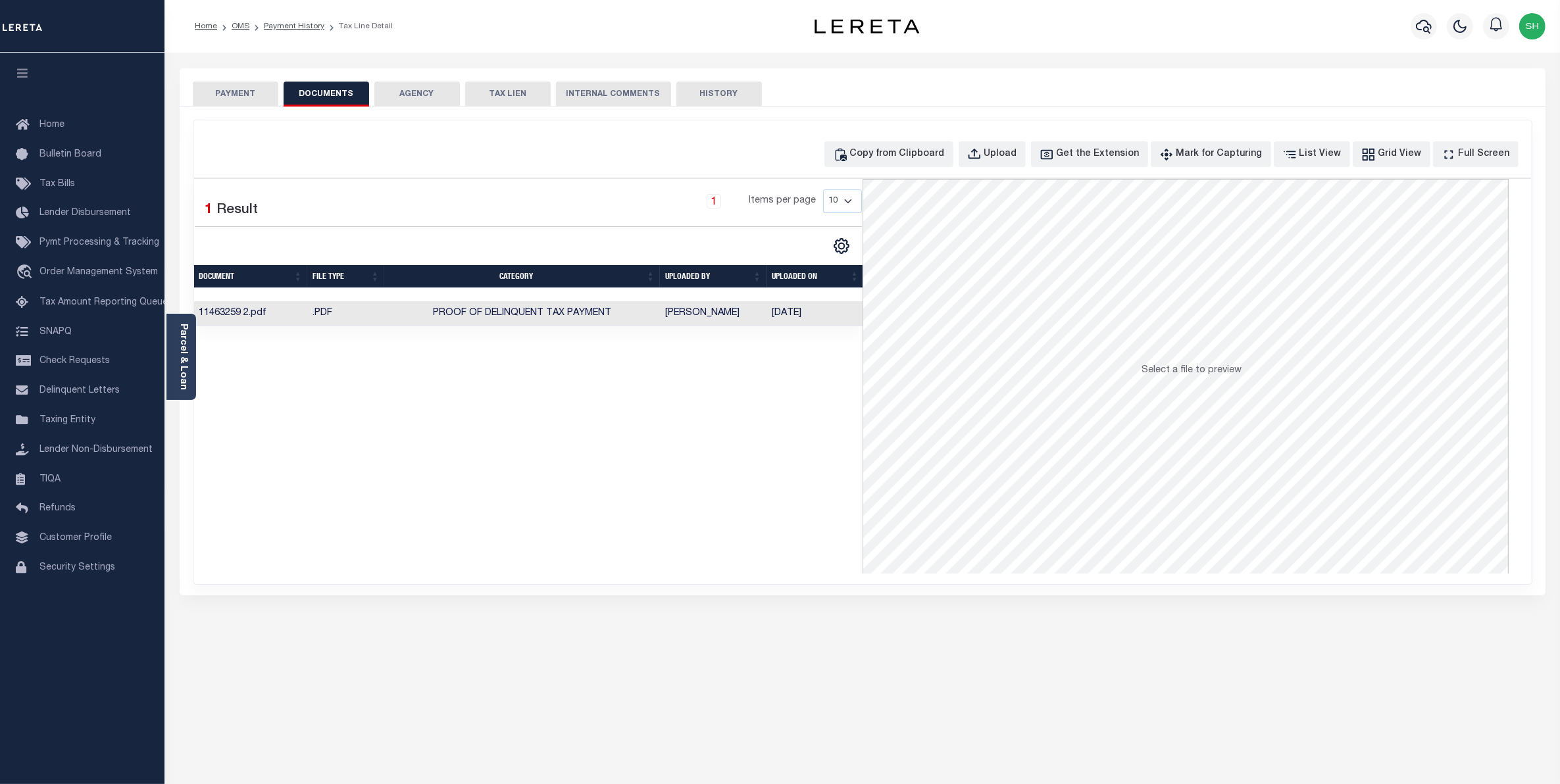
click at [237, 89] on button "PAYMENT" at bounding box center [235, 94] width 85 height 25
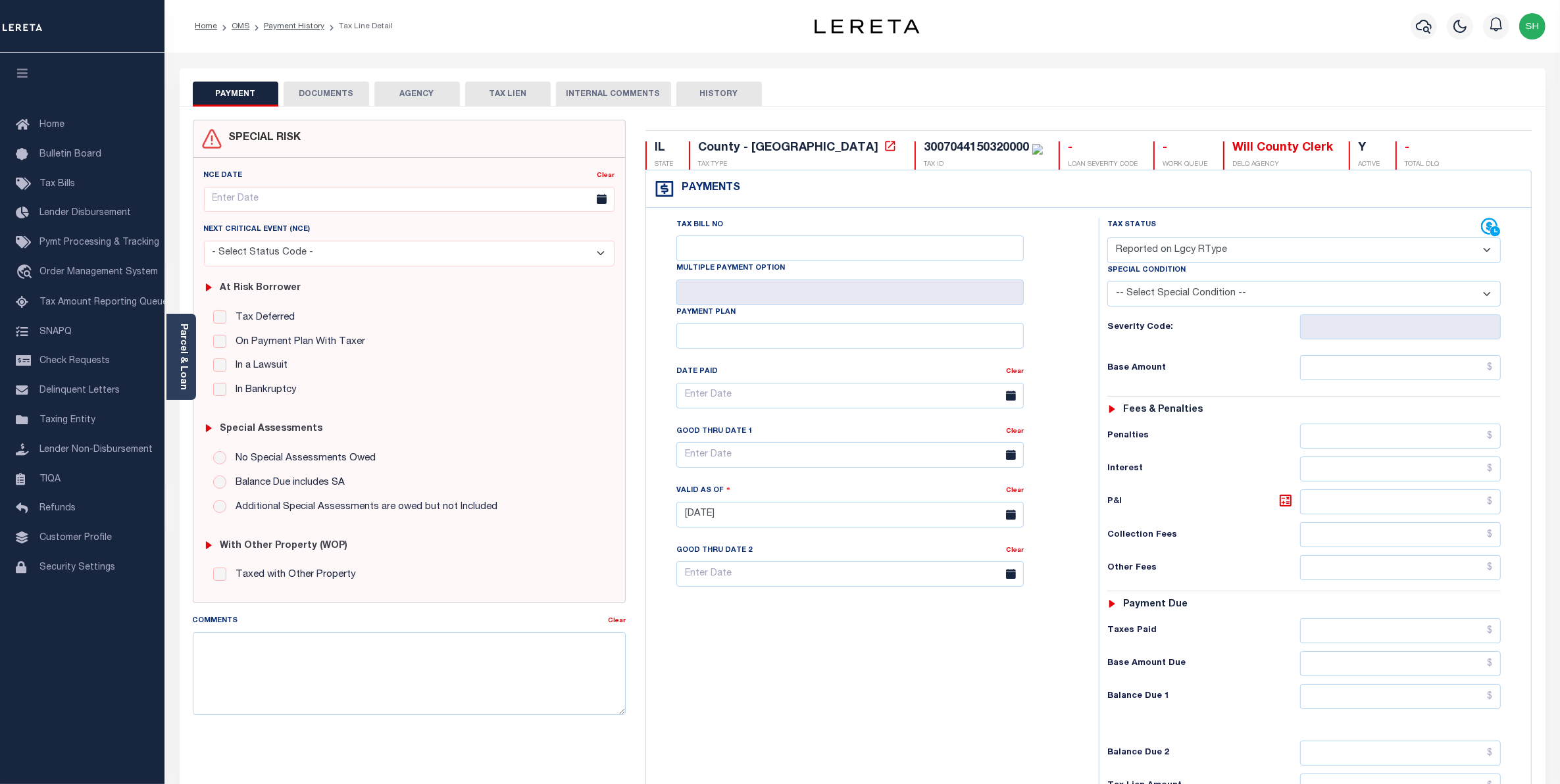
click at [1485, 252] on select "- Select Status Code - Open Due/Unpaid Paid Incomplete No Tax Due Internal Refu…" at bounding box center [1304, 250] width 394 height 26
select select "PYD"
click at [1108, 239] on select "- Select Status Code - Open Due/Unpaid Paid Incomplete No Tax Due Internal Refu…" at bounding box center [1304, 250] width 394 height 26
type input "09/04/2025"
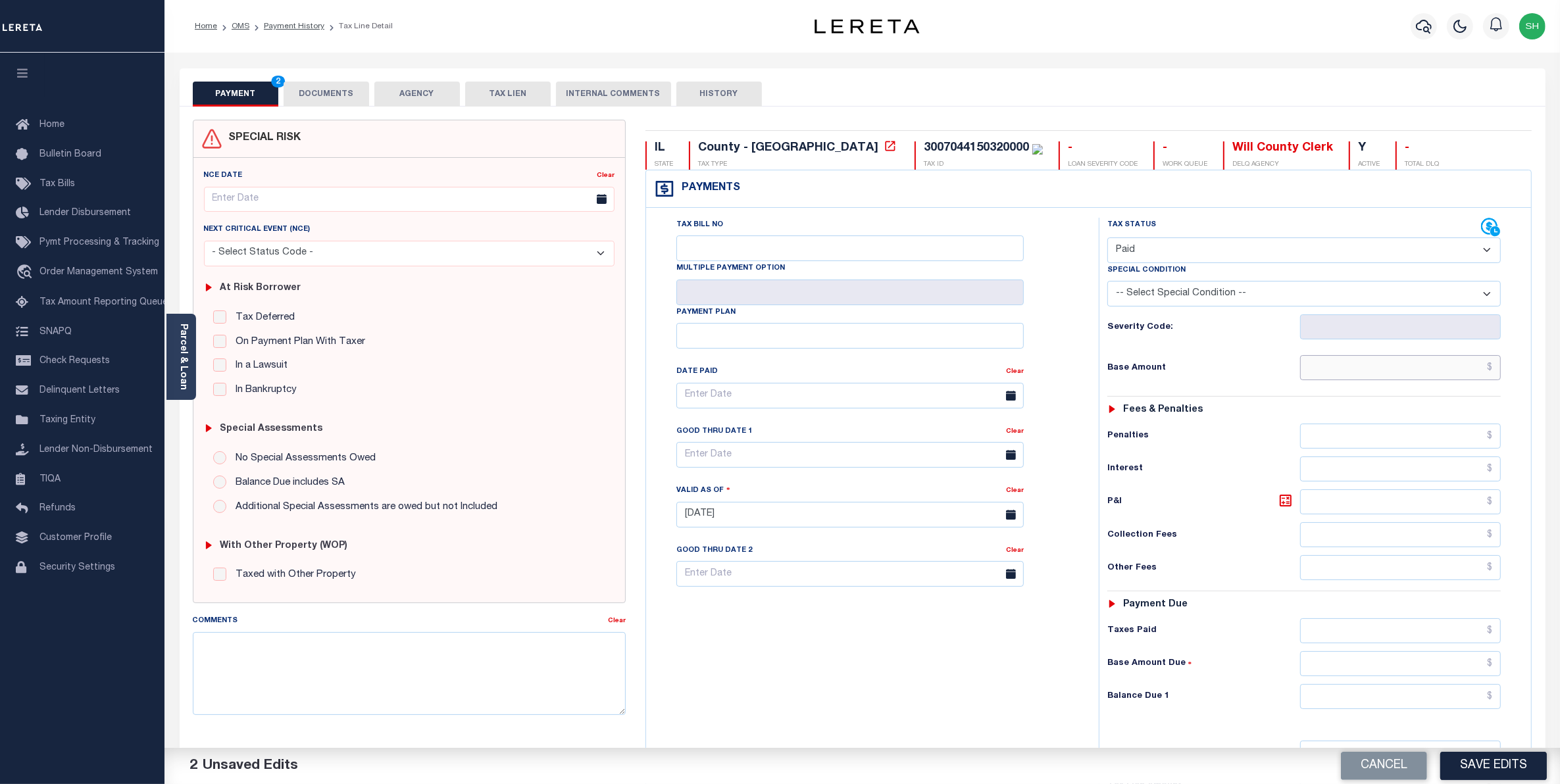
click at [1461, 373] on input "text" at bounding box center [1401, 368] width 202 height 25
type input "$0.00"
click at [1459, 705] on input "text" at bounding box center [1401, 697] width 202 height 25
type input "$0.00"
click at [1491, 772] on button "Save Edits" at bounding box center [1494, 766] width 107 height 28
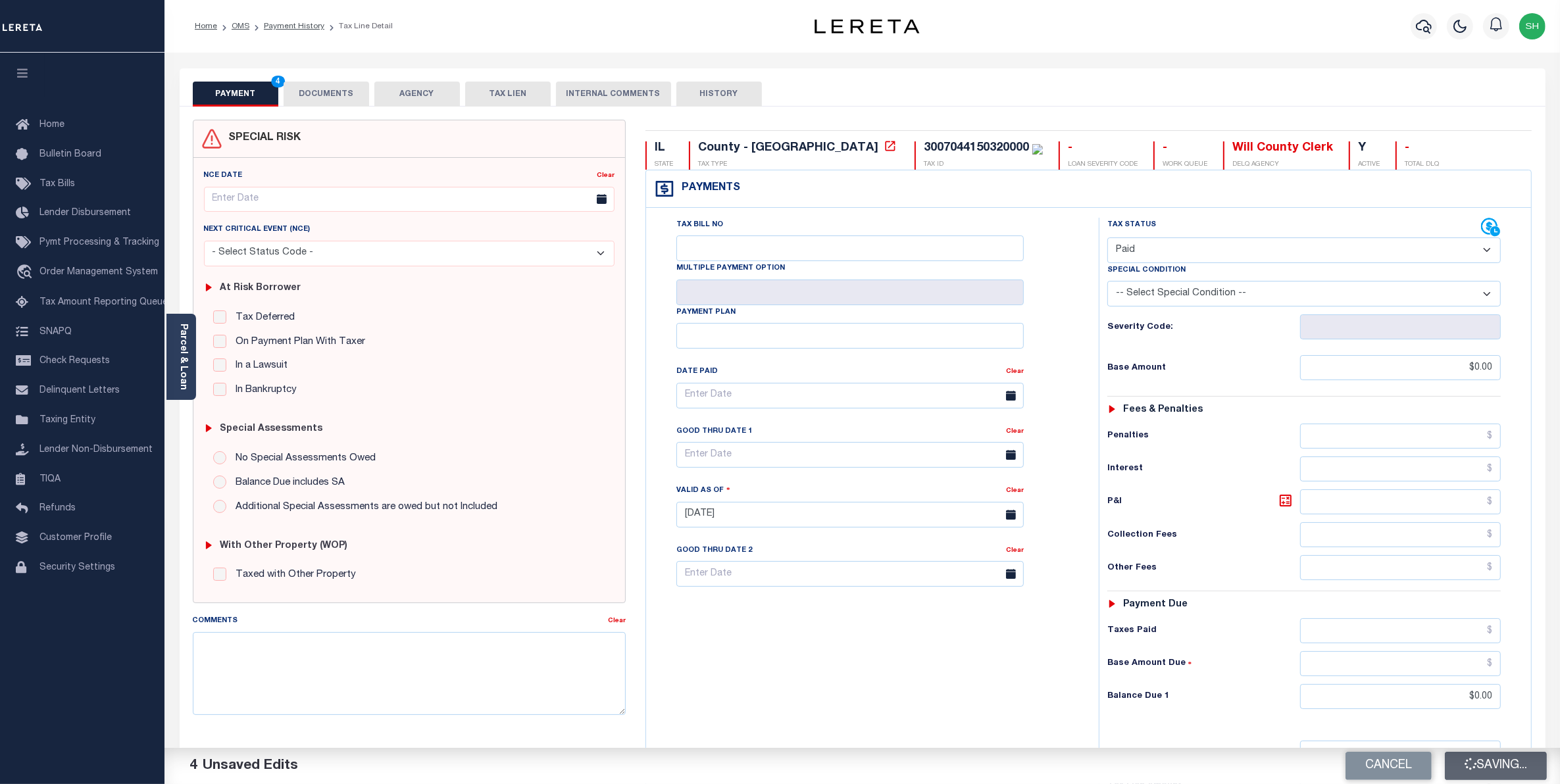
checkbox input "false"
type input "$0"
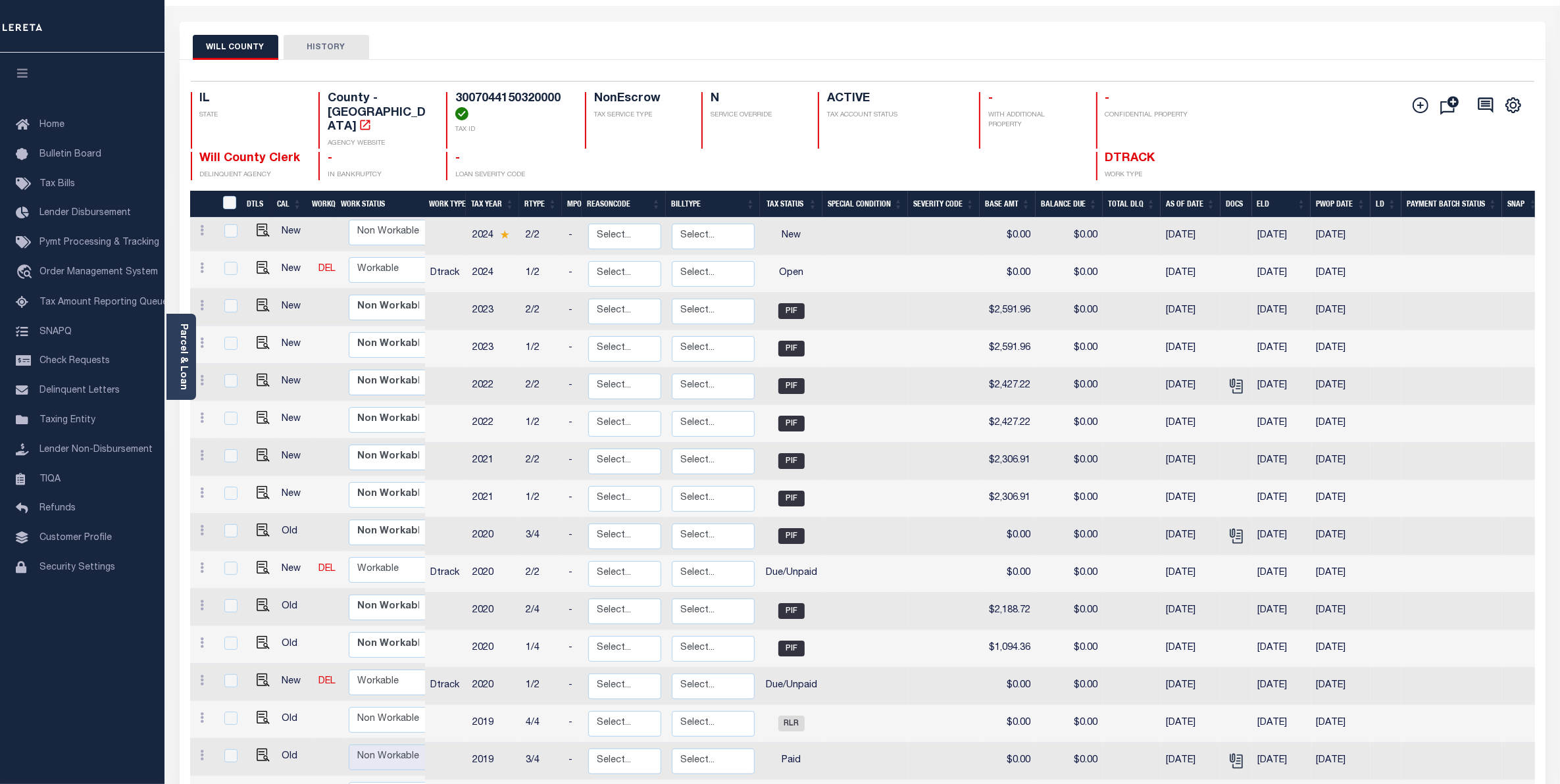
scroll to position [247, 0]
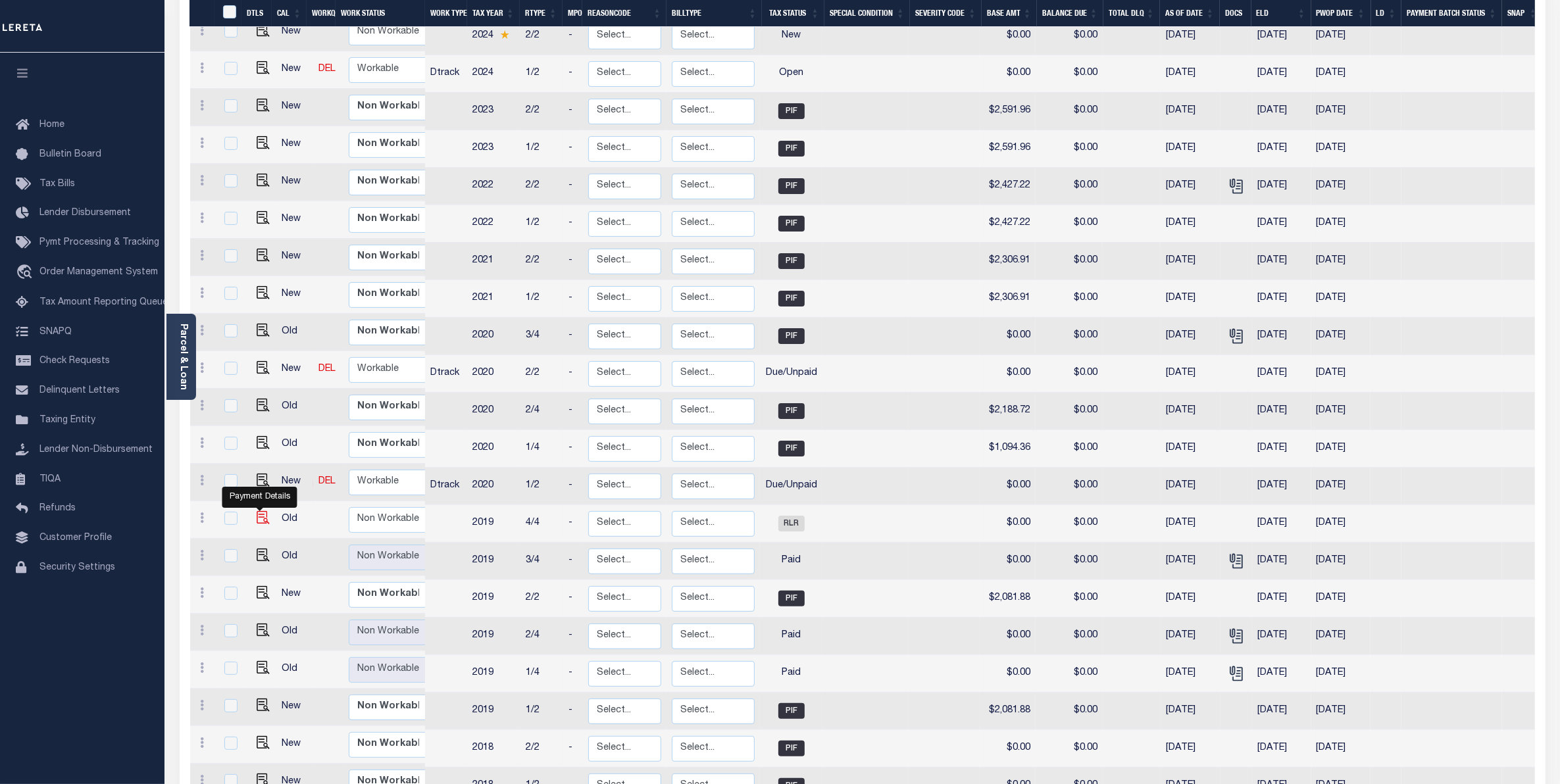
click at [261, 511] on img "" at bounding box center [263, 518] width 13 height 13
checkbox input "true"
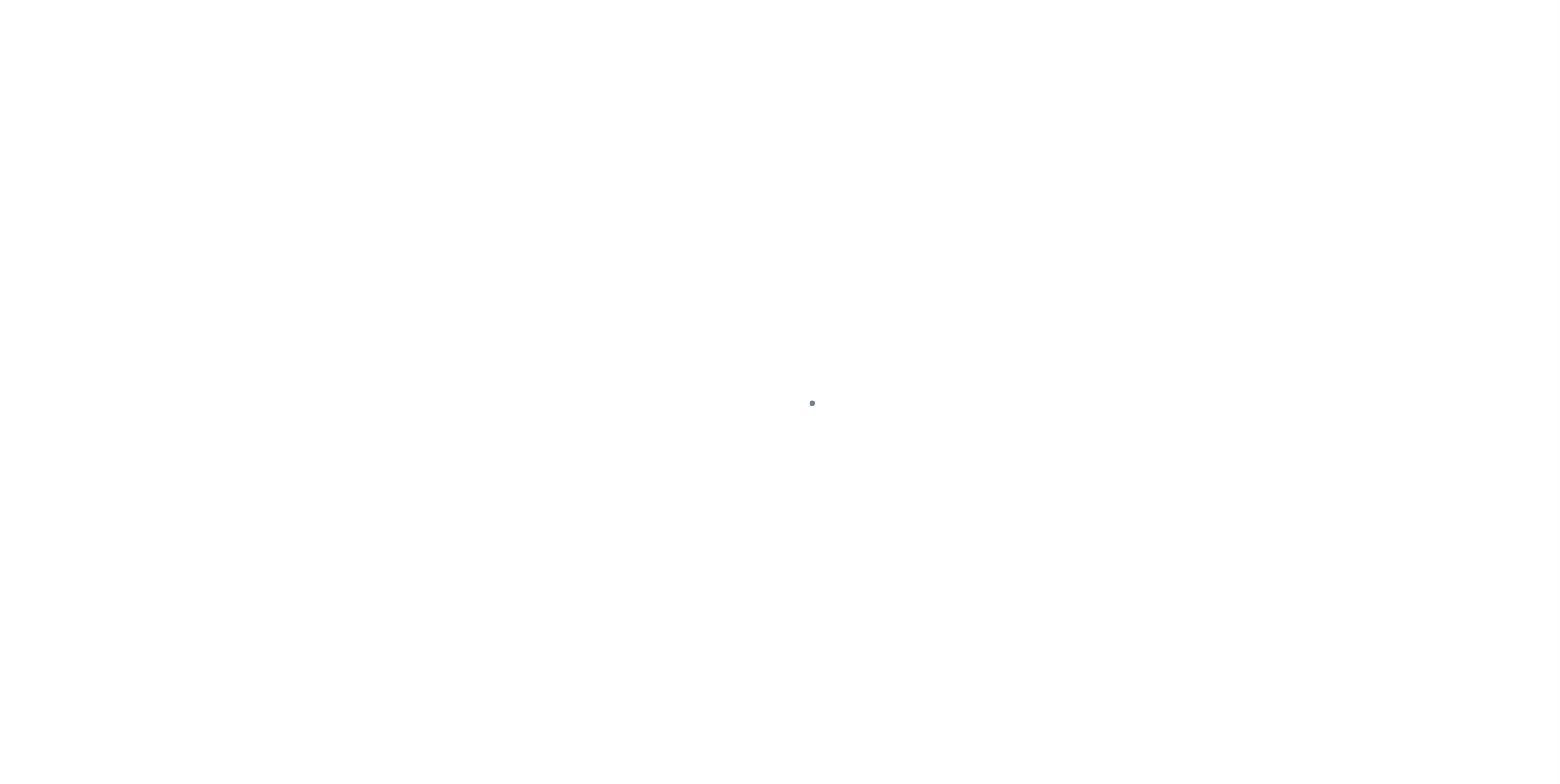
select select "RLR"
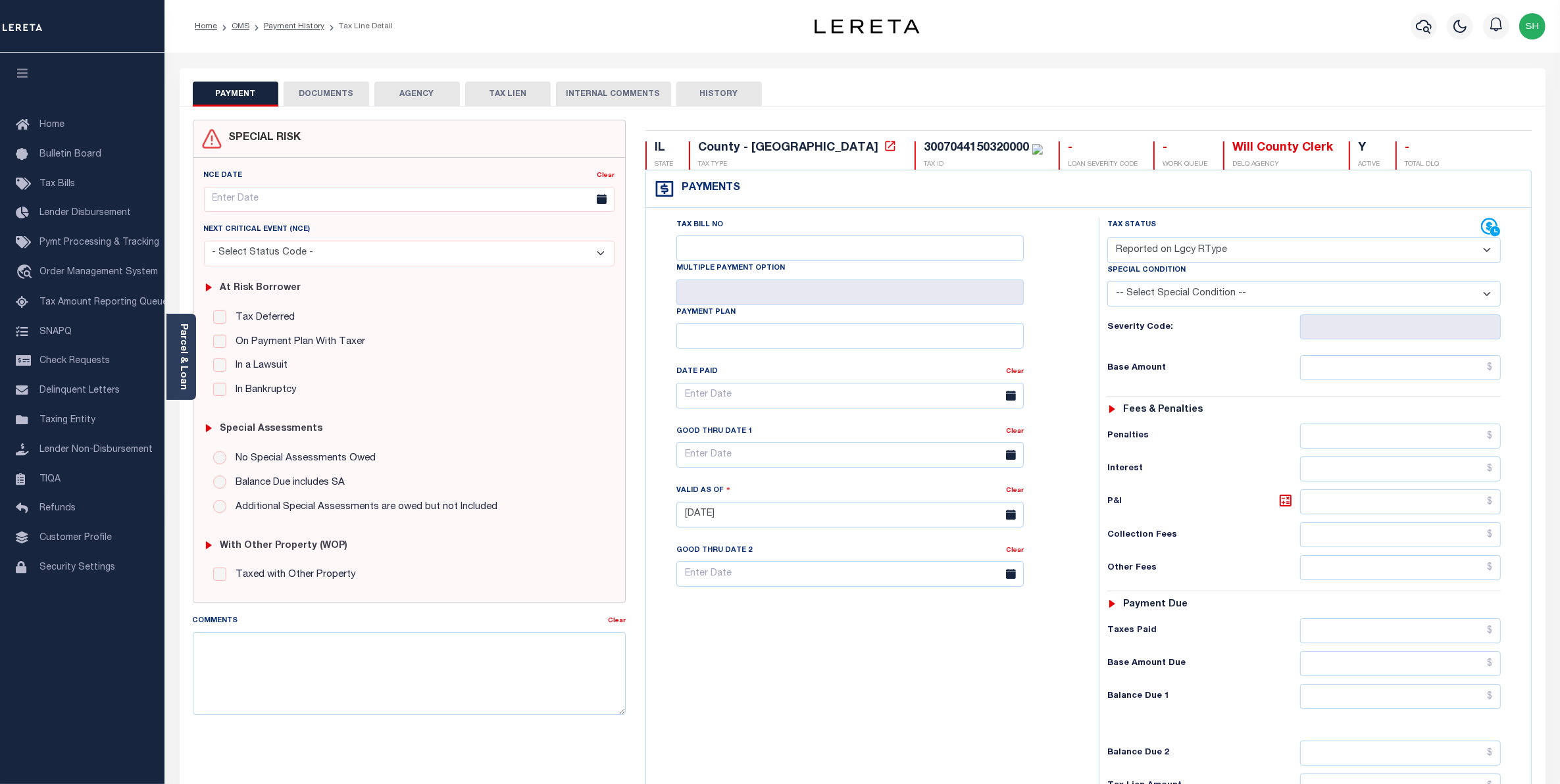
click at [340, 88] on button "DOCUMENTS" at bounding box center [326, 94] width 85 height 25
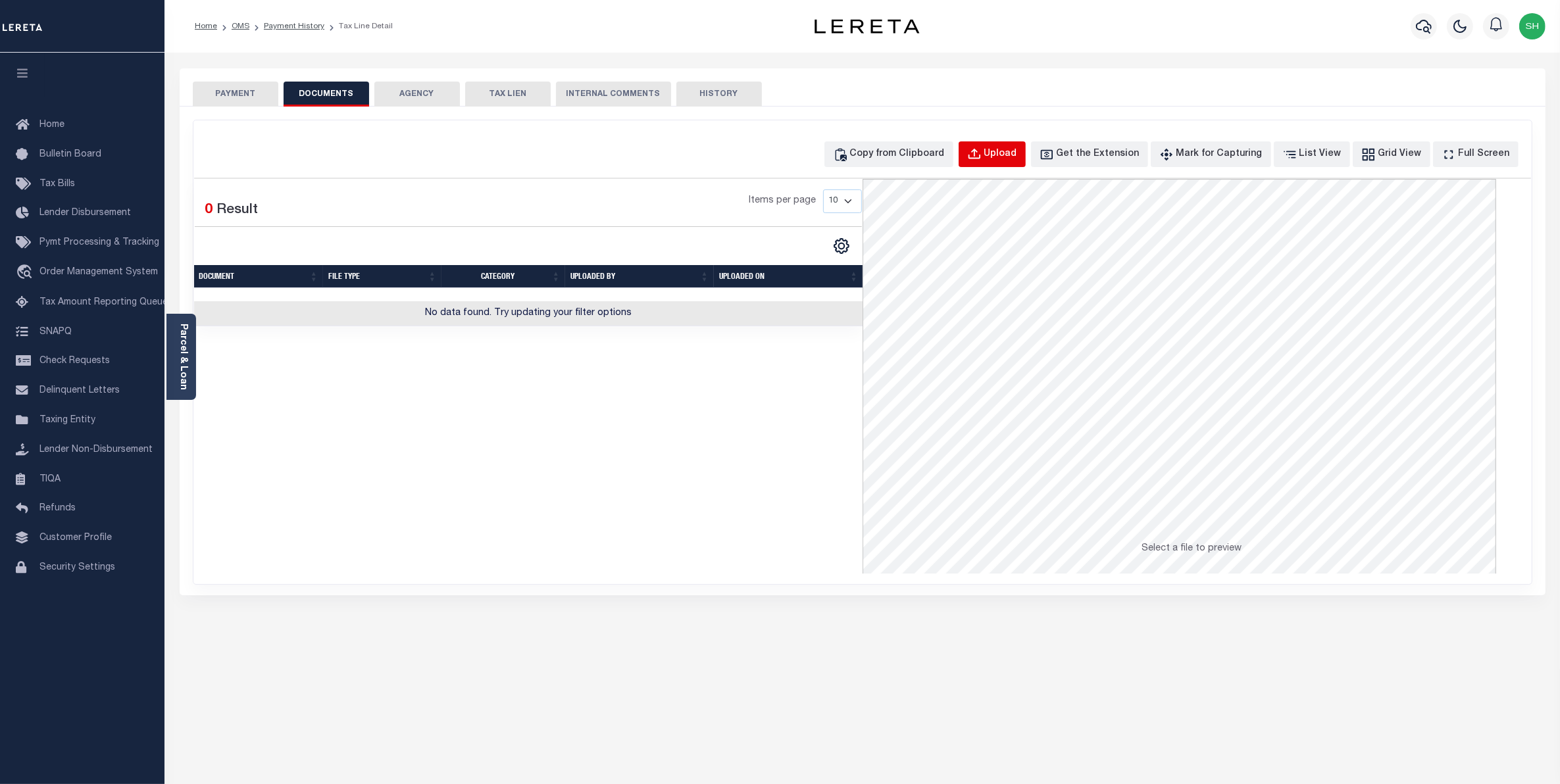
click at [1017, 153] on div "Upload" at bounding box center [1000, 155] width 33 height 15
select select "POP"
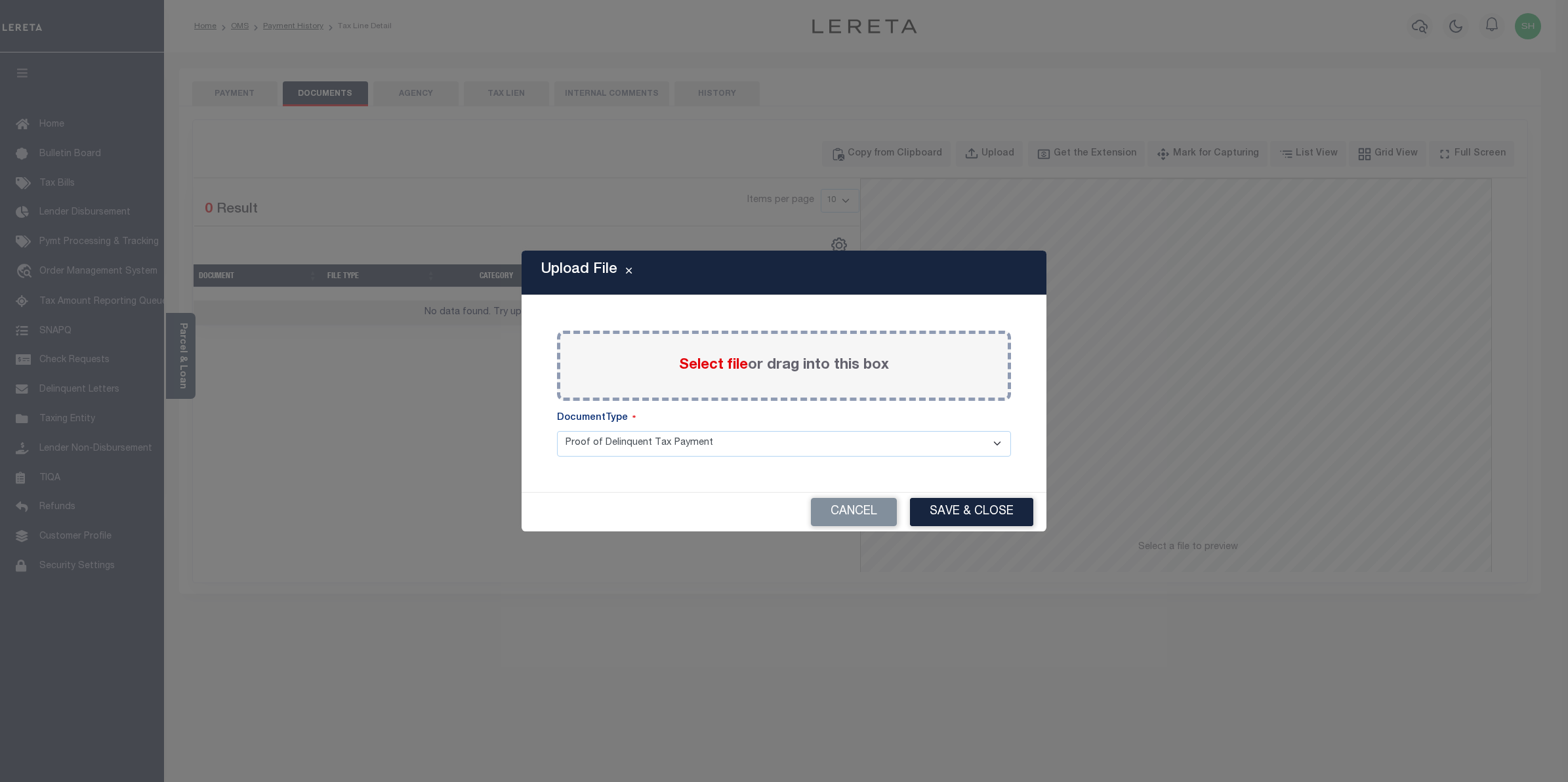
click at [729, 361] on span "Select file" at bounding box center [713, 366] width 69 height 15
click at [0, 0] on input "Select file or drag into this box" at bounding box center [0, 0] width 0 height 0
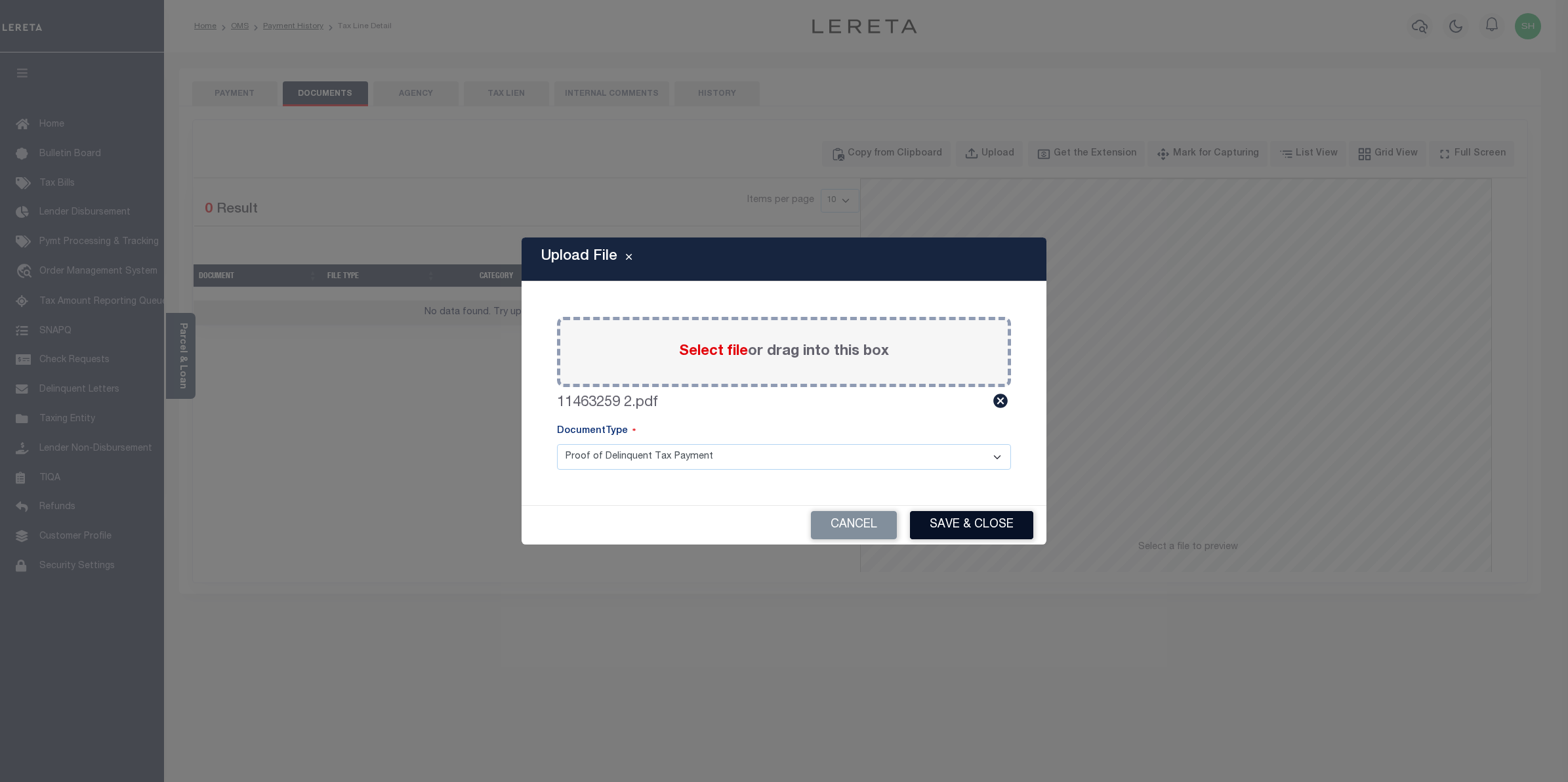
click at [969, 525] on button "Save & Close" at bounding box center [971, 525] width 123 height 28
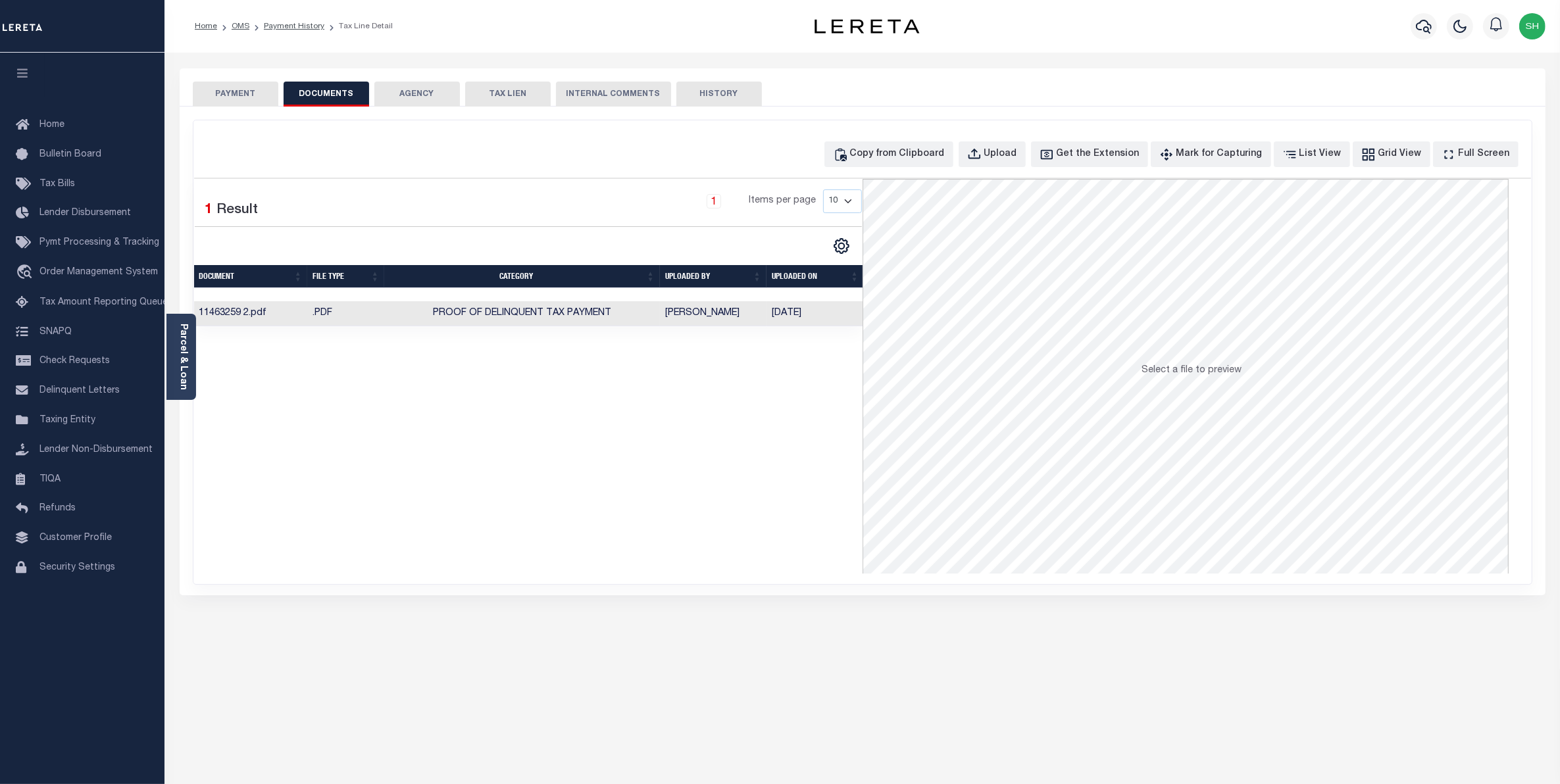
click at [245, 92] on button "PAYMENT" at bounding box center [235, 94] width 85 height 25
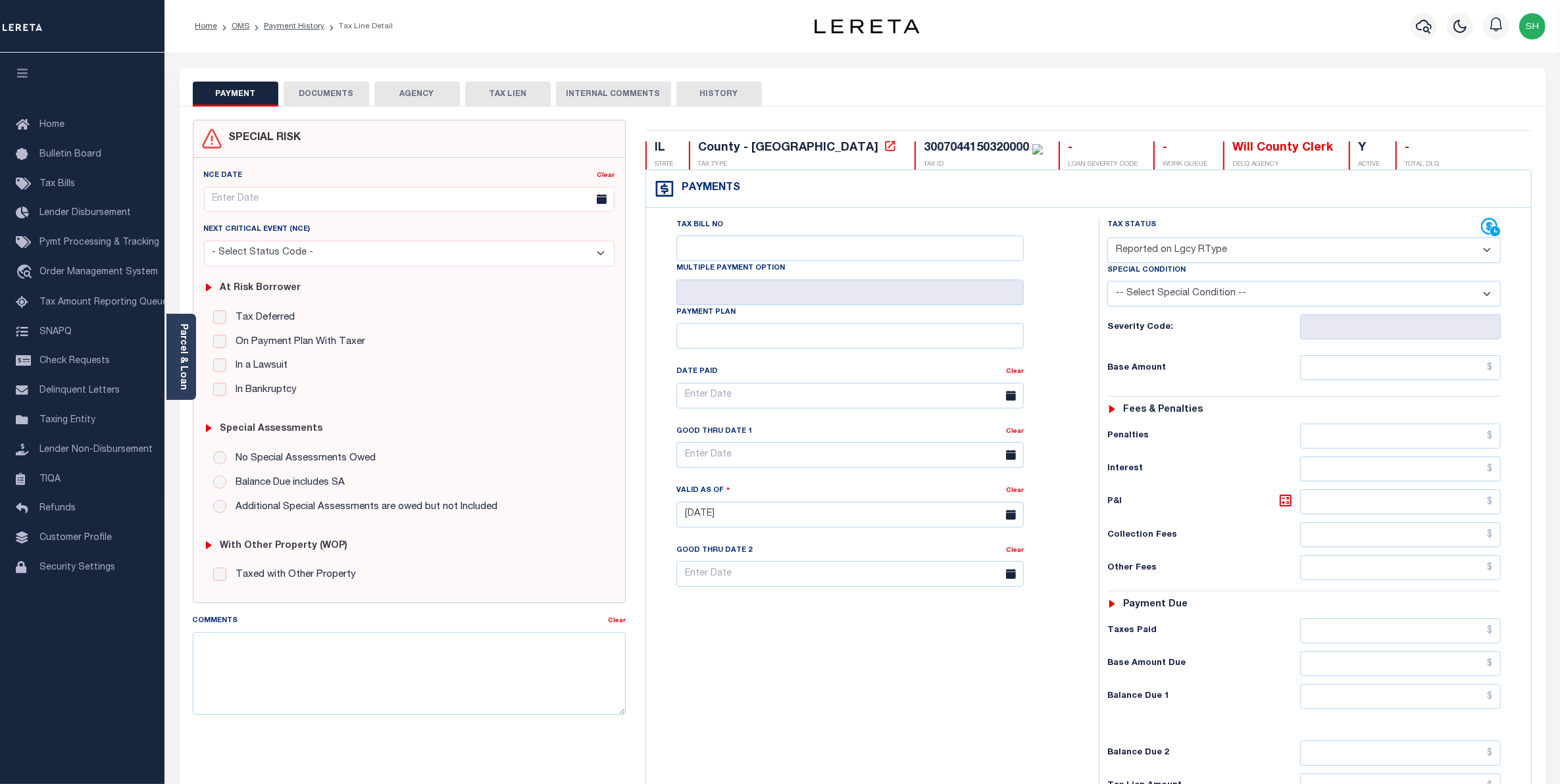
click at [1491, 252] on select "- Select Status Code - Open Due/Unpaid Paid Incomplete No Tax Due Internal Refu…" at bounding box center [1304, 250] width 394 height 26
select select "PYD"
click at [1108, 239] on select "- Select Status Code - Open Due/Unpaid Paid Incomplete No Tax Due Internal Refu…" at bounding box center [1304, 250] width 394 height 26
type input "[DATE]"
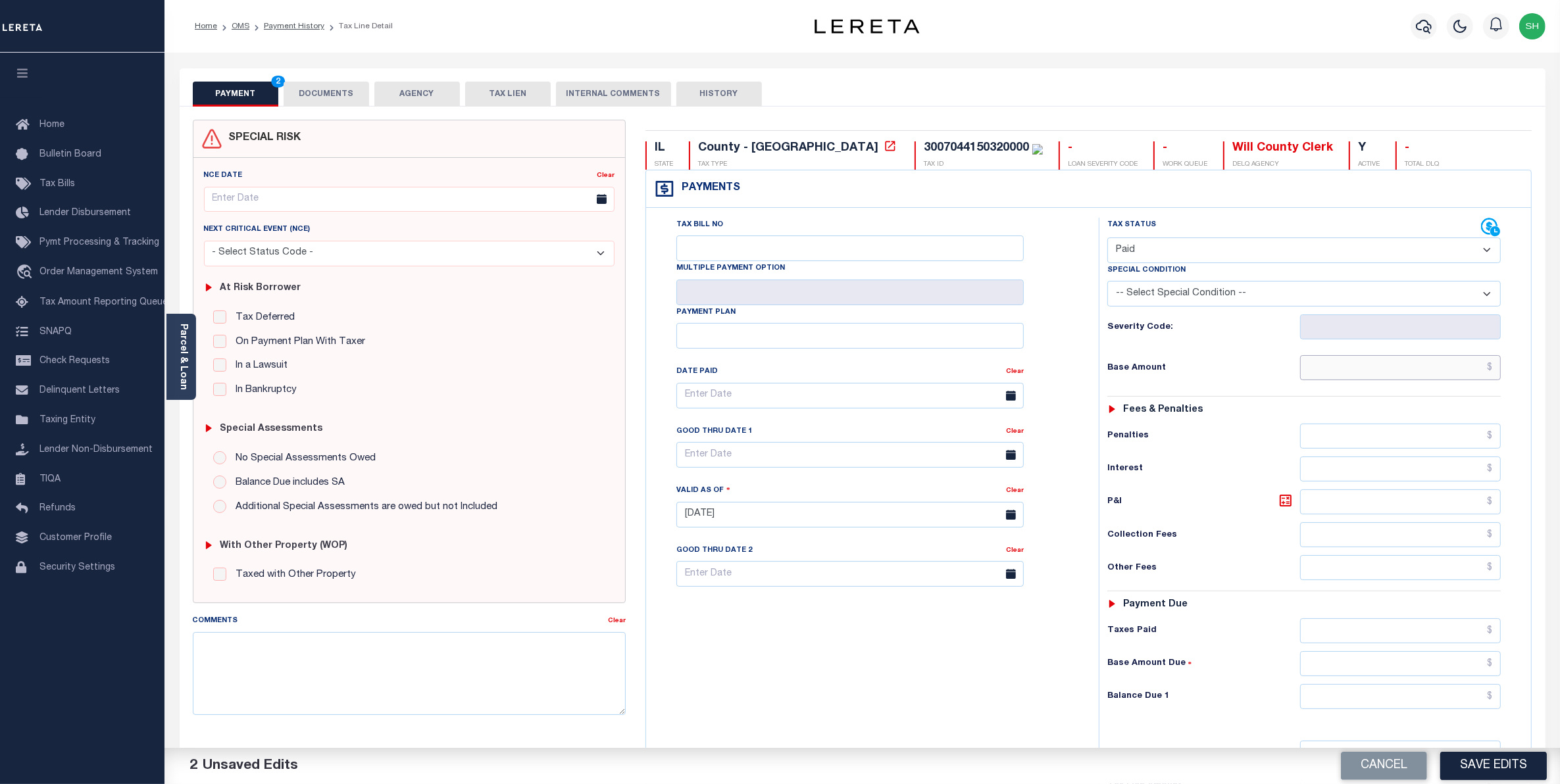
click at [1438, 376] on input "text" at bounding box center [1401, 368] width 202 height 25
type input "$0.00"
drag, startPoint x: 1458, startPoint y: 705, endPoint x: 1446, endPoint y: 709, distance: 12.6
click at [1458, 705] on input "text" at bounding box center [1401, 697] width 202 height 25
type input "$0.00"
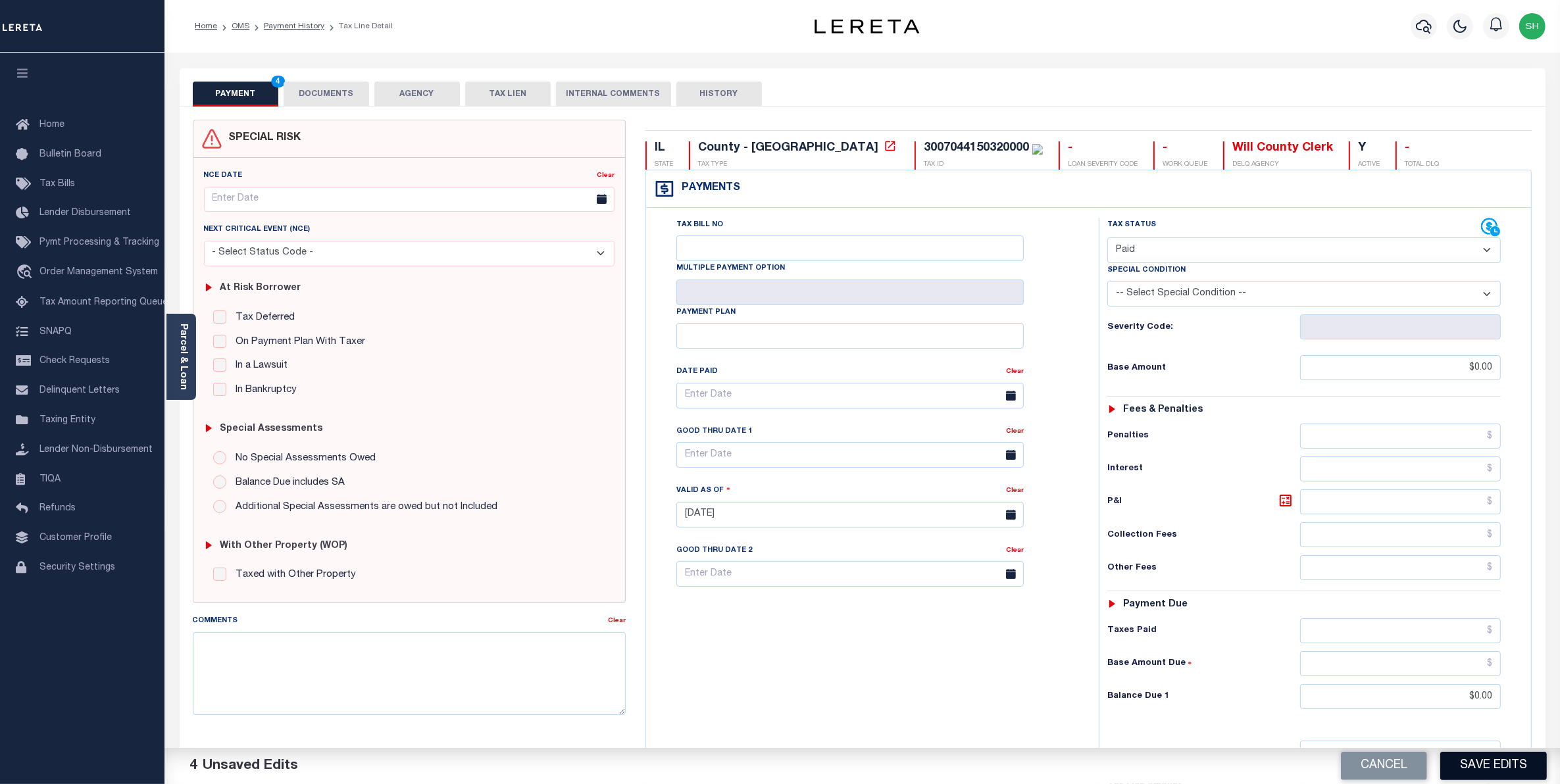
click at [1478, 771] on button "Save Edits" at bounding box center [1494, 766] width 107 height 28
checkbox input "false"
type input "$0"
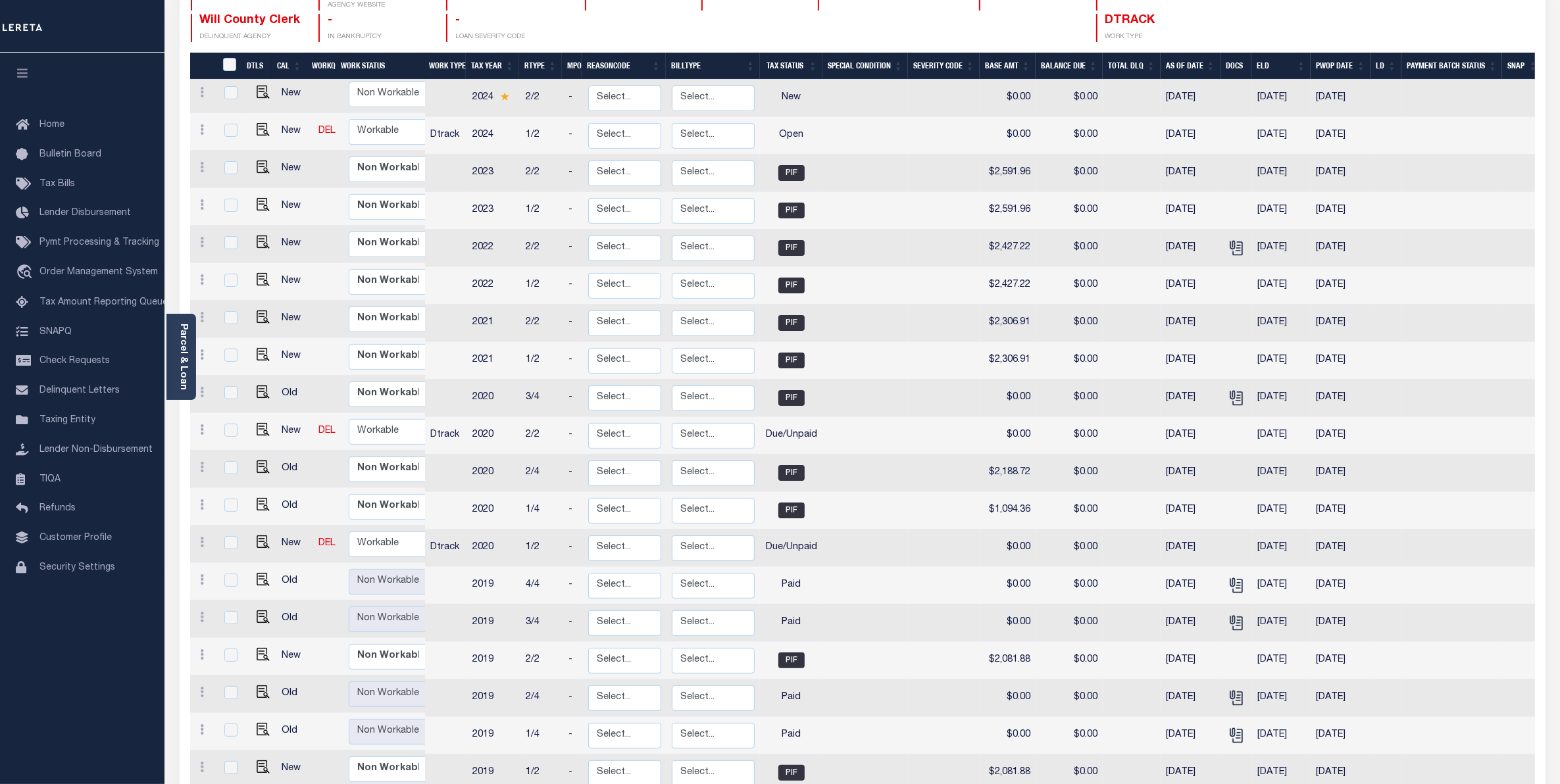
scroll to position [123, 0]
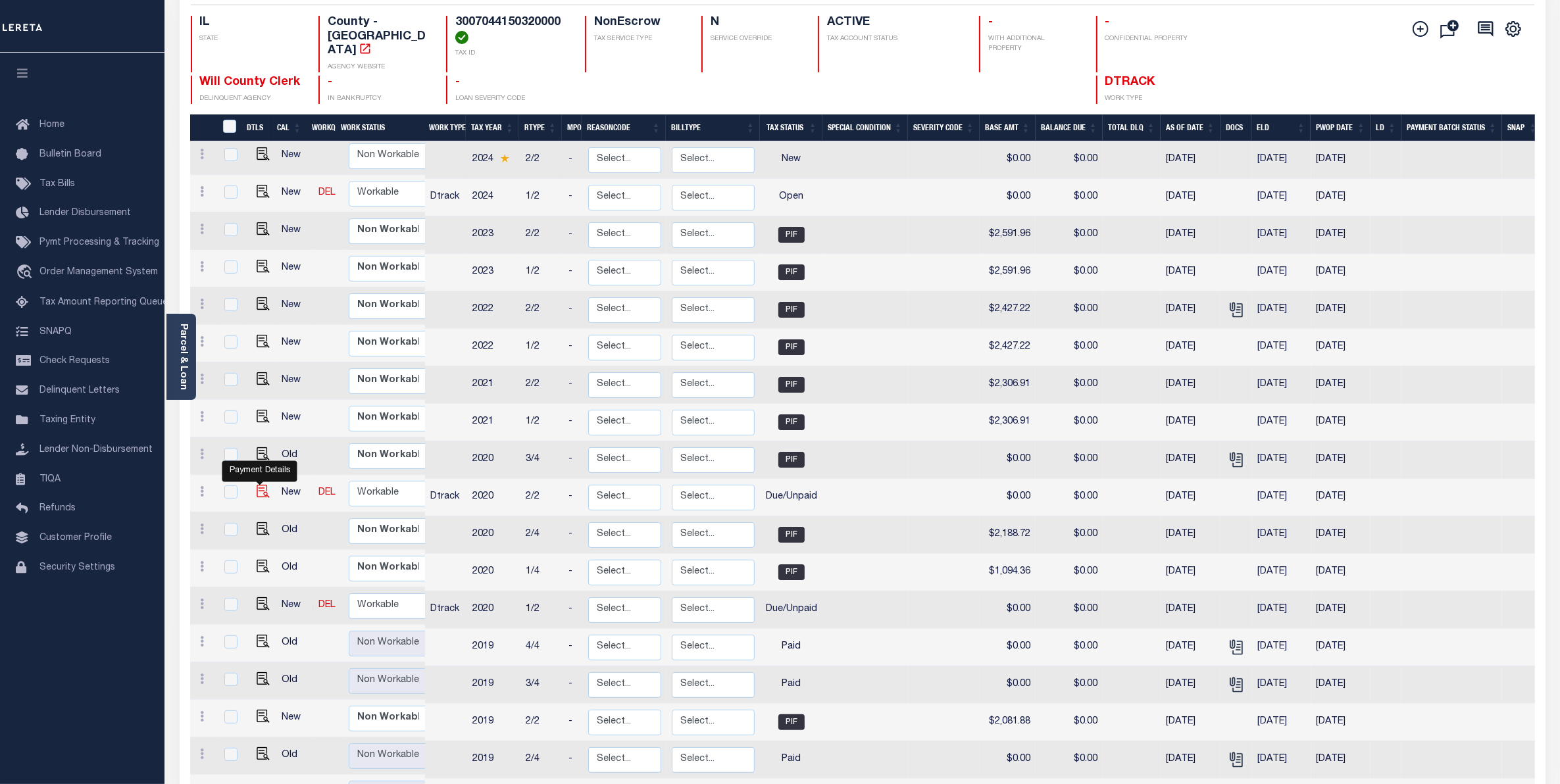
click at [263, 485] on img "" at bounding box center [263, 492] width 13 height 13
checkbox input "true"
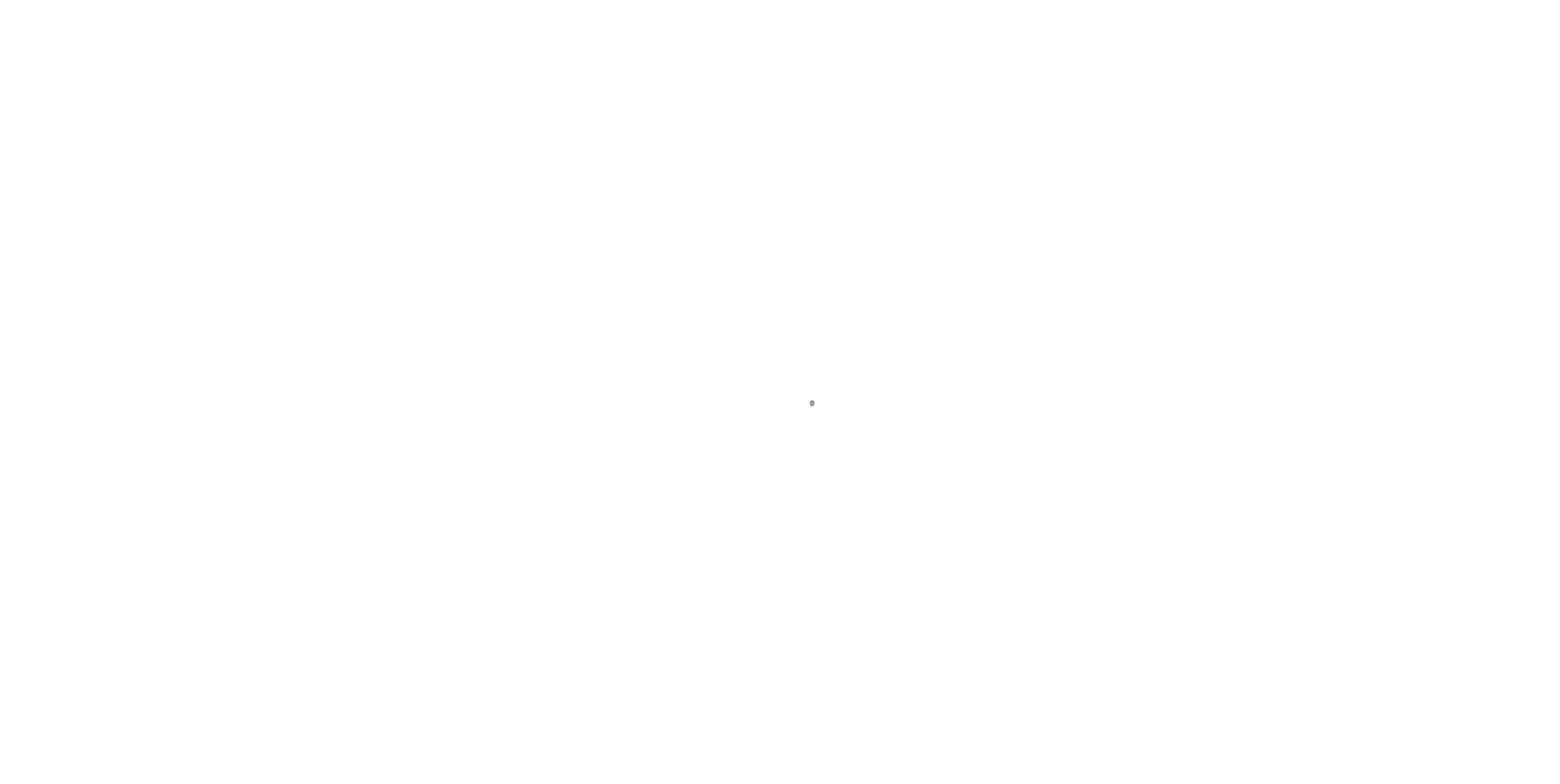
select select "DUE"
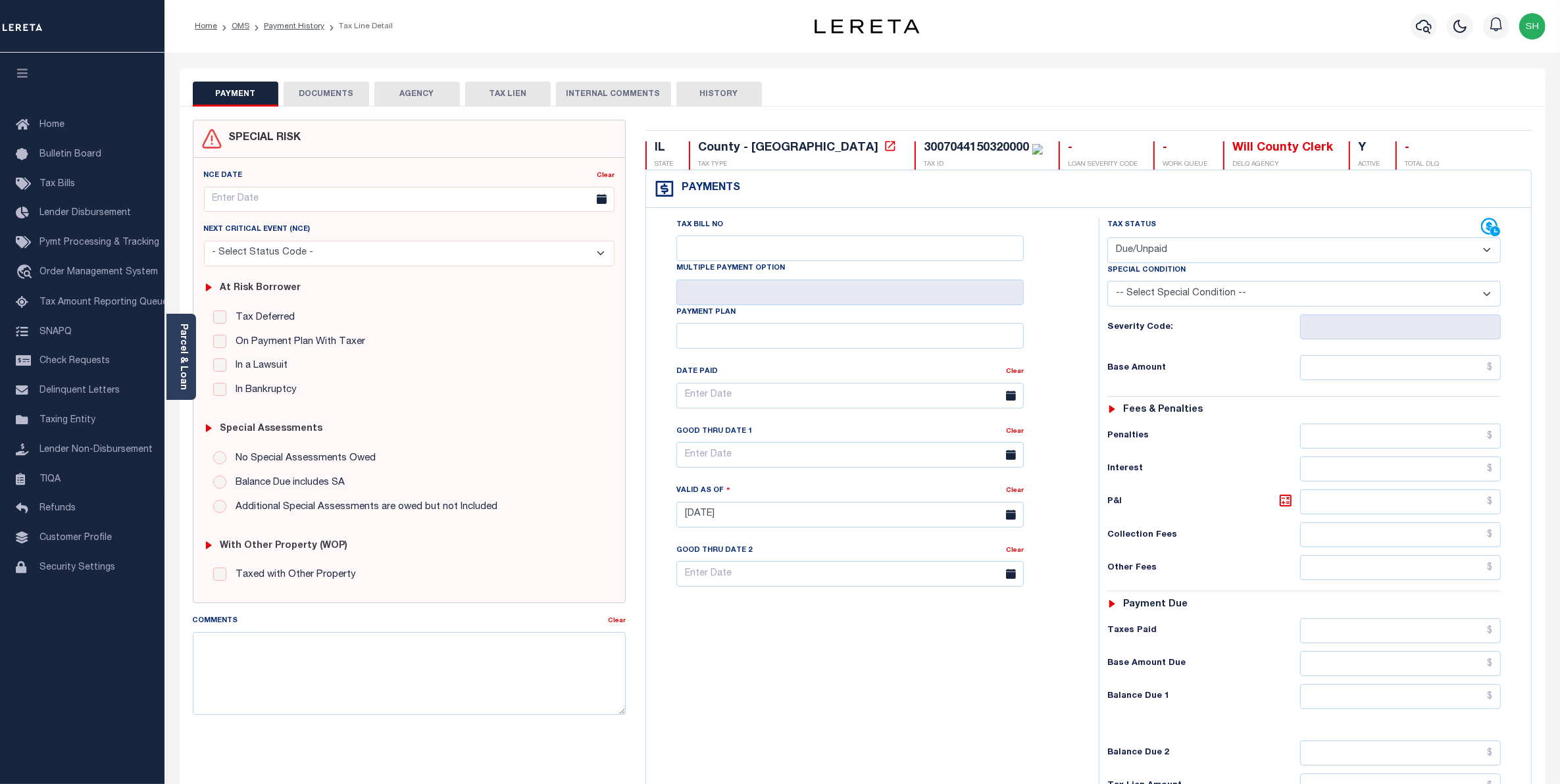
click at [318, 92] on button "DOCUMENTS" at bounding box center [326, 94] width 85 height 25
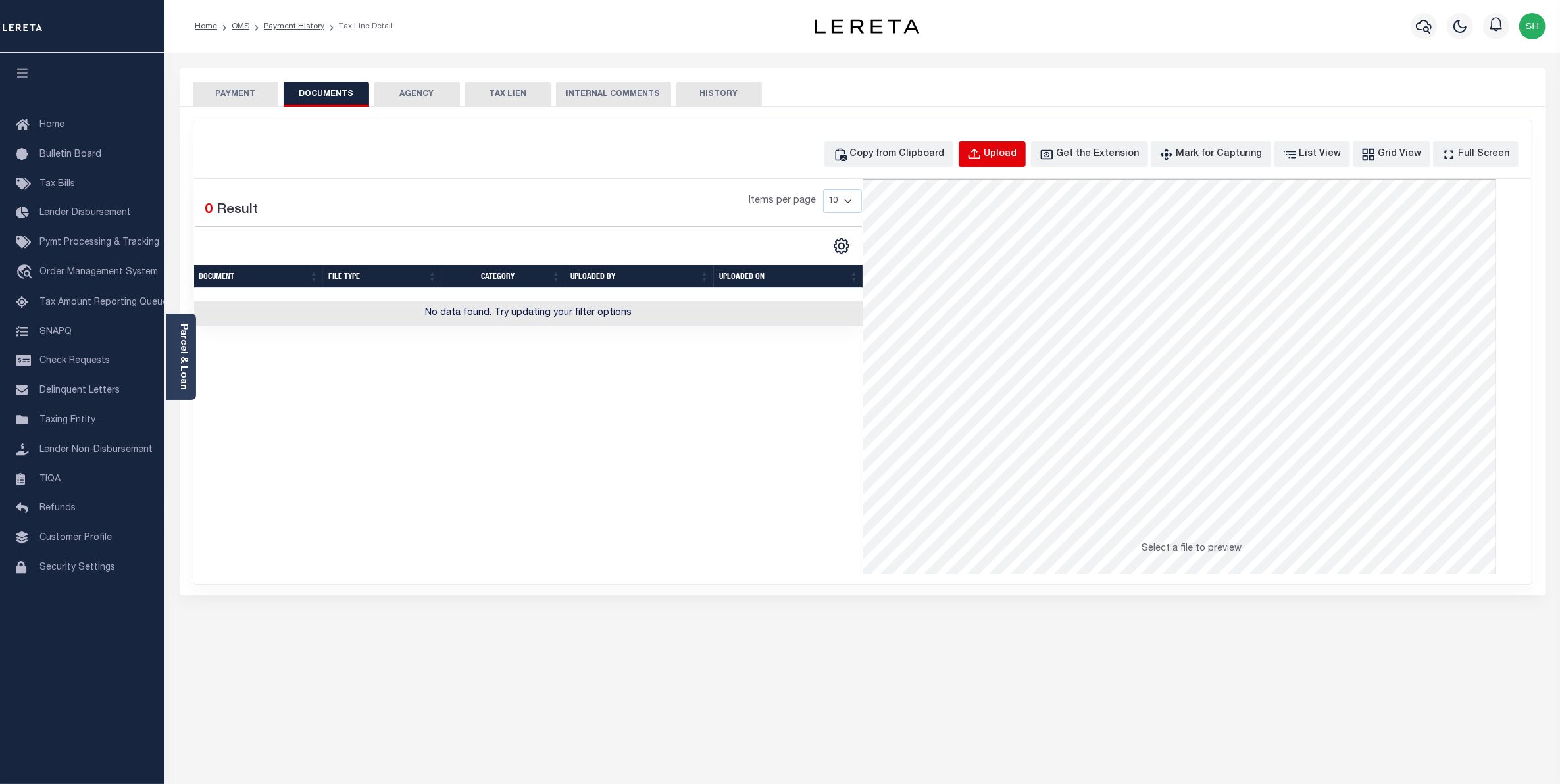
click at [1017, 151] on div "Upload" at bounding box center [1000, 155] width 33 height 15
select select "POP"
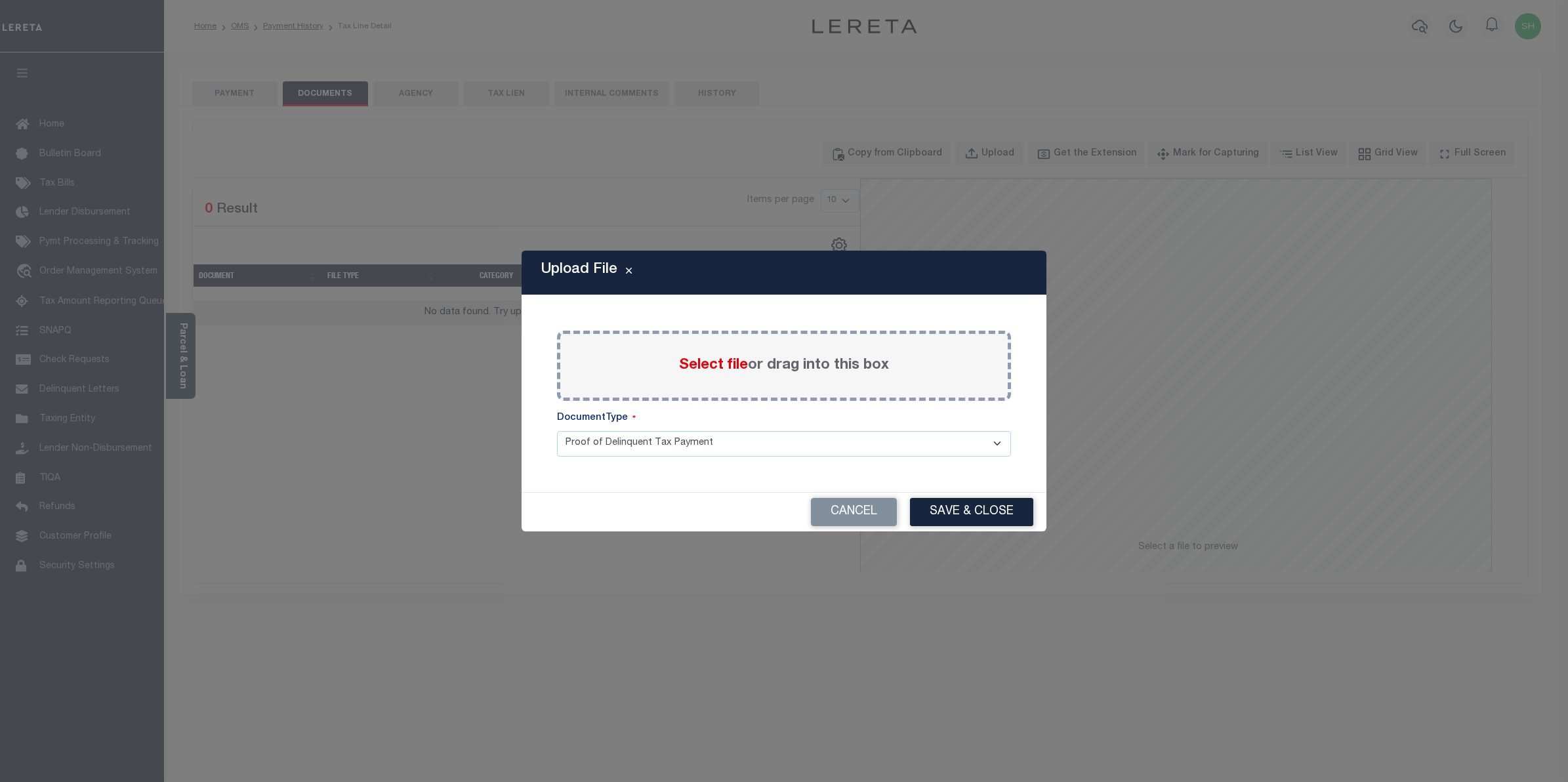
click at [732, 364] on span "Select file" at bounding box center [713, 366] width 69 height 15
click at [0, 0] on input "Select file or drag into this box" at bounding box center [0, 0] width 0 height 0
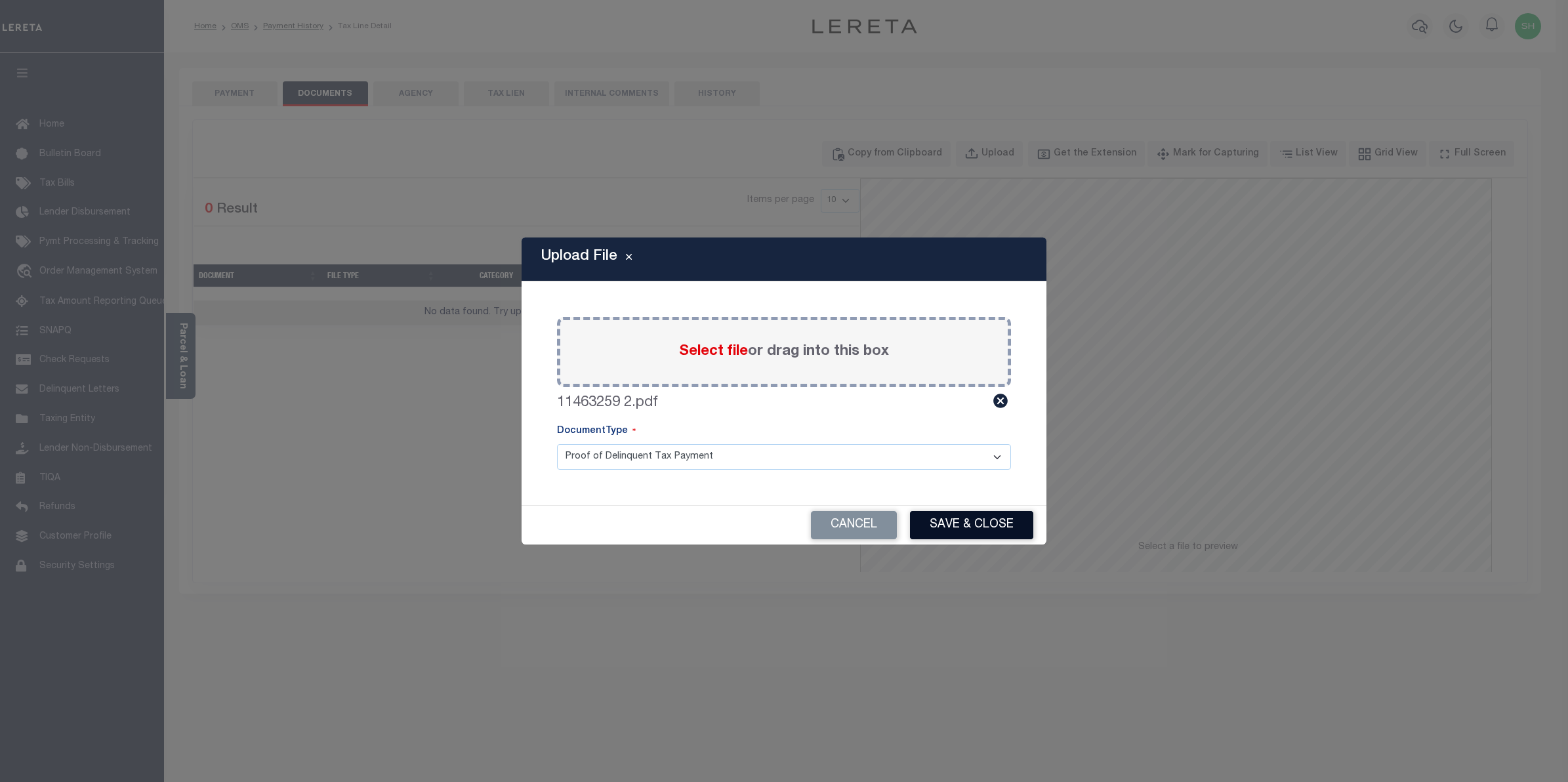
click at [954, 523] on button "Save & Close" at bounding box center [971, 525] width 123 height 28
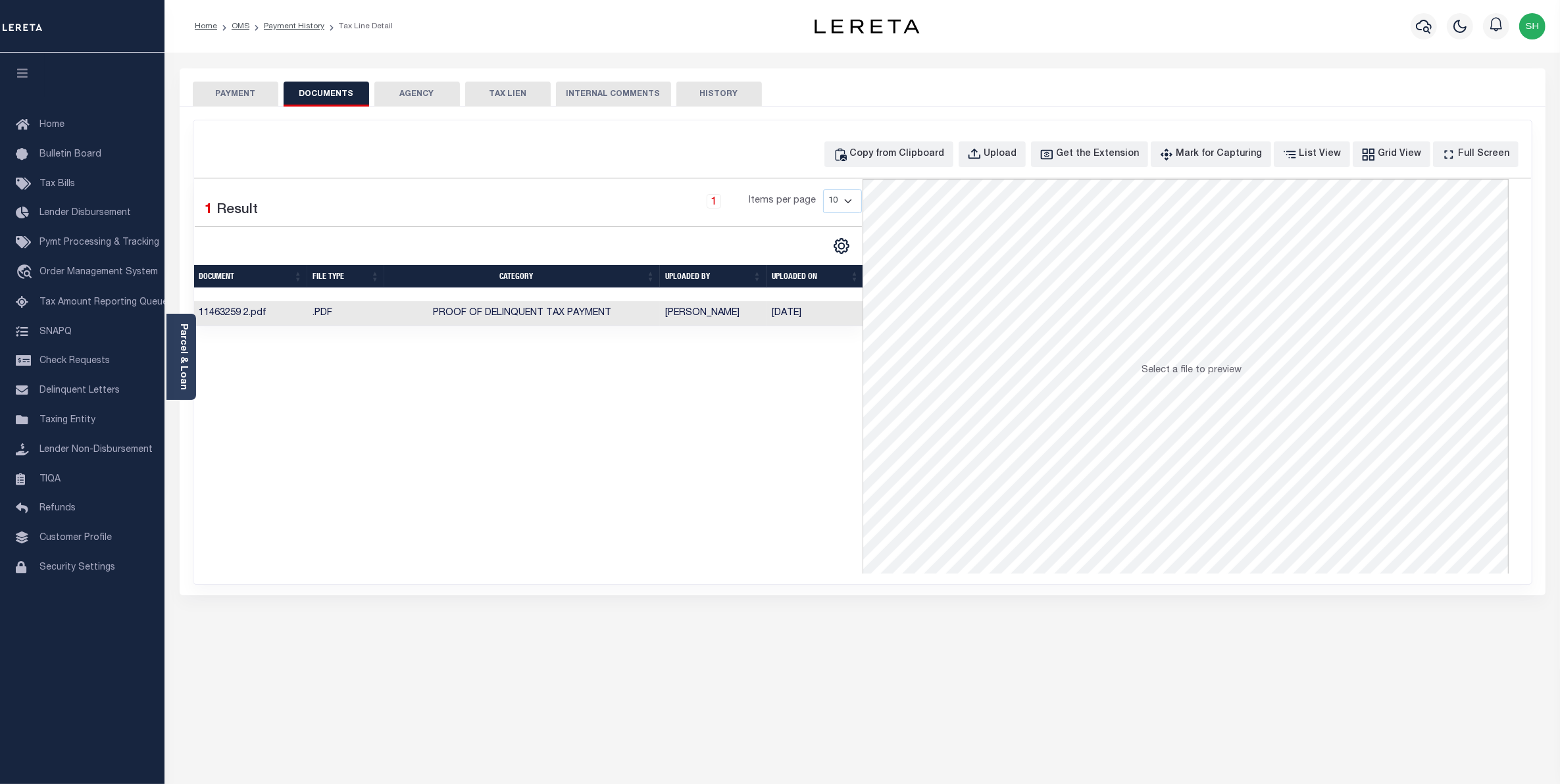
click at [237, 89] on button "PAYMENT" at bounding box center [235, 94] width 85 height 25
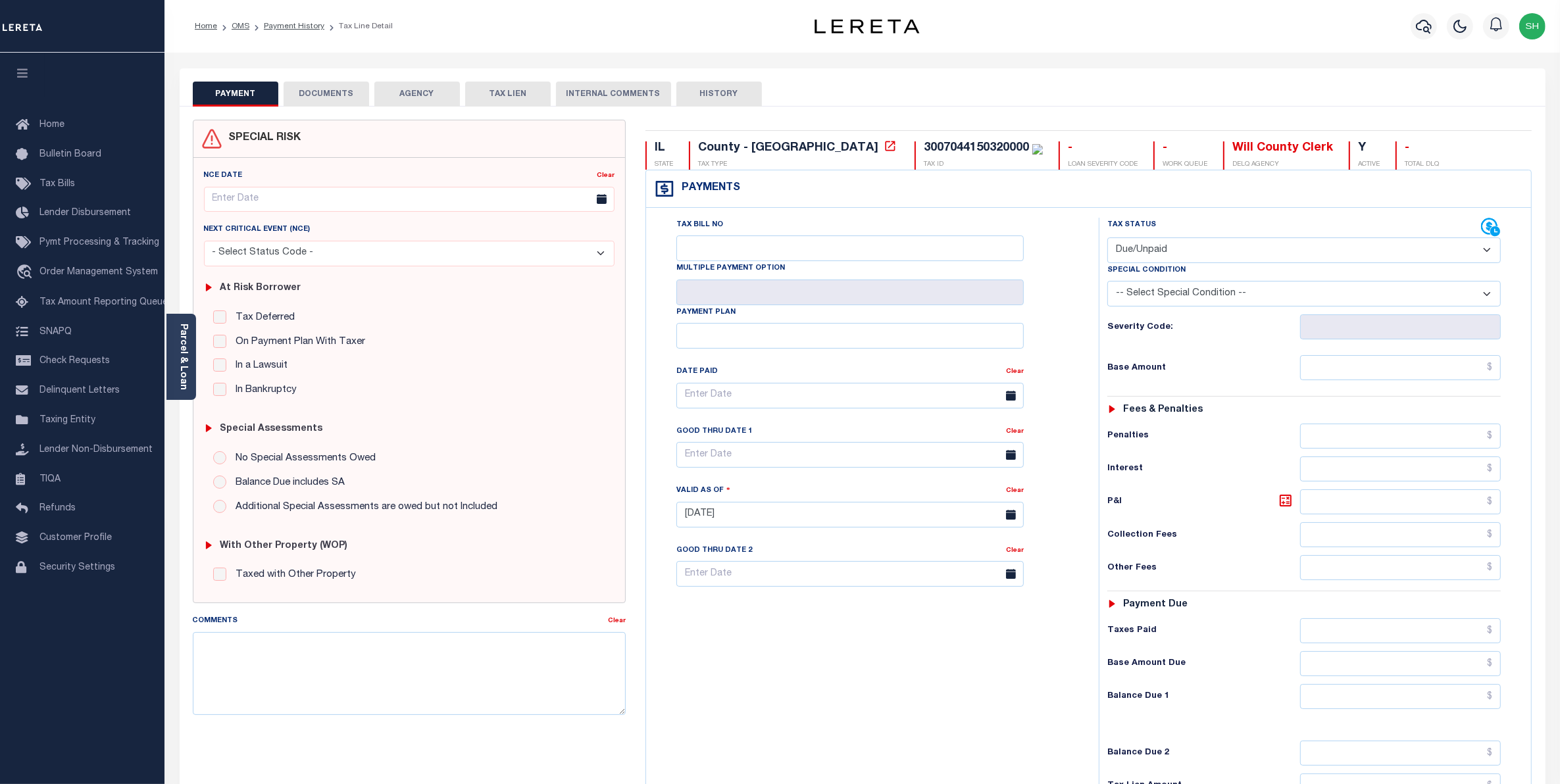
click at [1485, 251] on select "- Select Status Code - Open Due/Unpaid Paid Incomplete No Tax Due Internal Refu…" at bounding box center [1304, 250] width 394 height 26
select select "PYD"
click at [1108, 239] on select "- Select Status Code - Open Due/Unpaid Paid Incomplete No Tax Due Internal Refu…" at bounding box center [1304, 250] width 394 height 26
type input "[DATE]"
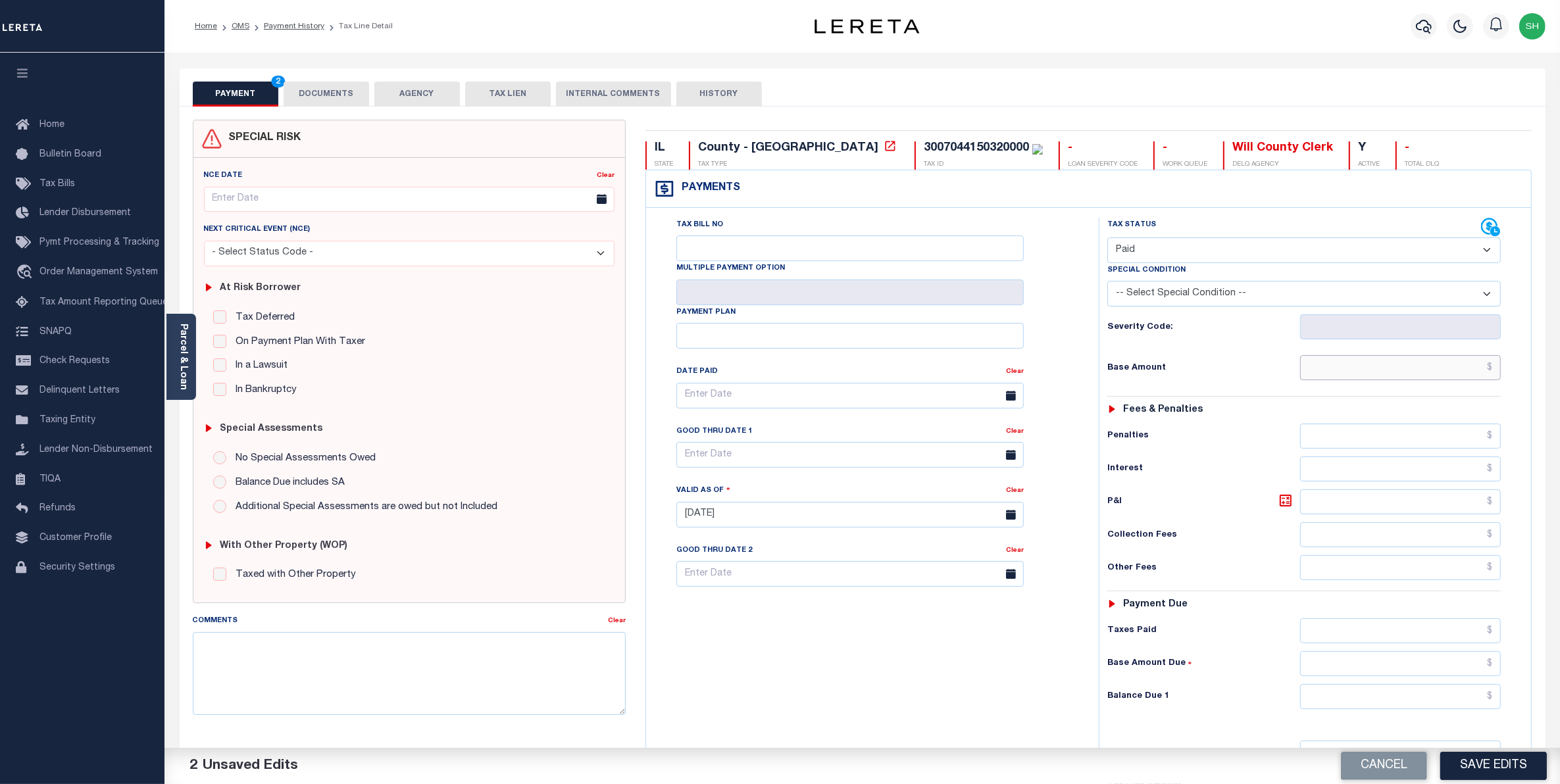
click at [1456, 378] on input "text" at bounding box center [1401, 368] width 202 height 25
type input "$0.00"
click at [1438, 702] on input "text" at bounding box center [1401, 697] width 202 height 25
type input "$0.00"
click at [1464, 770] on button "Save Edits" at bounding box center [1494, 766] width 107 height 28
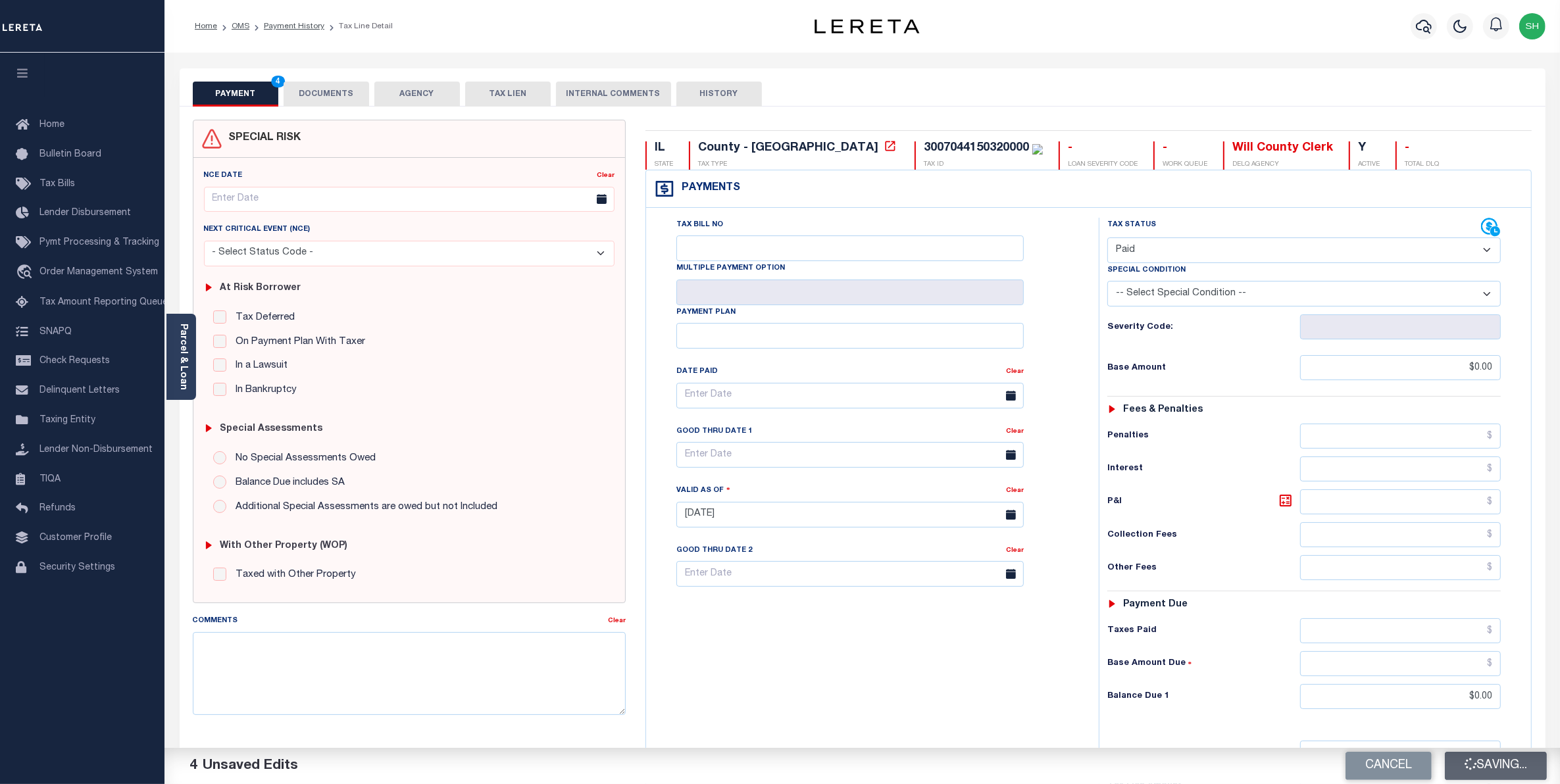
checkbox input "false"
type input "$0"
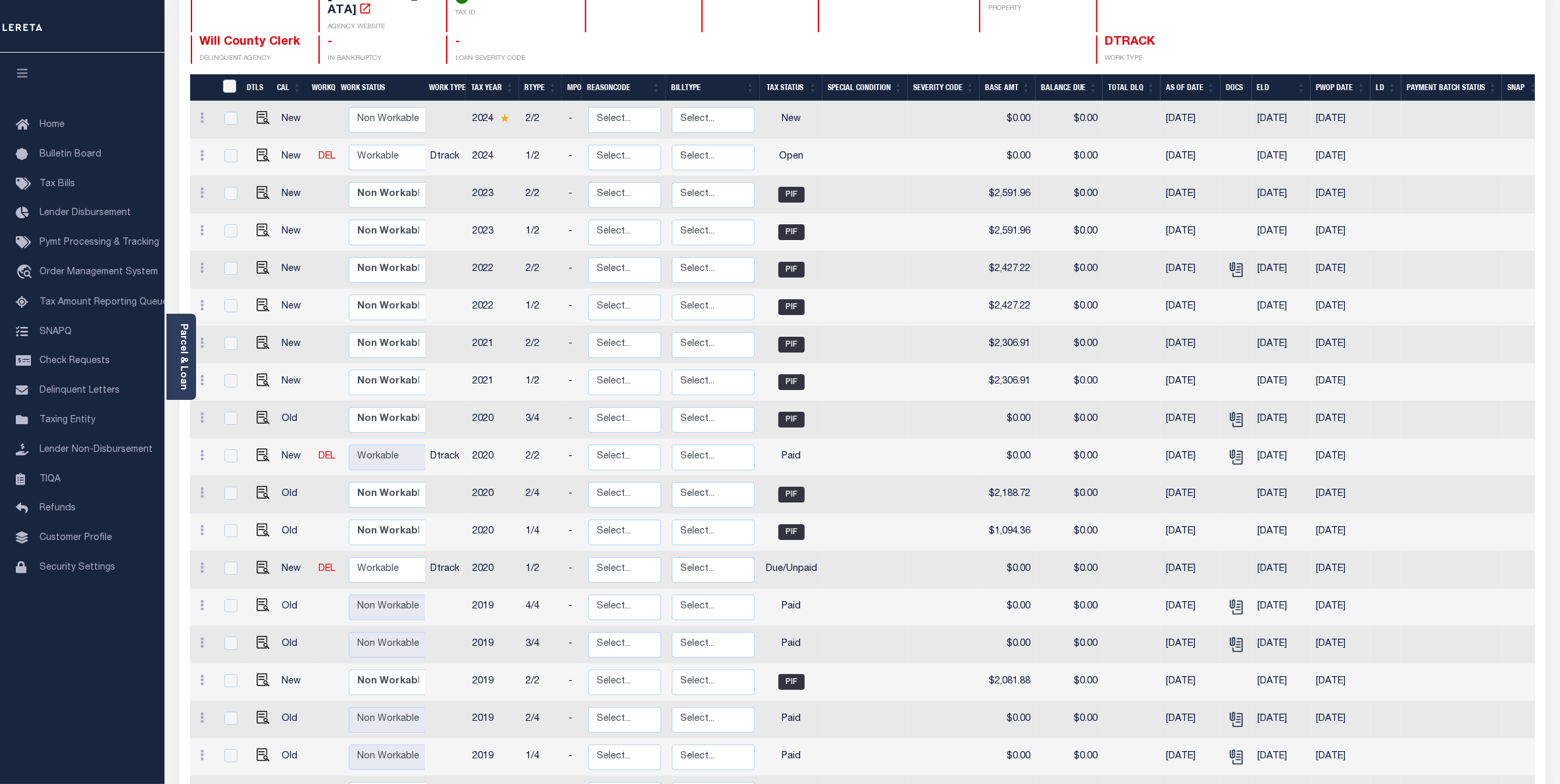
scroll to position [164, 0]
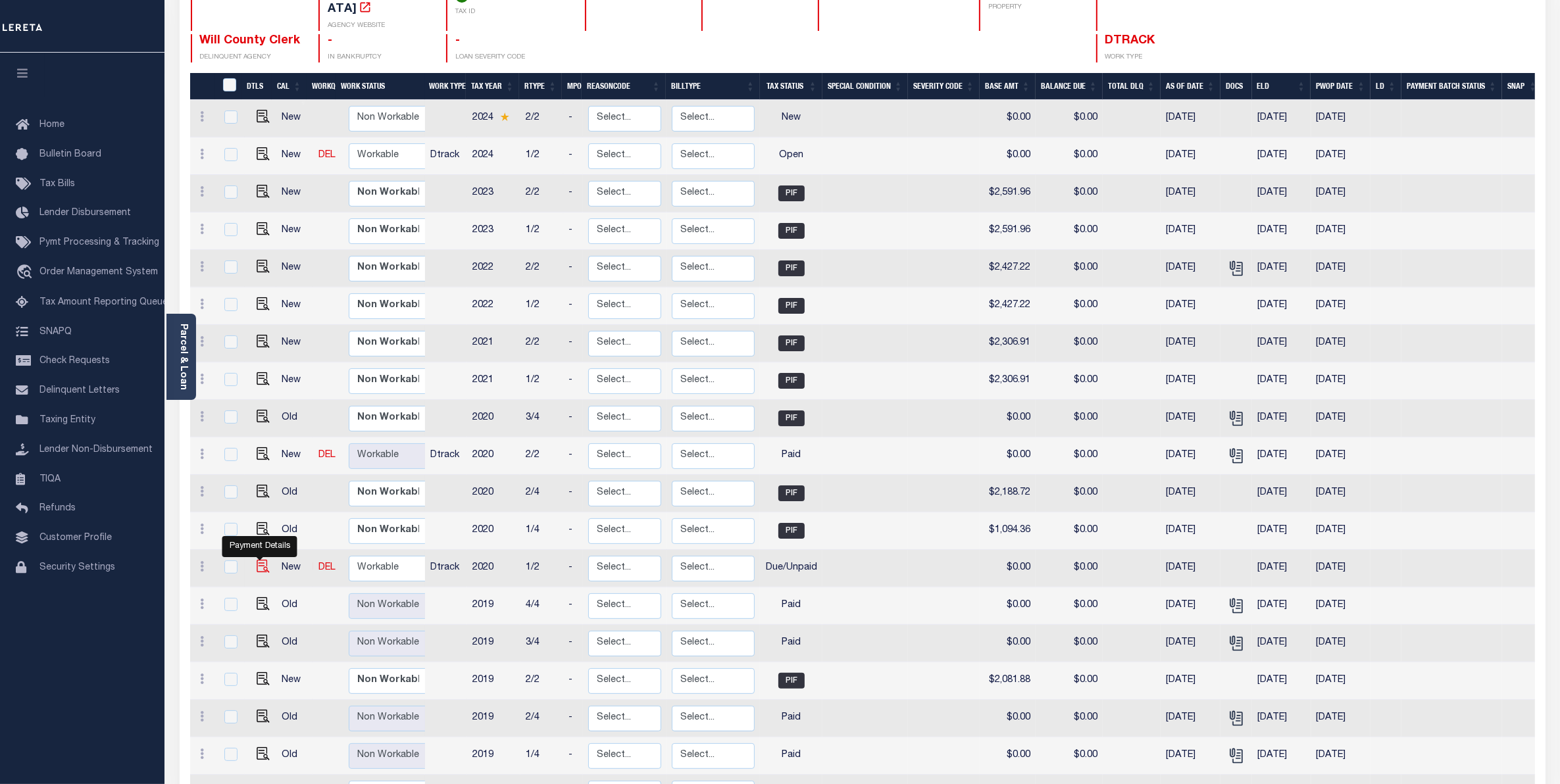
click at [258, 560] on img "" at bounding box center [263, 566] width 13 height 13
checkbox input "true"
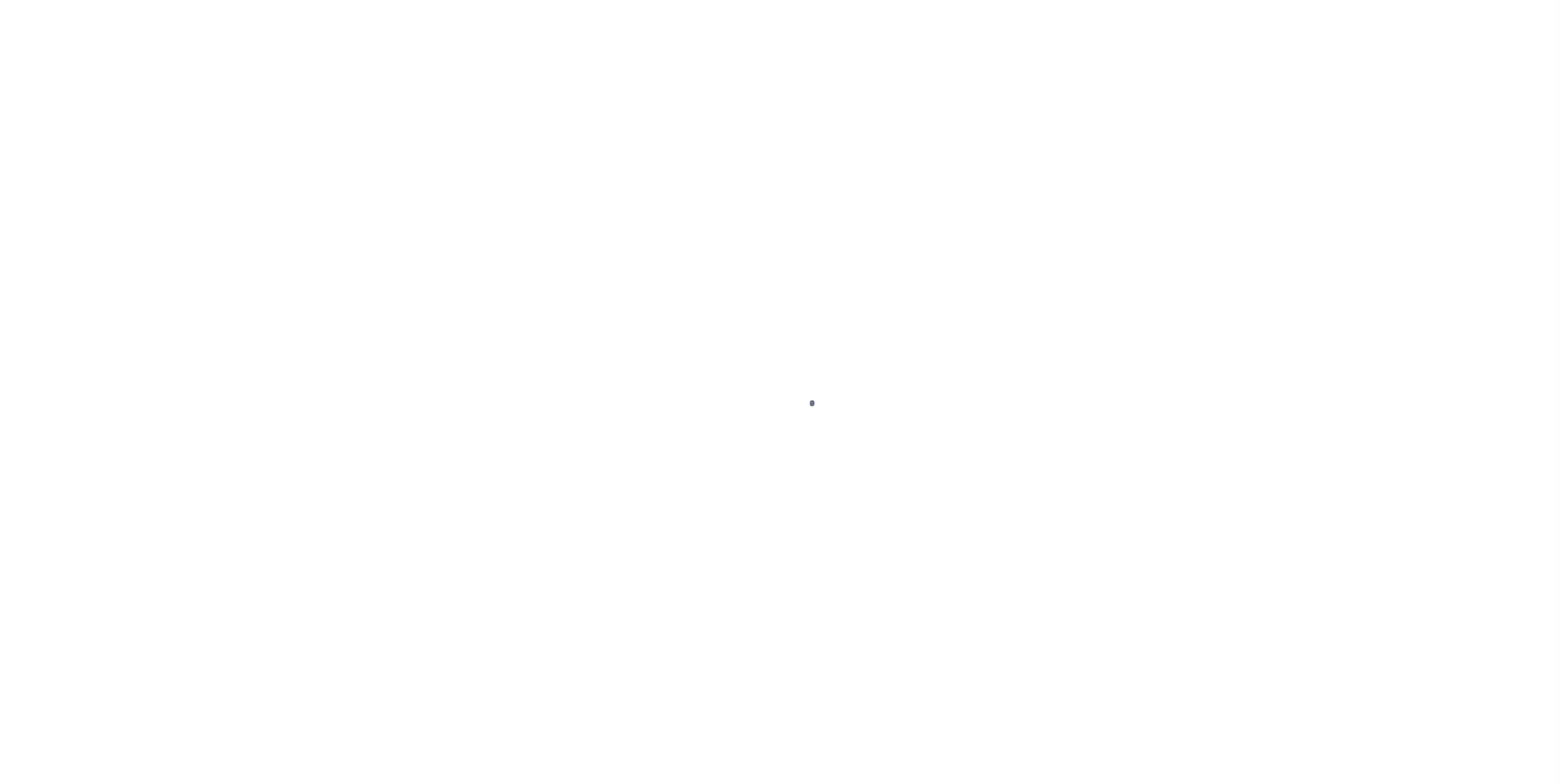
select select "DUE"
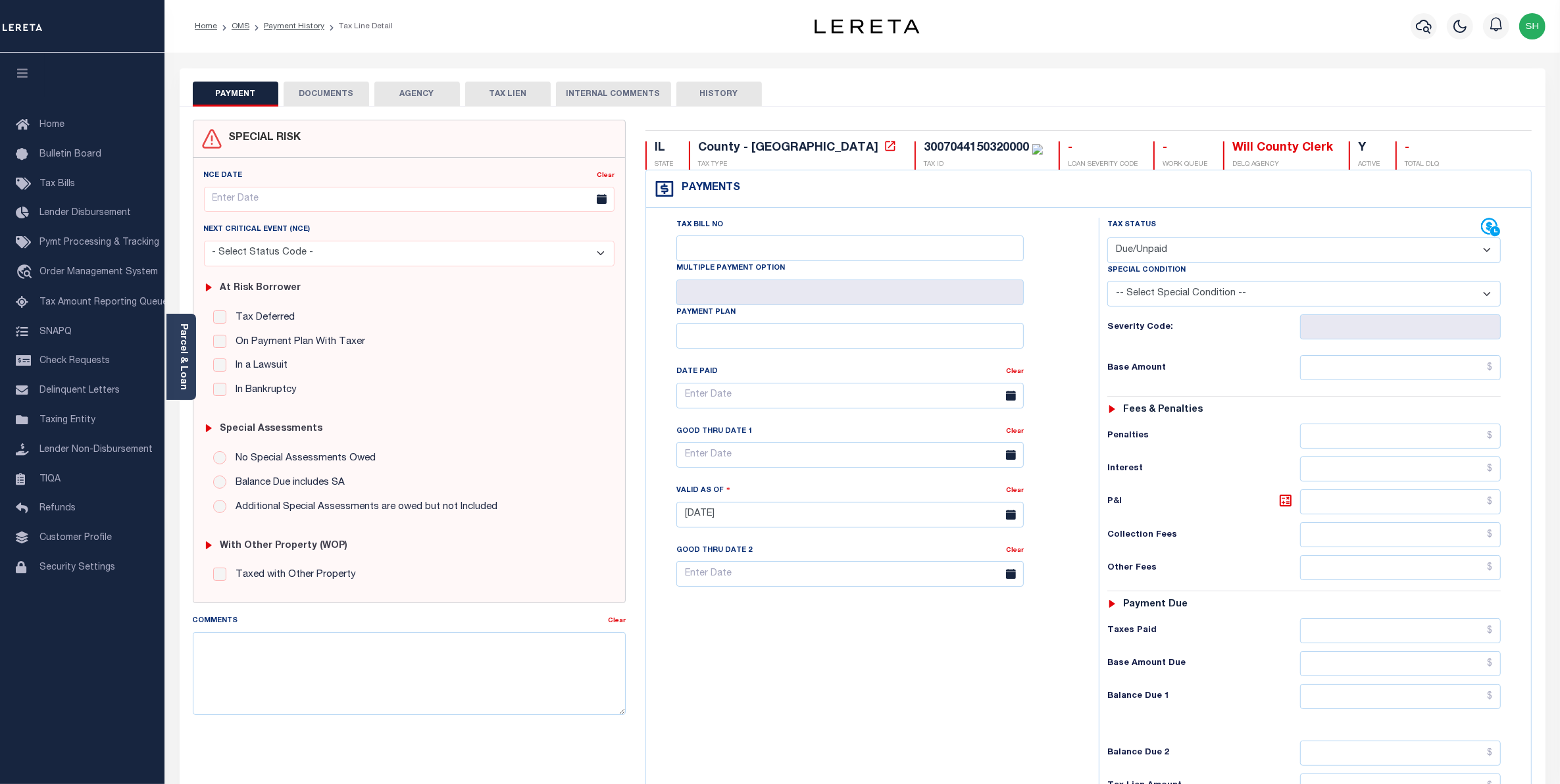
click at [339, 94] on button "DOCUMENTS" at bounding box center [326, 94] width 85 height 25
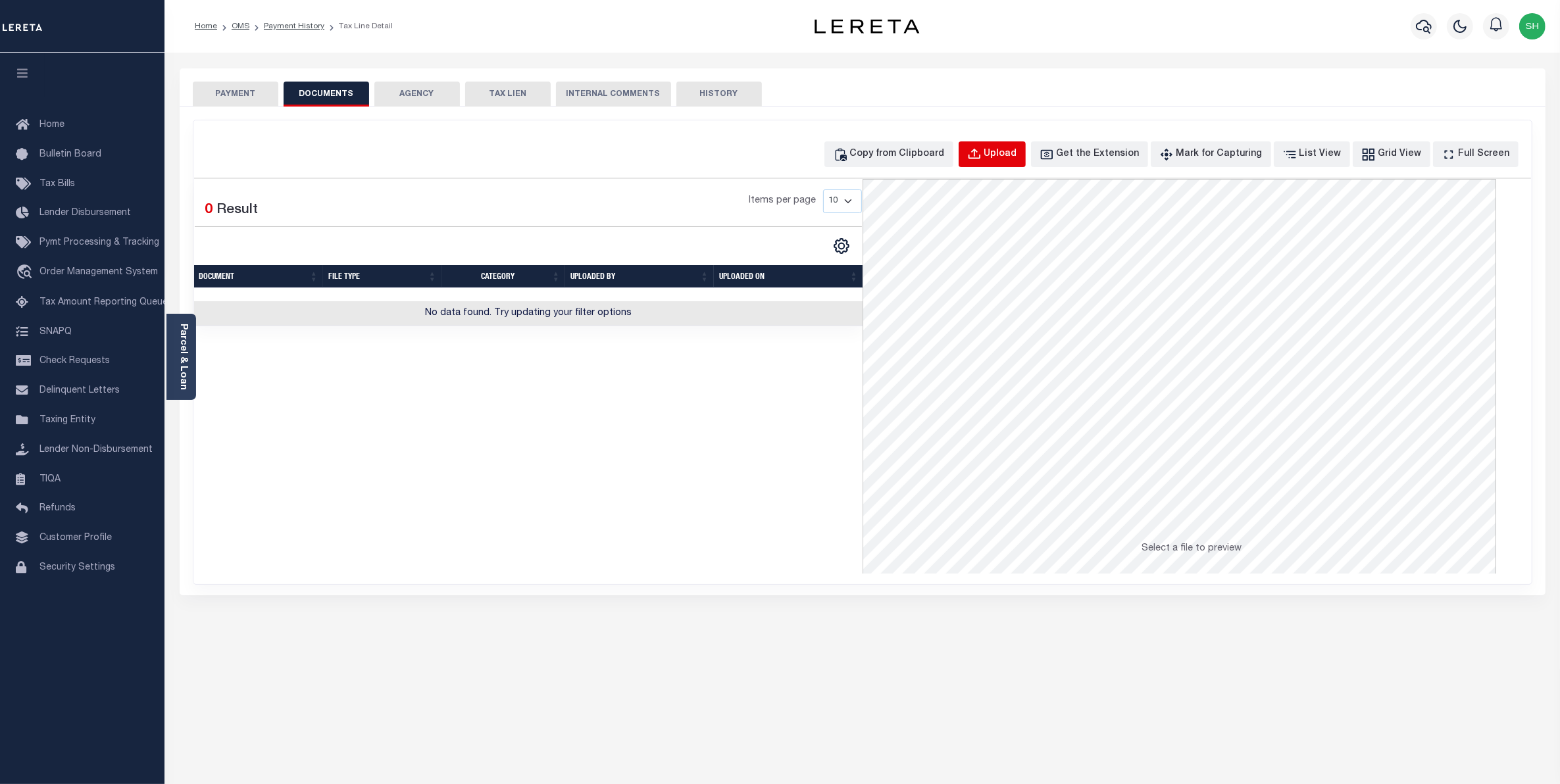
click at [1026, 162] on button "Upload" at bounding box center [992, 154] width 67 height 26
select select "POP"
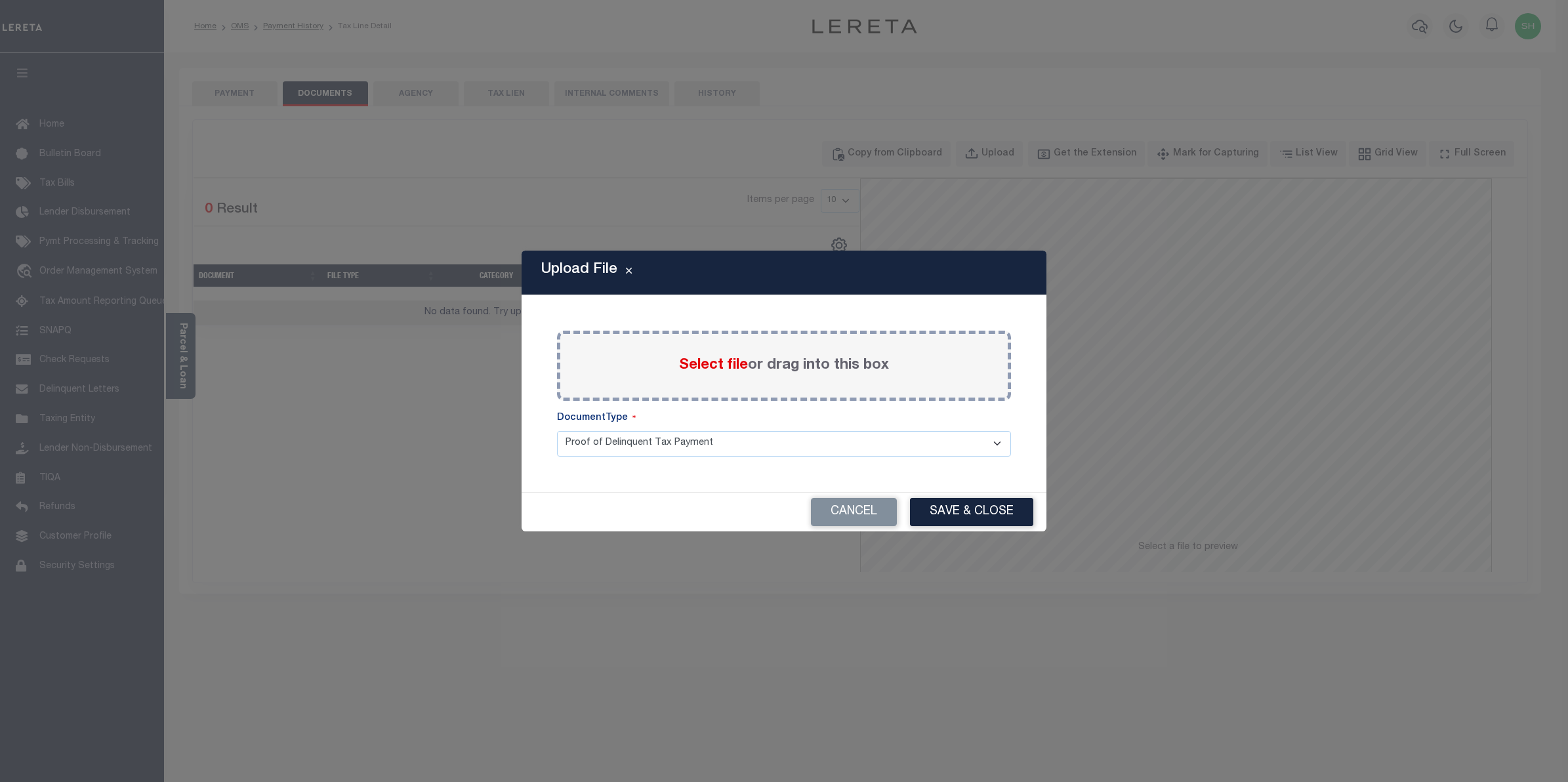
click at [742, 362] on span "Select file" at bounding box center [713, 366] width 69 height 15
click at [0, 0] on input "Select file or drag into this box" at bounding box center [0, 0] width 0 height 0
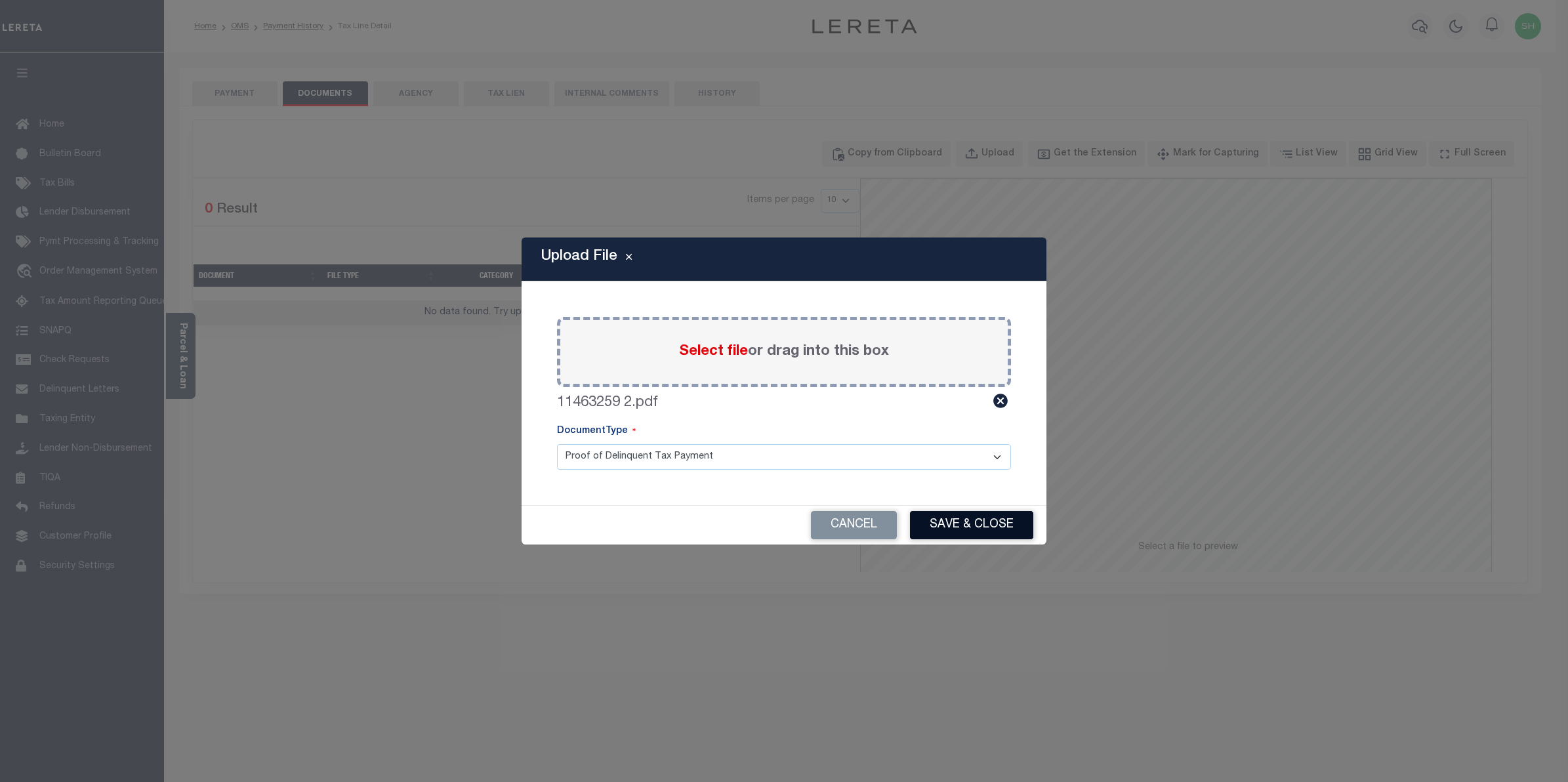
click at [945, 522] on button "Save & Close" at bounding box center [971, 525] width 123 height 28
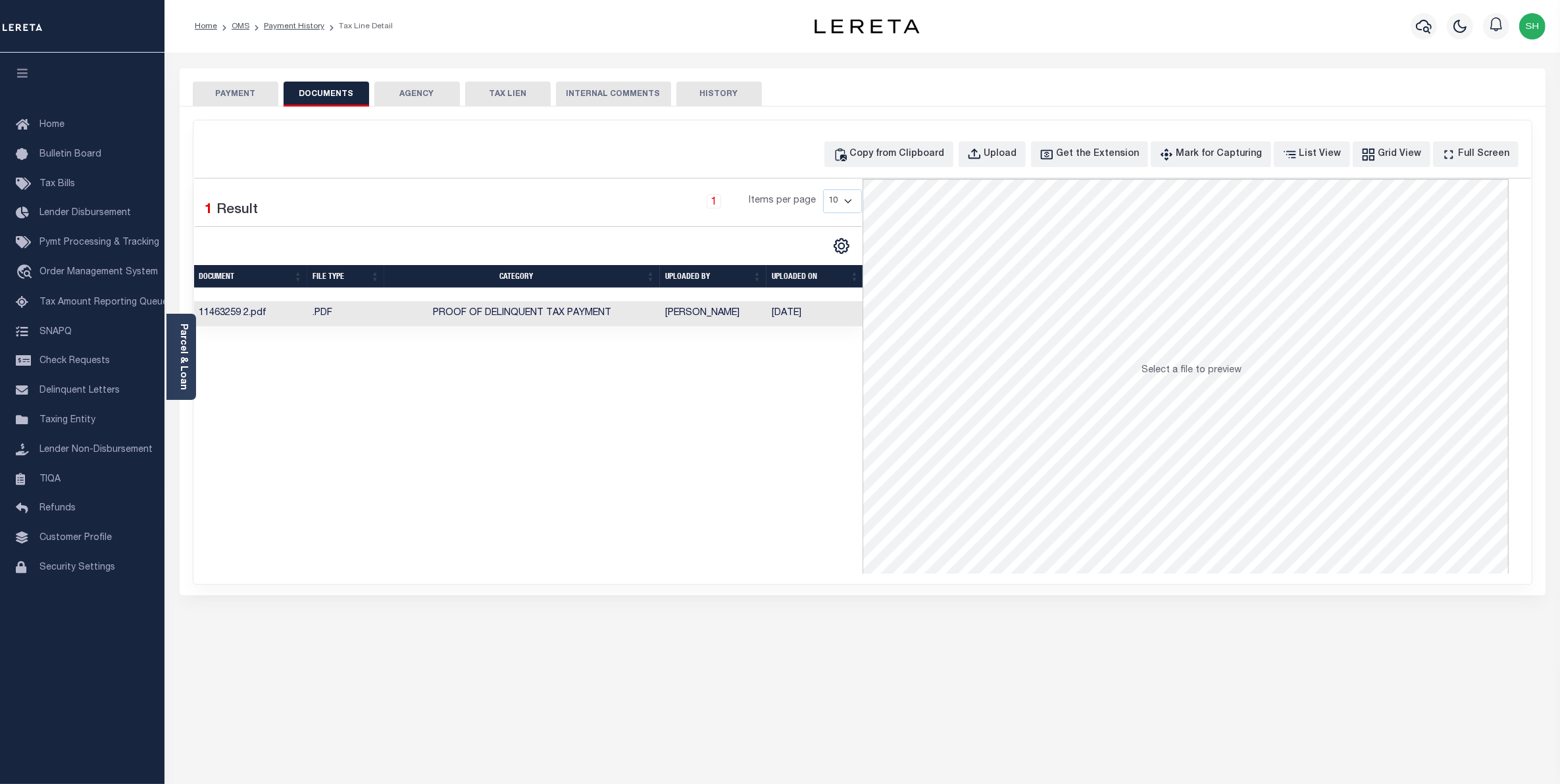
click at [232, 92] on button "PAYMENT" at bounding box center [235, 94] width 85 height 25
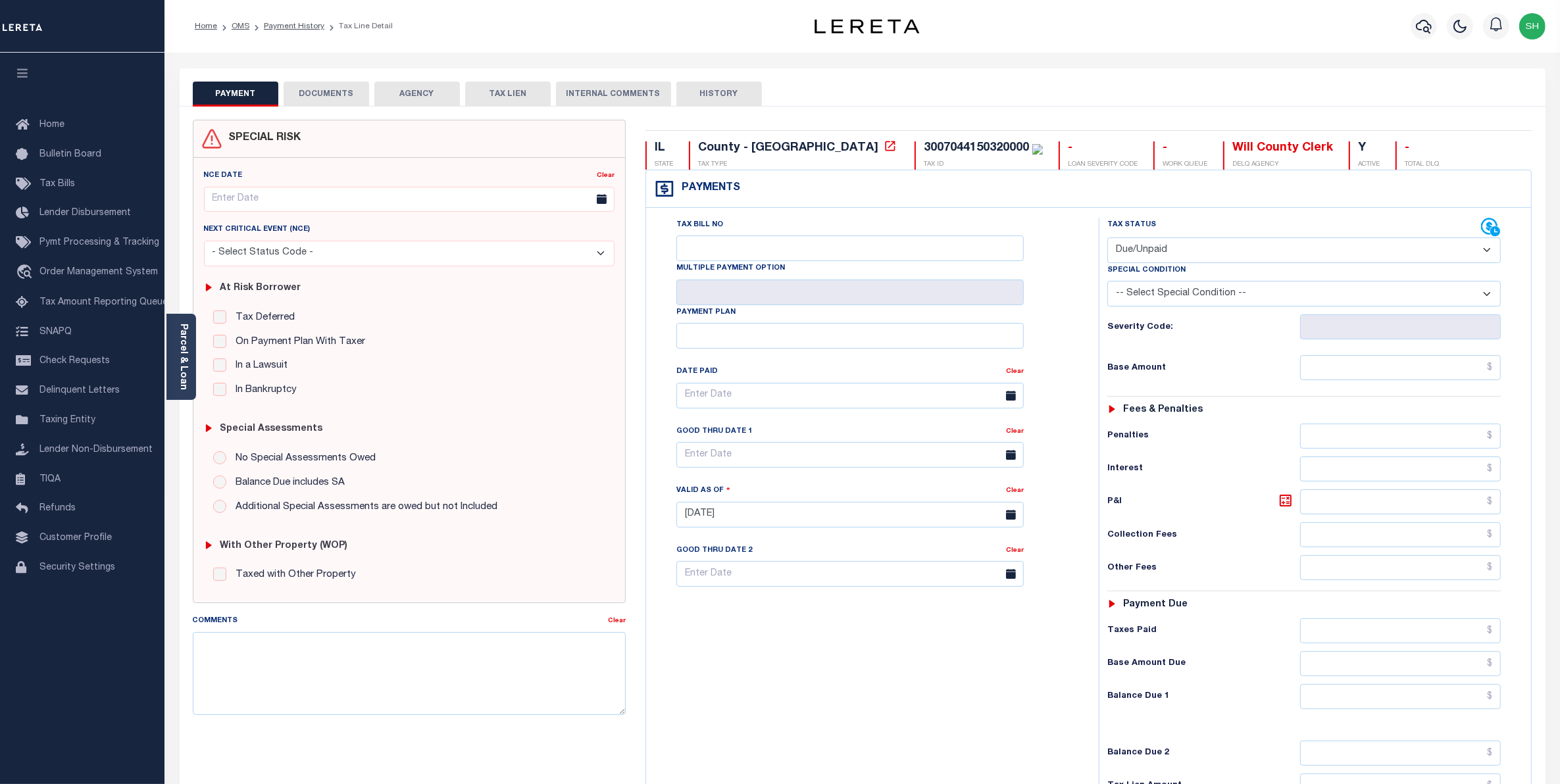
click at [1491, 255] on select "- Select Status Code - Open Due/Unpaid Paid Incomplete No Tax Due Internal Refu…" at bounding box center [1304, 250] width 394 height 26
select select "PYD"
click at [1108, 239] on select "- Select Status Code - Open Due/Unpaid Paid Incomplete No Tax Due Internal Refu…" at bounding box center [1304, 250] width 394 height 26
type input "[DATE]"
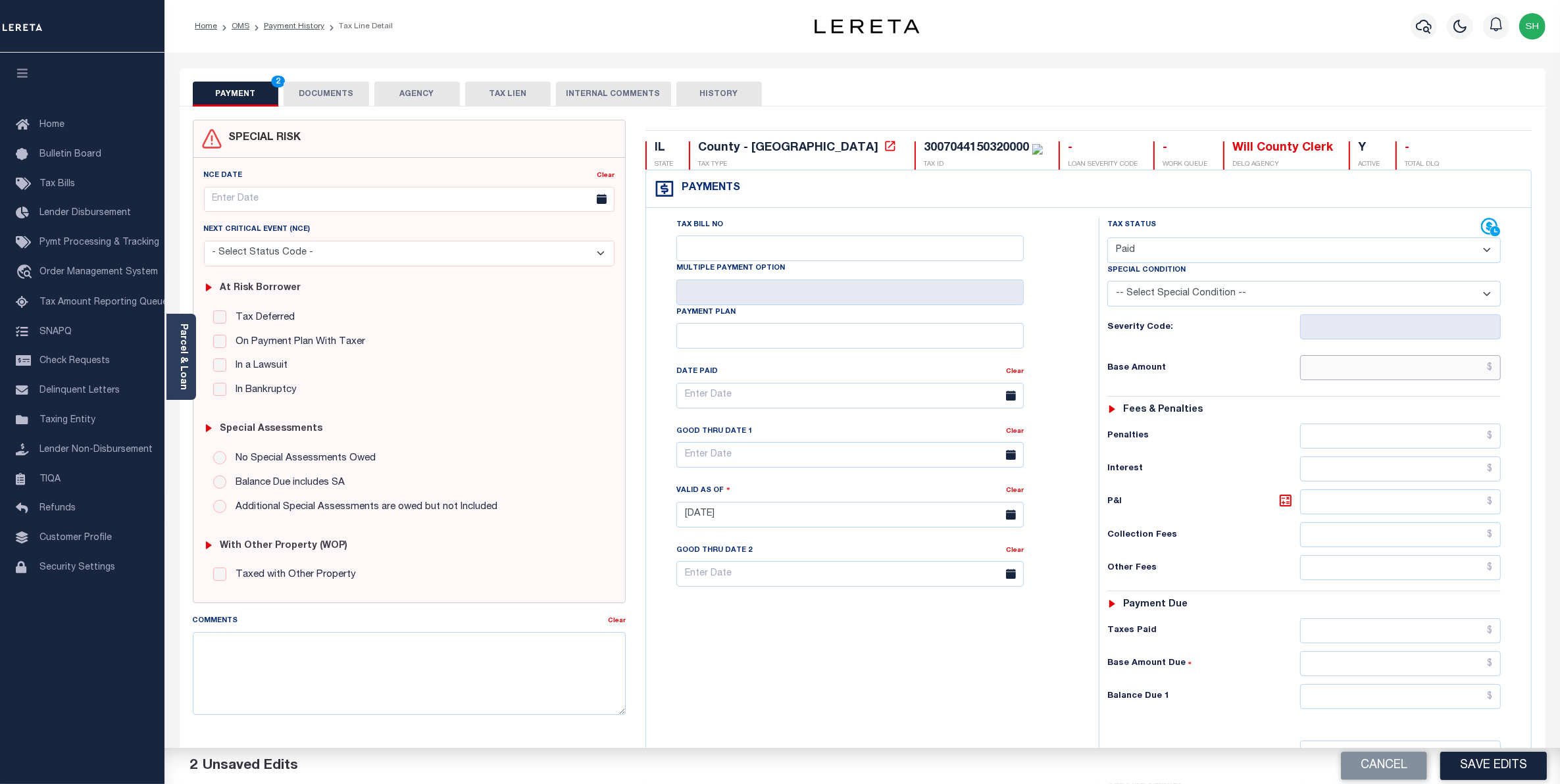
click at [1458, 373] on input "text" at bounding box center [1401, 368] width 202 height 25
type input "$0.00"
click at [1478, 699] on input "text" at bounding box center [1401, 697] width 202 height 25
type input "$0.00"
click at [1501, 764] on button "Save Edits" at bounding box center [1494, 766] width 107 height 28
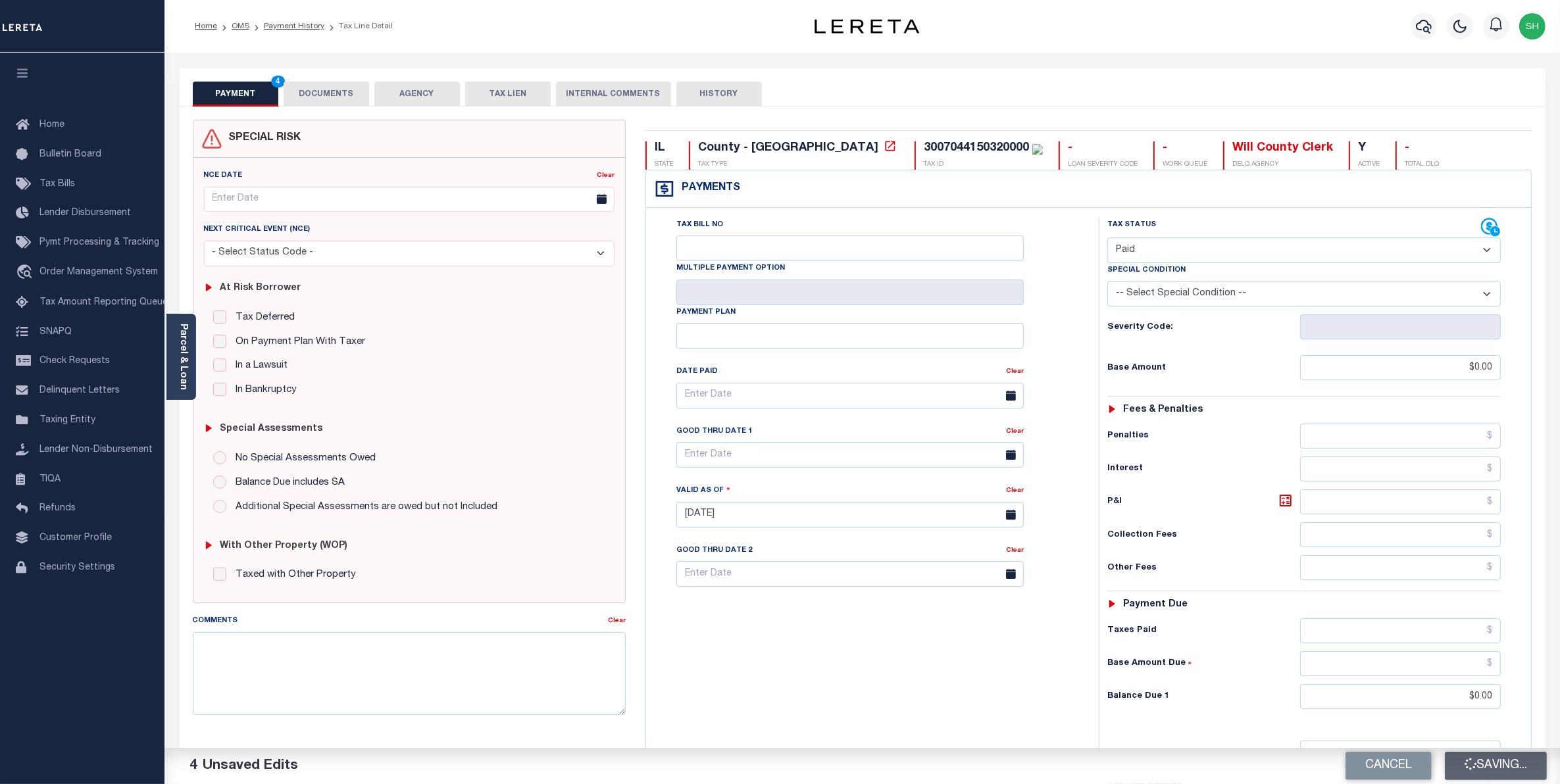
checkbox input "false"
type input "$0"
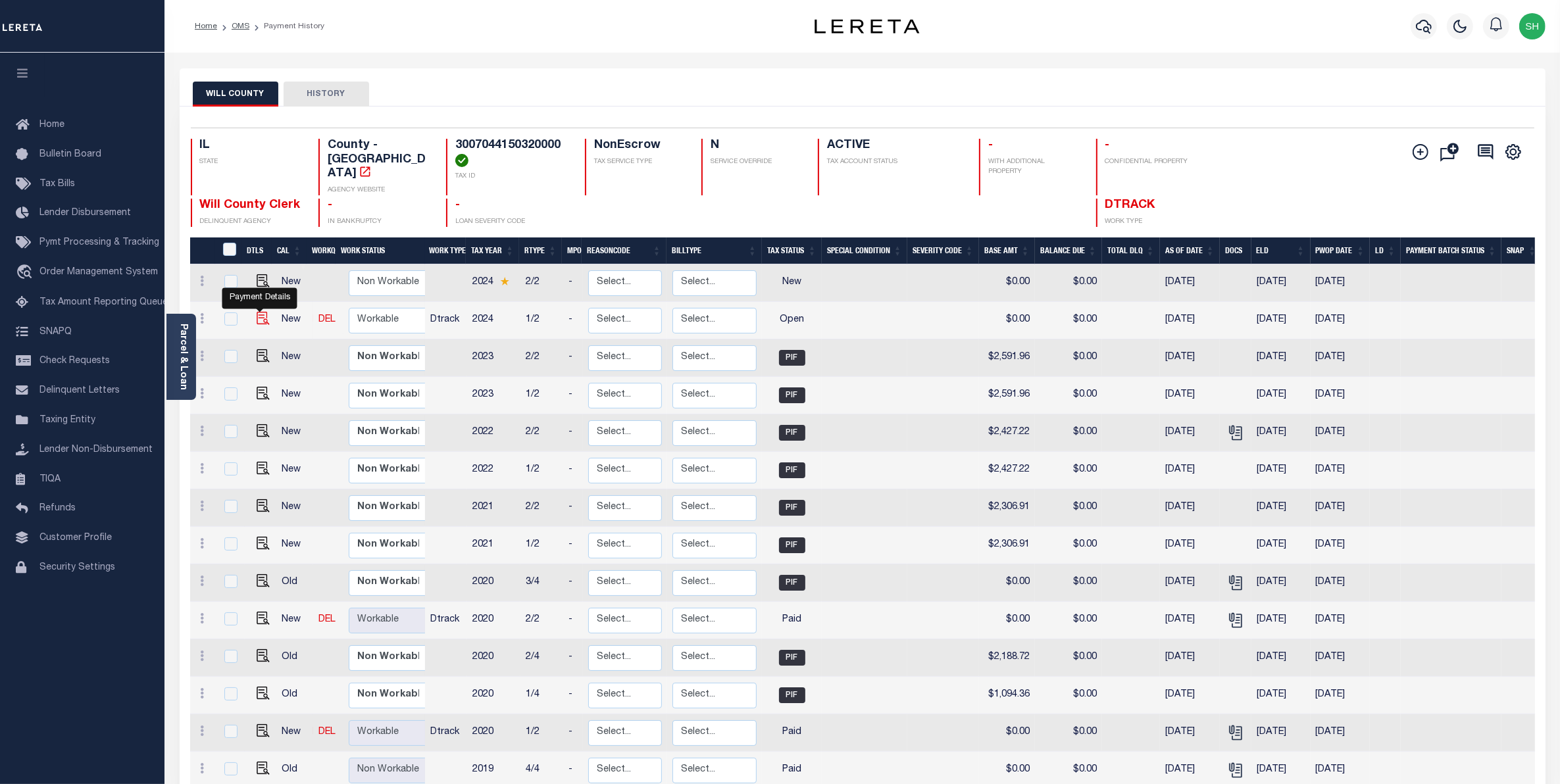
click at [256, 312] on img "" at bounding box center [263, 319] width 13 height 13
checkbox input "true"
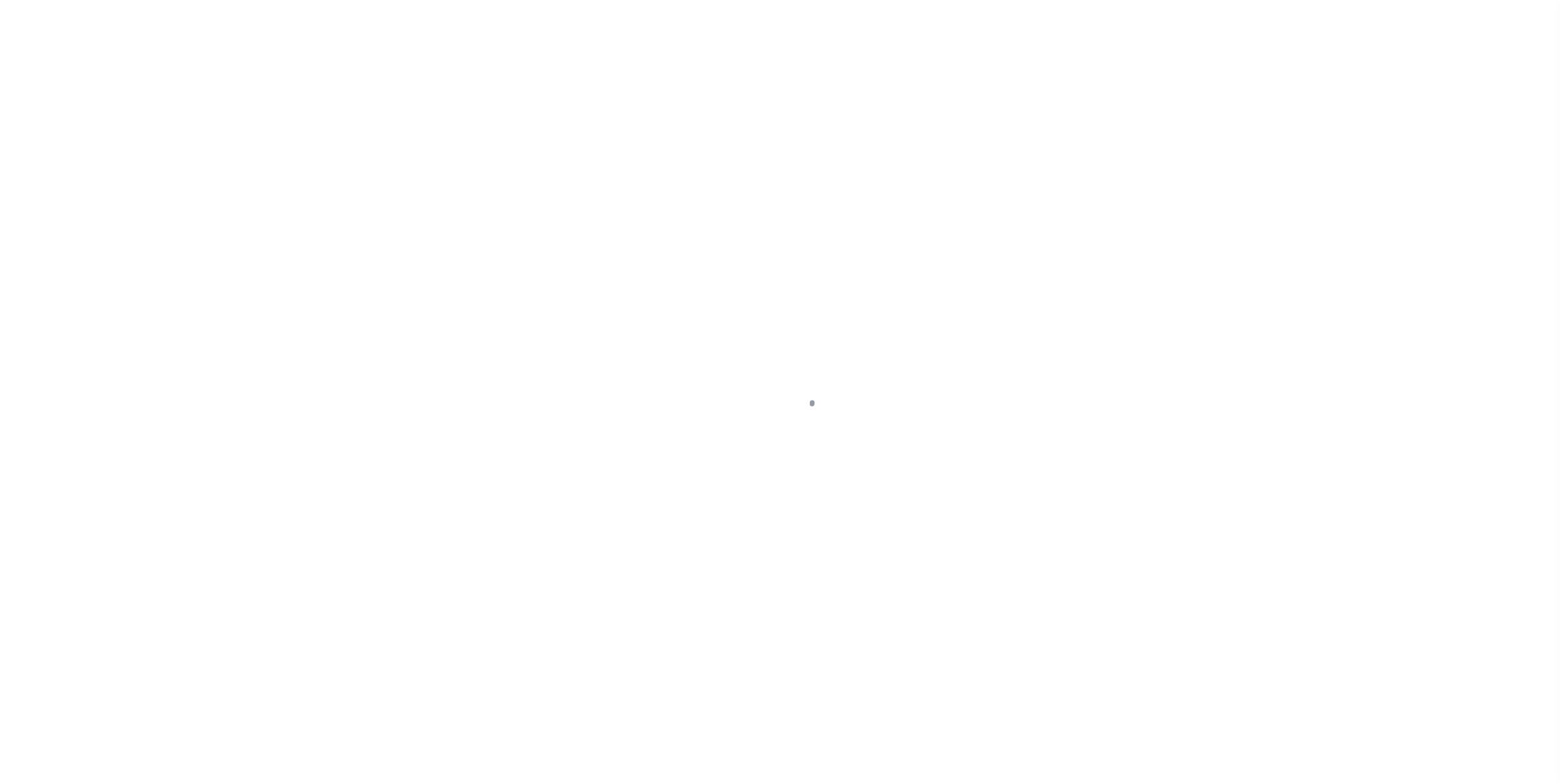
select select "OP2"
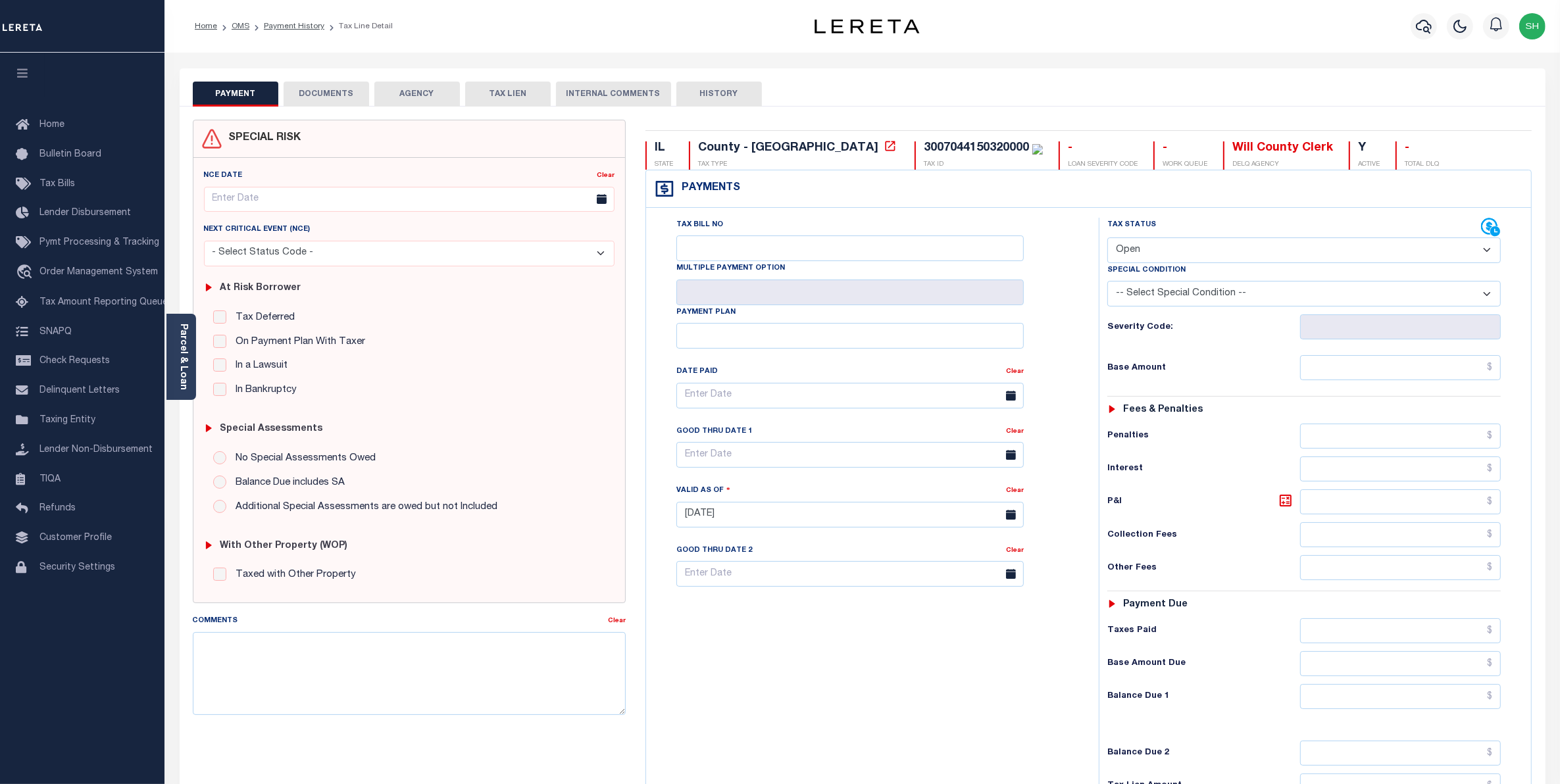
click at [314, 91] on button "DOCUMENTS" at bounding box center [326, 94] width 85 height 25
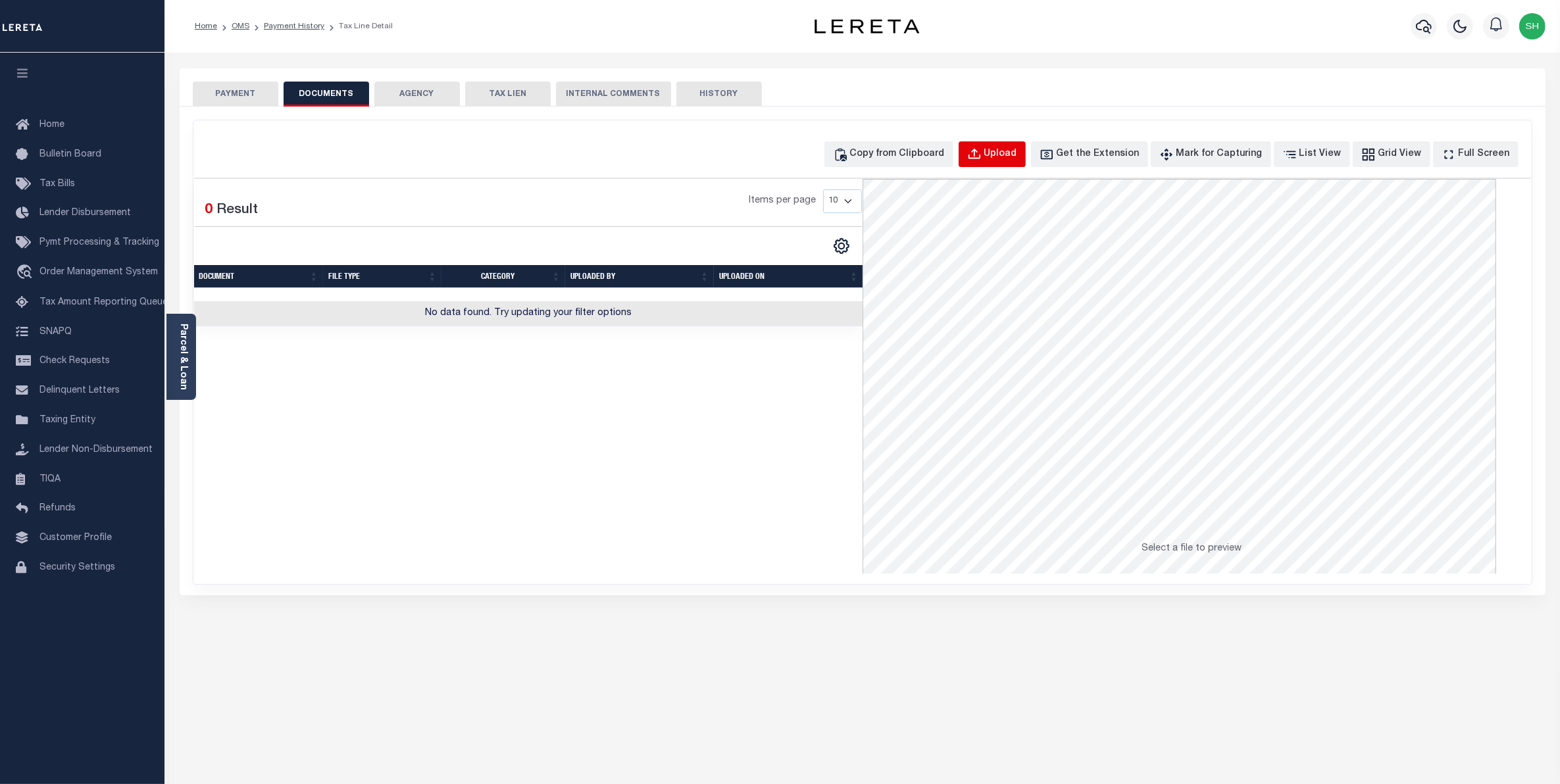
click at [1014, 153] on div "Upload" at bounding box center [1000, 155] width 33 height 15
select select "POP"
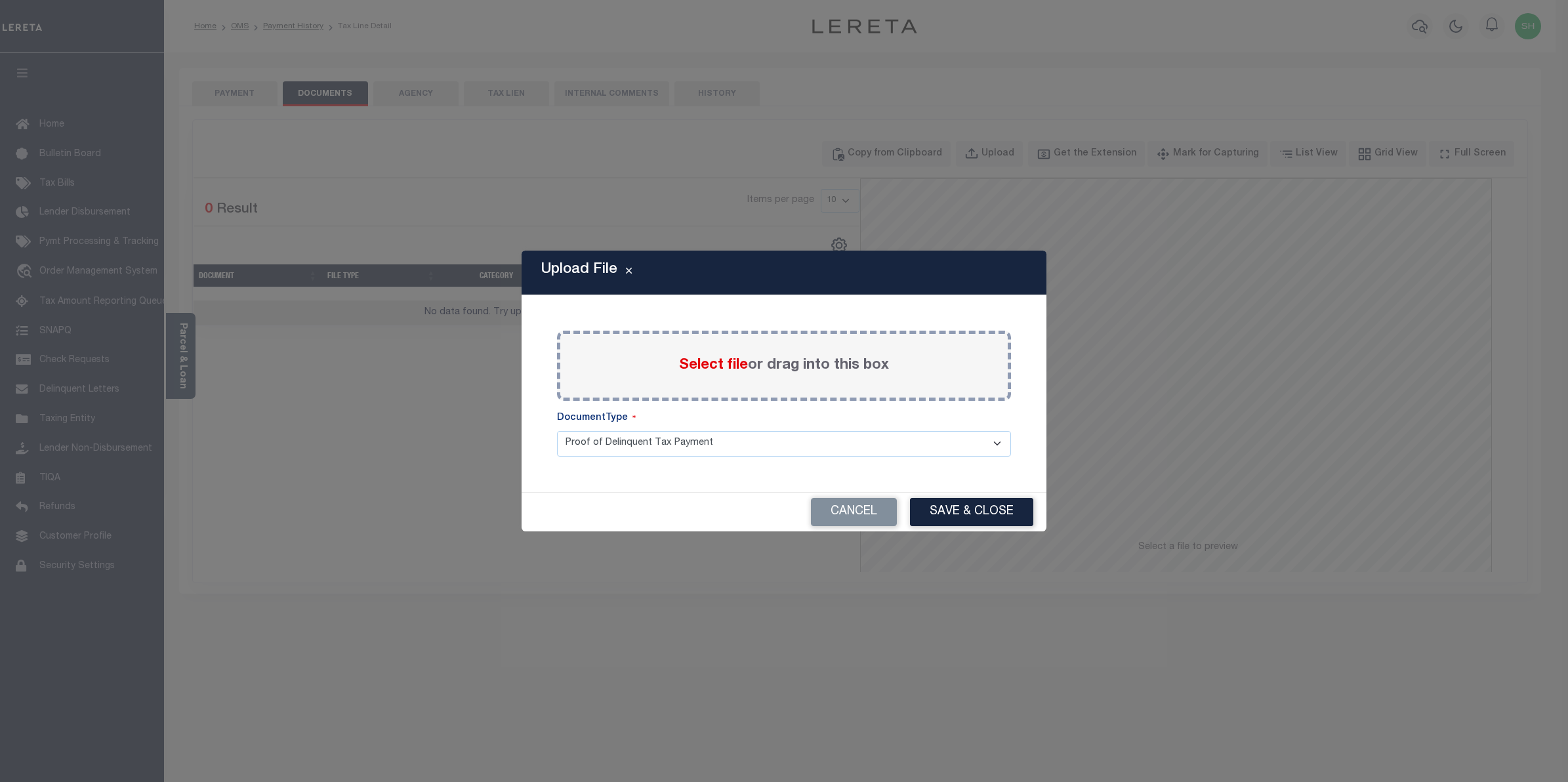
click at [729, 366] on span "Select file" at bounding box center [713, 366] width 69 height 15
click at [0, 0] on input "Select file or drag into this box" at bounding box center [0, 0] width 0 height 0
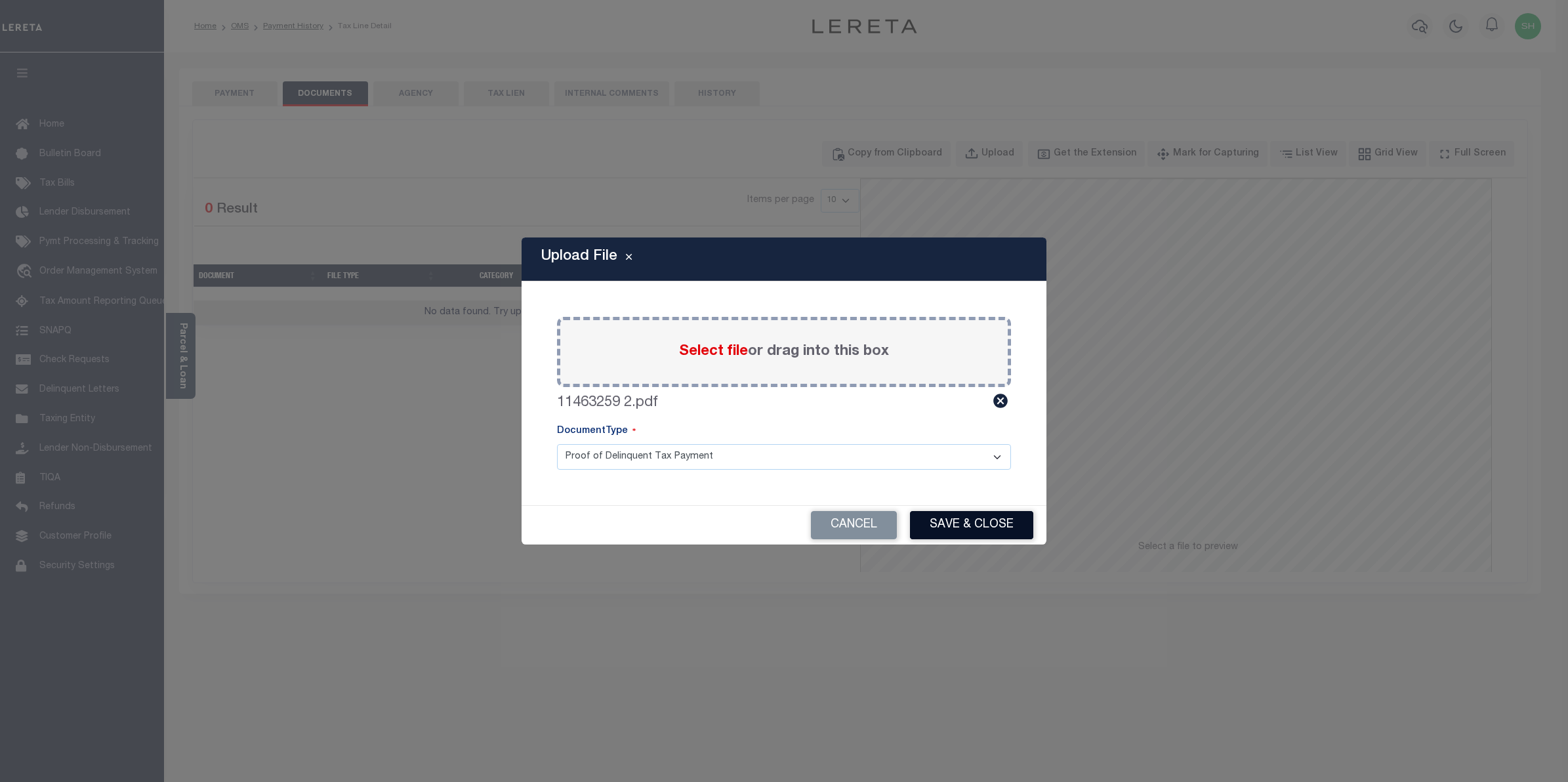
click at [1001, 520] on button "Save & Close" at bounding box center [971, 525] width 123 height 28
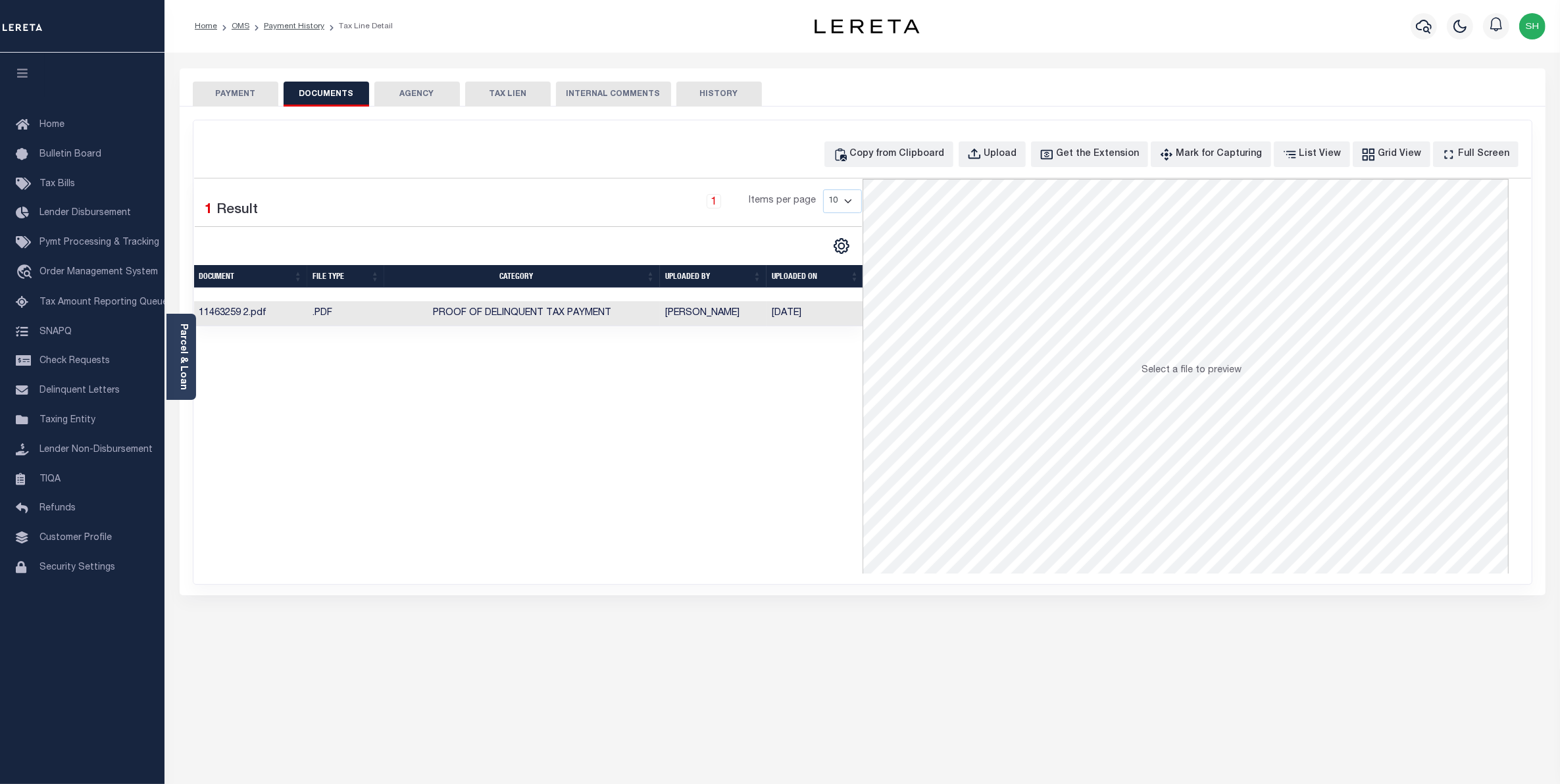
click at [224, 99] on button "PAYMENT" at bounding box center [235, 94] width 85 height 25
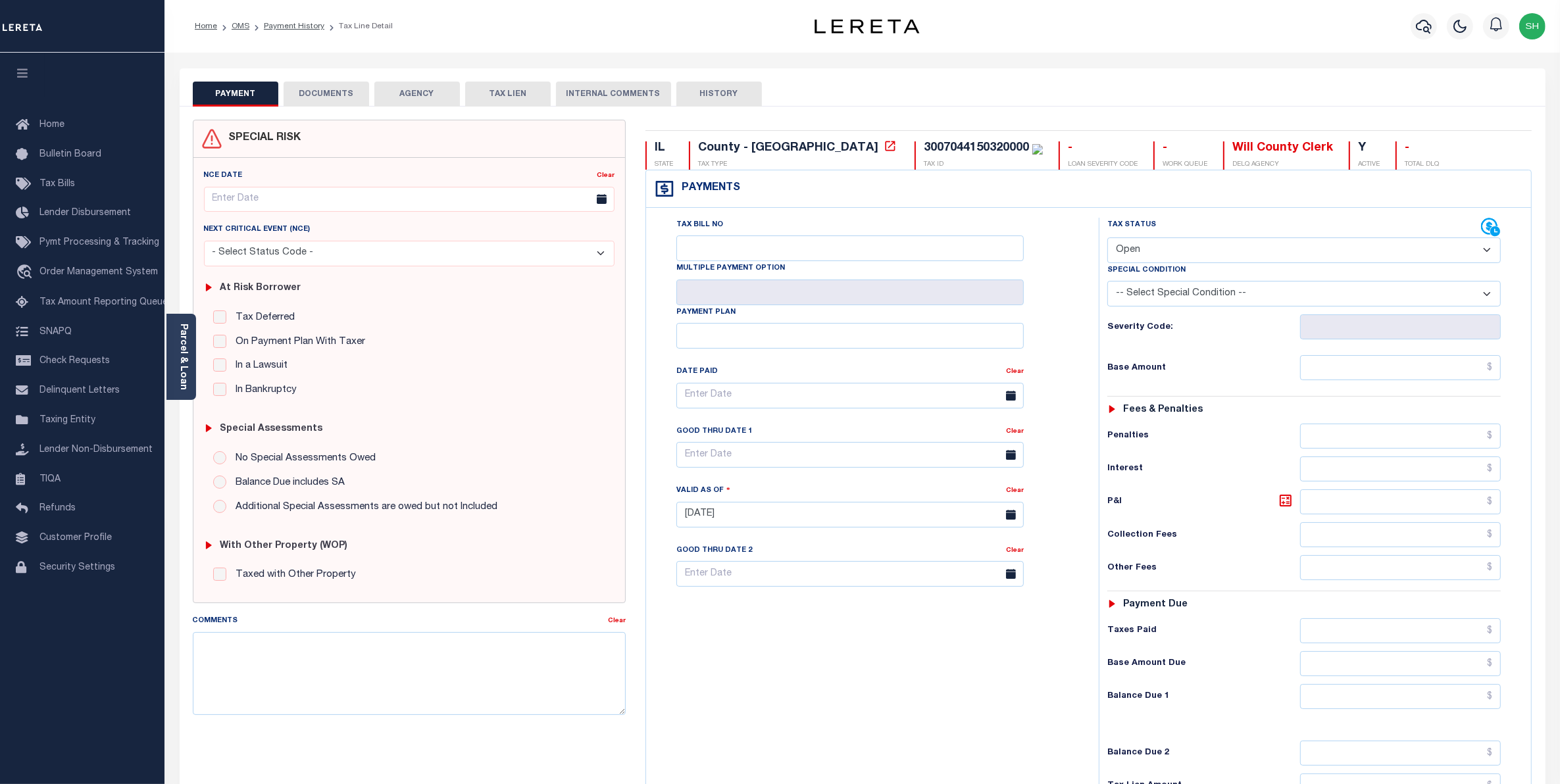
click at [1489, 252] on select "- Select Status Code - Open Due/Unpaid Paid Incomplete No Tax Due Internal Refu…" at bounding box center [1304, 250] width 394 height 26
select select "PYD"
click at [1108, 239] on select "- Select Status Code - Open Due/Unpaid Paid Incomplete No Tax Due Internal Refu…" at bounding box center [1304, 250] width 394 height 26
type input "[DATE]"
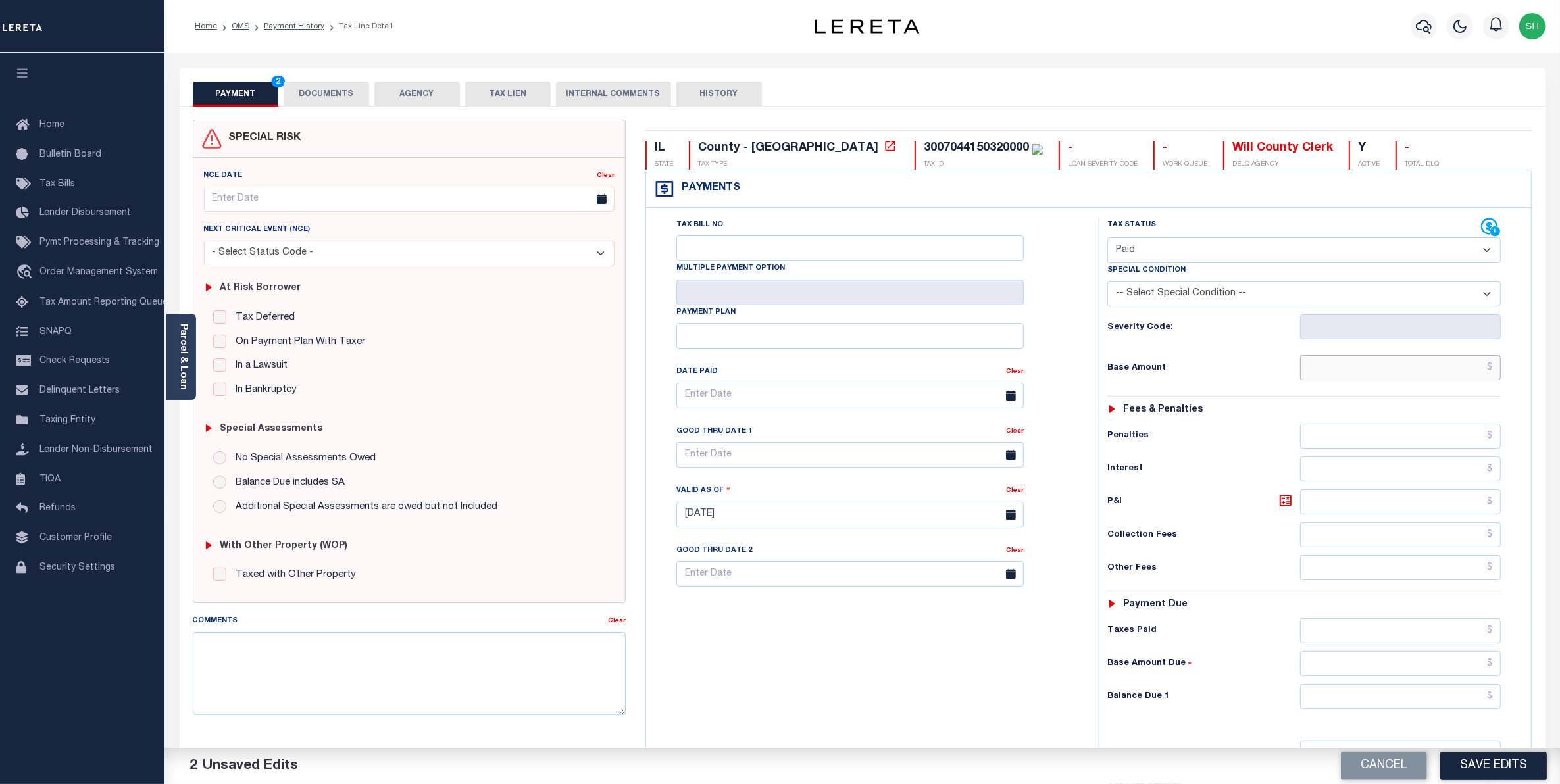
click at [1382, 367] on input "text" at bounding box center [1401, 368] width 202 height 25
type input "$2,739.46"
click at [1429, 702] on input "text" at bounding box center [1401, 697] width 202 height 25
type input "$0.00"
click at [1484, 762] on button "Save Edits" at bounding box center [1494, 766] width 107 height 28
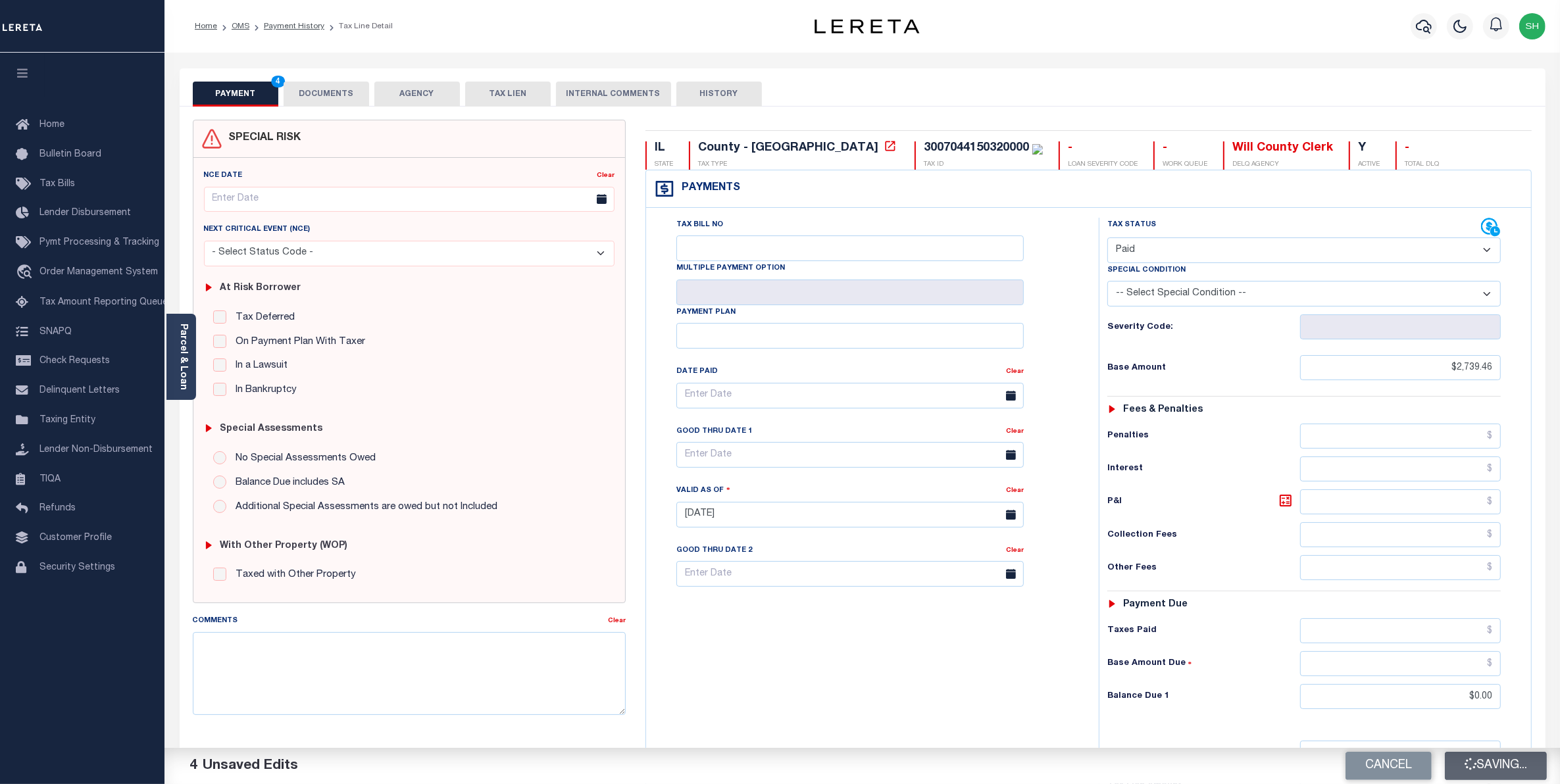
checkbox input "false"
type input "$2,739.46"
type input "$0"
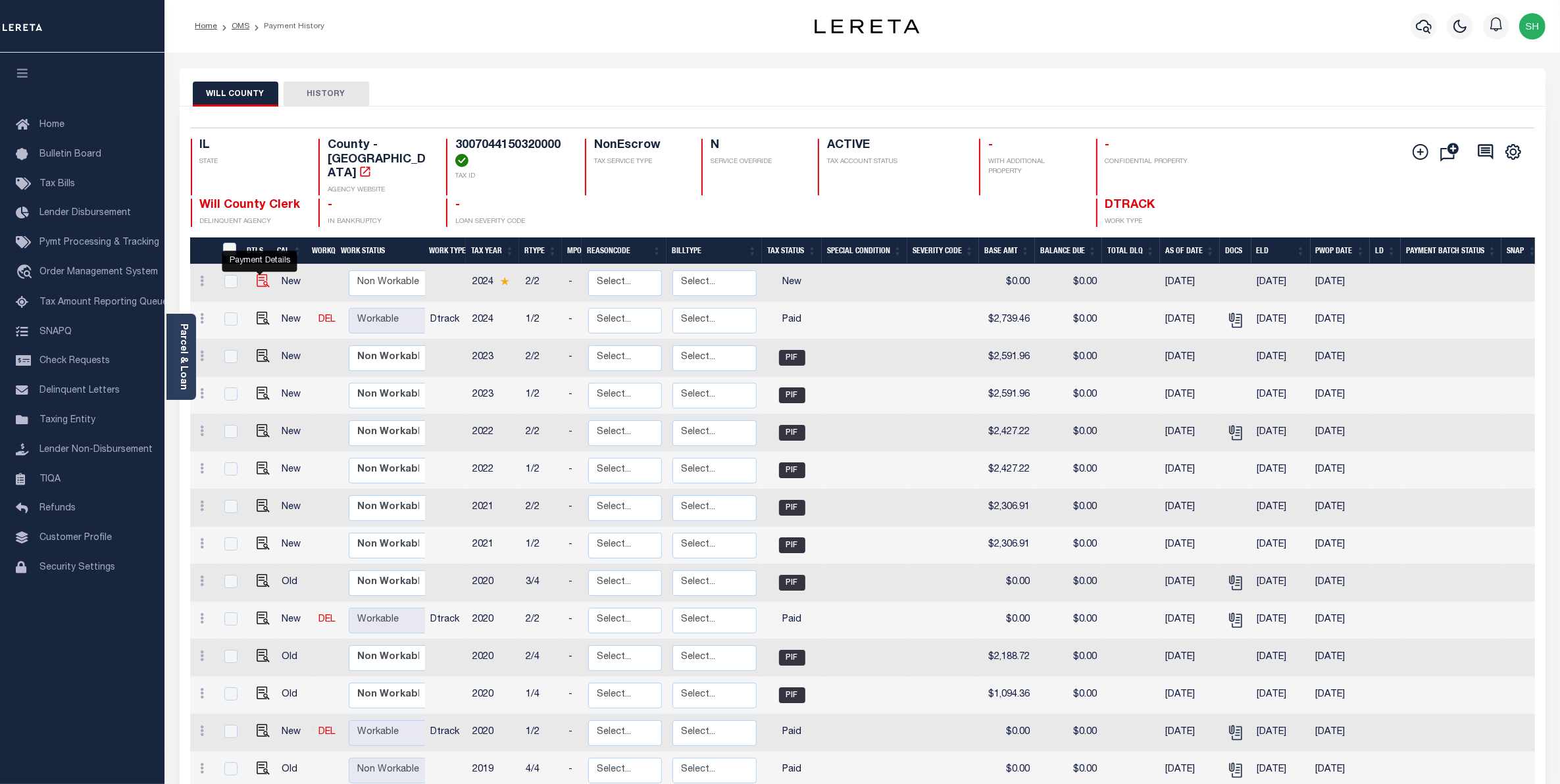
click at [257, 275] on img "" at bounding box center [263, 281] width 13 height 13
checkbox input "true"
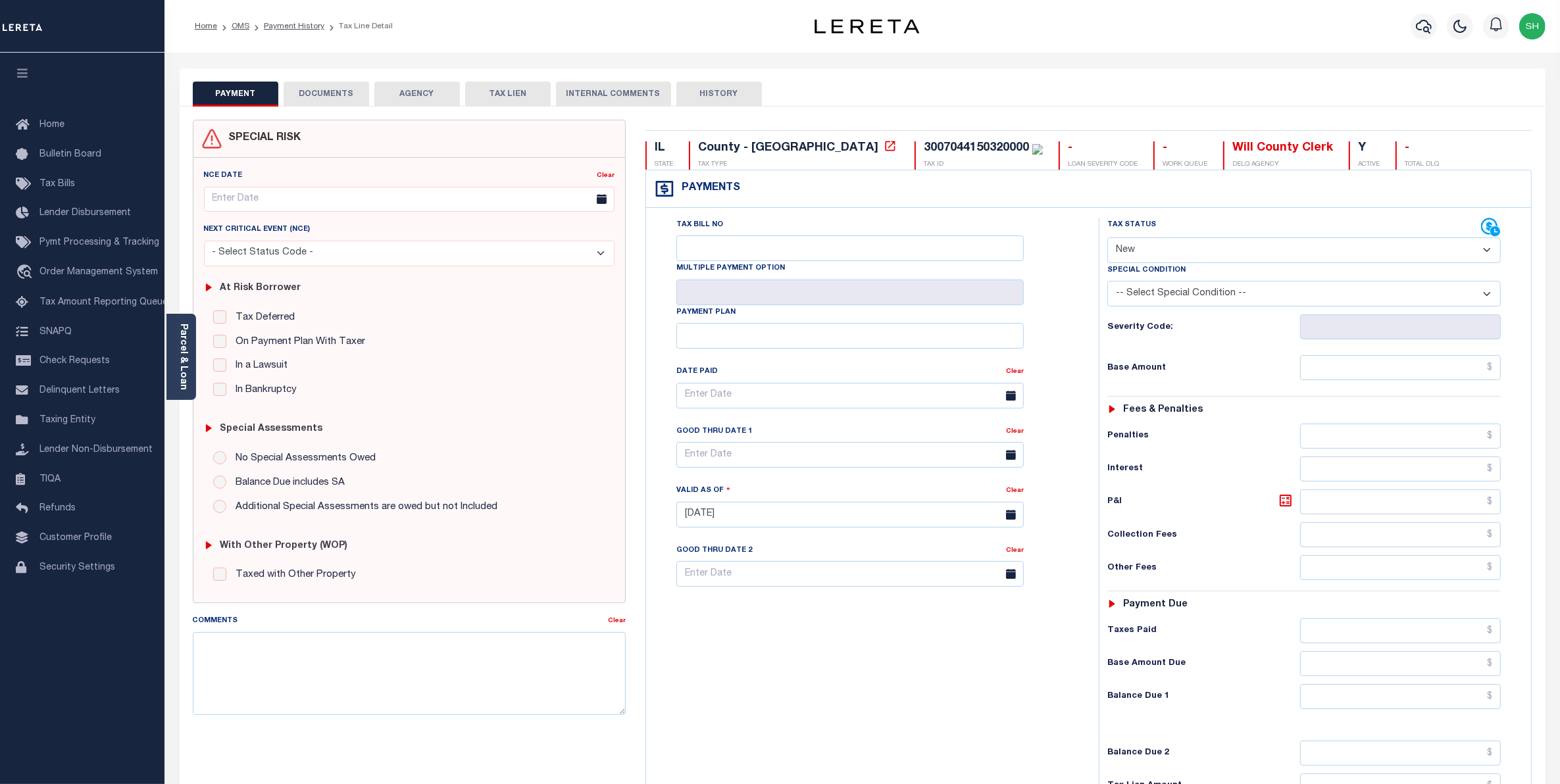
click at [353, 97] on button "DOCUMENTS" at bounding box center [326, 94] width 85 height 25
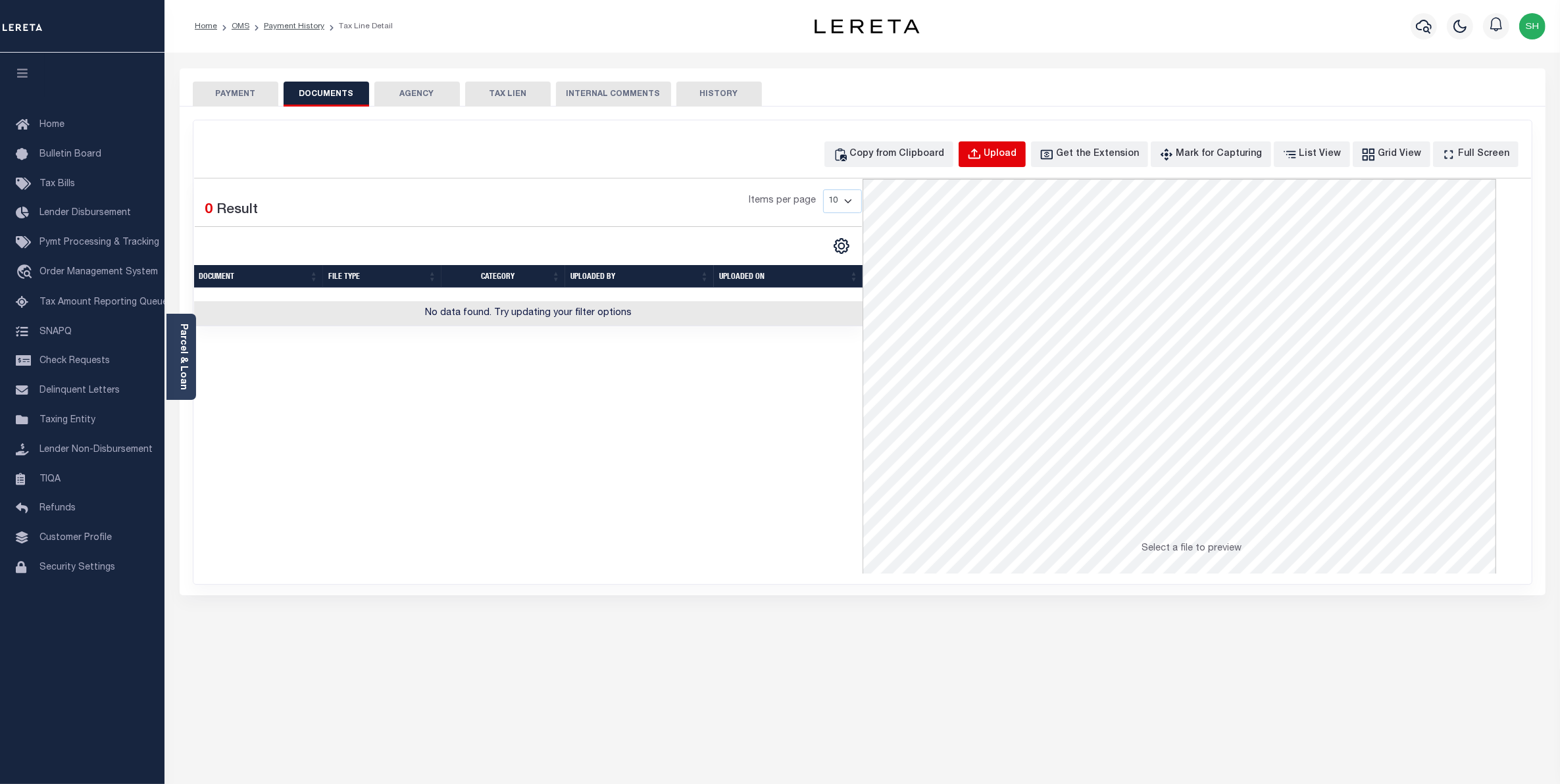
click at [1017, 156] on div "Upload" at bounding box center [1000, 155] width 33 height 15
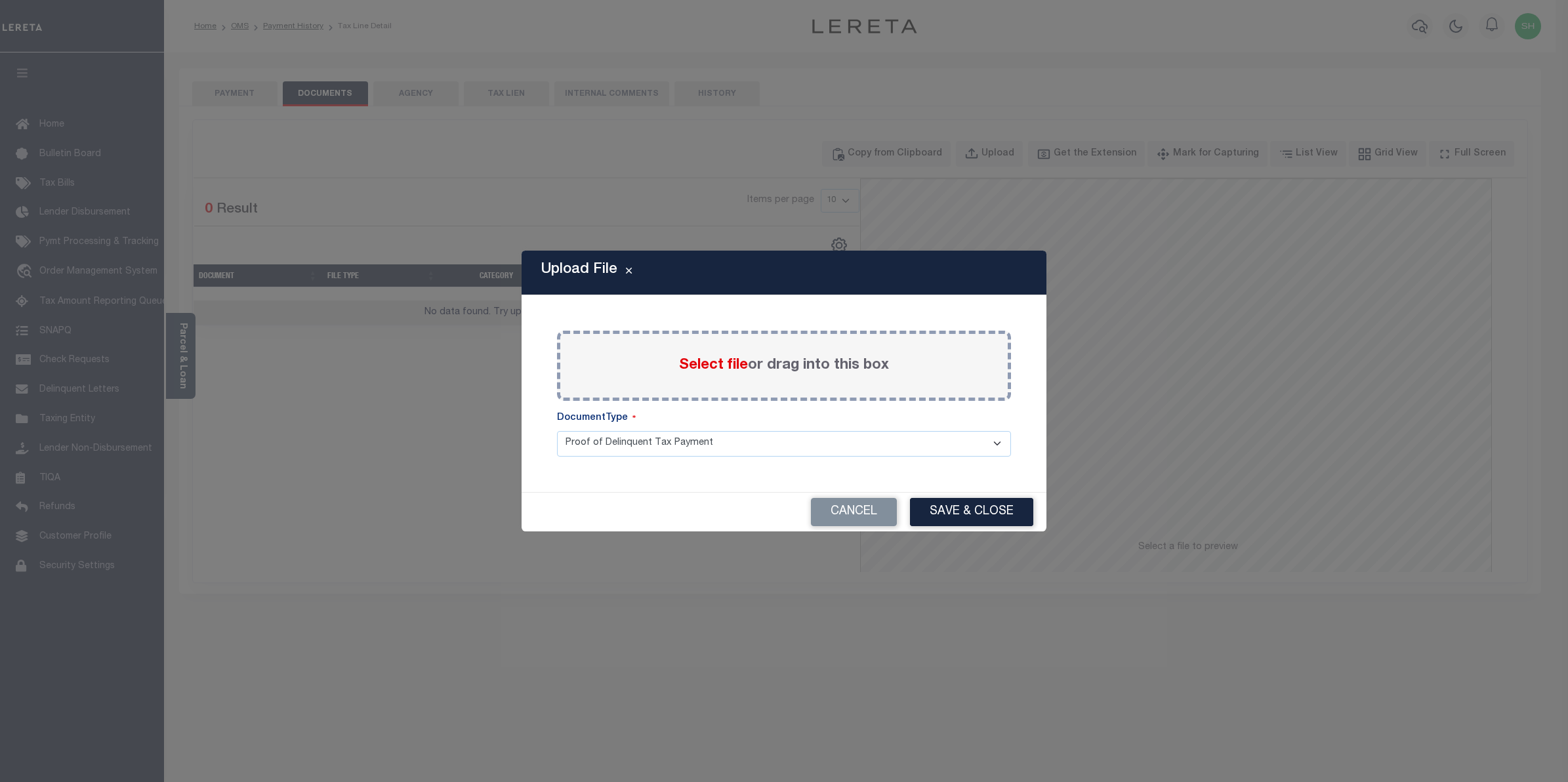
click at [710, 368] on span "Select file" at bounding box center [713, 366] width 69 height 15
click at [0, 0] on input "Select file or drag into this box" at bounding box center [0, 0] width 0 height 0
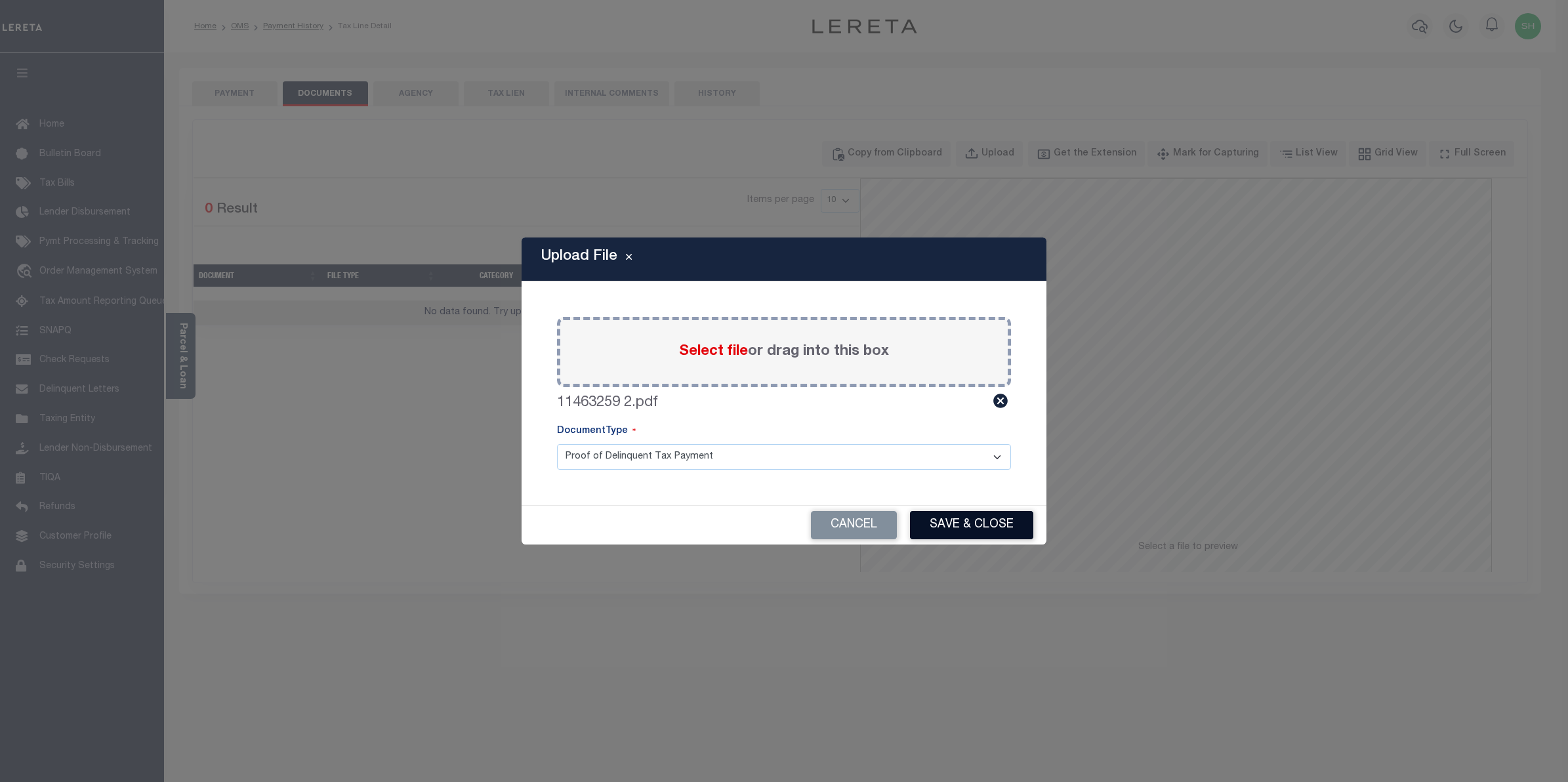
click at [933, 527] on button "Save & Close" at bounding box center [971, 525] width 123 height 28
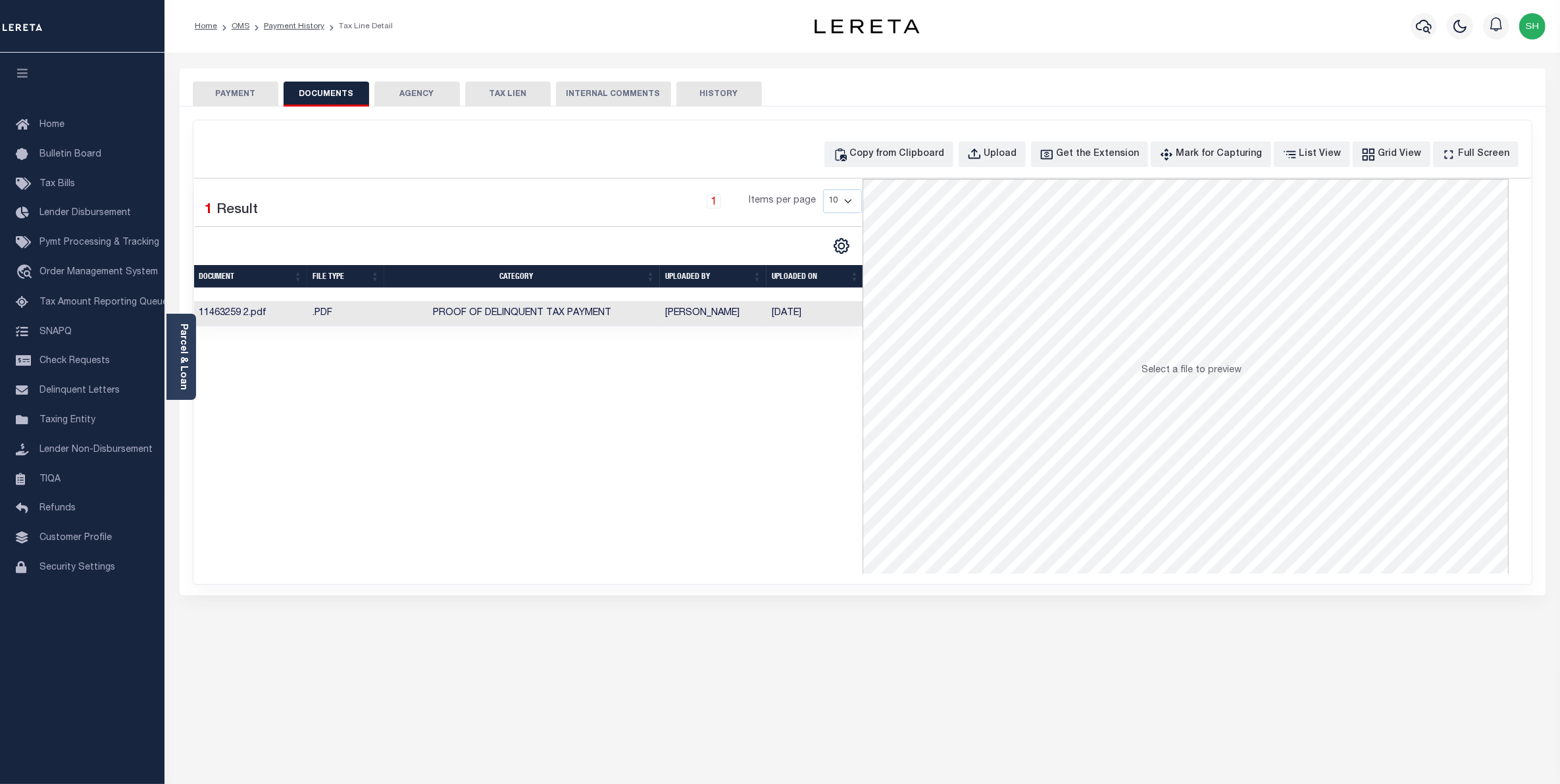
click at [248, 96] on button "PAYMENT" at bounding box center [235, 94] width 85 height 25
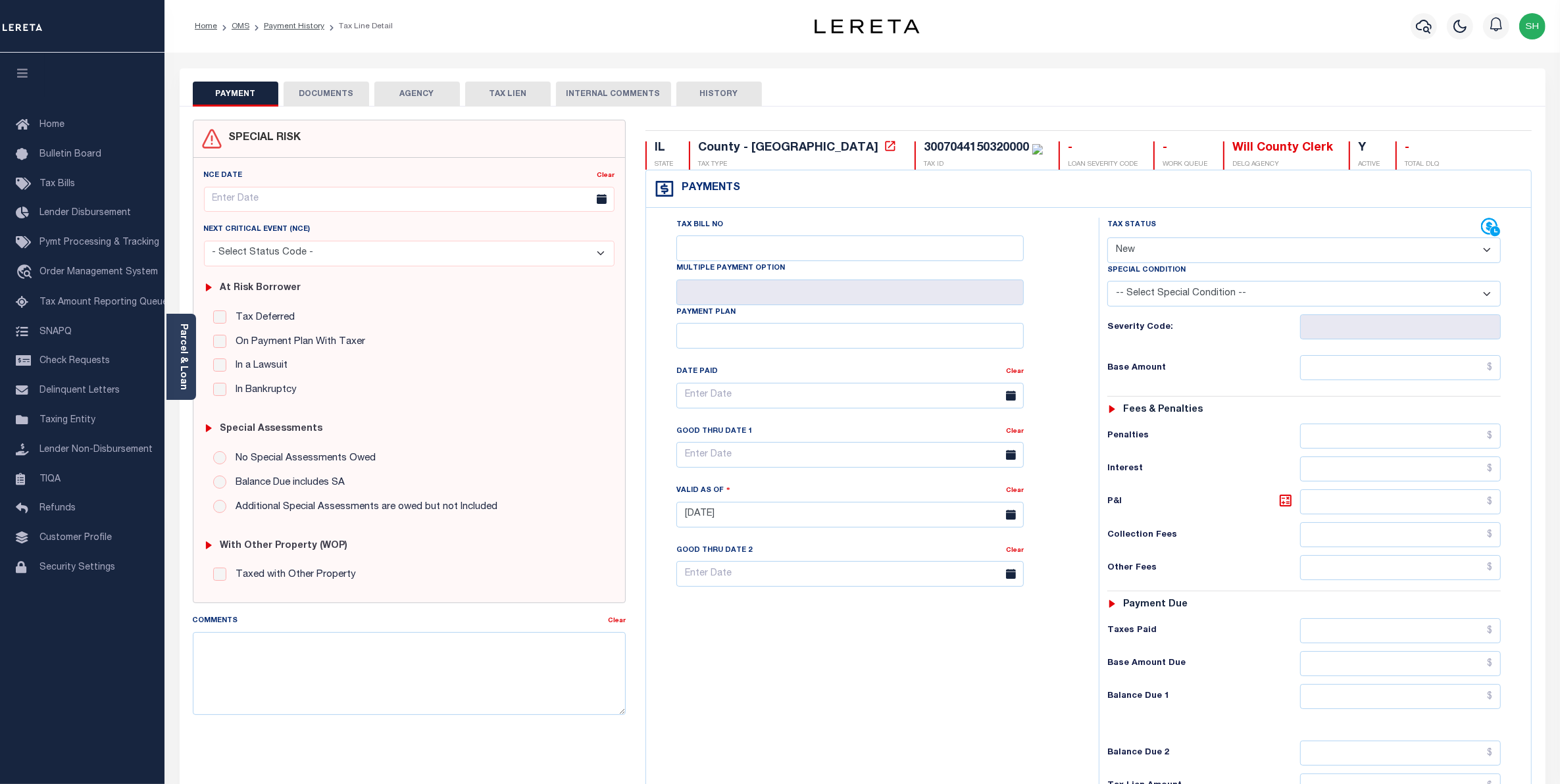
click at [1491, 254] on select "- Select Status Code - Open Due/Unpaid Paid Incomplete No Tax Due Internal Refu…" at bounding box center [1304, 250] width 394 height 26
select select "PYD"
click at [1108, 239] on select "- Select Status Code - Open Due/Unpaid Paid Incomplete No Tax Due Internal Refu…" at bounding box center [1304, 250] width 394 height 26
type input "09/04/2025"
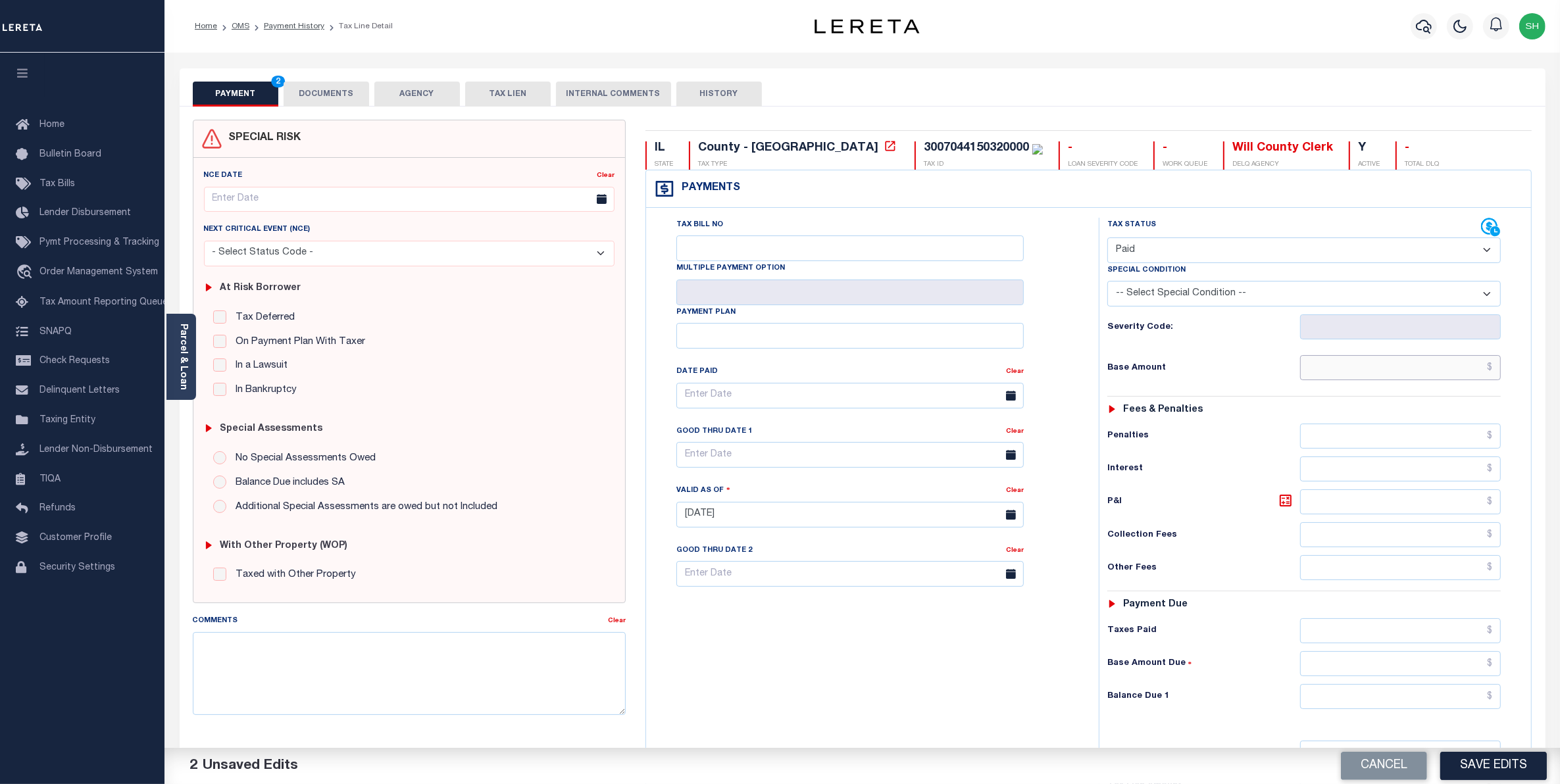
click at [1462, 363] on input "text" at bounding box center [1401, 368] width 202 height 25
type input "$2,739.46"
type input "$0.00"
click at [1494, 782] on div "Cancel Save Edits" at bounding box center [1211, 766] width 698 height 37
click at [1491, 772] on button "Save Edits" at bounding box center [1494, 766] width 107 height 28
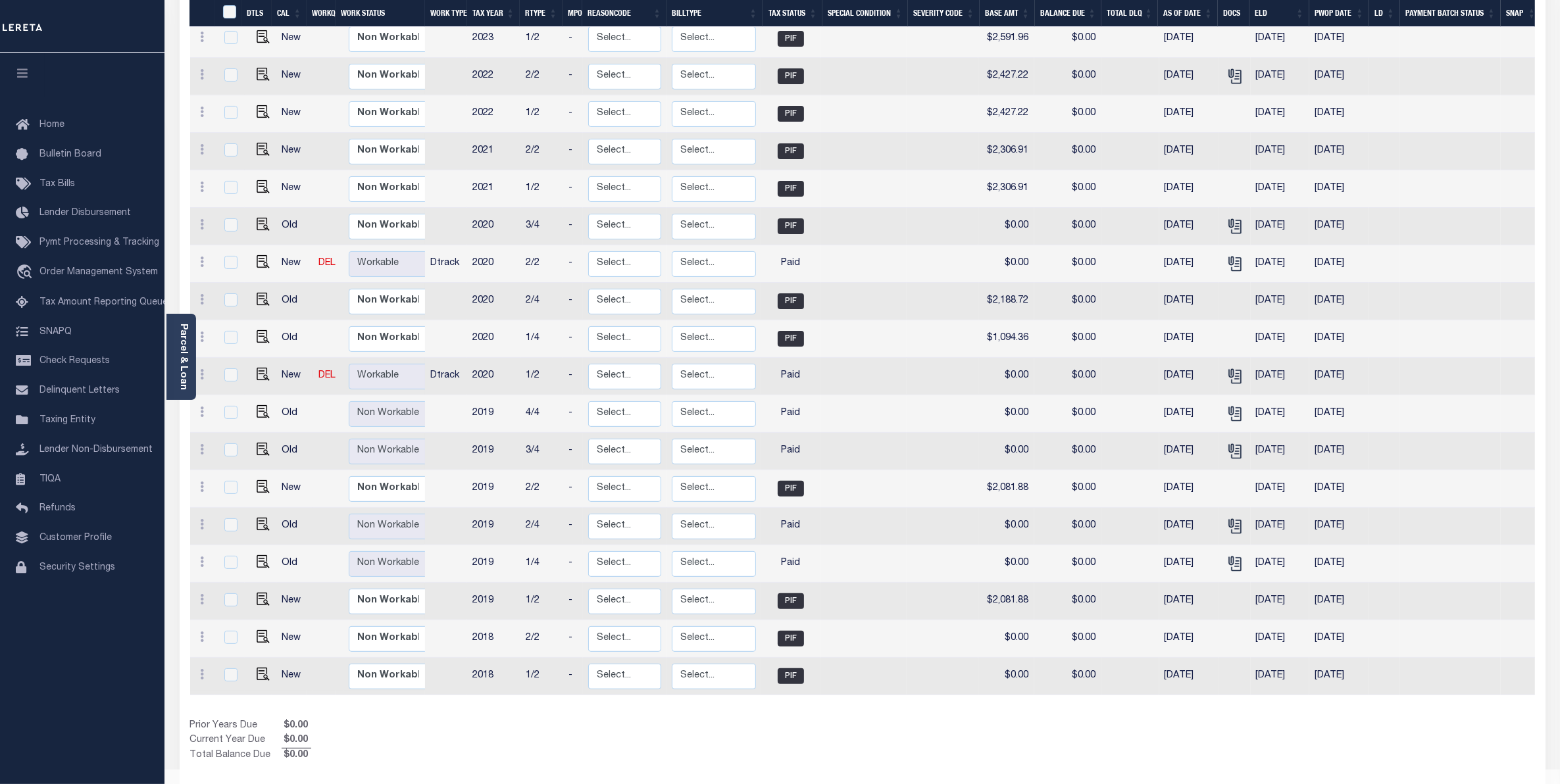
scroll to position [370, 0]
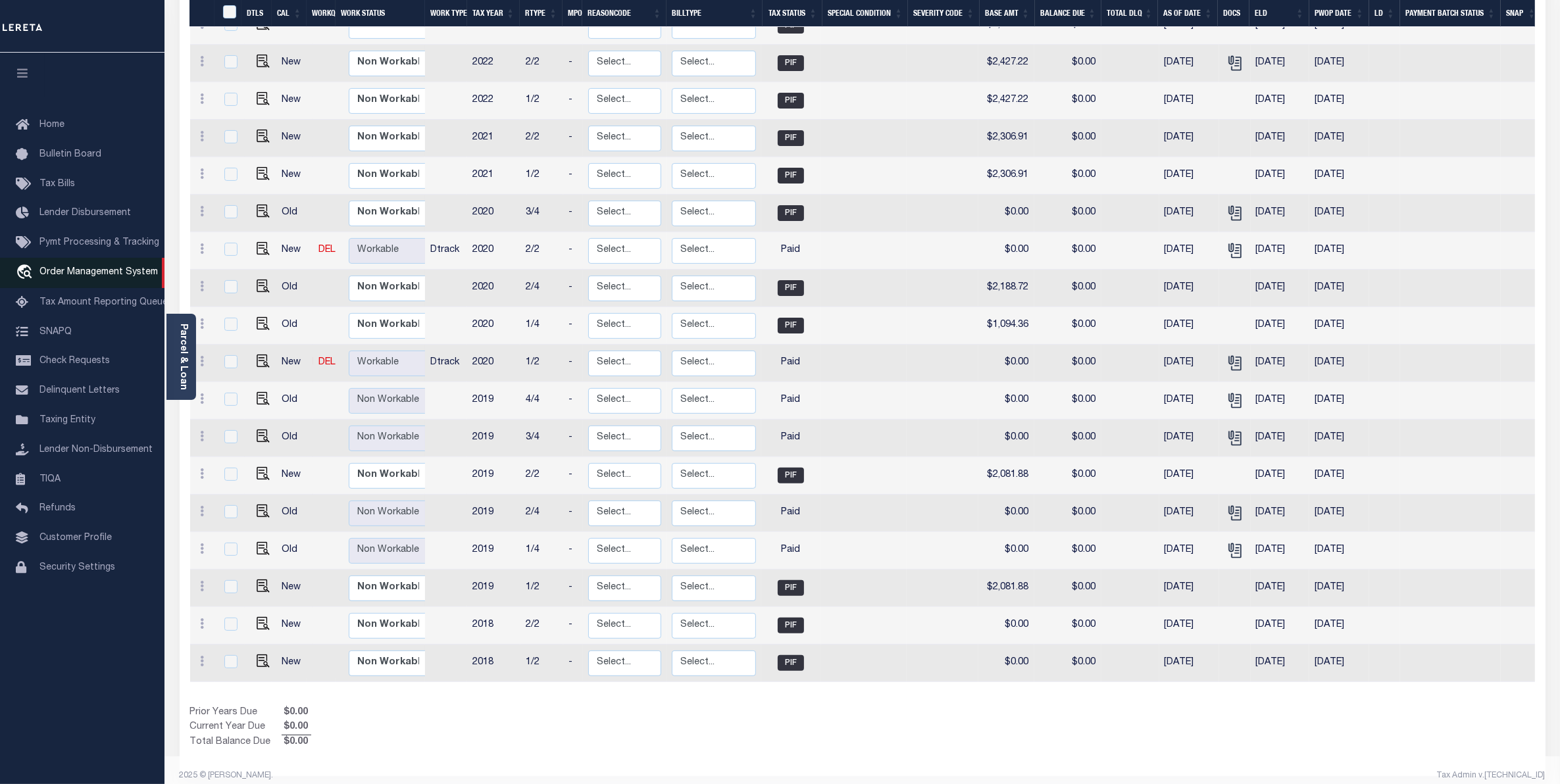
click at [61, 274] on span "Order Management System" at bounding box center [99, 273] width 118 height 9
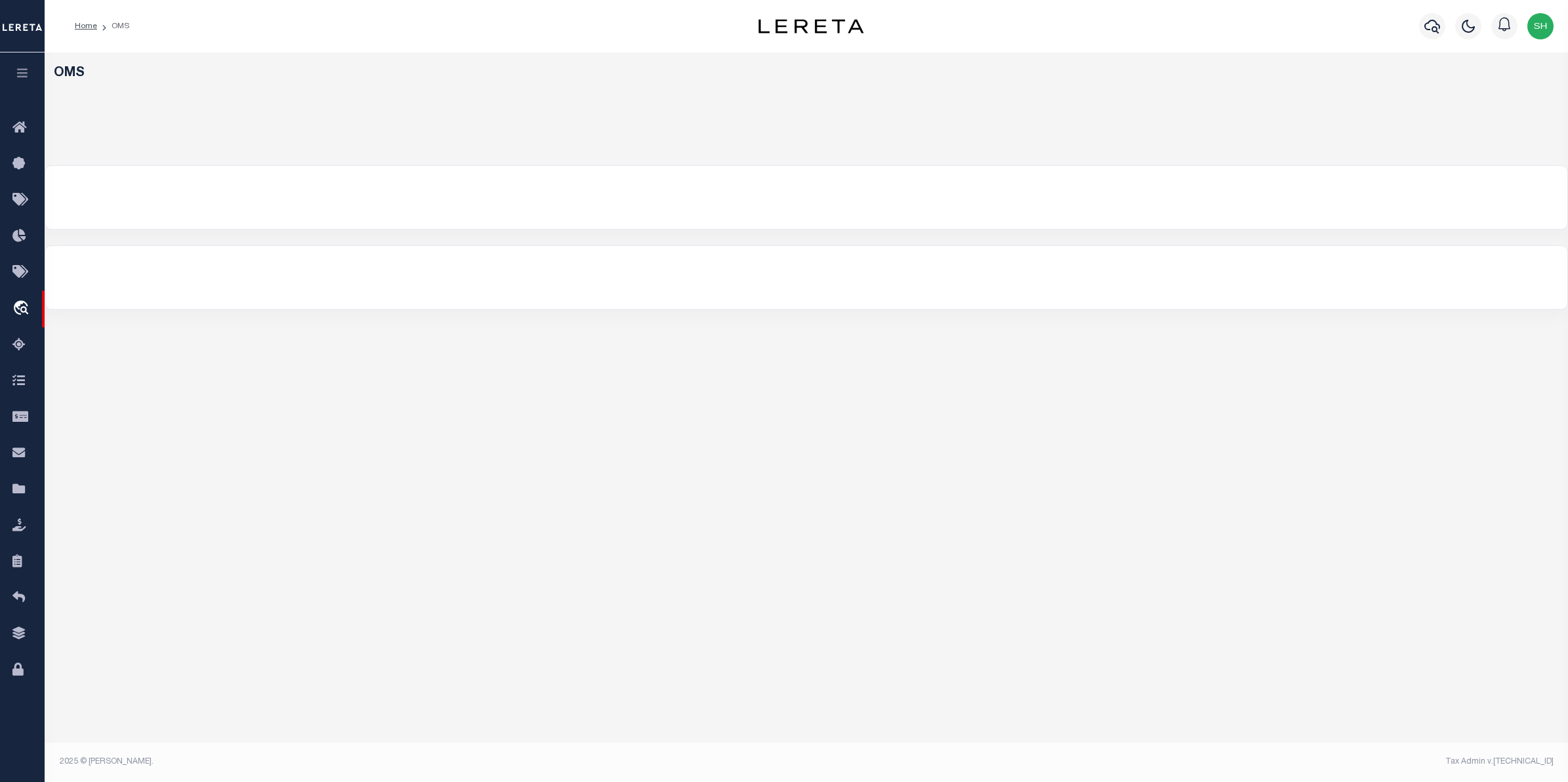
select select "200"
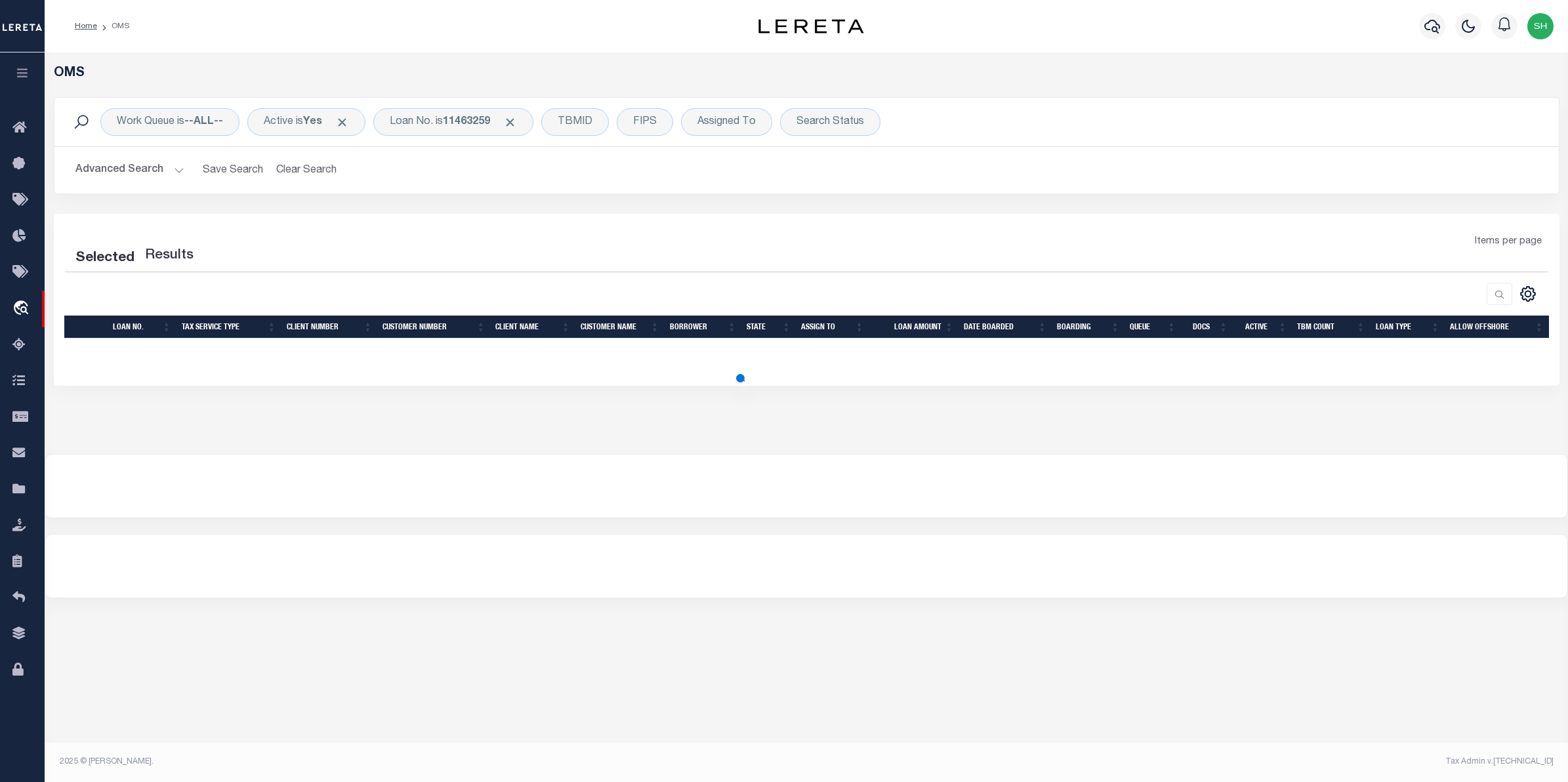
select select "200"
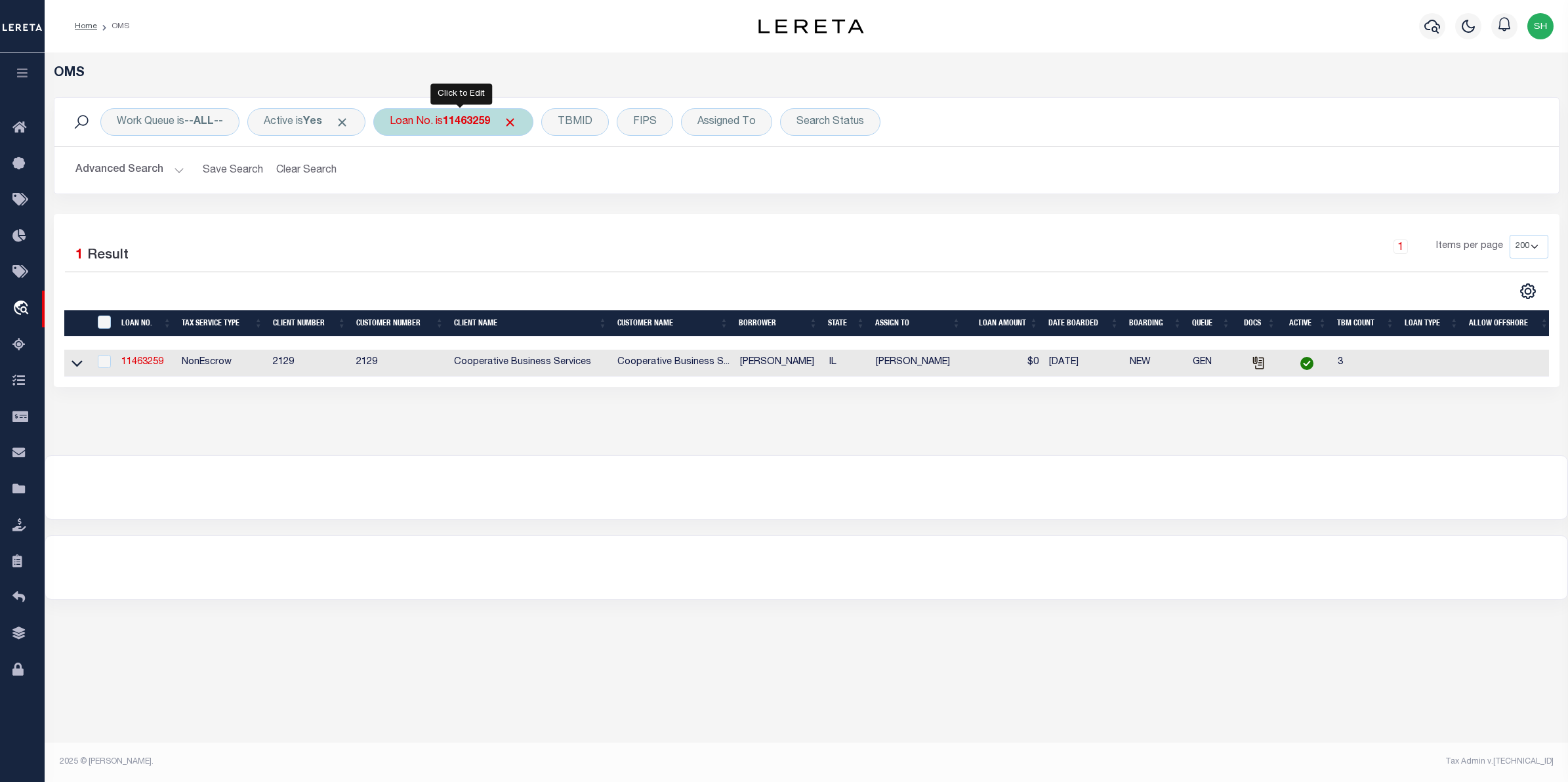
click at [415, 126] on div "Loan No. is 11463259" at bounding box center [453, 122] width 160 height 28
type input "11463620"
click at [566, 215] on input "Apply" at bounding box center [563, 215] width 39 height 22
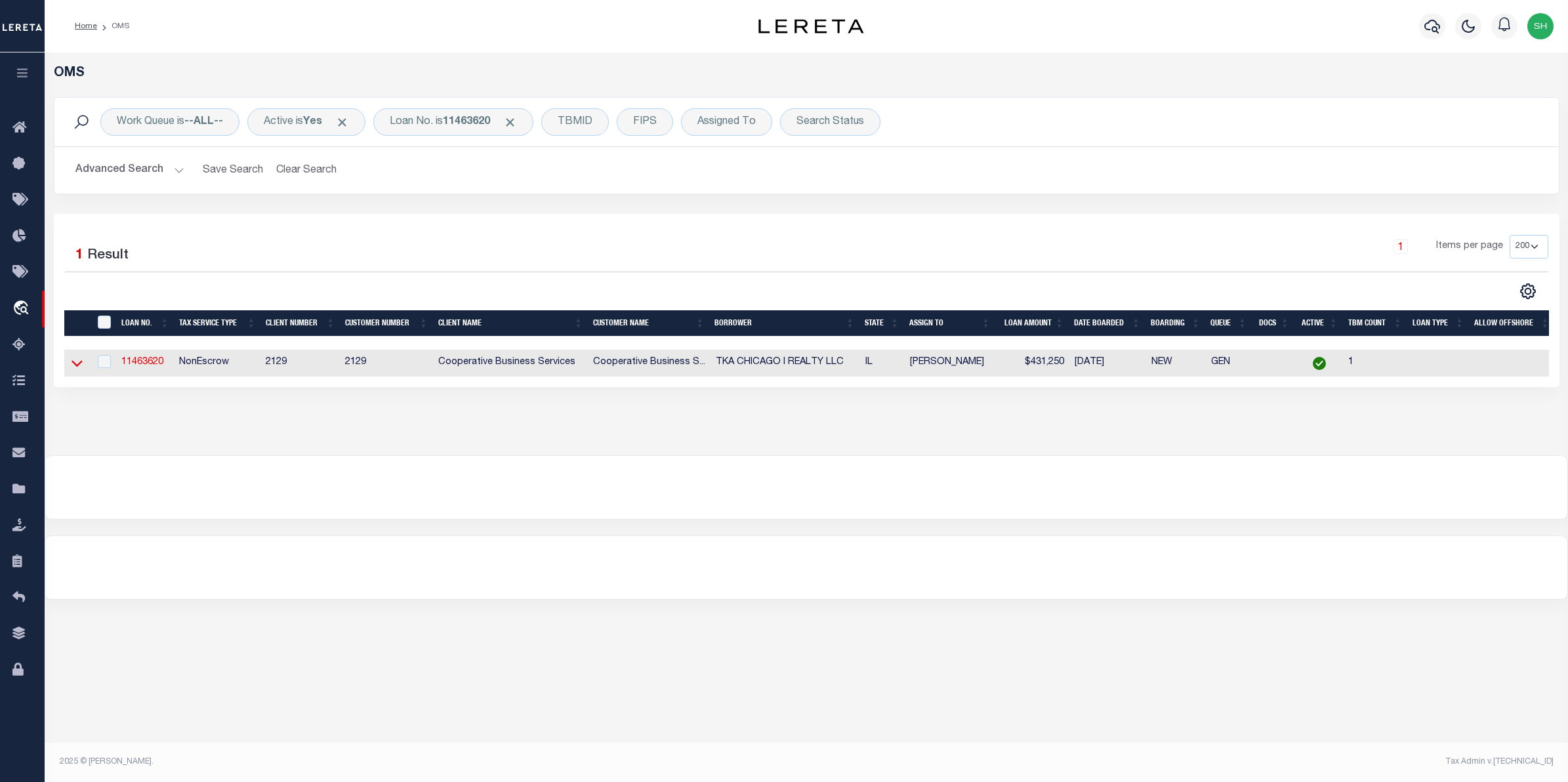
click at [79, 365] on icon at bounding box center [77, 363] width 11 height 14
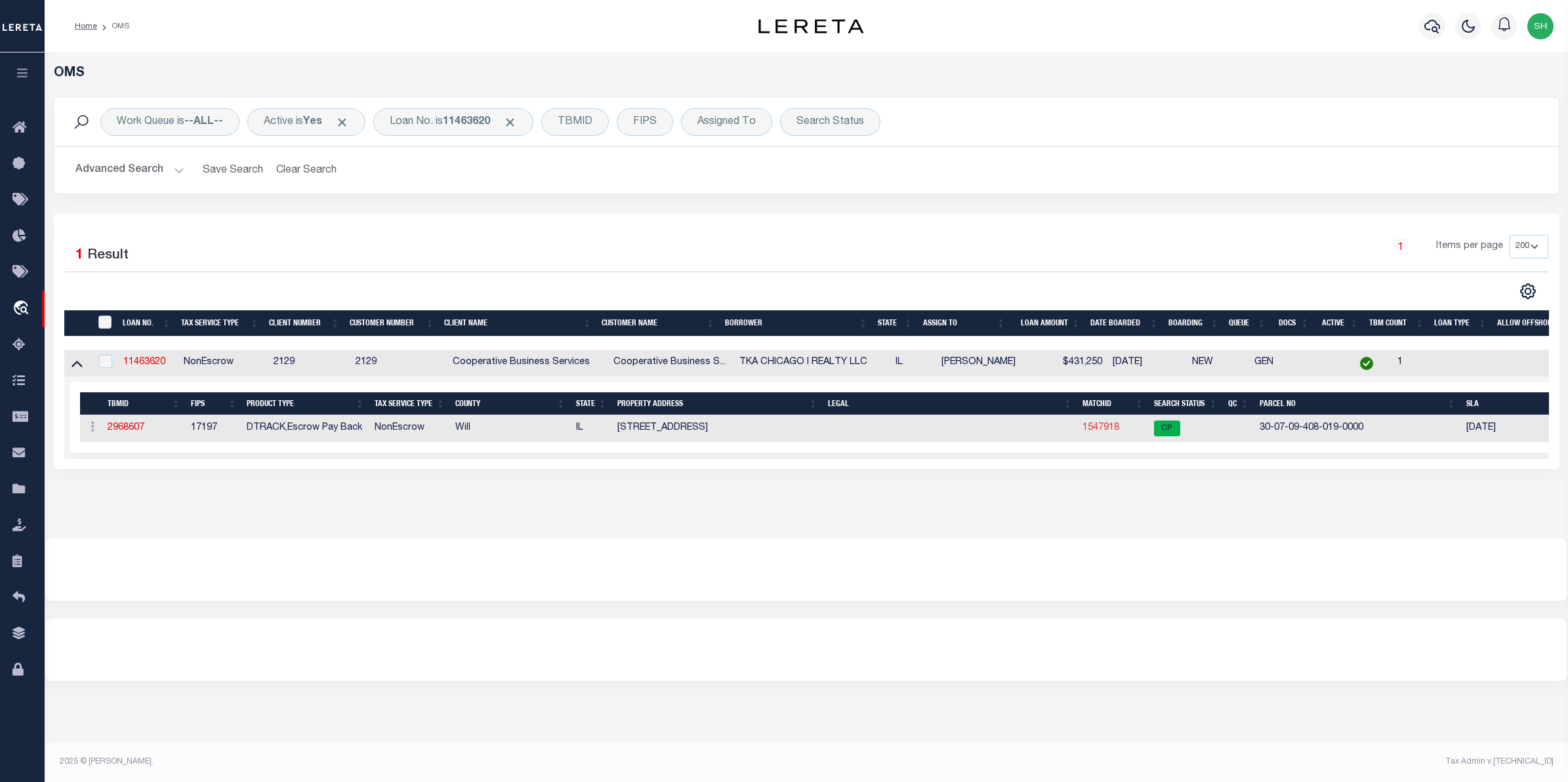
click at [1108, 431] on link "1547918" at bounding box center [1101, 428] width 36 height 9
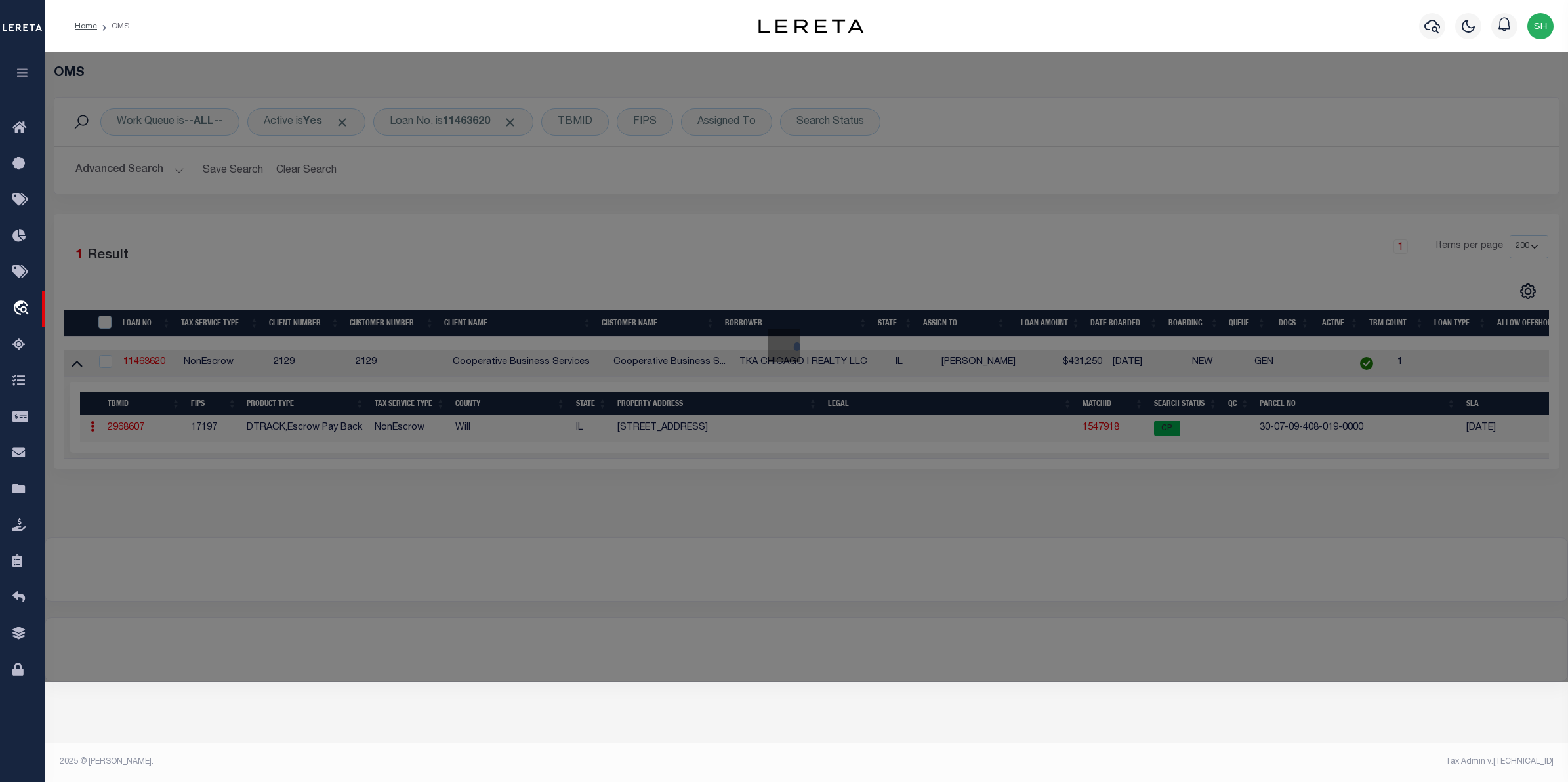
checkbox input "false"
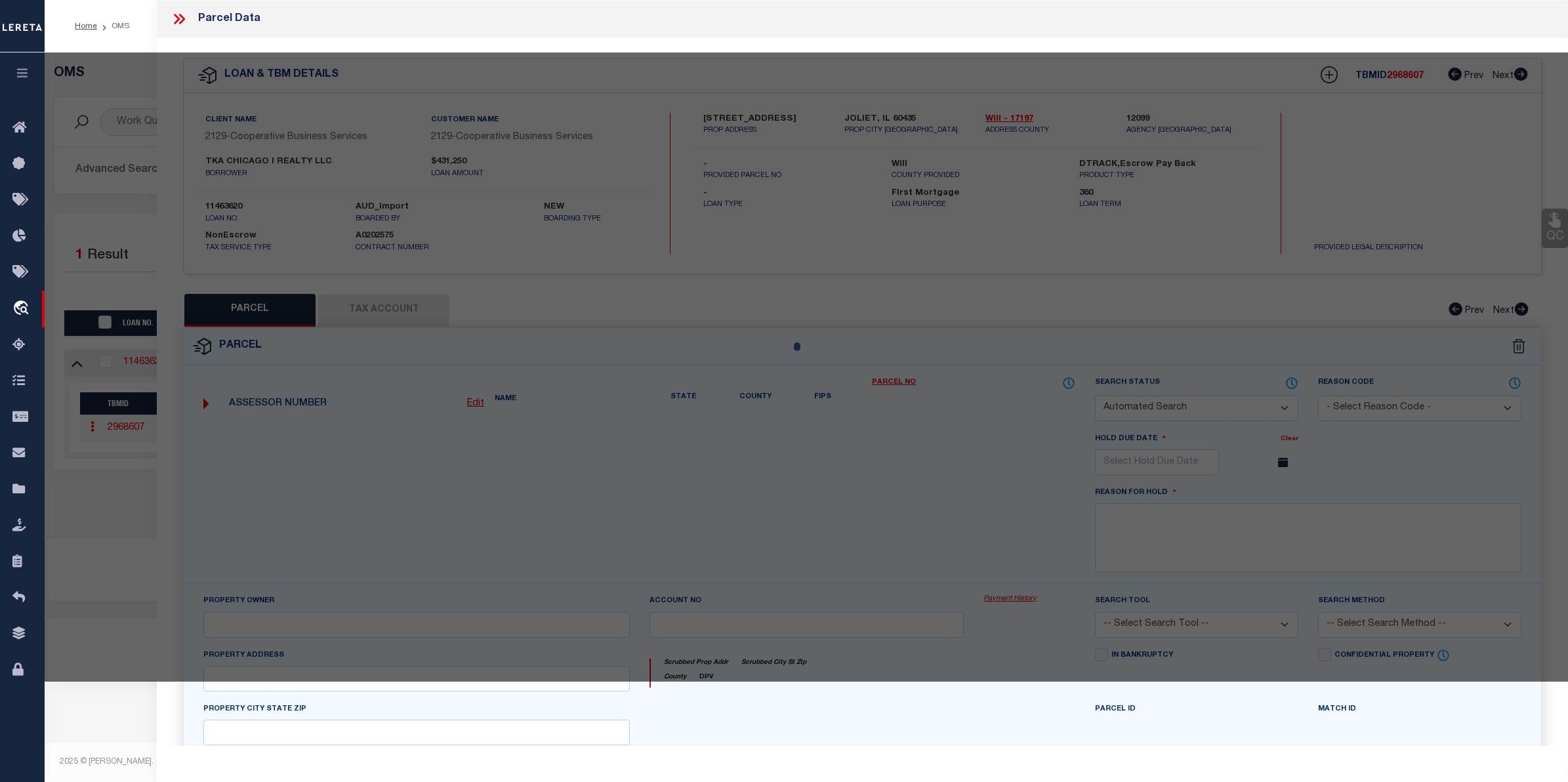
select select "CP"
type input "TCF NATIONAL HOLDINGS INC"
select select
type input "[STREET_ADDRESS]"
checkbox input "false"
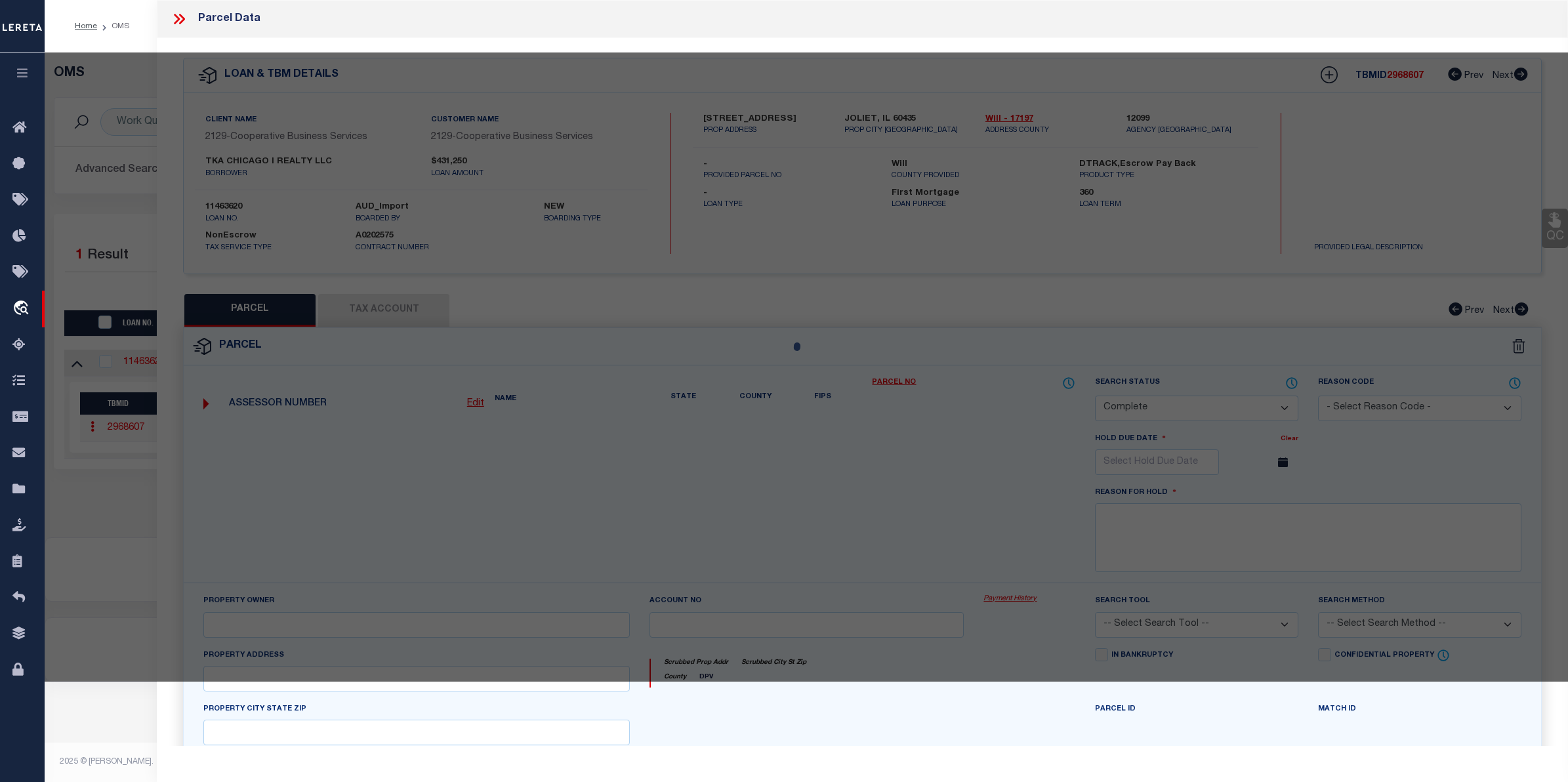
type input "JOLIET IL 60435"
type textarea "TRACT 2: THT PRT OF LOT 1 IN BLK 24 IN DEMMOND'S ADDITION TO [GEOGRAPHIC_DATA],…"
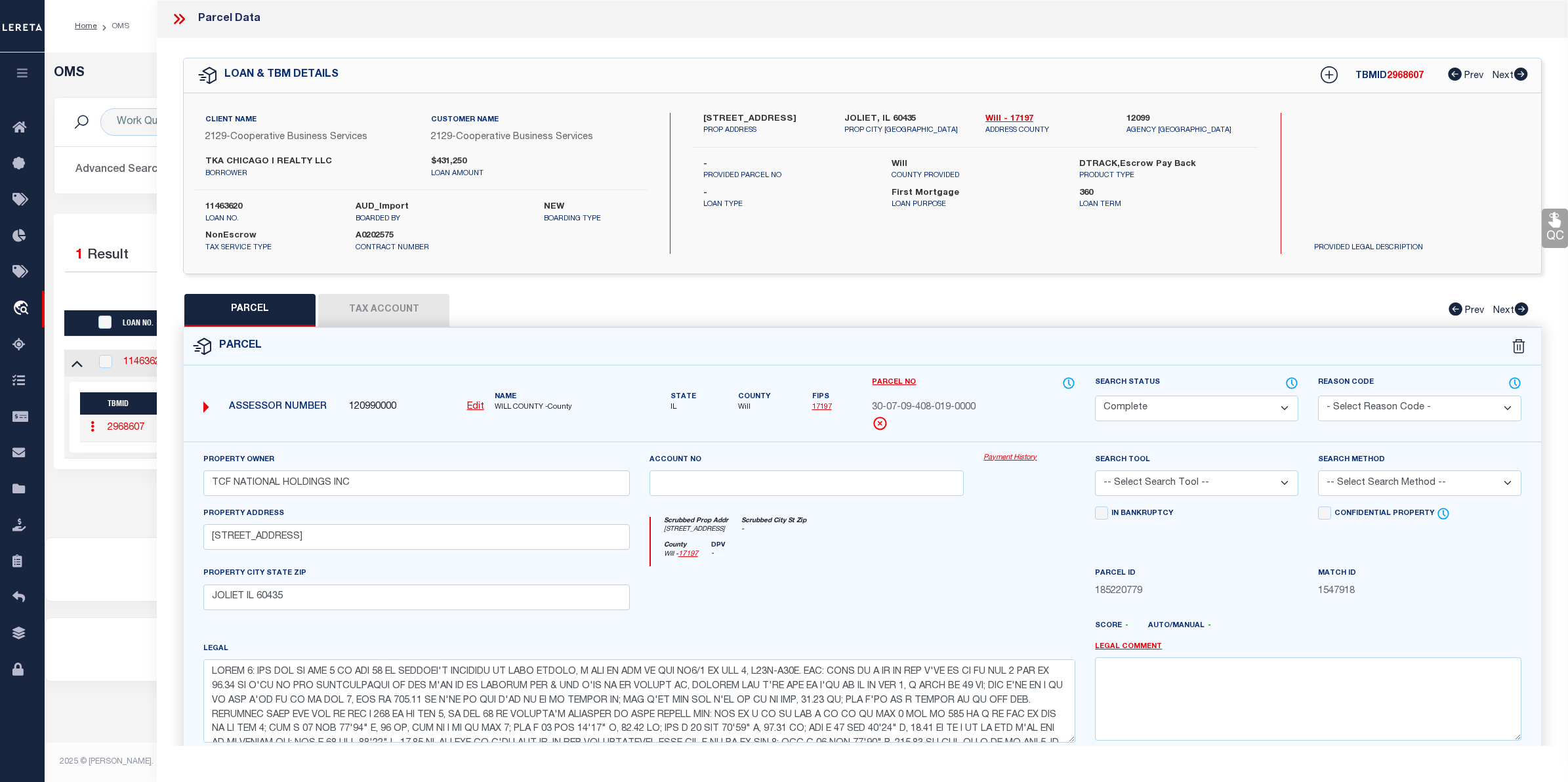
click at [1001, 456] on link "Payment History" at bounding box center [1030, 458] width 92 height 11
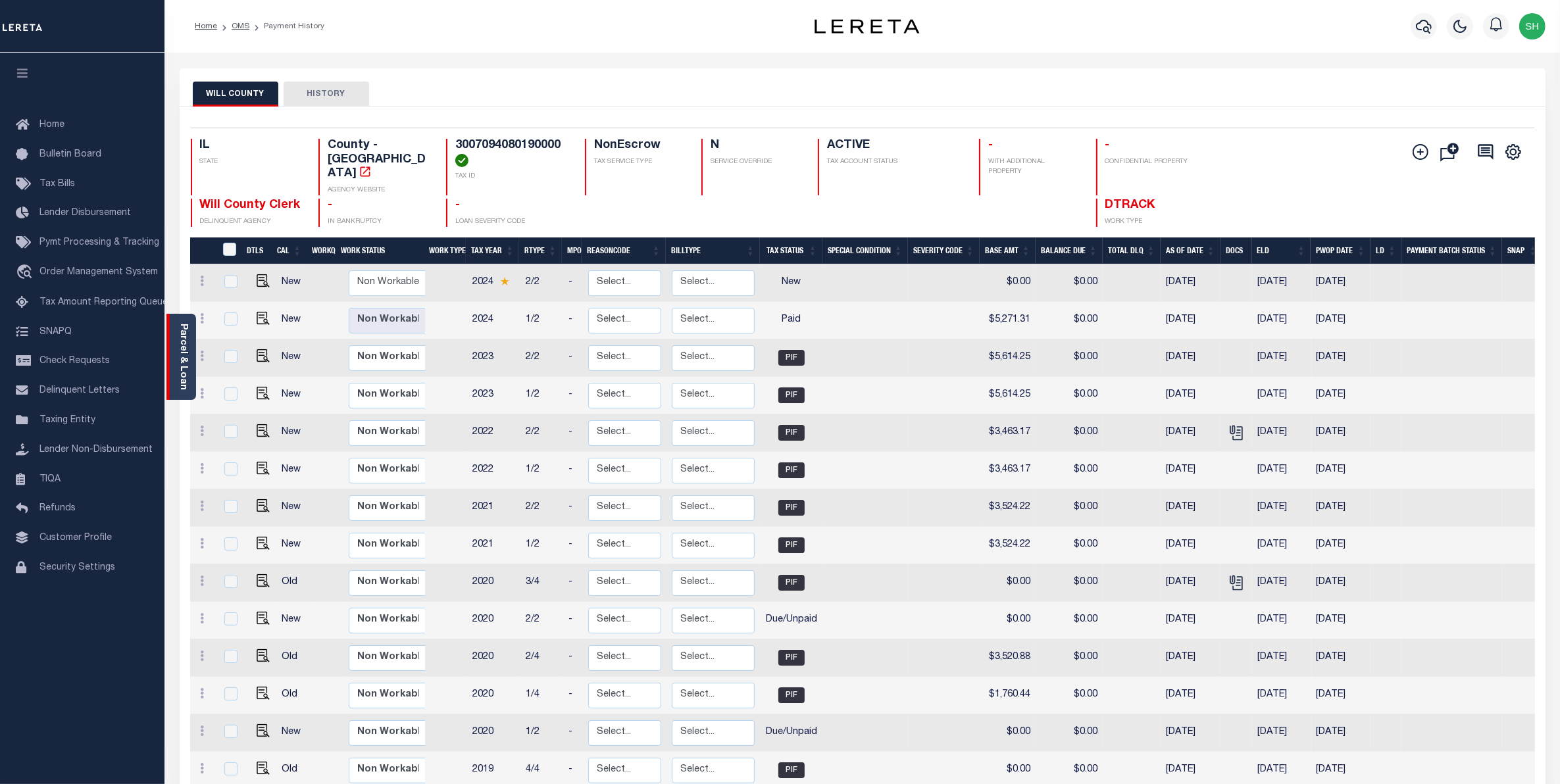
click at [182, 365] on link "Parcel & Loan" at bounding box center [183, 357] width 9 height 66
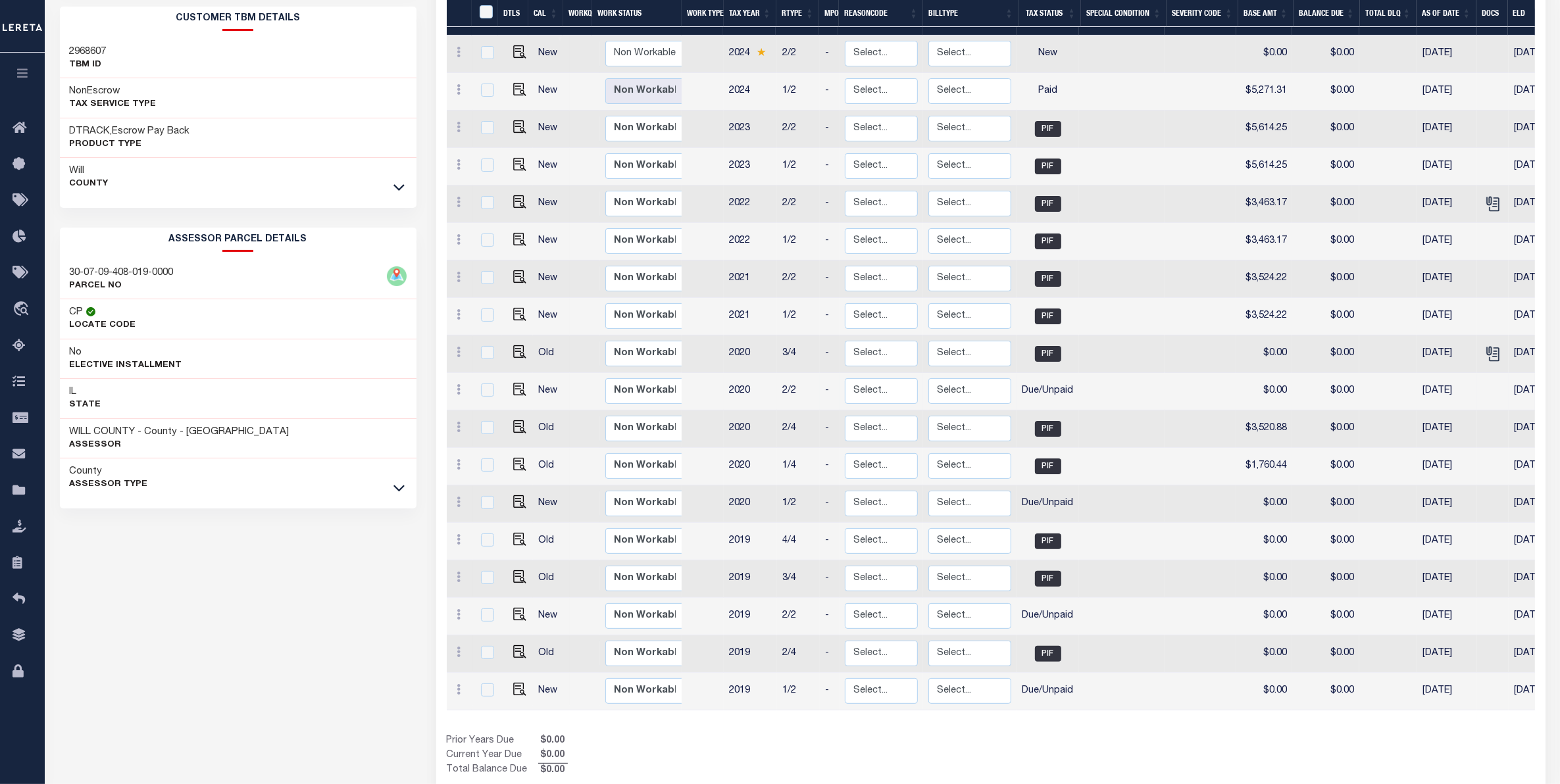
scroll to position [271, 0]
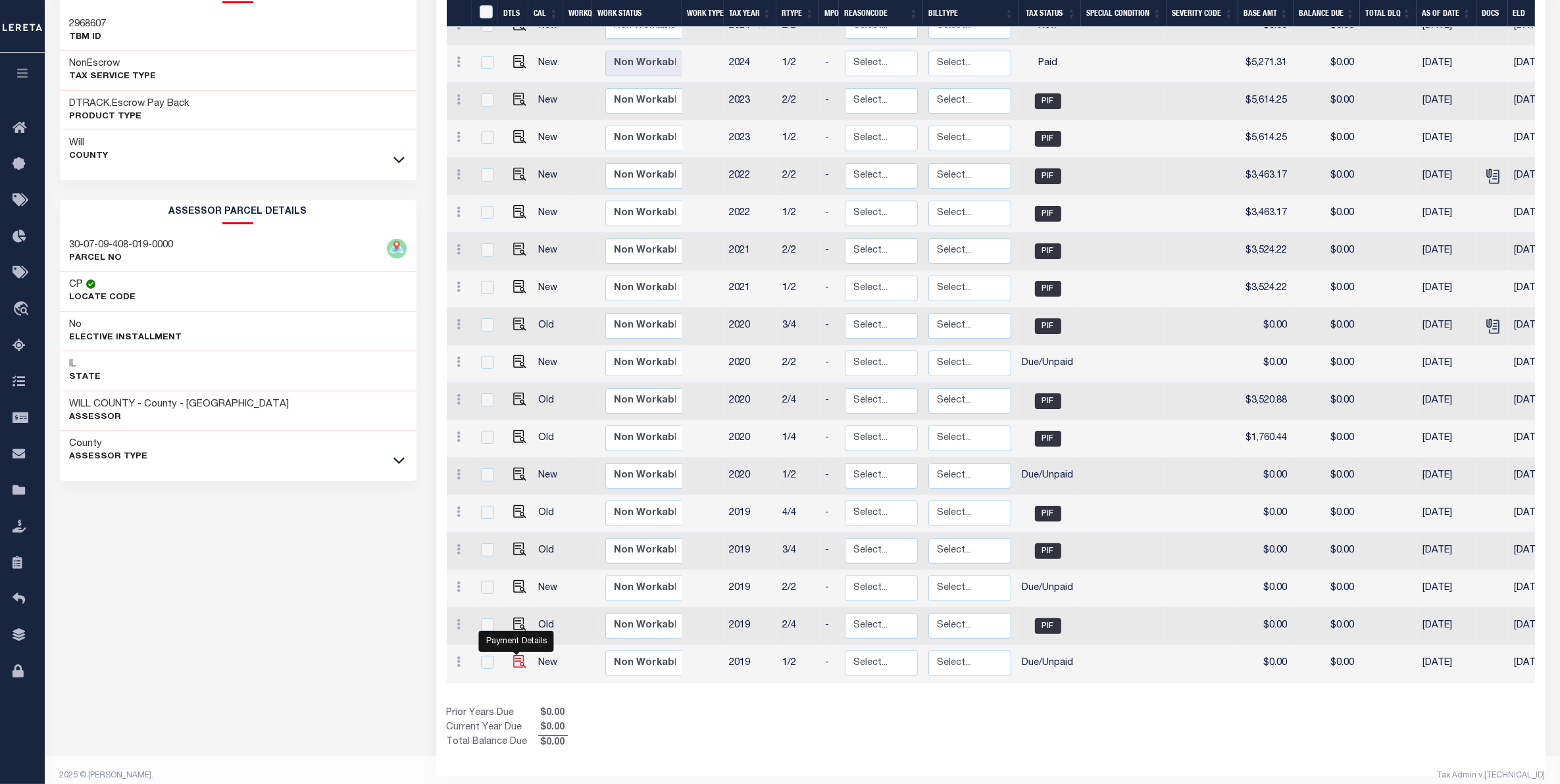
click at [513, 655] on img "" at bounding box center [520, 662] width 13 height 13
checkbox input "true"
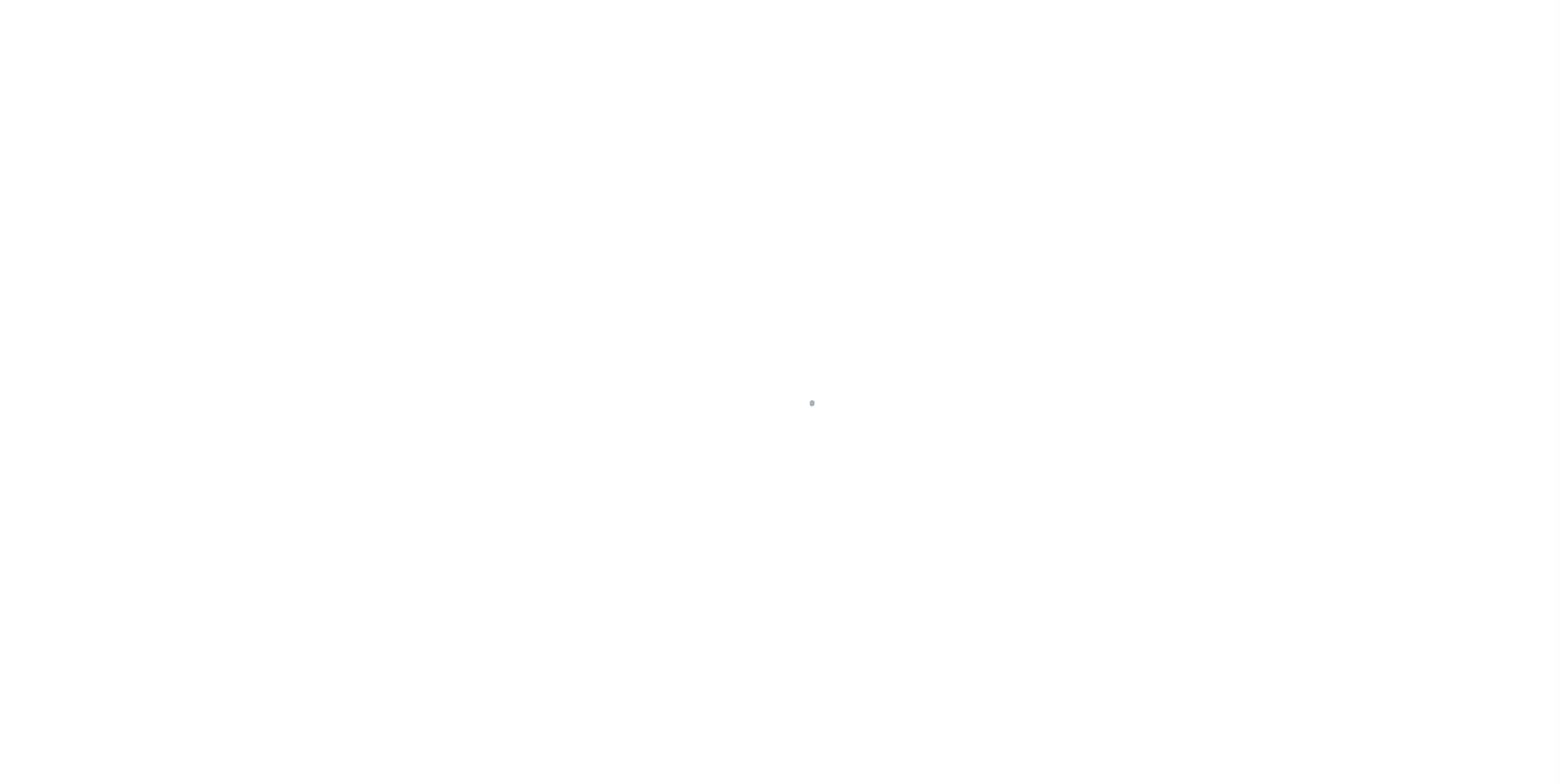
select select "DUE"
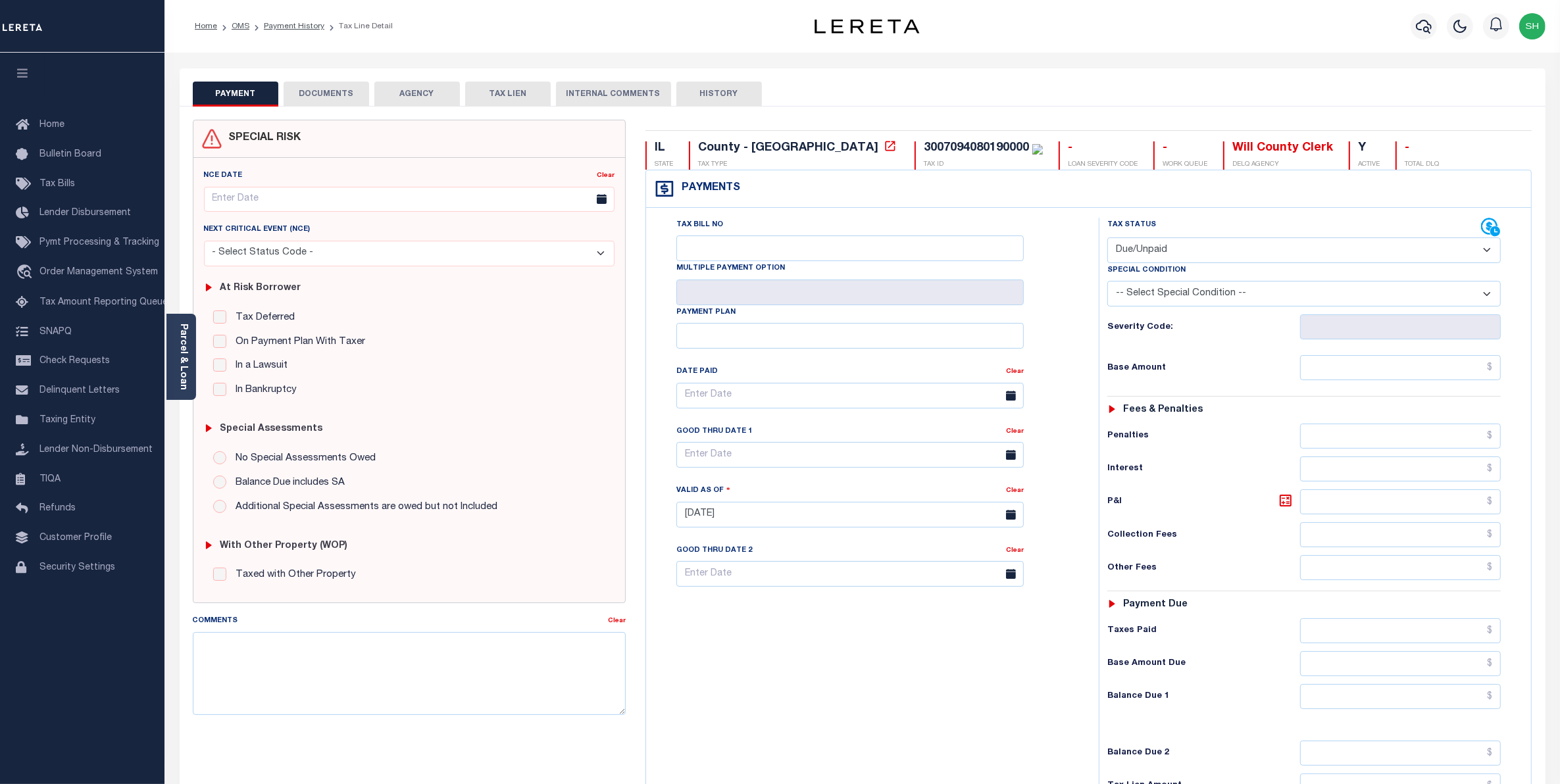
click at [333, 89] on button "DOCUMENTS" at bounding box center [326, 94] width 85 height 25
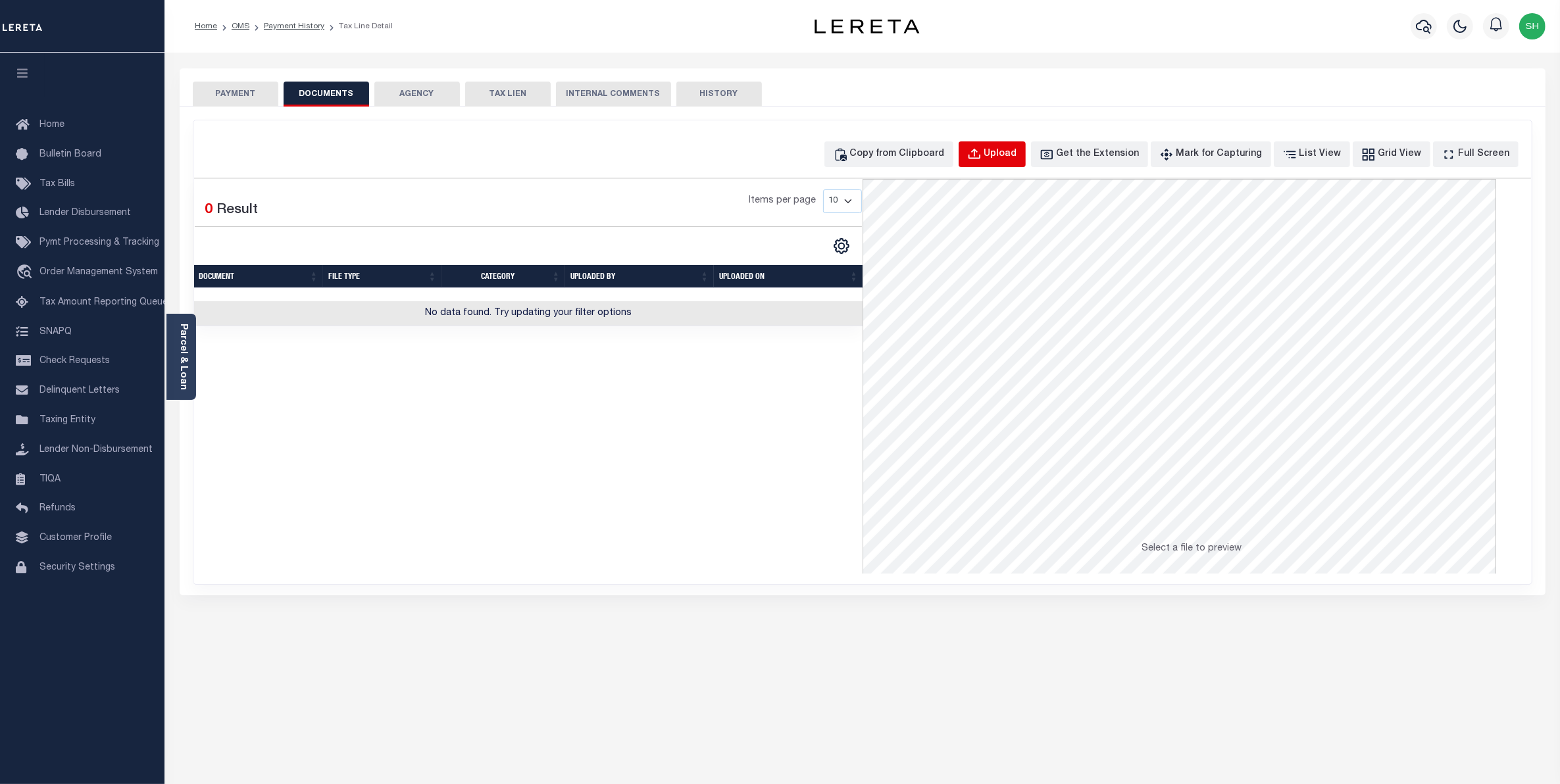
click at [1017, 160] on div "Upload" at bounding box center [1000, 155] width 33 height 15
select select "POP"
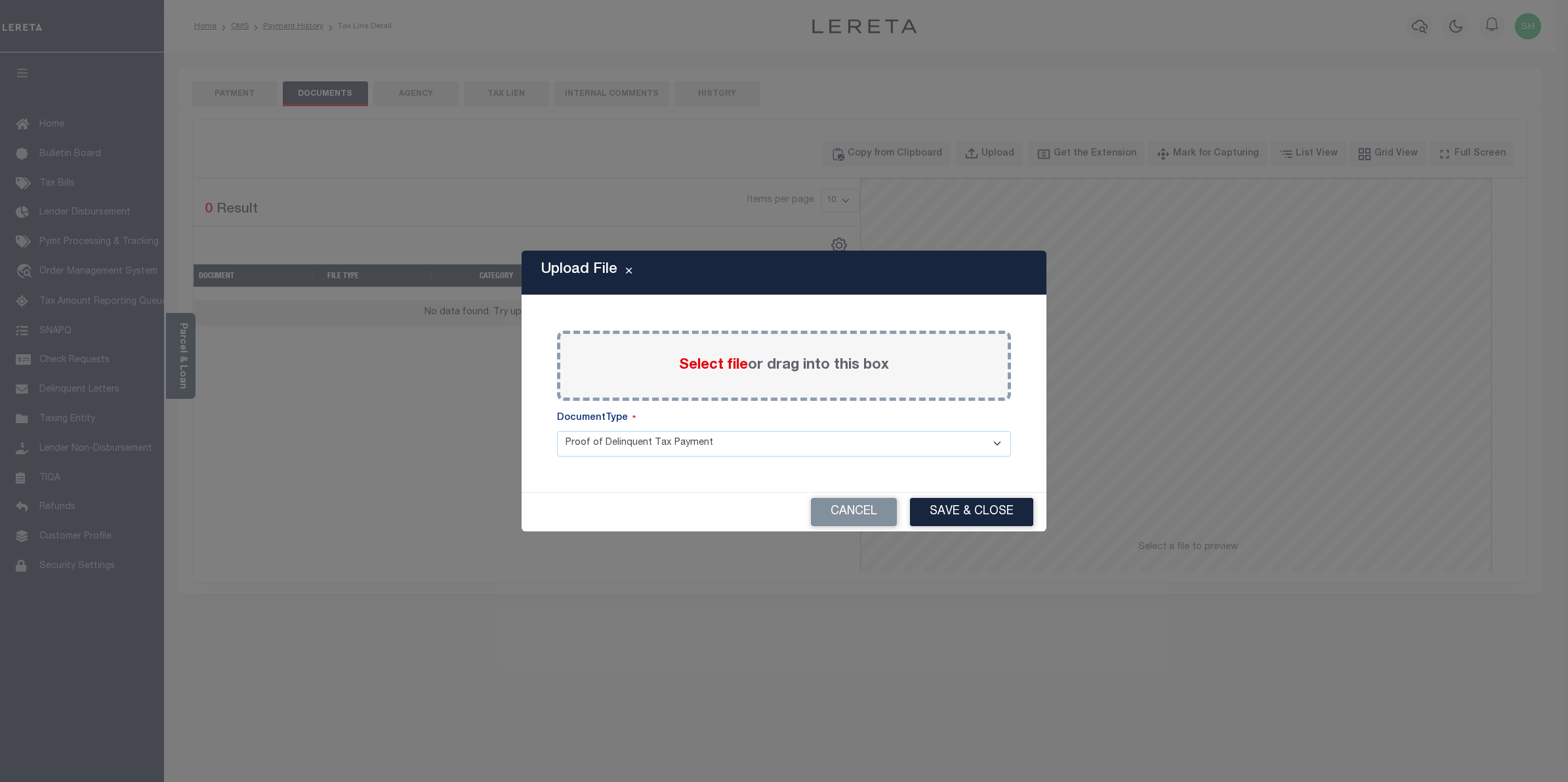
click at [725, 361] on span "Select file" at bounding box center [713, 366] width 69 height 15
click at [0, 0] on input "Select file or drag into this box" at bounding box center [0, 0] width 0 height 0
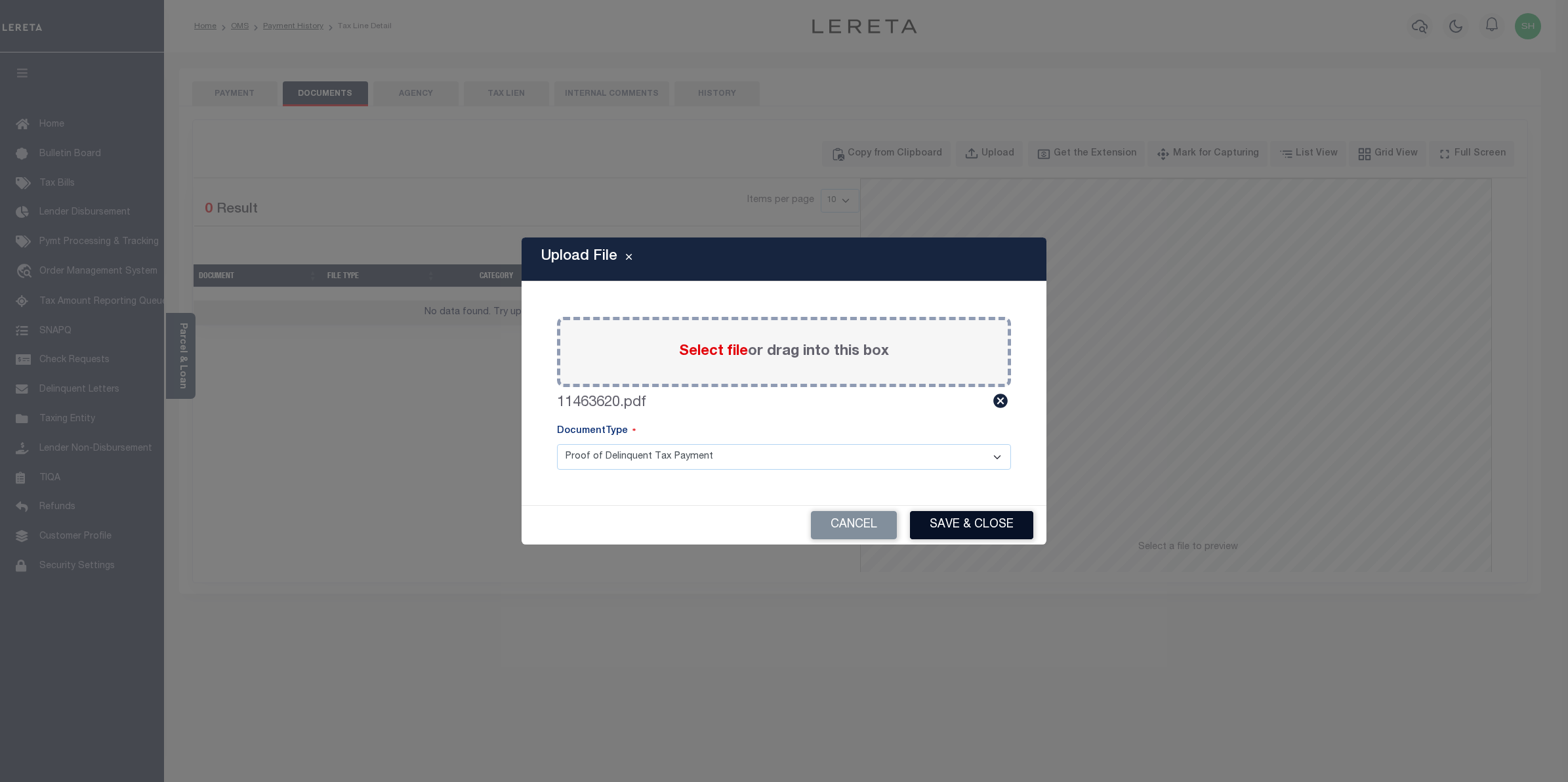
click at [960, 520] on button "Save & Close" at bounding box center [971, 525] width 123 height 28
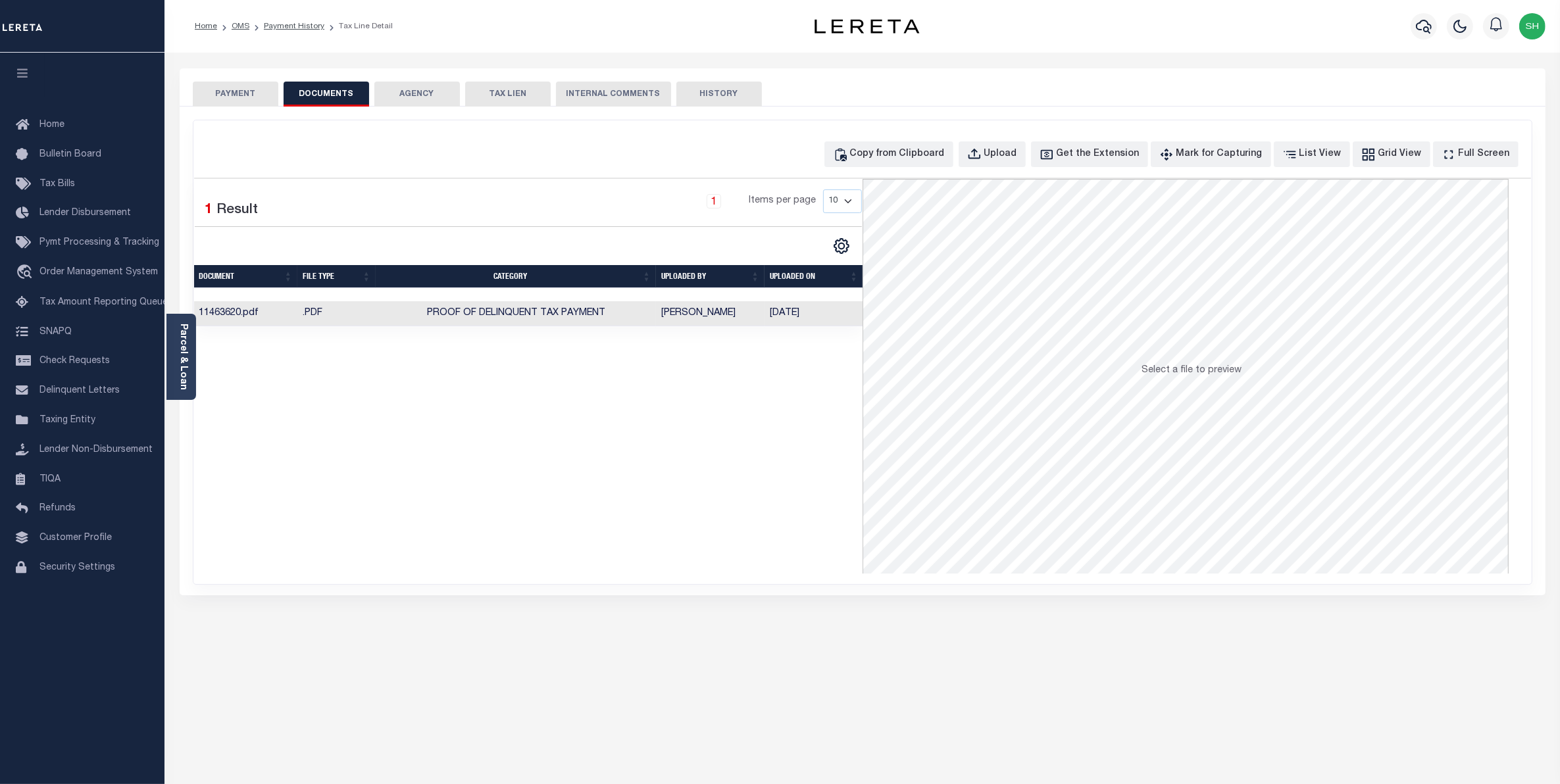
click at [246, 96] on button "PAYMENT" at bounding box center [235, 94] width 85 height 25
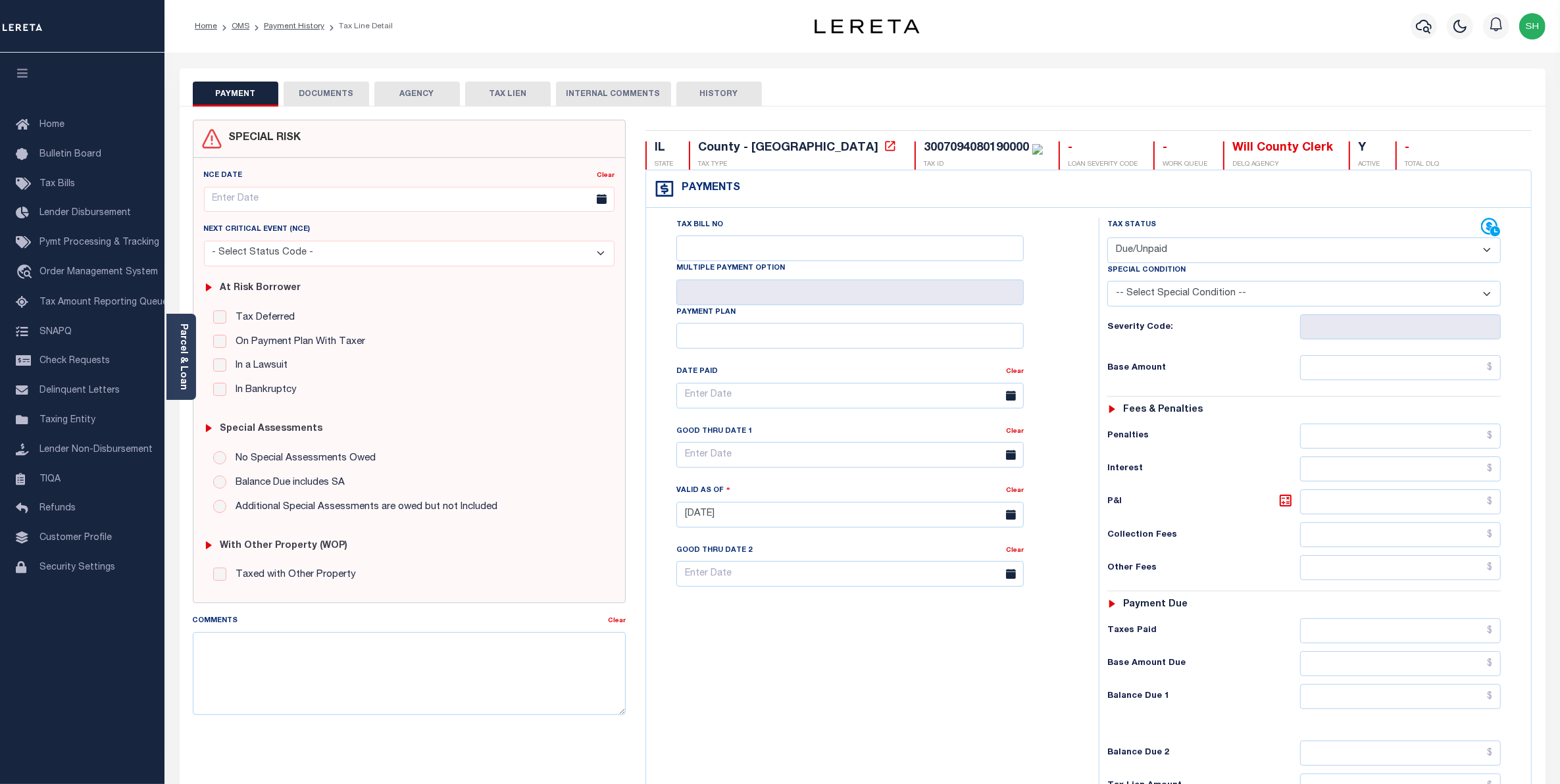
click at [1485, 248] on select "- Select Status Code - Open Due/Unpaid Paid Incomplete No Tax Due Internal Refu…" at bounding box center [1304, 250] width 394 height 26
select select "PYD"
click at [1108, 239] on select "- Select Status Code - Open Due/Unpaid Paid Incomplete No Tax Due Internal Refu…" at bounding box center [1304, 250] width 394 height 26
type input "09/04/2025"
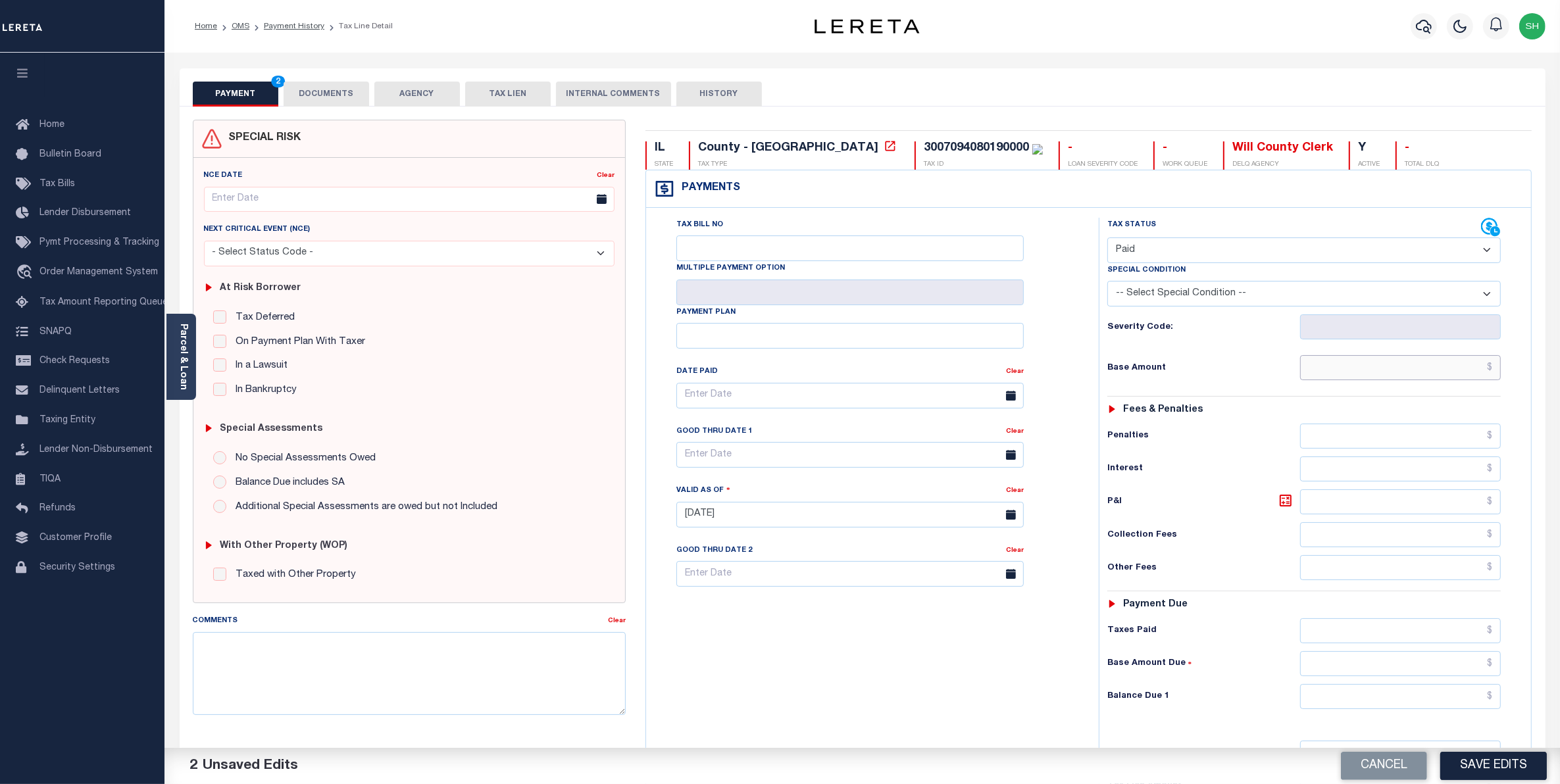
drag, startPoint x: 1463, startPoint y: 369, endPoint x: 1485, endPoint y: 351, distance: 28.4
click at [1463, 369] on input "text" at bounding box center [1401, 368] width 202 height 25
type input "$0.00"
click at [1454, 704] on input "text" at bounding box center [1401, 697] width 202 height 25
type input "$0.00"
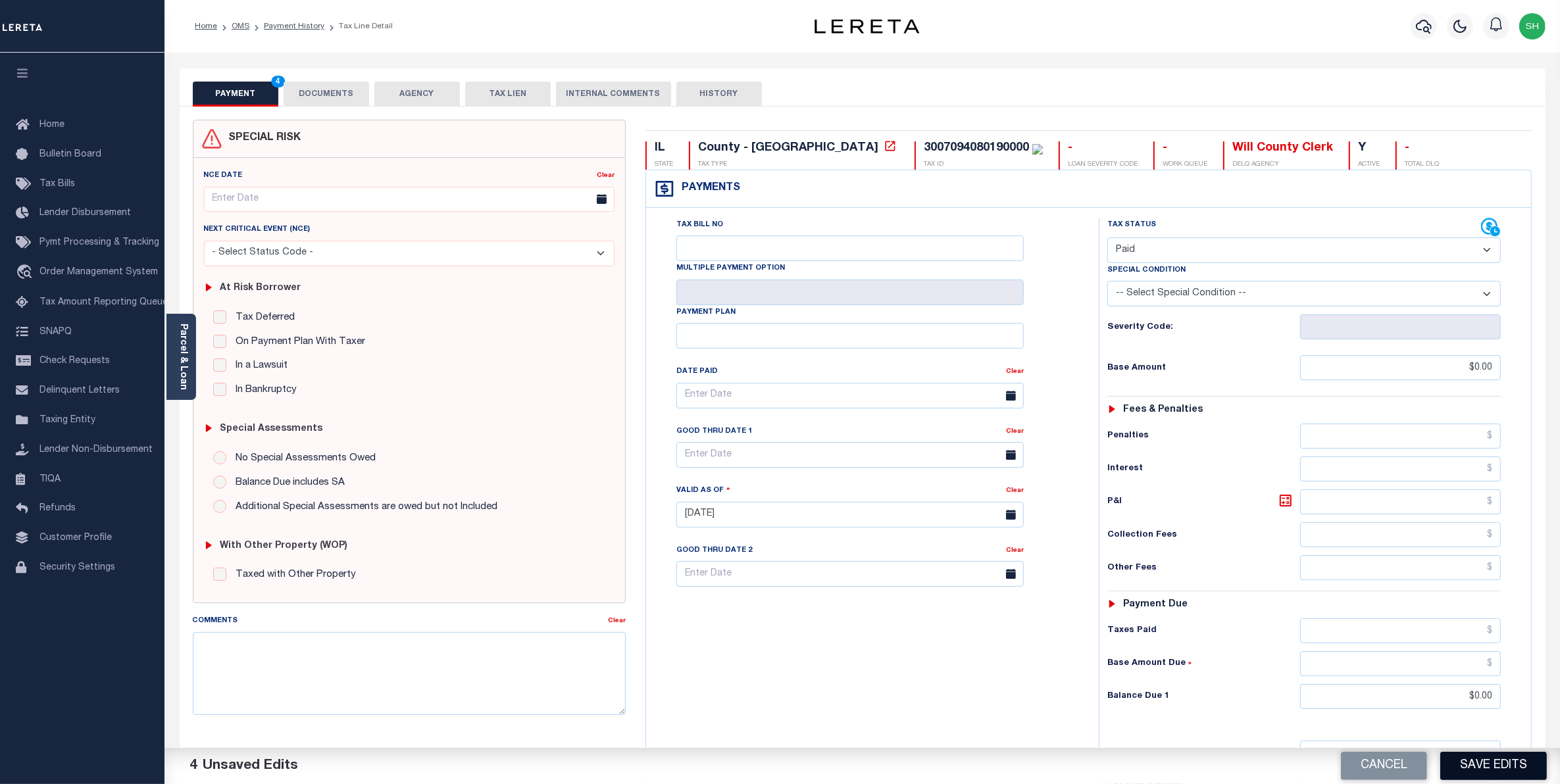
click at [1464, 773] on button "Save Edits" at bounding box center [1494, 766] width 107 height 28
checkbox input "false"
type input "$0"
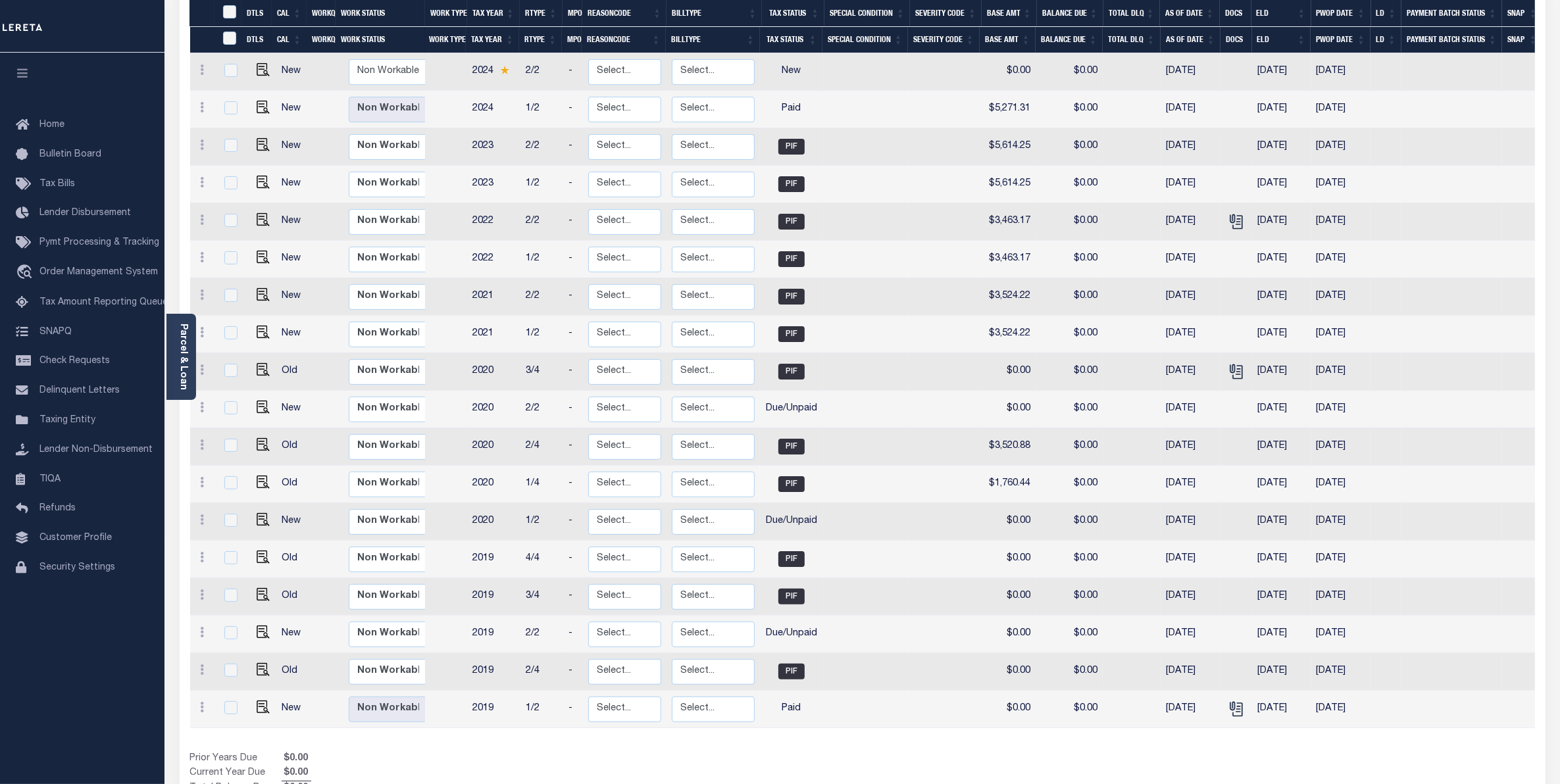
scroll to position [257, 0]
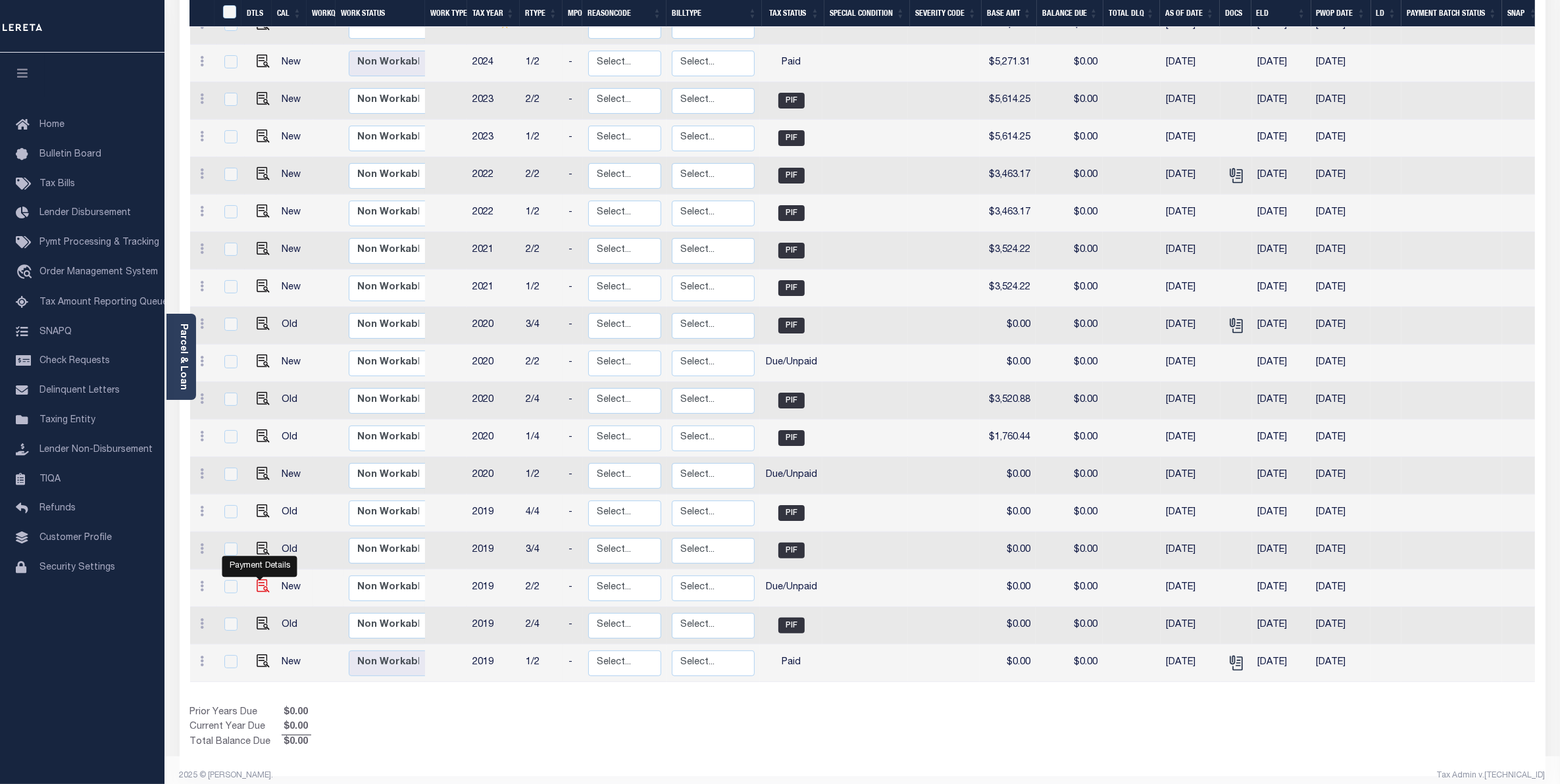
click at [258, 579] on img "" at bounding box center [263, 586] width 13 height 13
checkbox input "true"
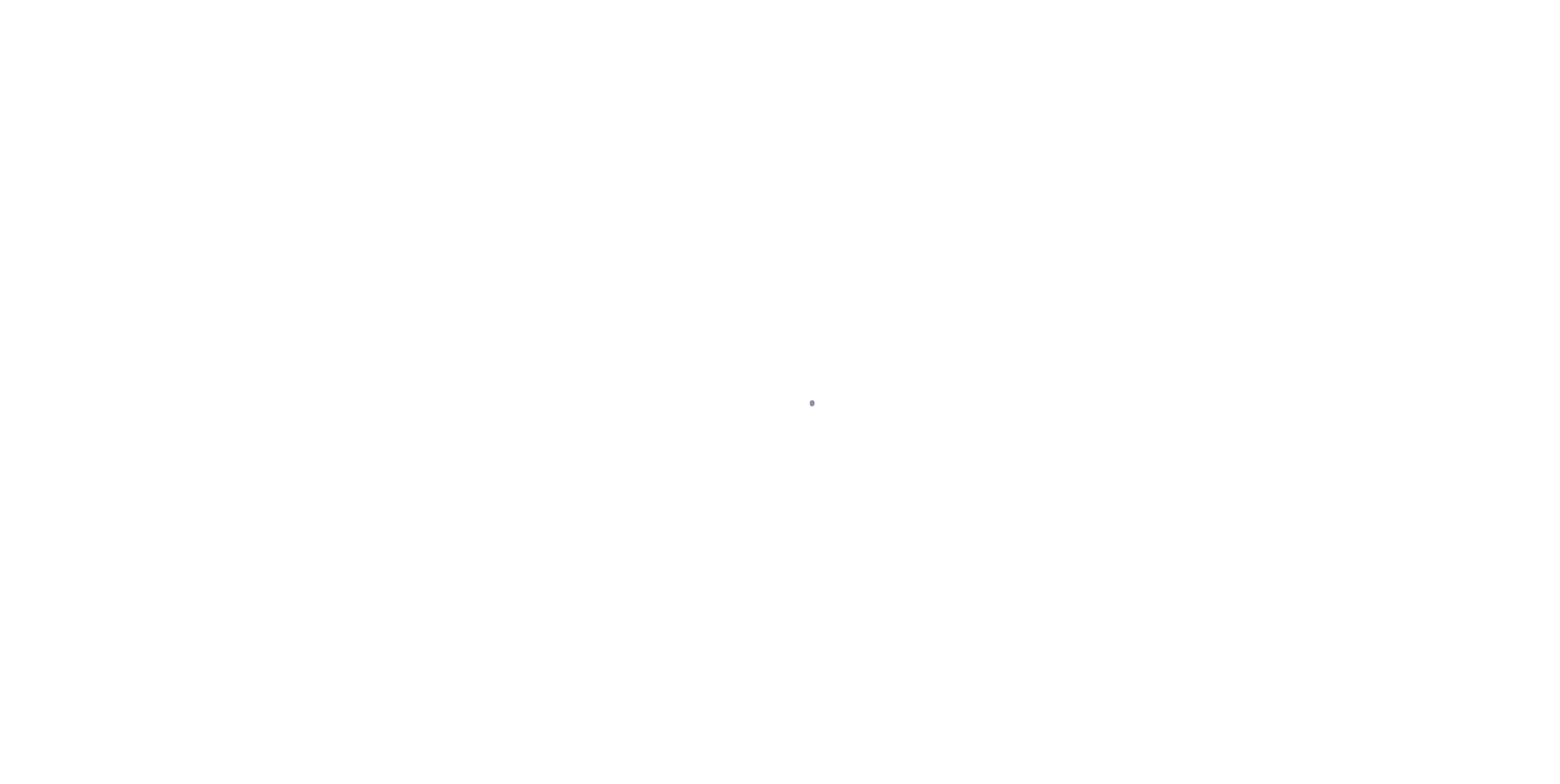
select select "DUE"
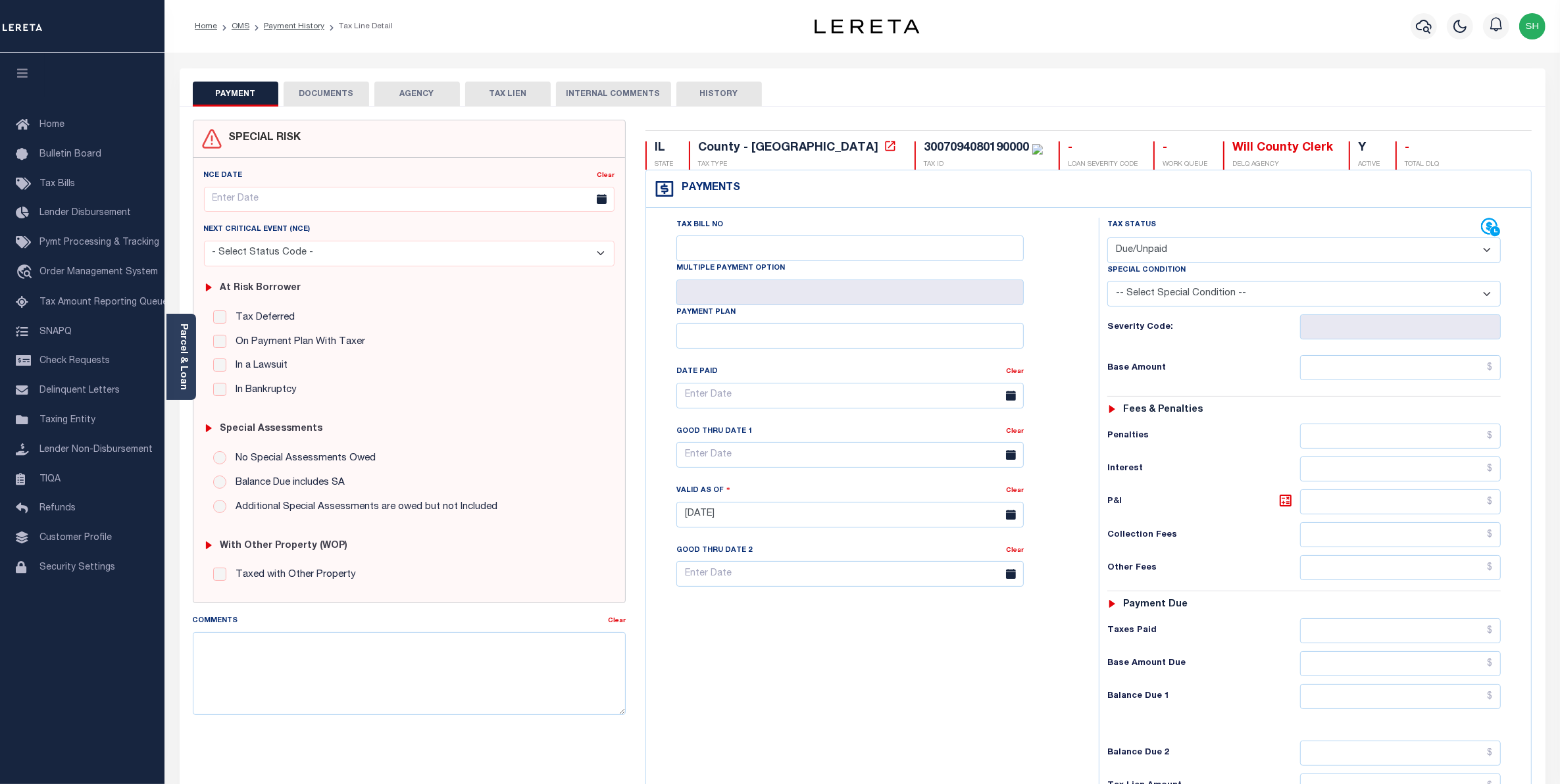
click at [331, 96] on button "DOCUMENTS" at bounding box center [326, 94] width 85 height 25
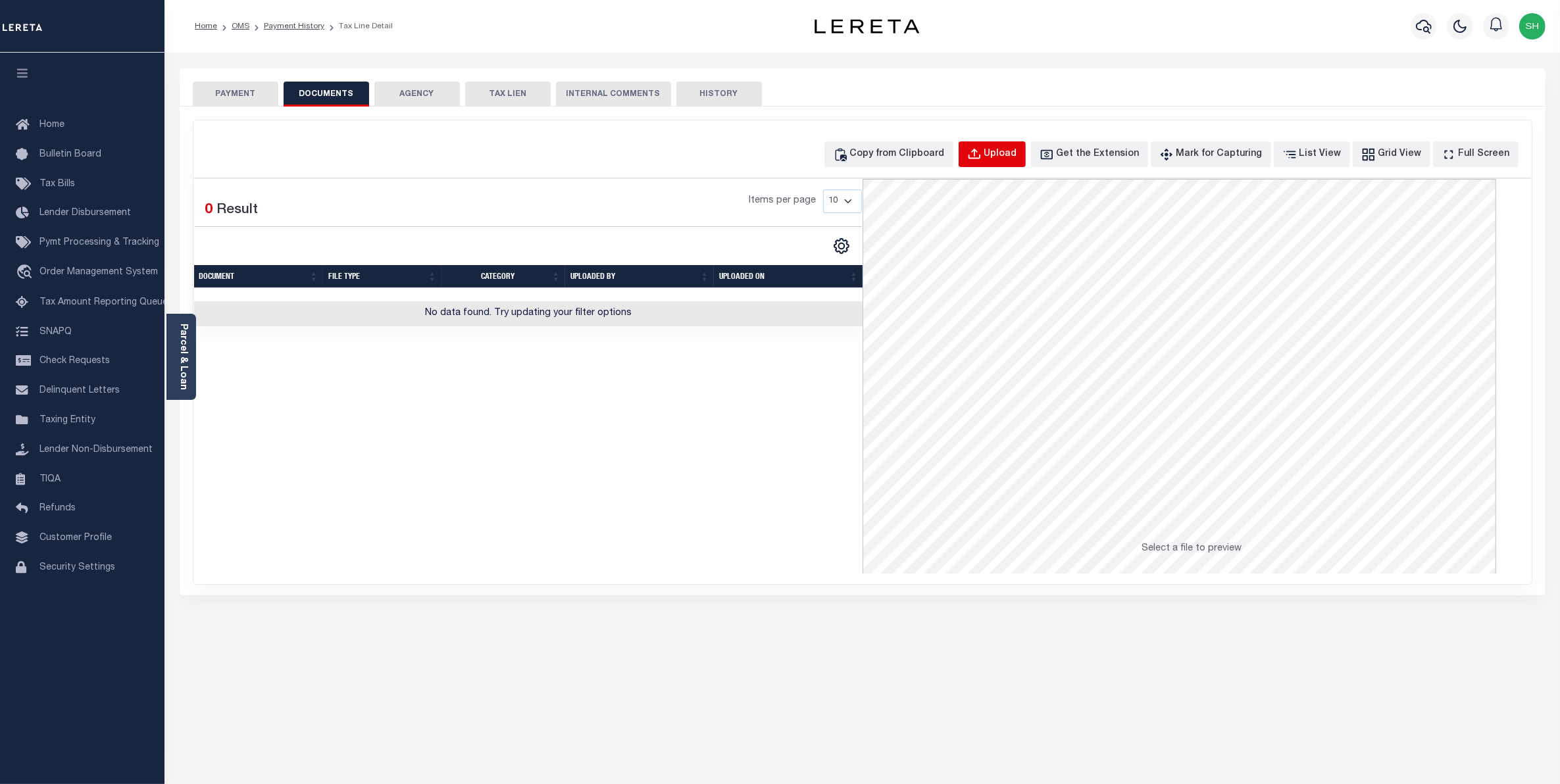
click at [1017, 156] on div "Upload" at bounding box center [1000, 155] width 33 height 15
select select "POP"
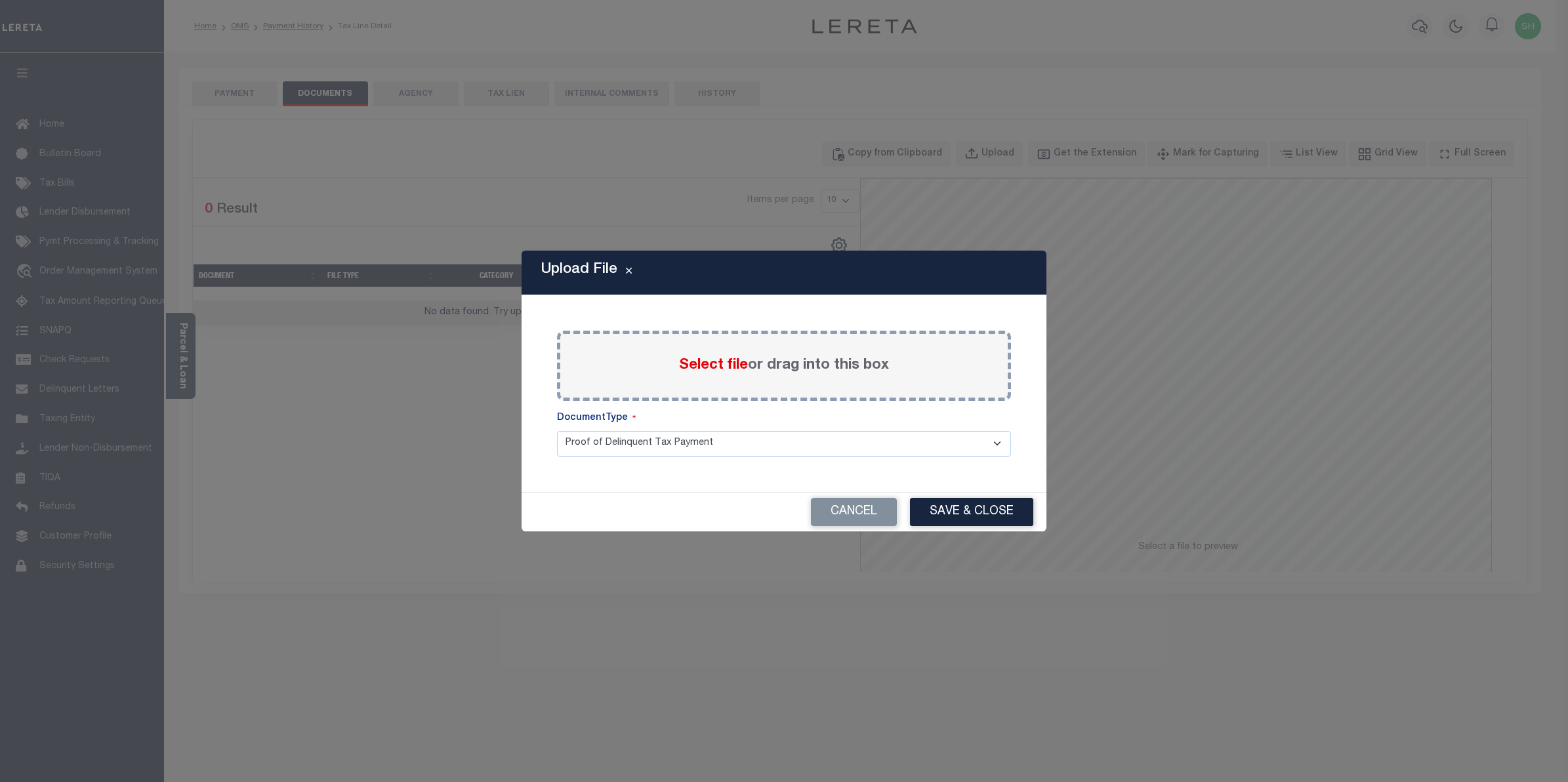
click at [735, 369] on span "Select file" at bounding box center [713, 366] width 69 height 15
click at [0, 0] on input "Select file or drag into this box" at bounding box center [0, 0] width 0 height 0
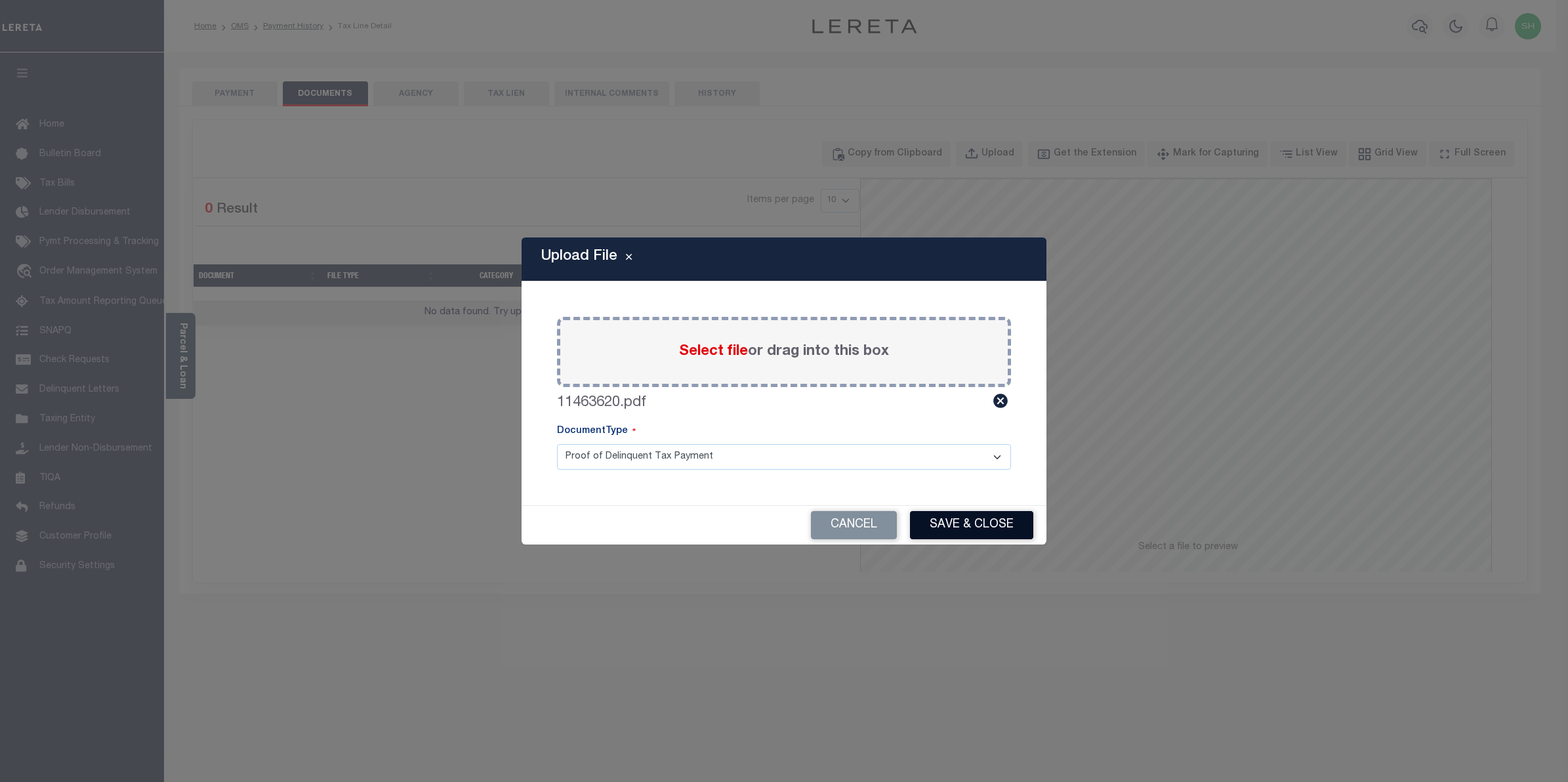
click at [939, 520] on button "Save & Close" at bounding box center [971, 525] width 123 height 28
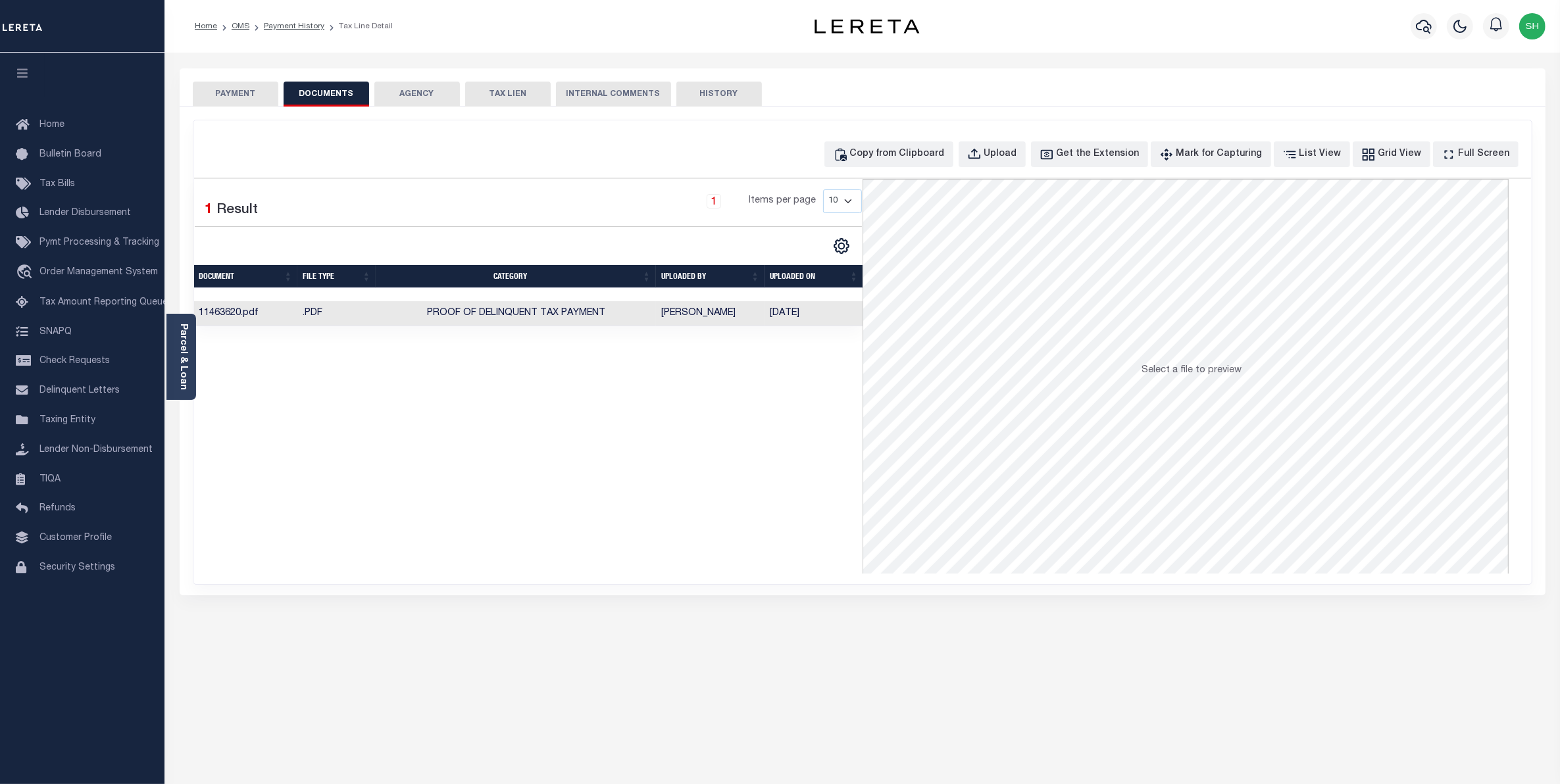
click at [222, 93] on button "PAYMENT" at bounding box center [235, 94] width 85 height 25
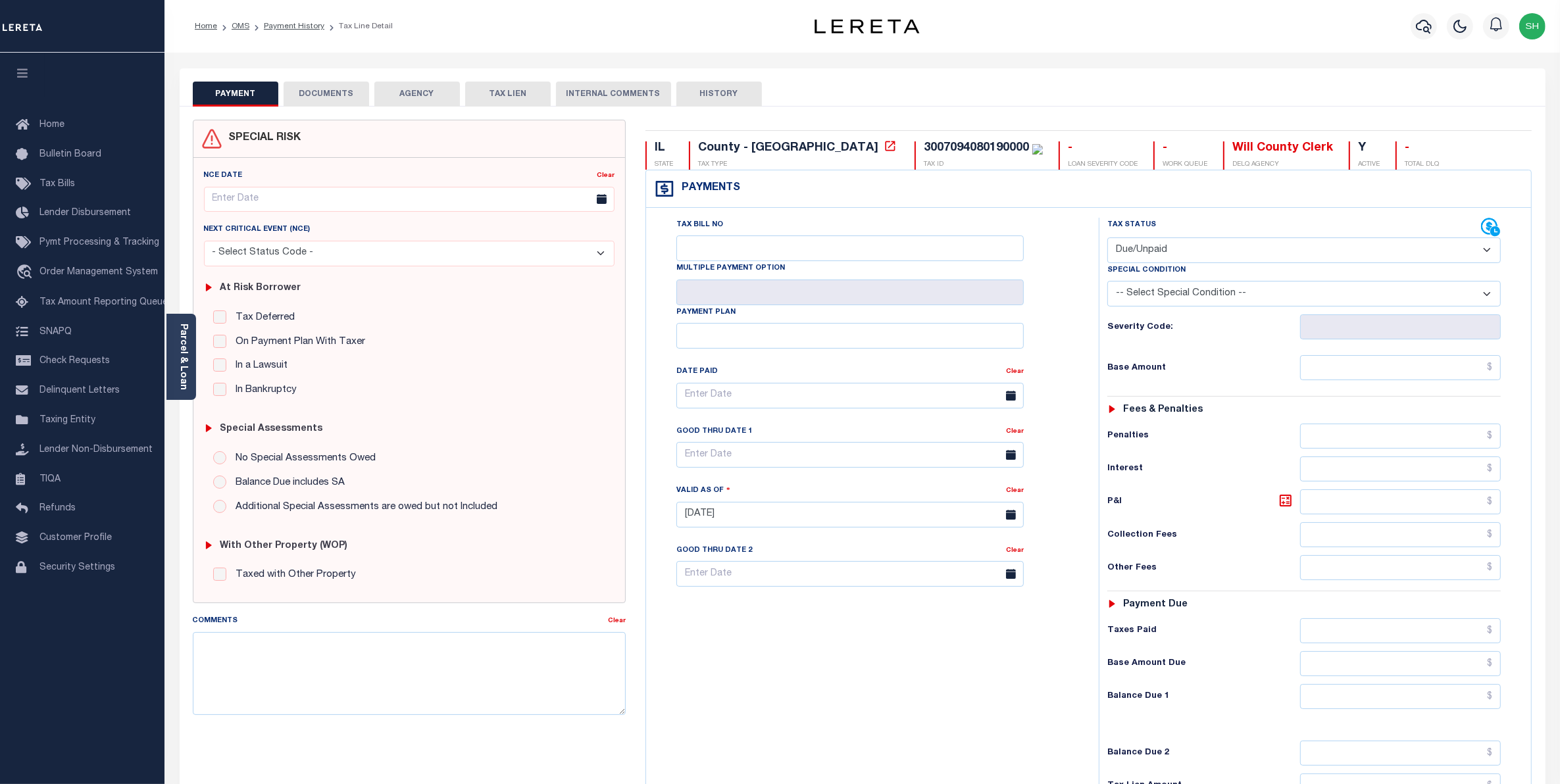
click at [1485, 251] on select "- Select Status Code - Open Due/Unpaid Paid Incomplete No Tax Due Internal Refu…" at bounding box center [1304, 250] width 394 height 26
select select "PYD"
click at [1108, 239] on select "- Select Status Code - Open Due/Unpaid Paid Incomplete No Tax Due Internal Refu…" at bounding box center [1304, 250] width 394 height 26
type input "[DATE]"
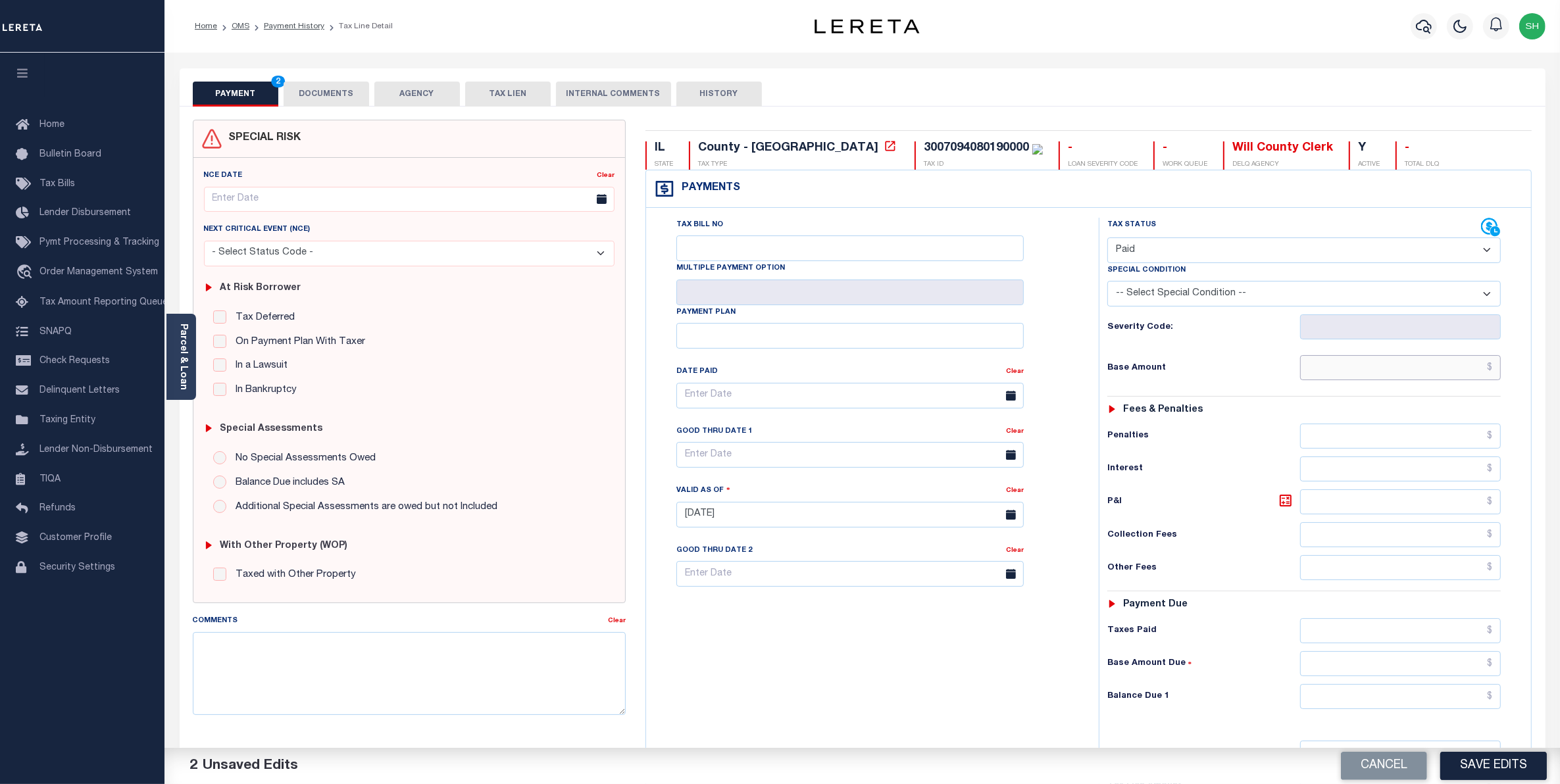
click at [1458, 376] on input "text" at bounding box center [1401, 368] width 202 height 25
type input "$0.00"
click at [1480, 761] on button "Save Edits" at bounding box center [1494, 766] width 107 height 28
checkbox input "false"
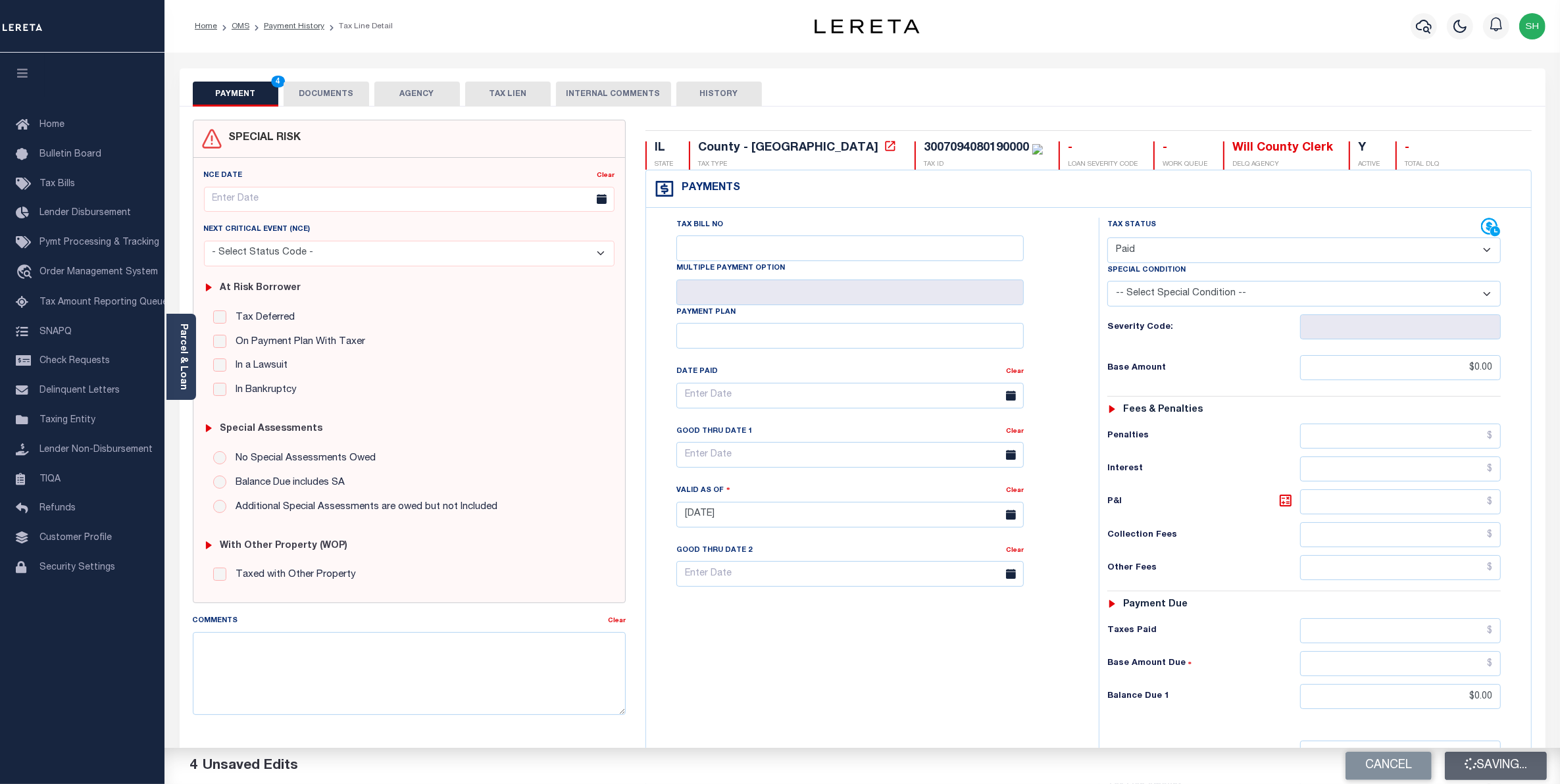
type input "$0"
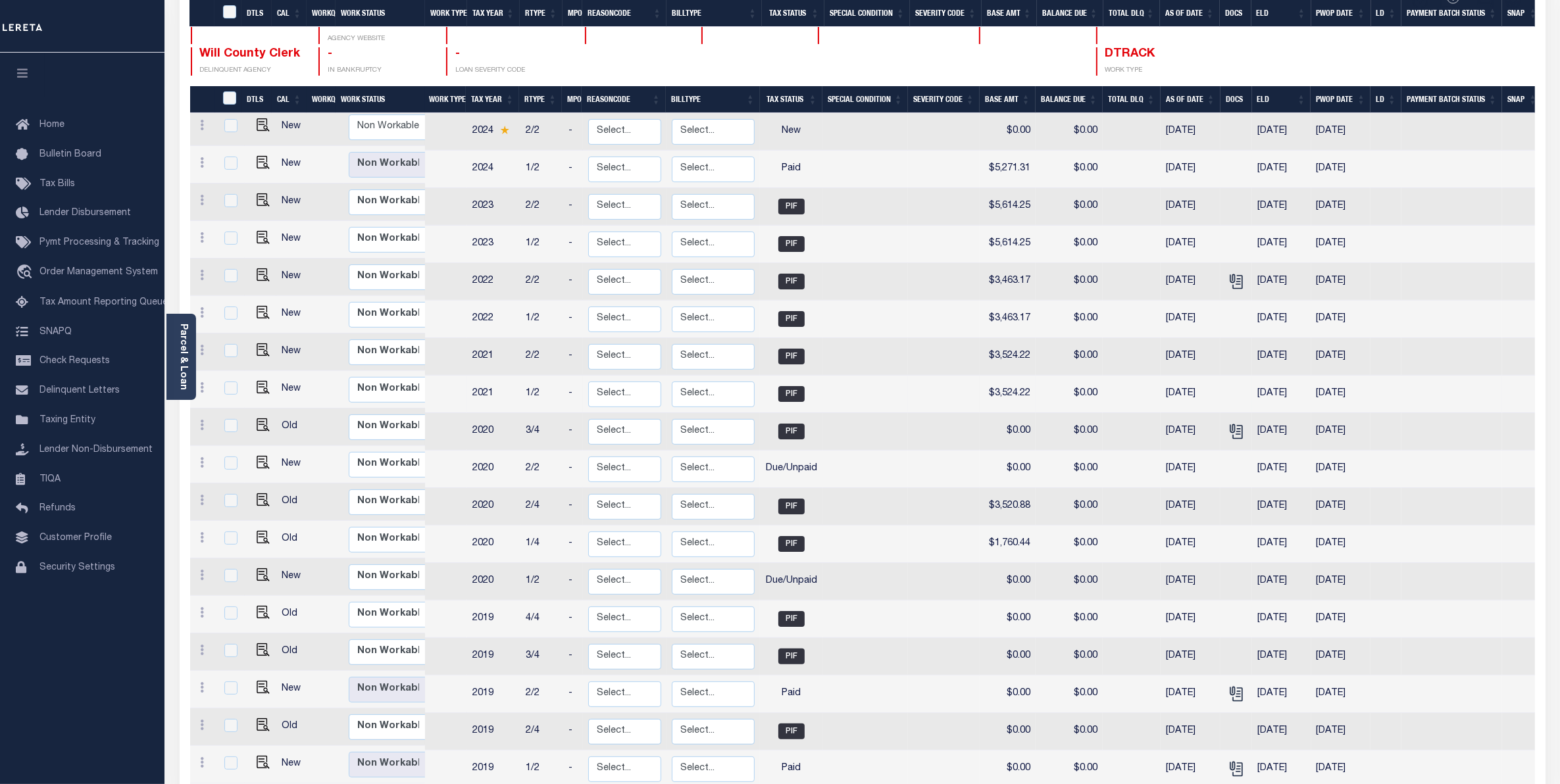
scroll to position [247, 0]
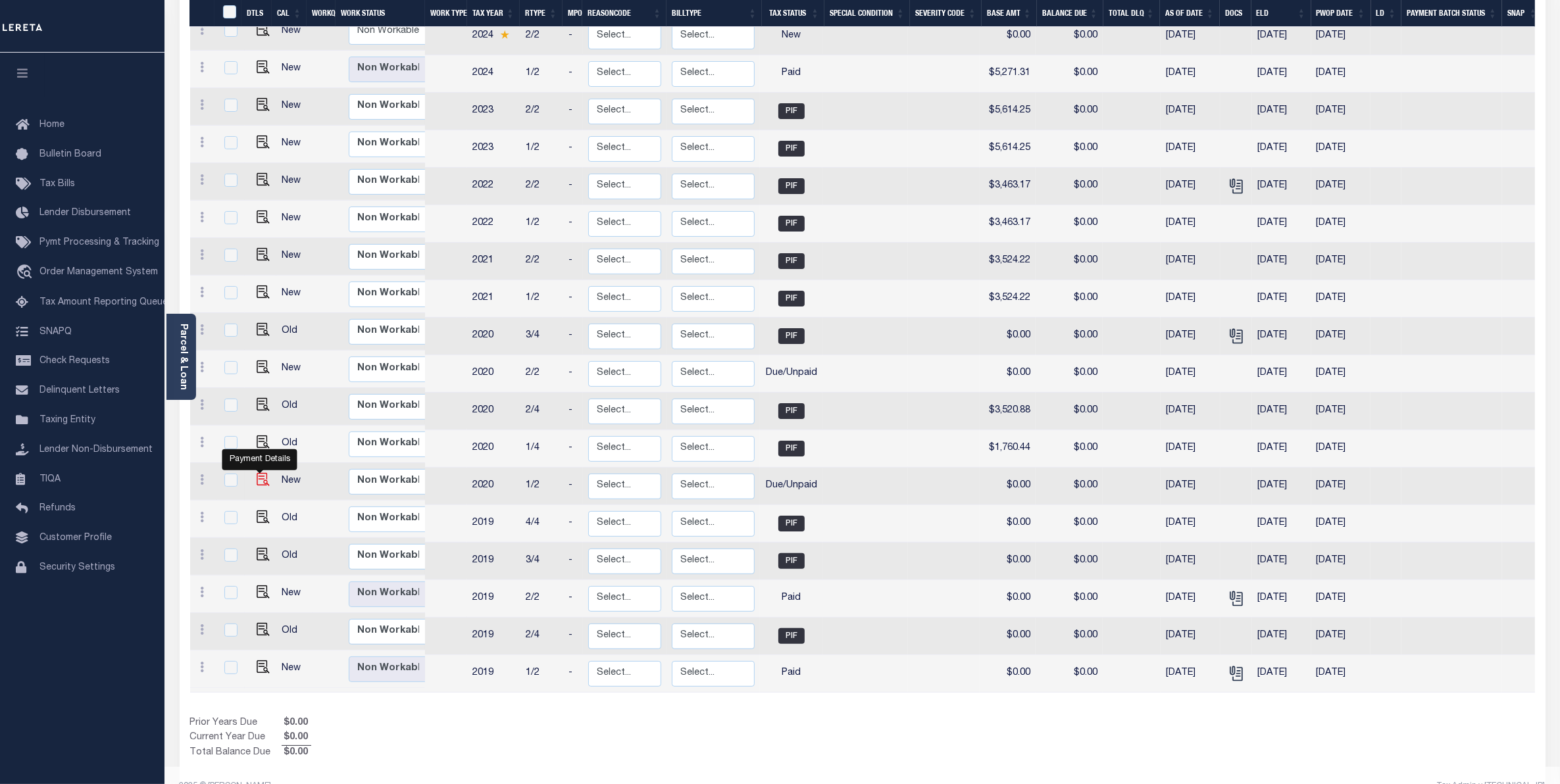
click at [263, 473] on img "" at bounding box center [263, 479] width 13 height 13
checkbox input "true"
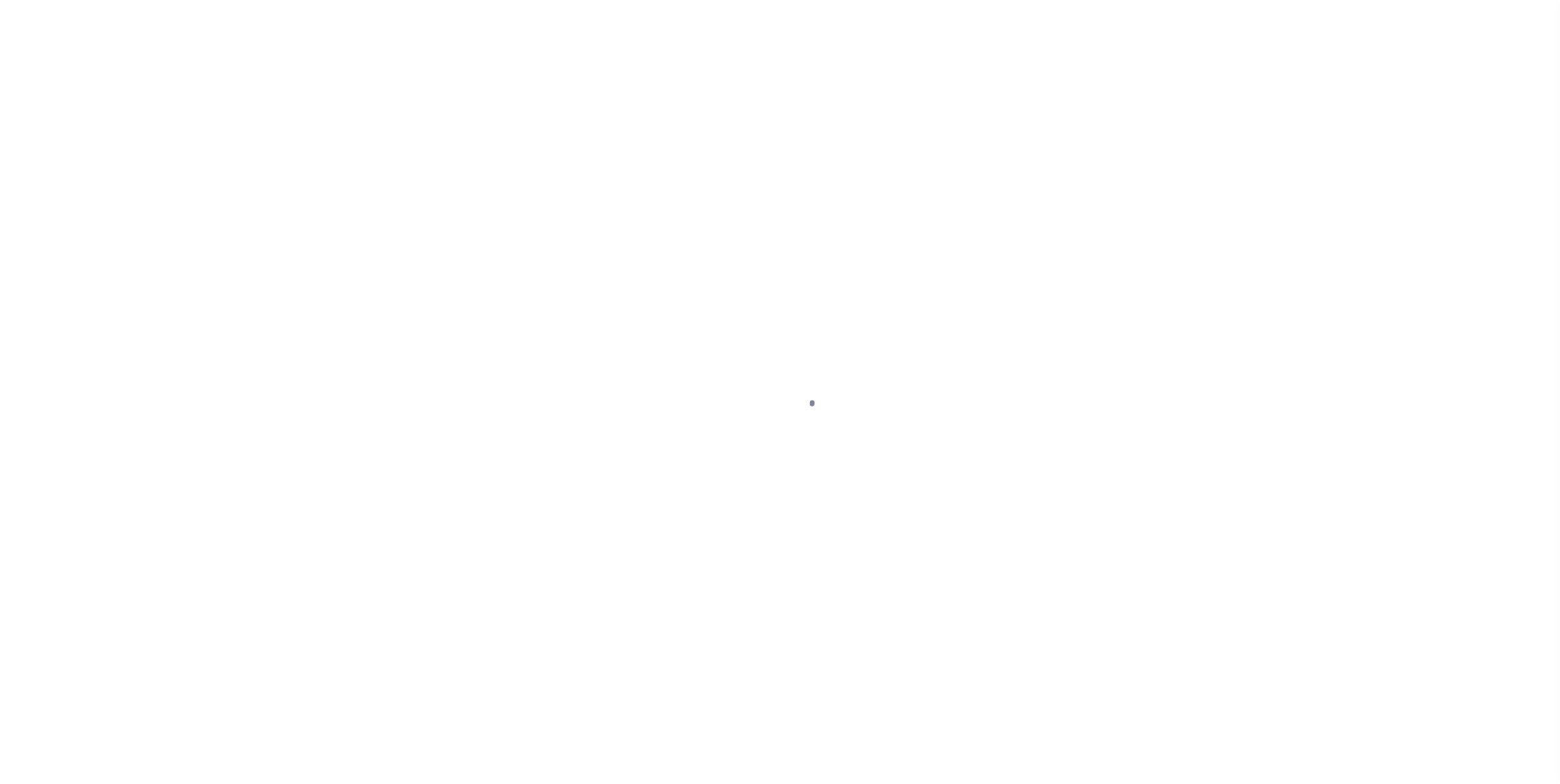
select select "DUE"
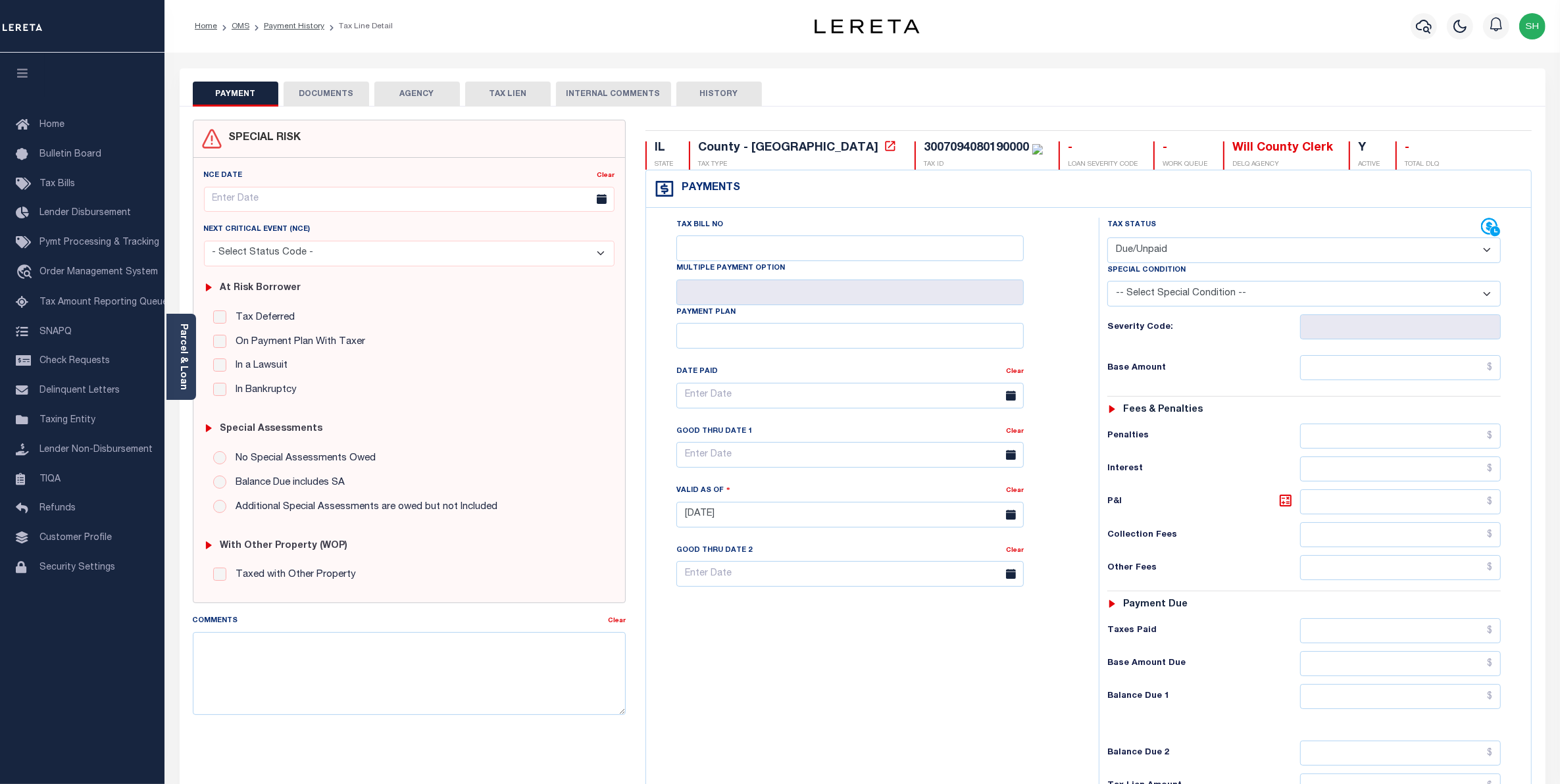
click at [332, 97] on button "DOCUMENTS" at bounding box center [326, 94] width 85 height 25
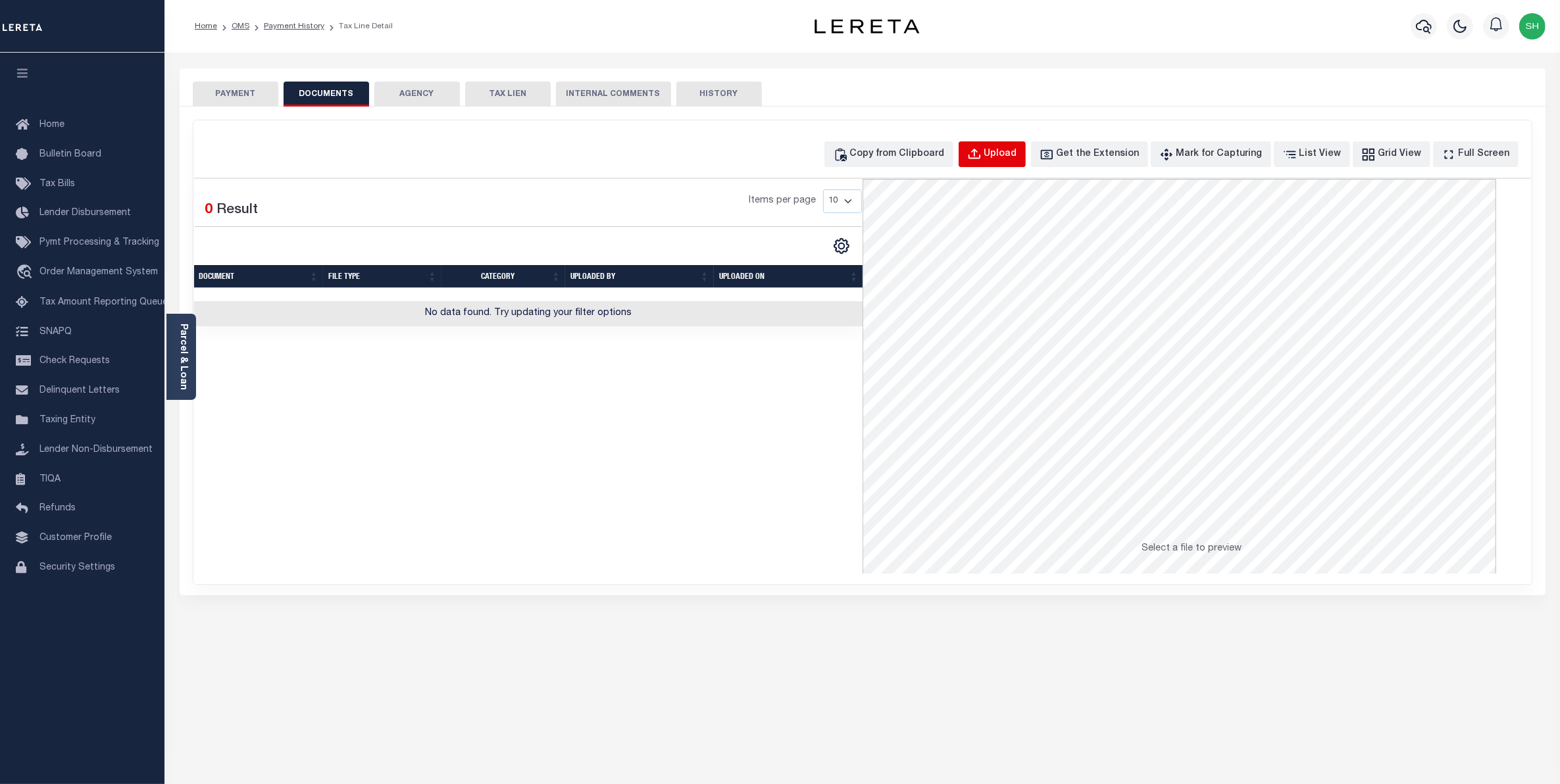
click at [1017, 158] on div "Upload" at bounding box center [1000, 155] width 33 height 15
select select "POP"
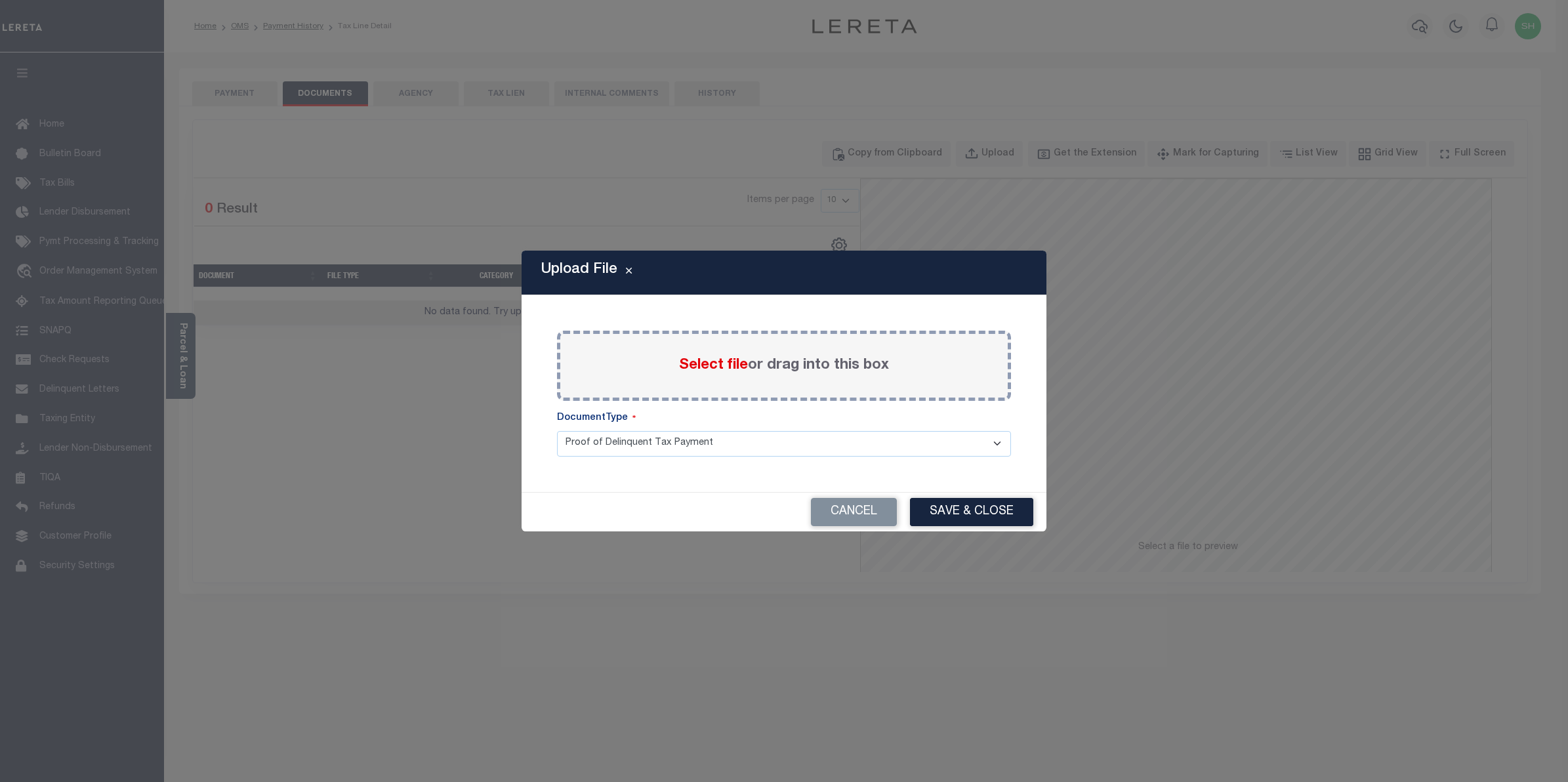
click at [718, 364] on span "Select file" at bounding box center [713, 366] width 69 height 15
click at [0, 0] on input "Select file or drag into this box" at bounding box center [0, 0] width 0 height 0
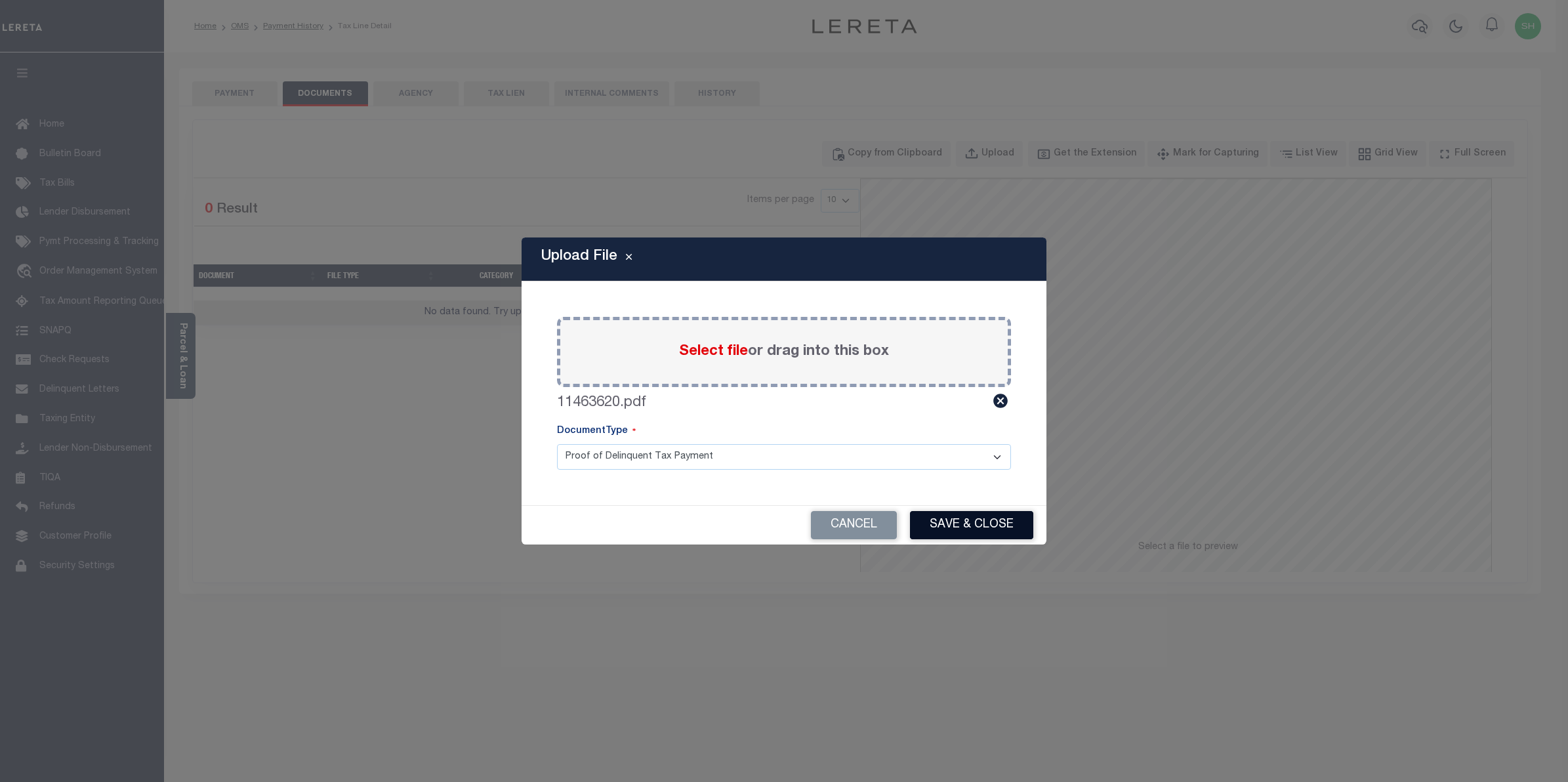
click at [953, 526] on button "Save & Close" at bounding box center [971, 525] width 123 height 28
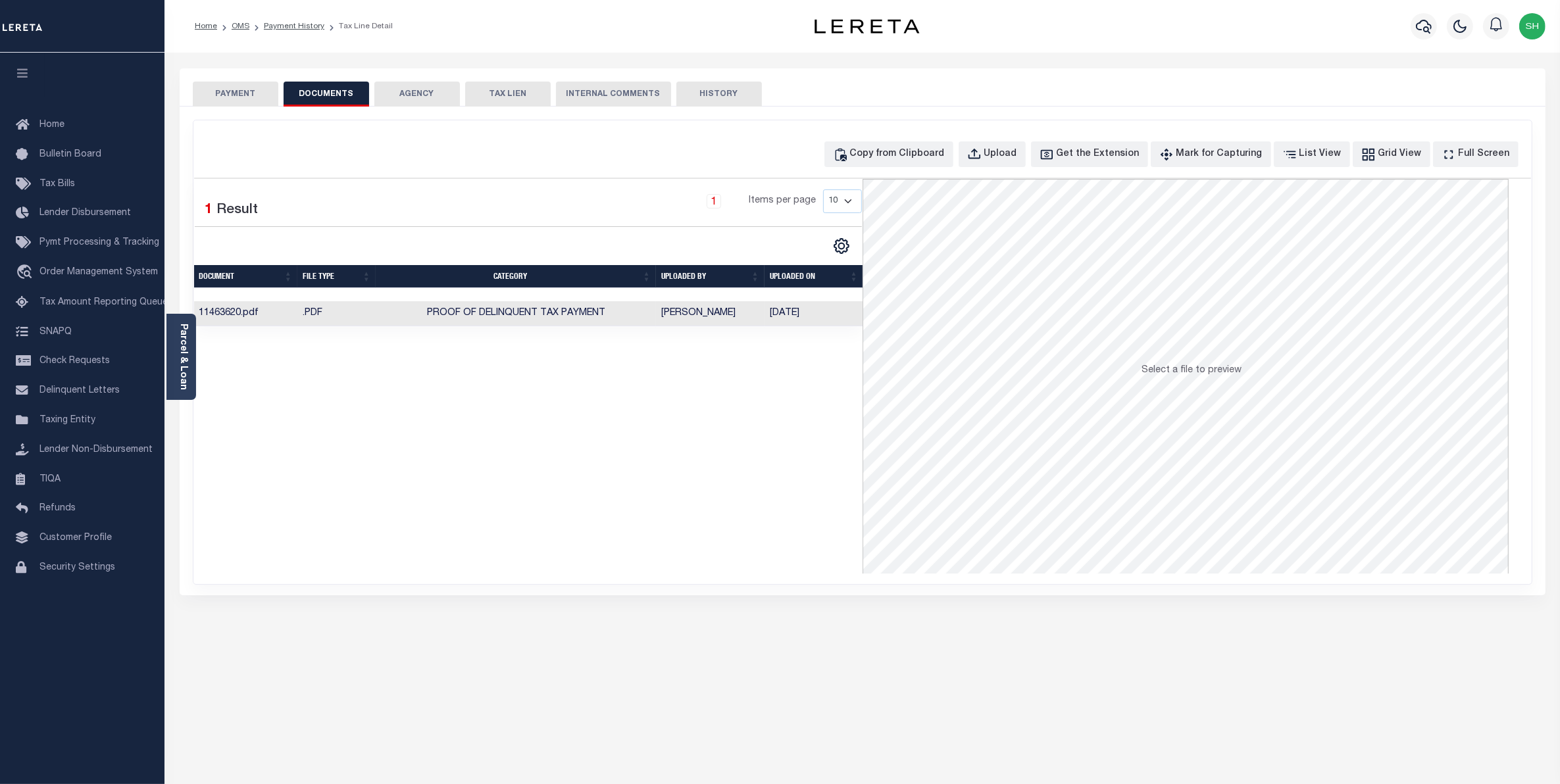
click at [237, 94] on button "PAYMENT" at bounding box center [235, 94] width 85 height 25
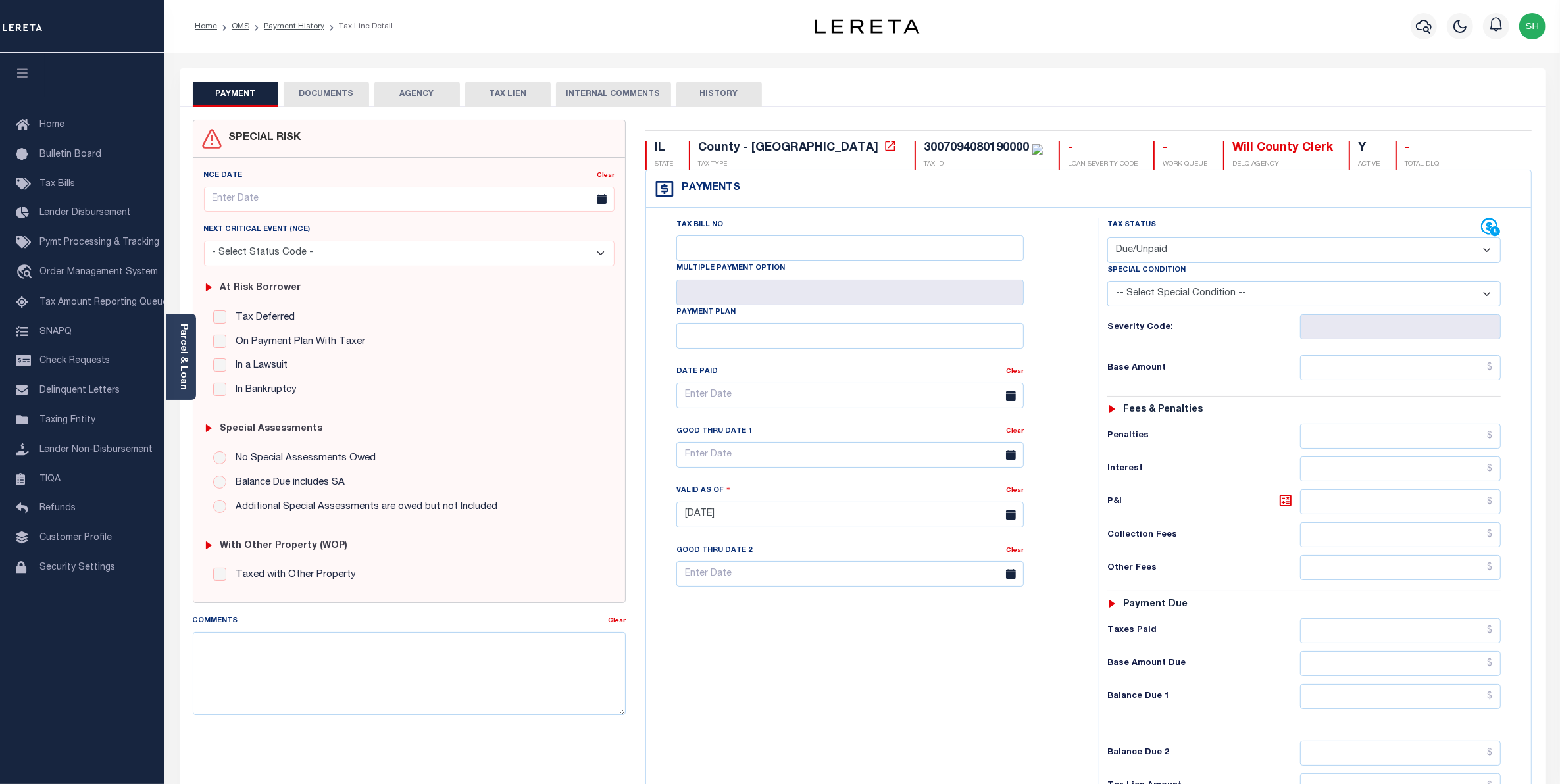
click at [1488, 248] on select "- Select Status Code - Open Due/Unpaid Paid Incomplete No Tax Due Internal Refu…" at bounding box center [1304, 250] width 394 height 26
select select "PYD"
click at [1108, 239] on select "- Select Status Code - Open Due/Unpaid Paid Incomplete No Tax Due Internal Refu…" at bounding box center [1304, 250] width 394 height 26
type input "[DATE]"
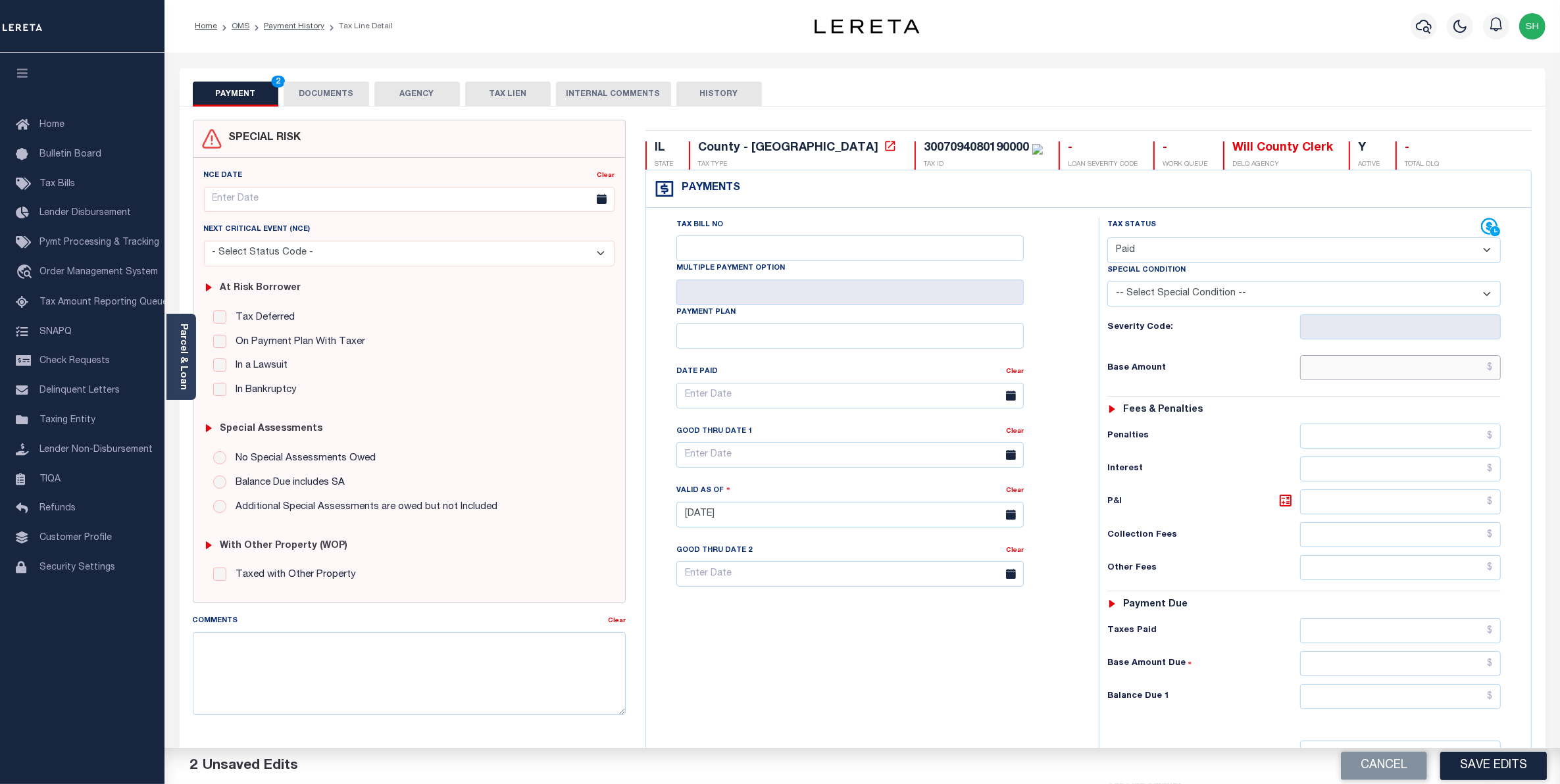
click at [1458, 367] on input "text" at bounding box center [1401, 368] width 202 height 25
type input "$0.00"
click at [1480, 770] on button "Save Edits" at bounding box center [1494, 766] width 107 height 28
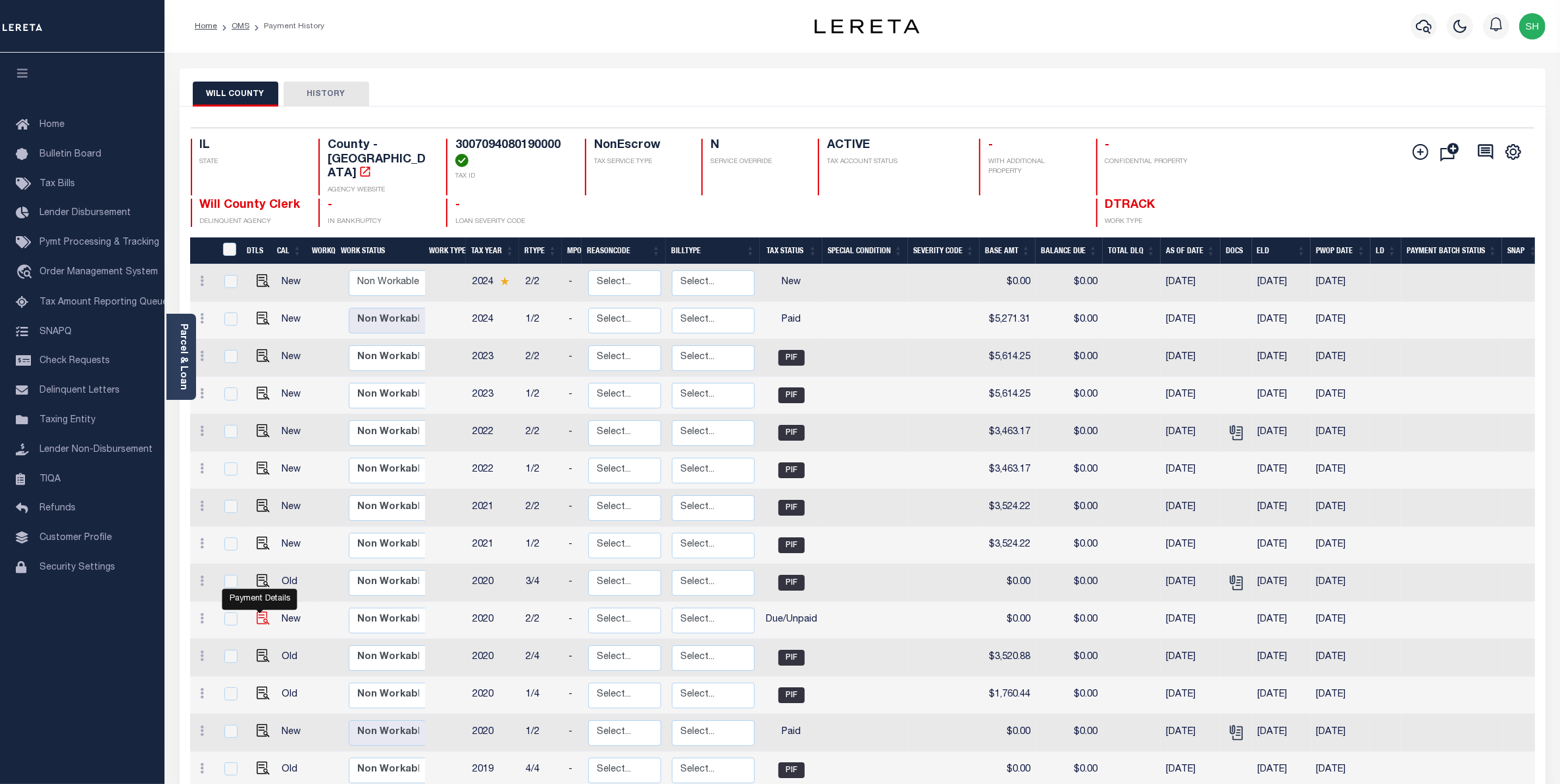
click at [258, 612] on img "" at bounding box center [263, 618] width 13 height 13
checkbox input "true"
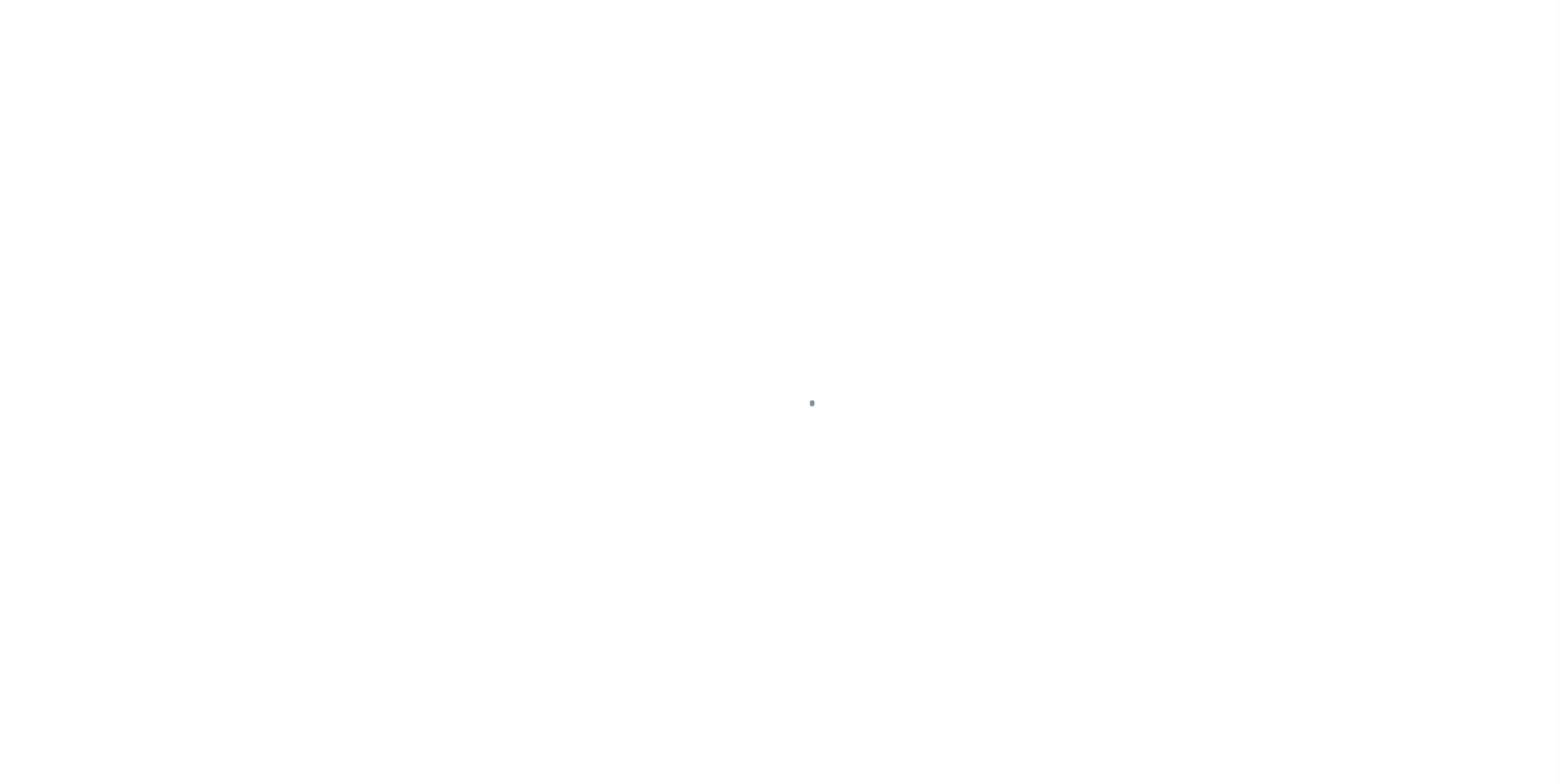
select select "DUE"
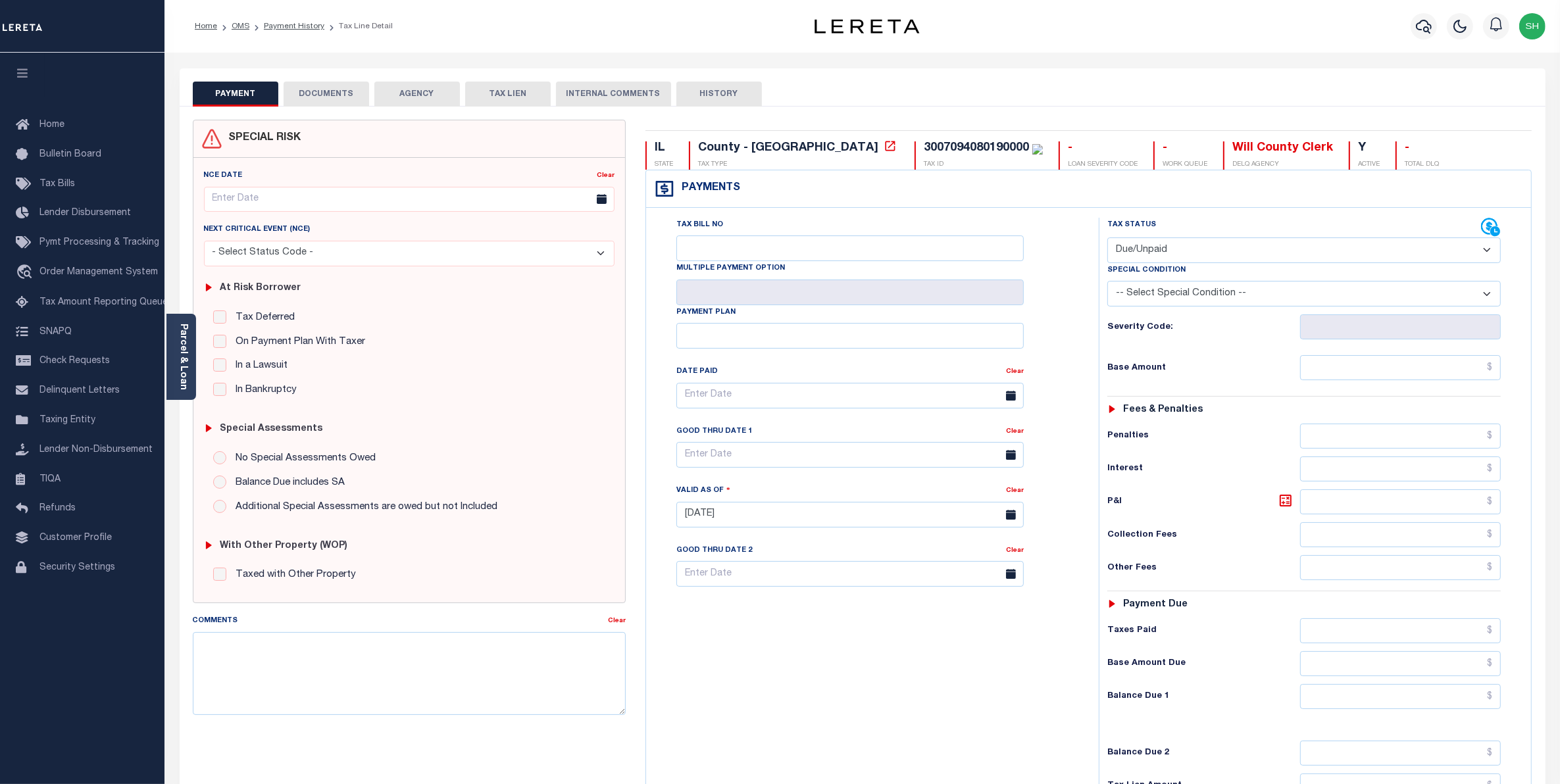
click at [334, 96] on button "DOCUMENTS" at bounding box center [326, 94] width 85 height 25
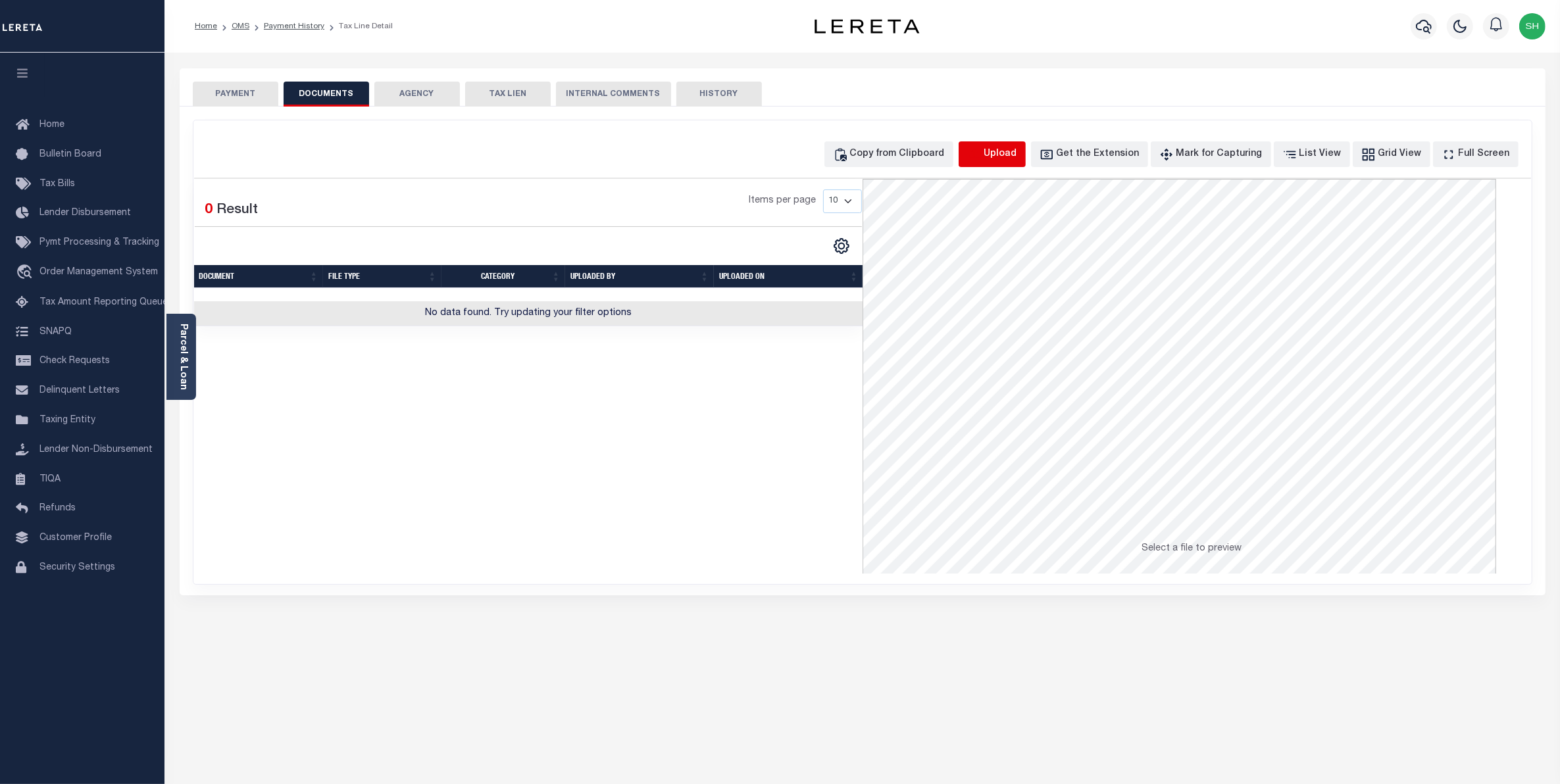
click at [982, 156] on icon "button" at bounding box center [975, 155] width 15 height 15
select select "POP"
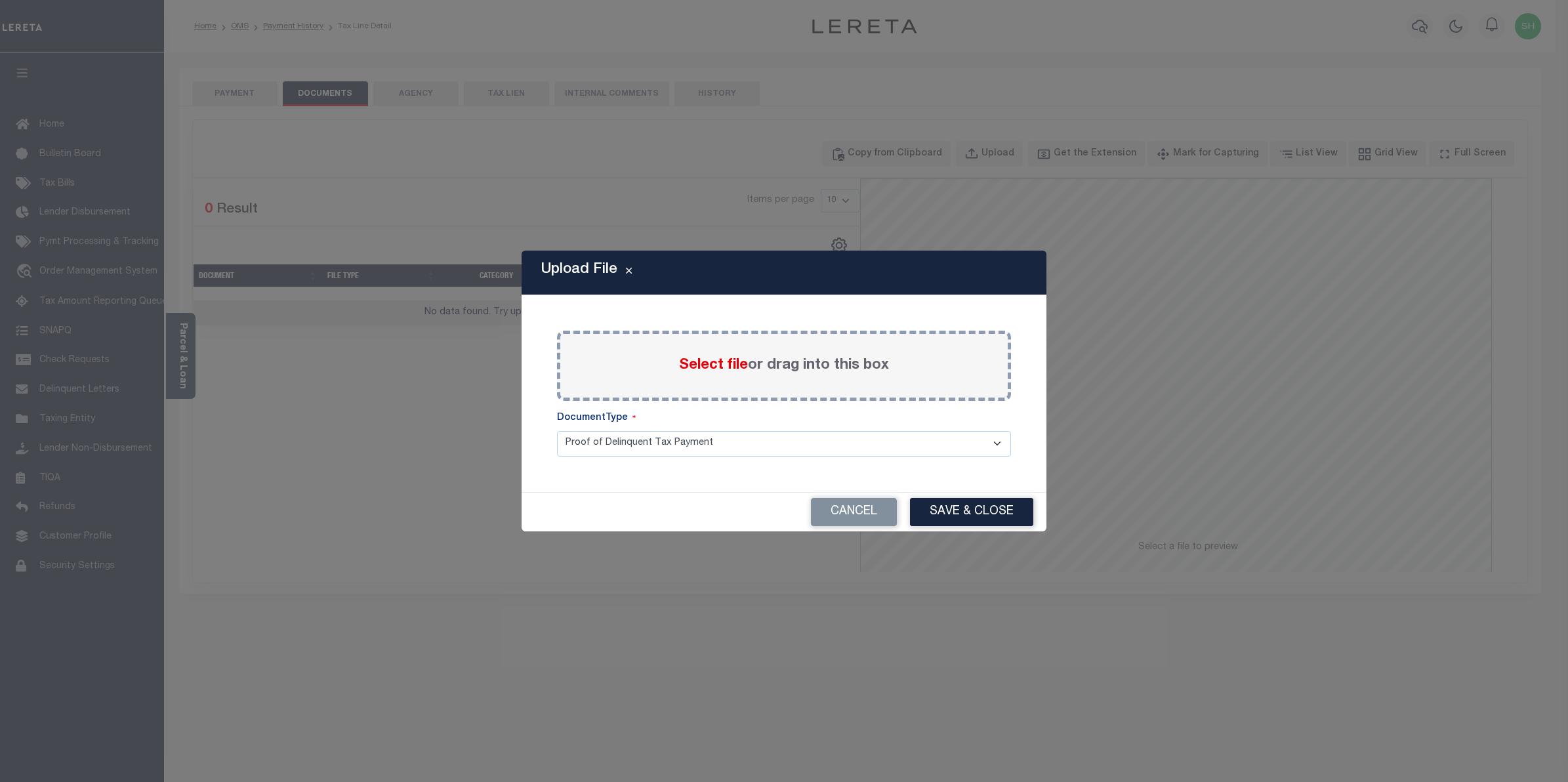
click at [710, 368] on span "Select file" at bounding box center [713, 366] width 69 height 15
click at [0, 0] on input "Select file or drag into this box" at bounding box center [0, 0] width 0 height 0
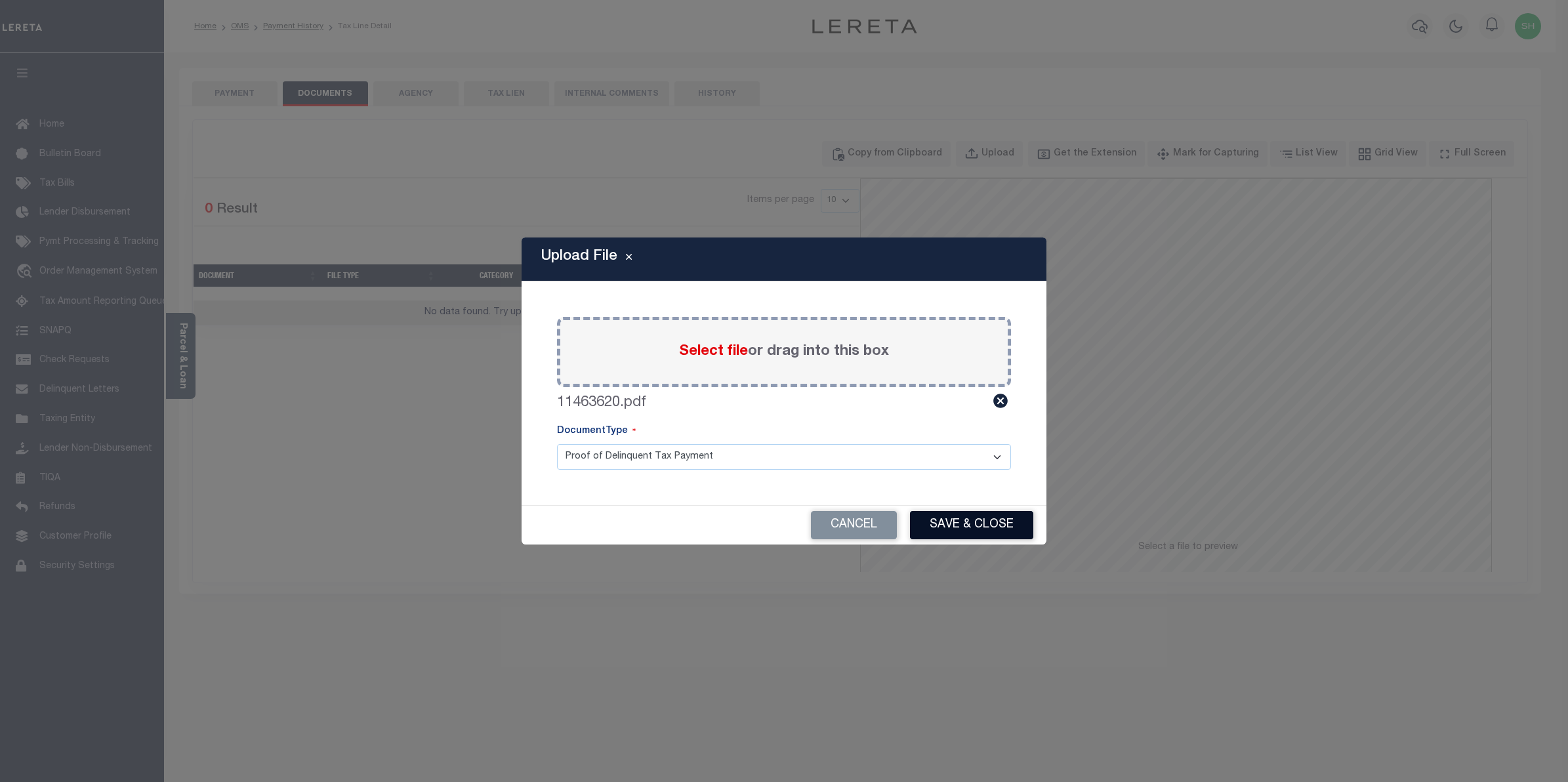
click at [963, 527] on button "Save & Close" at bounding box center [971, 525] width 123 height 28
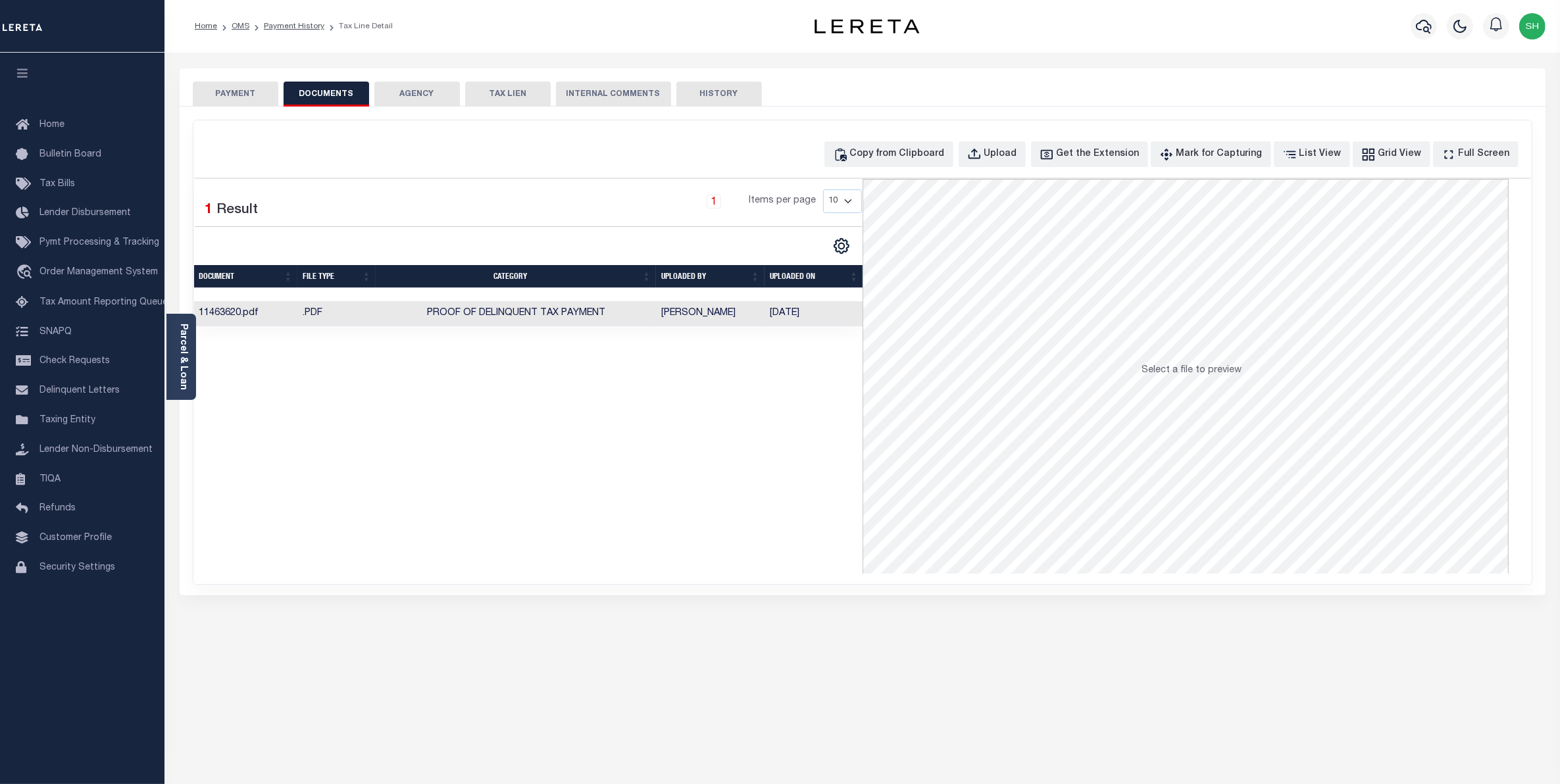
click at [221, 96] on button "PAYMENT" at bounding box center [235, 94] width 85 height 25
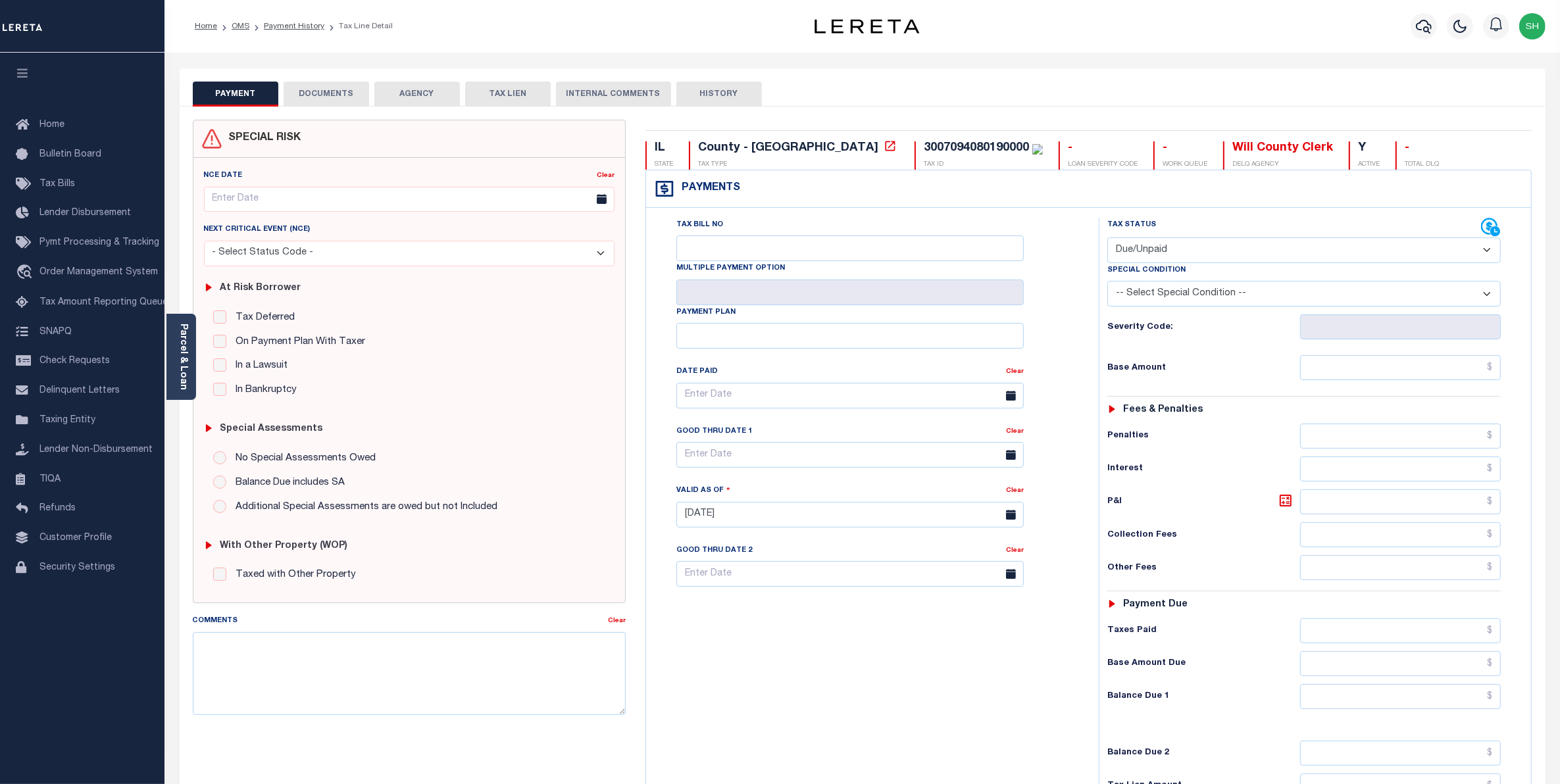
click at [1485, 252] on select "- Select Status Code - Open Due/Unpaid Paid Incomplete No Tax Due Internal Refu…" at bounding box center [1304, 250] width 394 height 26
select select "PYD"
click at [1108, 239] on select "- Select Status Code - Open Due/Unpaid Paid Incomplete No Tax Due Internal Refu…" at bounding box center [1304, 250] width 394 height 26
type input "[DATE]"
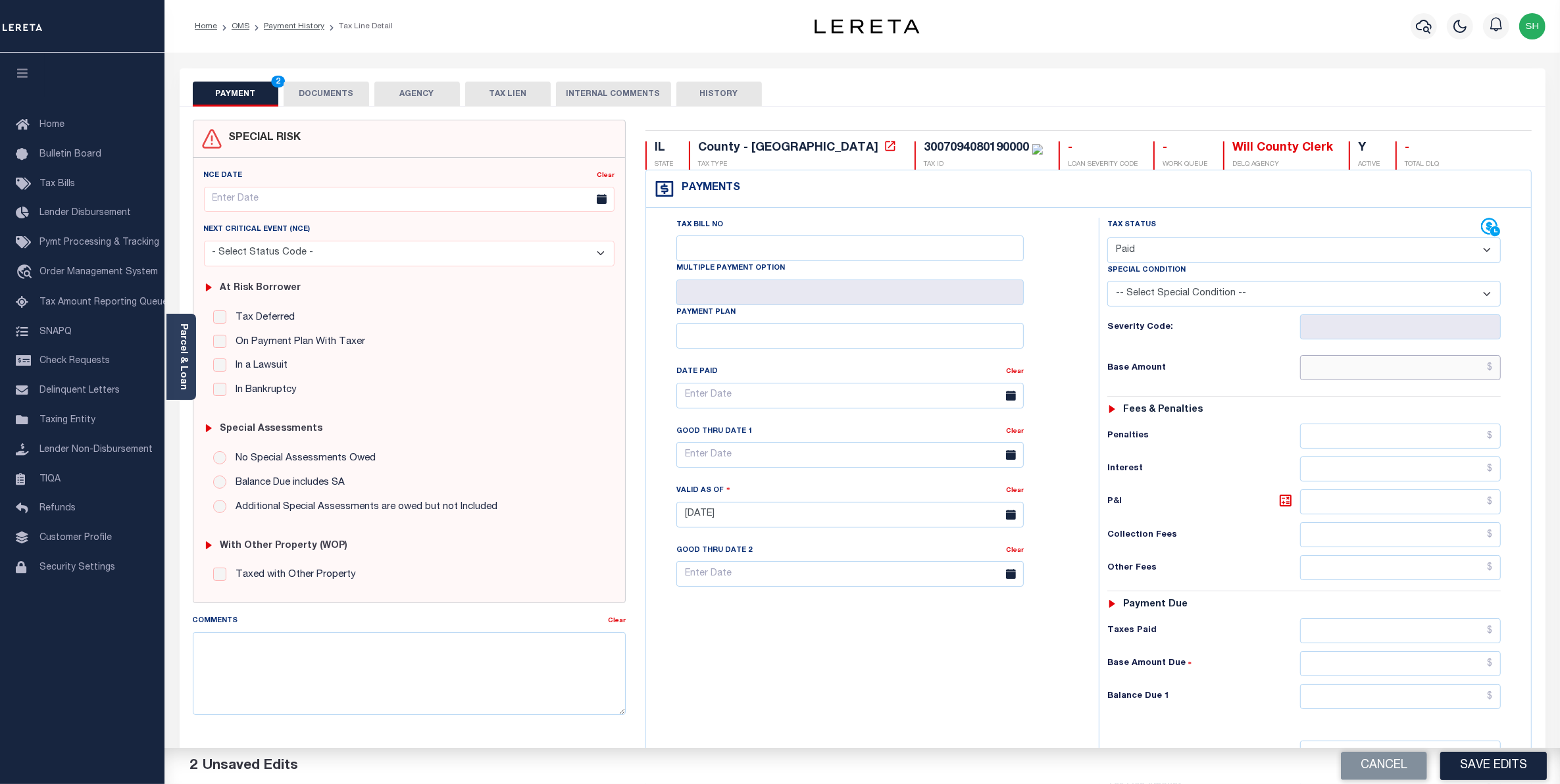
click at [1453, 376] on input "text" at bounding box center [1401, 368] width 202 height 25
type input "$0.00"
click at [1491, 770] on button "Save Edits" at bounding box center [1494, 766] width 107 height 28
checkbox input "false"
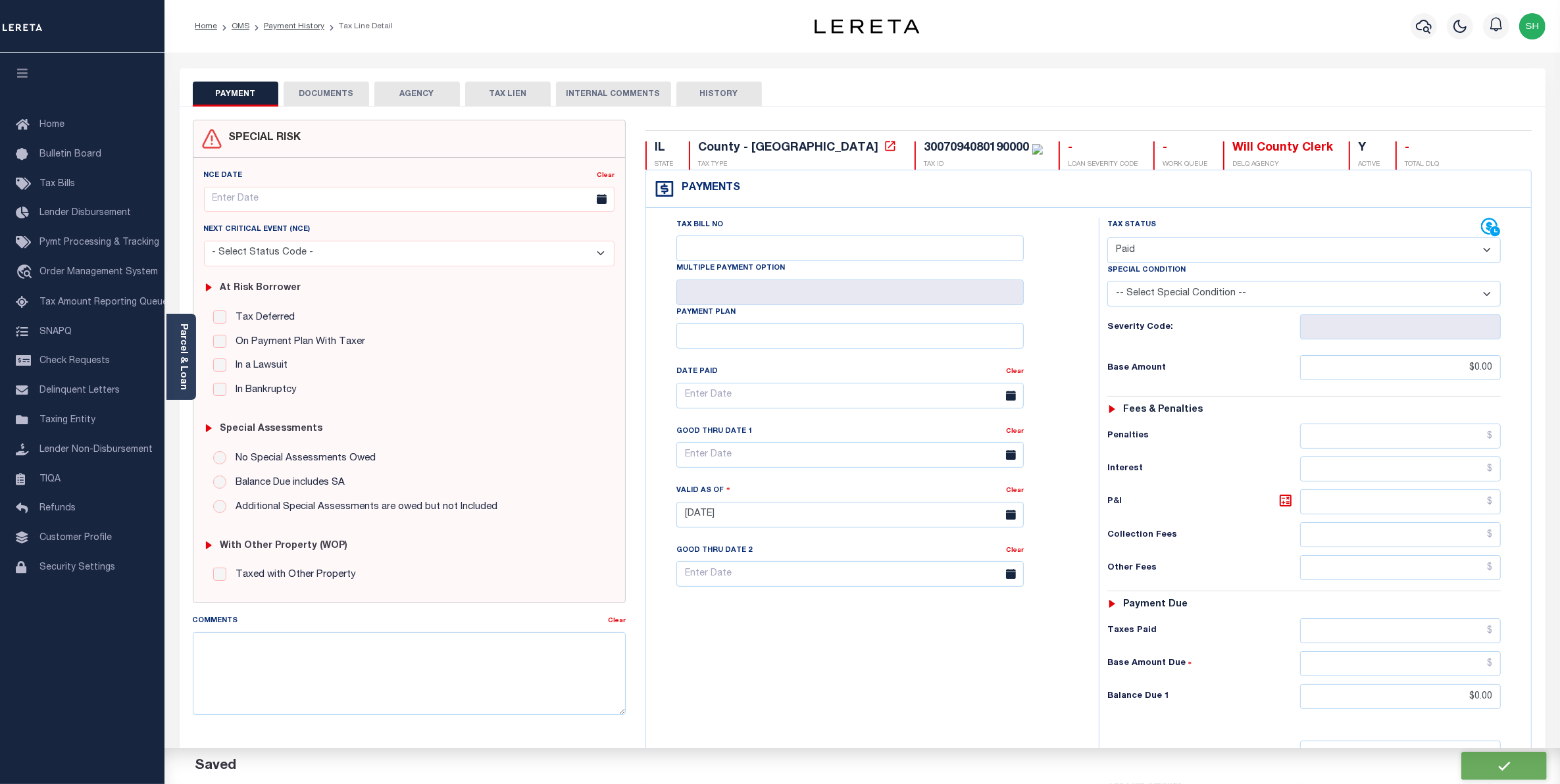
type input "$0"
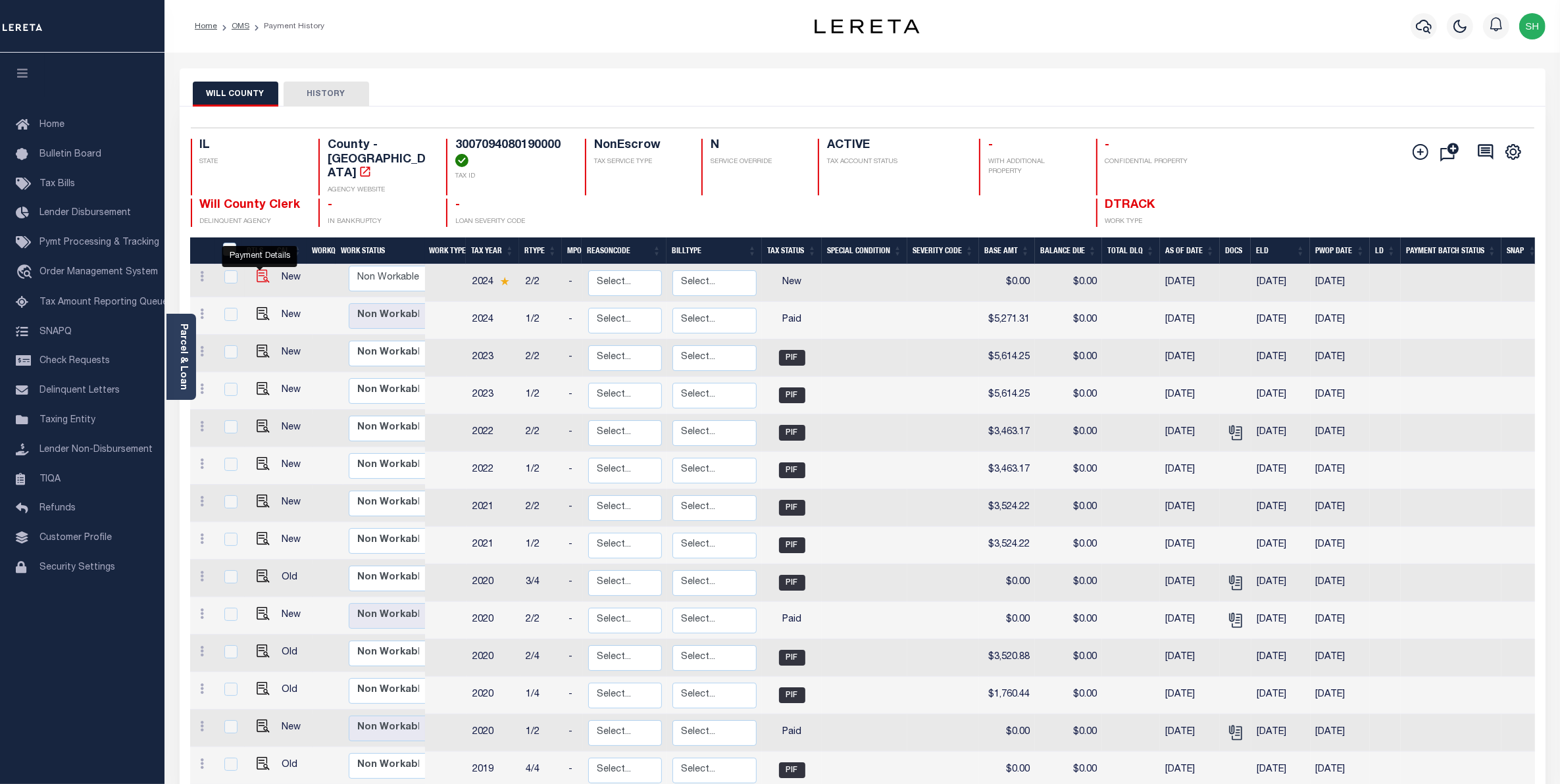
click at [262, 270] on img "" at bounding box center [263, 276] width 13 height 13
checkbox input "true"
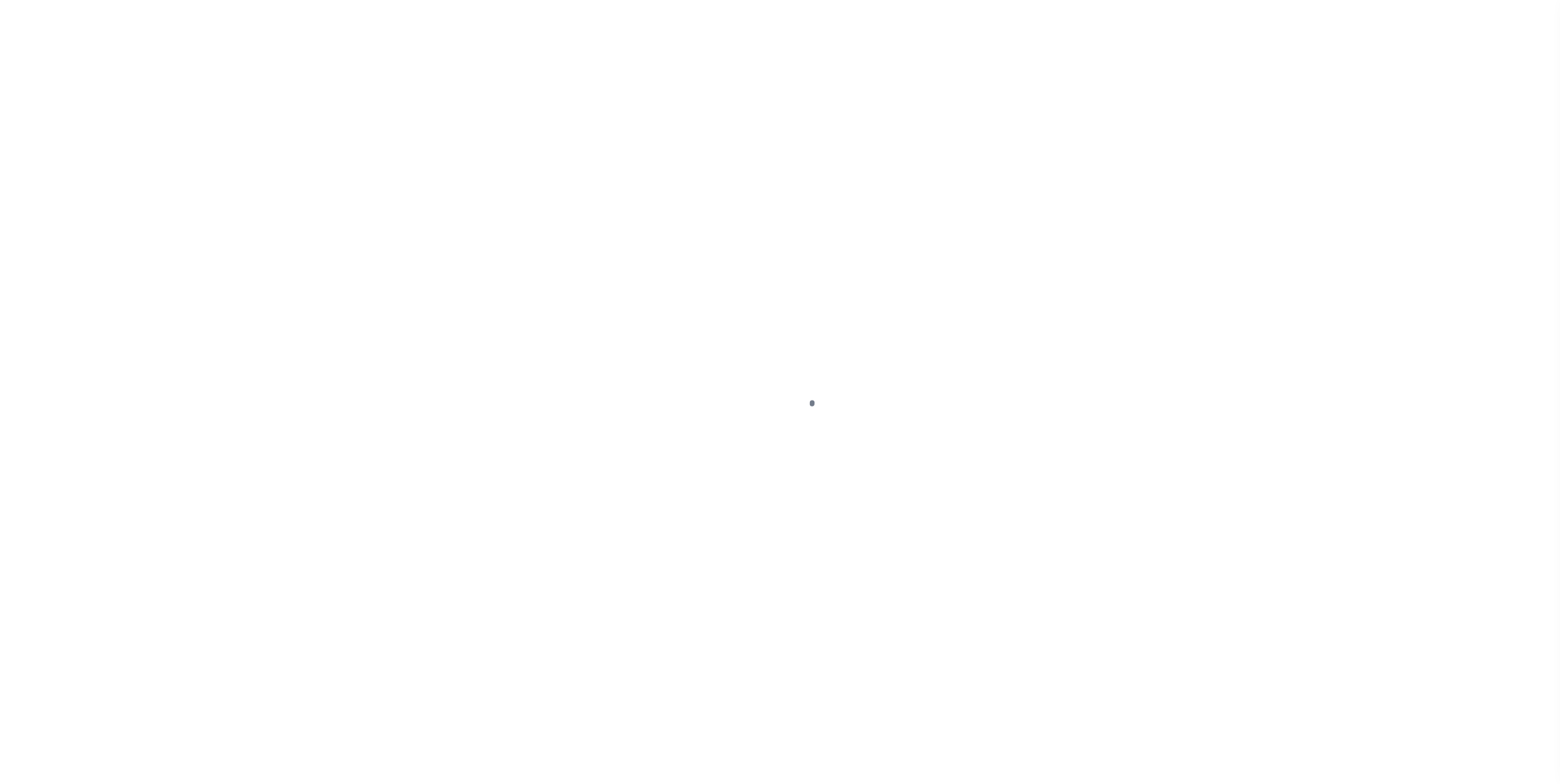
select select "NW2"
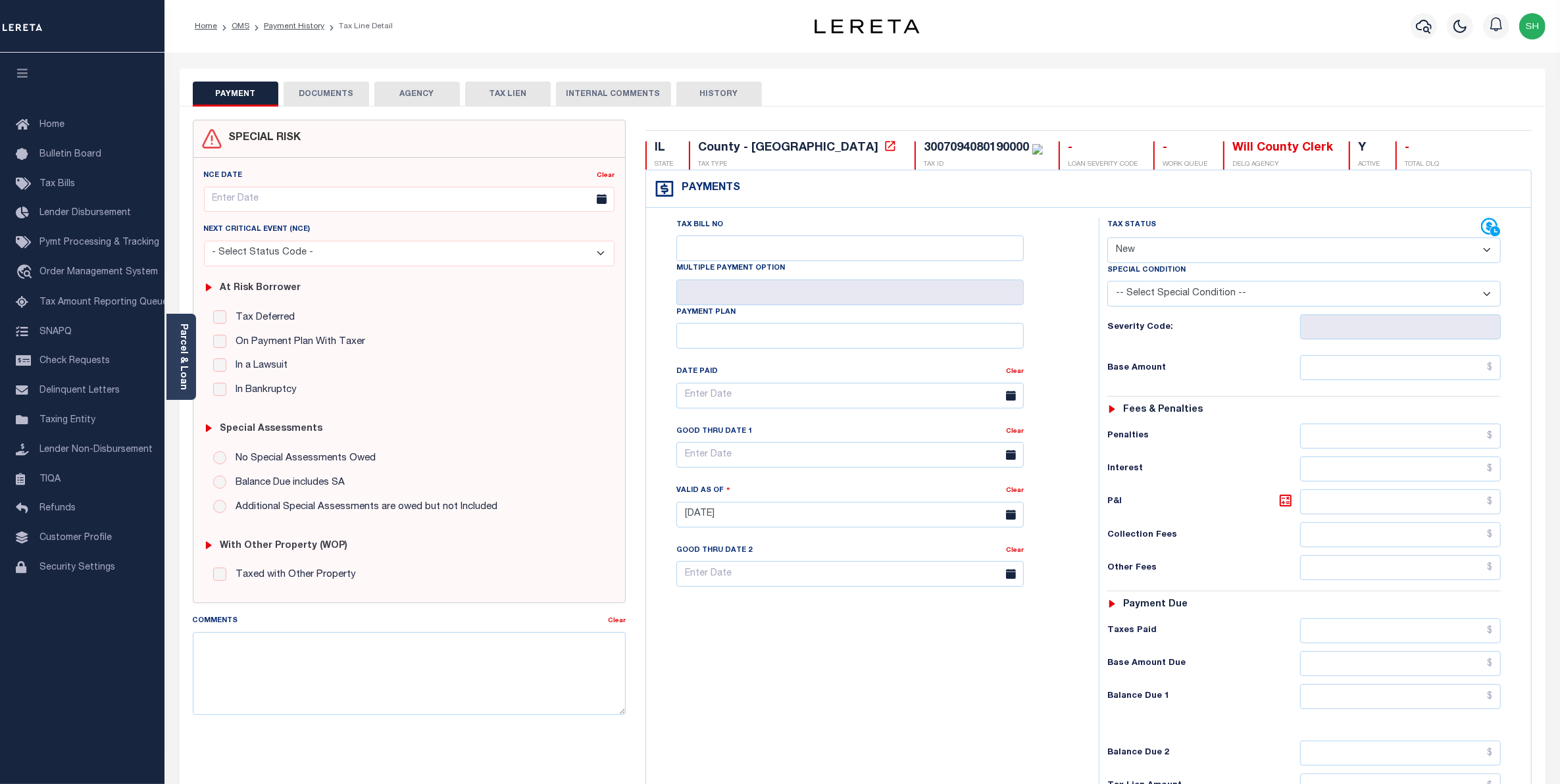
click at [357, 92] on button "DOCUMENTS" at bounding box center [326, 94] width 85 height 25
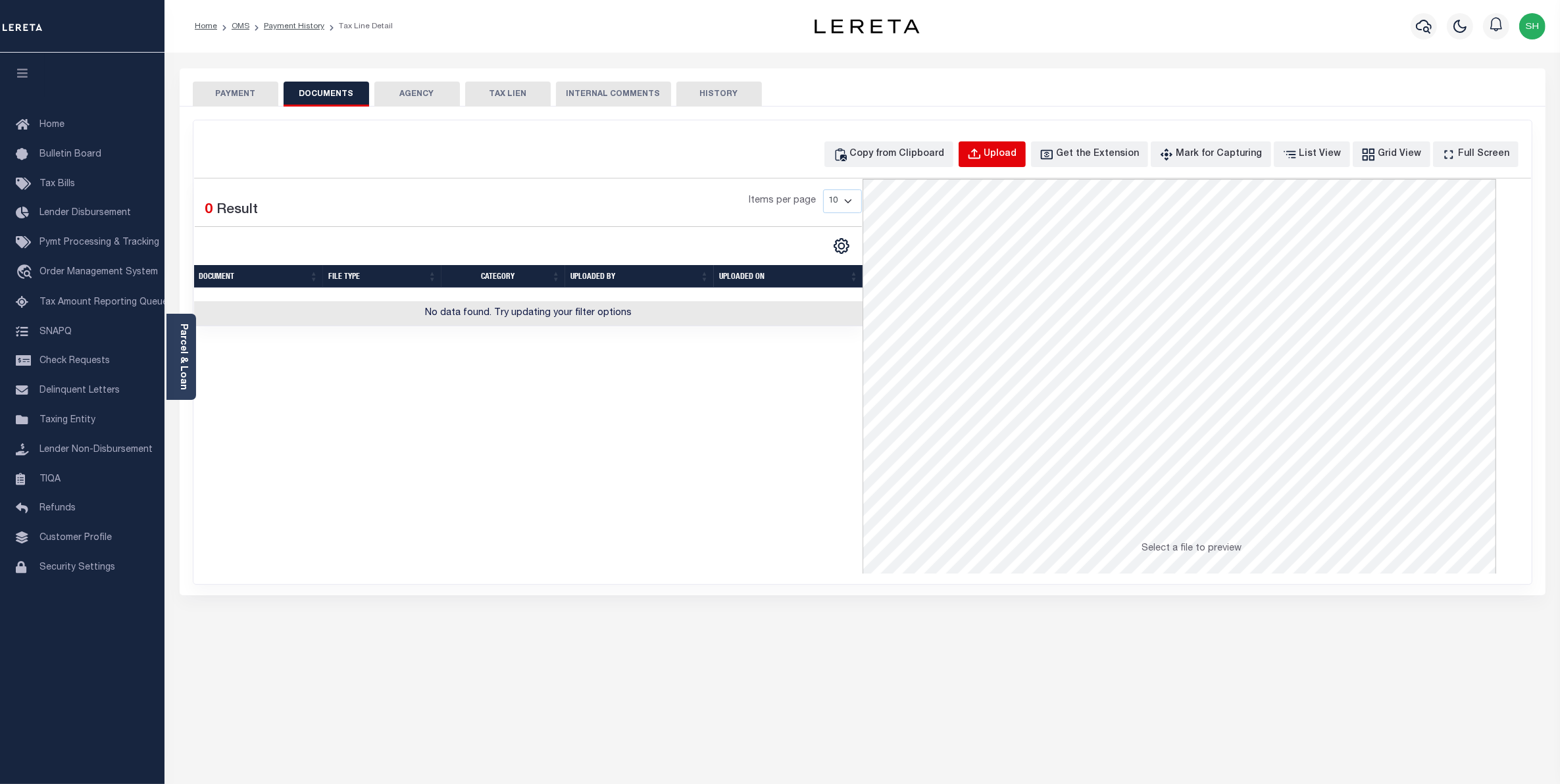
click at [1017, 151] on div "Upload" at bounding box center [1000, 155] width 33 height 15
select select "POP"
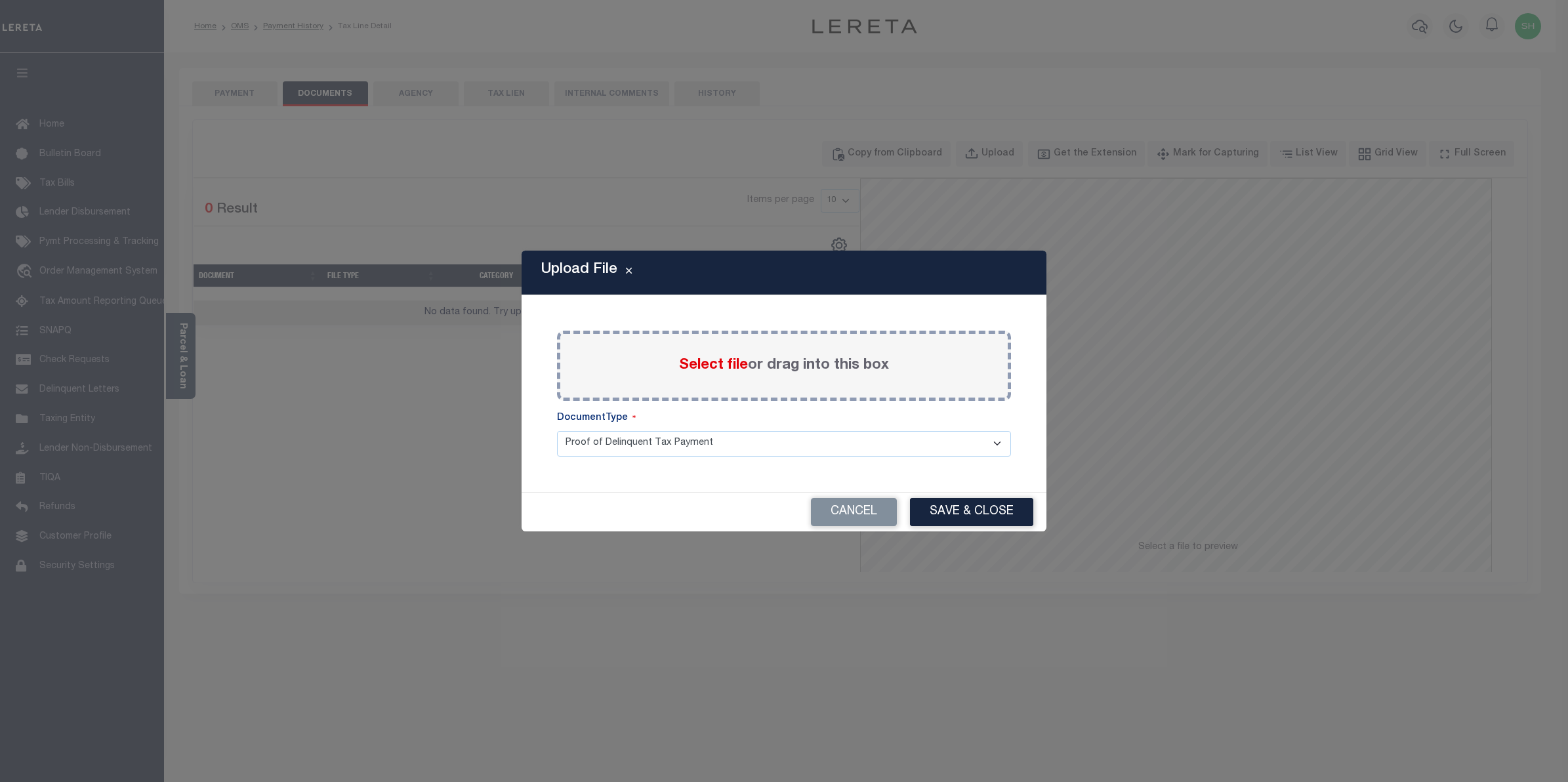
click at [737, 361] on span "Select file" at bounding box center [713, 366] width 69 height 15
click at [0, 0] on input "Select file or drag into this box" at bounding box center [0, 0] width 0 height 0
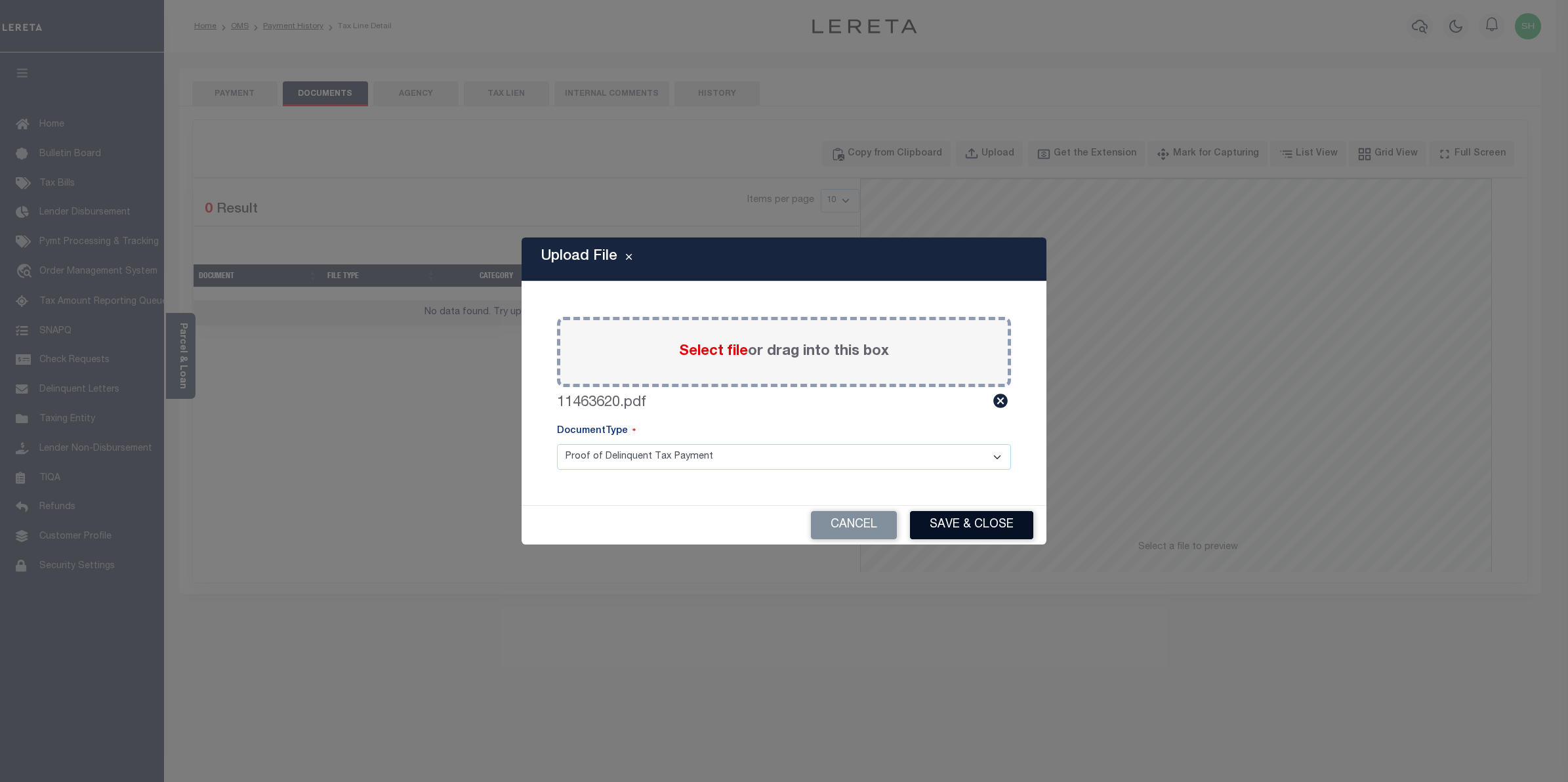
click at [952, 525] on button "Save & Close" at bounding box center [971, 525] width 123 height 28
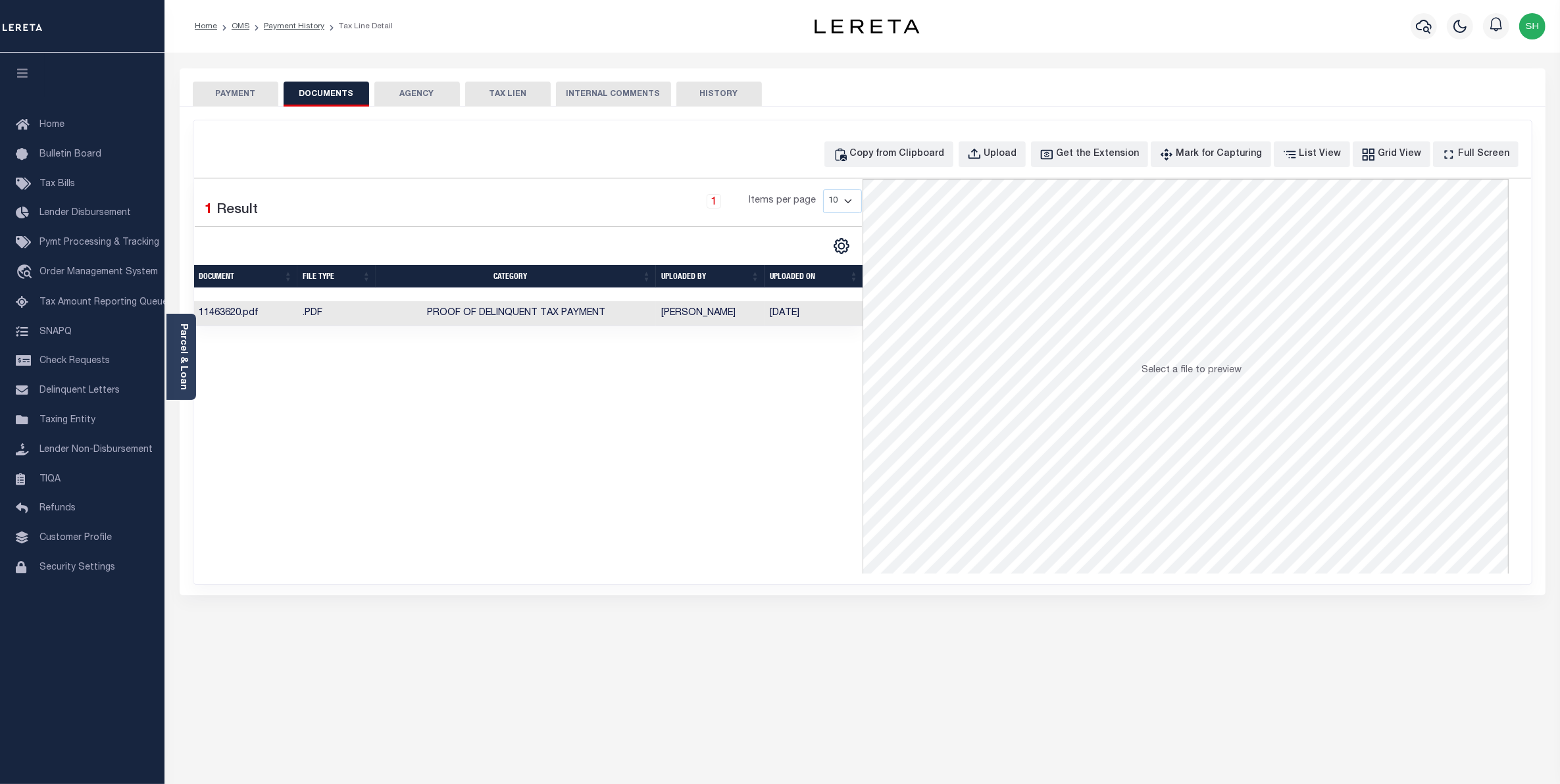
click at [228, 91] on button "PAYMENT" at bounding box center [235, 94] width 85 height 25
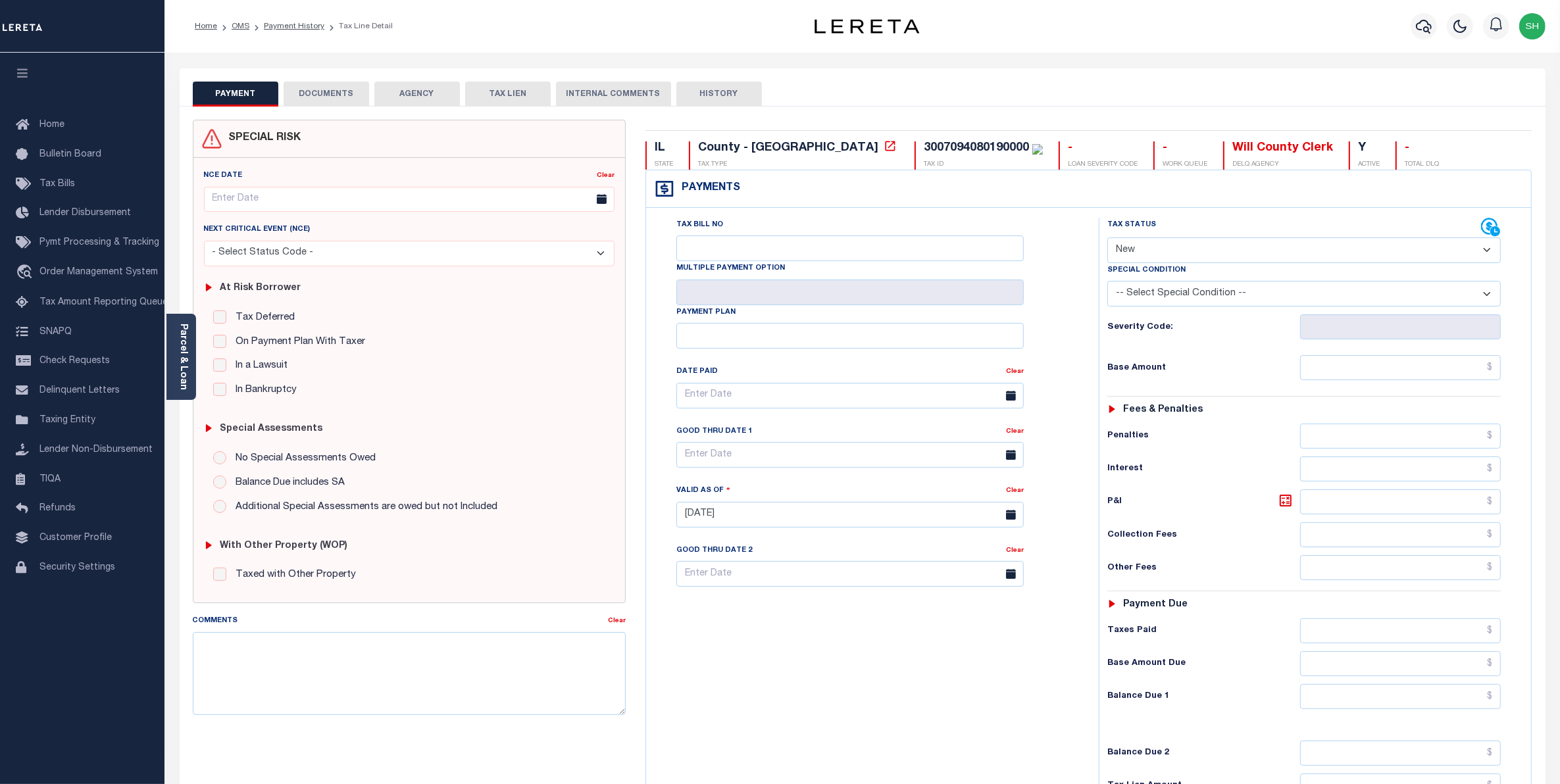
click at [1485, 255] on select "- Select Status Code - Open Due/Unpaid Paid Incomplete No Tax Due Internal Refu…" at bounding box center [1304, 250] width 394 height 26
select select "PYD"
click at [1108, 239] on select "- Select Status Code - Open Due/Unpaid Paid Incomplete No Tax Due Internal Refu…" at bounding box center [1304, 250] width 394 height 26
type input "09/04/2025"
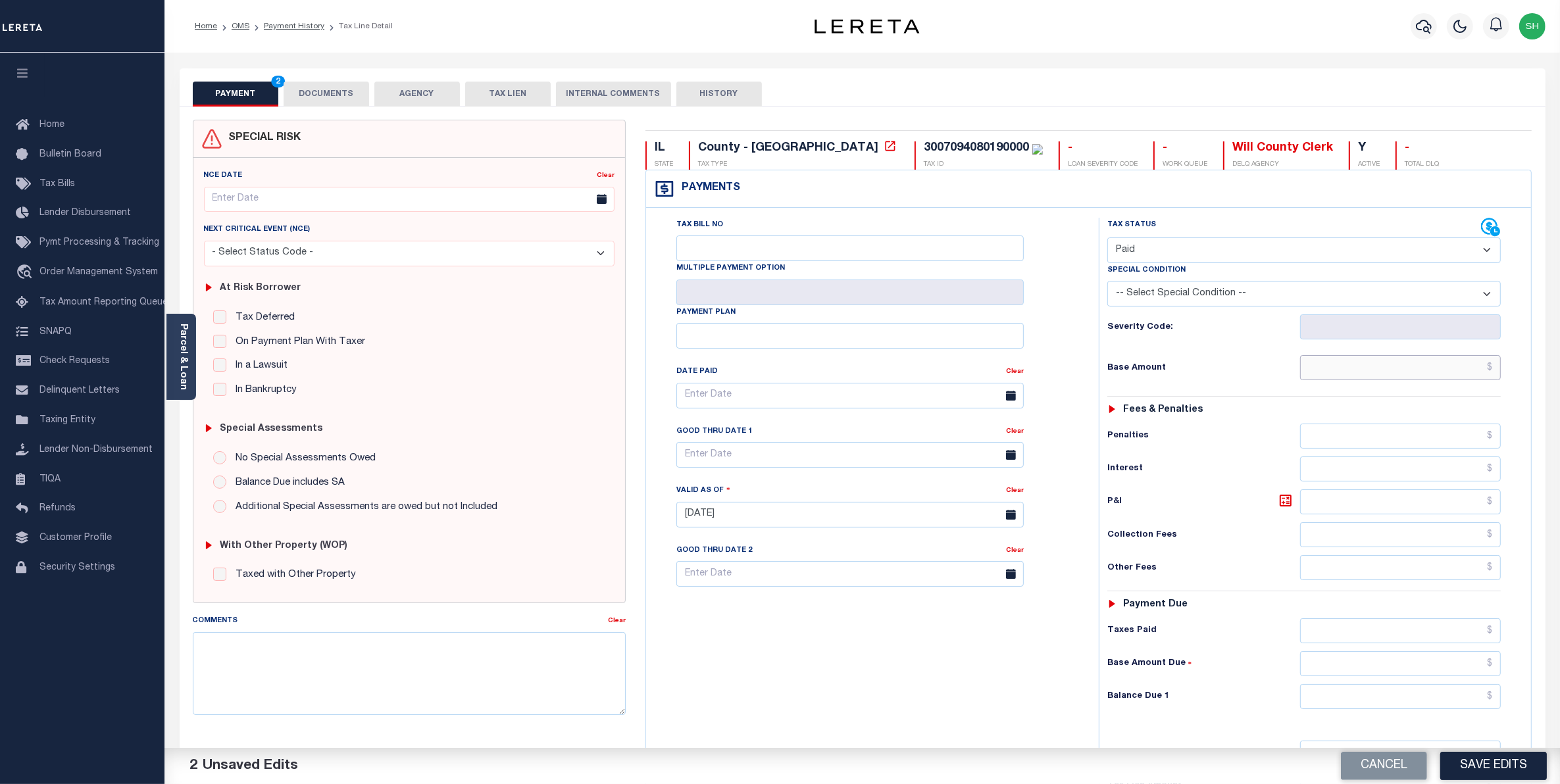
click at [1453, 379] on input "text" at bounding box center [1401, 368] width 202 height 25
type input "$5,271.31"
click at [1456, 701] on input "text" at bounding box center [1401, 697] width 202 height 25
type input "$0.00"
click at [1508, 773] on button "Save Edits" at bounding box center [1494, 766] width 107 height 28
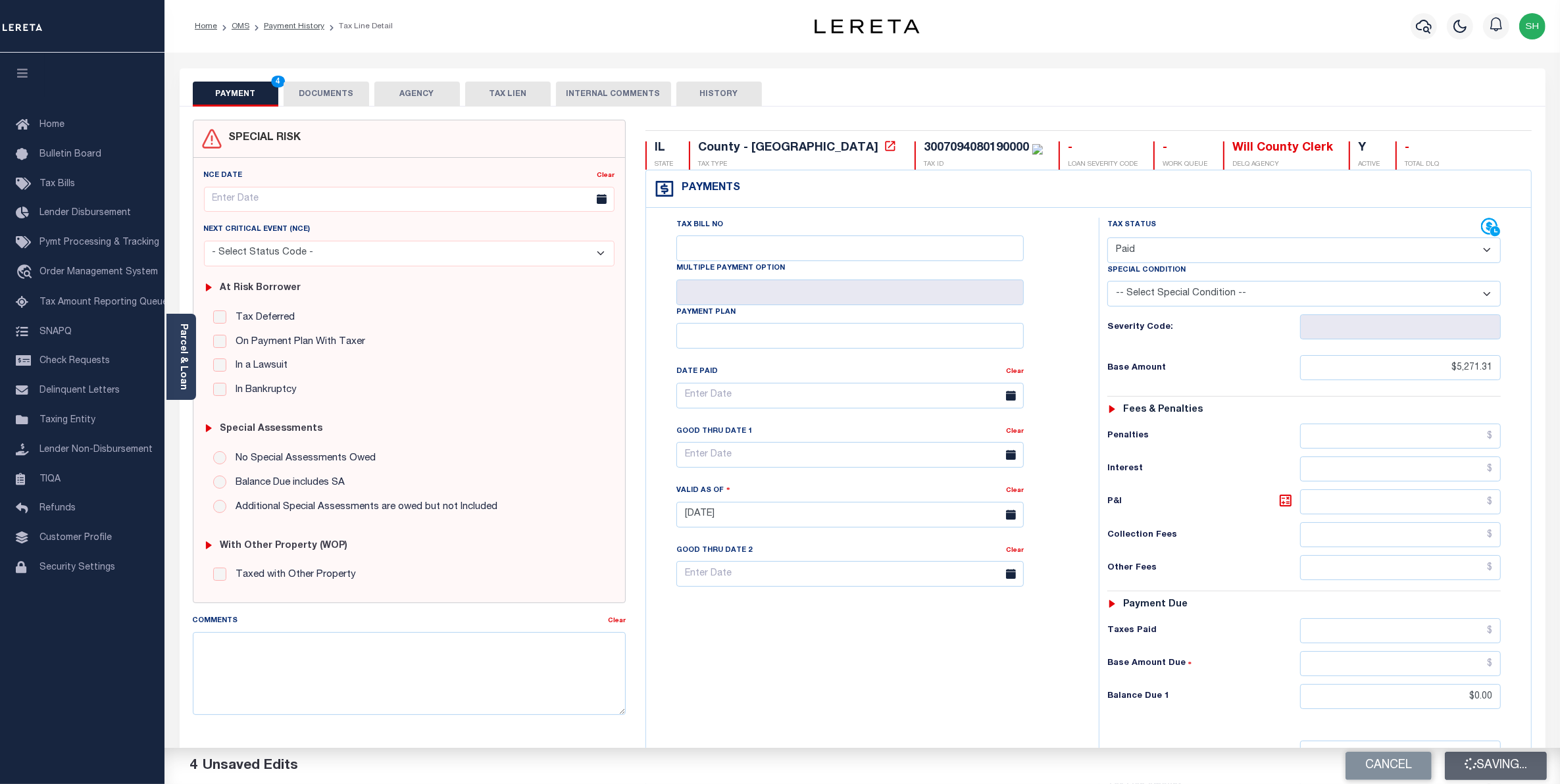
checkbox input "false"
type input "$5,271.31"
type input "$0"
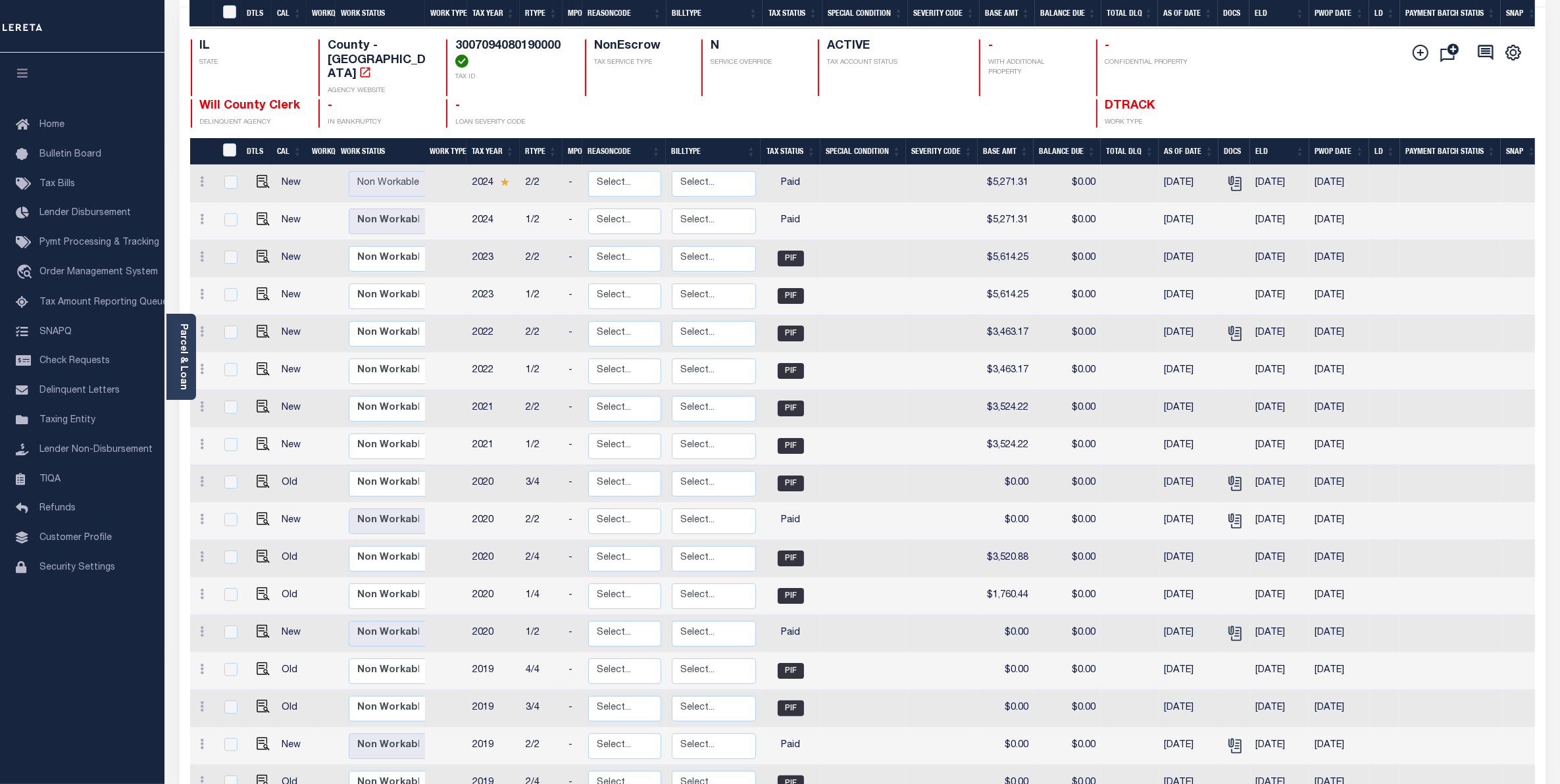
scroll to position [257, 0]
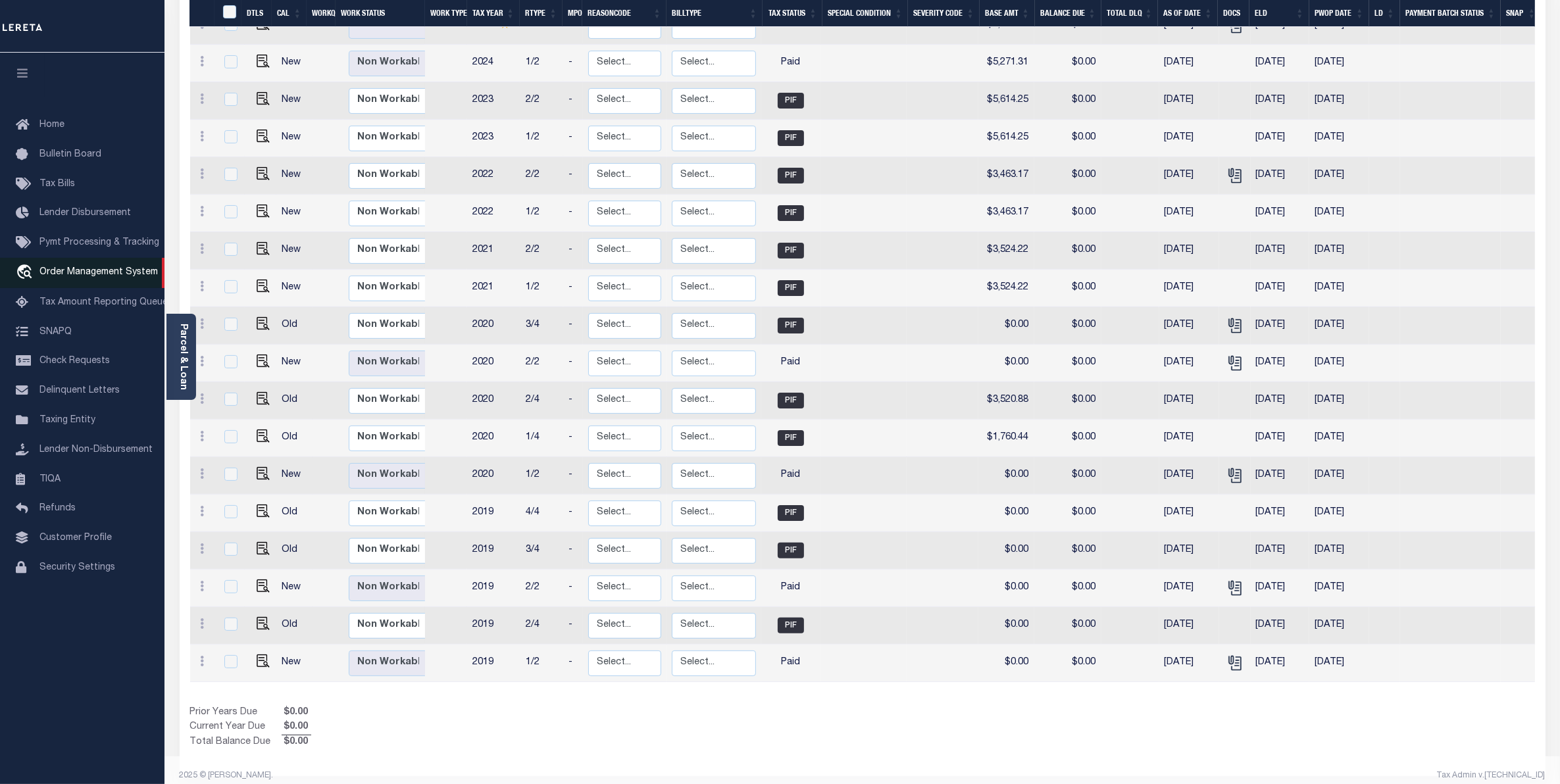
click at [109, 271] on span "Order Management System" at bounding box center [99, 273] width 118 height 9
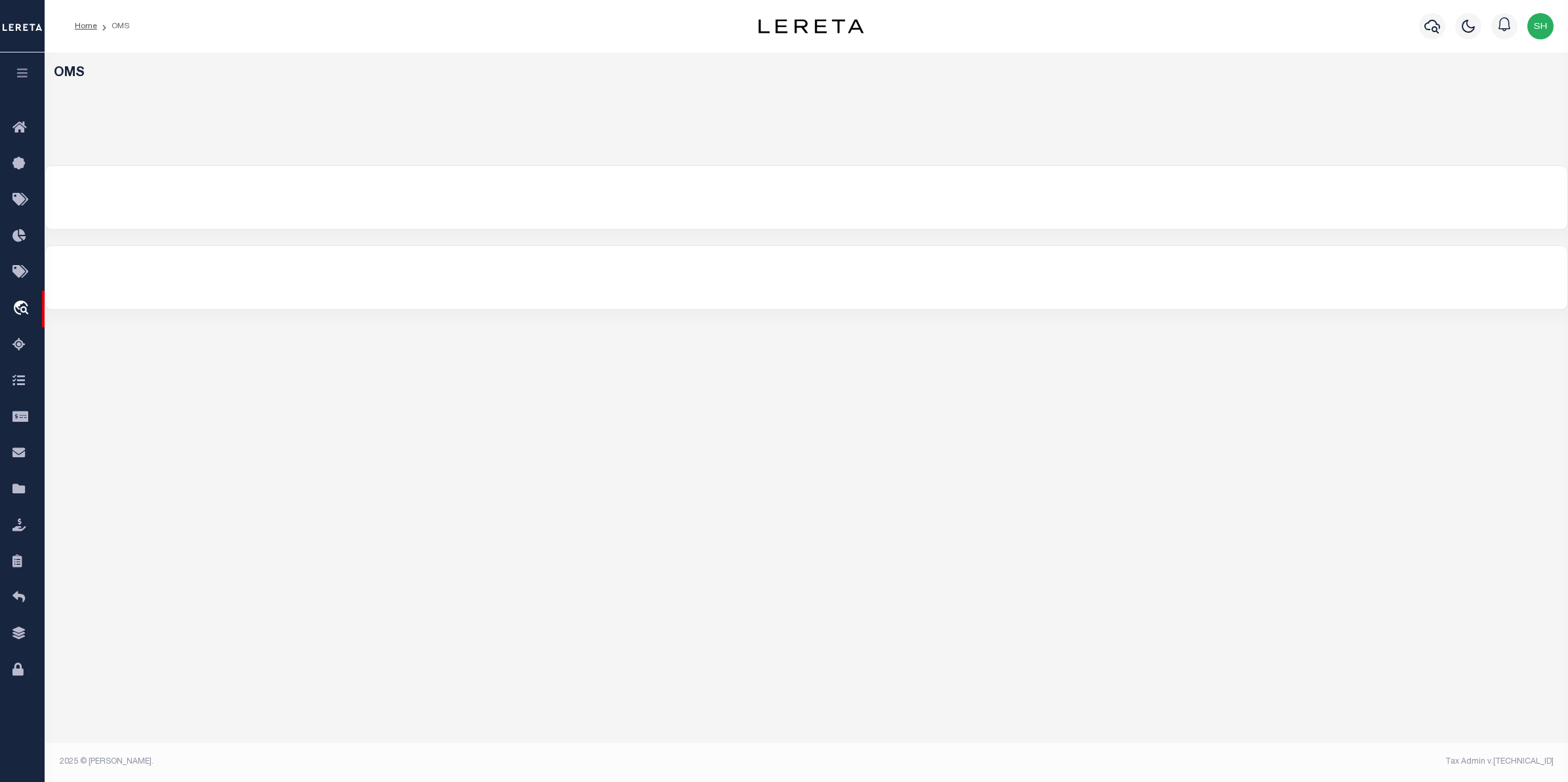
select select "200"
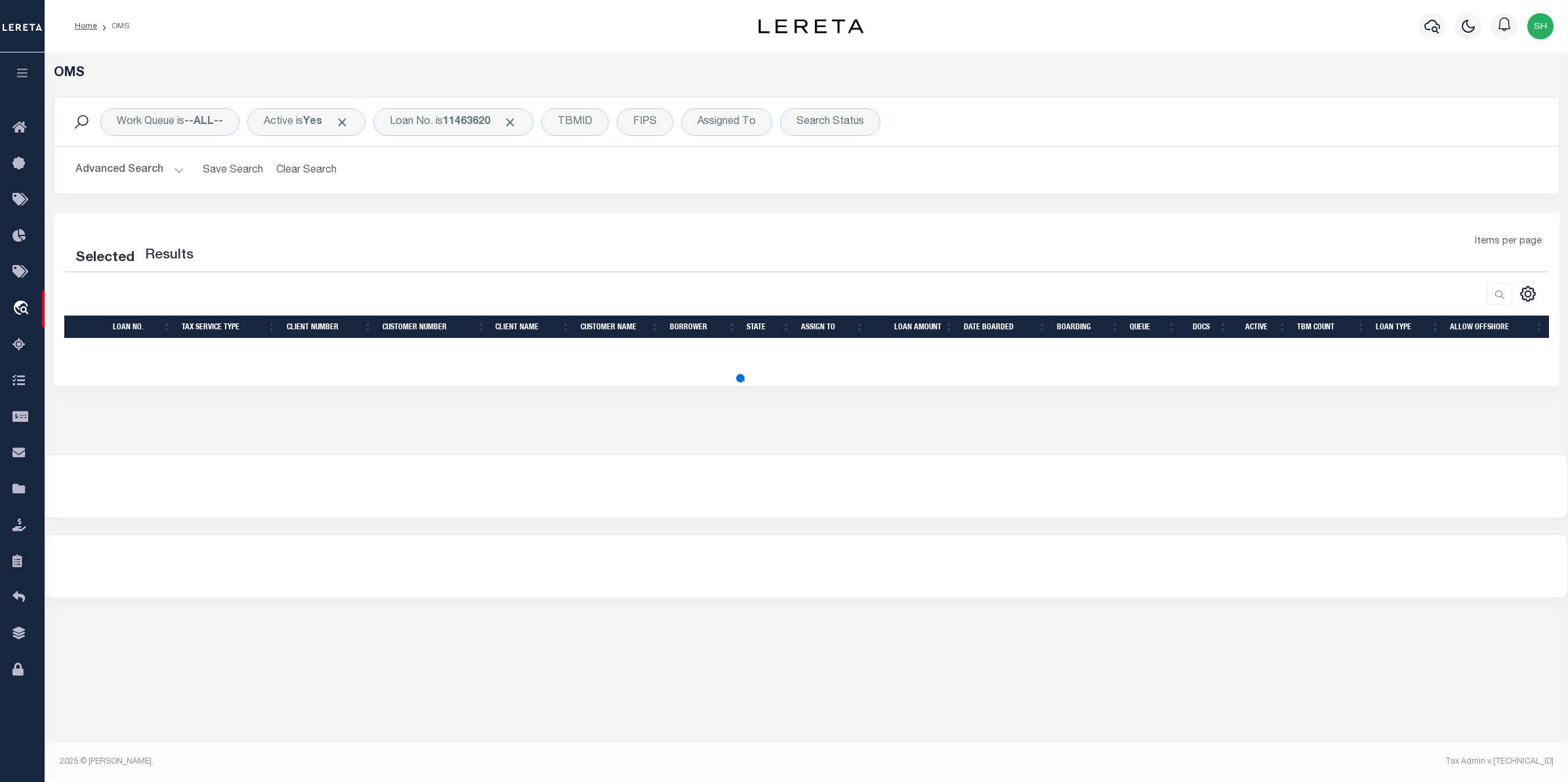
select select "200"
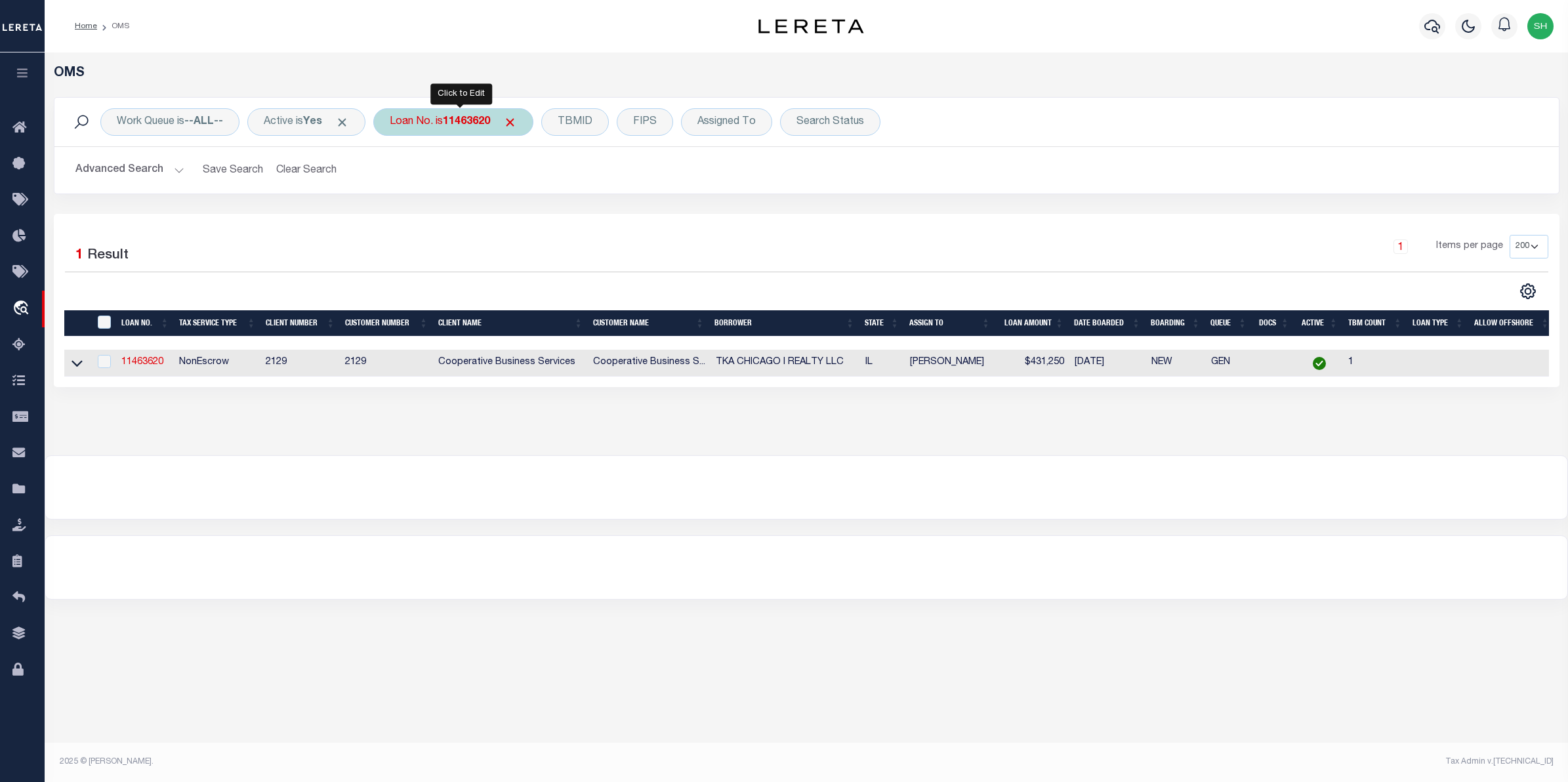
click at [401, 130] on div "Loan No. is 11463620" at bounding box center [453, 122] width 160 height 28
type input "11463236"
click at [581, 216] on input "Apply" at bounding box center [563, 215] width 39 height 22
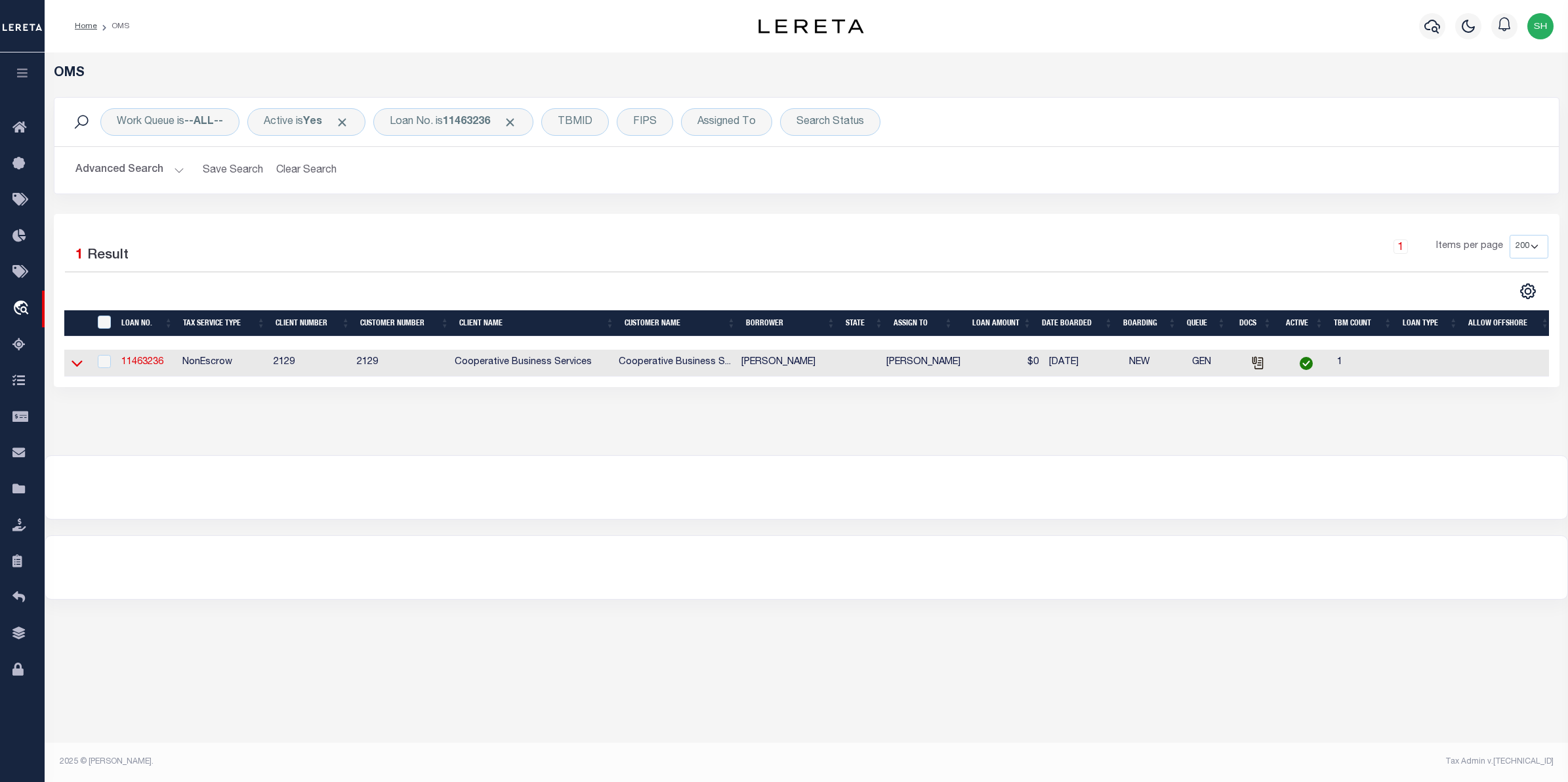
click at [76, 362] on icon at bounding box center [77, 363] width 11 height 14
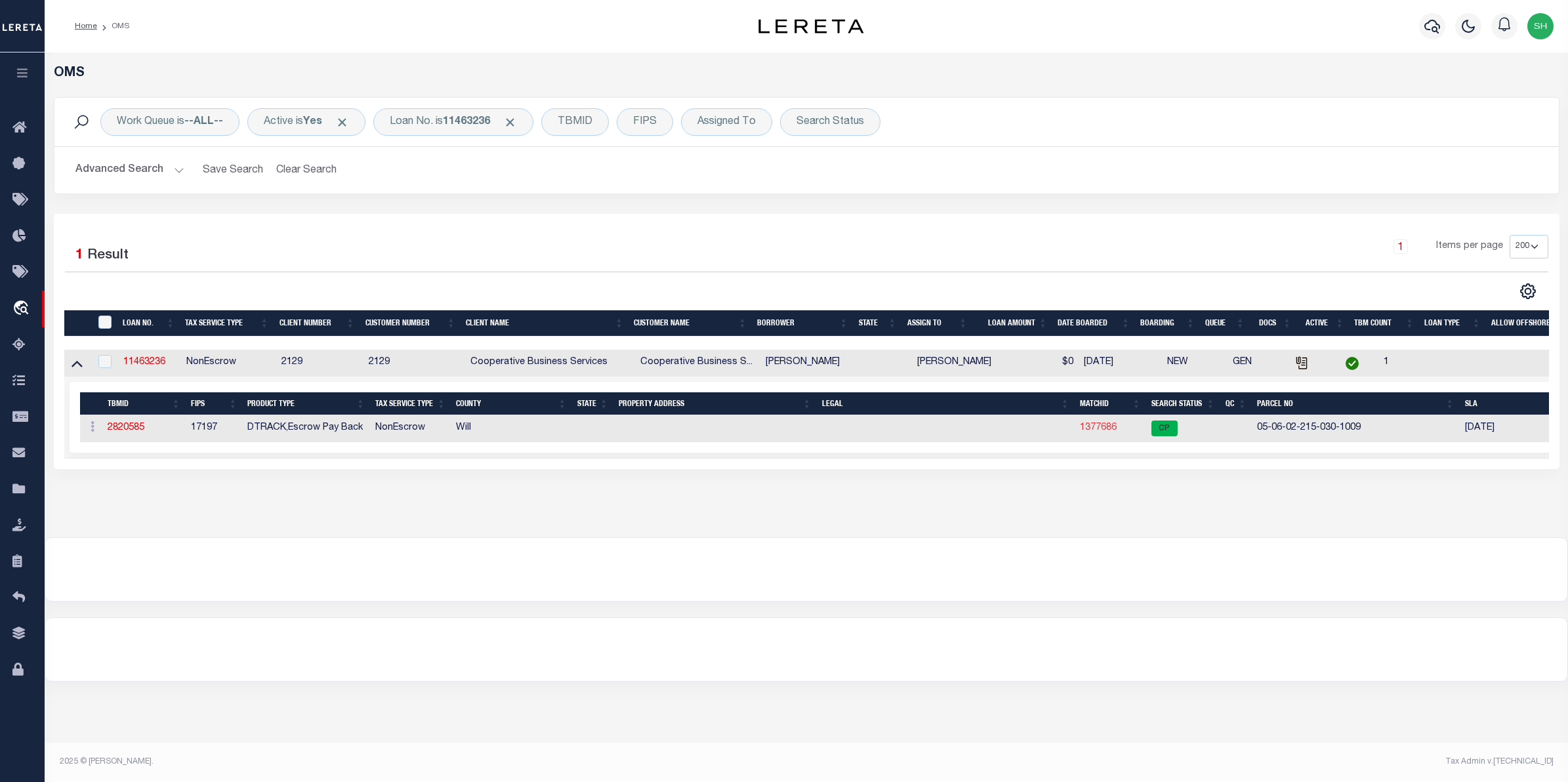
click at [1093, 431] on link "1377686" at bounding box center [1098, 428] width 36 height 9
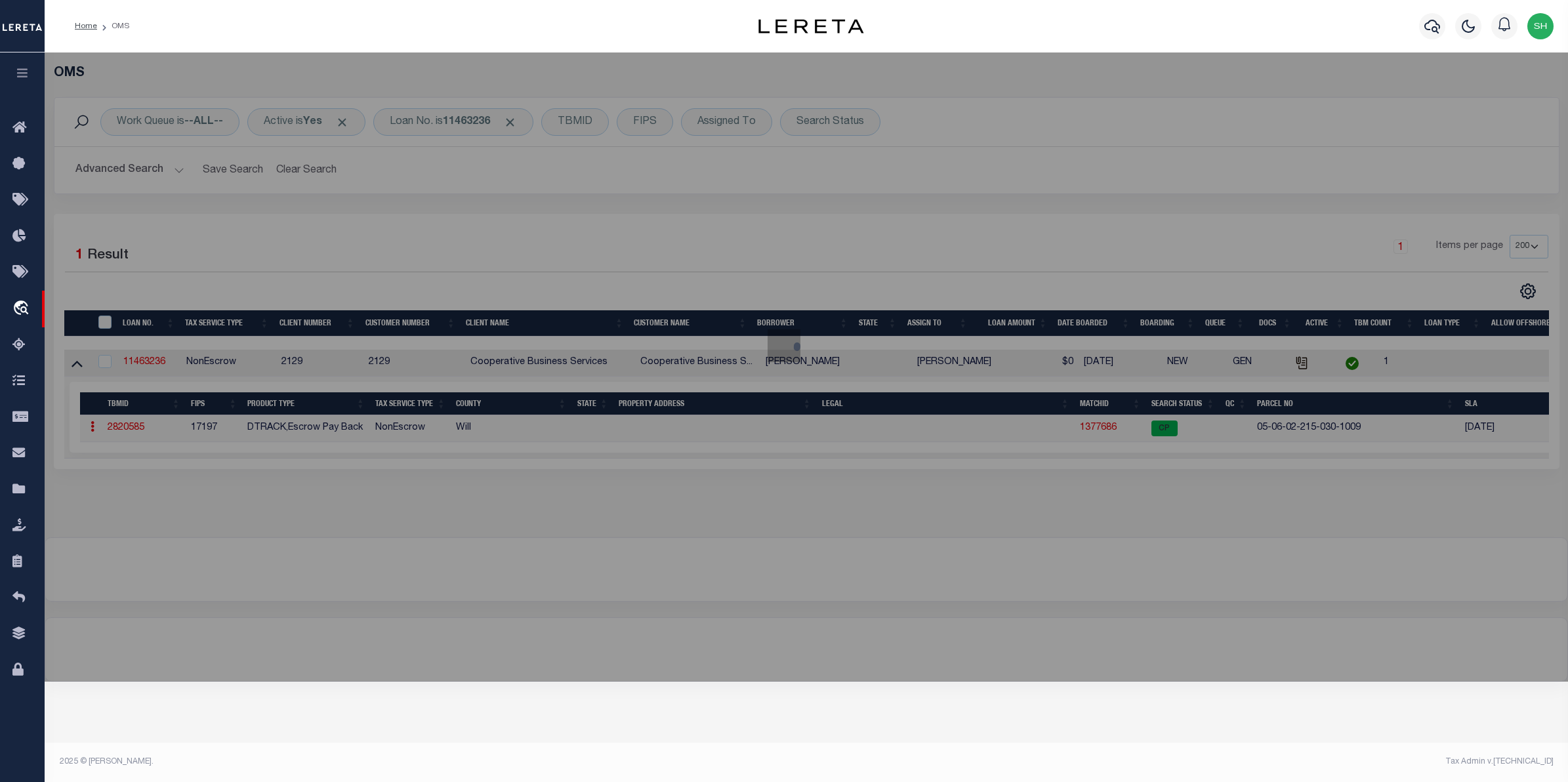
checkbox input "false"
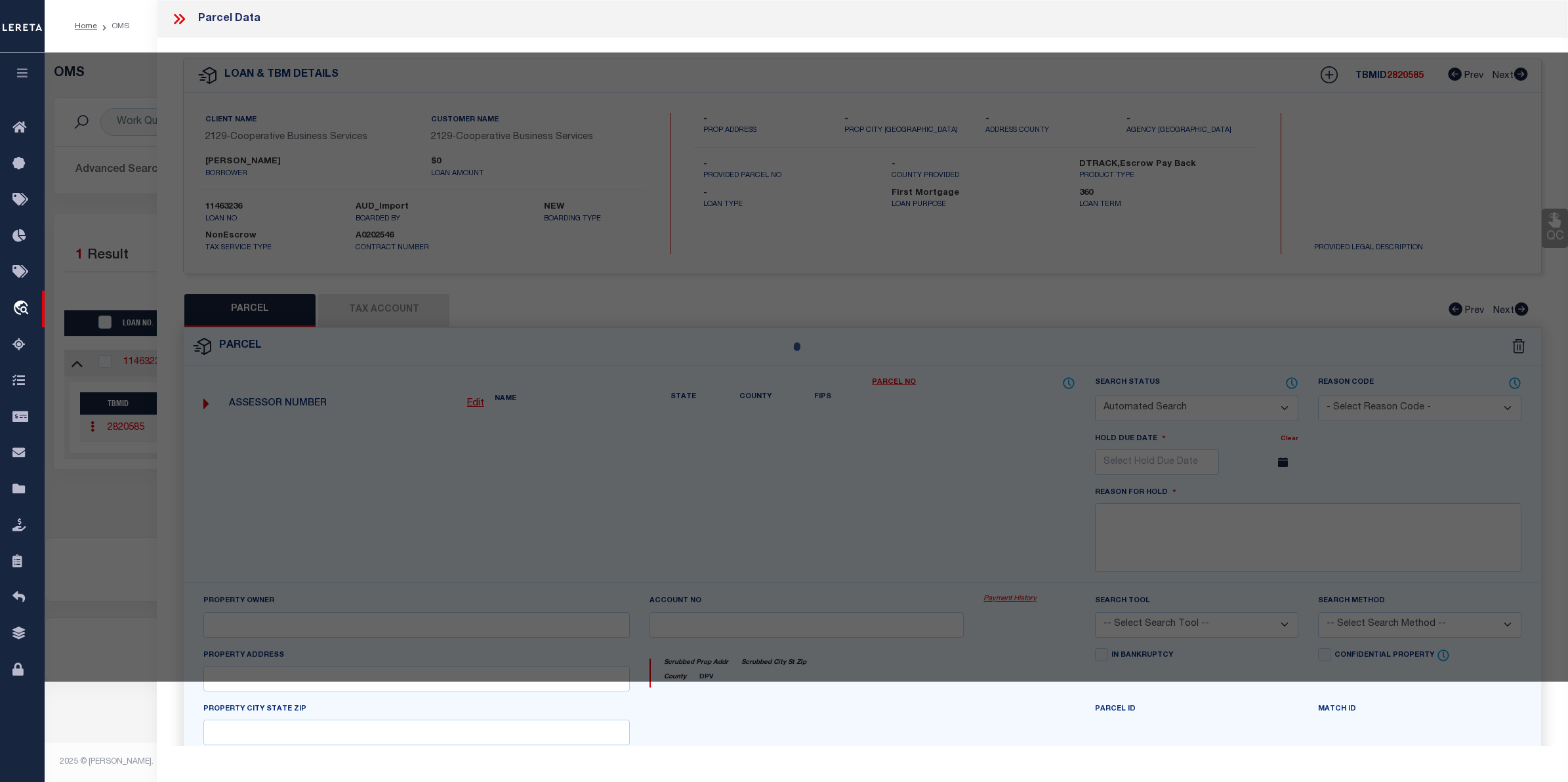
select select "CP"
type input "[PERSON_NAME] D [PERSON_NAME]"
select select
type input "[STREET_ADDRESS]"
checkbox input "false"
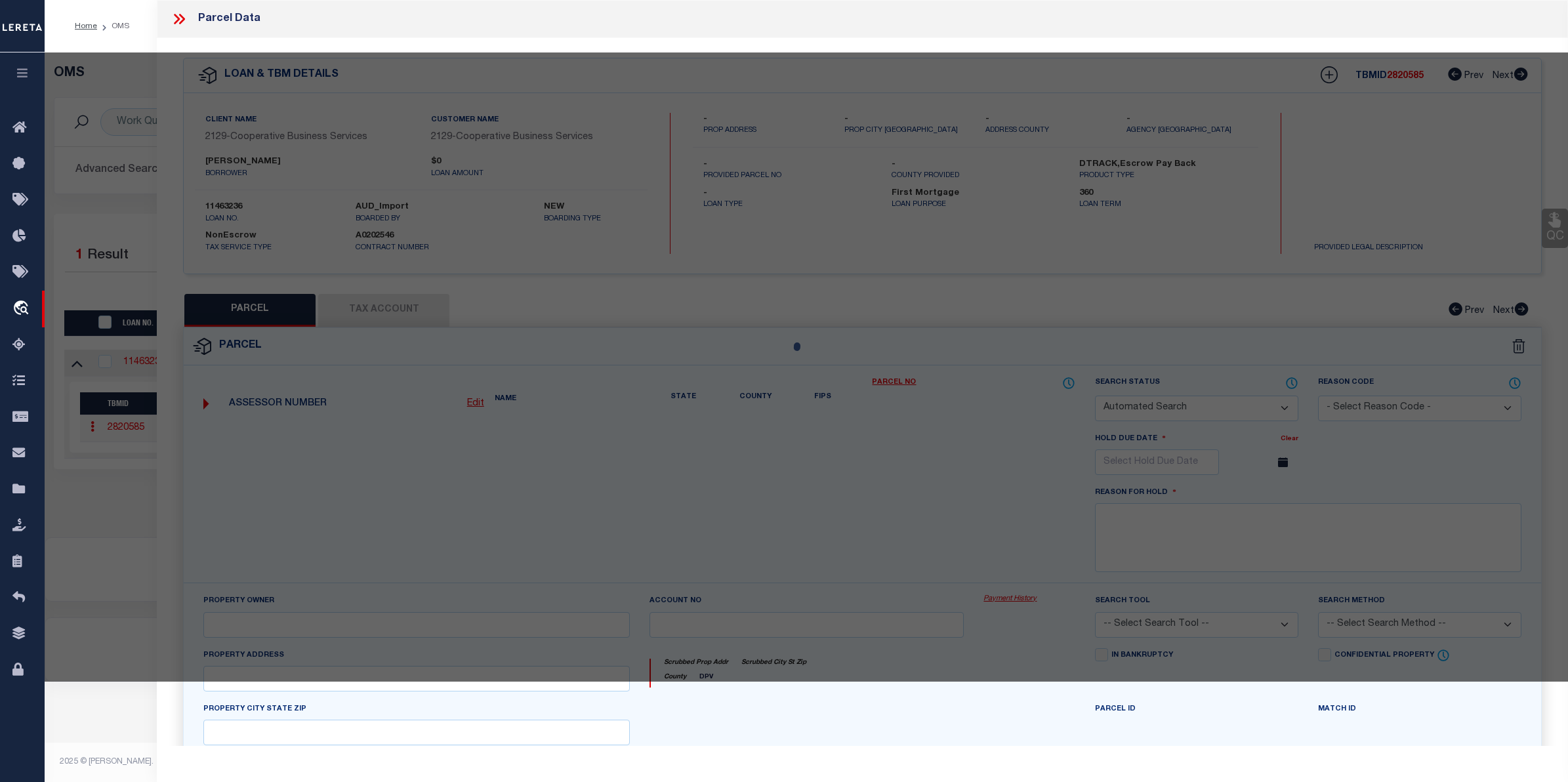
type input "JOLIET IL 60435"
type textarea "AUTUMN LAKES PROFESSIONAL CONDOS 1ST AMDT (UNITS 5 & 7)"
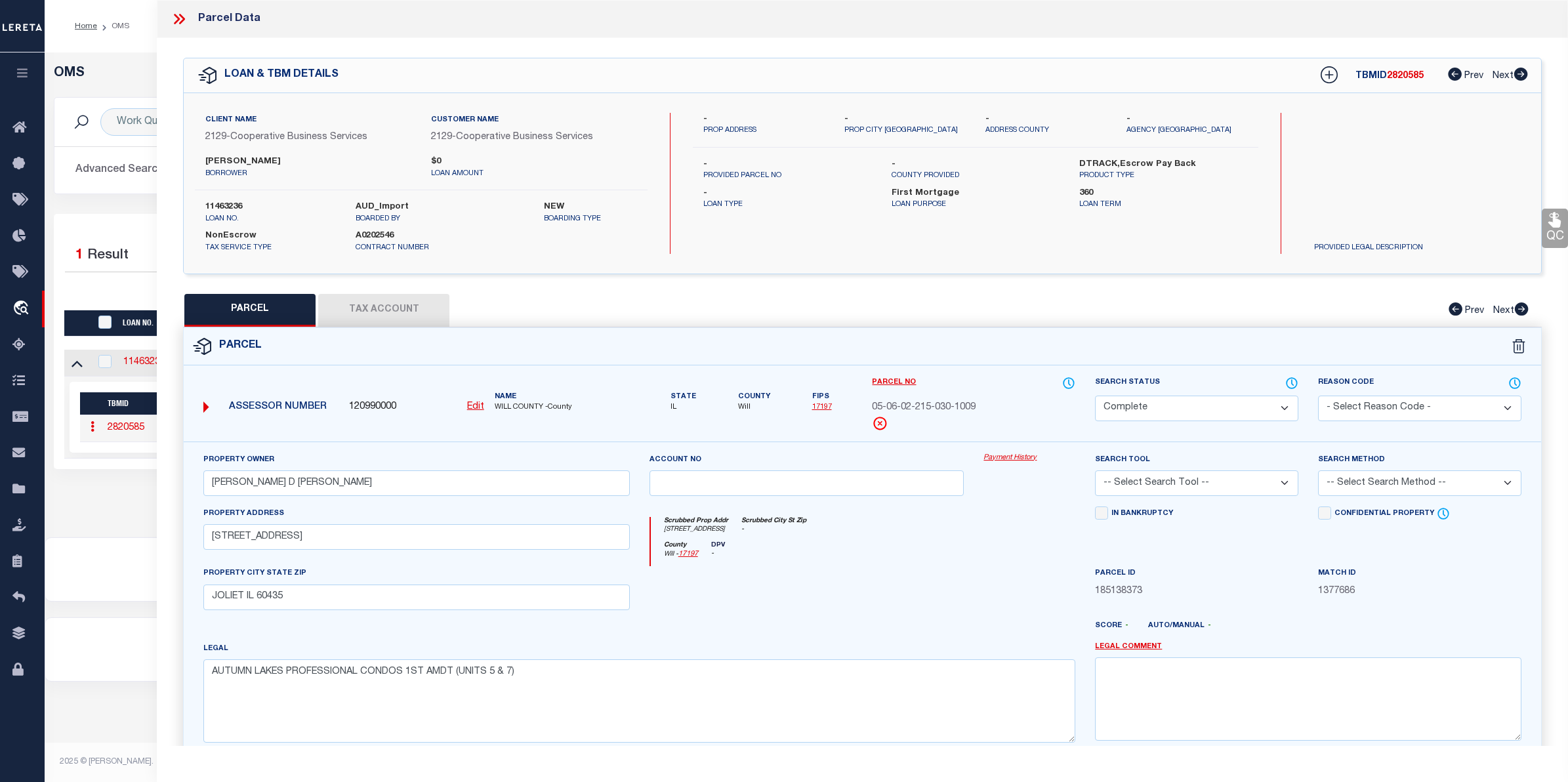
click at [1020, 455] on link "Payment History" at bounding box center [1030, 458] width 92 height 11
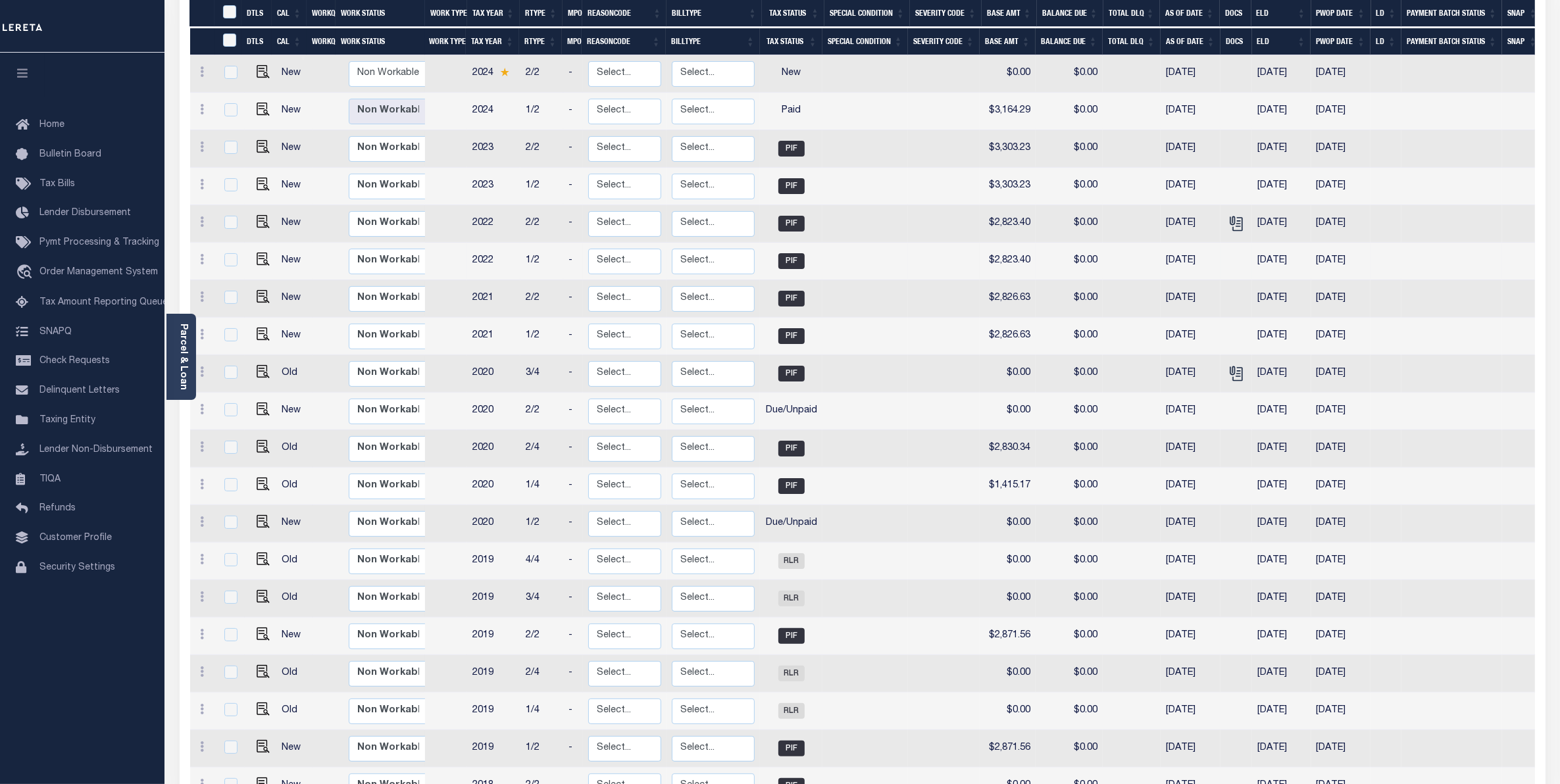
scroll to position [205, 0]
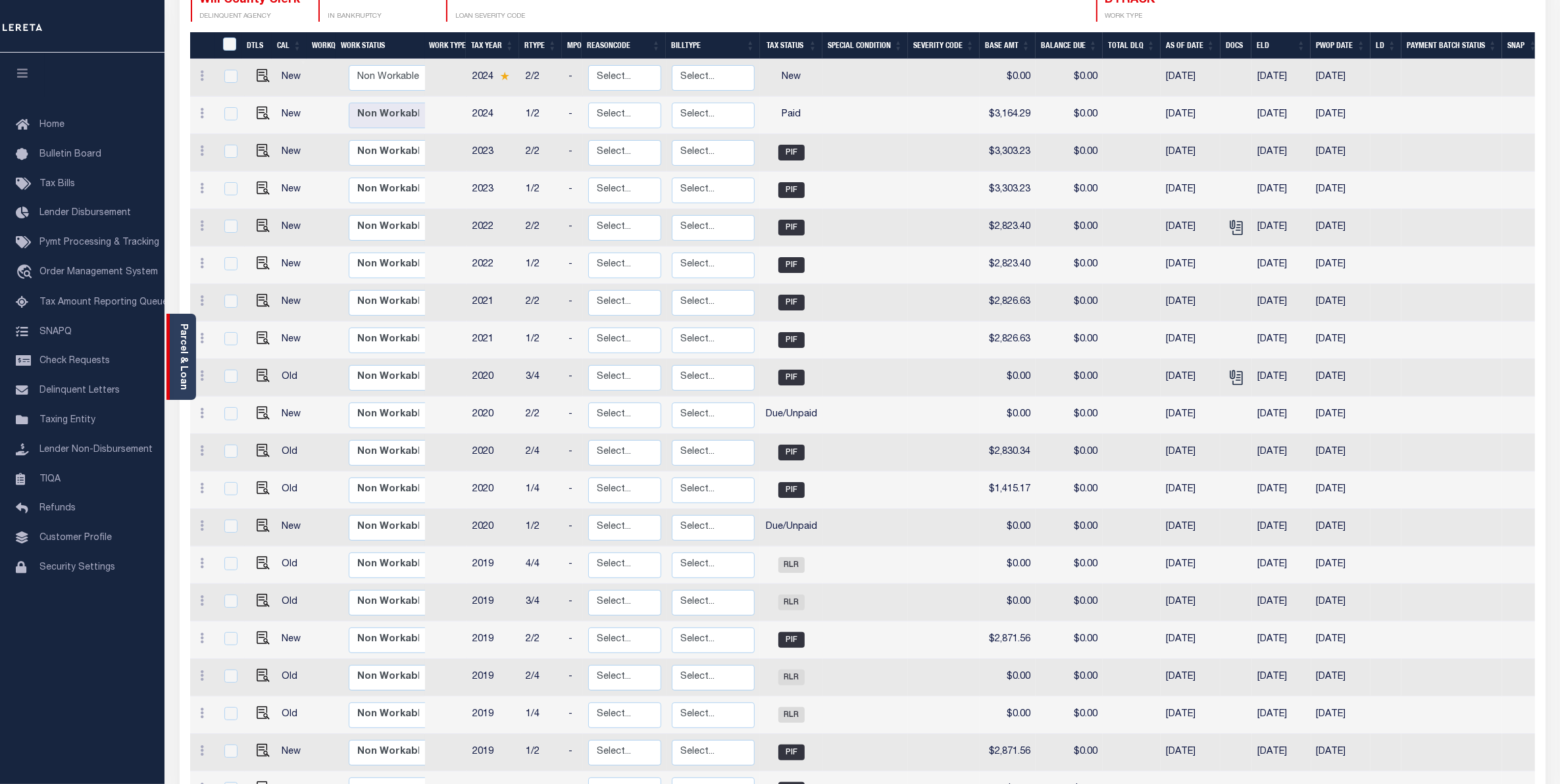
click at [184, 363] on link "Parcel & Loan" at bounding box center [183, 357] width 9 height 66
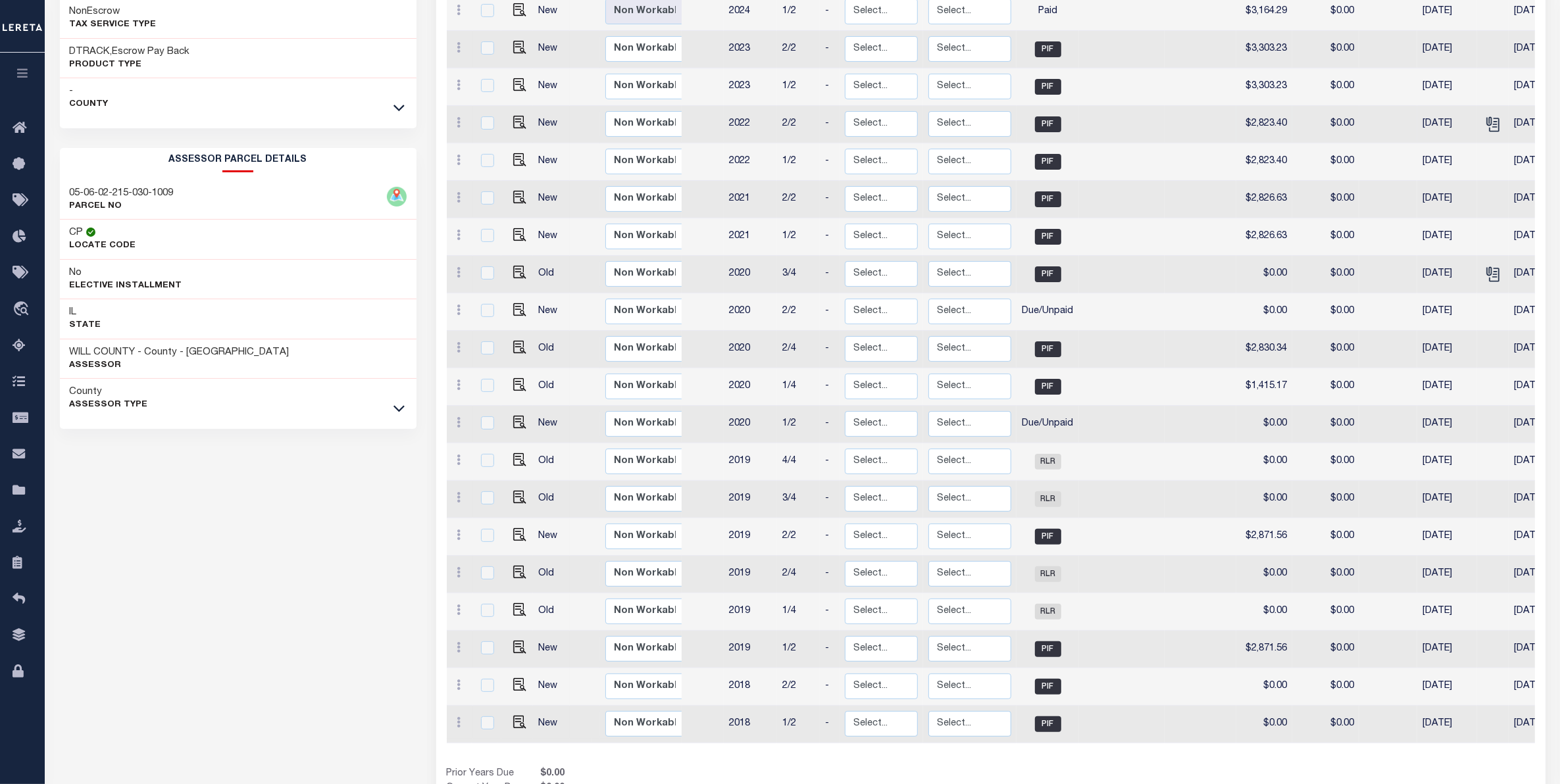
scroll to position [384, 0]
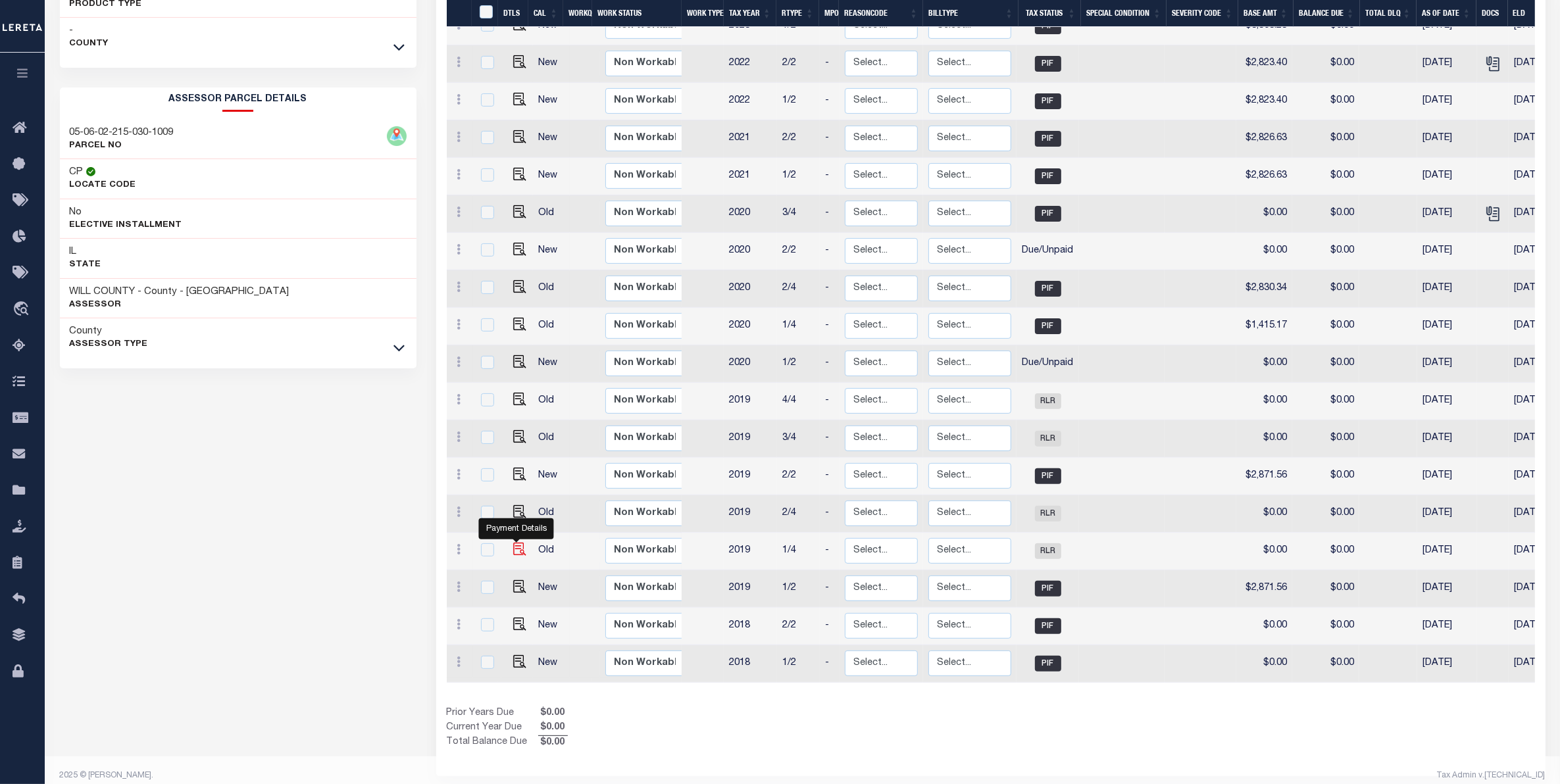
click at [515, 543] on img "" at bounding box center [520, 549] width 13 height 13
checkbox input "true"
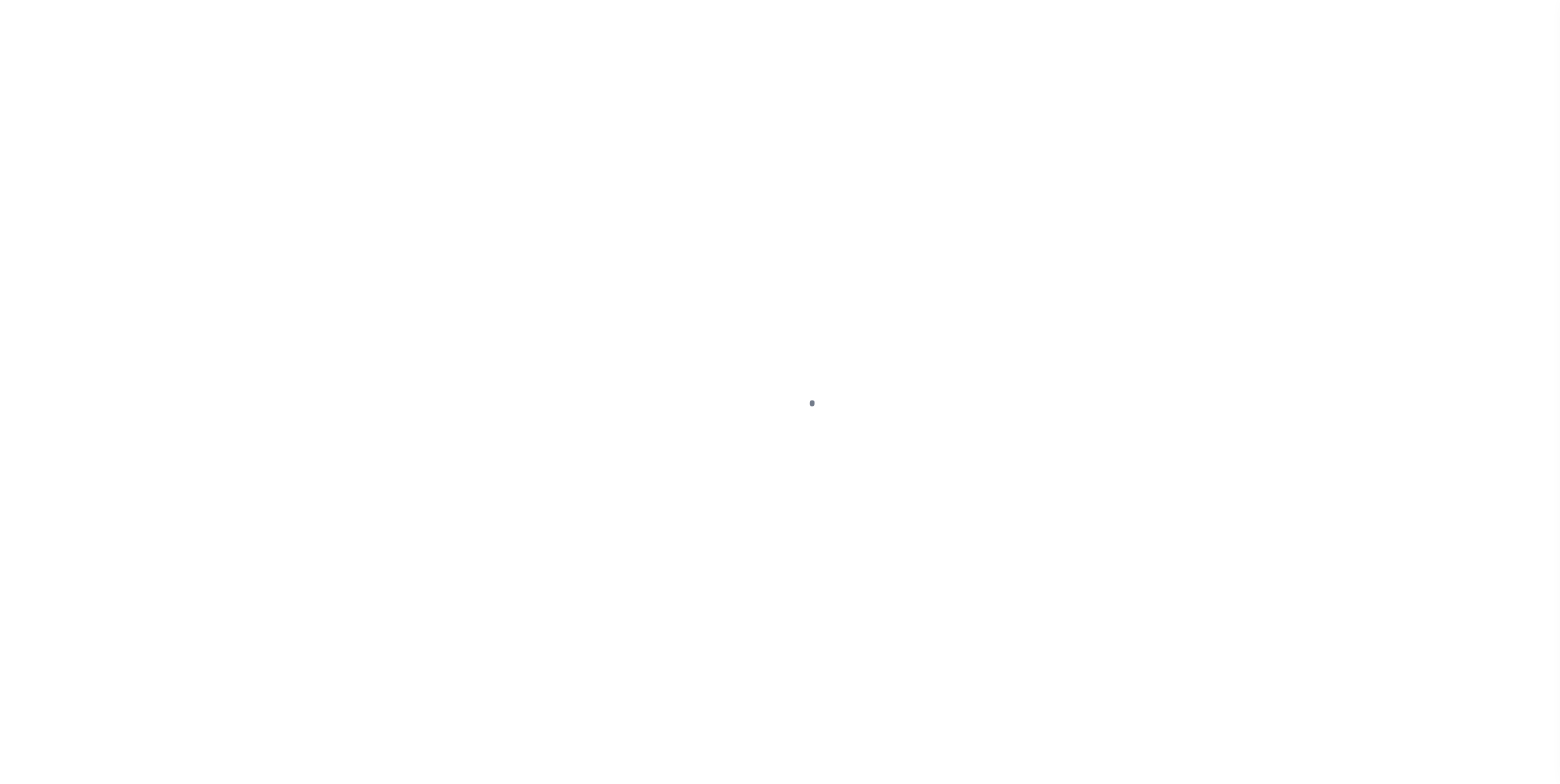
select select "RLR"
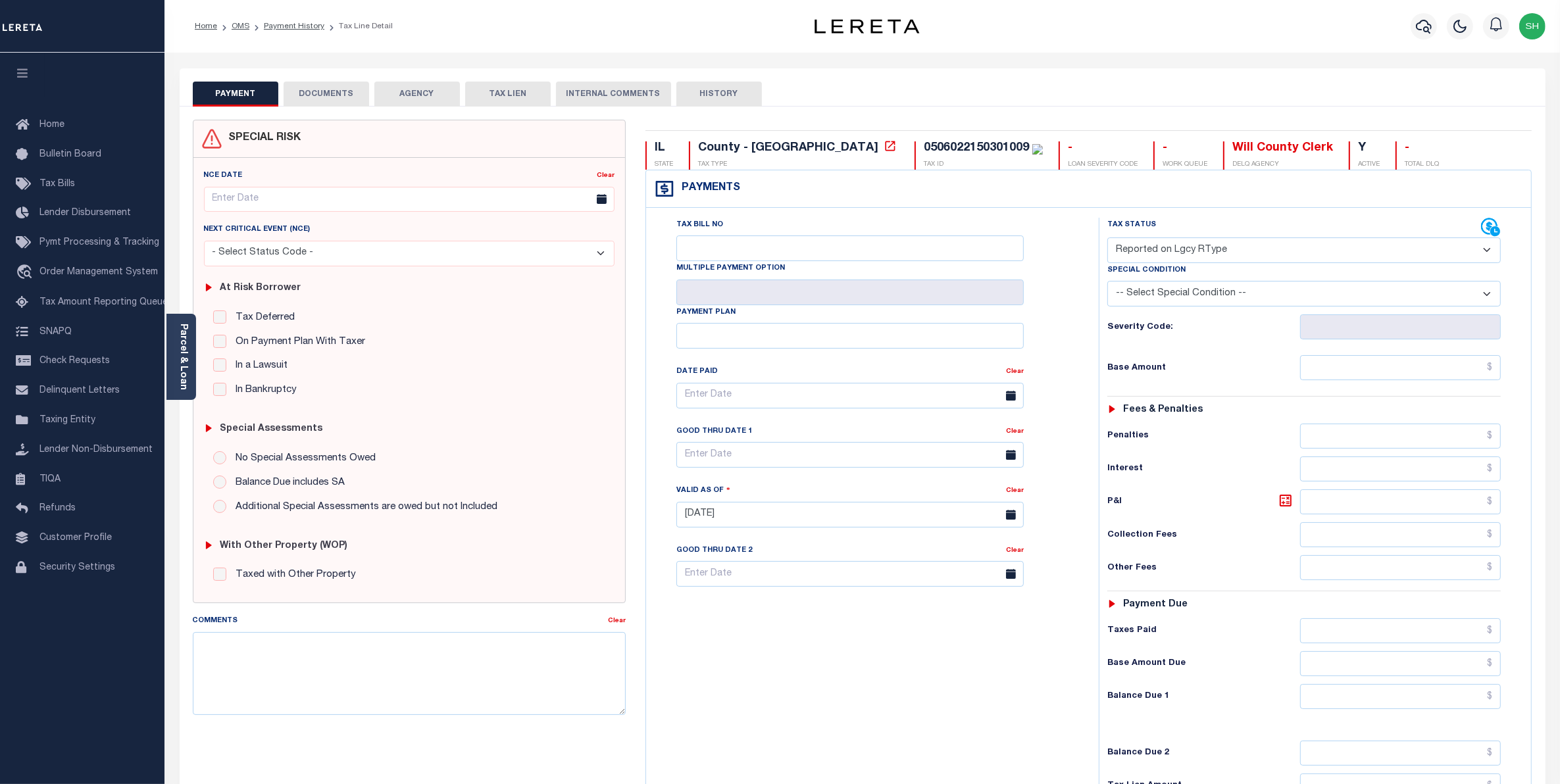
click at [346, 94] on button "DOCUMENTS" at bounding box center [326, 94] width 85 height 25
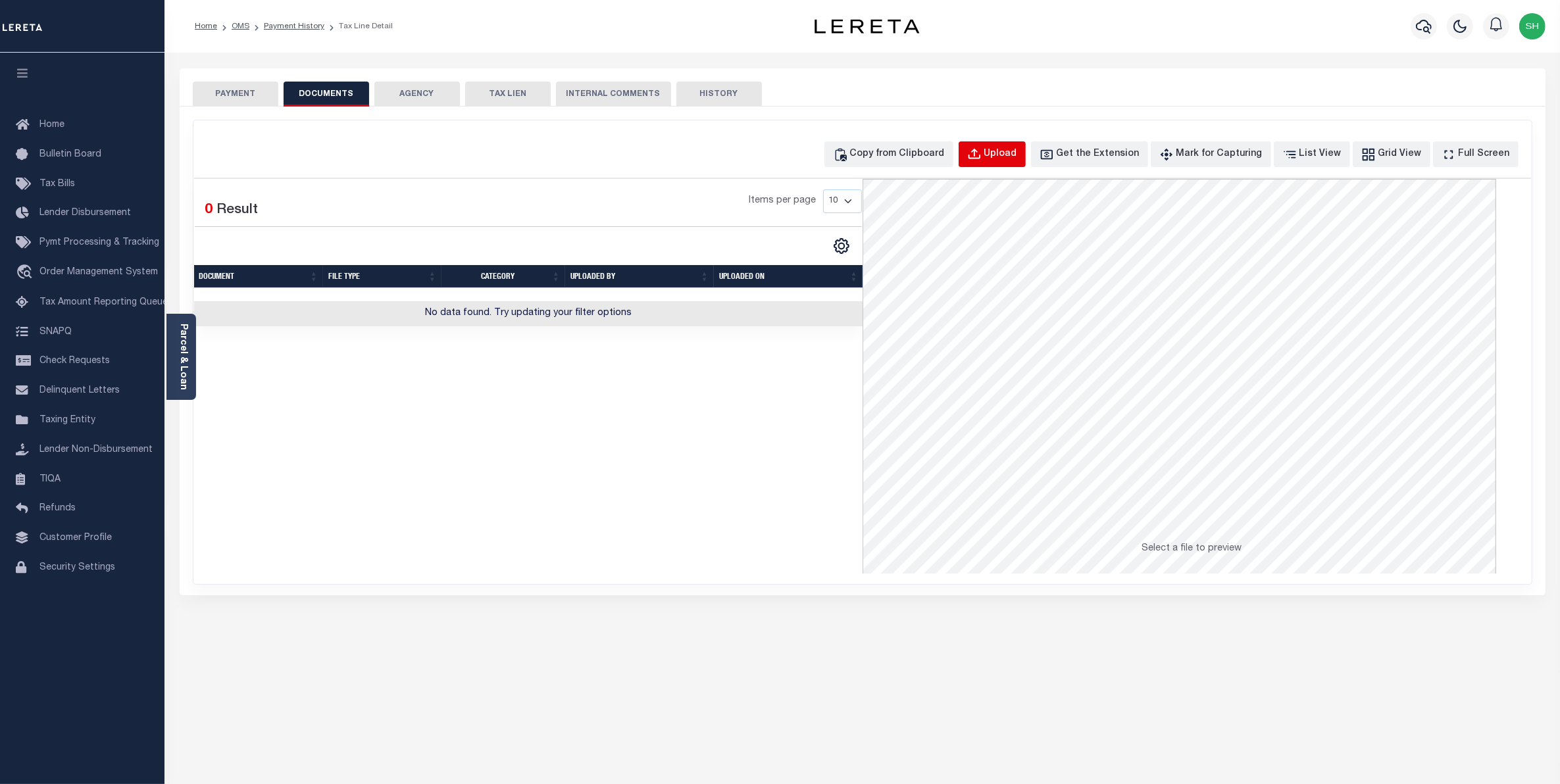
click at [1017, 152] on div "Upload" at bounding box center [1000, 155] width 33 height 15
select select "POP"
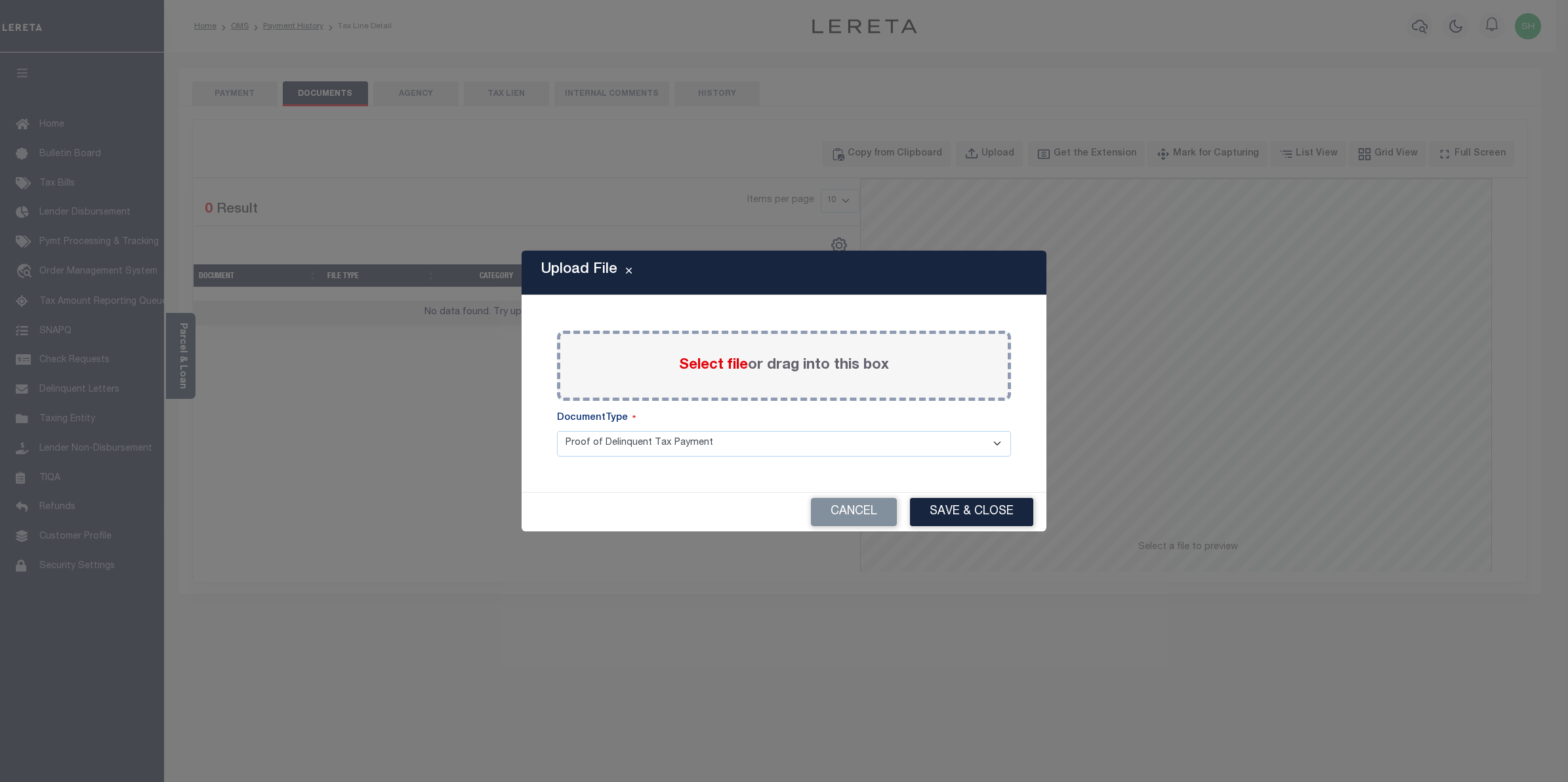
click at [699, 361] on span "Select file" at bounding box center [713, 366] width 69 height 15
click at [0, 0] on input "Select file or drag into this box" at bounding box center [0, 0] width 0 height 0
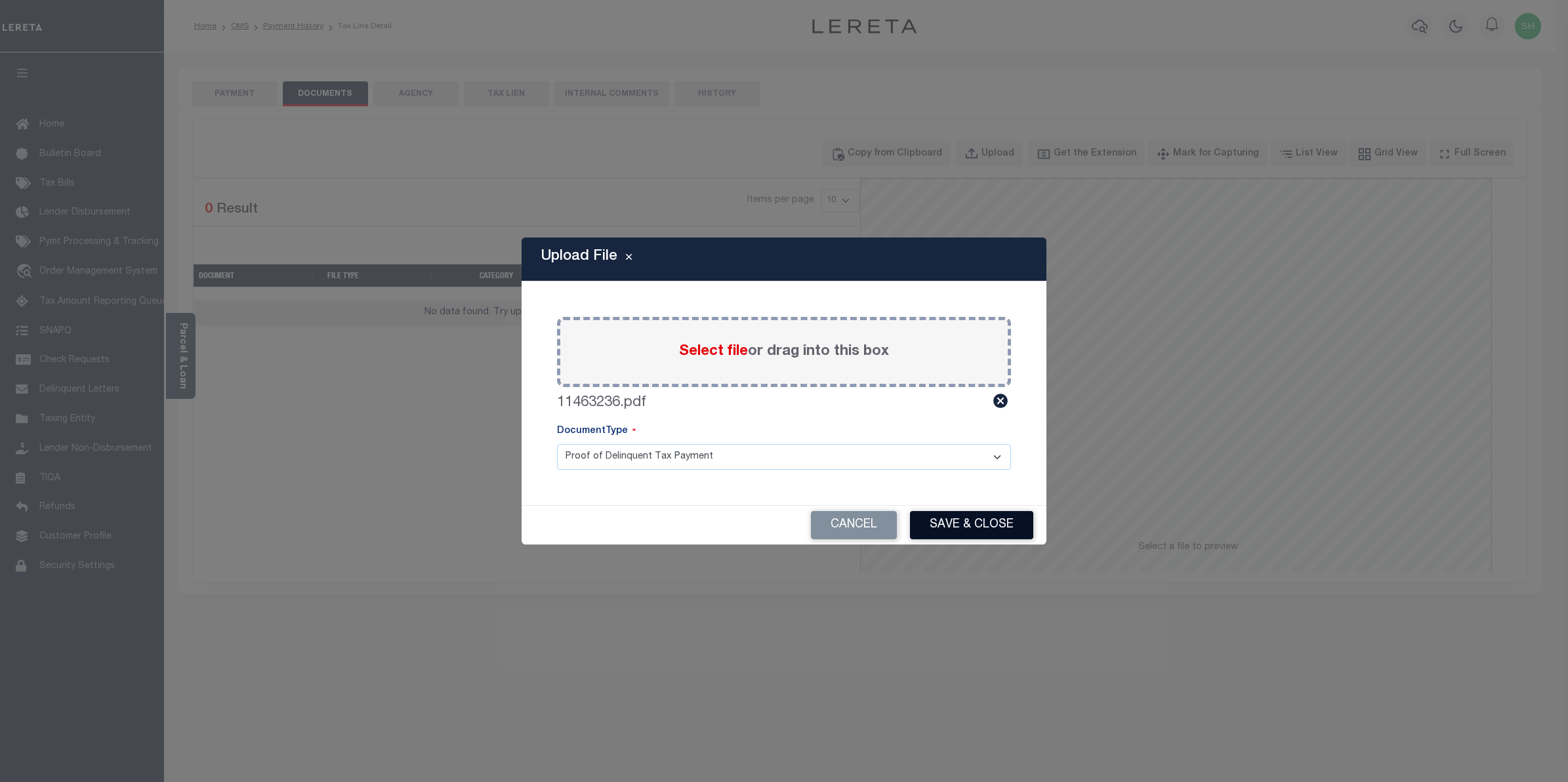
click at [1003, 528] on button "Save & Close" at bounding box center [971, 525] width 123 height 28
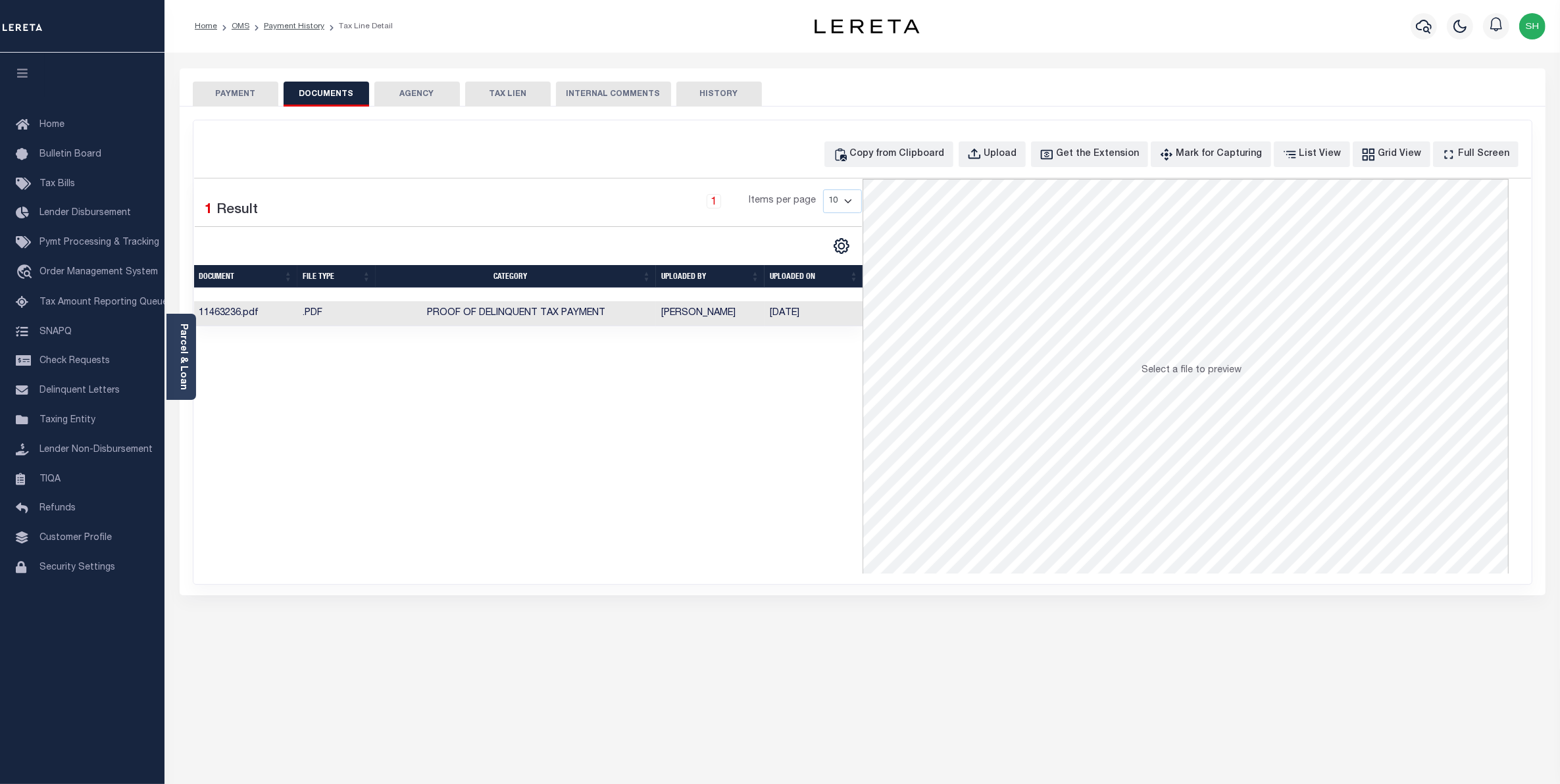
click at [260, 94] on button "PAYMENT" at bounding box center [235, 94] width 85 height 25
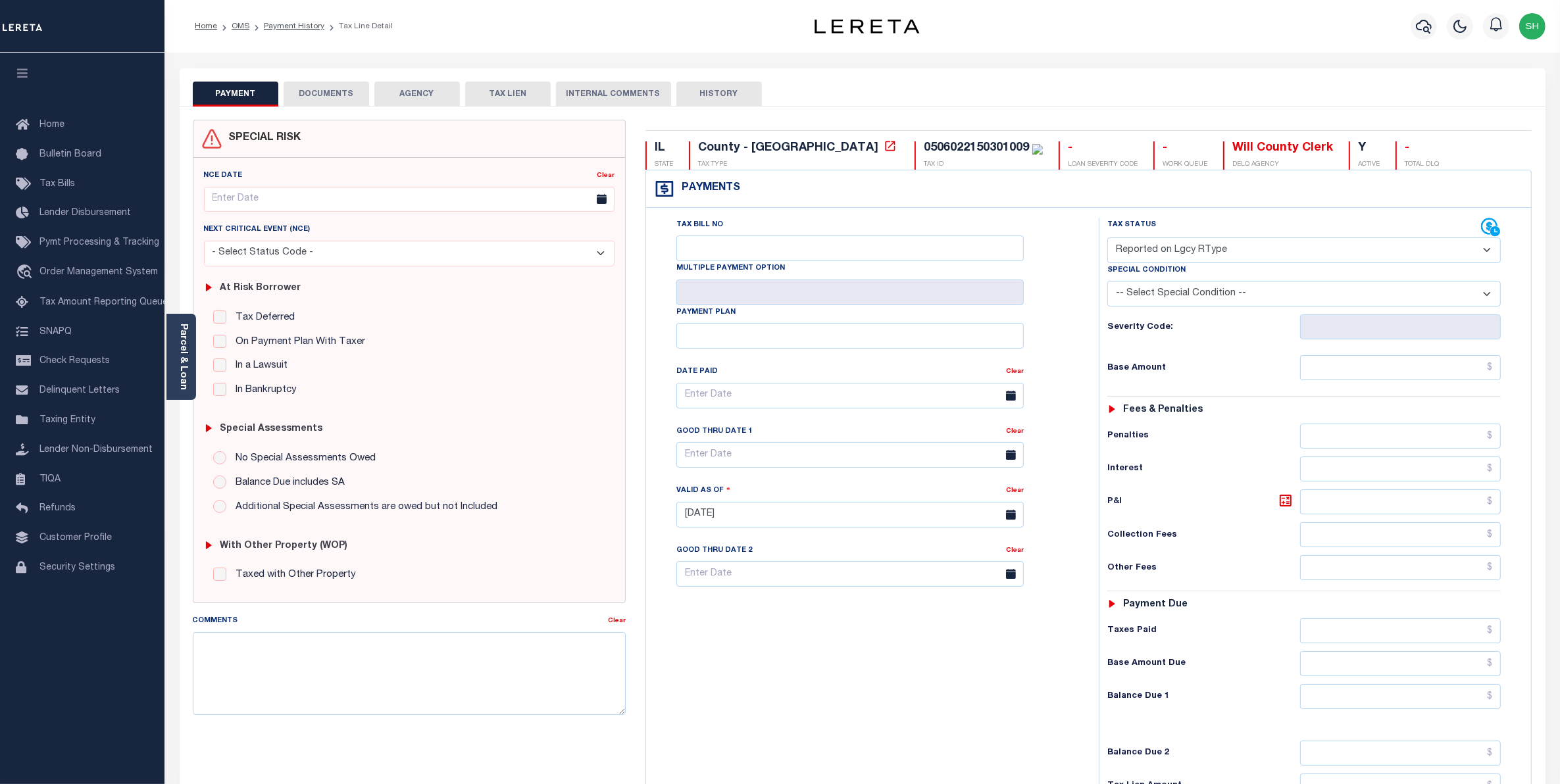
click at [1491, 250] on select "- Select Status Code - Open Due/Unpaid Paid Incomplete No Tax Due Internal Refu…" at bounding box center [1304, 250] width 394 height 26
select select "PYD"
click at [1108, 239] on select "- Select Status Code - Open Due/Unpaid Paid Incomplete No Tax Due Internal Refu…" at bounding box center [1304, 250] width 394 height 26
type input "[DATE]"
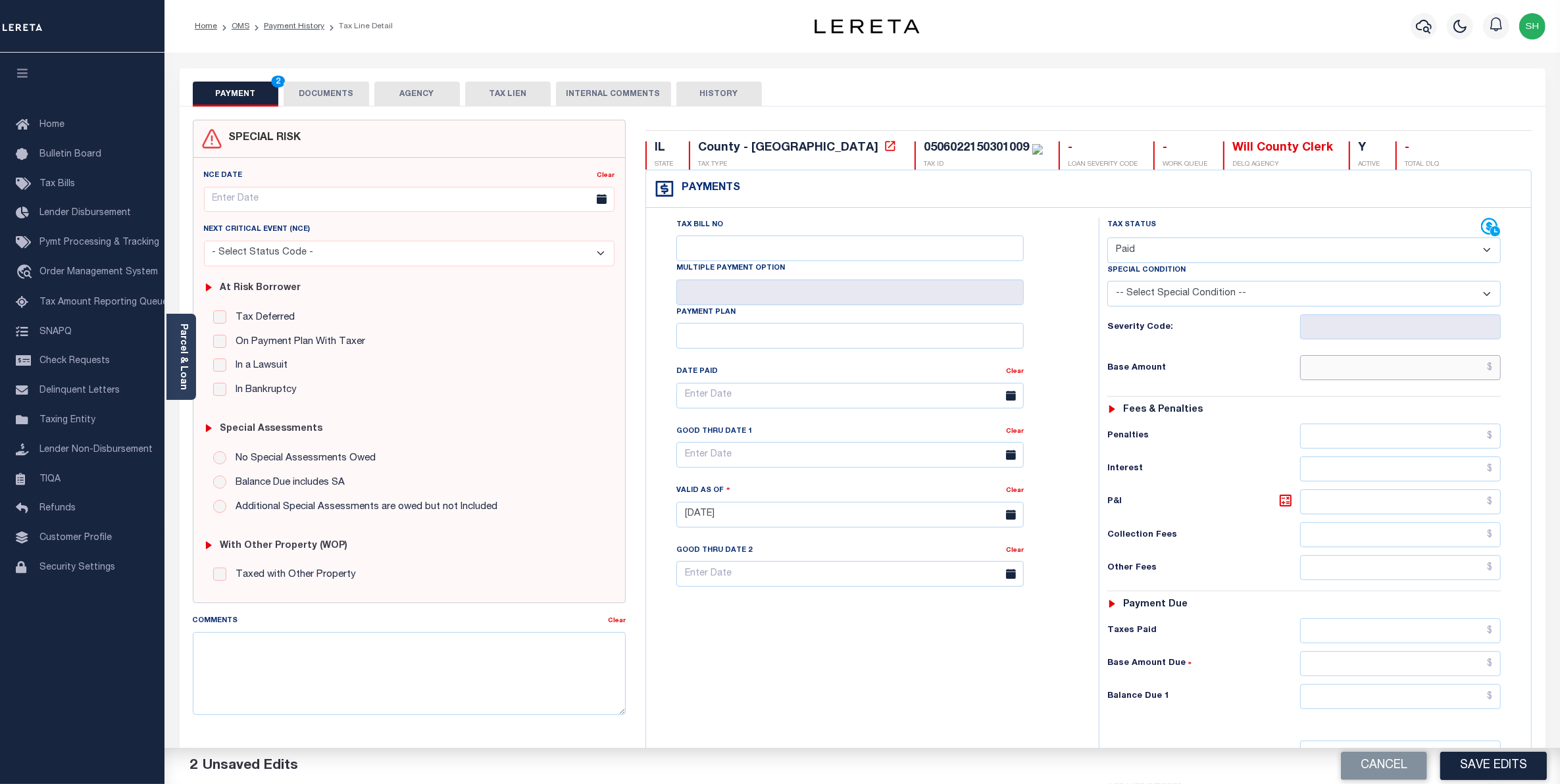
click at [1471, 376] on input "text" at bounding box center [1401, 368] width 202 height 25
type input "$0.00"
click at [1453, 706] on input "text" at bounding box center [1401, 697] width 202 height 25
type input "$0.00"
click at [1494, 769] on button "Save Edits" at bounding box center [1494, 766] width 107 height 28
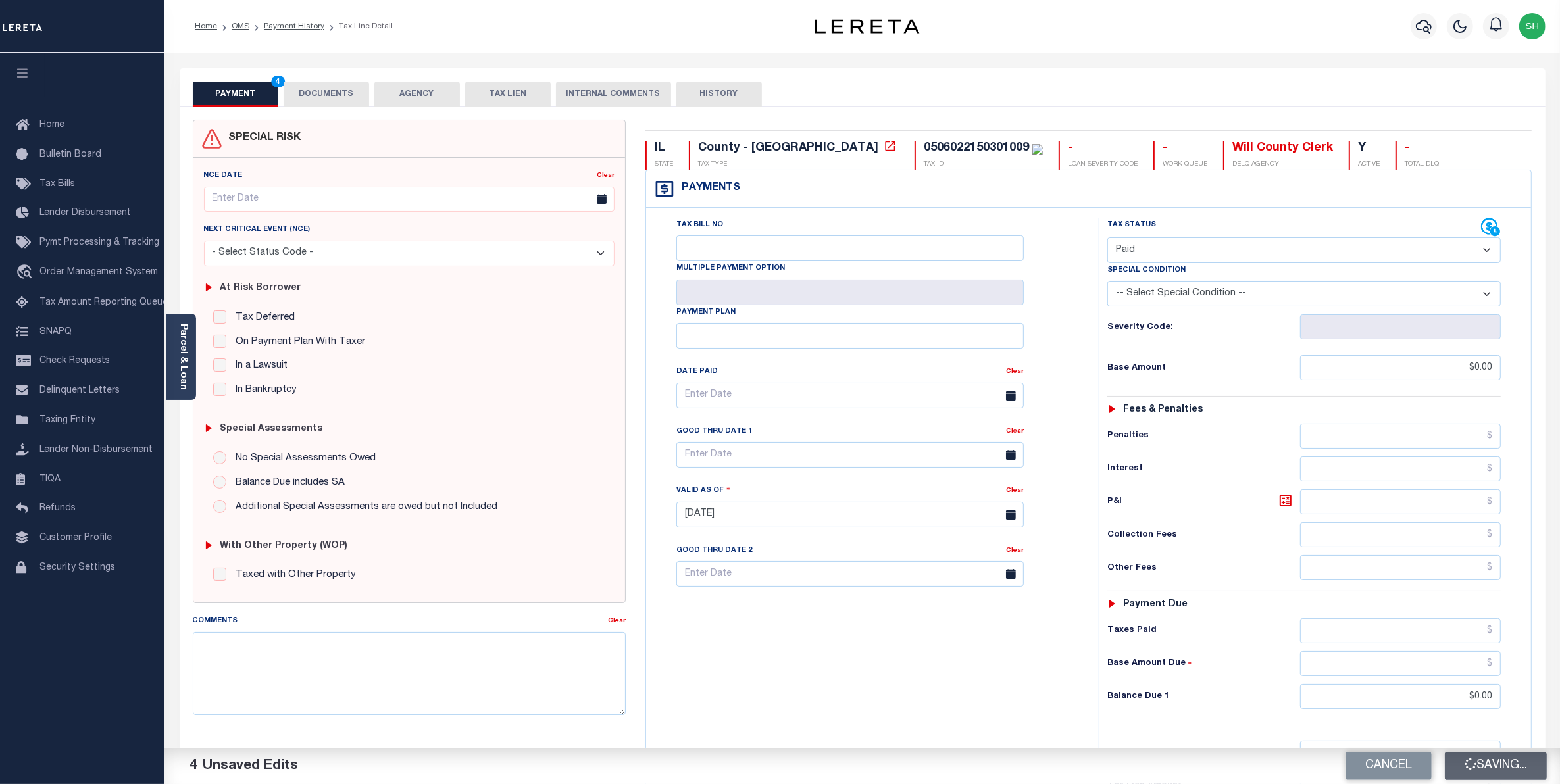
checkbox input "false"
type input "$0"
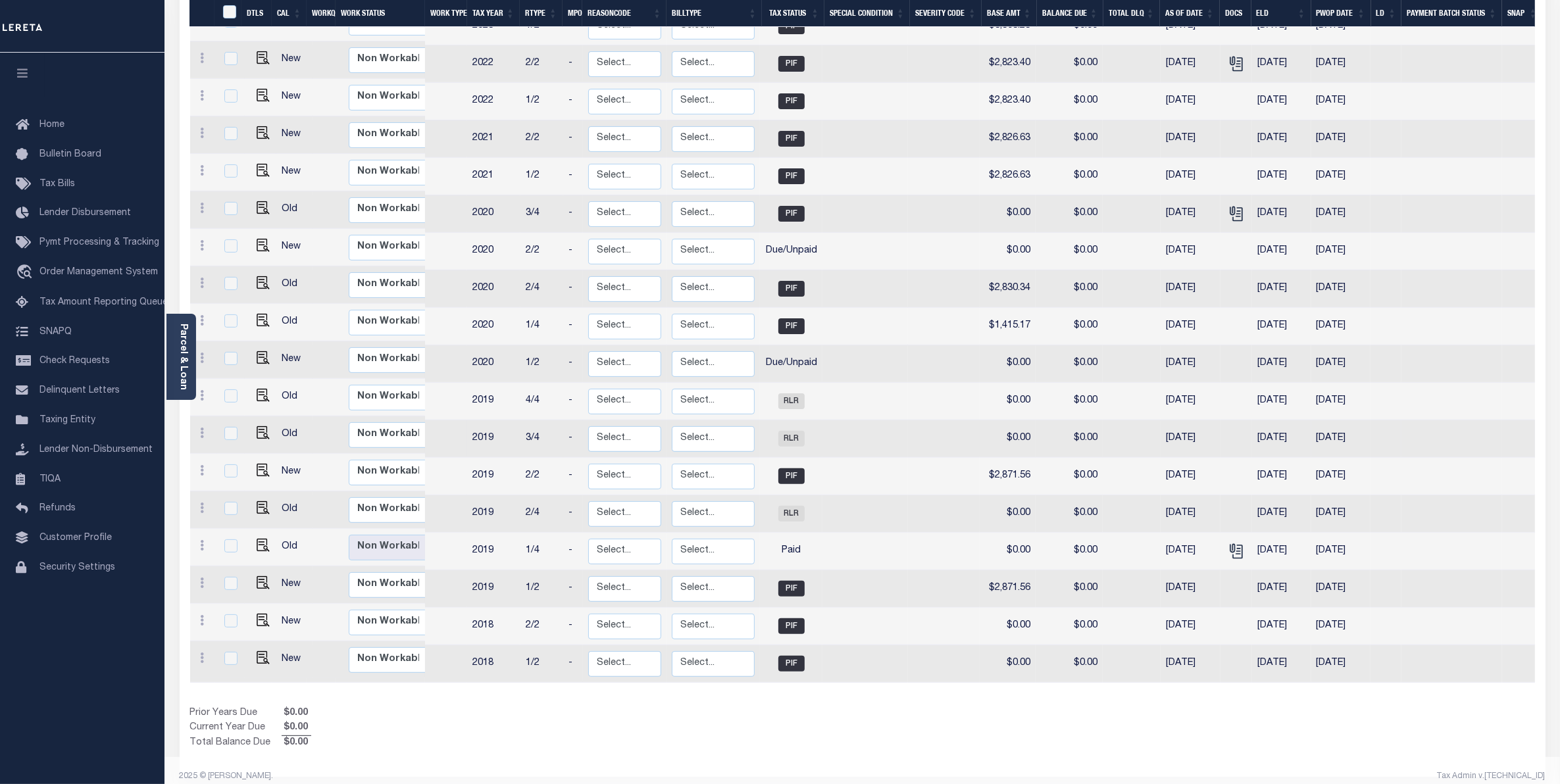
scroll to position [370, 0]
click at [256, 501] on img "" at bounding box center [263, 507] width 13 height 13
checkbox input "true"
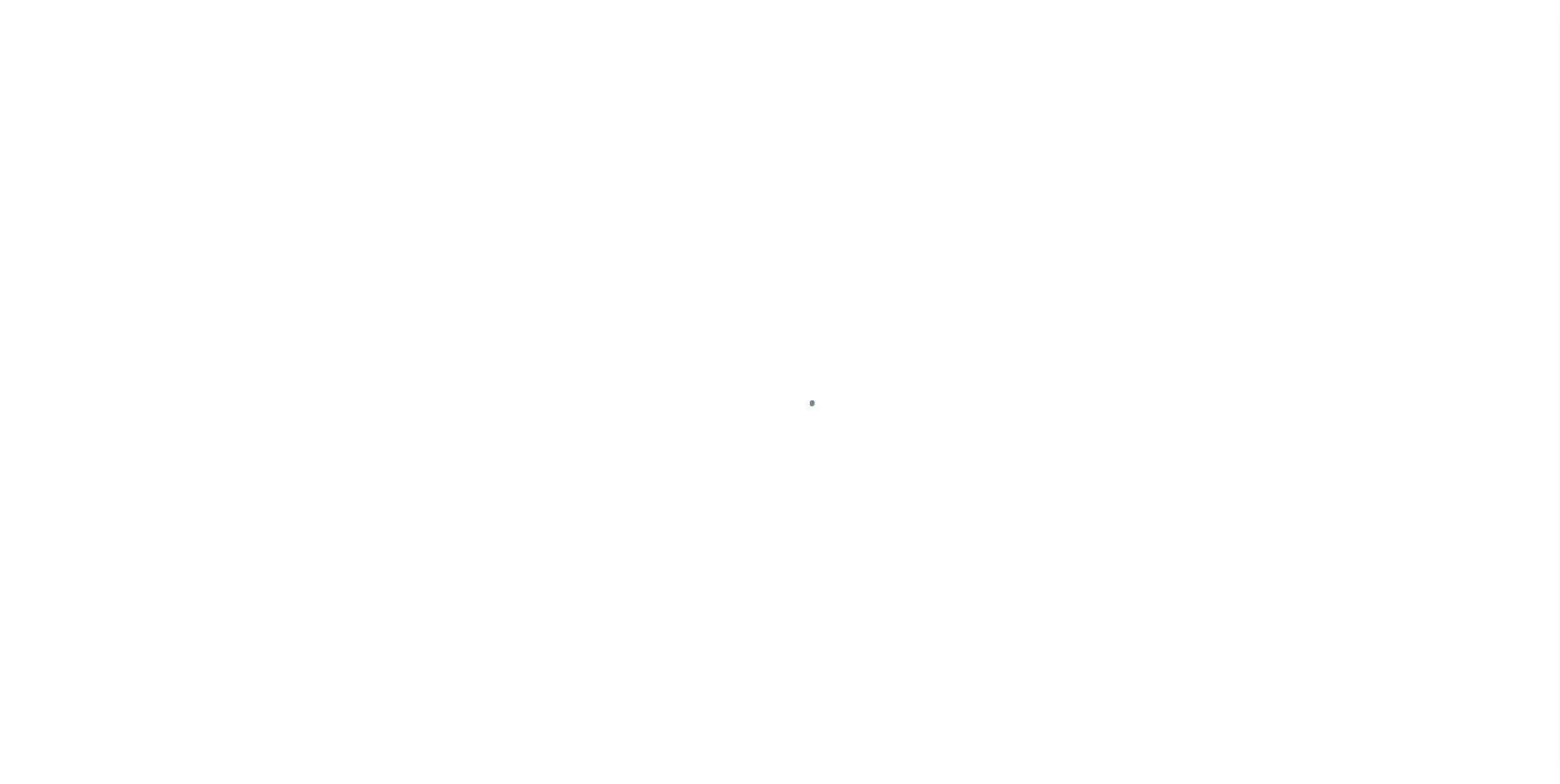
select select "RLR"
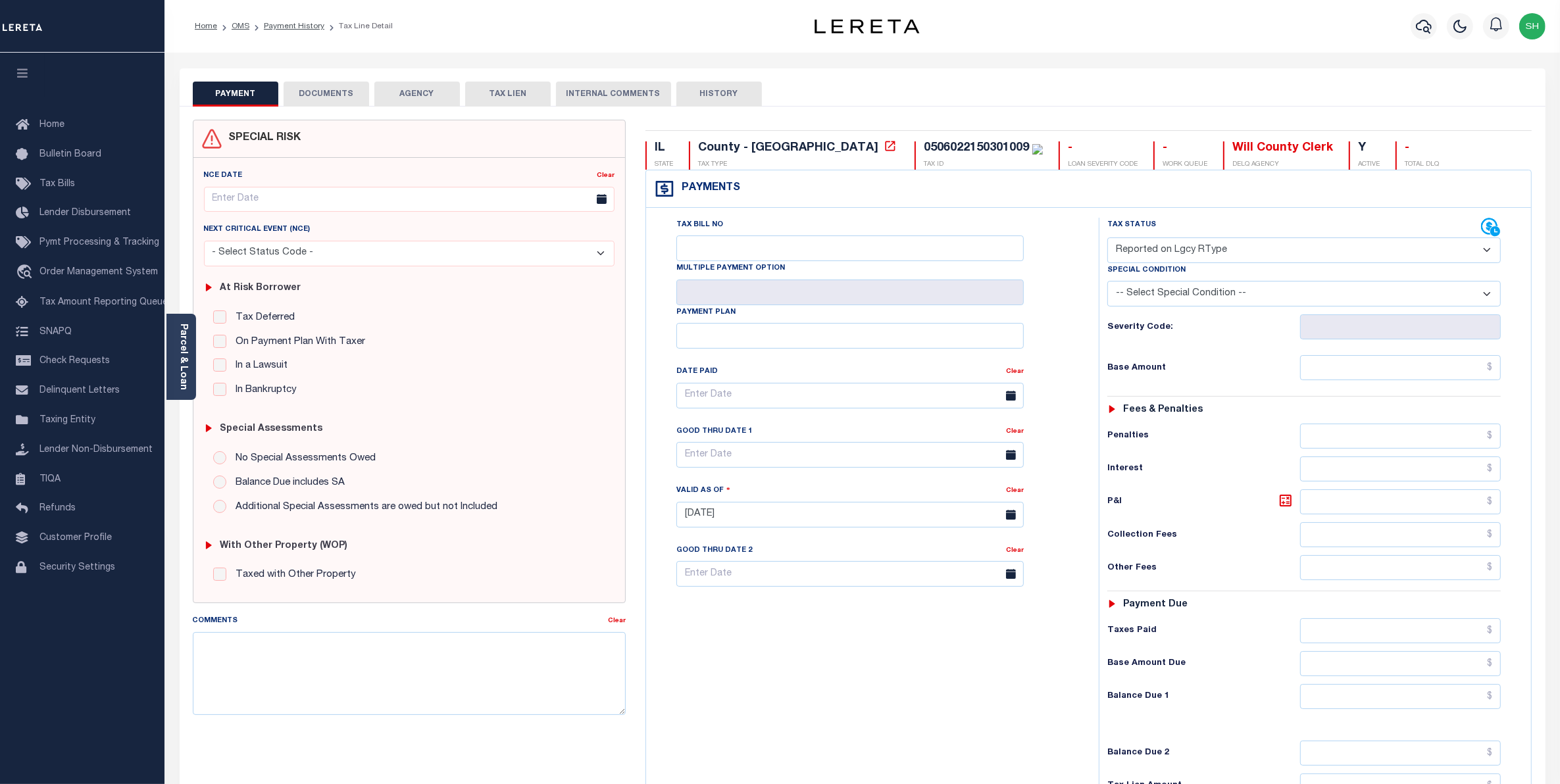
click at [321, 96] on button "DOCUMENTS" at bounding box center [326, 94] width 85 height 25
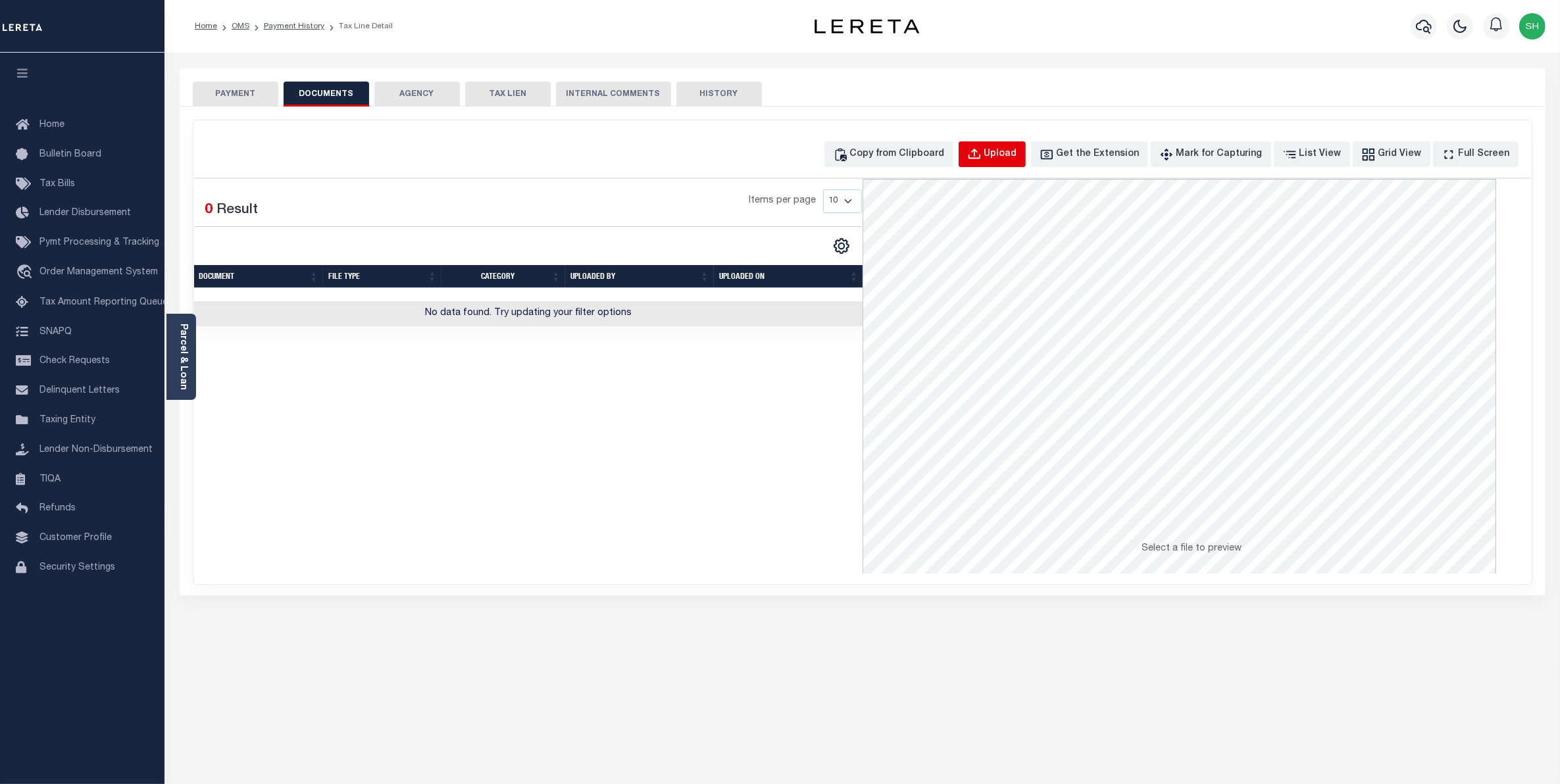
click at [1017, 156] on div "Upload" at bounding box center [1000, 155] width 33 height 15
select select "POP"
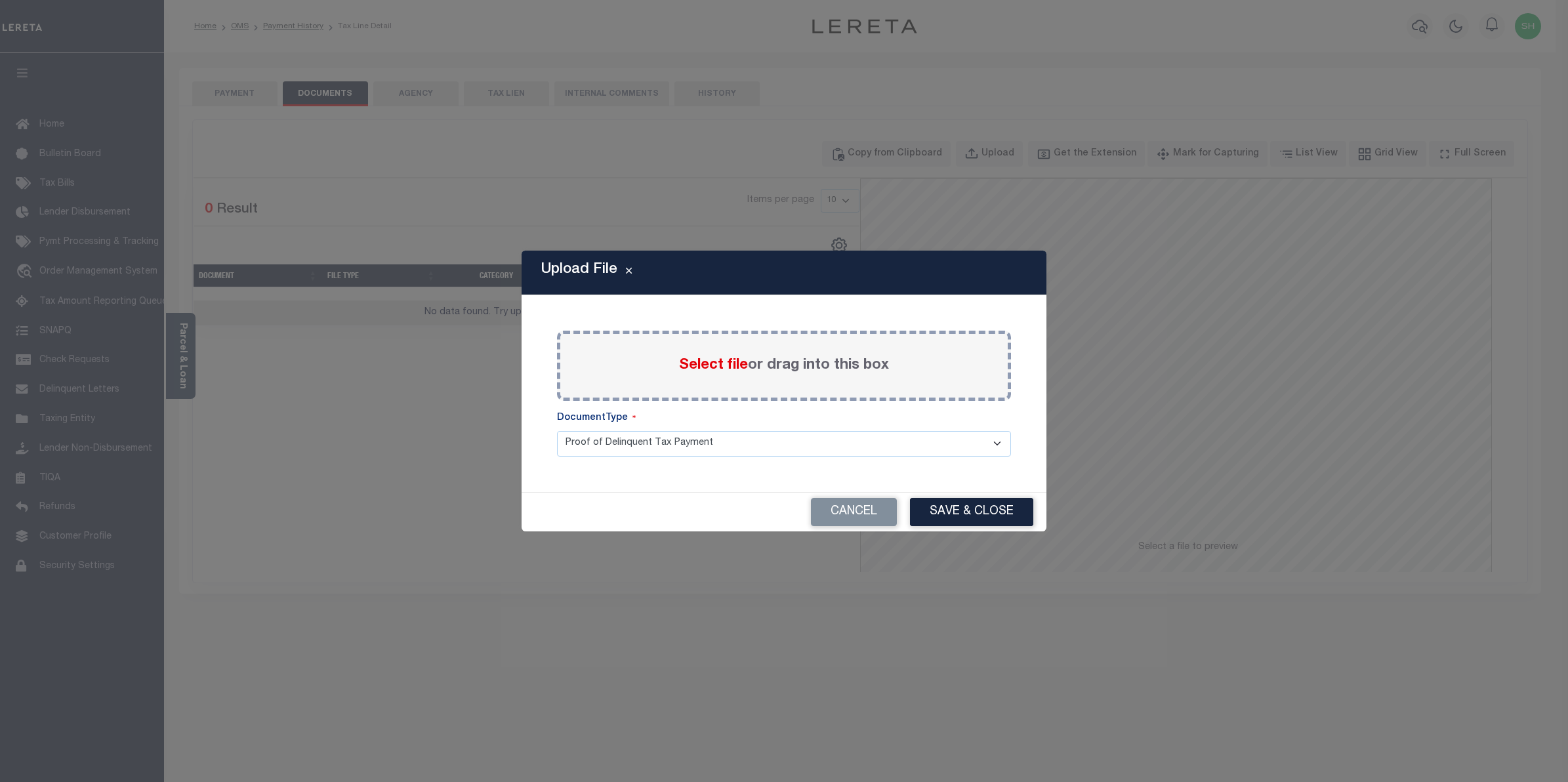
click at [735, 366] on span "Select file" at bounding box center [713, 366] width 69 height 15
click at [0, 0] on input "Select file or drag into this box" at bounding box center [0, 0] width 0 height 0
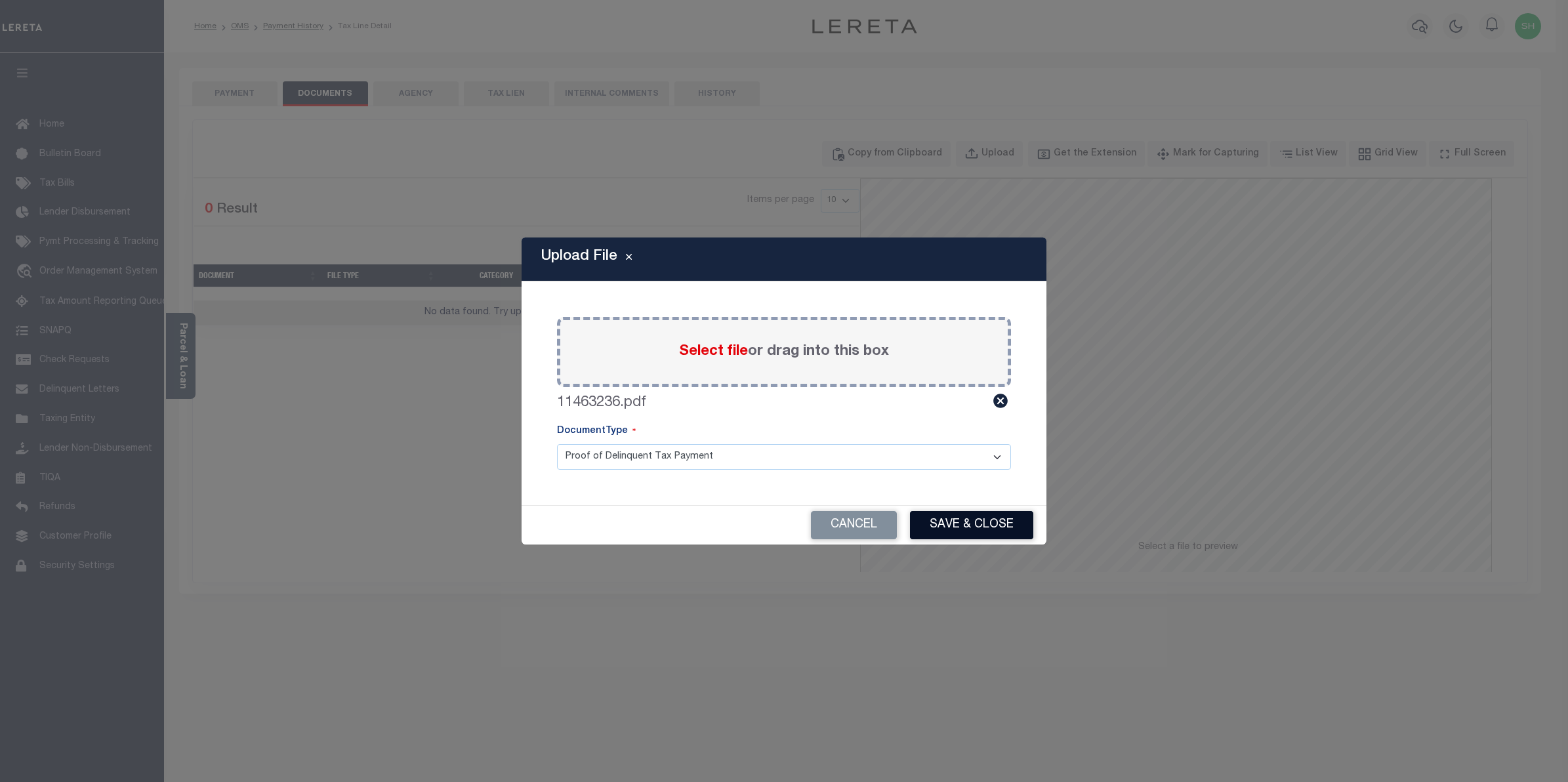
click at [941, 519] on button "Save & Close" at bounding box center [971, 525] width 123 height 28
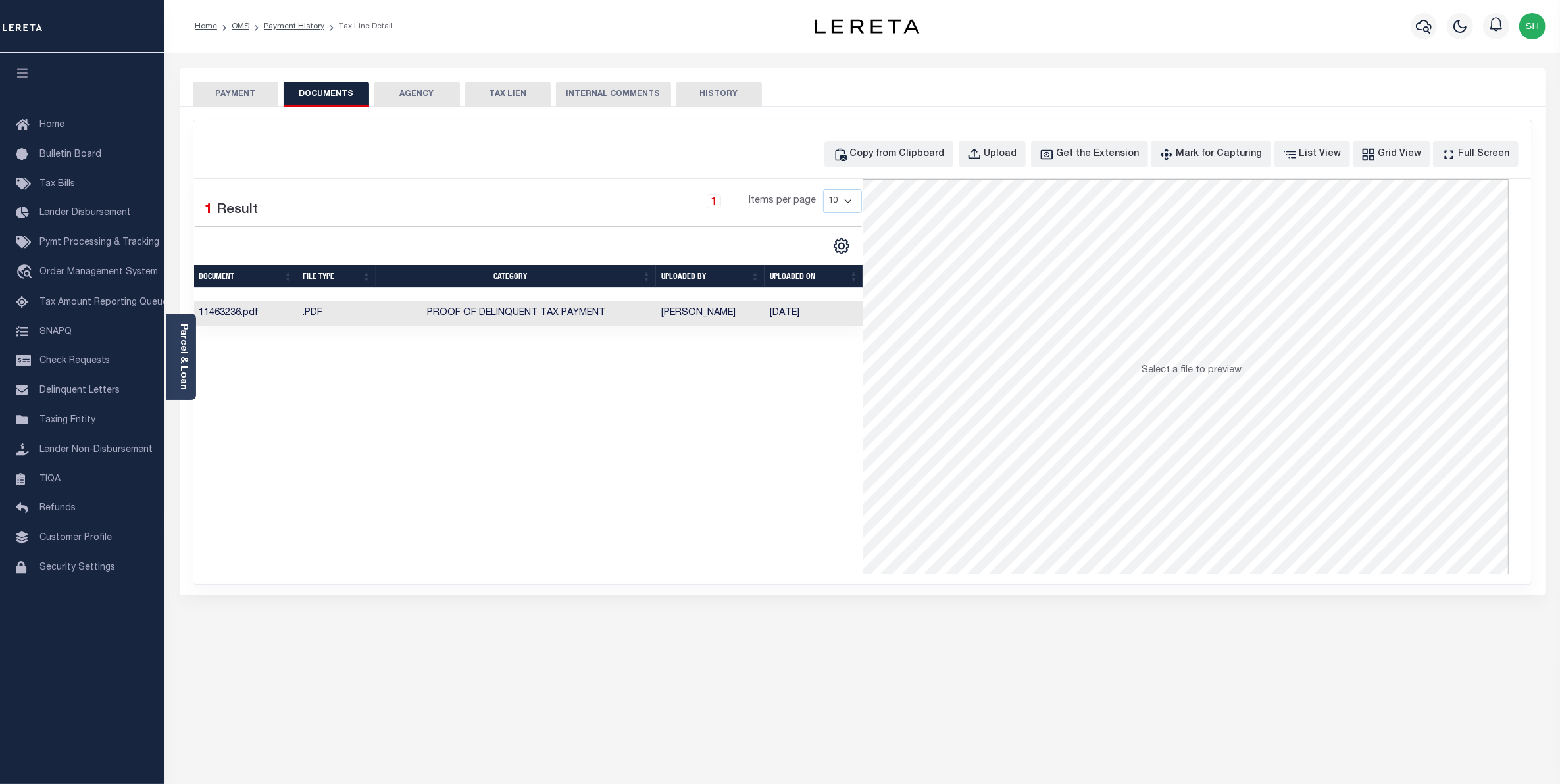
click at [230, 94] on button "PAYMENT" at bounding box center [235, 94] width 85 height 25
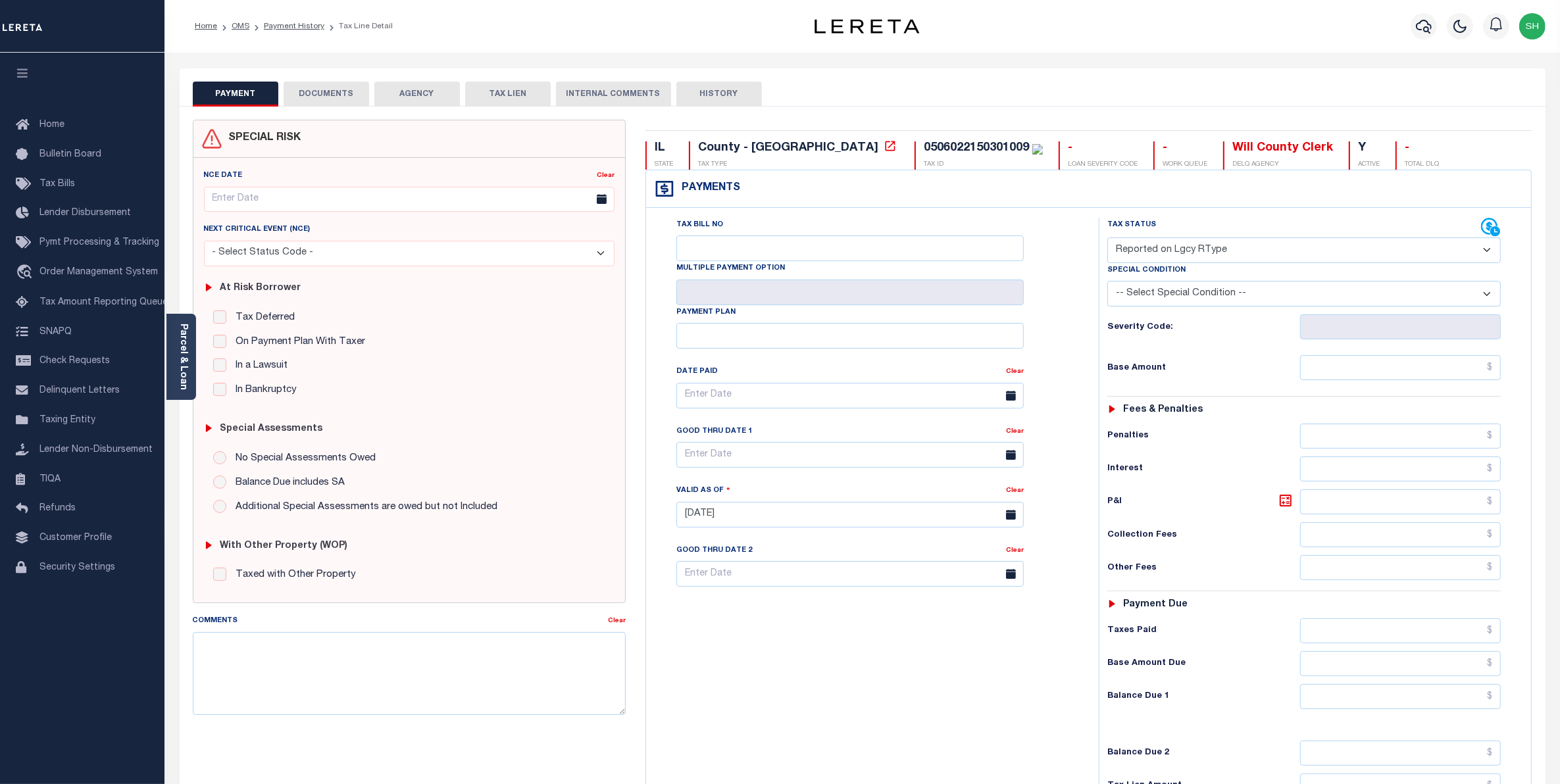
click at [1485, 252] on select "- Select Status Code - Open Due/Unpaid Paid Incomplete No Tax Due Internal Refu…" at bounding box center [1304, 250] width 394 height 26
select select "PYD"
click at [1108, 239] on select "- Select Status Code - Open Due/Unpaid Paid Incomplete No Tax Due Internal Refu…" at bounding box center [1304, 250] width 394 height 26
type input "[DATE]"
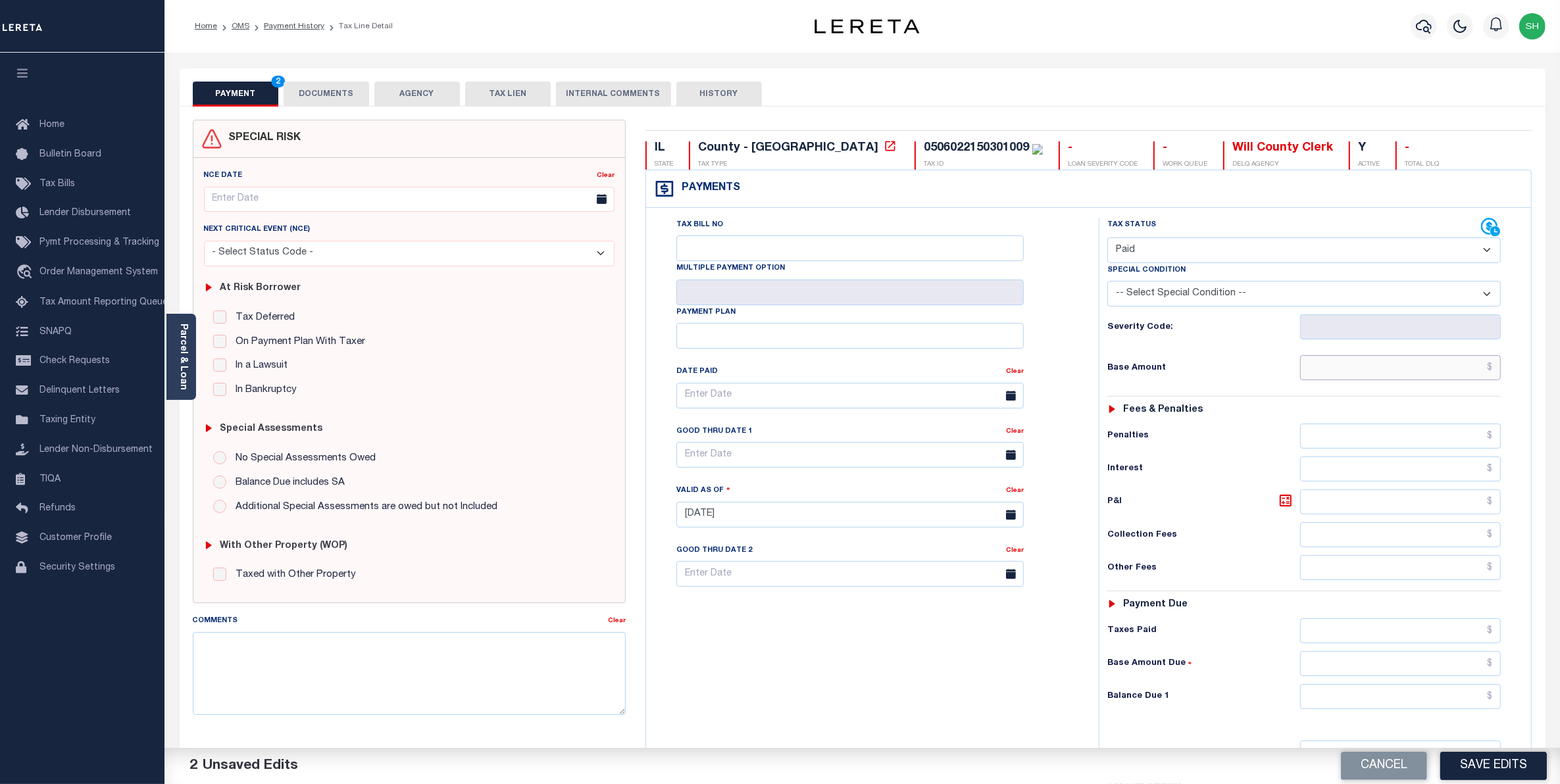
click at [1452, 370] on input "text" at bounding box center [1401, 368] width 202 height 25
type input "$0.00"
click at [1494, 761] on button "Save Edits" at bounding box center [1494, 766] width 107 height 28
checkbox input "false"
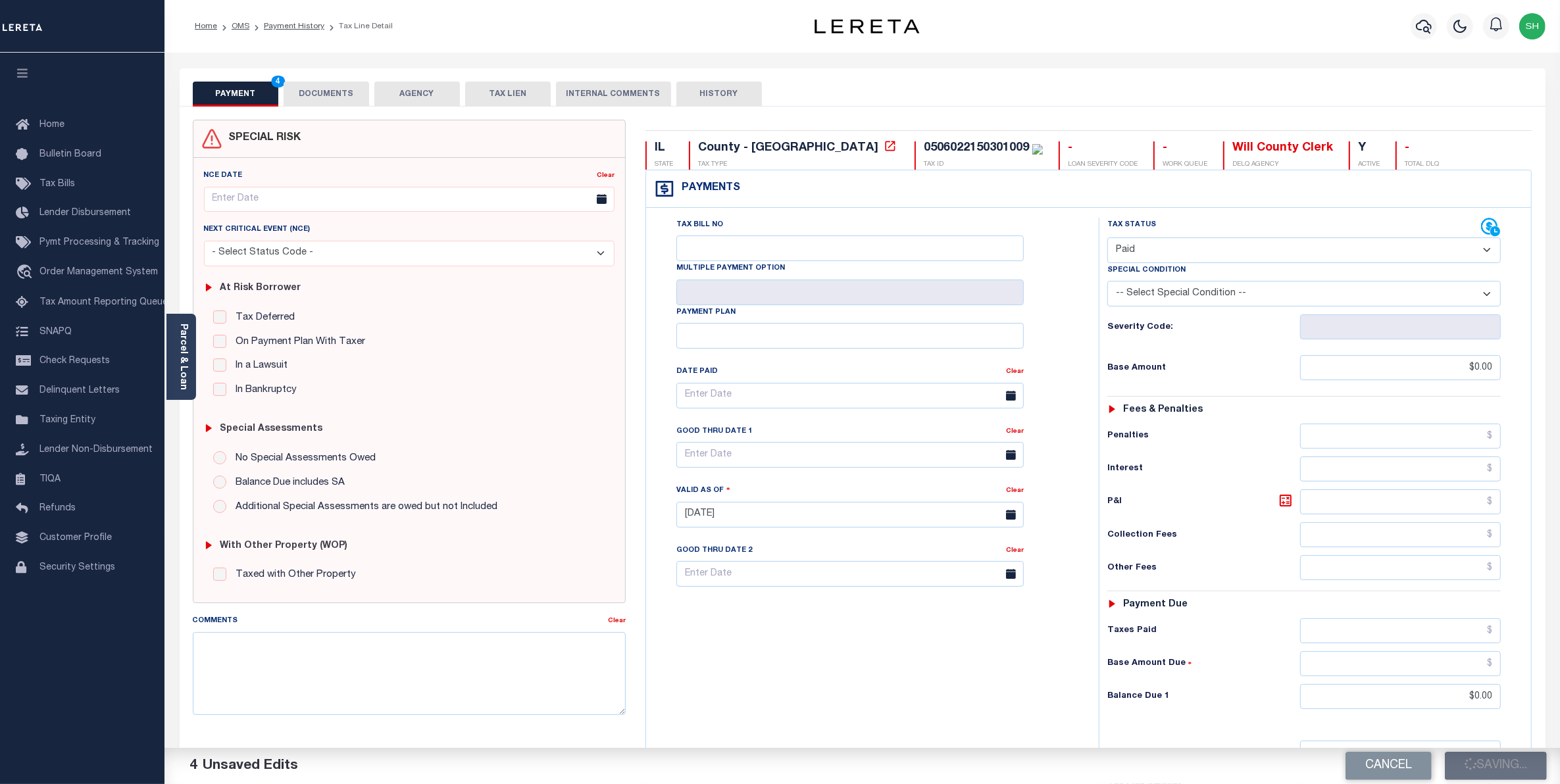
type input "$0"
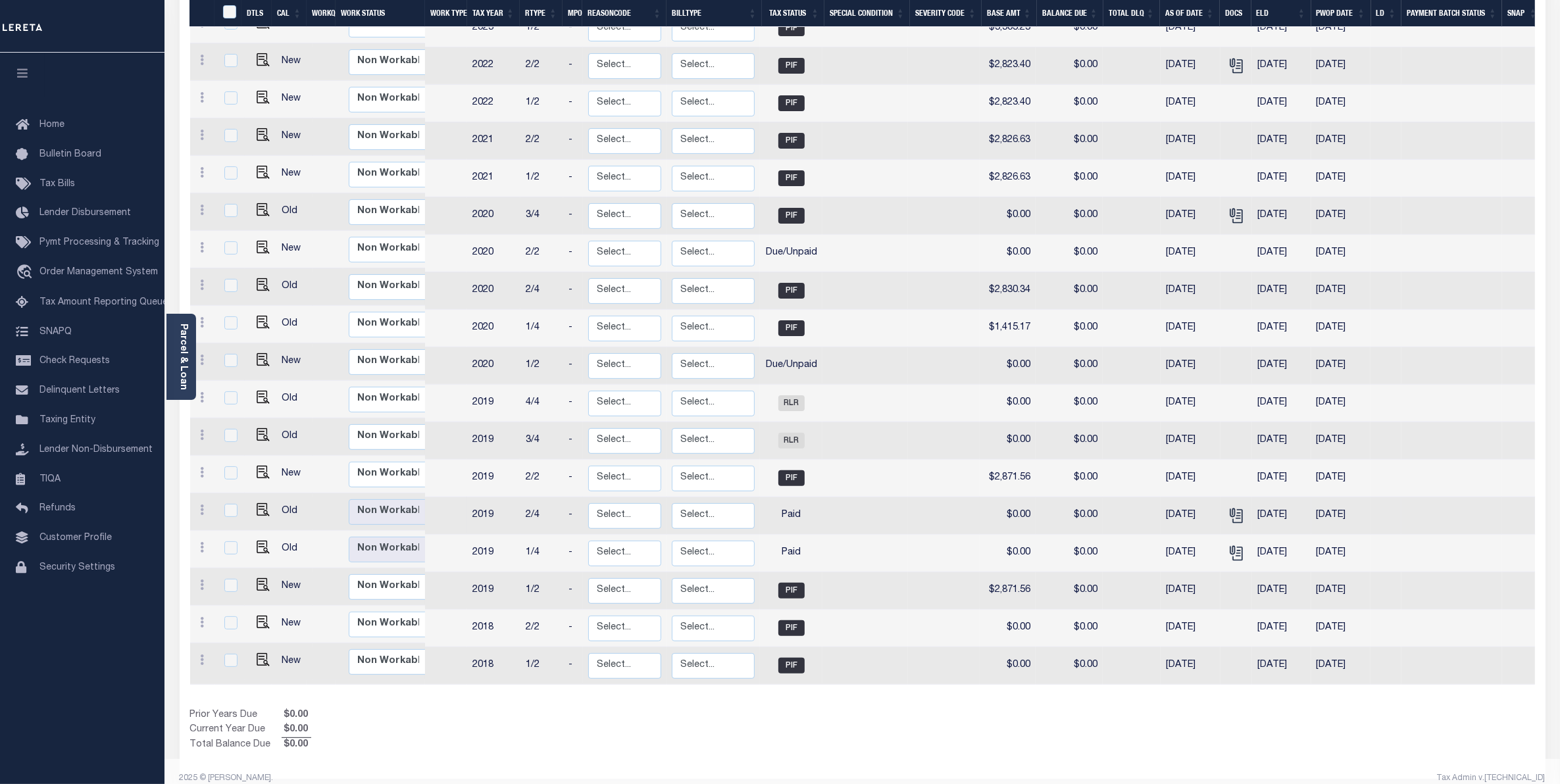
scroll to position [370, 0]
click at [260, 426] on img "" at bounding box center [263, 433] width 13 height 13
checkbox input "true"
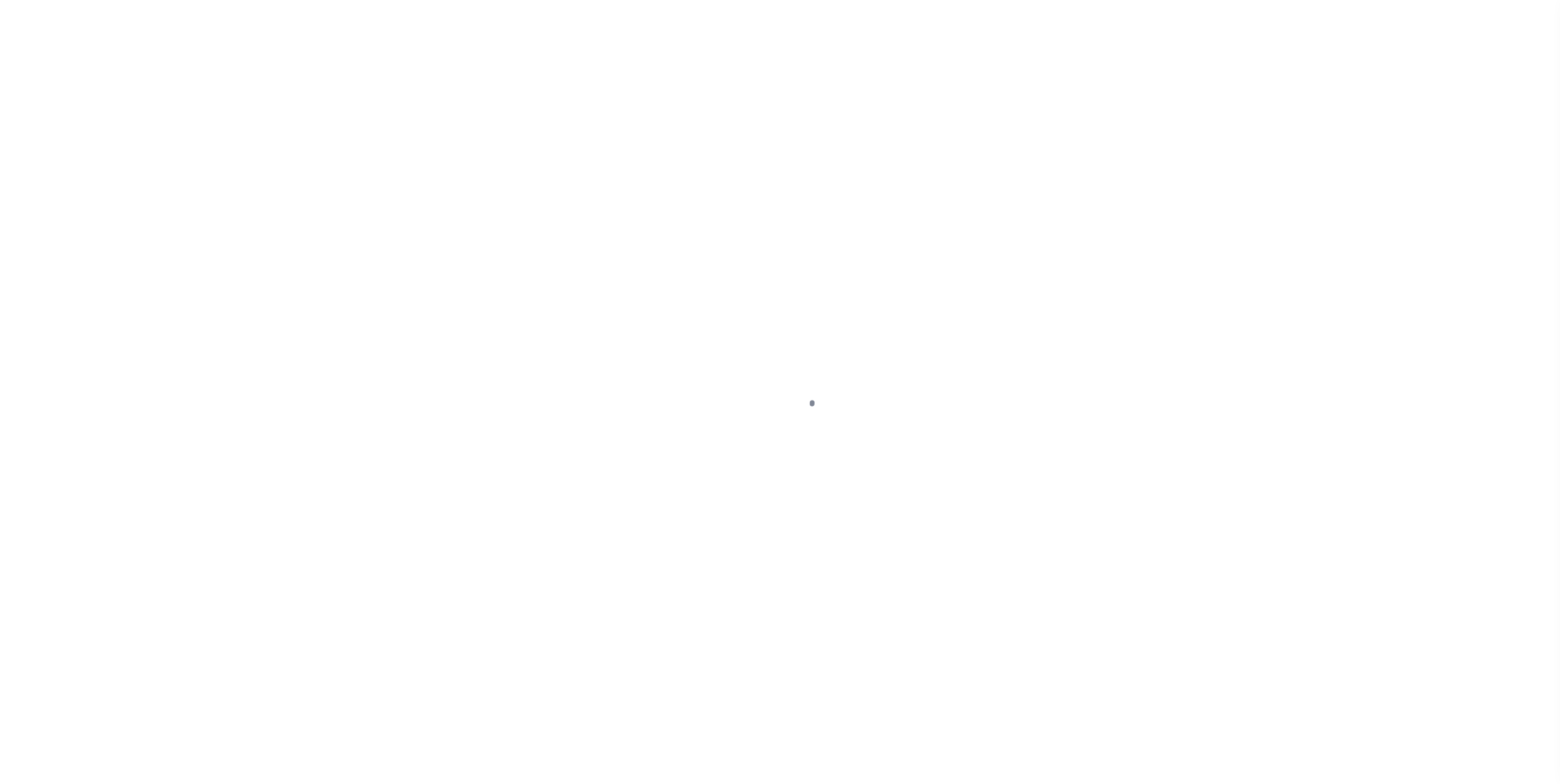
select select "RLR"
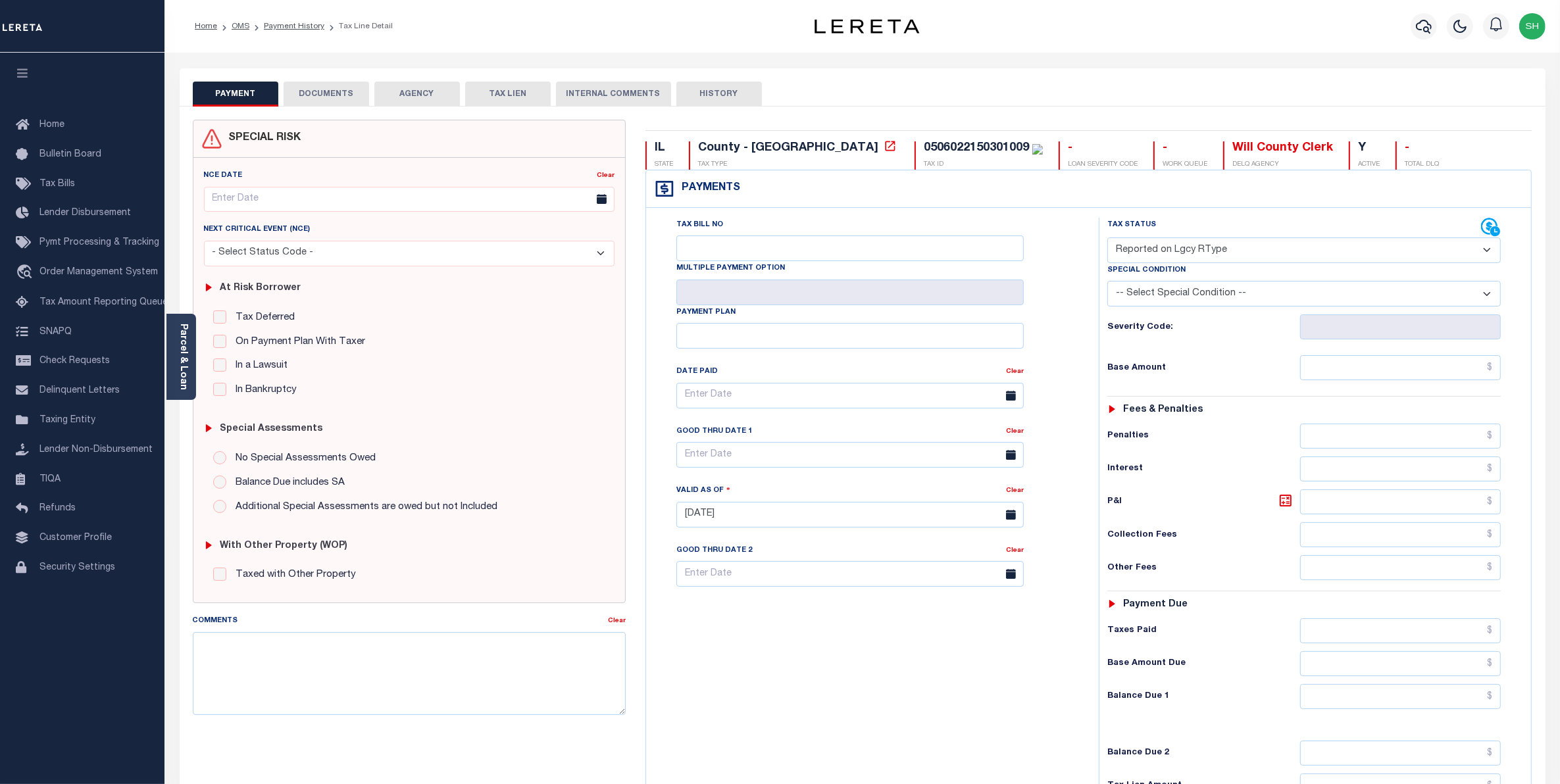
click at [336, 94] on button "DOCUMENTS" at bounding box center [326, 94] width 85 height 25
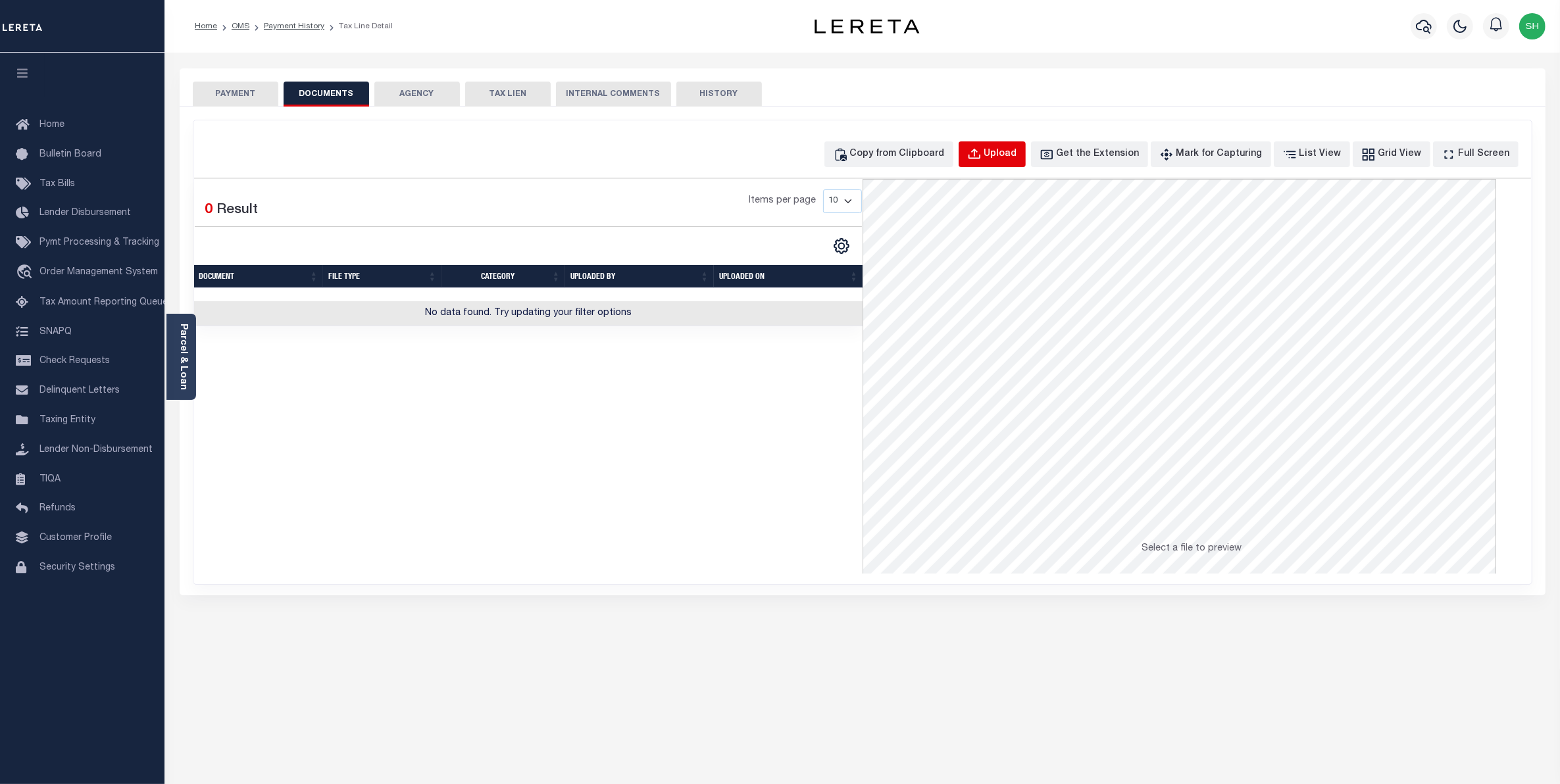
click at [1017, 152] on div "Upload" at bounding box center [1000, 155] width 33 height 15
select select "POP"
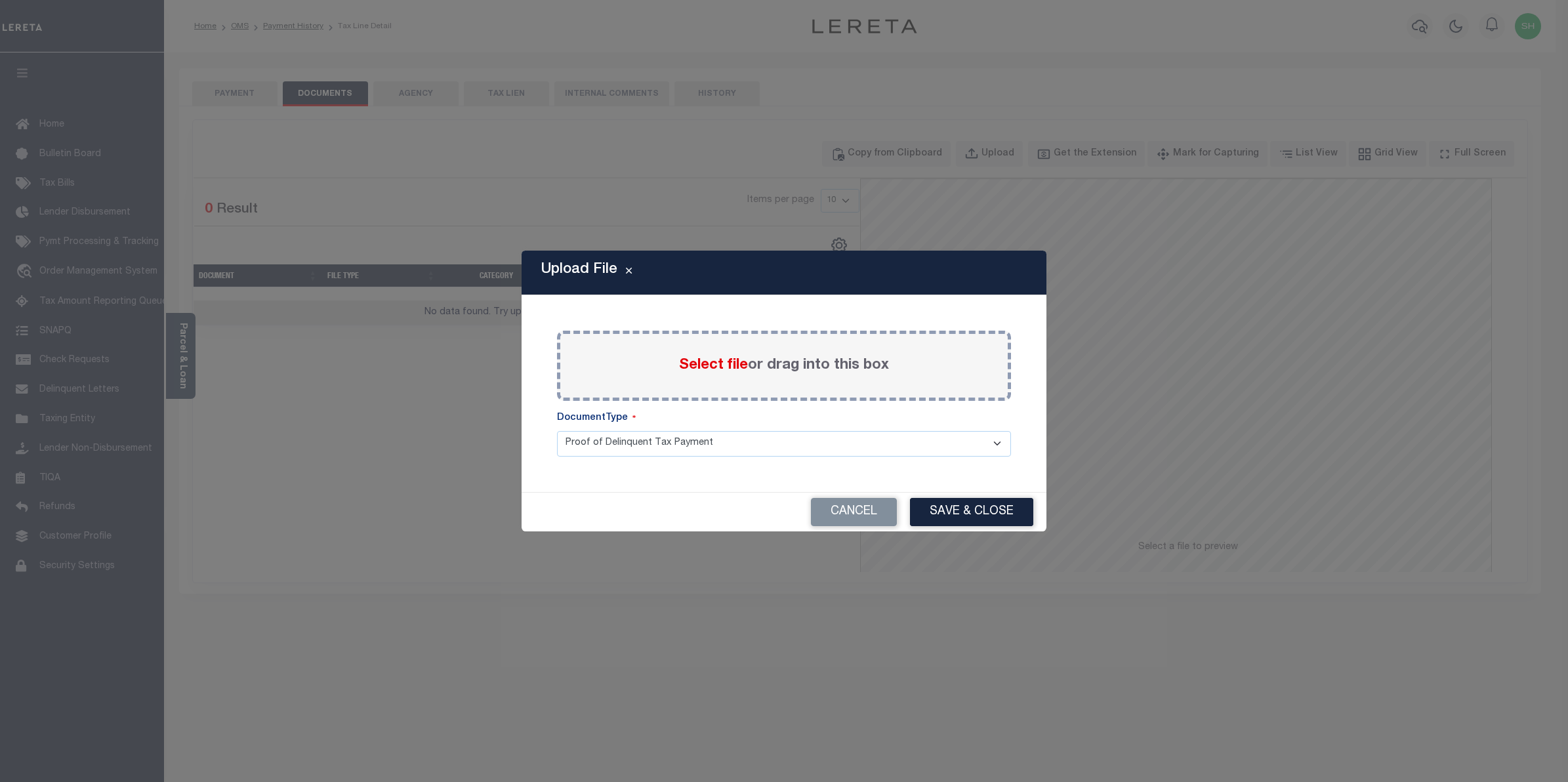
click at [730, 362] on span "Select file" at bounding box center [713, 366] width 69 height 15
click at [0, 0] on input "Select file or drag into this box" at bounding box center [0, 0] width 0 height 0
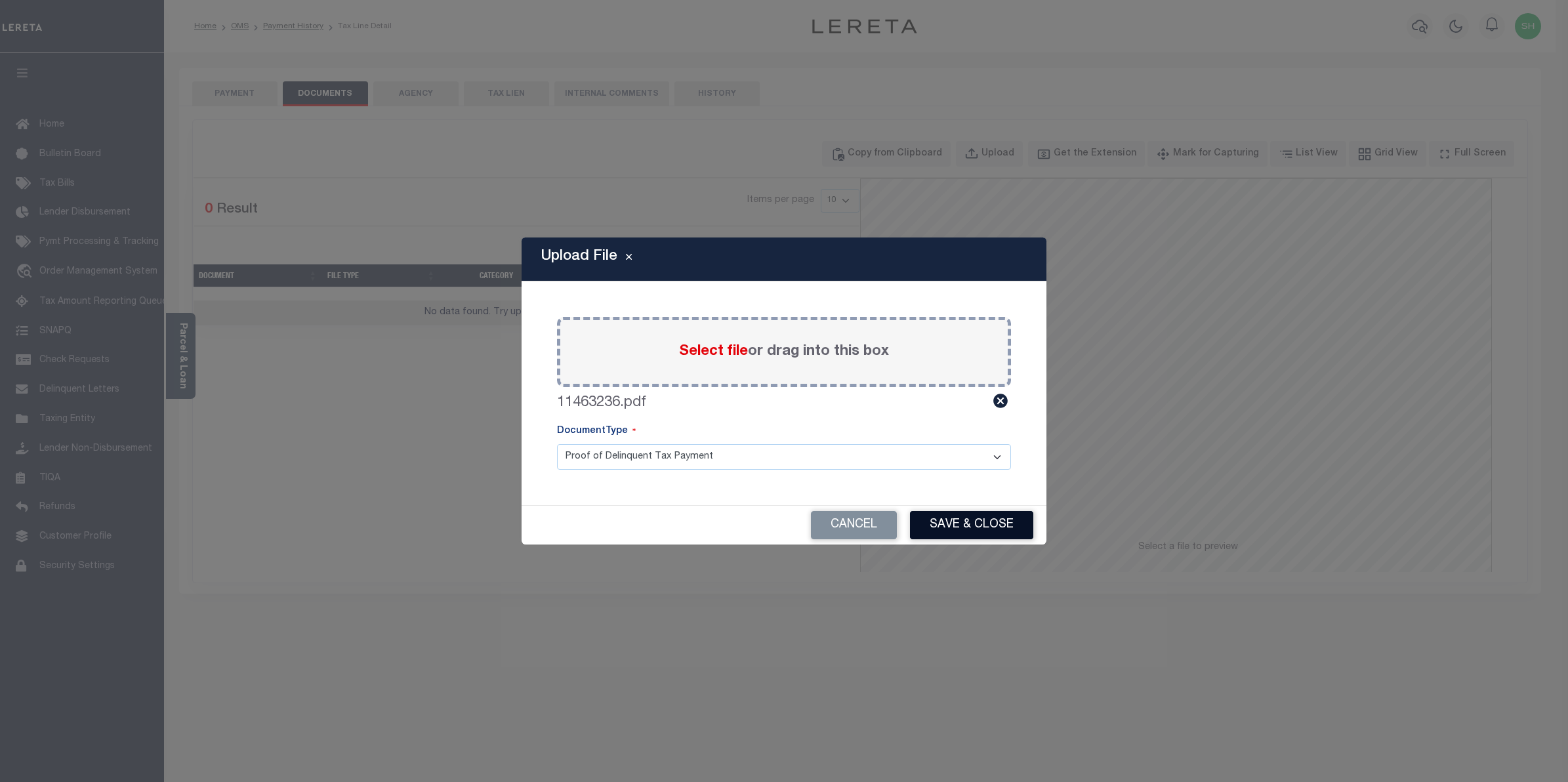
click at [953, 520] on button "Save & Close" at bounding box center [971, 525] width 123 height 28
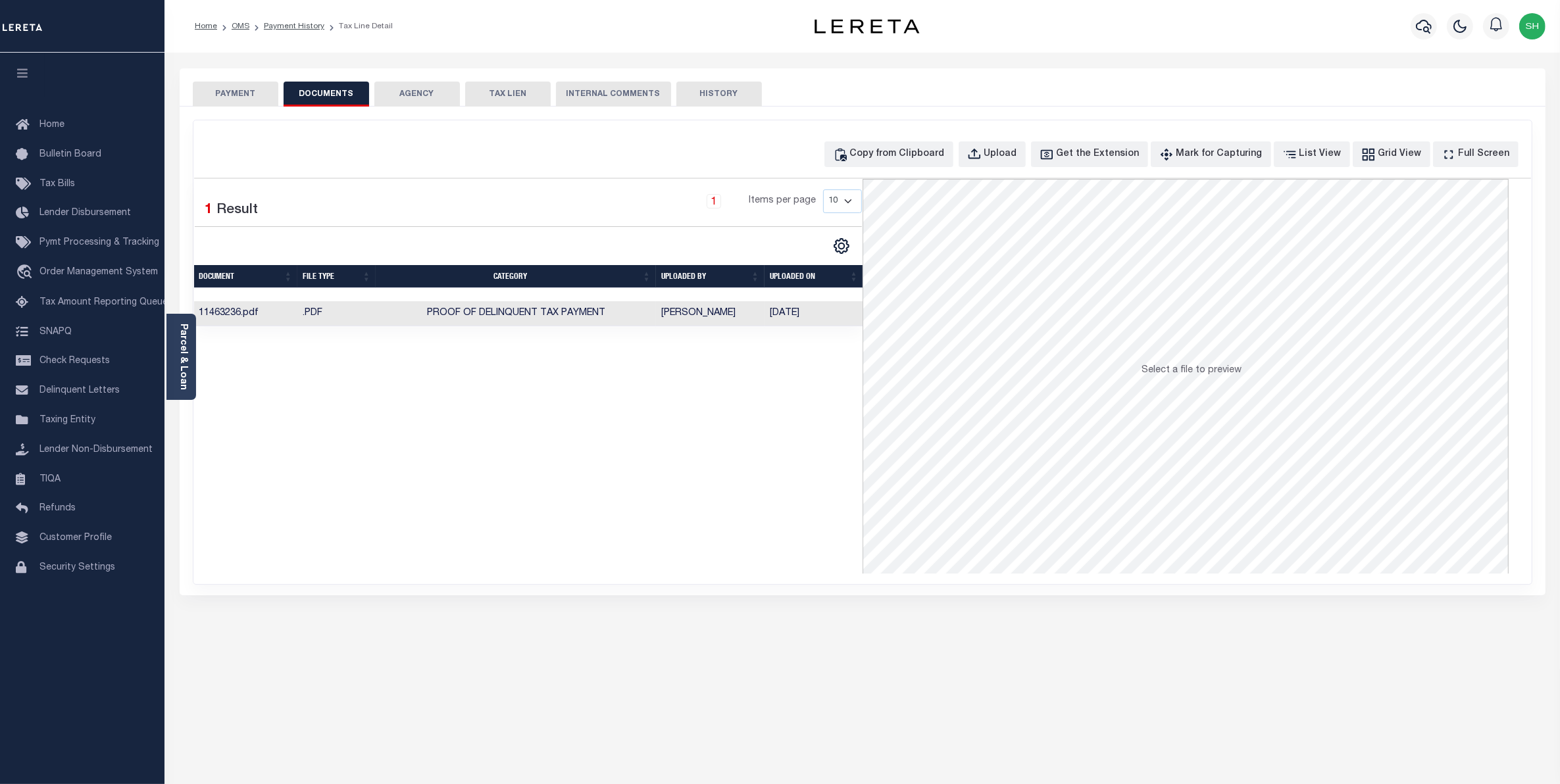
click at [246, 99] on button "PAYMENT" at bounding box center [235, 94] width 85 height 25
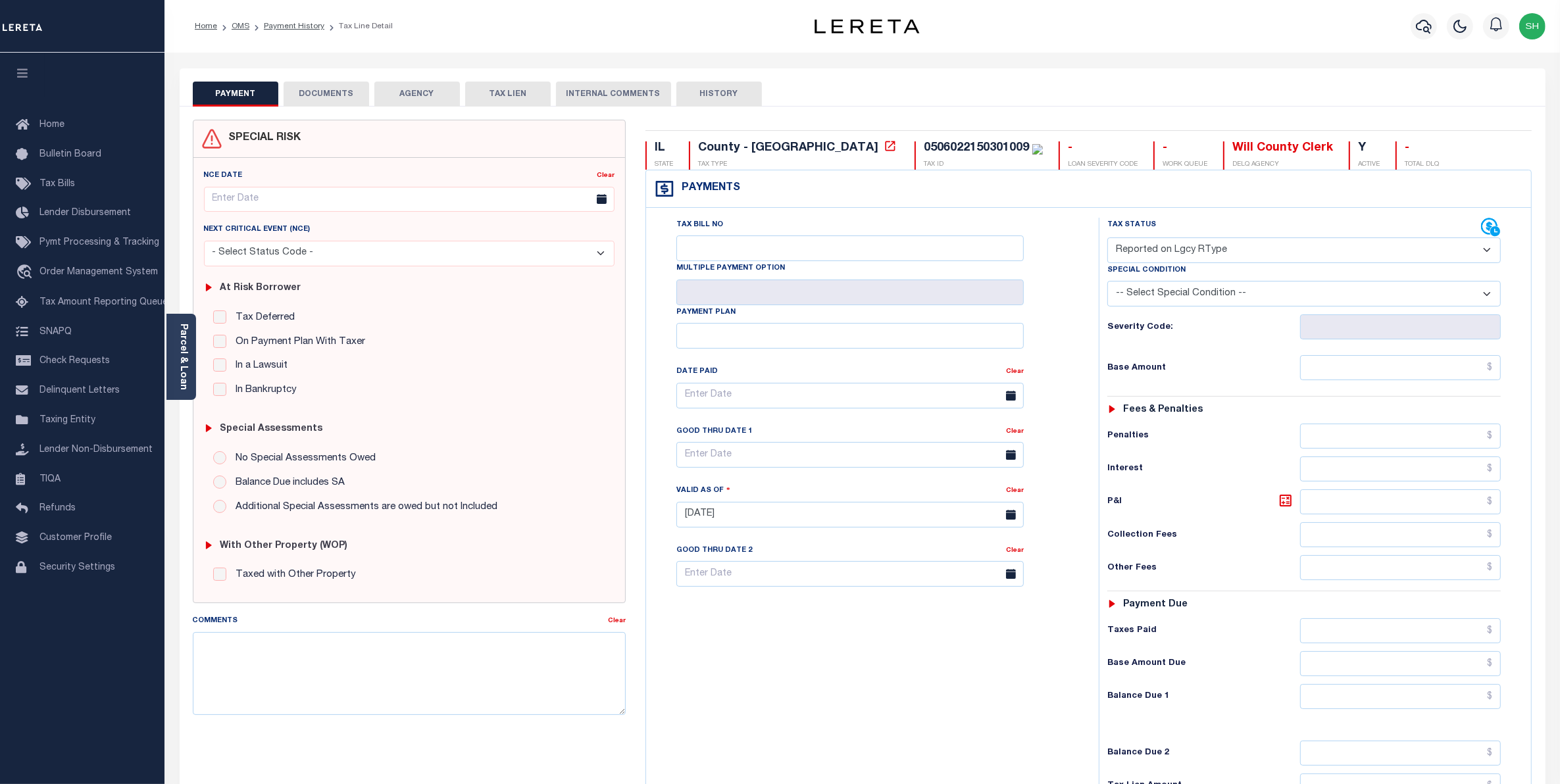
click at [1489, 252] on select "- Select Status Code - Open Due/Unpaid Paid Incomplete No Tax Due Internal Refu…" at bounding box center [1304, 250] width 394 height 26
select select "PYD"
click at [1108, 239] on select "- Select Status Code - Open Due/Unpaid Paid Incomplete No Tax Due Internal Refu…" at bounding box center [1304, 250] width 394 height 26
type input "[DATE]"
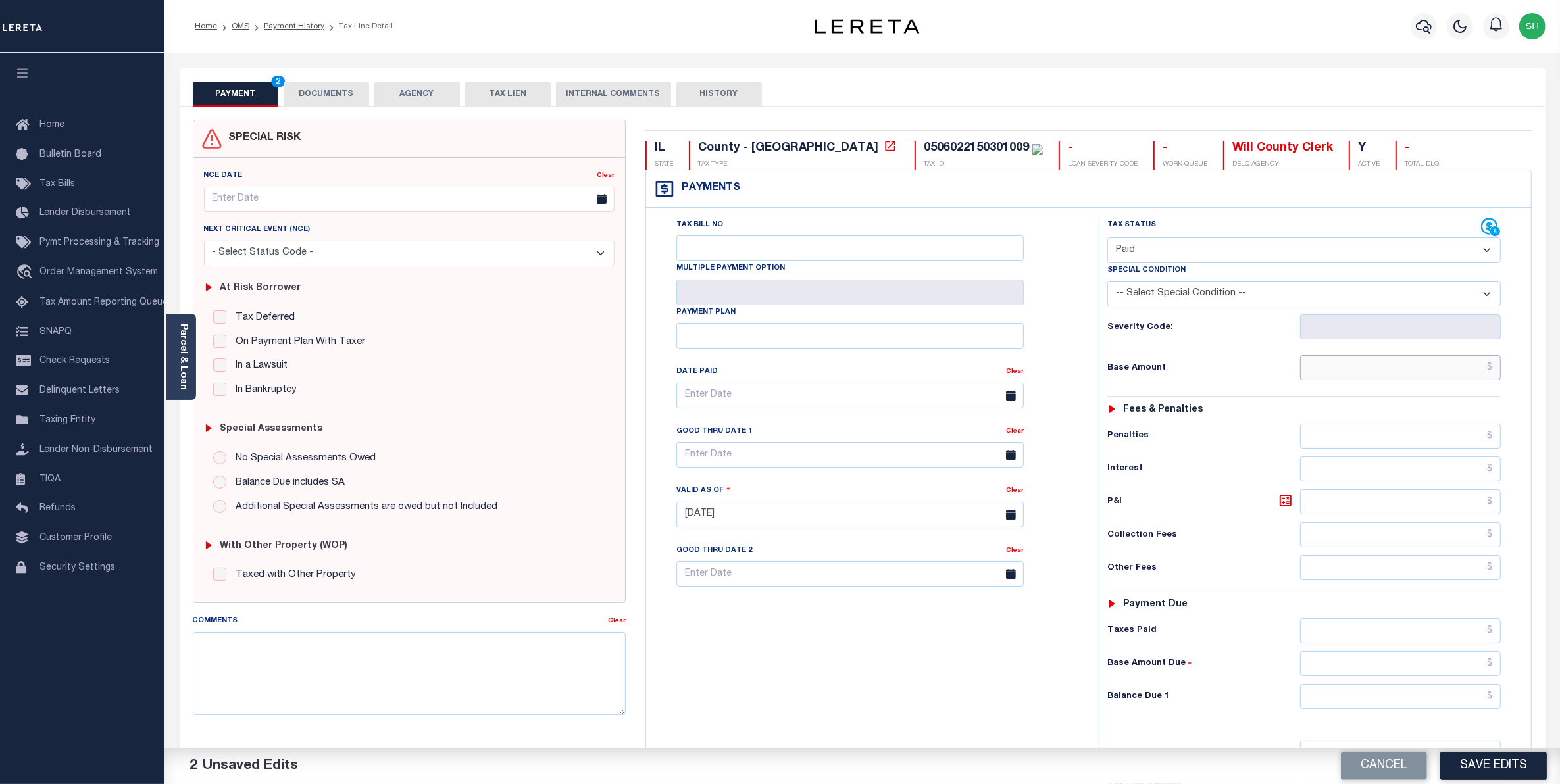
click at [1461, 377] on input "text" at bounding box center [1401, 368] width 202 height 25
type input "$0.00"
click at [1489, 778] on button "Save Edits" at bounding box center [1494, 766] width 107 height 28
checkbox input "false"
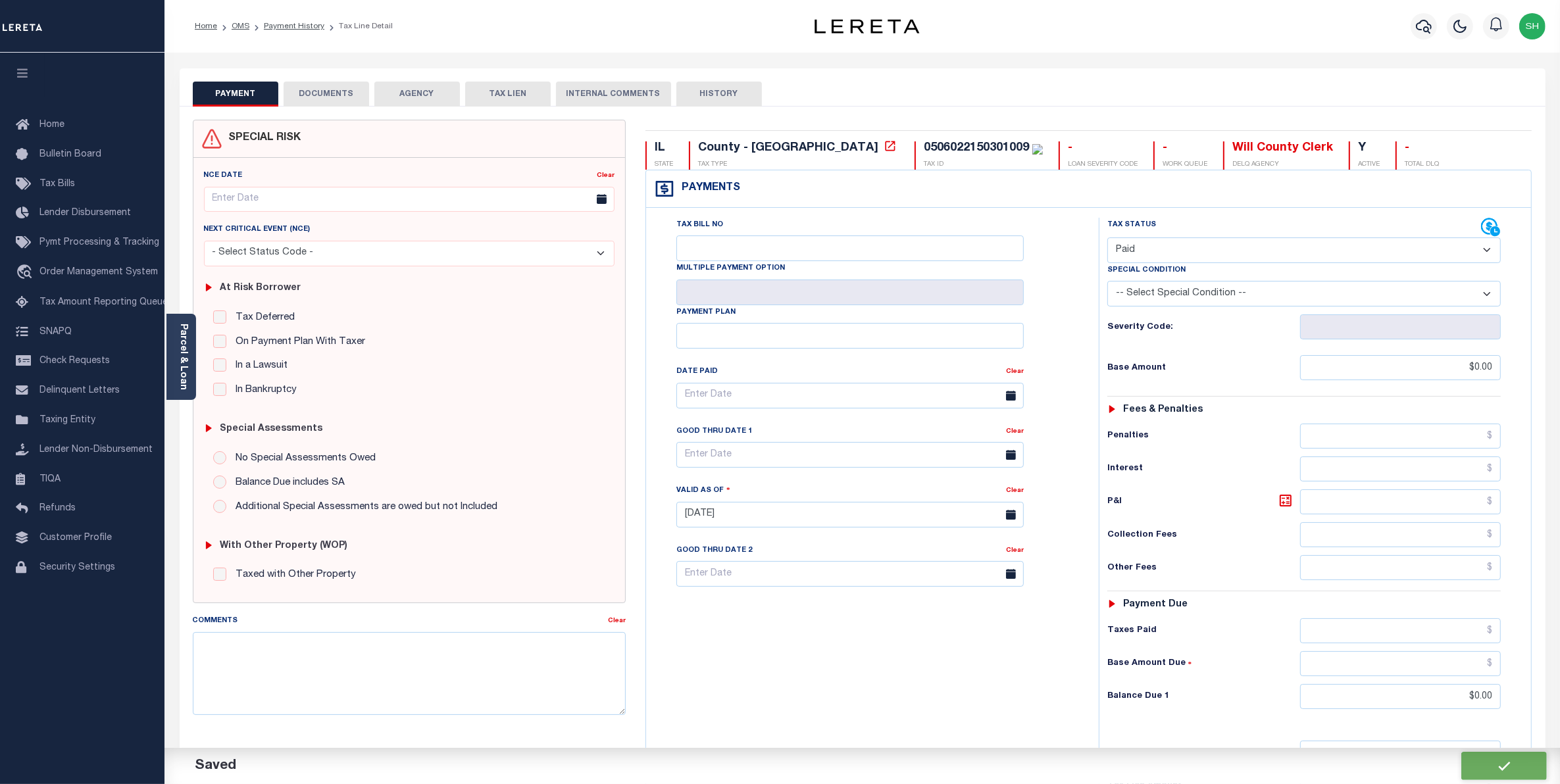
type input "$0"
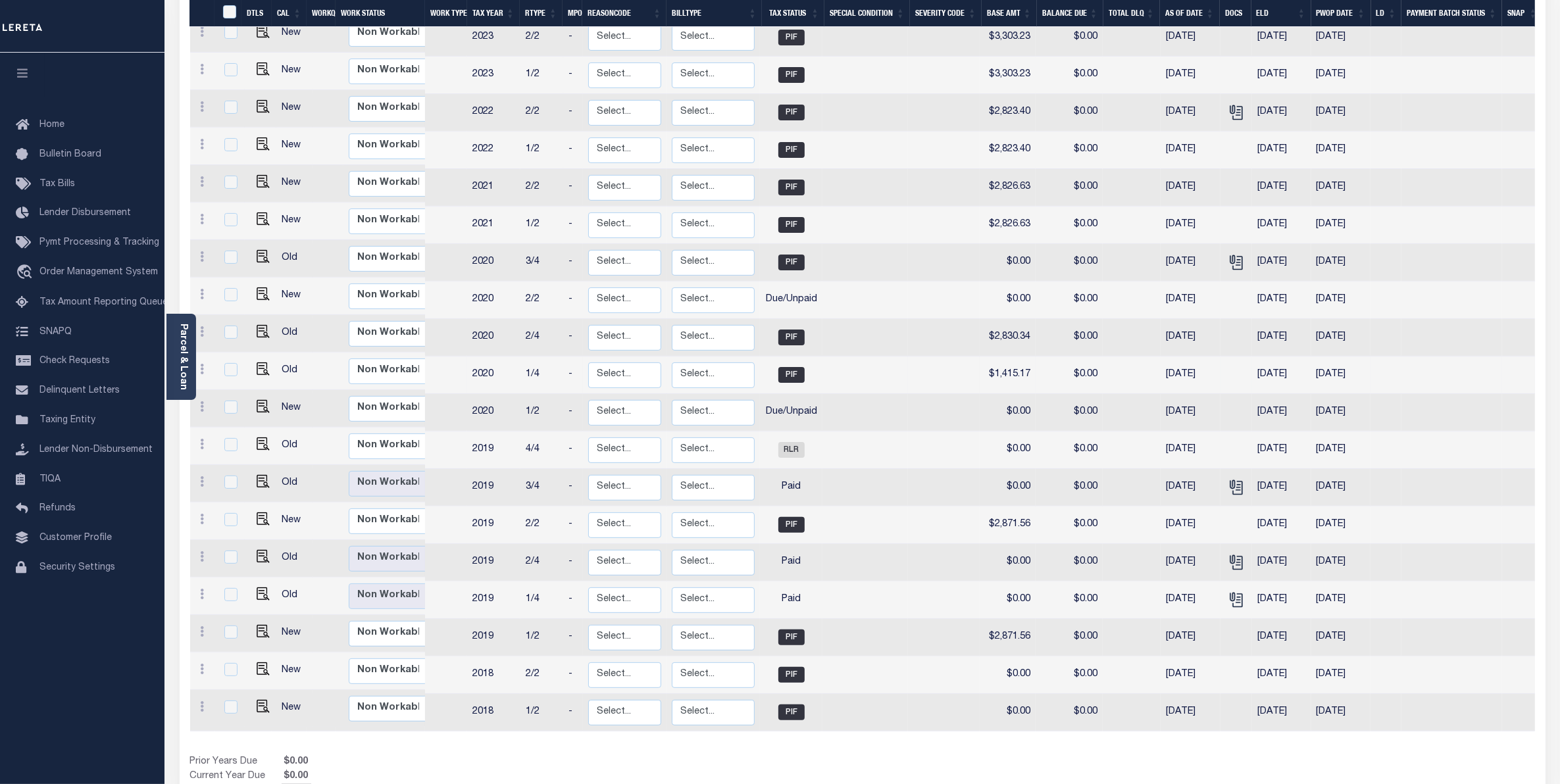
scroll to position [370, 0]
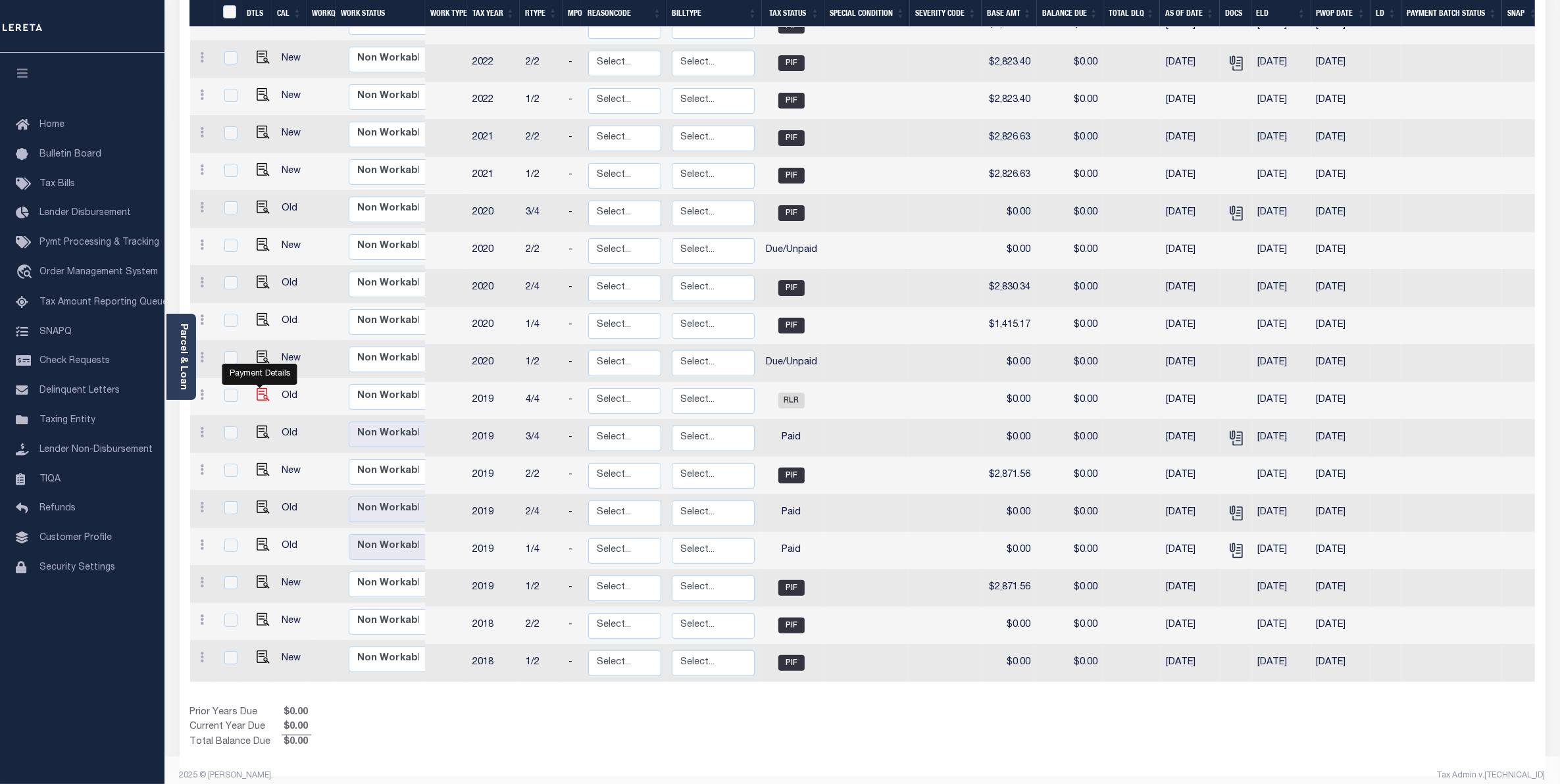
click at [261, 388] on img "" at bounding box center [263, 395] width 13 height 13
checkbox input "true"
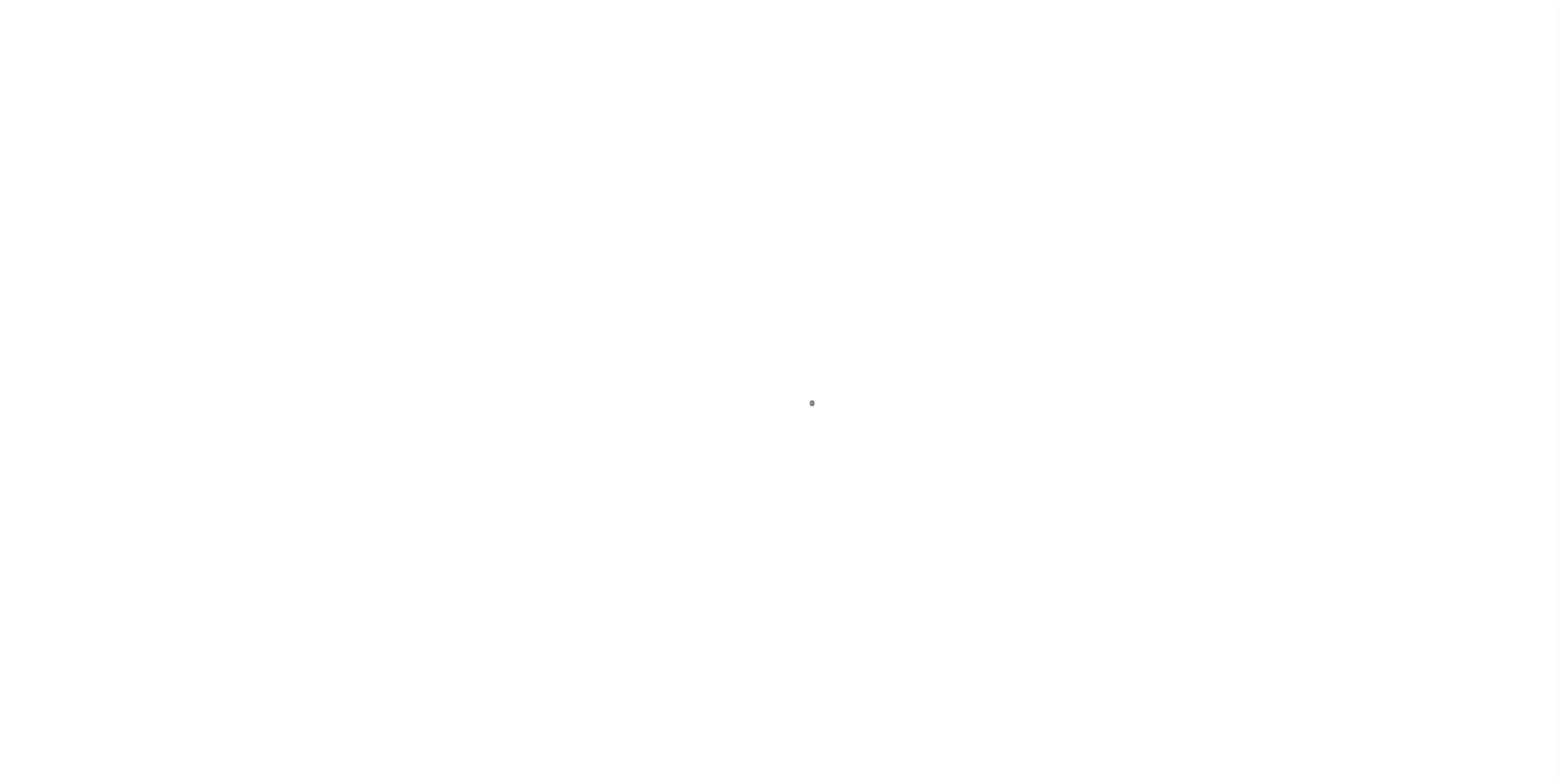
select select "RLR"
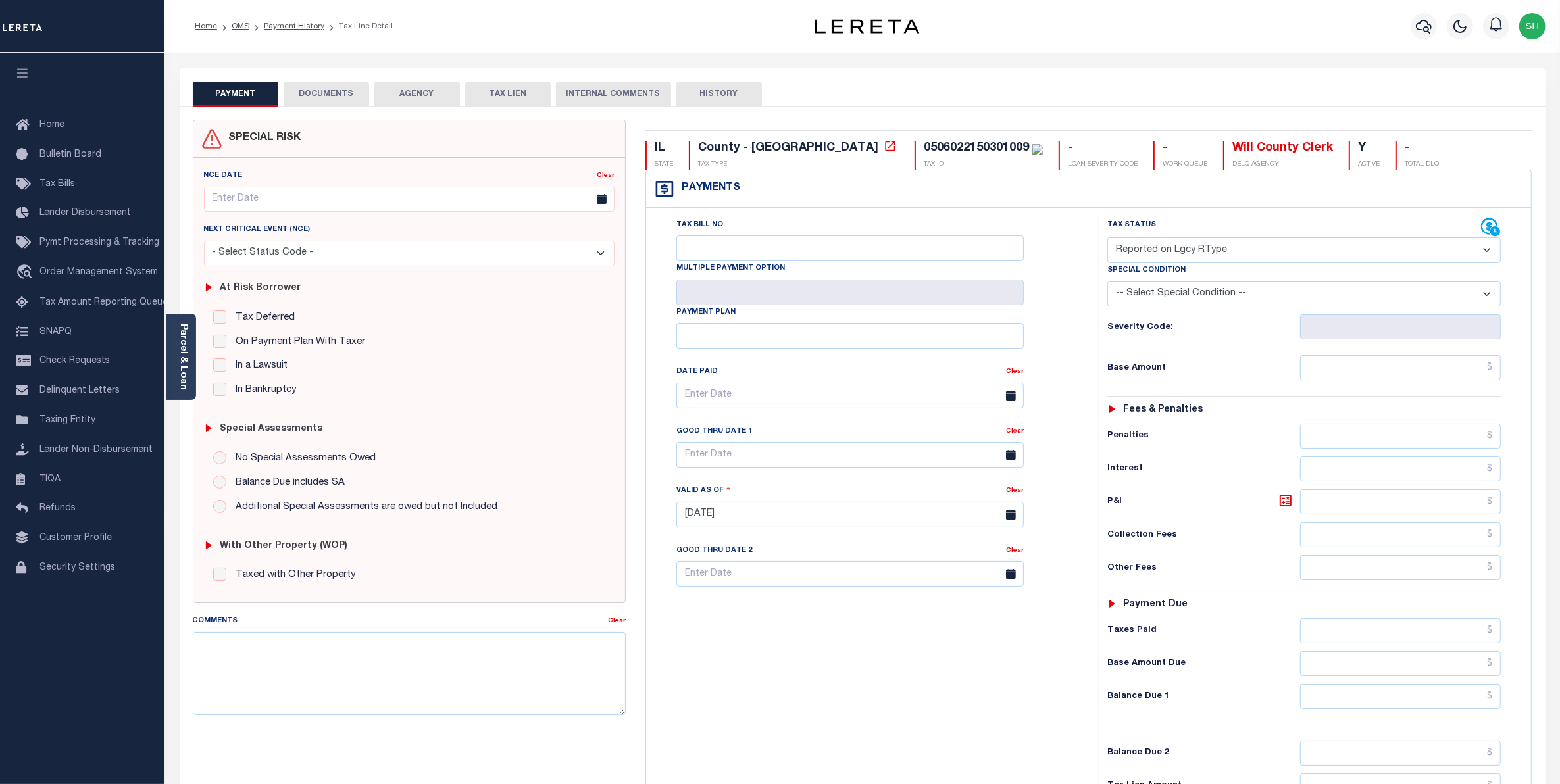
click at [342, 96] on button "DOCUMENTS" at bounding box center [326, 94] width 85 height 25
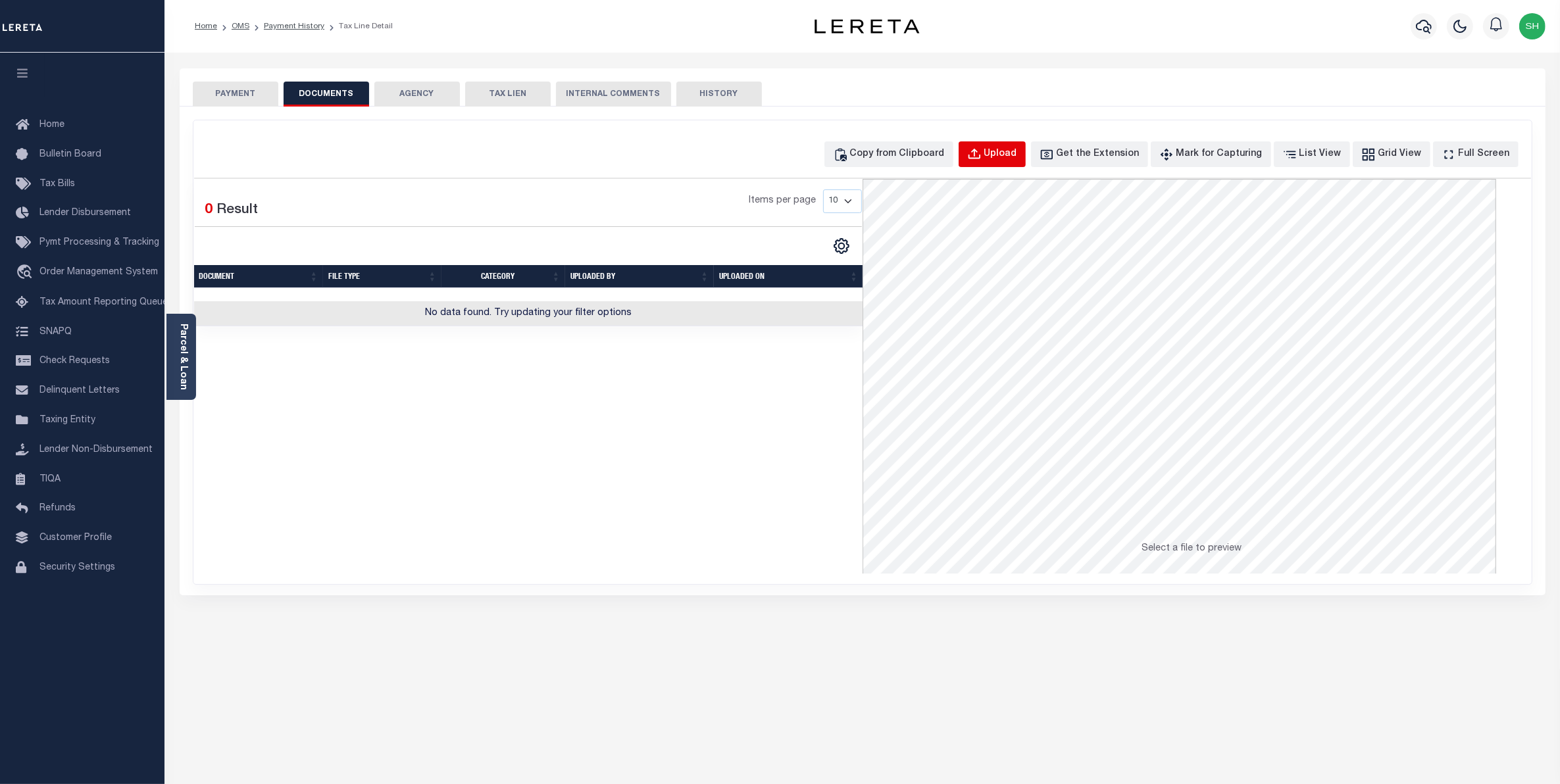
click at [1016, 155] on div "Upload" at bounding box center [1000, 155] width 33 height 15
select select "POP"
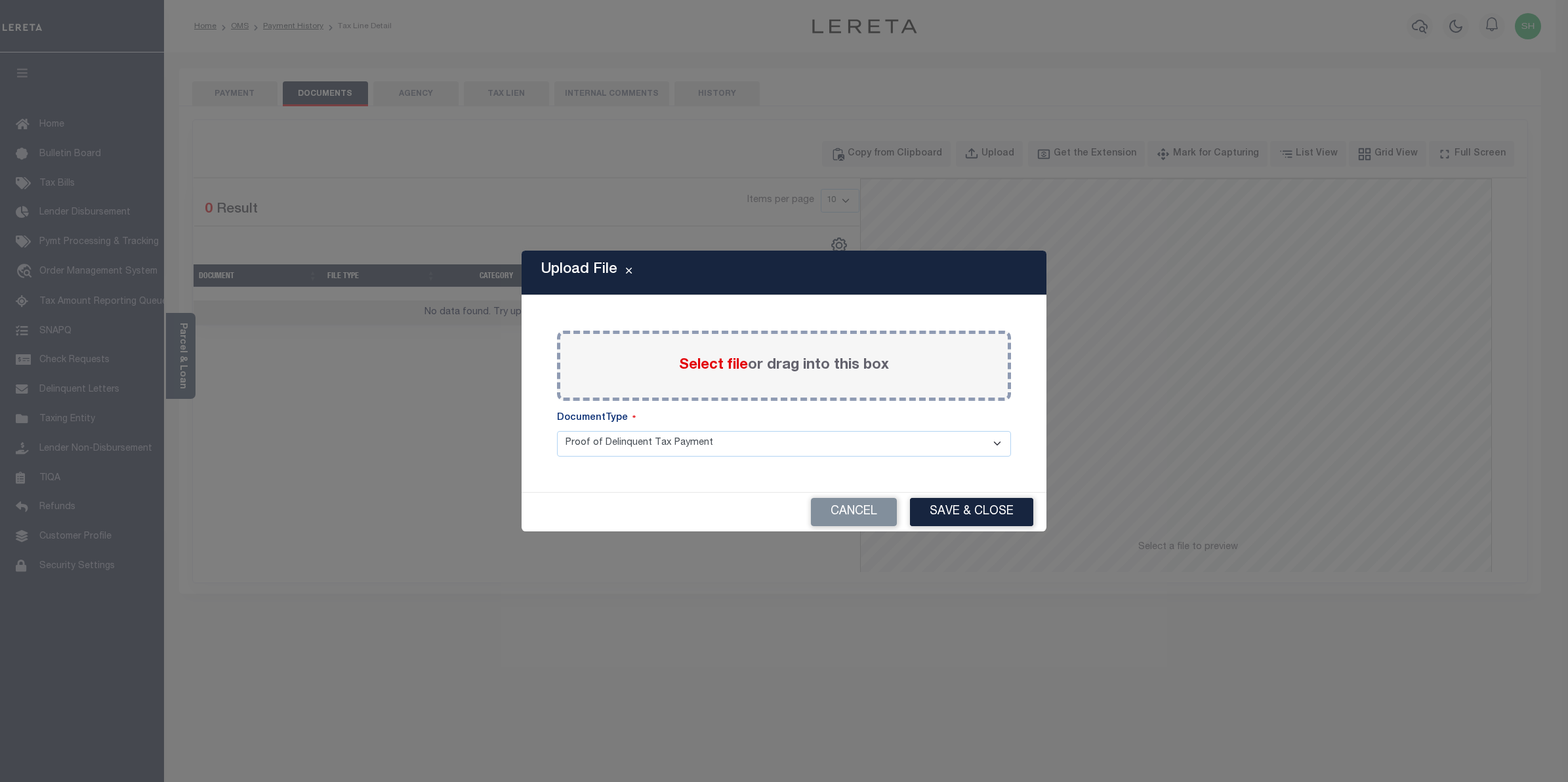
click at [737, 372] on span "Select file" at bounding box center [713, 366] width 69 height 15
click at [0, 0] on input "Select file or drag into this box" at bounding box center [0, 0] width 0 height 0
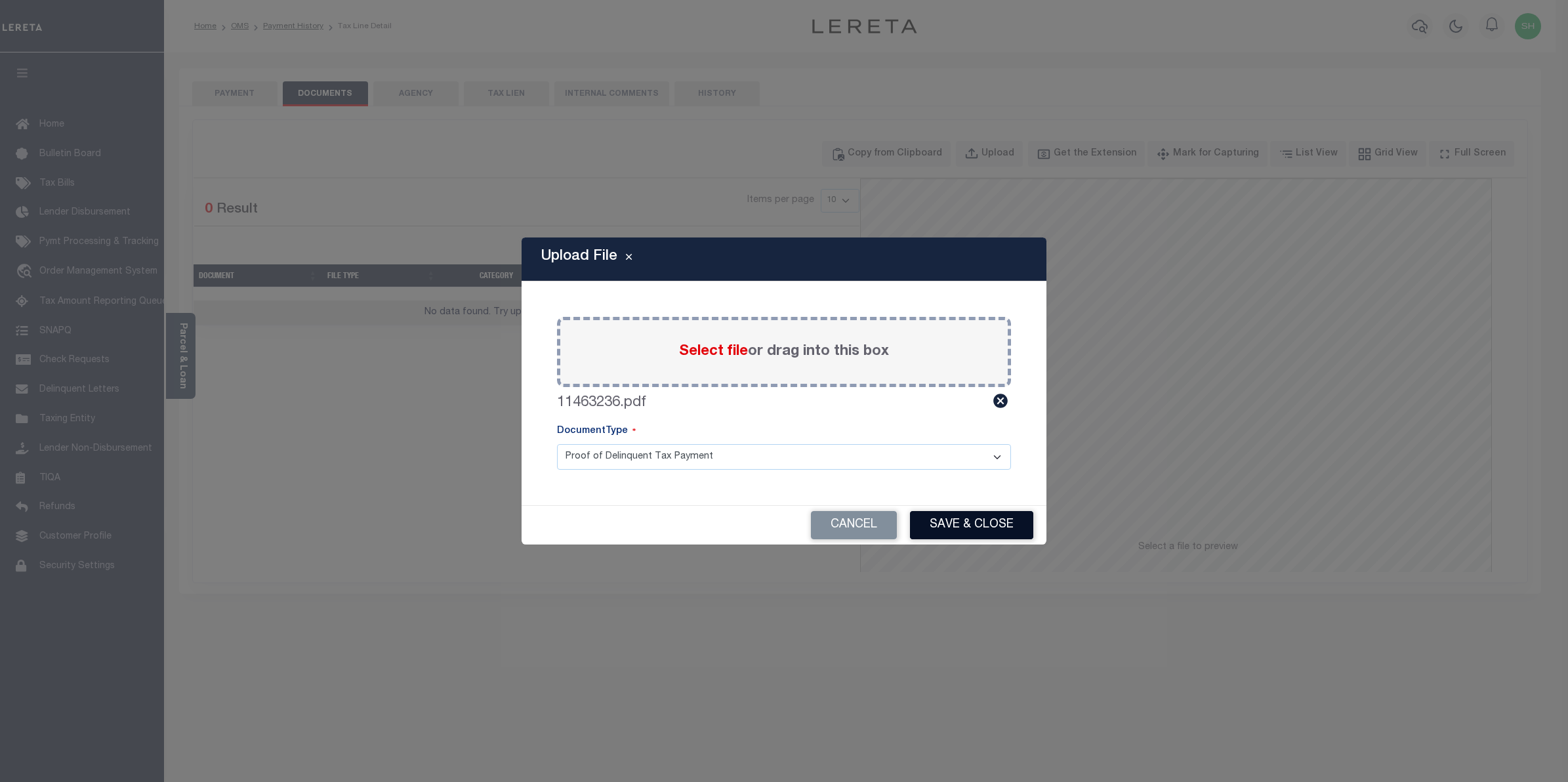
click at [936, 524] on button "Save & Close" at bounding box center [971, 525] width 123 height 28
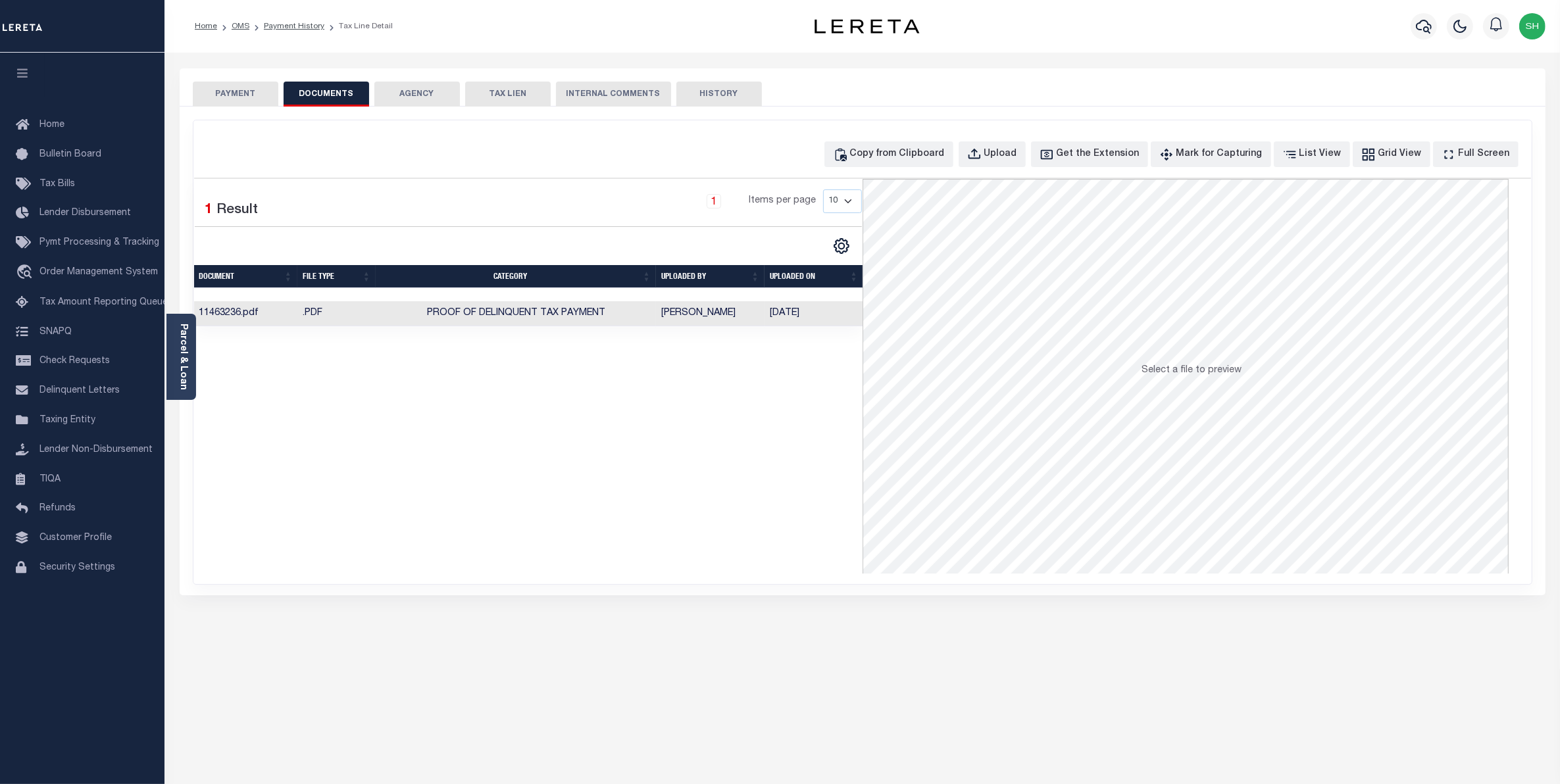
click at [244, 97] on button "PAYMENT" at bounding box center [235, 94] width 85 height 25
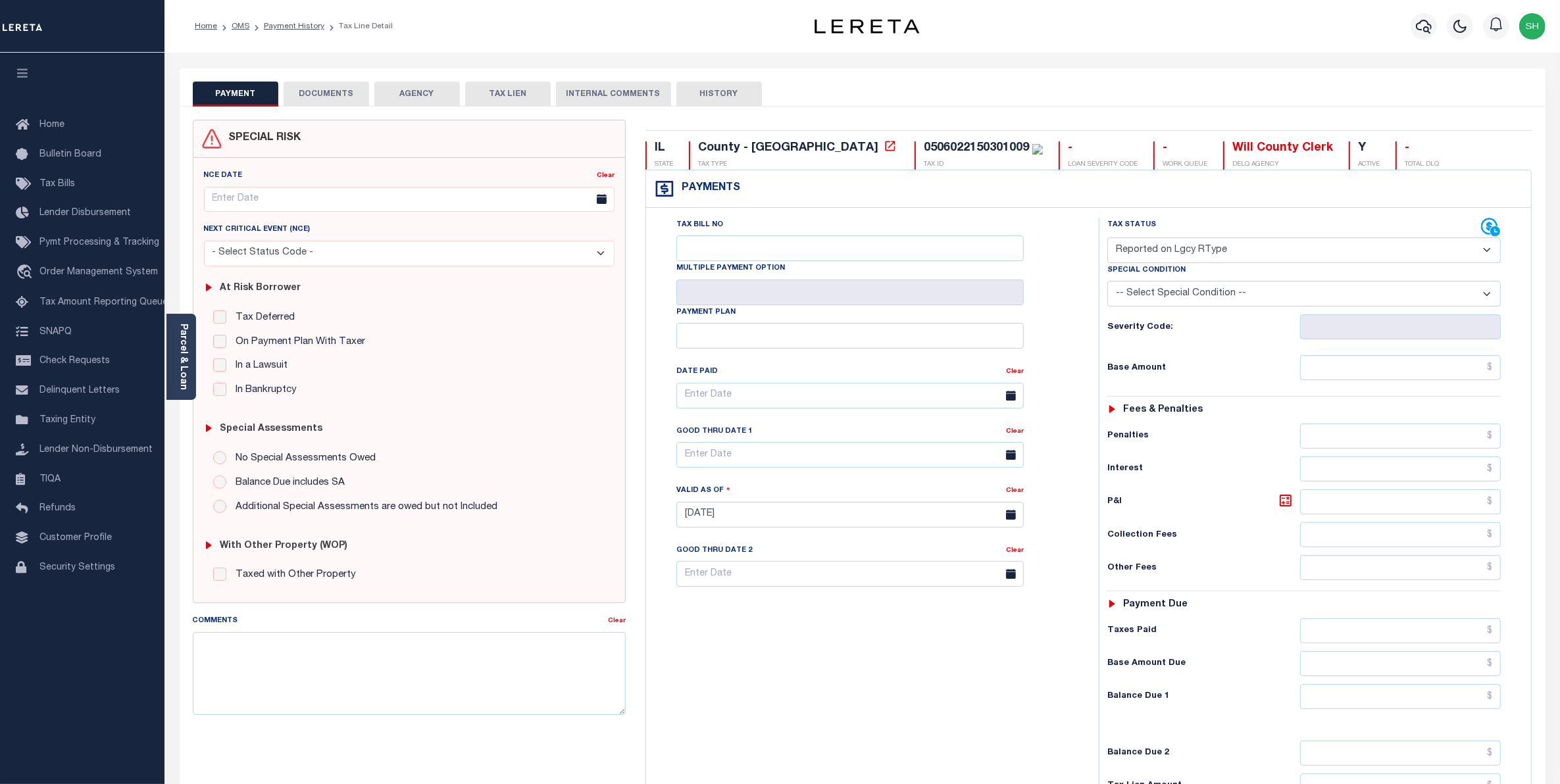
click at [1484, 251] on select "- Select Status Code - Open Due/Unpaid Paid Incomplete No Tax Due Internal Refu…" at bounding box center [1304, 250] width 394 height 26
select select "PYD"
click at [1108, 239] on select "- Select Status Code - Open Due/Unpaid Paid Incomplete No Tax Due Internal Refu…" at bounding box center [1304, 250] width 394 height 26
type input "[DATE]"
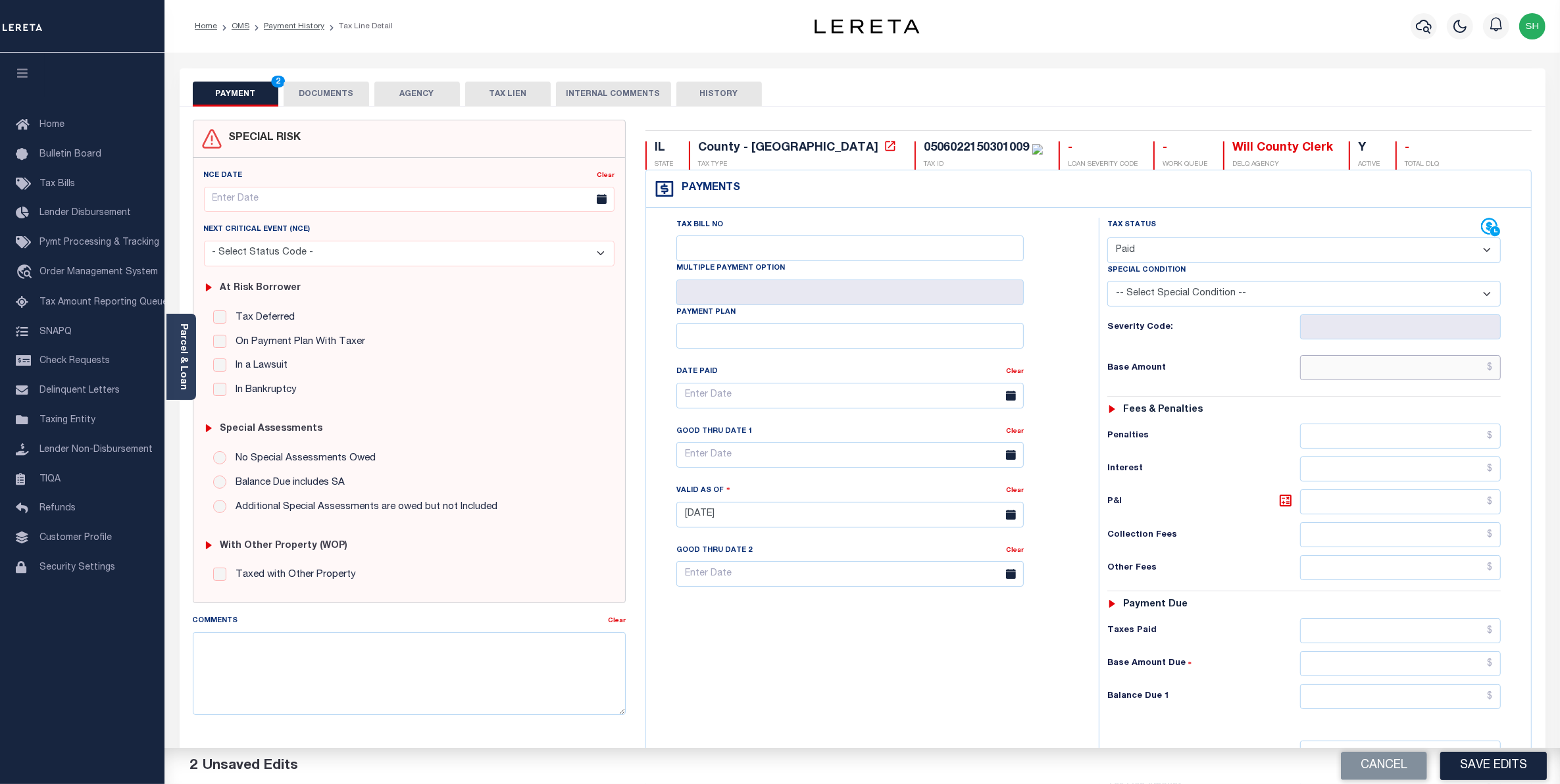
click at [1445, 375] on input "text" at bounding box center [1401, 368] width 202 height 25
type input "$0.00"
click at [1504, 773] on button "Save Edits" at bounding box center [1494, 766] width 107 height 28
checkbox input "false"
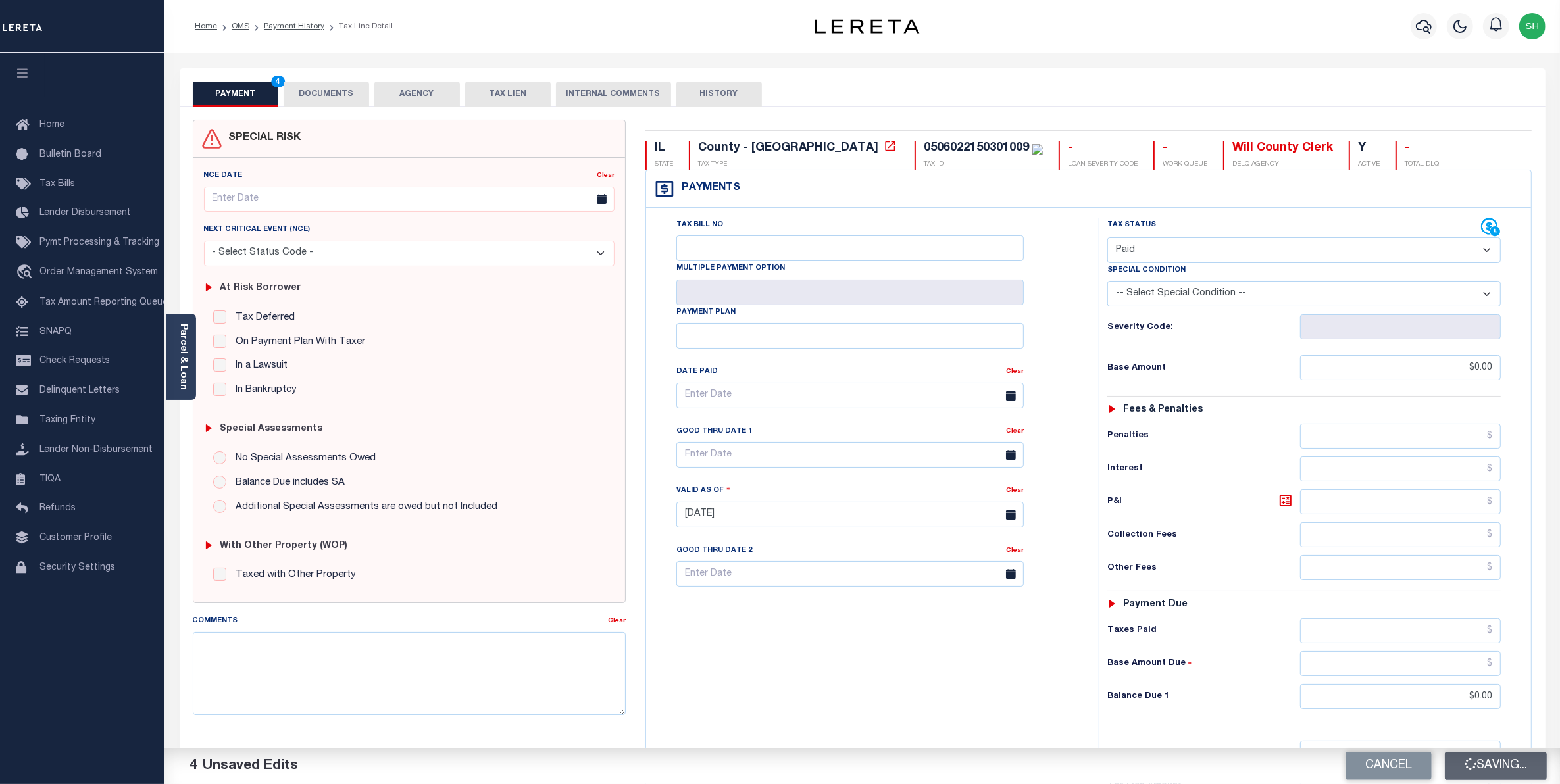
type input "$0"
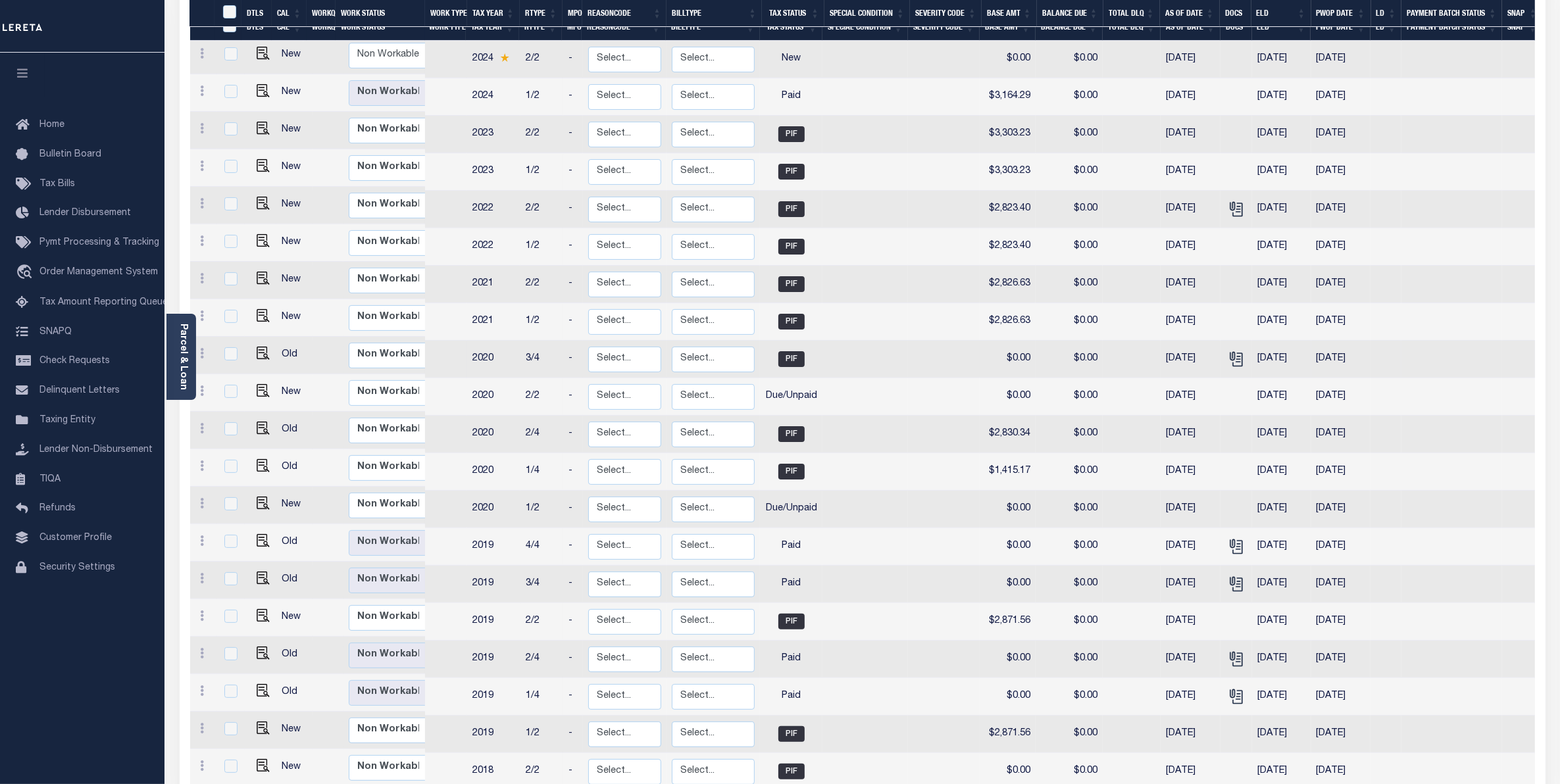
scroll to position [247, 0]
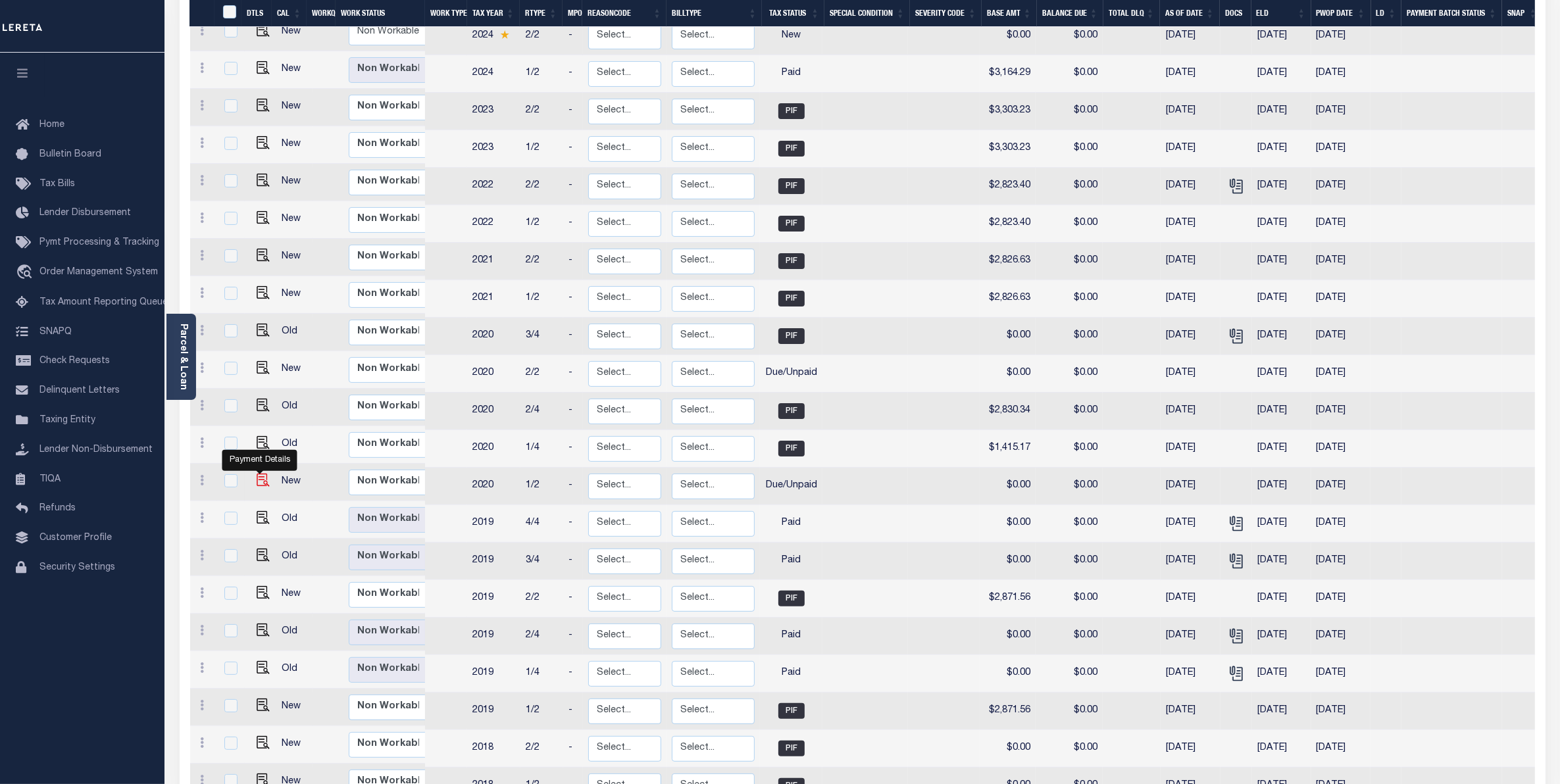
click at [262, 473] on img "" at bounding box center [263, 480] width 13 height 13
checkbox input "true"
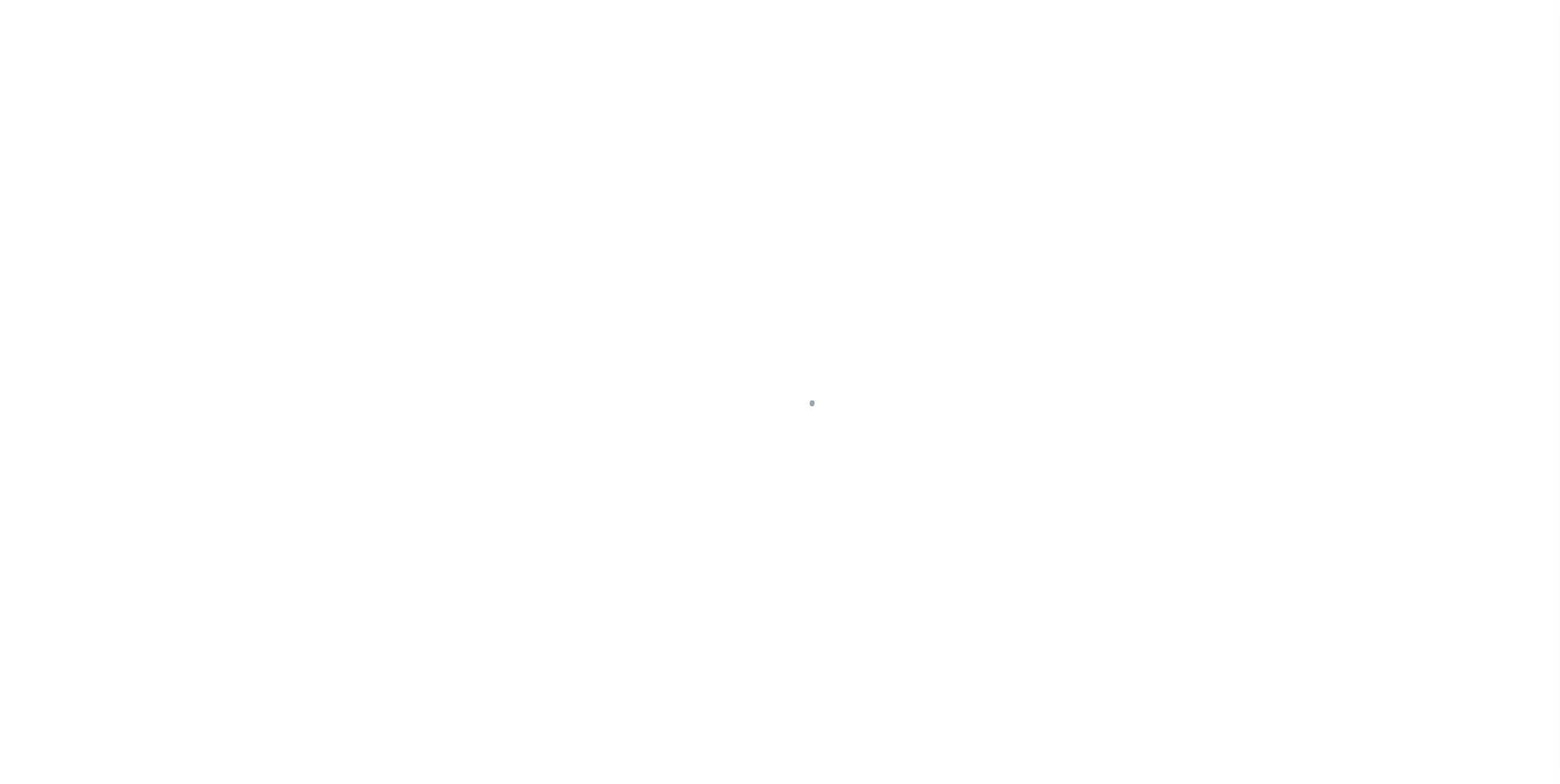
select select "DUE"
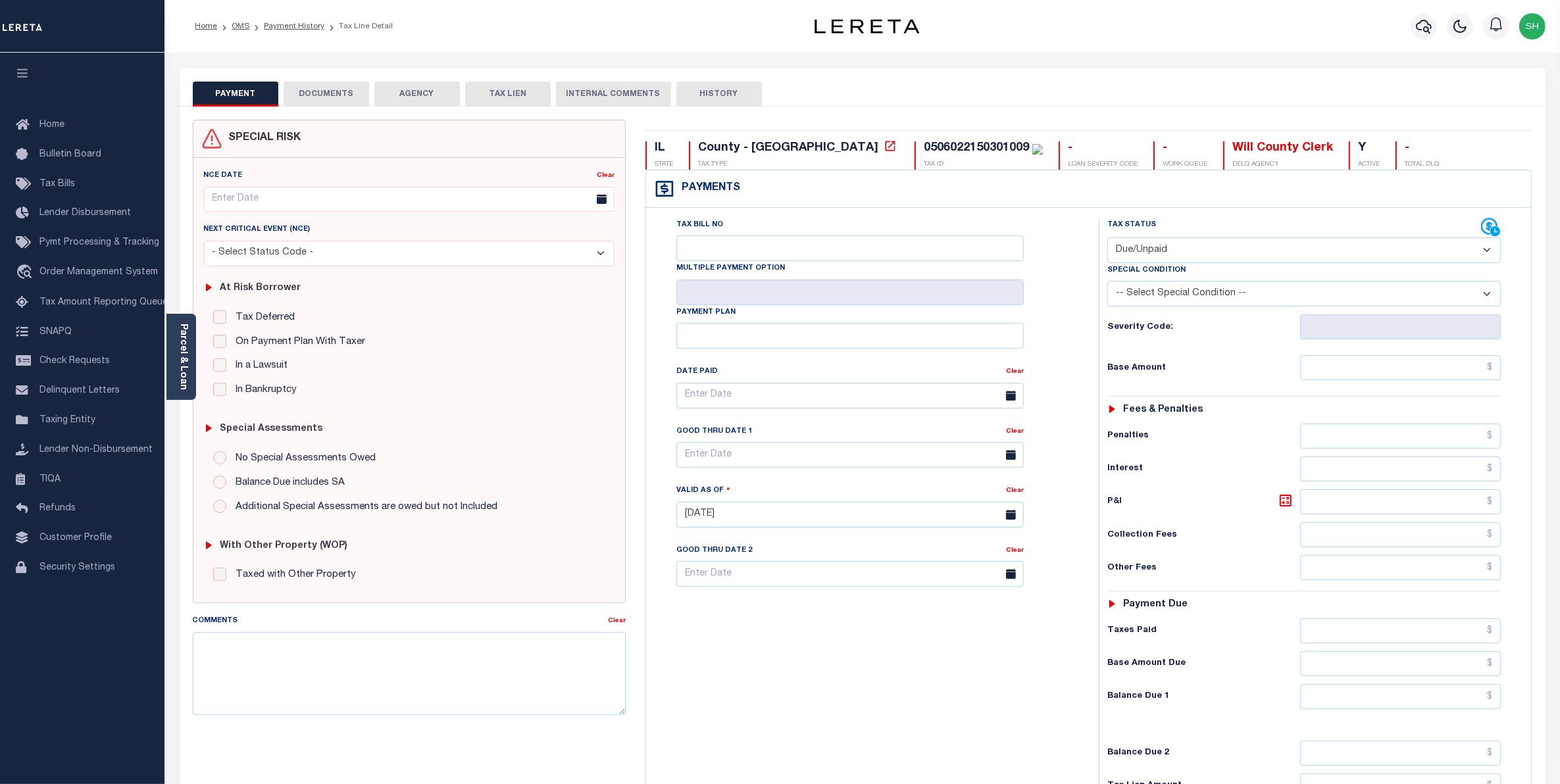
click at [333, 93] on button "DOCUMENTS" at bounding box center [326, 94] width 85 height 25
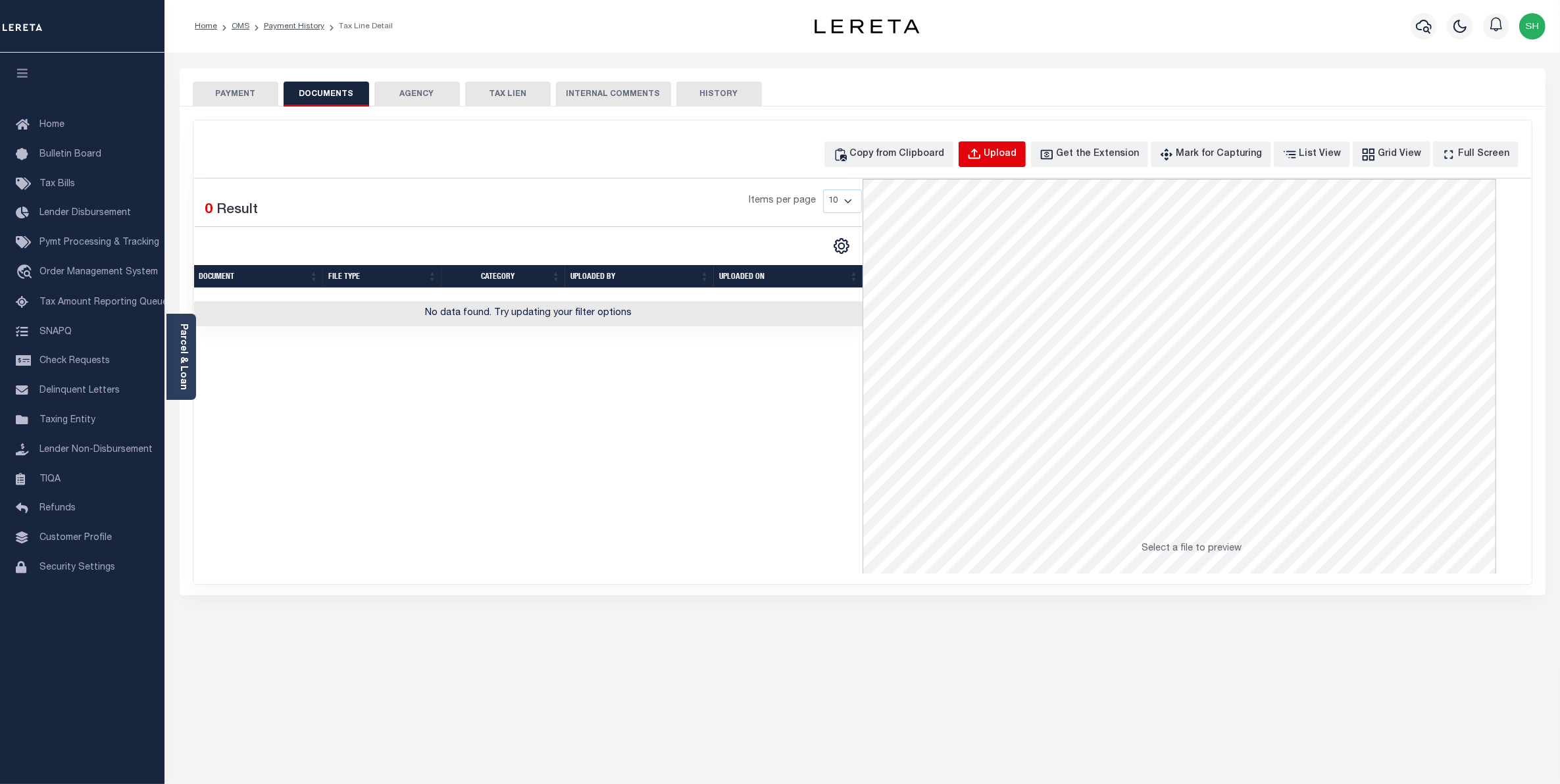
click at [1011, 149] on div "Upload" at bounding box center [1000, 155] width 33 height 15
select select "POP"
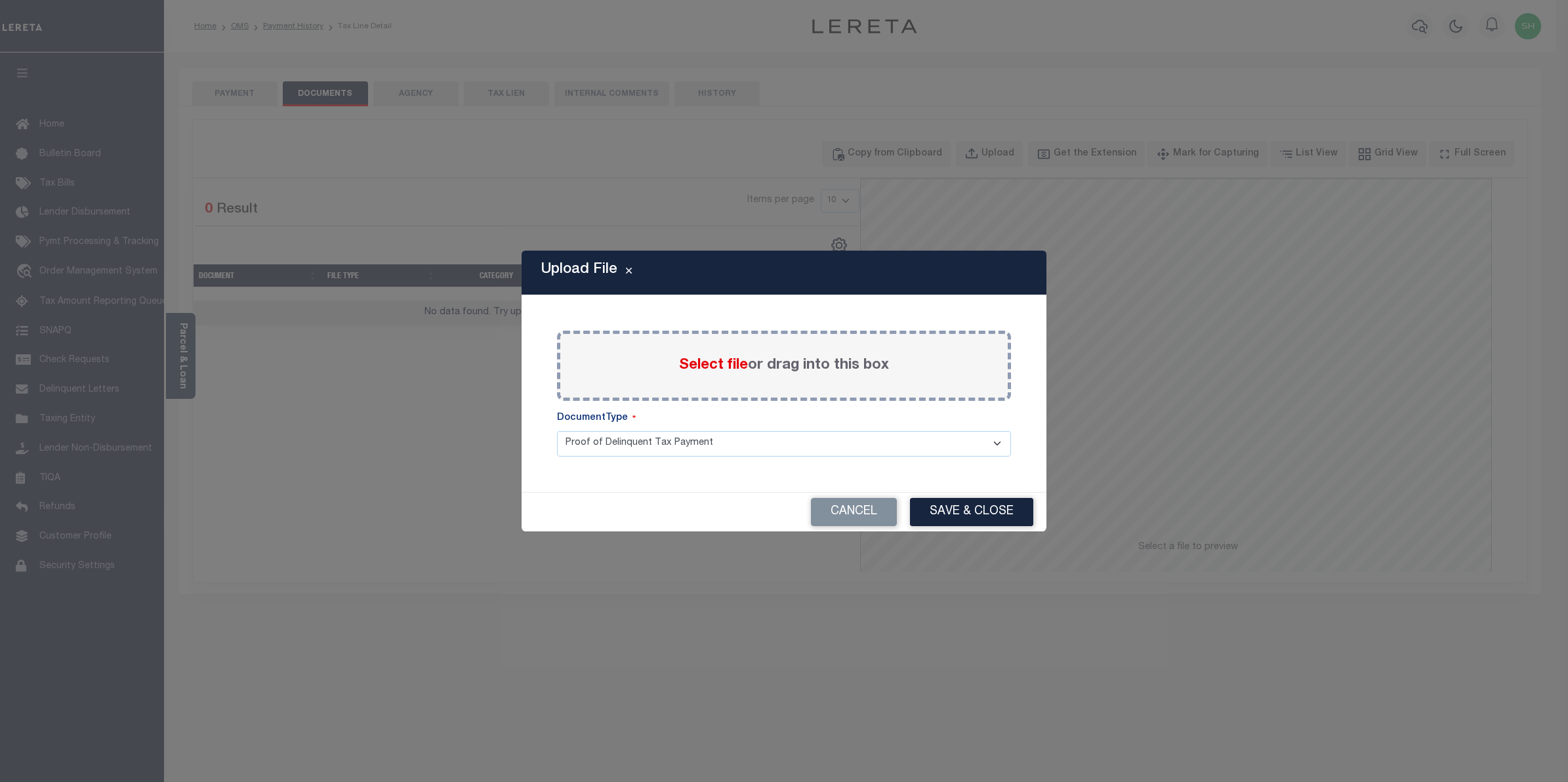
click at [722, 367] on span "Select file" at bounding box center [713, 366] width 69 height 15
click at [0, 0] on input "Select file or drag into this box" at bounding box center [0, 0] width 0 height 0
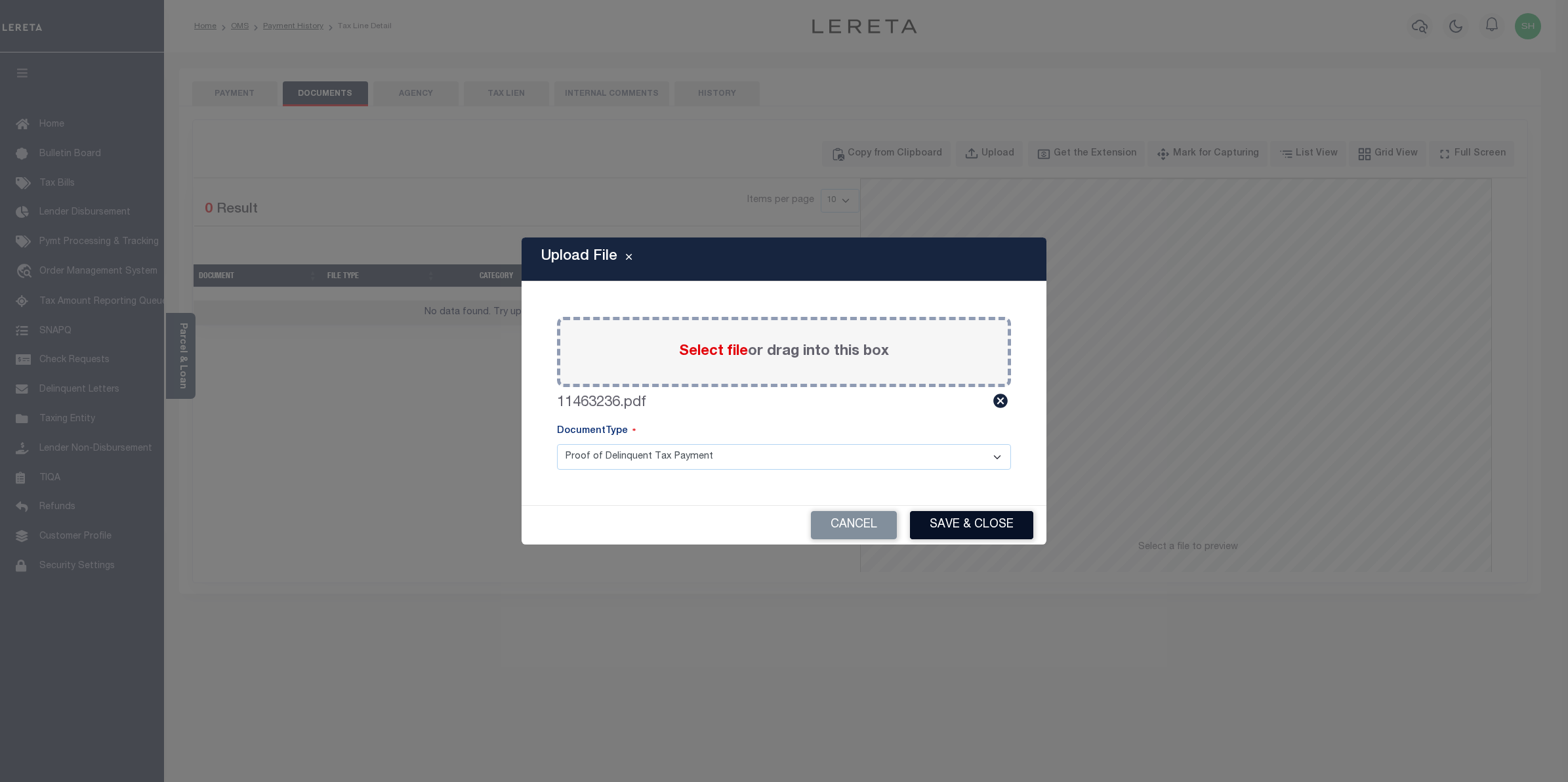
click at [941, 520] on button "Save & Close" at bounding box center [971, 525] width 123 height 28
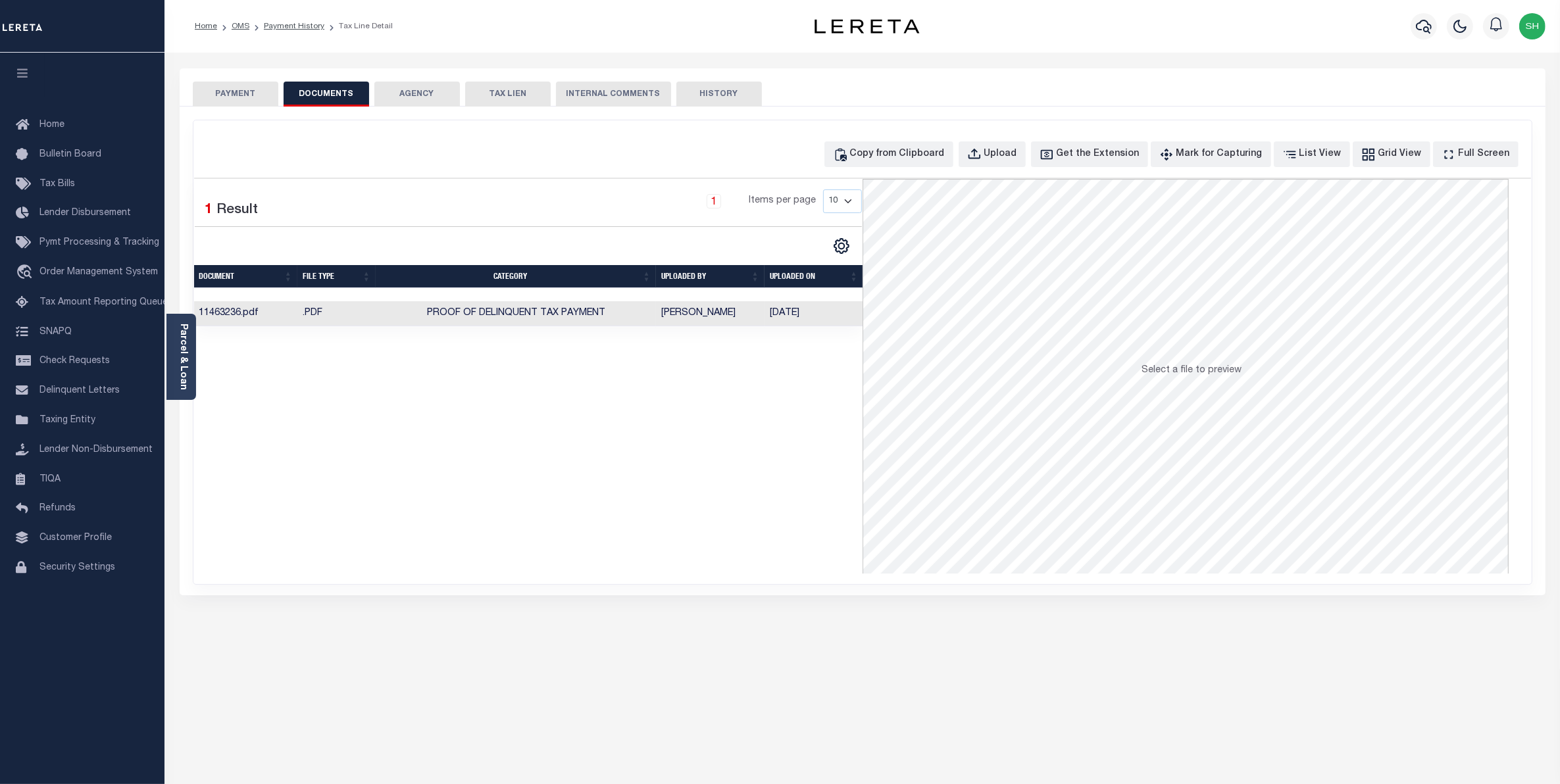
click at [235, 92] on button "PAYMENT" at bounding box center [235, 94] width 85 height 25
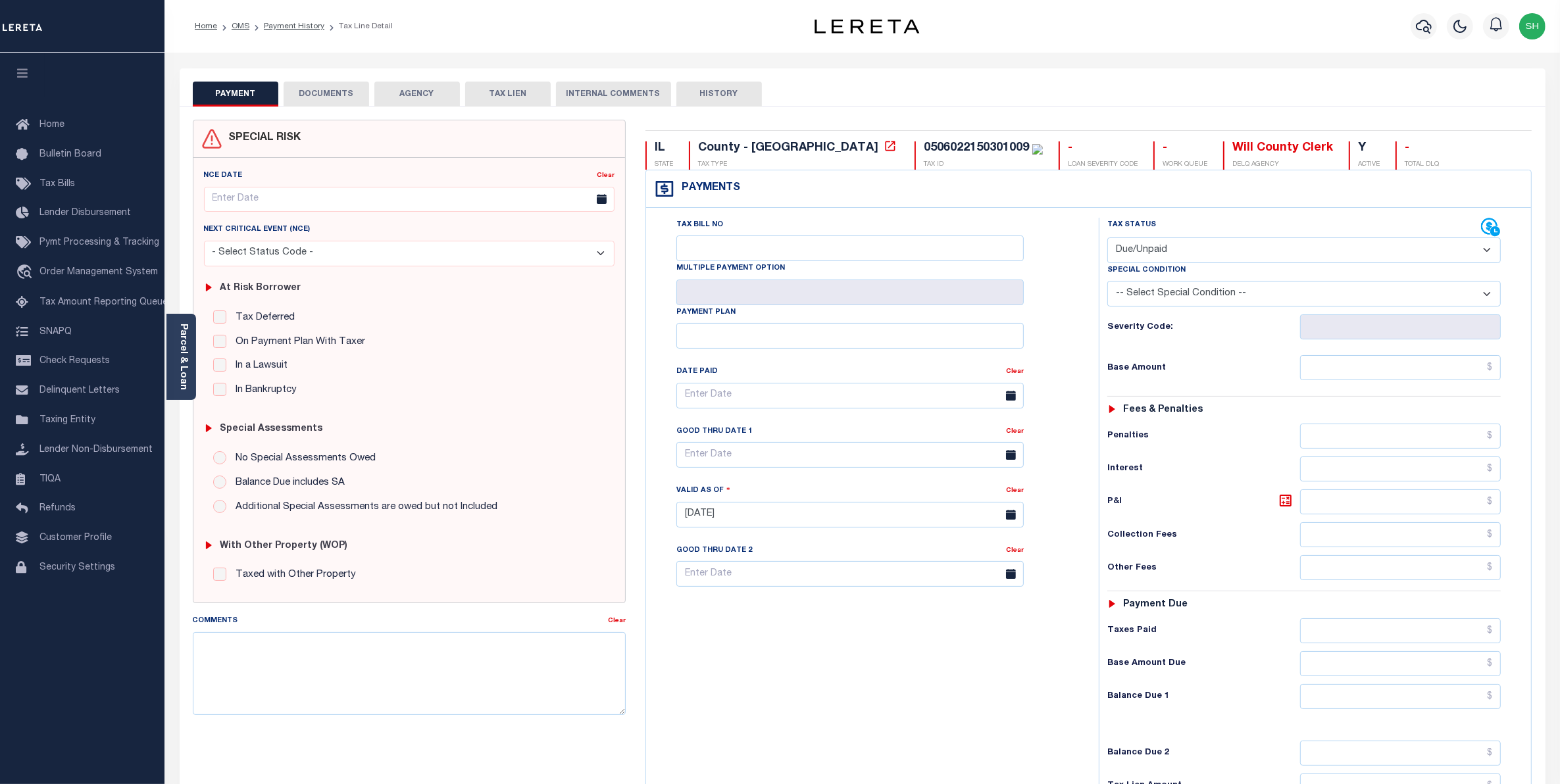
click at [1485, 252] on select "- Select Status Code - Open Due/Unpaid Paid Incomplete No Tax Due Internal Refu…" at bounding box center [1304, 250] width 394 height 26
select select "PYD"
click at [1108, 239] on select "- Select Status Code - Open Due/Unpaid Paid Incomplete No Tax Due Internal Refu…" at bounding box center [1304, 250] width 394 height 26
type input "[DATE]"
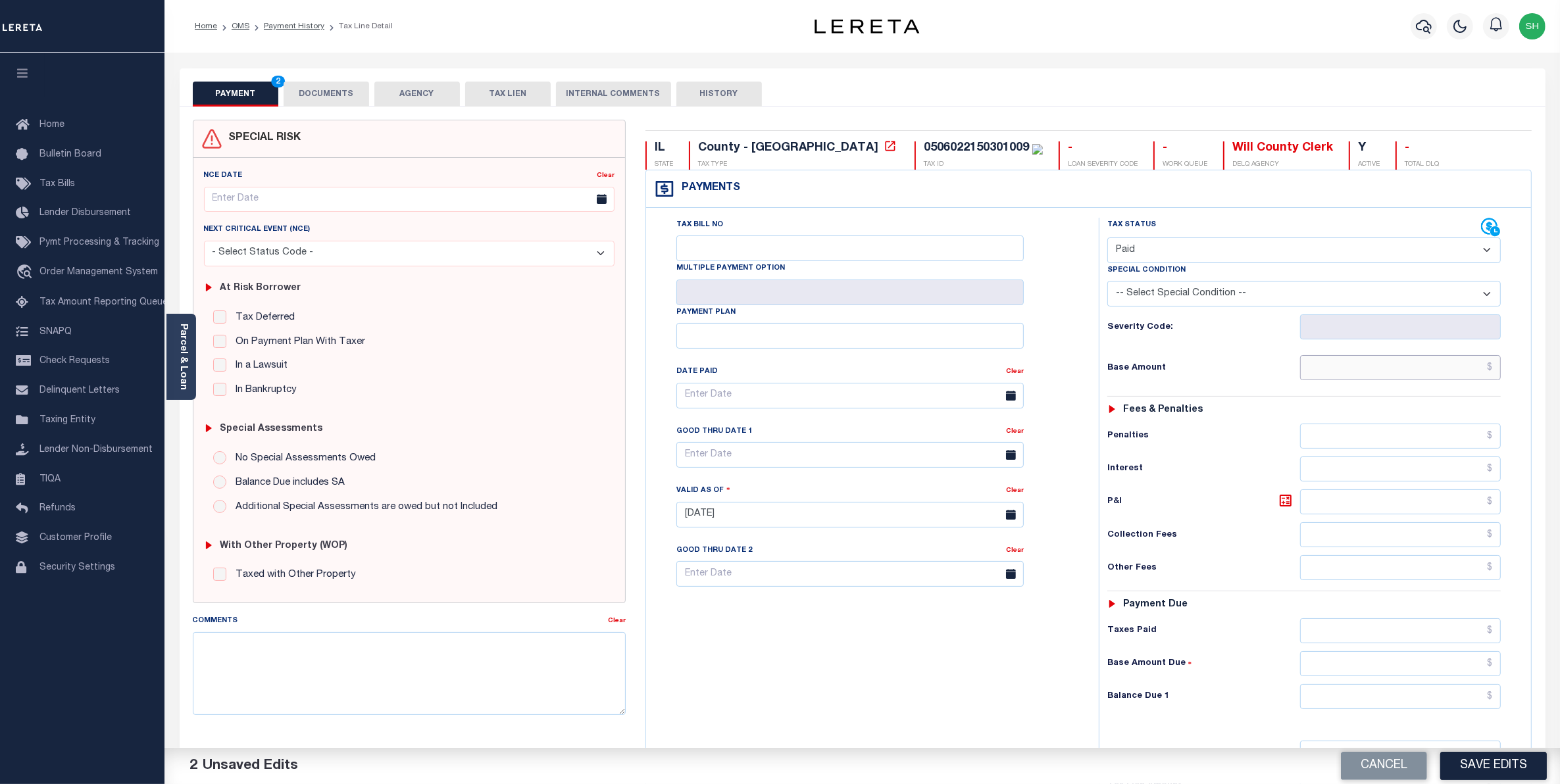
click at [1466, 369] on input "text" at bounding box center [1401, 368] width 202 height 25
type input "$0.00"
click at [1499, 764] on button "Save Edits" at bounding box center [1494, 766] width 107 height 28
checkbox input "false"
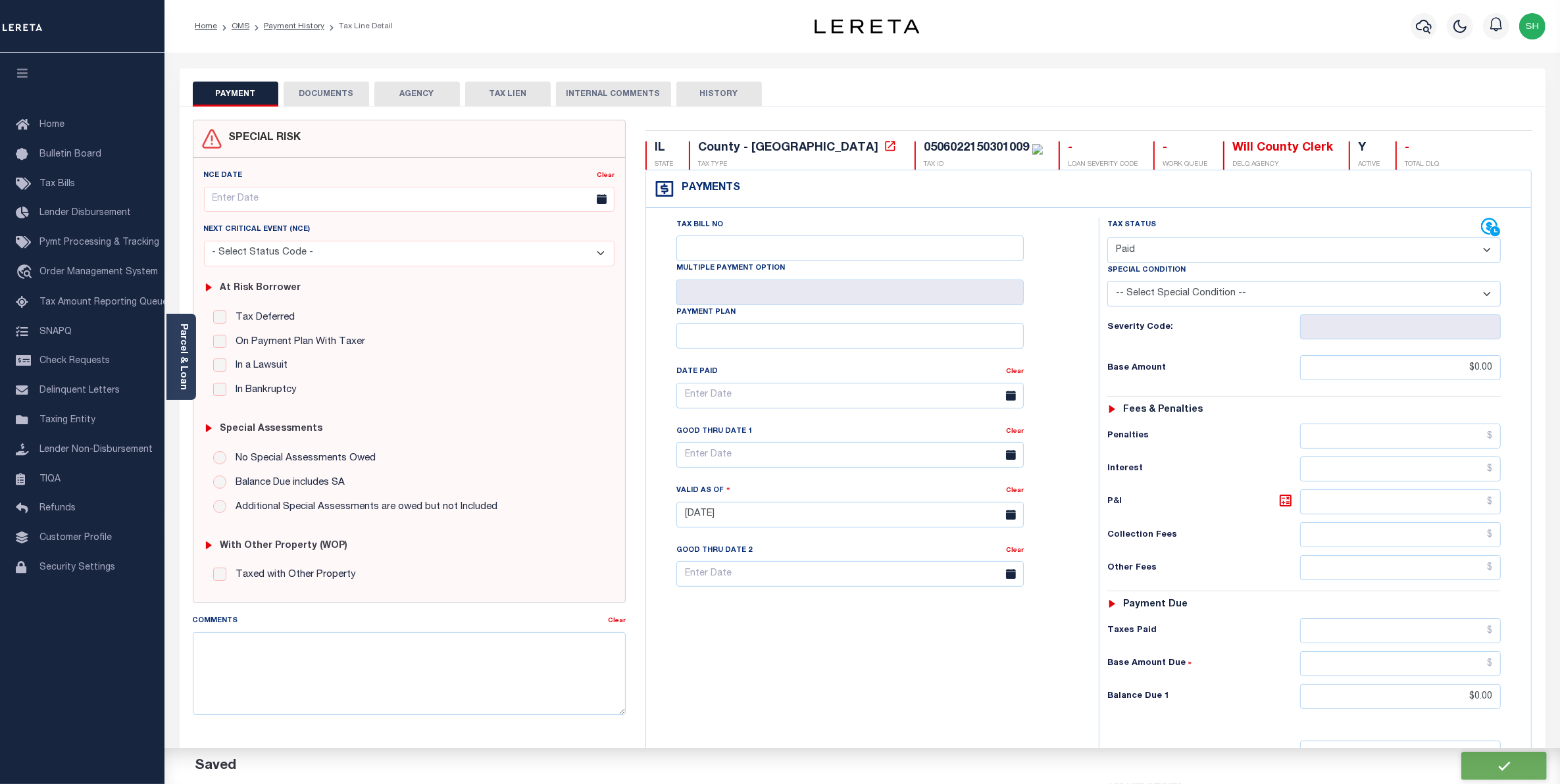
type input "$0"
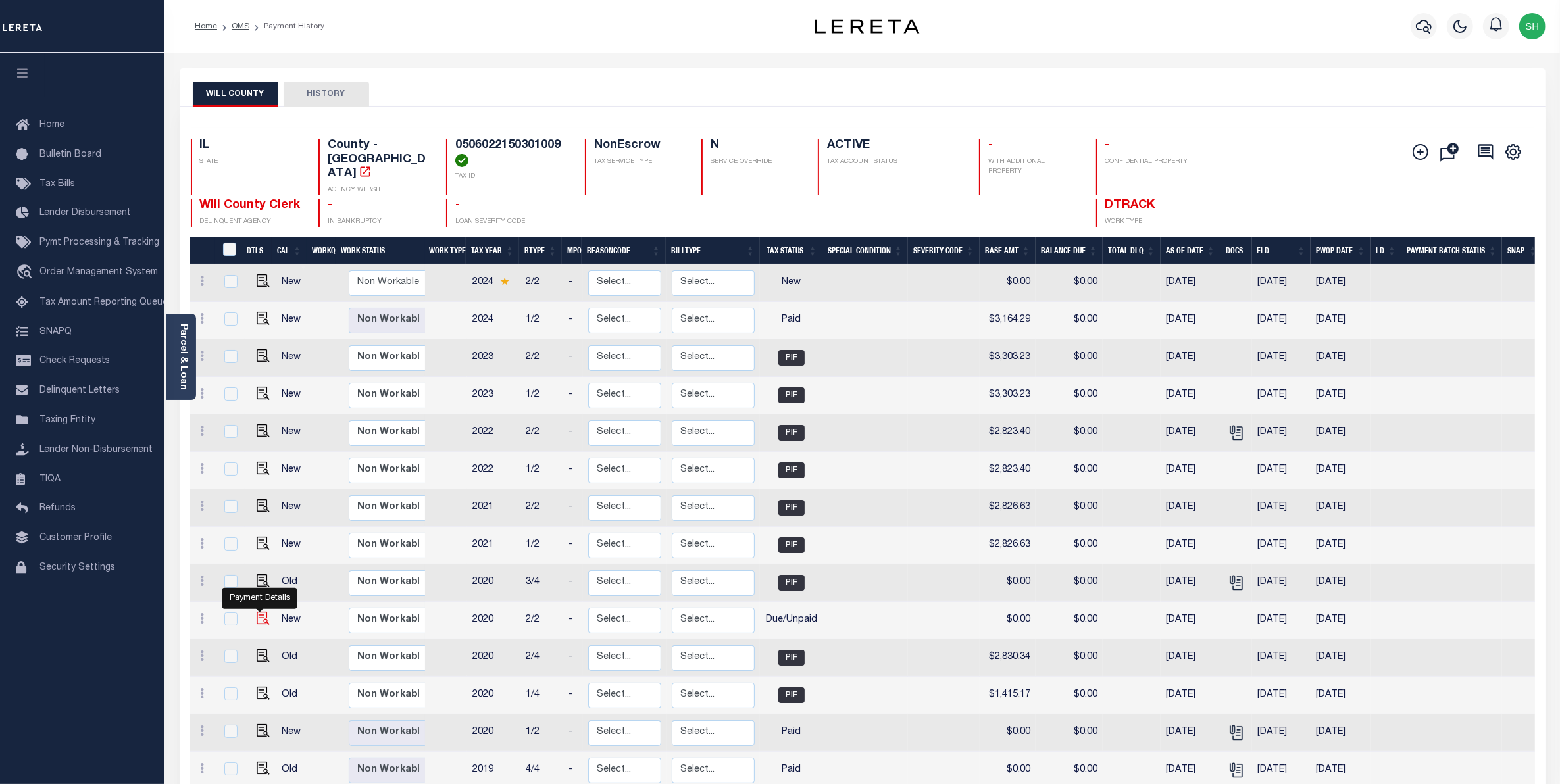
click at [258, 612] on img "" at bounding box center [263, 618] width 13 height 13
checkbox input "true"
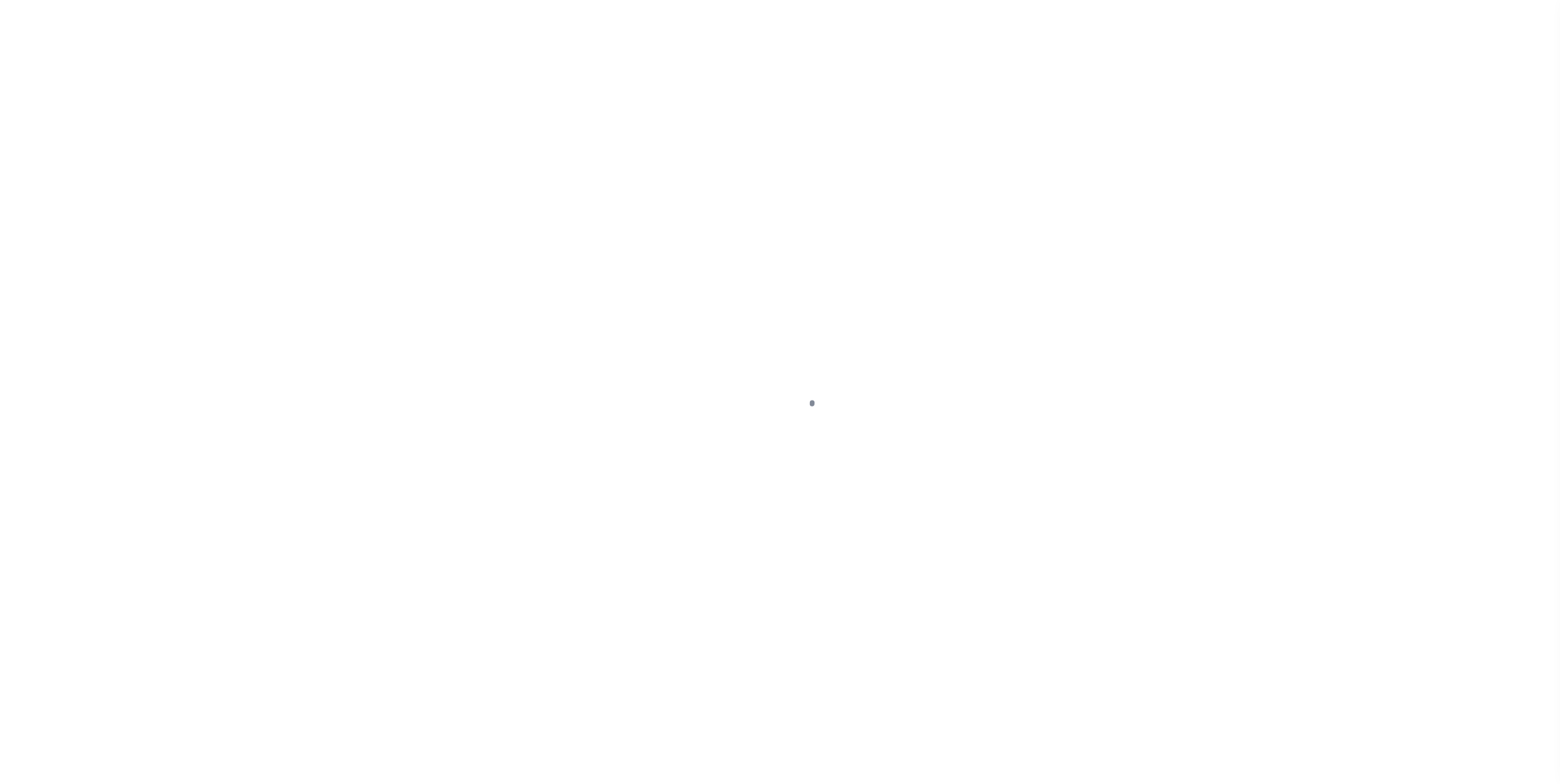
select select "DUE"
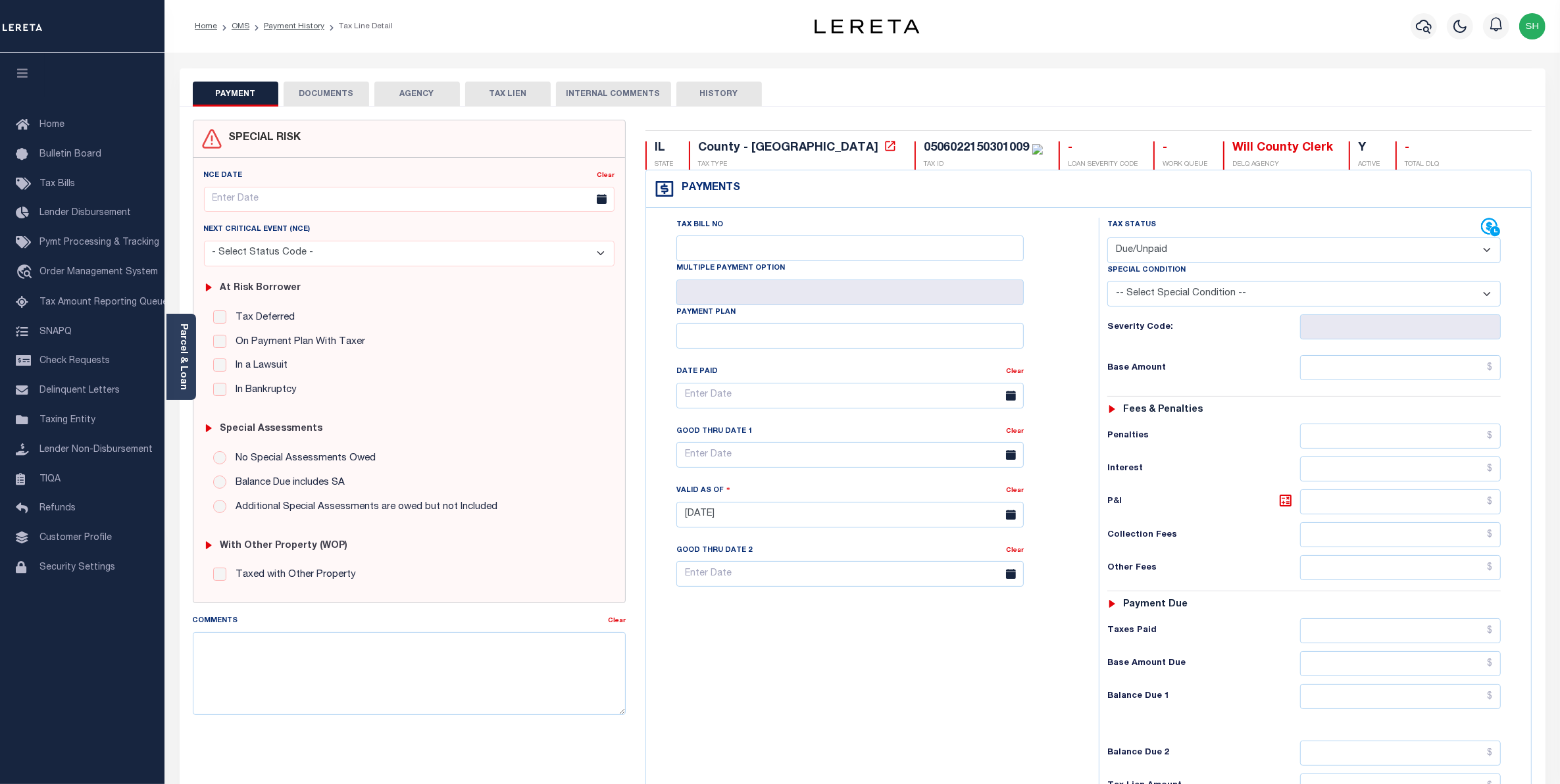
click at [344, 96] on button "DOCUMENTS" at bounding box center [326, 94] width 85 height 25
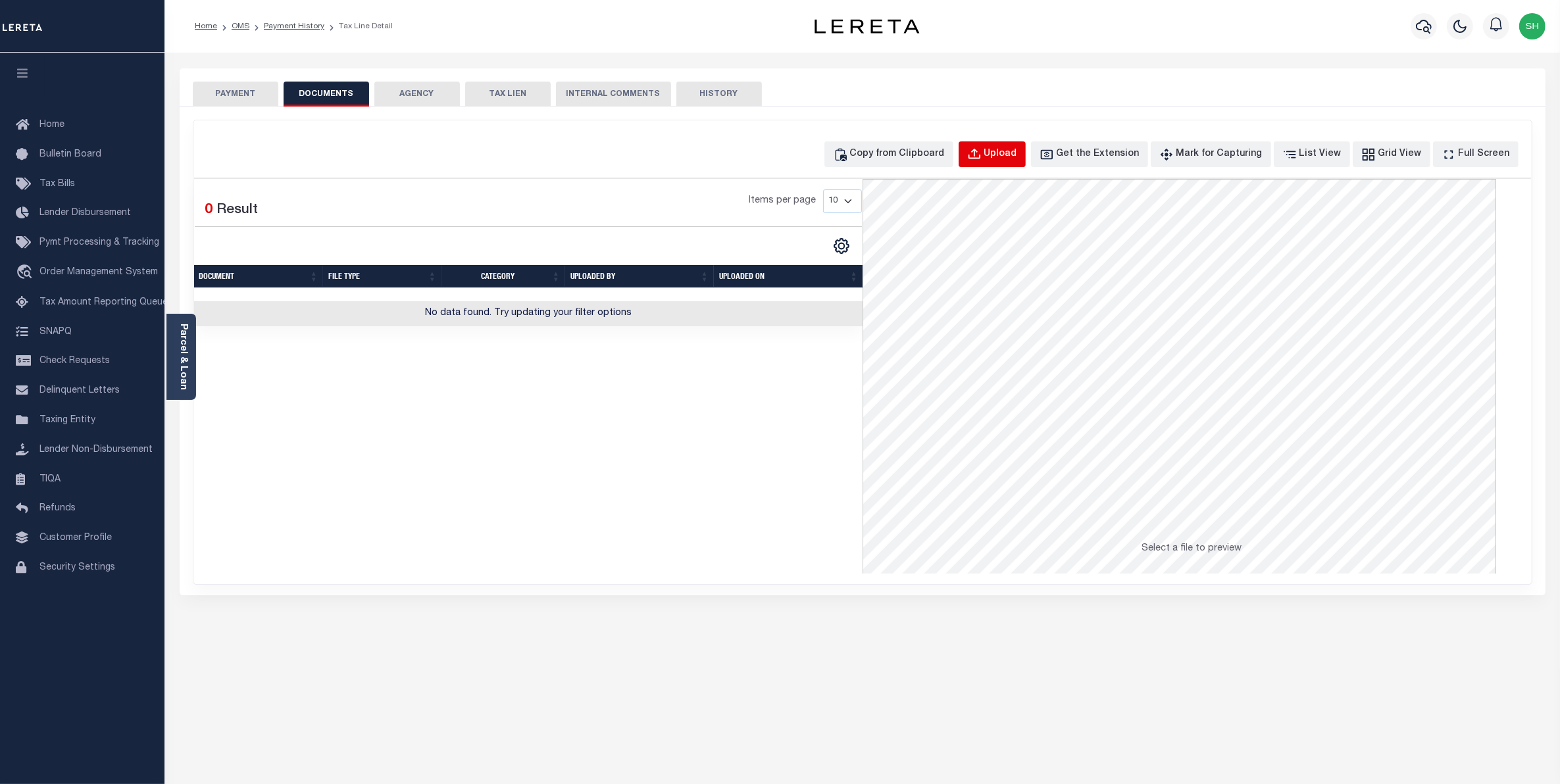
click at [1014, 150] on div "Upload" at bounding box center [1000, 155] width 33 height 15
select select "POP"
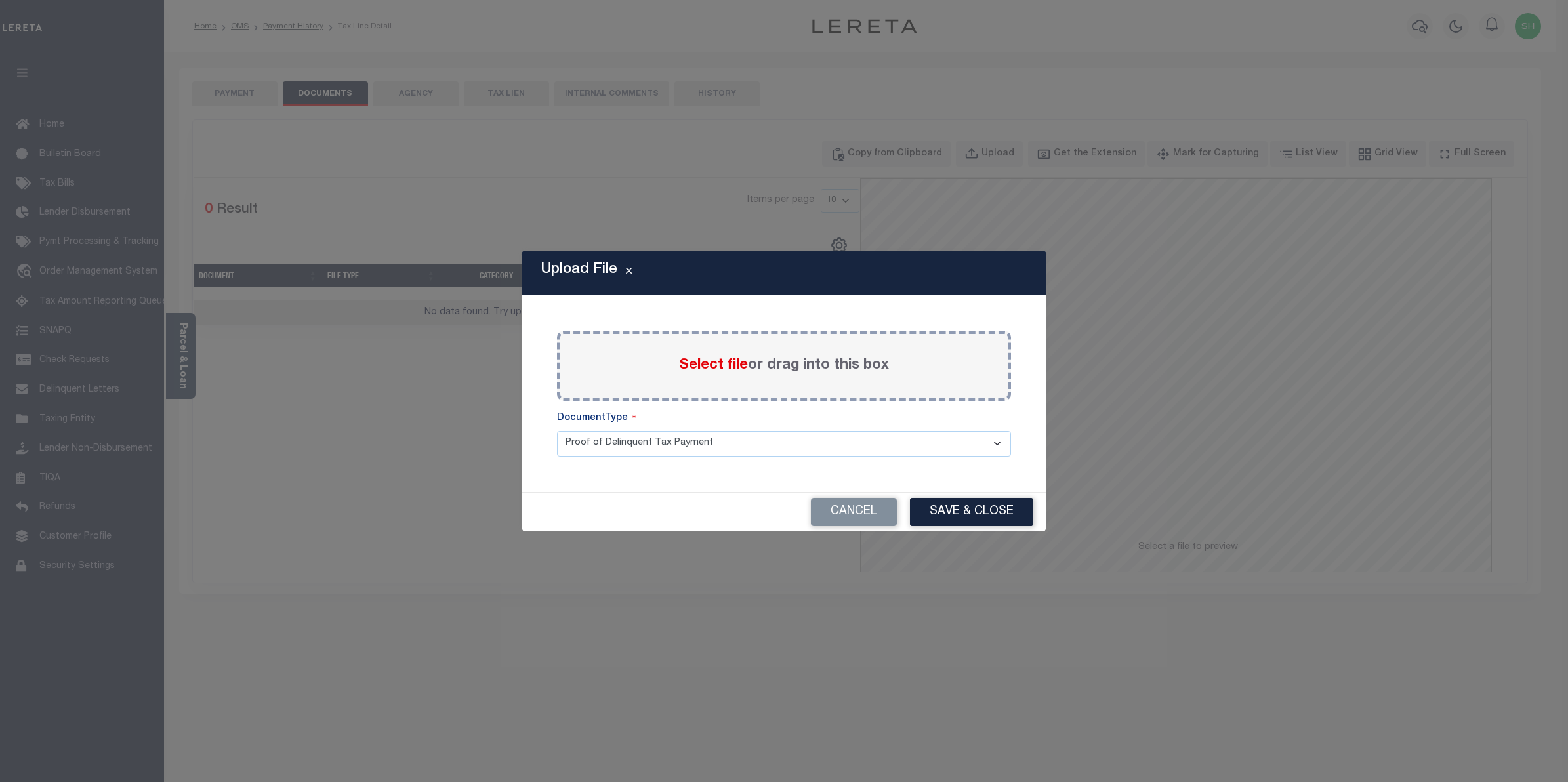
click at [742, 365] on span "Select file" at bounding box center [713, 366] width 69 height 15
click at [0, 0] on input "Select file or drag into this box" at bounding box center [0, 0] width 0 height 0
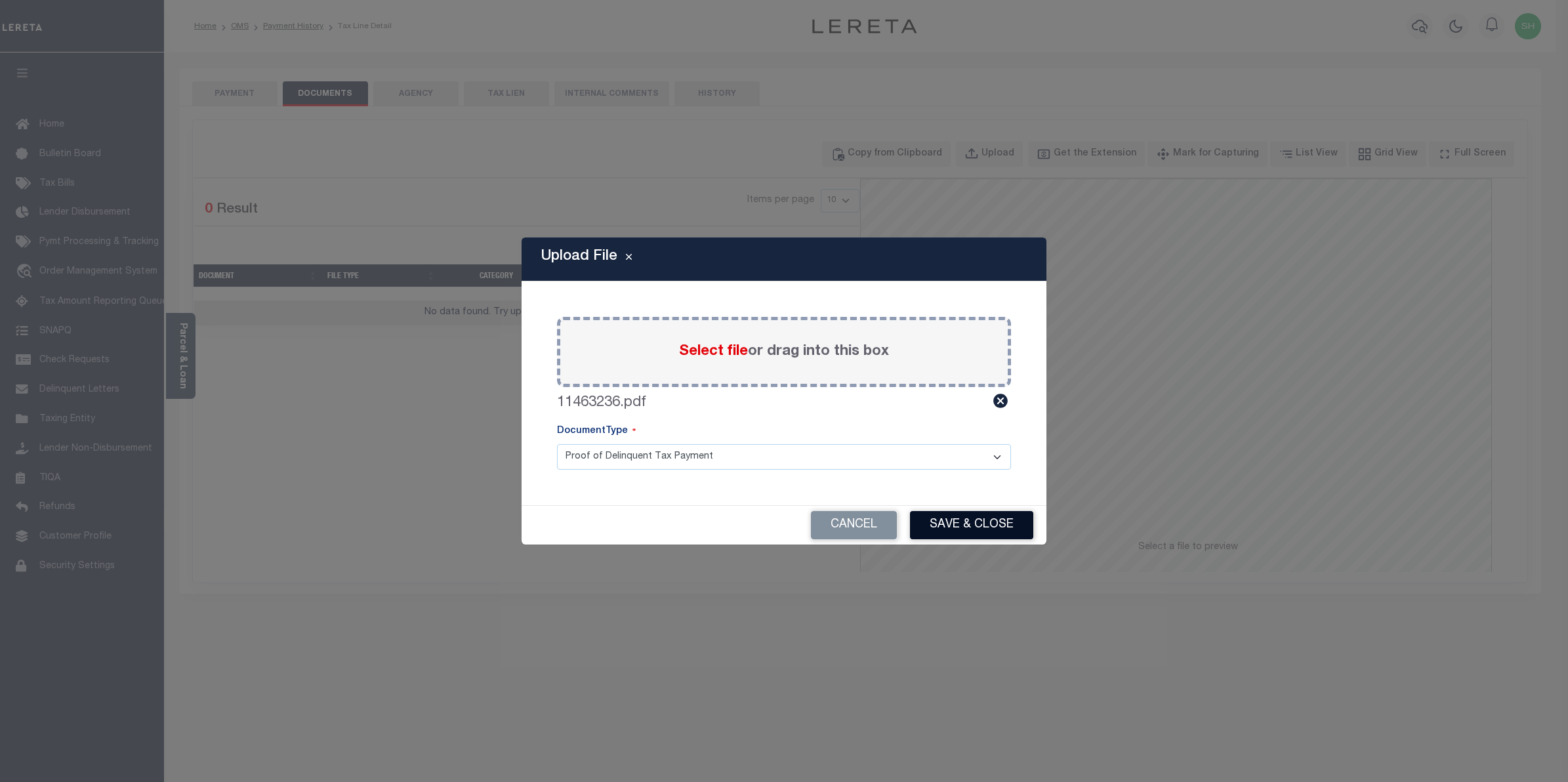
click at [983, 519] on button "Save & Close" at bounding box center [971, 525] width 123 height 28
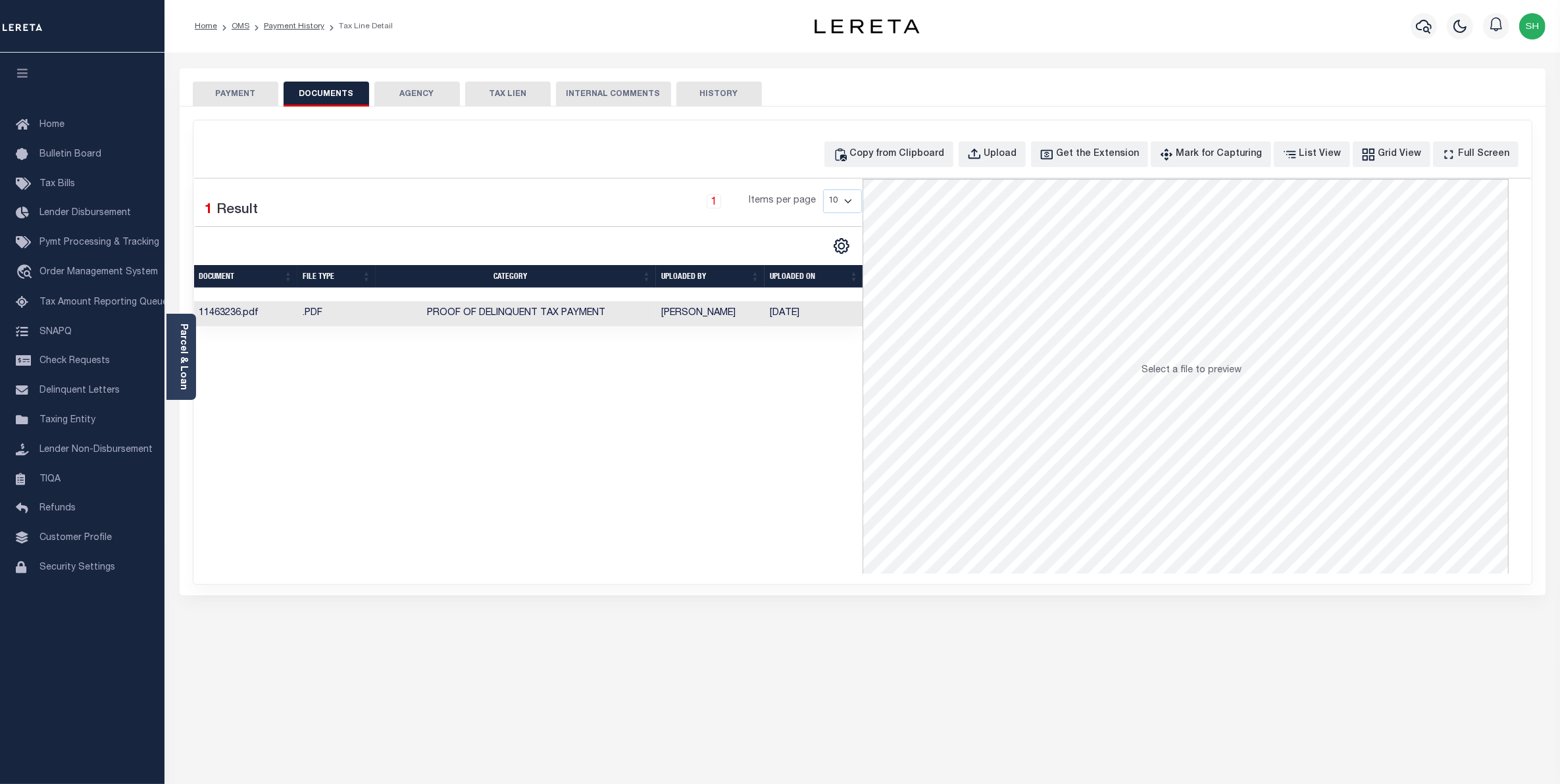
click at [229, 88] on button "PAYMENT" at bounding box center [235, 94] width 85 height 25
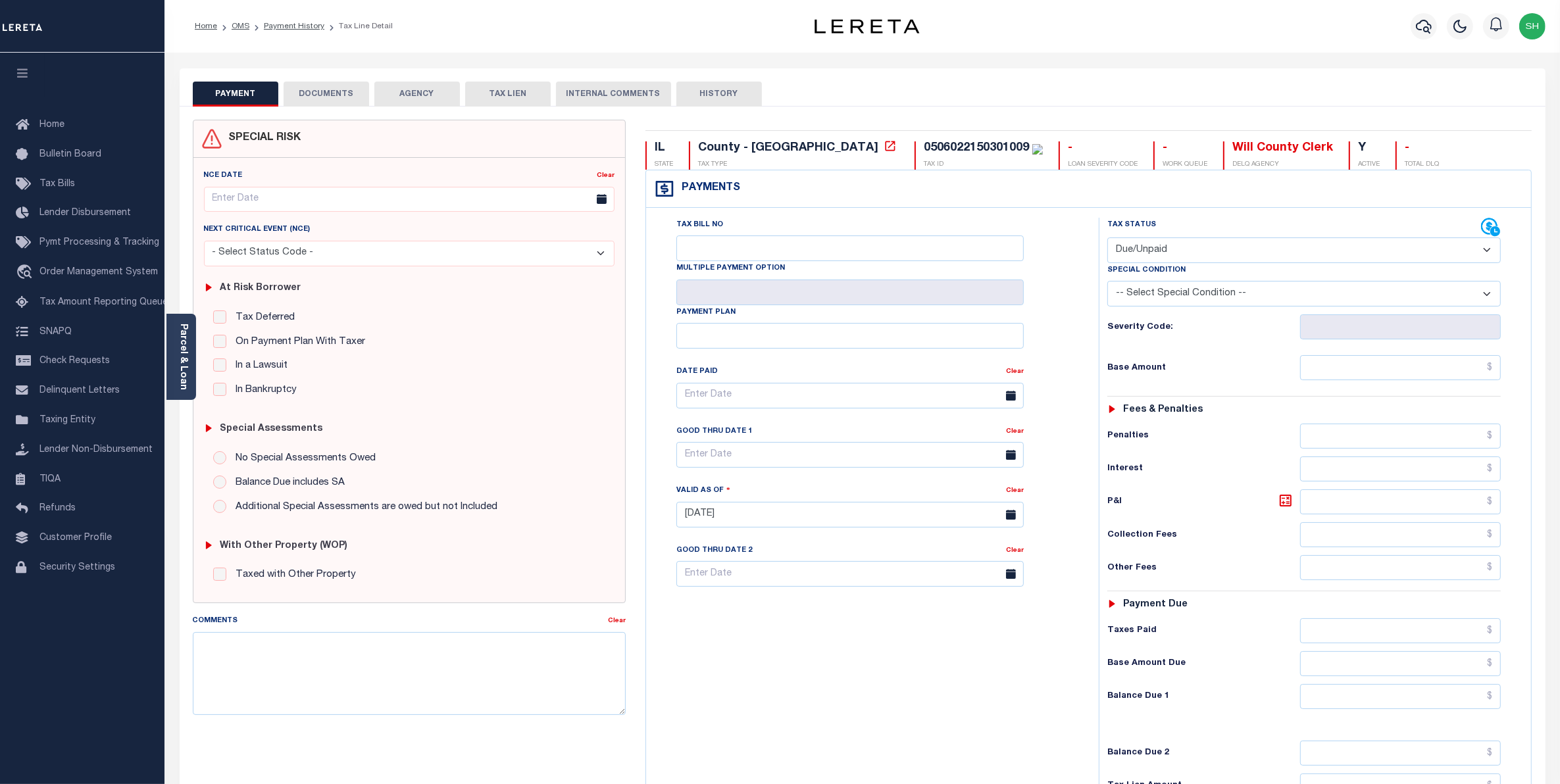
click at [1487, 252] on select "- Select Status Code - Open Due/Unpaid Paid Incomplete No Tax Due Internal Refu…" at bounding box center [1304, 250] width 394 height 26
select select "PYD"
click at [1108, 239] on select "- Select Status Code - Open Due/Unpaid Paid Incomplete No Tax Due Internal Refu…" at bounding box center [1304, 250] width 394 height 26
type input "[DATE]"
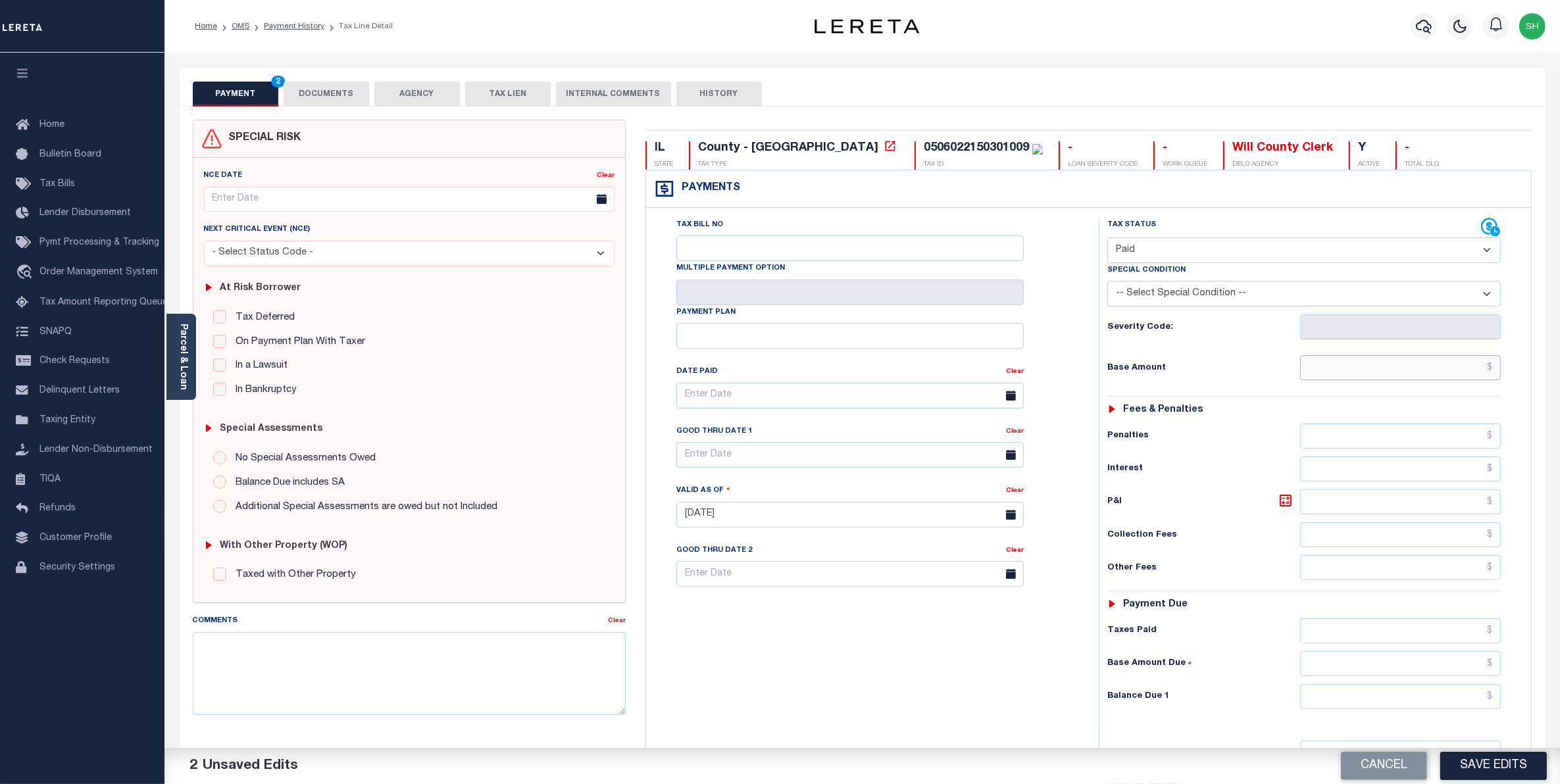
click at [1475, 365] on input "text" at bounding box center [1401, 368] width 202 height 25
type input "$0.00"
click at [1488, 761] on button "Save Edits" at bounding box center [1494, 766] width 107 height 28
checkbox input "false"
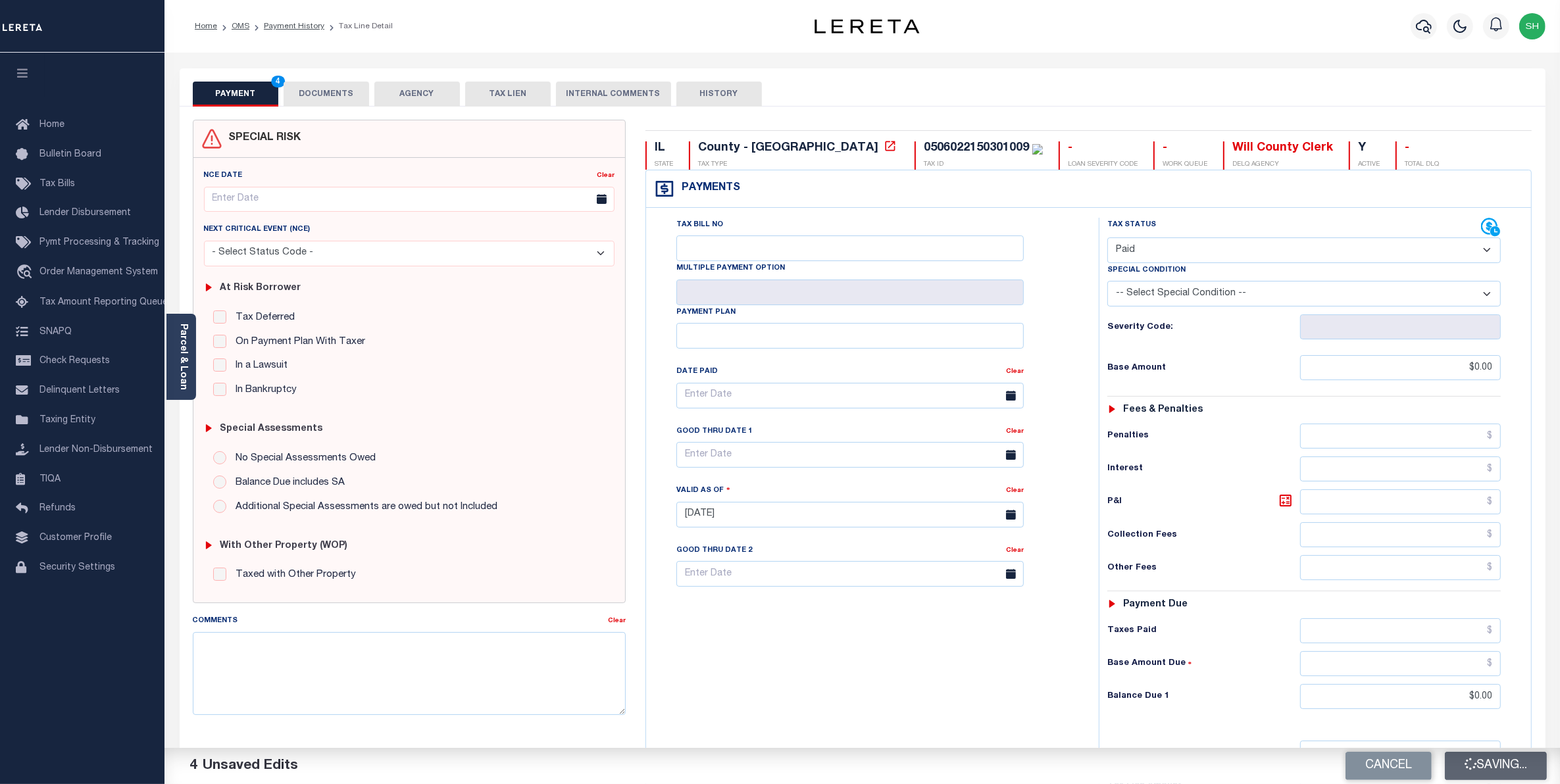
type input "$0"
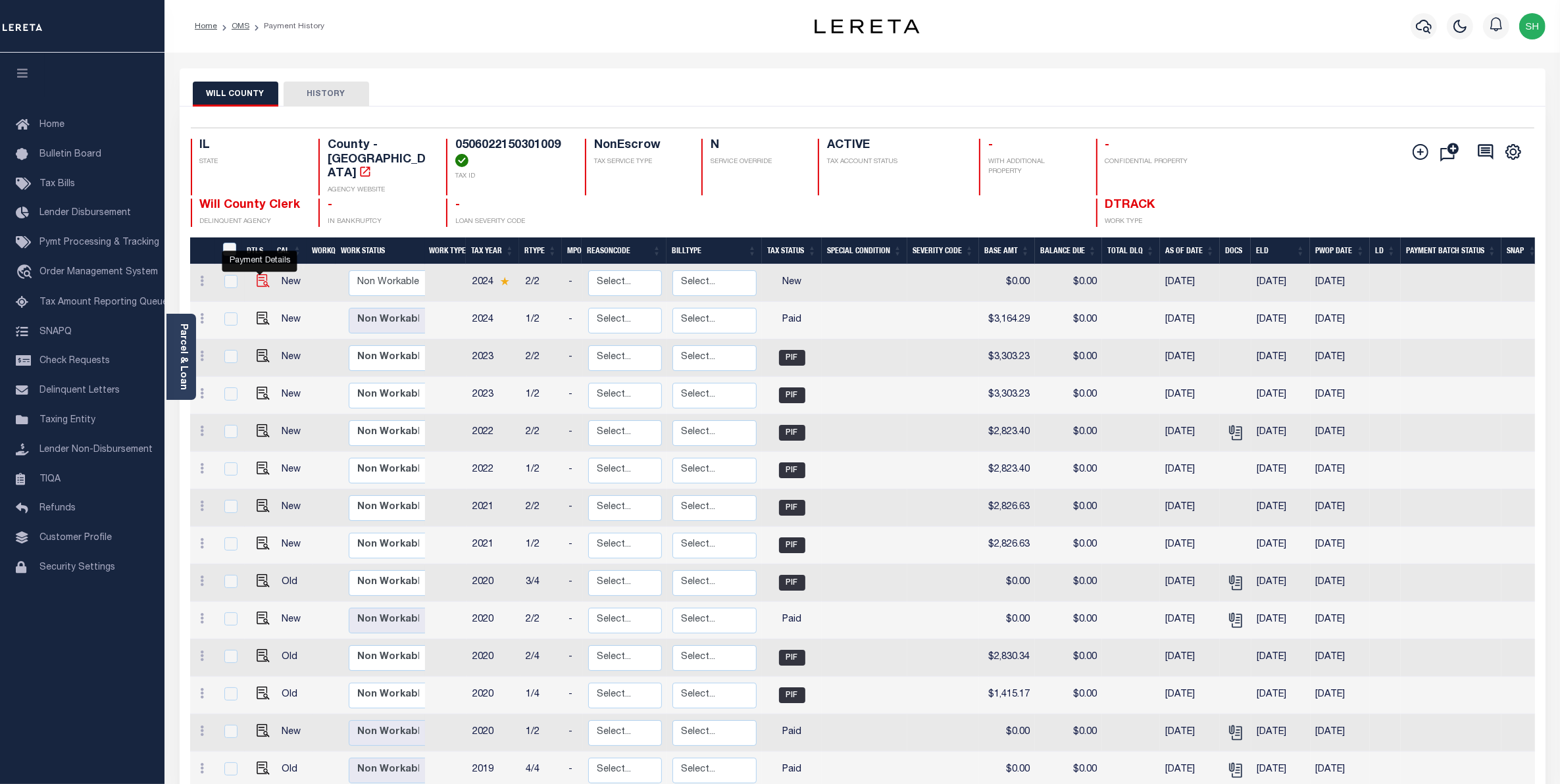
click at [258, 275] on img "" at bounding box center [263, 281] width 13 height 13
checkbox input "true"
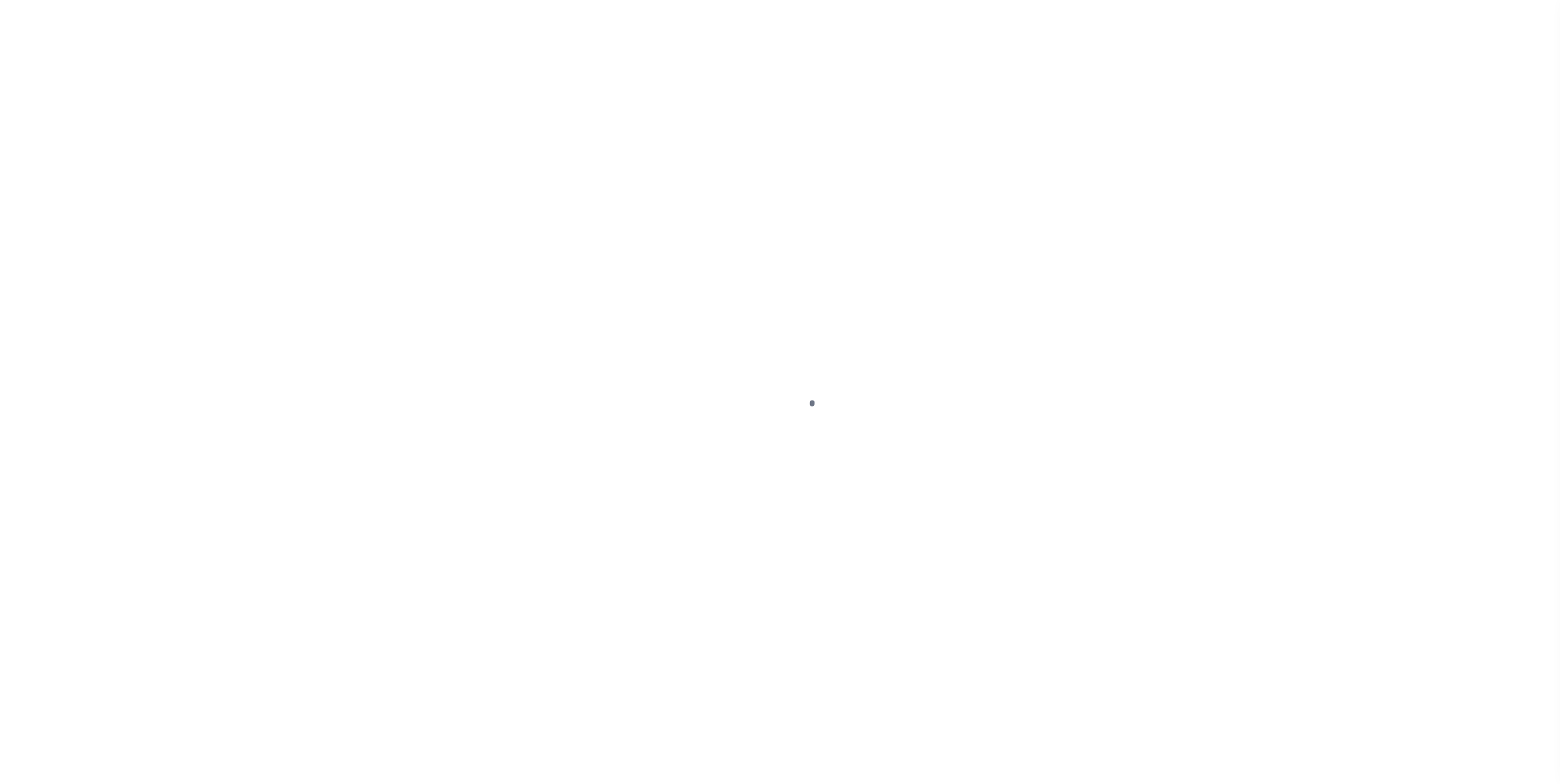
select select "NW2"
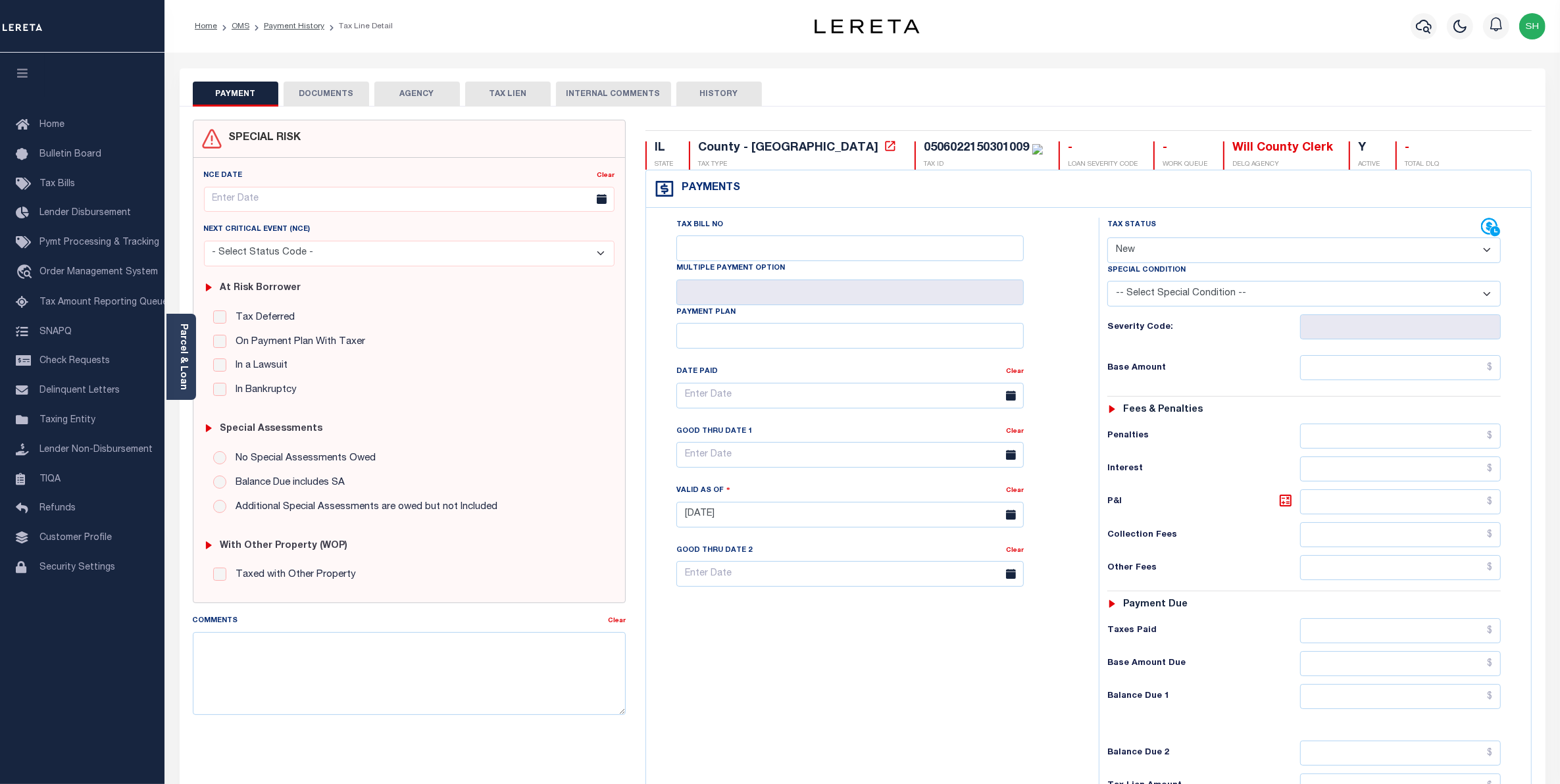
click at [324, 93] on button "DOCUMENTS" at bounding box center [326, 94] width 85 height 25
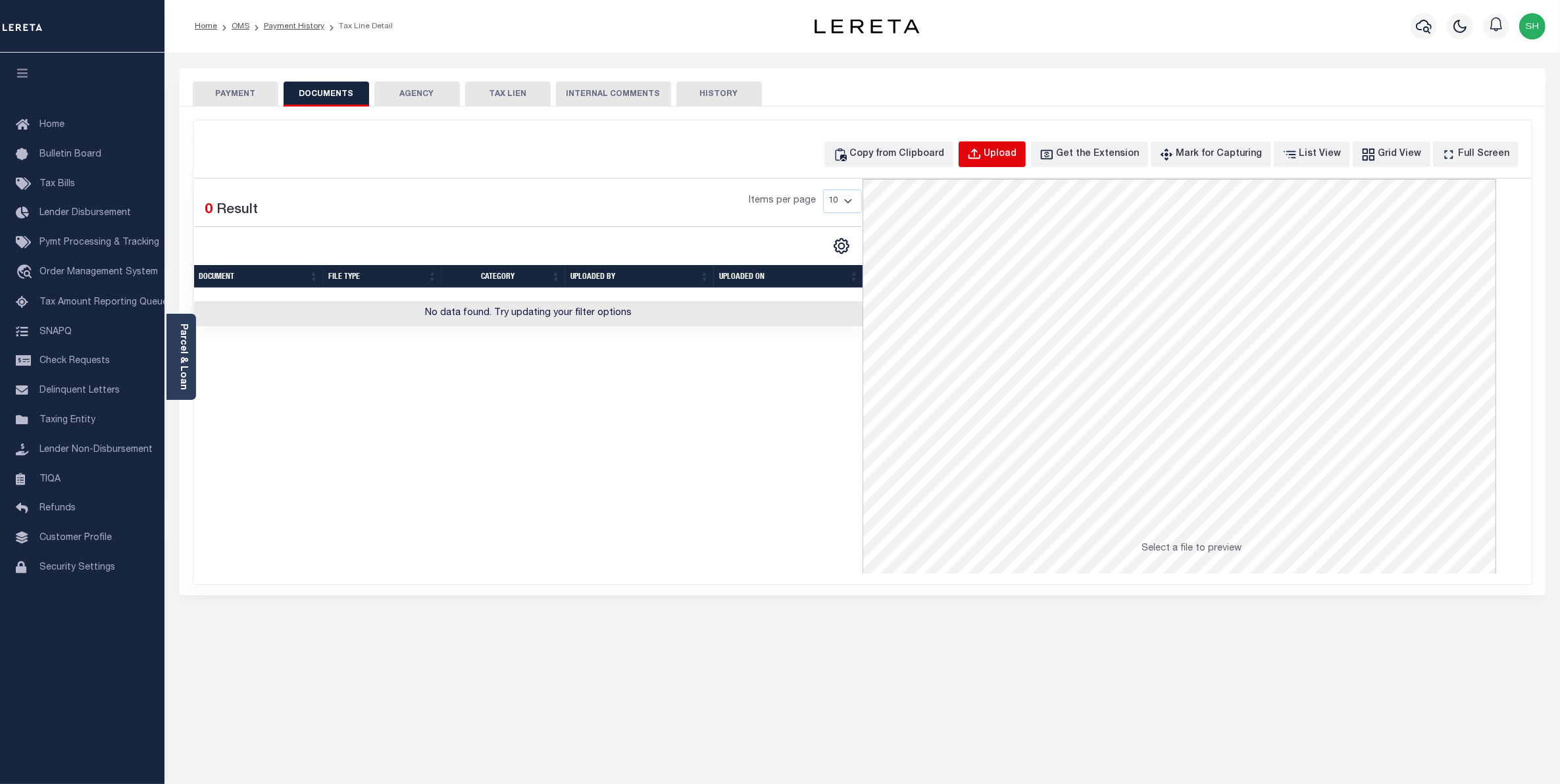
click at [1017, 150] on div "Upload" at bounding box center [1000, 155] width 33 height 15
select select "POP"
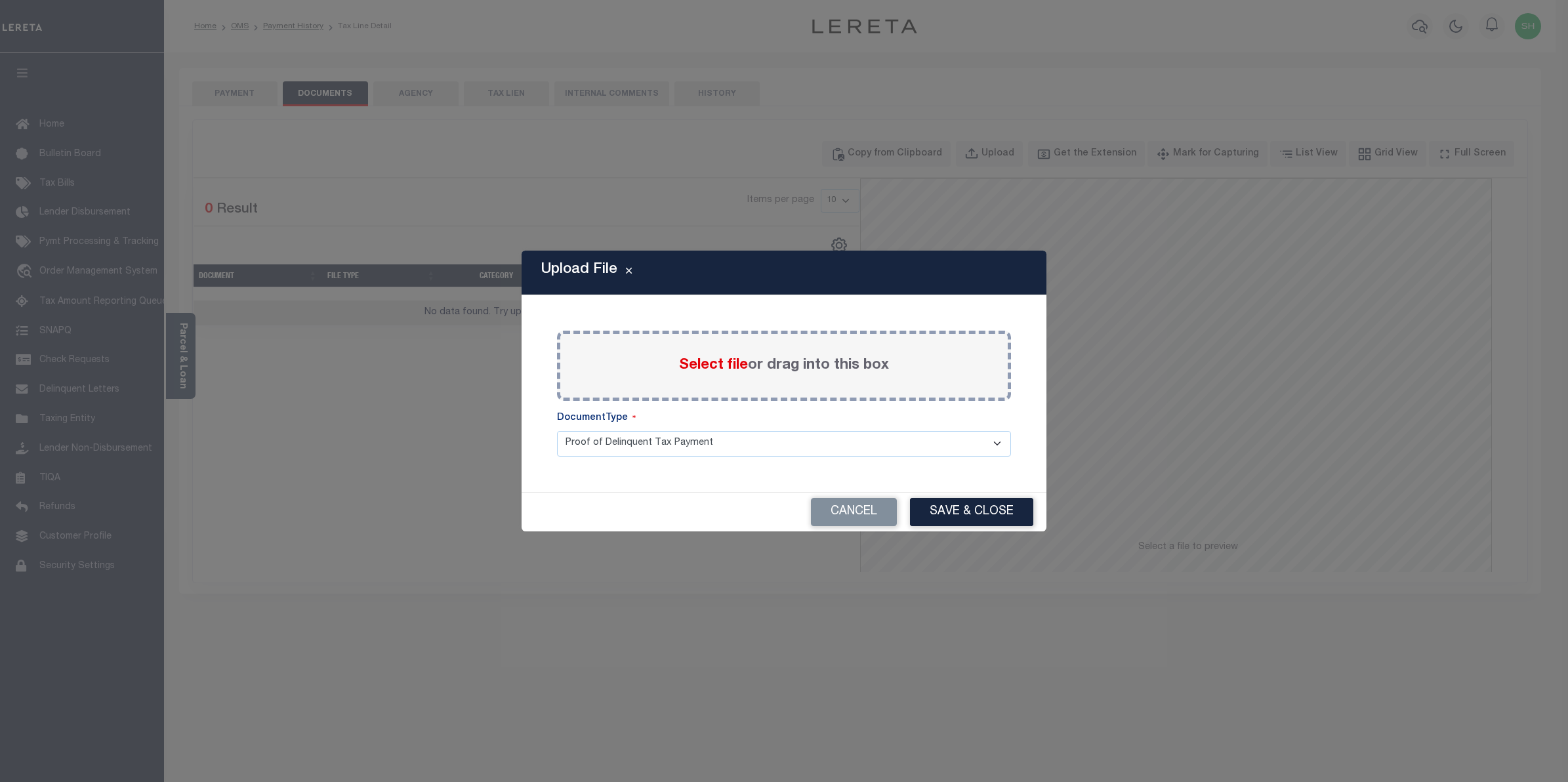
click at [737, 363] on span "Select file" at bounding box center [713, 366] width 69 height 15
click at [0, 0] on input "Select file or drag into this box" at bounding box center [0, 0] width 0 height 0
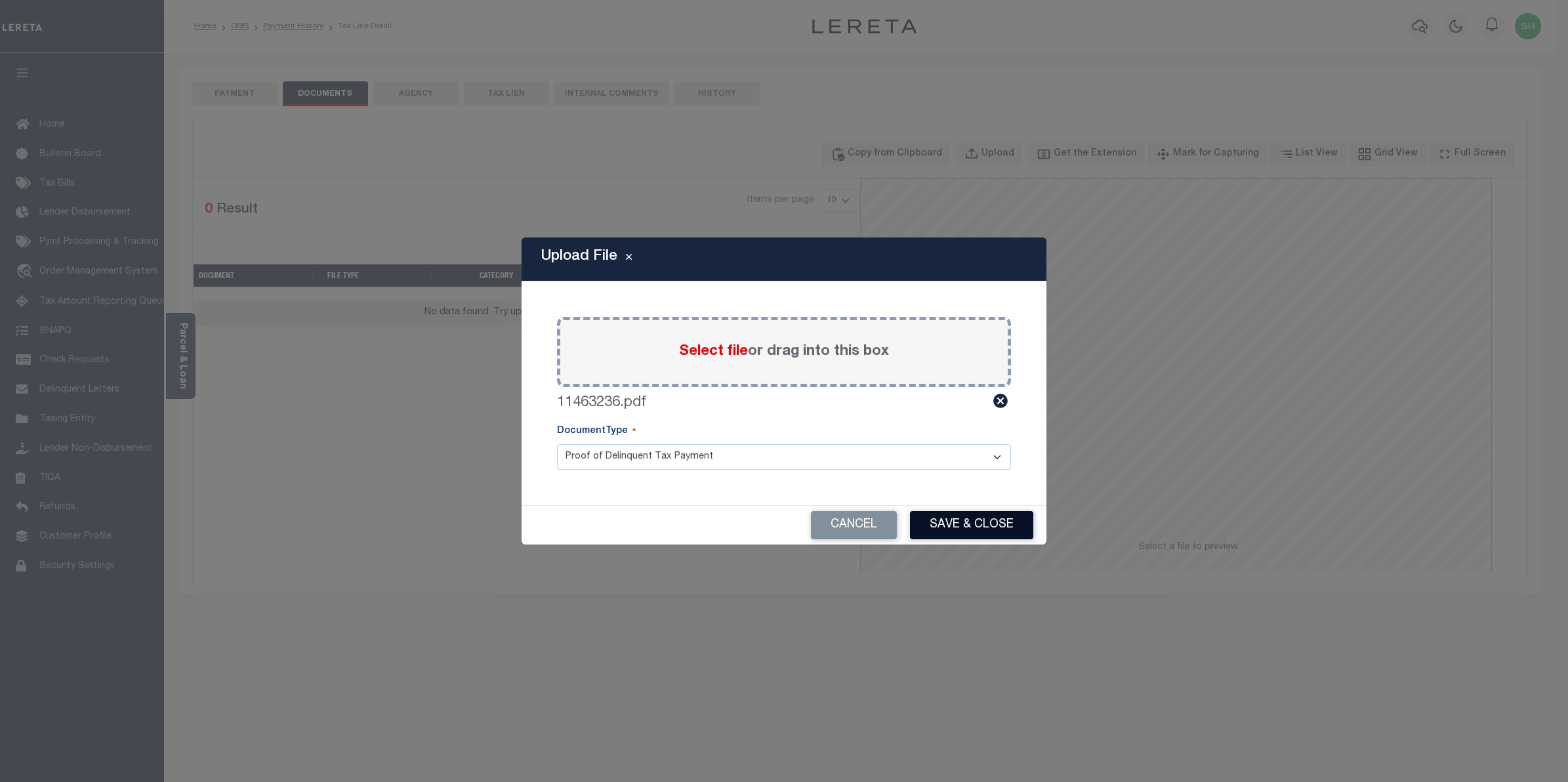
click at [984, 522] on button "Save & Close" at bounding box center [971, 525] width 123 height 28
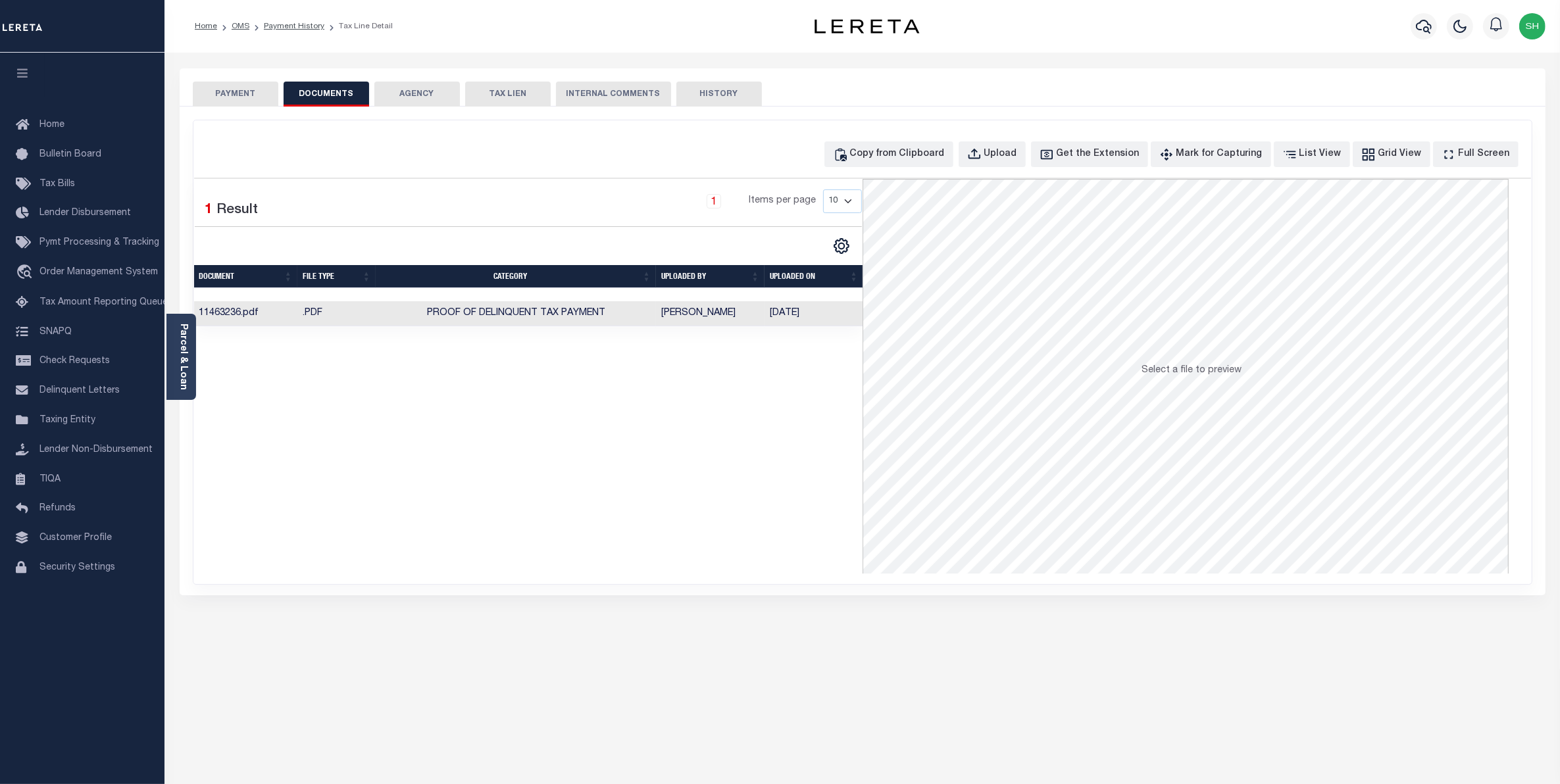
click at [232, 96] on button "PAYMENT" at bounding box center [235, 94] width 85 height 25
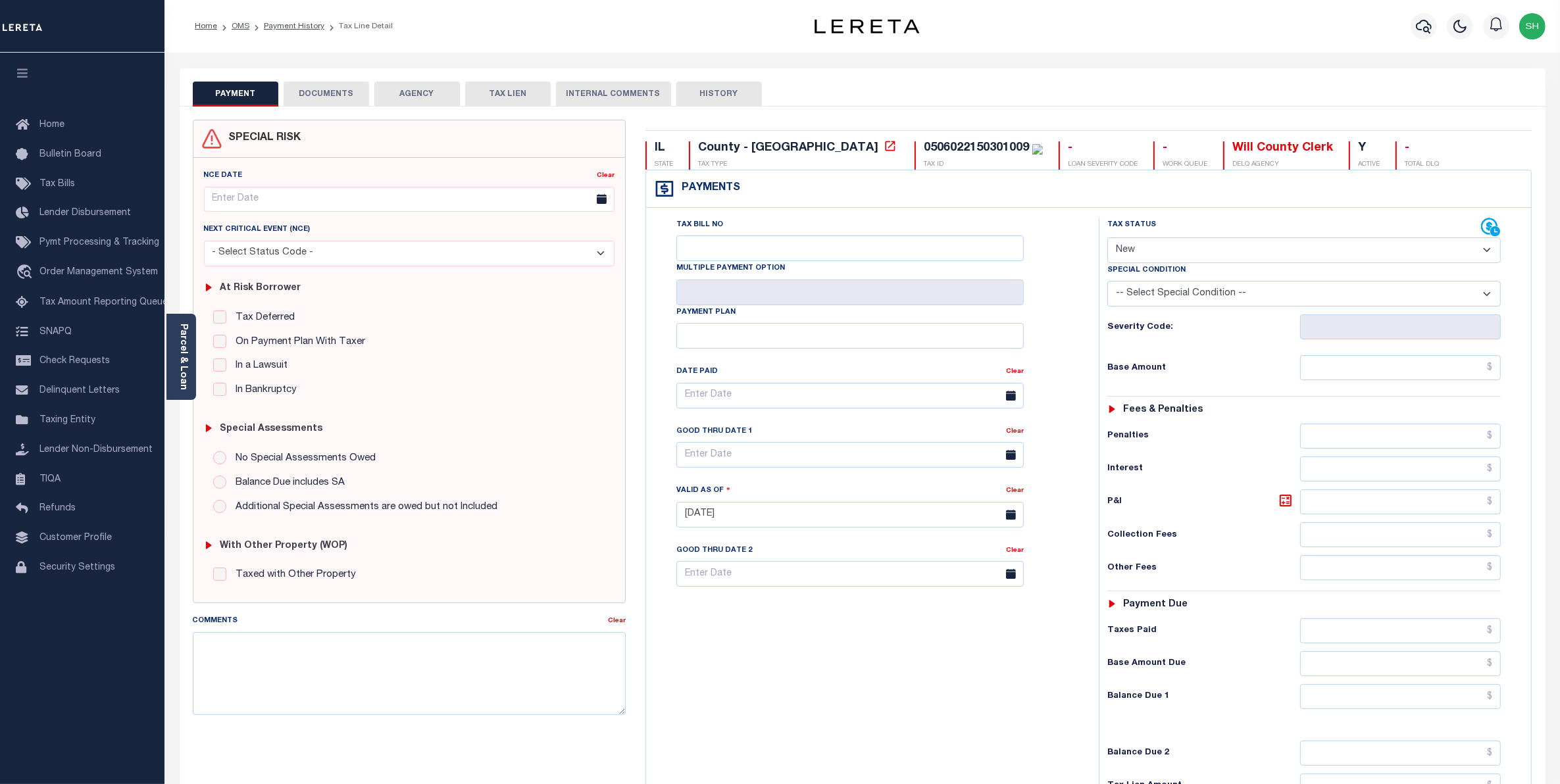
click at [1488, 254] on select "- Select Status Code - Open Due/Unpaid Paid Incomplete No Tax Due Internal Refu…" at bounding box center [1304, 250] width 394 height 26
select select "PYD"
click at [1108, 239] on select "- Select Status Code - Open Due/Unpaid Paid Incomplete No Tax Due Internal Refu…" at bounding box center [1304, 250] width 394 height 26
type input "09/04/2025"
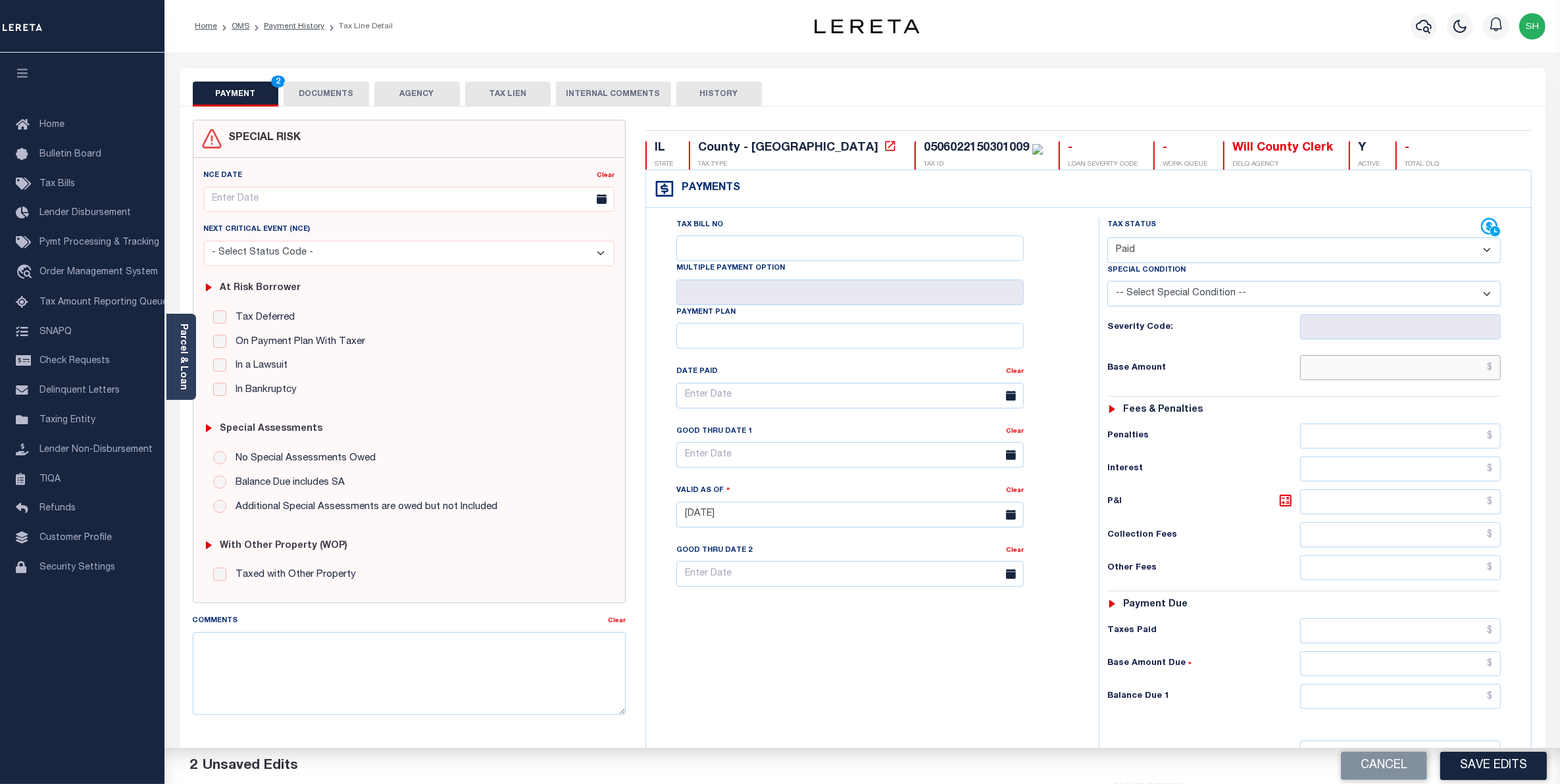
click at [1445, 370] on input "text" at bounding box center [1401, 368] width 202 height 25
type input "$3,164.29"
click at [1458, 702] on input "text" at bounding box center [1401, 697] width 202 height 25
type input "$0.00"
click at [1504, 771] on button "Save Edits" at bounding box center [1494, 766] width 107 height 28
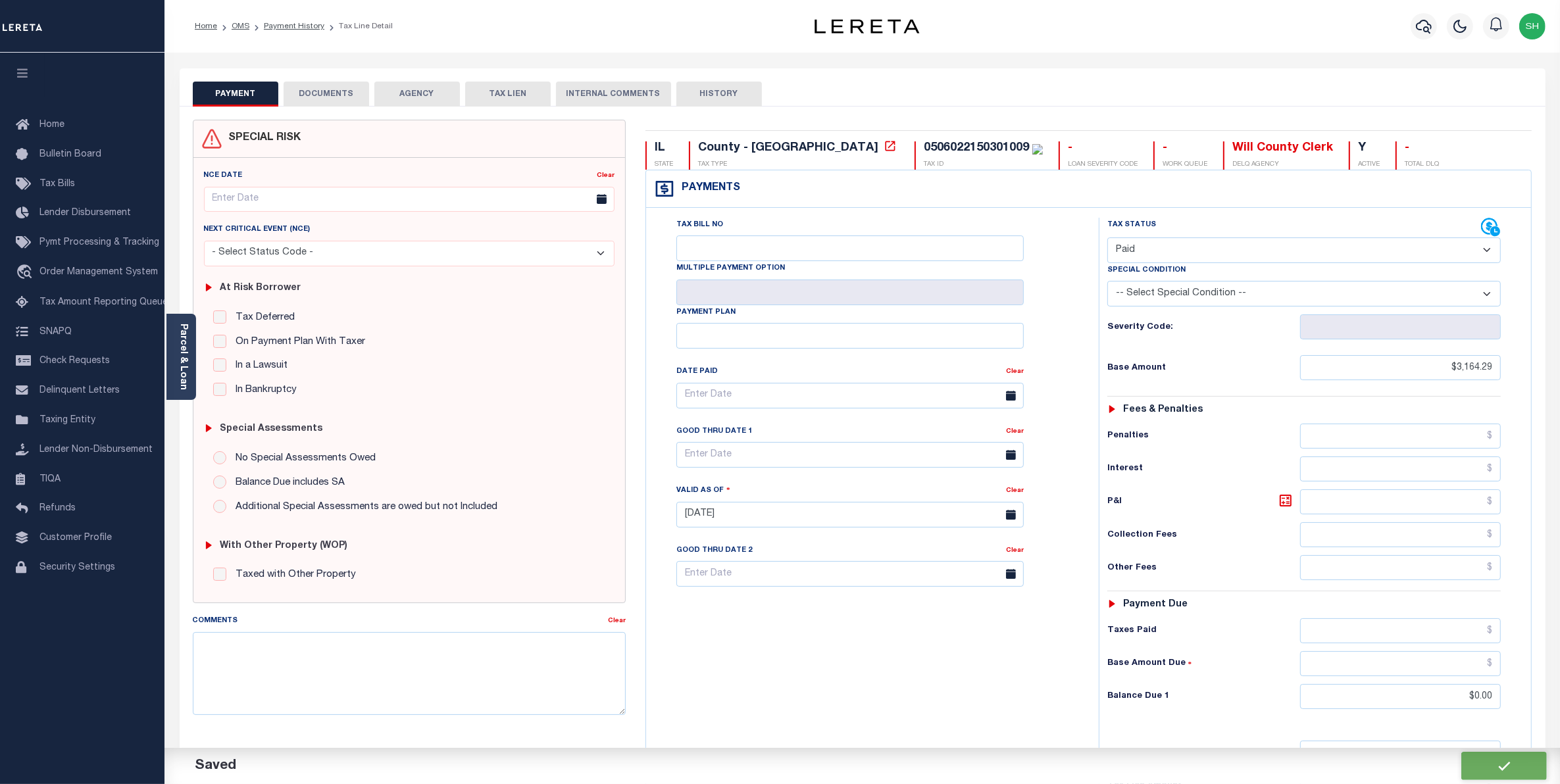
checkbox input "false"
type input "$3,164.29"
type input "$0"
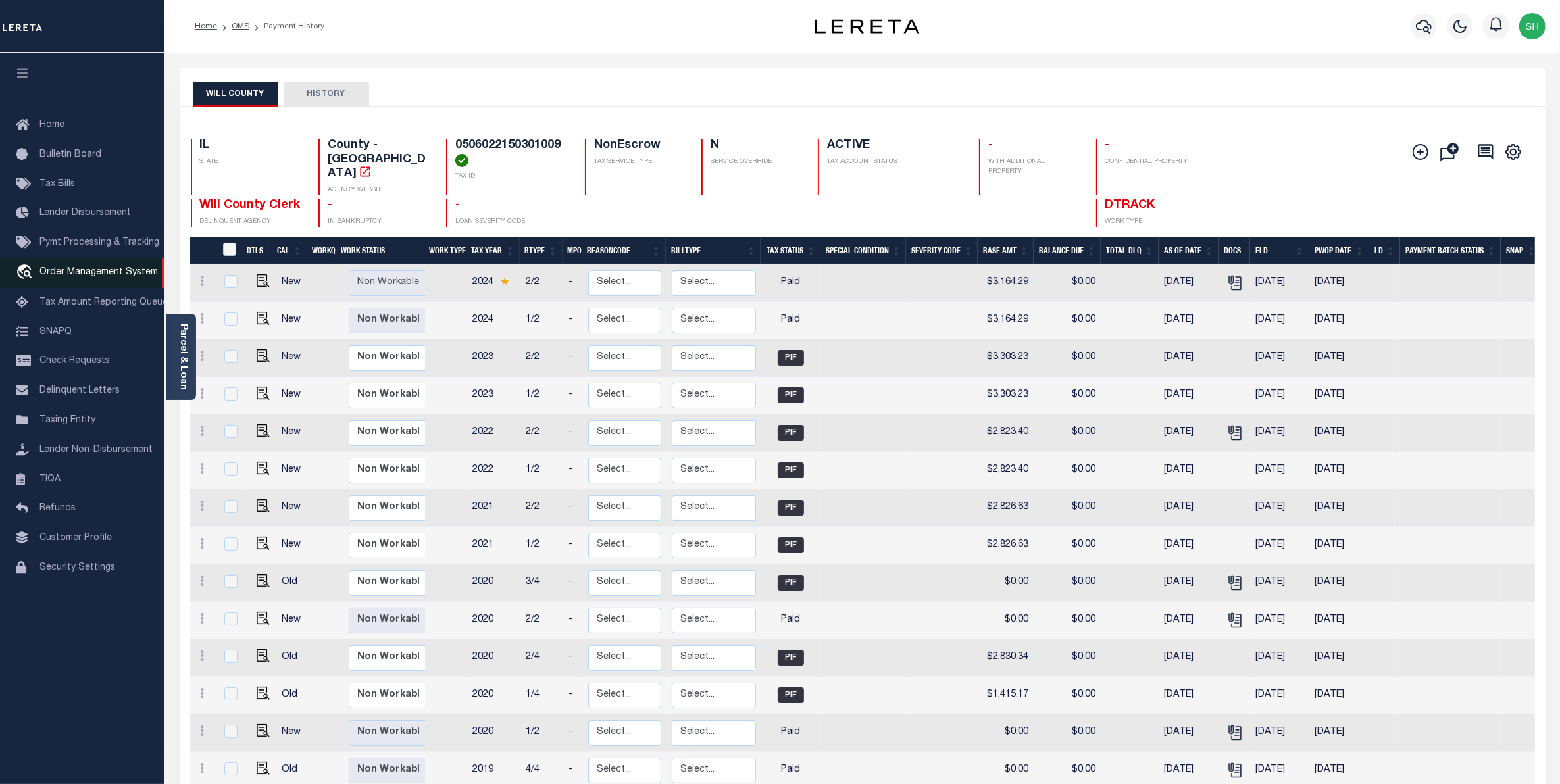
click at [118, 277] on span "Order Management System" at bounding box center [99, 273] width 118 height 9
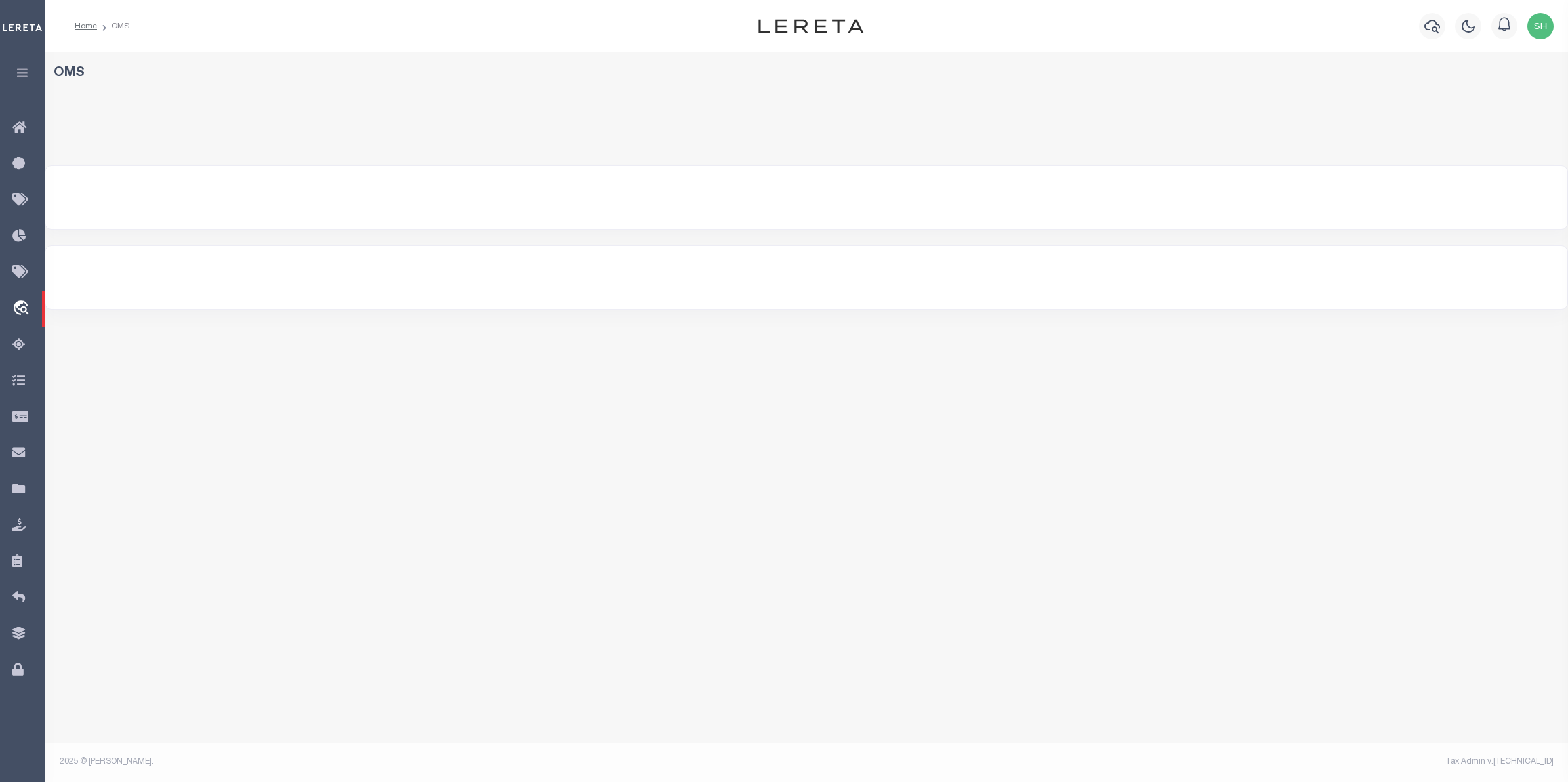
select select "200"
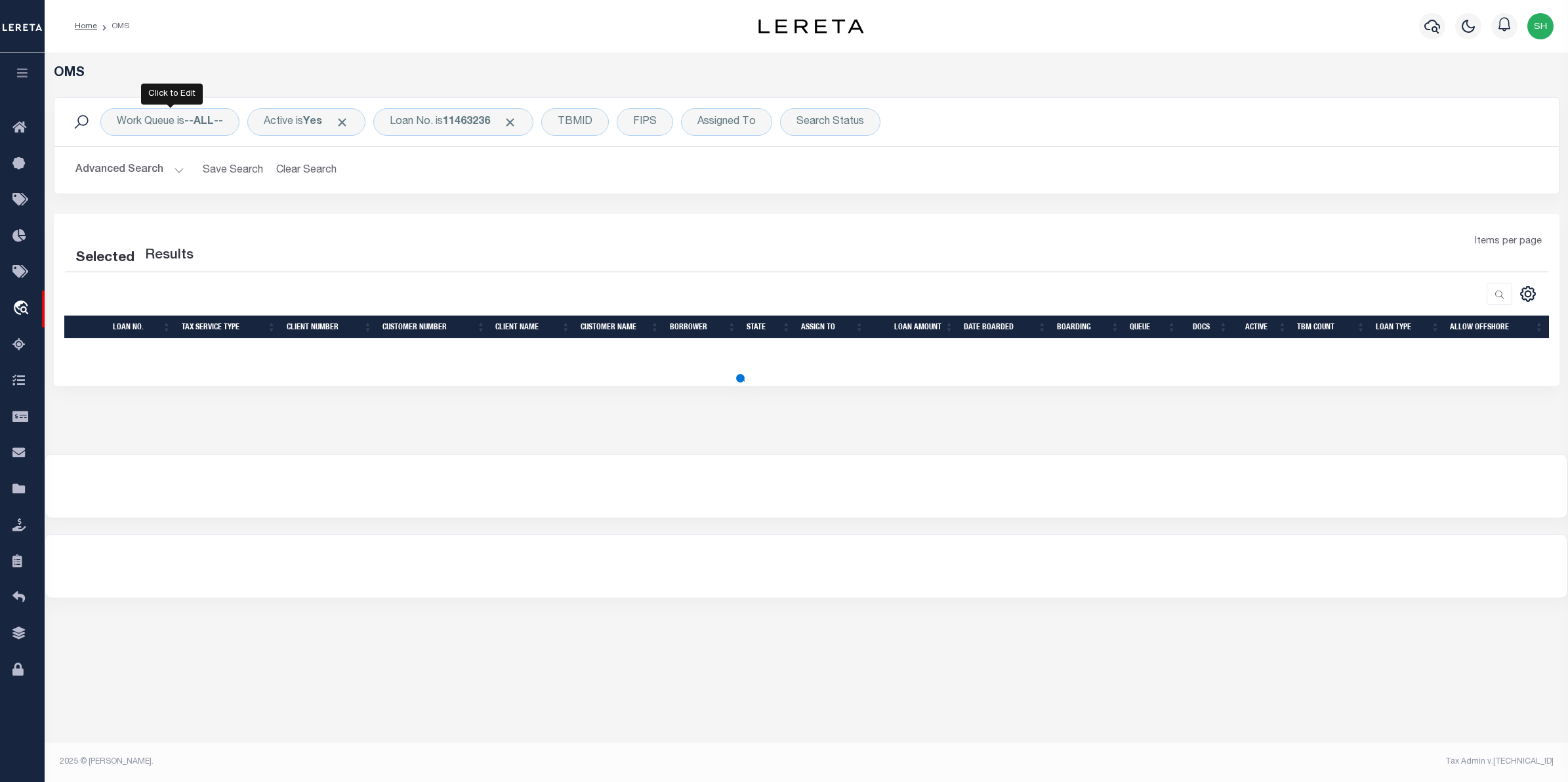
select select "200"
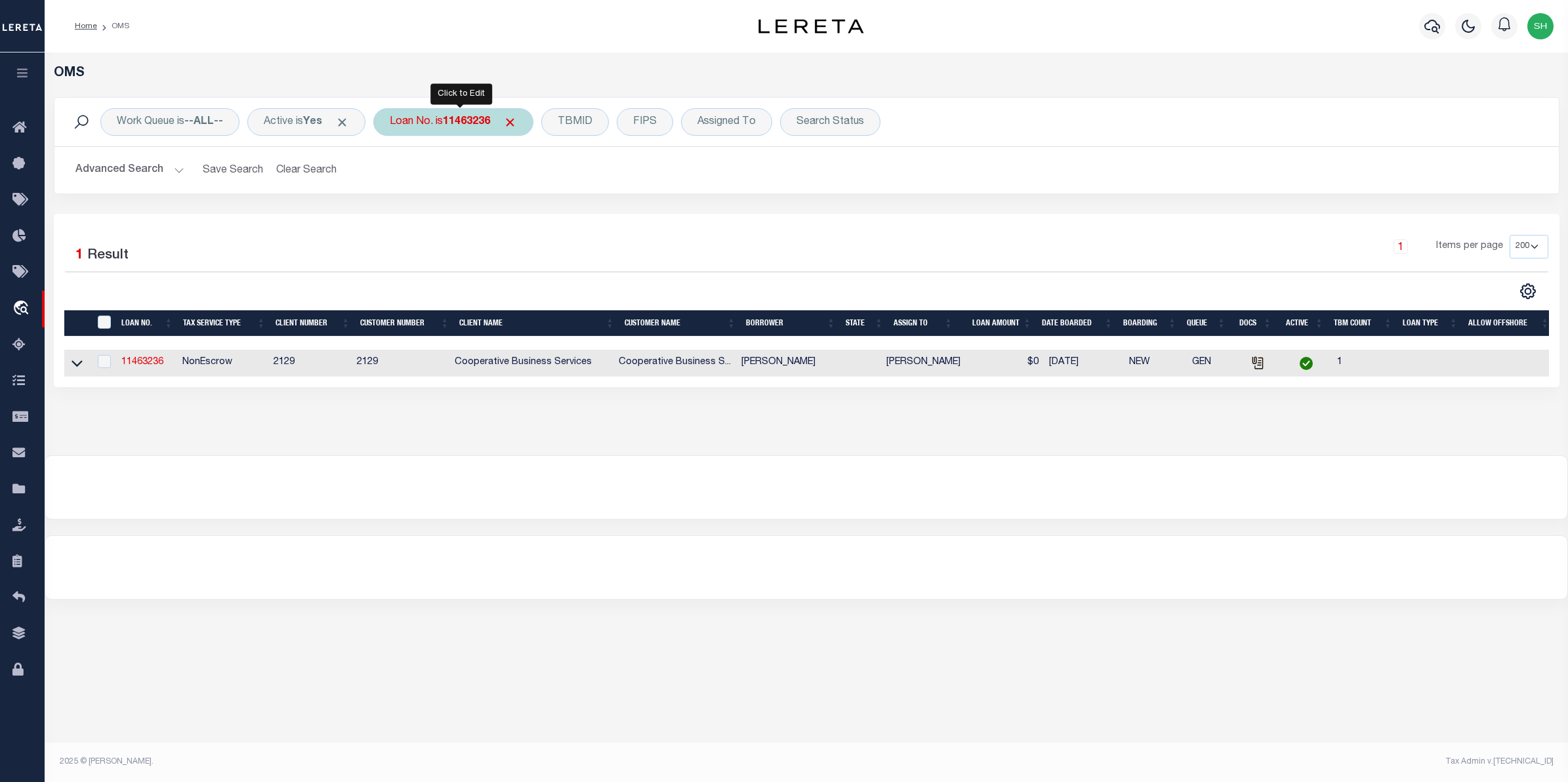
click at [452, 123] on b "11463236" at bounding box center [466, 122] width 47 height 10
type input "11463593"
click at [559, 218] on input "Apply" at bounding box center [563, 215] width 39 height 22
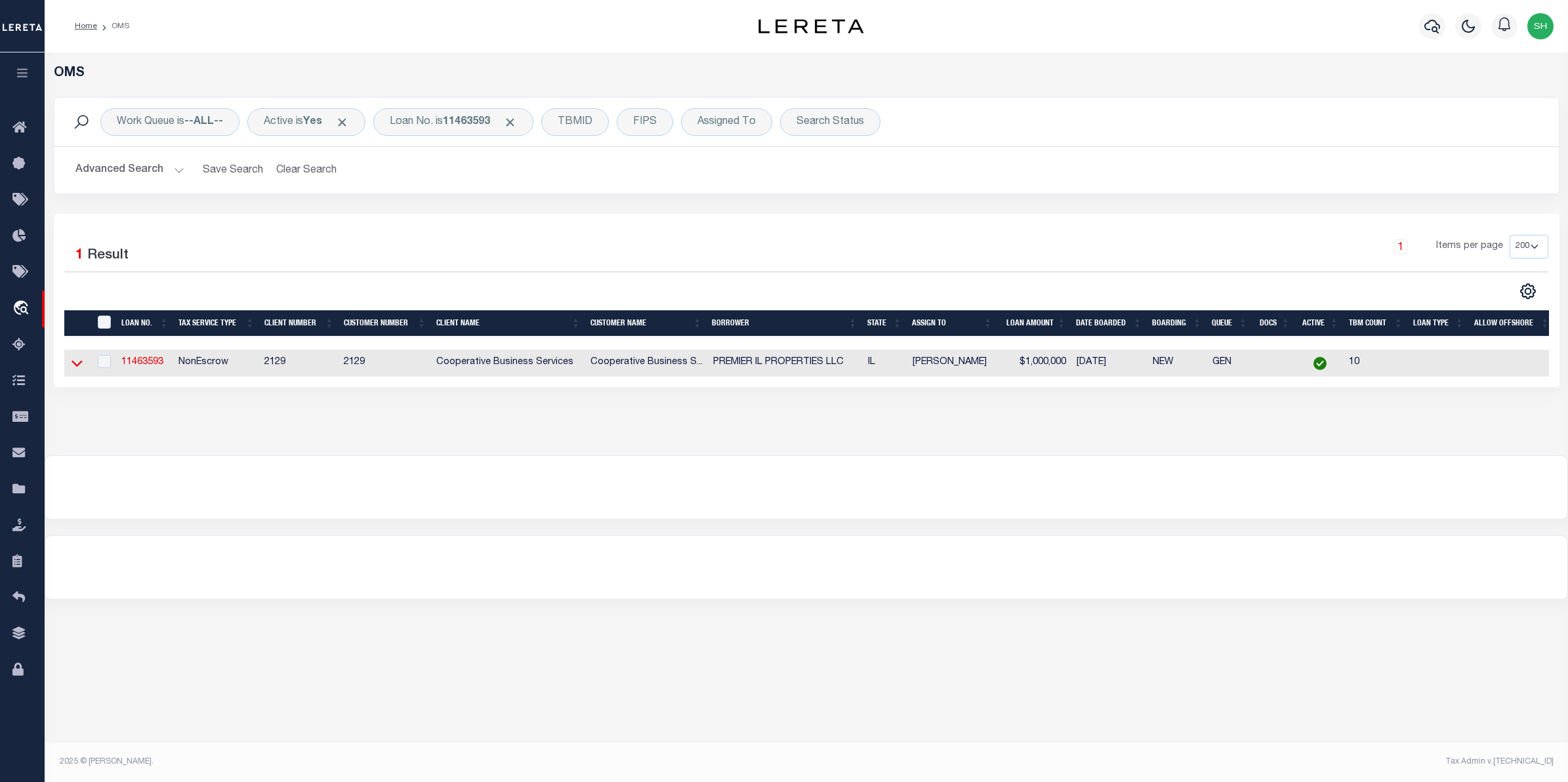
click at [79, 365] on icon at bounding box center [77, 363] width 11 height 14
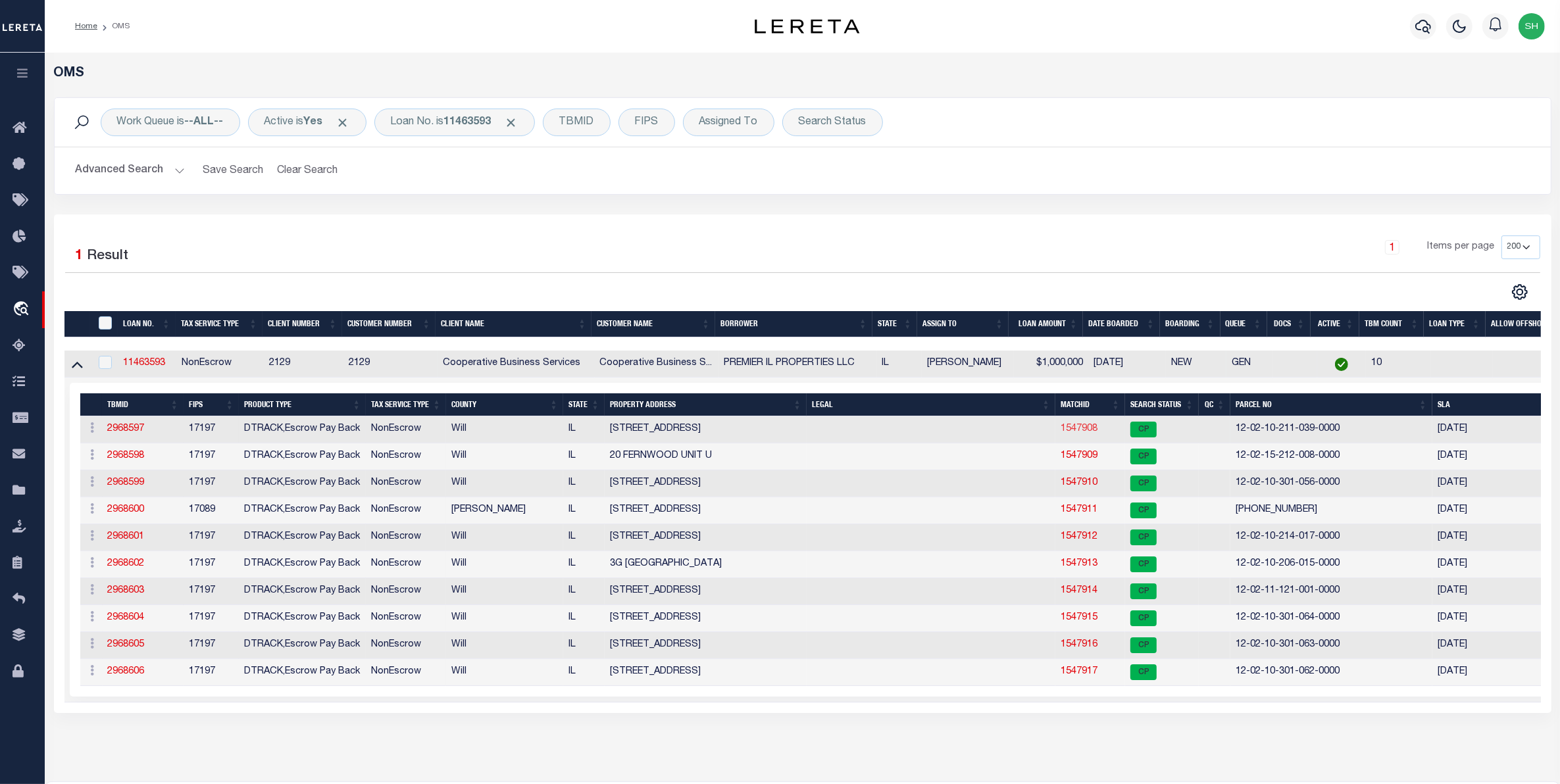
click at [1069, 433] on link "1547908" at bounding box center [1079, 429] width 37 height 9
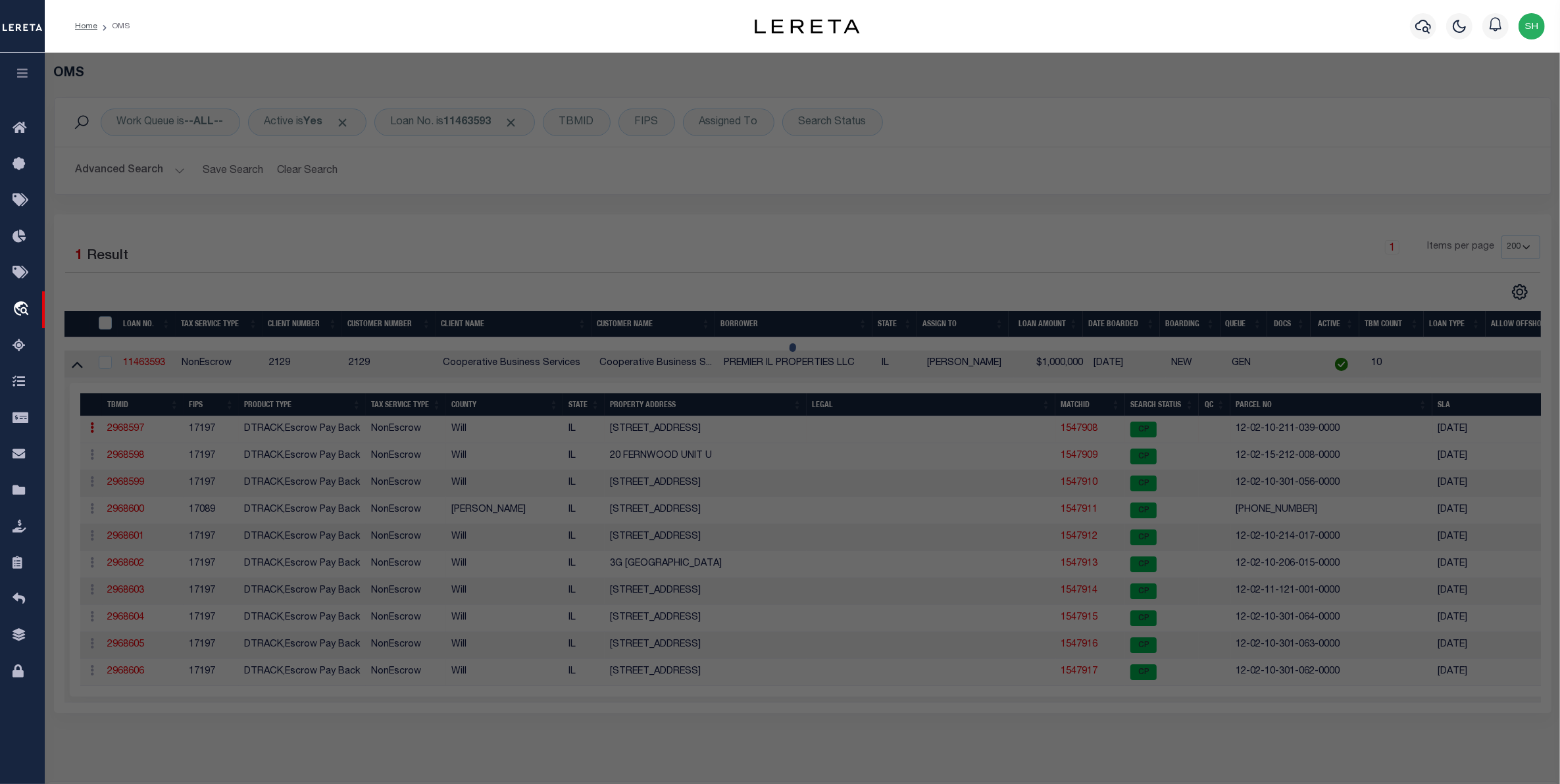
checkbox input "false"
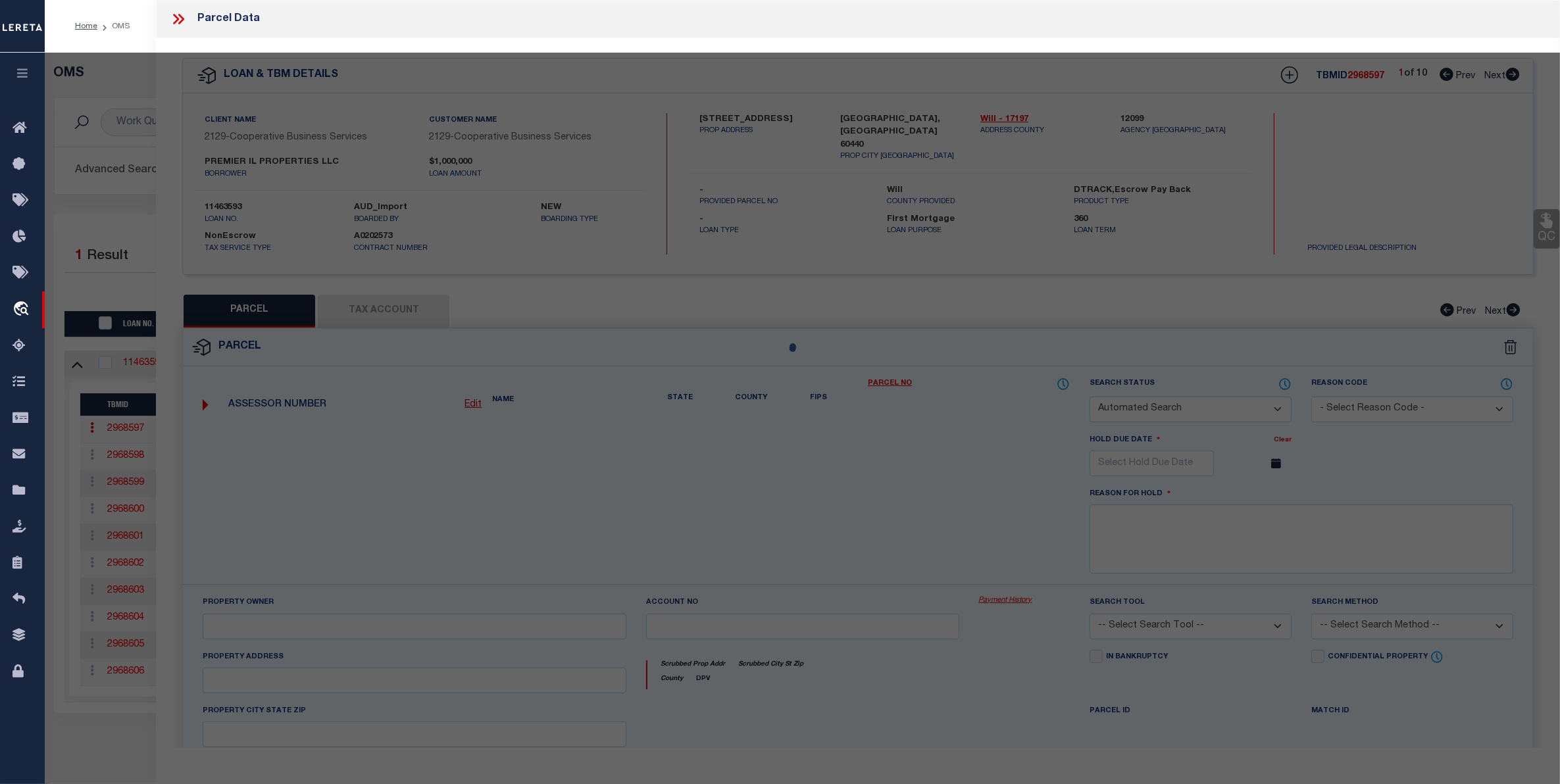
select select "CP"
type input "PREMIER IL PROPERTIES LLC"
select select
type input "13 ELM CT"
checkbox input "false"
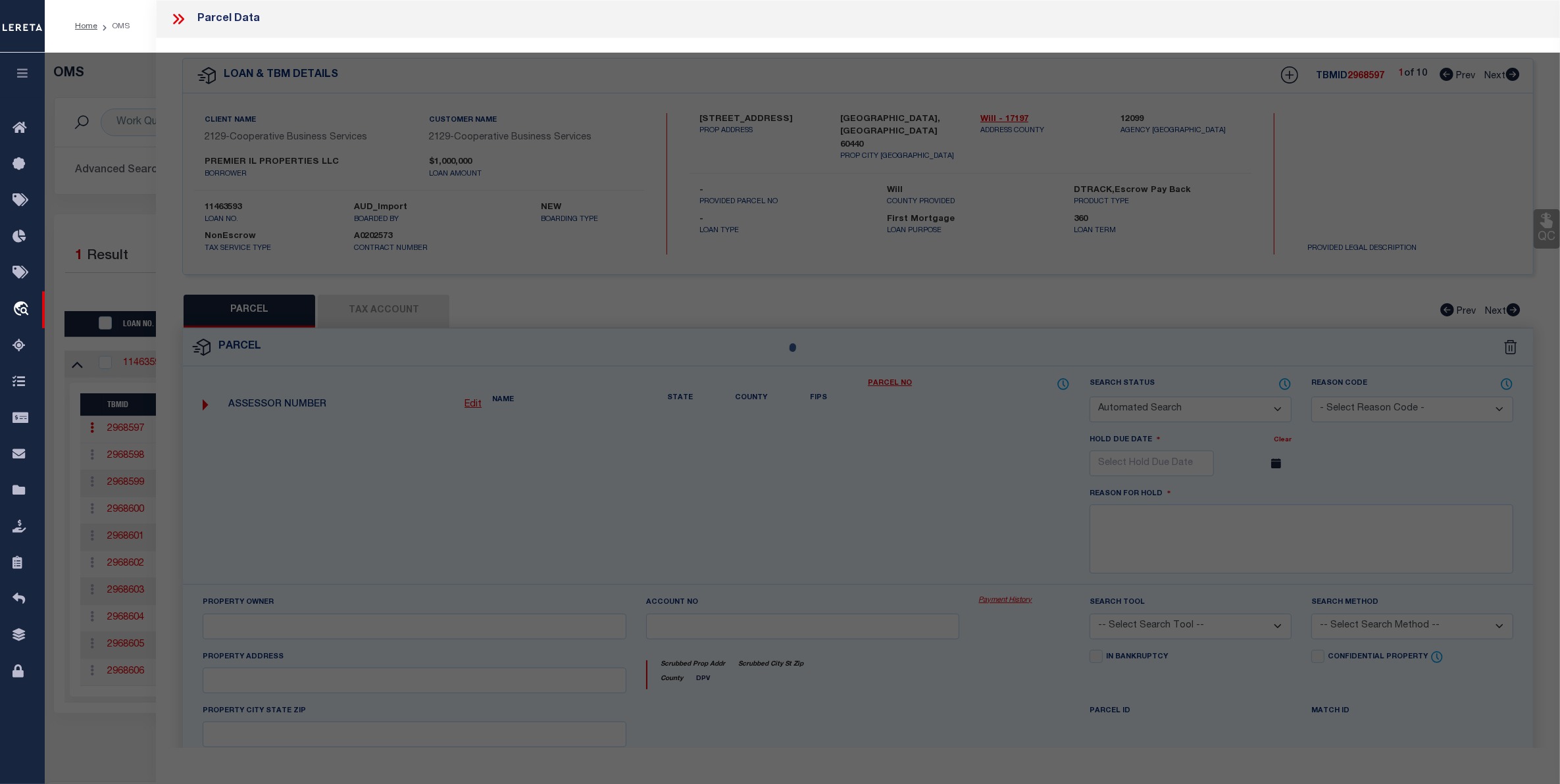
type input "BOLINGBROOK IL 60440"
type textarea "UNIT 1 BLDG 24 IN COUNTRYLANE CONDO, PRT OF LOT 303 IN [GEOGRAPHIC_DATA] IN THE…"
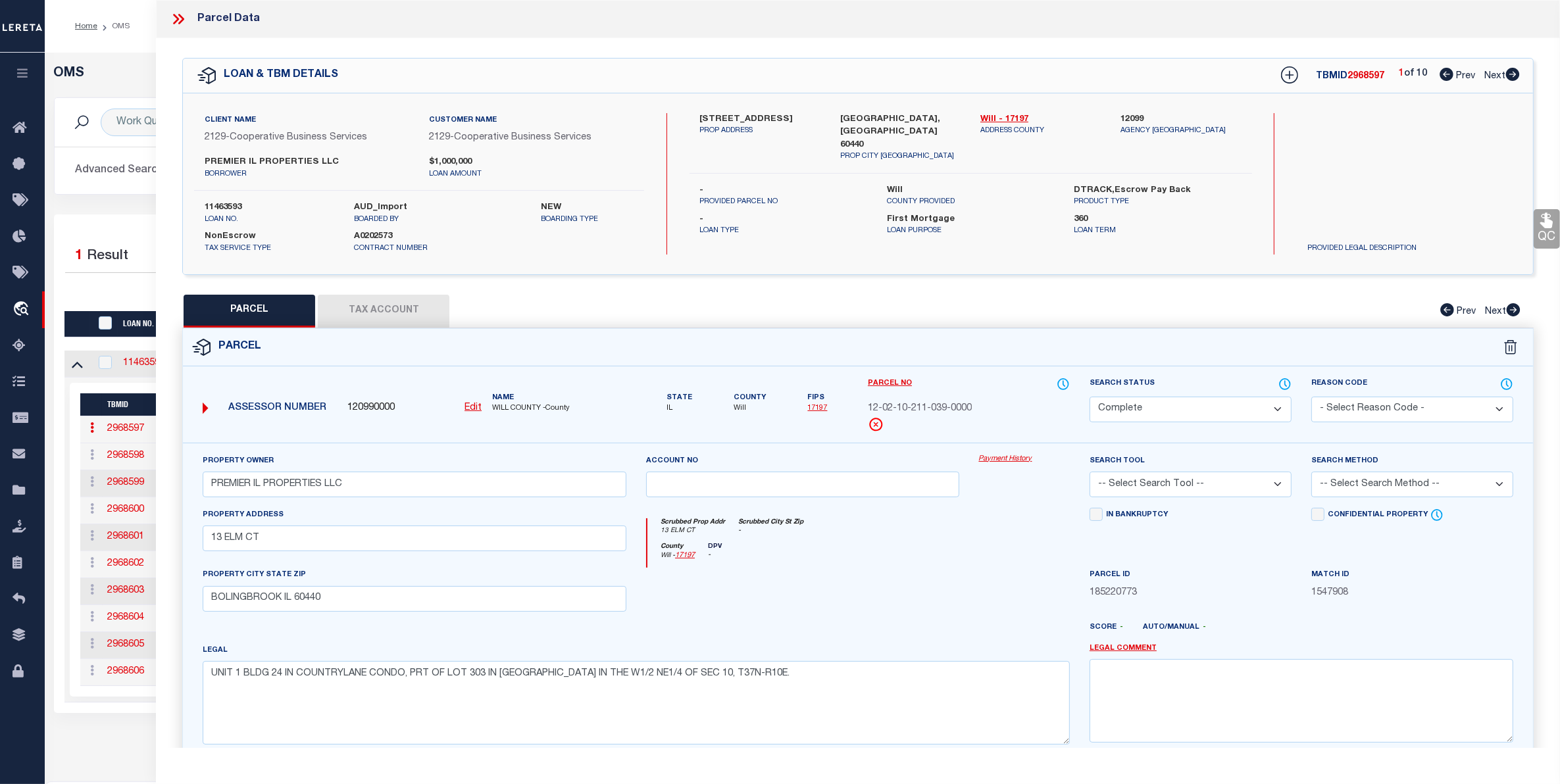
click at [1025, 462] on link "Payment History" at bounding box center [1024, 459] width 91 height 11
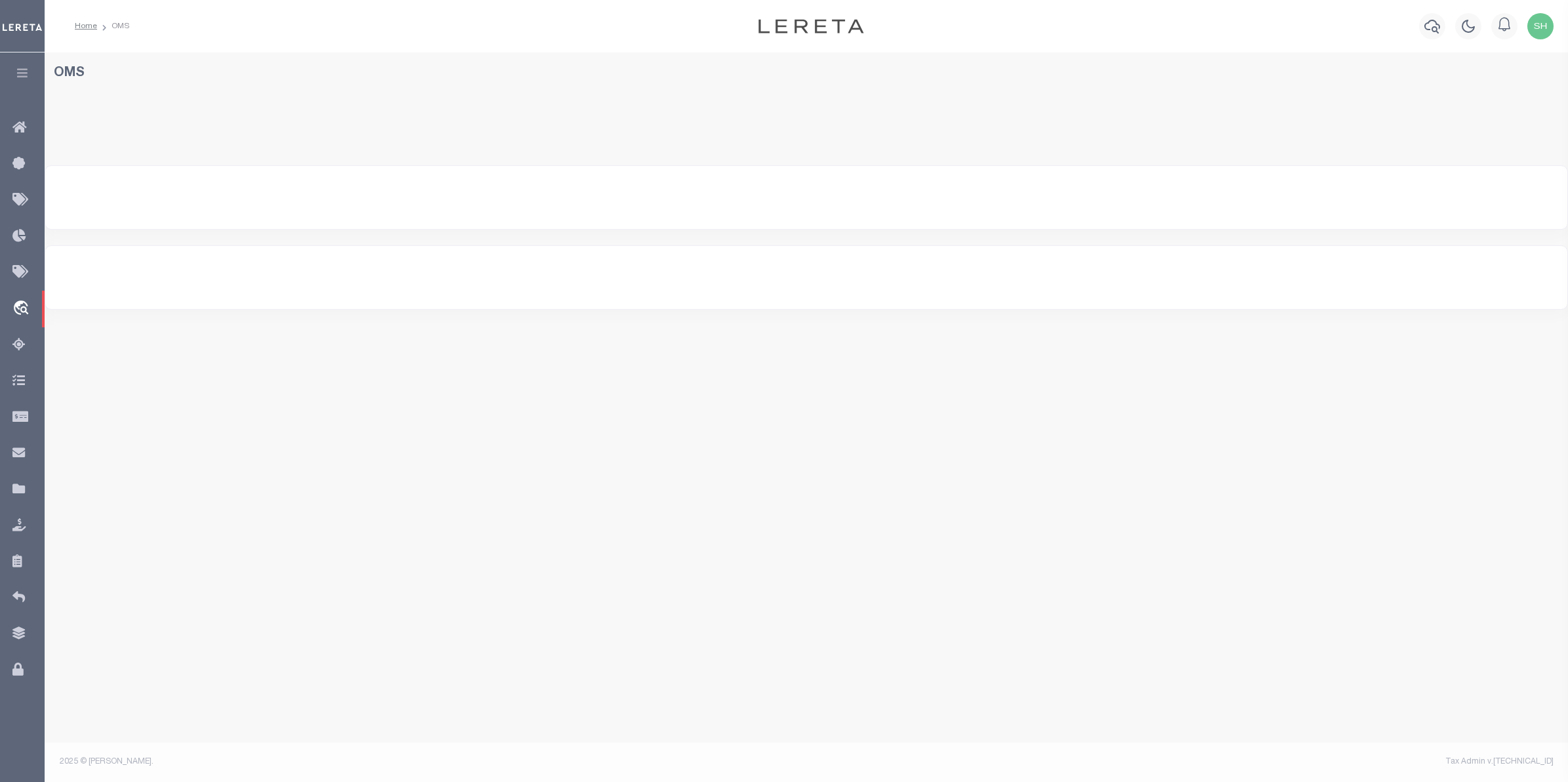
select select "200"
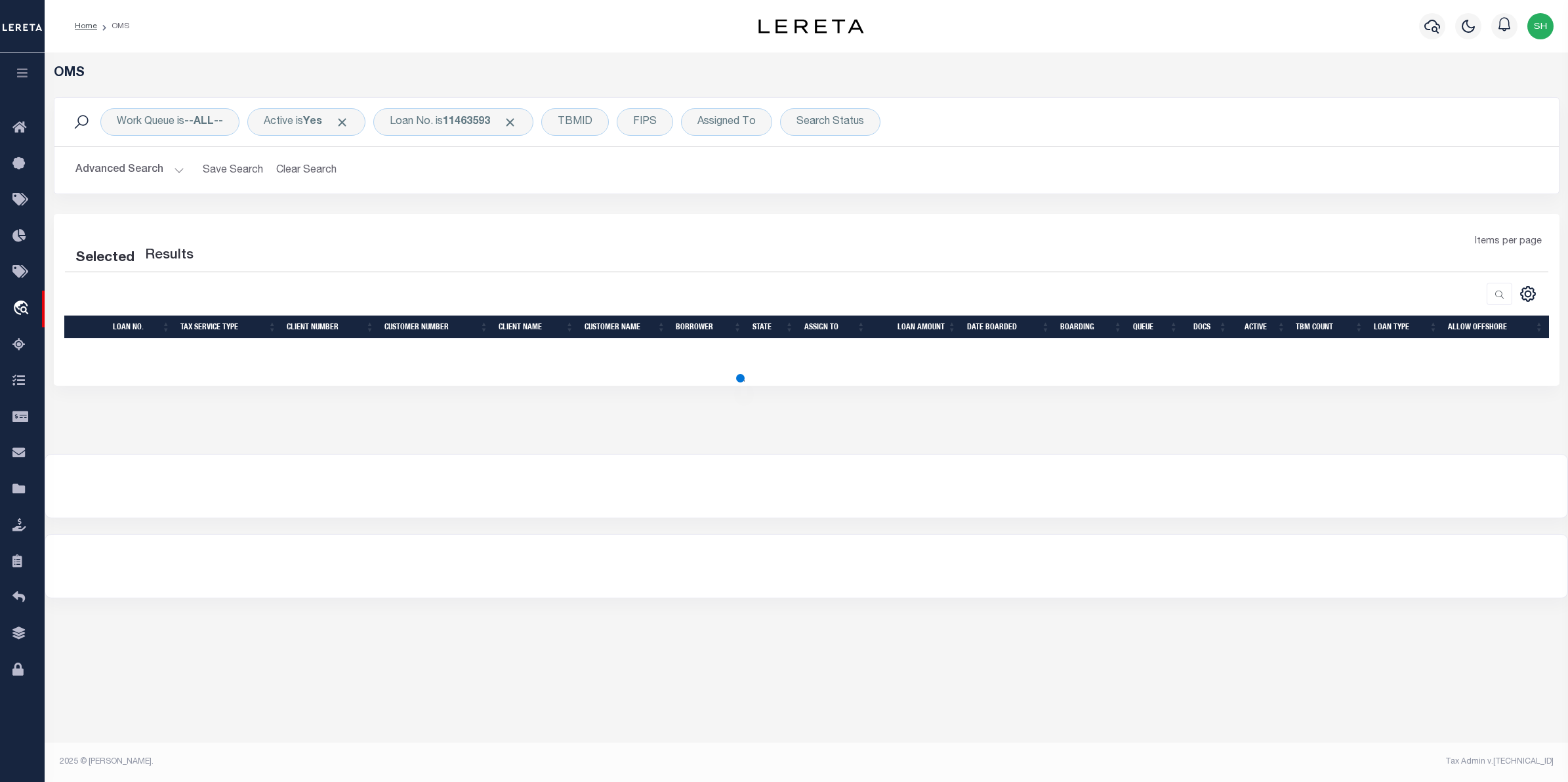
select select "200"
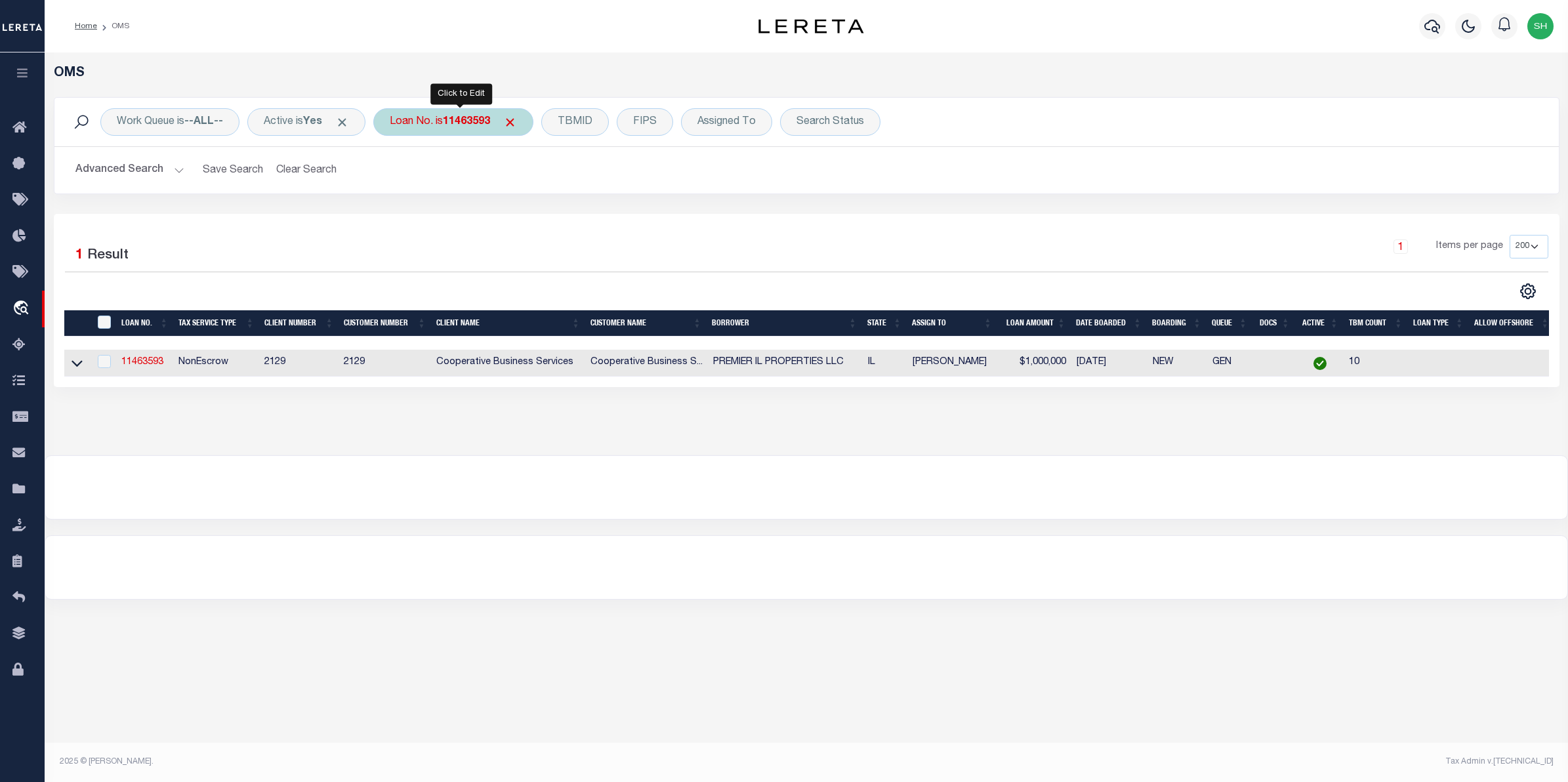
click at [435, 128] on div "Loan No. is 11463593" at bounding box center [453, 122] width 160 height 28
type input "10020800"
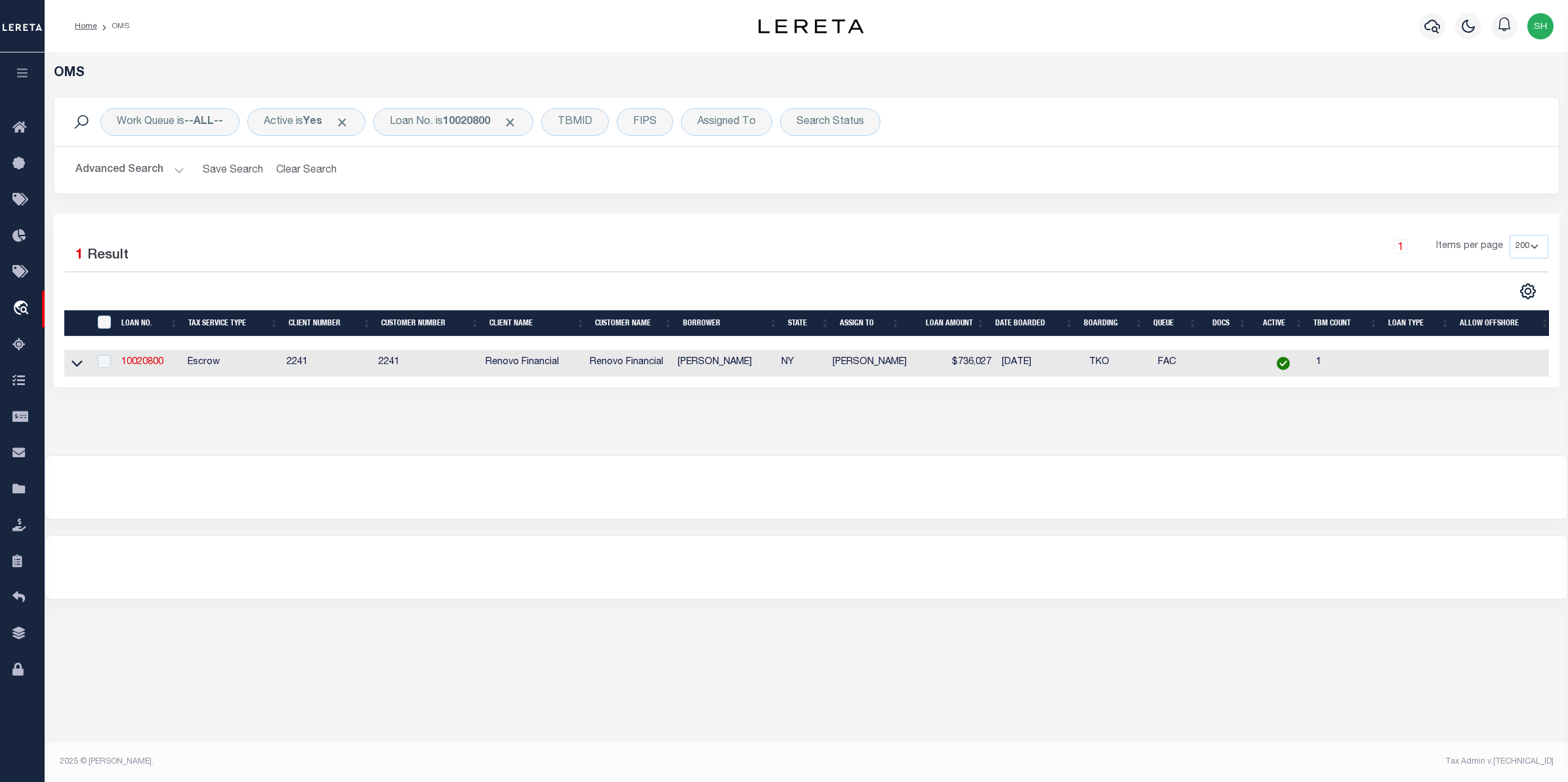
drag, startPoint x: 74, startPoint y: 366, endPoint x: 804, endPoint y: 568, distance: 757.4
click at [74, 366] on icon at bounding box center [77, 364] width 11 height 7
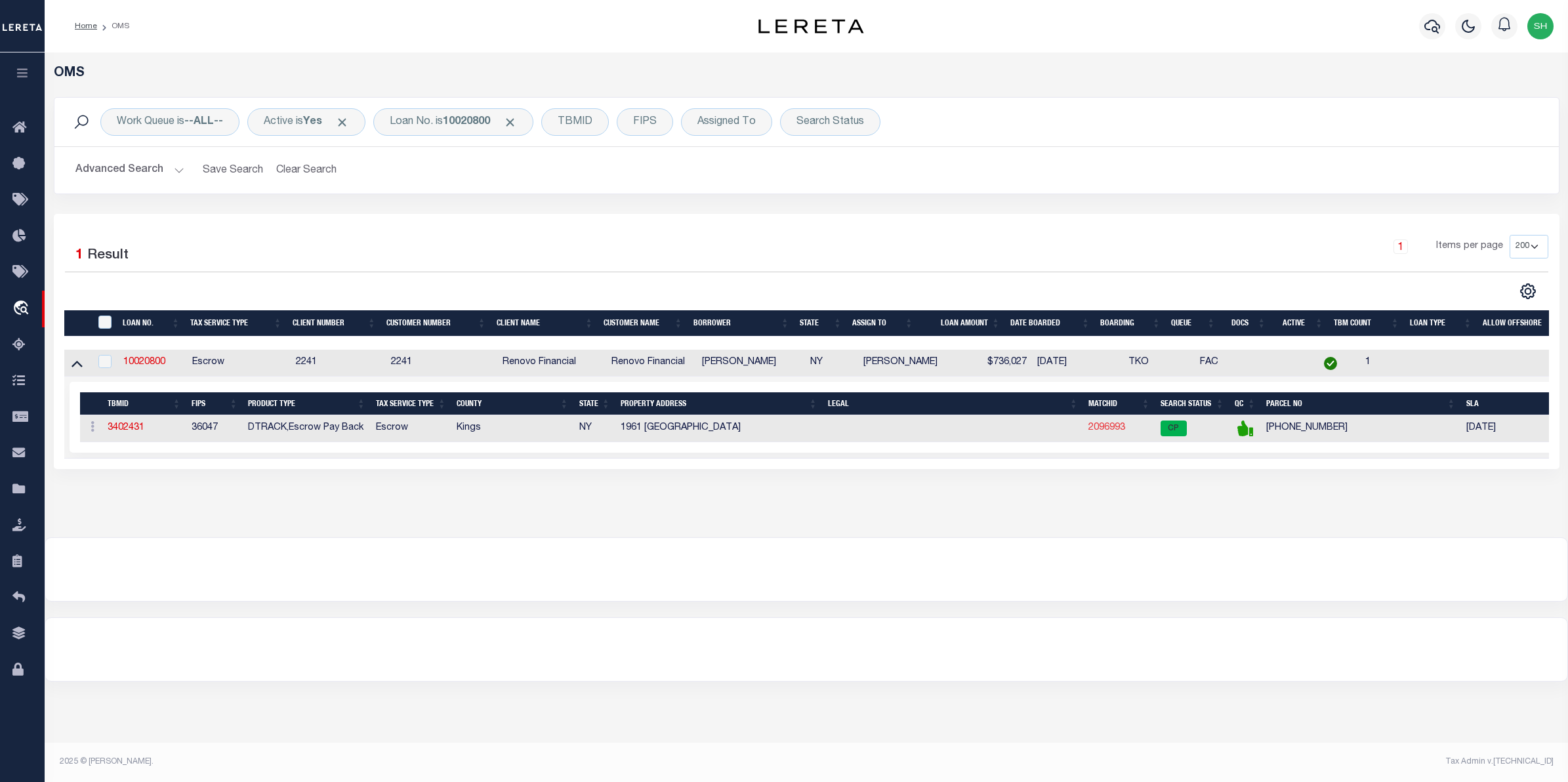
click at [1093, 432] on link "2096993" at bounding box center [1107, 428] width 36 height 9
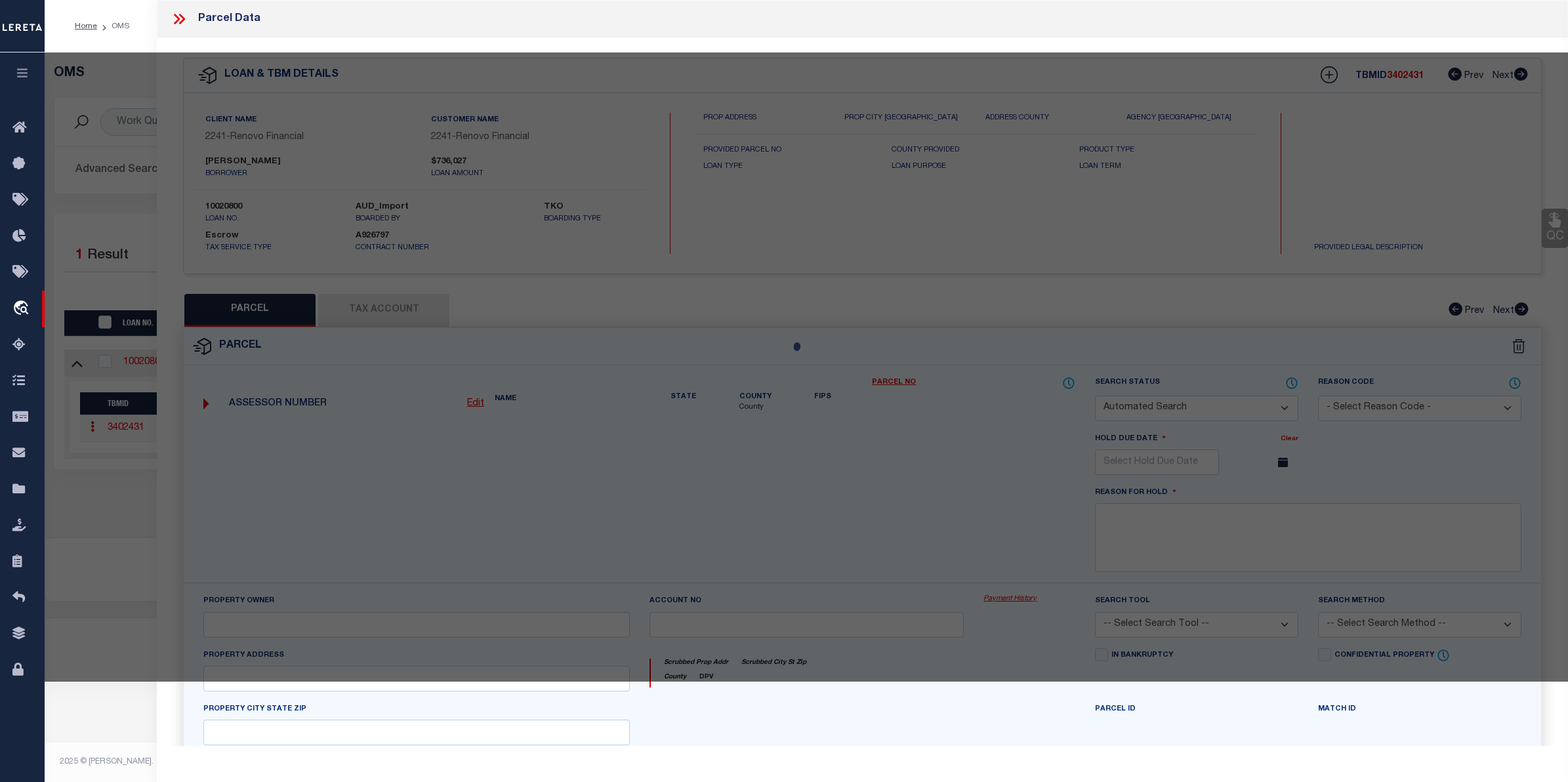
checkbox input "false"
select select "CP"
type input "[PERSON_NAME]"
select select "AGW"
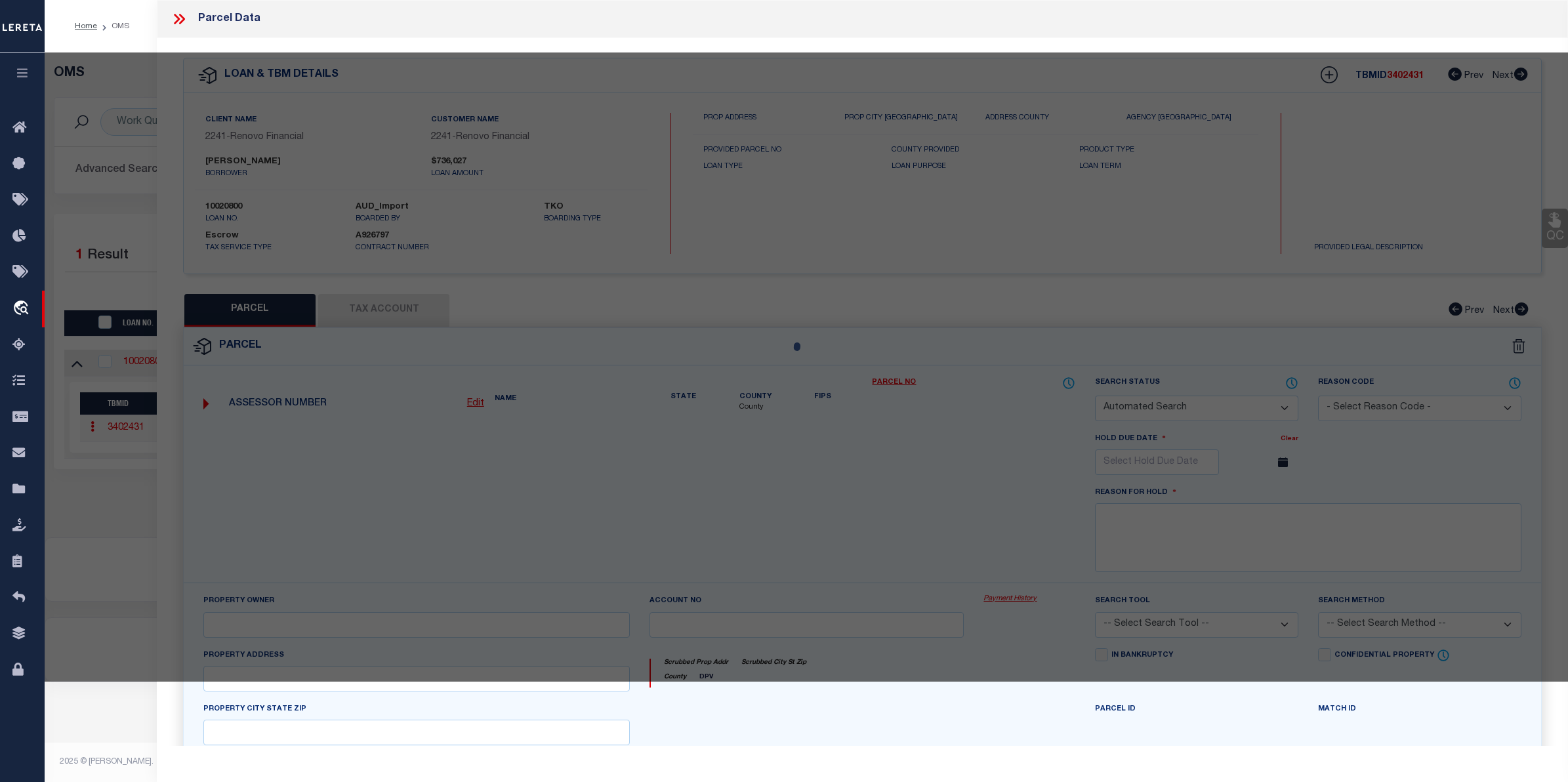
select select
type input "1961 [GEOGRAPHIC_DATA]"
type input "[GEOGRAPHIC_DATA]"
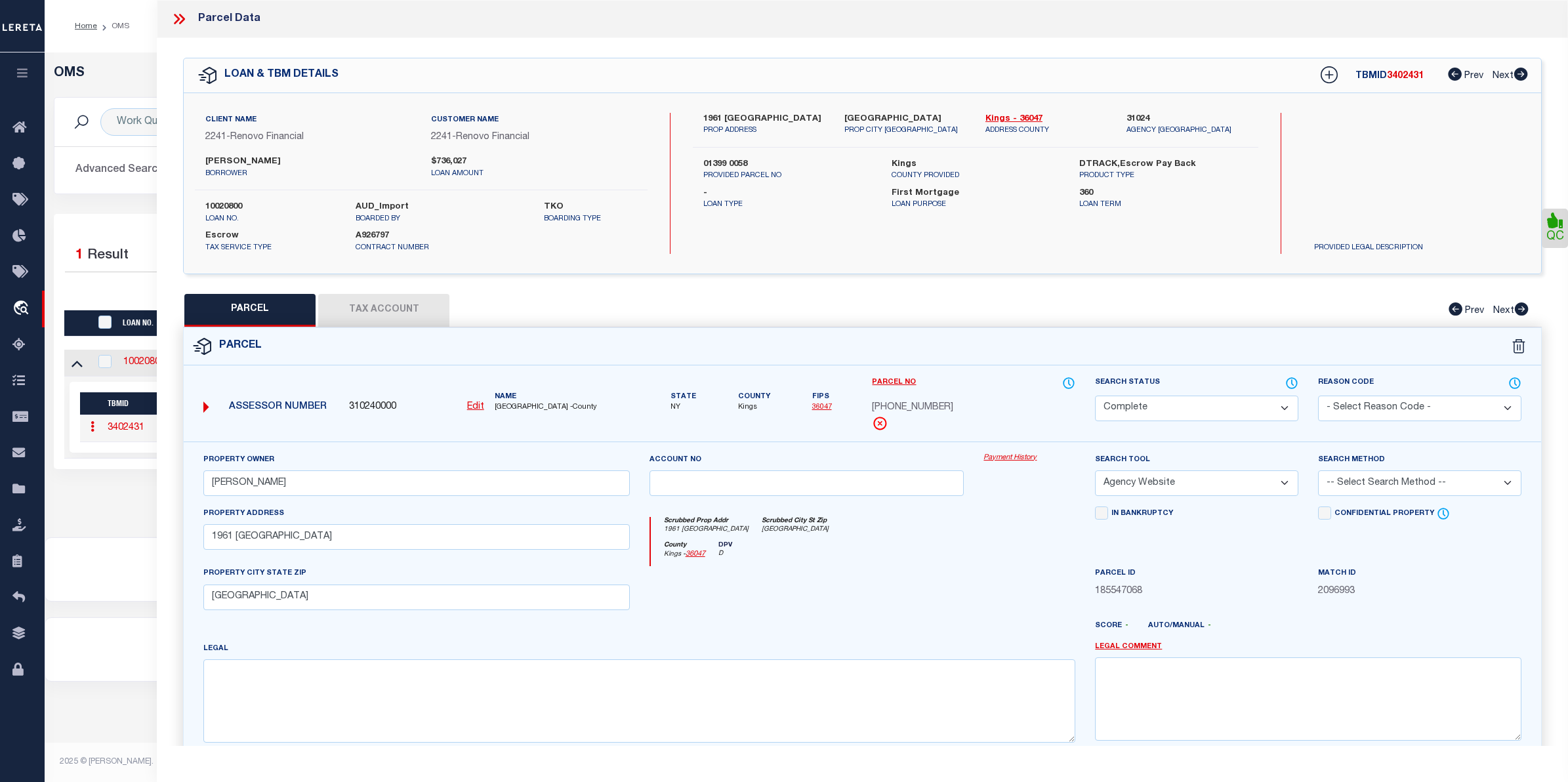
click at [1020, 461] on link "Payment History" at bounding box center [1030, 458] width 92 height 11
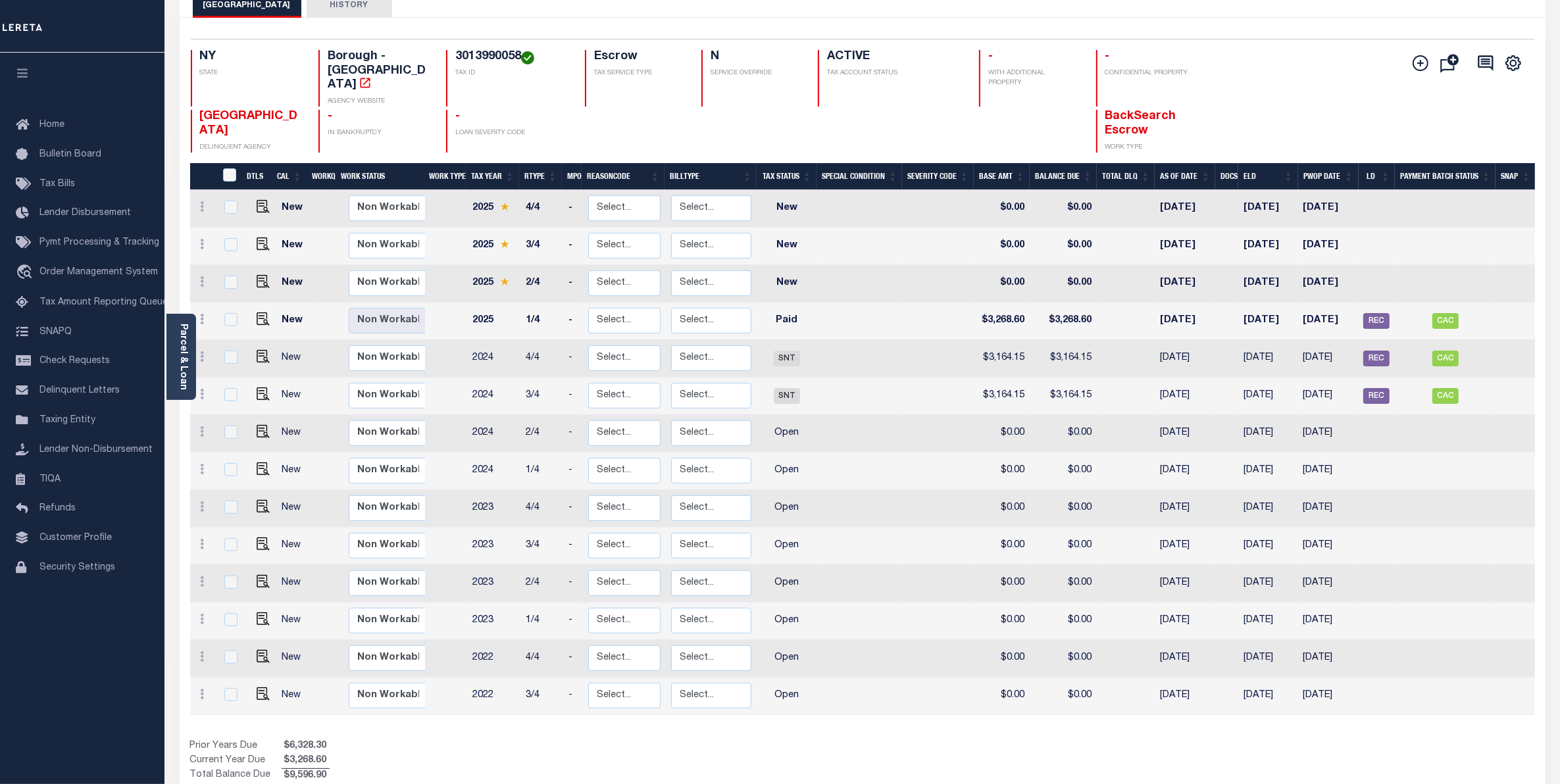
scroll to position [115, 0]
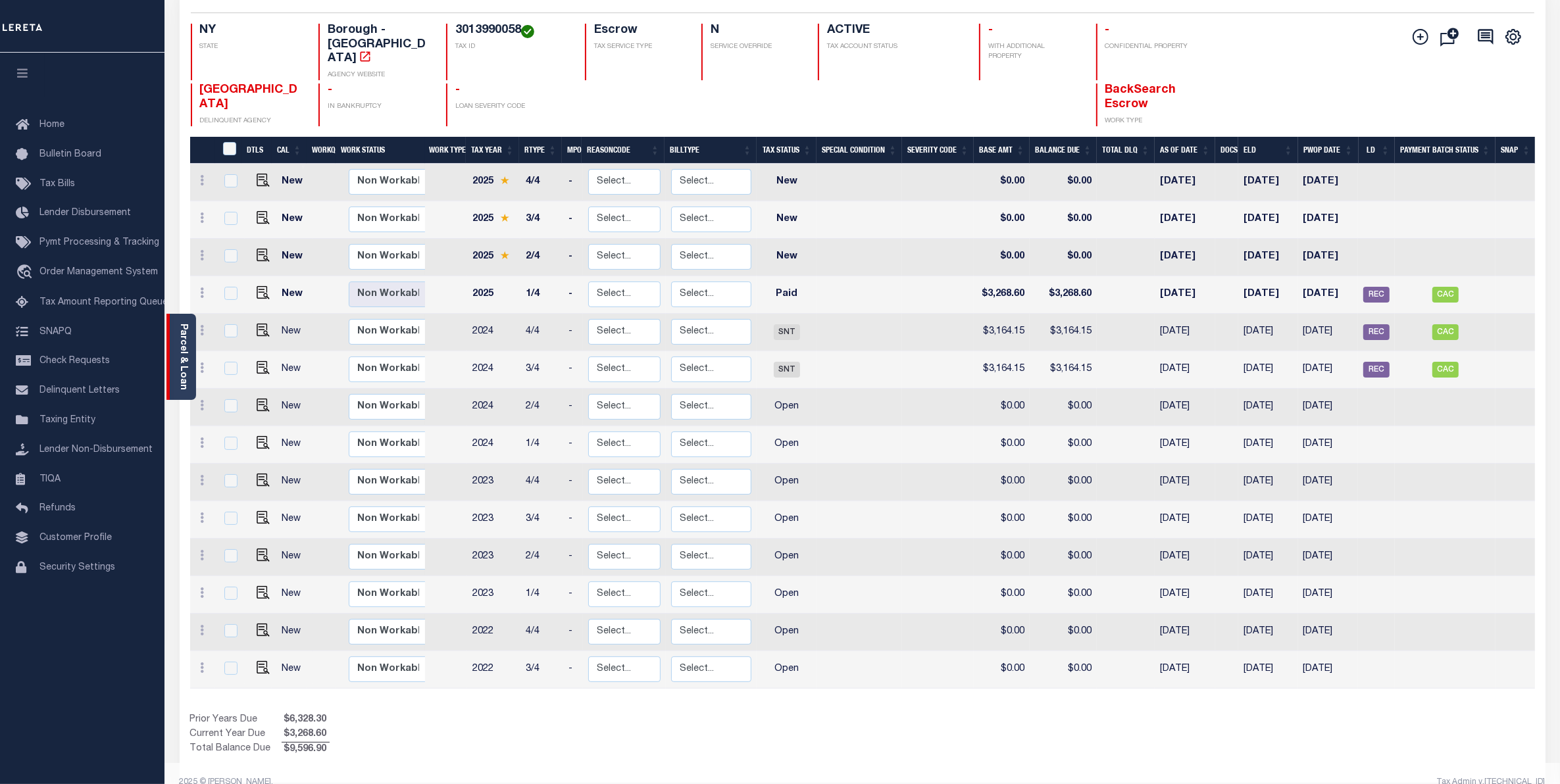
click at [192, 350] on div "Parcel & Loan" at bounding box center [181, 357] width 30 height 86
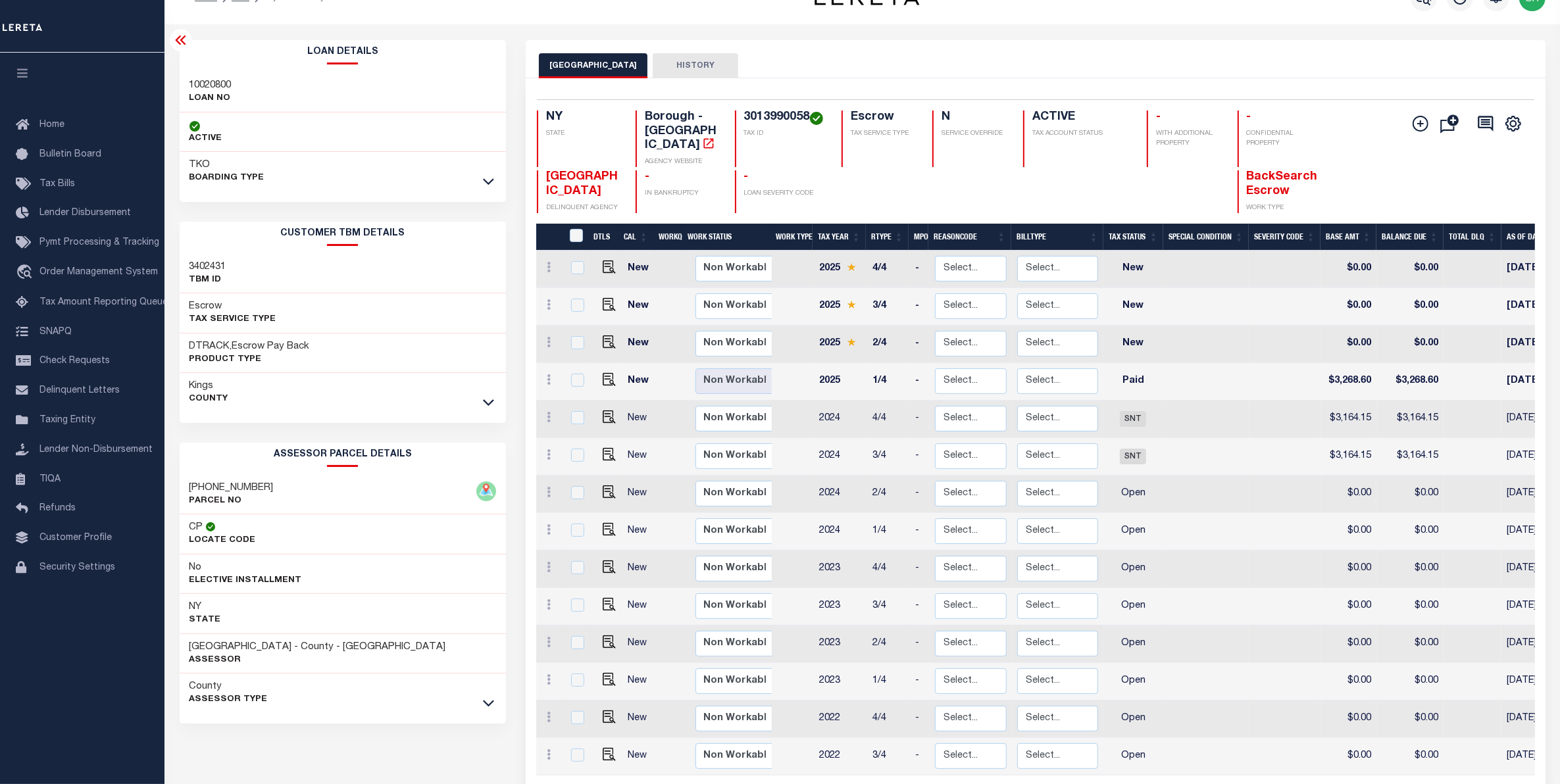
scroll to position [0, 0]
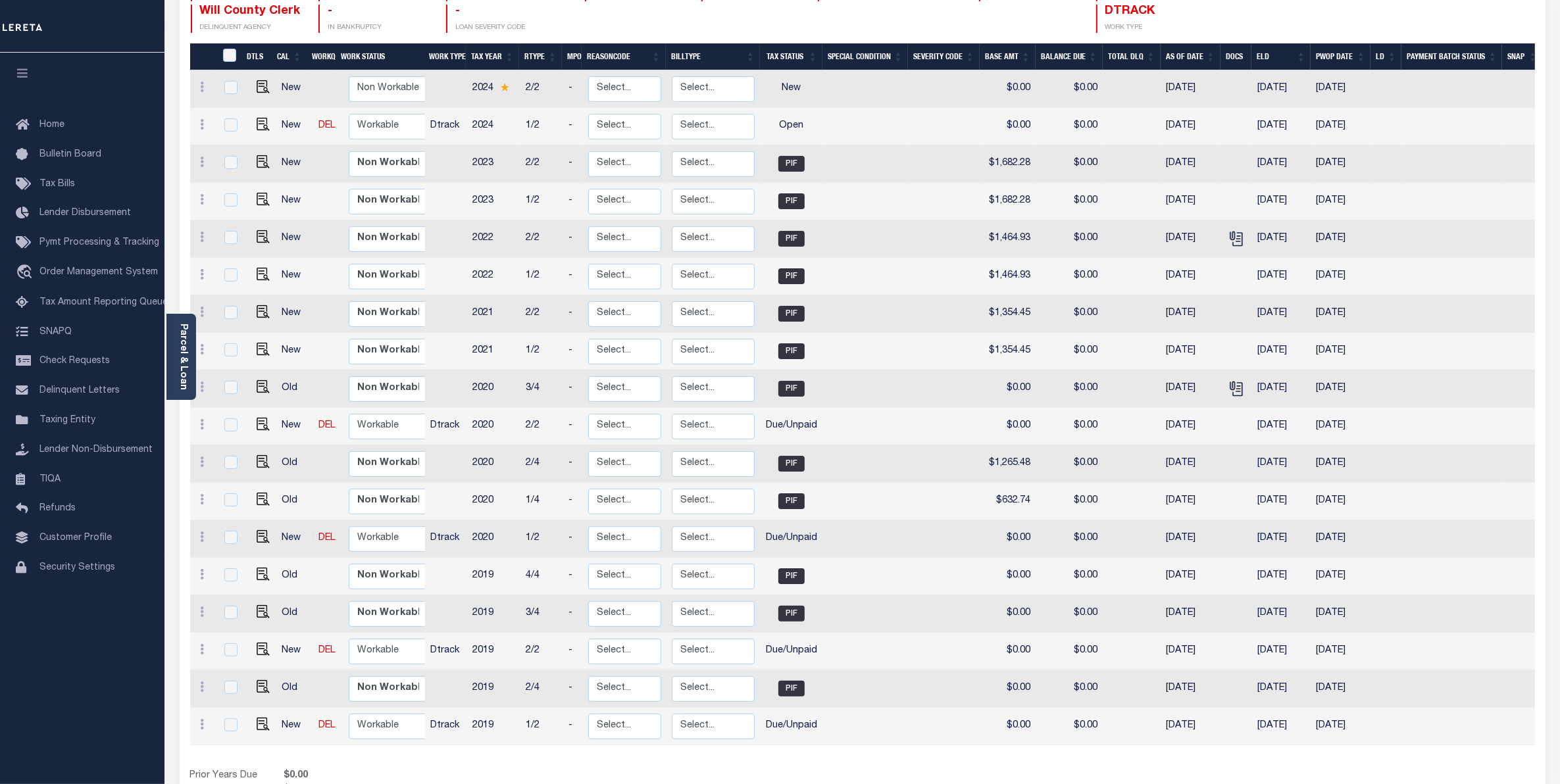
scroll to position [257, 0]
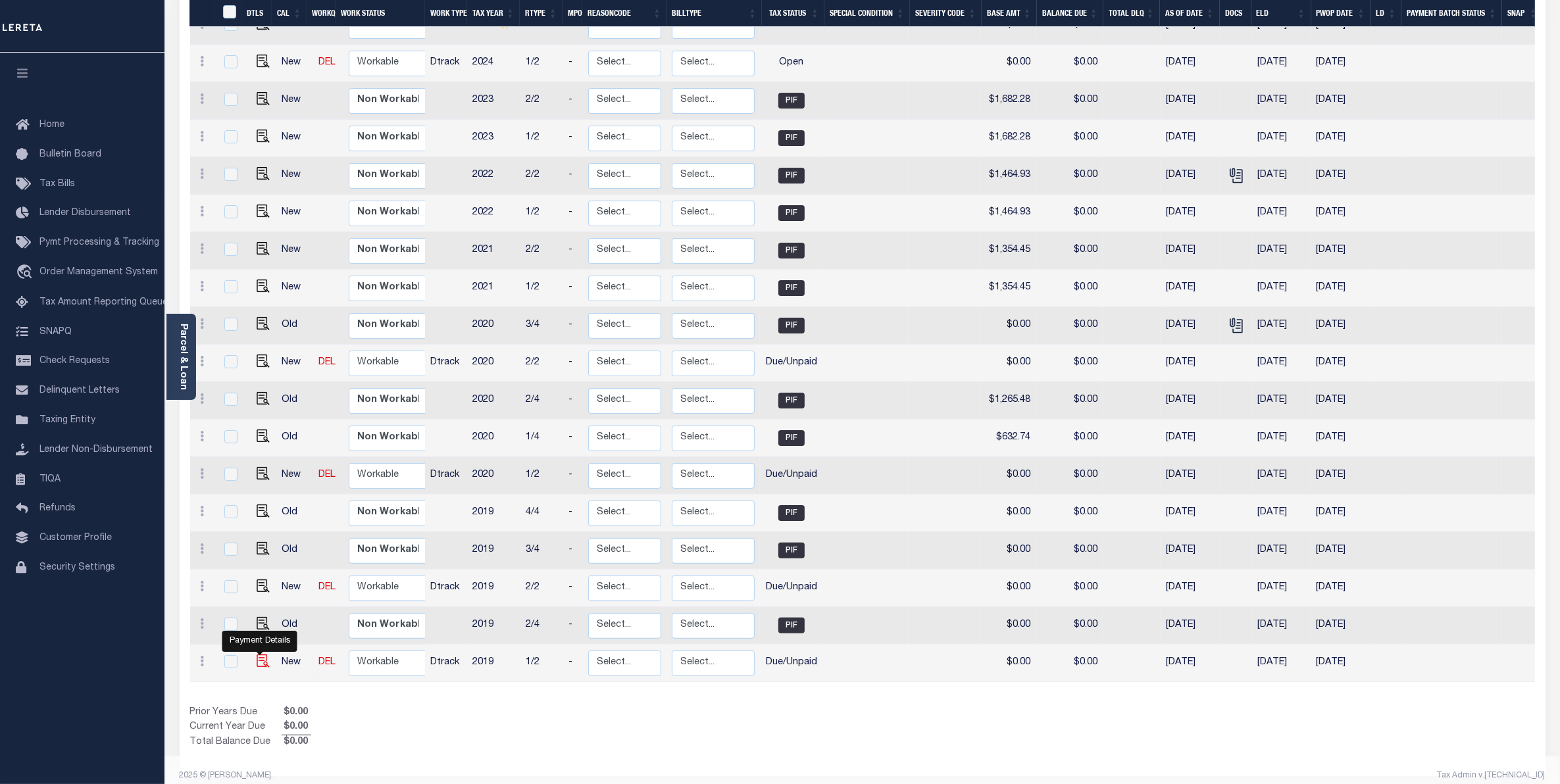
click at [258, 655] on img "" at bounding box center [263, 661] width 13 height 13
checkbox input "true"
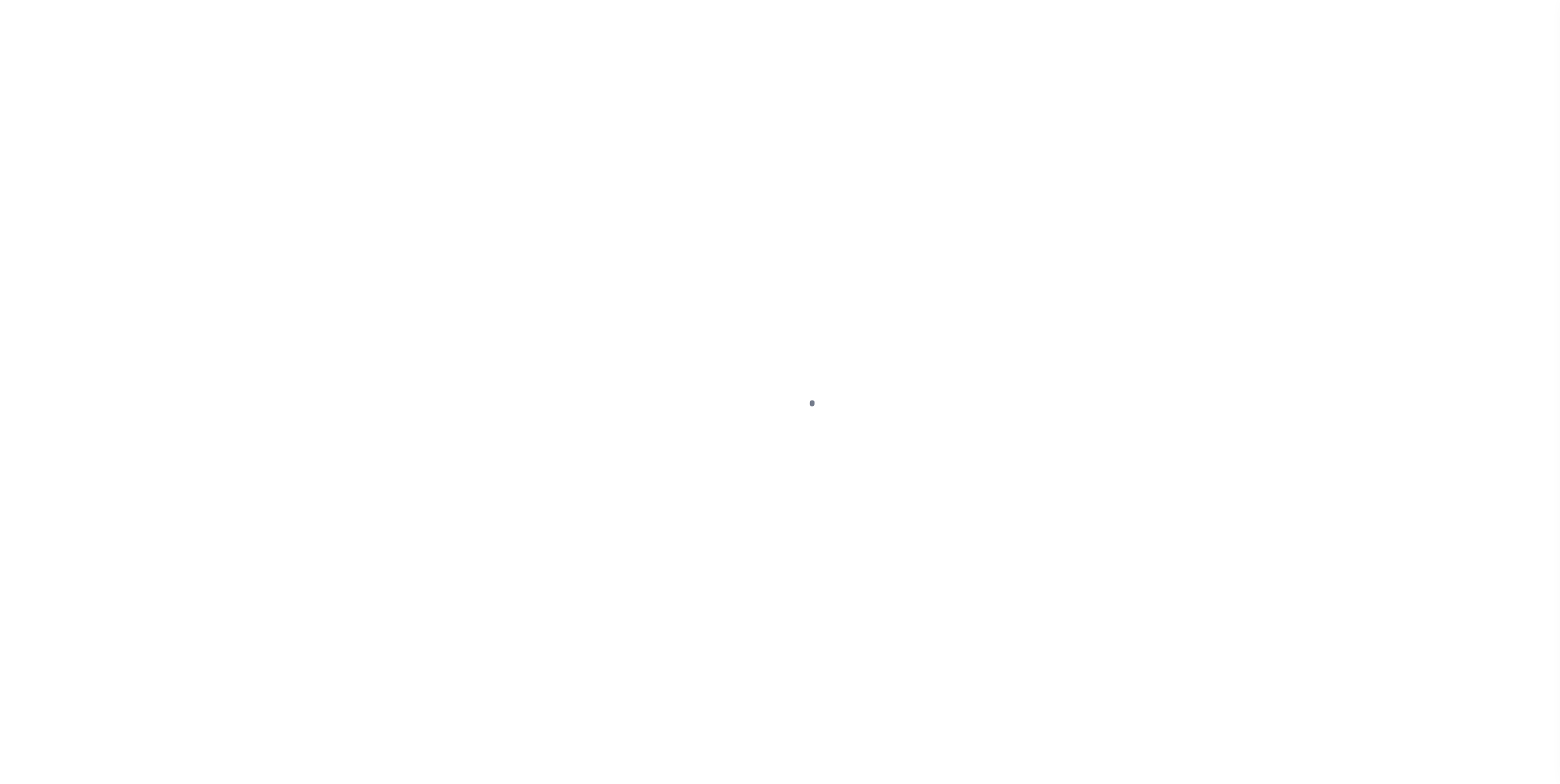
select select "DUE"
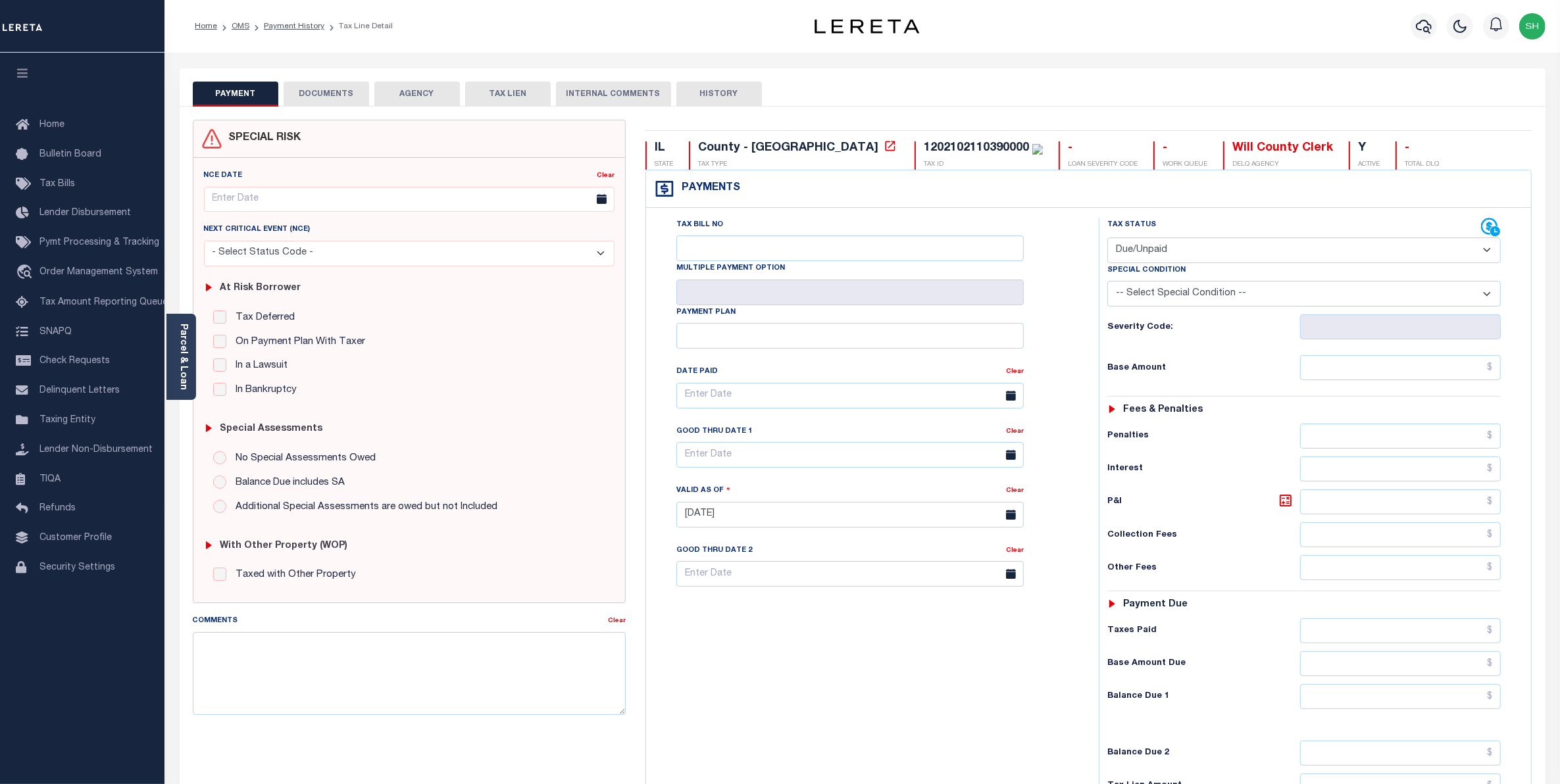
click at [317, 91] on button "DOCUMENTS" at bounding box center [326, 94] width 85 height 25
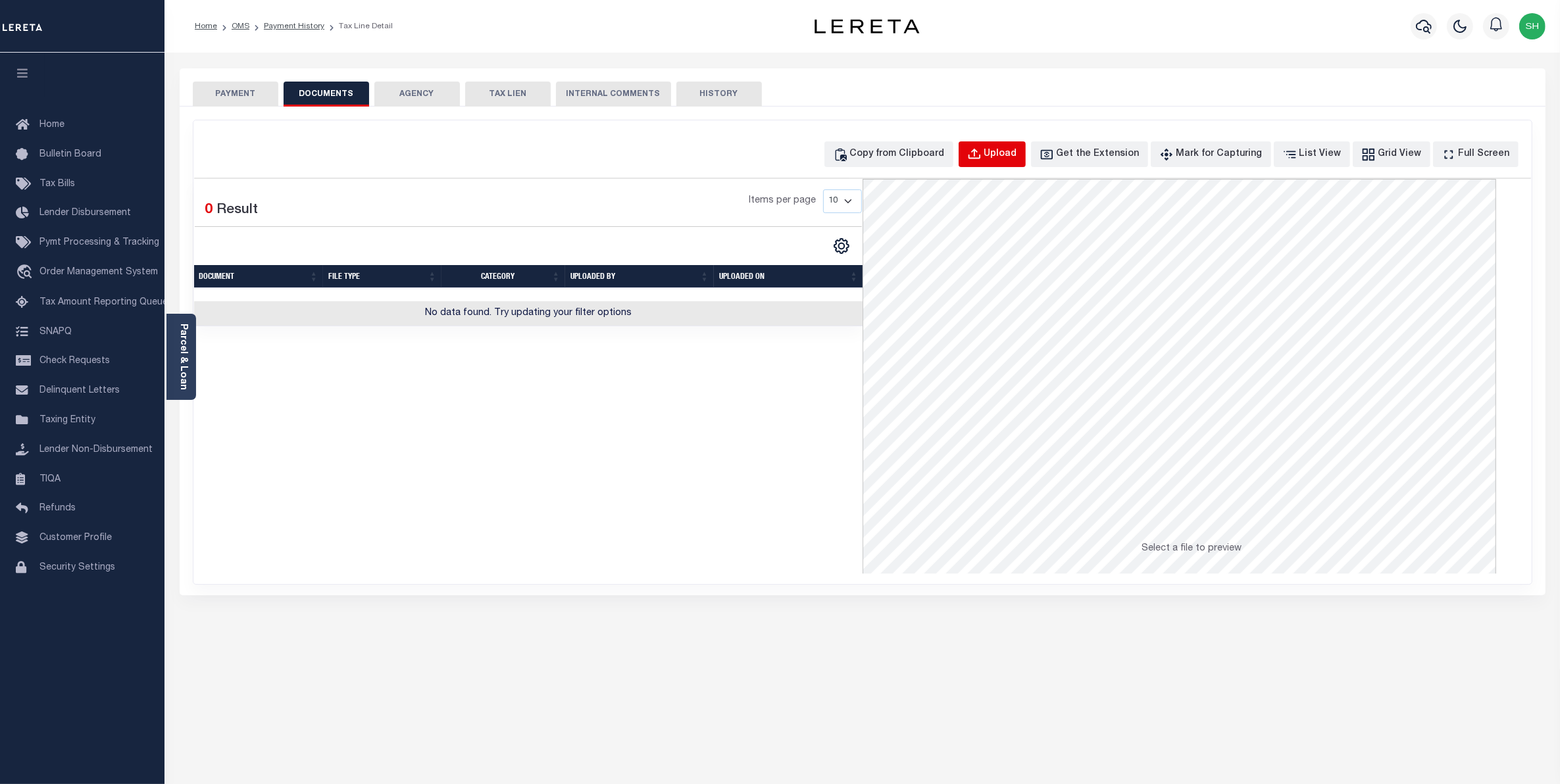
click at [1017, 149] on div "Upload" at bounding box center [1000, 155] width 33 height 15
select select "POP"
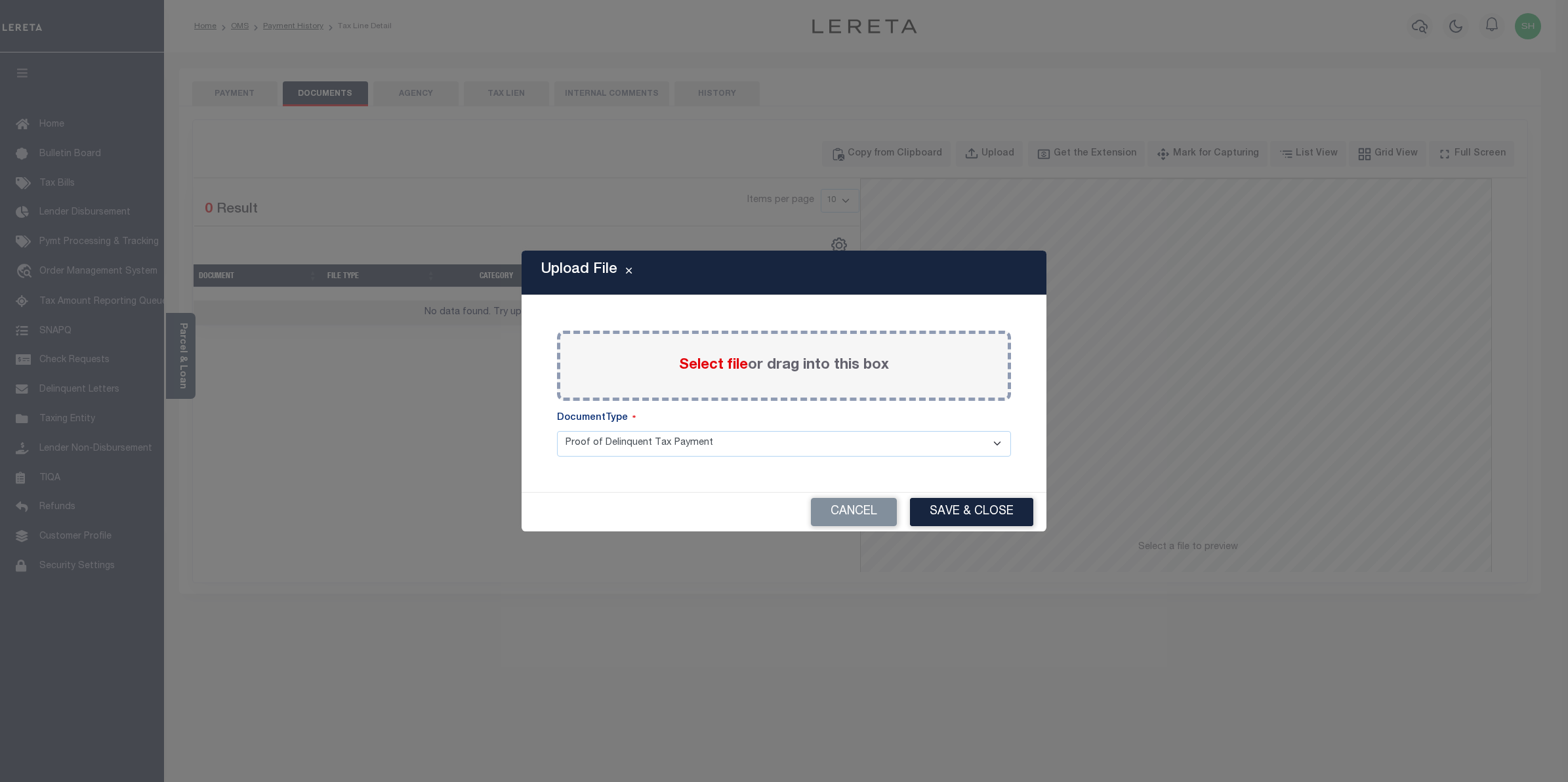
click at [732, 366] on span "Select file" at bounding box center [713, 366] width 69 height 15
click at [0, 0] on input "Select file or drag into this box" at bounding box center [0, 0] width 0 height 0
click at [724, 361] on span "Select file" at bounding box center [713, 366] width 69 height 15
click at [0, 0] on input "Select file or drag into this box" at bounding box center [0, 0] width 0 height 0
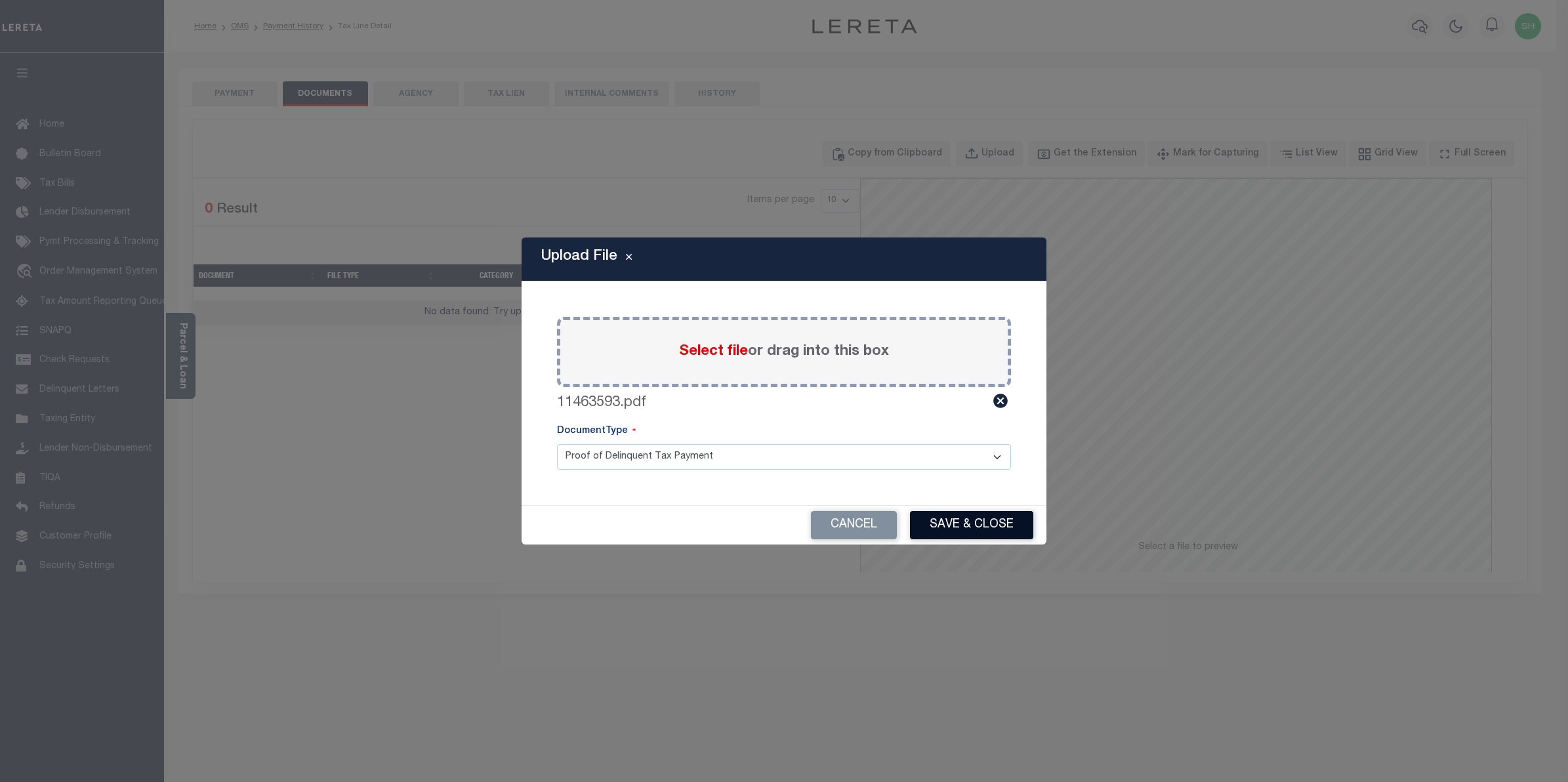
click at [936, 523] on button "Save & Close" at bounding box center [971, 525] width 123 height 28
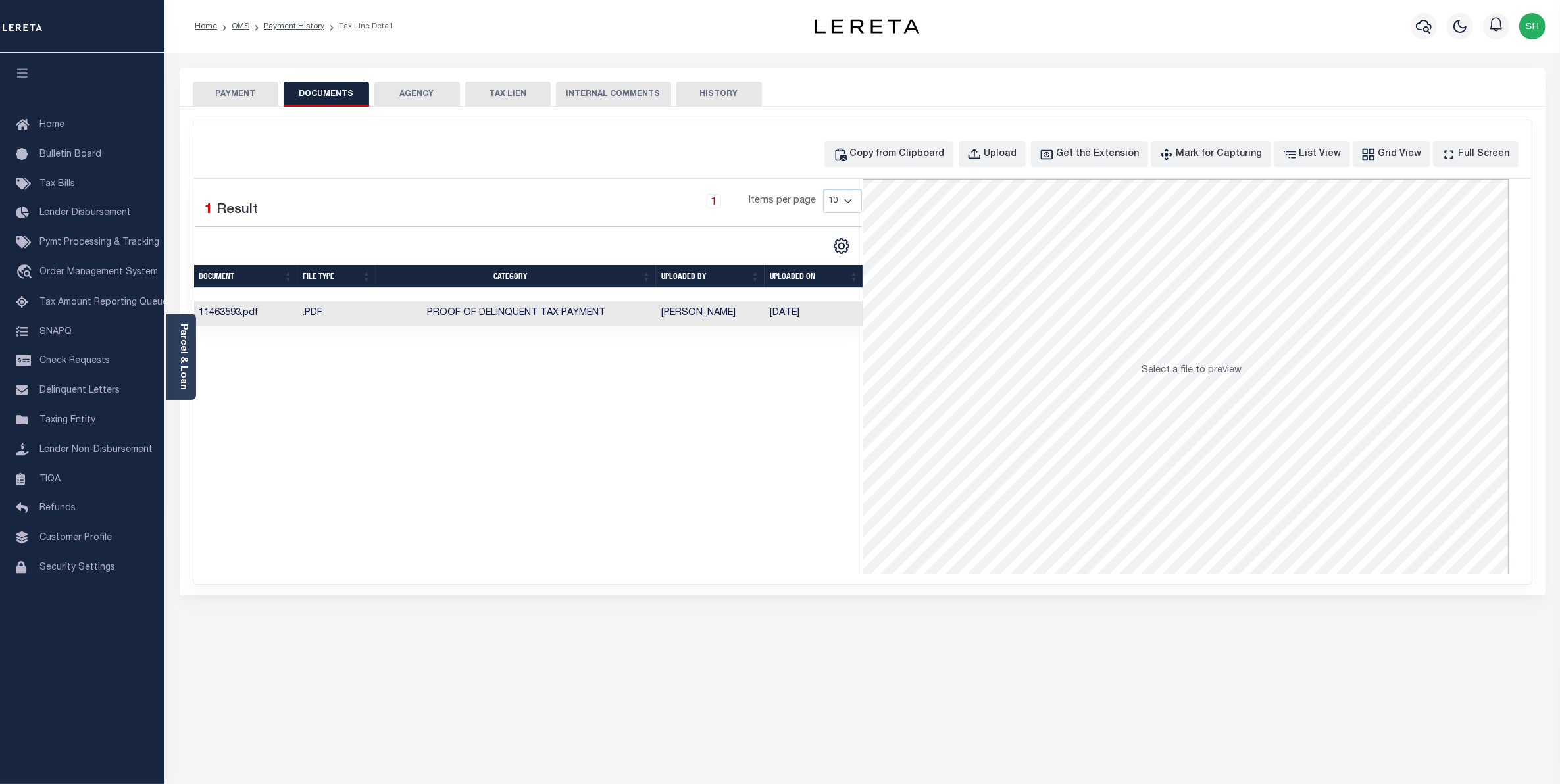
click at [248, 94] on button "PAYMENT" at bounding box center [235, 94] width 85 height 25
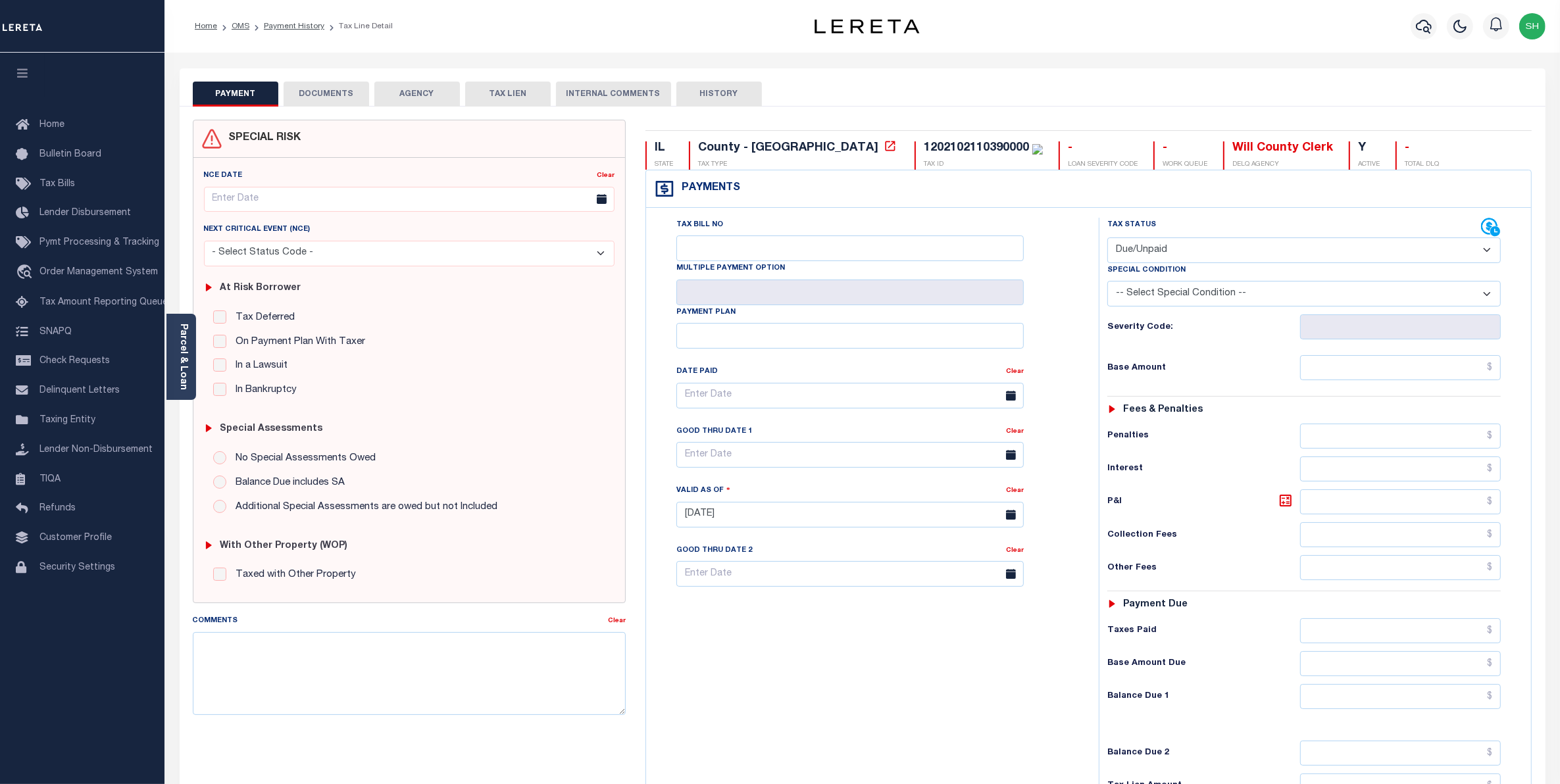
click at [1485, 252] on select "- Select Status Code - Open Due/Unpaid Paid Incomplete No Tax Due Internal Refu…" at bounding box center [1304, 250] width 394 height 26
select select "PYD"
click at [1108, 239] on select "- Select Status Code - Open Due/Unpaid Paid Incomplete No Tax Due Internal Refu…" at bounding box center [1304, 250] width 394 height 26
type input "[DATE]"
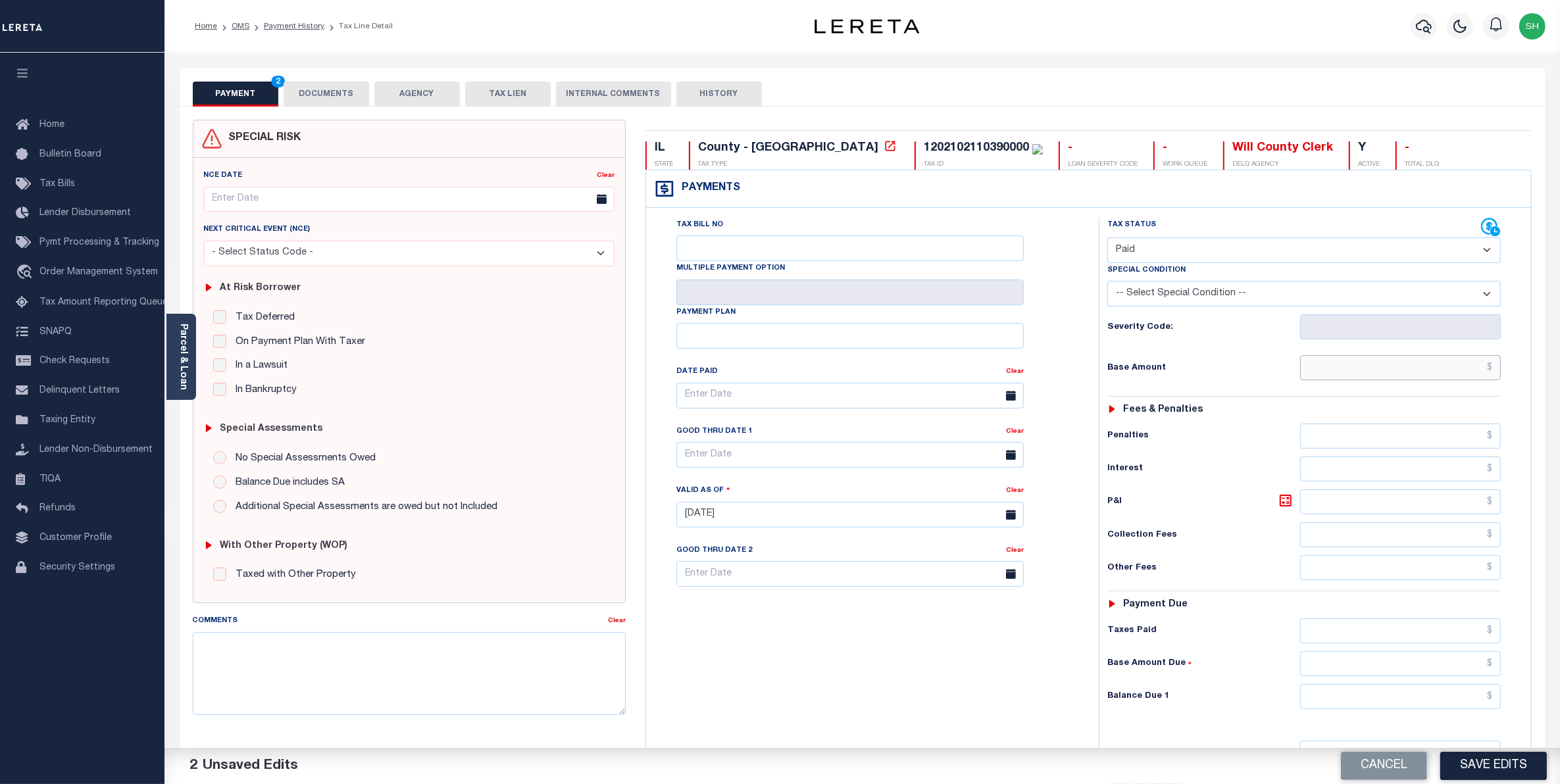
click at [1477, 376] on input "text" at bounding box center [1401, 368] width 202 height 25
type input "$3,164.29"
type input "$0.00"
click at [1477, 761] on button "Save Edits" at bounding box center [1494, 766] width 107 height 28
checkbox input "false"
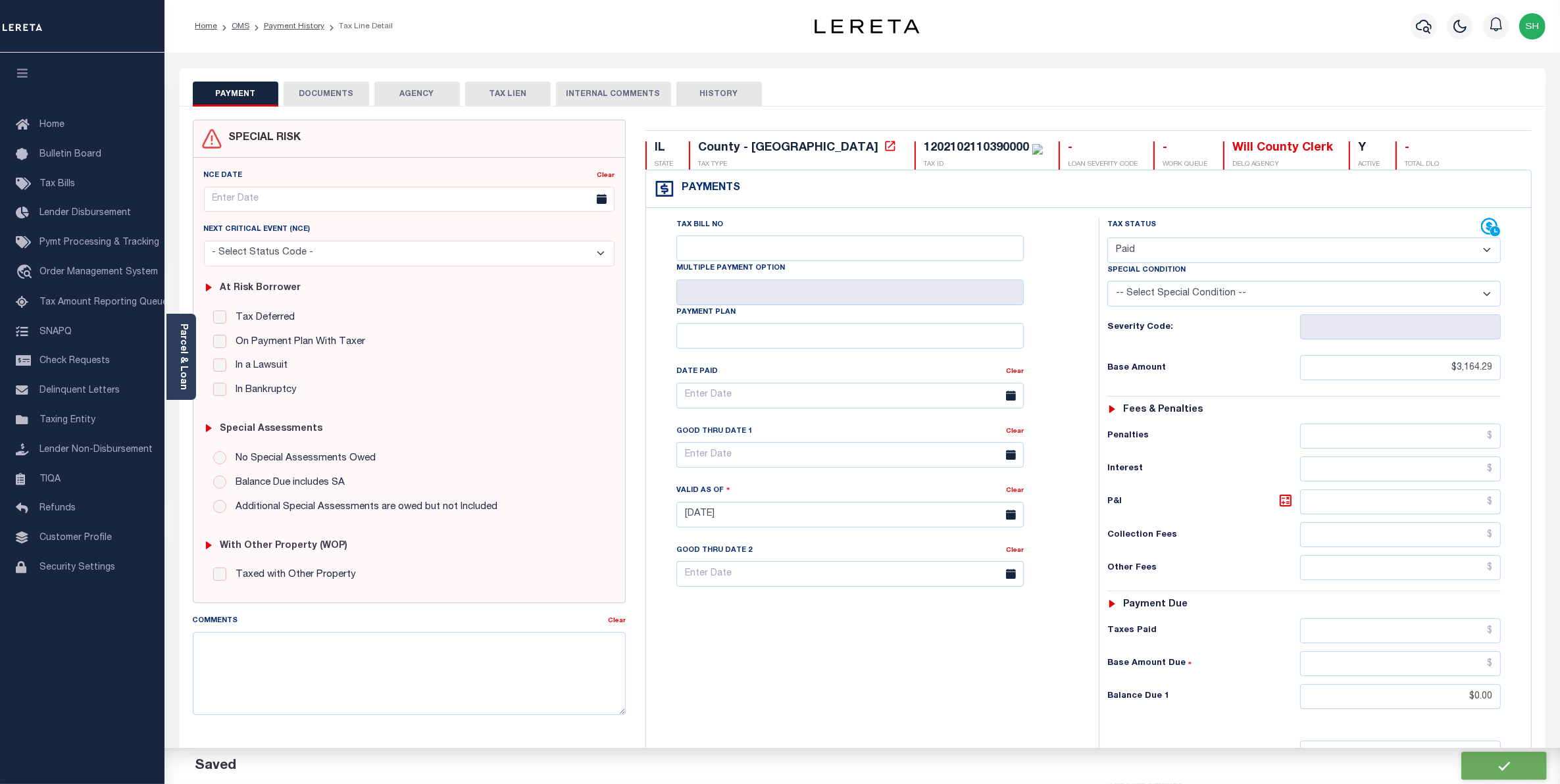
type input "$3,164.29"
type input "$0"
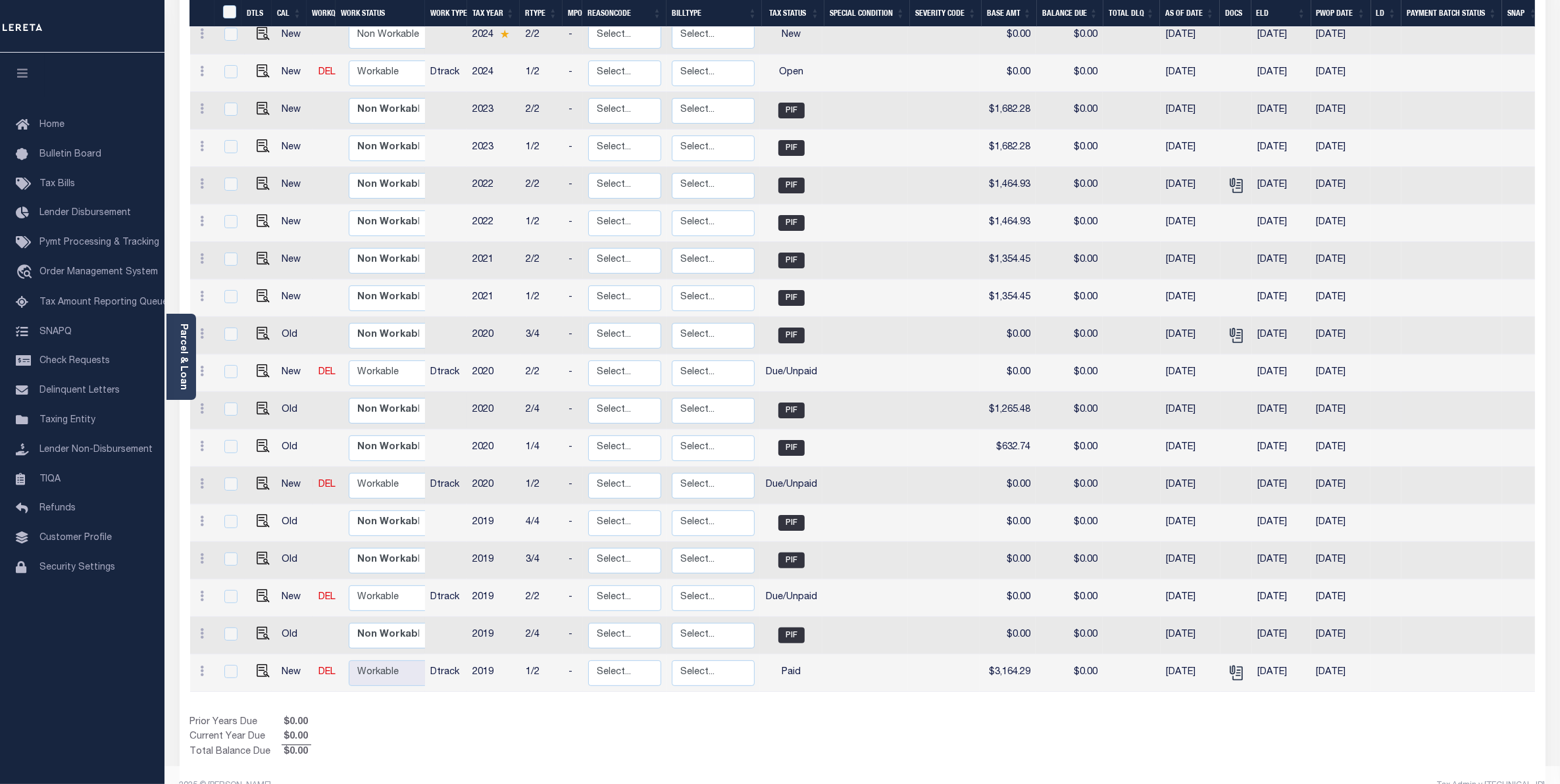
scroll to position [257, 0]
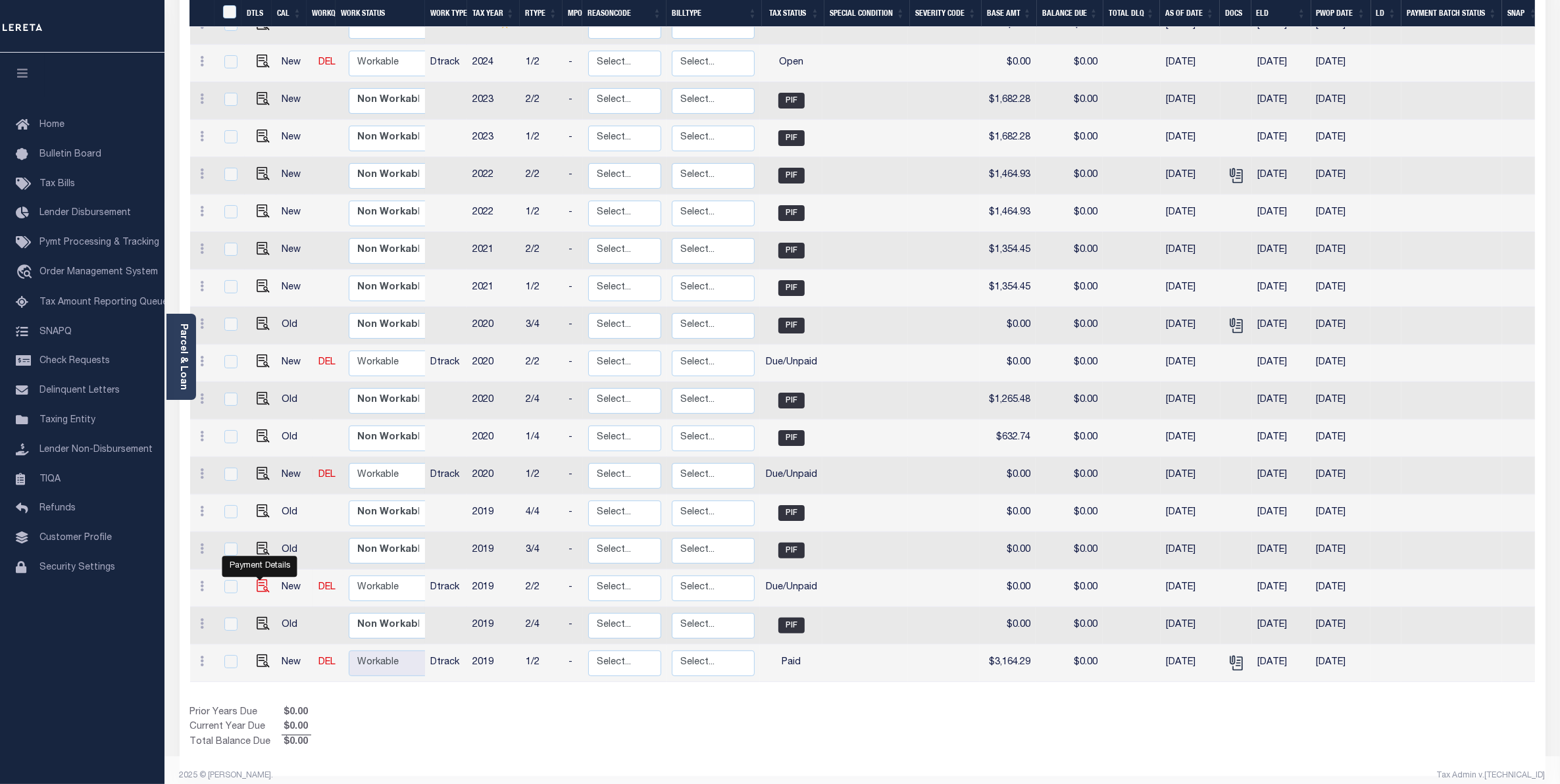
click at [261, 579] on img "" at bounding box center [263, 586] width 13 height 13
checkbox input "true"
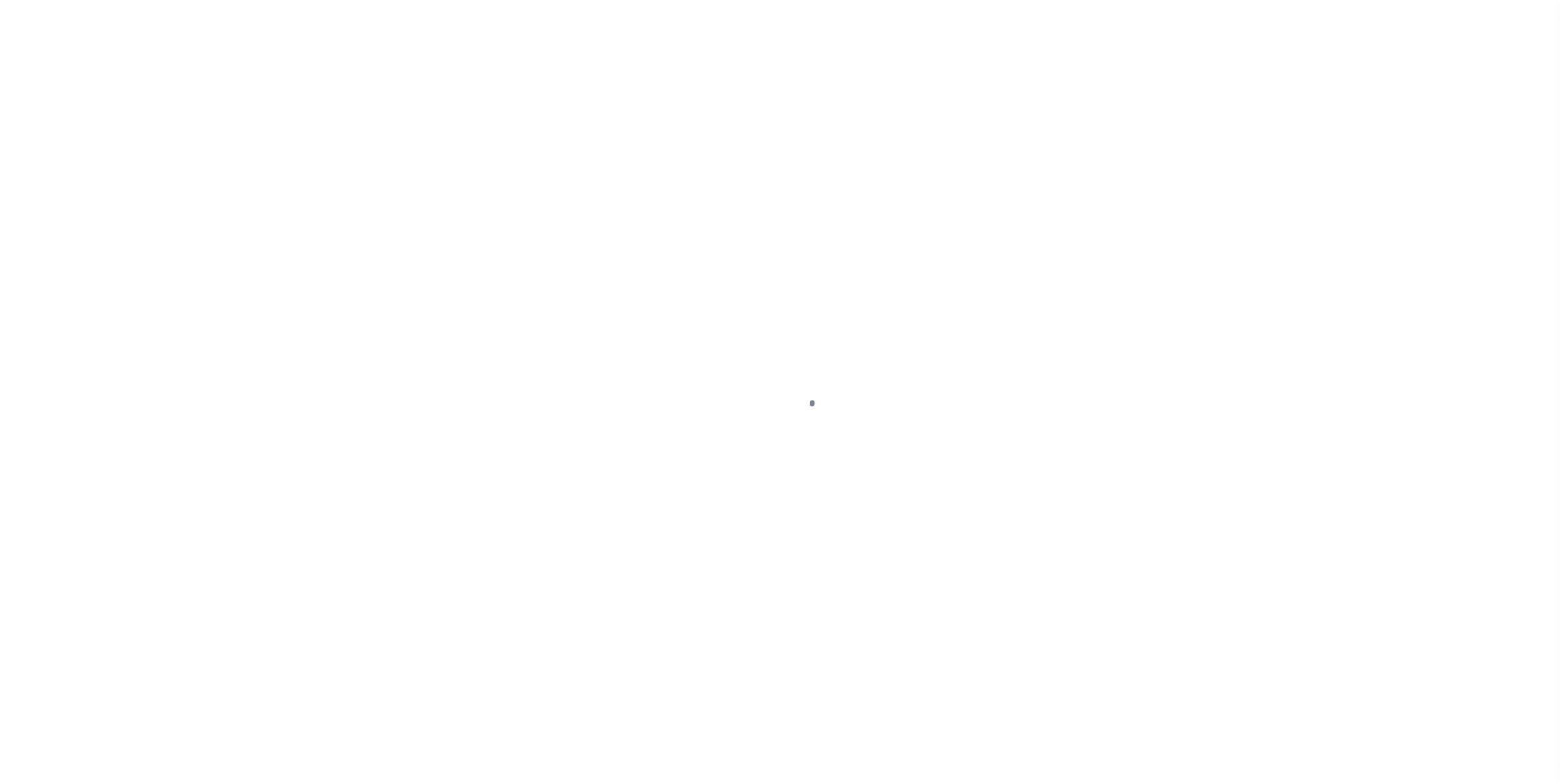
select select "DUE"
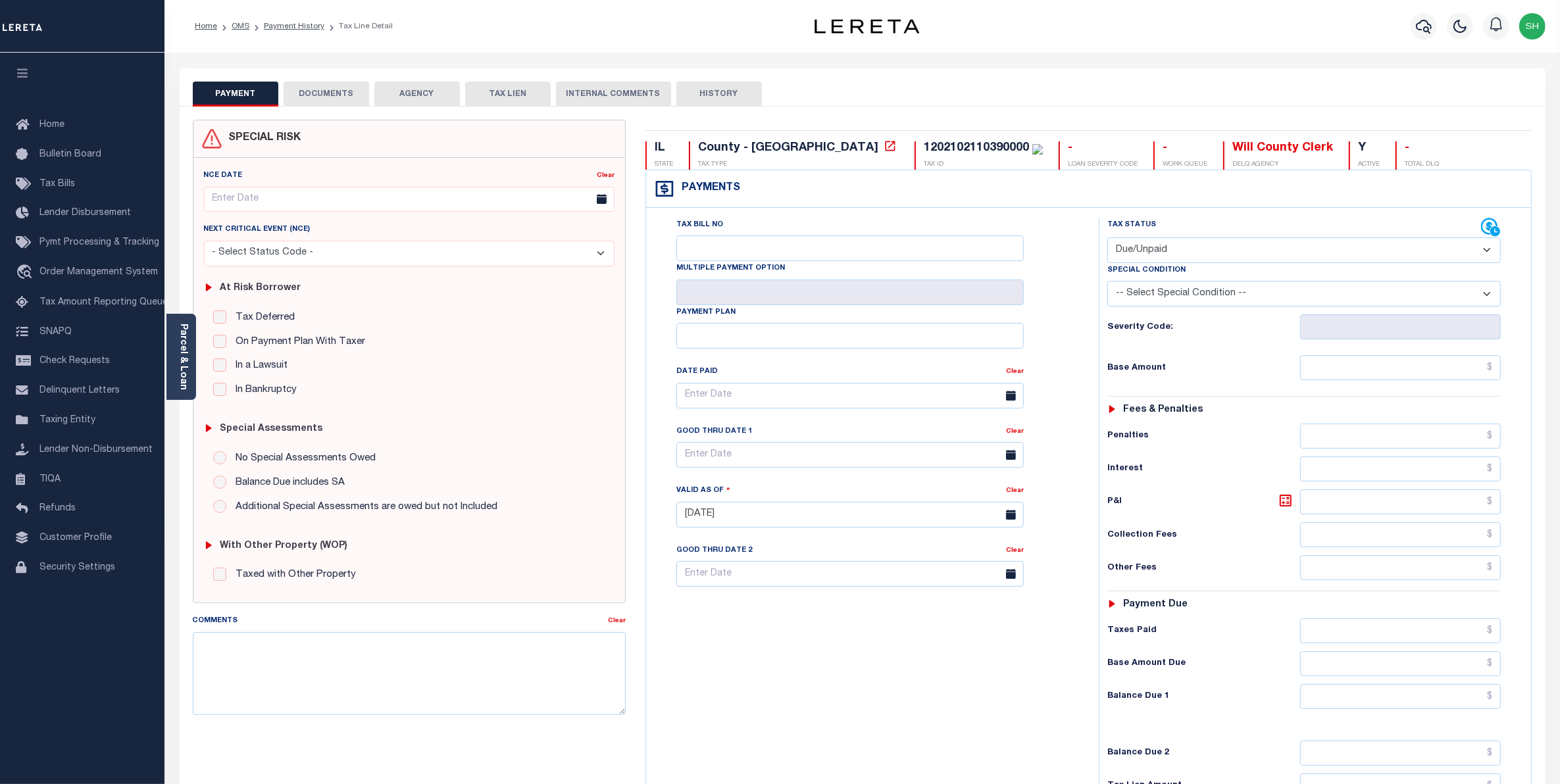
click at [317, 91] on button "DOCUMENTS" at bounding box center [326, 94] width 85 height 25
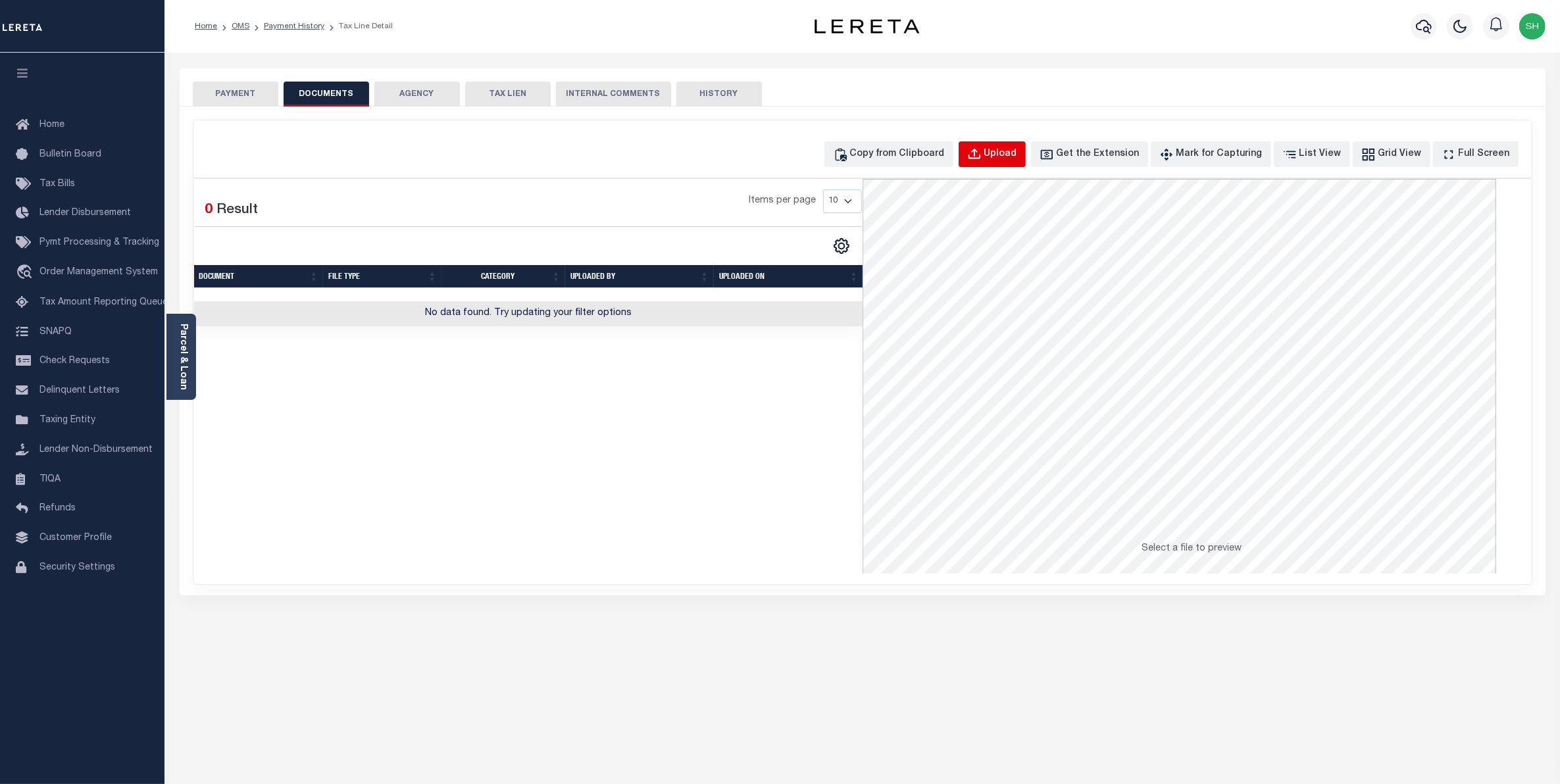
click at [1017, 159] on div "Upload" at bounding box center [1000, 155] width 33 height 15
select select "POP"
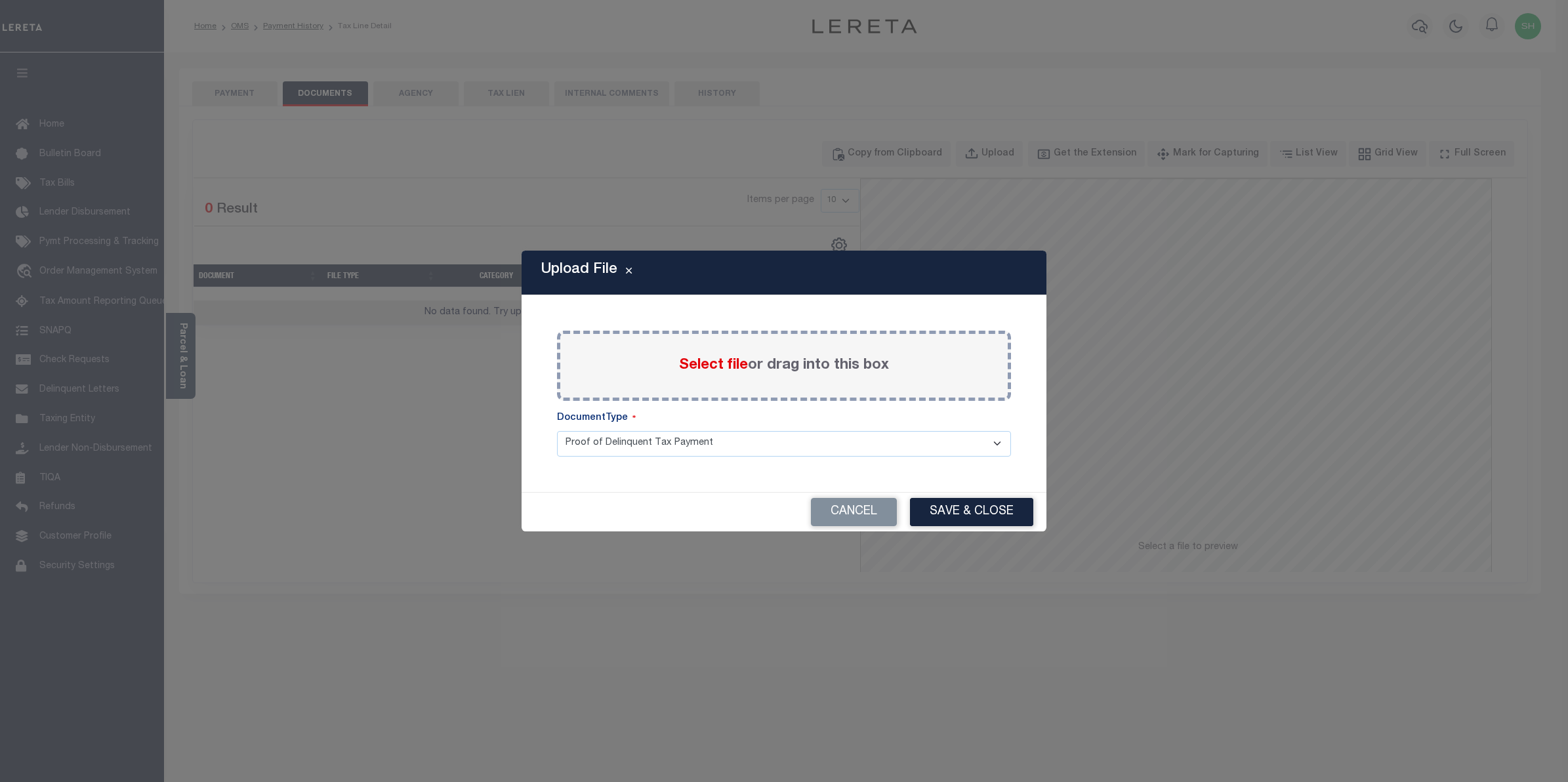
click at [704, 364] on span "Select file" at bounding box center [713, 366] width 69 height 15
click at [0, 0] on input "Select file or drag into this box" at bounding box center [0, 0] width 0 height 0
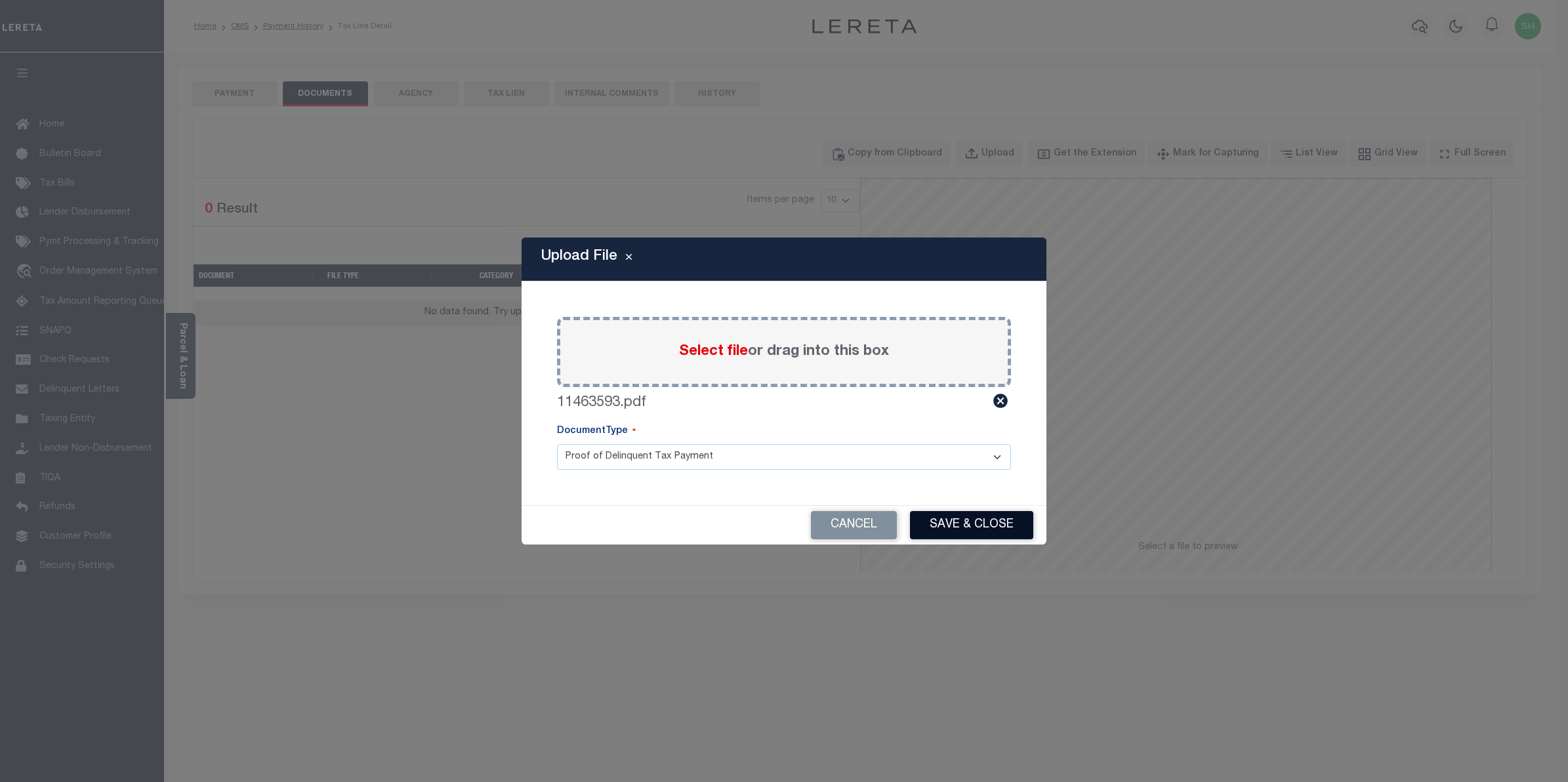
click at [960, 518] on button "Save & Close" at bounding box center [971, 525] width 123 height 28
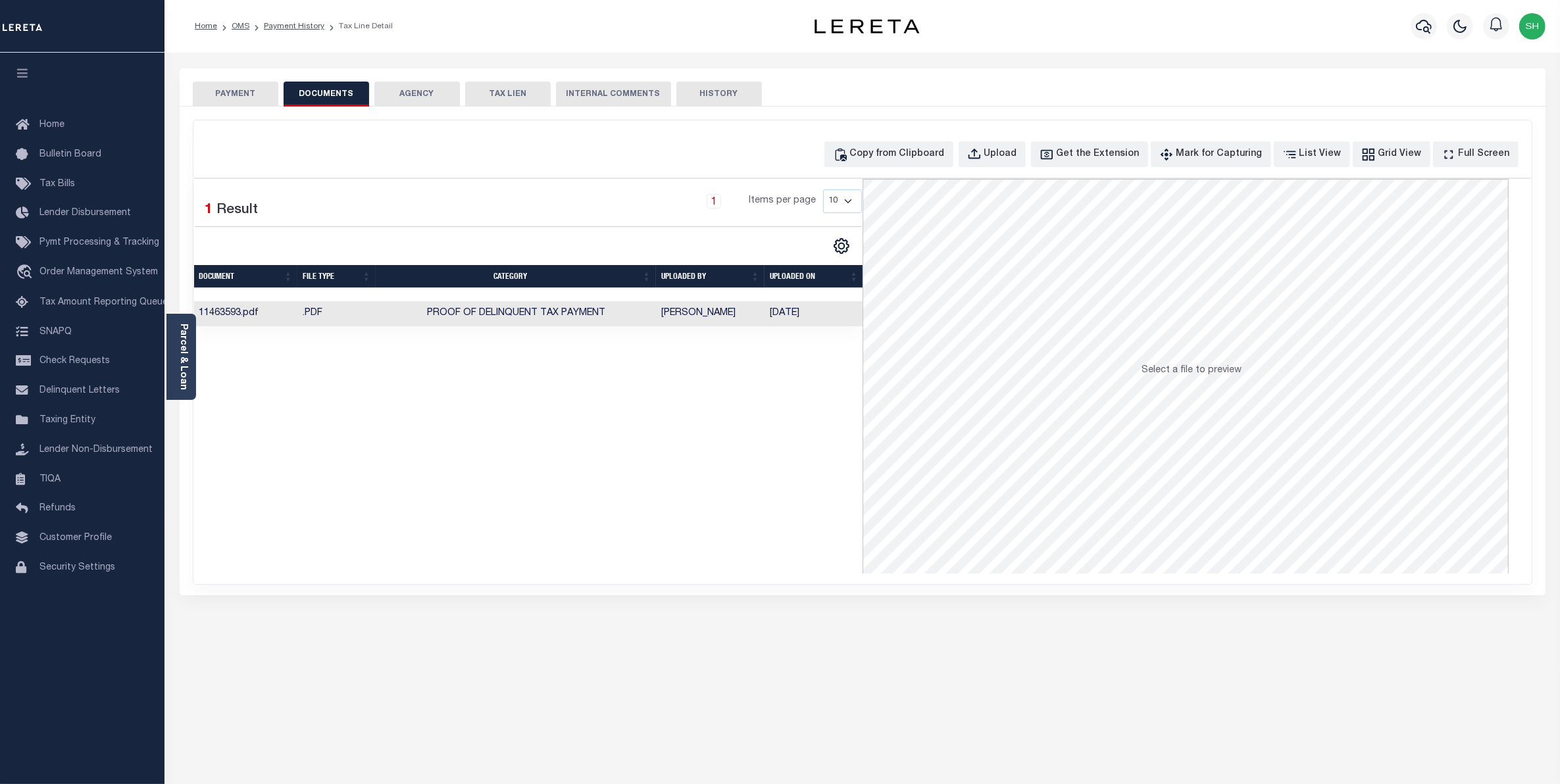
click at [257, 94] on button "PAYMENT" at bounding box center [235, 94] width 85 height 25
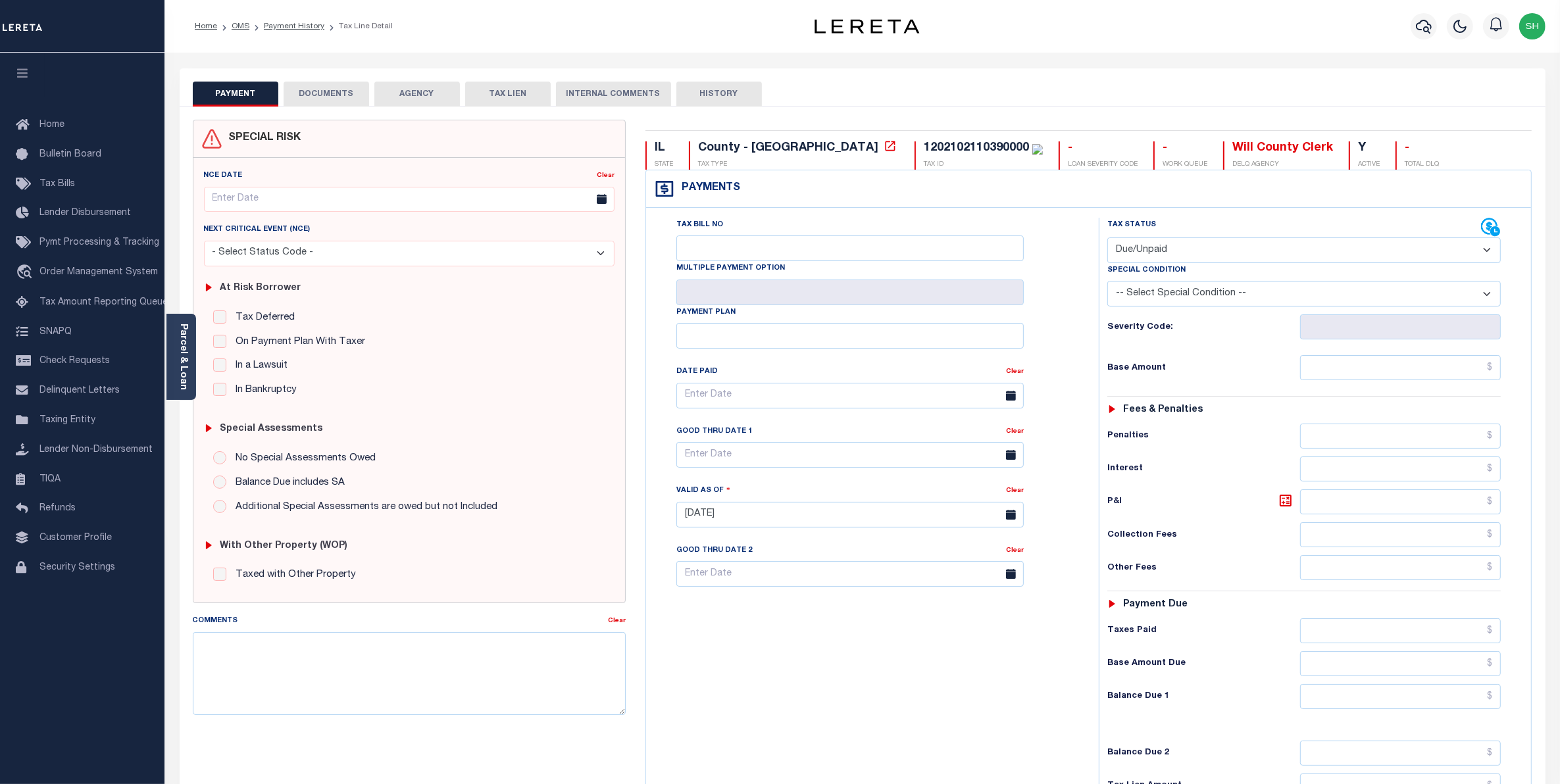
click at [1488, 251] on select "- Select Status Code - Open Due/Unpaid Paid Incomplete No Tax Due Internal Refu…" at bounding box center [1304, 250] width 394 height 26
select select "PYD"
click at [1108, 239] on select "- Select Status Code - Open Due/Unpaid Paid Incomplete No Tax Due Internal Refu…" at bounding box center [1304, 250] width 394 height 26
type input "[DATE]"
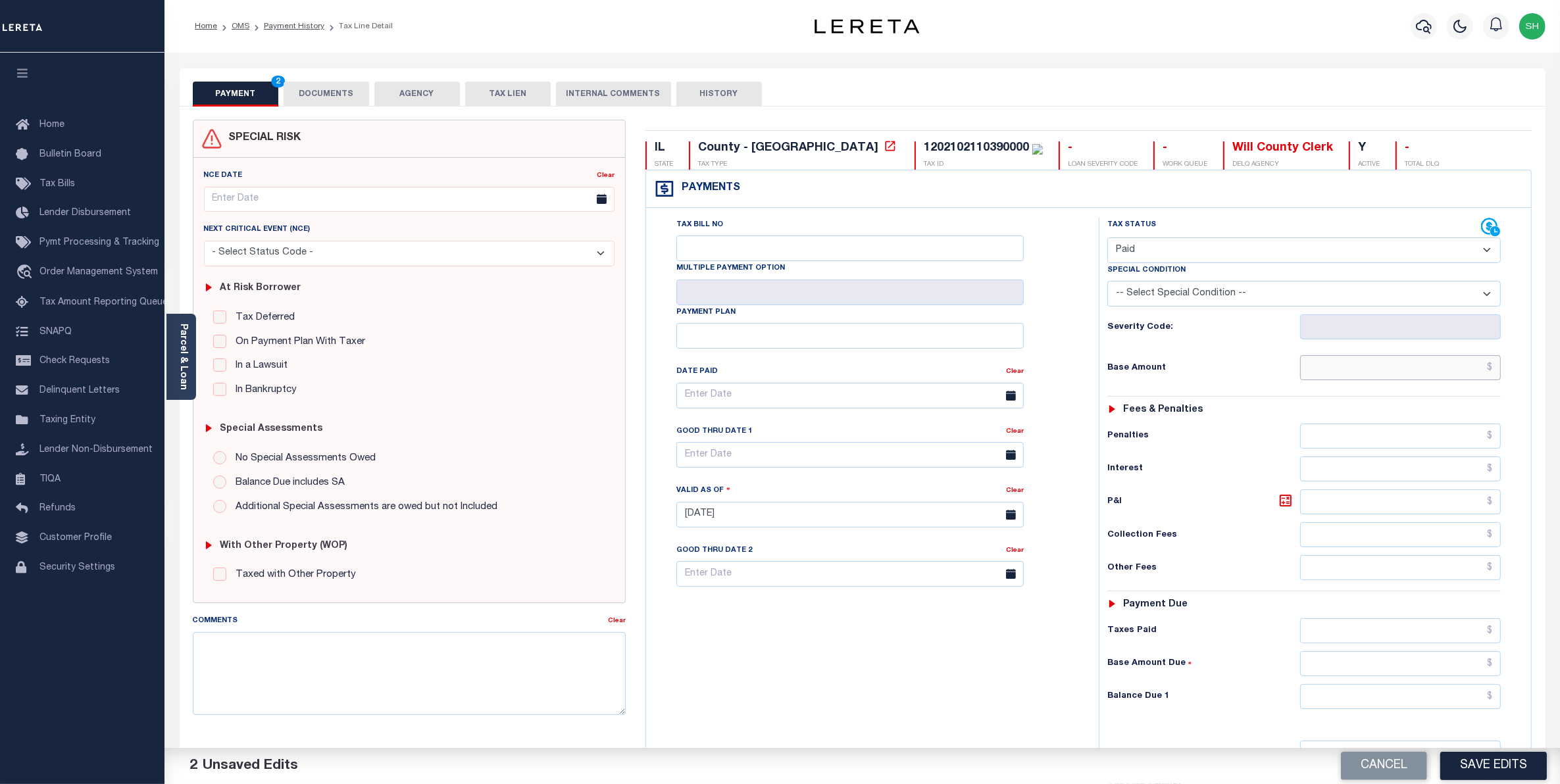
click at [1462, 373] on input "text" at bounding box center [1401, 368] width 202 height 25
type input "$3,164.29"
type input "$0.00"
click at [1491, 764] on button "Save Edits" at bounding box center [1494, 766] width 107 height 28
checkbox input "false"
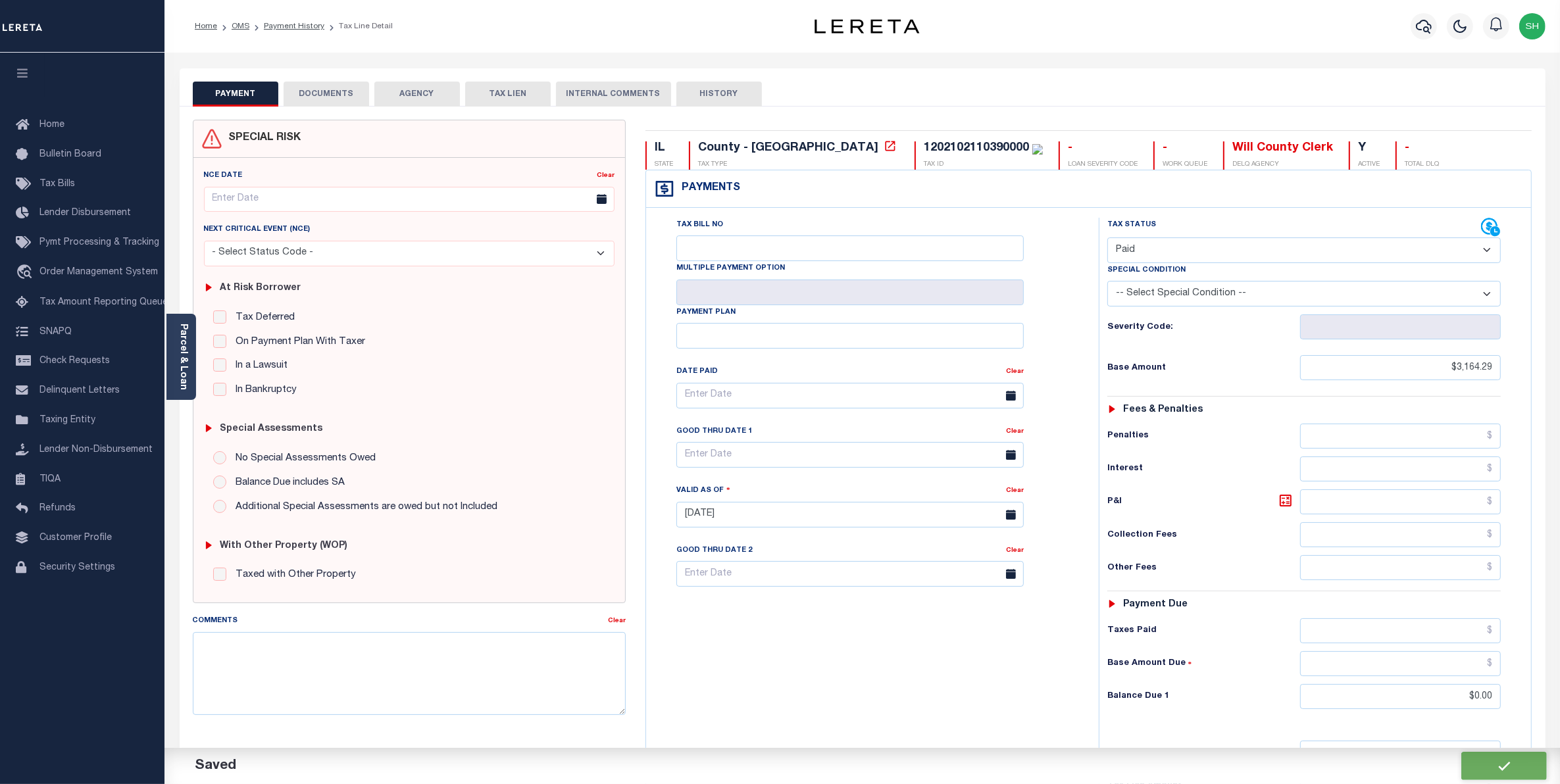
type input "$3,164.29"
type input "$0"
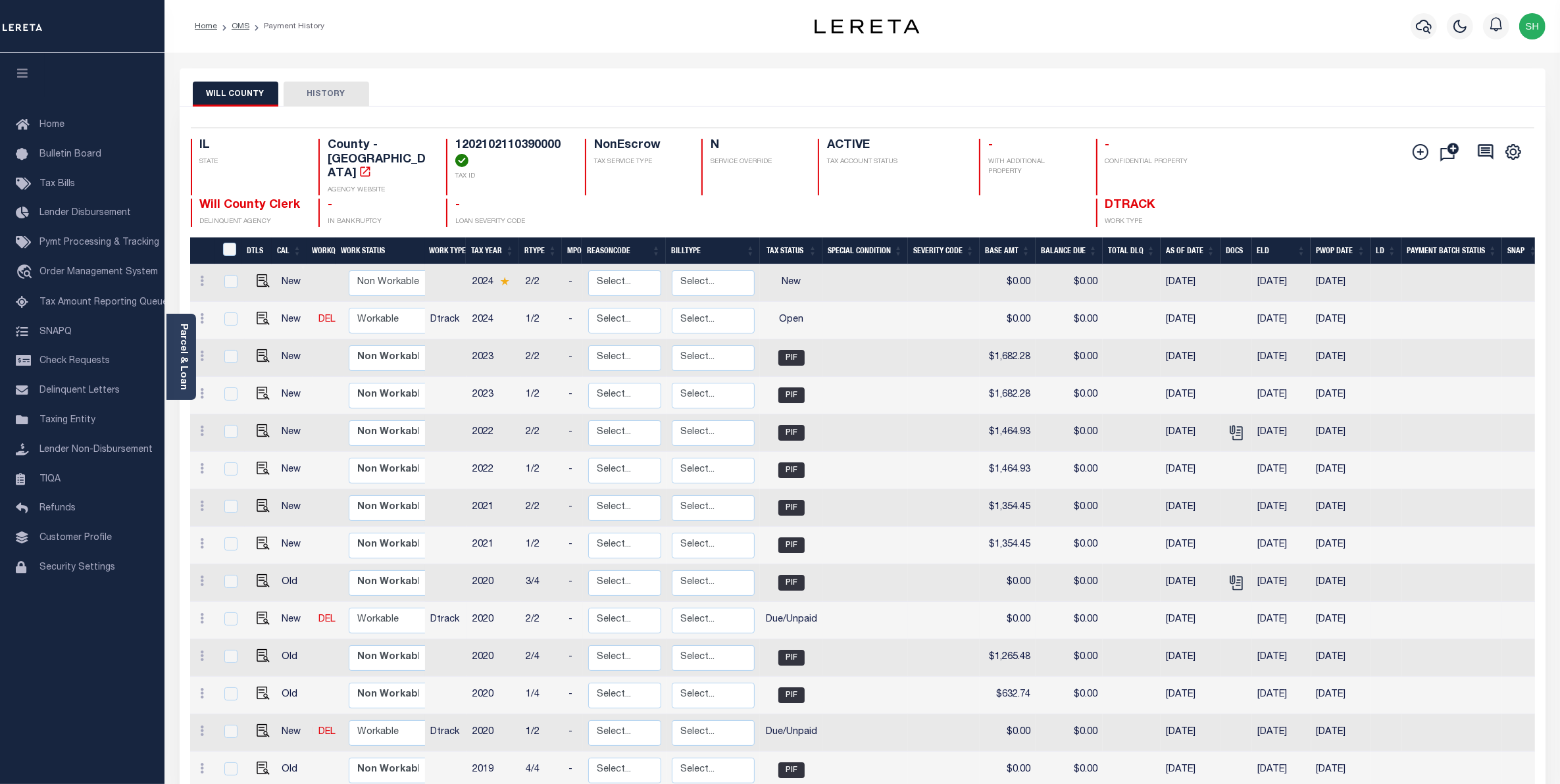
scroll to position [257, 0]
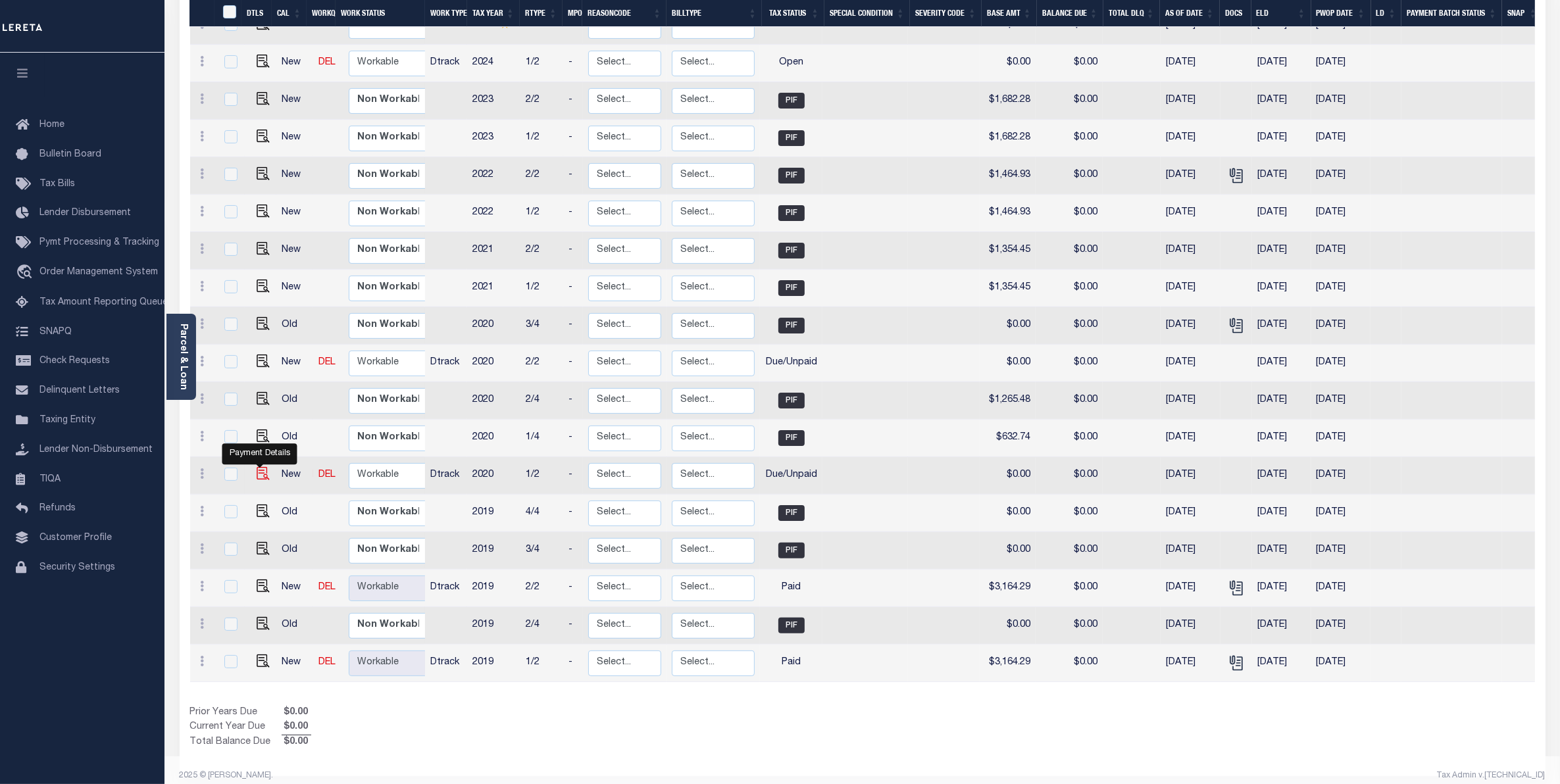
click at [262, 467] on img "" at bounding box center [263, 473] width 13 height 13
checkbox input "true"
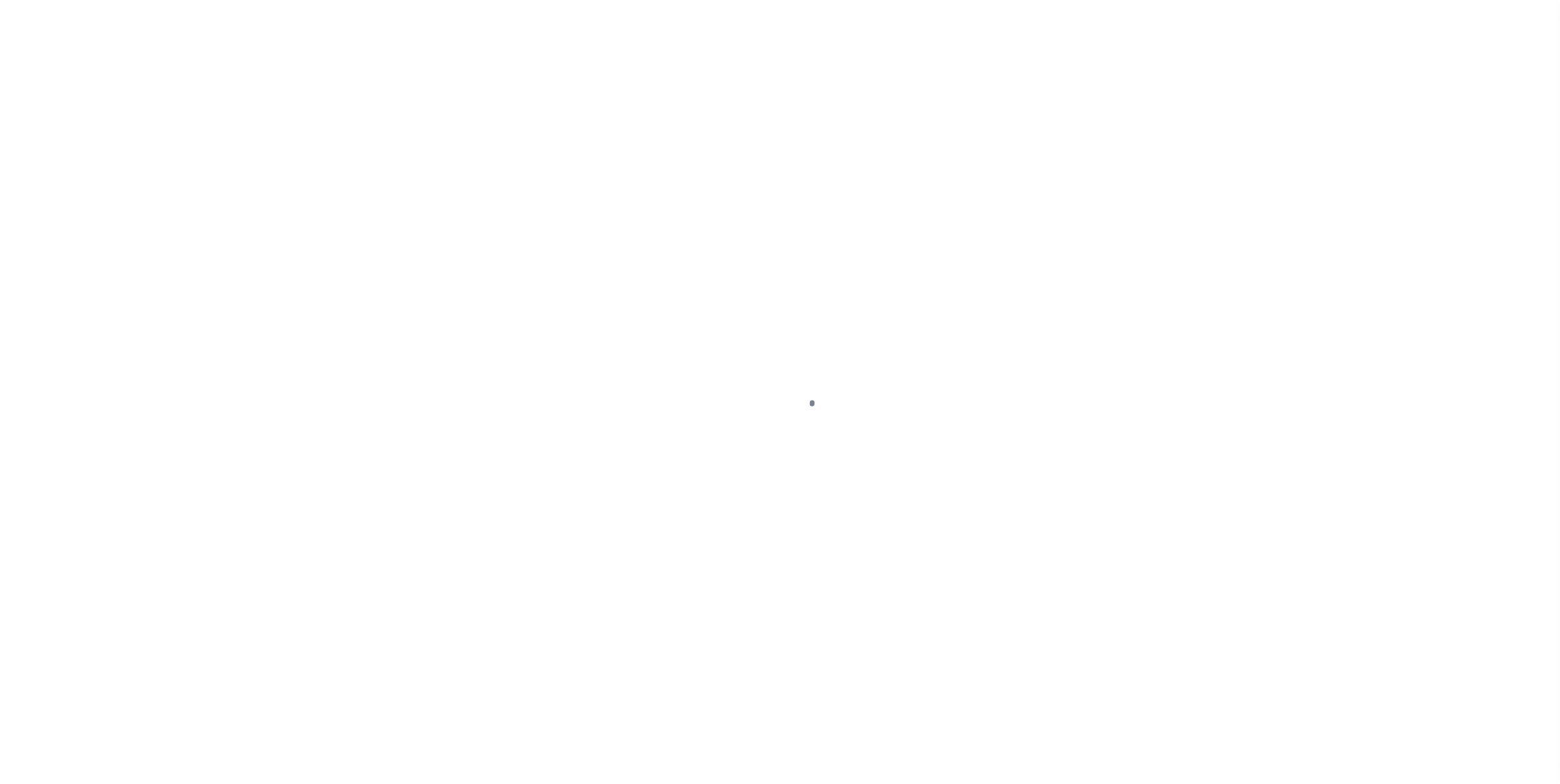
select select "DUE"
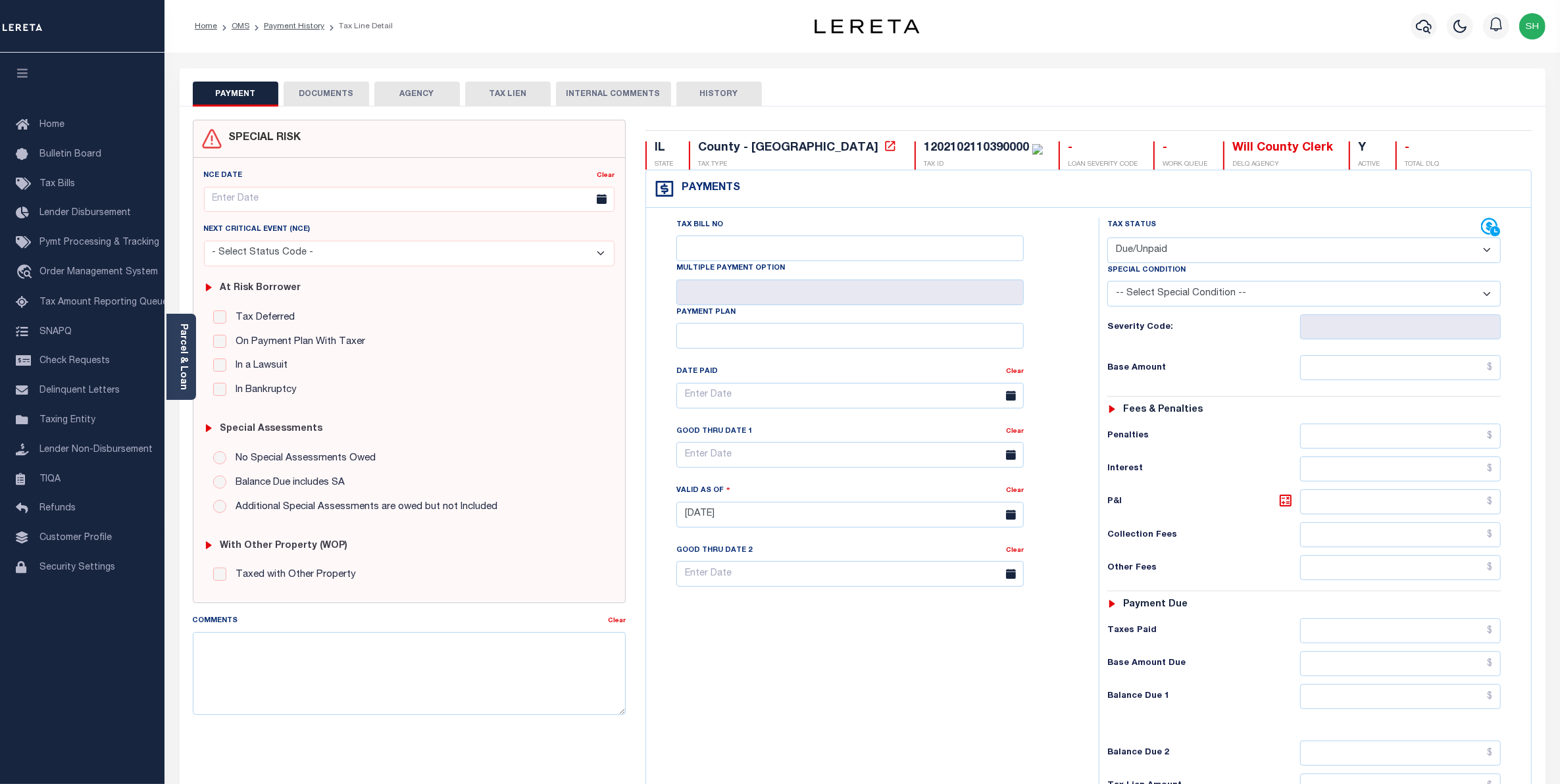
click at [357, 96] on button "DOCUMENTS" at bounding box center [326, 94] width 85 height 25
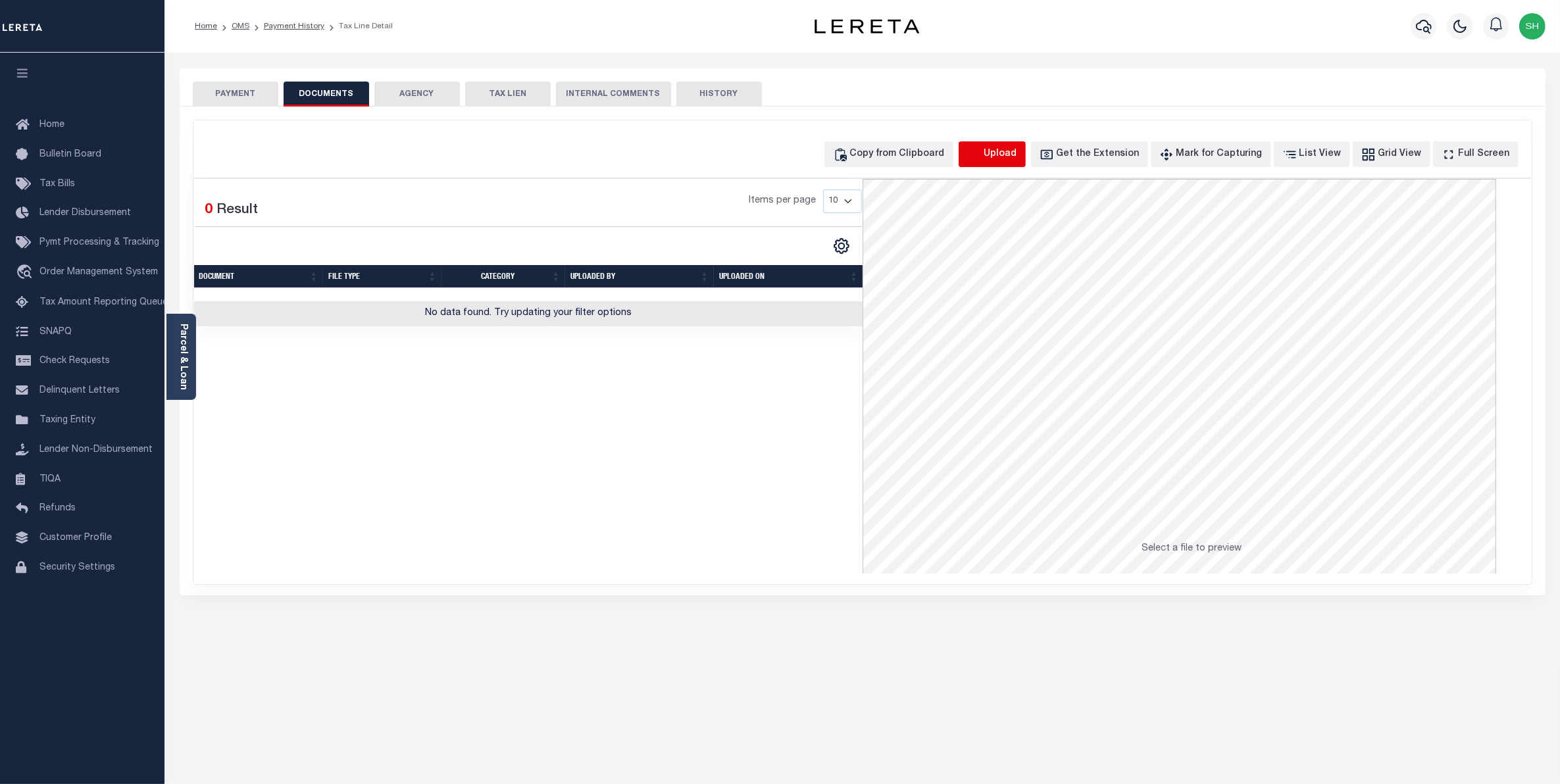
click at [980, 152] on icon "button" at bounding box center [974, 153] width 12 height 10
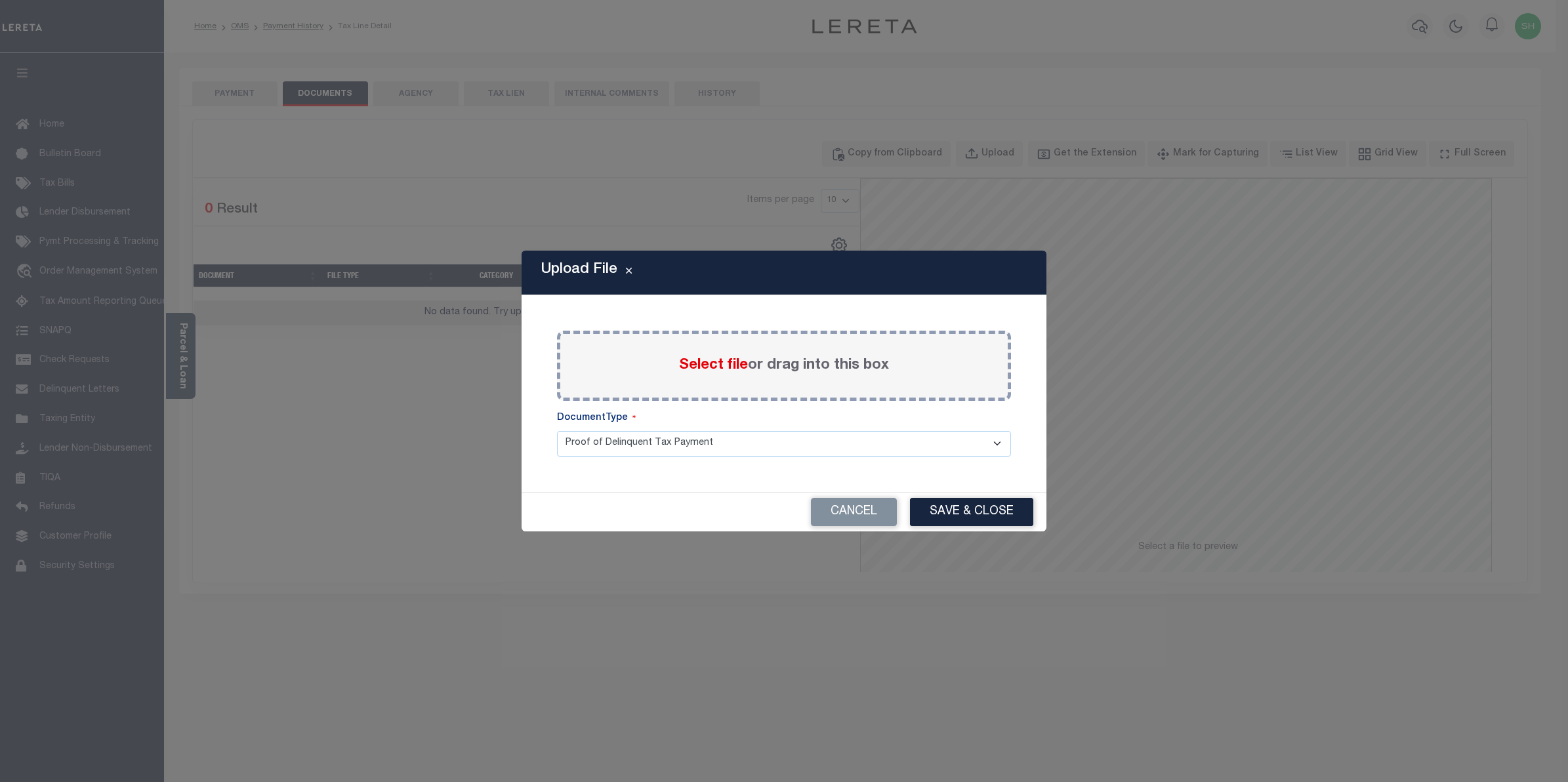
click at [712, 362] on span "Select file" at bounding box center [713, 366] width 69 height 15
click at [0, 0] on input "Select file or drag into this box" at bounding box center [0, 0] width 0 height 0
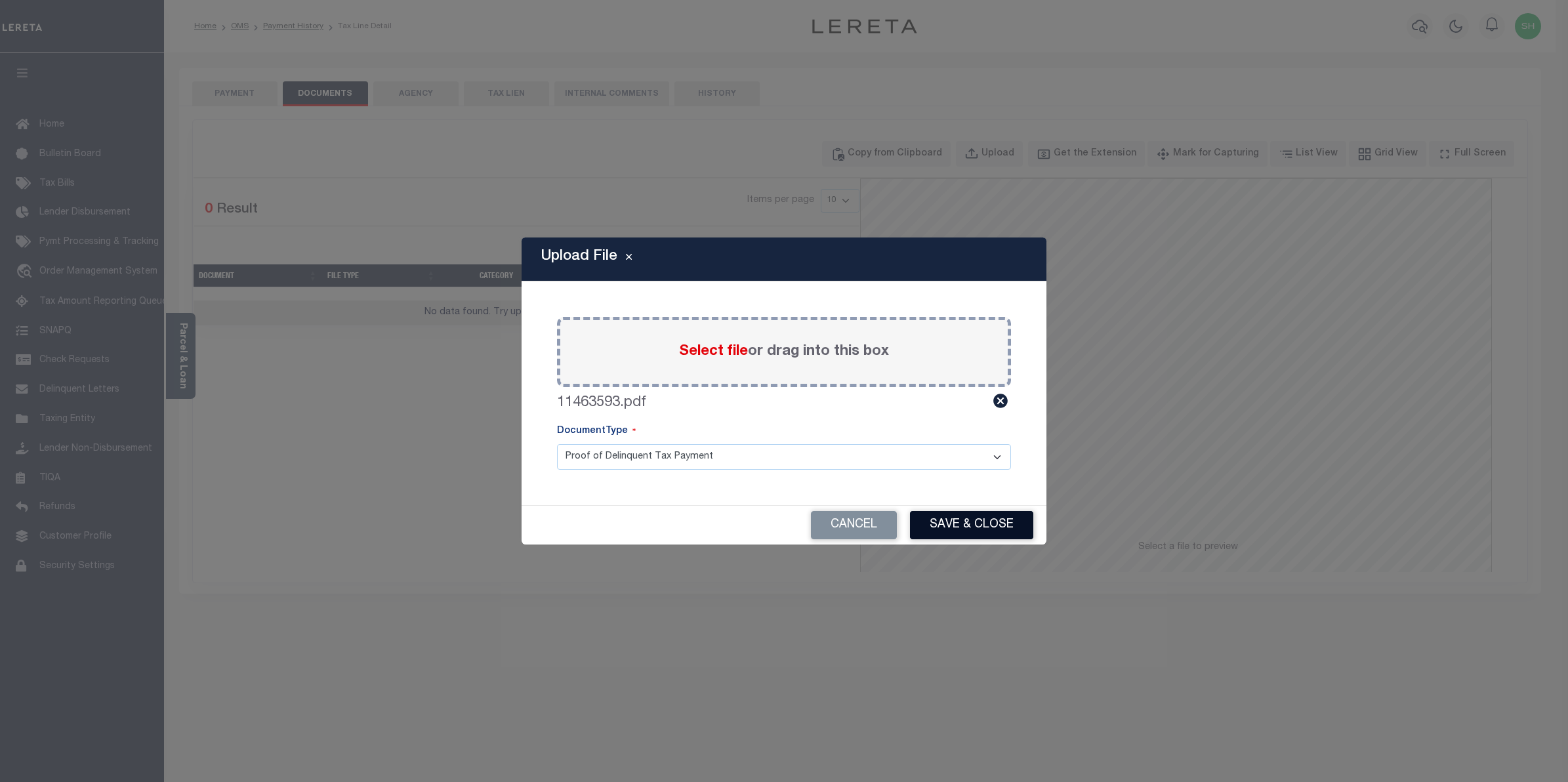
click at [981, 531] on button "Save & Close" at bounding box center [971, 525] width 123 height 28
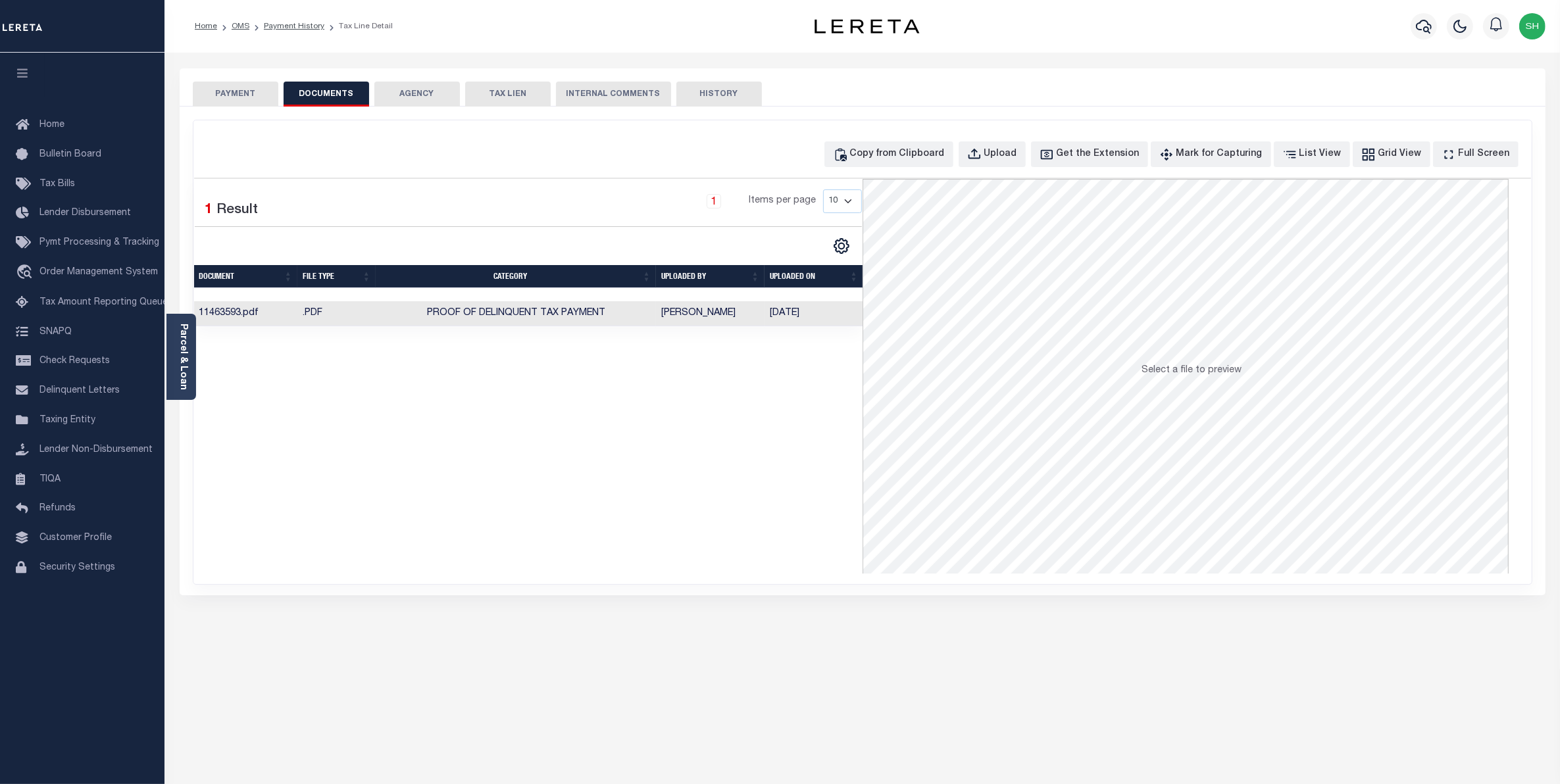
click at [243, 91] on button "PAYMENT" at bounding box center [235, 94] width 85 height 25
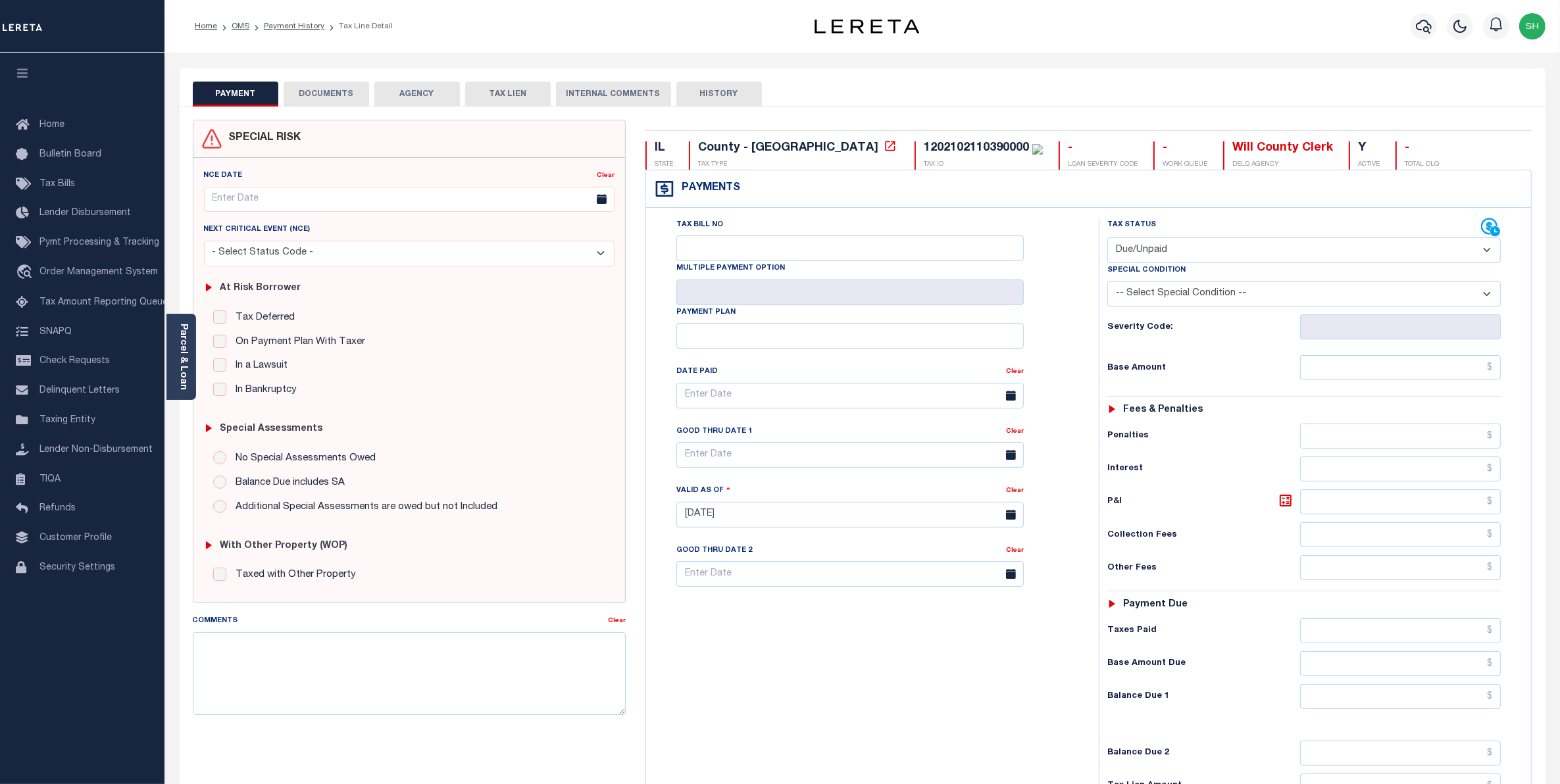
click at [340, 97] on button "DOCUMENTS" at bounding box center [326, 94] width 85 height 25
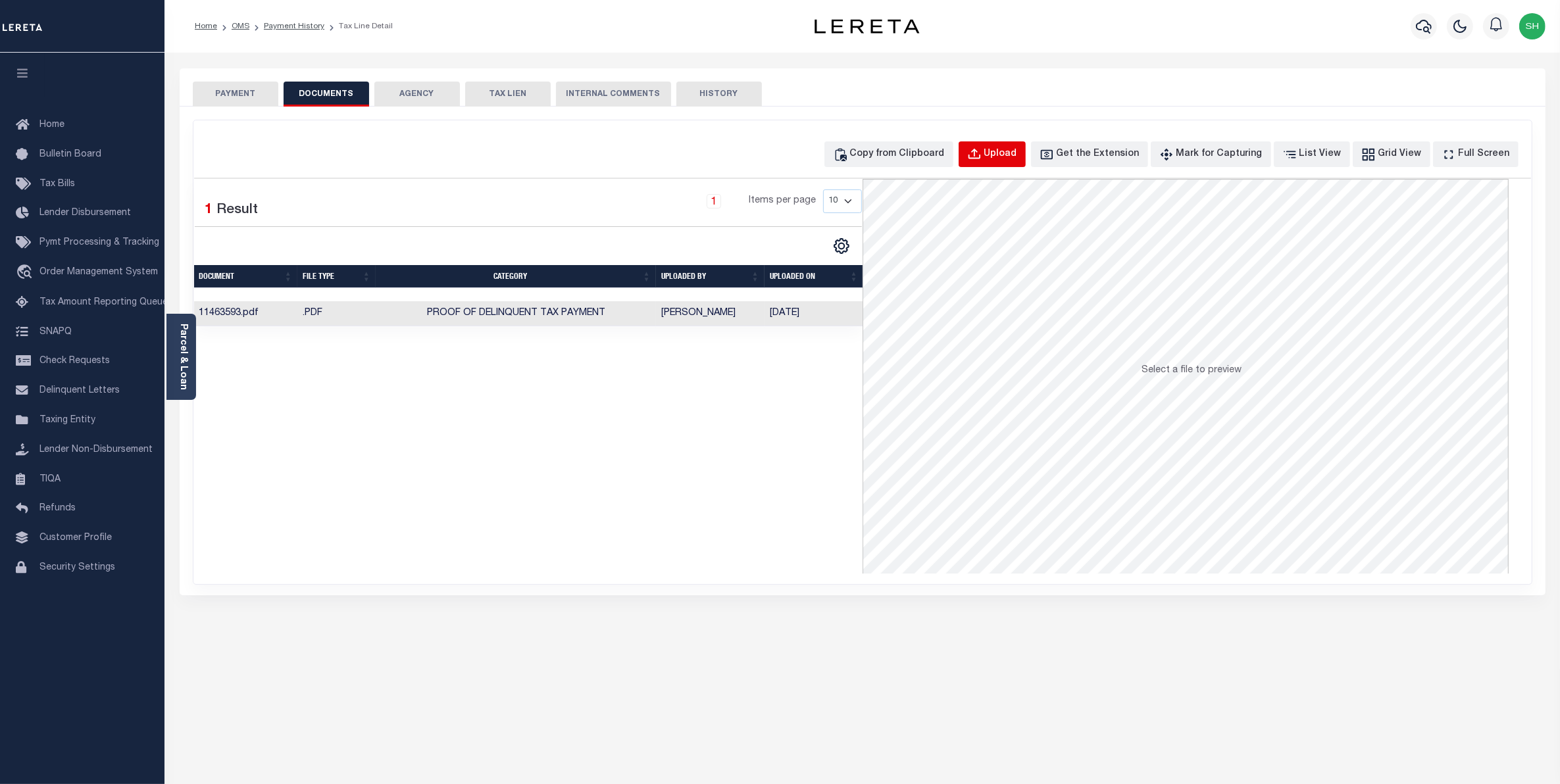
click at [1017, 151] on div "Upload" at bounding box center [1000, 155] width 33 height 15
select select "POP"
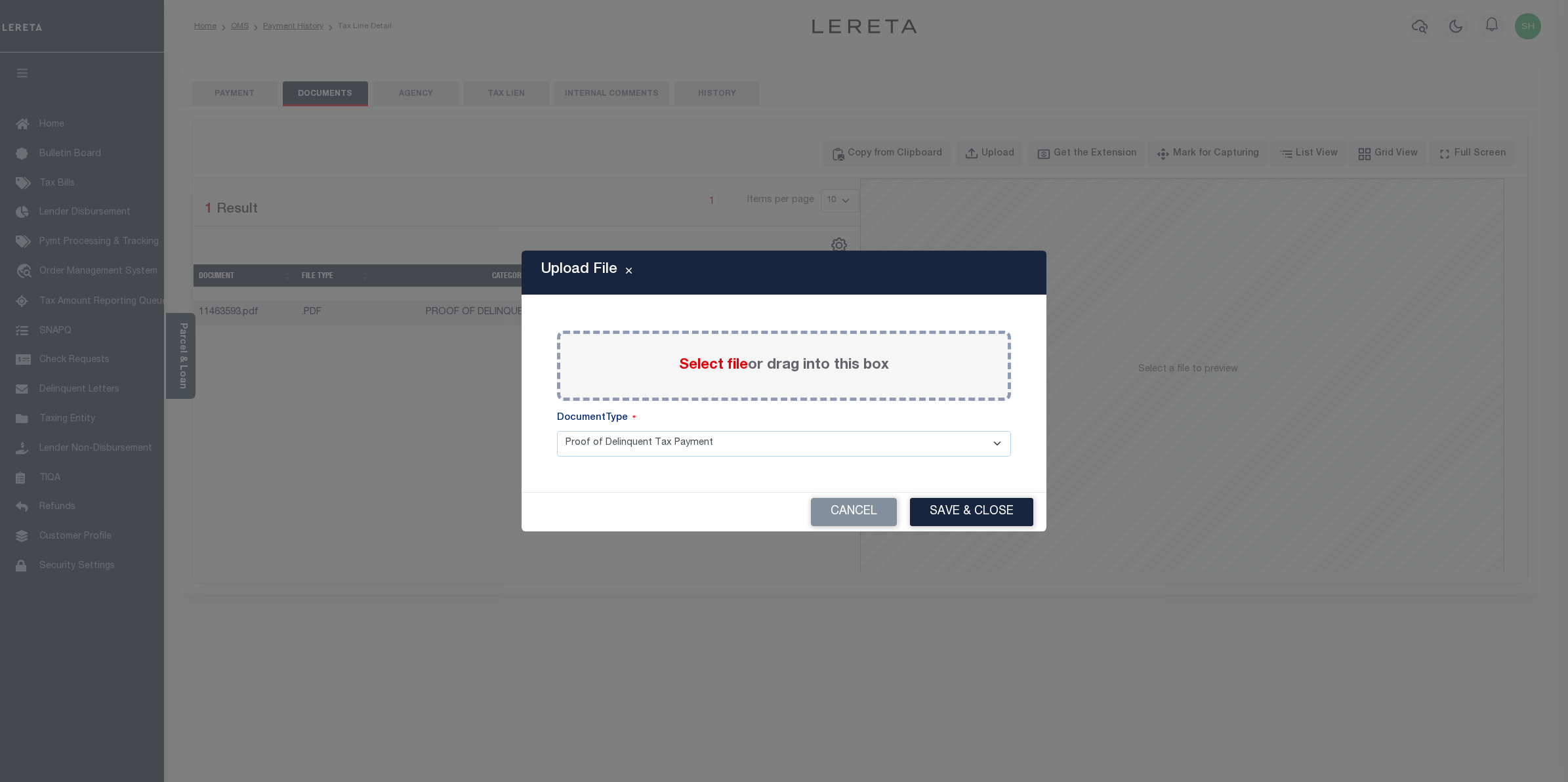
click at [713, 362] on span "Select file" at bounding box center [713, 366] width 69 height 15
click at [0, 0] on input "Select file or drag into this box" at bounding box center [0, 0] width 0 height 0
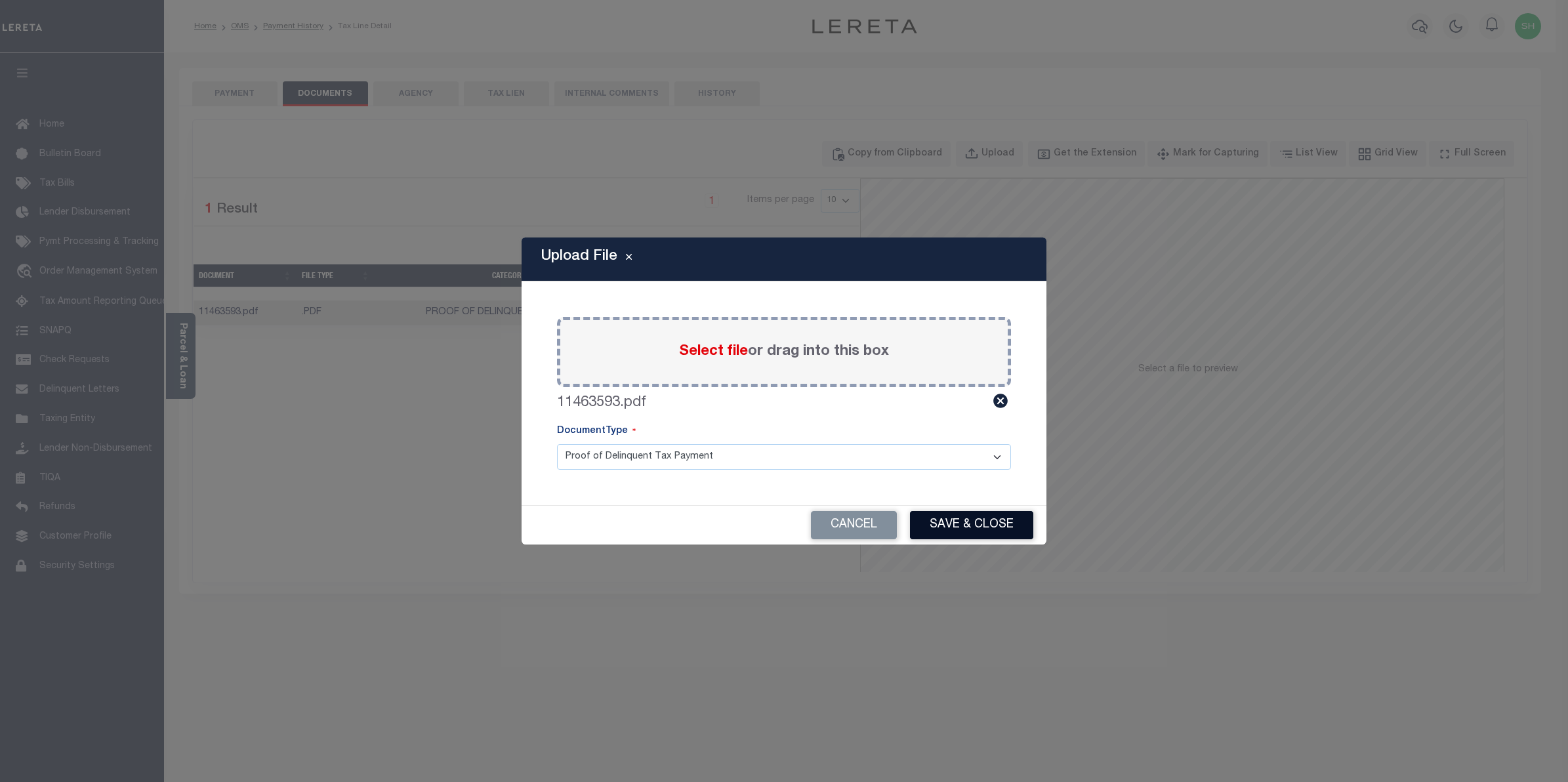
click at [1002, 532] on button "Save & Close" at bounding box center [971, 525] width 123 height 28
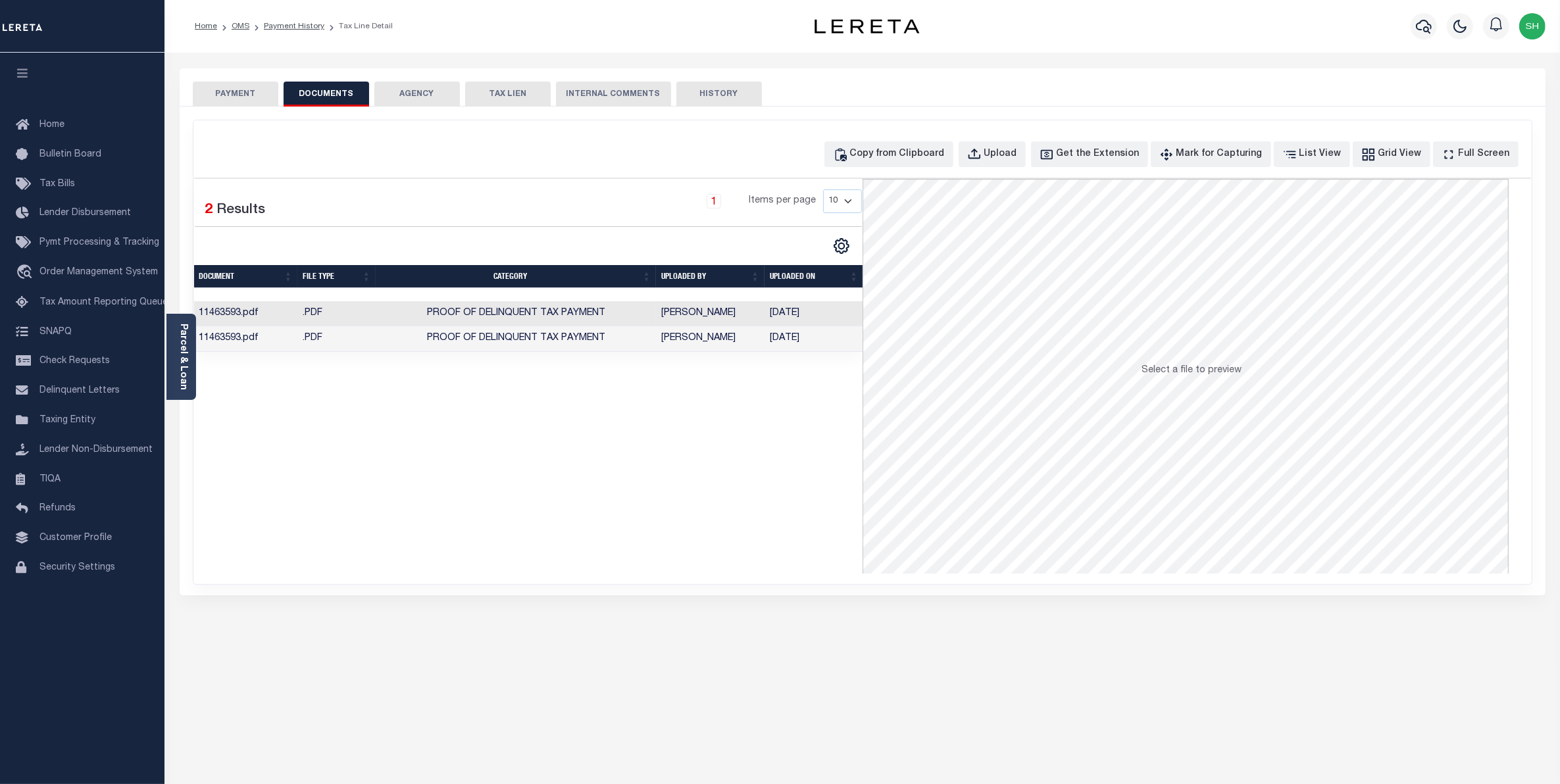
click at [230, 88] on button "PAYMENT" at bounding box center [235, 94] width 85 height 25
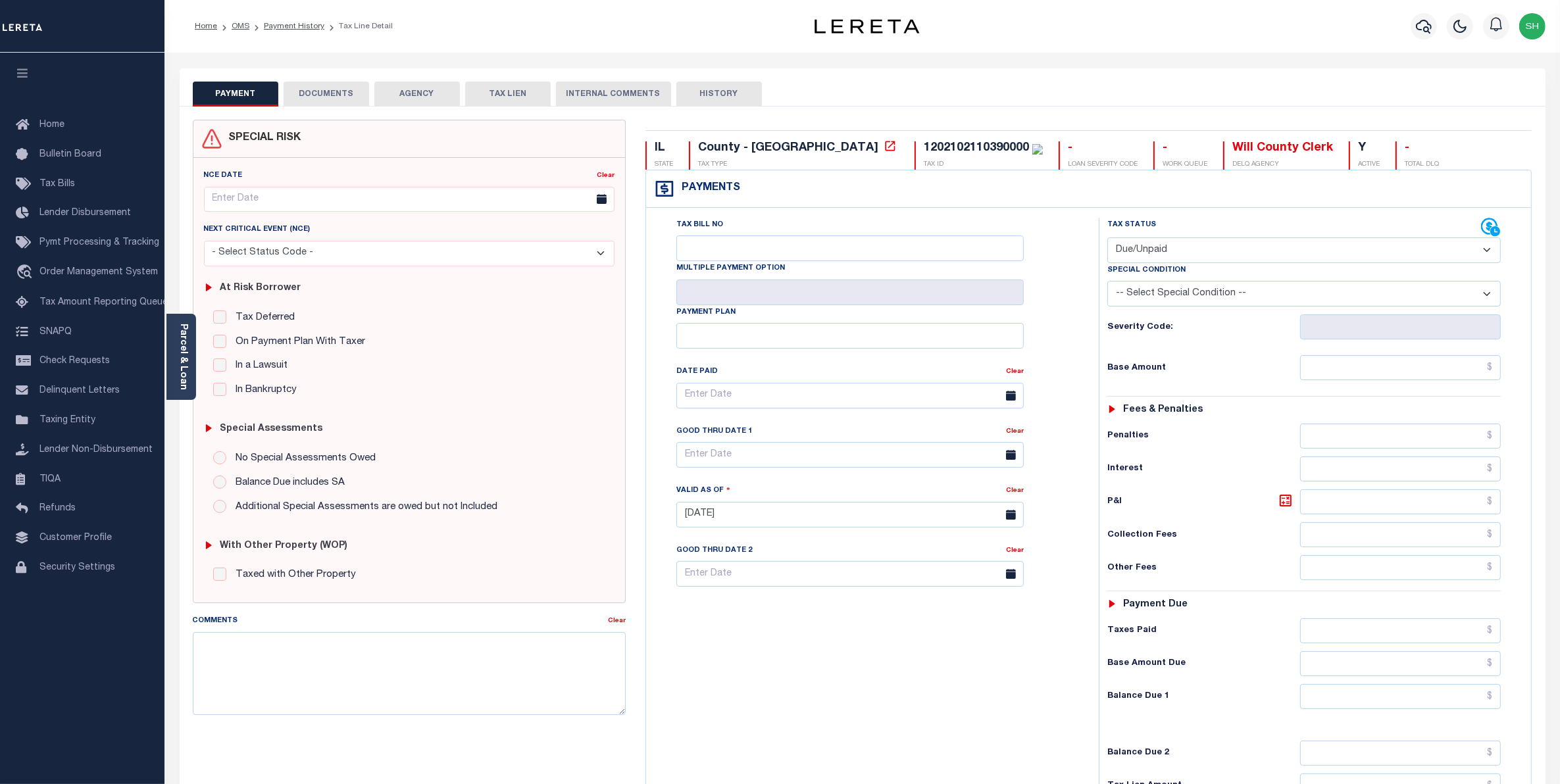
click at [1488, 252] on select "- Select Status Code - Open Due/Unpaid Paid Incomplete No Tax Due Internal Refu…" at bounding box center [1304, 250] width 394 height 26
select select "PYD"
click at [1108, 239] on select "- Select Status Code - Open Due/Unpaid Paid Incomplete No Tax Due Internal Refu…" at bounding box center [1304, 250] width 394 height 26
type input "[DATE]"
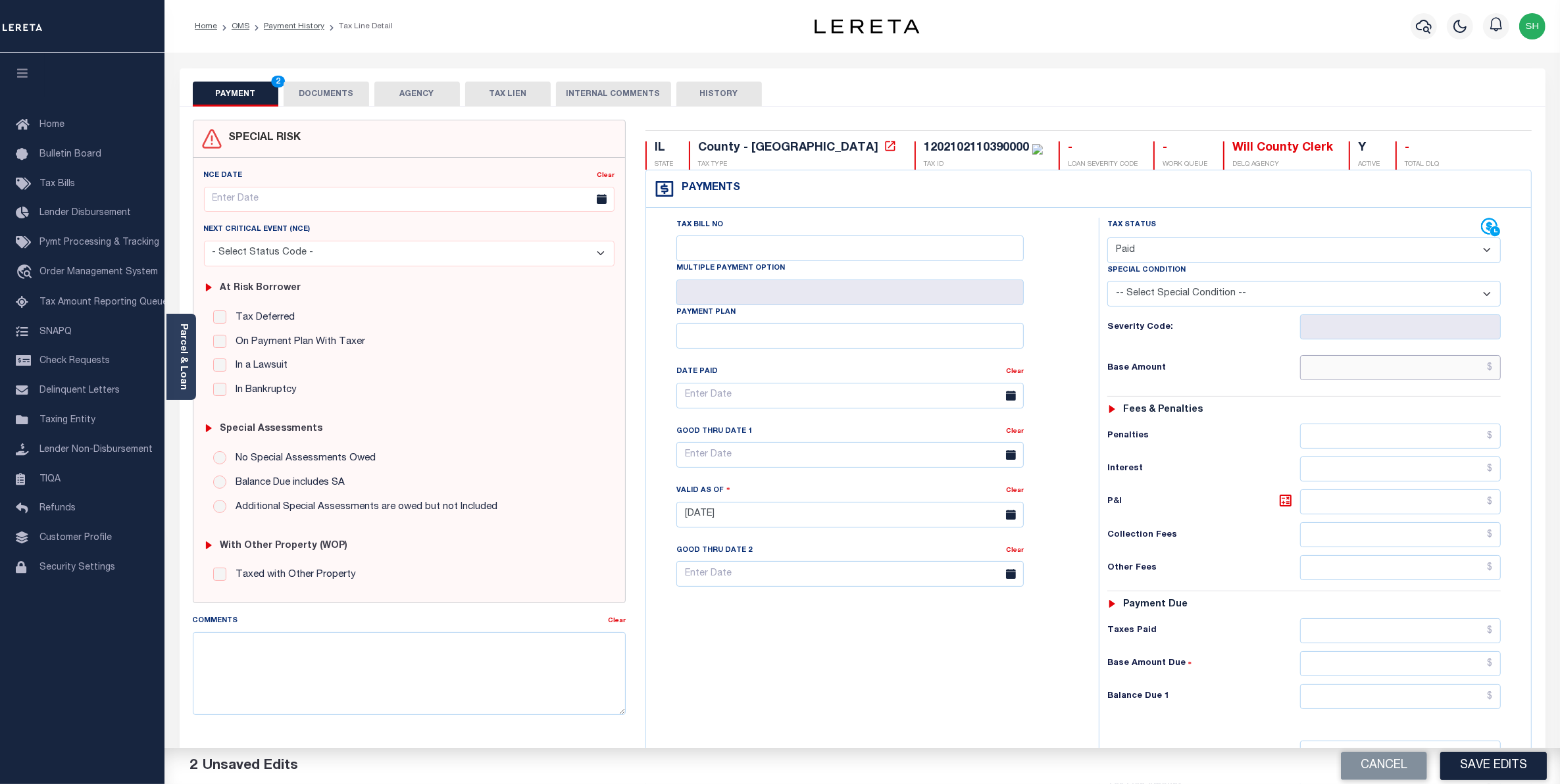
click at [1462, 368] on input "text" at bounding box center [1401, 368] width 202 height 25
type input "$3,164.29"
type input "$0.00"
click at [1497, 761] on button "Save Edits" at bounding box center [1494, 766] width 107 height 28
checkbox input "false"
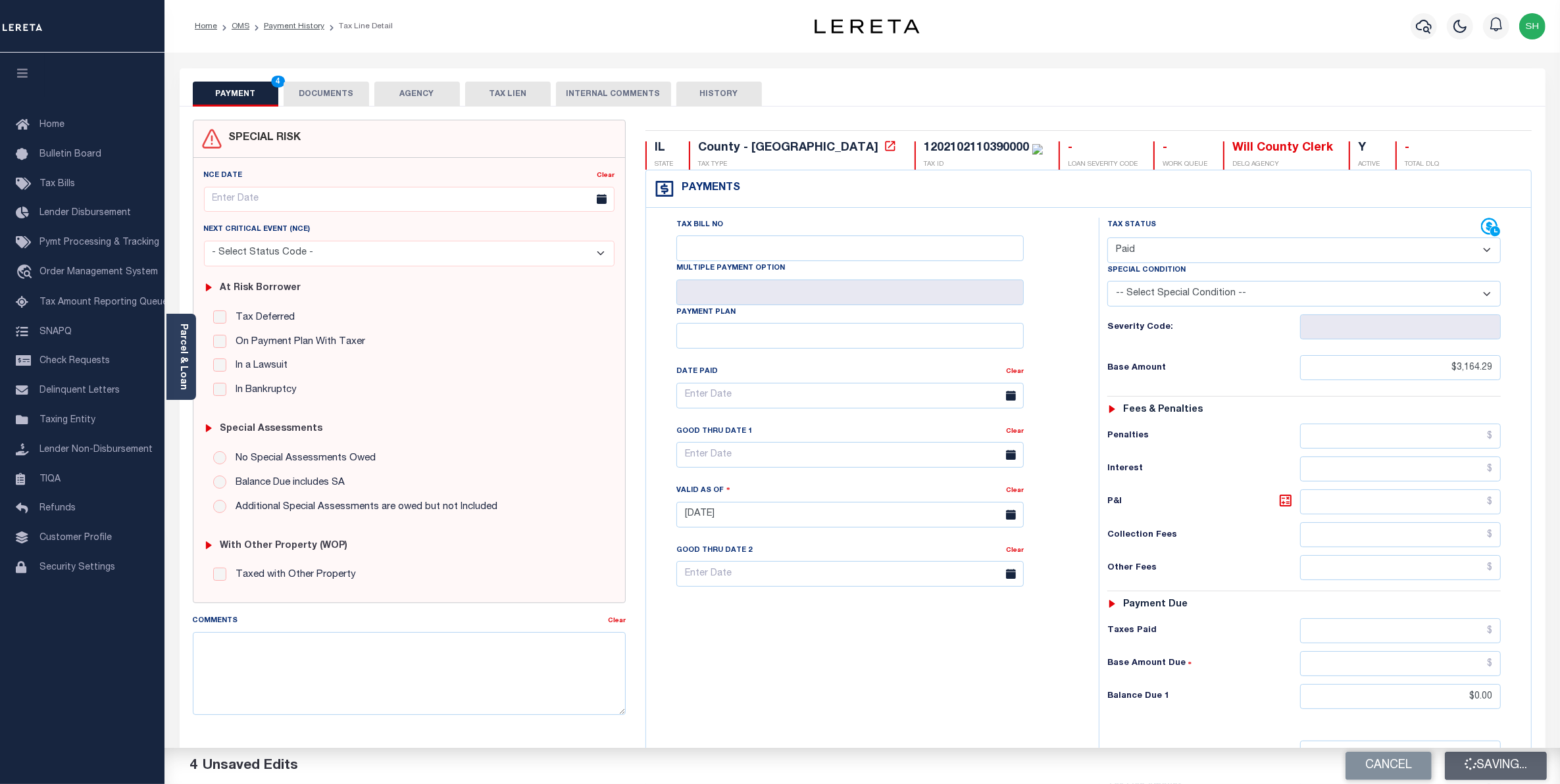
type input "$3,164.29"
type input "$0"
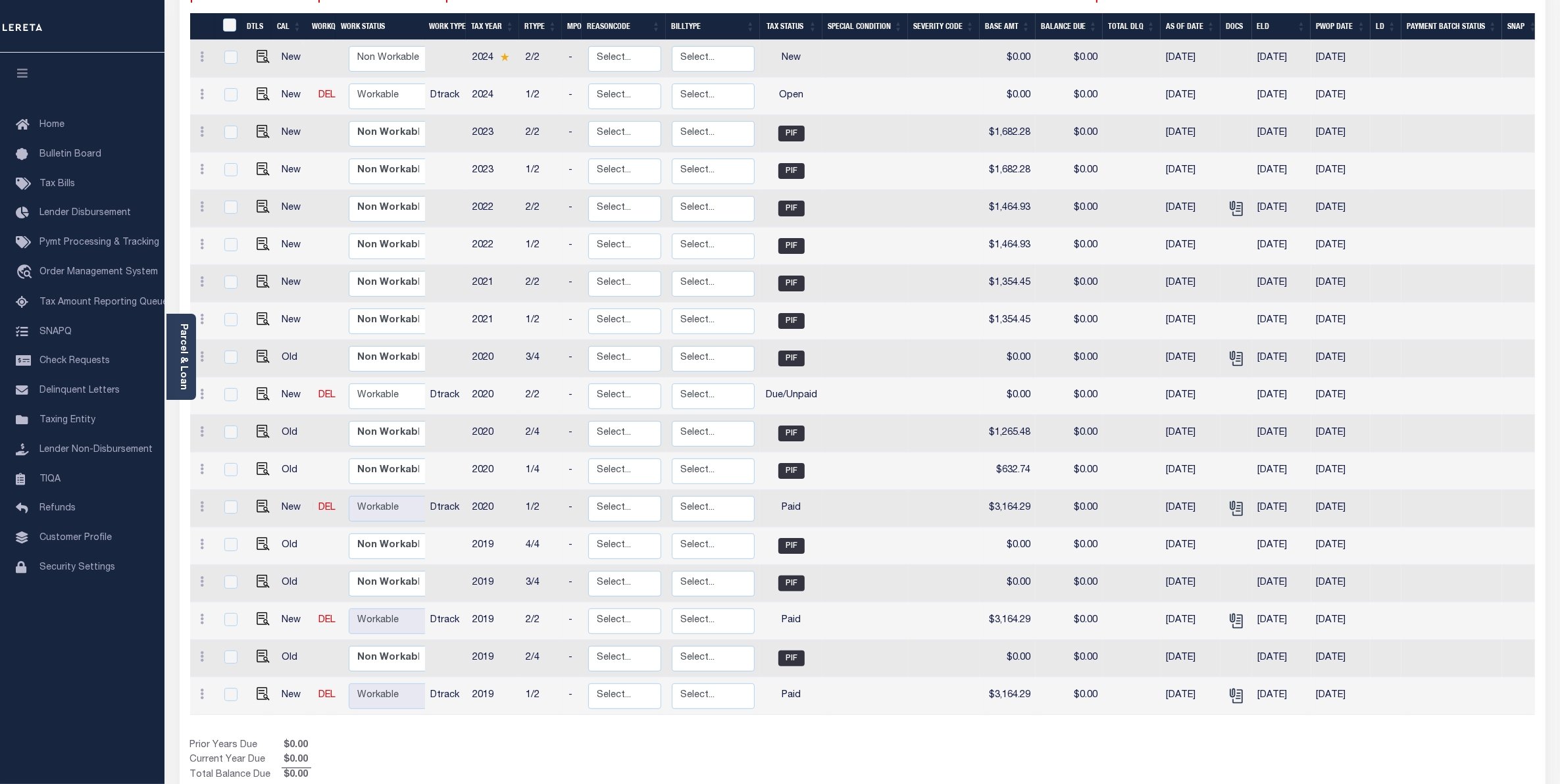
scroll to position [257, 0]
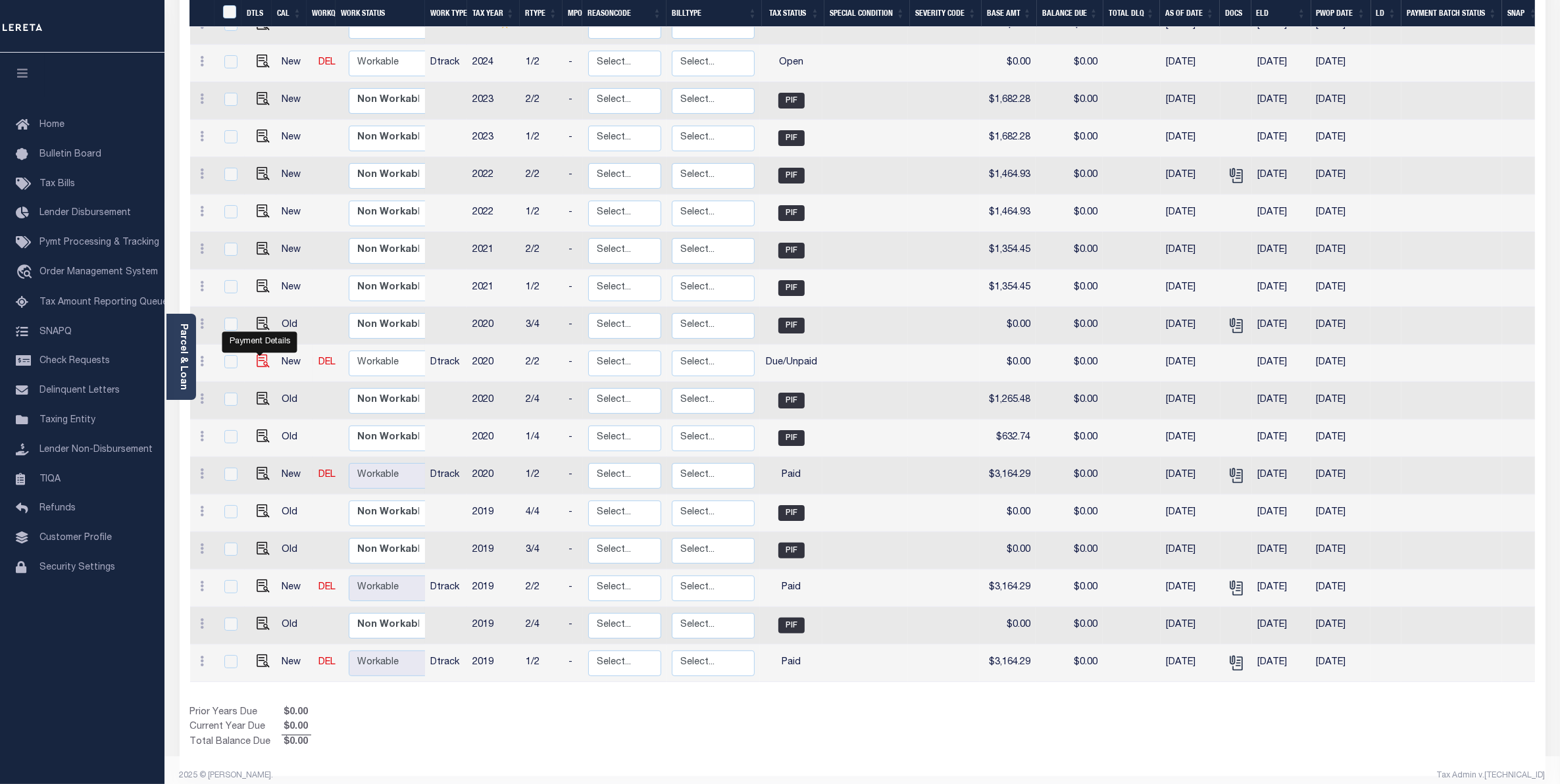
click at [257, 354] on img "" at bounding box center [263, 361] width 13 height 13
checkbox input "true"
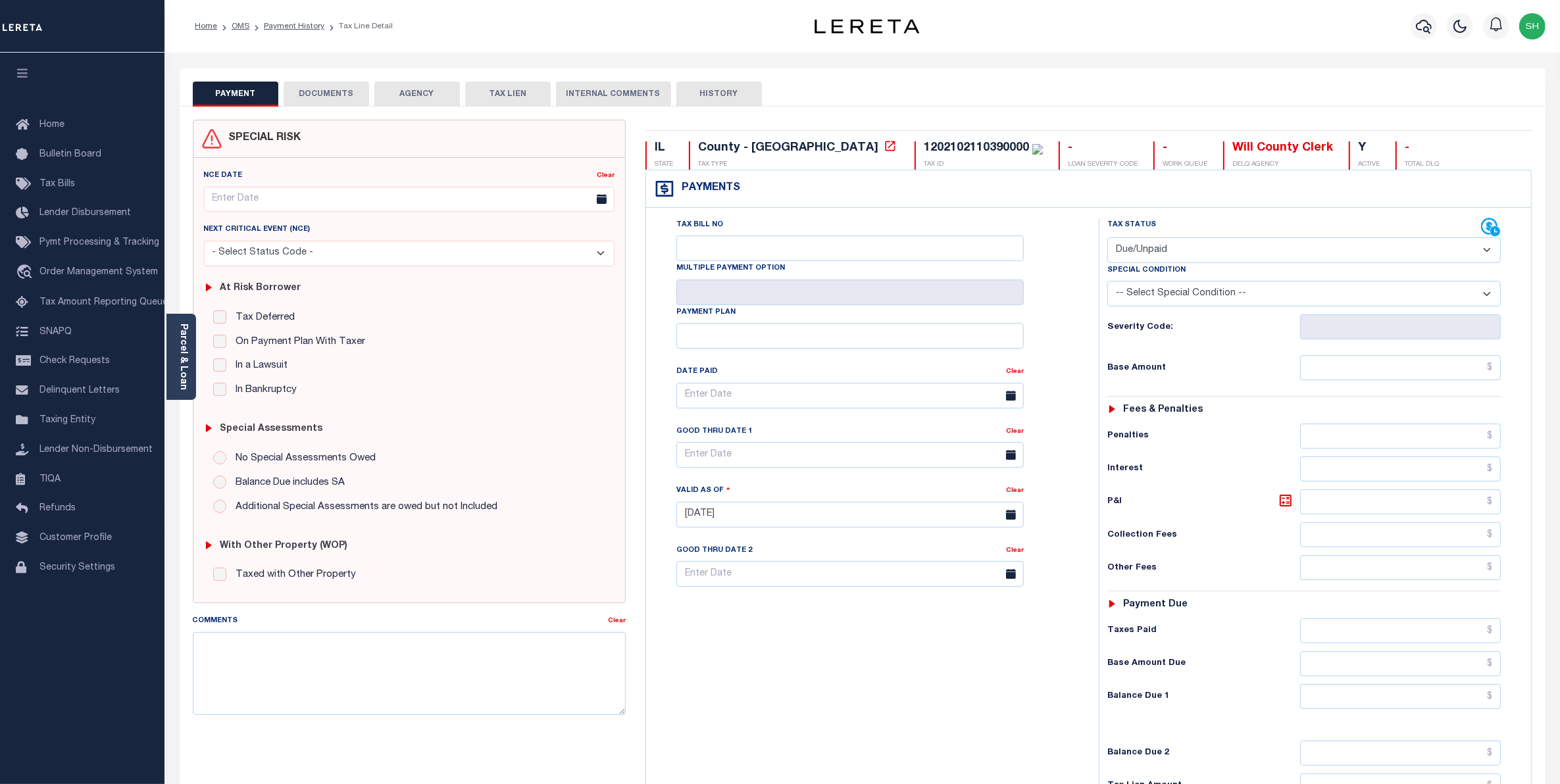
click at [349, 99] on button "DOCUMENTS" at bounding box center [326, 94] width 85 height 25
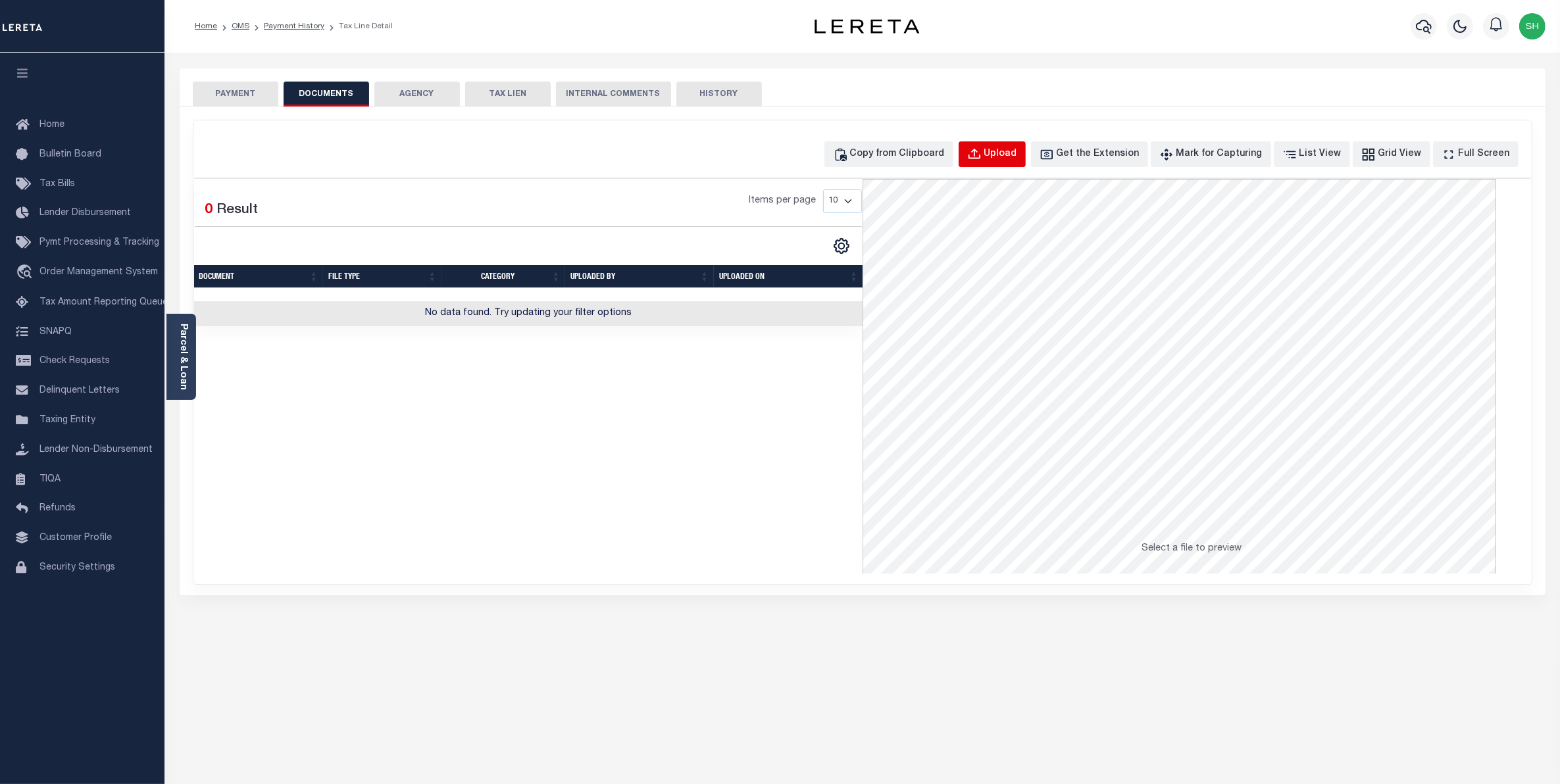
click at [1017, 156] on div "Upload" at bounding box center [1000, 155] width 33 height 15
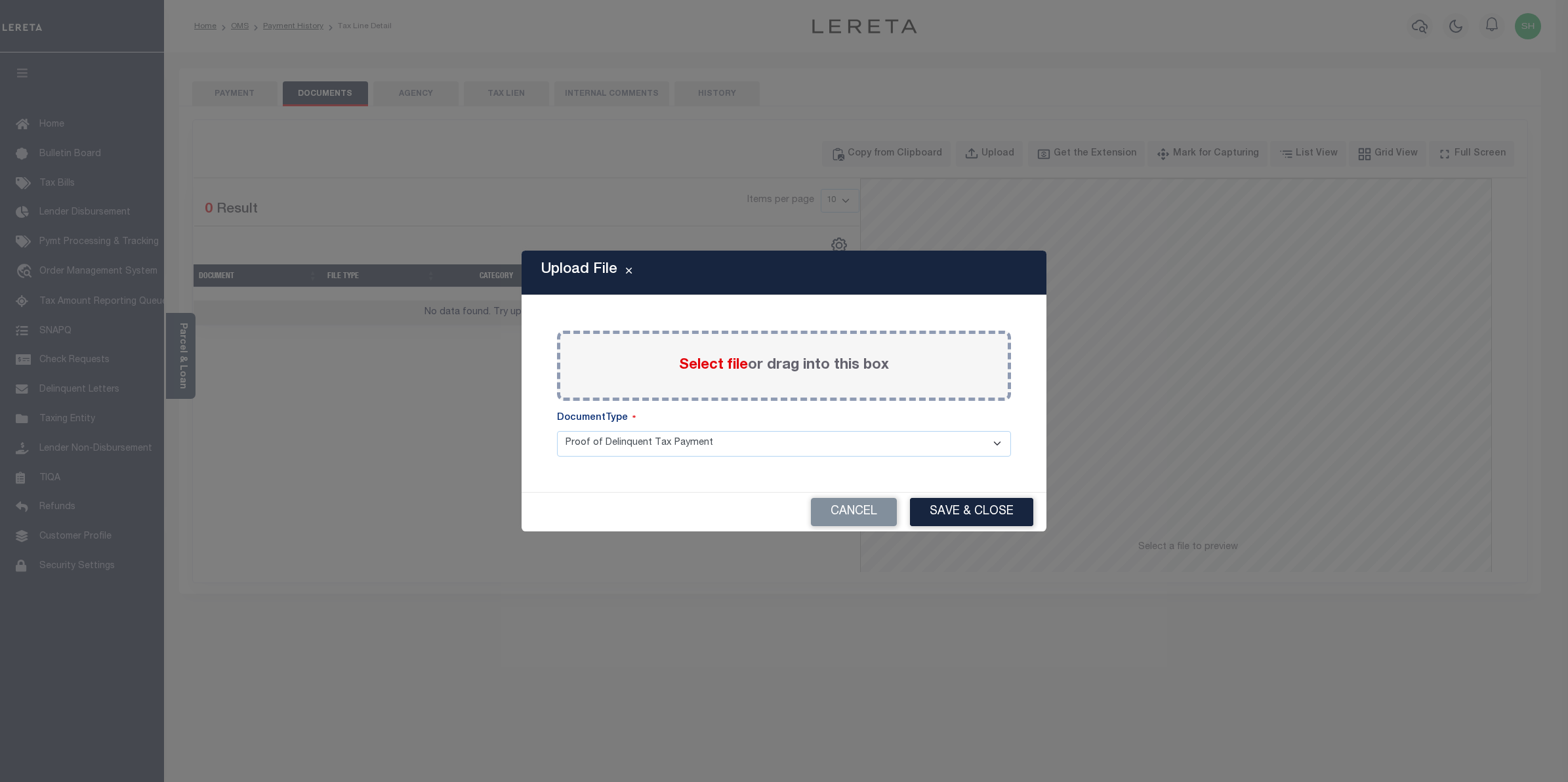
click at [727, 371] on span "Select file" at bounding box center [713, 366] width 69 height 15
click at [0, 0] on input "Select file or drag into this box" at bounding box center [0, 0] width 0 height 0
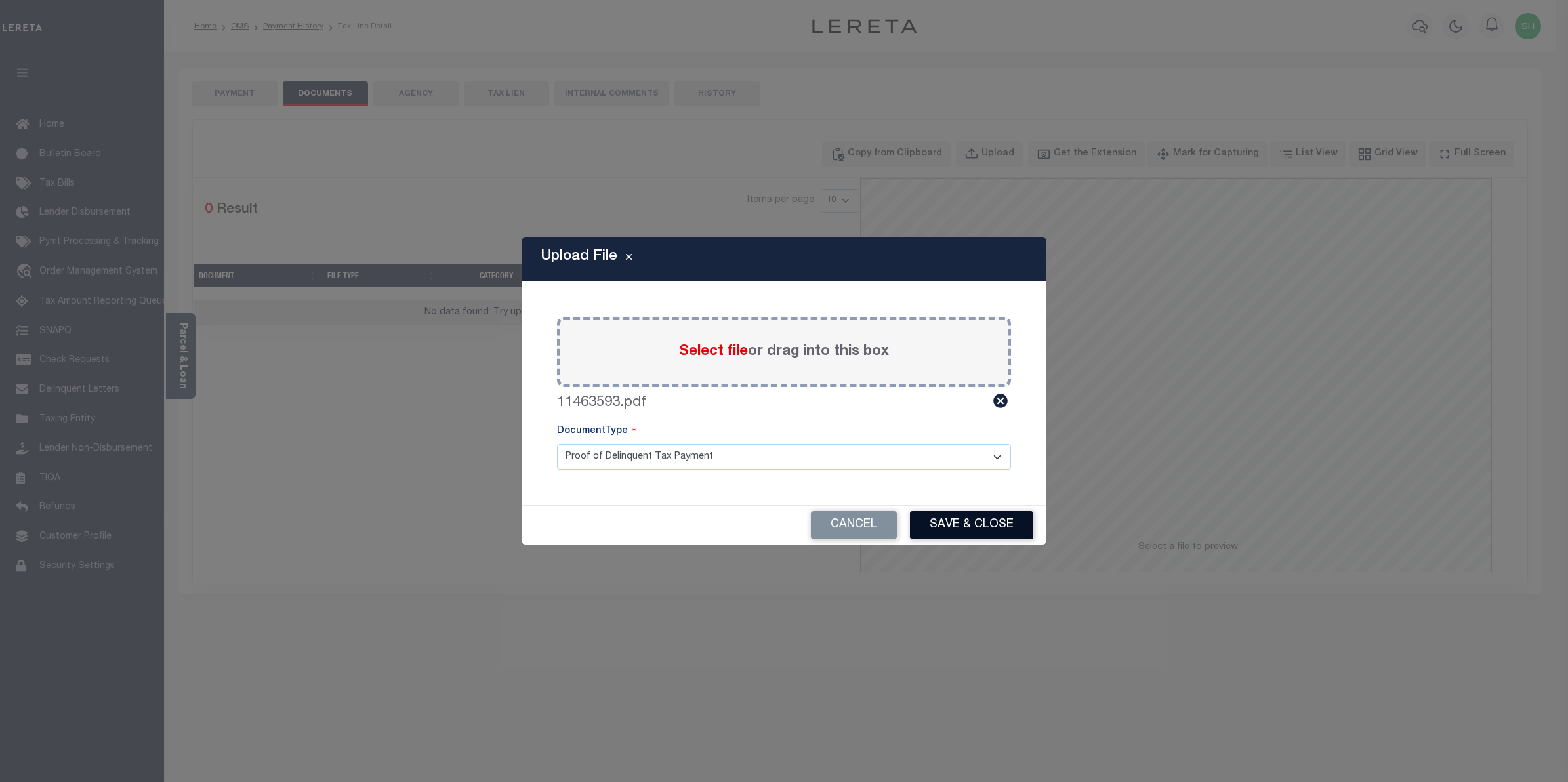
click at [936, 523] on button "Save & Close" at bounding box center [971, 525] width 123 height 28
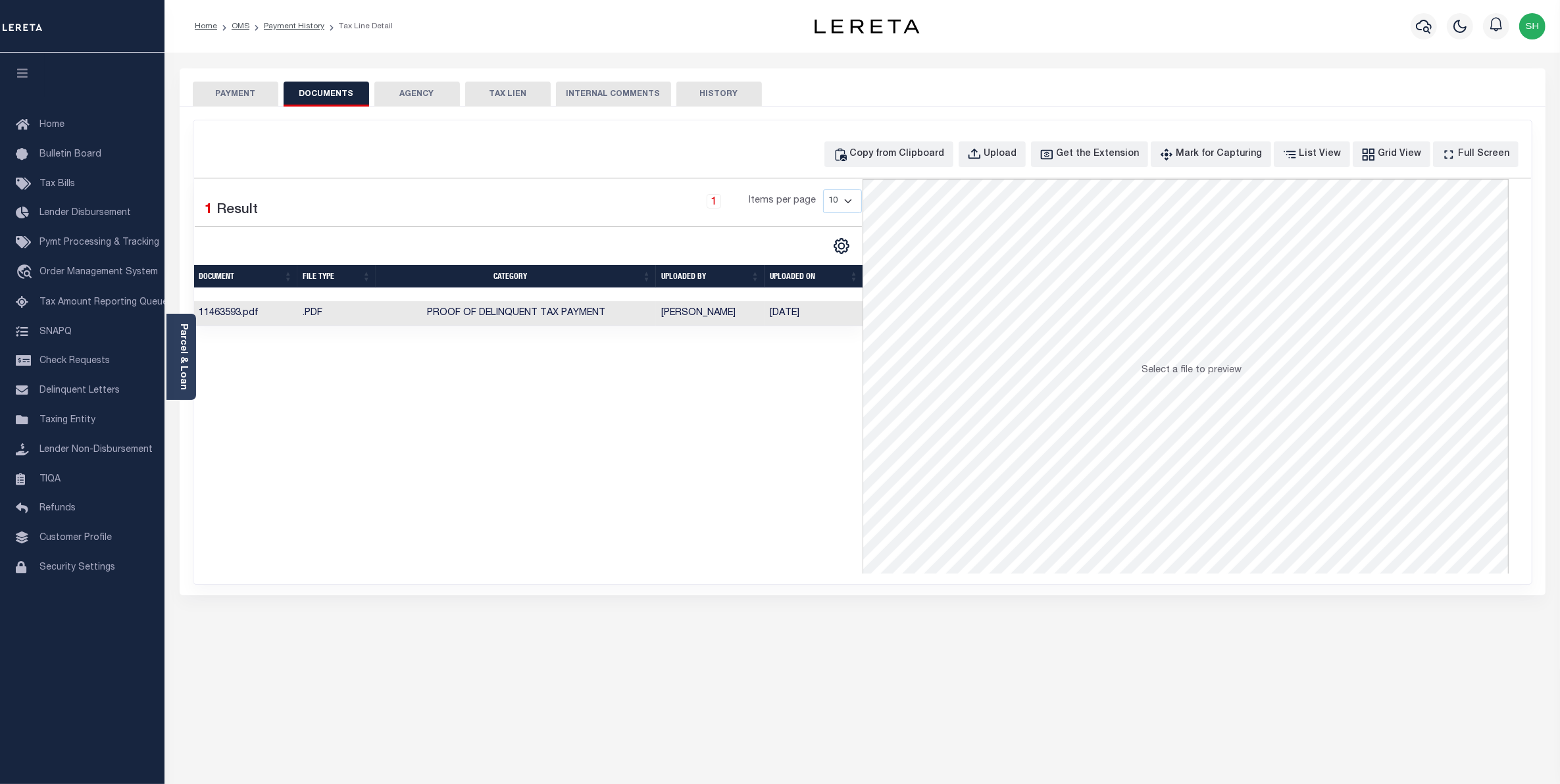
click at [232, 89] on button "PAYMENT" at bounding box center [235, 94] width 85 height 25
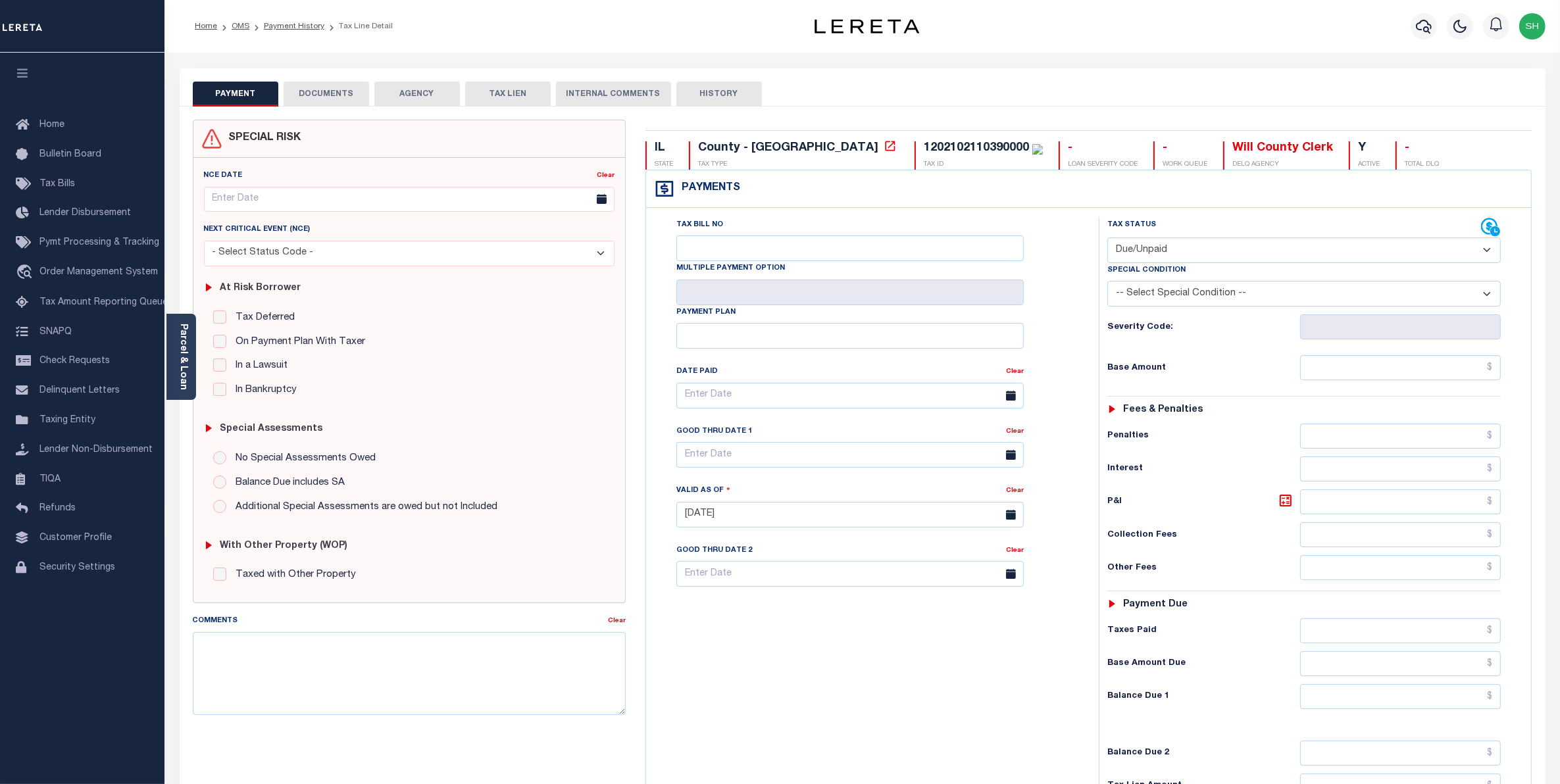
click at [1487, 251] on select "- Select Status Code - Open Due/Unpaid Paid Incomplete No Tax Due Internal Refu…" at bounding box center [1304, 250] width 394 height 26
select select "PYD"
click at [1108, 239] on select "- Select Status Code - Open Due/Unpaid Paid Incomplete No Tax Due Internal Refu…" at bounding box center [1304, 250] width 394 height 26
type input "[DATE]"
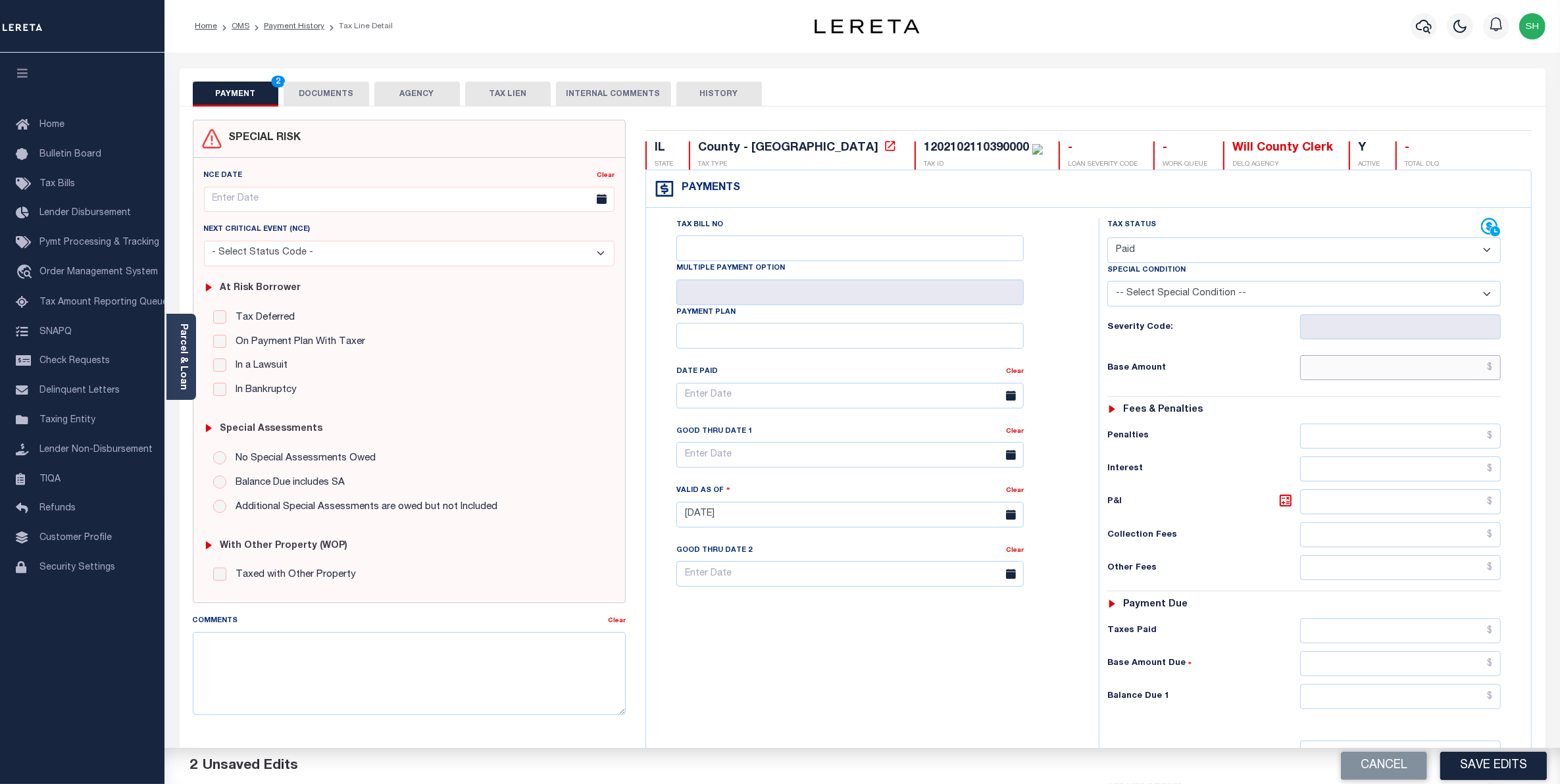
click at [1442, 376] on input "text" at bounding box center [1401, 368] width 202 height 25
type input "$0.00"
click at [1461, 708] on input "text" at bounding box center [1401, 697] width 202 height 25
type input "$0.00"
click at [1512, 770] on button "Save Edits" at bounding box center [1494, 766] width 107 height 28
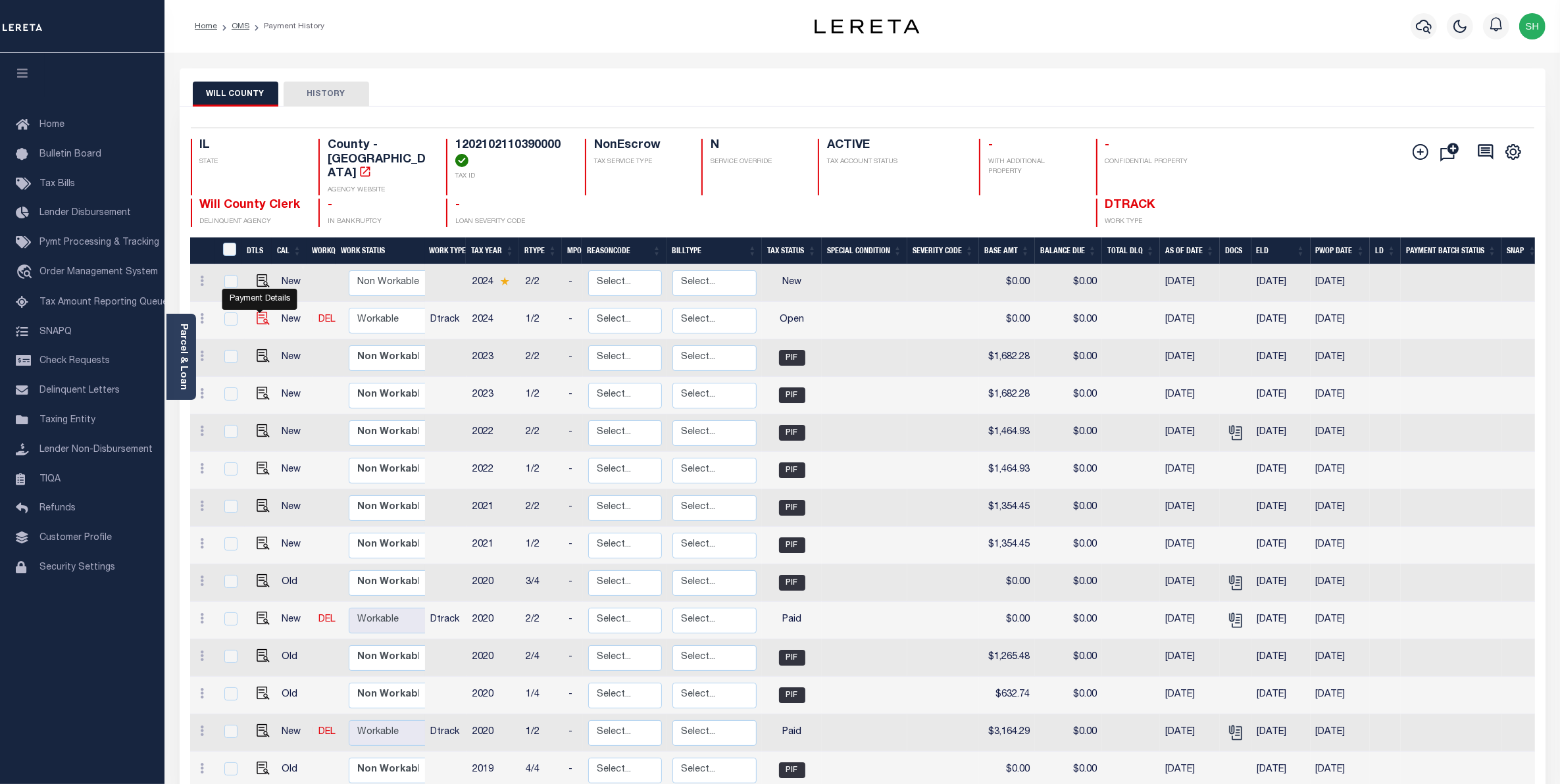
click at [258, 312] on img "" at bounding box center [263, 319] width 13 height 13
checkbox input "true"
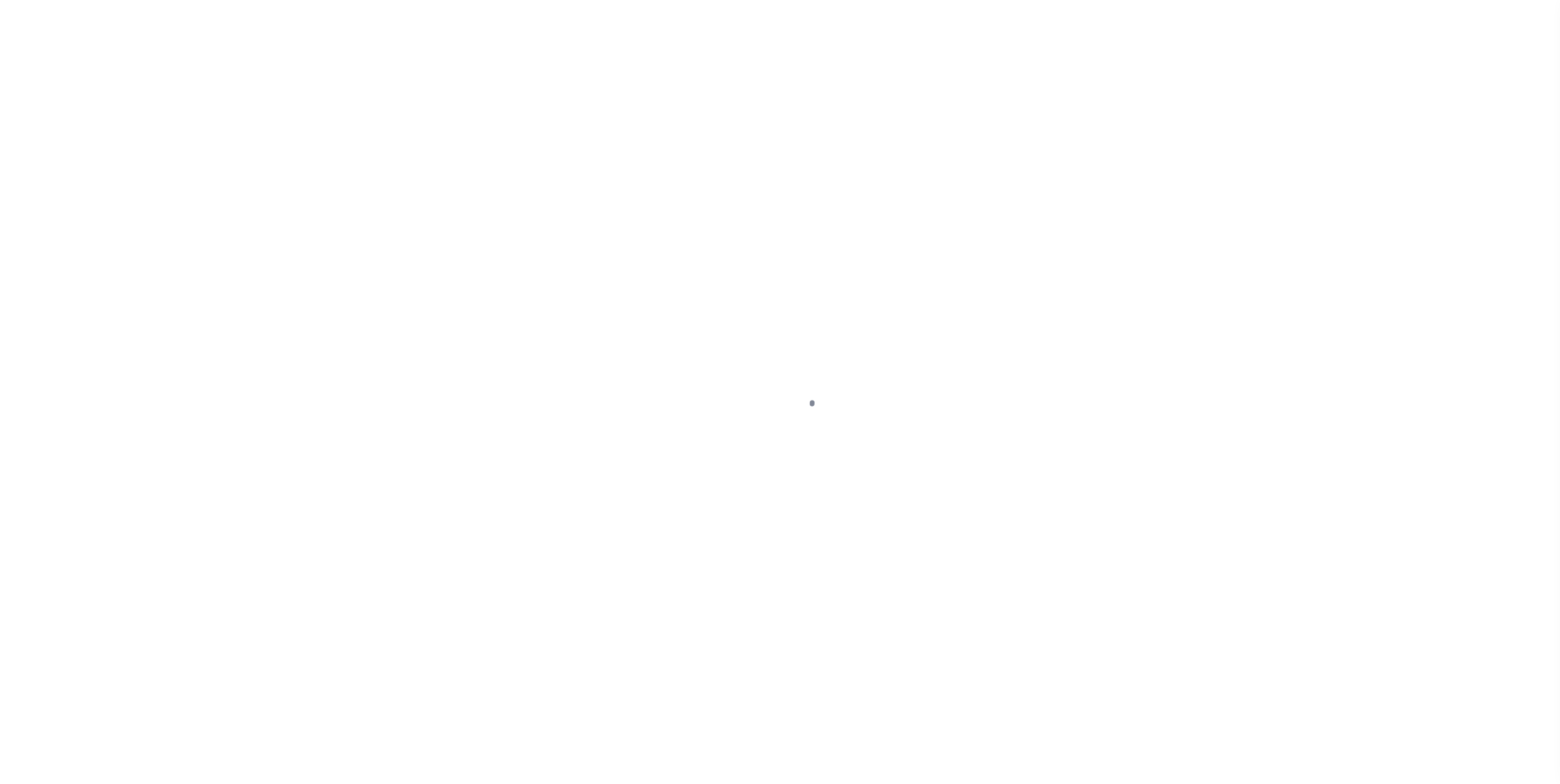
select select "OP2"
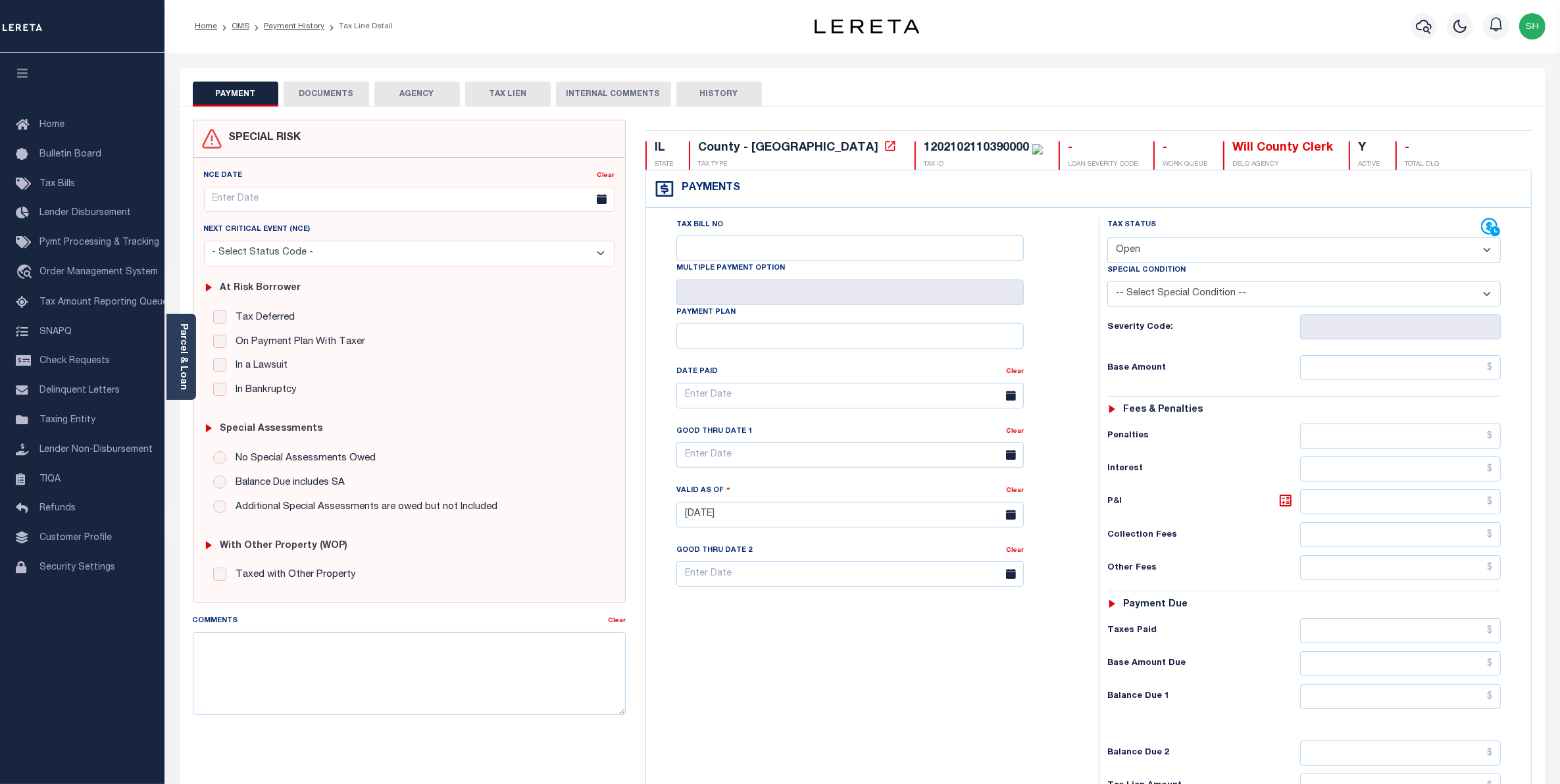
click at [349, 99] on button "DOCUMENTS" at bounding box center [326, 94] width 85 height 25
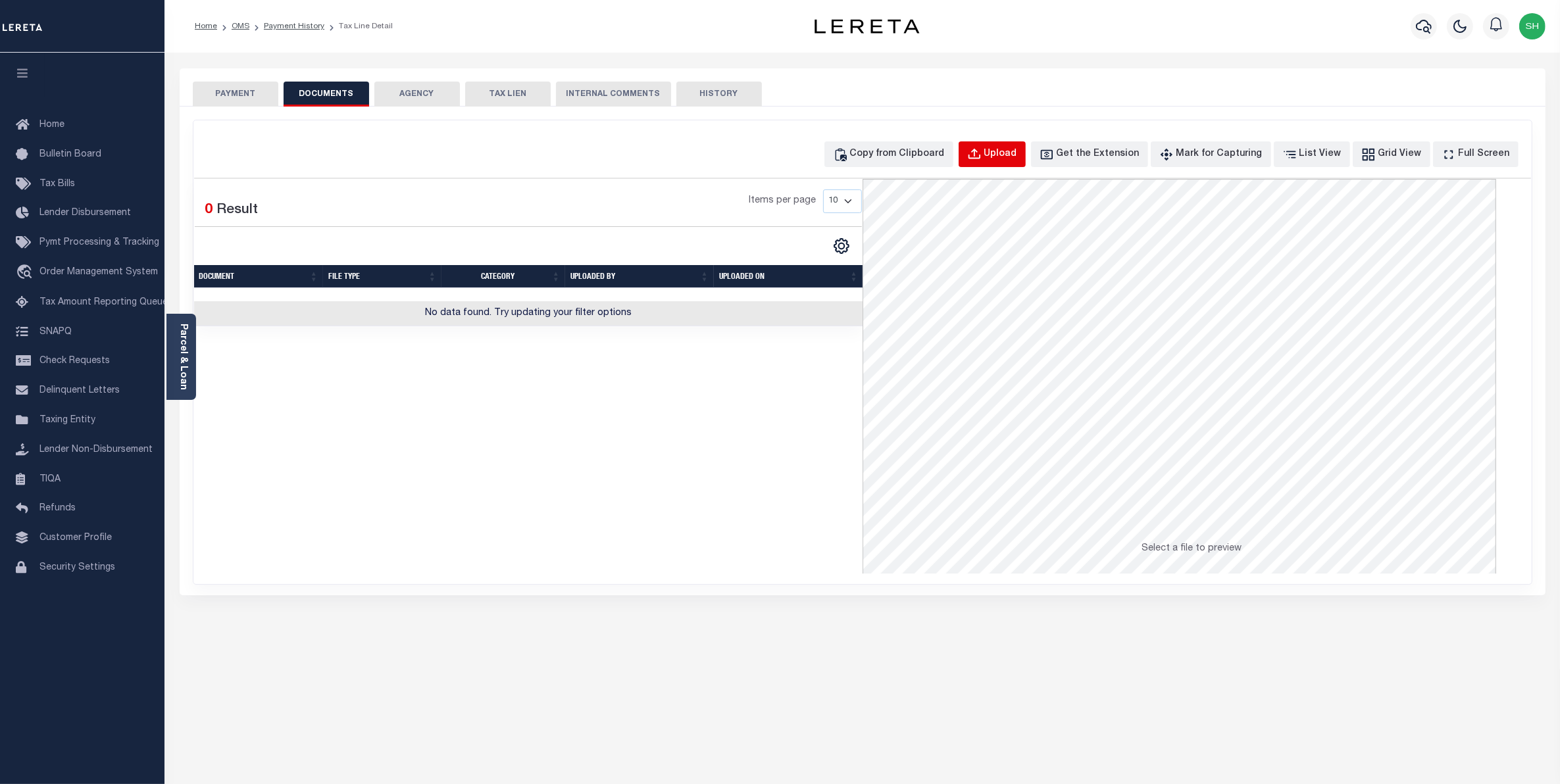
click at [1011, 156] on div "Upload" at bounding box center [1000, 155] width 33 height 15
select select "POP"
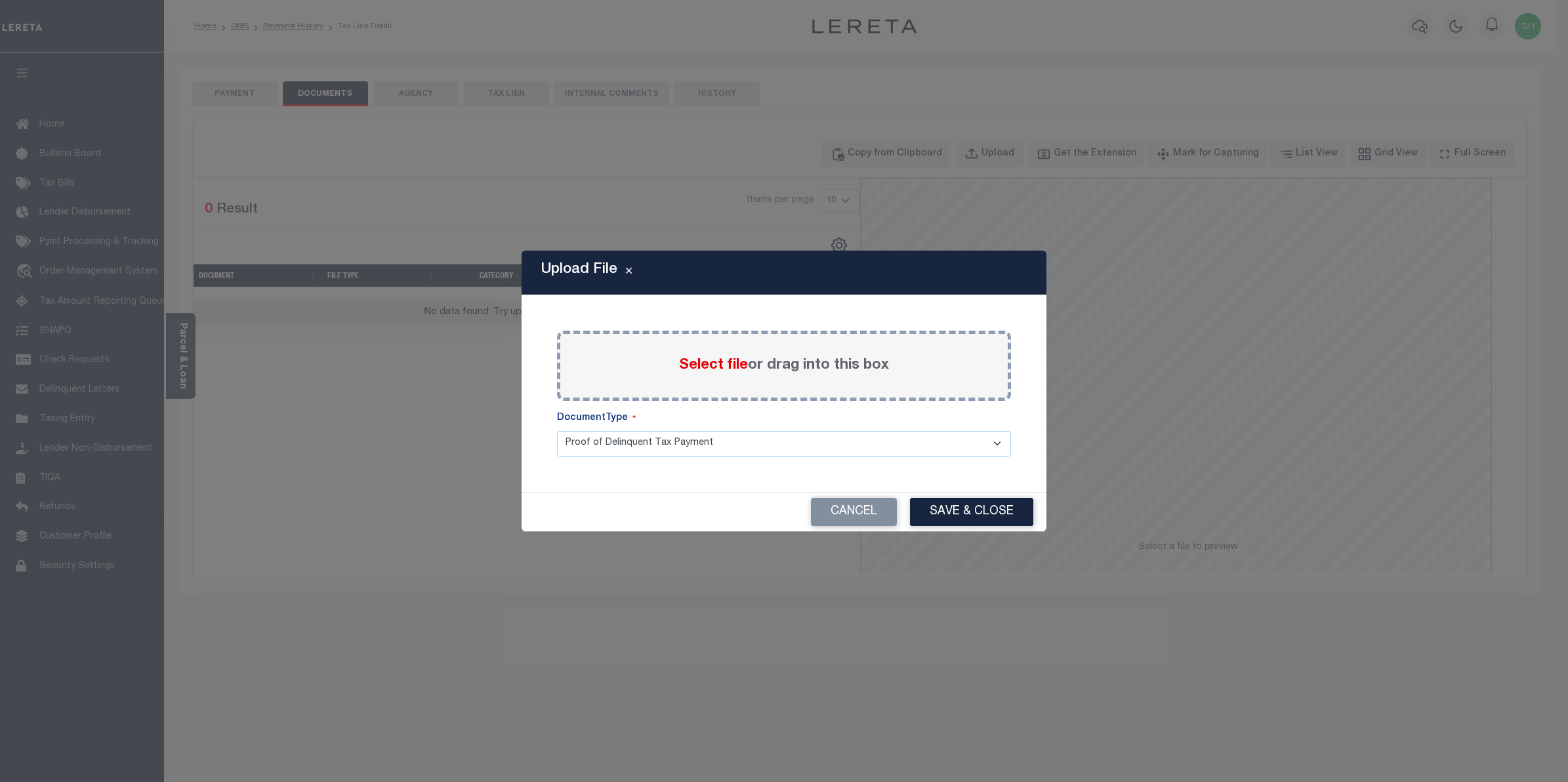
click at [735, 365] on span "Select file" at bounding box center [713, 366] width 69 height 15
click at [0, 0] on input "Select file or drag into this box" at bounding box center [0, 0] width 0 height 0
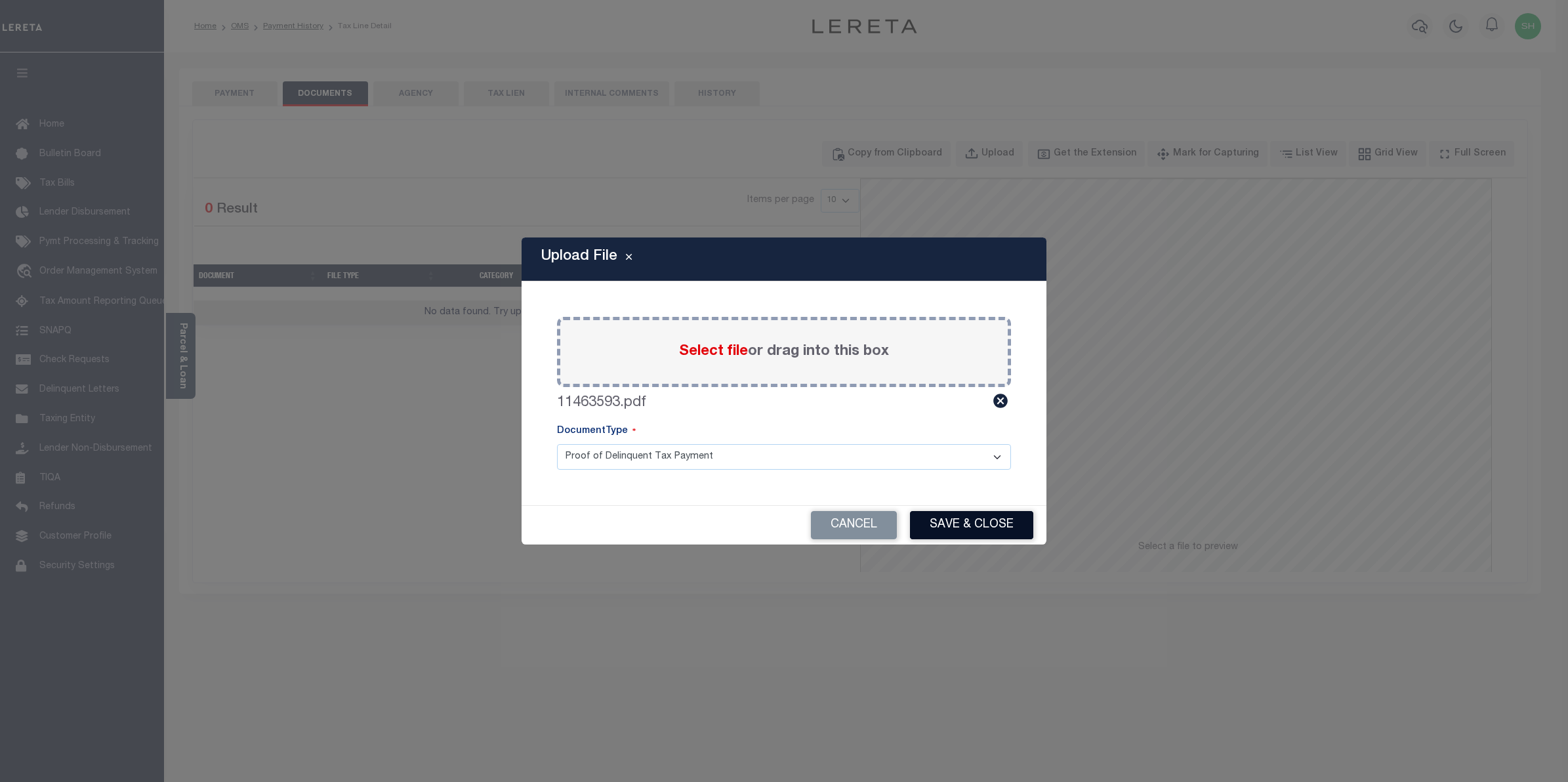
click at [963, 519] on button "Save & Close" at bounding box center [971, 525] width 123 height 28
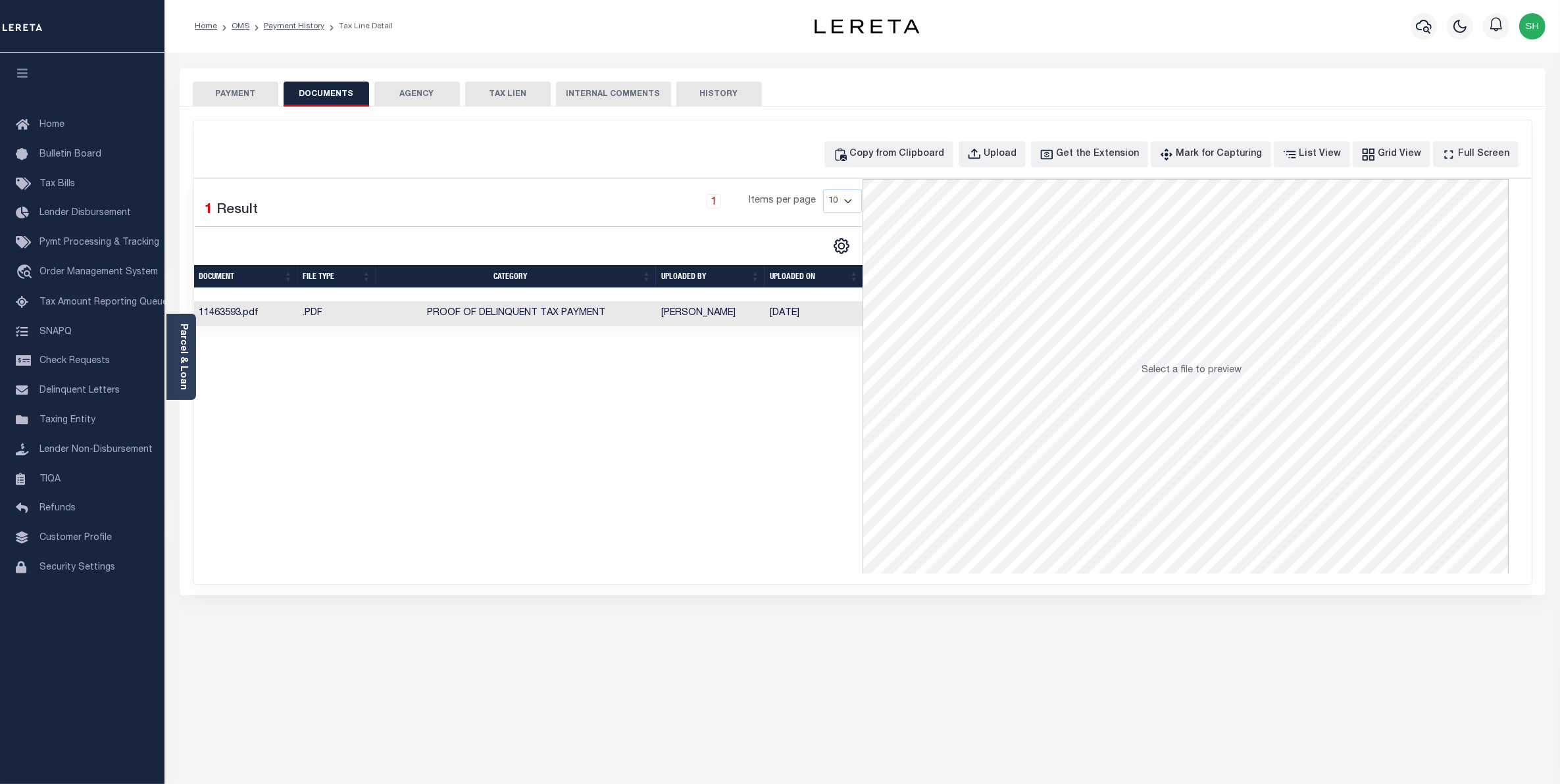
click at [244, 96] on button "PAYMENT" at bounding box center [235, 94] width 85 height 25
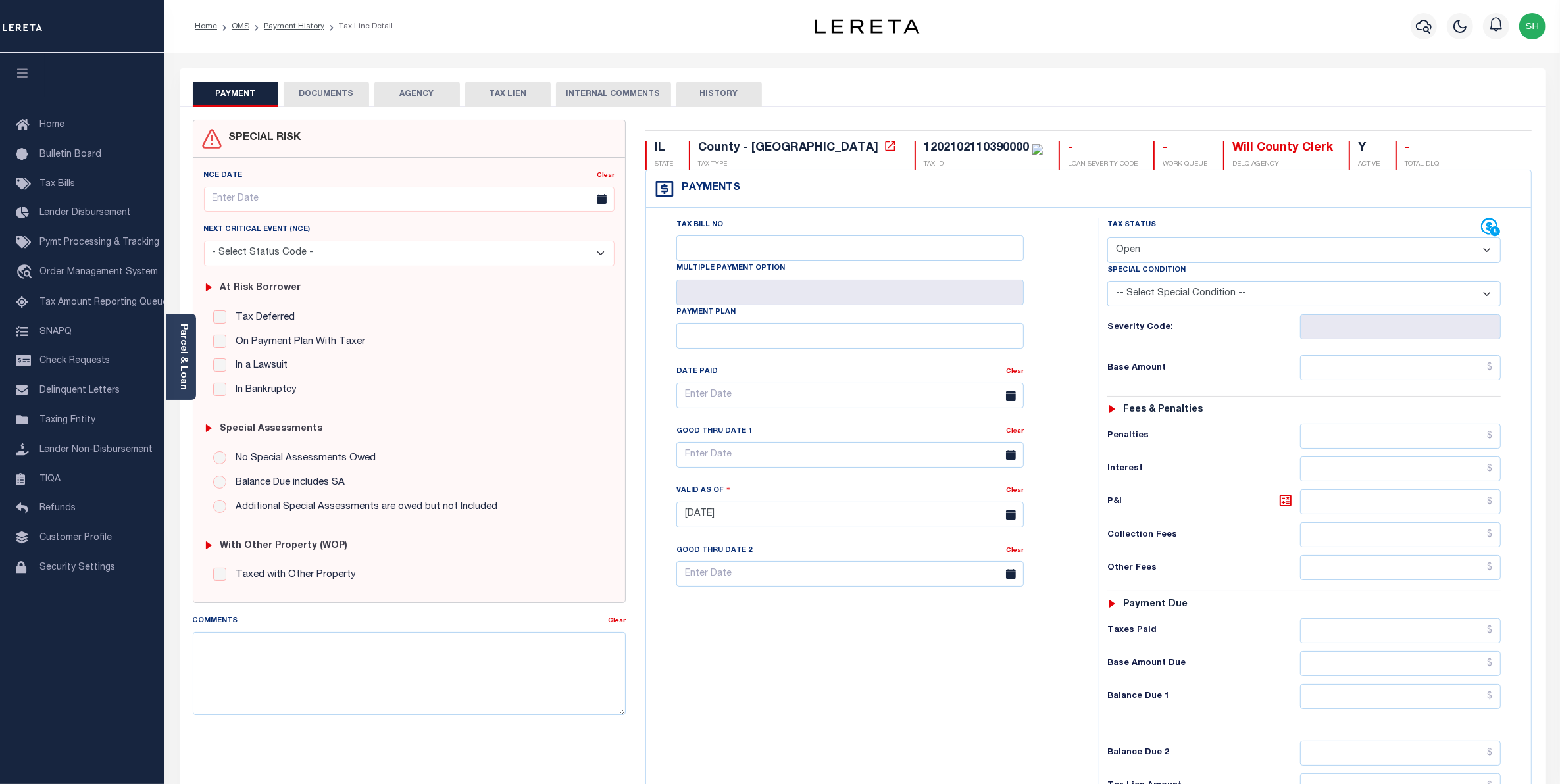
click at [1483, 255] on select "- Select Status Code - Open Due/Unpaid Paid Incomplete No Tax Due Internal Refu…" at bounding box center [1304, 250] width 394 height 26
select select "PYD"
click at [1108, 239] on select "- Select Status Code - Open Due/Unpaid Paid Incomplete No Tax Due Internal Refu…" at bounding box center [1304, 250] width 394 height 26
type input "[DATE]"
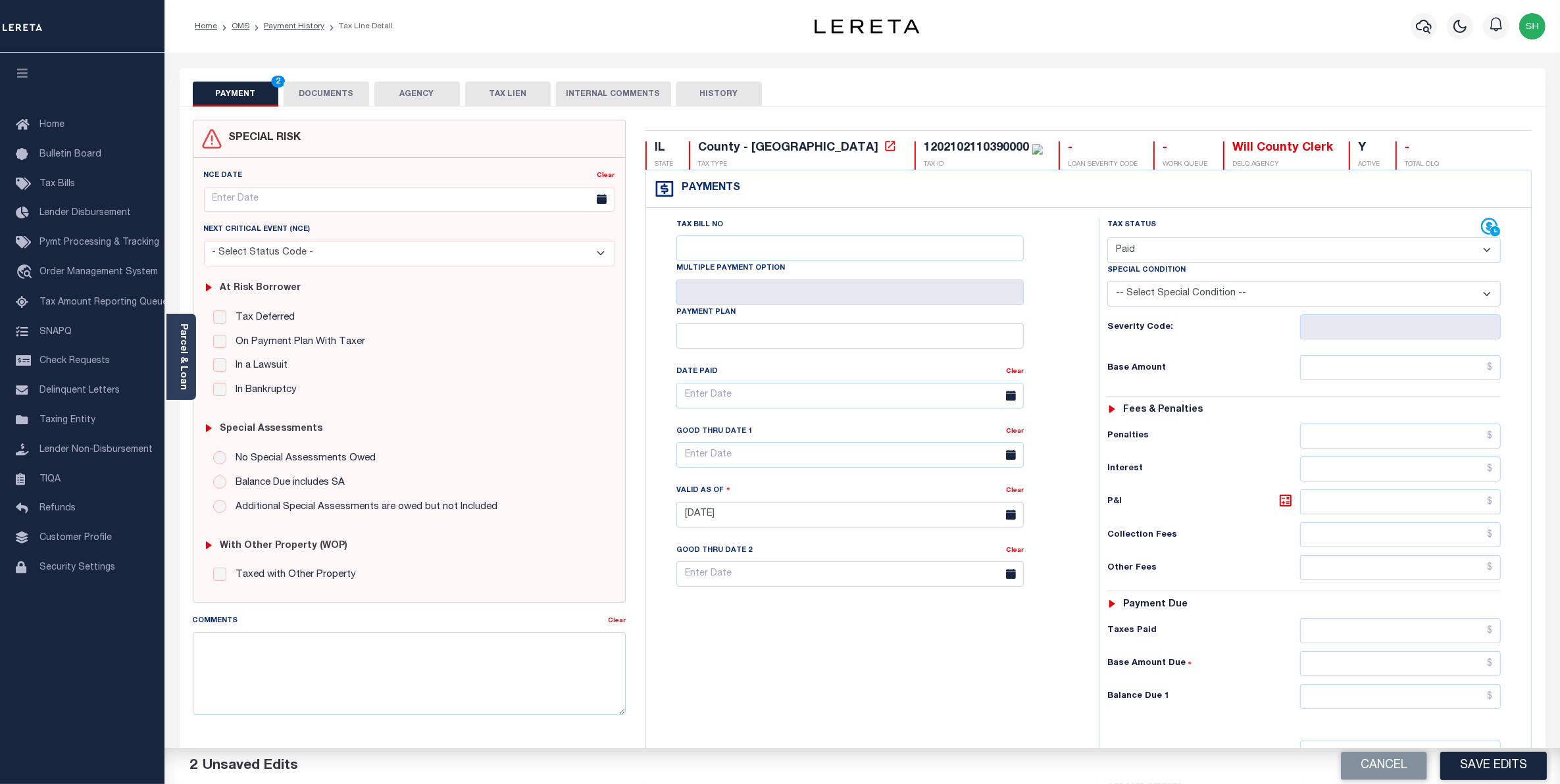
click at [1489, 254] on select "- Select Status Code - Open Due/Unpaid Paid Incomplete No Tax Due Internal Refu…" at bounding box center [1304, 250] width 394 height 26
select select "DUE"
click at [1108, 239] on select "- Select Status Code - Open Due/Unpaid Paid Incomplete No Tax Due Internal Refu…" at bounding box center [1304, 250] width 394 height 26
click at [1463, 364] on input "text" at bounding box center [1401, 368] width 202 height 25
type input "$1,780.10"
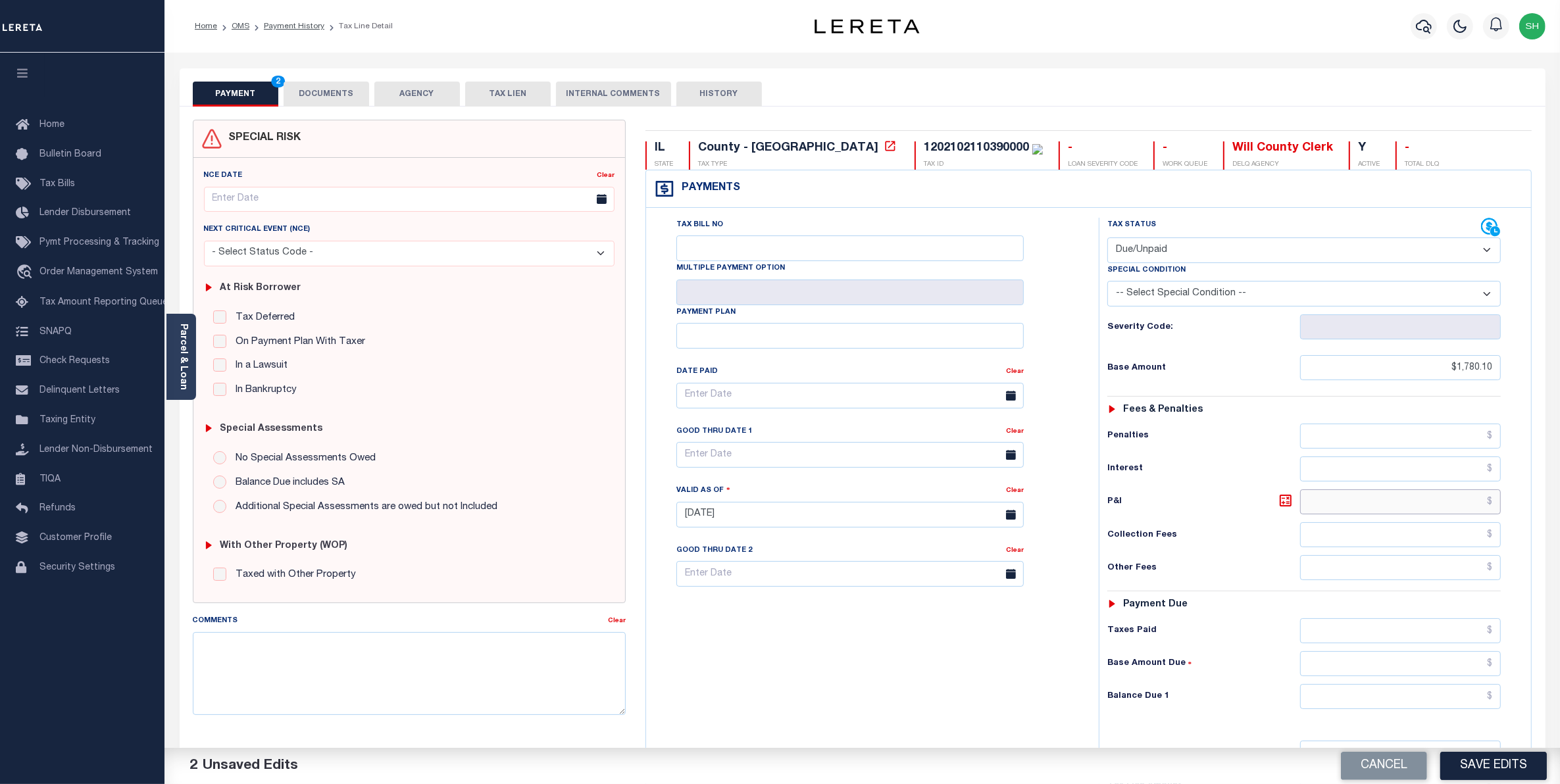
click at [1445, 514] on input "text" at bounding box center [1401, 502] width 202 height 25
type input "$26.70"
click at [1467, 695] on input "text" at bounding box center [1401, 697] width 202 height 25
type input "$1,806.80"
click at [1485, 774] on button "Save Edits" at bounding box center [1494, 766] width 107 height 28
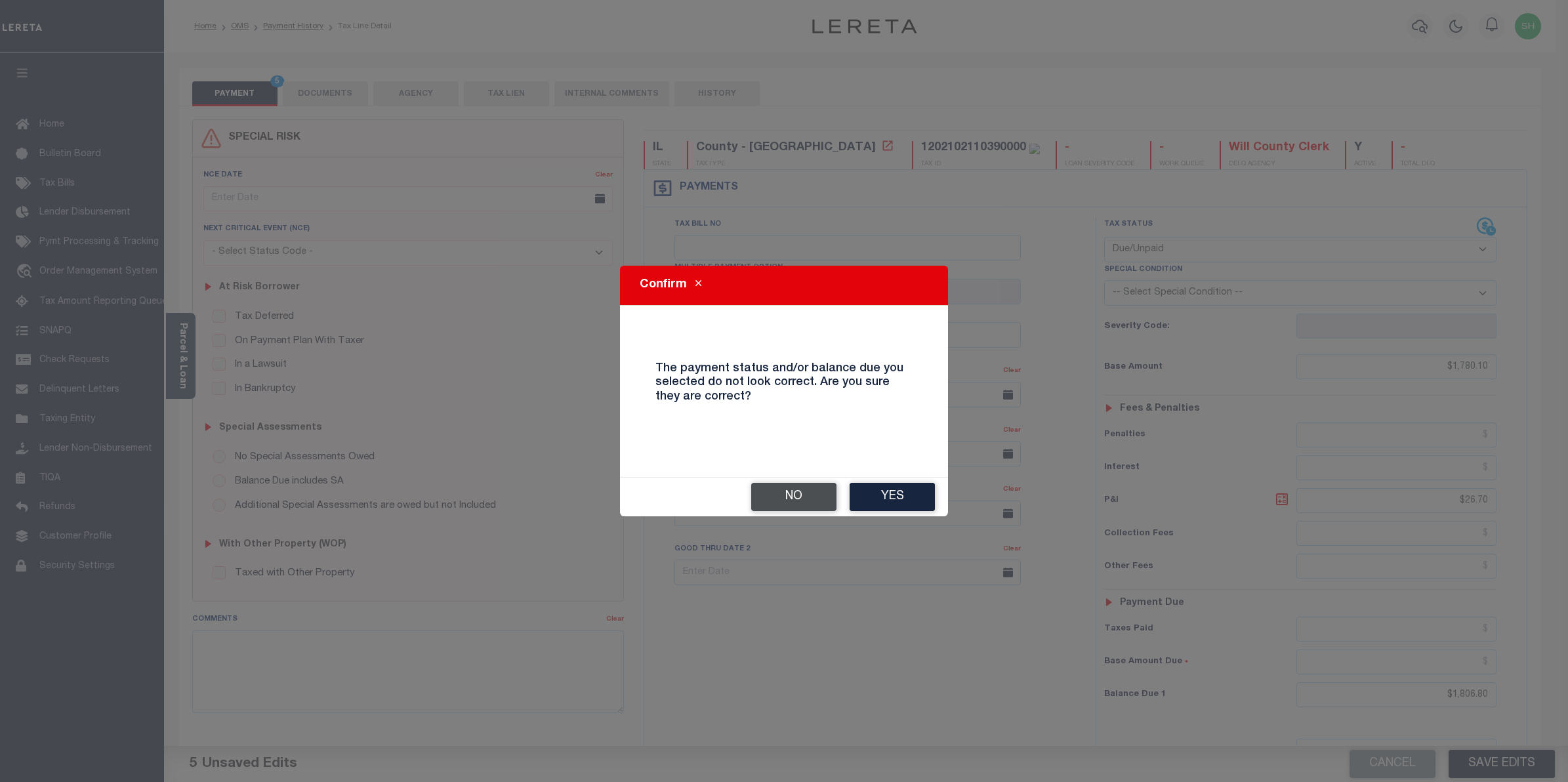
click at [812, 493] on button "No" at bounding box center [793, 497] width 85 height 28
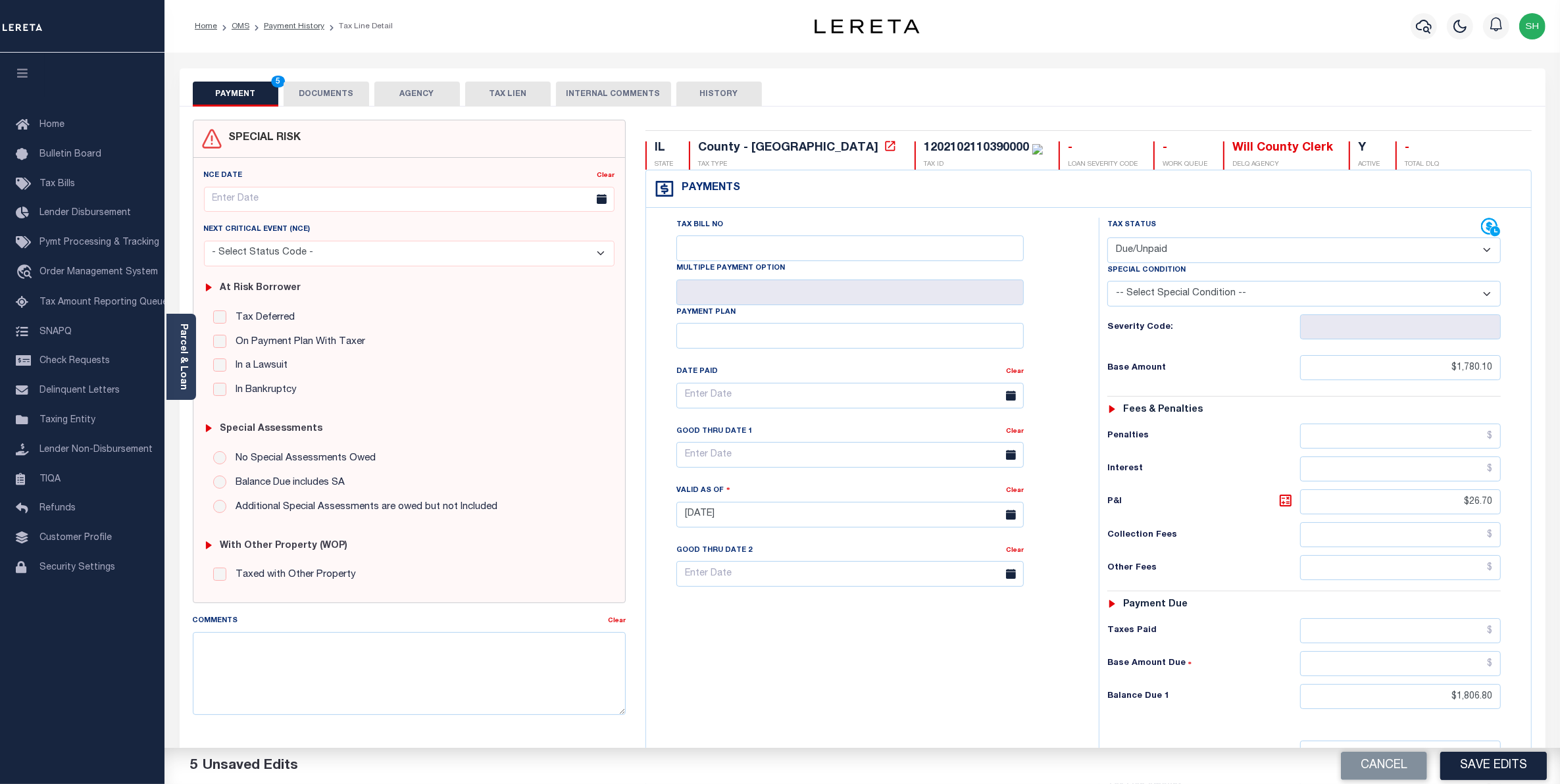
click at [1487, 251] on select "- Select Status Code - Open Due/Unpaid Paid Incomplete No Tax Due Internal Refu…" at bounding box center [1304, 250] width 394 height 26
click at [1108, 239] on select "- Select Status Code - Open Due/Unpaid Paid Incomplete No Tax Due Internal Refu…" at bounding box center [1304, 250] width 394 height 26
click at [1494, 775] on button "Save Edits" at bounding box center [1494, 766] width 107 height 28
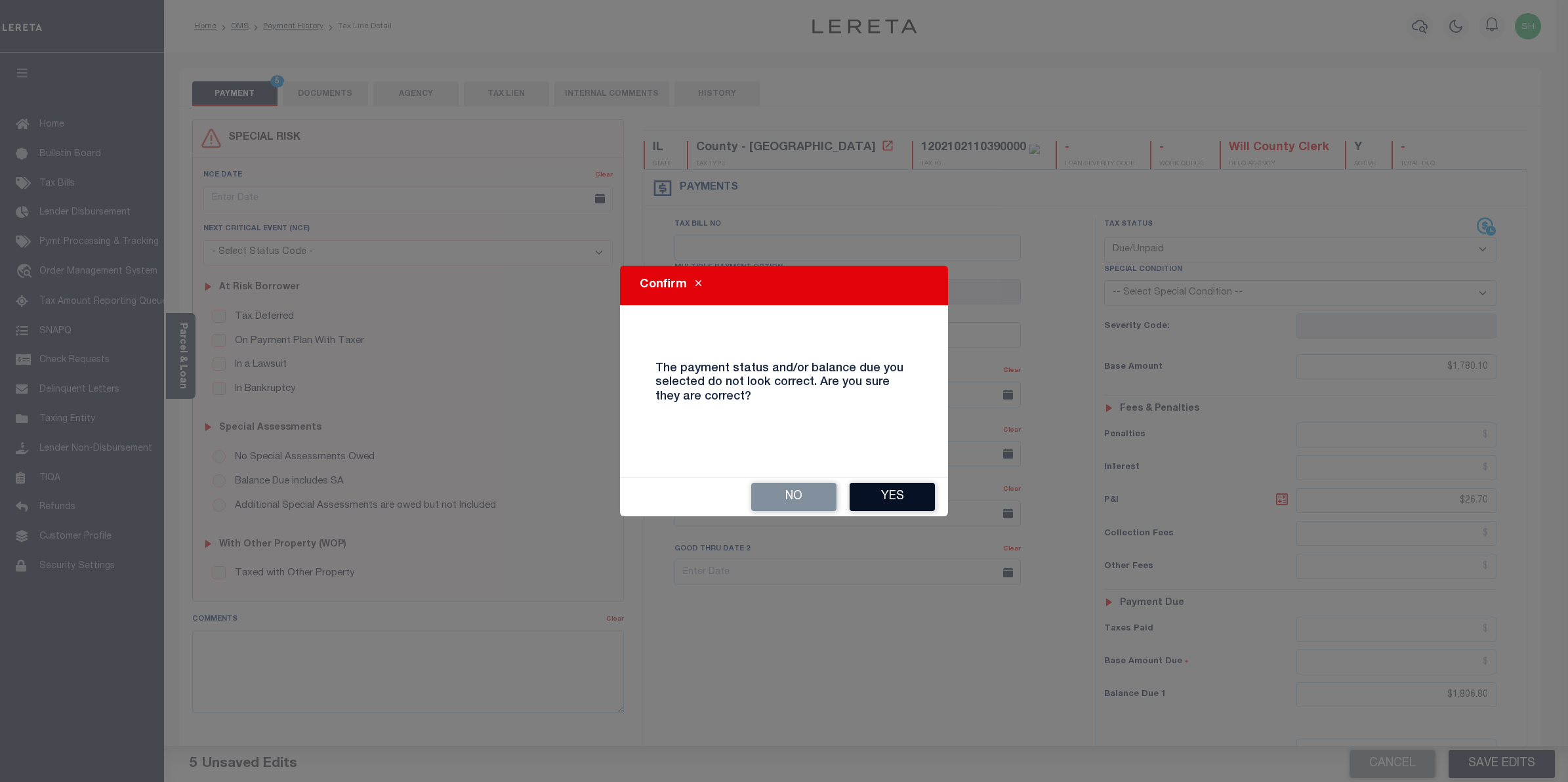
click at [882, 487] on button "Yes" at bounding box center [892, 497] width 85 height 28
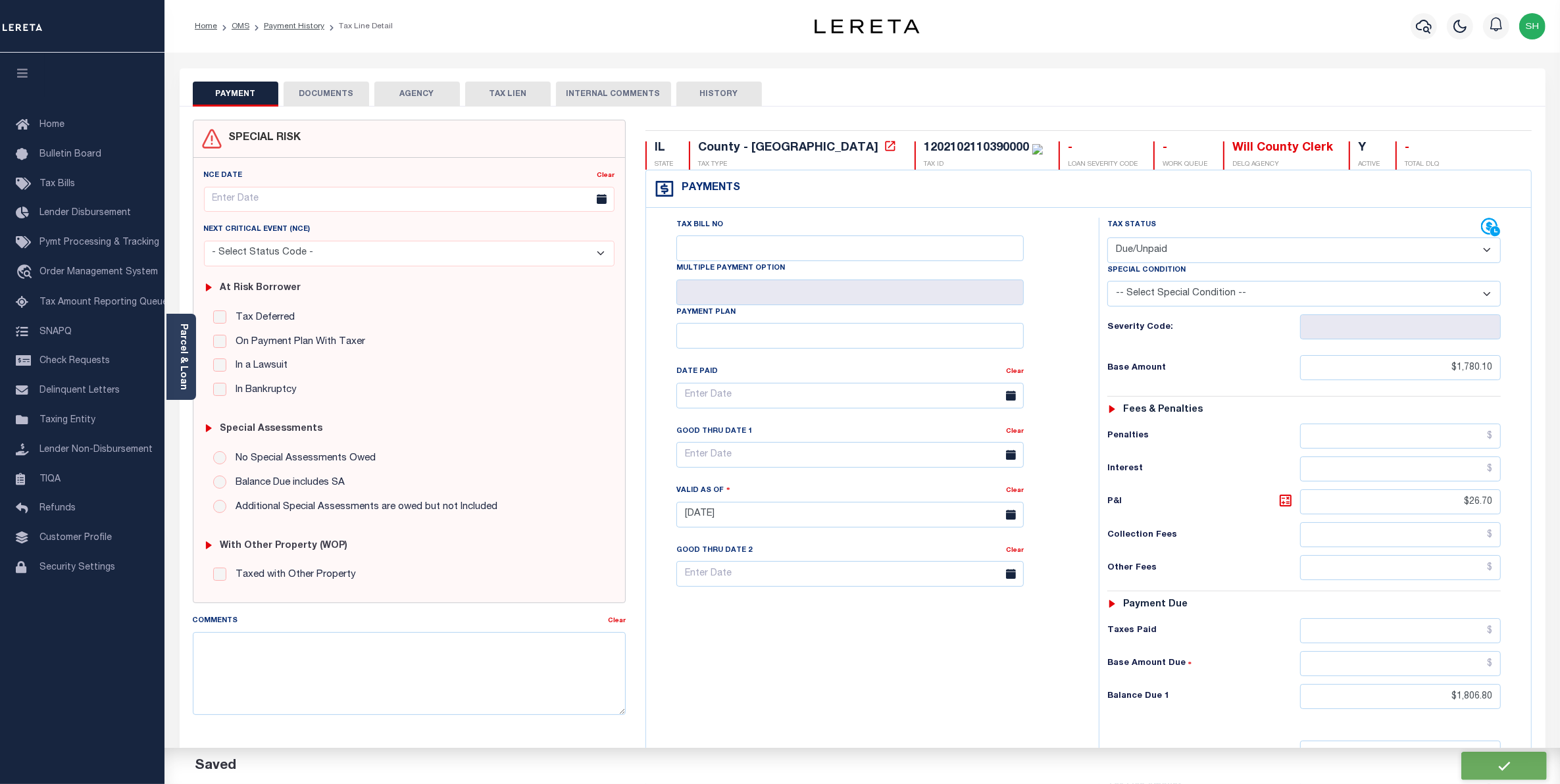
checkbox input "false"
type input "$1,780.1"
type input "$26.7"
type input "$1,806.8"
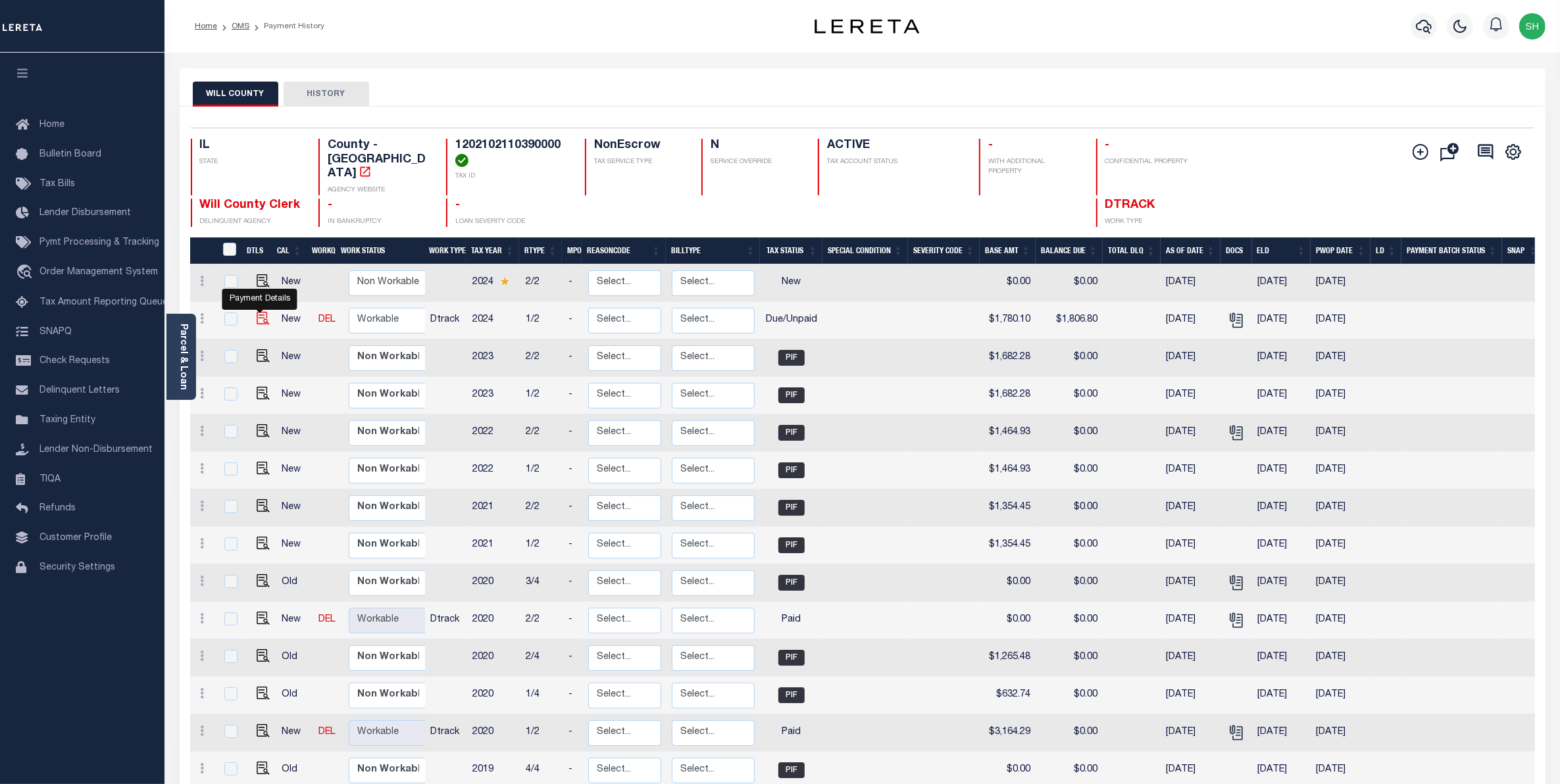
click at [257, 312] on img "" at bounding box center [263, 319] width 13 height 13
checkbox input "true"
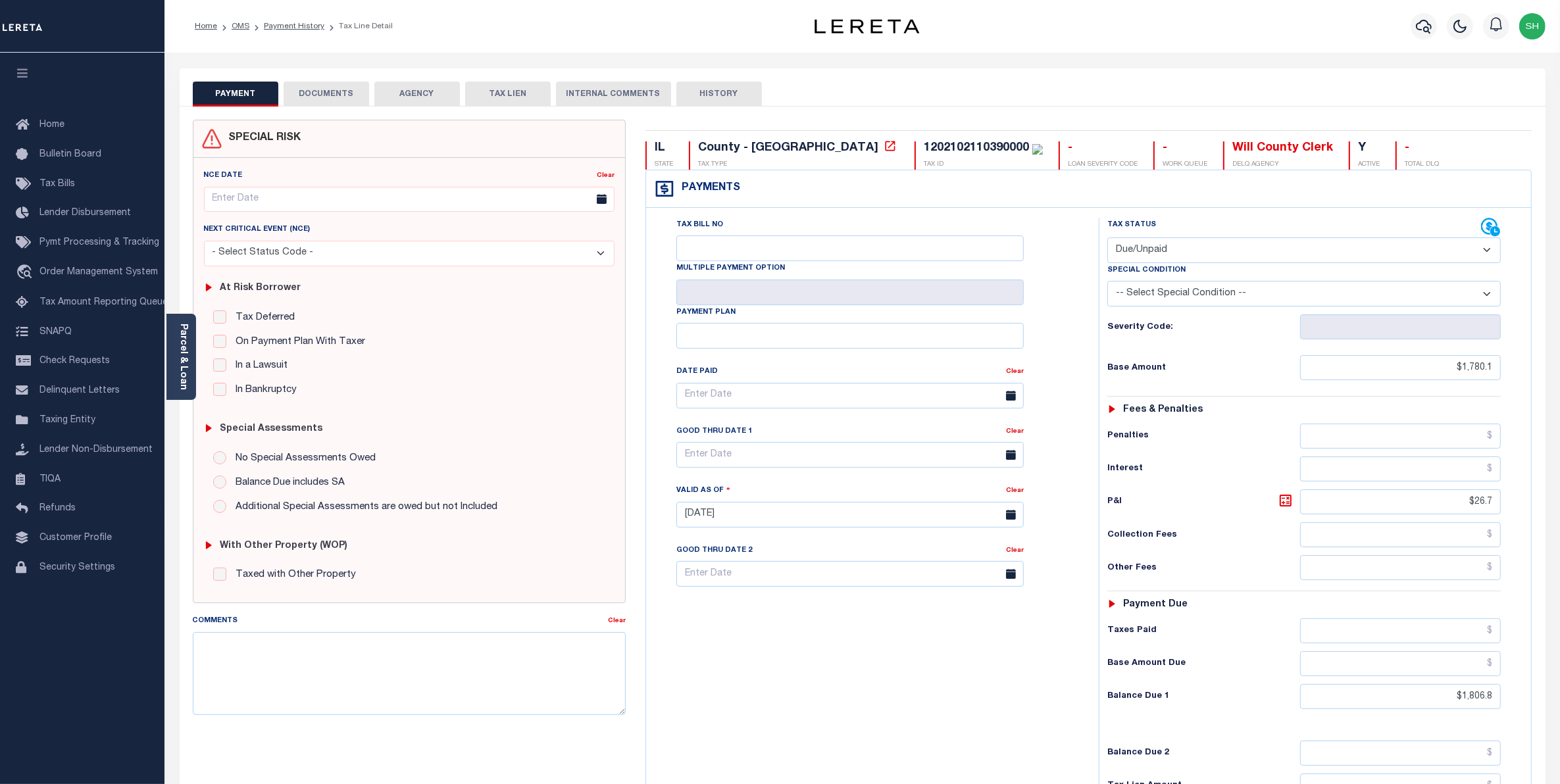
click at [1485, 251] on select "- Select Status Code - Open Due/Unpaid Paid Incomplete No Tax Due Internal Refu…" at bounding box center [1304, 250] width 394 height 26
select select "PYD"
click at [1108, 239] on select "- Select Status Code - Open Due/Unpaid Paid Incomplete No Tax Due Internal Refu…" at bounding box center [1304, 250] width 394 height 26
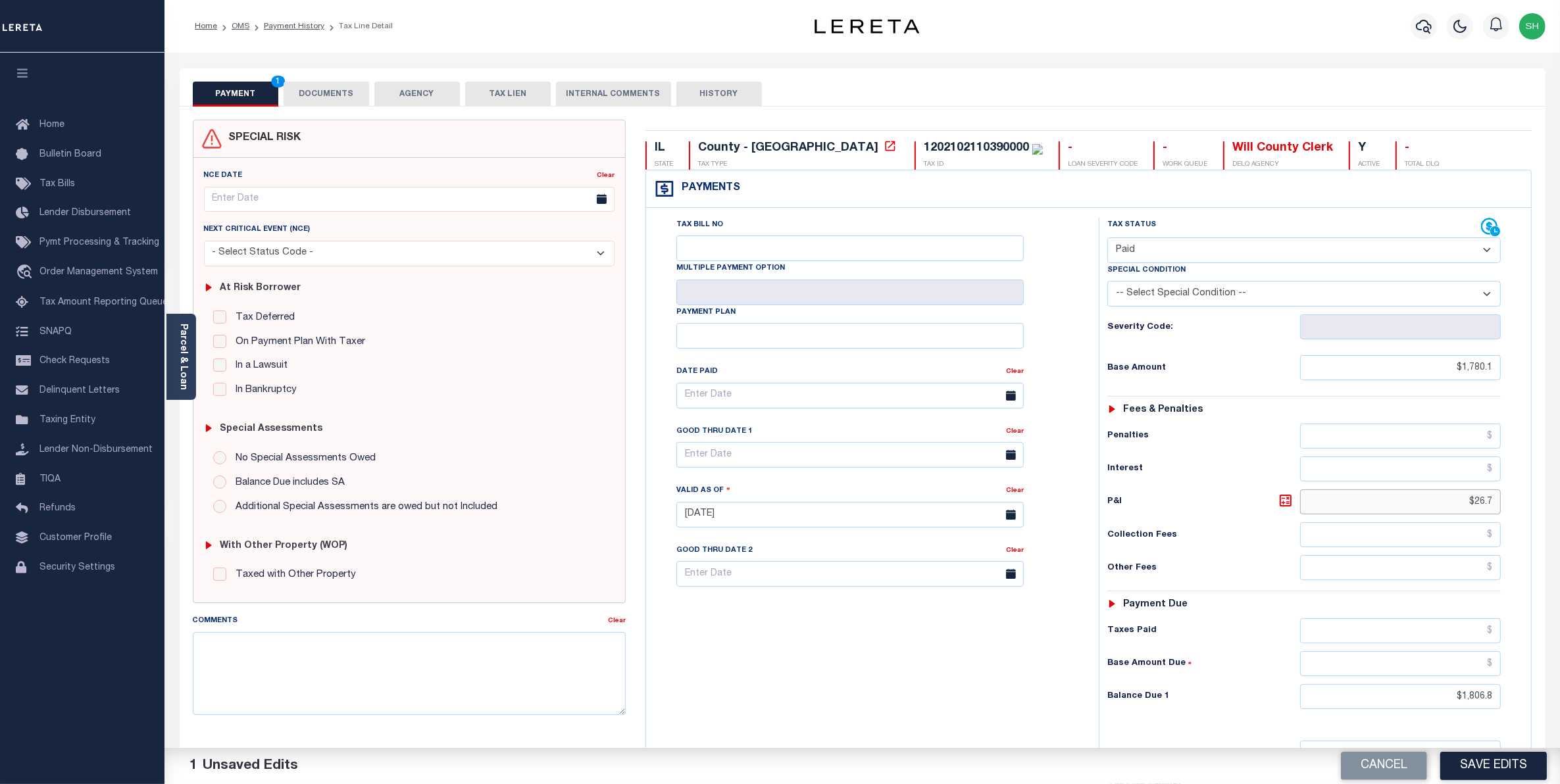
drag, startPoint x: 1449, startPoint y: 502, endPoint x: 1575, endPoint y: 479, distance: 128.1
click at [1559, 479] on html "Home OMS Payment History Tax Line Detail" at bounding box center [780, 483] width 1560 height 967
drag, startPoint x: 1452, startPoint y: 705, endPoint x: 1575, endPoint y: 647, distance: 136.0
click at [1559, 647] on html "Home OMS Payment History Tax Line Detail" at bounding box center [780, 483] width 1560 height 967
type input "$0.00"
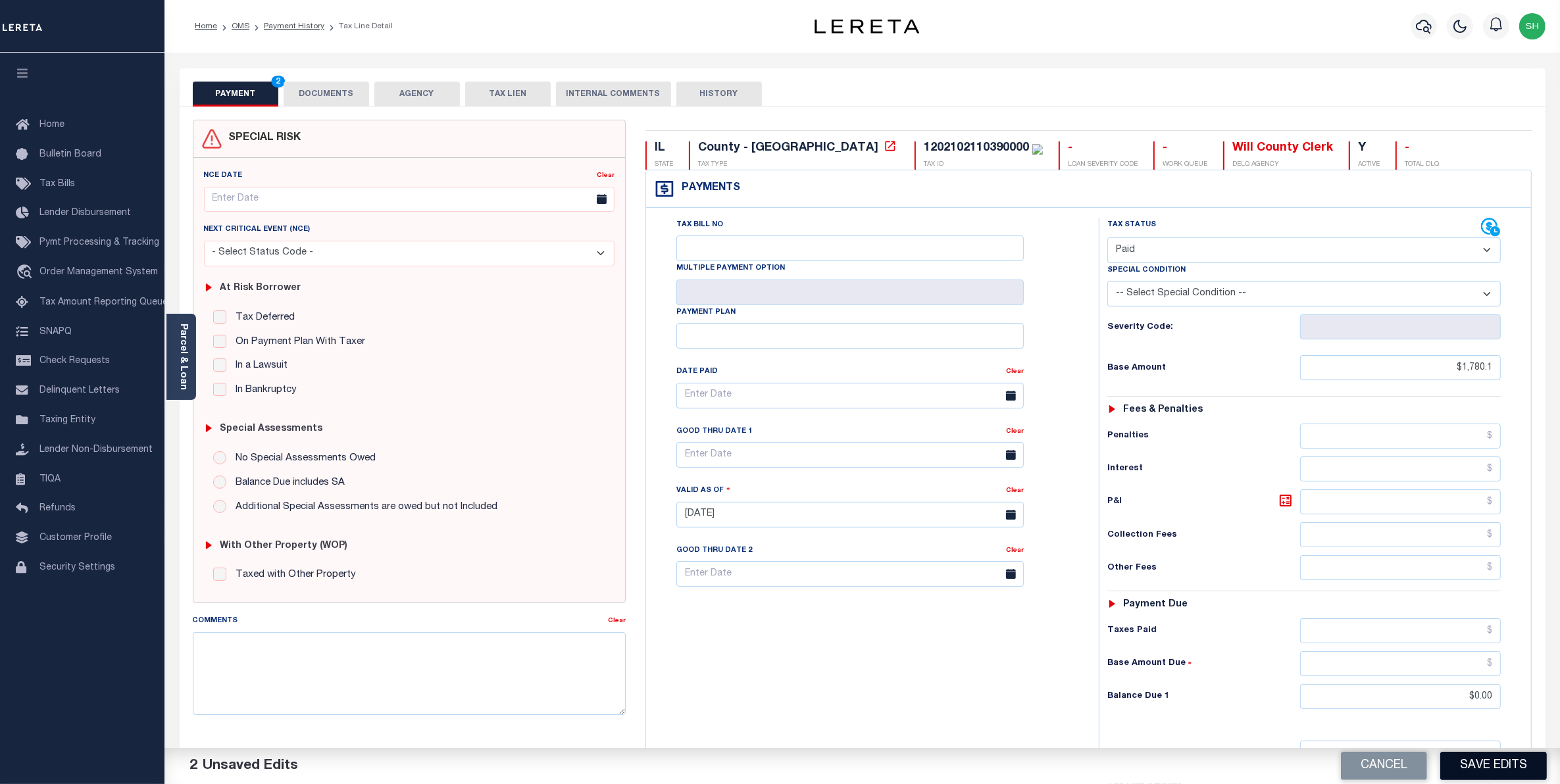
click at [1502, 764] on button "Save Edits" at bounding box center [1494, 766] width 107 height 28
checkbox input "false"
type input "$1,780.1"
type input "$0"
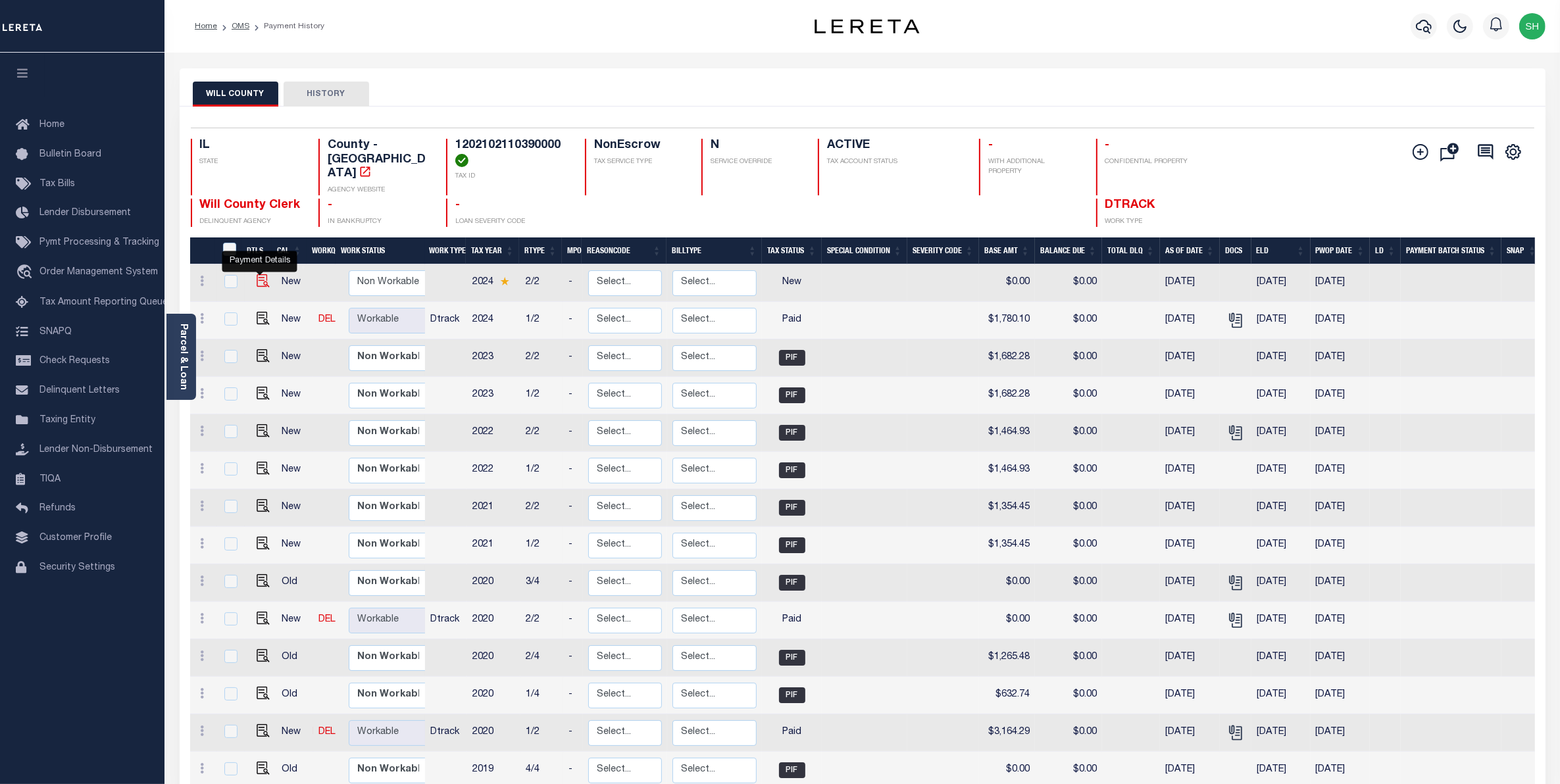
click at [263, 276] on img "" at bounding box center [263, 281] width 13 height 13
checkbox input "true"
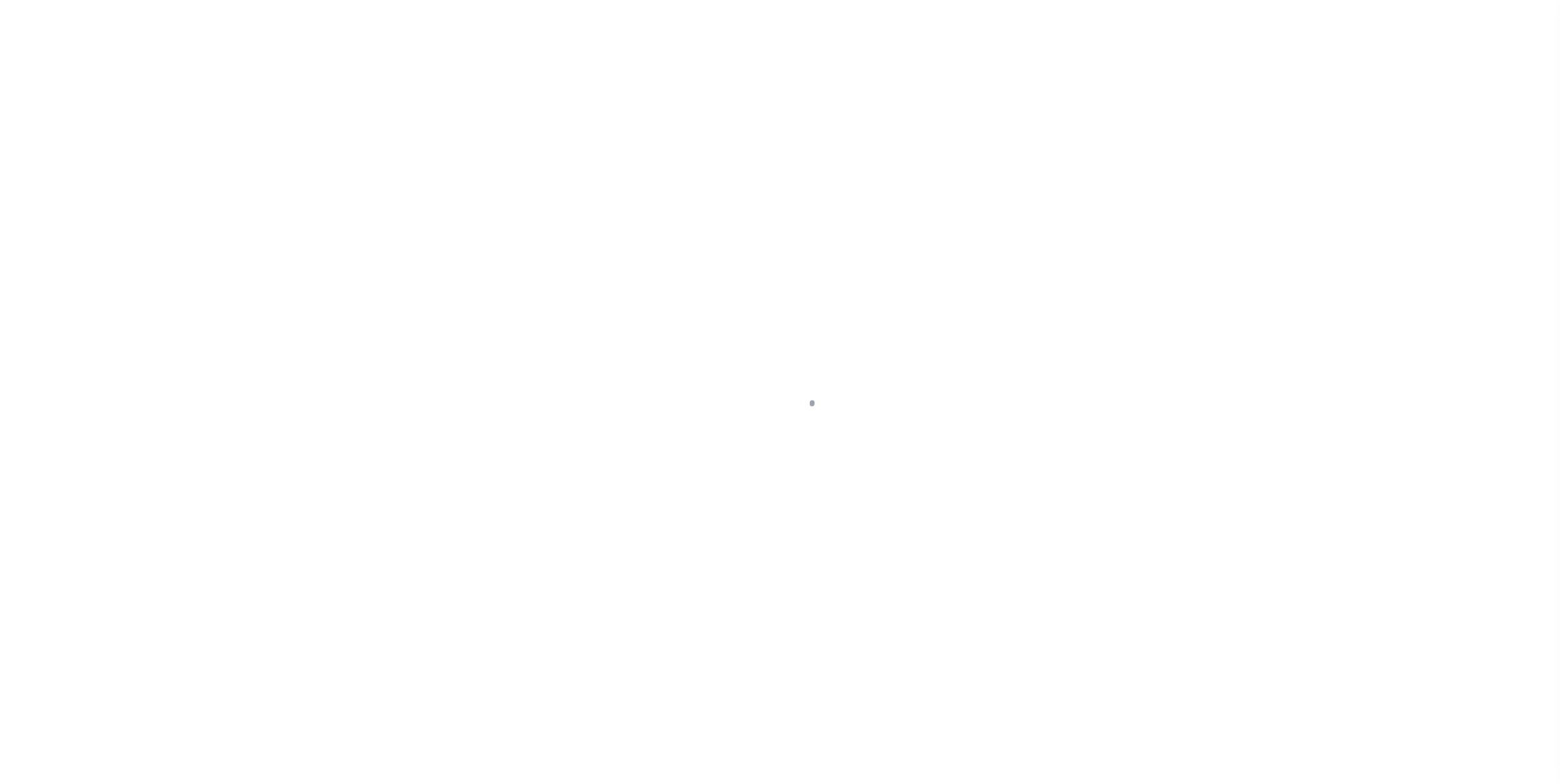
select select "NW2"
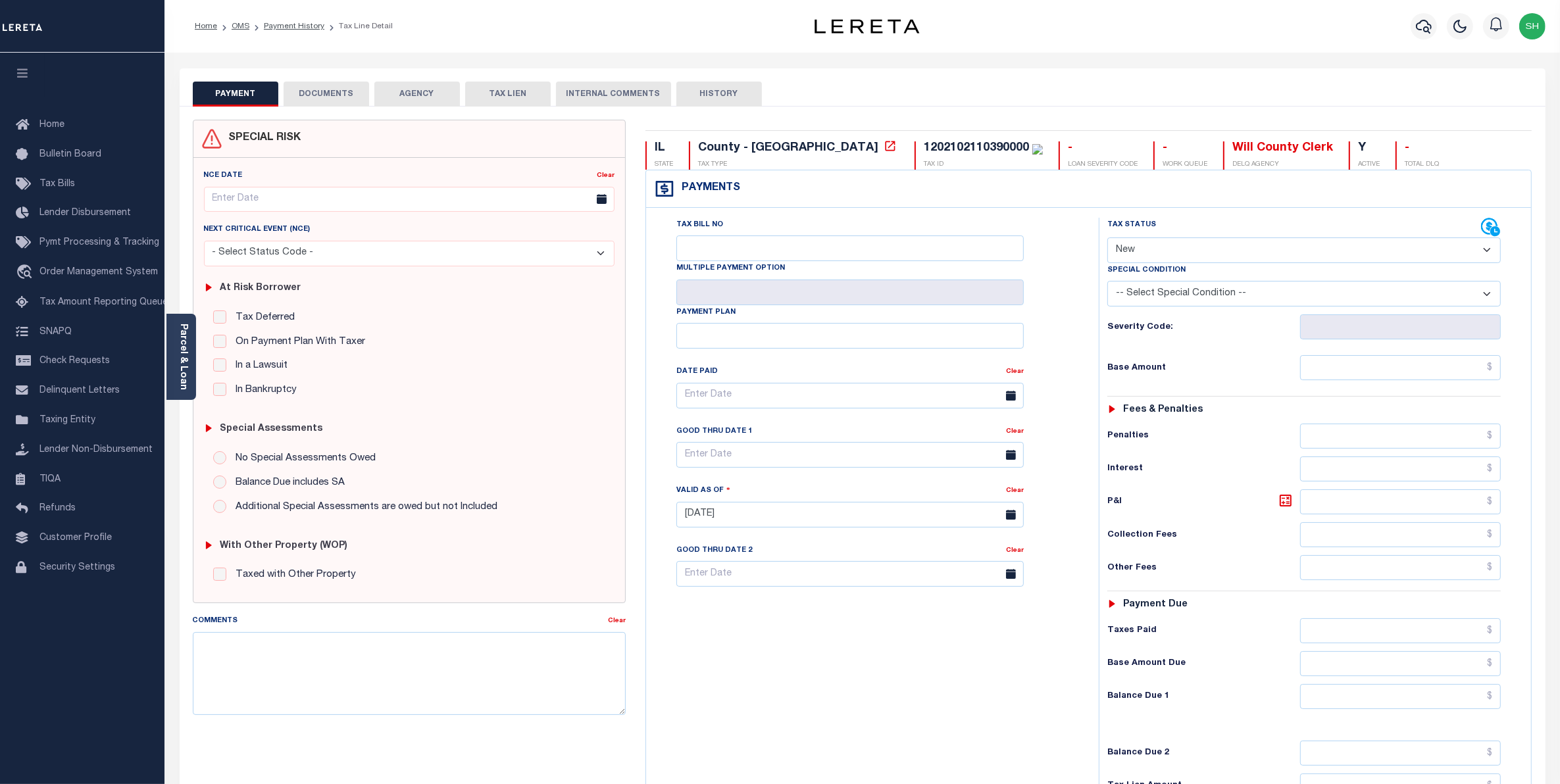
click at [332, 90] on button "DOCUMENTS" at bounding box center [326, 94] width 85 height 25
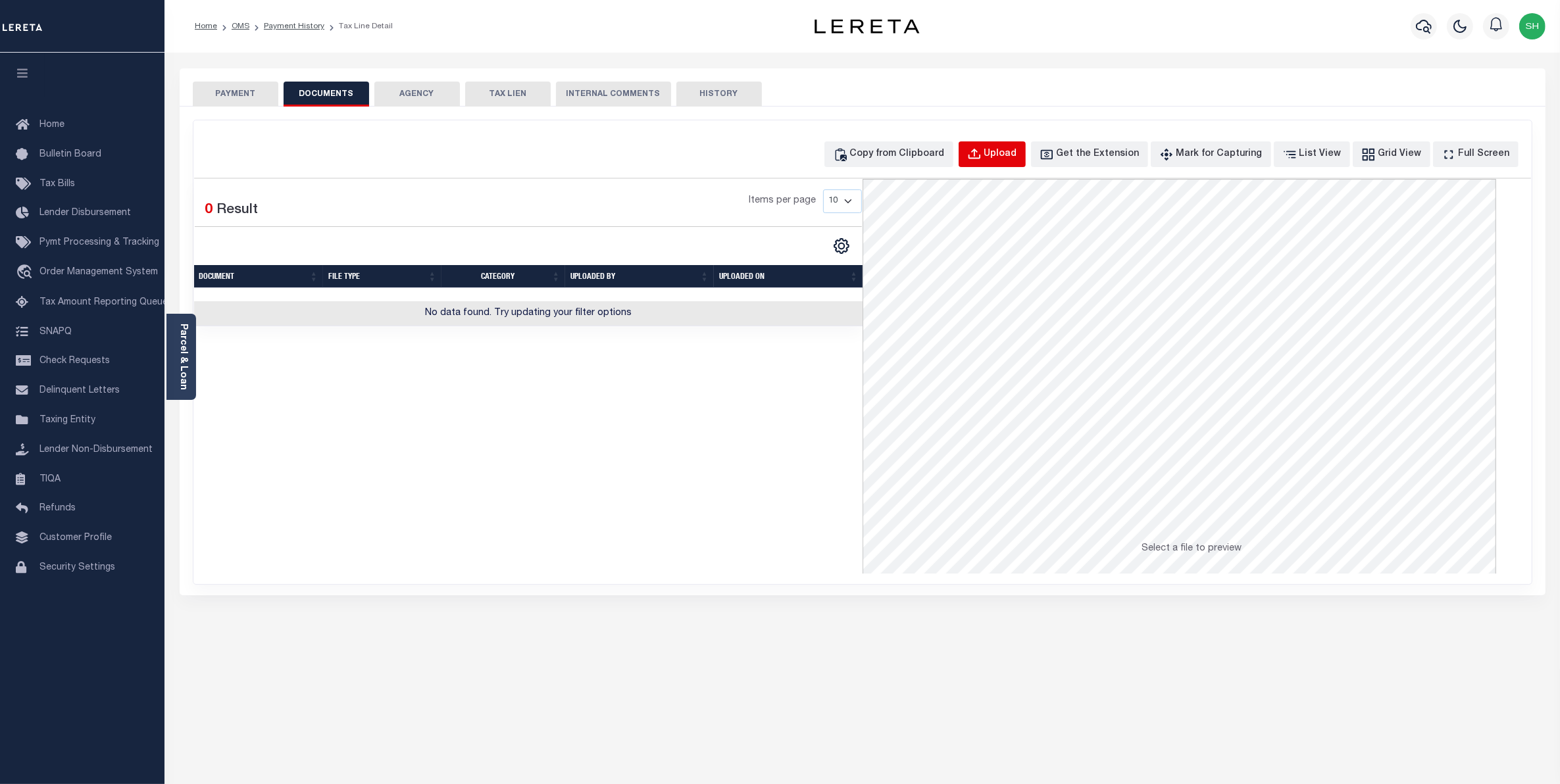
click at [1007, 155] on button "Upload" at bounding box center [992, 154] width 67 height 26
select select "POP"
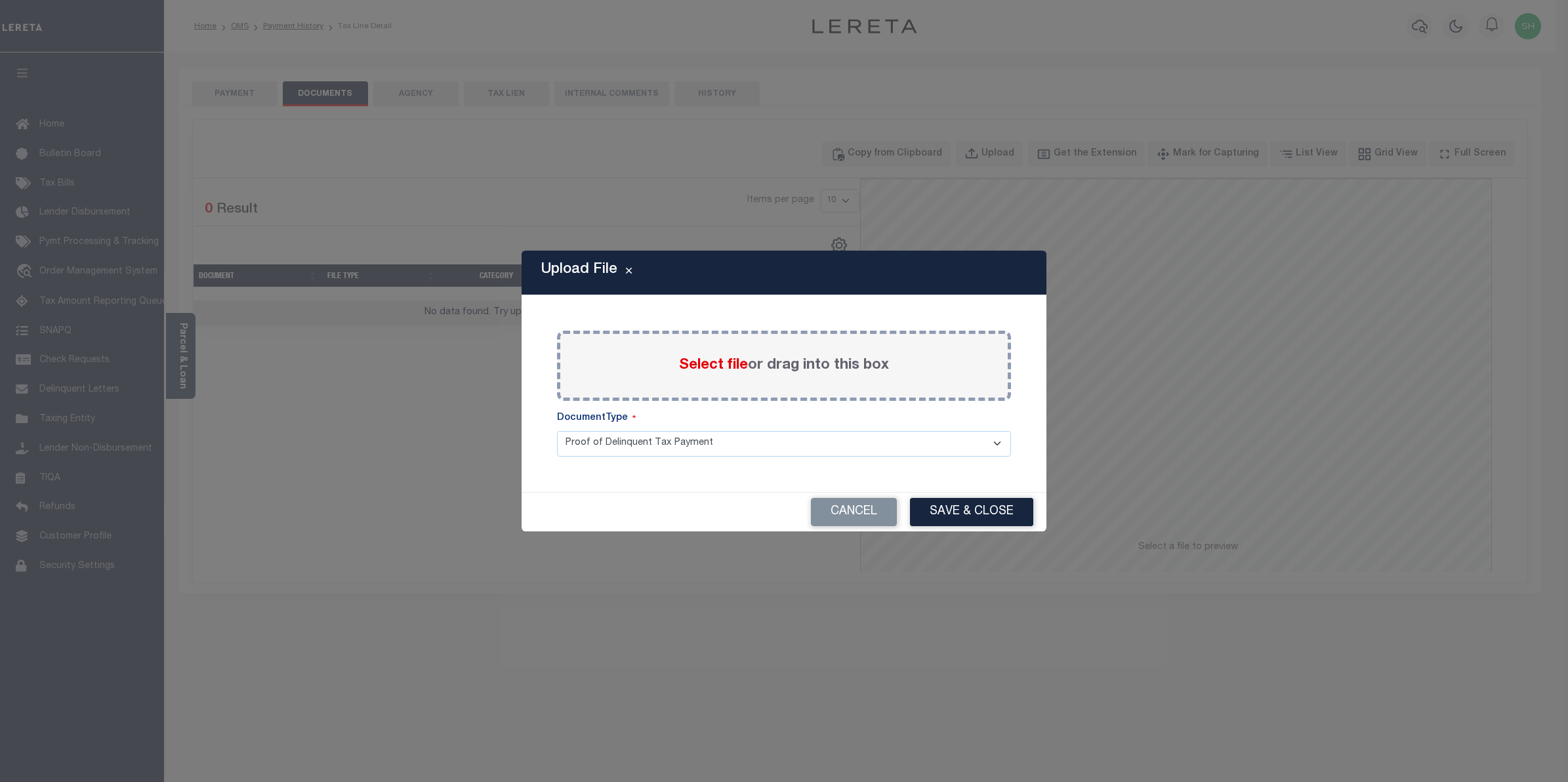
click at [700, 361] on span "Select file" at bounding box center [713, 366] width 69 height 15
click at [0, 0] on input "Select file or drag into this box" at bounding box center [0, 0] width 0 height 0
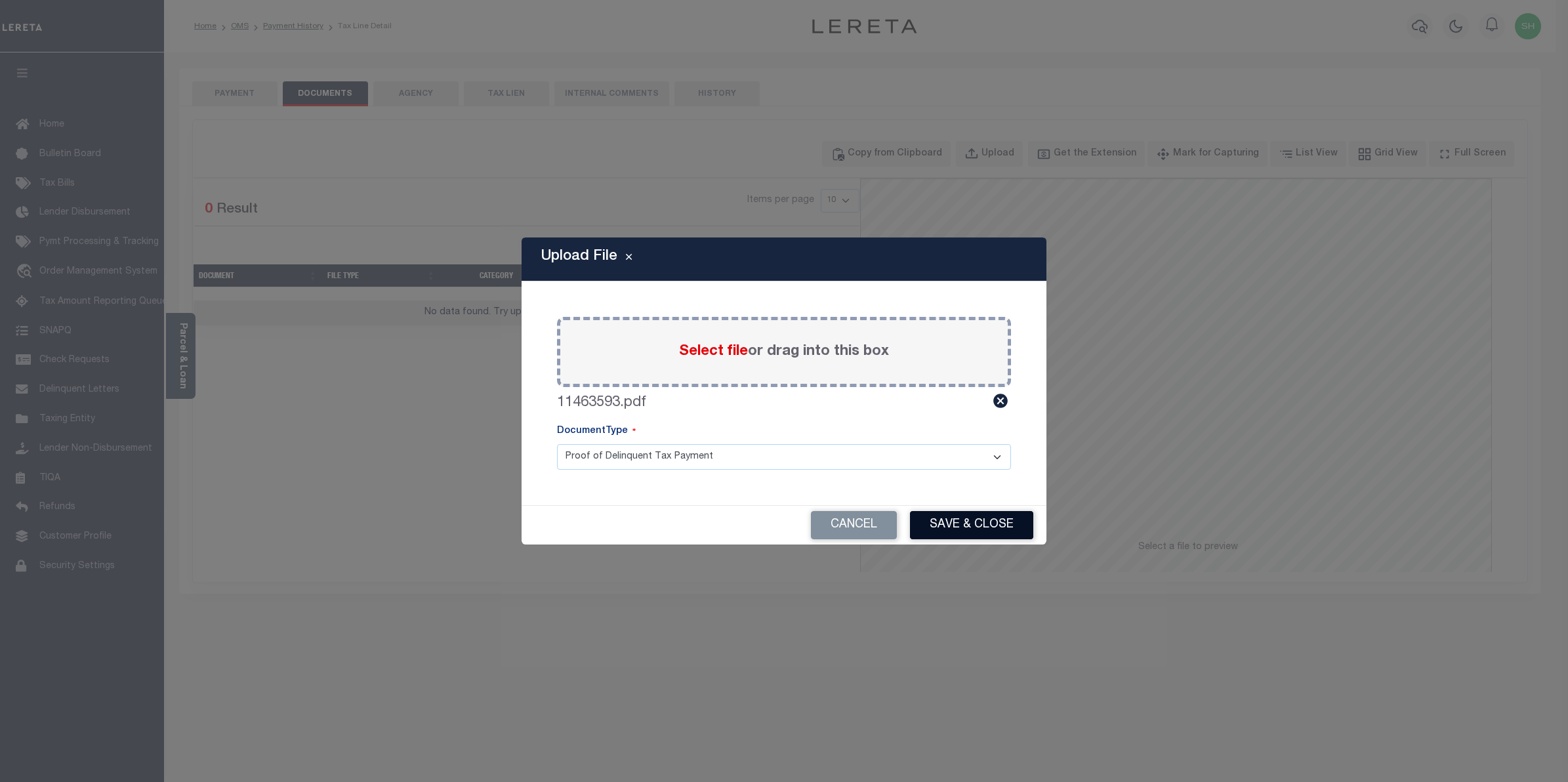
click at [960, 528] on button "Save & Close" at bounding box center [971, 525] width 123 height 28
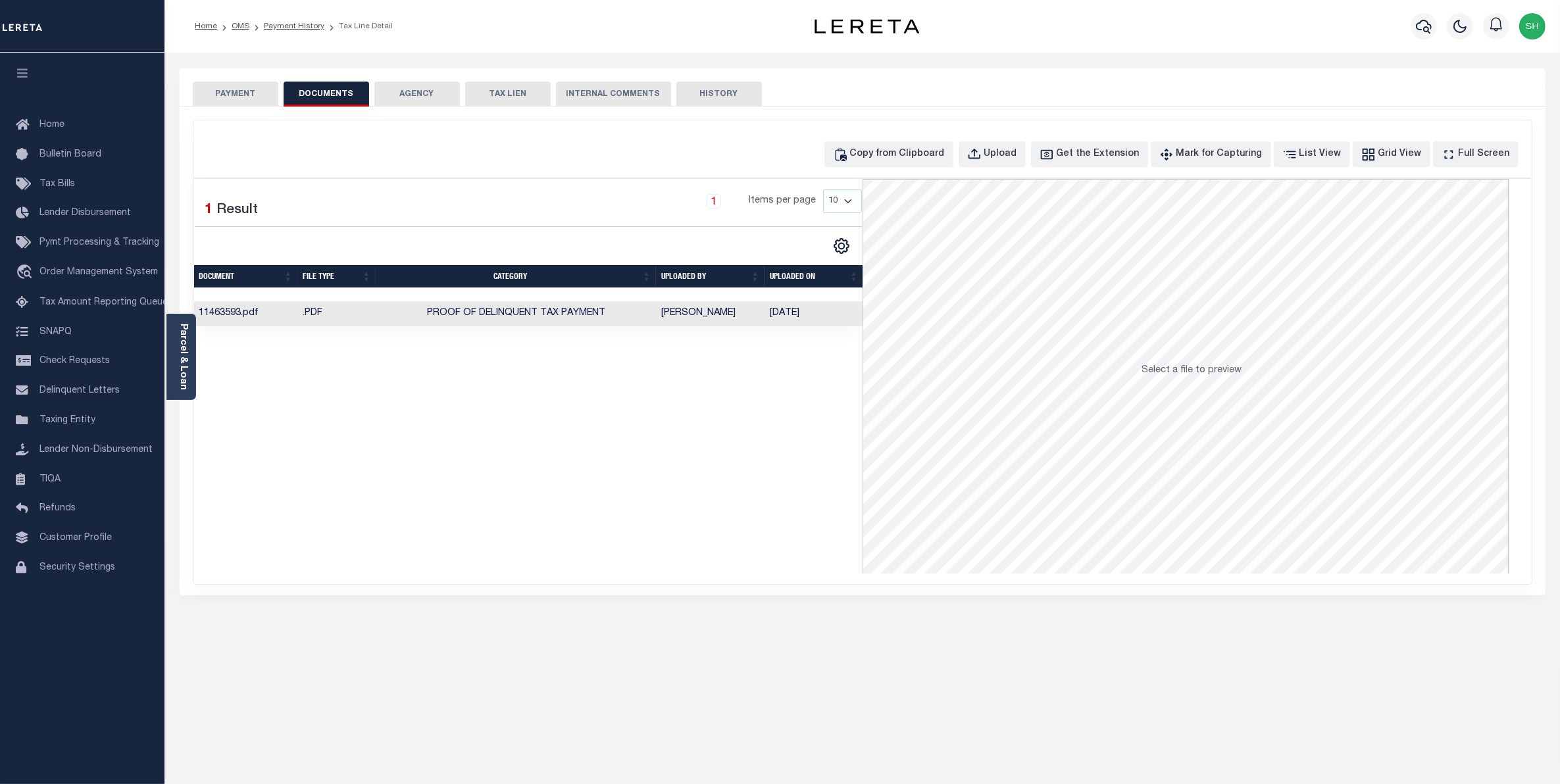
click at [252, 89] on button "PAYMENT" at bounding box center [235, 94] width 85 height 25
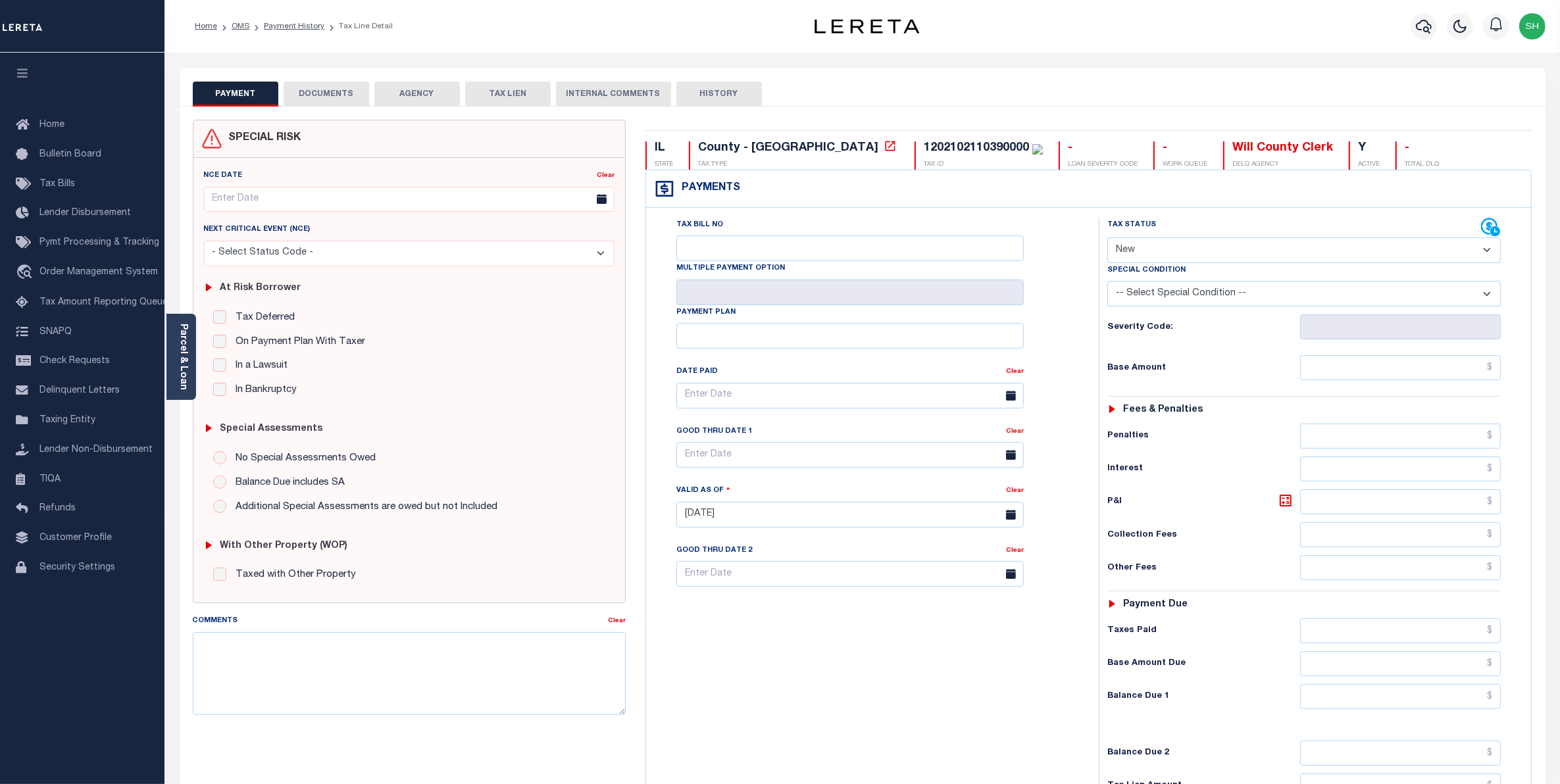
click at [1482, 248] on select "- Select Status Code - Open Due/Unpaid Paid Incomplete No Tax Due Internal Refu…" at bounding box center [1304, 250] width 394 height 26
select select "DUE"
click at [1108, 239] on select "- Select Status Code - Open Due/Unpaid Paid Incomplete No Tax Due Internal Refu…" at bounding box center [1304, 250] width 394 height 26
type input "[DATE]"
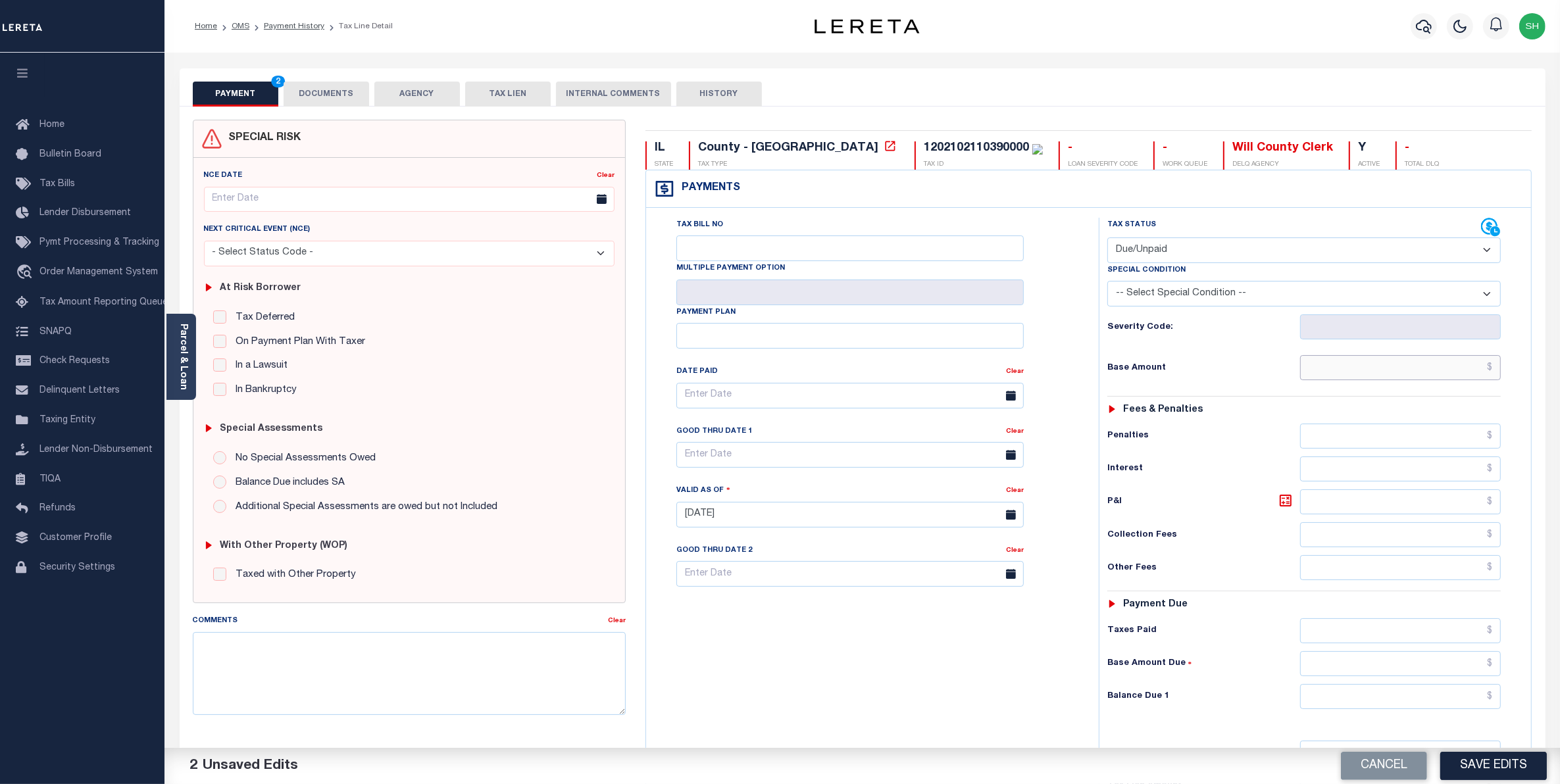
click at [1426, 366] on input "text" at bounding box center [1401, 368] width 202 height 25
type input "$1,780.10"
click at [1431, 508] on input "text" at bounding box center [1401, 502] width 202 height 25
type input "$26.70"
click at [1472, 699] on input "text" at bounding box center [1401, 697] width 202 height 25
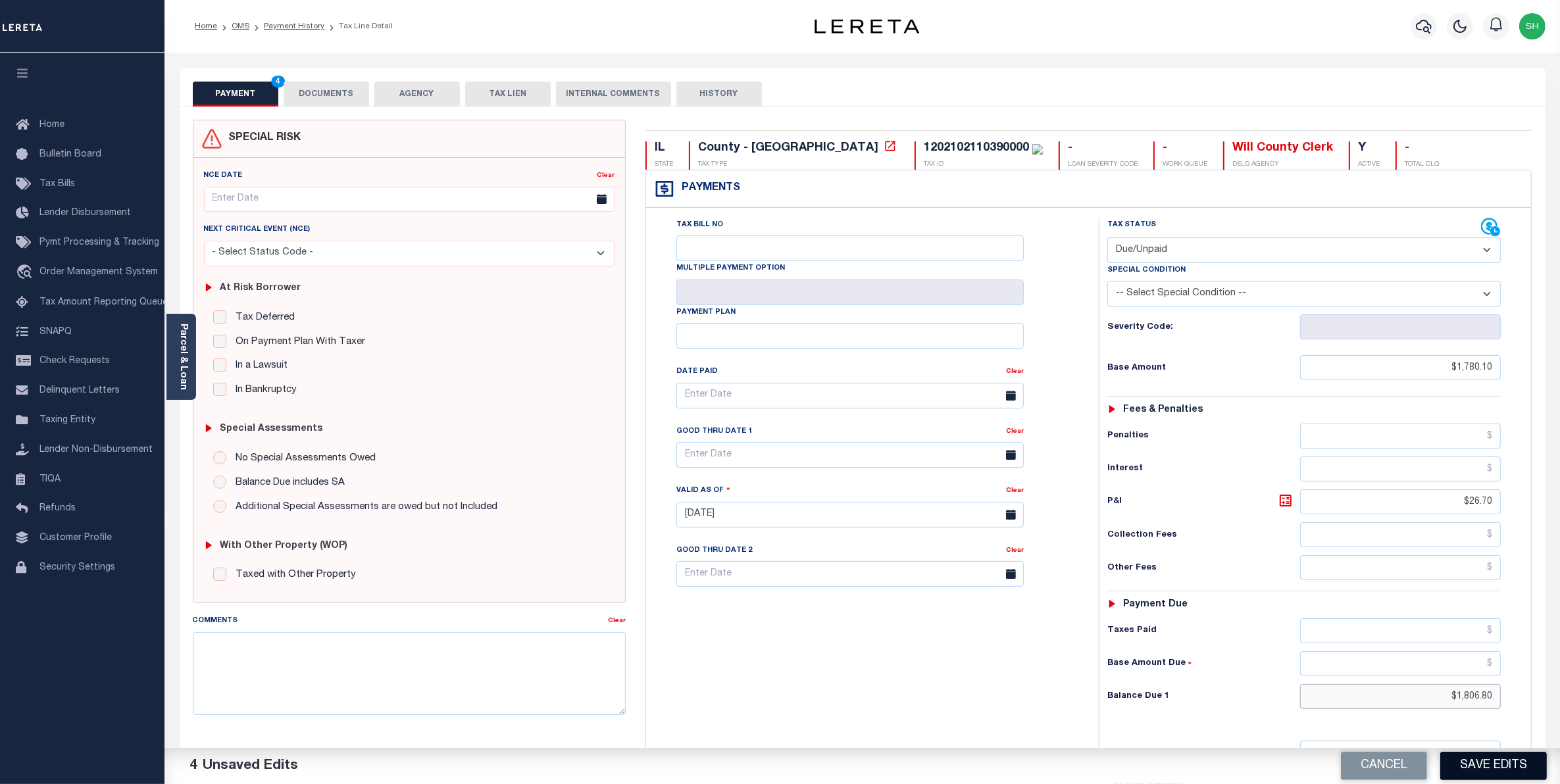
type input "$1,806.80"
click at [1479, 774] on button "Save Edits" at bounding box center [1494, 766] width 107 height 28
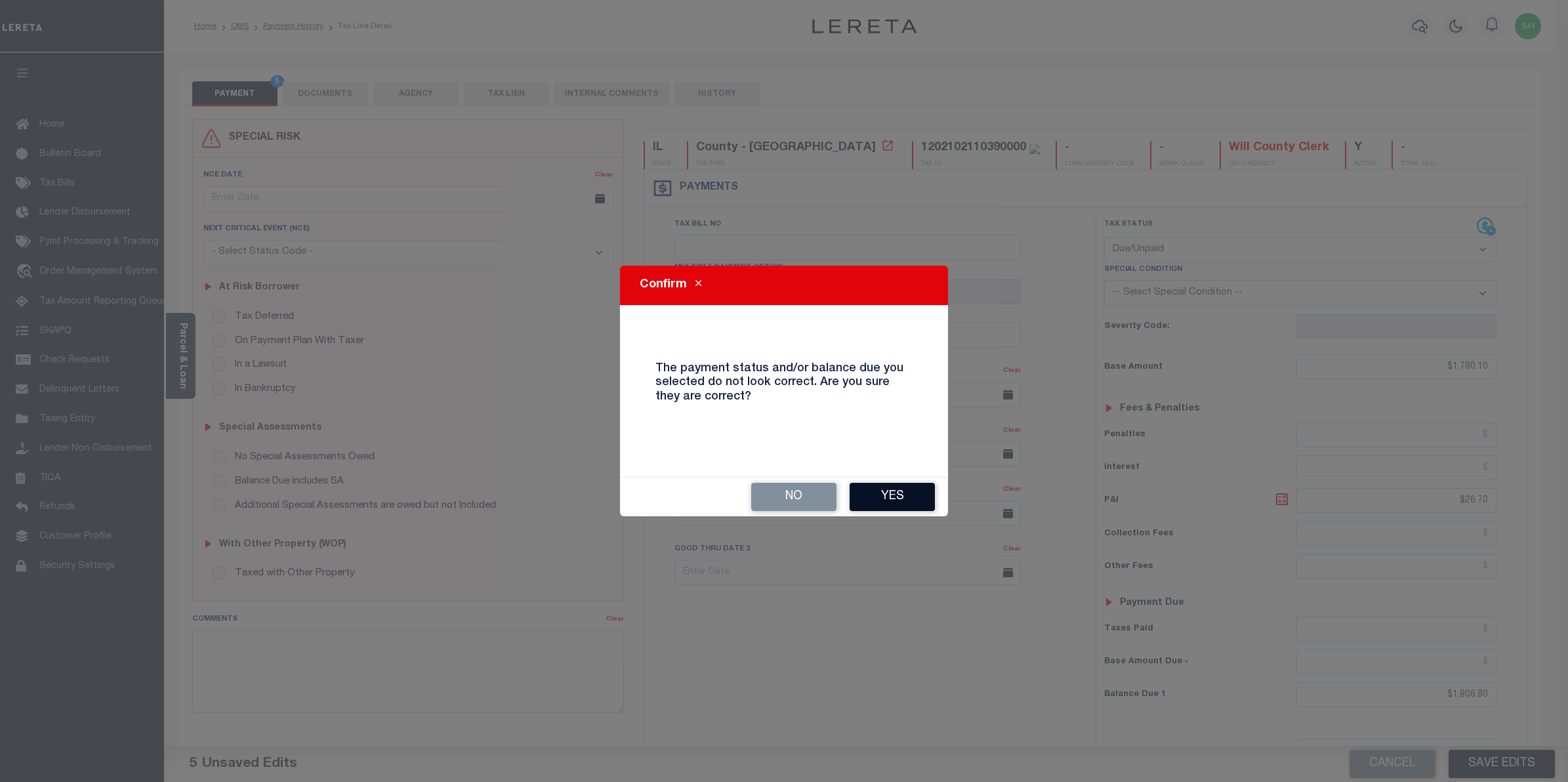
click at [879, 496] on button "Yes" at bounding box center [892, 497] width 85 height 28
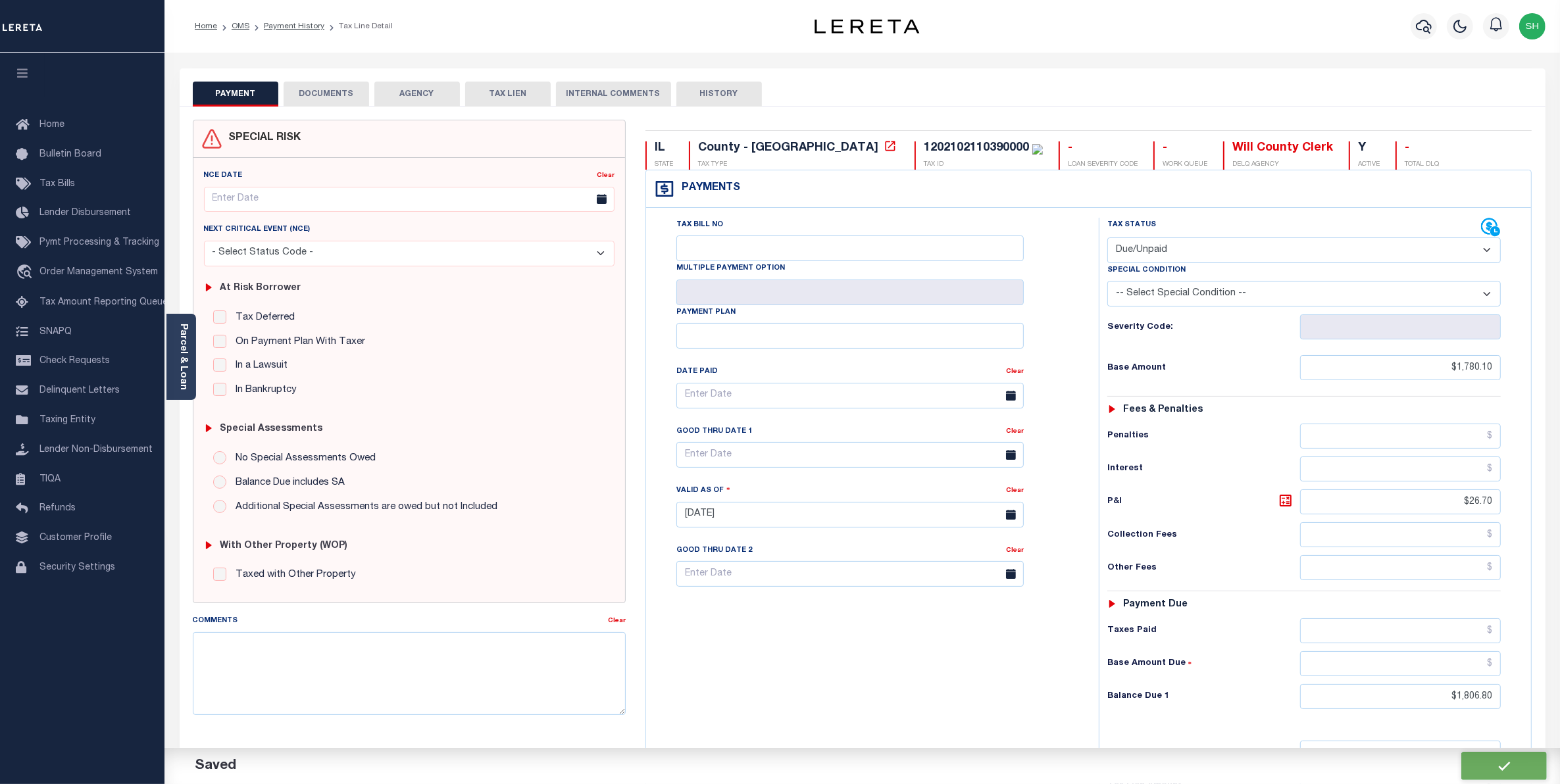
checkbox input "false"
type input "$1,780.1"
type input "$26.7"
type input "$1,806.8"
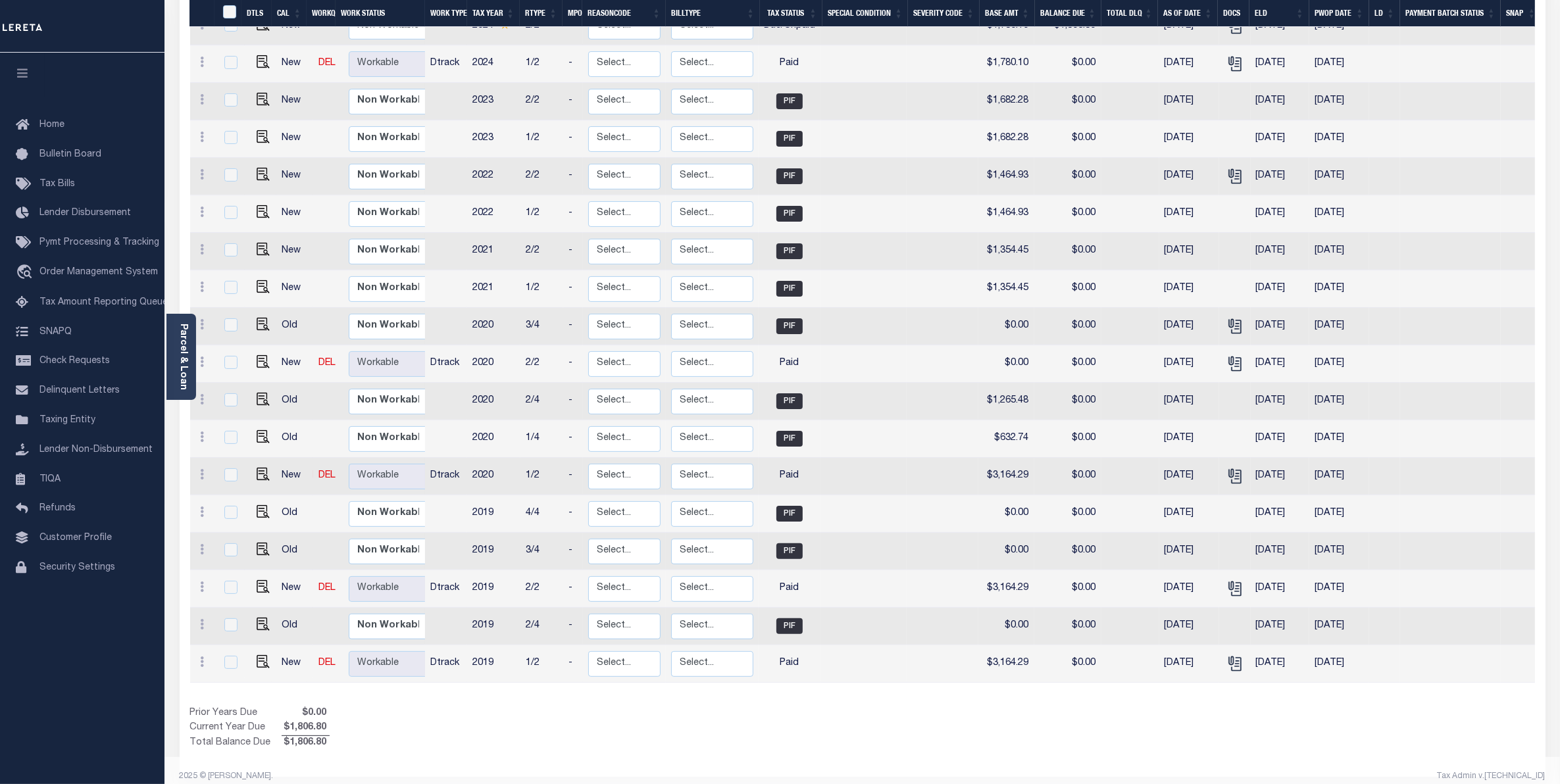
scroll to position [257, 0]
